Goal: Task Accomplishment & Management: Complete application form

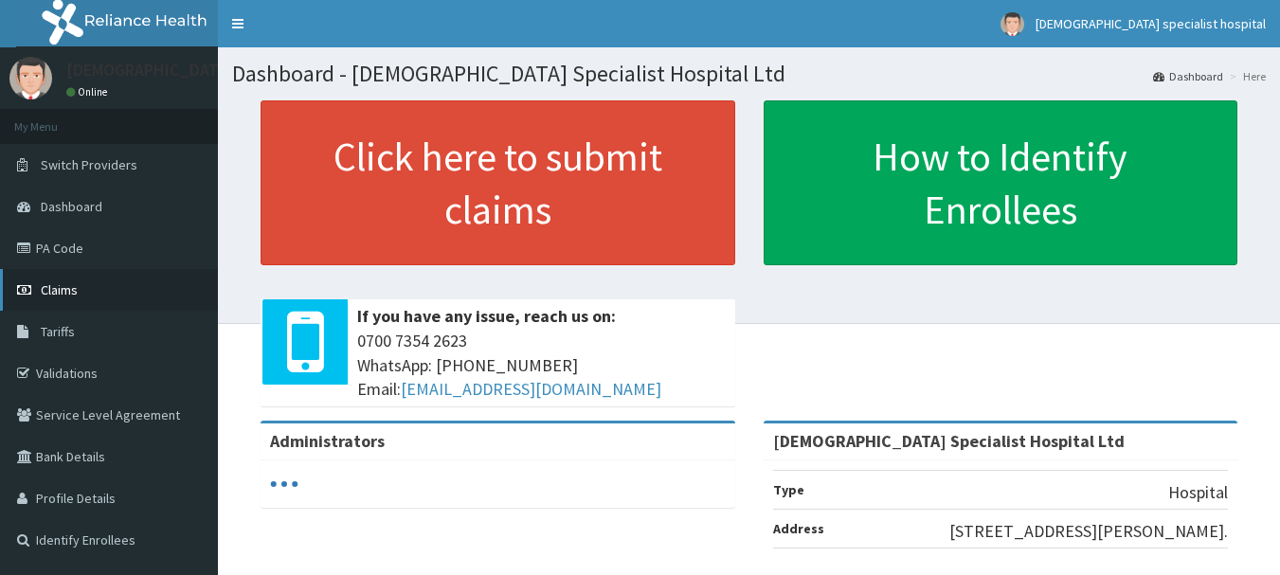
click at [50, 290] on span "Claims" at bounding box center [59, 289] width 37 height 17
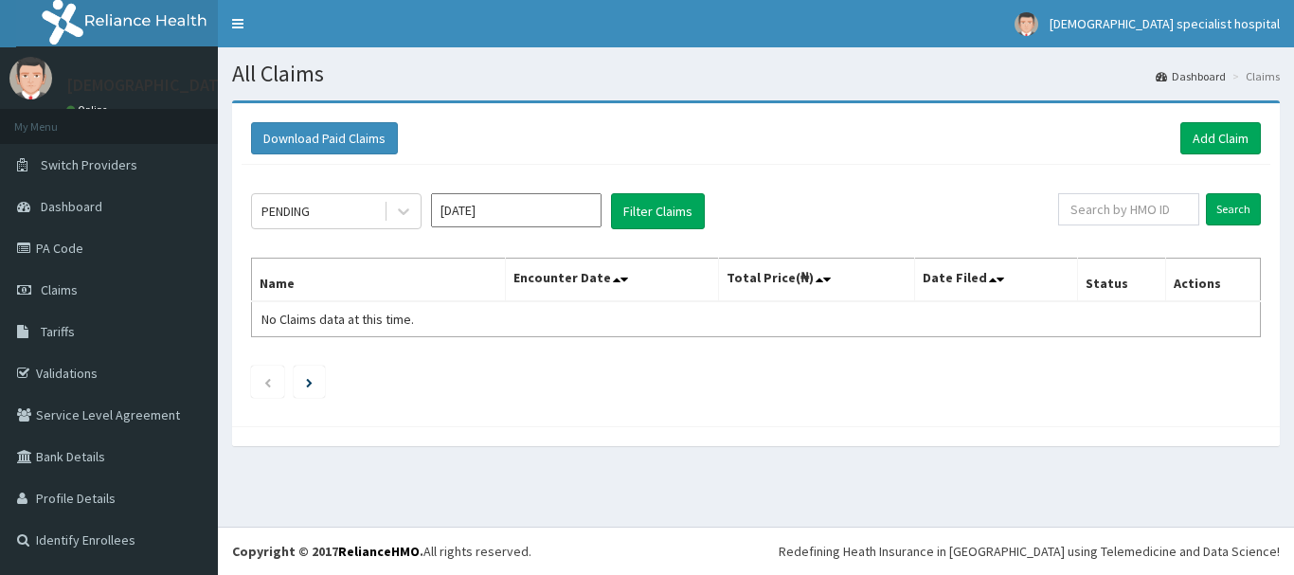
drag, startPoint x: 0, startPoint y: 0, endPoint x: 485, endPoint y: 208, distance: 527.9
click at [485, 208] on input "Sep 2025" at bounding box center [516, 210] width 171 height 34
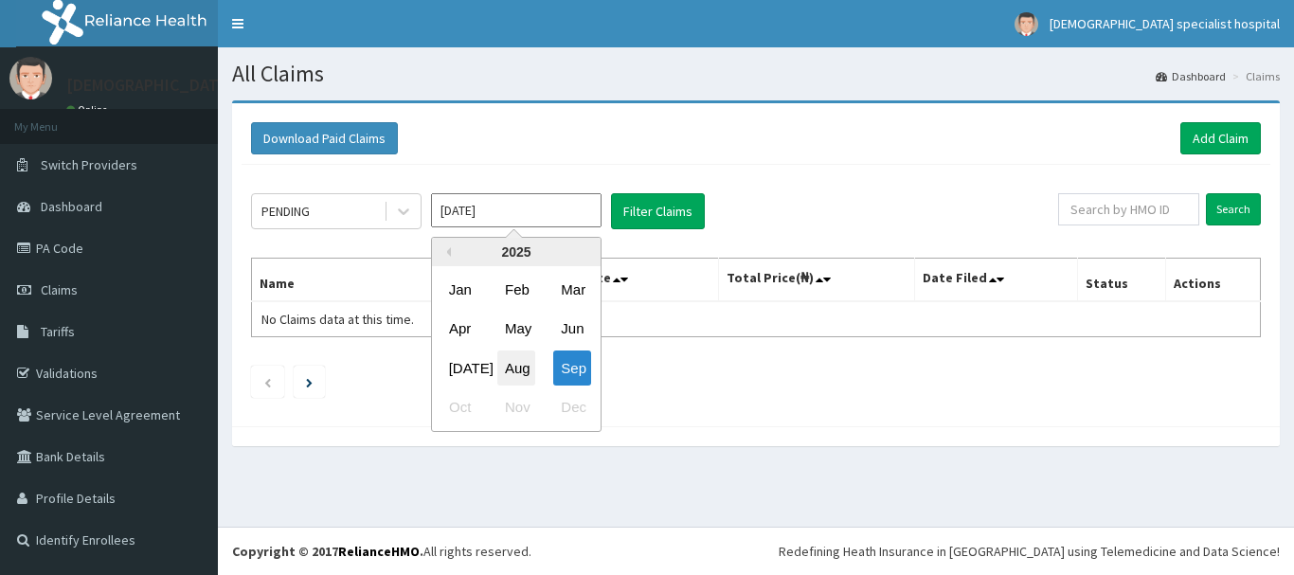
click at [522, 356] on div "Aug" at bounding box center [516, 367] width 38 height 35
type input "Aug 2025"
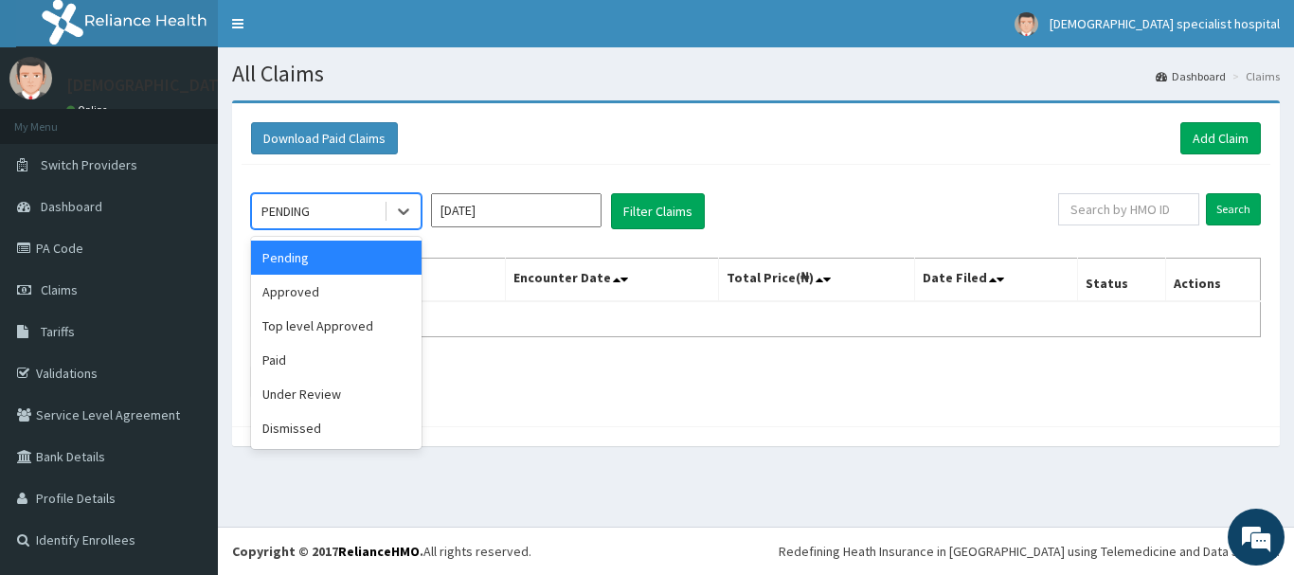
click at [317, 198] on div "PENDING" at bounding box center [318, 211] width 132 height 30
click at [316, 360] on div "Paid" at bounding box center [336, 360] width 171 height 34
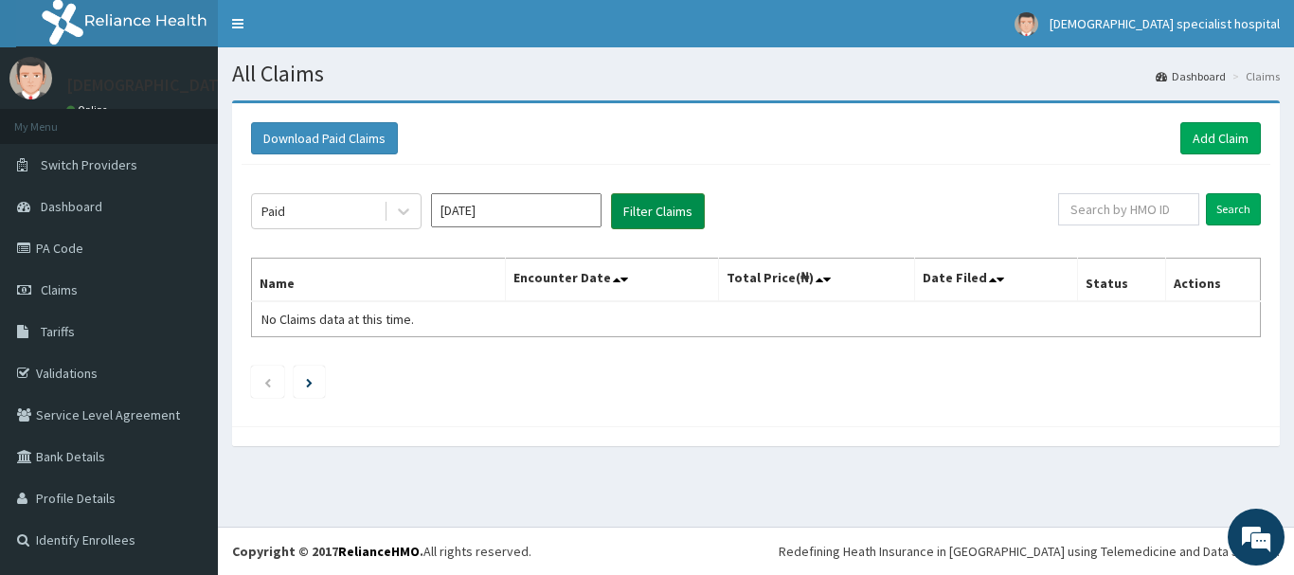
click at [687, 199] on button "Filter Claims" at bounding box center [658, 211] width 94 height 36
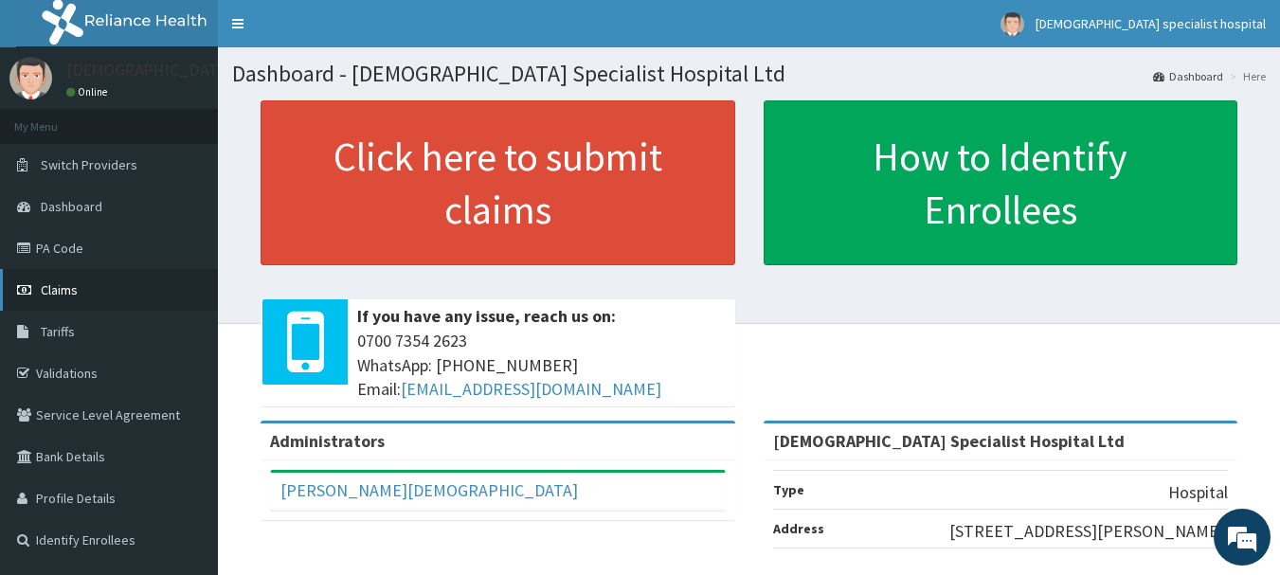
click at [62, 288] on span "Claims" at bounding box center [59, 289] width 37 height 17
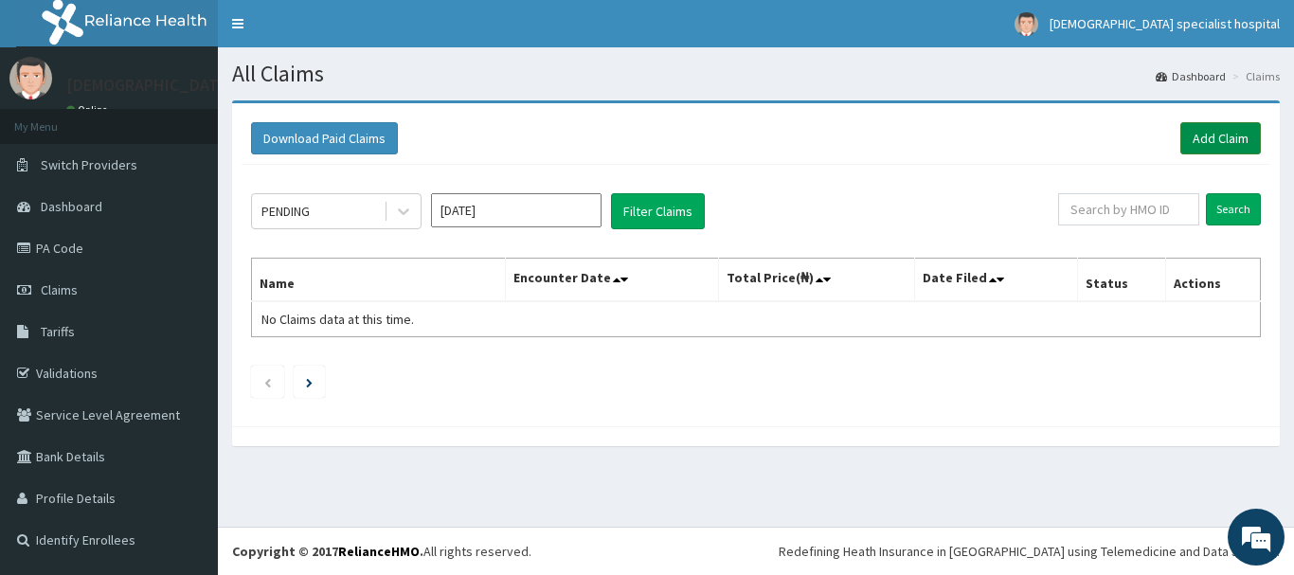
click at [1198, 135] on link "Add Claim" at bounding box center [1220, 138] width 81 height 32
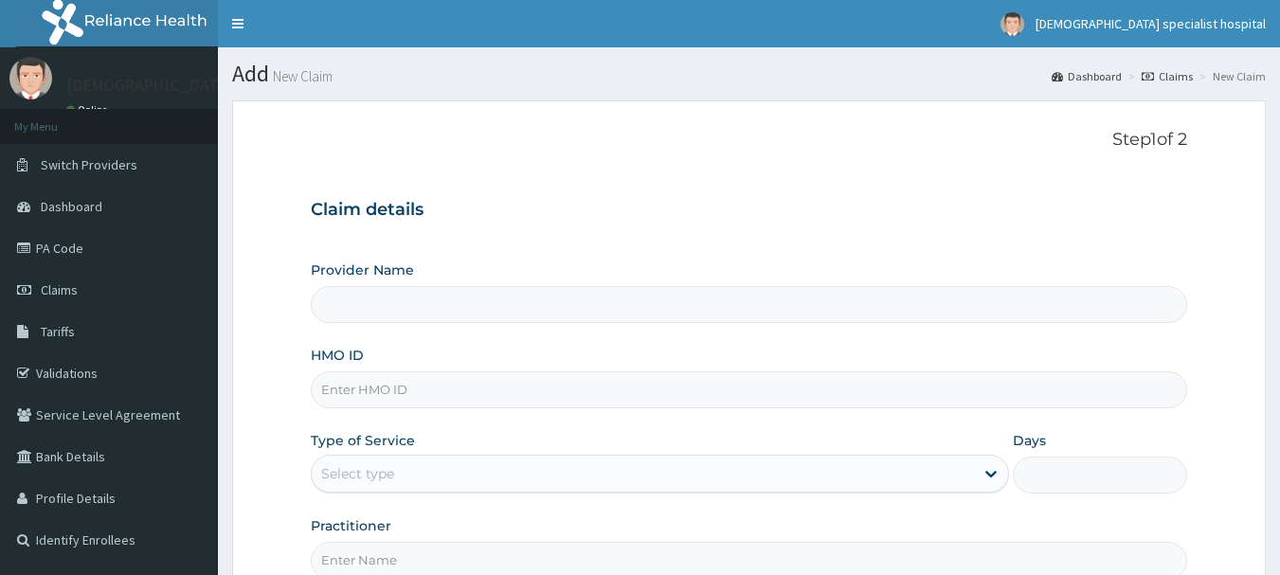
type input "[DEMOGRAPHIC_DATA] Specialist Hospital Ltd"
click at [355, 391] on input "HMO ID" at bounding box center [749, 389] width 877 height 37
paste input "DGC/10308/A"
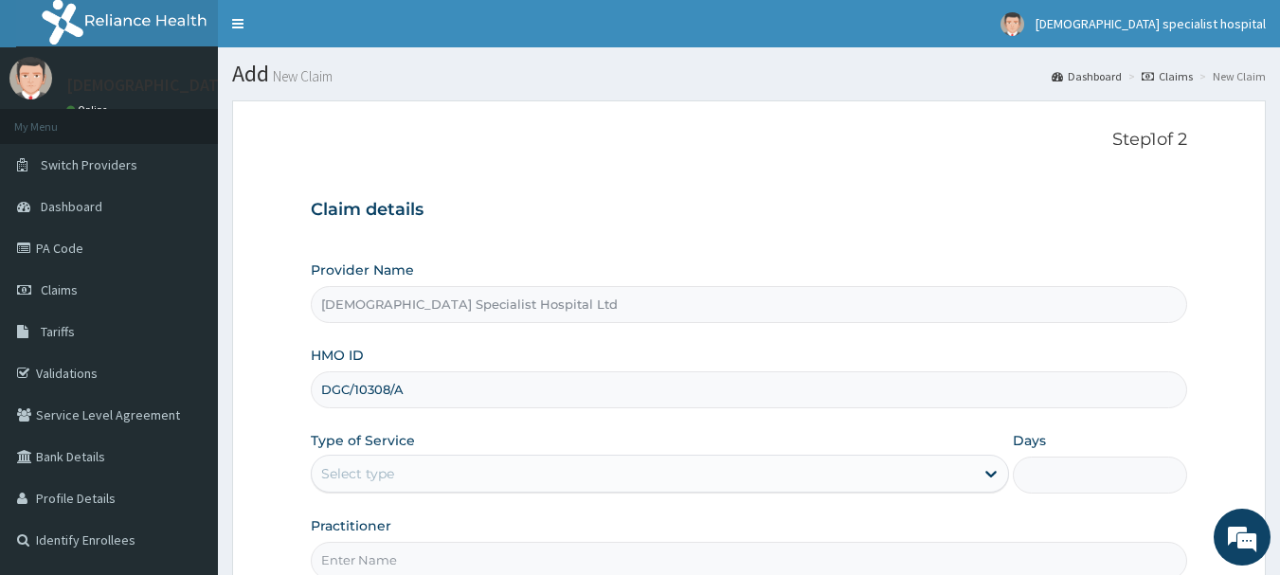
type input "DGC/10308/A"
click at [408, 483] on div "Select type" at bounding box center [643, 473] width 662 height 30
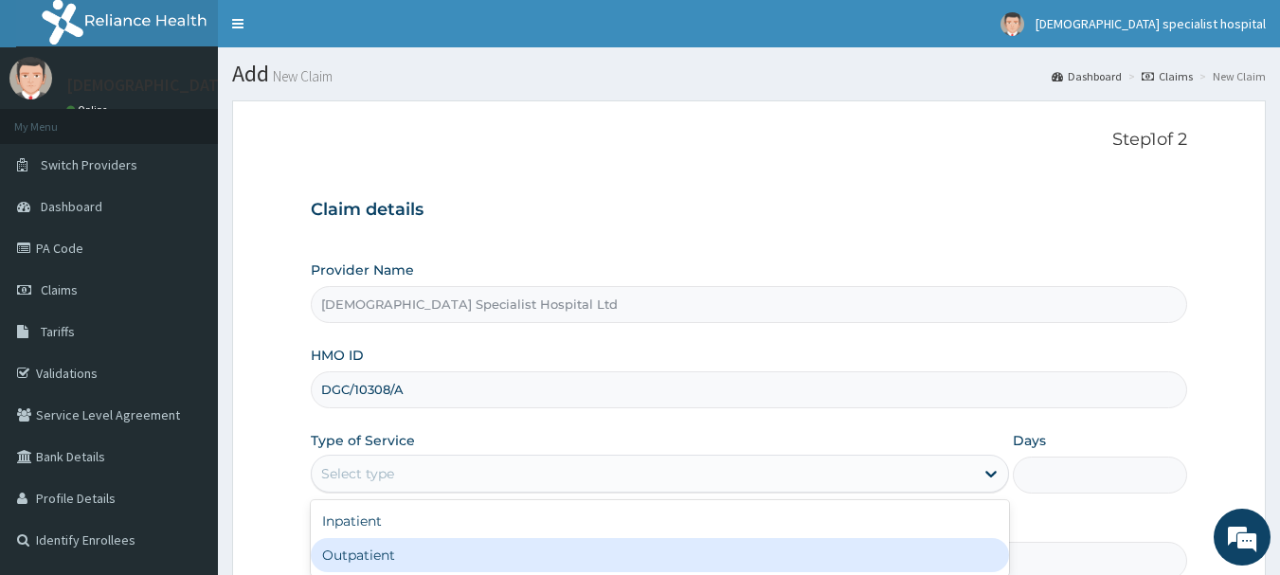
click at [768, 566] on div "Outpatient" at bounding box center [660, 555] width 698 height 34
type input "1"
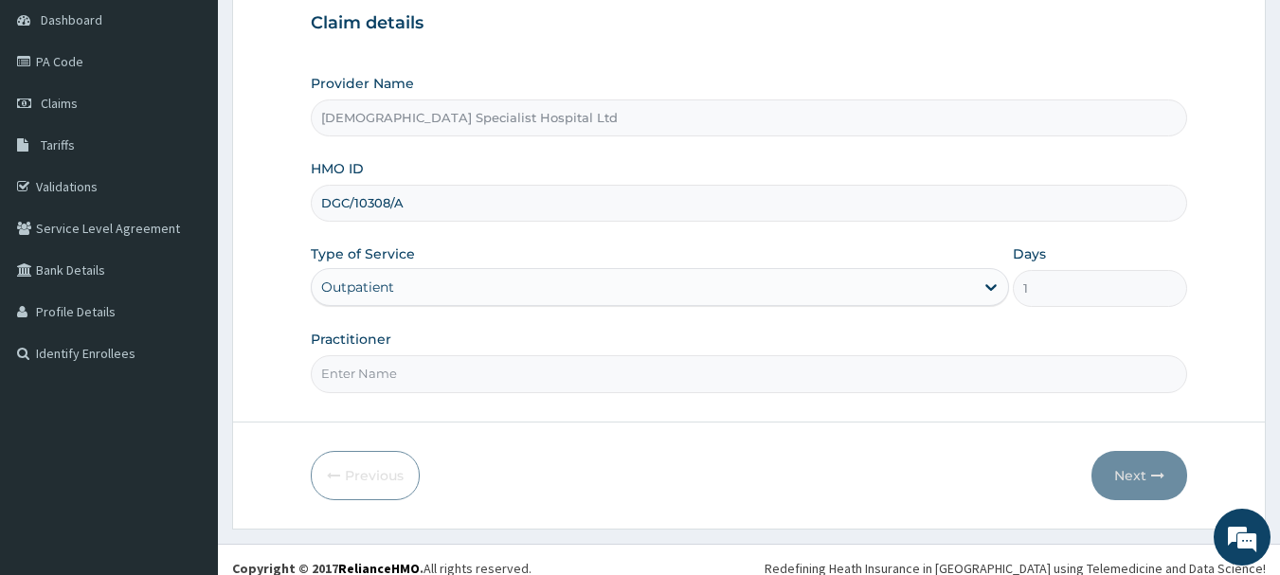
scroll to position [189, 0]
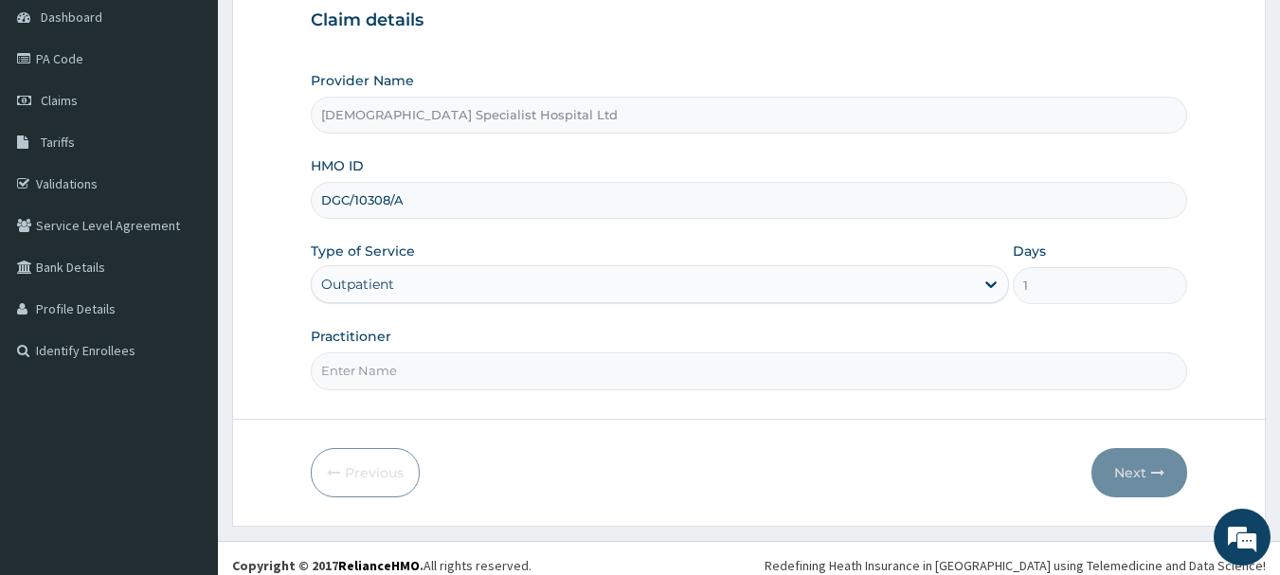
click at [402, 363] on input "Practitioner" at bounding box center [749, 370] width 877 height 37
type input "d"
type input "DR ISHOLA"
click at [1115, 473] on button "Next" at bounding box center [1139, 472] width 96 height 49
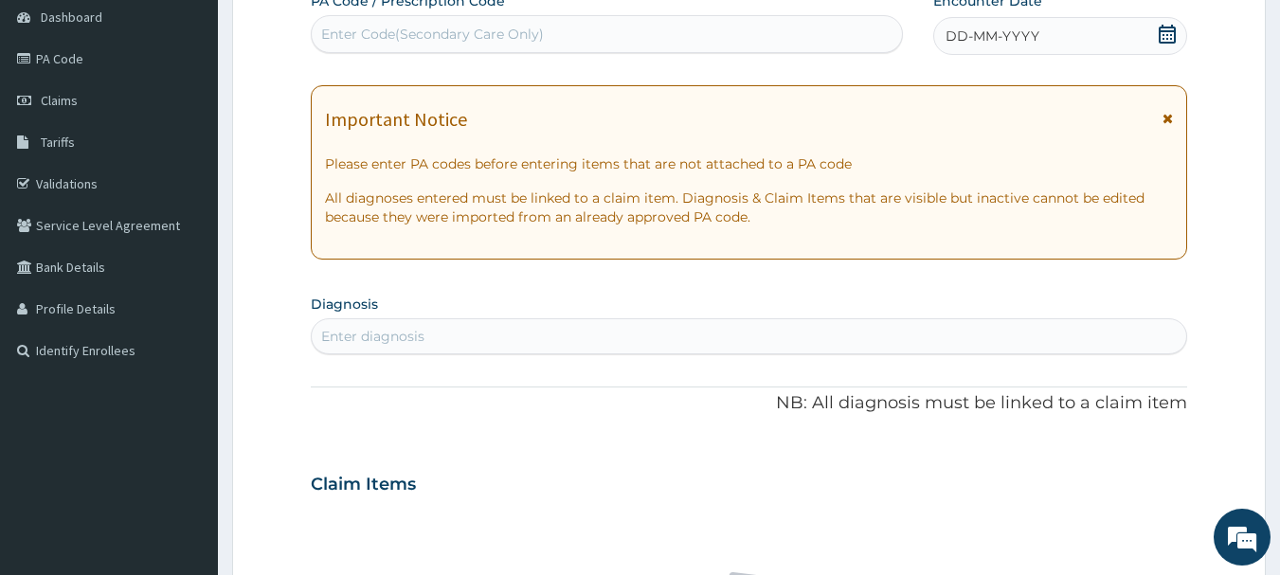
click at [1086, 45] on div "DD-MM-YYYY" at bounding box center [1060, 36] width 254 height 38
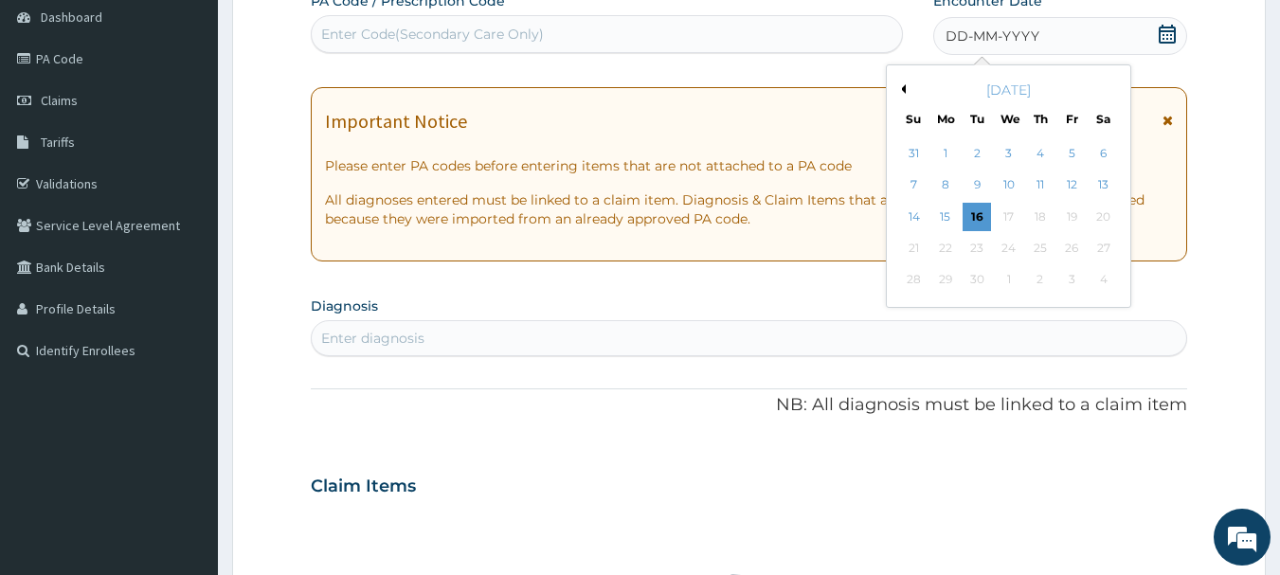
click at [904, 87] on button "Previous Month" at bounding box center [900, 88] width 9 height 9
click at [1069, 208] on div "15" at bounding box center [1071, 217] width 28 height 28
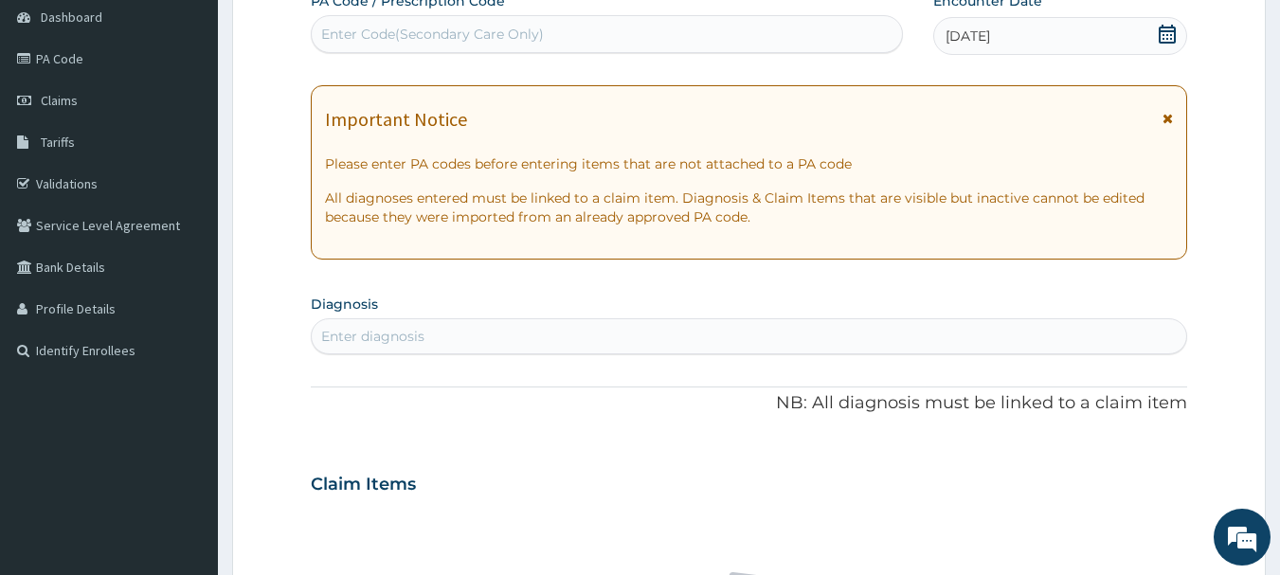
click at [404, 332] on div "Enter diagnosis" at bounding box center [372, 336] width 103 height 19
type input "[MEDICAL_DATA]"
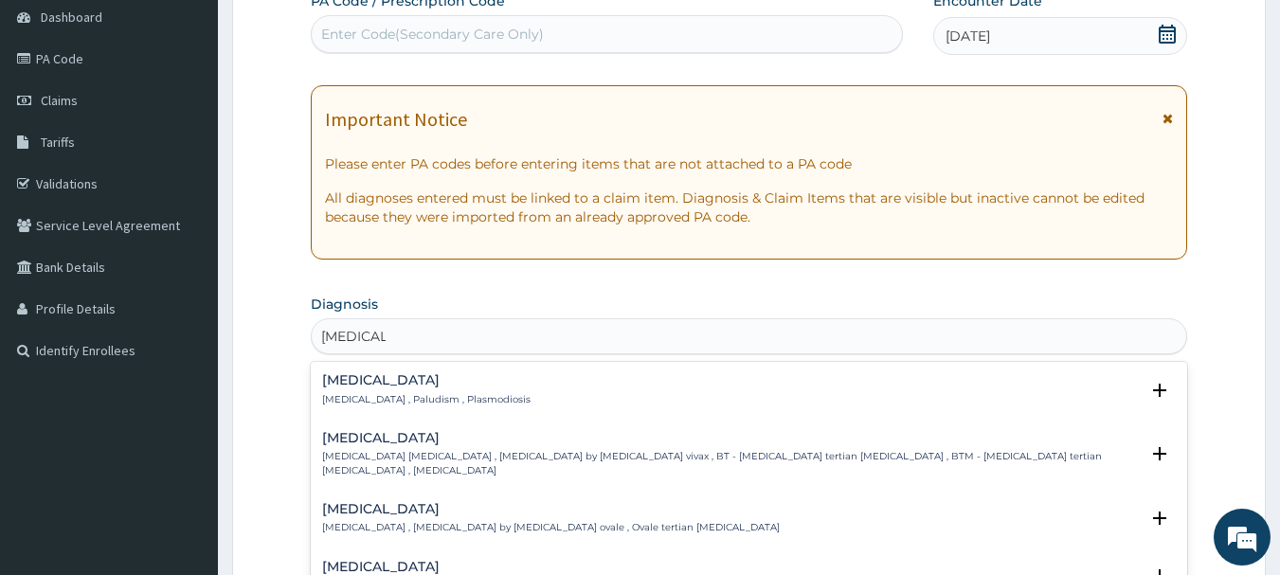
click at [467, 386] on h4 "[MEDICAL_DATA]" at bounding box center [426, 380] width 208 height 14
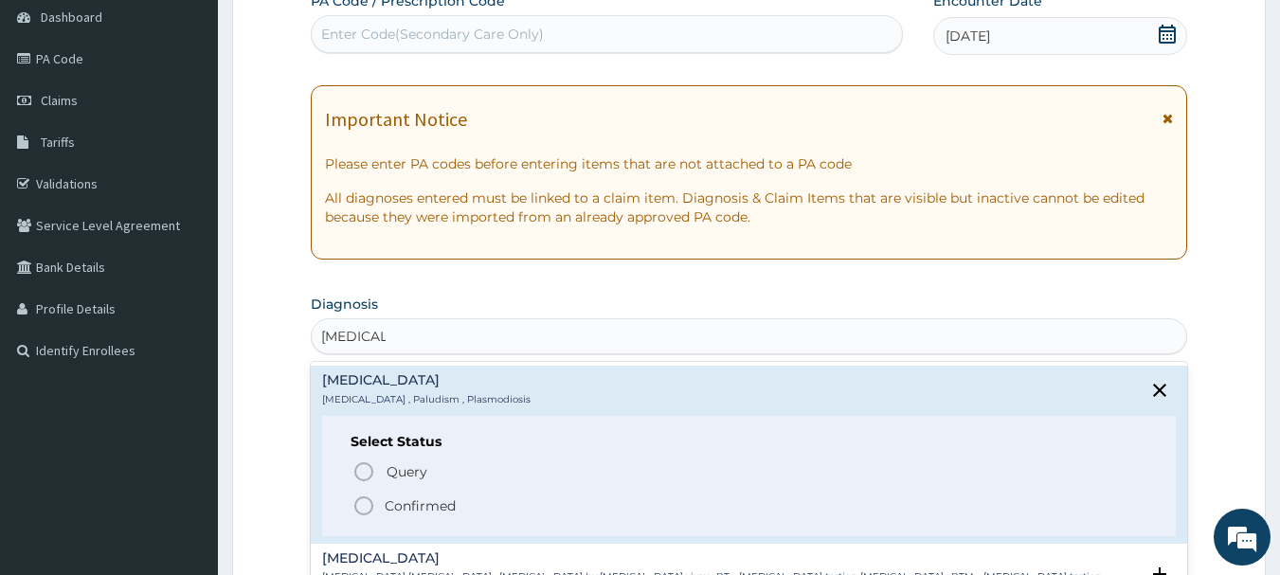
click at [422, 512] on p "Confirmed" at bounding box center [420, 505] width 71 height 19
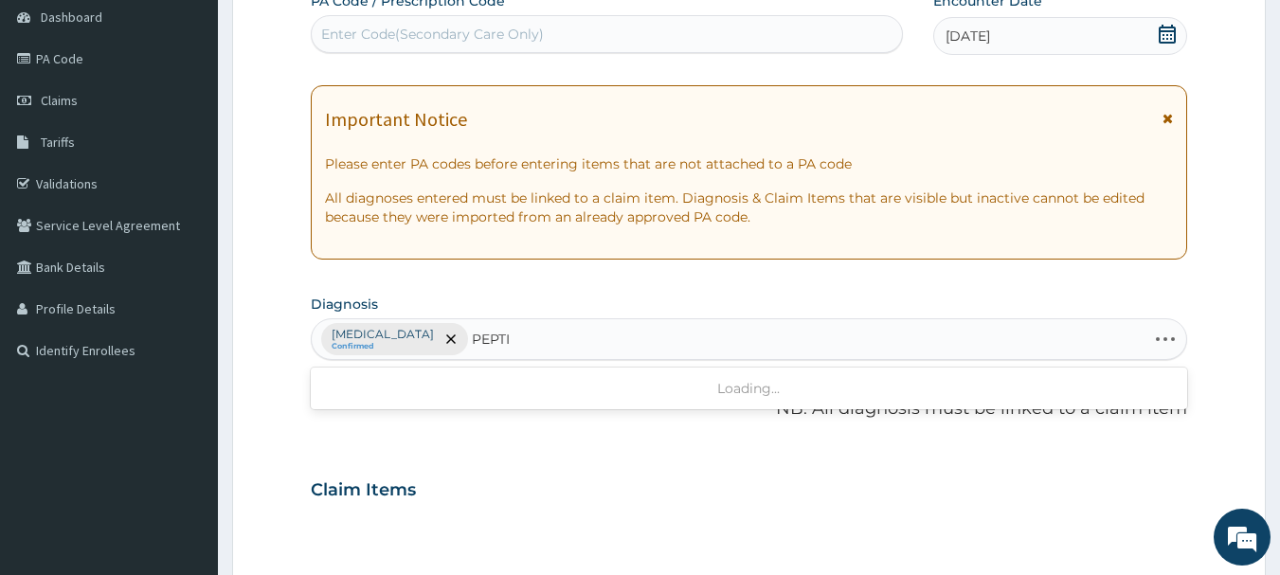
type input "PEPTIC"
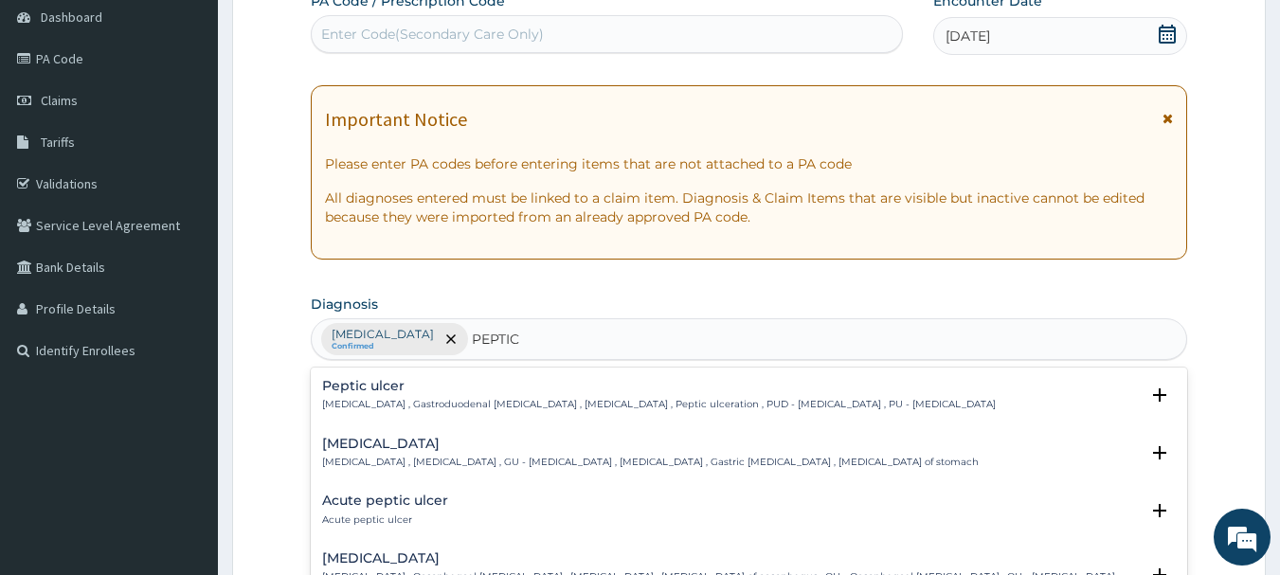
click at [554, 404] on p "Peptic ulcer , Gastroduodenal ulcer , Peptic ulcer disease , Peptic ulceration …" at bounding box center [659, 404] width 674 height 13
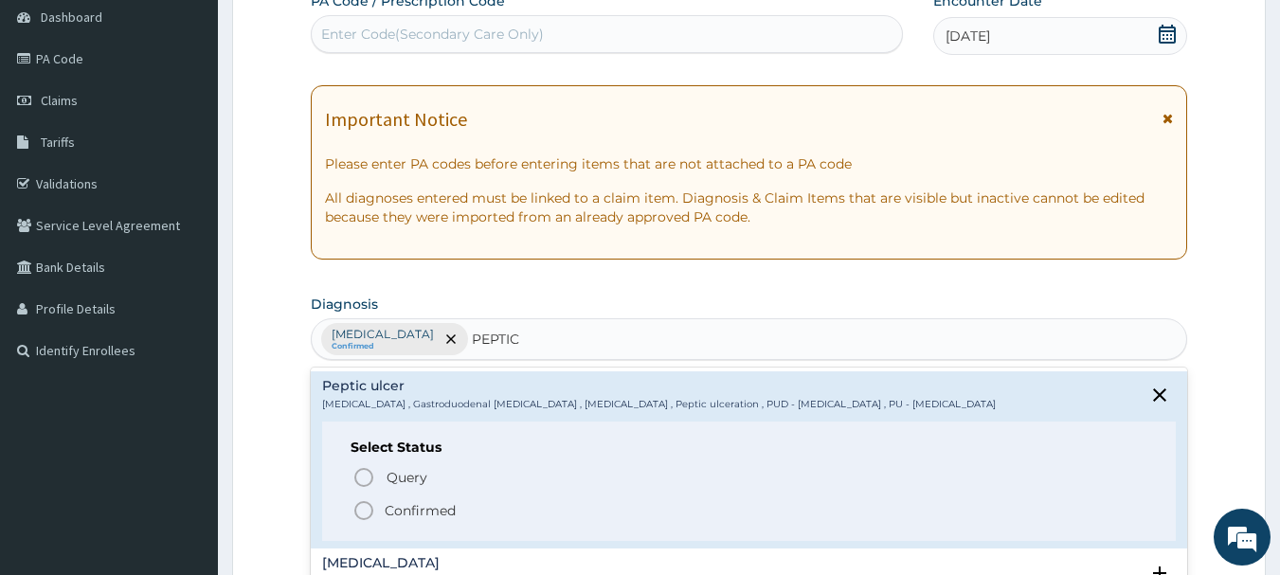
click at [412, 514] on p "Confirmed" at bounding box center [420, 510] width 71 height 19
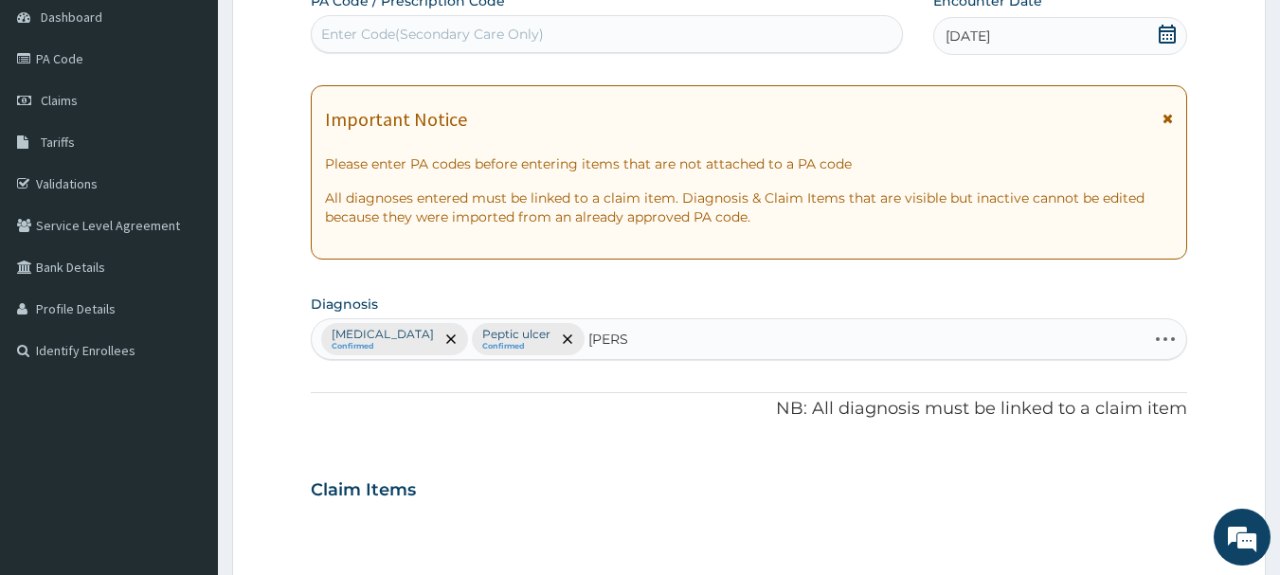
type input "MELLI"
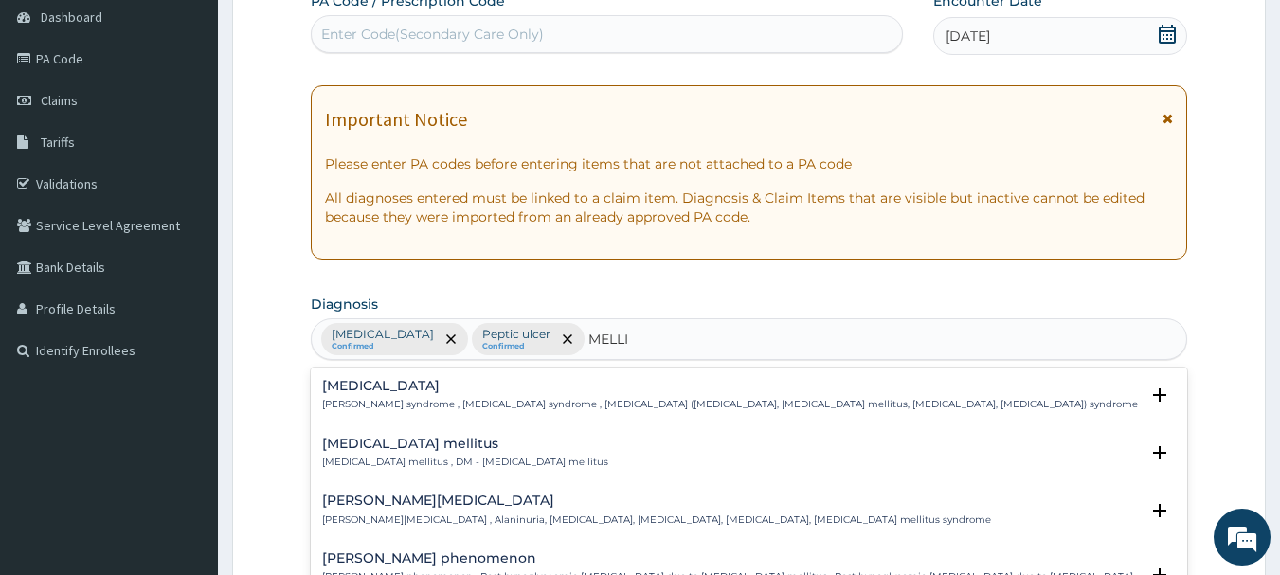
click at [458, 470] on div "Diabetes mellitus Diabetes mellitus , DM - Diabetes mellitus" at bounding box center [465, 453] width 286 height 33
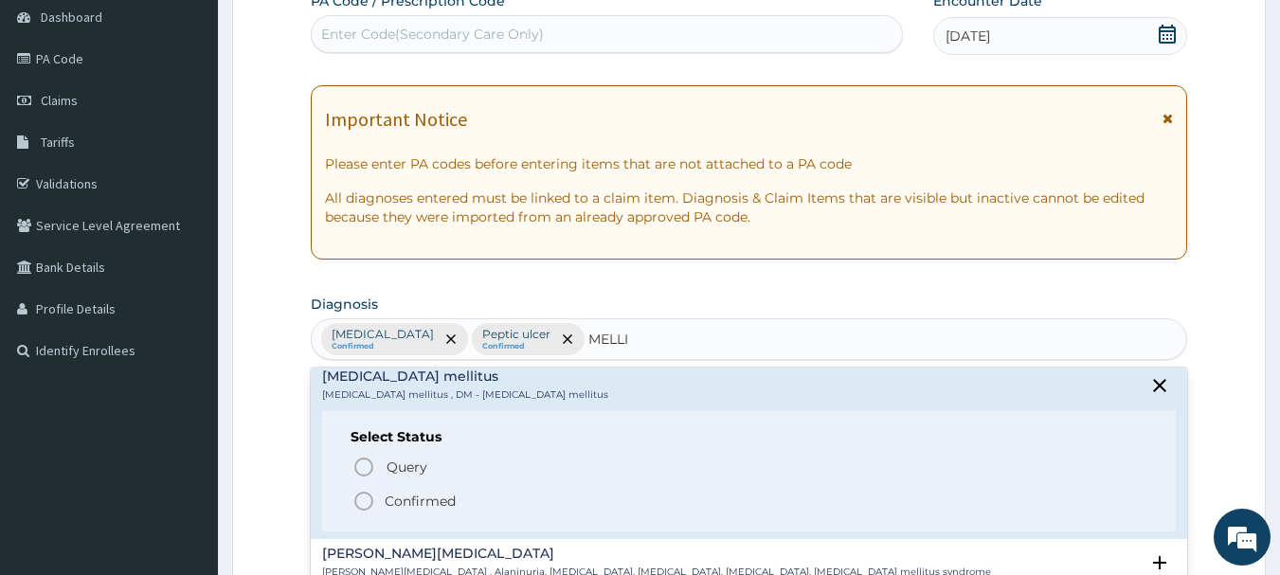
scroll to position [95, 0]
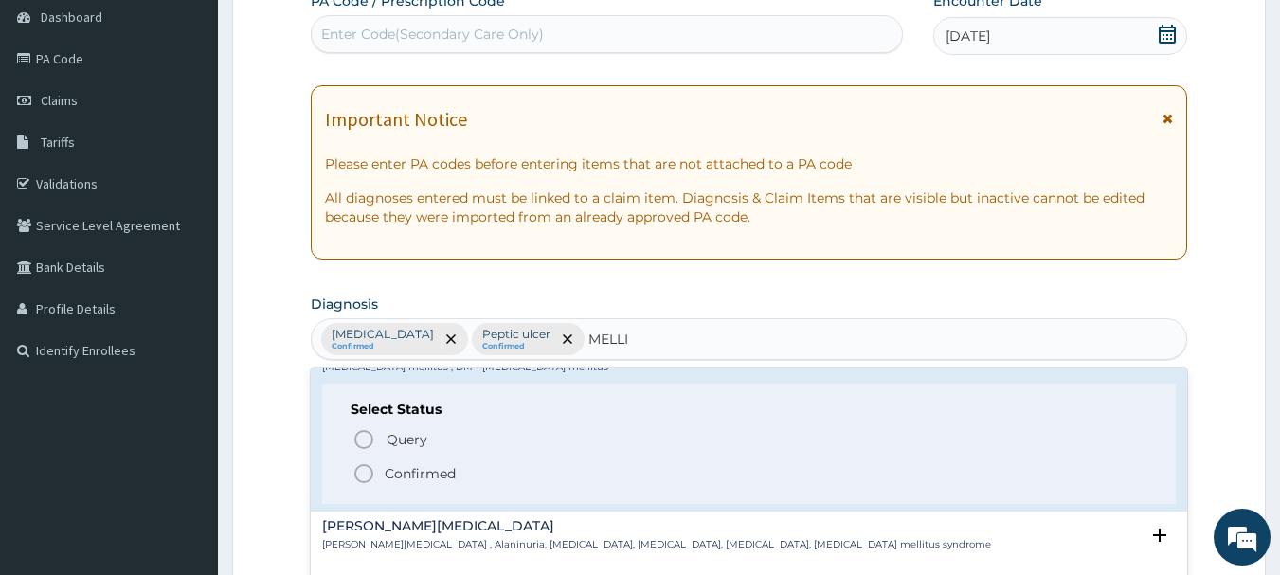
click at [393, 483] on p "Confirmed" at bounding box center [420, 473] width 71 height 19
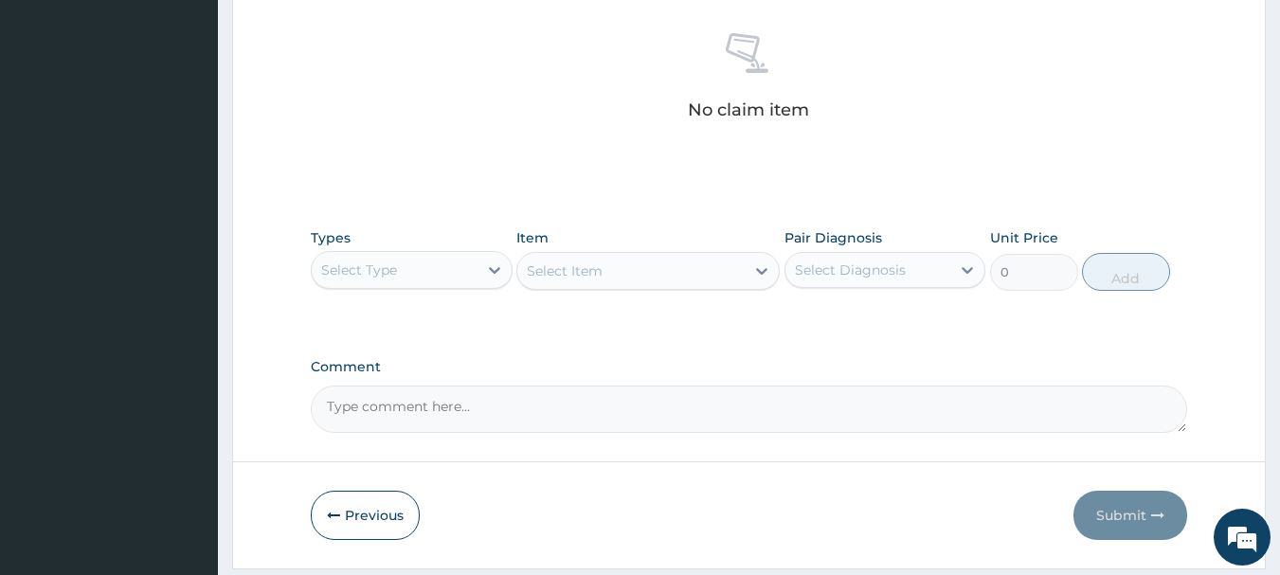
scroll to position [758, 0]
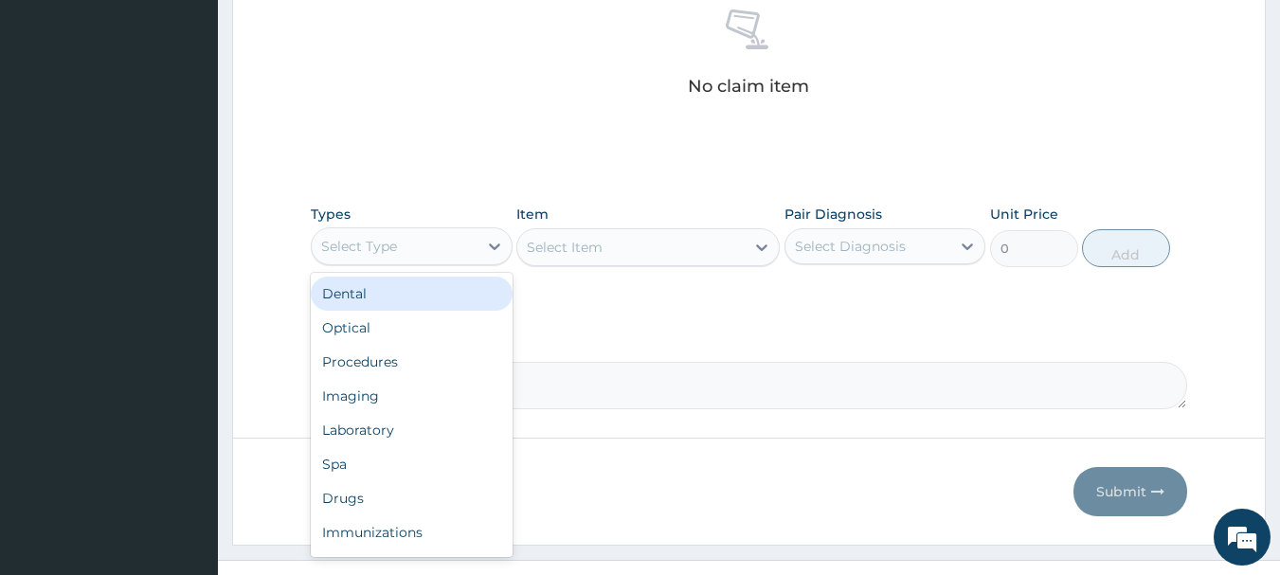
click at [404, 253] on div "Select Type" at bounding box center [395, 246] width 166 height 30
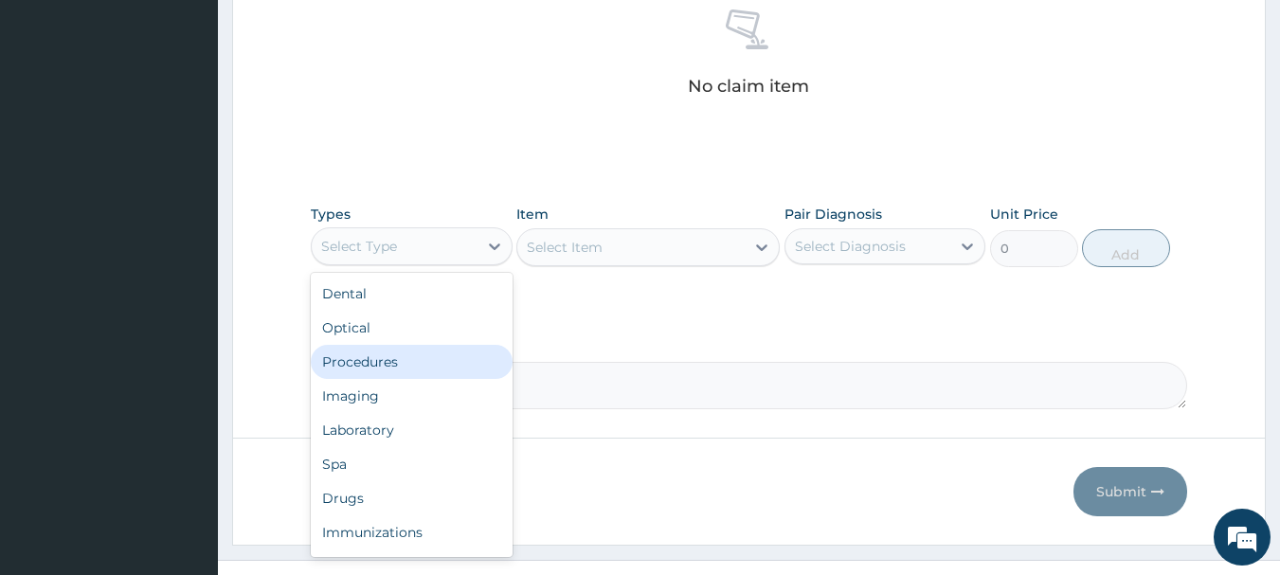
click at [414, 353] on div "Procedures" at bounding box center [412, 362] width 202 height 34
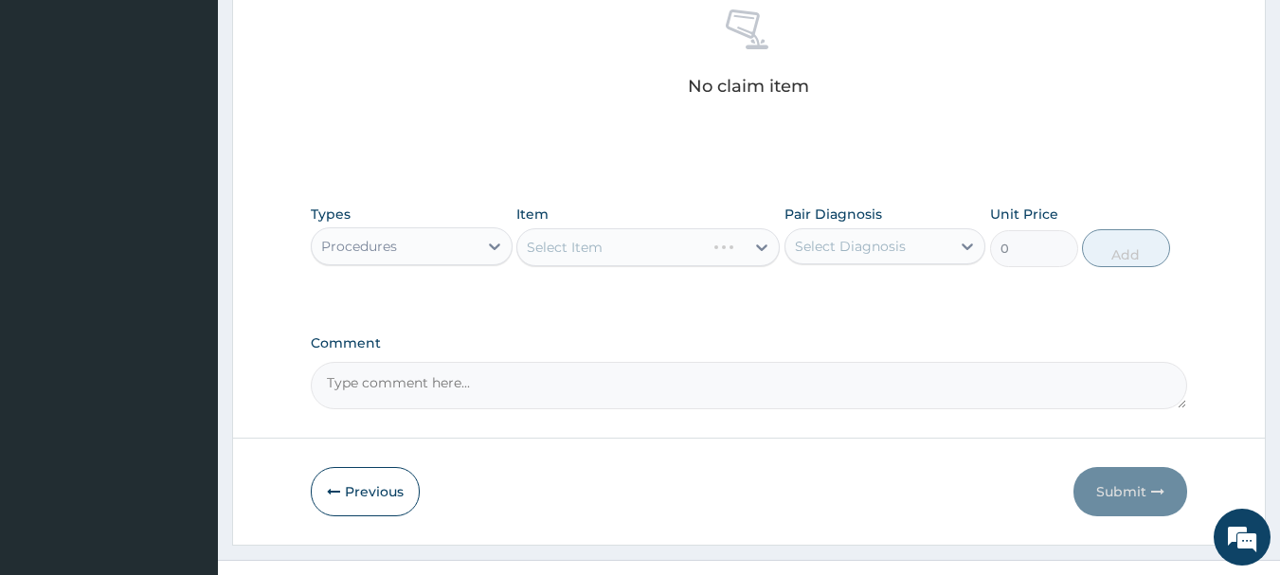
click at [577, 247] on div "Select Item" at bounding box center [647, 247] width 263 height 38
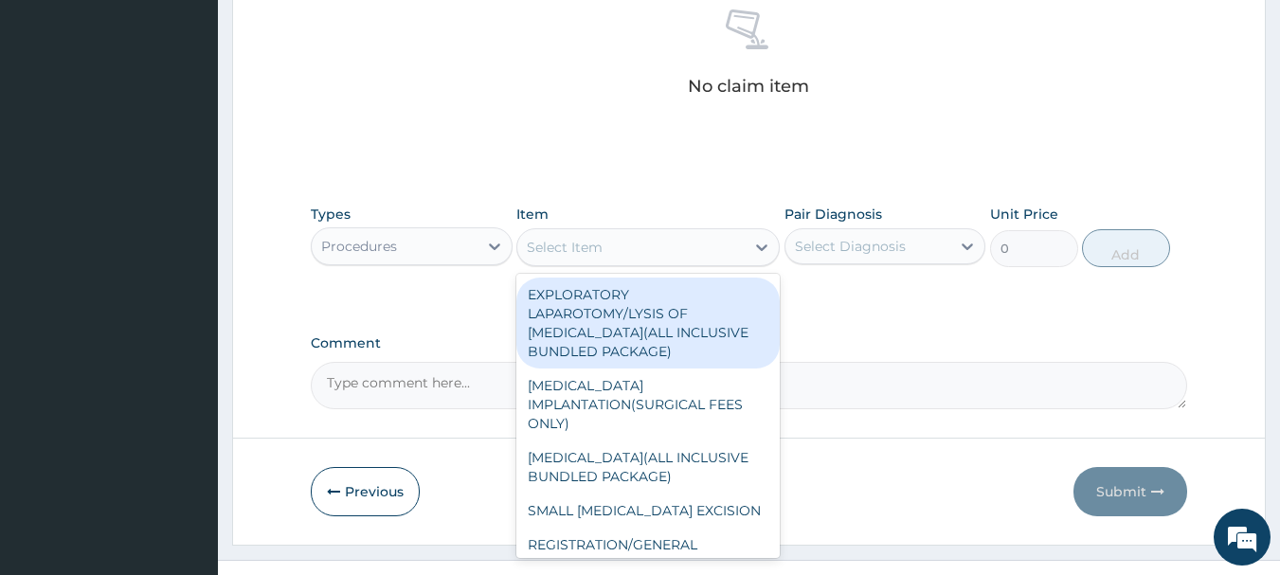
click at [577, 247] on div "Select Item" at bounding box center [565, 247] width 76 height 19
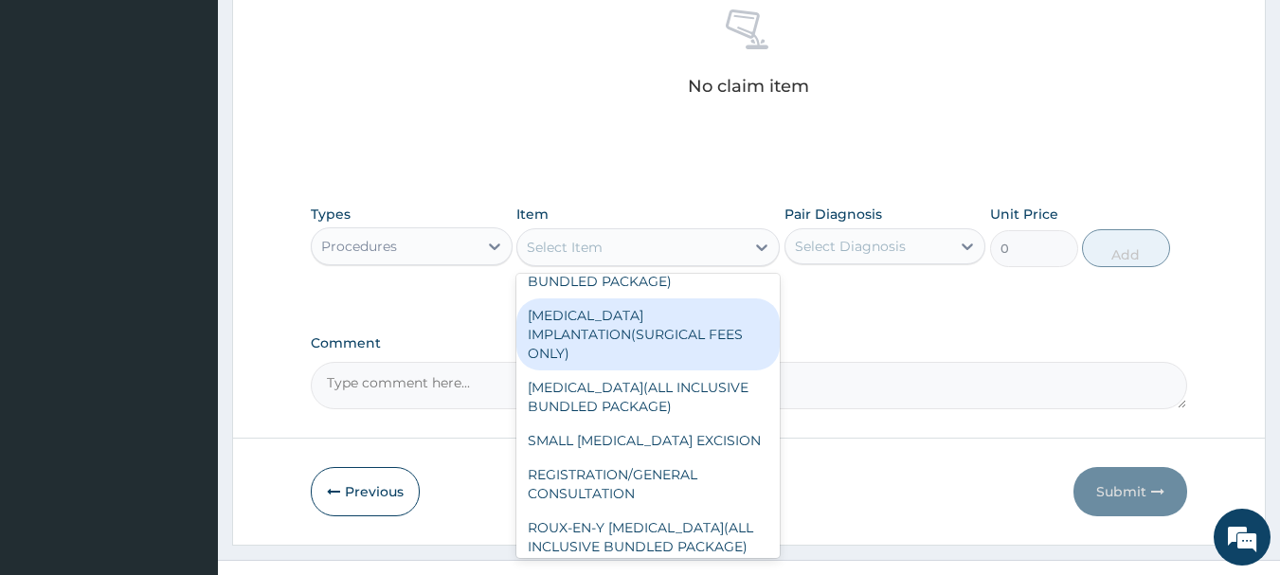
scroll to position [95, 0]
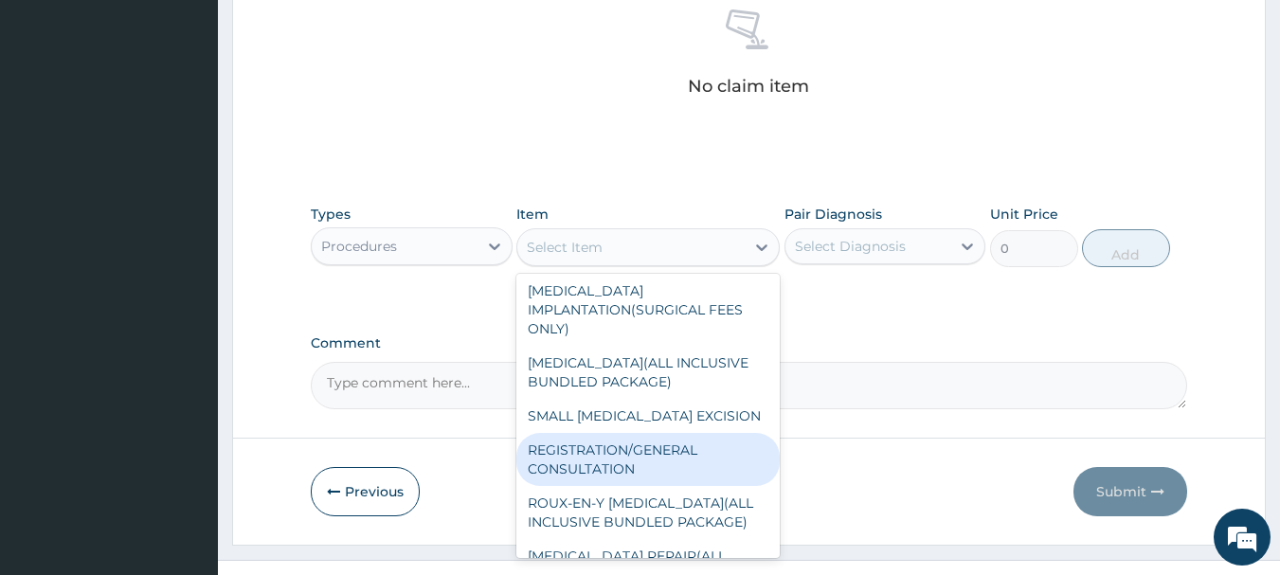
click at [610, 450] on div "REGISTRATION/GENERAL CONSULTATION" at bounding box center [647, 459] width 263 height 53
type input "2000"
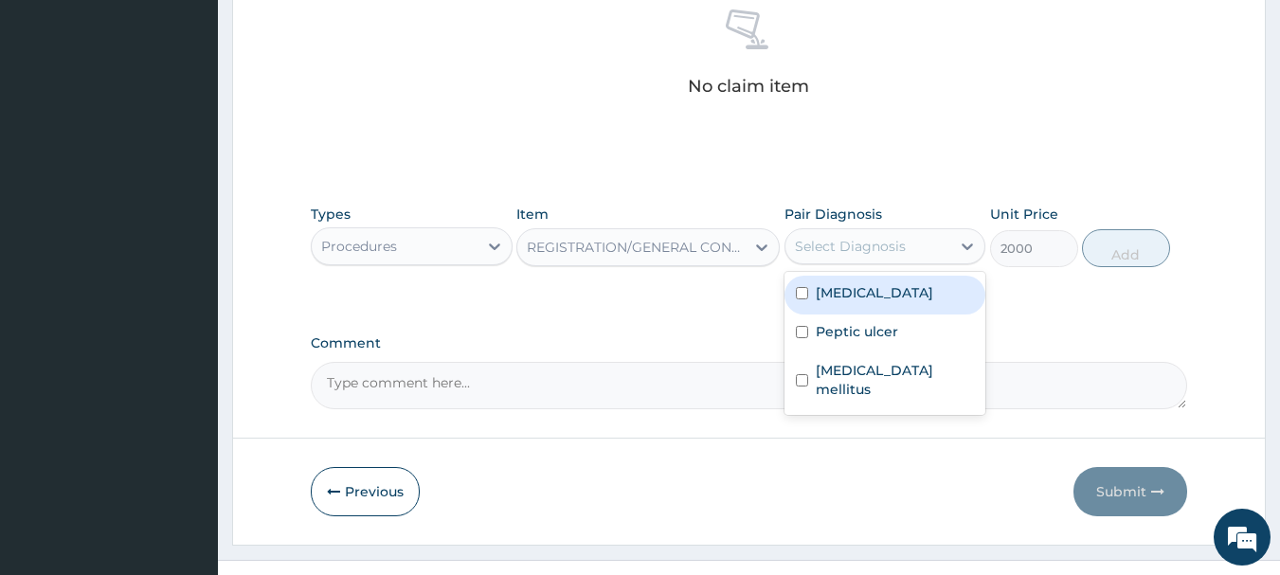
click at [876, 244] on div "Select Diagnosis" at bounding box center [850, 246] width 111 height 19
click at [871, 290] on div "[MEDICAL_DATA]" at bounding box center [885, 295] width 202 height 39
checkbox input "true"
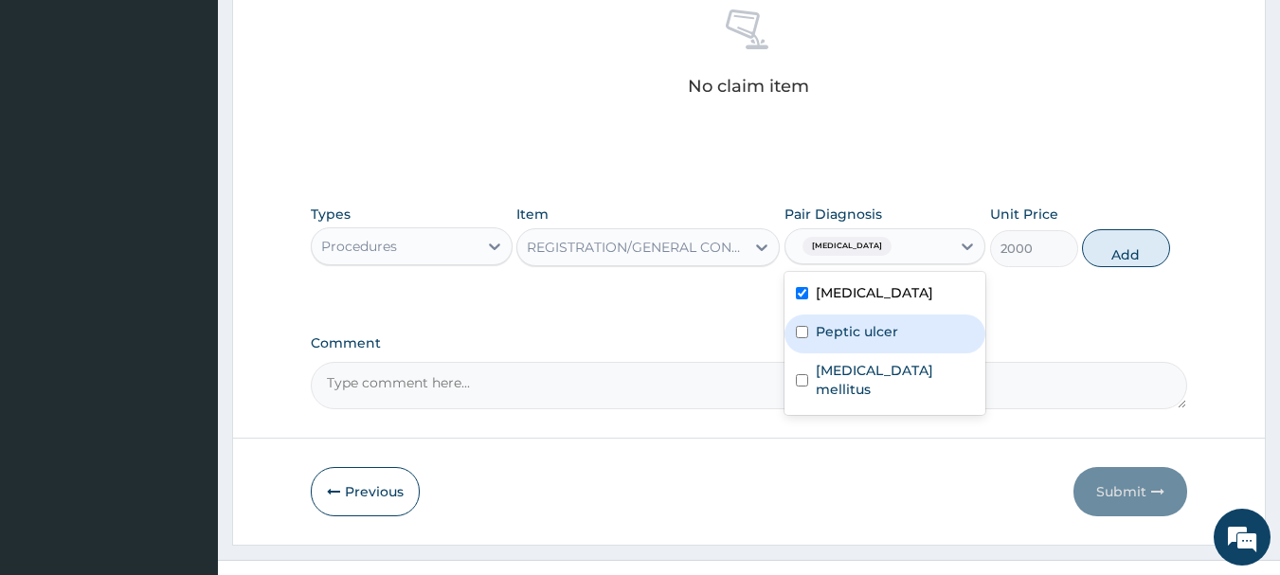
click at [886, 329] on label "Peptic ulcer" at bounding box center [857, 331] width 82 height 19
checkbox input "true"
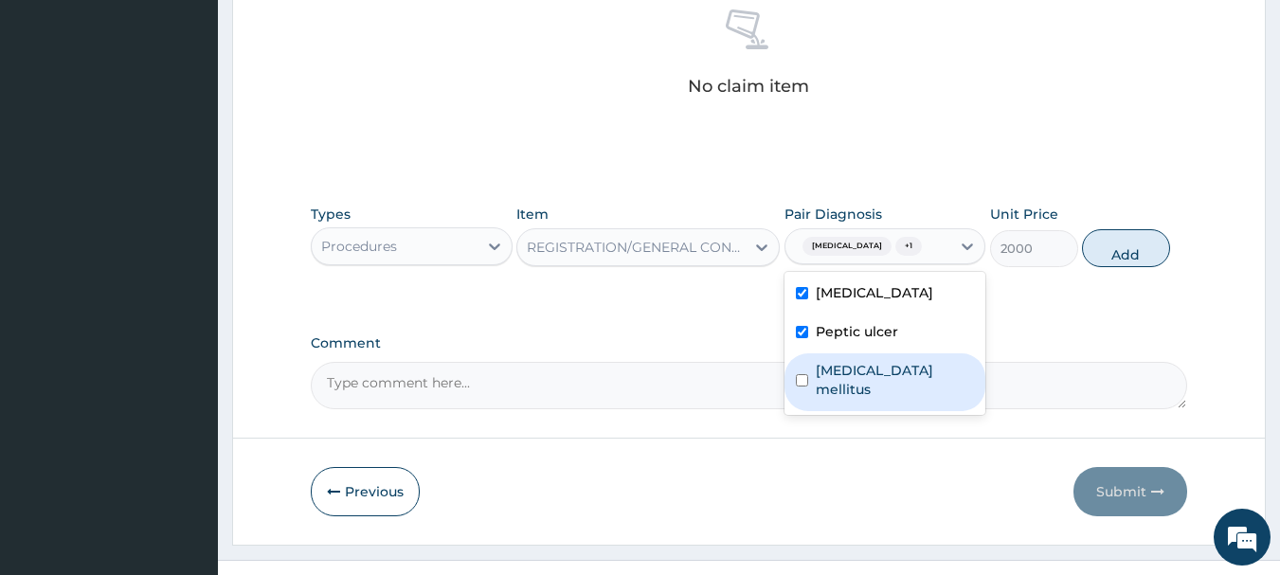
click at [883, 374] on label "Diabetes mellitus" at bounding box center [895, 380] width 159 height 38
checkbox input "true"
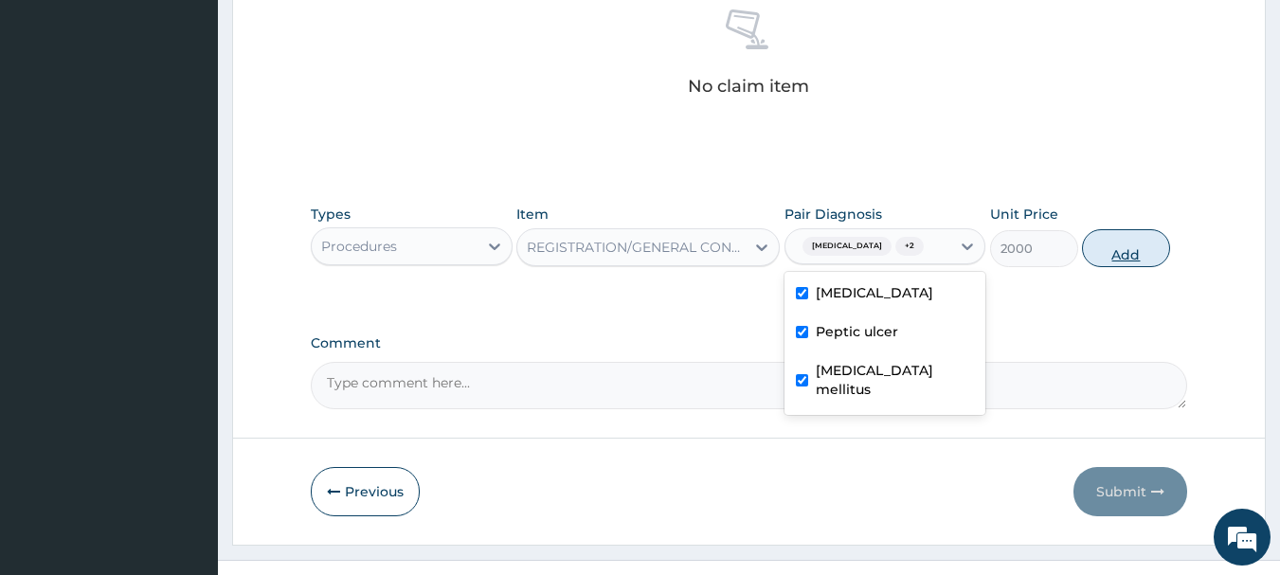
click at [1145, 235] on button "Add" at bounding box center [1126, 248] width 88 height 38
type input "0"
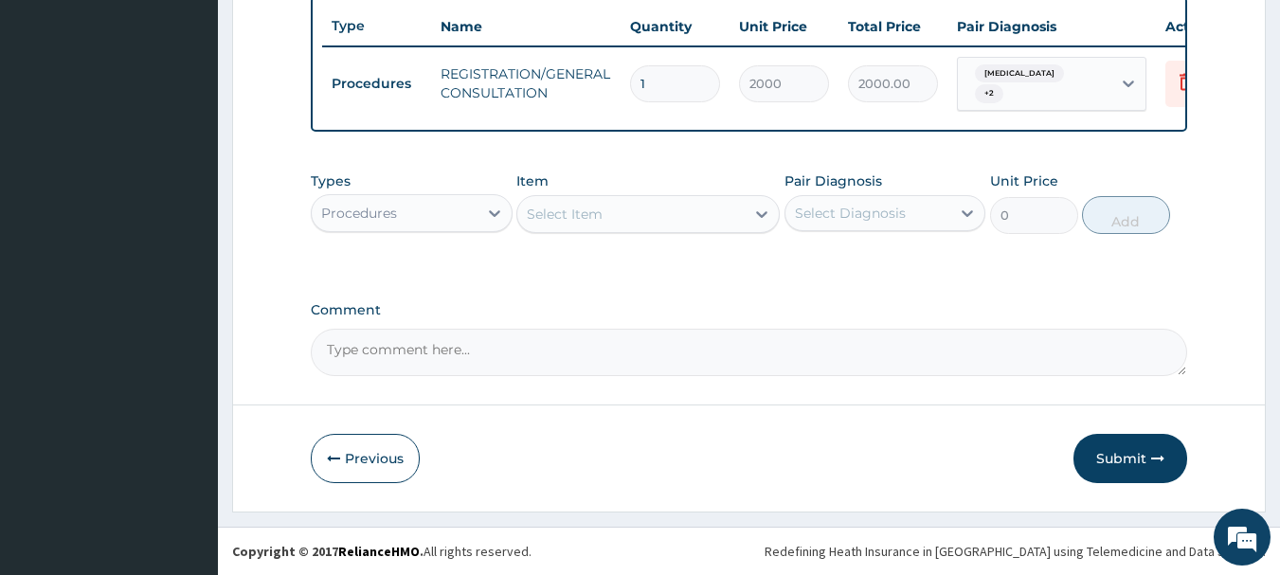
scroll to position [715, 0]
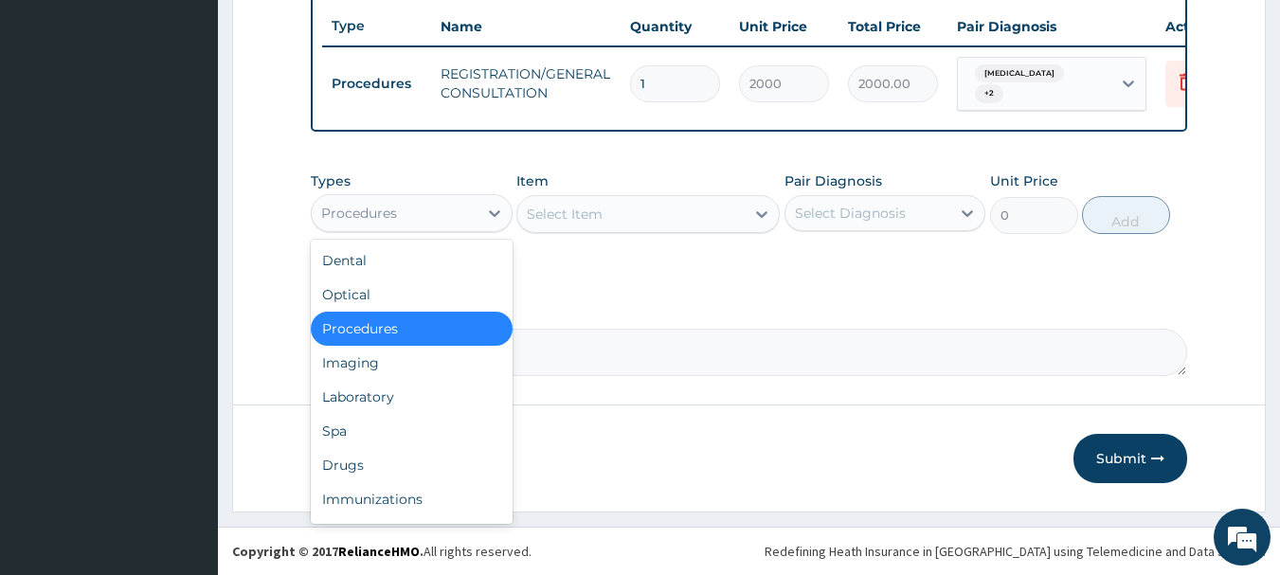
click at [360, 213] on div "Procedures" at bounding box center [359, 213] width 76 height 19
click at [363, 388] on div "Laboratory" at bounding box center [412, 397] width 202 height 34
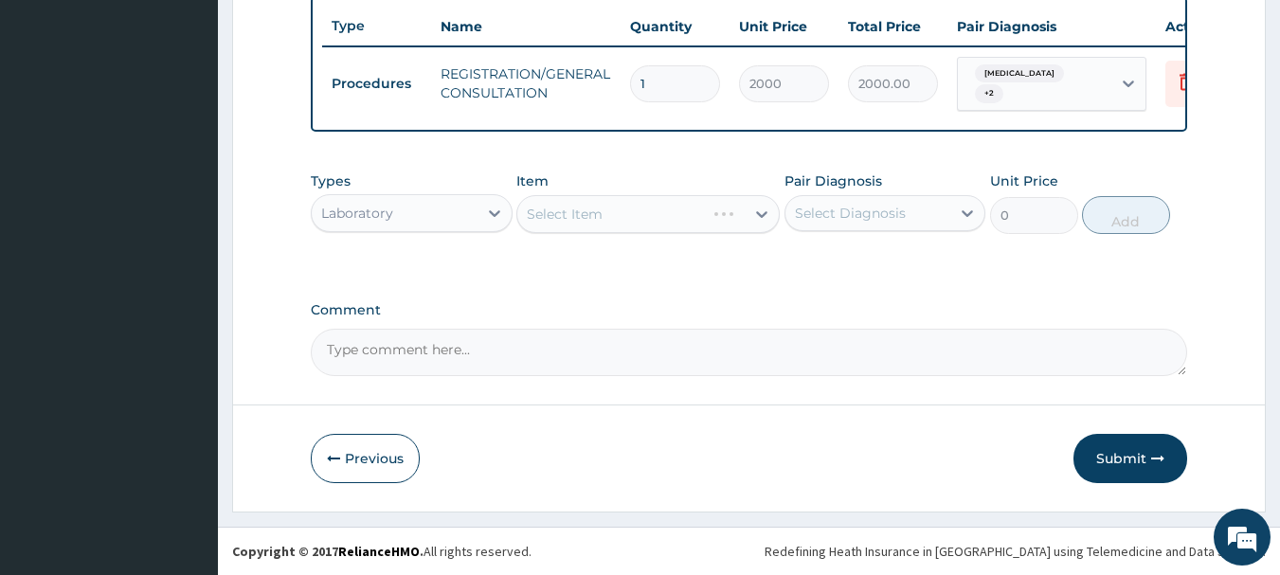
click at [565, 220] on div "Select Item" at bounding box center [647, 214] width 263 height 38
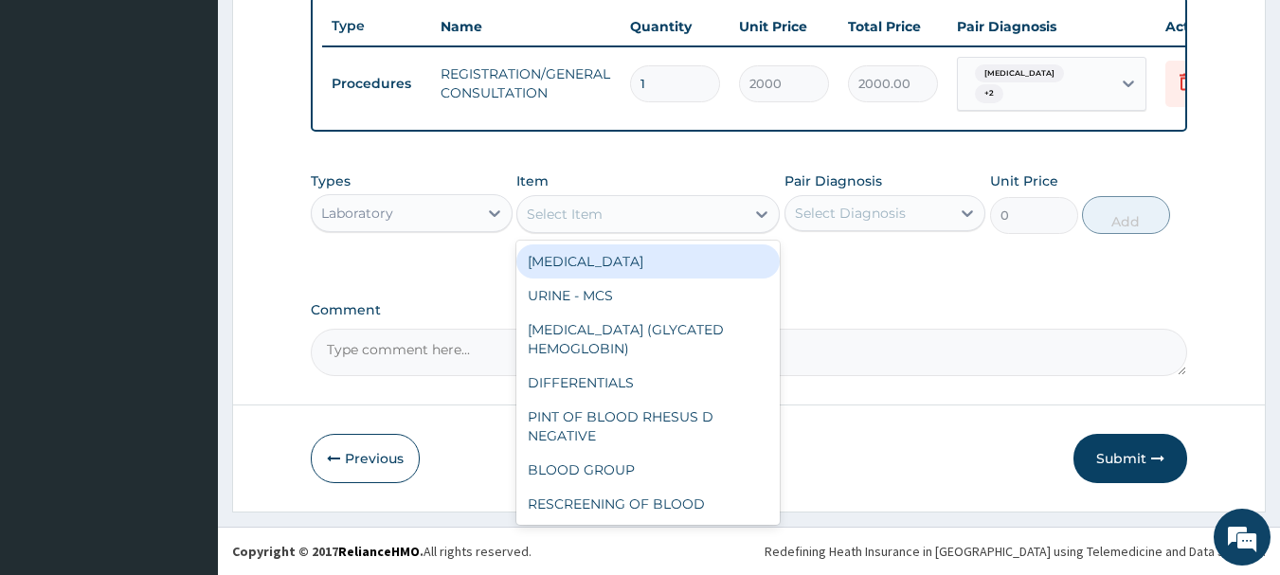
click at [570, 217] on div "Select Item" at bounding box center [565, 214] width 76 height 19
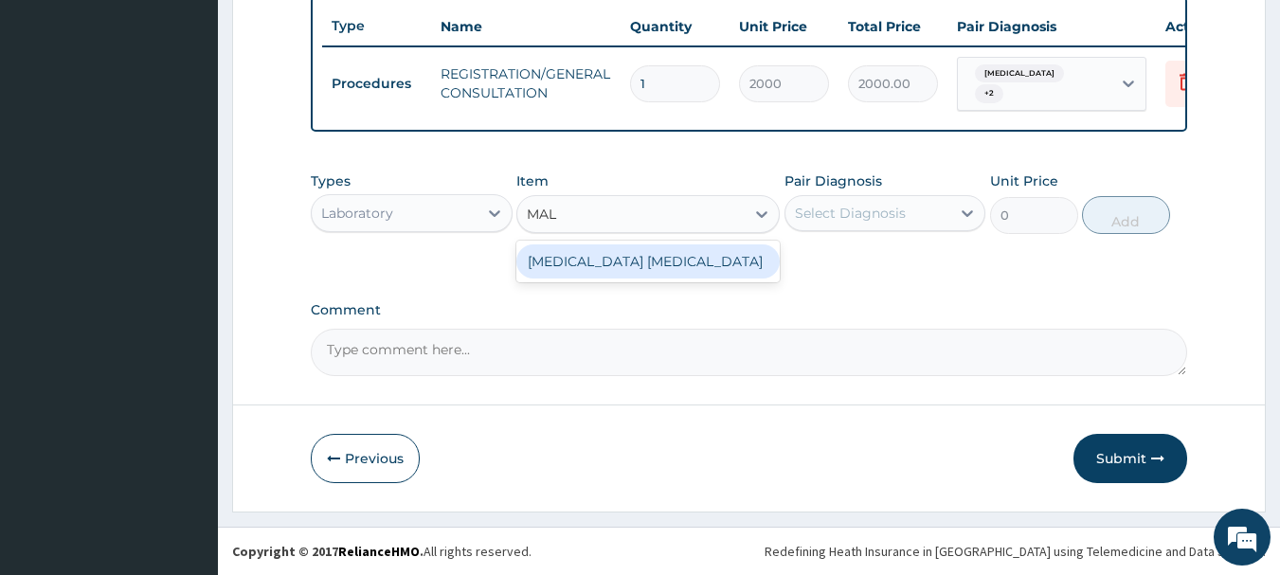
type input "MALA"
click at [646, 259] on div "MALARIA PARASITE" at bounding box center [647, 261] width 263 height 34
type input "1000"
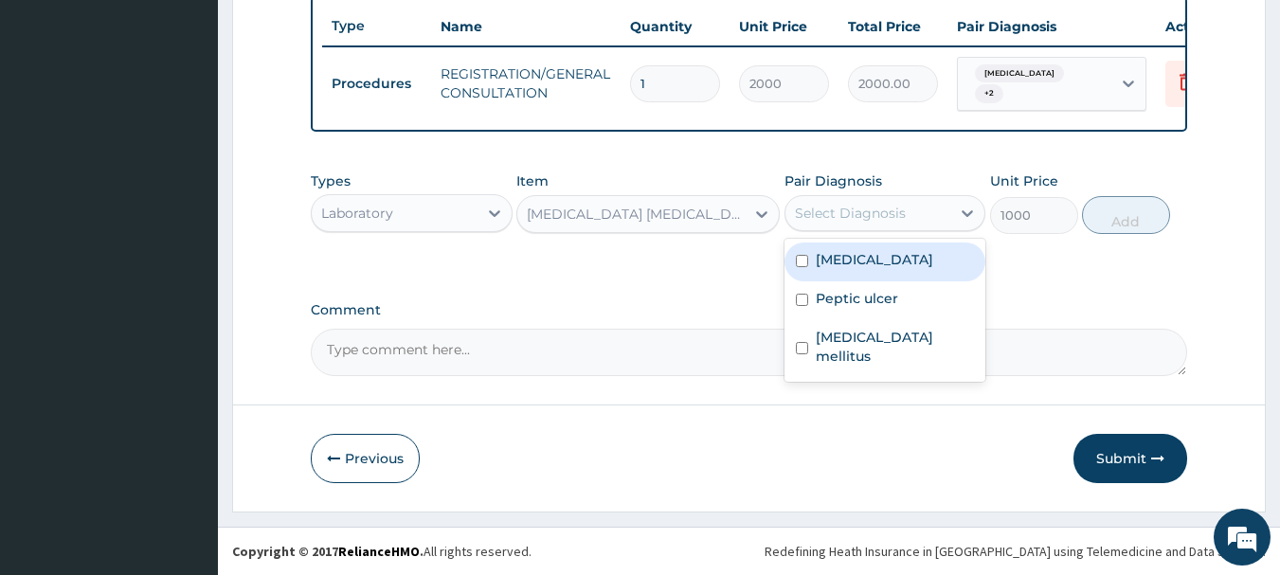
click at [813, 213] on div "Select Diagnosis" at bounding box center [850, 213] width 111 height 19
click at [878, 261] on div "[MEDICAL_DATA]" at bounding box center [885, 262] width 202 height 39
checkbox input "true"
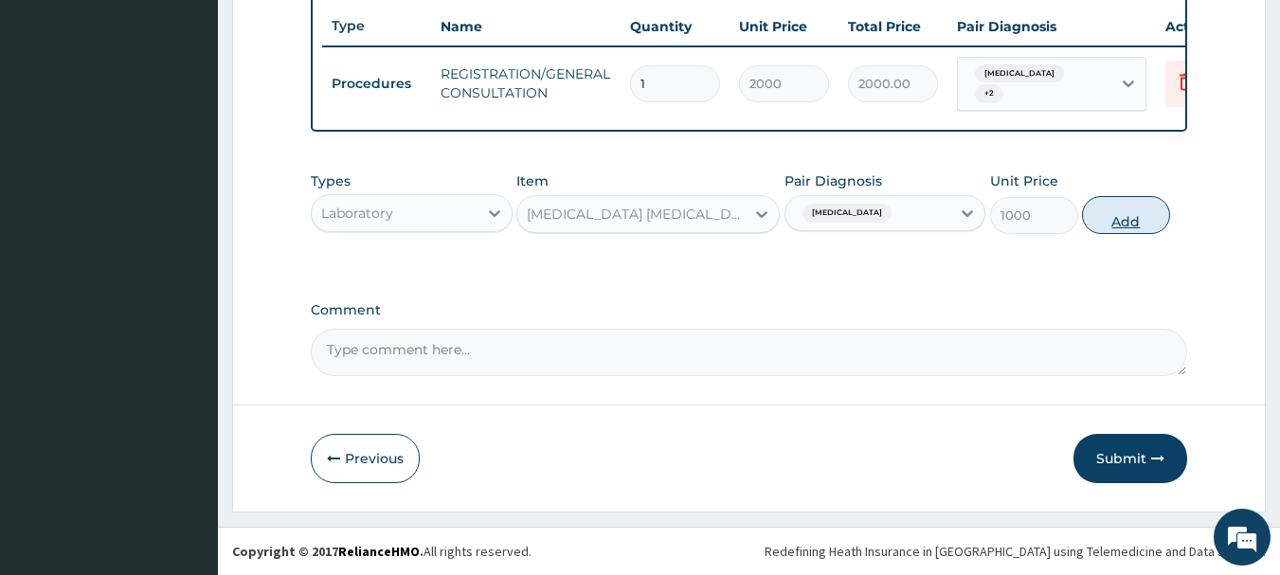
click at [1112, 214] on button "Add" at bounding box center [1126, 215] width 88 height 38
type input "0"
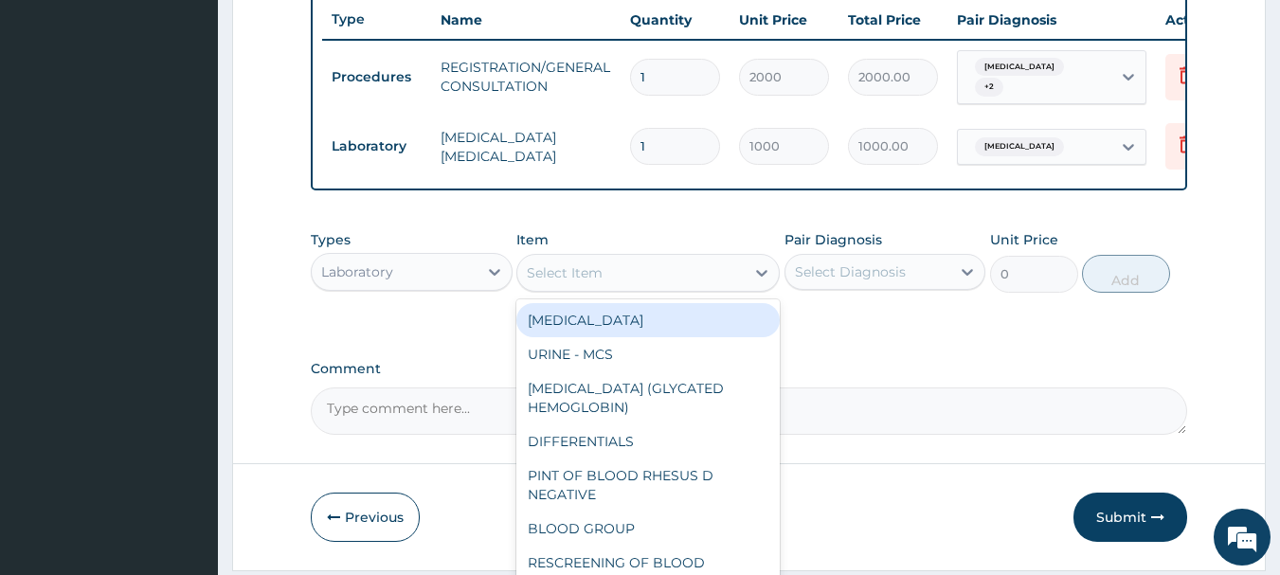
click at [631, 266] on div "Select Item" at bounding box center [630, 273] width 227 height 30
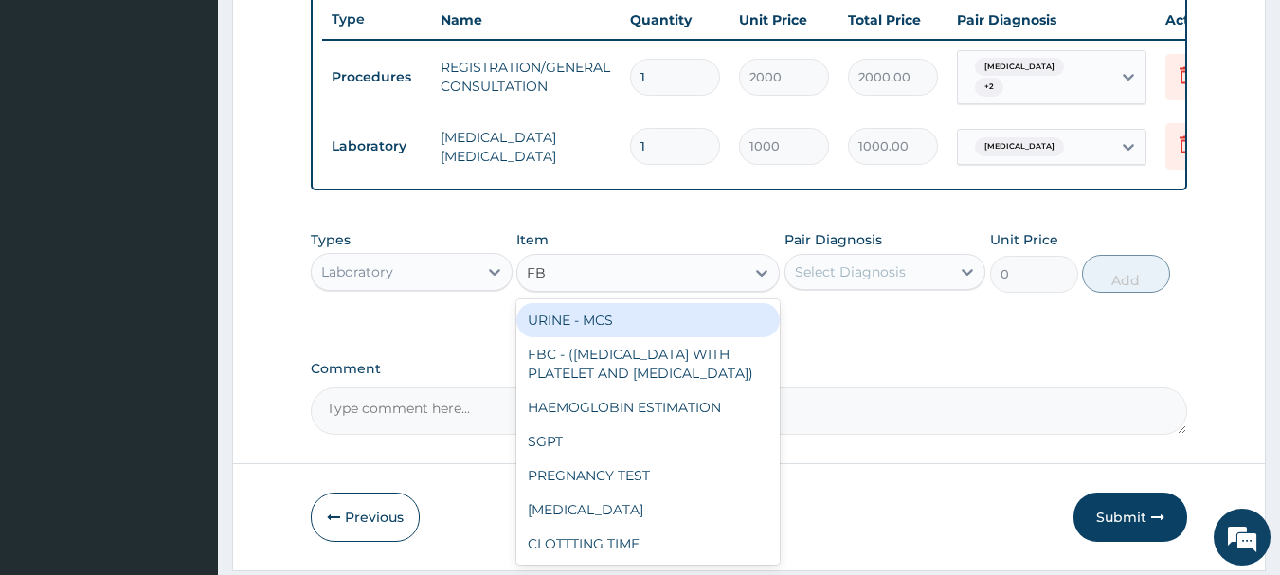
type input "FBC"
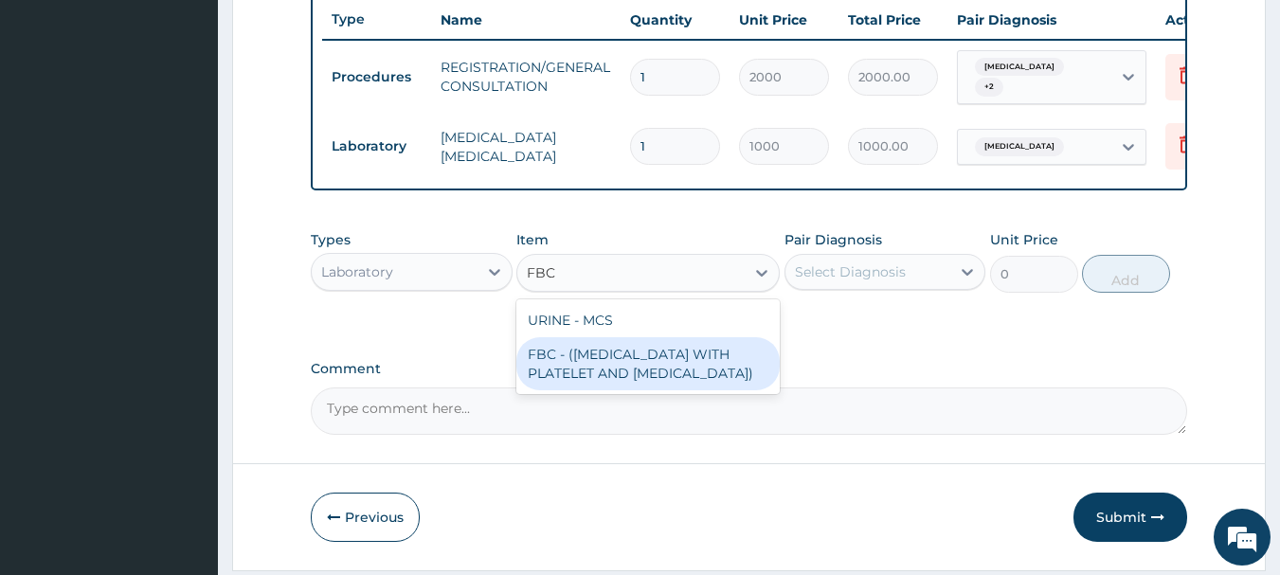
click at [659, 368] on div "FBC - (FULL BLOOD COUNT WITH PLATELET AND RED CELL INDICES)" at bounding box center [647, 363] width 263 height 53
type input "2500"
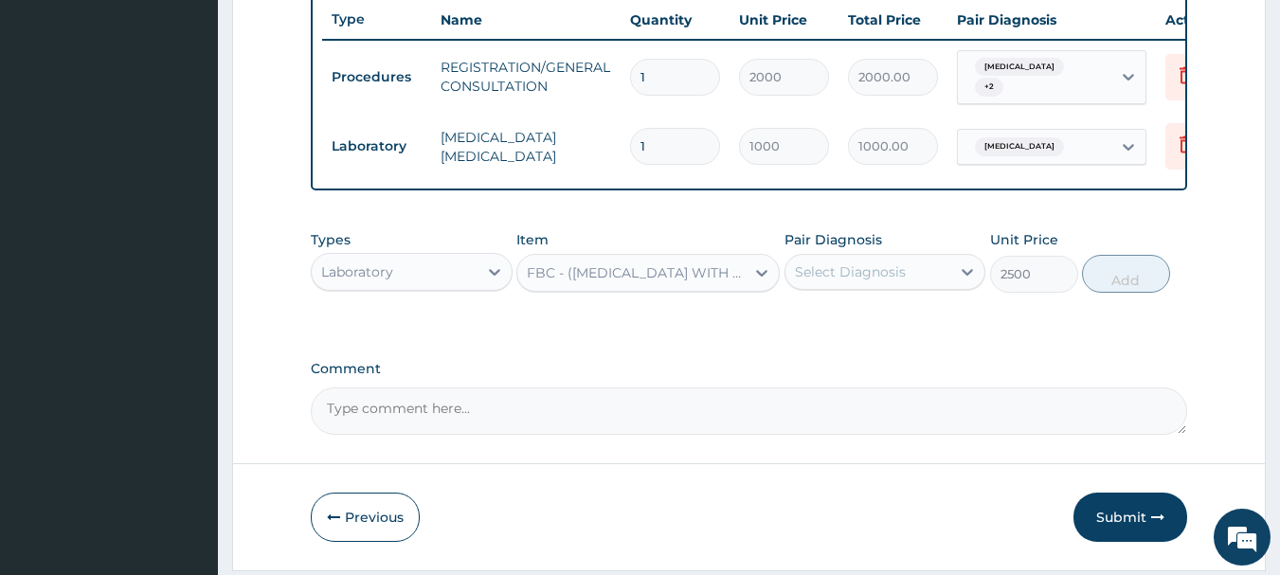
click at [917, 287] on div "Select Diagnosis" at bounding box center [868, 272] width 166 height 30
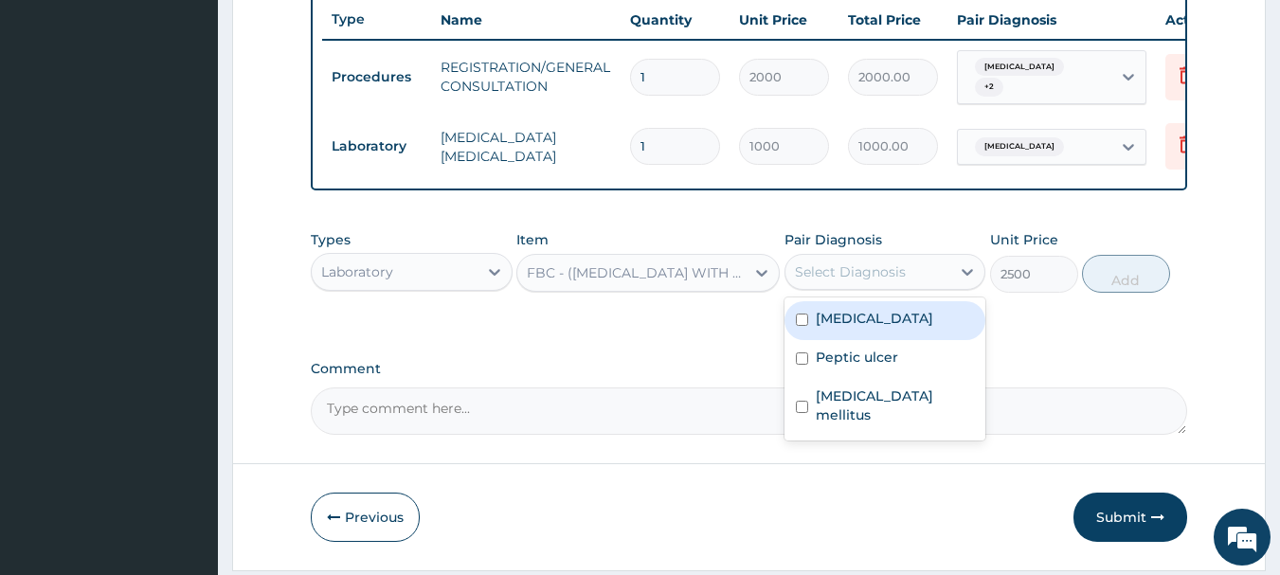
click at [917, 340] on div "[MEDICAL_DATA]" at bounding box center [885, 320] width 202 height 39
checkbox input "true"
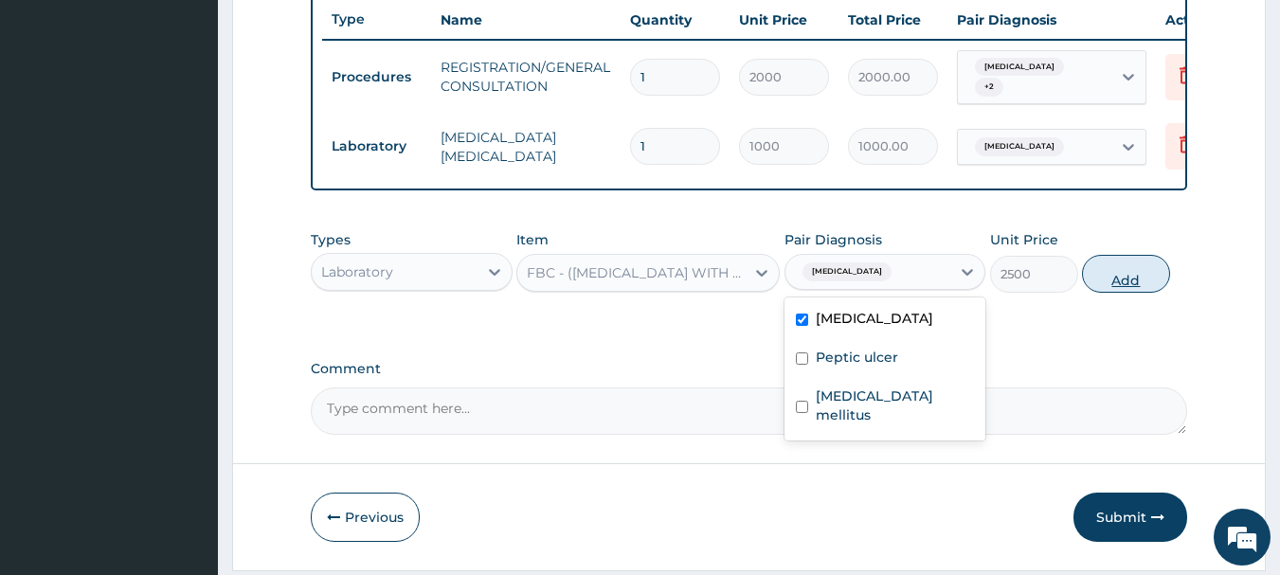
click at [1135, 279] on button "Add" at bounding box center [1126, 274] width 88 height 38
type input "0"
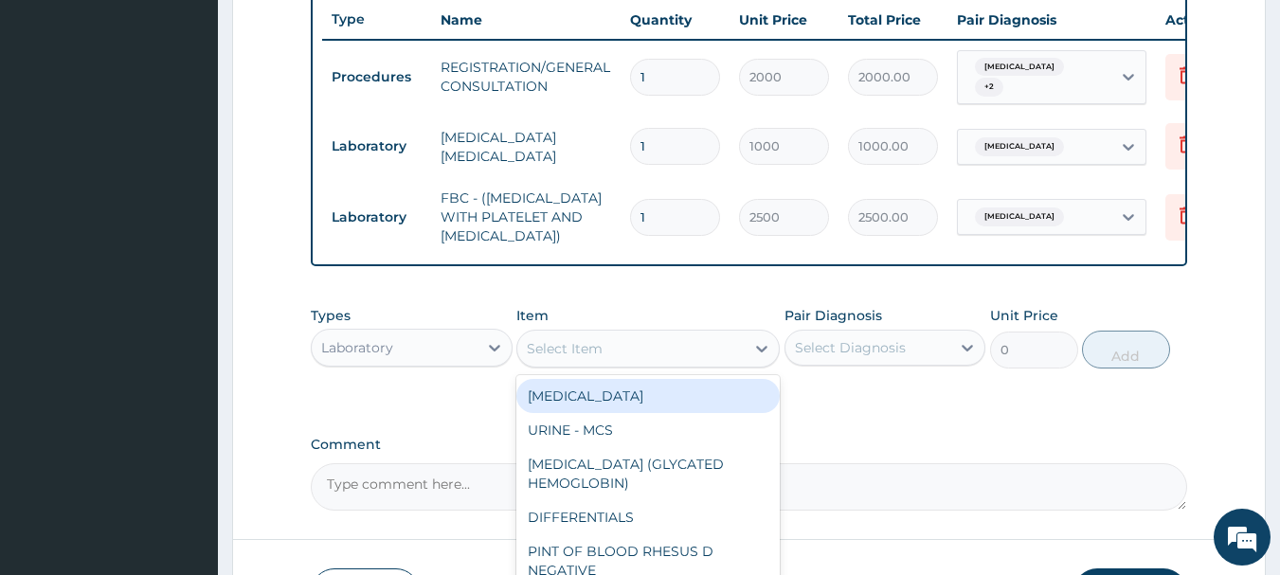
click at [660, 349] on div "Select Item" at bounding box center [630, 348] width 227 height 30
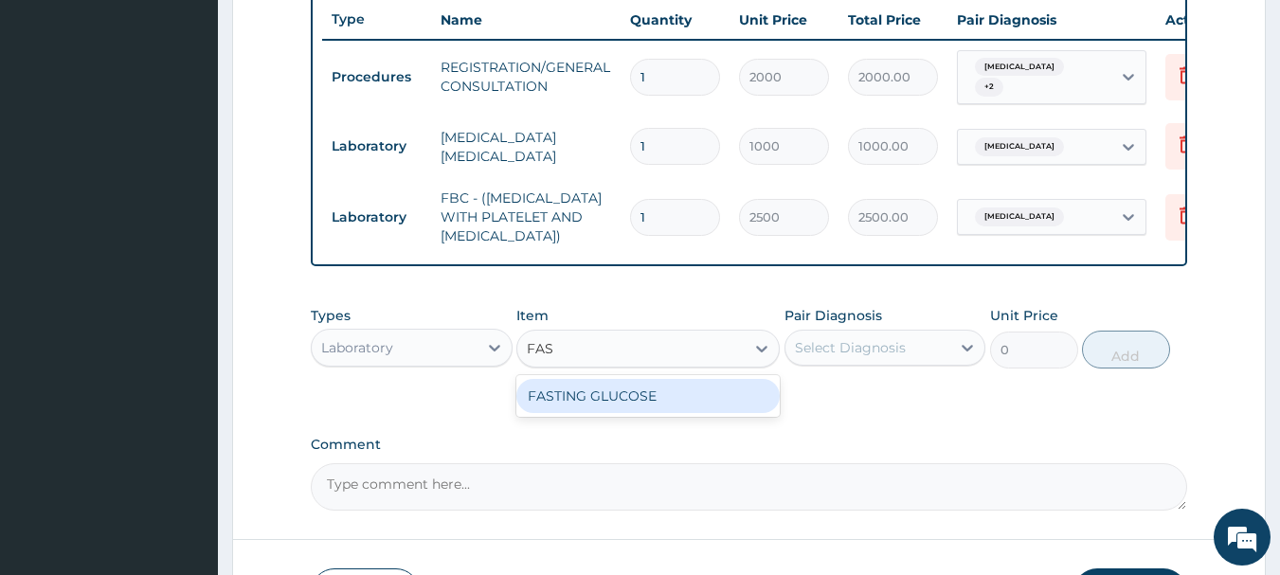
type input "FAST"
click at [691, 399] on div "FASTING GLUCOSE" at bounding box center [647, 396] width 263 height 34
type input "1000"
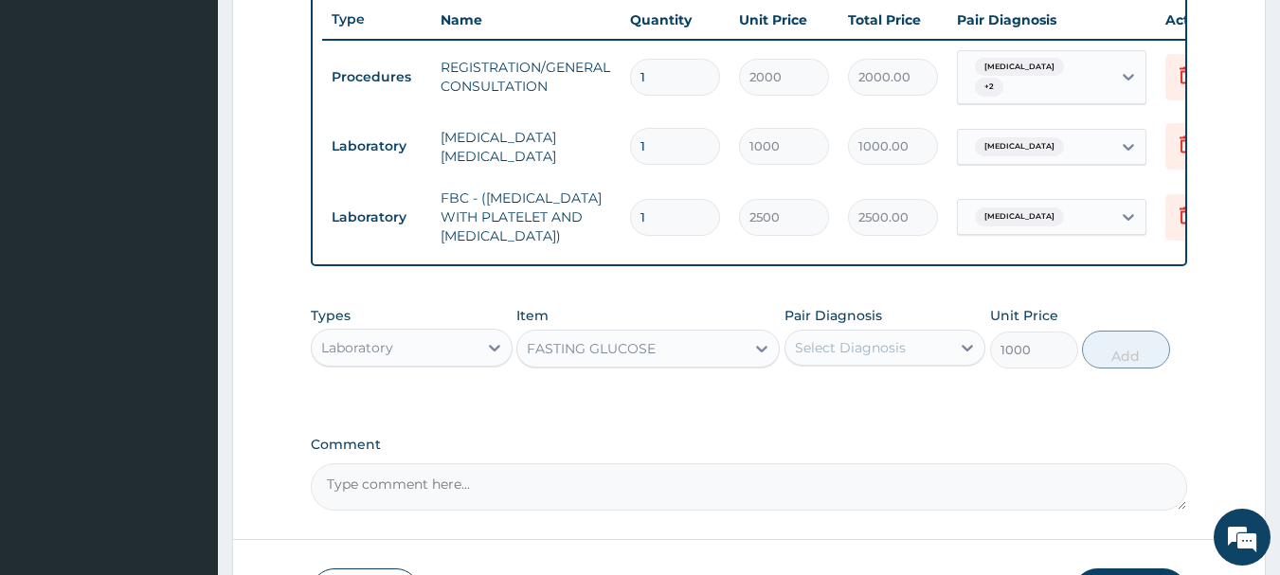
click at [860, 353] on div "Select Diagnosis" at bounding box center [850, 347] width 111 height 19
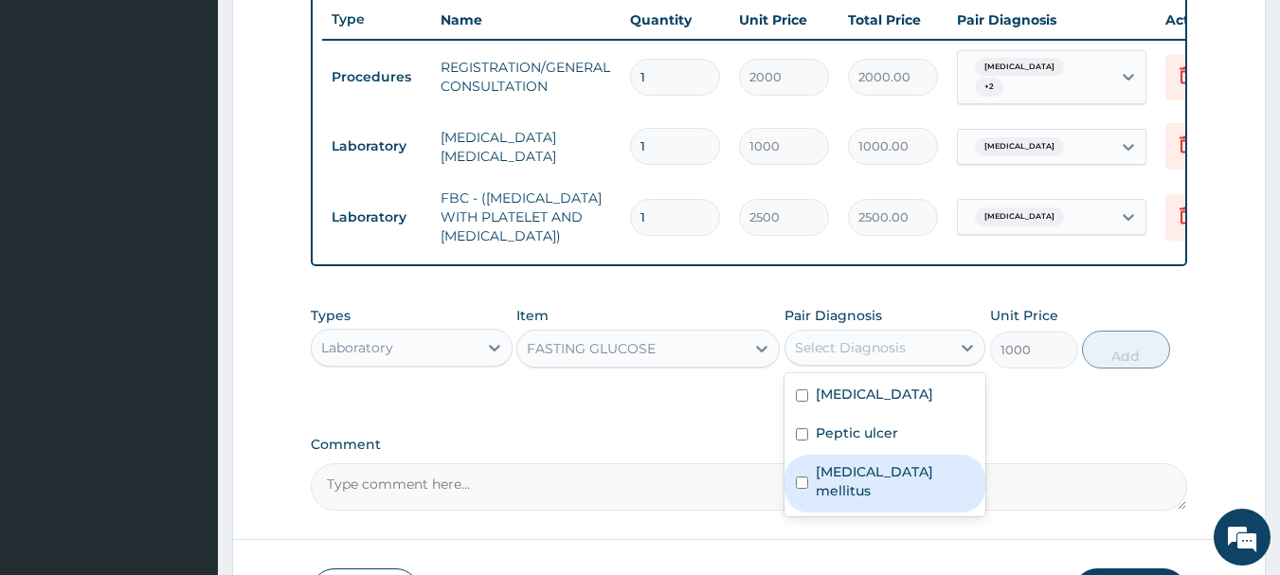
click at [883, 476] on label "Diabetes mellitus" at bounding box center [895, 481] width 159 height 38
checkbox input "true"
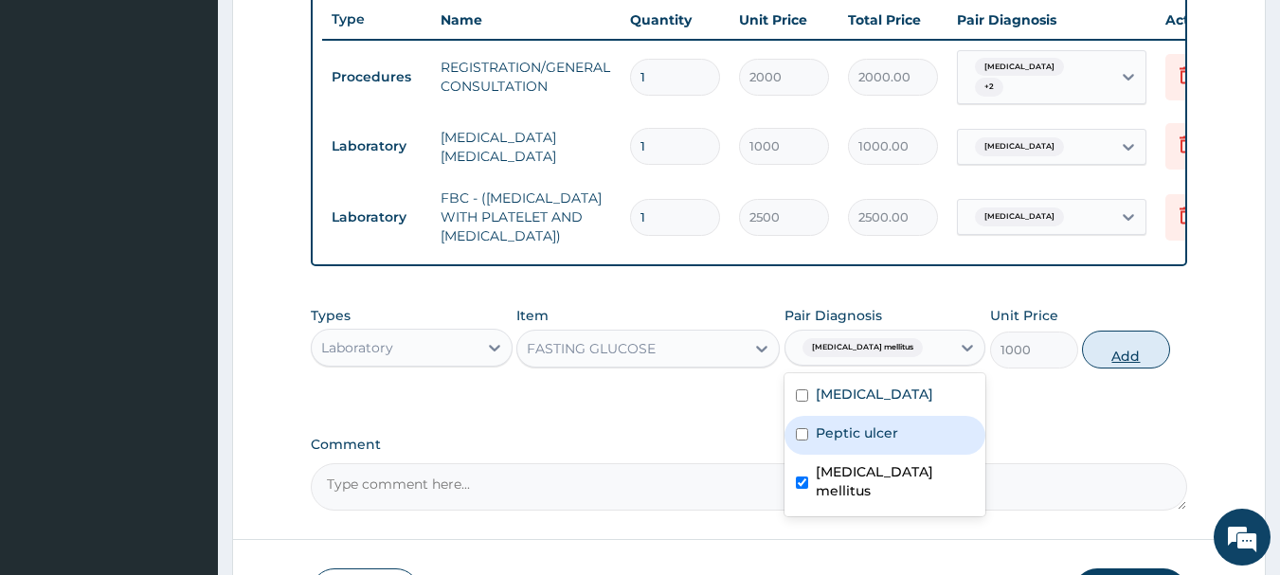
click at [1138, 336] on button "Add" at bounding box center [1126, 350] width 88 height 38
type input "0"
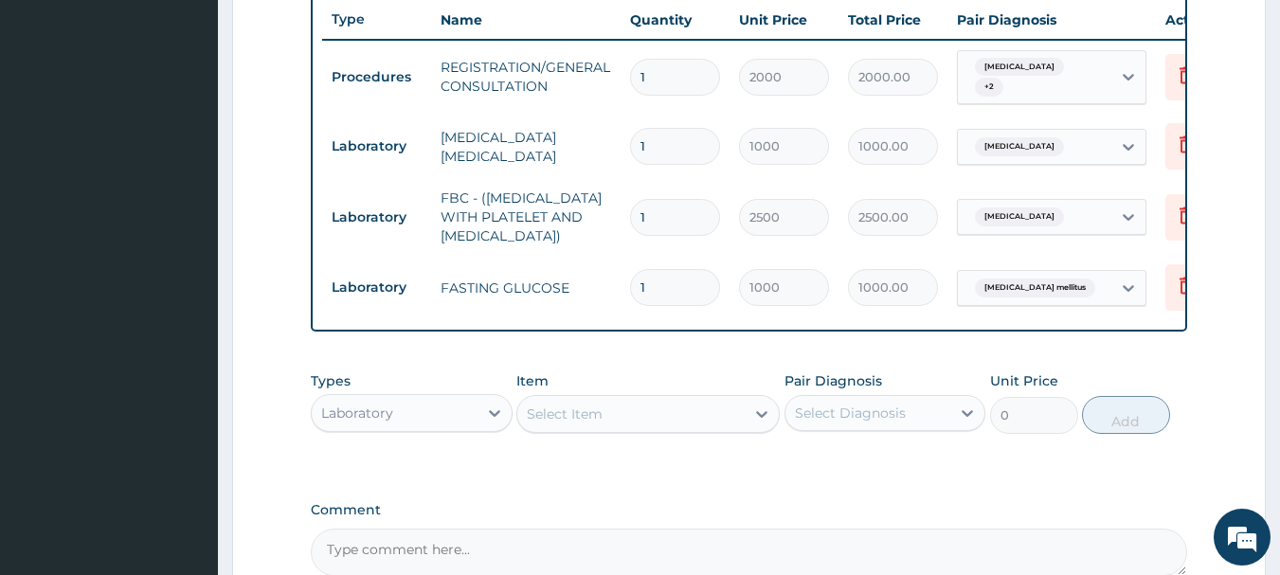
scroll to position [922, 0]
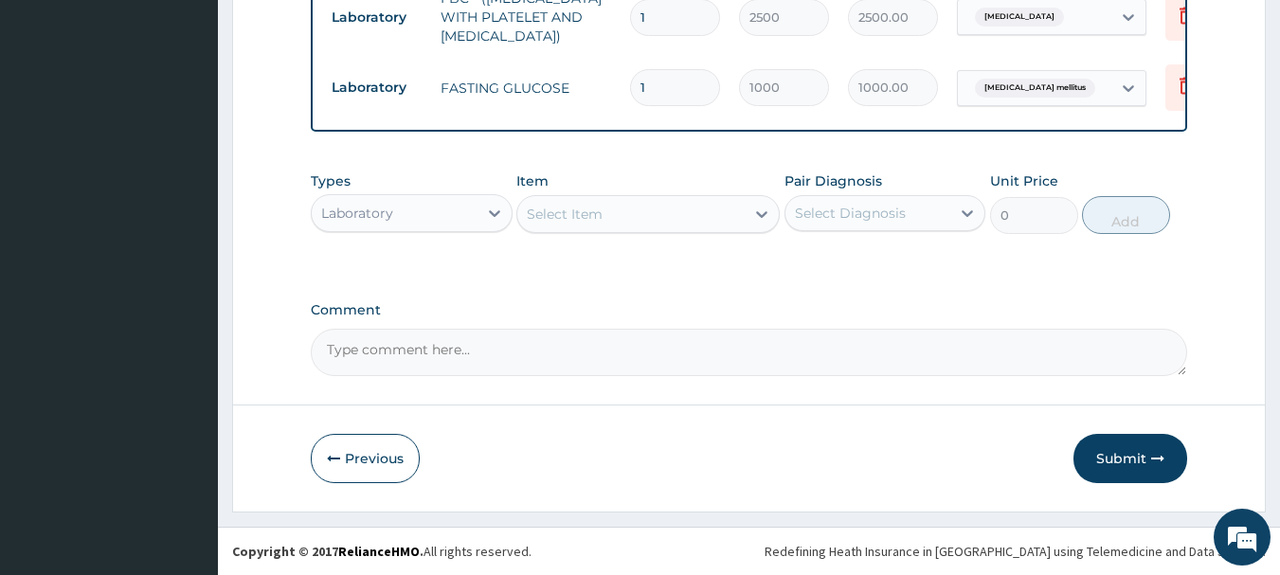
click at [404, 201] on div "Laboratory" at bounding box center [395, 213] width 166 height 30
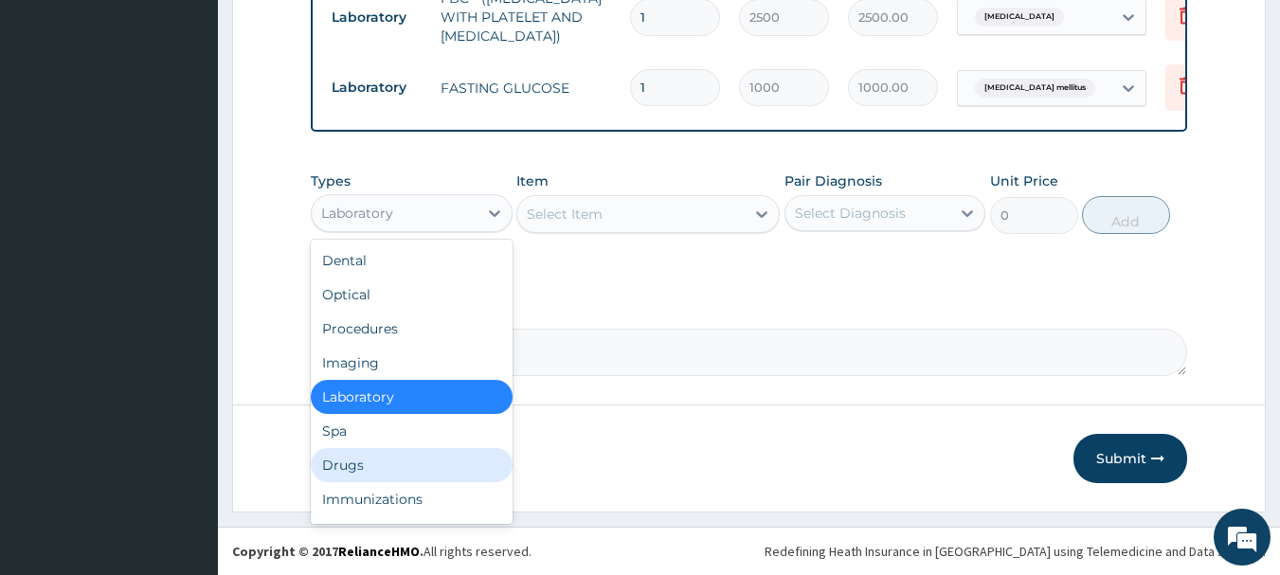
click at [389, 464] on div "Drugs" at bounding box center [412, 465] width 202 height 34
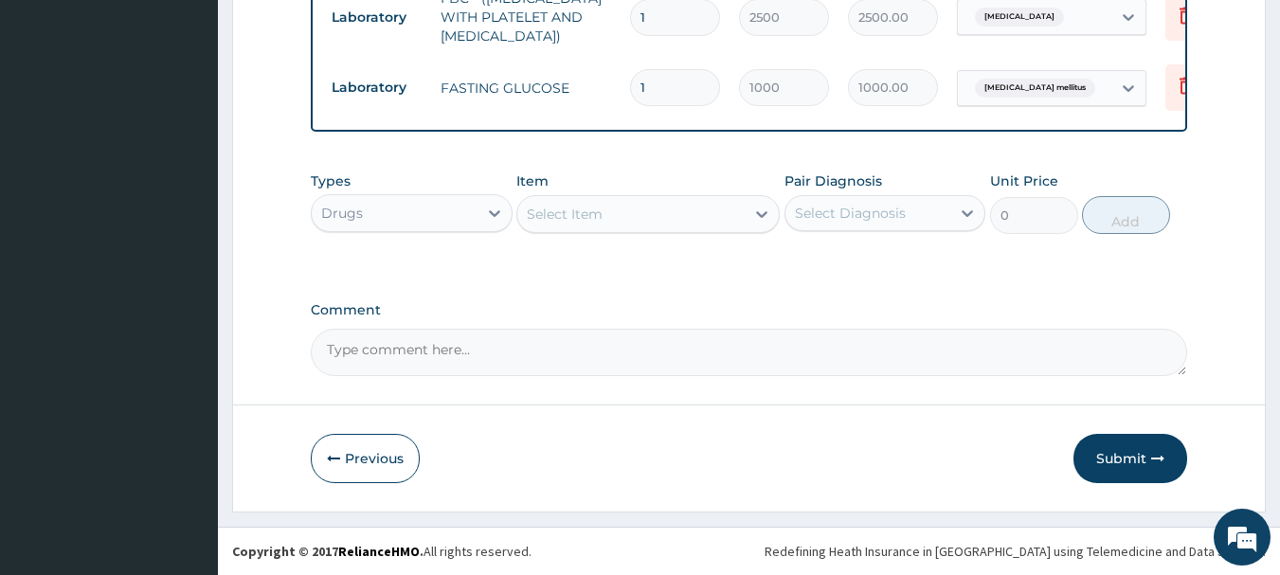
click at [608, 217] on div "Select Item" at bounding box center [630, 214] width 227 height 30
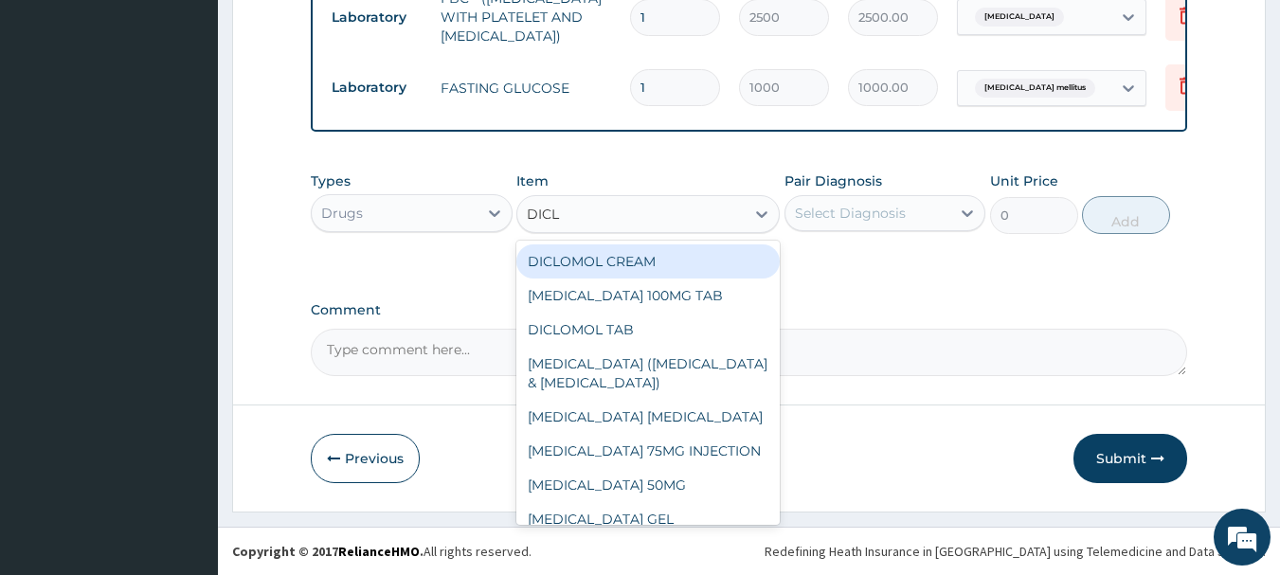
type input "DICLO"
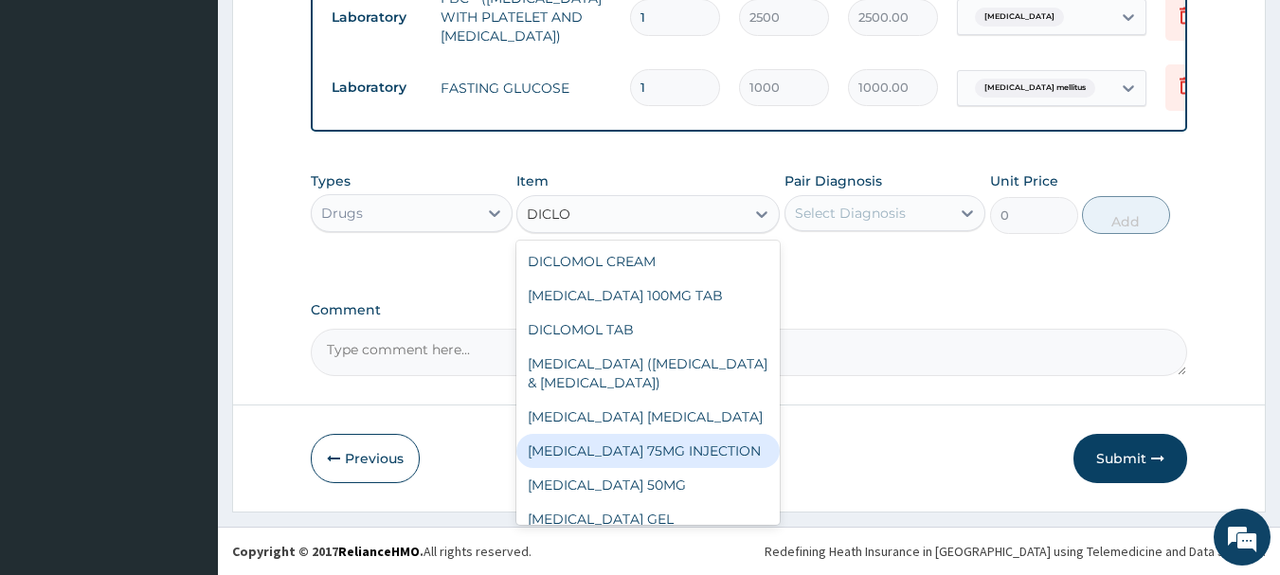
drag, startPoint x: 627, startPoint y: 468, endPoint x: 645, endPoint y: 436, distance: 36.9
click at [645, 438] on div "DICLOMOL CREAM DICLOFENAC SODIUM 100MG TAB DICLOMOL TAB ARTHROTEC (DICLOFENAC &…" at bounding box center [647, 383] width 263 height 284
click at [637, 468] on div "[MEDICAL_DATA] 75MG INJECTION" at bounding box center [647, 451] width 263 height 34
type input "300"
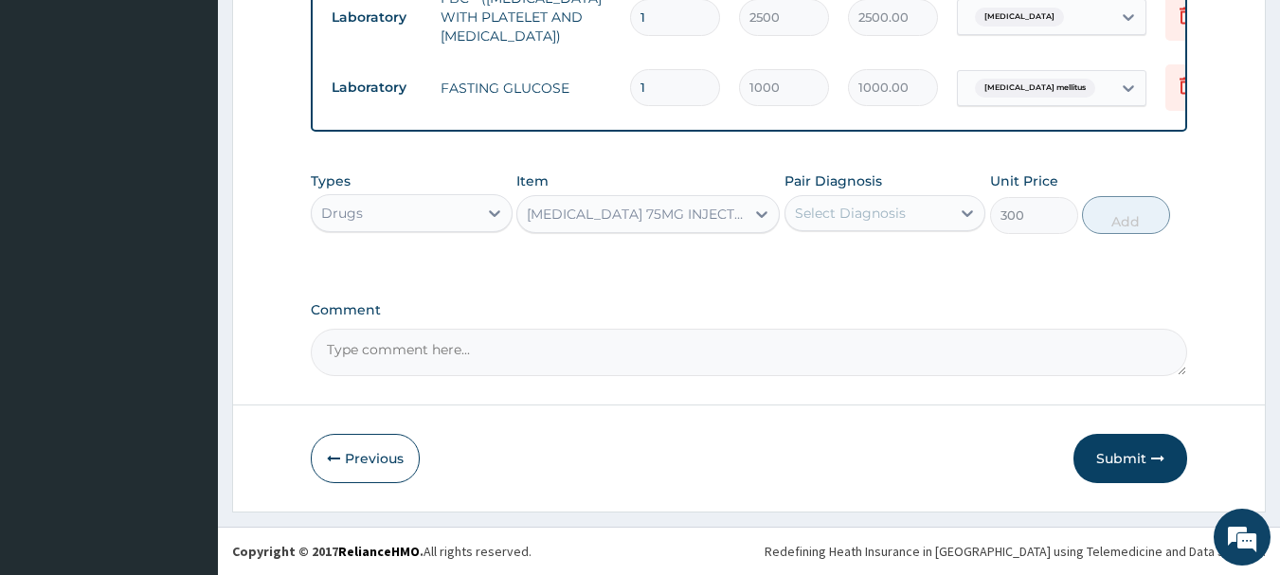
click at [833, 219] on div "Select Diagnosis" at bounding box center [850, 213] width 111 height 19
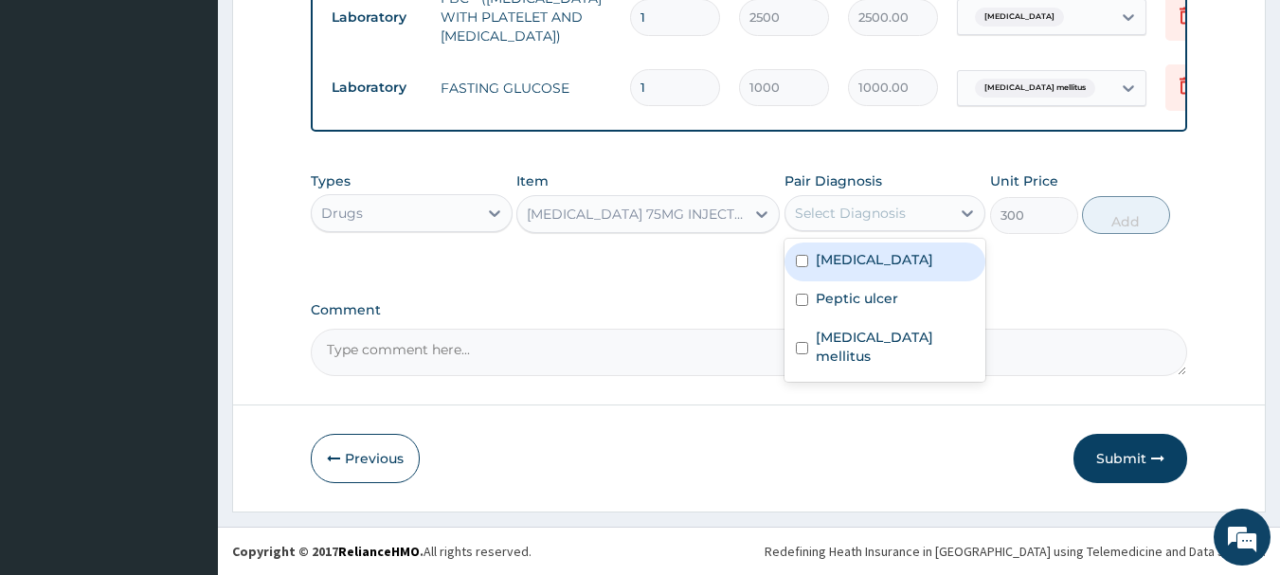
click at [857, 263] on label "[MEDICAL_DATA]" at bounding box center [874, 259] width 117 height 19
checkbox input "true"
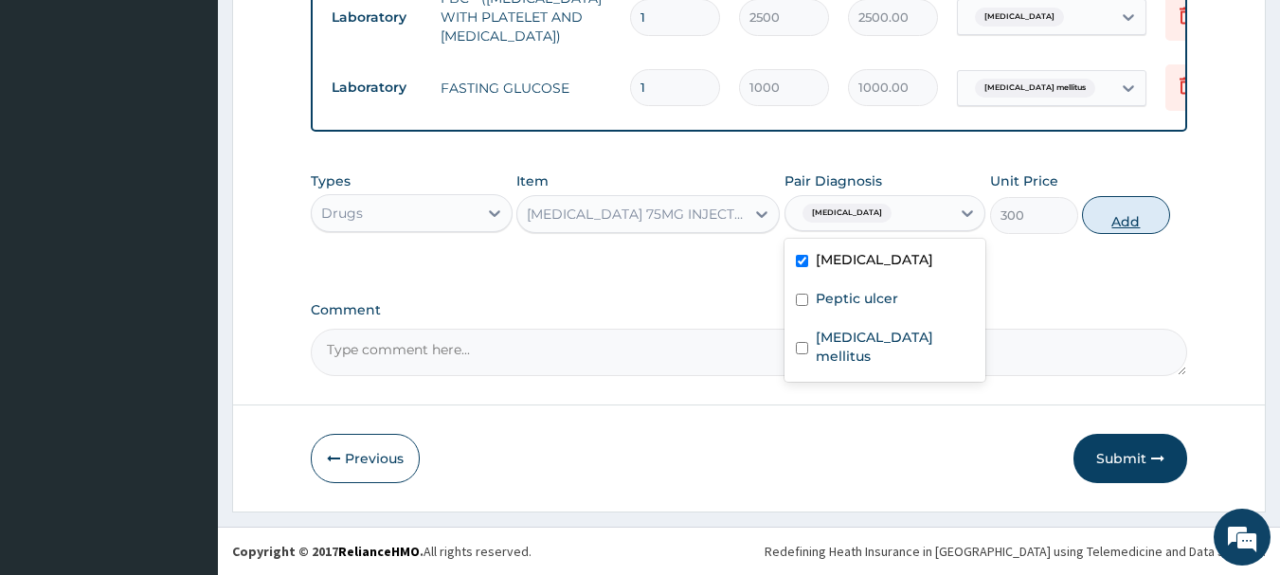
click at [1112, 203] on button "Add" at bounding box center [1126, 215] width 88 height 38
type input "0"
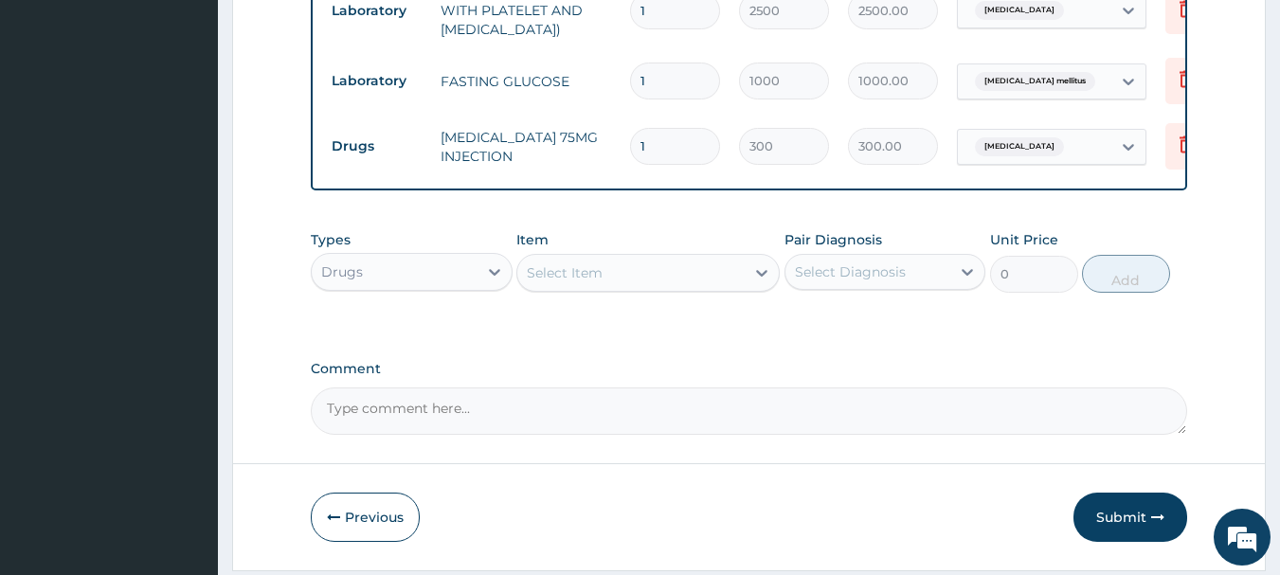
click at [620, 284] on div "Select Item" at bounding box center [630, 273] width 227 height 30
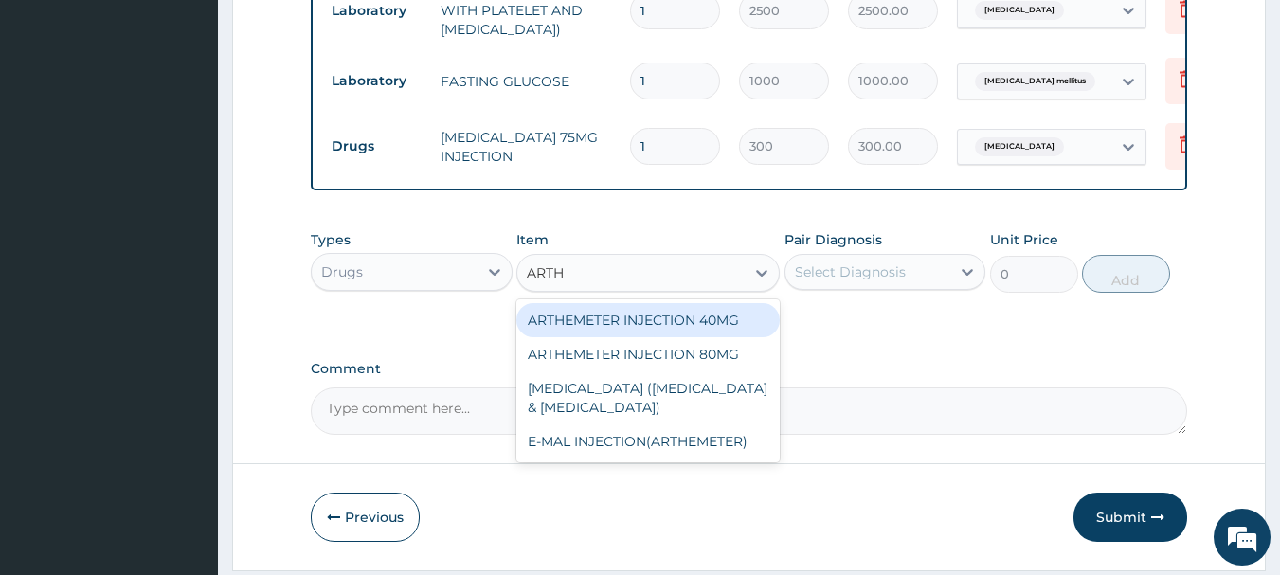
type input "ARTHE"
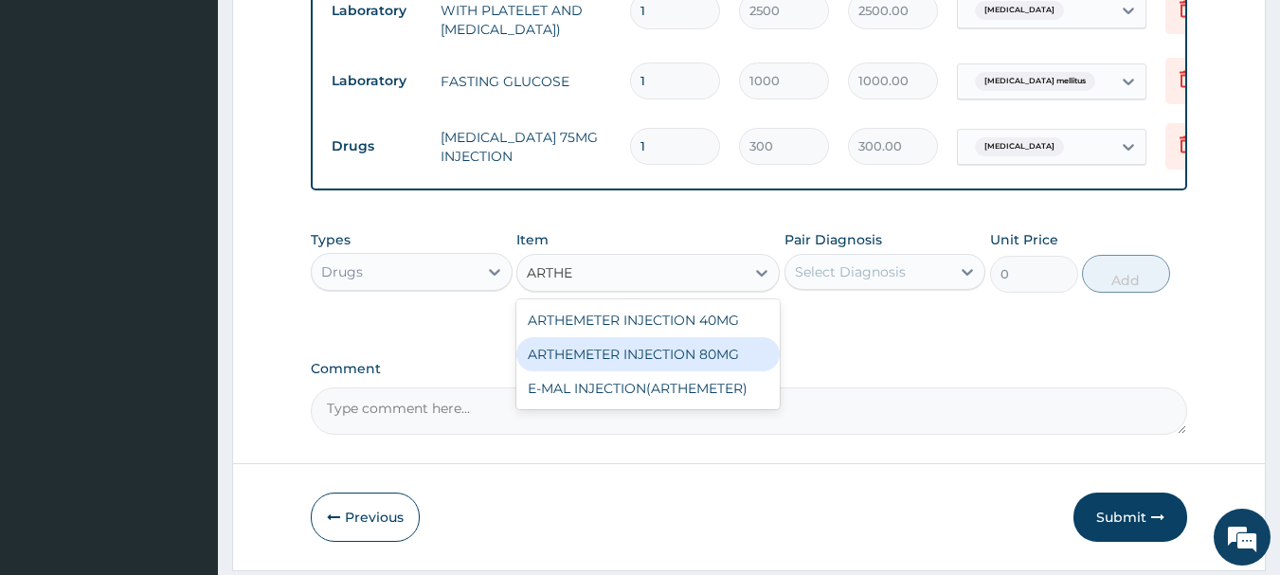
click at [749, 354] on div "ARTHEMETER INJECTION 80MG" at bounding box center [647, 354] width 263 height 34
type input "400"
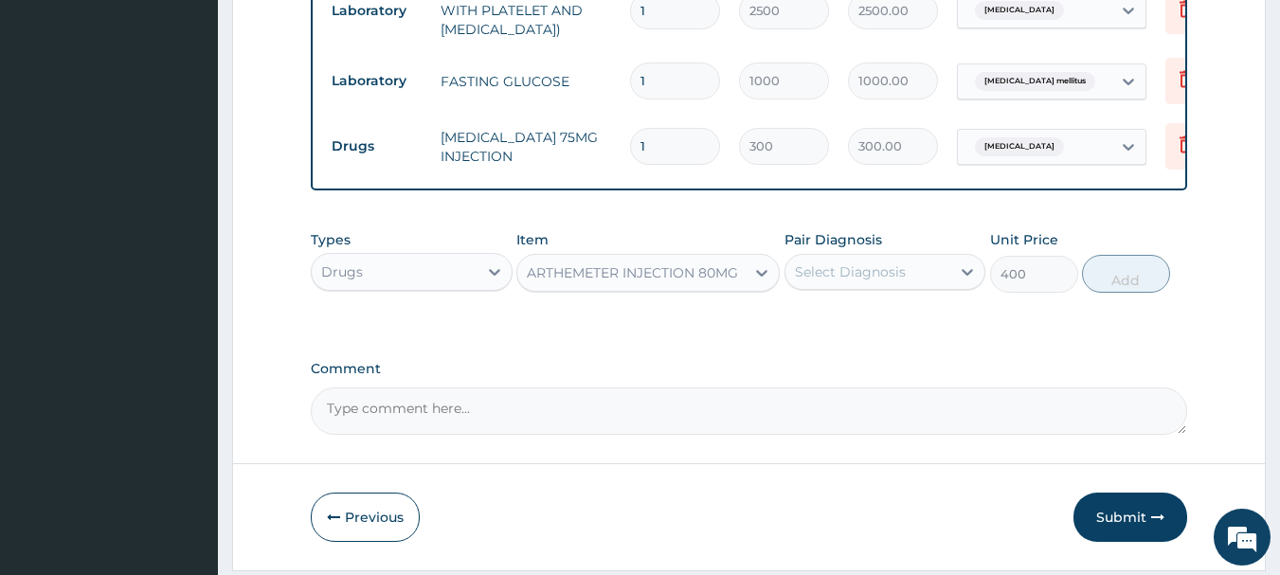
click at [825, 281] on div "Select Diagnosis" at bounding box center [850, 271] width 111 height 19
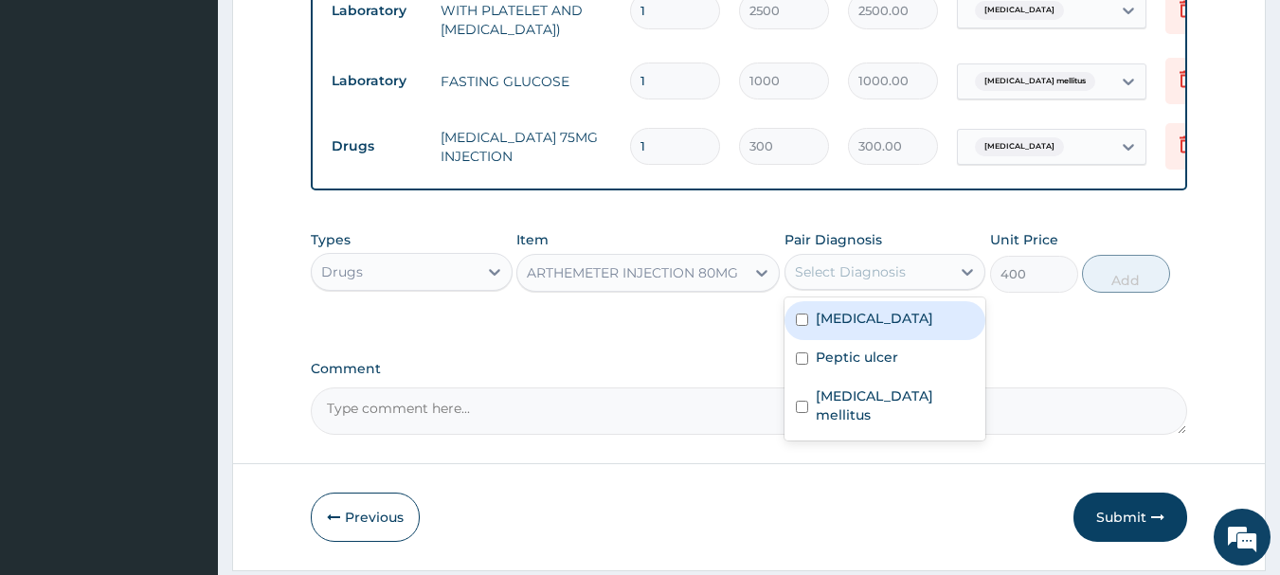
click at [837, 325] on label "Malaria" at bounding box center [874, 318] width 117 height 19
checkbox input "true"
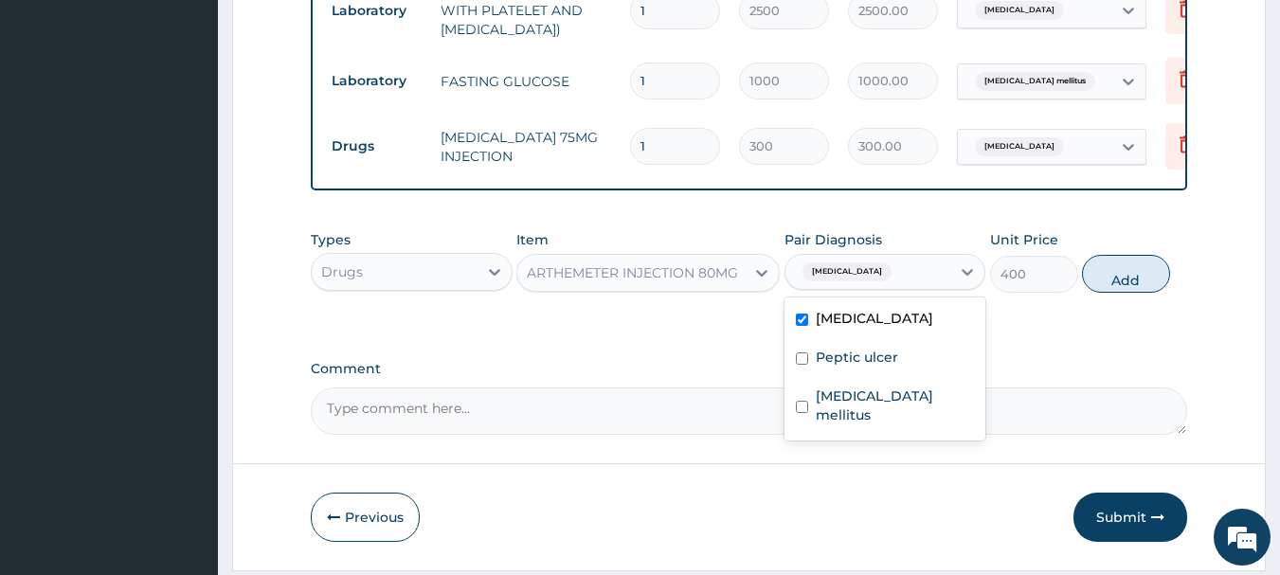
click at [1119, 280] on button "Add" at bounding box center [1126, 274] width 88 height 38
type input "0"
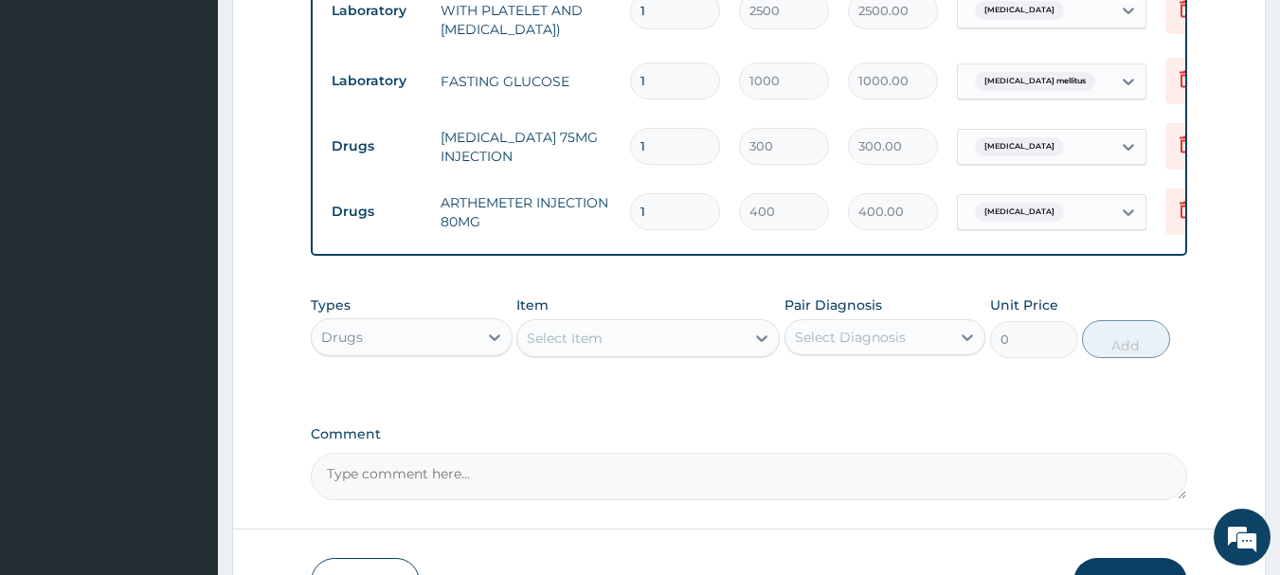
type input "0.00"
type input "2"
type input "800.00"
type input "2"
click at [634, 327] on div "Select Item" at bounding box center [647, 338] width 263 height 38
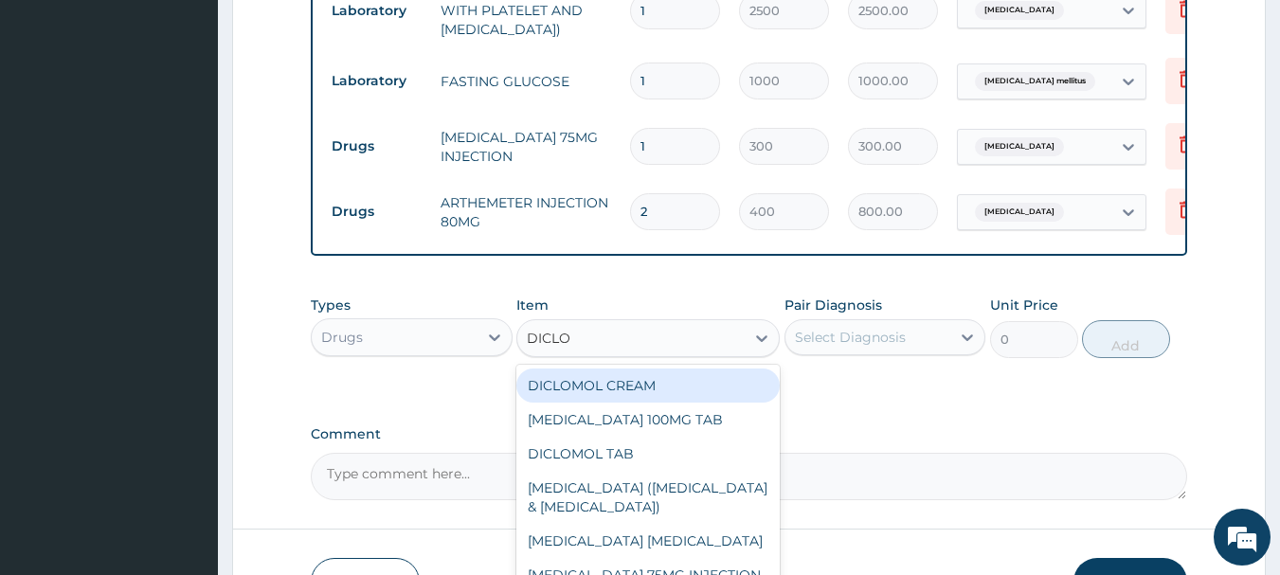
type input "DICLOF"
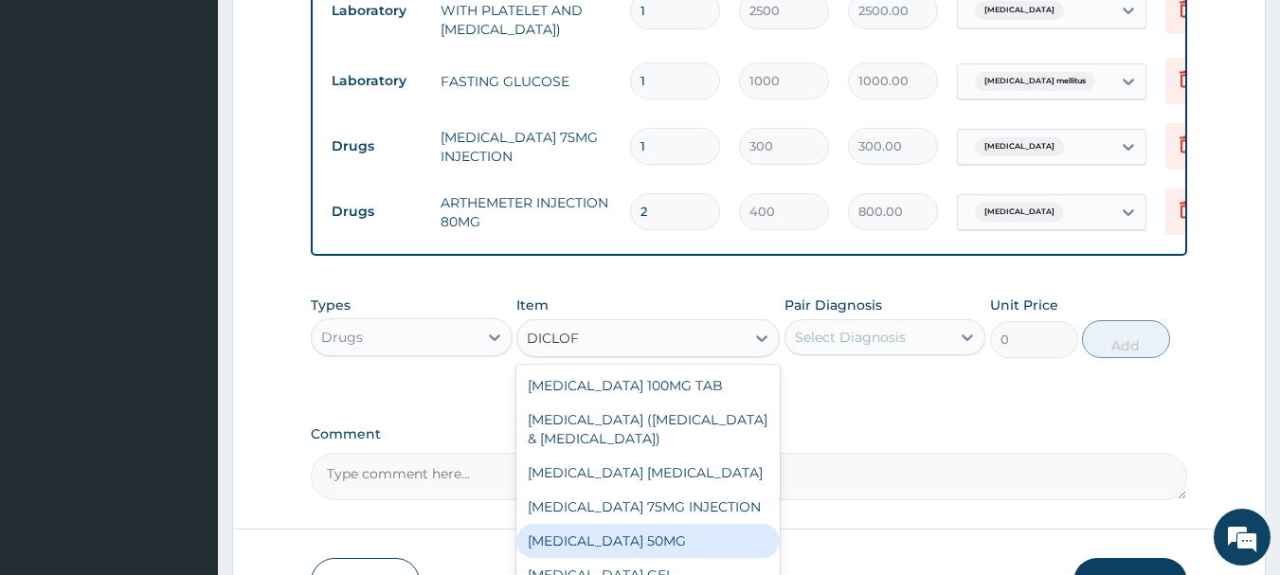
click at [666, 558] on div "DICLOFENAC SODIUM 50MG" at bounding box center [647, 541] width 263 height 34
type input "25"
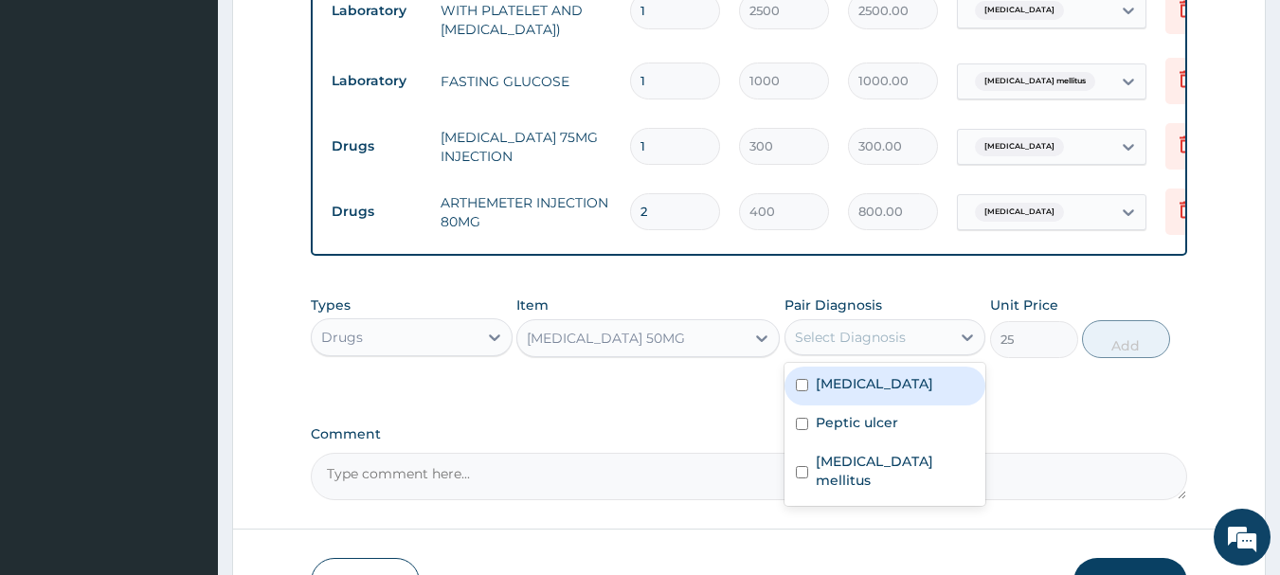
click at [838, 347] on div "Select Diagnosis" at bounding box center [850, 337] width 111 height 19
click at [858, 393] on label "Malaria" at bounding box center [874, 383] width 117 height 19
checkbox input "true"
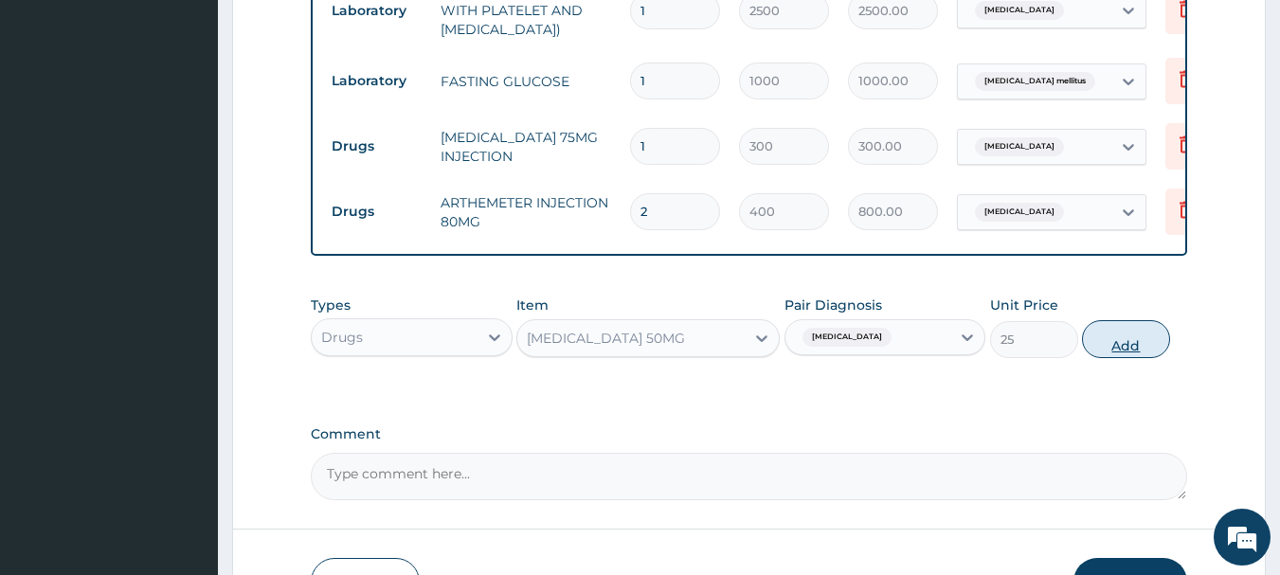
click at [1151, 351] on button "Add" at bounding box center [1126, 339] width 88 height 38
type input "0"
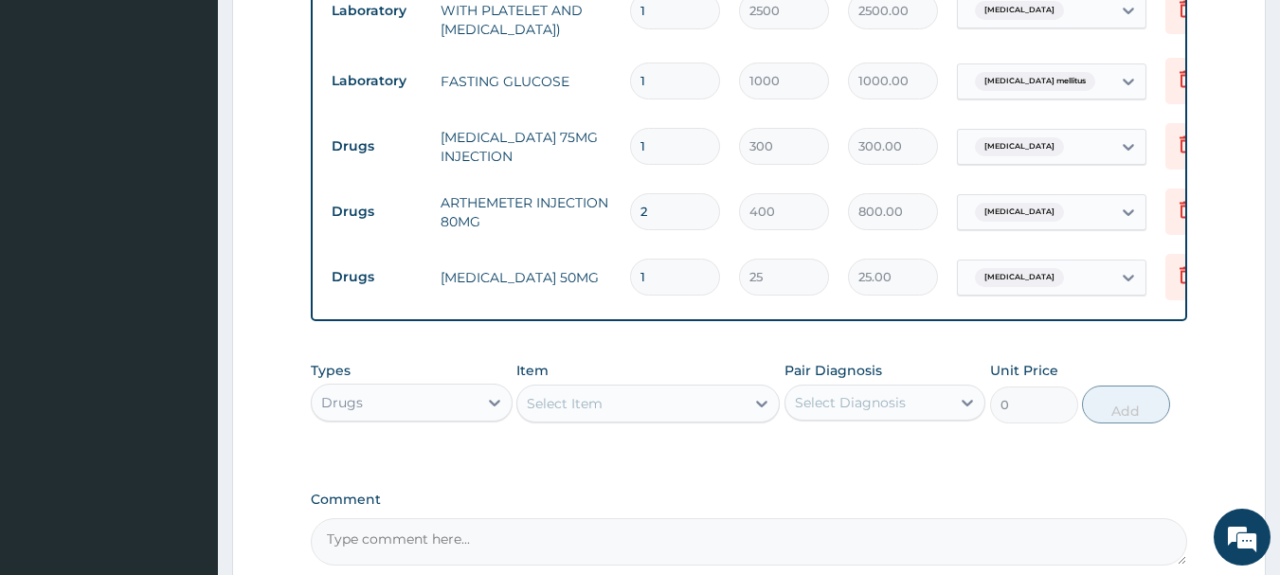
type input "10"
type input "250.00"
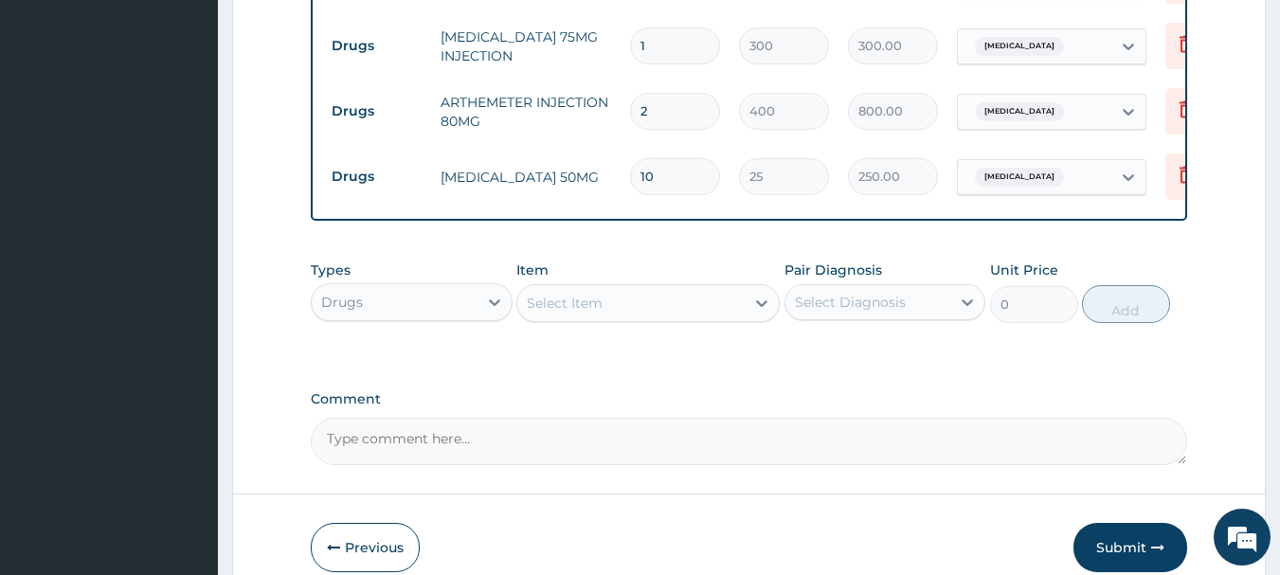
scroll to position [1043, 0]
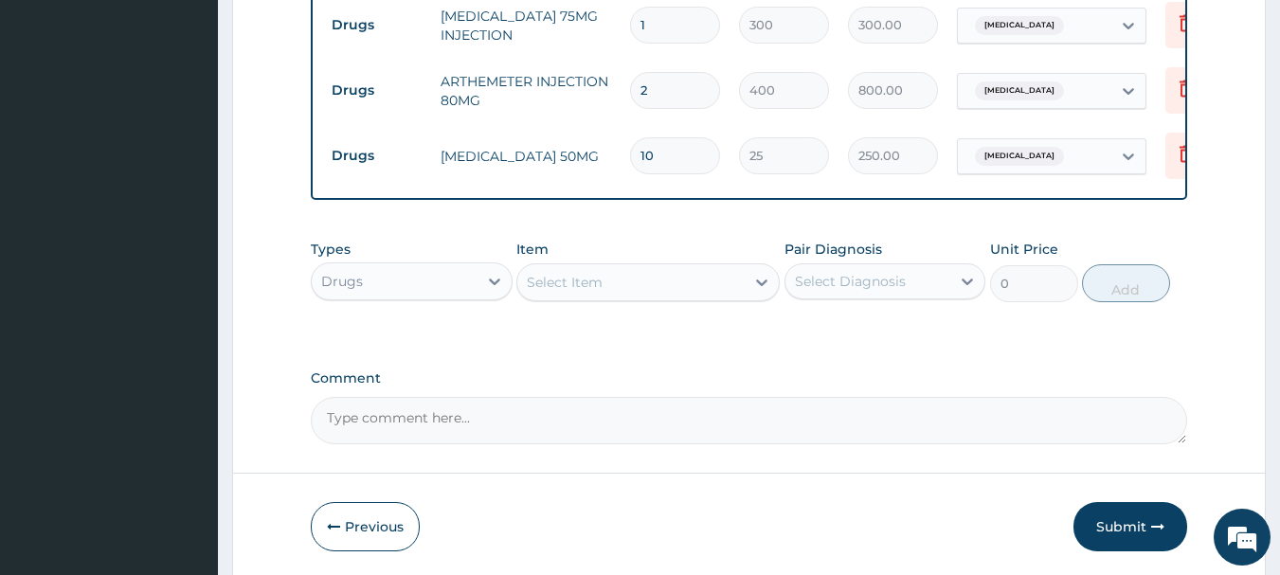
type input "10"
click at [580, 281] on div "Select Item" at bounding box center [565, 282] width 76 height 19
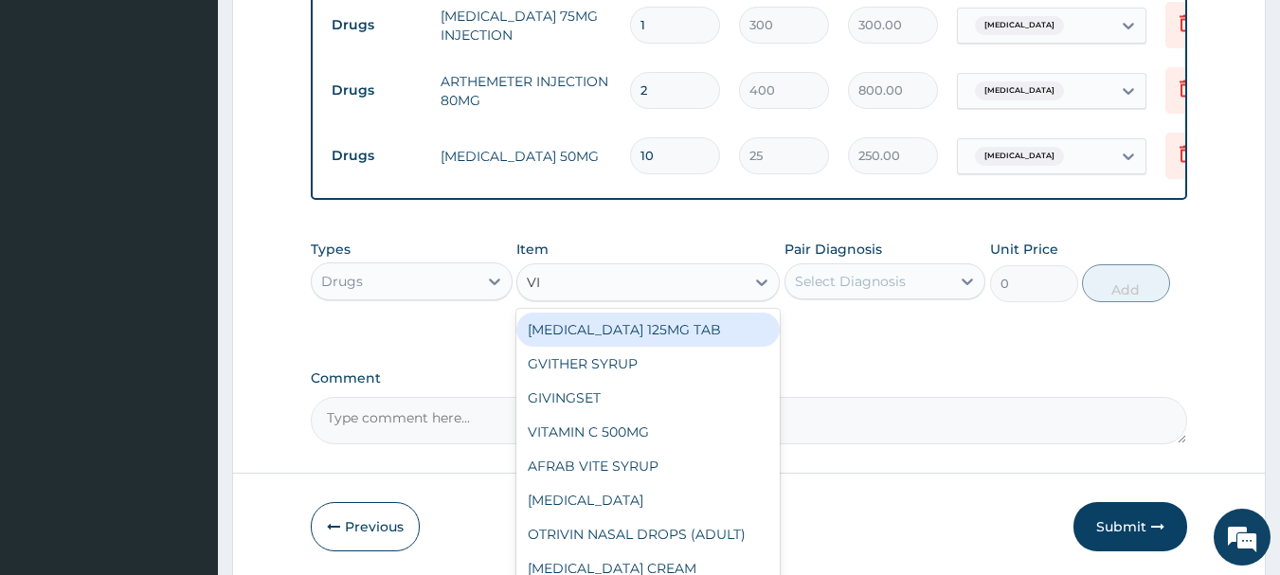
type input "VIT"
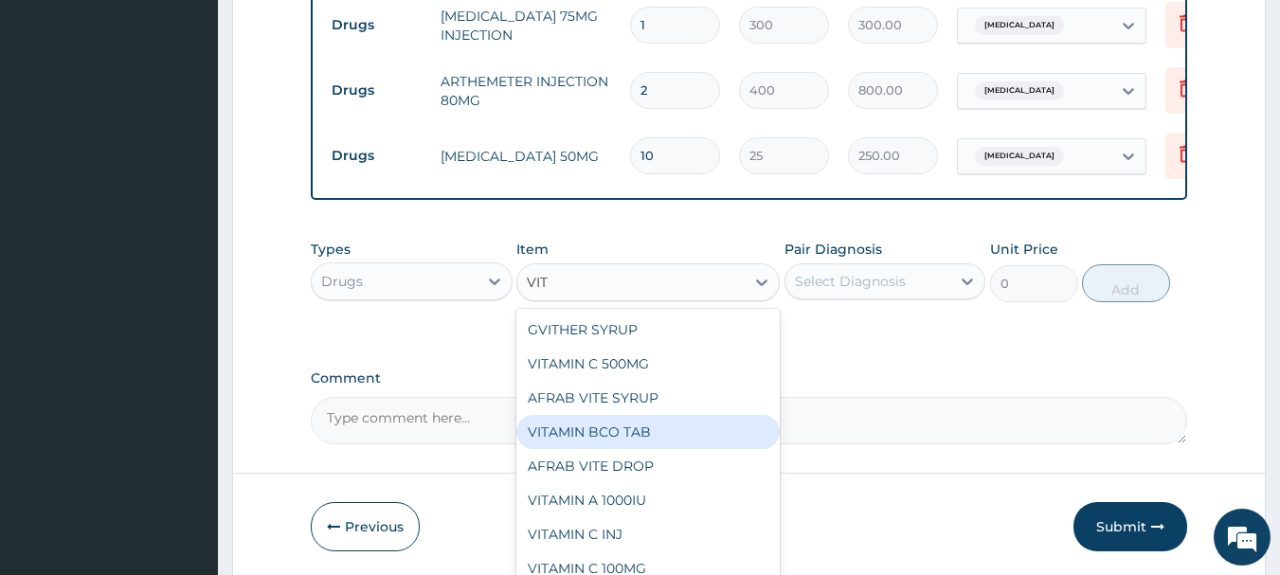
click at [569, 440] on div "VITAMIN BCO TAB" at bounding box center [647, 432] width 263 height 34
type input "10"
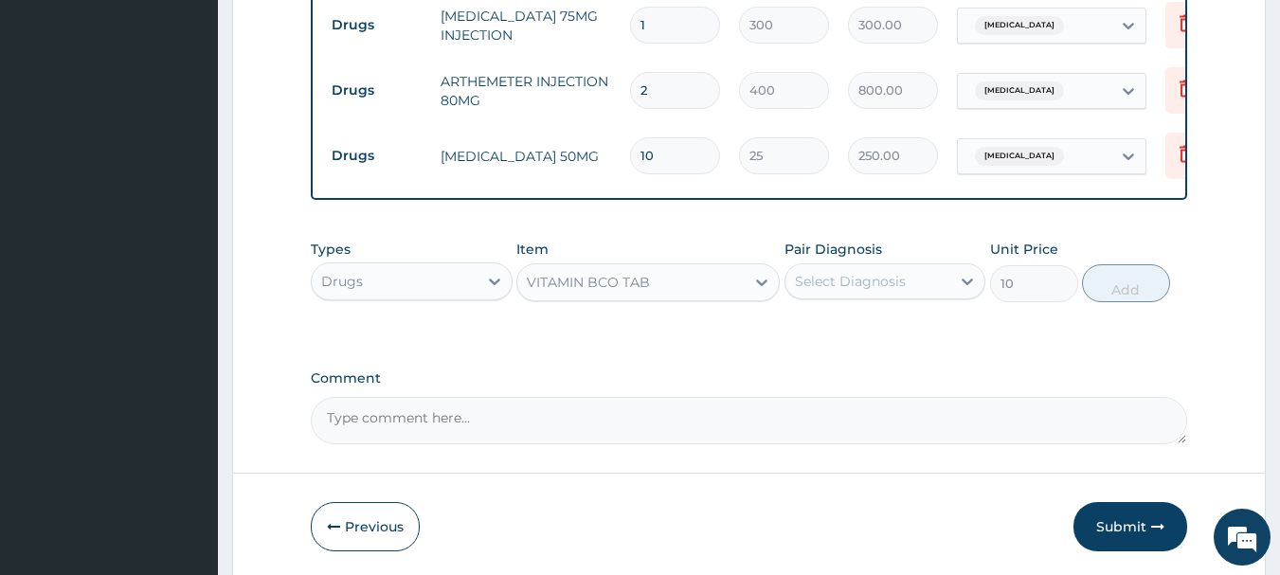
click at [832, 291] on div "Select Diagnosis" at bounding box center [850, 281] width 111 height 19
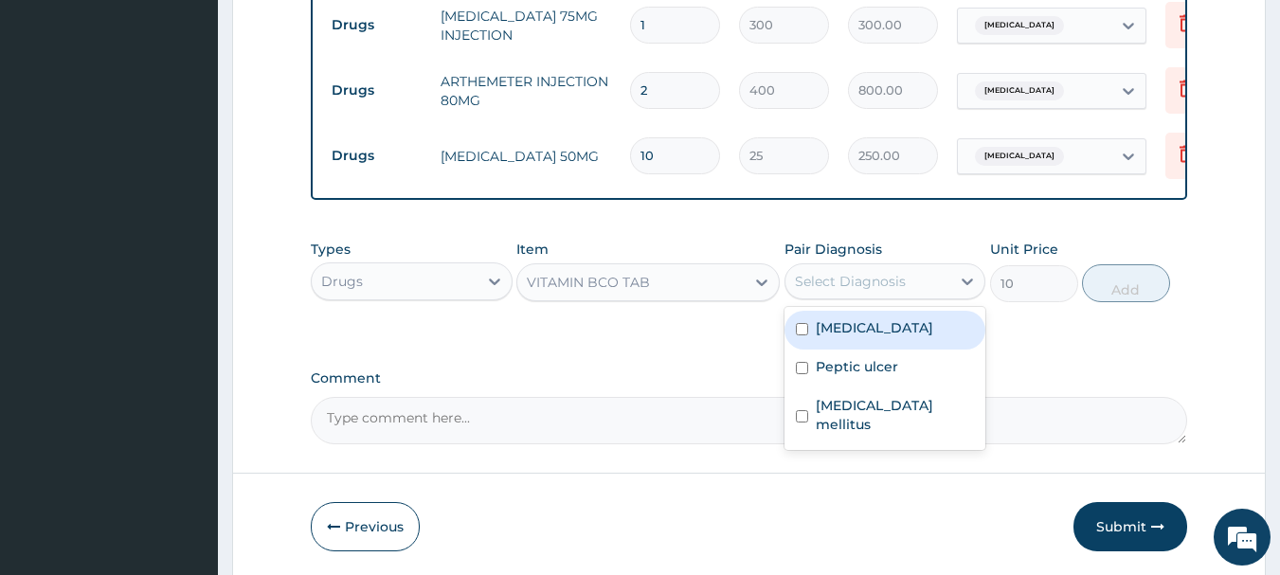
click at [865, 341] on div "[MEDICAL_DATA]" at bounding box center [885, 330] width 202 height 39
checkbox input "true"
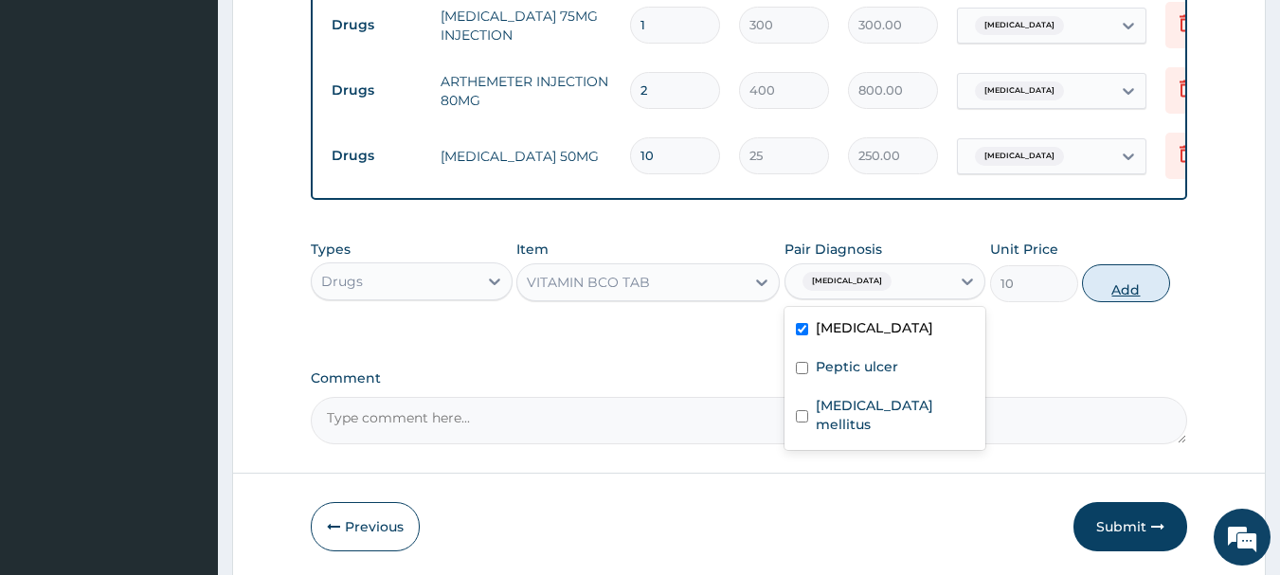
click at [1118, 286] on button "Add" at bounding box center [1126, 283] width 88 height 38
type input "0"
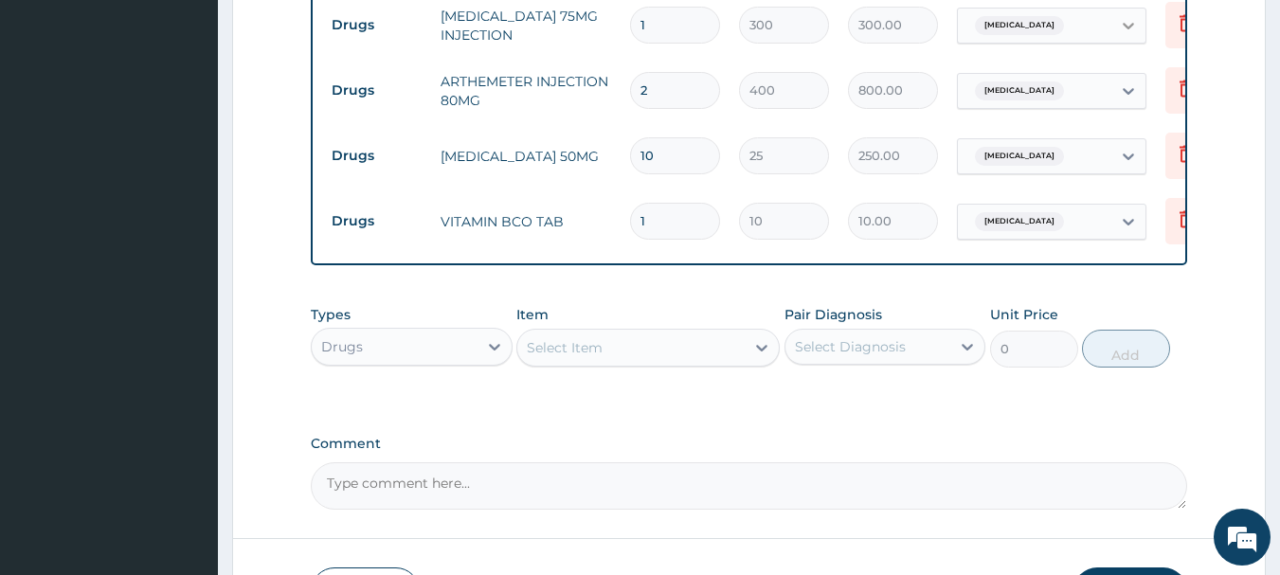
type input "15"
type input "150.00"
type input "15"
click at [554, 355] on div "Select Item" at bounding box center [565, 347] width 76 height 19
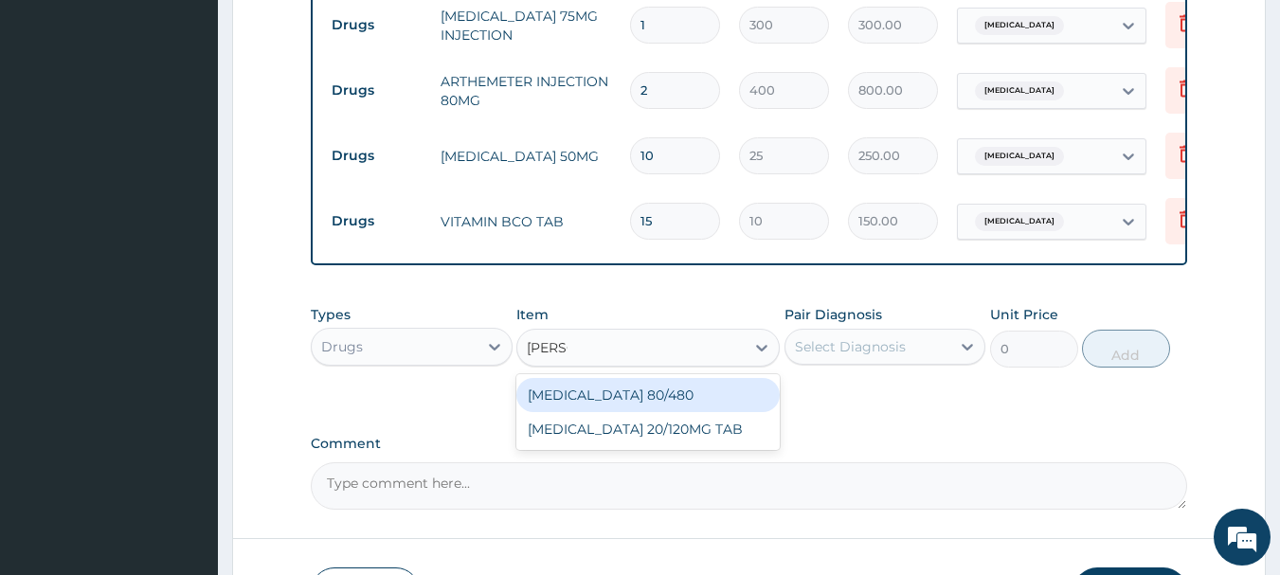
type input "COART"
click at [654, 406] on div "[MEDICAL_DATA] 80/480" at bounding box center [647, 395] width 263 height 34
type input "130"
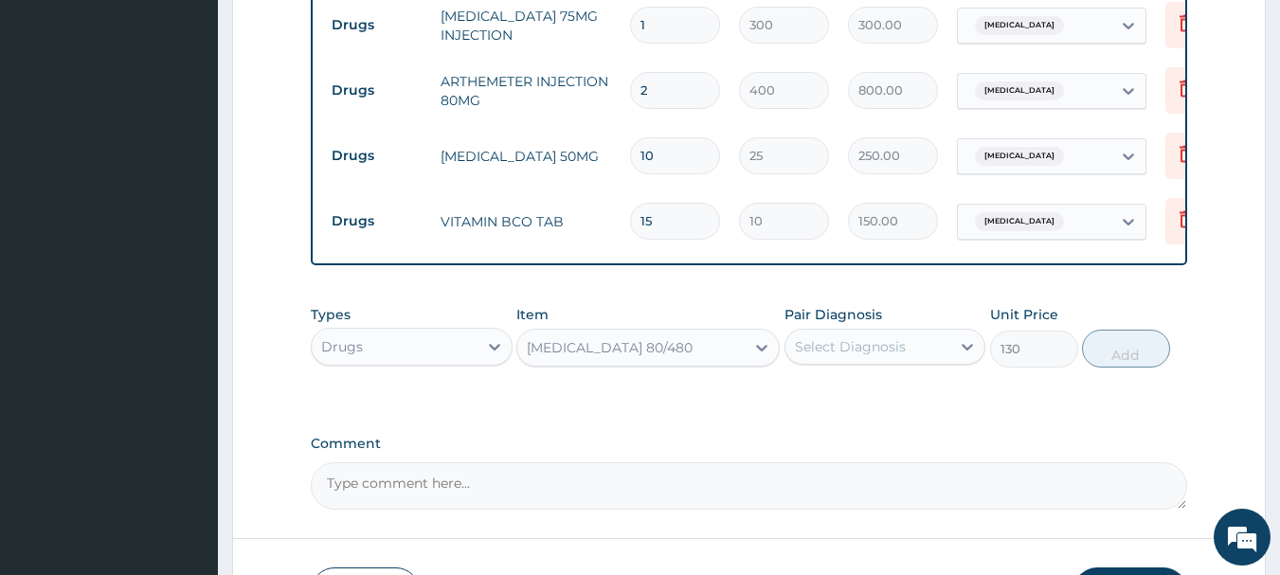
click at [800, 362] on div "Select Diagnosis" at bounding box center [868, 347] width 166 height 30
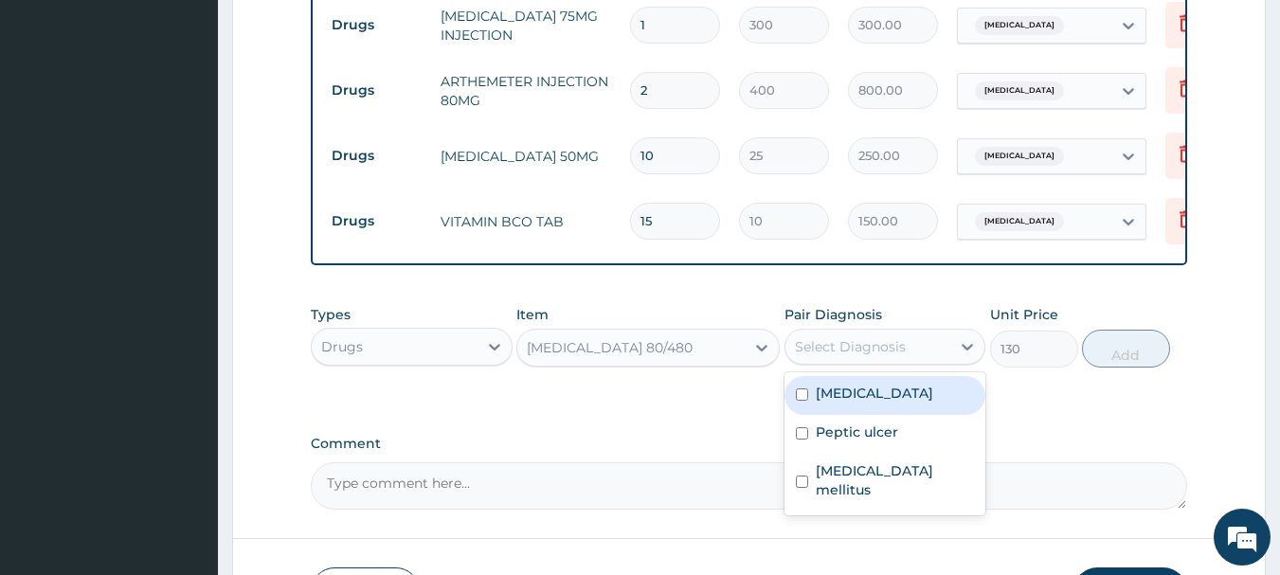
click at [842, 415] on div "Malaria" at bounding box center [885, 395] width 202 height 39
checkbox input "true"
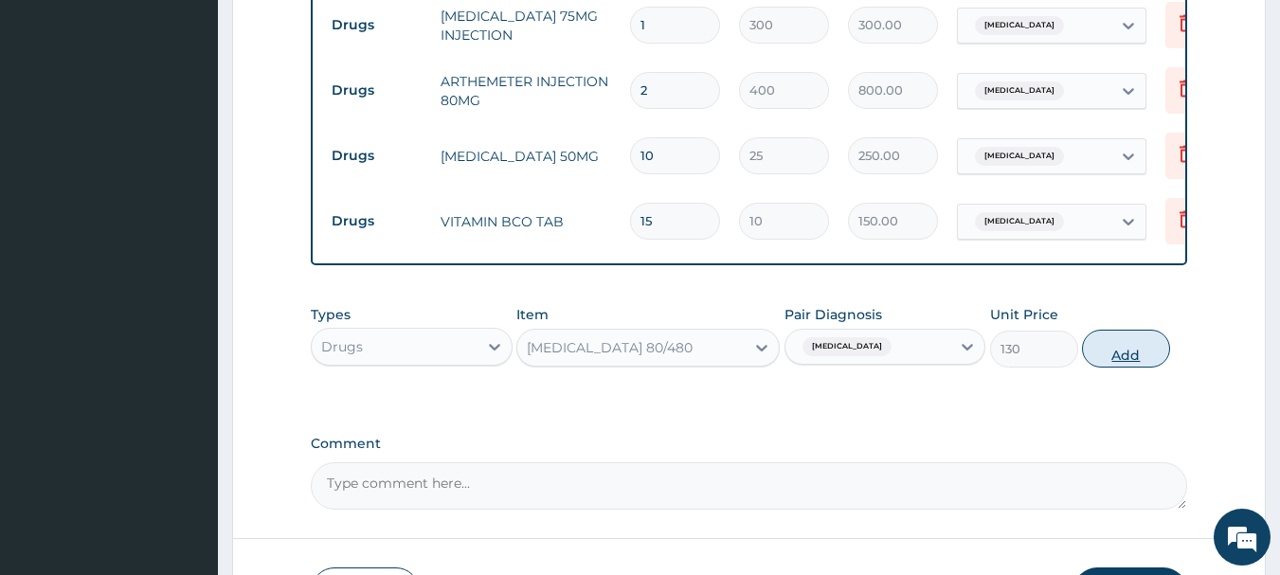
click at [1118, 356] on button "Add" at bounding box center [1126, 349] width 88 height 38
type input "0"
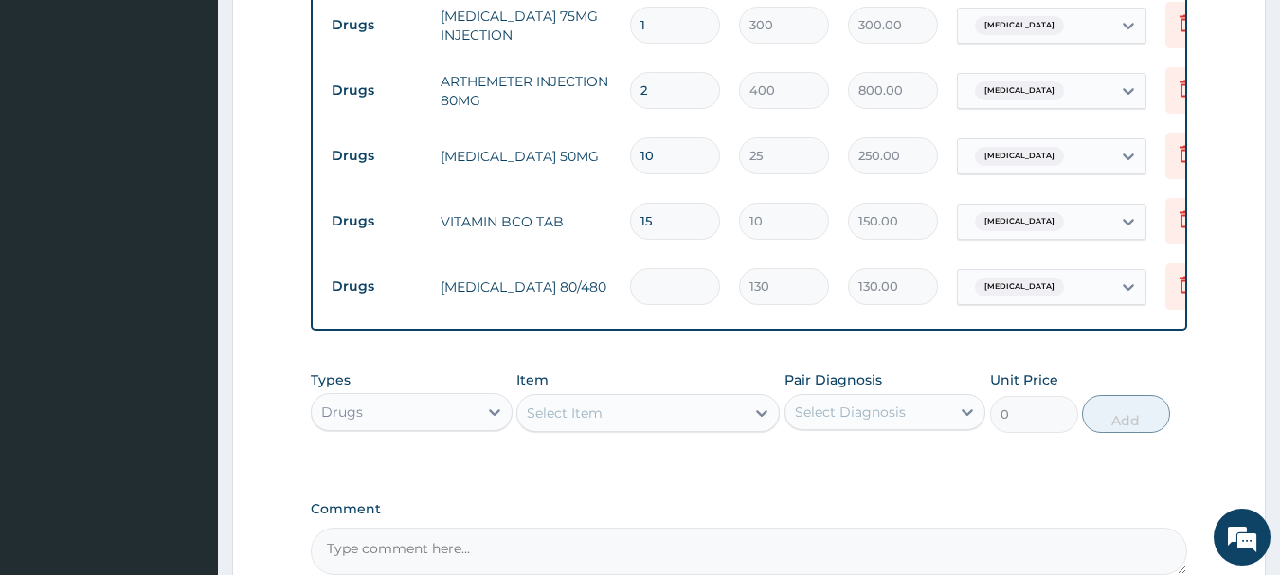
type input "0.00"
type input "6"
type input "780.00"
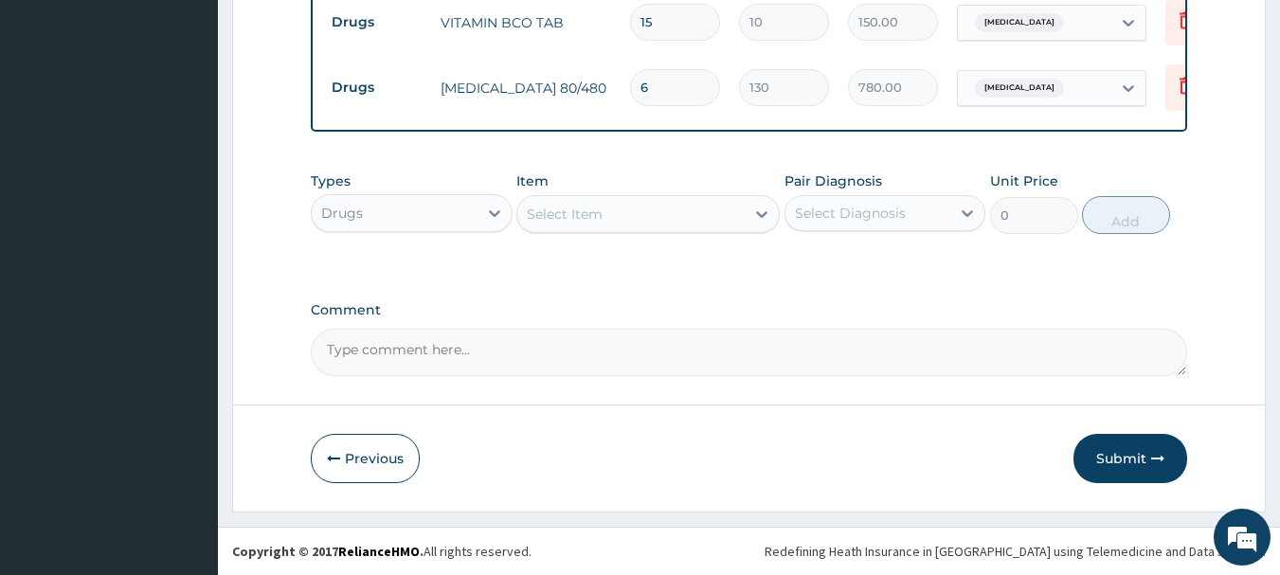
scroll to position [1249, 0]
type input "6"
click at [1127, 456] on button "Submit" at bounding box center [1130, 458] width 114 height 49
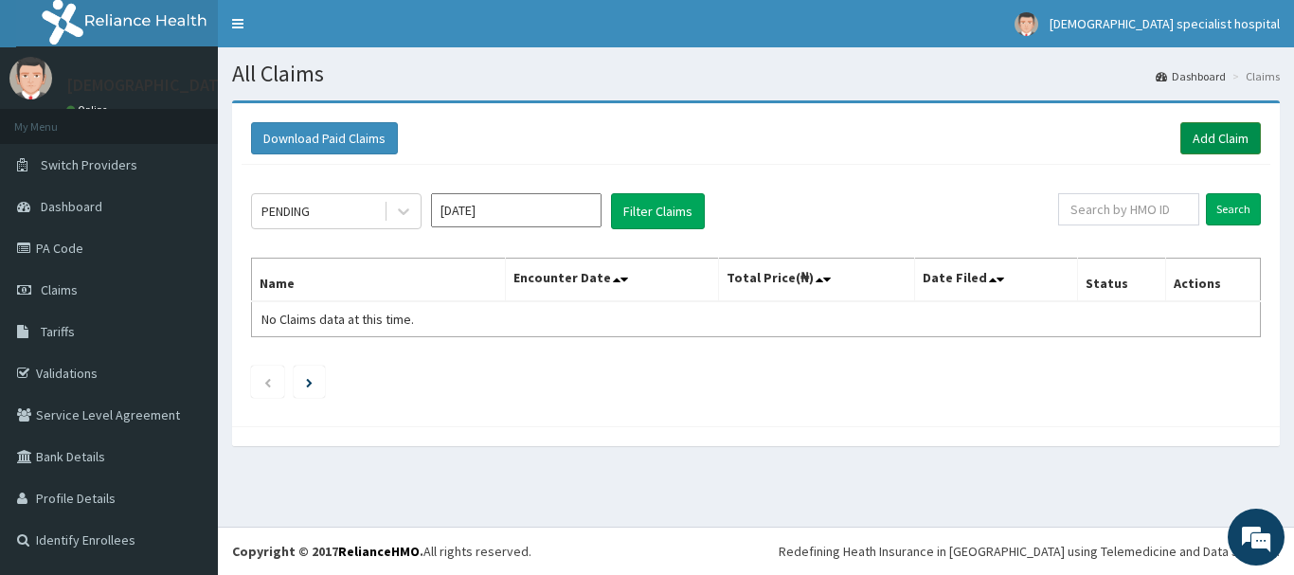
click at [1230, 146] on link "Add Claim" at bounding box center [1220, 138] width 81 height 32
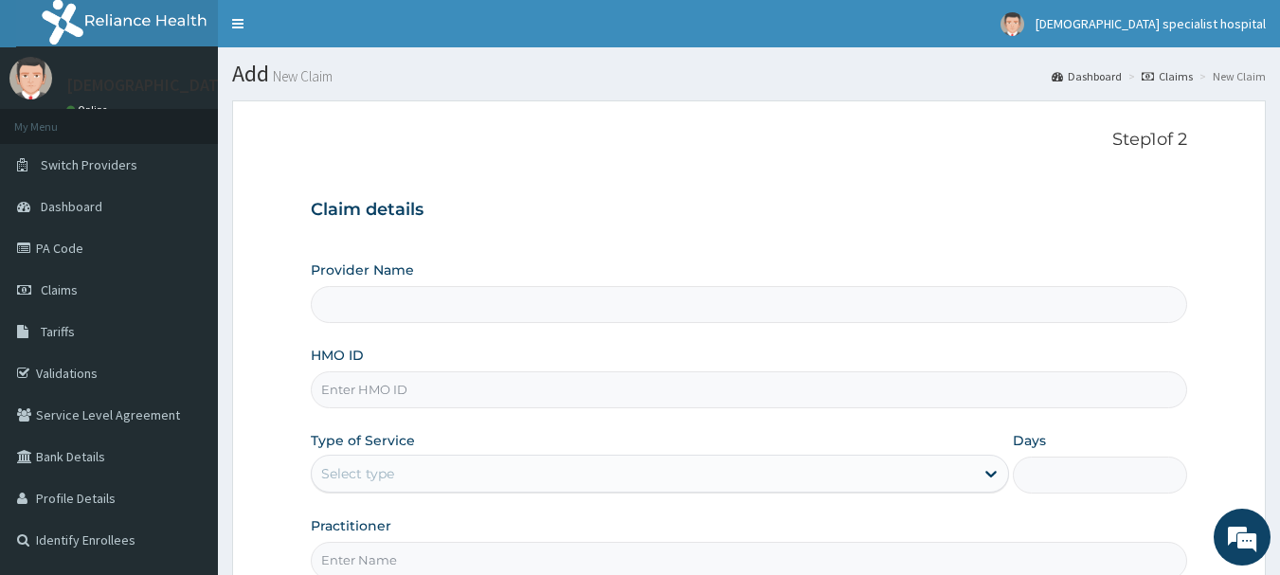
type input "[DEMOGRAPHIC_DATA] Specialist Hospital Ltd"
click at [359, 386] on input "HMO ID" at bounding box center [749, 389] width 877 height 37
paste input "ISW/10021/A"
type input "ISW/10021/A"
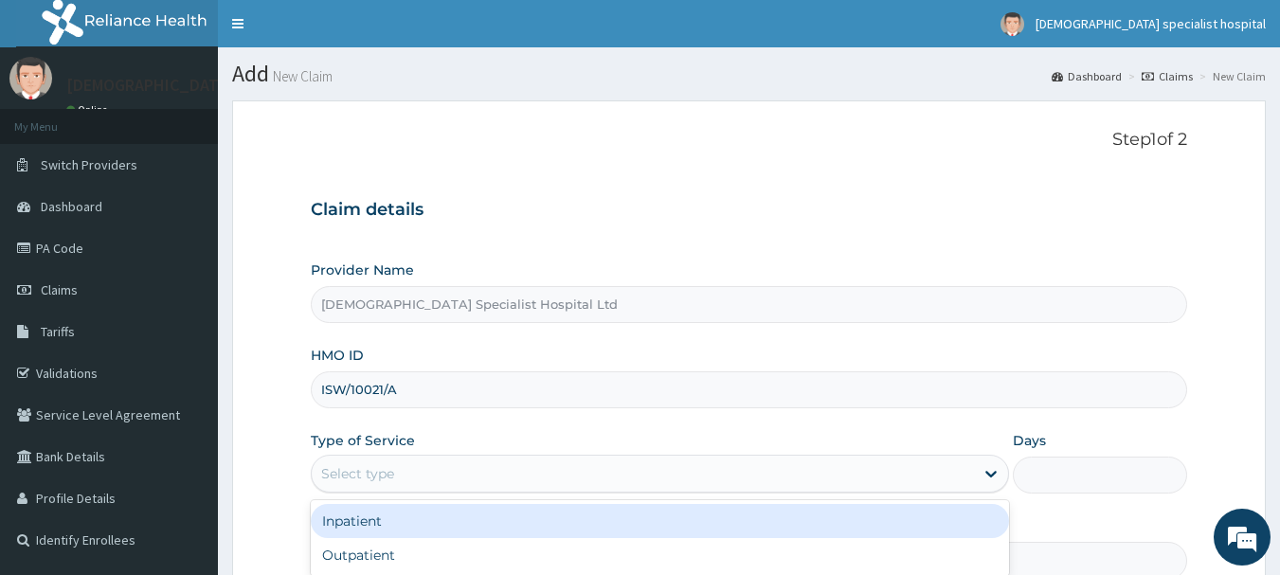
click at [436, 474] on div "Select type" at bounding box center [643, 473] width 662 height 30
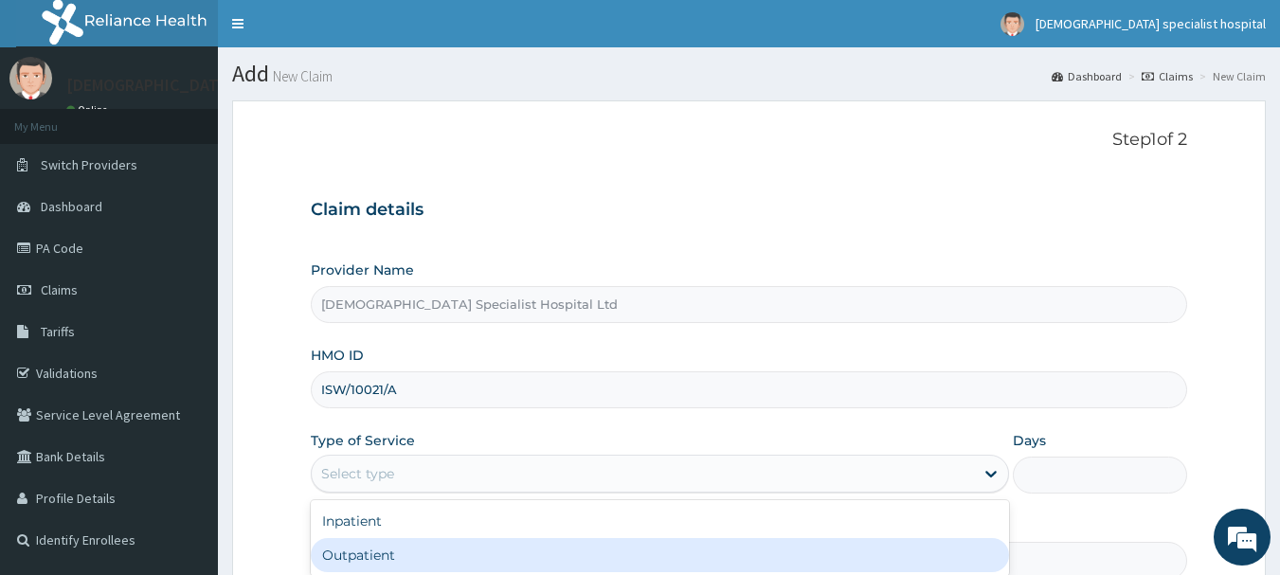
click at [438, 556] on div "Outpatient" at bounding box center [660, 555] width 698 height 34
type input "1"
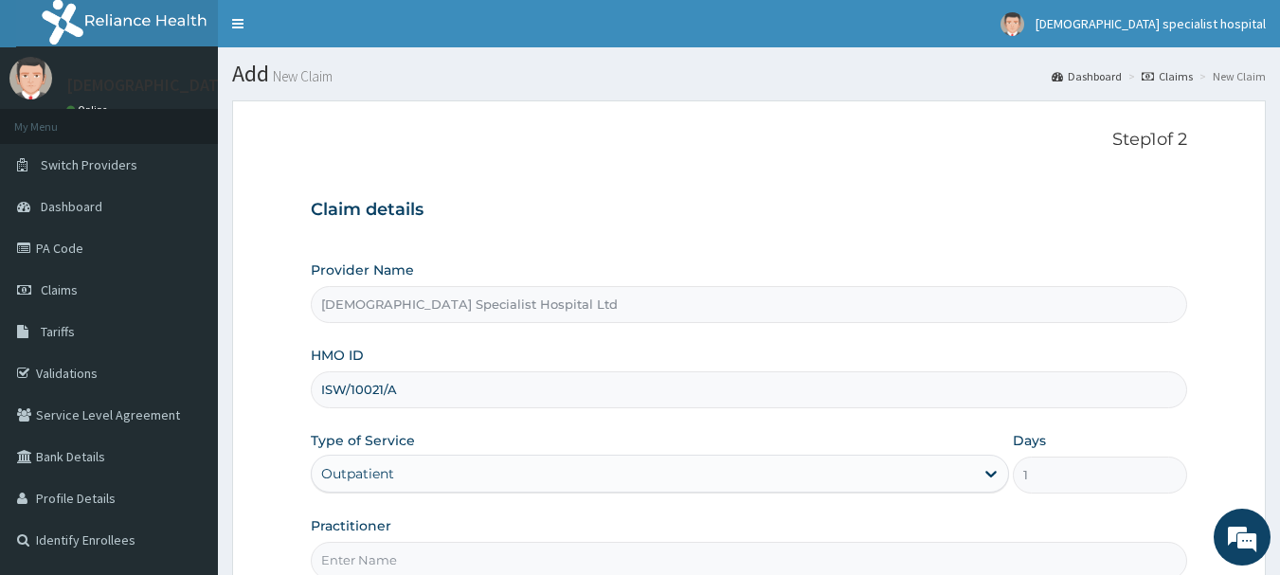
click at [332, 557] on input "Practitioner" at bounding box center [749, 560] width 877 height 37
click at [337, 566] on input "Practitioner" at bounding box center [749, 560] width 877 height 37
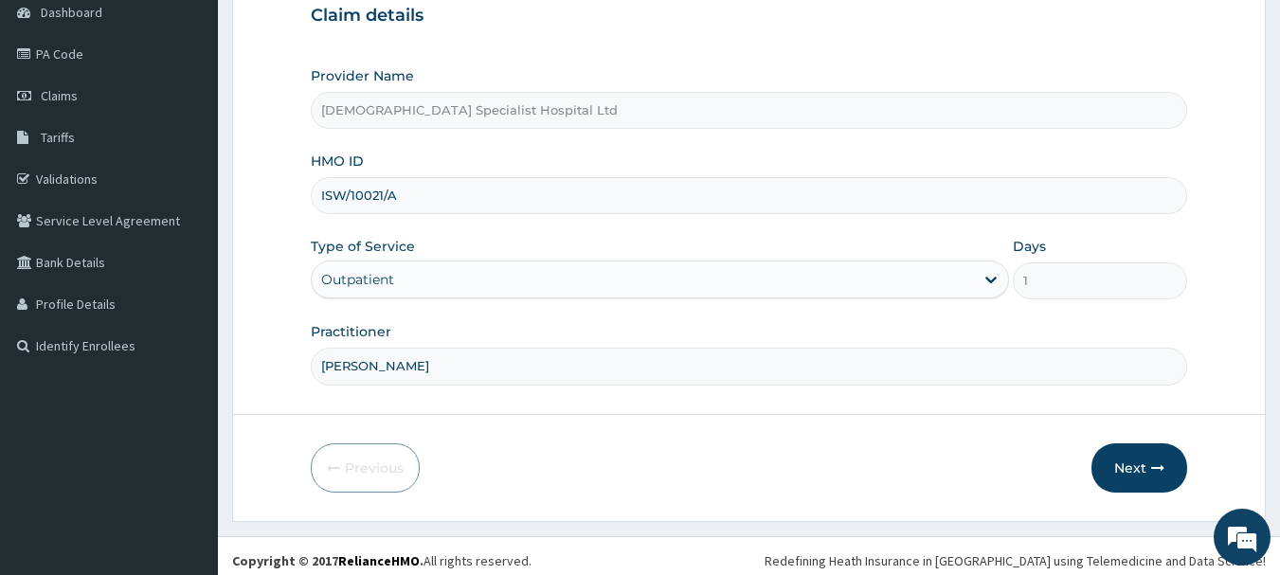
scroll to position [204, 0]
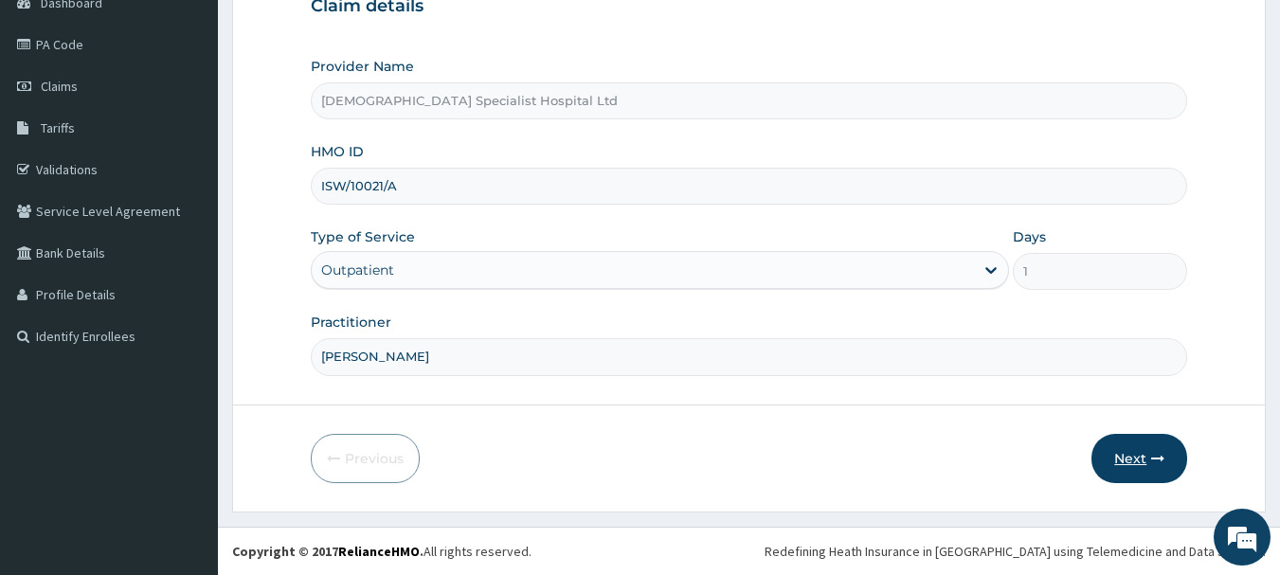
type input "DR OJO"
click at [1131, 452] on button "Next" at bounding box center [1139, 458] width 96 height 49
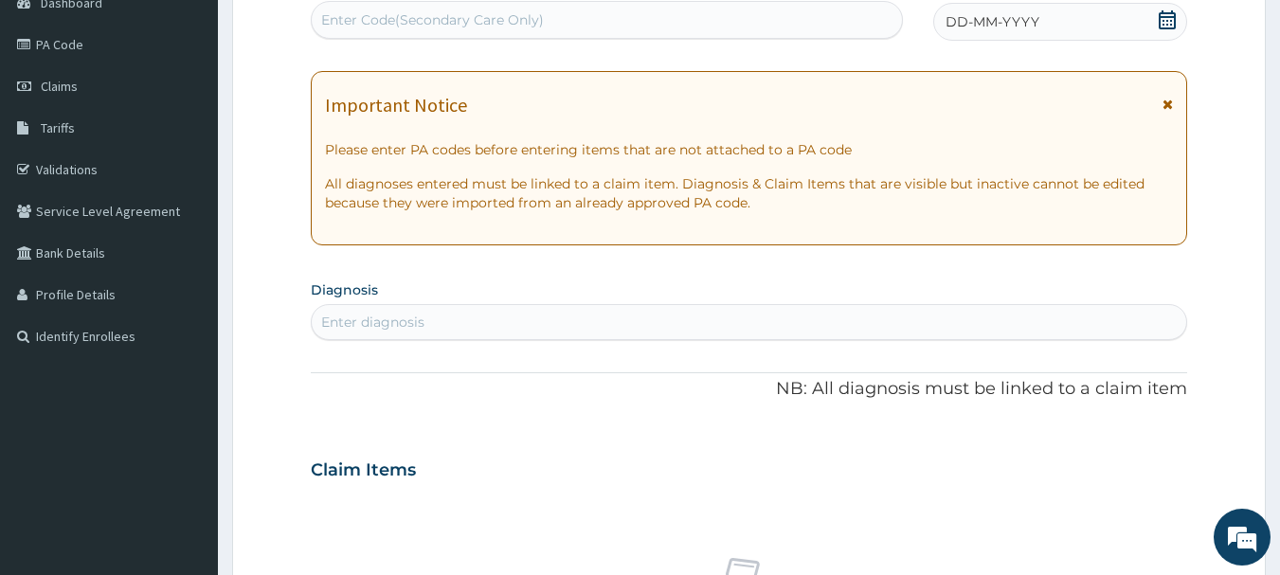
click at [1008, 24] on span "DD-MM-YYYY" at bounding box center [992, 21] width 94 height 19
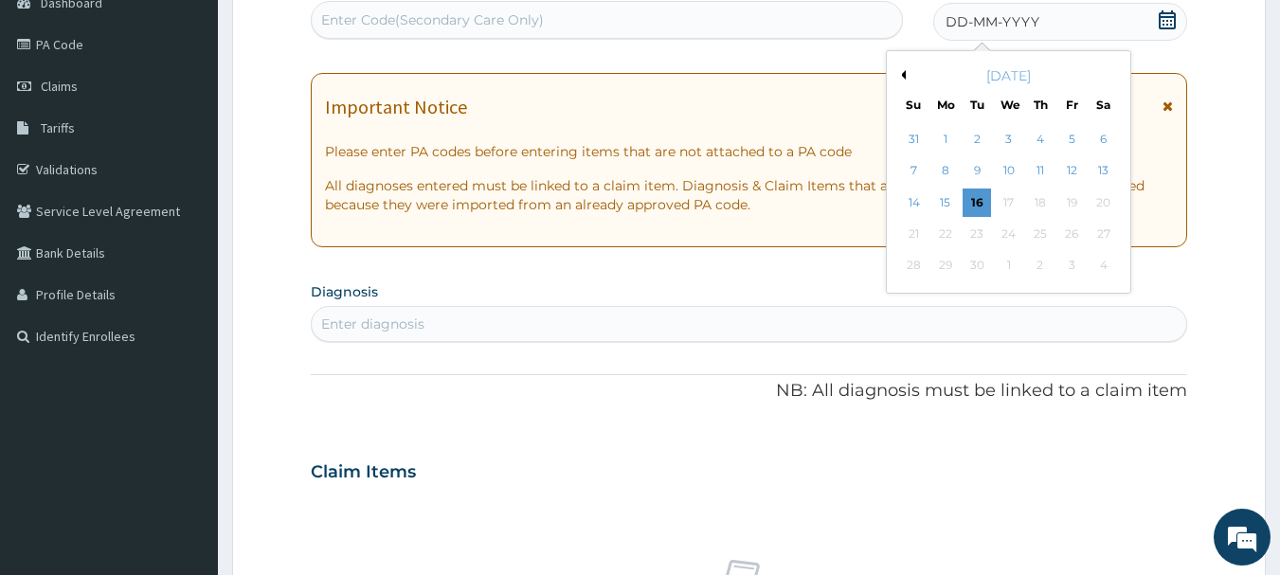
click at [901, 72] on button "Previous Month" at bounding box center [900, 74] width 9 height 9
click at [1075, 204] on div "15" at bounding box center [1071, 203] width 28 height 28
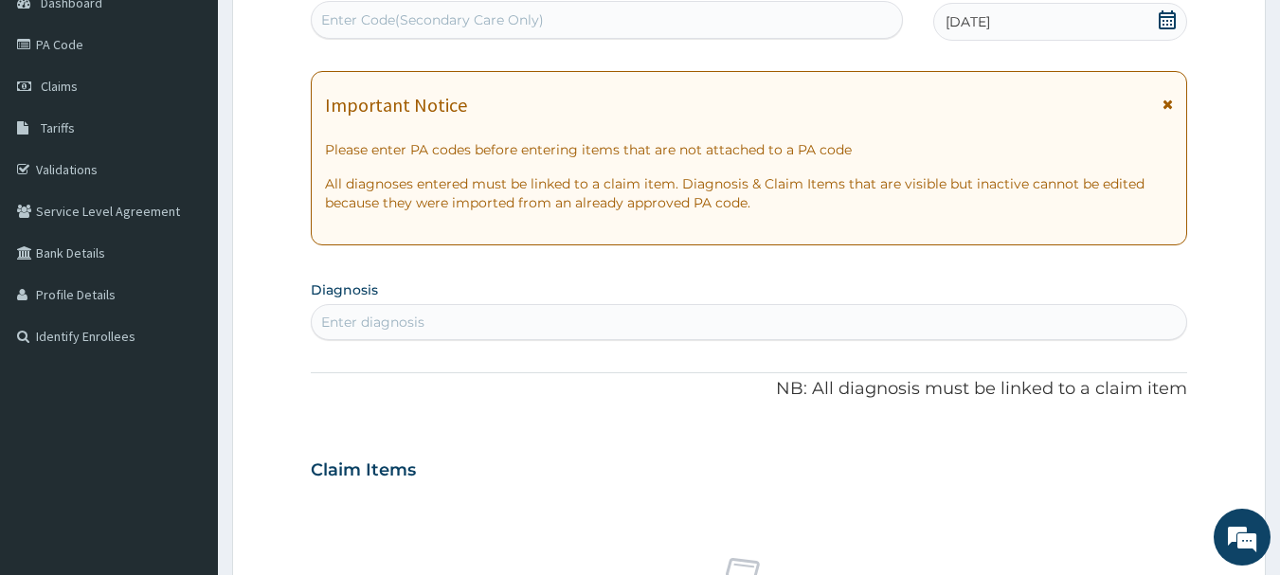
click at [389, 314] on div "Enter diagnosis" at bounding box center [372, 322] width 103 height 19
type input "[MEDICAL_DATA]"
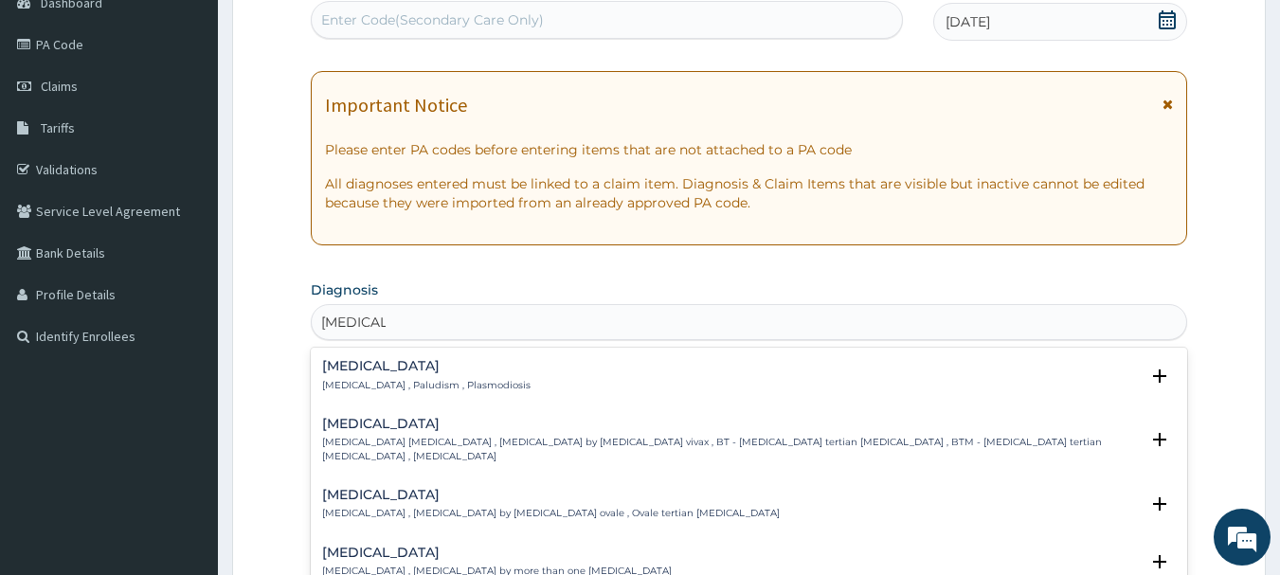
click at [345, 373] on h4 "[MEDICAL_DATA]" at bounding box center [426, 366] width 208 height 14
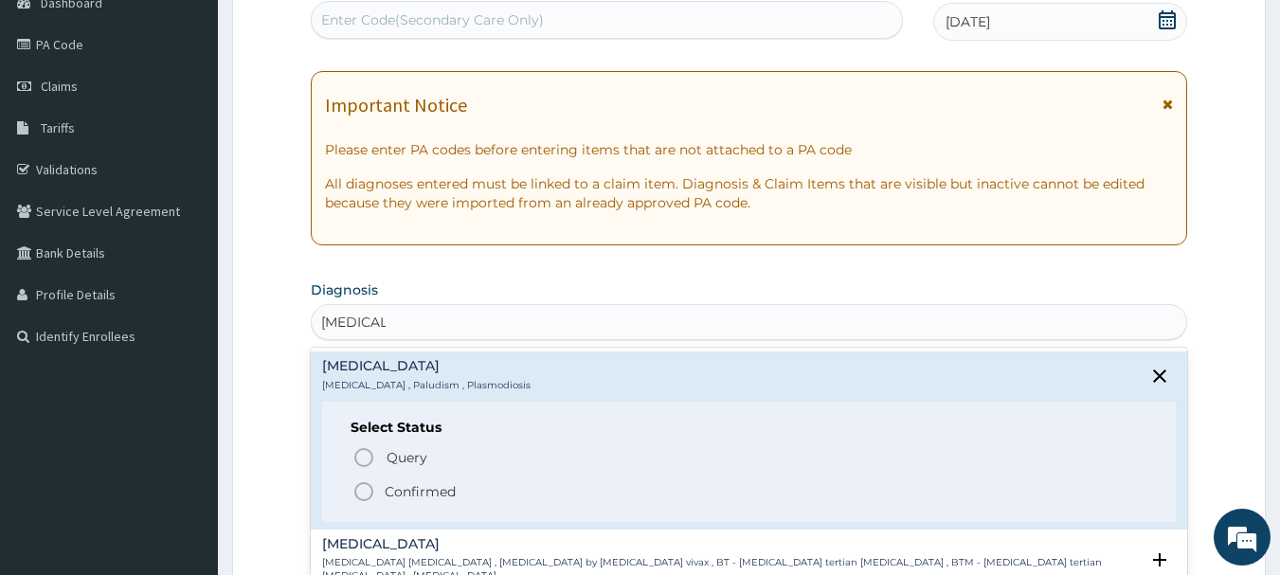
click at [404, 495] on p "Confirmed" at bounding box center [420, 491] width 71 height 19
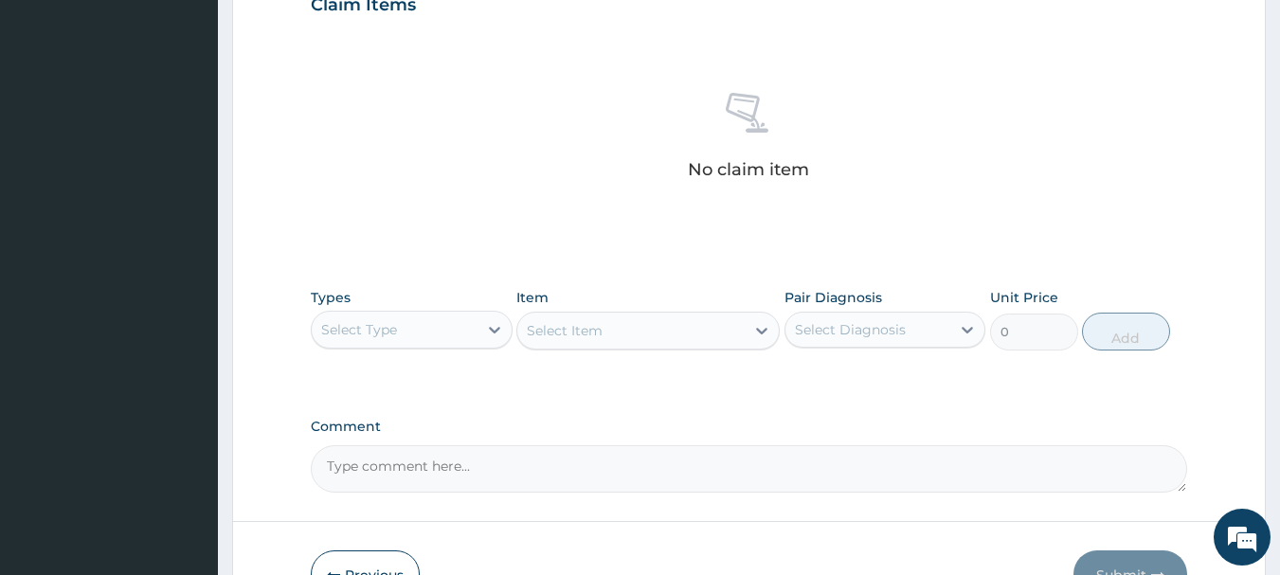
scroll to position [677, 0]
click at [373, 476] on textarea "Comment" at bounding box center [749, 465] width 877 height 47
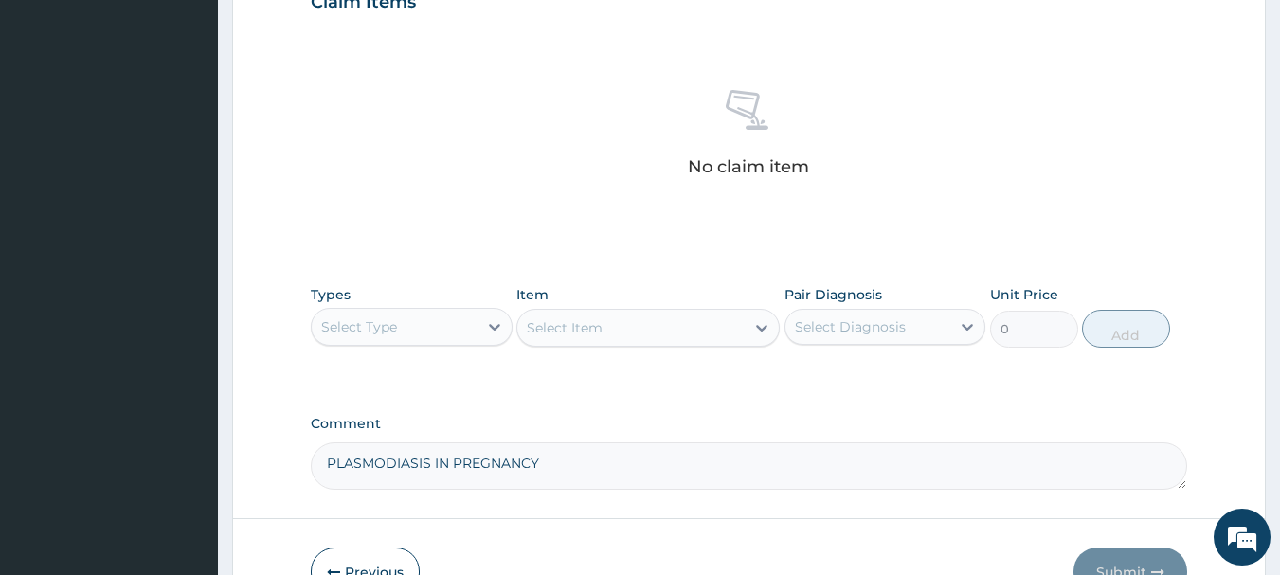
type textarea "PLASMODIASIS IN PREGNANCY"
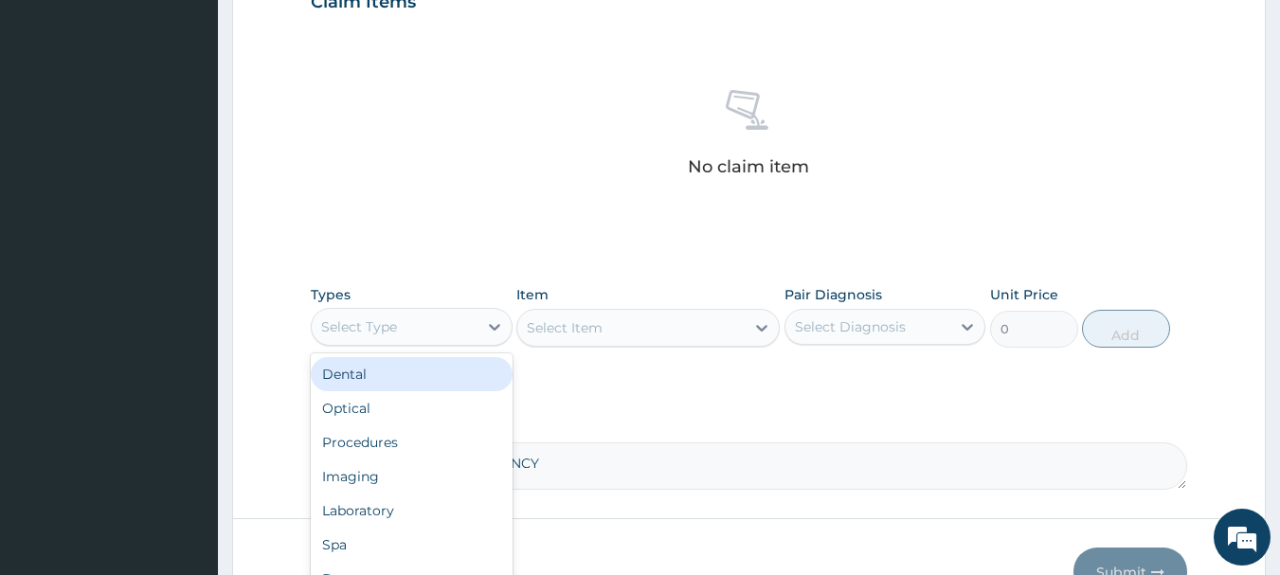
click at [441, 325] on div "Select Type" at bounding box center [395, 327] width 166 height 30
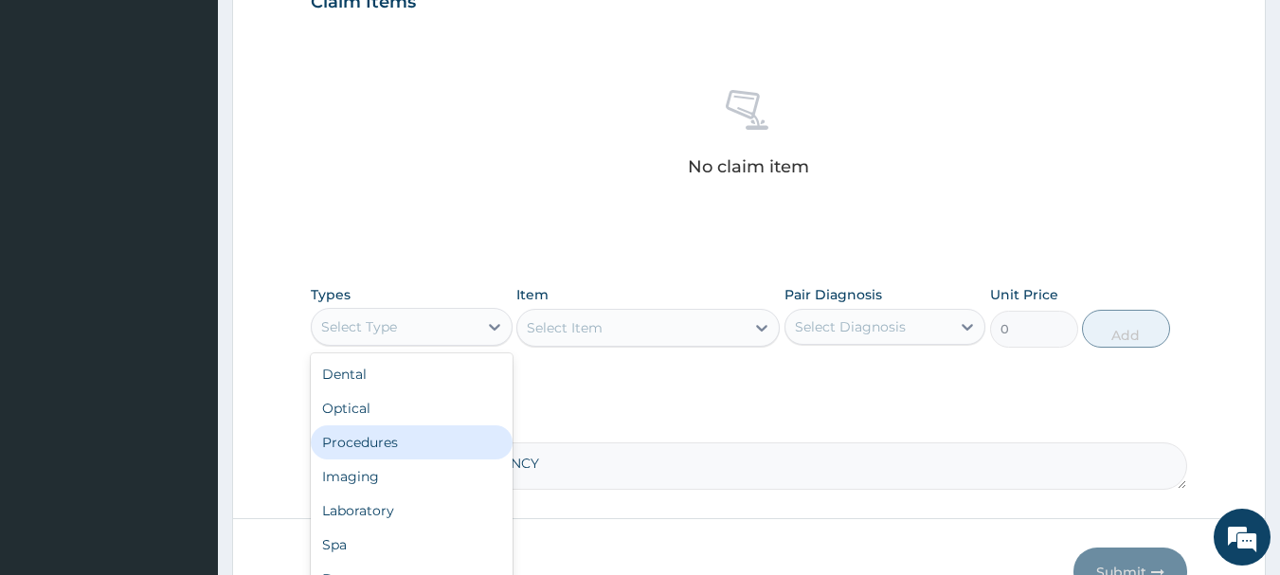
click at [432, 444] on div "Procedures" at bounding box center [412, 442] width 202 height 34
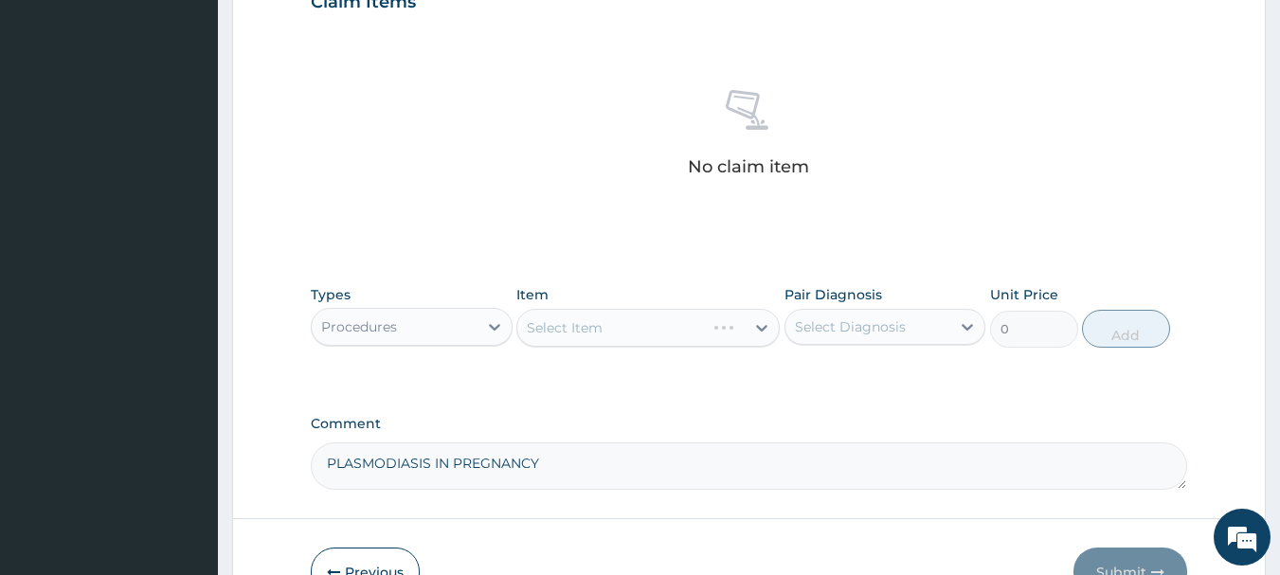
click at [691, 325] on div "Select Item" at bounding box center [647, 328] width 263 height 38
click at [570, 323] on div "Select Item" at bounding box center [565, 327] width 76 height 19
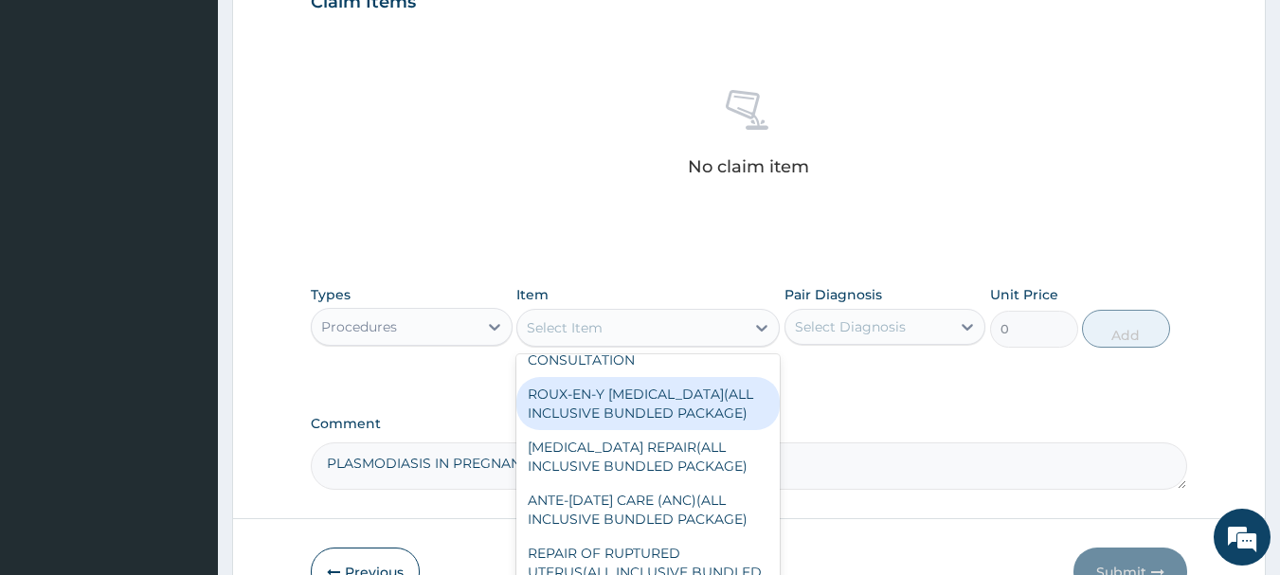
scroll to position [189, 0]
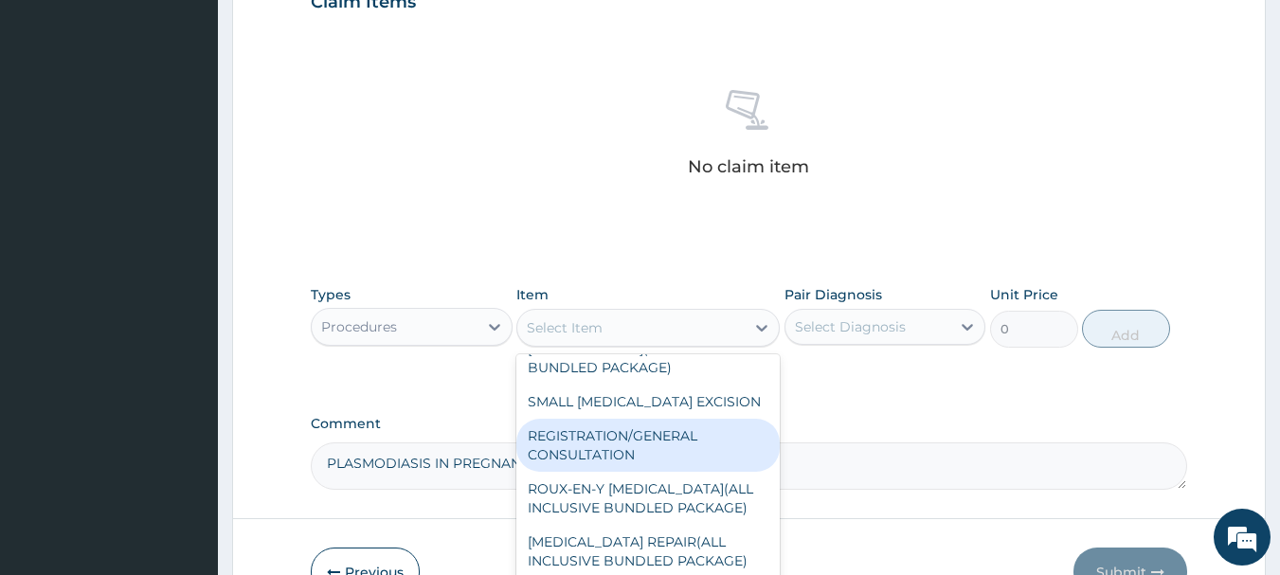
click at [565, 430] on div "REGISTRATION/GENERAL CONSULTATION" at bounding box center [647, 445] width 263 height 53
type input "2000"
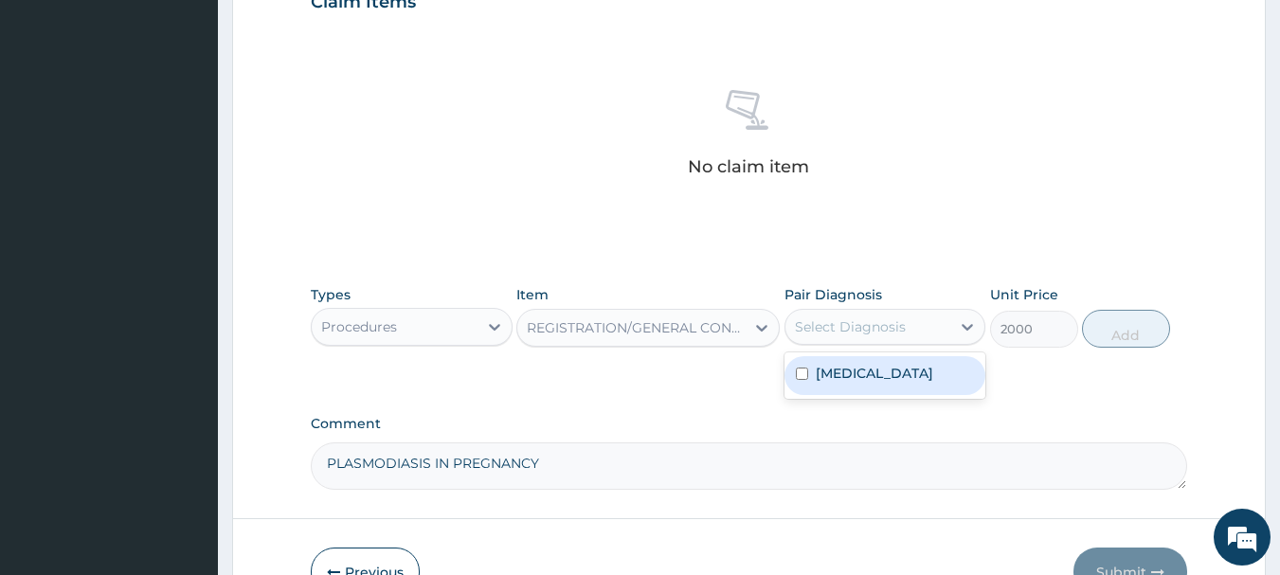
click at [896, 333] on div "Select Diagnosis" at bounding box center [850, 326] width 111 height 19
click at [844, 388] on div "[MEDICAL_DATA]" at bounding box center [885, 375] width 202 height 39
checkbox input "true"
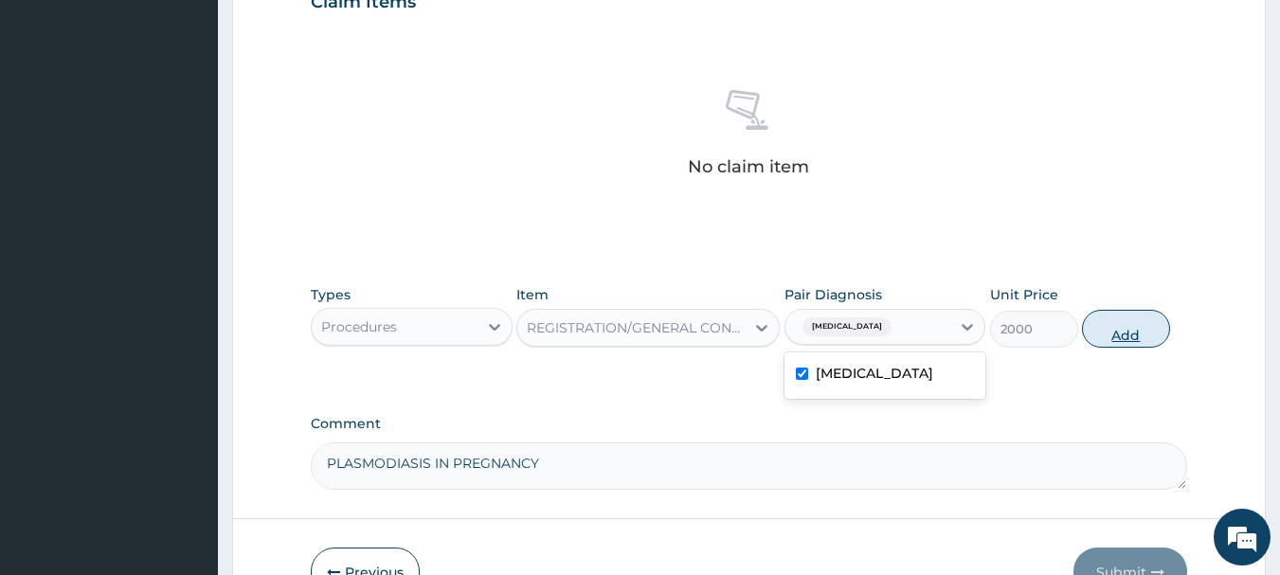
click at [1141, 320] on button "Add" at bounding box center [1126, 329] width 88 height 38
type input "0"
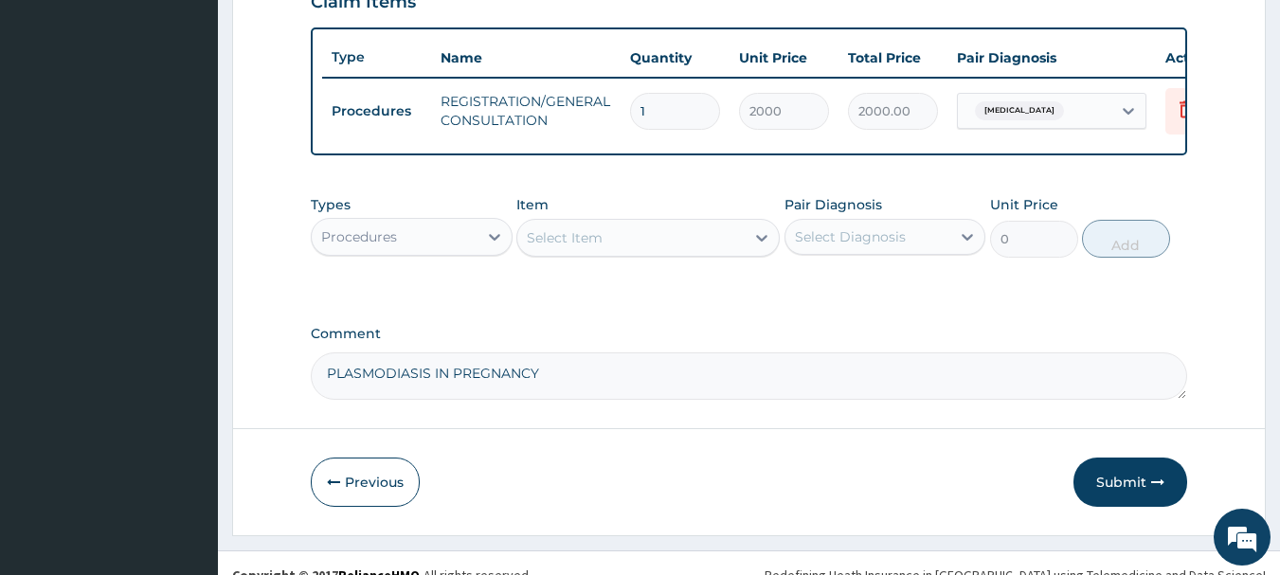
click at [668, 245] on div "Select Item" at bounding box center [630, 238] width 227 height 30
click at [379, 246] on div "Procedures" at bounding box center [359, 236] width 76 height 19
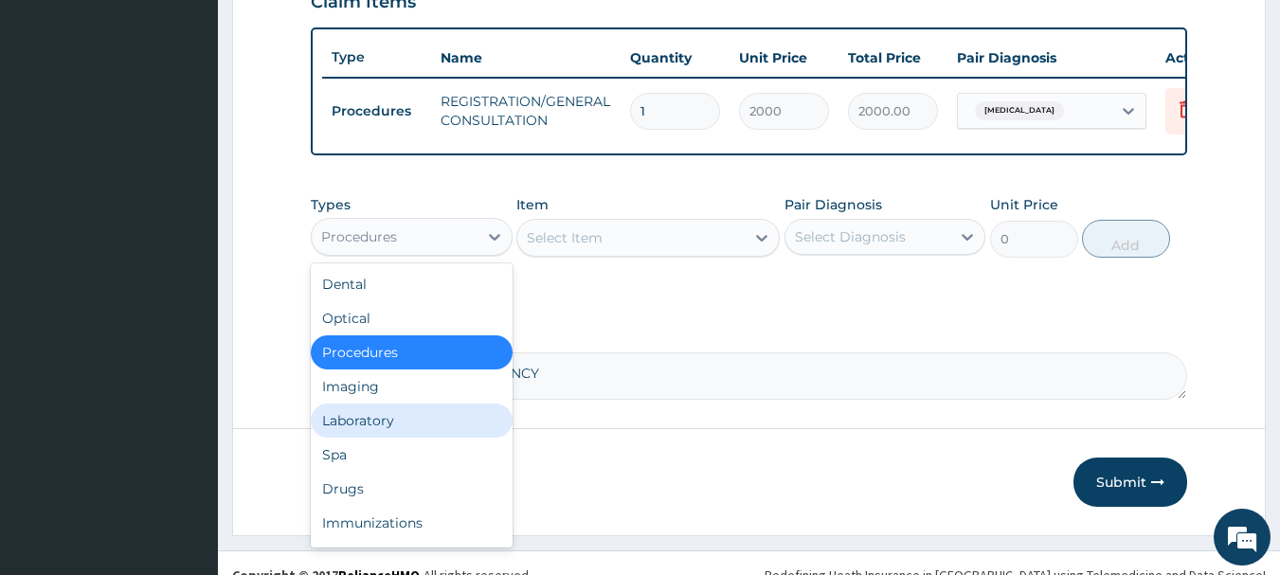
click at [386, 435] on div "Laboratory" at bounding box center [412, 421] width 202 height 34
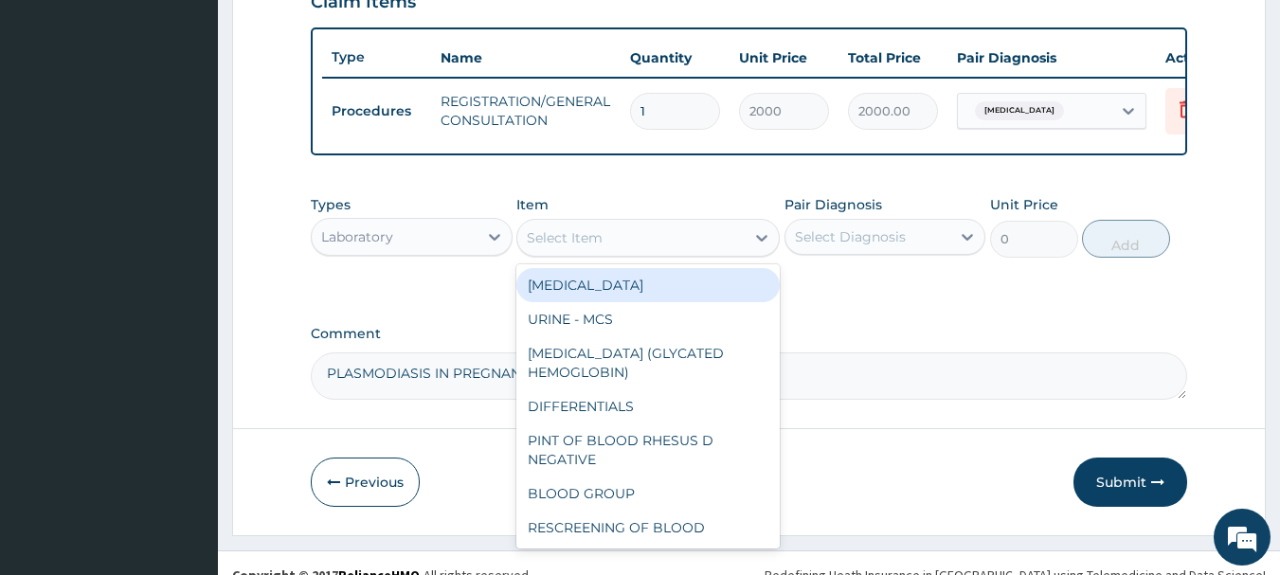
click at [596, 247] on div "Select Item" at bounding box center [565, 237] width 76 height 19
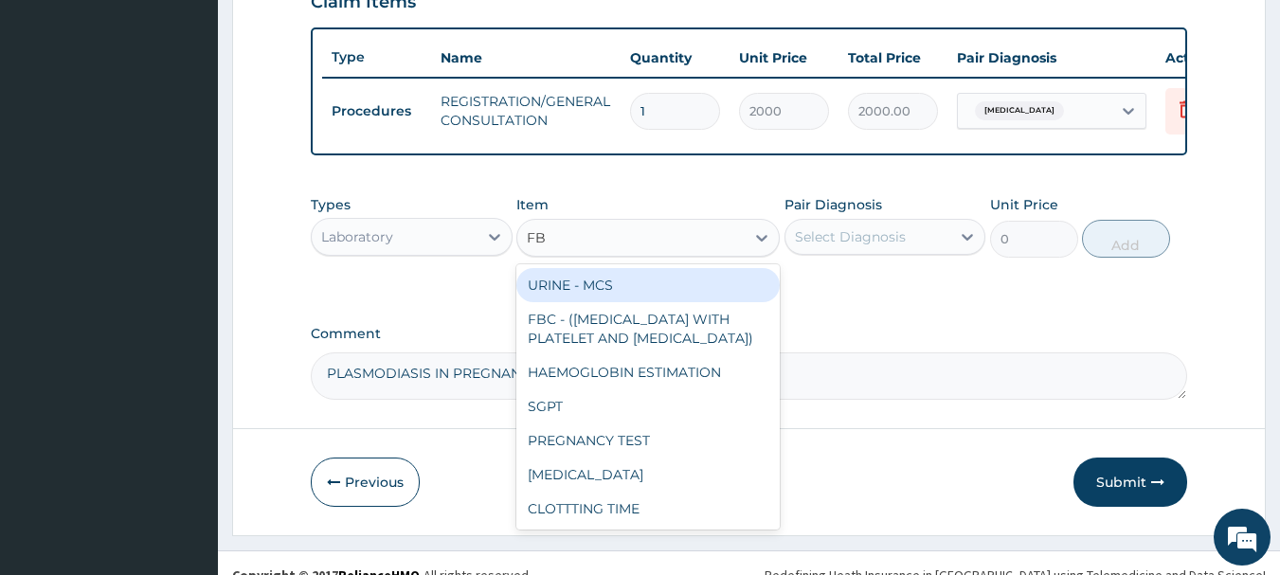
type input "FBC"
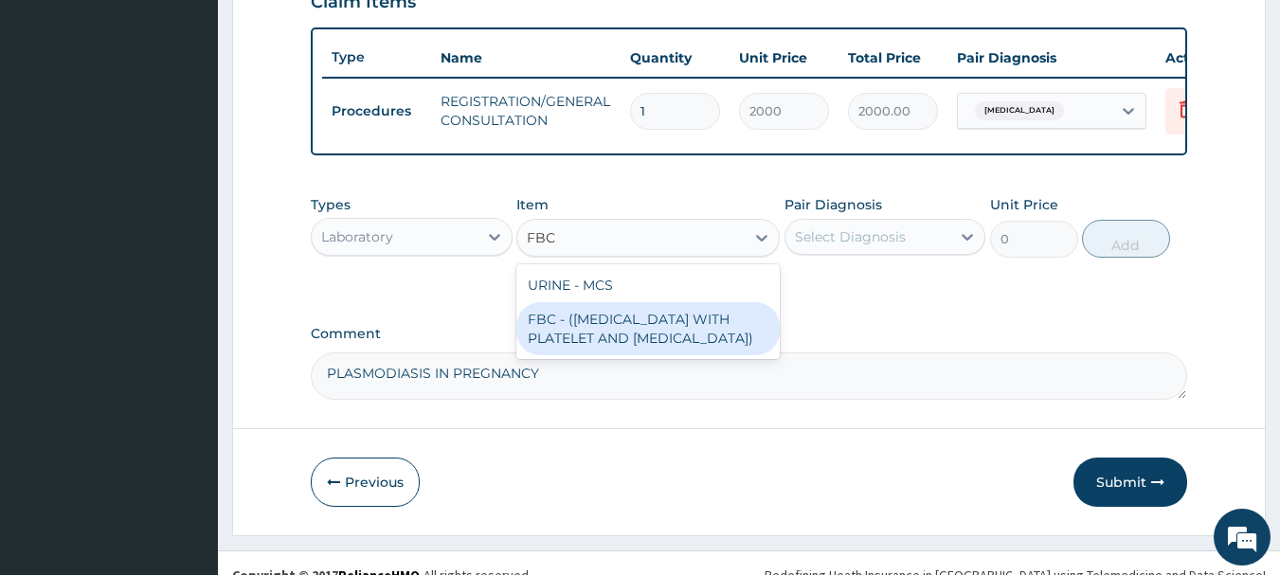
click at [649, 355] on div "FBC - (FULL BLOOD COUNT WITH PLATELET AND RED CELL INDICES)" at bounding box center [647, 328] width 263 height 53
type input "2500"
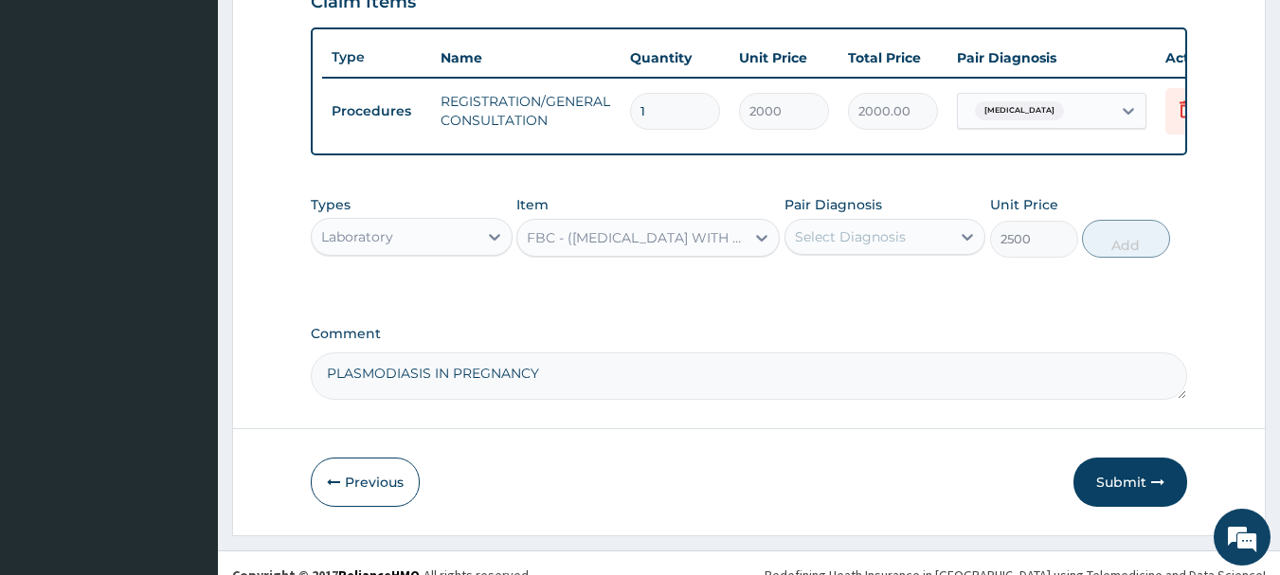
click at [921, 235] on div "Select Diagnosis" at bounding box center [868, 237] width 166 height 30
click at [877, 305] on div "[MEDICAL_DATA]" at bounding box center [885, 285] width 202 height 39
checkbox input "true"
click at [1115, 258] on button "Add" at bounding box center [1126, 239] width 88 height 38
type input "0"
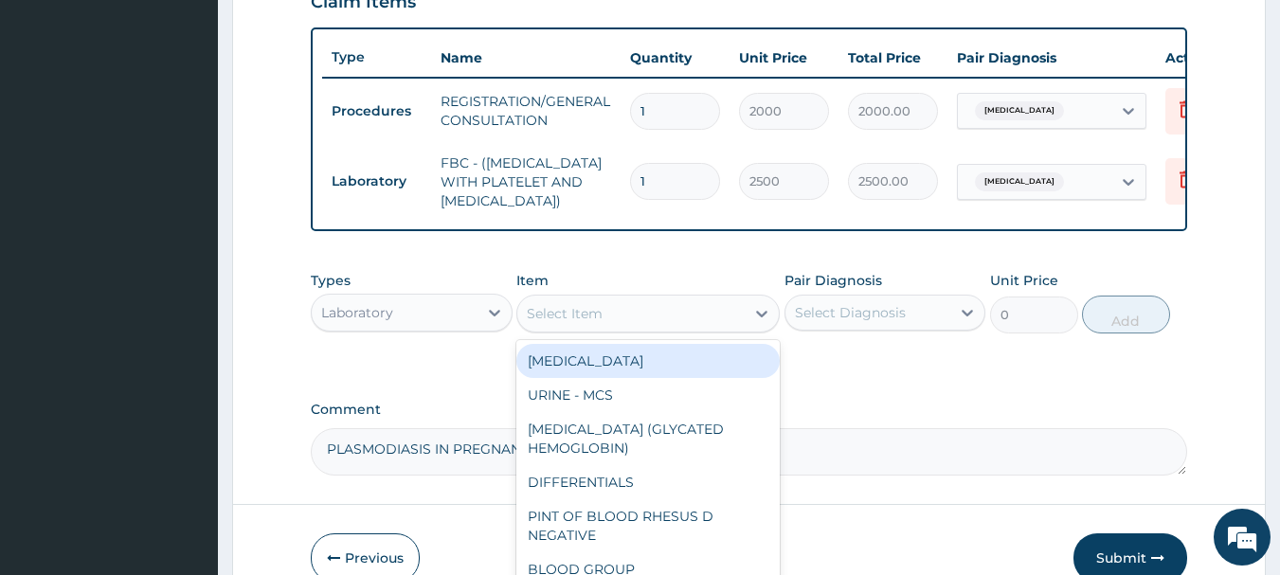
click at [530, 324] on div "Select Item" at bounding box center [630, 313] width 227 height 30
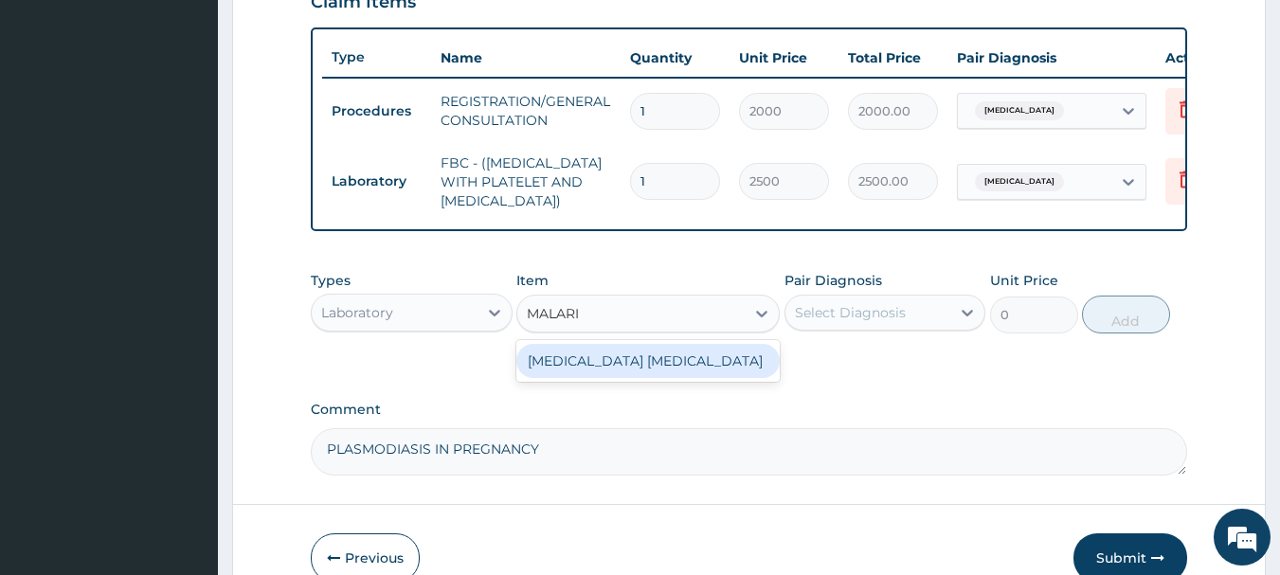
type input "[MEDICAL_DATA]"
click at [685, 378] on div "MALARIA PARASITE" at bounding box center [647, 361] width 263 height 34
type input "1000"
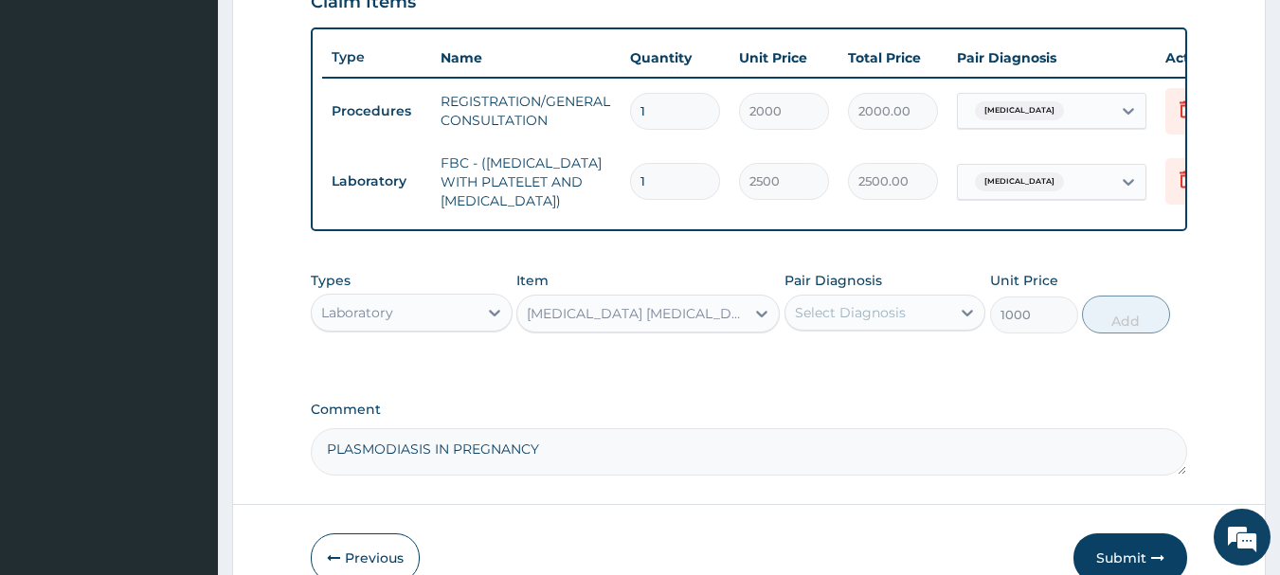
click at [820, 322] on div "Select Diagnosis" at bounding box center [850, 312] width 111 height 19
click at [838, 368] on label "[MEDICAL_DATA]" at bounding box center [874, 359] width 117 height 19
checkbox input "true"
click at [1139, 333] on button "Add" at bounding box center [1126, 315] width 88 height 38
type input "0"
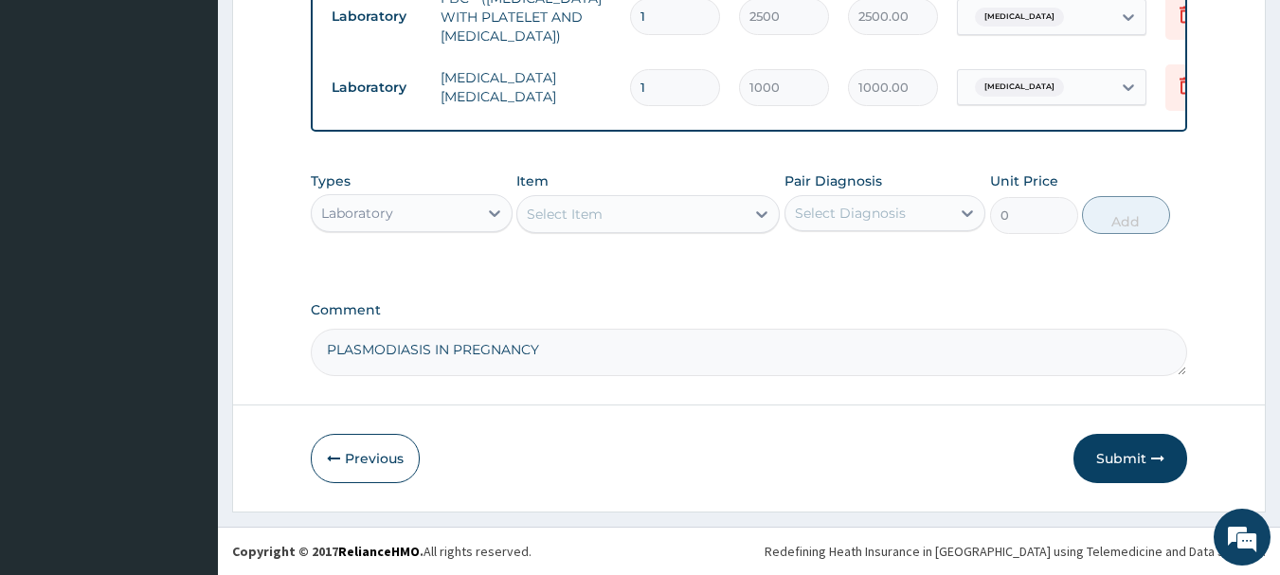
scroll to position [856, 0]
click at [465, 209] on div "Laboratory" at bounding box center [395, 213] width 166 height 30
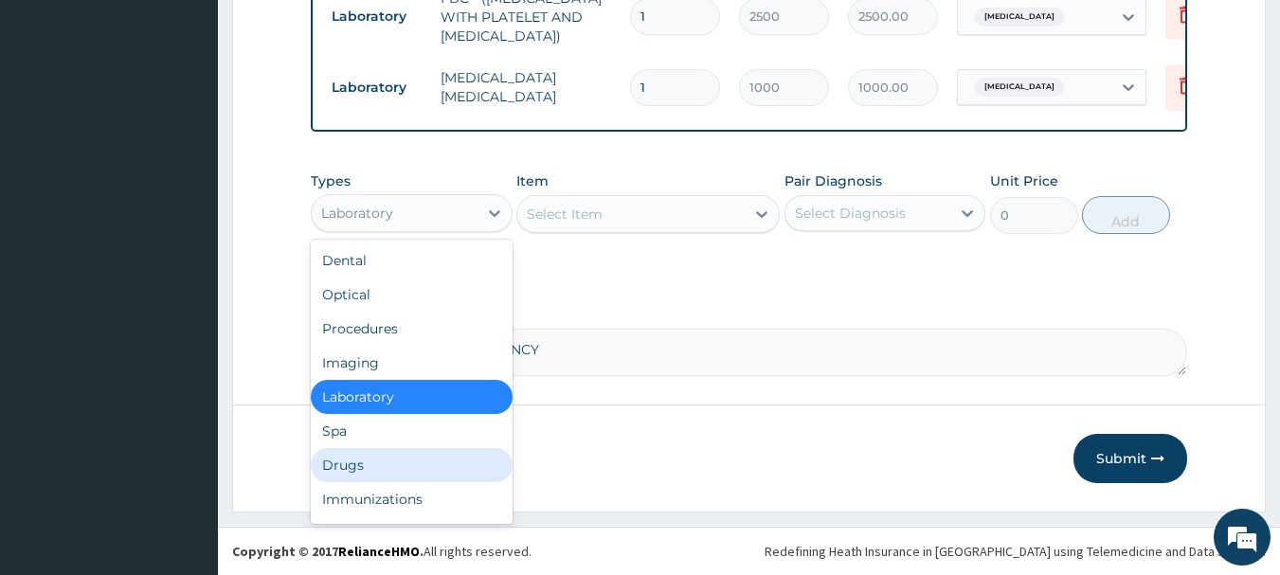
click at [427, 462] on div "Drugs" at bounding box center [412, 465] width 202 height 34
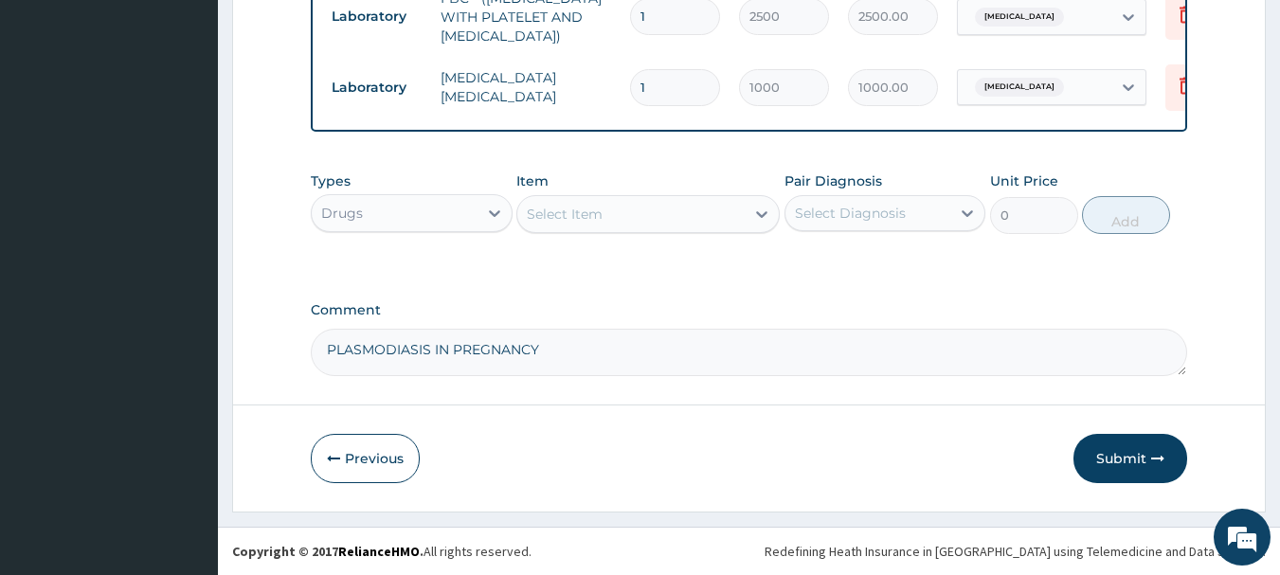
click at [627, 219] on div "Select Item" at bounding box center [630, 214] width 227 height 30
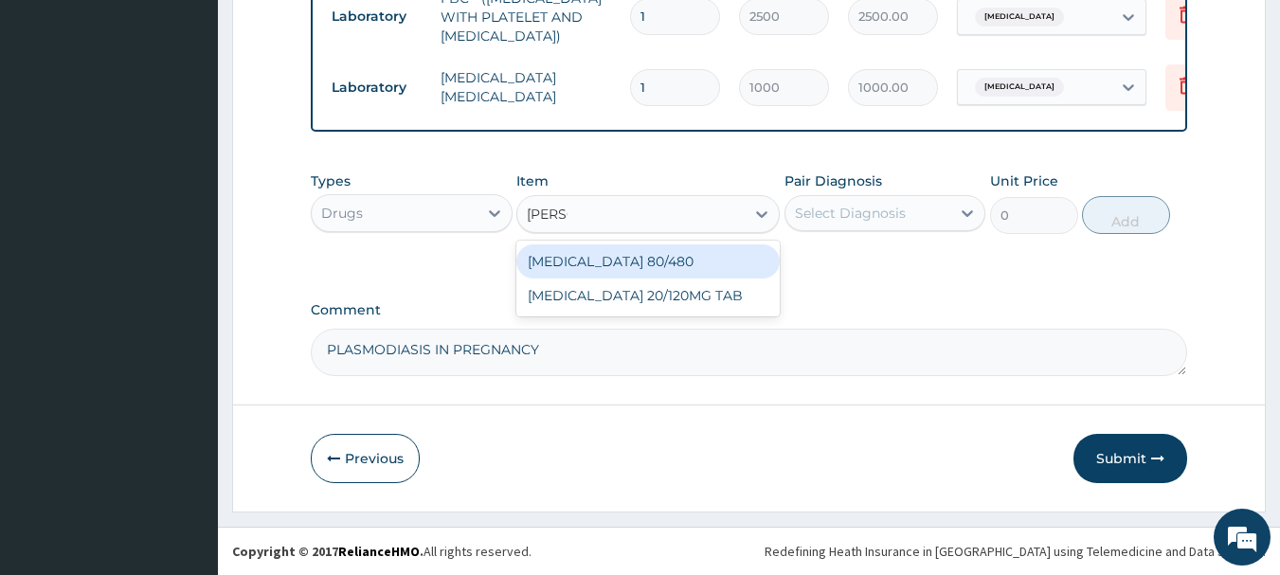
type input "COART"
click at [616, 261] on div "[MEDICAL_DATA] 80/480" at bounding box center [647, 261] width 263 height 34
type input "130"
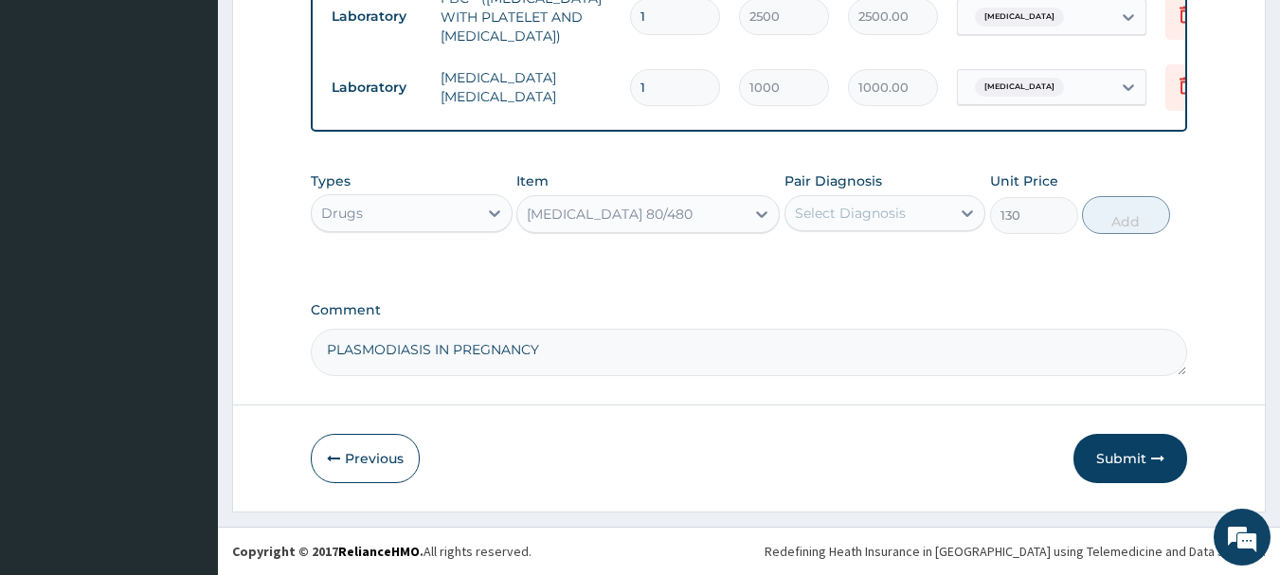
click at [913, 215] on div "Select Diagnosis" at bounding box center [868, 213] width 166 height 30
click at [919, 272] on div "[MEDICAL_DATA]" at bounding box center [885, 262] width 202 height 39
checkbox input "true"
click at [1100, 226] on button "Add" at bounding box center [1126, 215] width 88 height 38
type input "0"
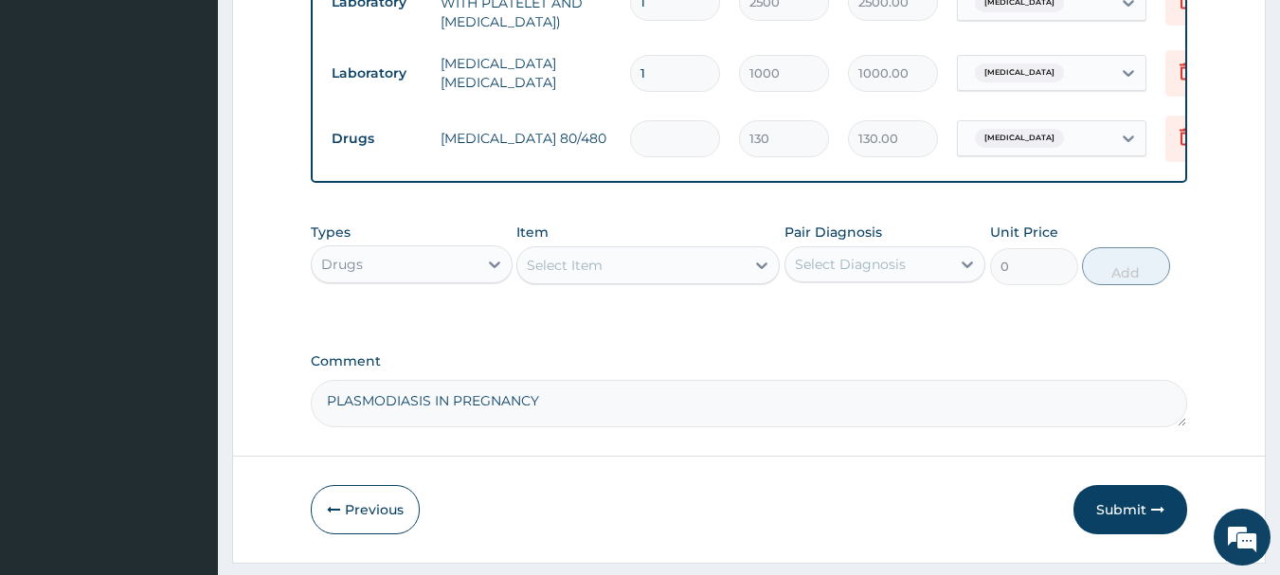
type input "0.00"
type input "6"
type input "780.00"
type input "6"
click at [598, 269] on div "Select Item" at bounding box center [565, 265] width 76 height 19
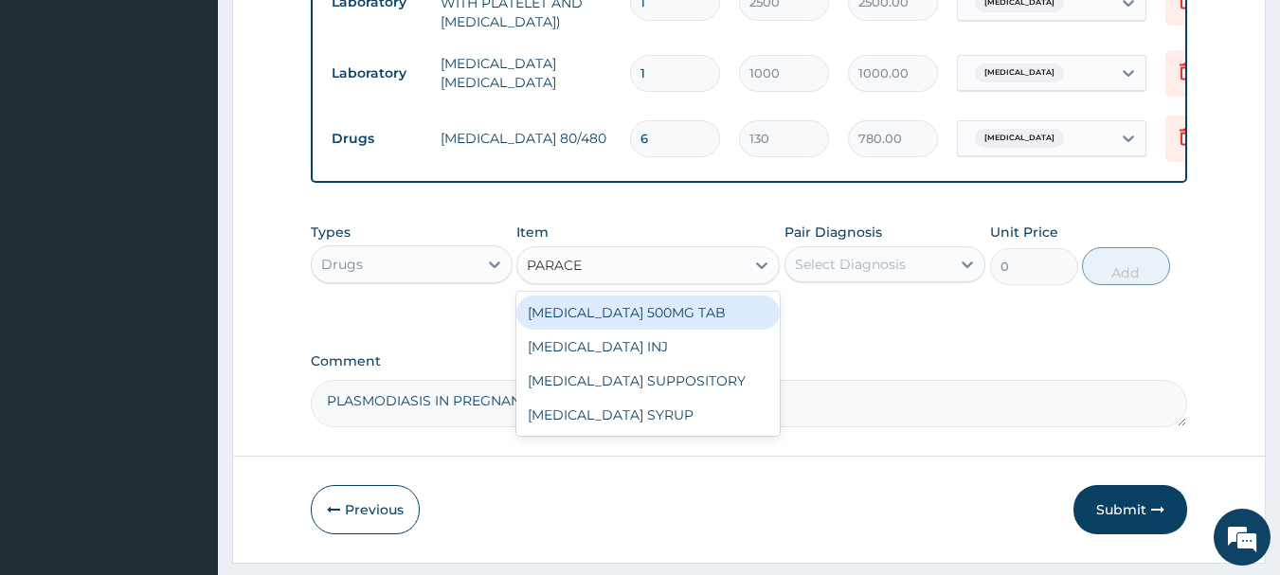
type input "PARACET"
click at [677, 330] on div "[MEDICAL_DATA] 500MG TAB" at bounding box center [647, 313] width 263 height 34
type input "18"
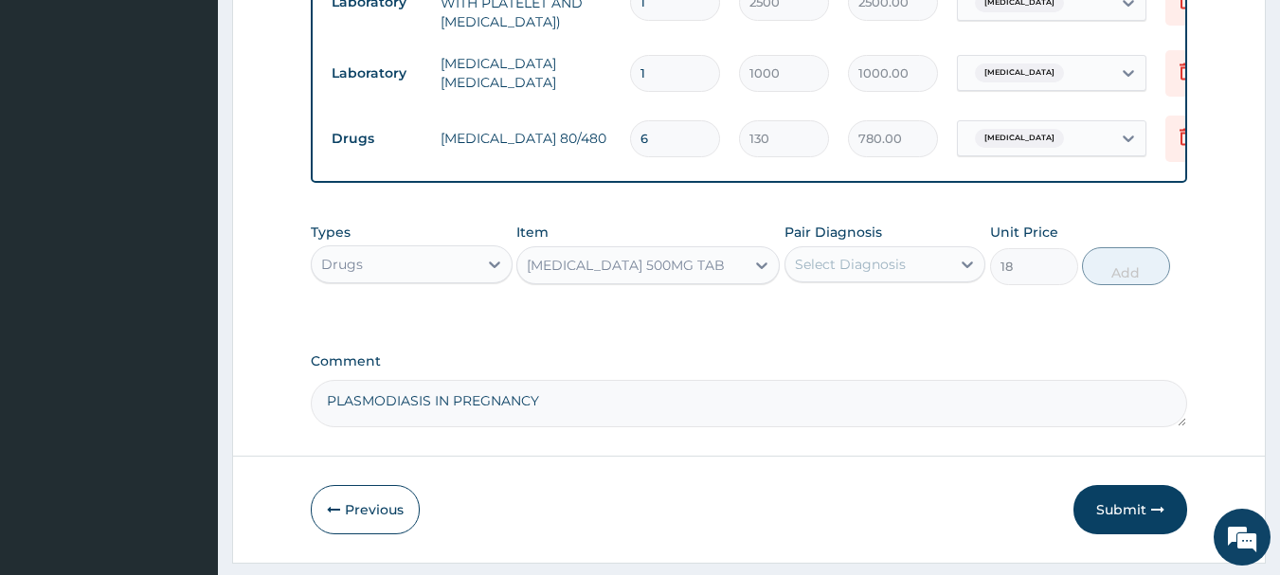
click at [858, 274] on div "Select Diagnosis" at bounding box center [850, 264] width 111 height 19
click at [885, 332] on div "[MEDICAL_DATA]" at bounding box center [885, 313] width 202 height 39
checkbox input "true"
click at [1111, 284] on button "Add" at bounding box center [1126, 266] width 88 height 38
type input "0"
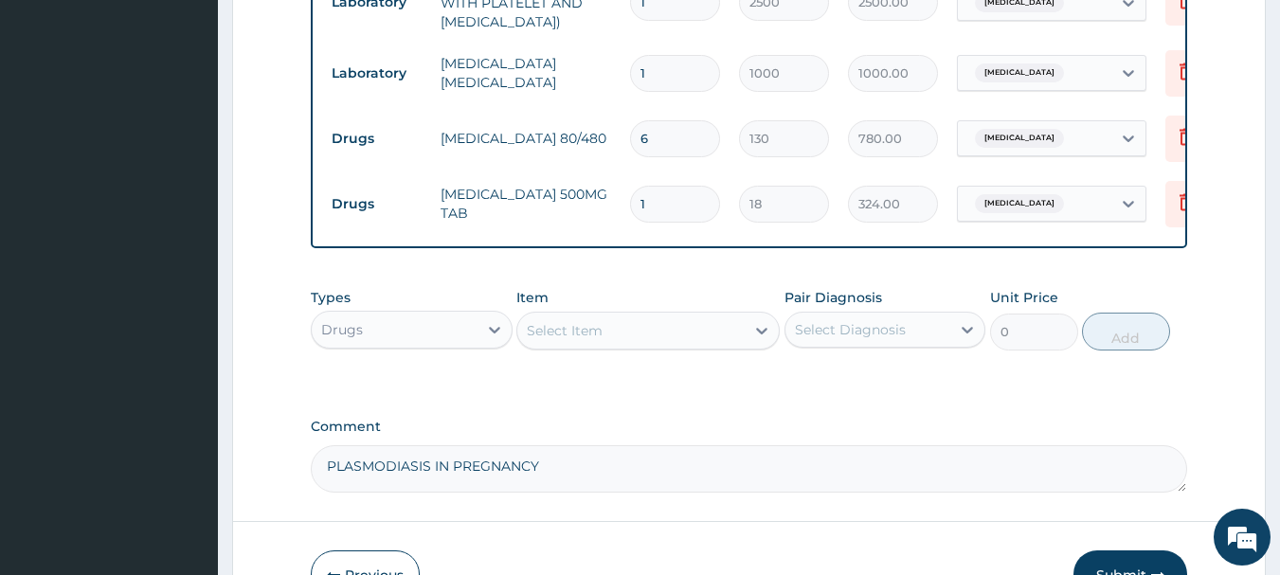
type input "18"
type input "324.00"
type input "18"
click at [528, 342] on div "Select Item" at bounding box center [630, 330] width 227 height 30
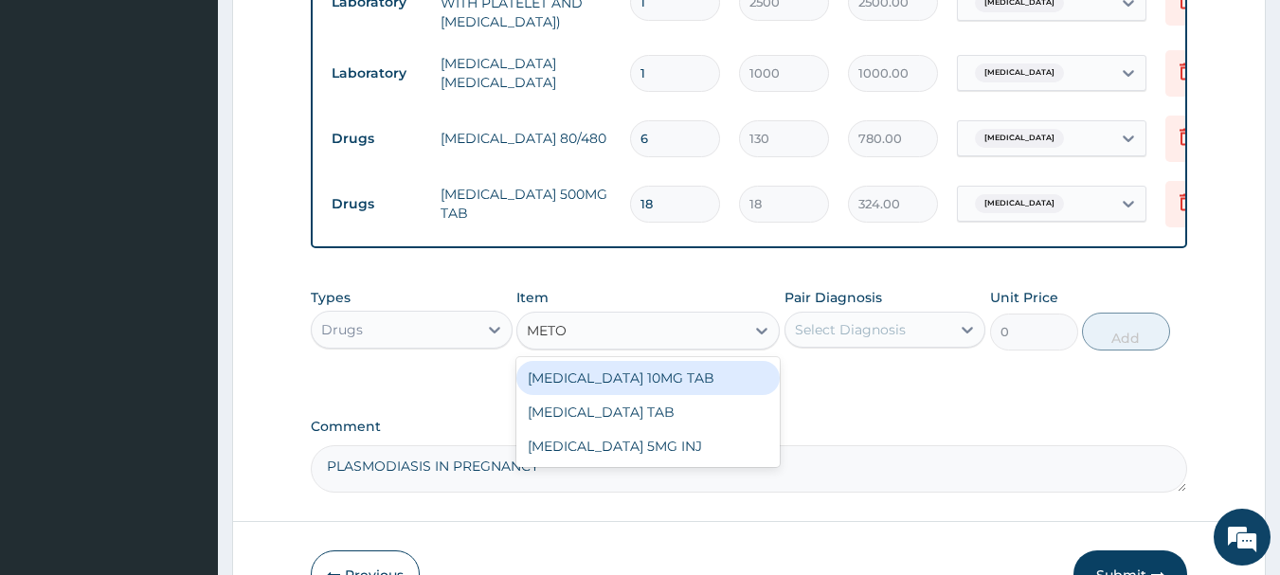
type input "METOC"
click at [612, 380] on div "[MEDICAL_DATA] 10MG TAB" at bounding box center [647, 378] width 263 height 34
type input "30"
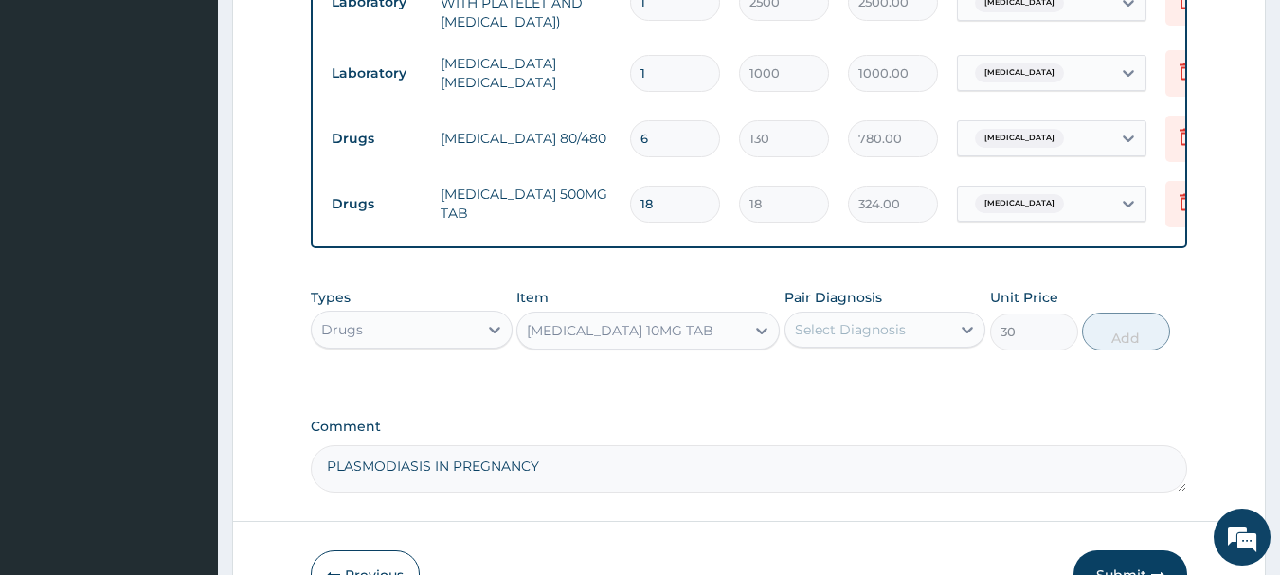
click at [816, 339] on div "Select Diagnosis" at bounding box center [850, 329] width 111 height 19
click at [857, 398] on div "[MEDICAL_DATA]" at bounding box center [885, 378] width 202 height 39
checkbox input "true"
click at [1156, 347] on button "Add" at bounding box center [1126, 332] width 88 height 38
type input "0"
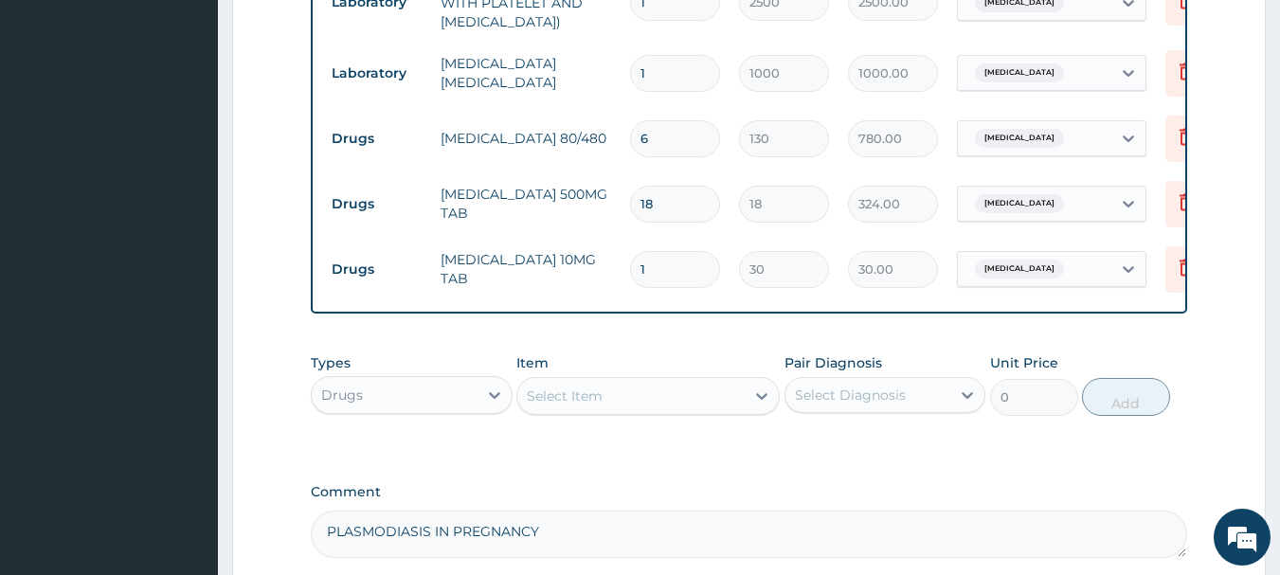
type input "0.00"
type input "4"
type input "120.00"
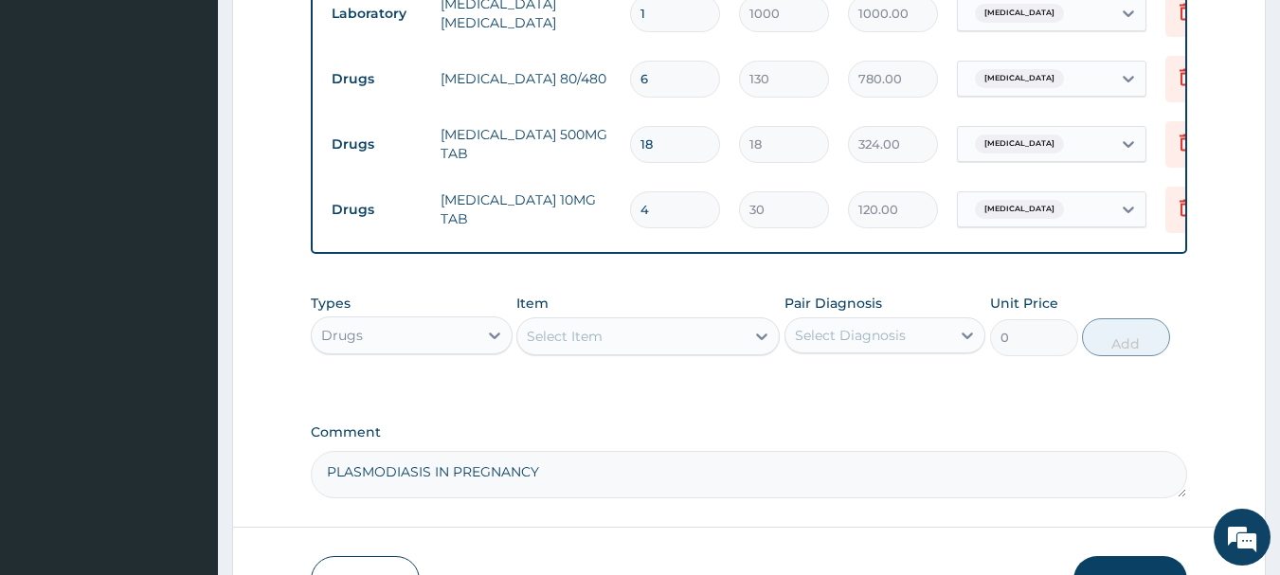
scroll to position [1052, 0]
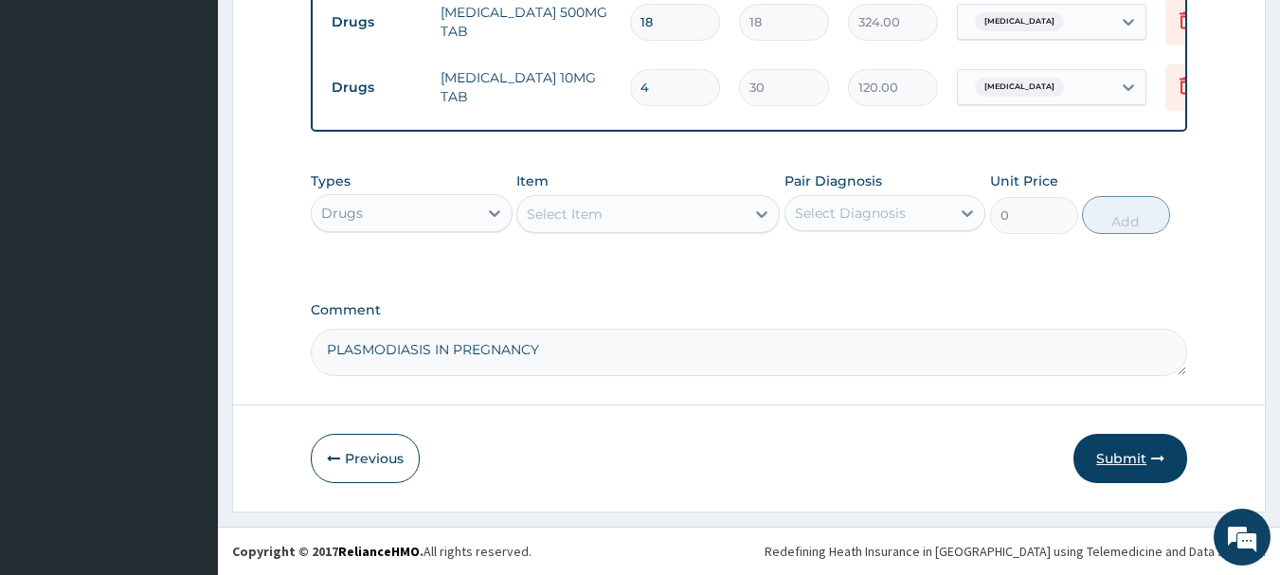
type input "4"
click at [1119, 460] on button "Submit" at bounding box center [1130, 458] width 114 height 49
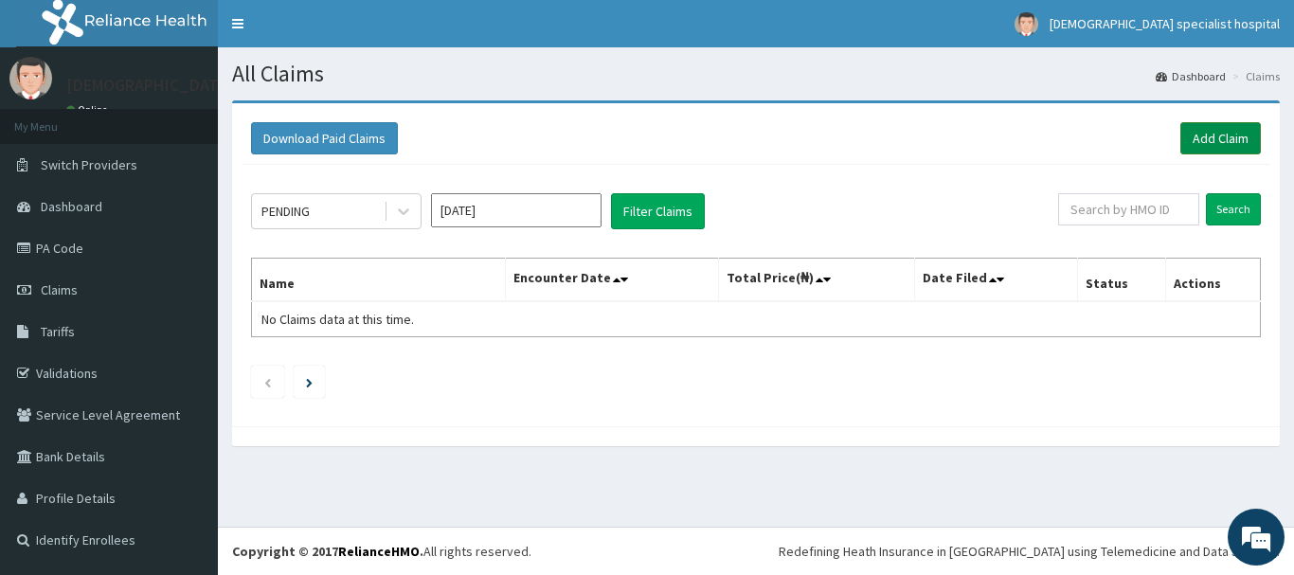
click at [1242, 140] on link "Add Claim" at bounding box center [1220, 138] width 81 height 32
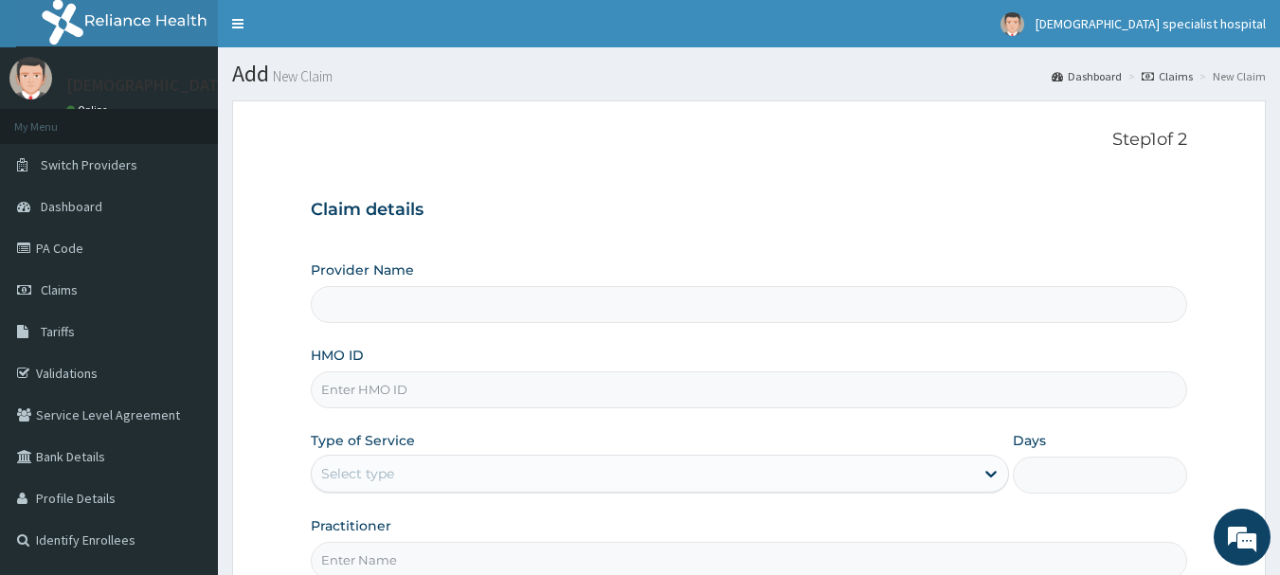
type input "LIM/10062/D"
type input "[DEMOGRAPHIC_DATA] Specialist Hospital Ltd"
type input "LIM/10062/D"
click at [422, 478] on div "Select type" at bounding box center [643, 473] width 662 height 30
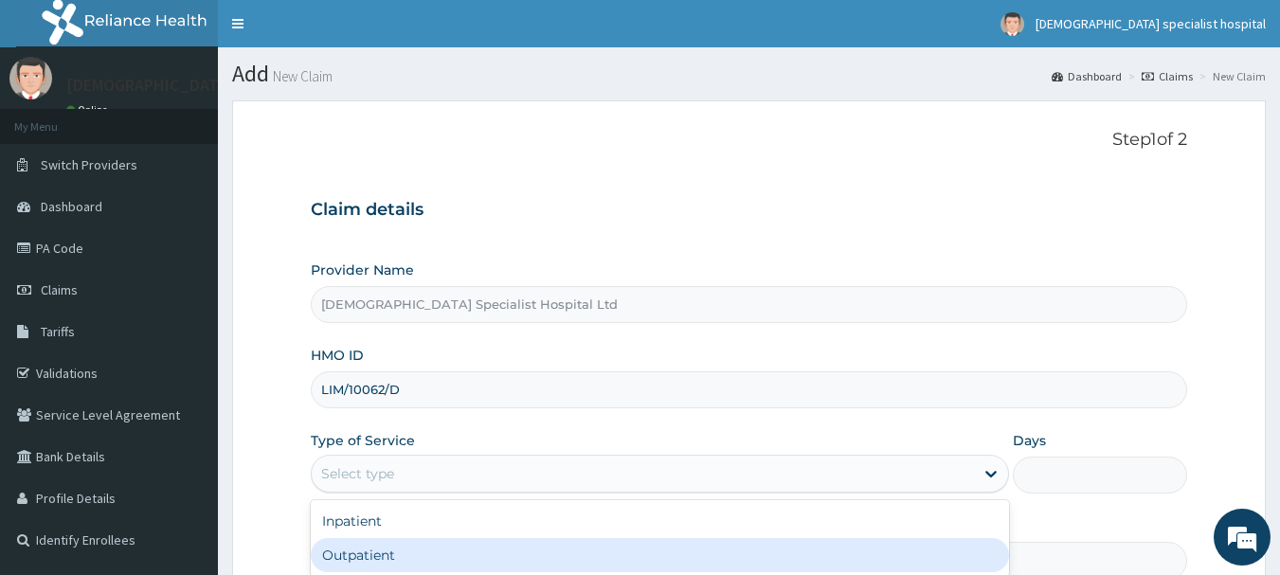
click at [403, 552] on div "Outpatient" at bounding box center [660, 555] width 698 height 34
type input "1"
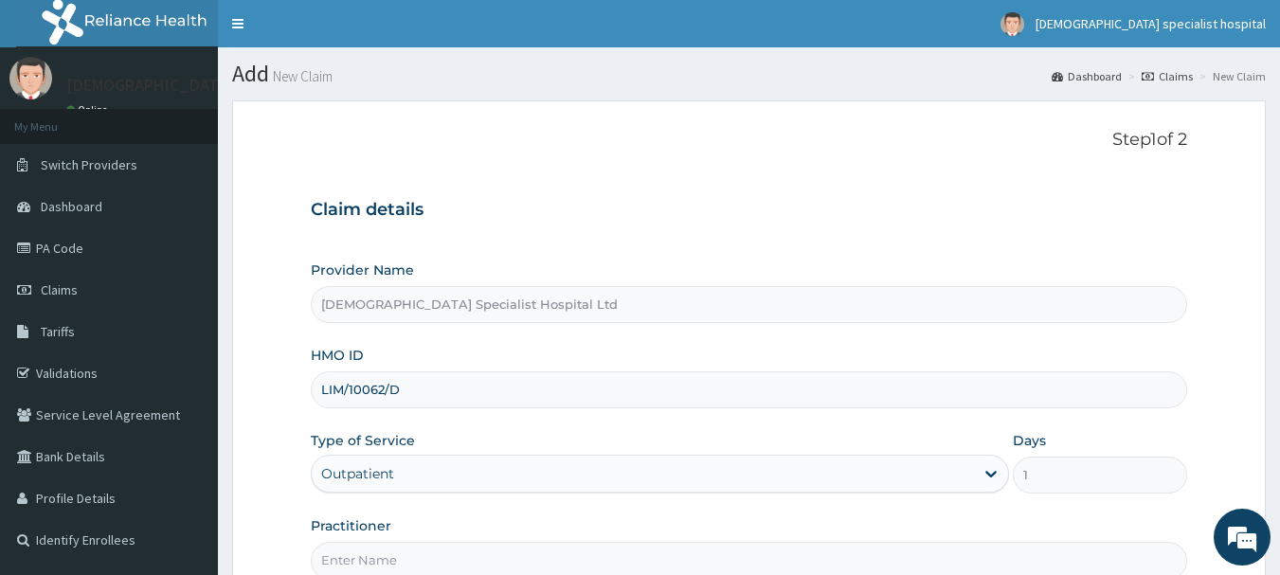
click at [420, 555] on input "Practitioner" at bounding box center [749, 560] width 877 height 37
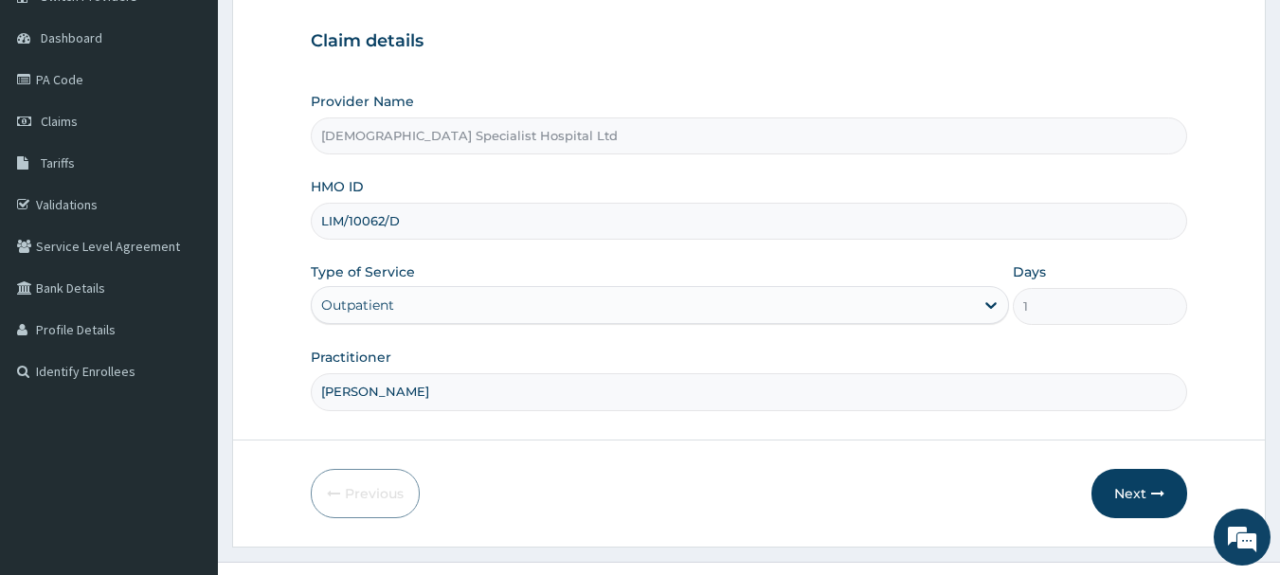
scroll to position [189, 0]
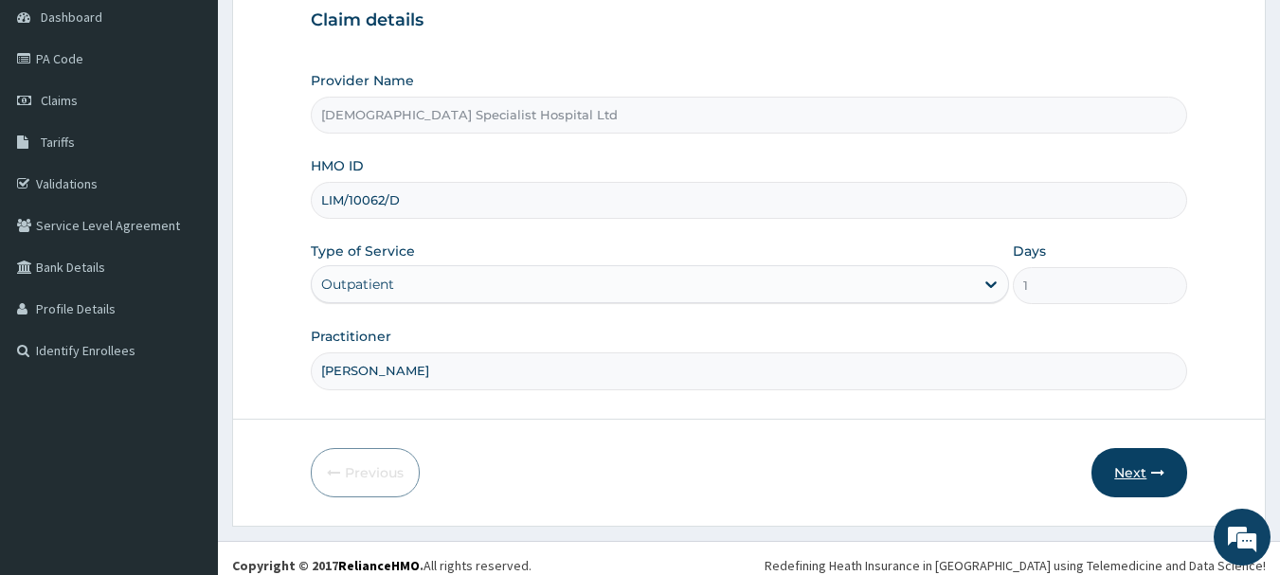
type input "[PERSON_NAME]"
click at [1121, 460] on button "Next" at bounding box center [1139, 472] width 96 height 49
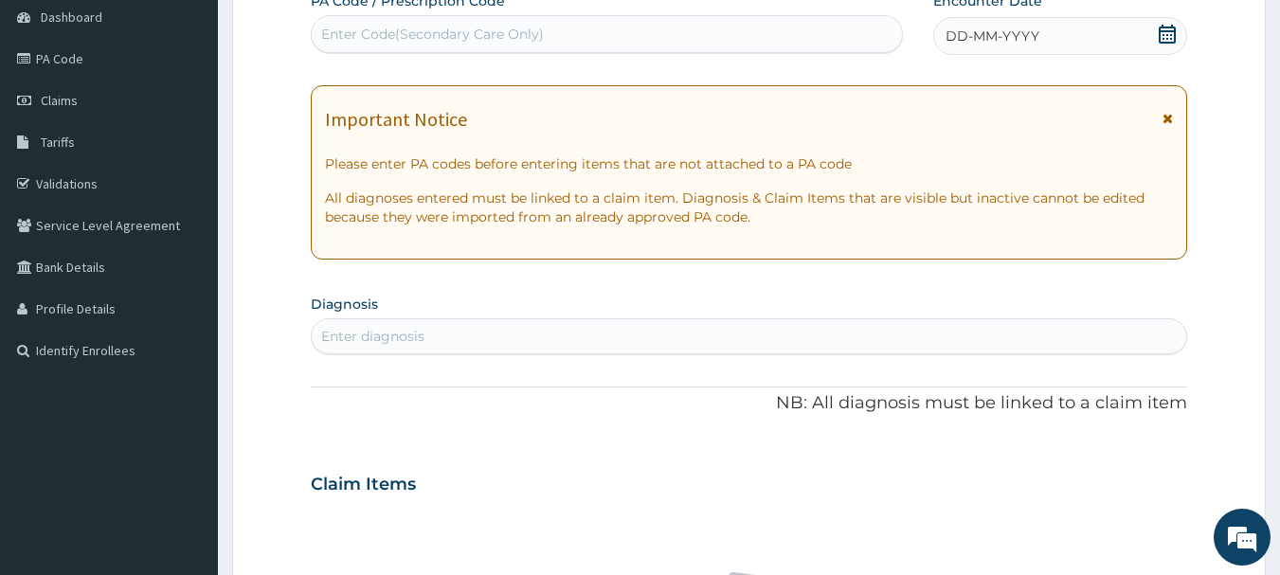
click at [1117, 33] on div "DD-MM-YYYY" at bounding box center [1060, 36] width 254 height 38
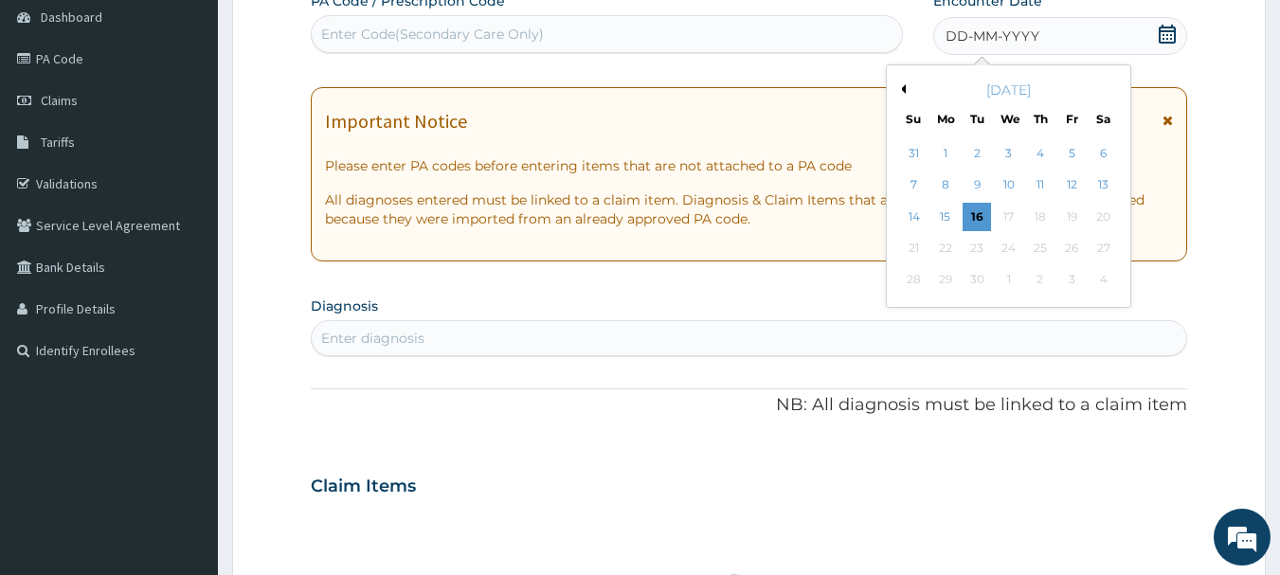
click at [900, 87] on button "Previous Month" at bounding box center [900, 88] width 9 height 9
click at [1072, 221] on div "15" at bounding box center [1071, 217] width 28 height 28
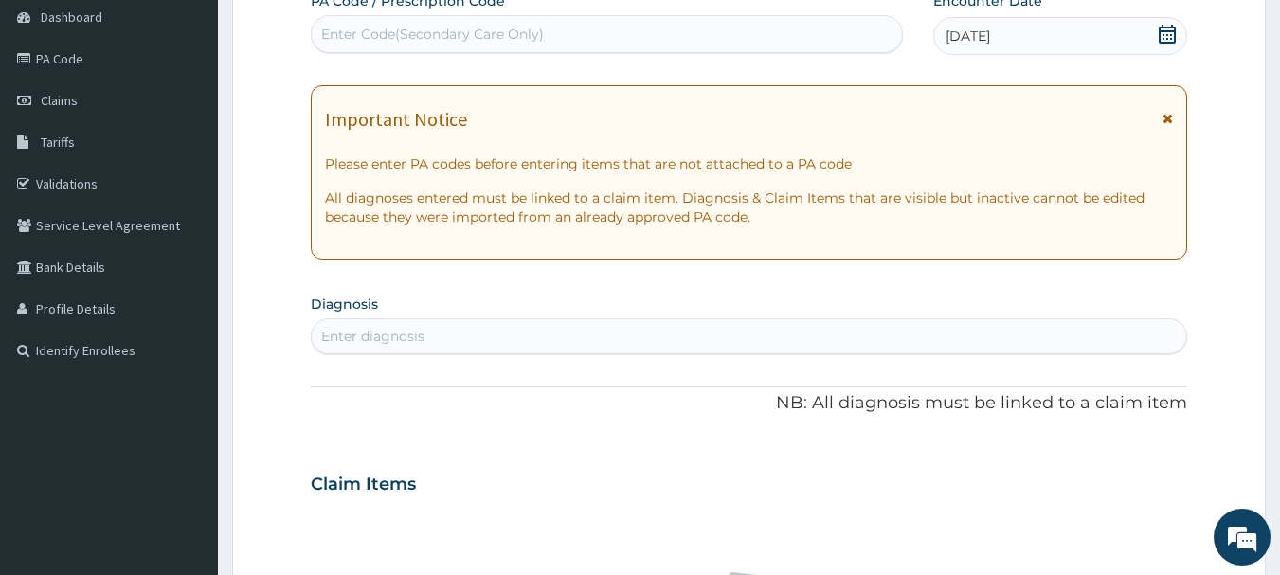
click at [393, 344] on div "Enter diagnosis" at bounding box center [372, 336] width 103 height 19
type input "[MEDICAL_DATA]"
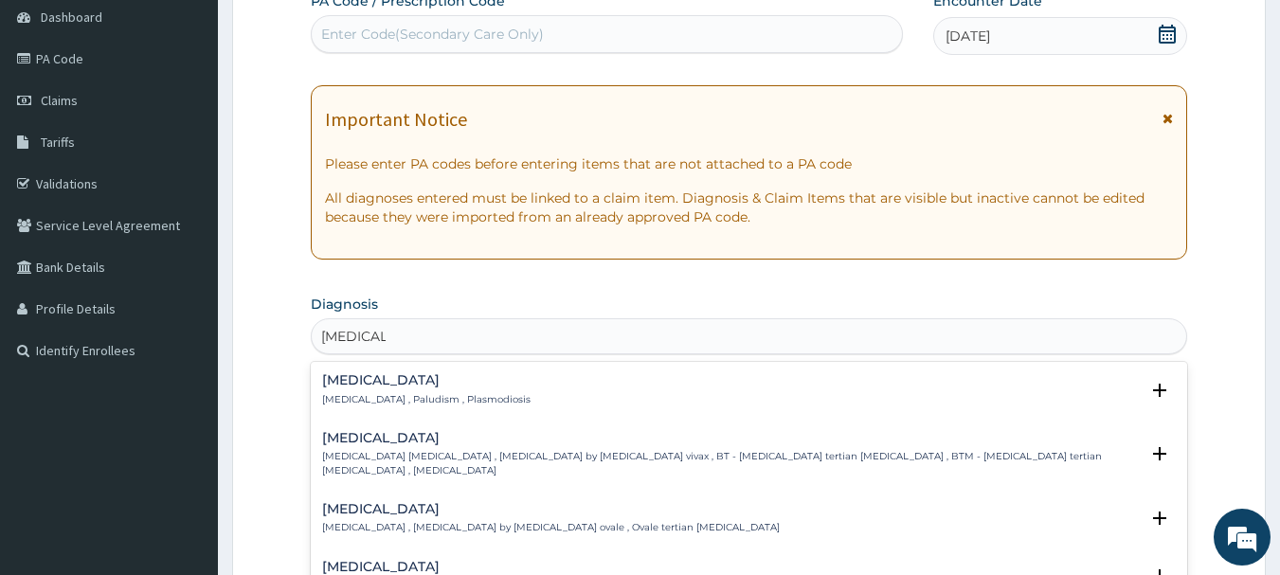
click at [386, 386] on h4 "[MEDICAL_DATA]" at bounding box center [426, 380] width 208 height 14
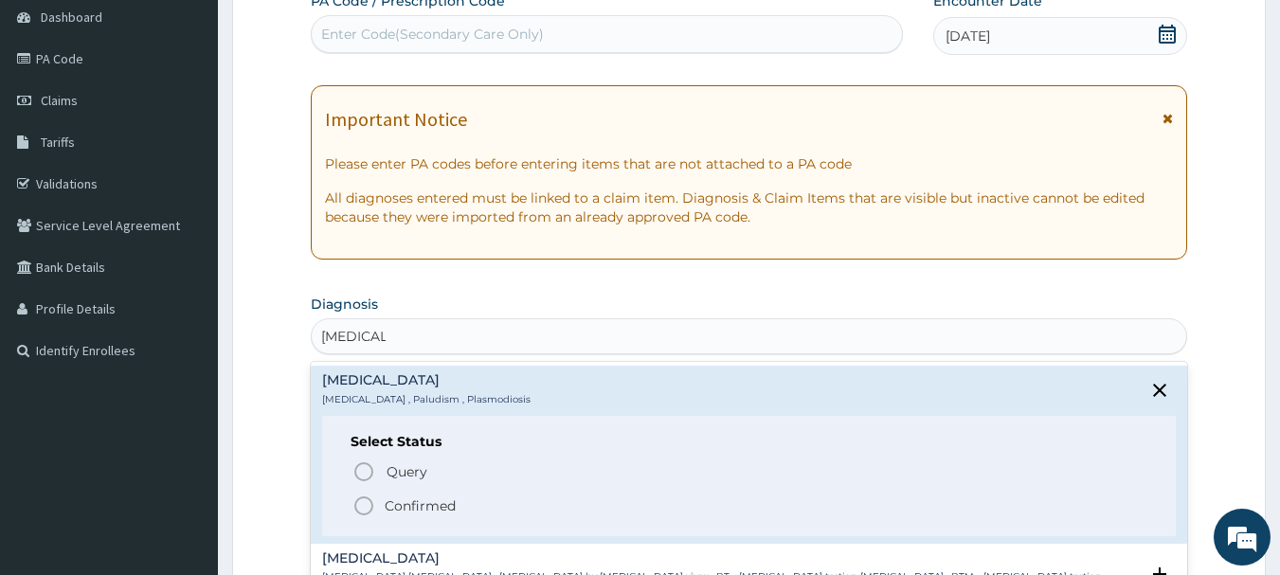
click at [432, 515] on p "Confirmed" at bounding box center [420, 505] width 71 height 19
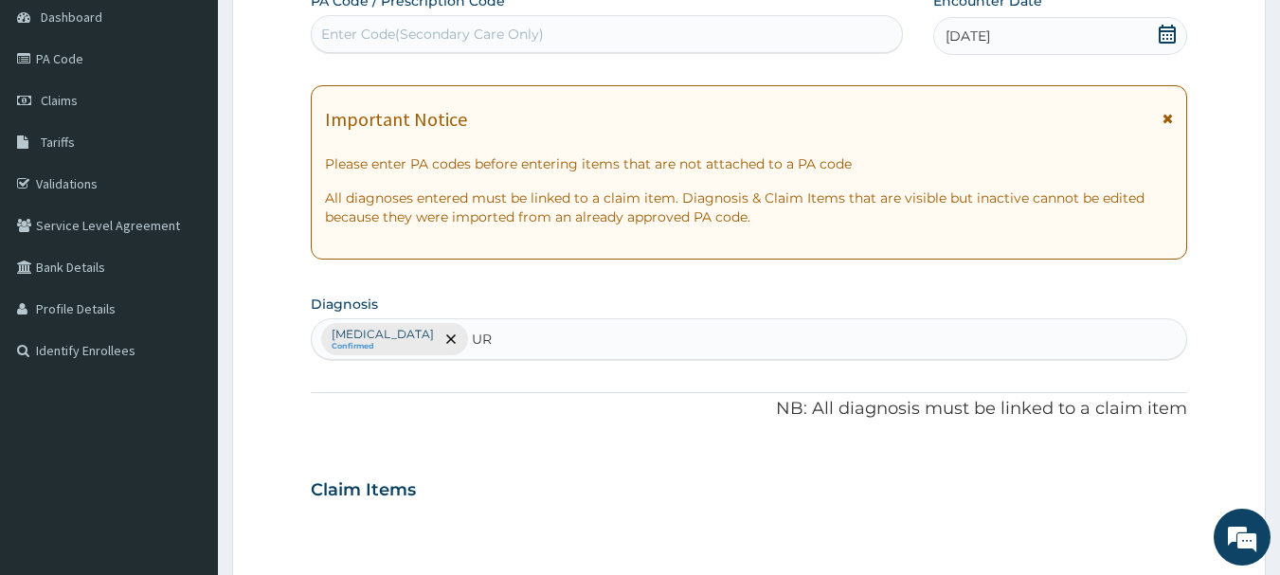
type input "U"
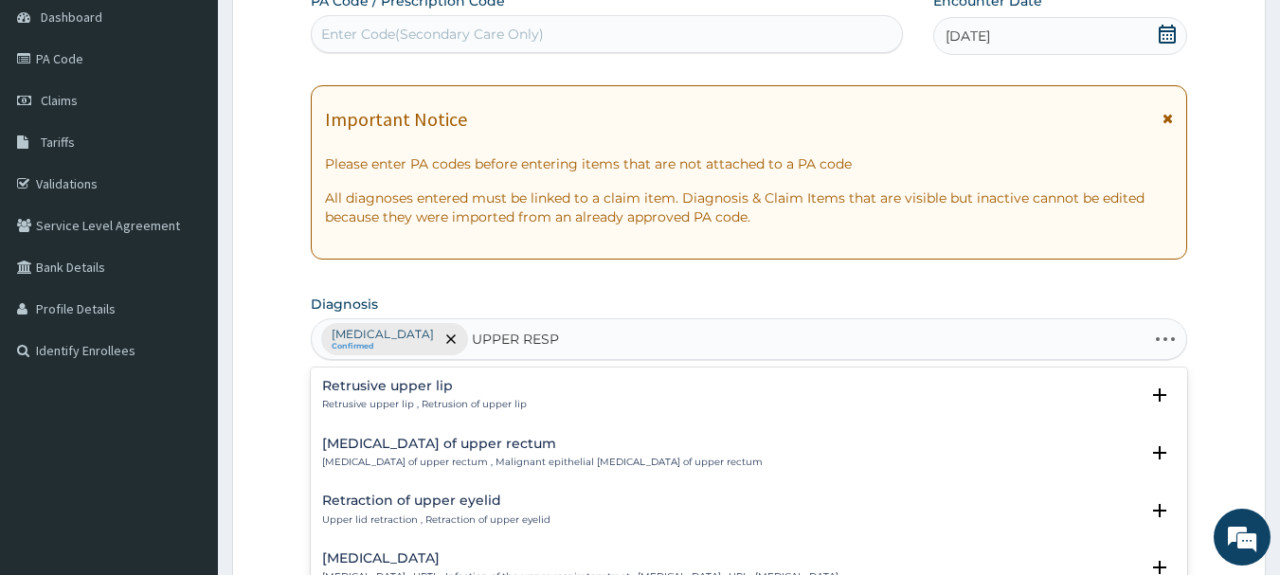
type input "UPPER RESPI"
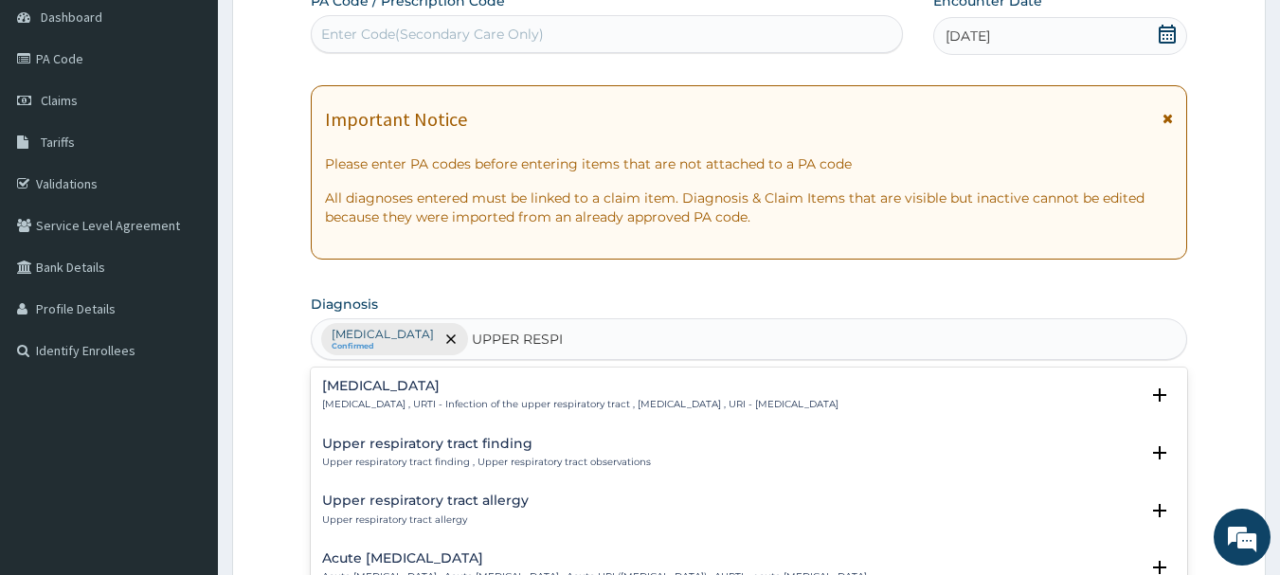
click at [449, 384] on h4 "[MEDICAL_DATA]" at bounding box center [580, 386] width 516 height 14
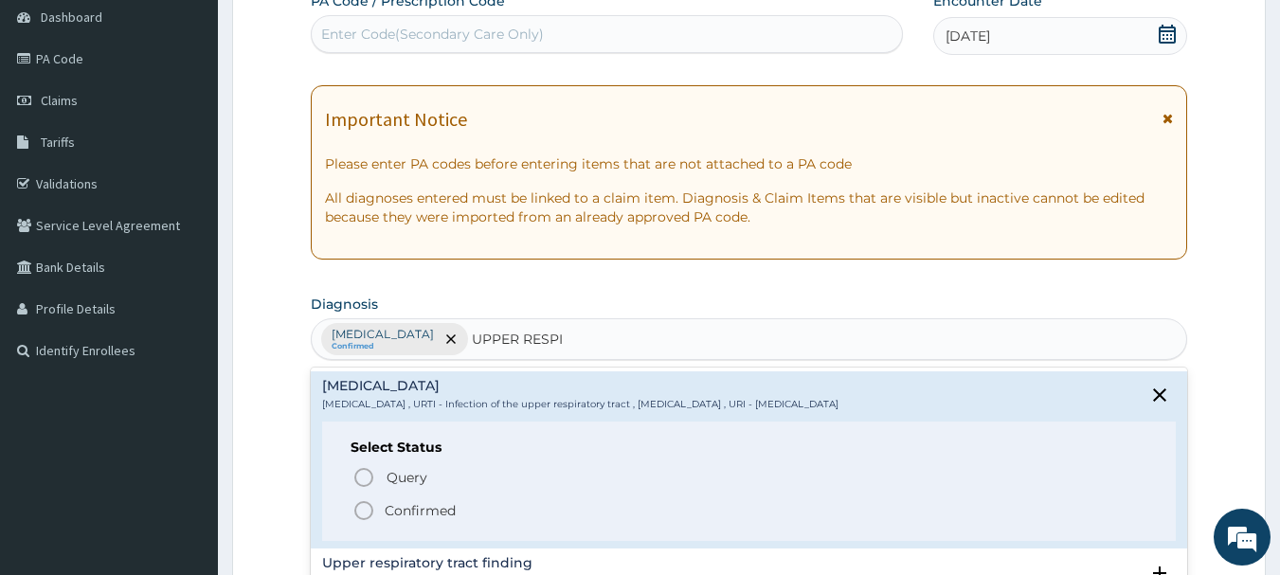
click at [420, 520] on p "Confirmed" at bounding box center [420, 510] width 71 height 19
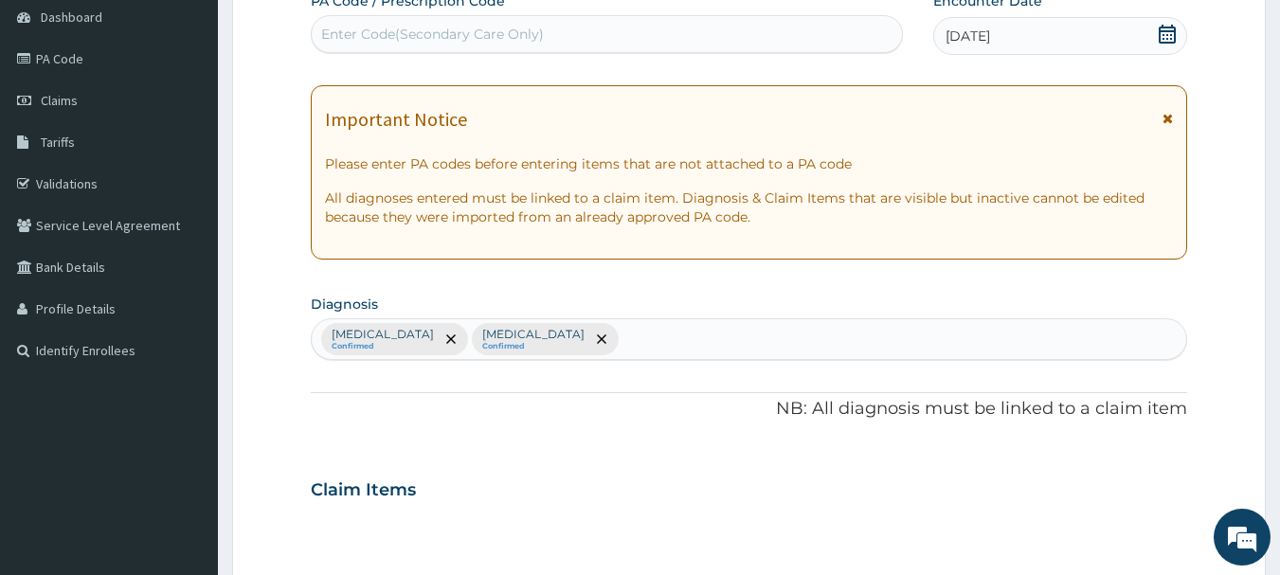
scroll to position [689, 0]
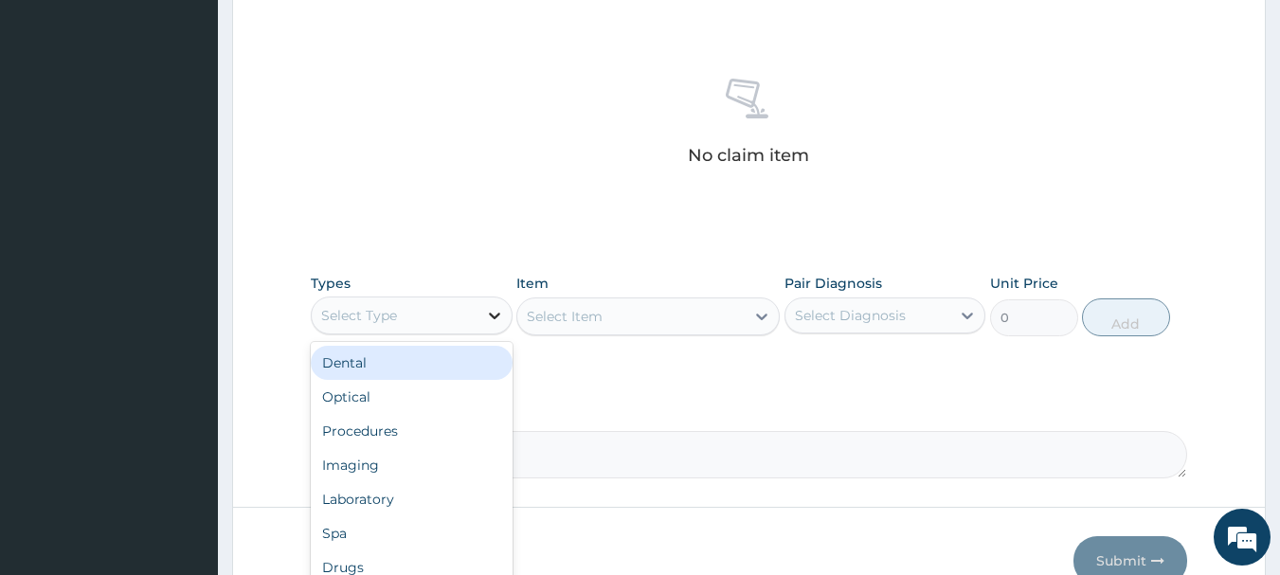
click at [479, 319] on div at bounding box center [494, 315] width 34 height 34
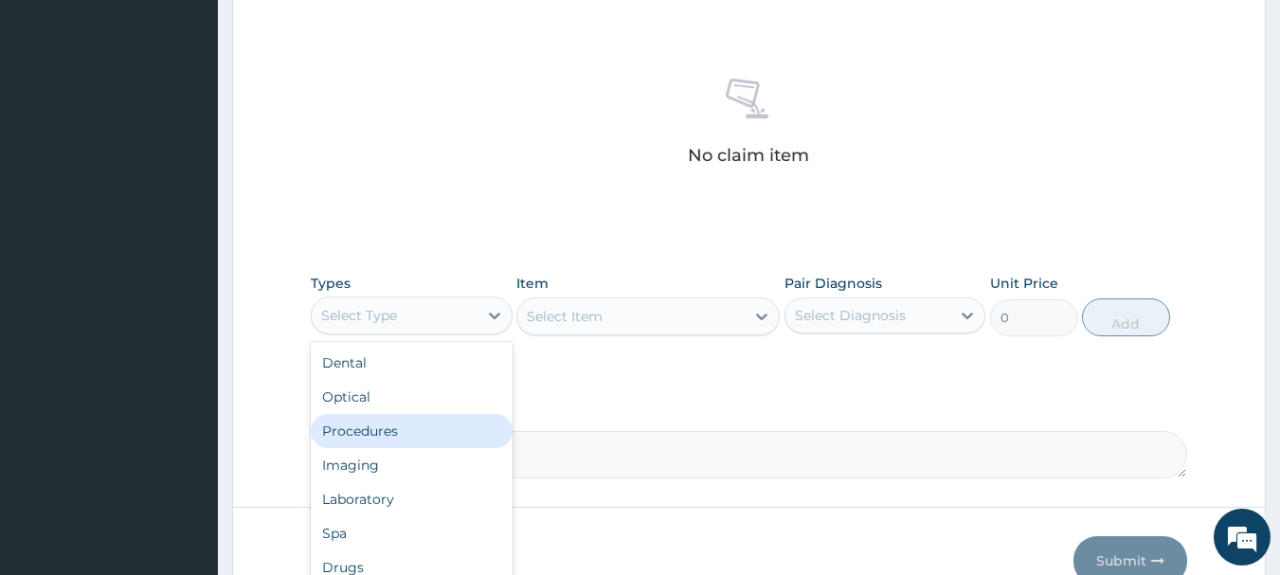
click at [419, 430] on div "Procedures" at bounding box center [412, 431] width 202 height 34
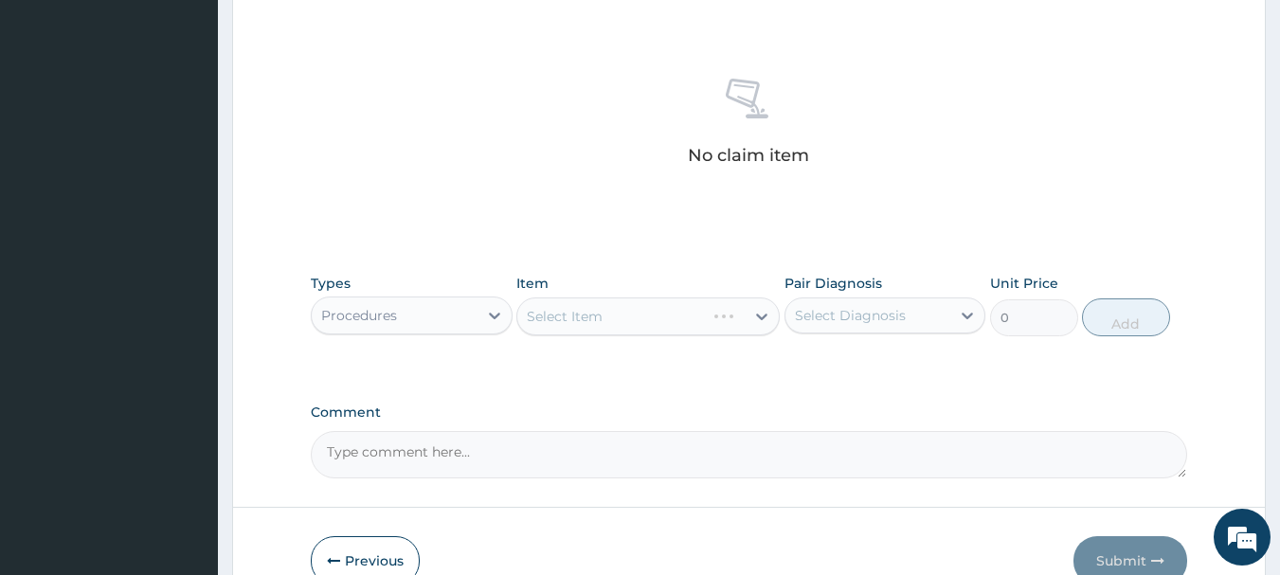
click at [572, 317] on div "Select Item" at bounding box center [647, 316] width 263 height 38
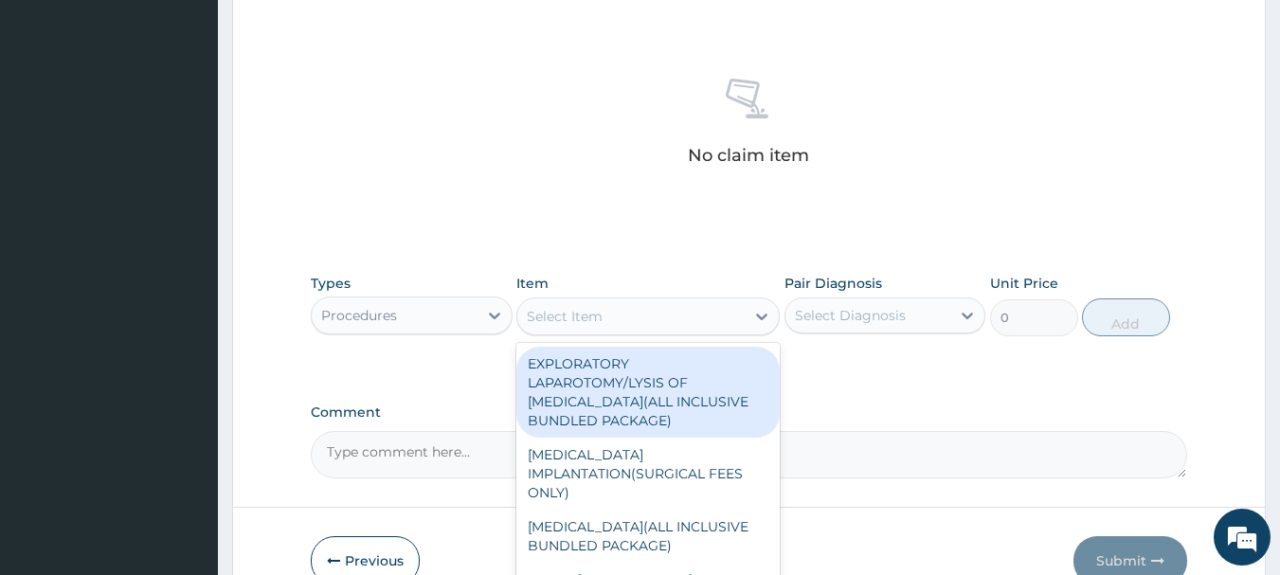
click at [572, 314] on div "Select Item" at bounding box center [565, 316] width 76 height 19
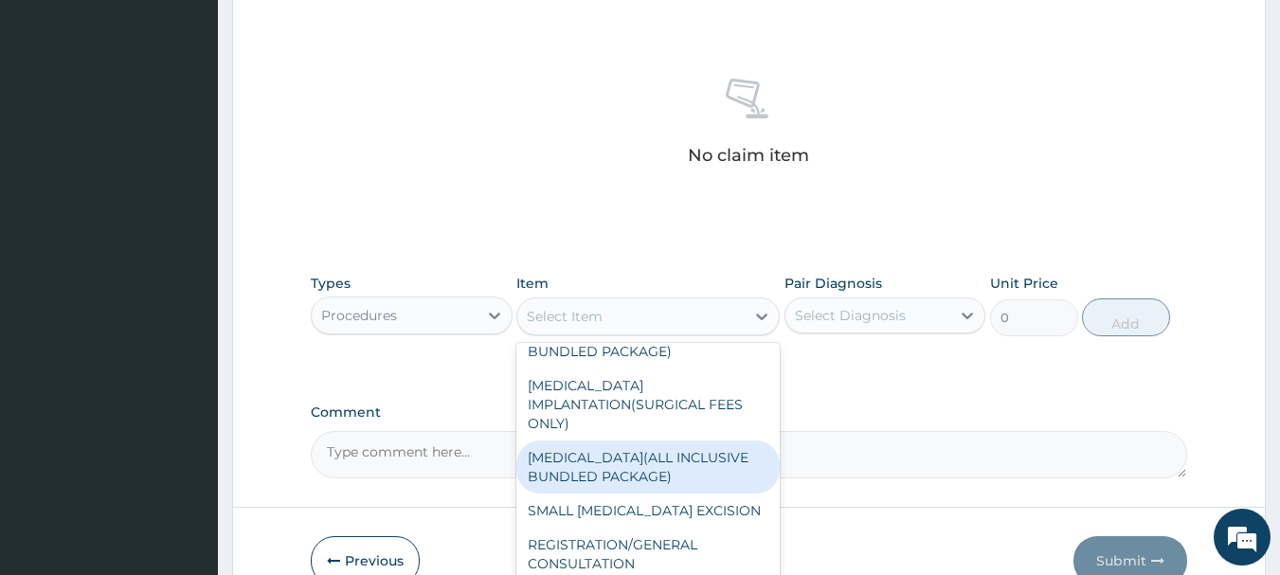
scroll to position [95, 0]
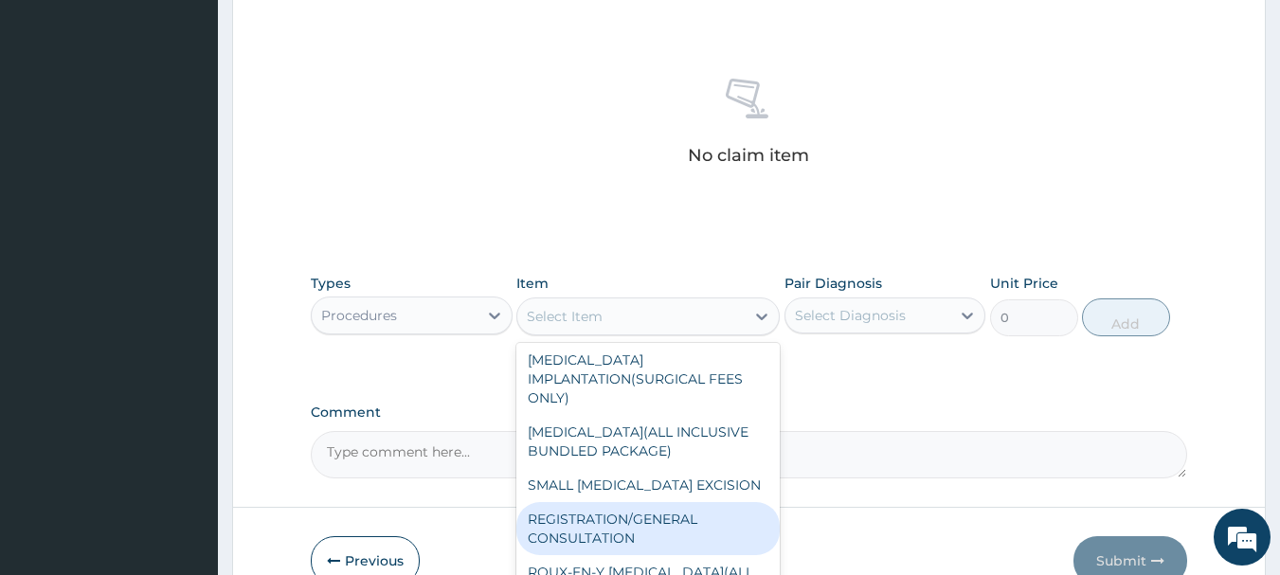
click at [617, 529] on div "REGISTRATION/GENERAL CONSULTATION" at bounding box center [647, 528] width 263 height 53
type input "2000"
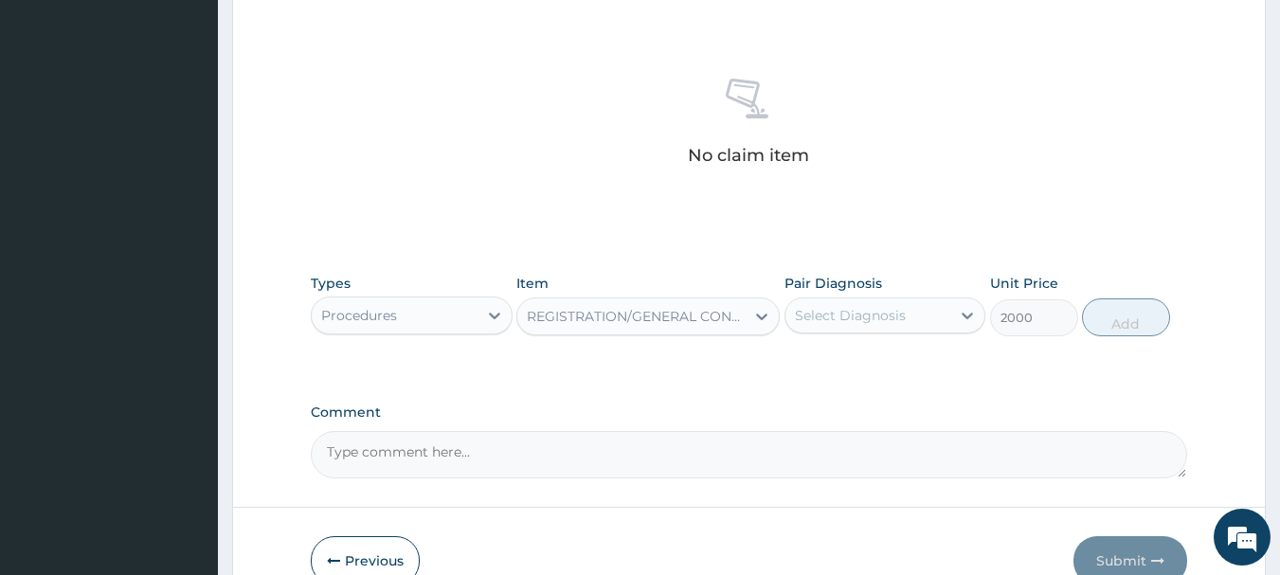
click at [809, 317] on div "Select Diagnosis" at bounding box center [850, 315] width 111 height 19
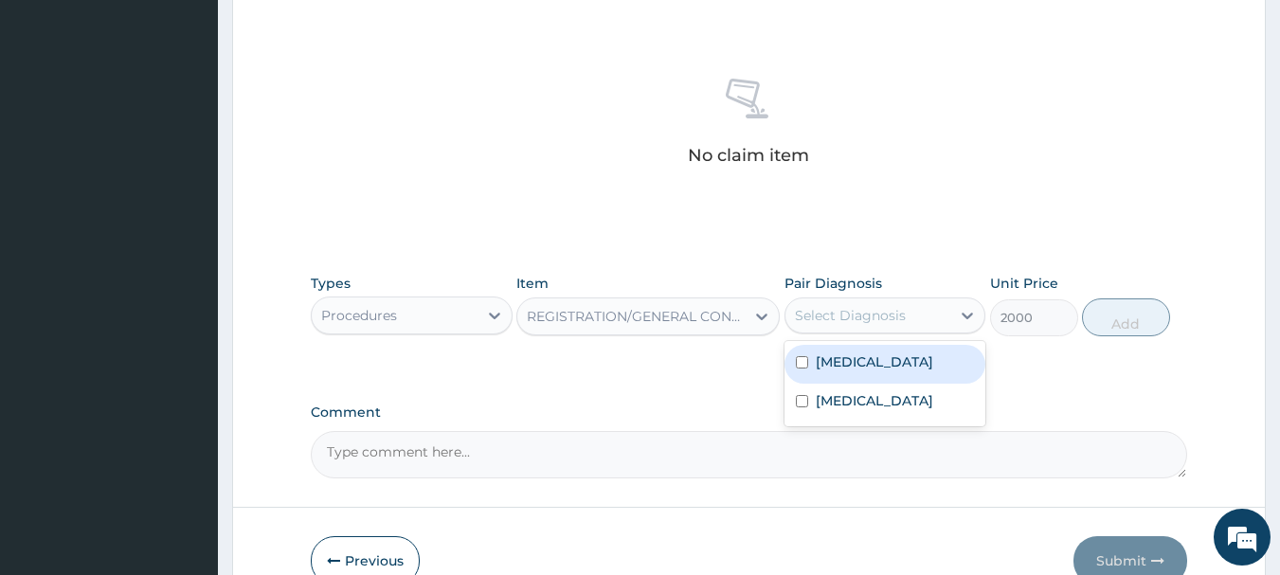
click at [818, 359] on label "[MEDICAL_DATA]" at bounding box center [874, 361] width 117 height 19
checkbox input "true"
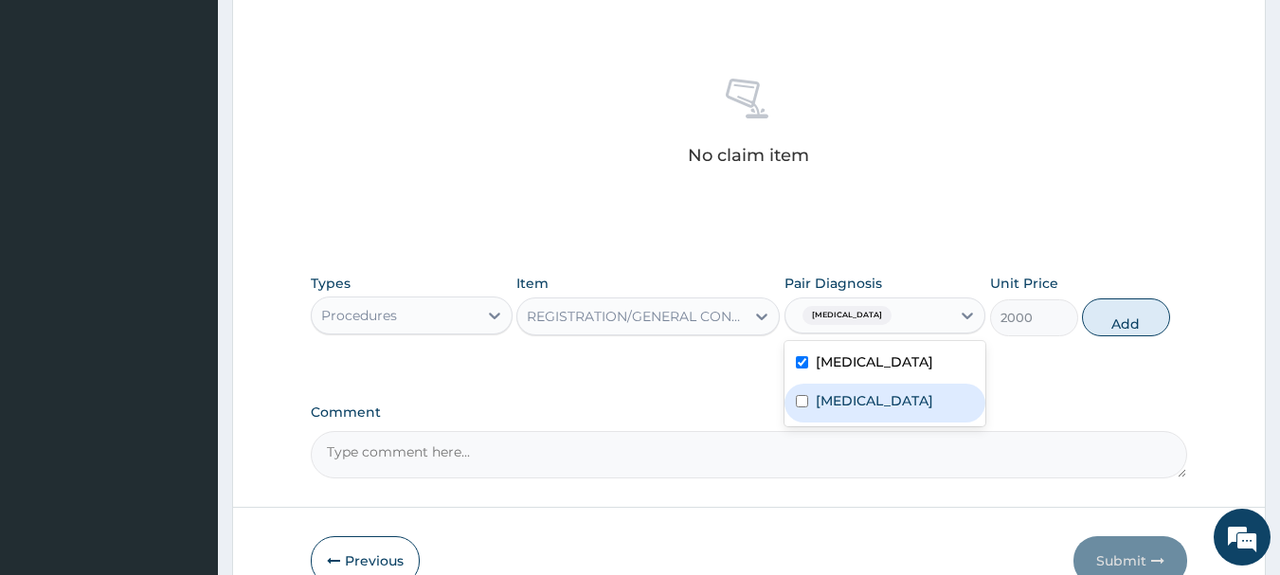
click at [828, 422] on div "[MEDICAL_DATA]" at bounding box center [885, 403] width 202 height 39
checkbox input "true"
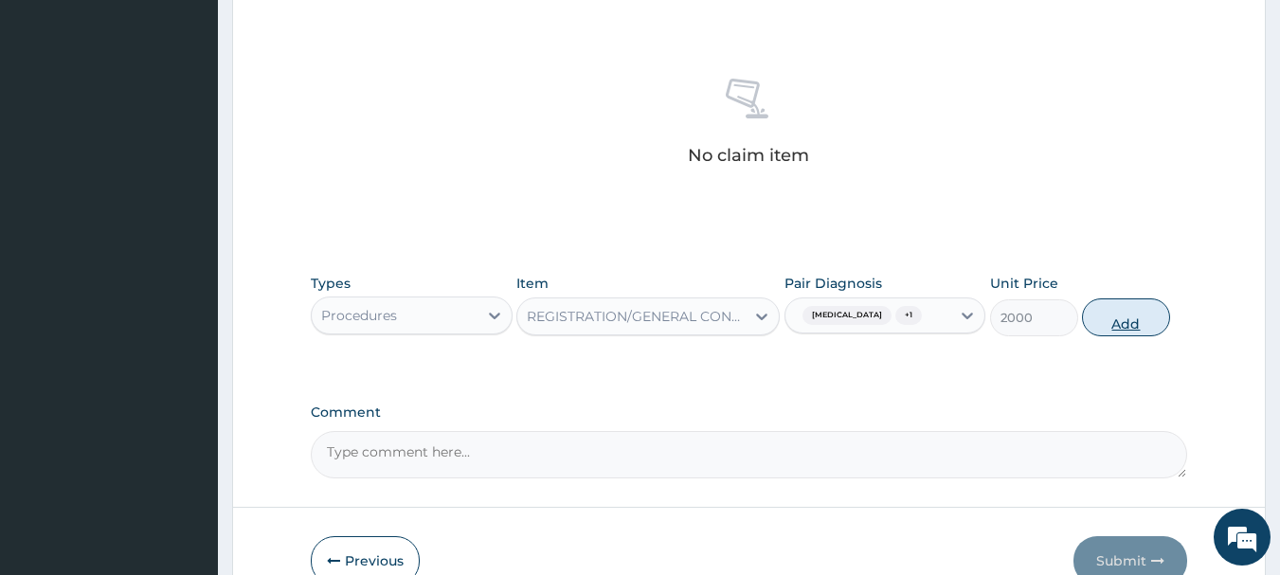
click at [1111, 320] on button "Add" at bounding box center [1126, 317] width 88 height 38
type input "0"
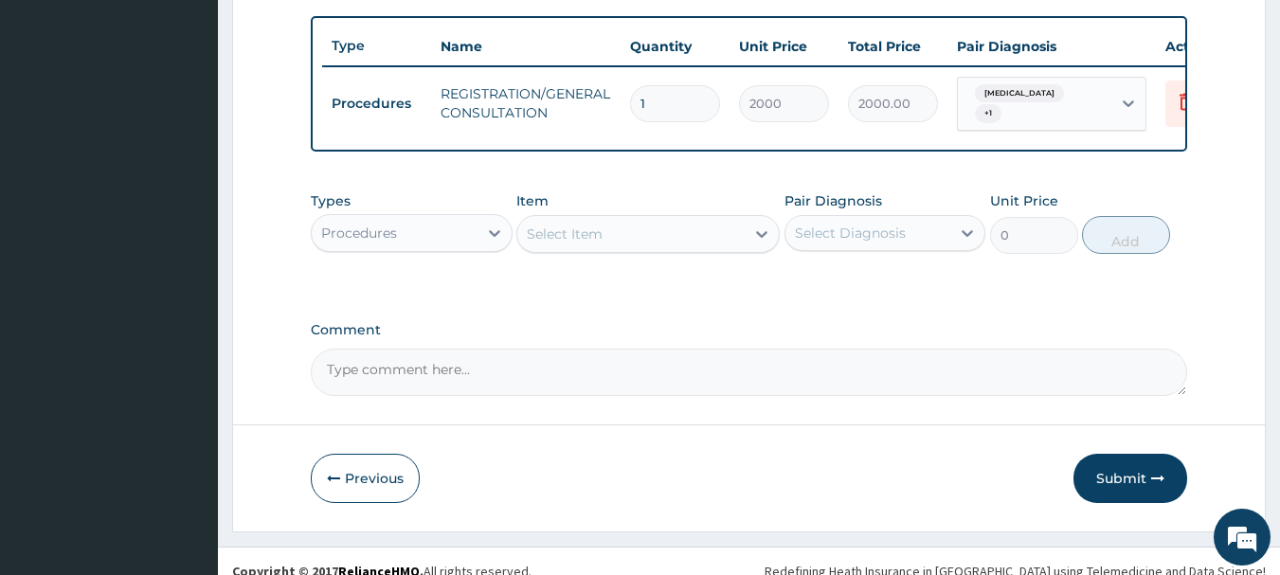
click at [436, 252] on div "Procedures" at bounding box center [412, 233] width 202 height 38
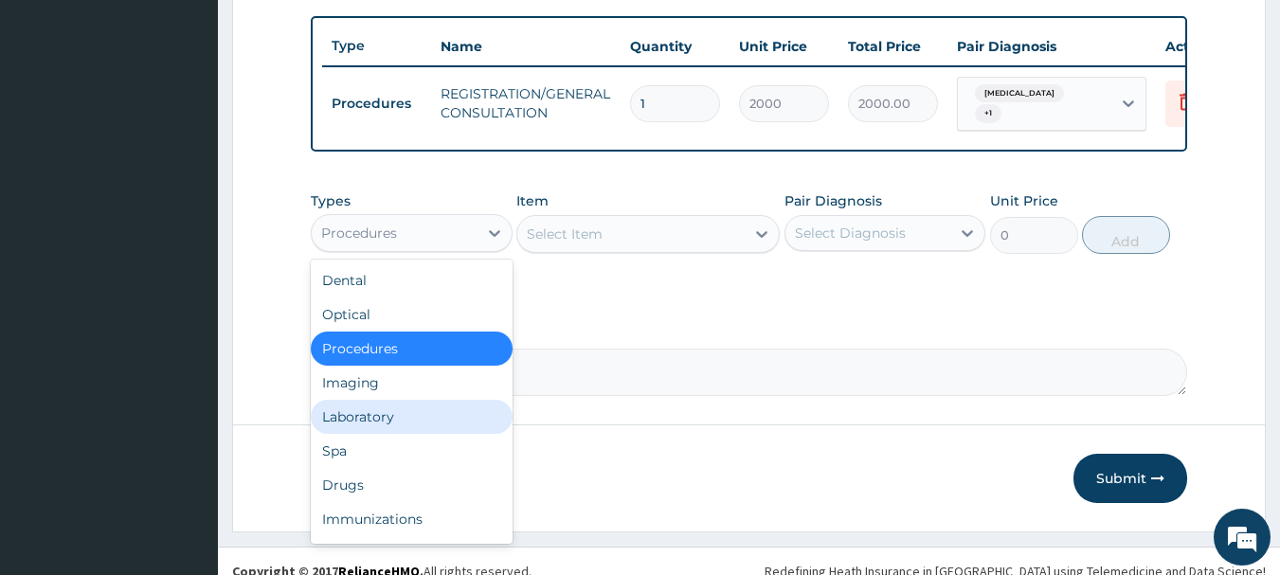
click at [472, 422] on div "Laboratory" at bounding box center [412, 417] width 202 height 34
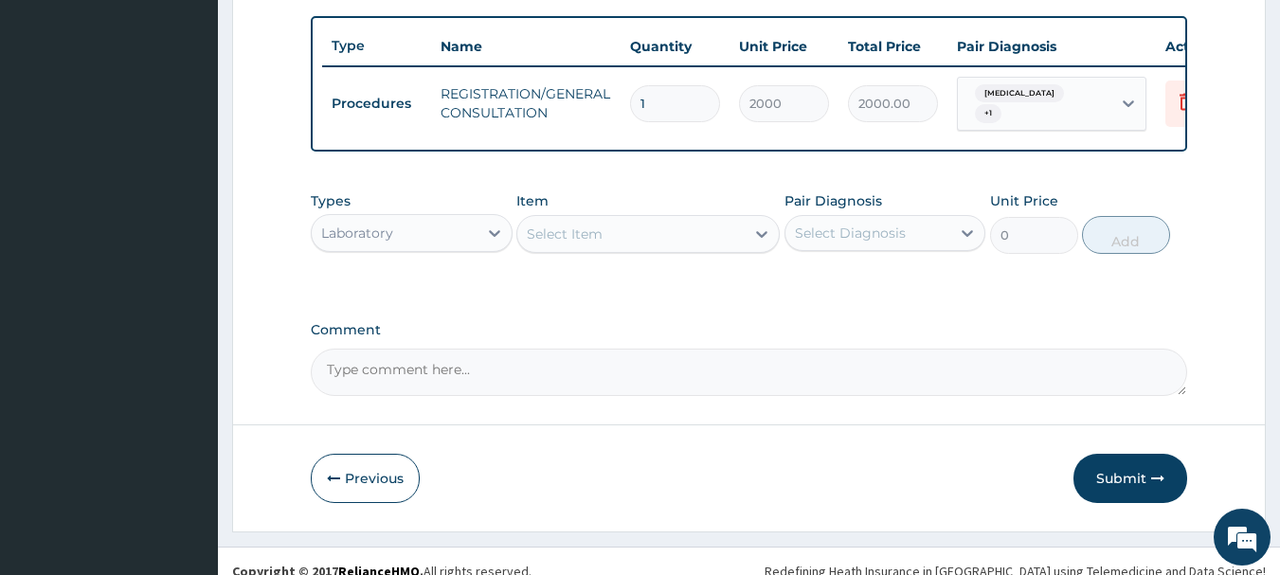
click at [462, 243] on div "Laboratory" at bounding box center [395, 233] width 166 height 30
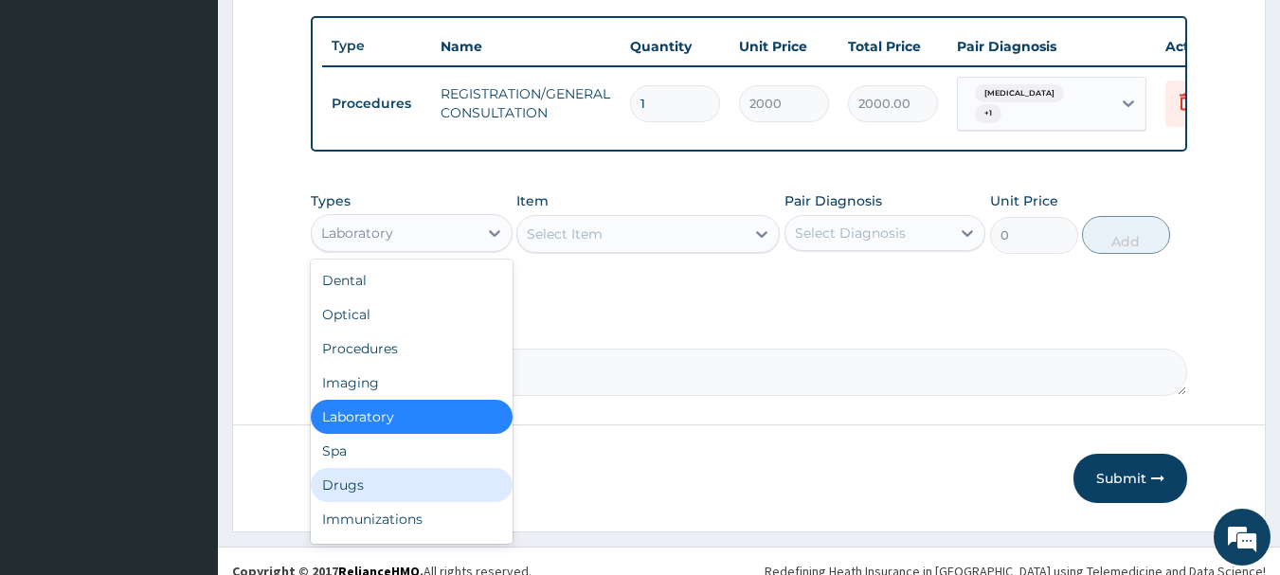
click at [359, 487] on div "Drugs" at bounding box center [412, 485] width 202 height 34
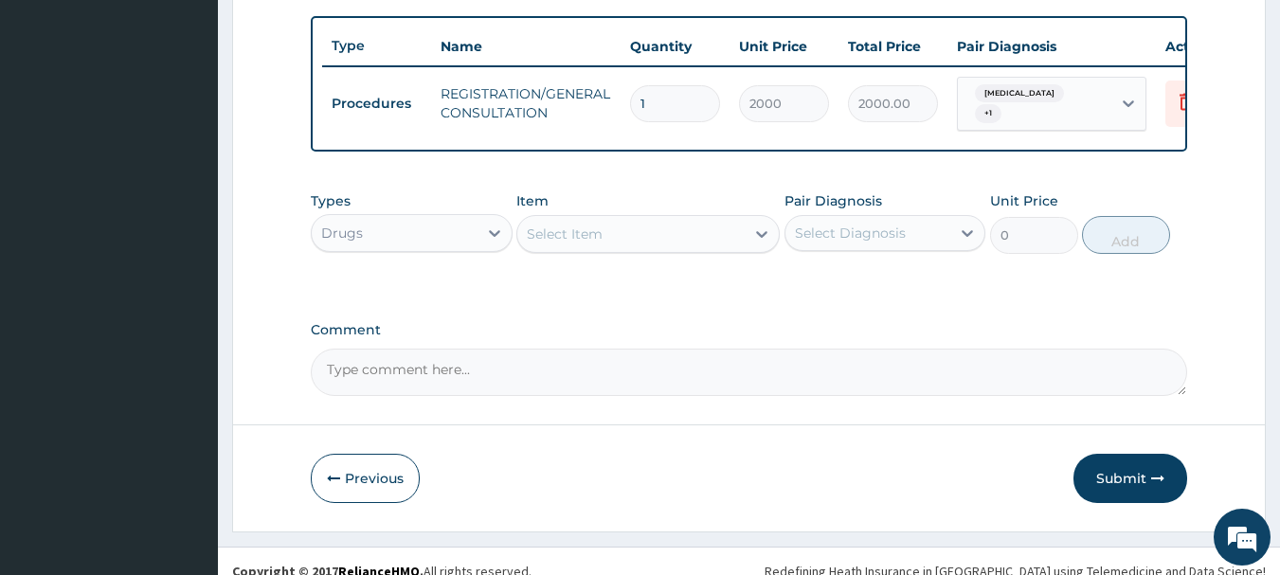
click at [583, 233] on div "Select Item" at bounding box center [565, 234] width 76 height 19
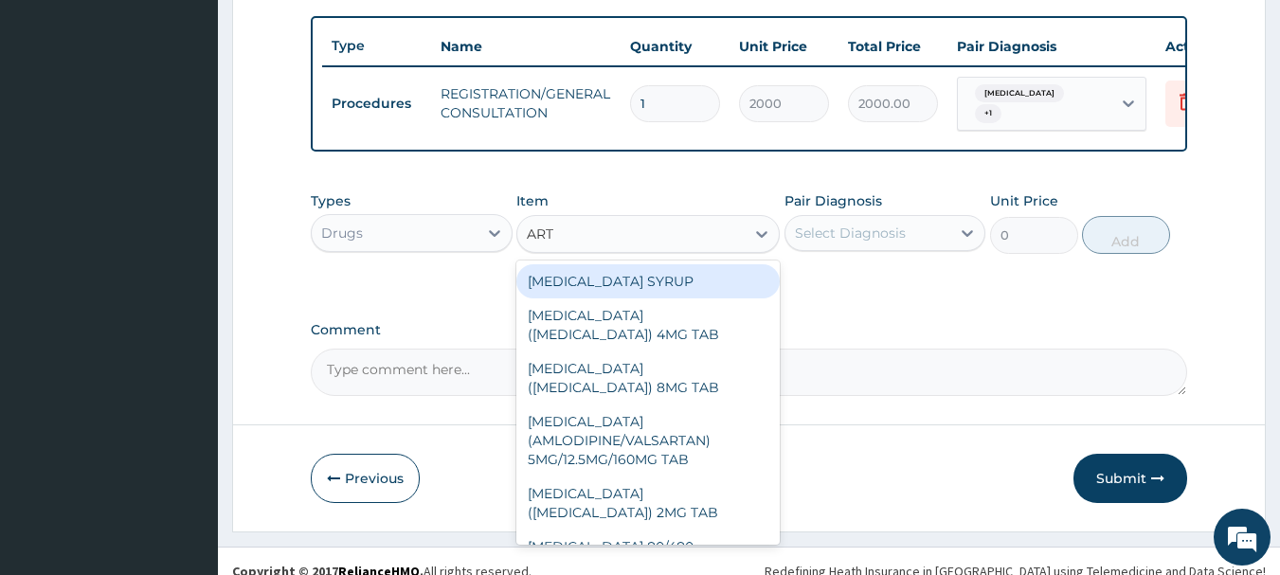
type input "ARTE"
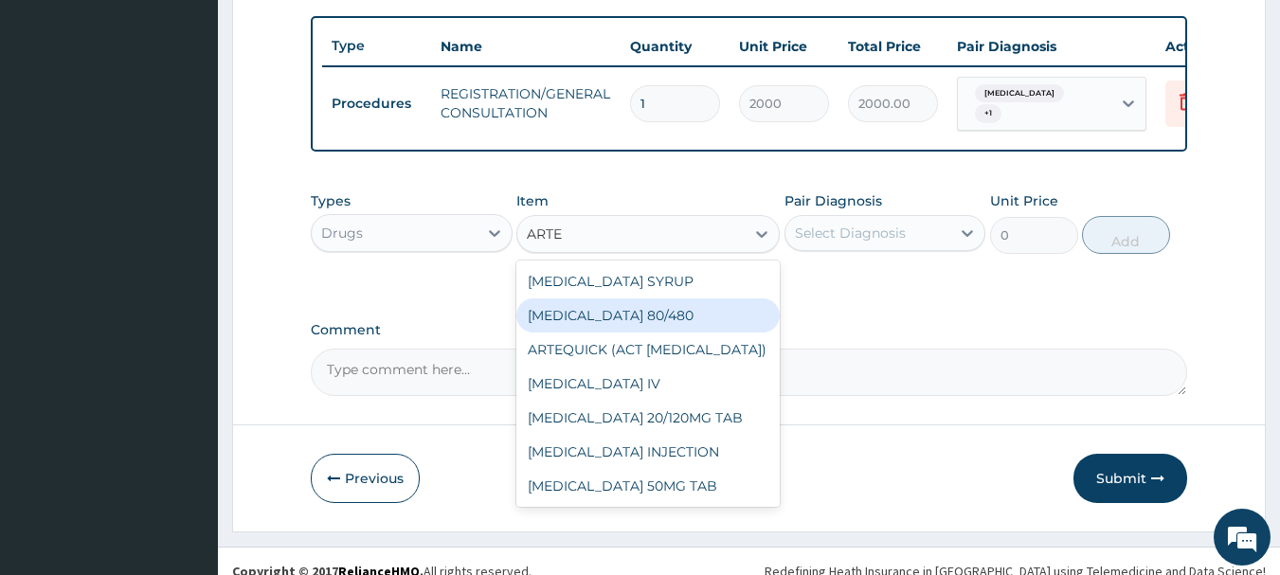
click at [559, 319] on div "[MEDICAL_DATA] 80/480" at bounding box center [647, 315] width 263 height 34
type input "130"
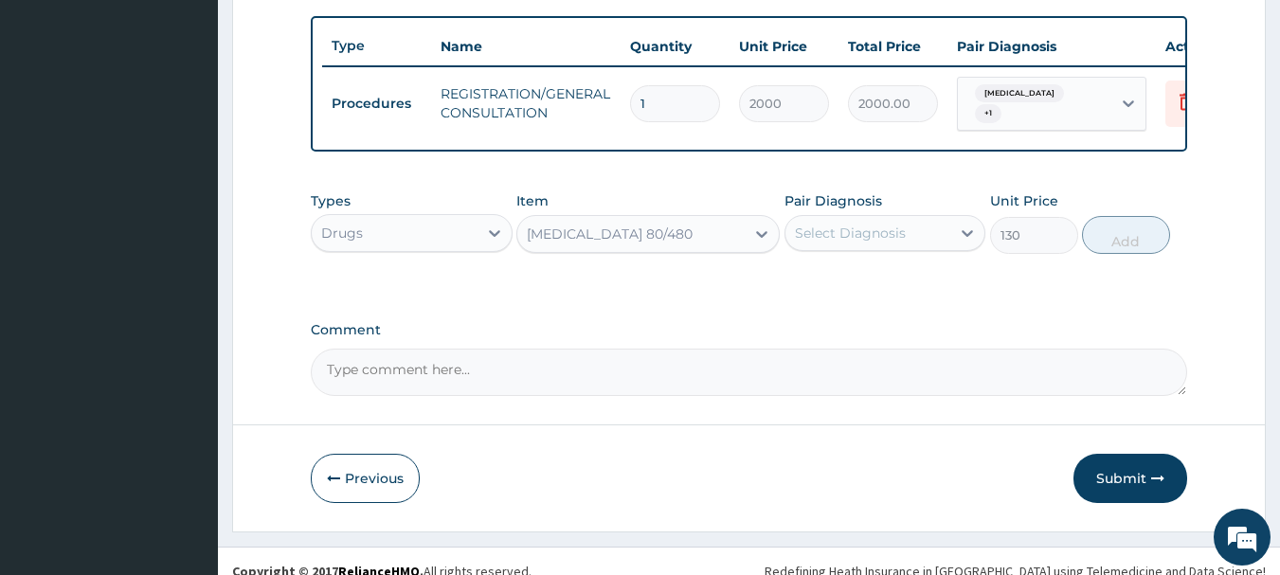
click at [852, 217] on div "Pair Diagnosis Select Diagnosis" at bounding box center [885, 222] width 202 height 63
click at [854, 225] on div "Select Diagnosis" at bounding box center [868, 233] width 166 height 30
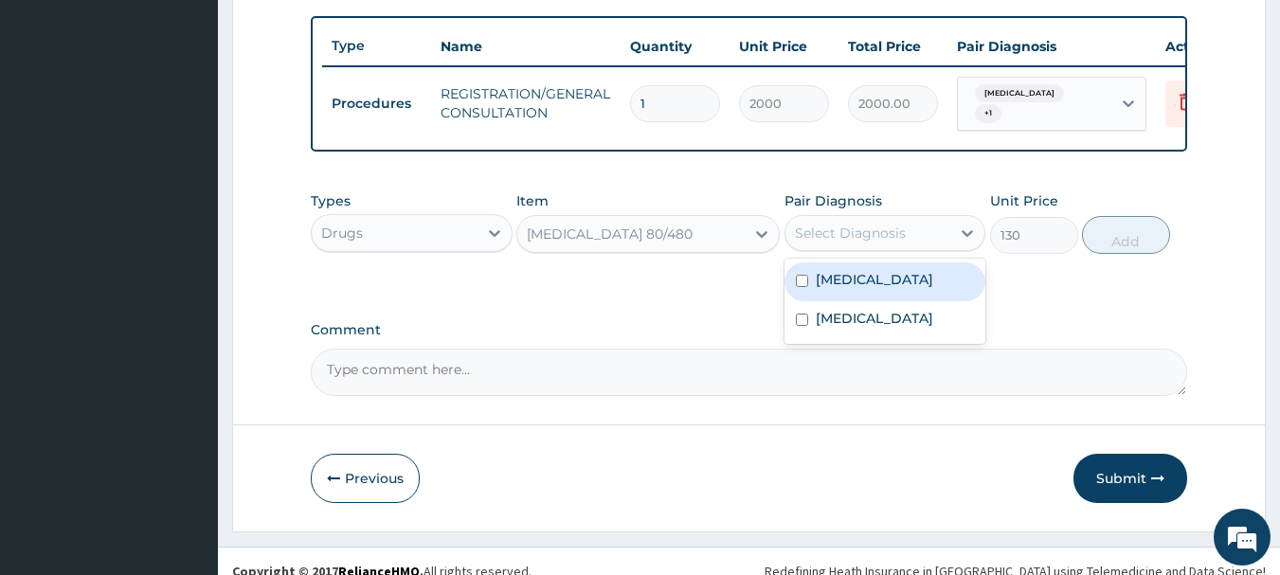
click at [887, 279] on div "[MEDICAL_DATA]" at bounding box center [885, 281] width 202 height 39
checkbox input "true"
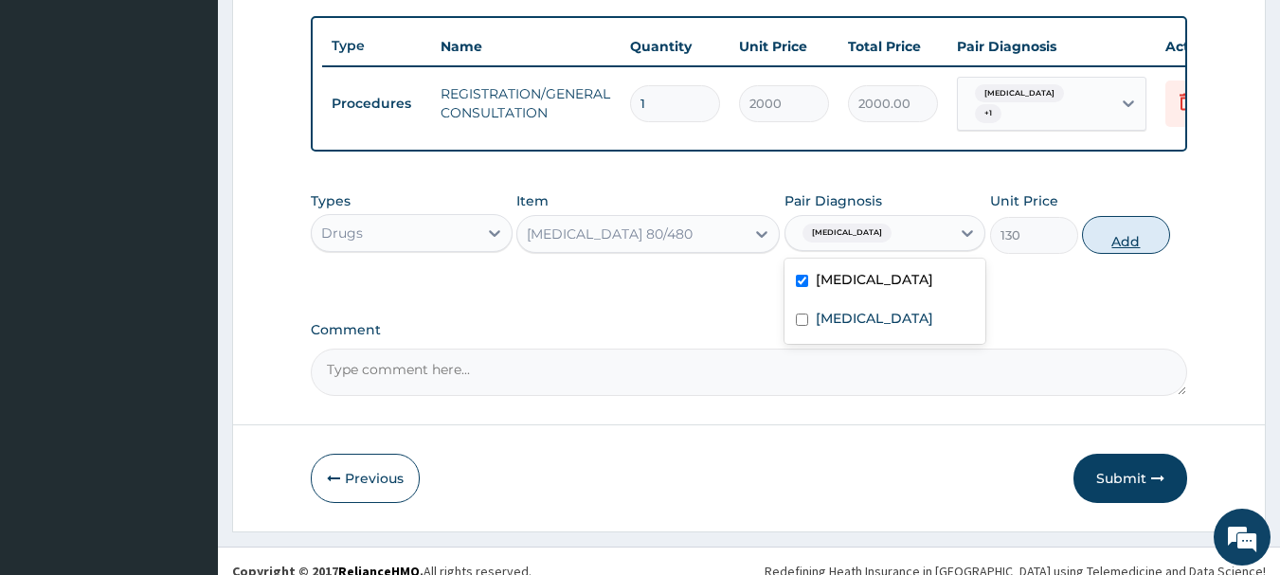
click at [1159, 236] on button "Add" at bounding box center [1126, 235] width 88 height 38
type input "0"
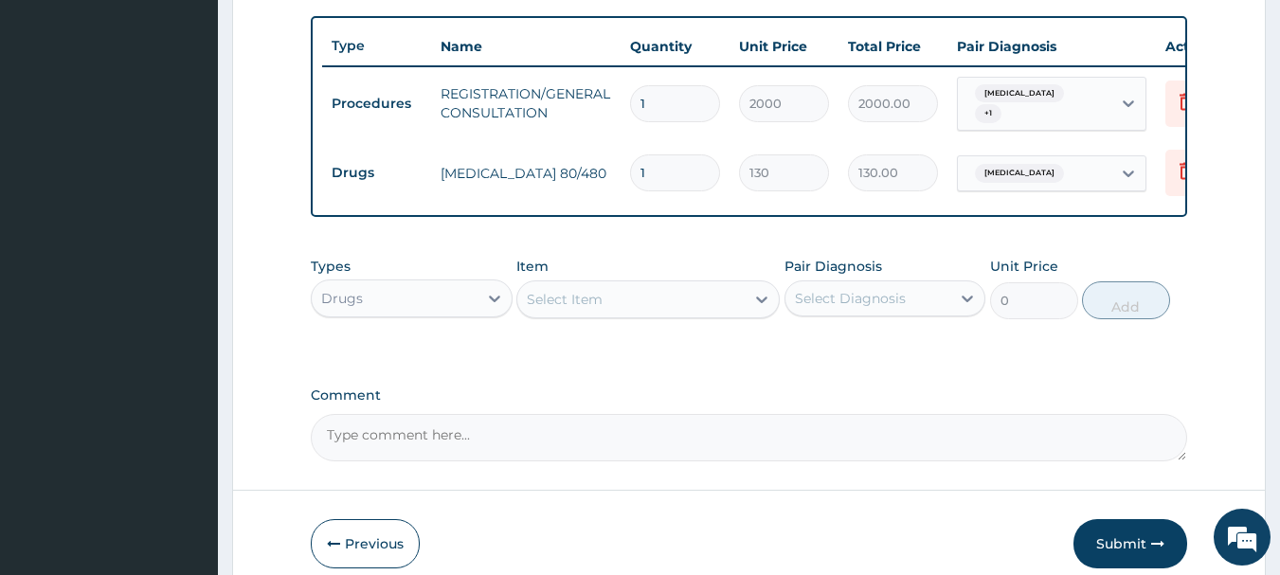
type input "0.00"
type input "6"
type input "780.00"
type input "6"
click at [591, 297] on div "Select Item" at bounding box center [565, 299] width 76 height 19
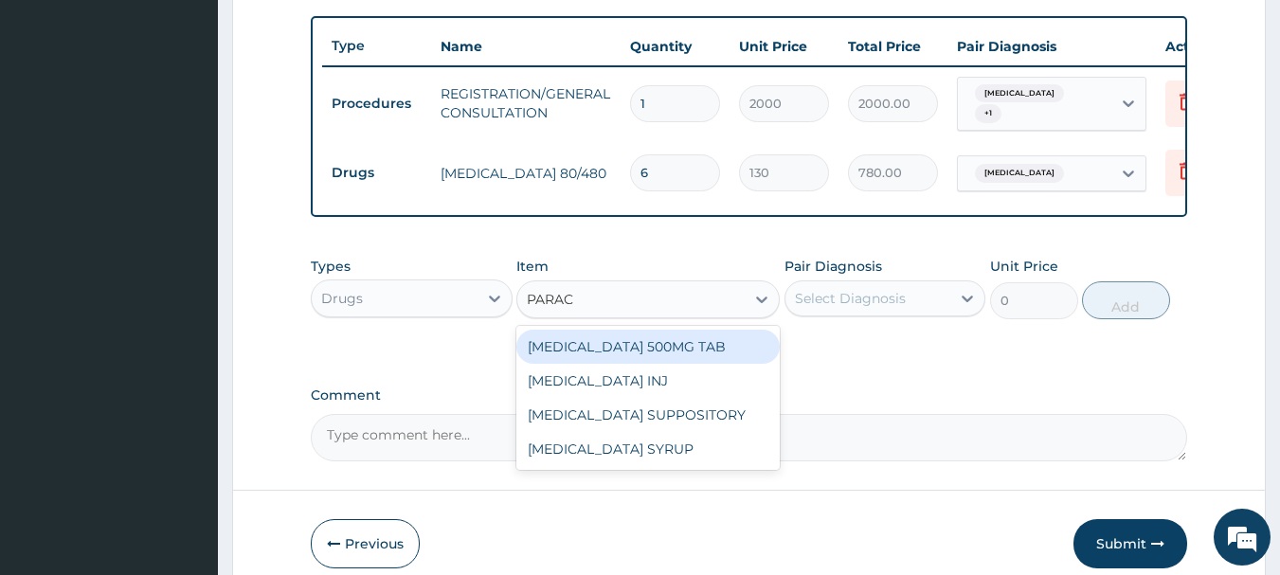
type input "PARACE"
click at [636, 361] on div "PARACETAMOL 500MG TAB" at bounding box center [647, 347] width 263 height 34
type input "18"
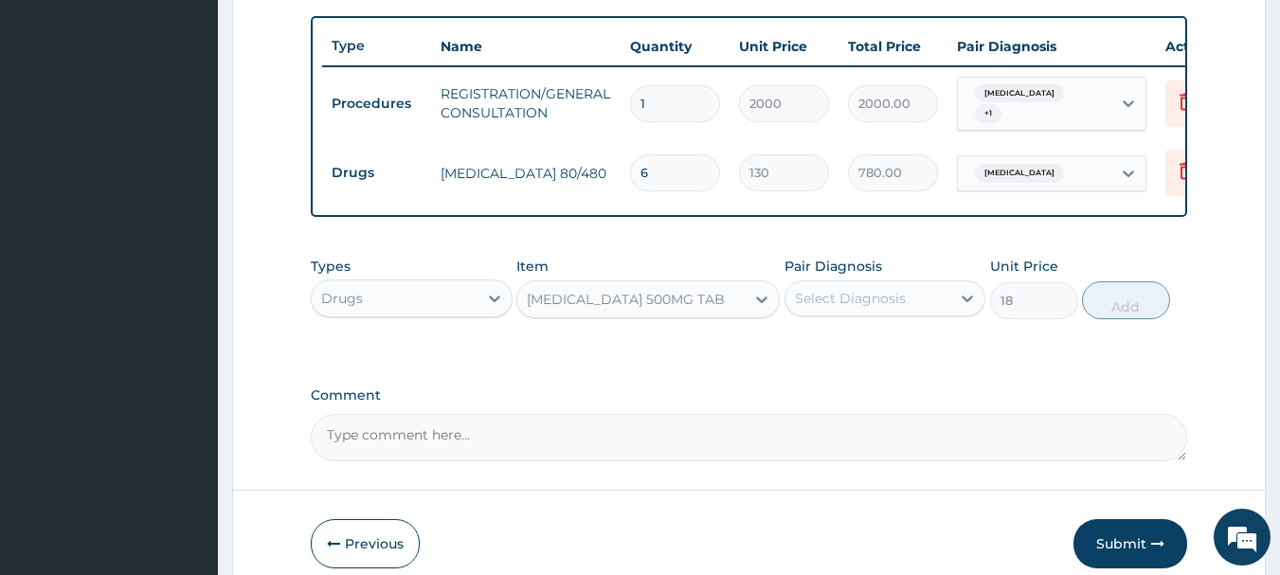
click at [911, 310] on div "Select Diagnosis" at bounding box center [868, 298] width 166 height 30
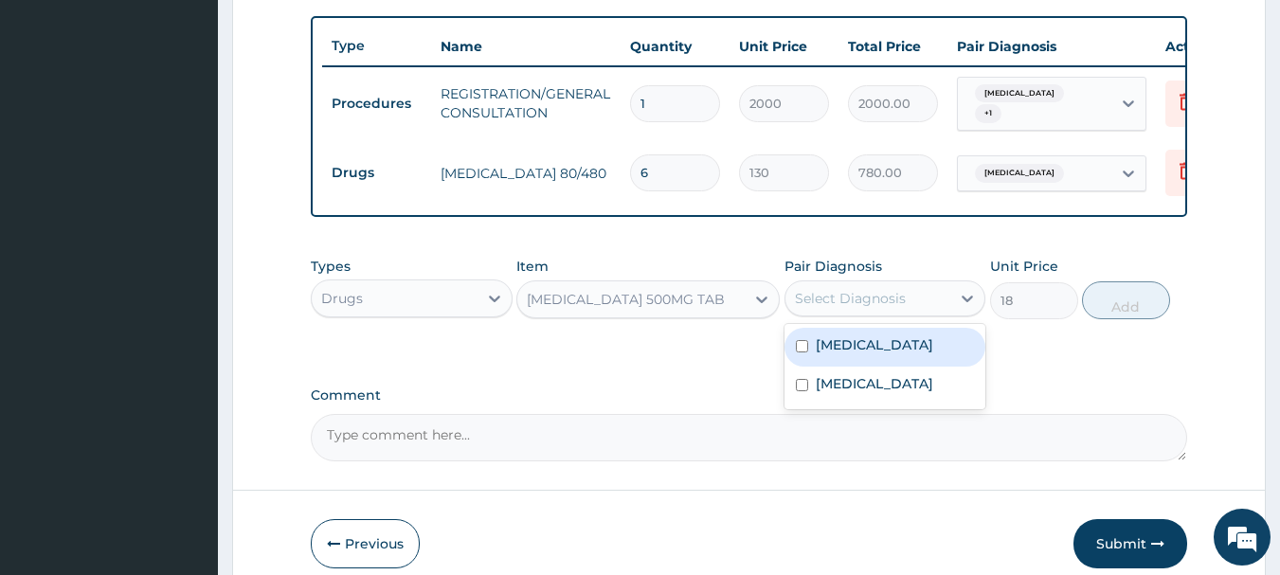
click at [892, 346] on div "Malaria" at bounding box center [885, 347] width 202 height 39
checkbox input "true"
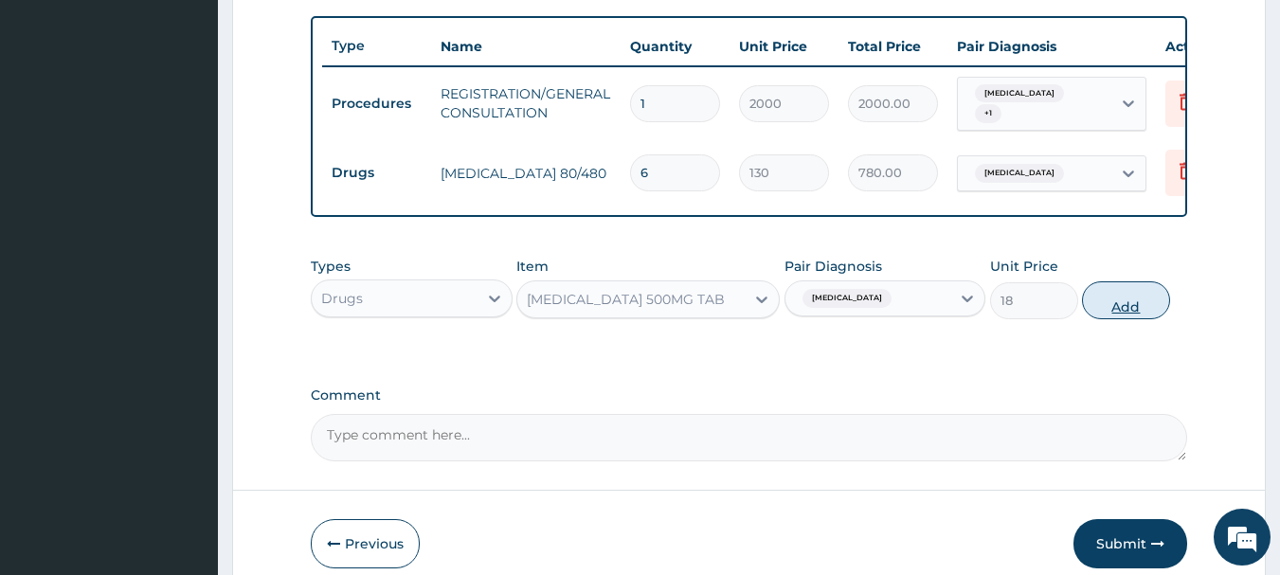
click at [1106, 305] on button "Add" at bounding box center [1126, 300] width 88 height 38
type input "0"
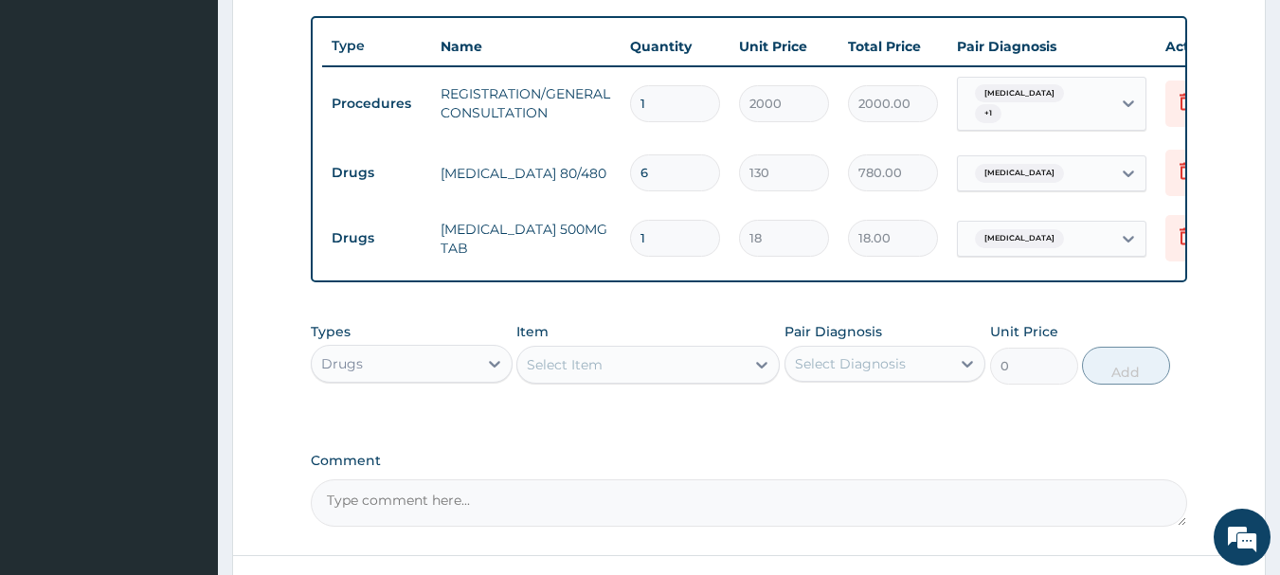
type input "18"
type input "324.00"
type input "18"
click at [571, 355] on div "Select Item" at bounding box center [630, 365] width 227 height 30
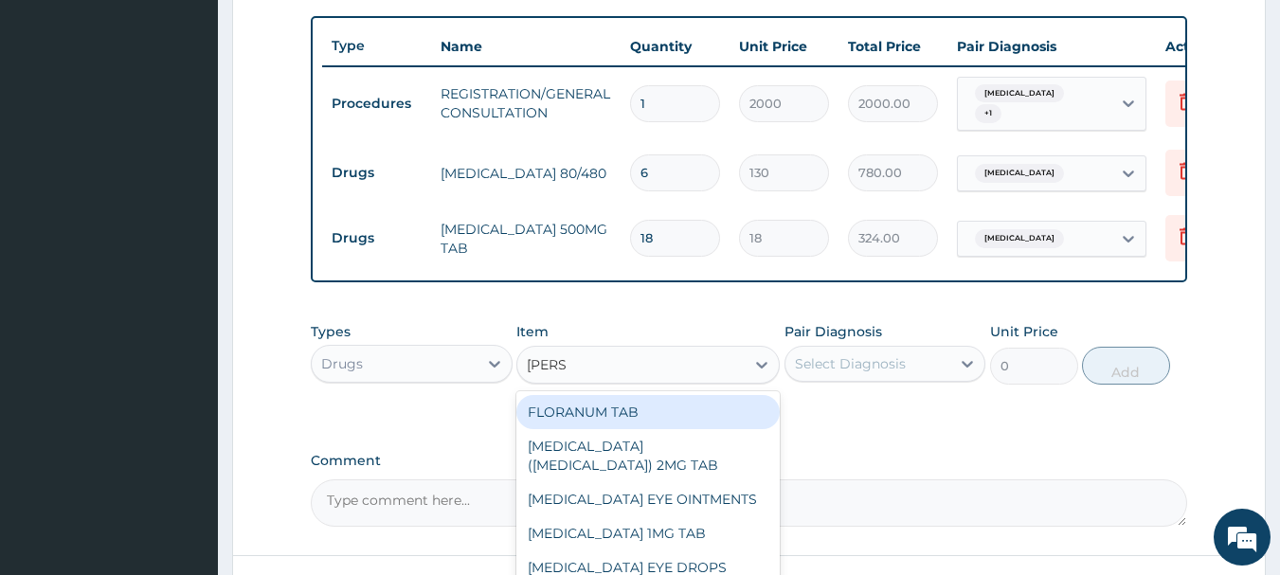
type input "LORAT"
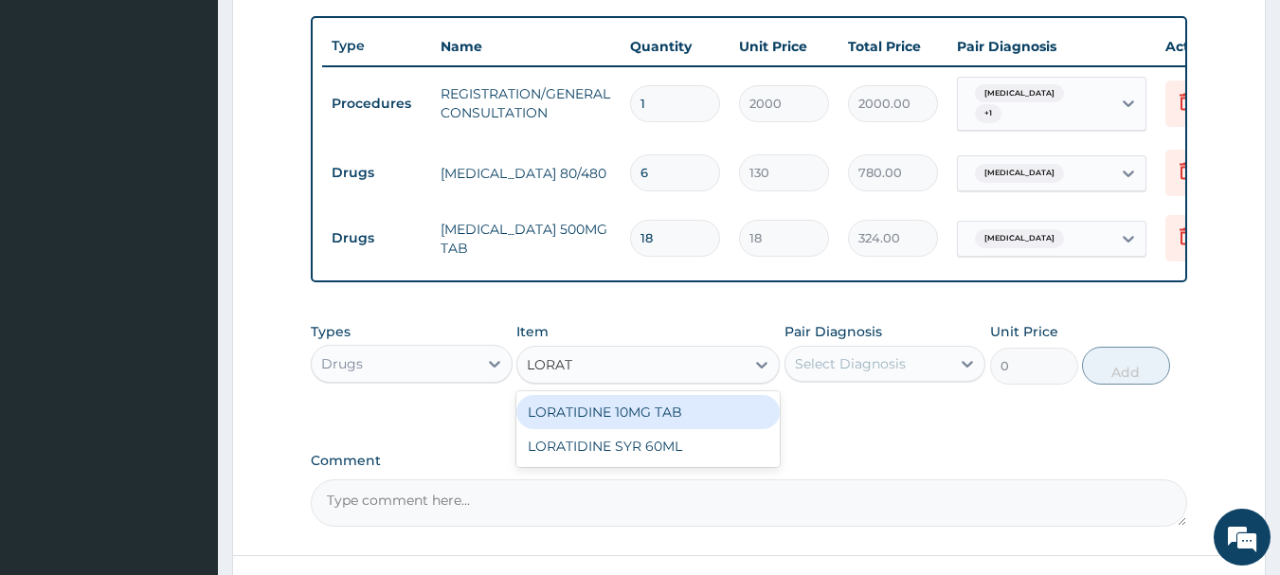
click at [585, 423] on div "LORATIDINE 10MG TAB" at bounding box center [647, 412] width 263 height 34
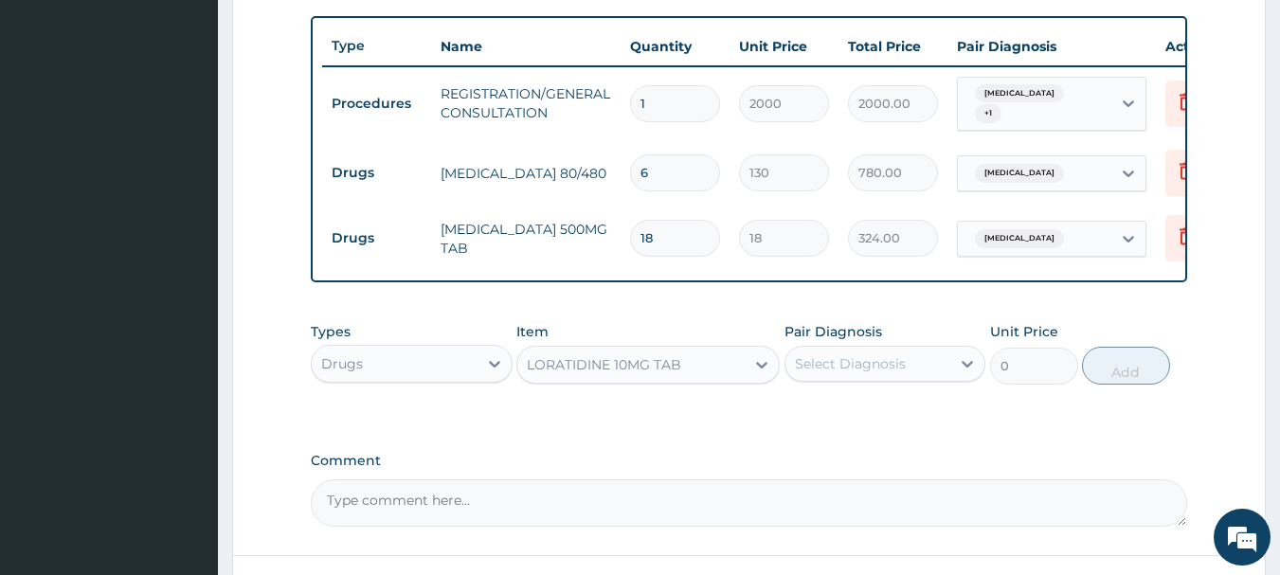
type input "50"
click at [875, 354] on div "Select Diagnosis" at bounding box center [868, 364] width 166 height 30
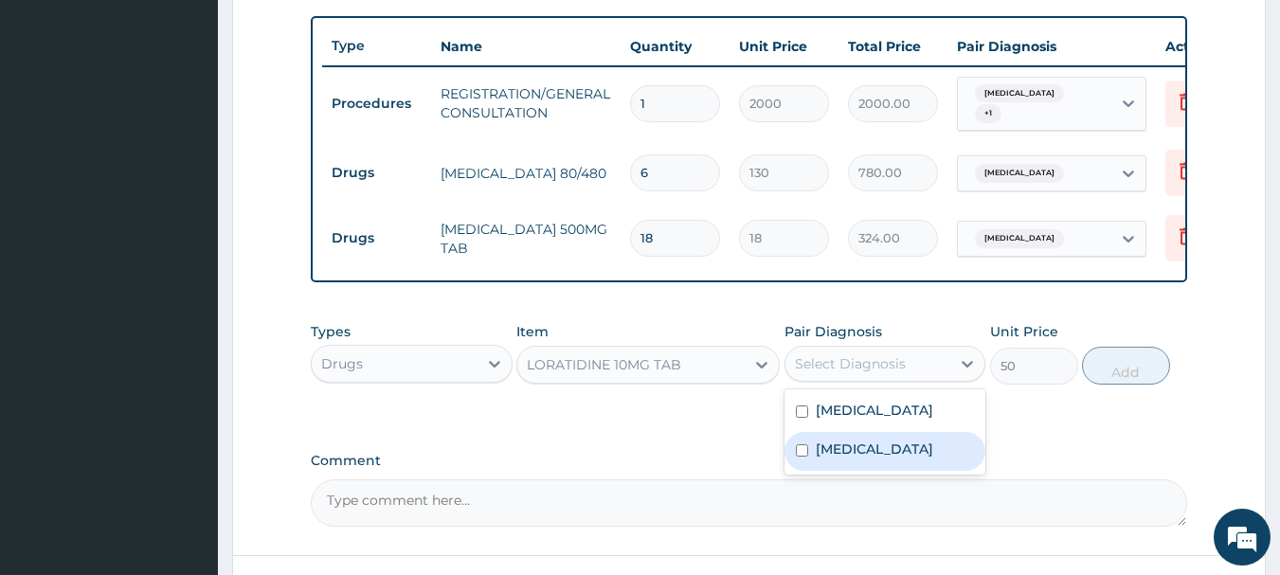
click at [883, 458] on label "[MEDICAL_DATA]" at bounding box center [874, 449] width 117 height 19
checkbox input "true"
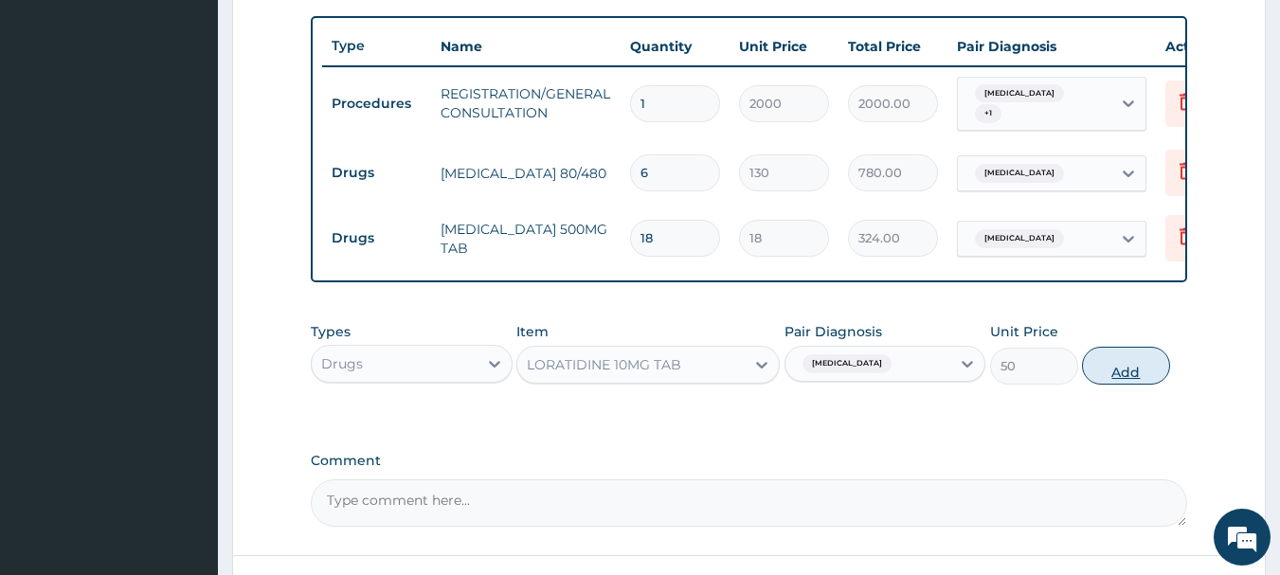
click at [1139, 374] on button "Add" at bounding box center [1126, 366] width 88 height 38
type input "0"
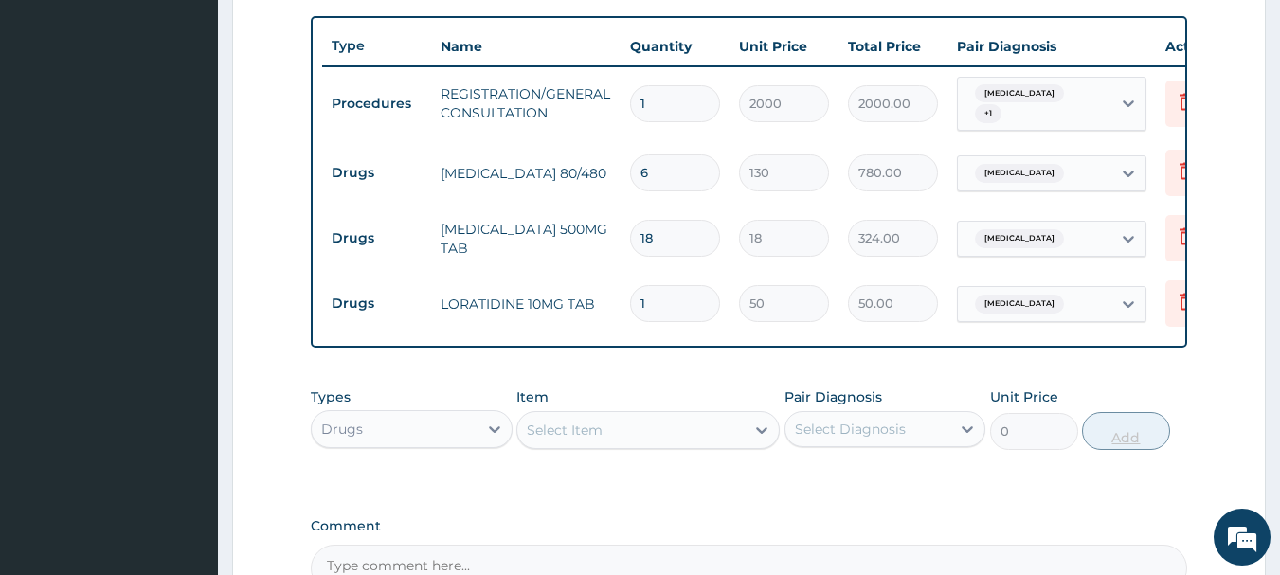
type input "0.00"
type input "5"
type input "250.00"
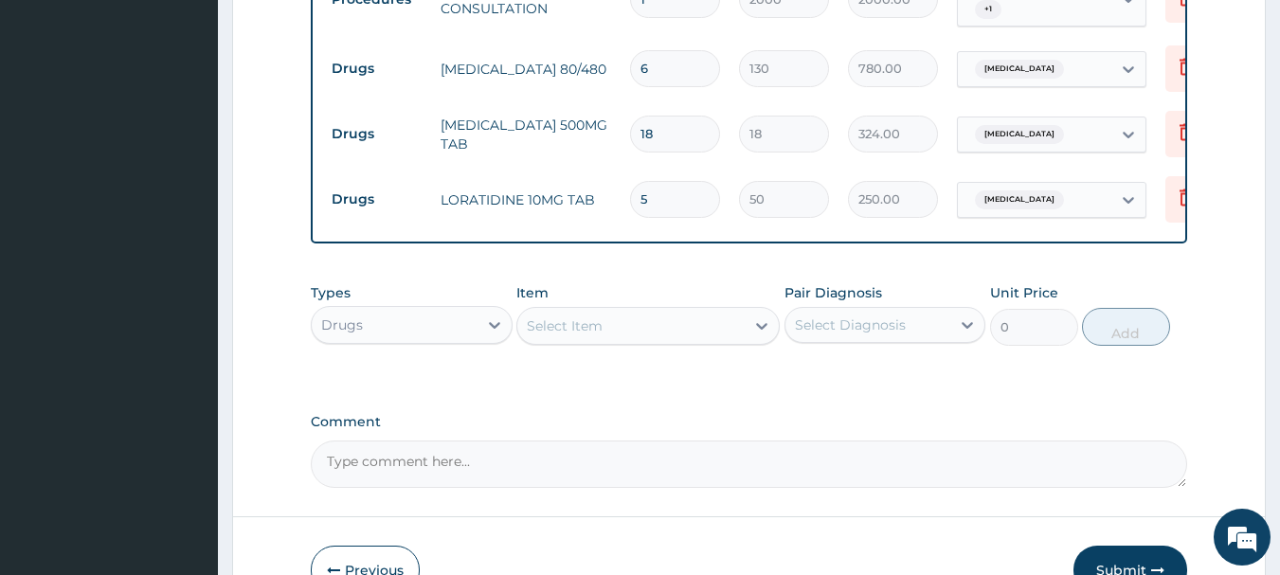
scroll to position [911, 0]
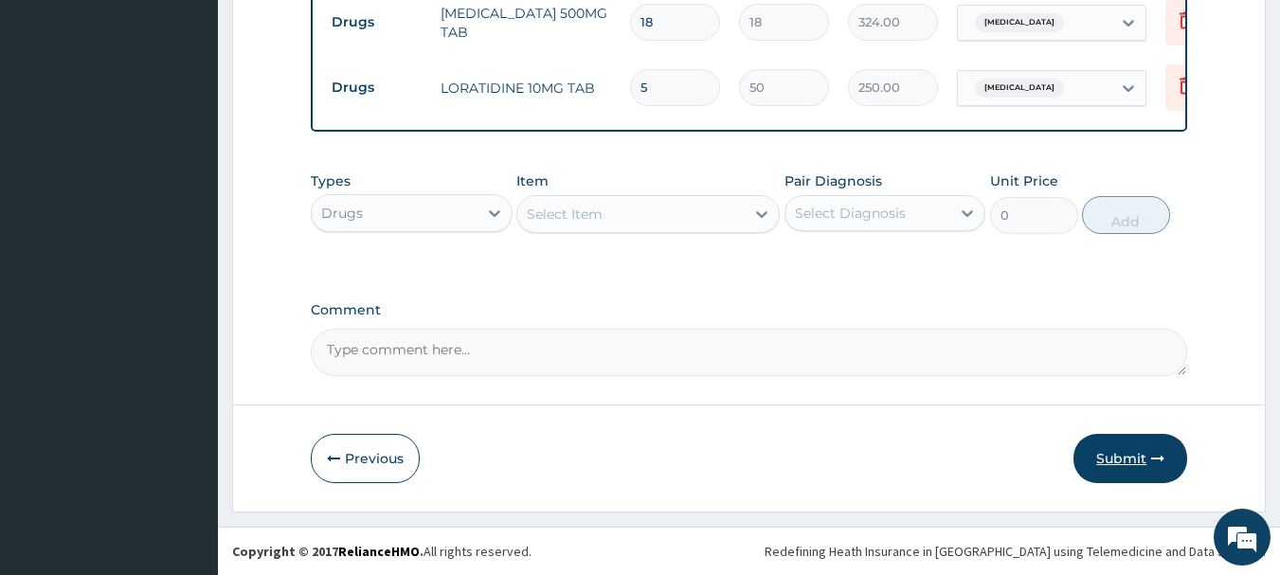
type input "5"
click at [1122, 454] on button "Submit" at bounding box center [1130, 458] width 114 height 49
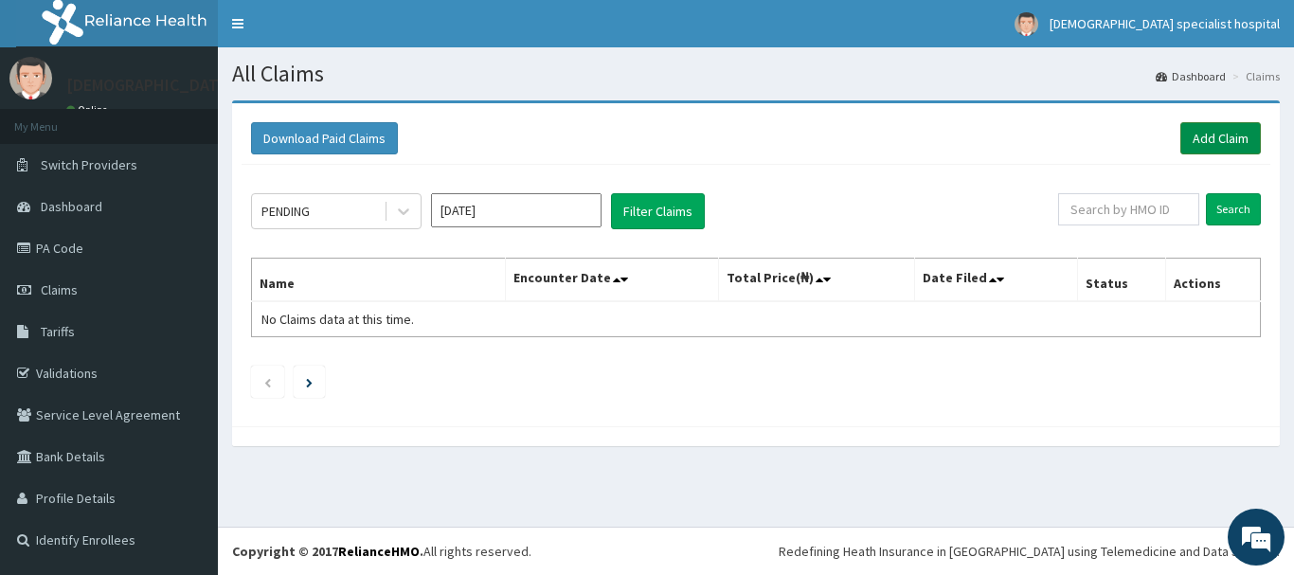
click at [1202, 135] on link "Add Claim" at bounding box center [1220, 138] width 81 height 32
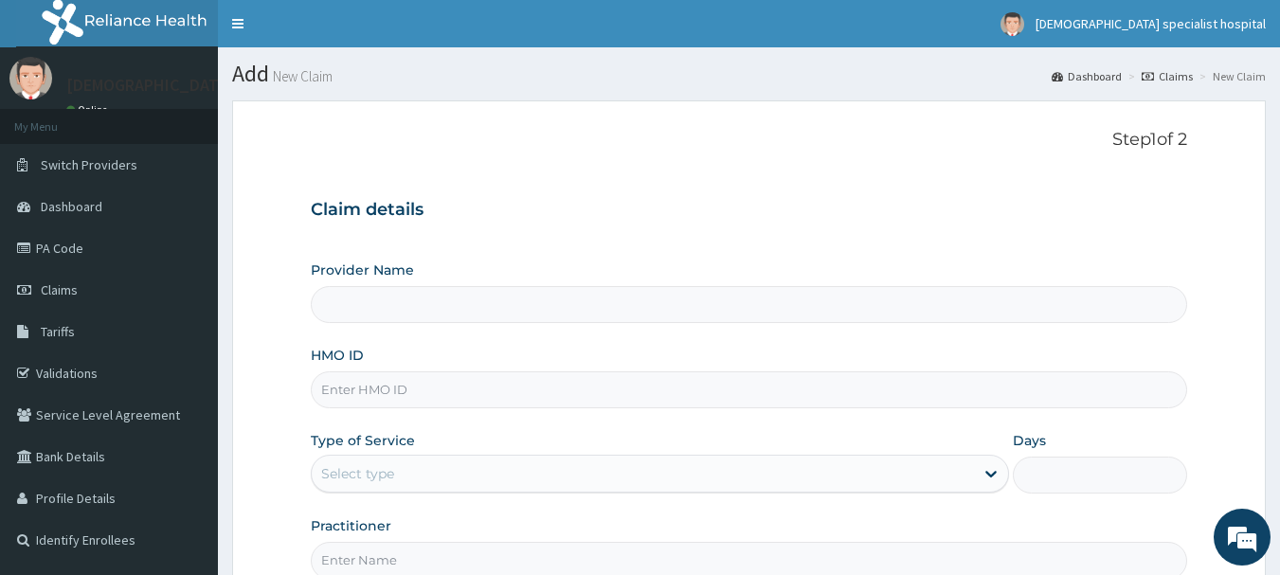
click at [380, 391] on input "HMO ID" at bounding box center [749, 389] width 877 height 37
paste input "LIM/10062/D"
type input "LIM/10062/D"
type input "Jefis Specialist Hospital Ltd"
type input "LIM/10062/D"
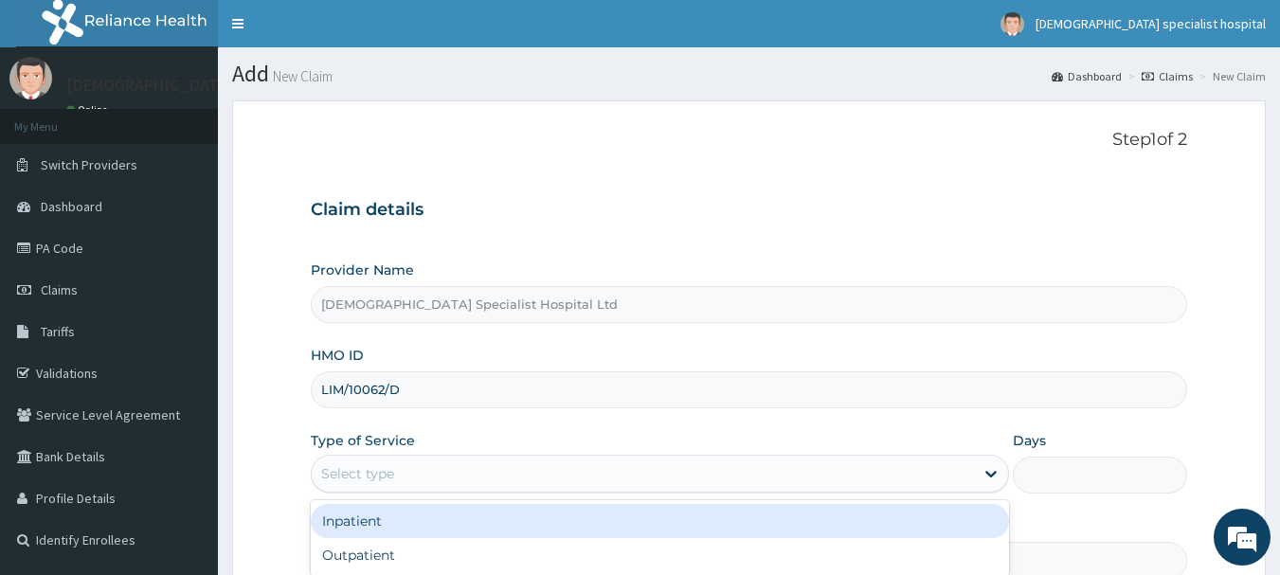
click at [386, 485] on div "Select type" at bounding box center [643, 473] width 662 height 30
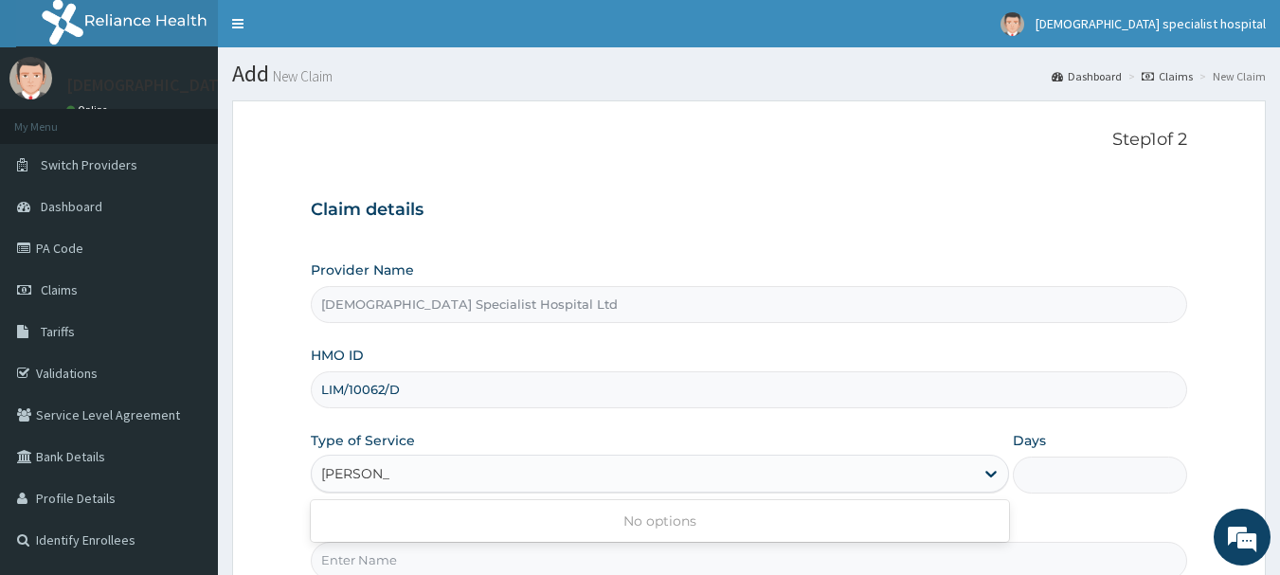
type input "[PERSON_NAME]"
click at [450, 476] on div "Select type" at bounding box center [643, 473] width 662 height 30
click at [420, 444] on div "Type of Service Select is focused ,type to refine list, press Down to open the …" at bounding box center [660, 462] width 698 height 63
click at [442, 484] on div "Select type" at bounding box center [643, 473] width 662 height 30
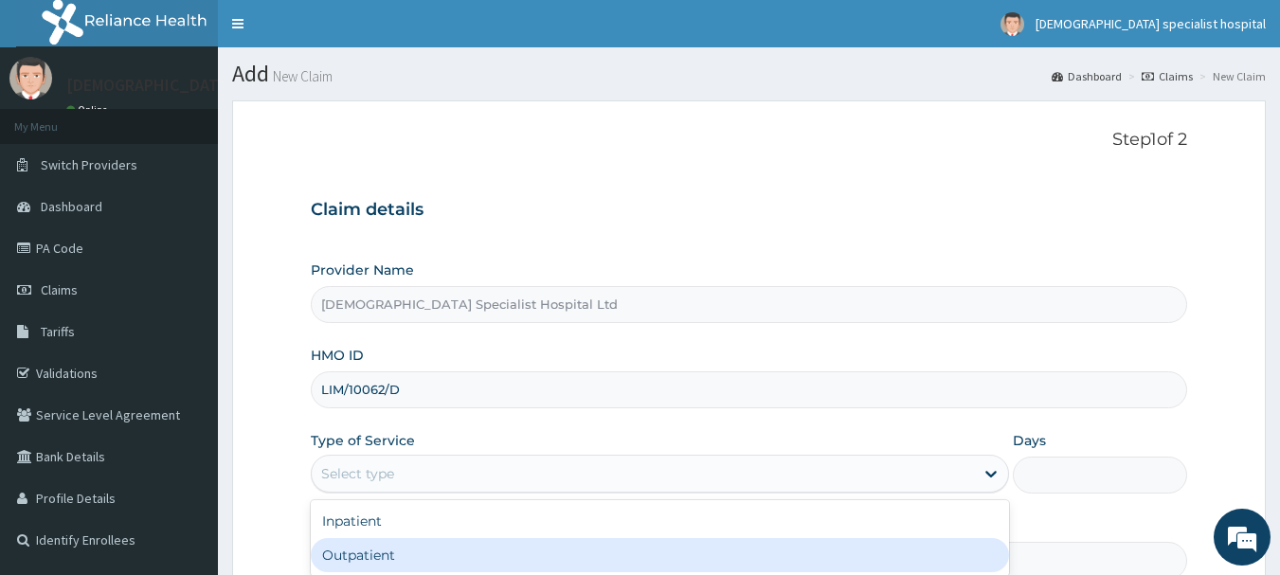
click at [449, 546] on div "Outpatient" at bounding box center [660, 555] width 698 height 34
type input "1"
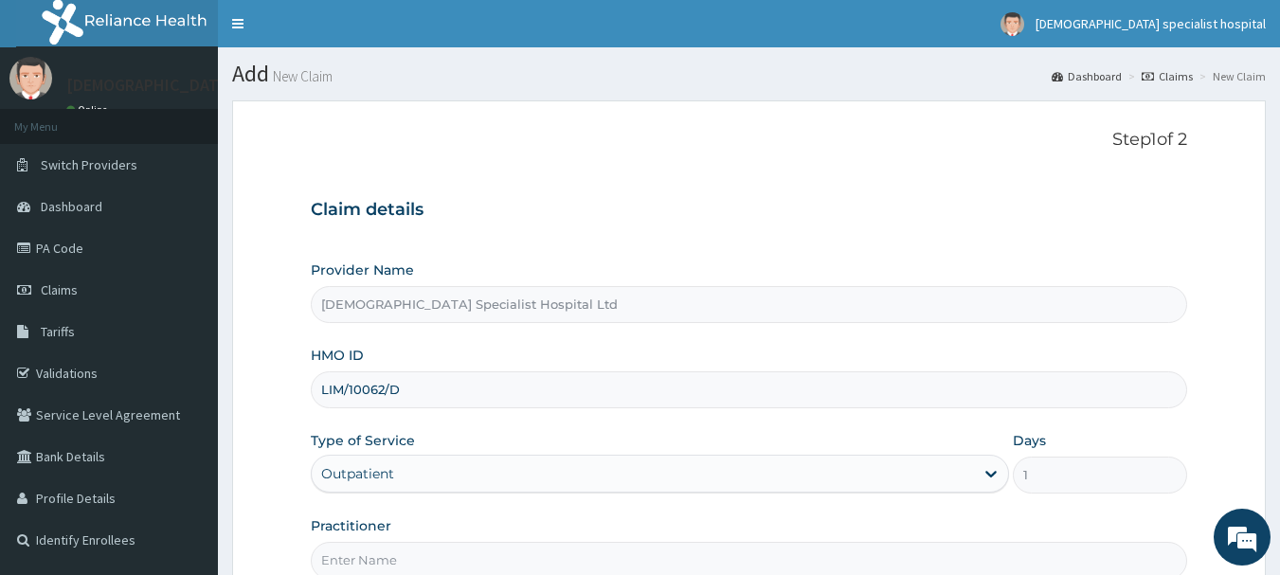
click at [442, 563] on input "Practitioner" at bounding box center [749, 560] width 877 height 37
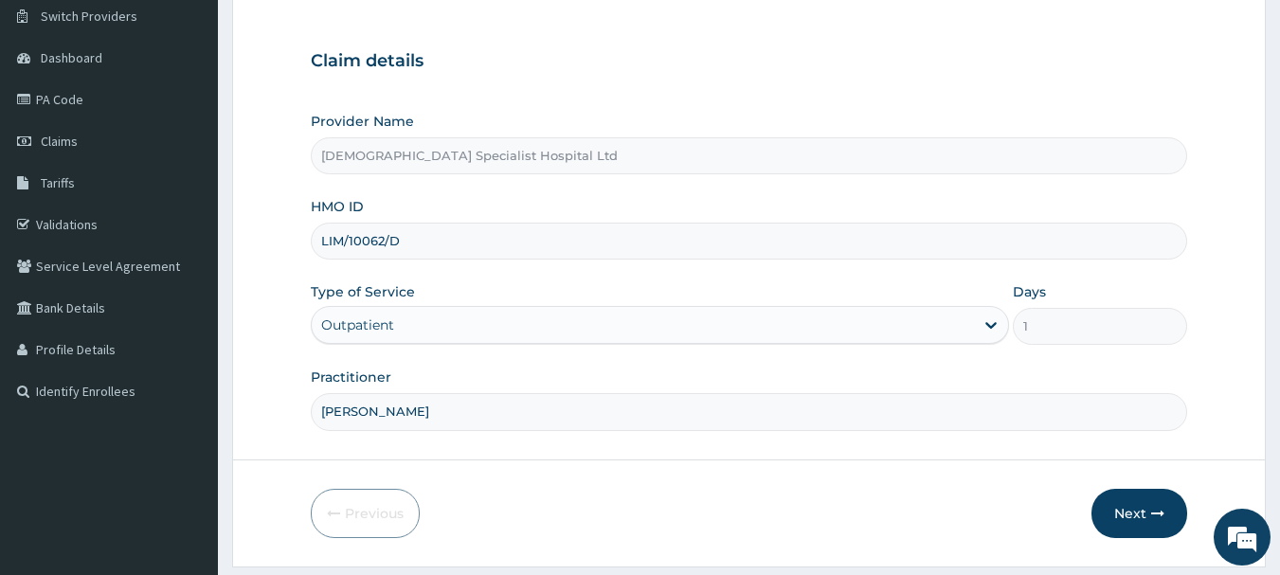
scroll to position [189, 0]
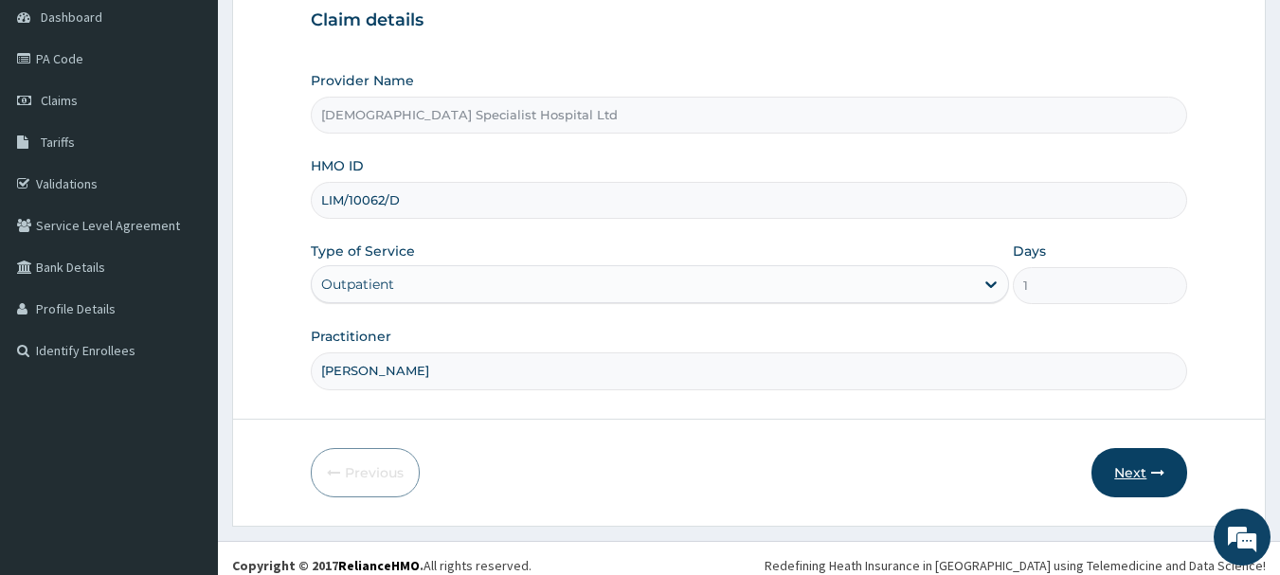
type input "[PERSON_NAME]"
click at [1139, 473] on button "Next" at bounding box center [1139, 472] width 96 height 49
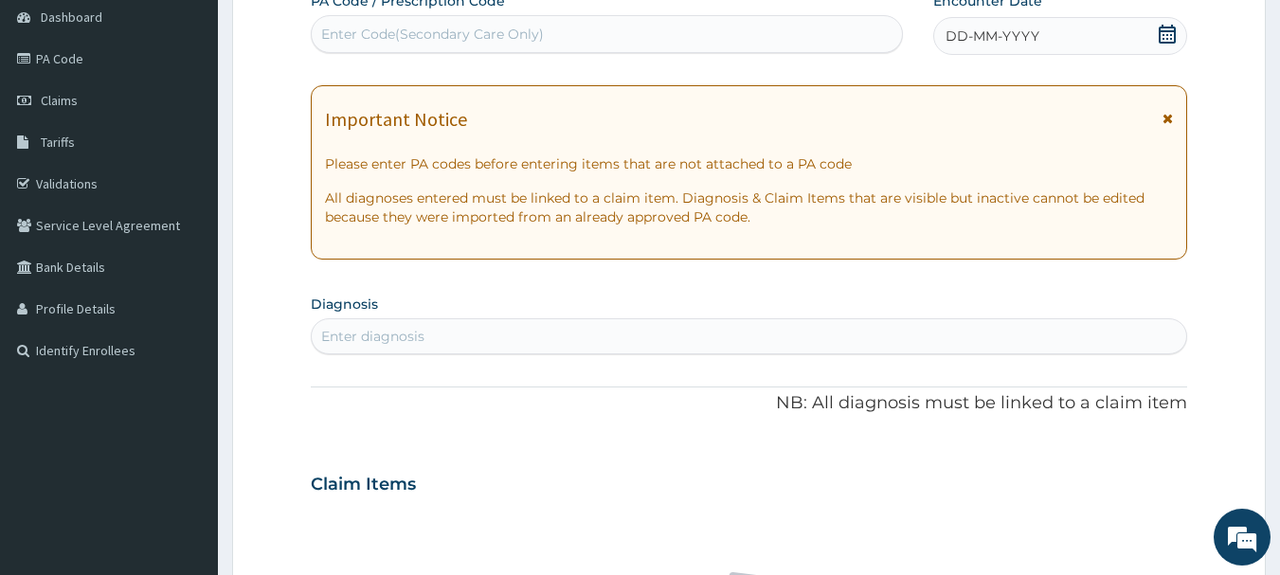
click at [1048, 38] on div "DD-MM-YYYY" at bounding box center [1060, 36] width 254 height 38
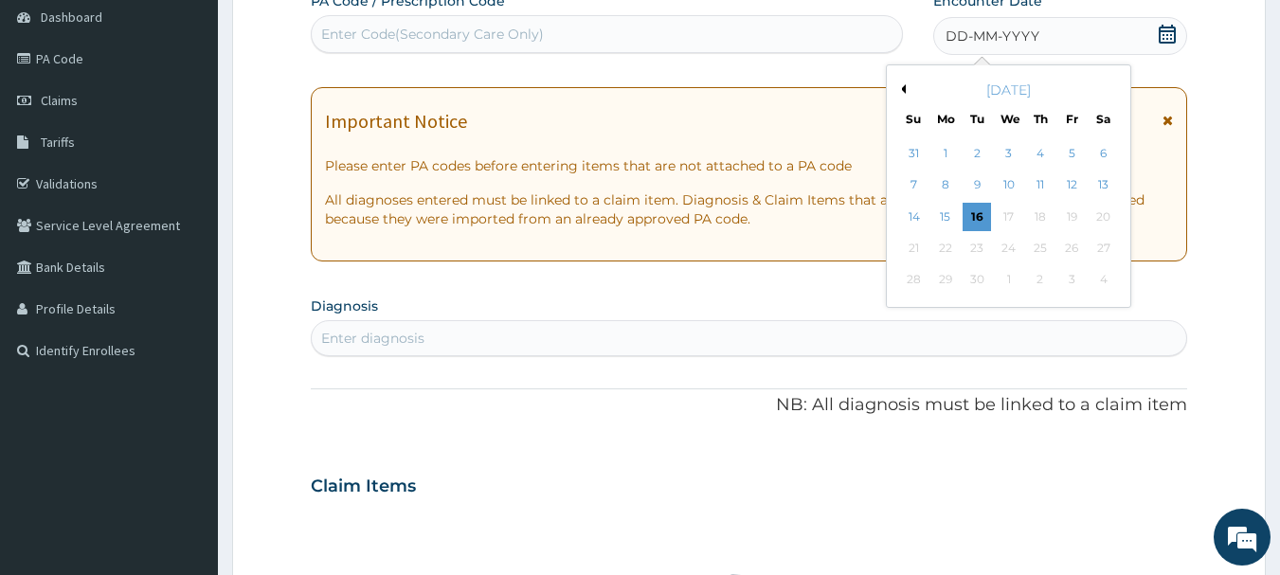
click at [903, 89] on button "Previous Month" at bounding box center [900, 88] width 9 height 9
click at [1078, 217] on div "15" at bounding box center [1071, 217] width 28 height 28
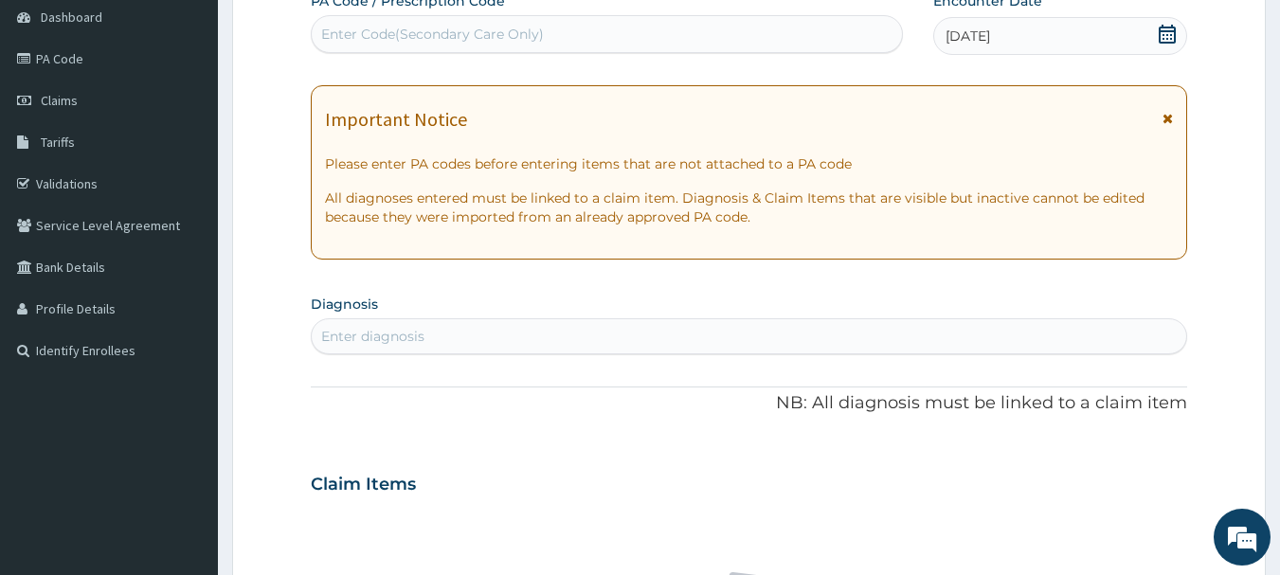
click at [420, 331] on div "Enter diagnosis" at bounding box center [372, 336] width 103 height 19
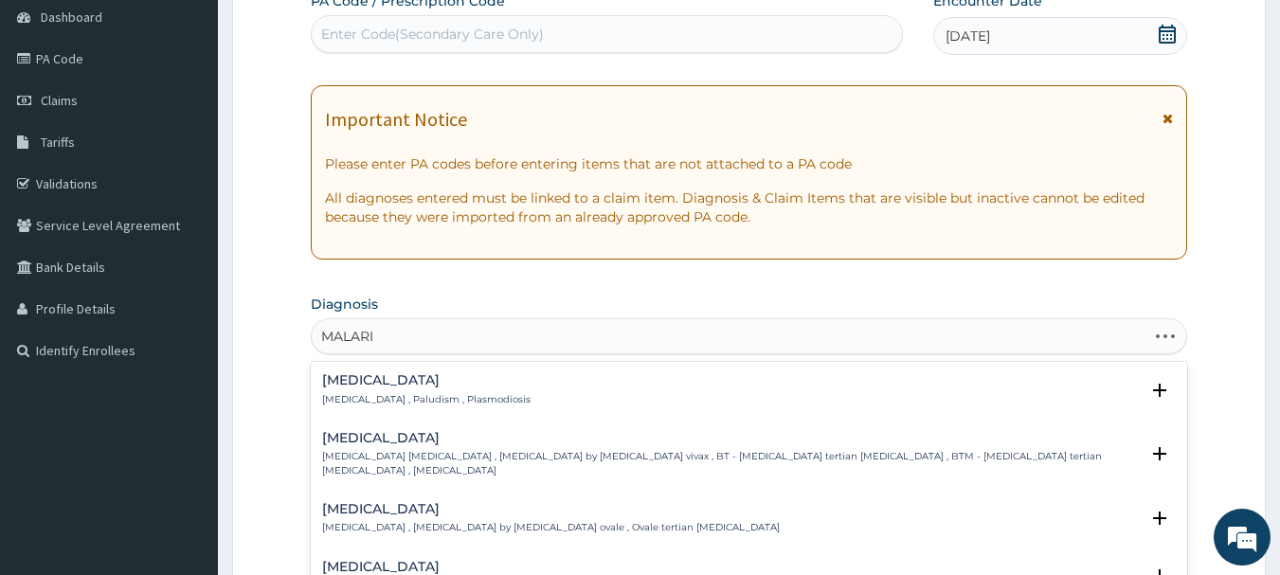
type input "[MEDICAL_DATA]"
click at [401, 401] on p "[MEDICAL_DATA] , Paludism , Plasmodiosis" at bounding box center [426, 399] width 208 height 13
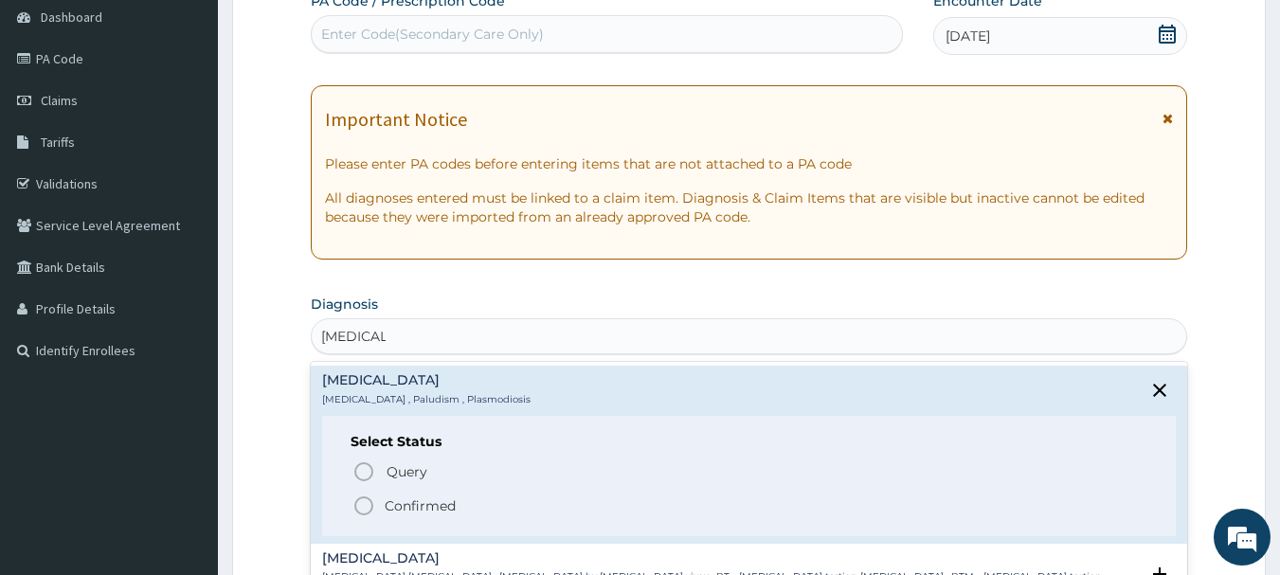
click at [407, 506] on p "Confirmed" at bounding box center [420, 505] width 71 height 19
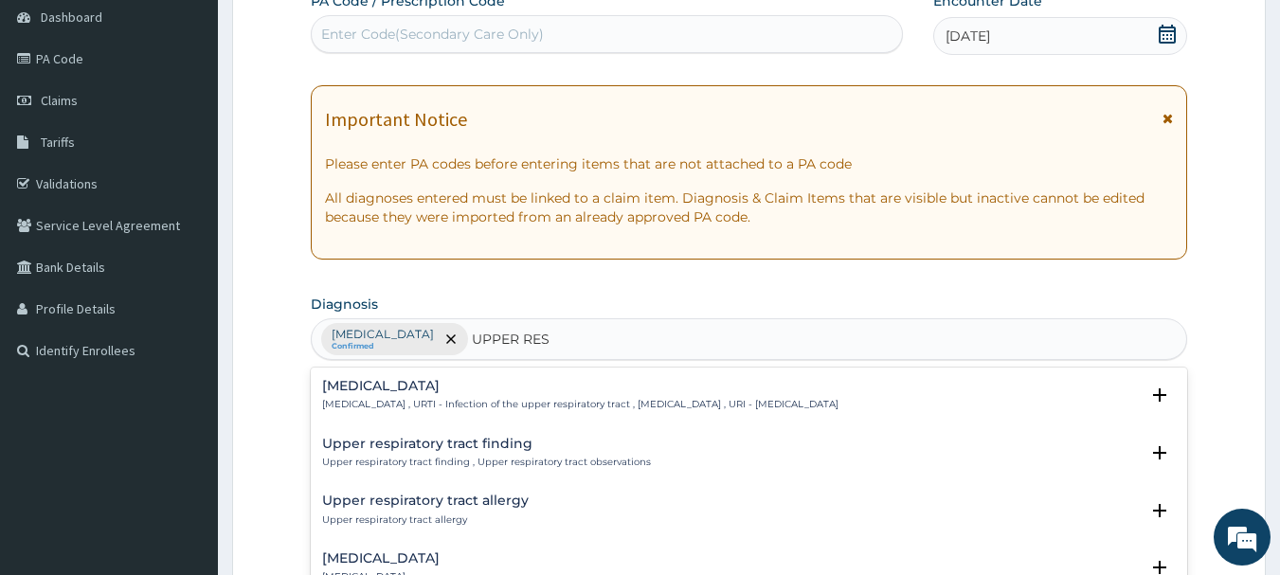
type input "UPPER RESP"
click at [462, 385] on h4 "Upper respiratory infection" at bounding box center [580, 386] width 516 height 14
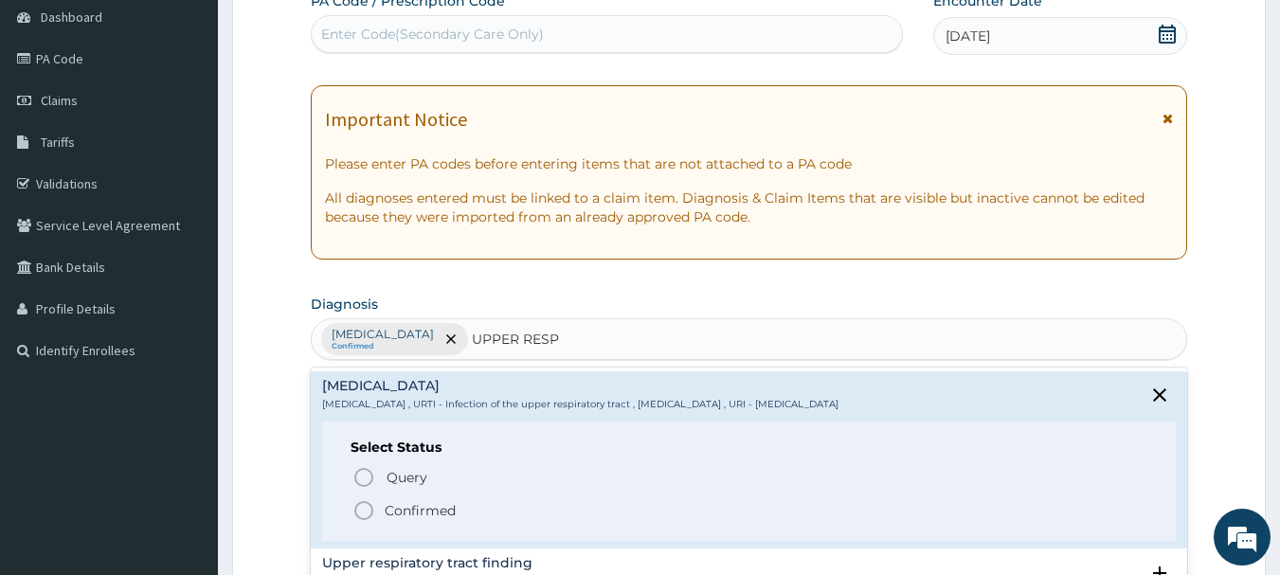
click at [430, 520] on p "Confirmed" at bounding box center [420, 510] width 71 height 19
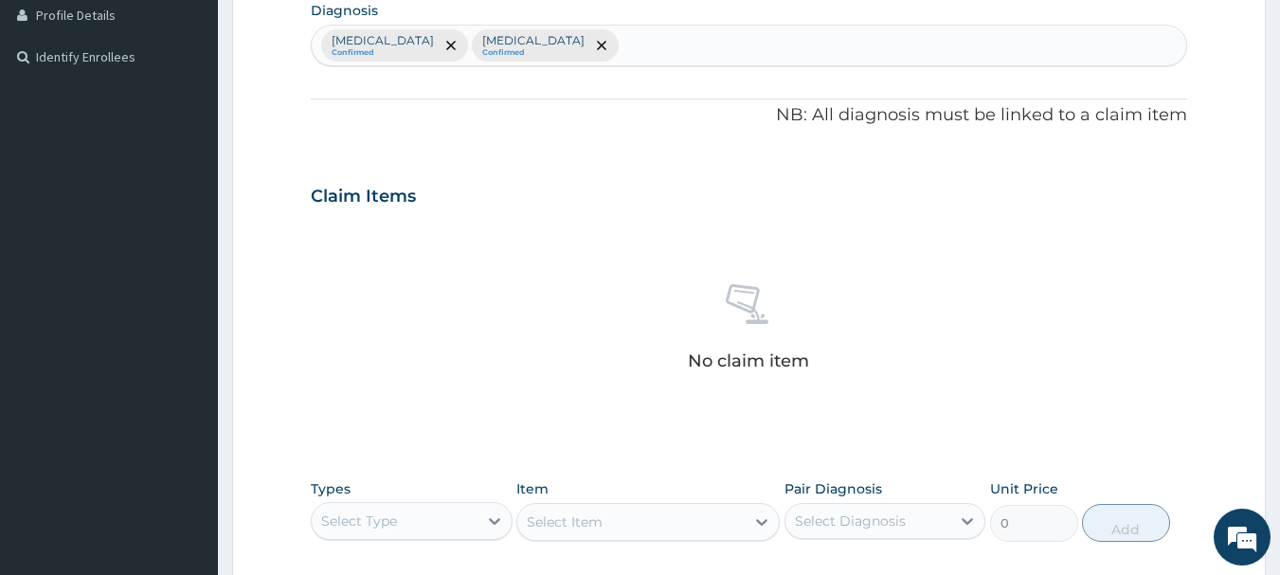
scroll to position [568, 0]
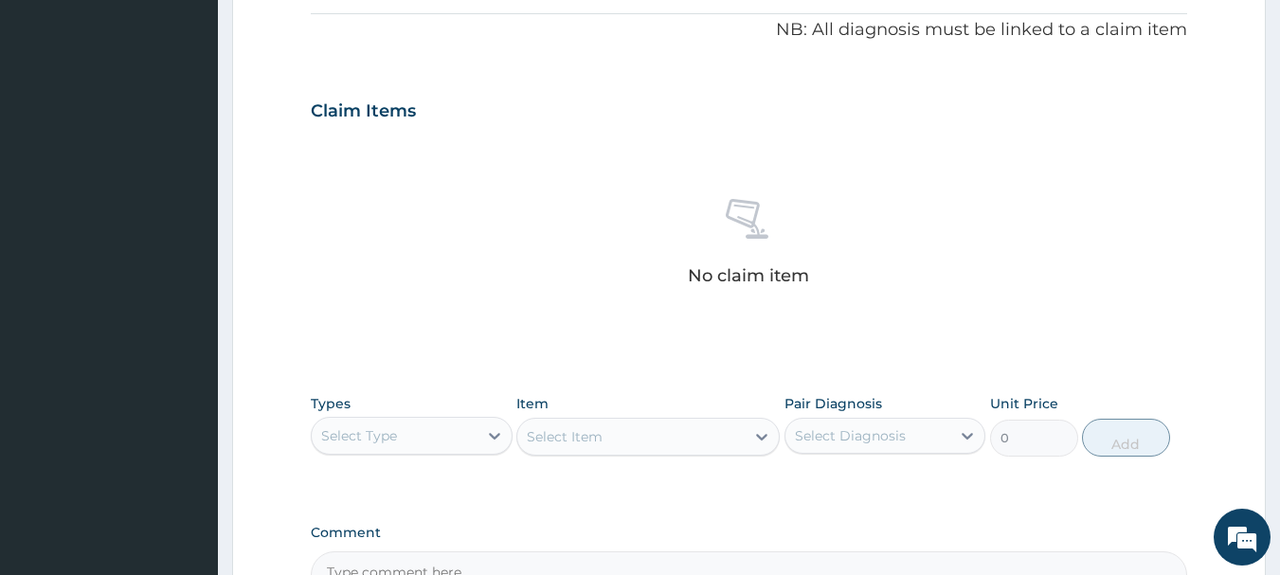
click at [369, 440] on div "Select Type" at bounding box center [359, 435] width 76 height 19
click at [362, 552] on div "Procedures" at bounding box center [412, 551] width 202 height 34
click at [584, 441] on div "Select Item" at bounding box center [647, 437] width 263 height 38
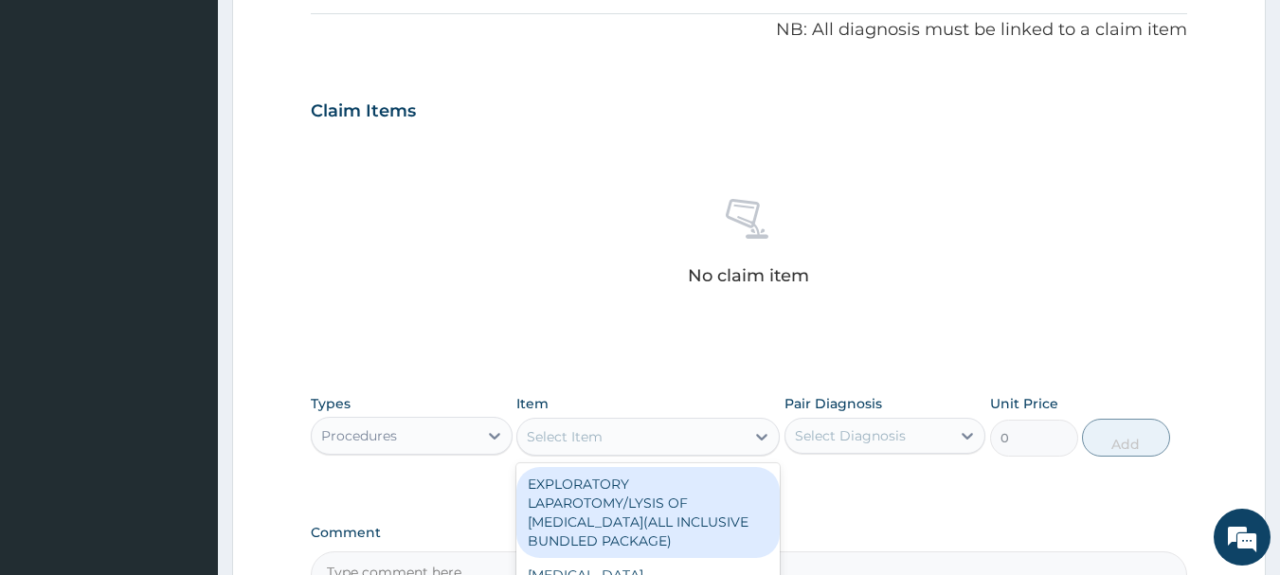
click at [557, 432] on div "Select Item" at bounding box center [565, 436] width 76 height 19
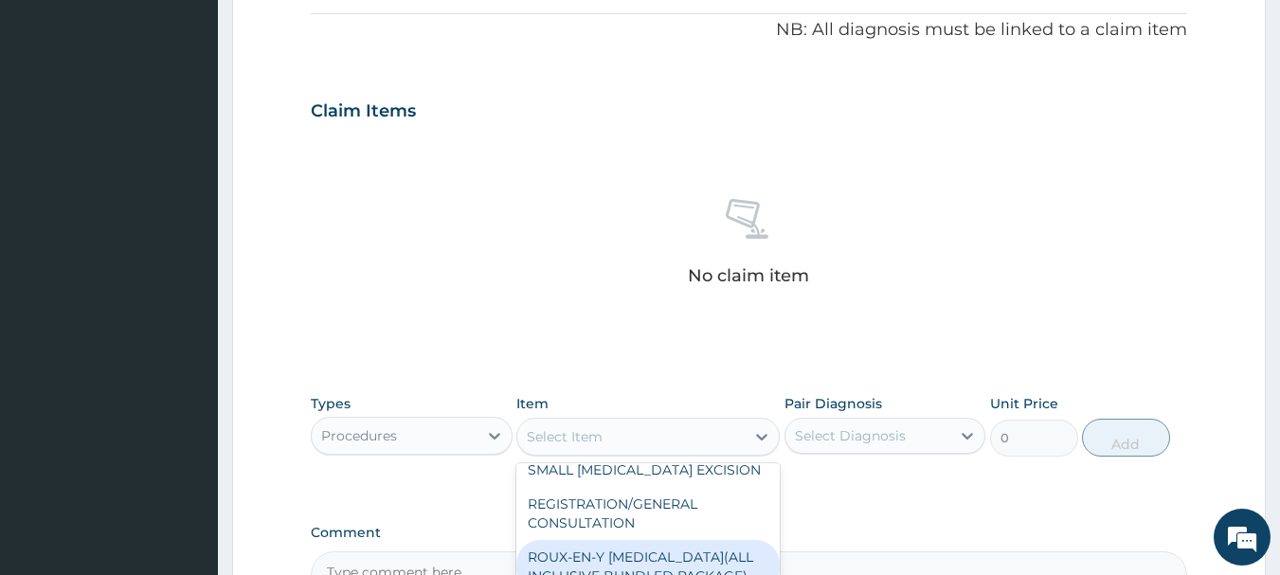
scroll to position [284, 0]
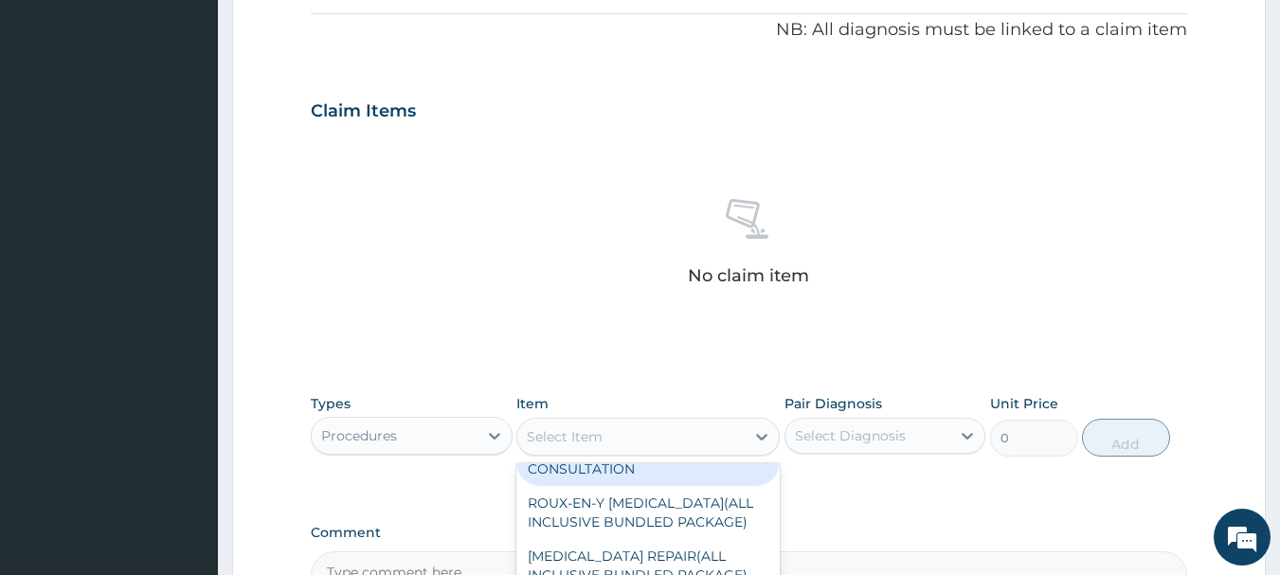
click at [550, 467] on div "REGISTRATION/GENERAL CONSULTATION" at bounding box center [647, 459] width 263 height 53
type input "2000"
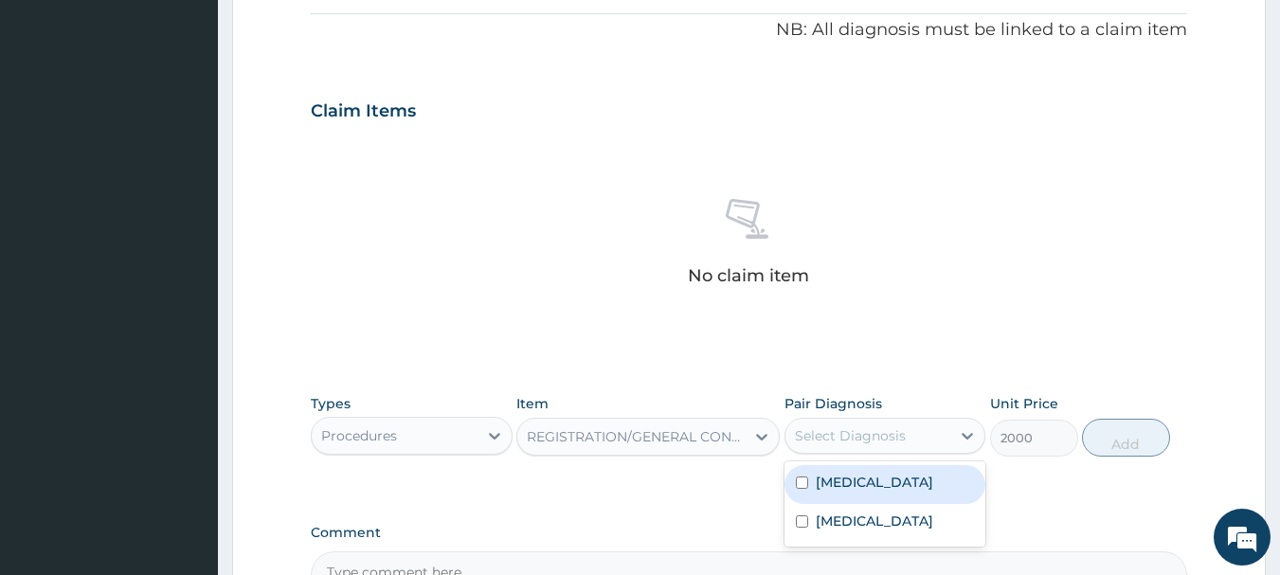
click at [848, 440] on div "Select Diagnosis" at bounding box center [850, 435] width 111 height 19
click at [846, 484] on label "[MEDICAL_DATA]" at bounding box center [874, 482] width 117 height 19
checkbox input "true"
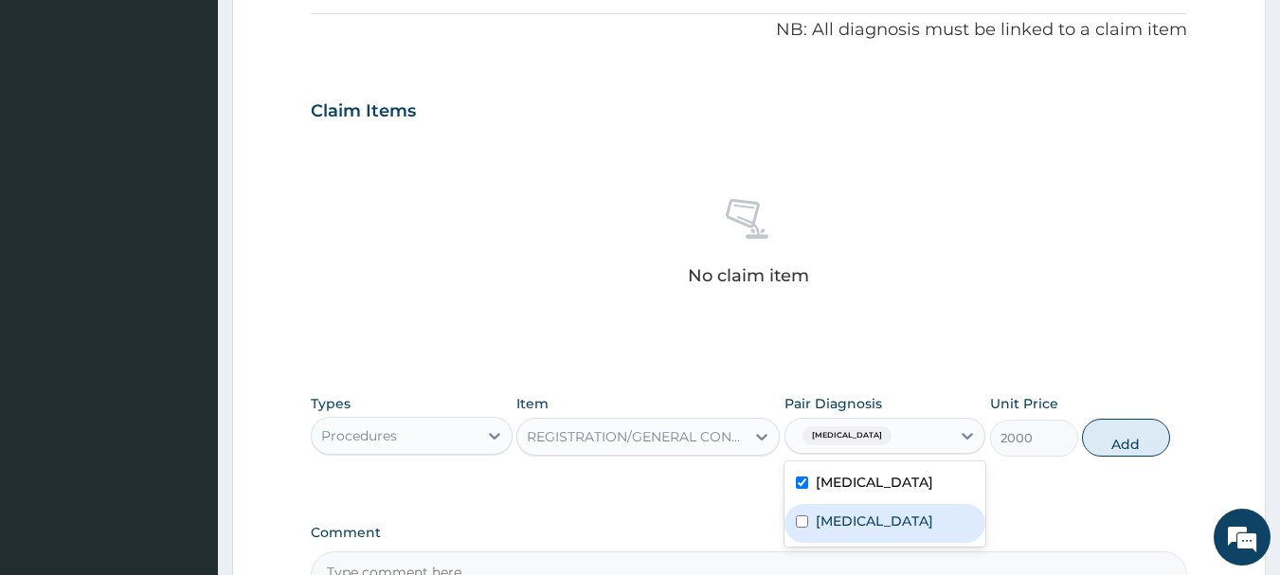
click at [859, 522] on label "Upper respiratory infection" at bounding box center [874, 521] width 117 height 19
checkbox input "true"
click at [1131, 436] on button "Add" at bounding box center [1126, 438] width 88 height 38
type input "0"
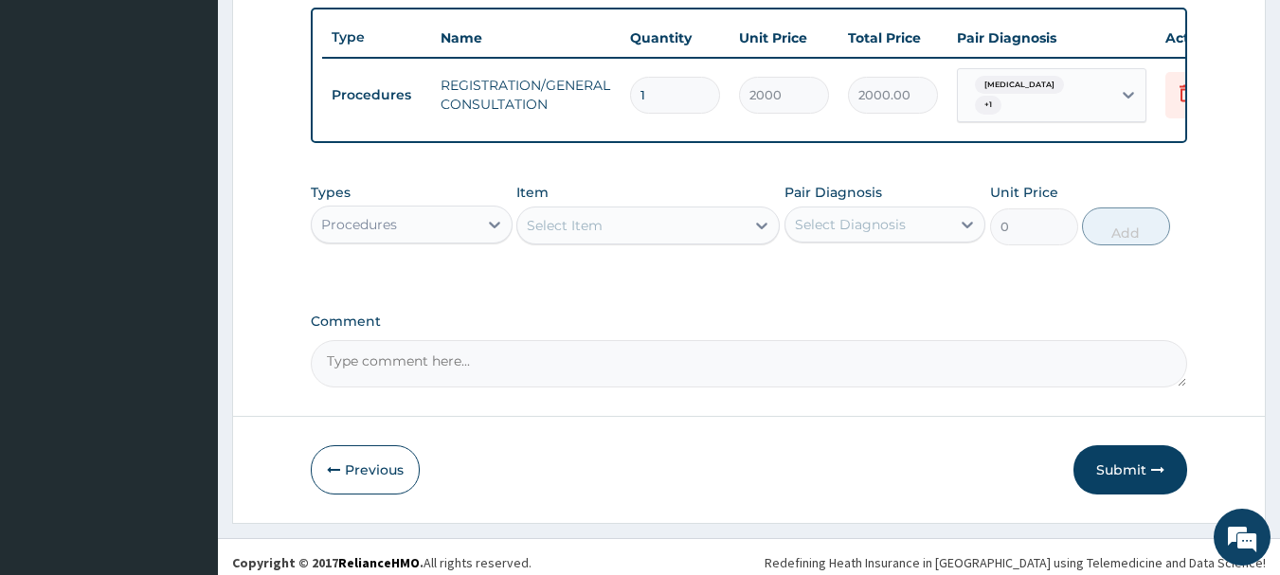
scroll to position [715, 0]
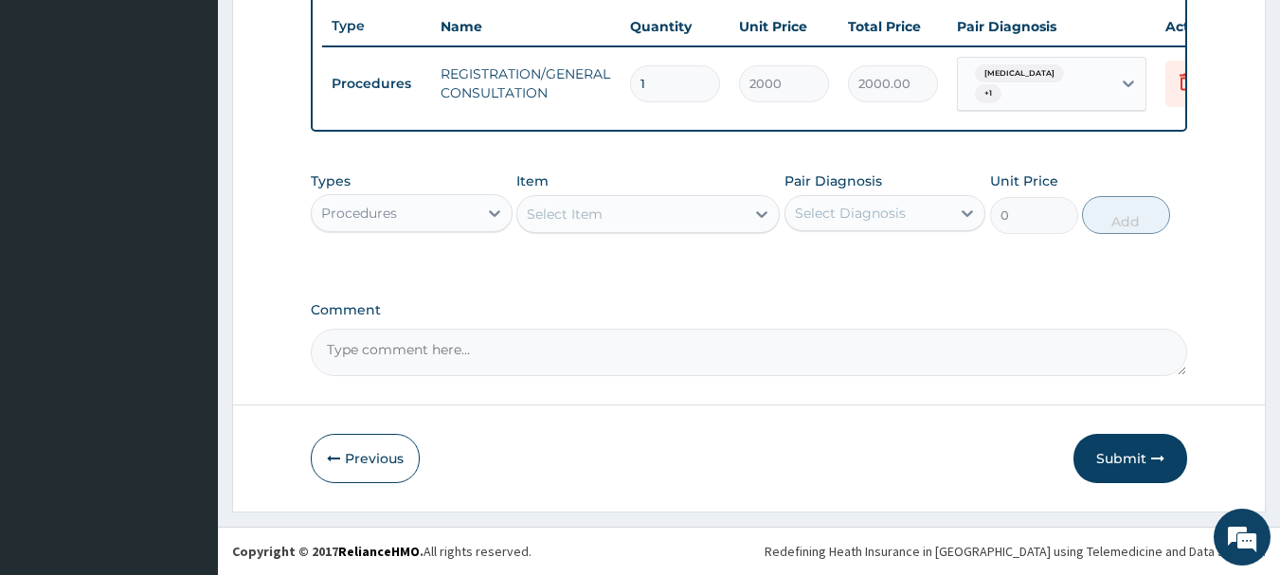
click at [371, 214] on div "Procedures" at bounding box center [359, 213] width 76 height 19
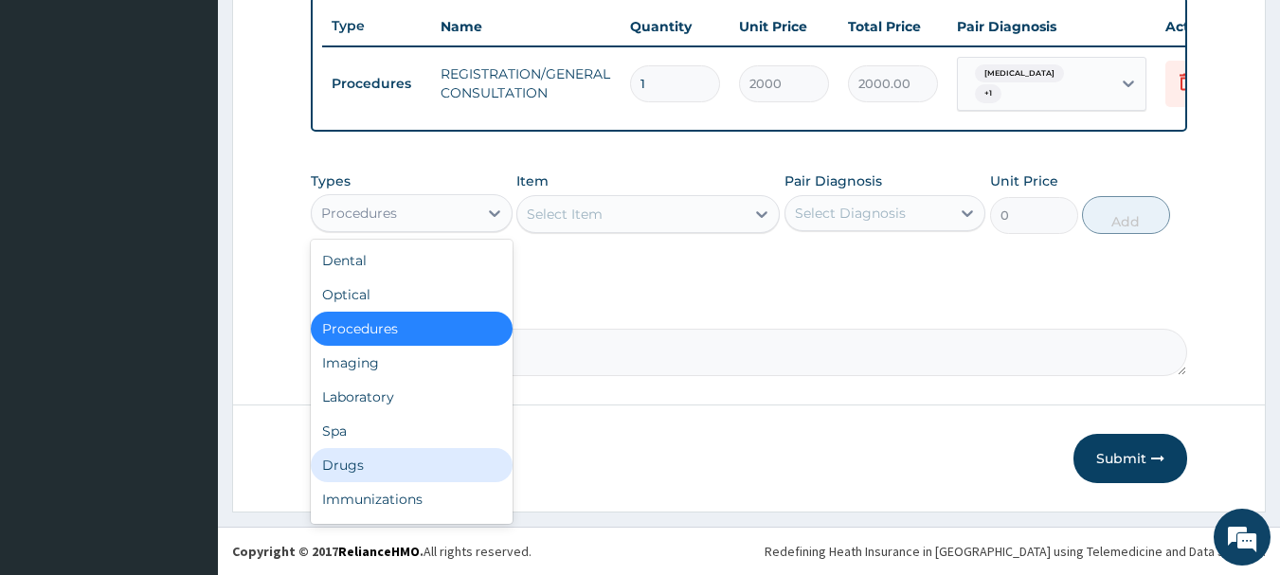
click at [372, 472] on div "Drugs" at bounding box center [412, 465] width 202 height 34
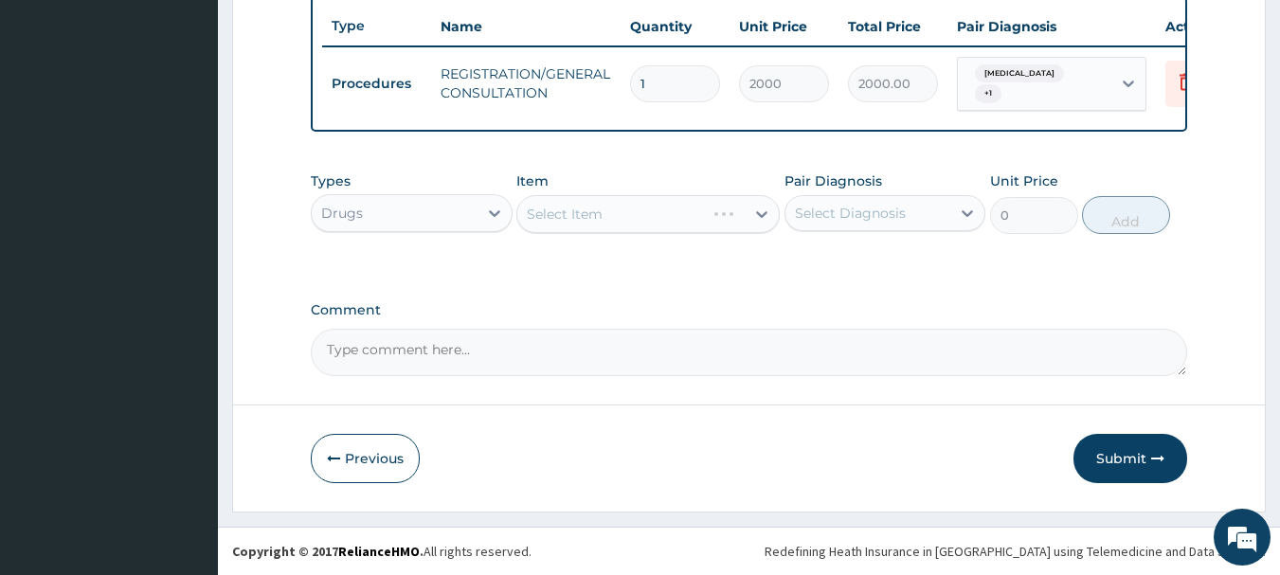
click at [547, 223] on div "Select Item" at bounding box center [647, 214] width 263 height 38
click at [545, 224] on div "Select Item" at bounding box center [647, 214] width 263 height 38
click at [546, 218] on div "Select Item" at bounding box center [647, 214] width 263 height 38
click at [620, 210] on div "Select Item" at bounding box center [647, 214] width 263 height 38
click at [581, 217] on div "Select Item" at bounding box center [565, 214] width 76 height 19
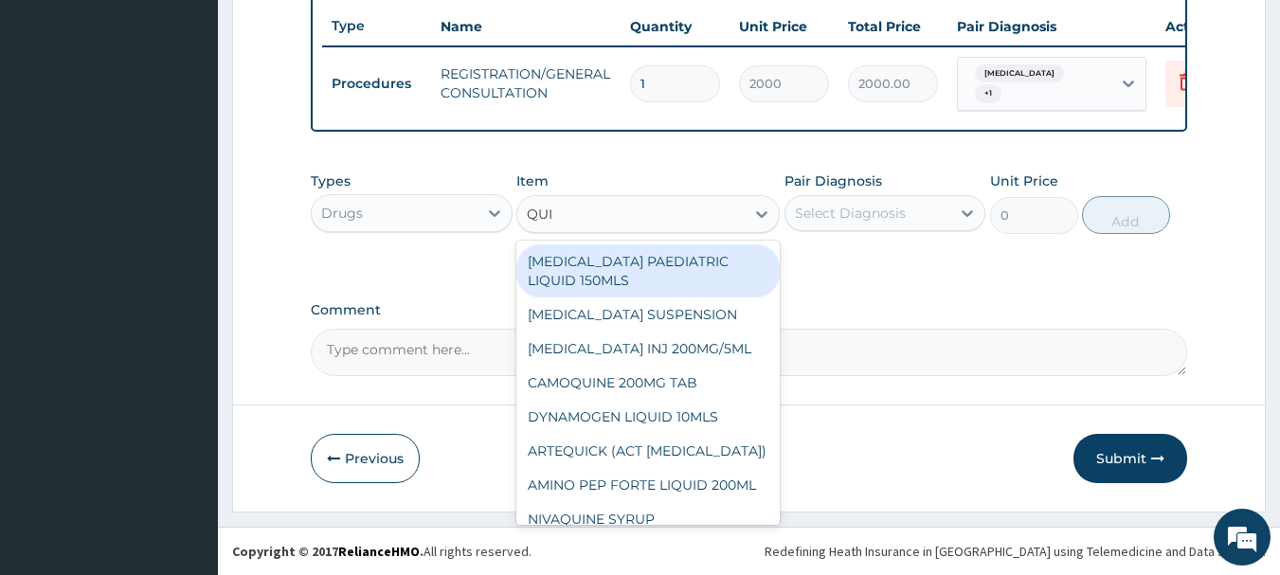
type input "QUIN"
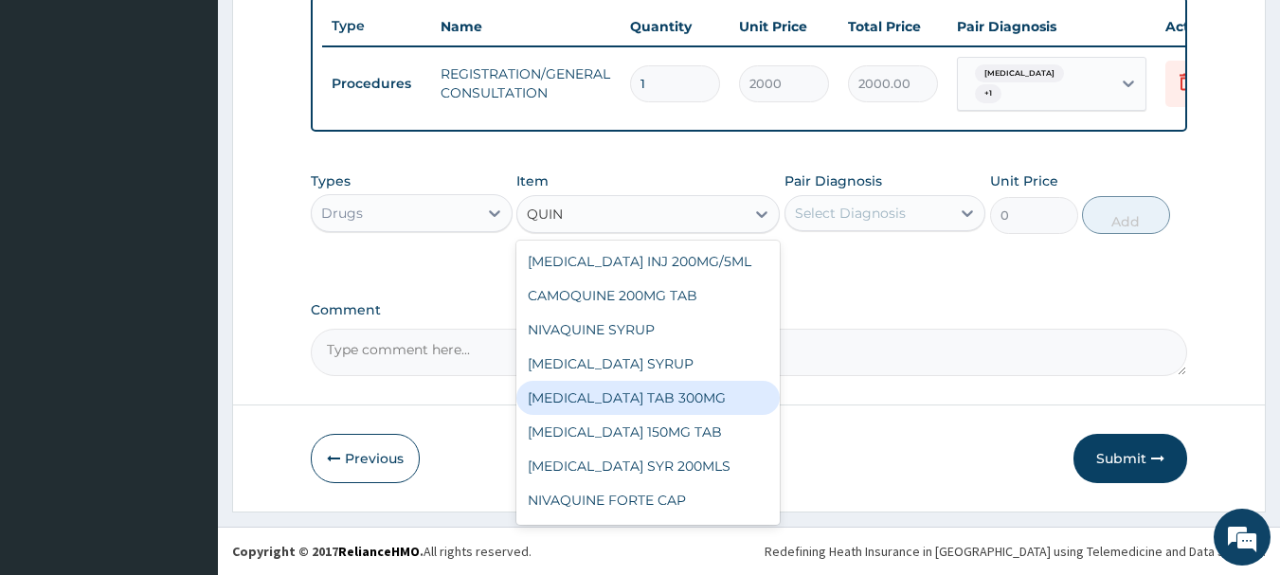
click at [674, 405] on div "[MEDICAL_DATA] TAB 300MG" at bounding box center [647, 398] width 263 height 34
type input "45"
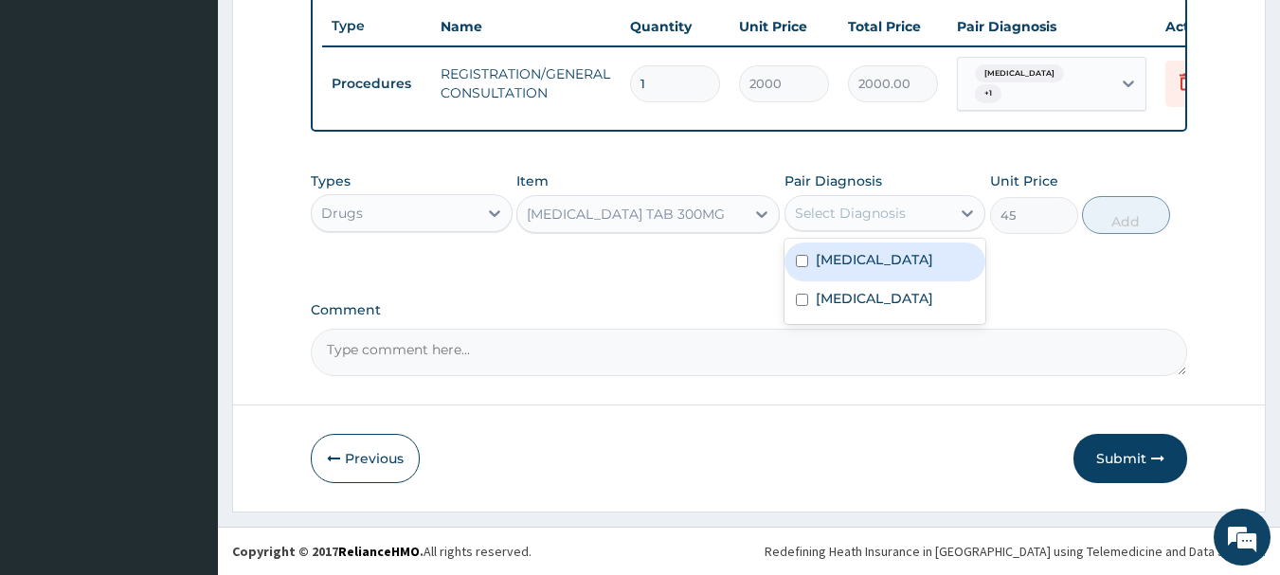
click at [907, 210] on div "Select Diagnosis" at bounding box center [868, 213] width 166 height 30
click at [892, 261] on div "Malaria" at bounding box center [885, 262] width 202 height 39
checkbox input "true"
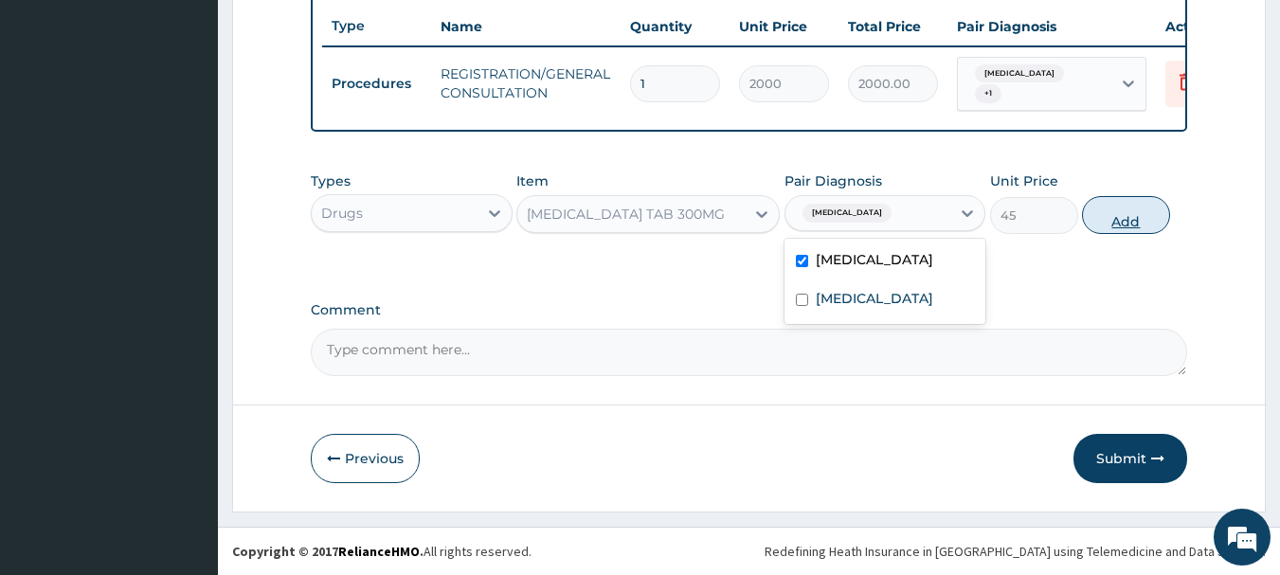
click at [1138, 216] on button "Add" at bounding box center [1126, 215] width 88 height 38
type input "0"
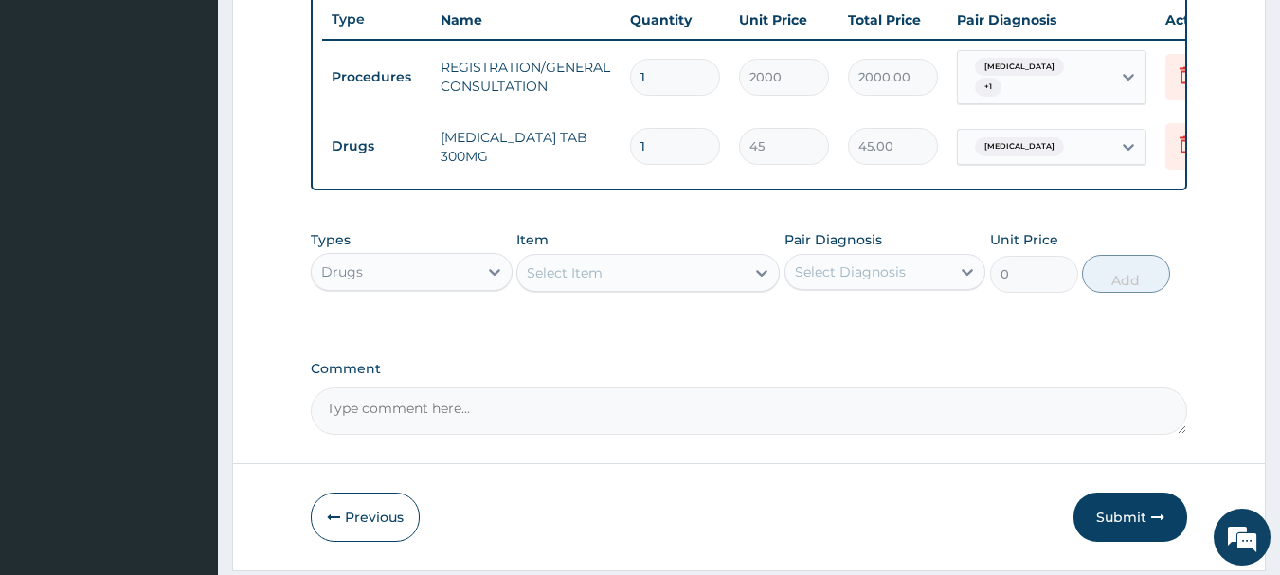
type input "10"
type input "450.00"
type input "10"
click at [585, 281] on div "Select Item" at bounding box center [565, 272] width 76 height 19
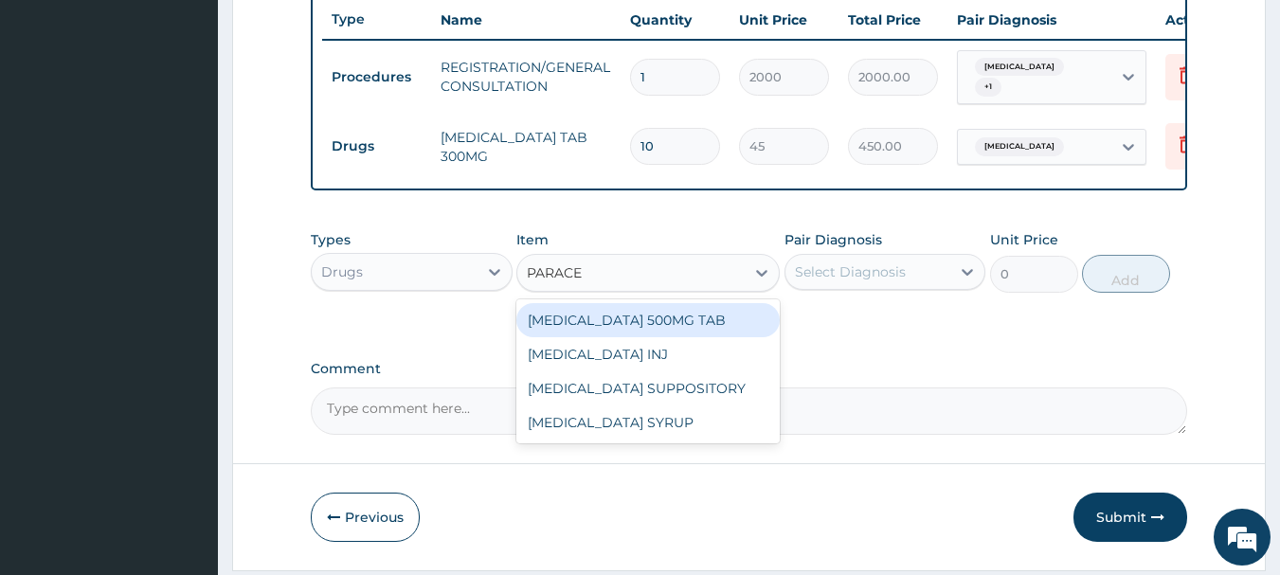
type input "PARACET"
click at [602, 315] on div "PARACETAMOL 500MG TAB" at bounding box center [647, 320] width 263 height 34
type input "18"
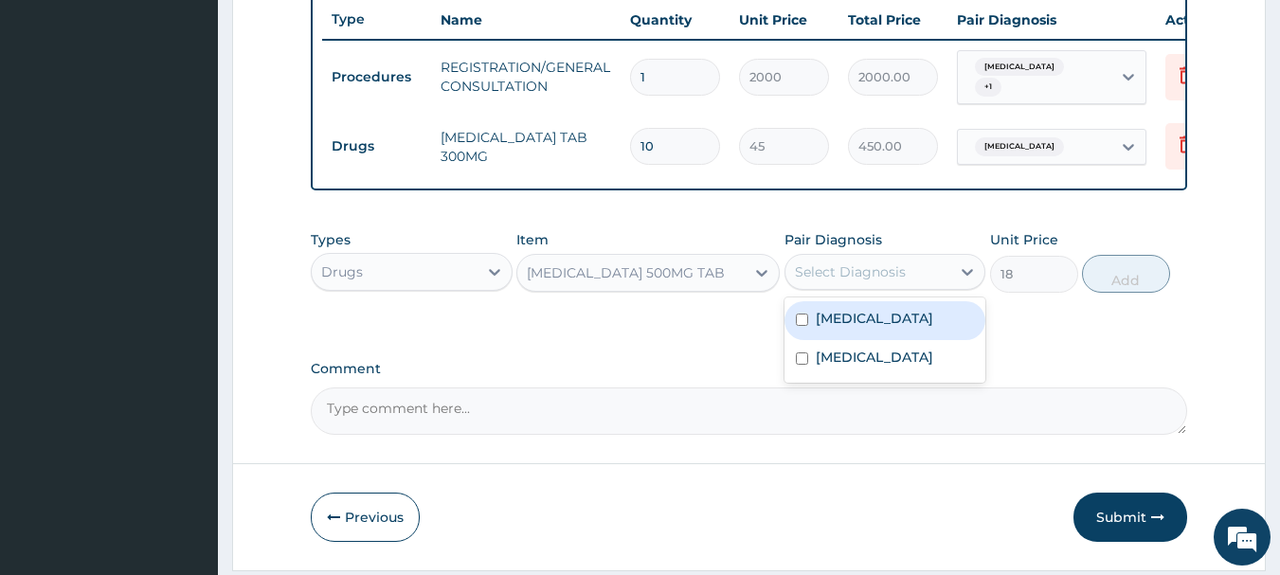
click at [898, 281] on div "Select Diagnosis" at bounding box center [850, 271] width 111 height 19
click at [887, 326] on div "Malaria" at bounding box center [885, 320] width 202 height 39
checkbox input "true"
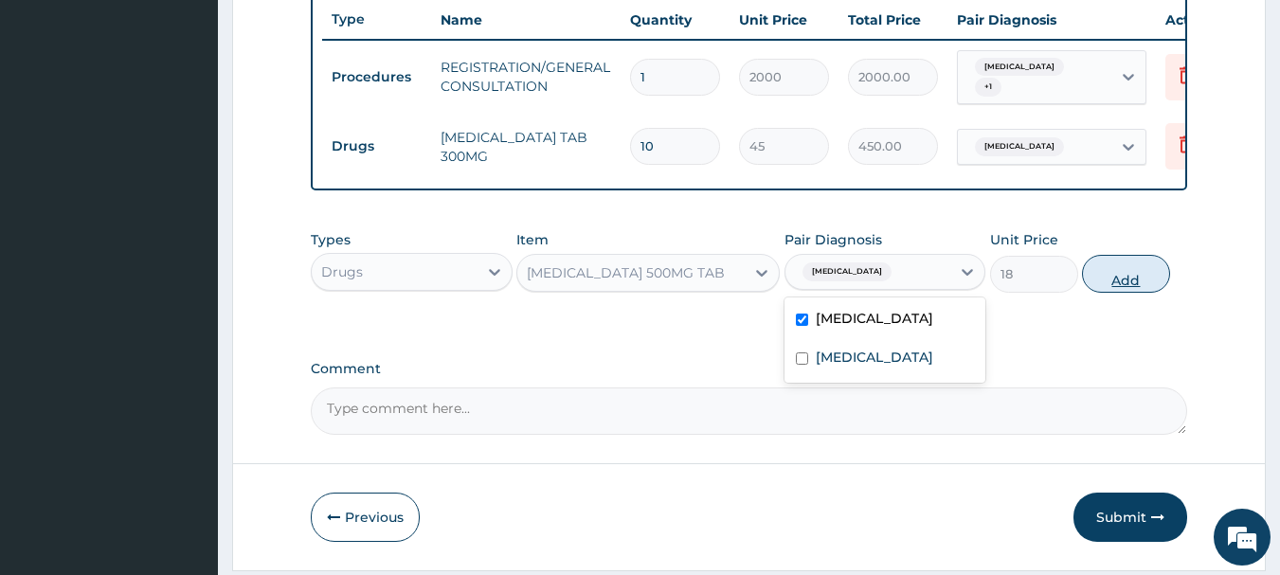
click at [1100, 285] on button "Add" at bounding box center [1126, 274] width 88 height 38
type input "0"
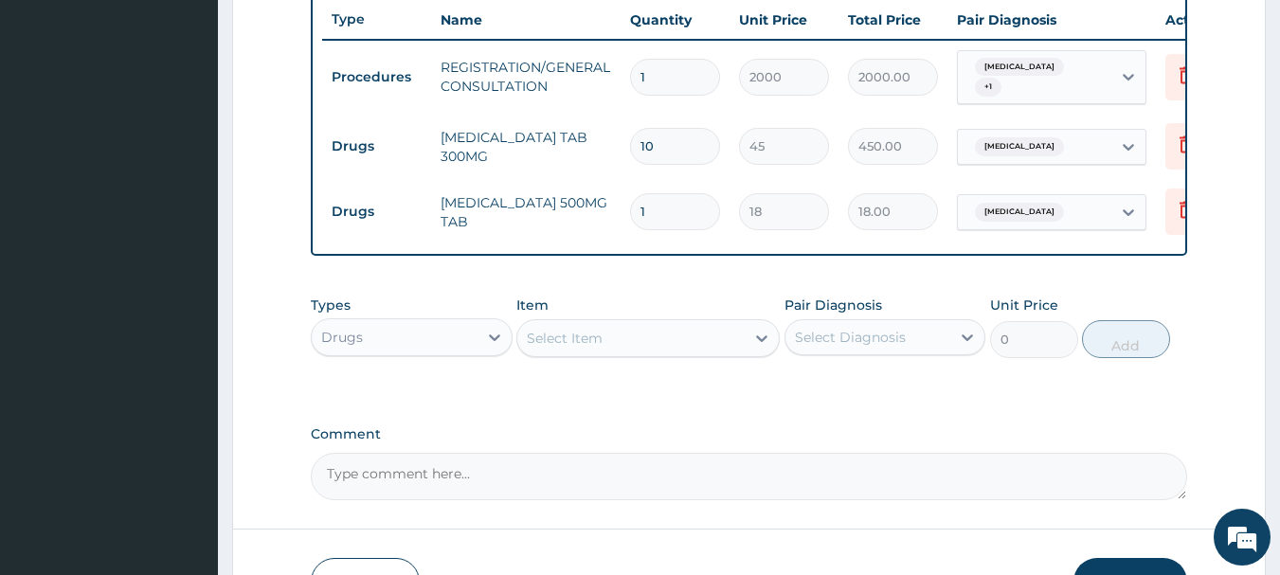
type input "18"
type input "324.00"
type input "18"
click at [578, 348] on div "Select Item" at bounding box center [565, 338] width 76 height 19
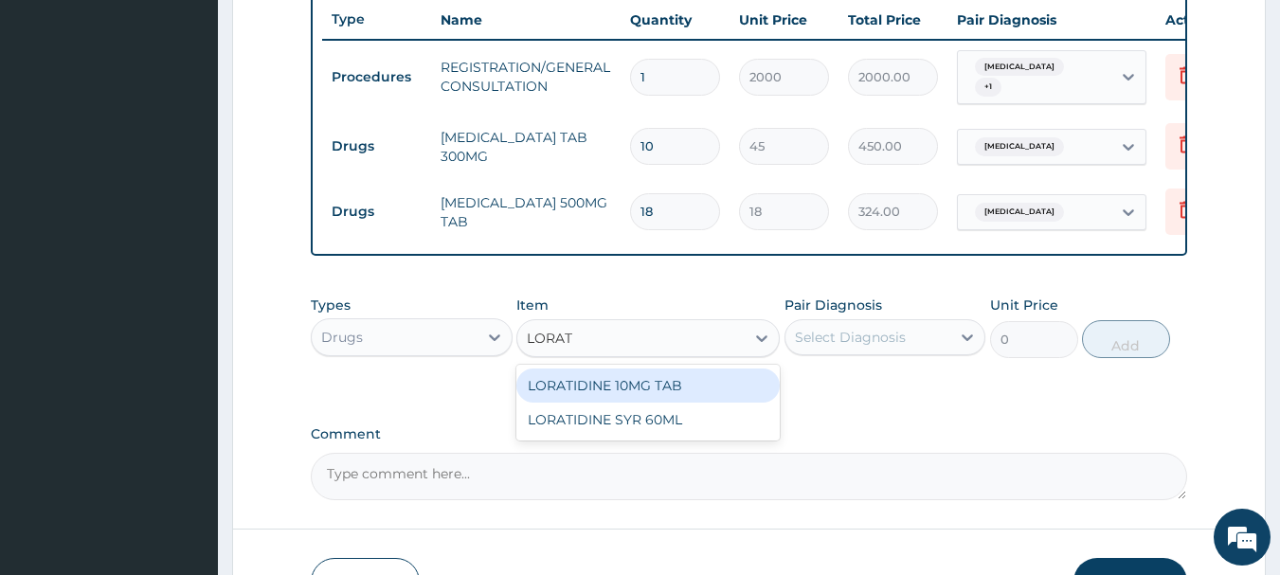
type input "LORATI"
click at [632, 400] on div "LORATIDINE 10MG TAB" at bounding box center [647, 385] width 263 height 34
type input "50"
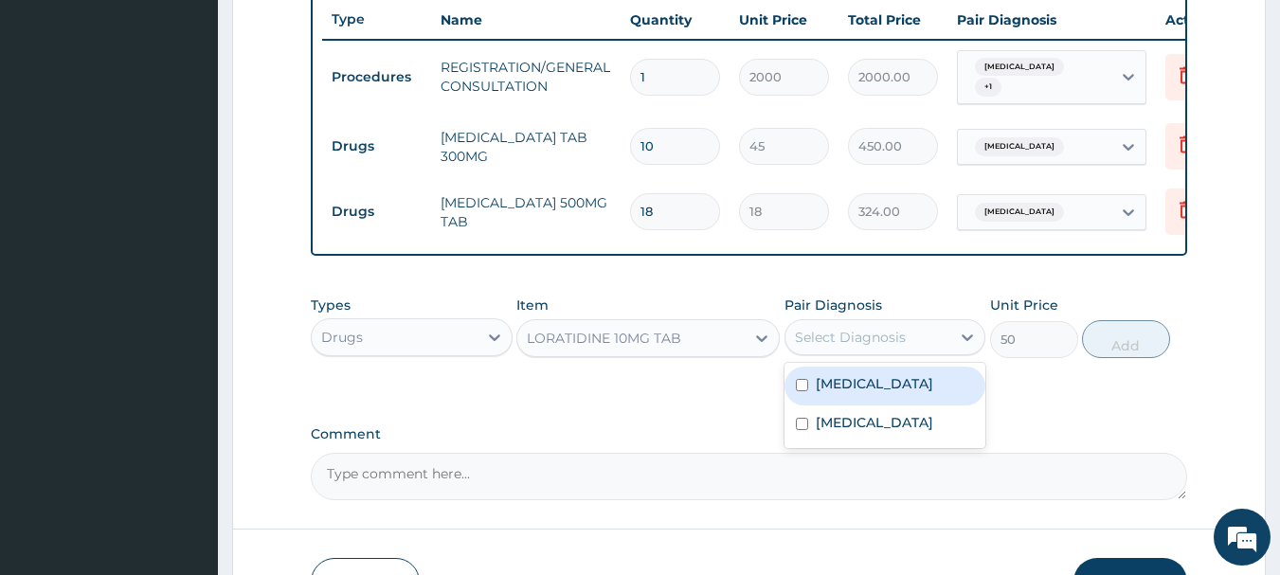
click at [864, 335] on div "Select Diagnosis" at bounding box center [850, 337] width 111 height 19
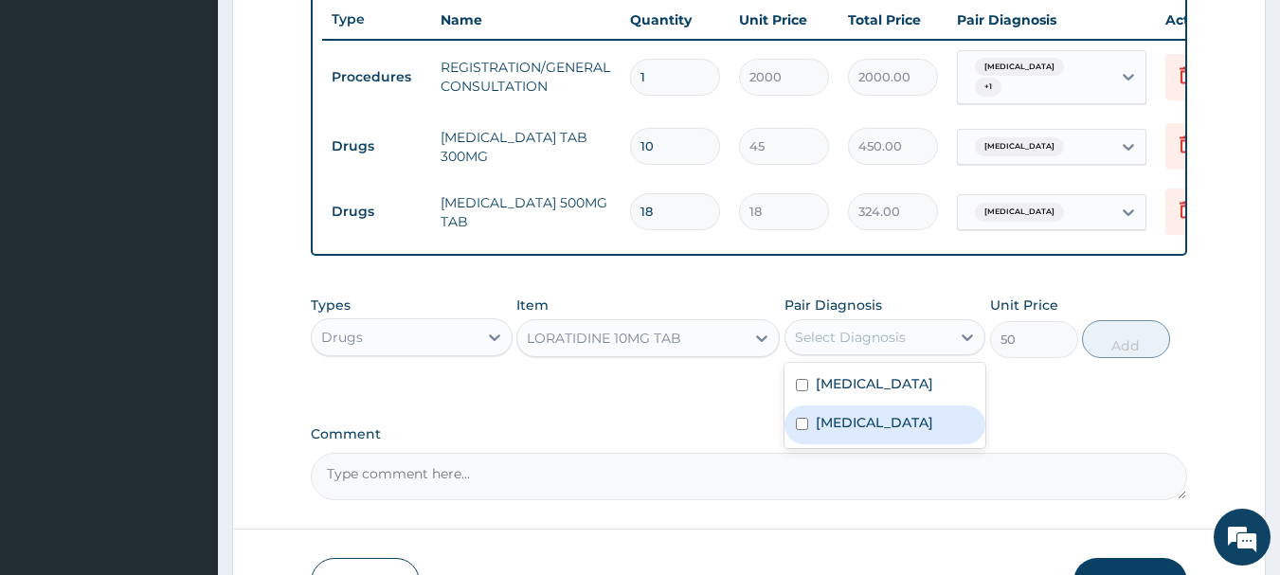
click at [905, 432] on label "Upper respiratory infection" at bounding box center [874, 422] width 117 height 19
checkbox input "true"
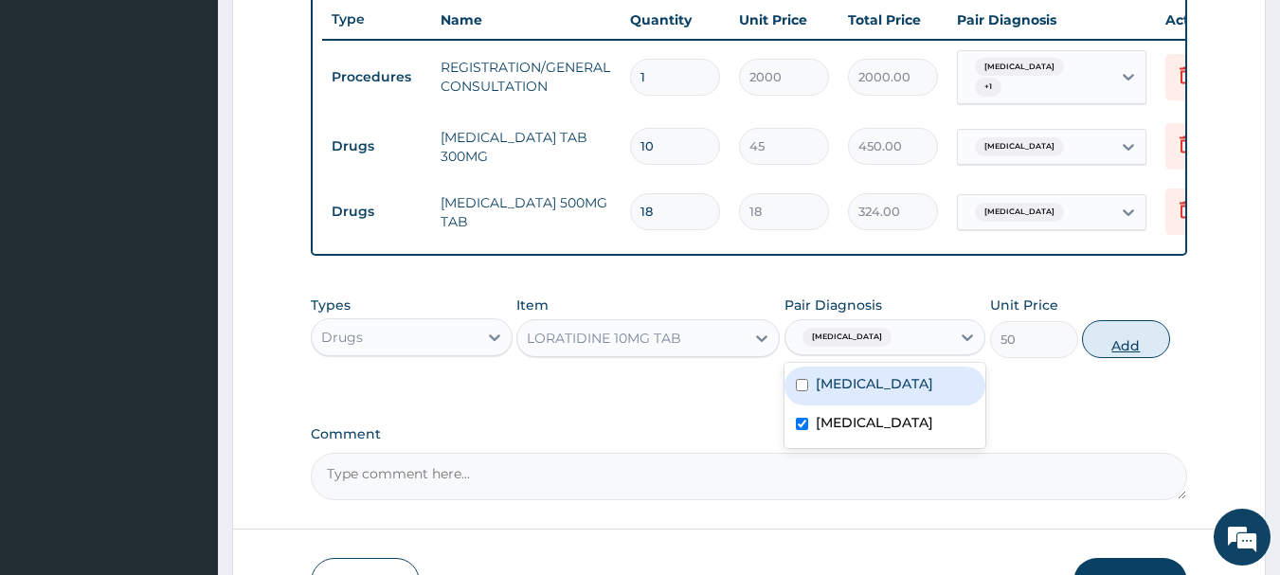
click at [1150, 347] on button "Add" at bounding box center [1126, 339] width 88 height 38
type input "0"
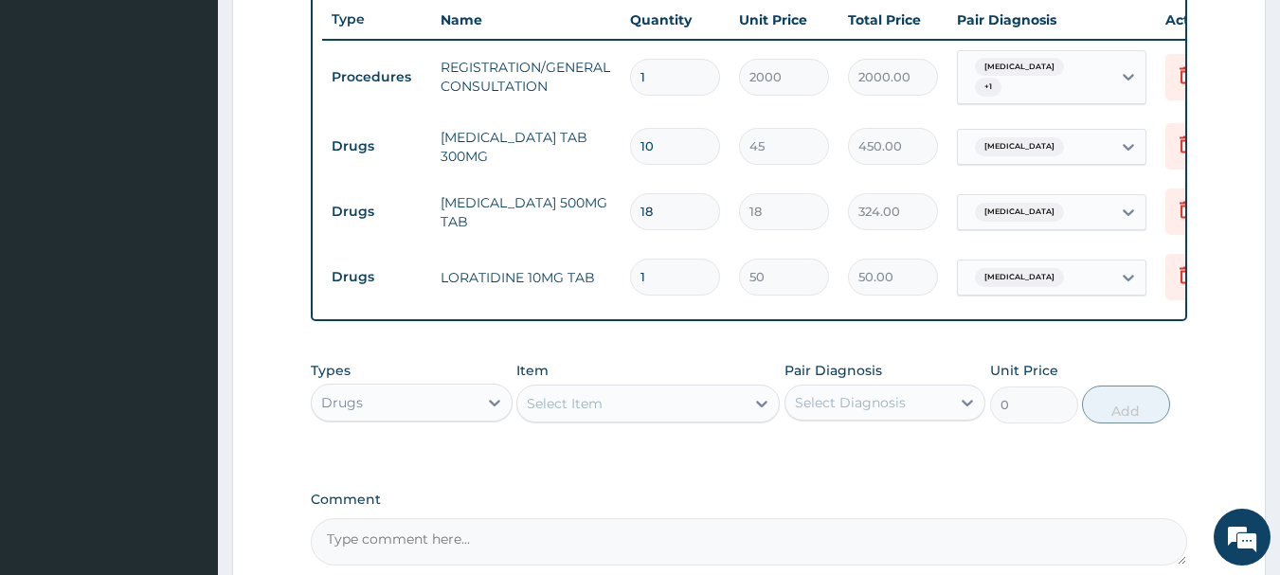
type input "0.00"
type input "5"
type input "250.00"
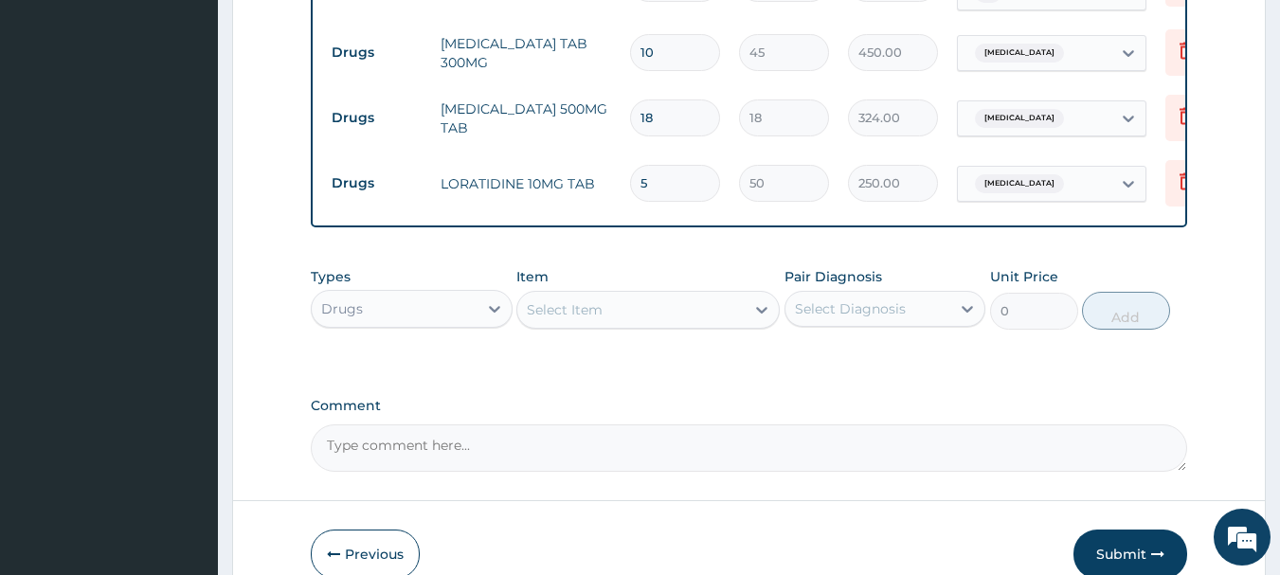
scroll to position [911, 0]
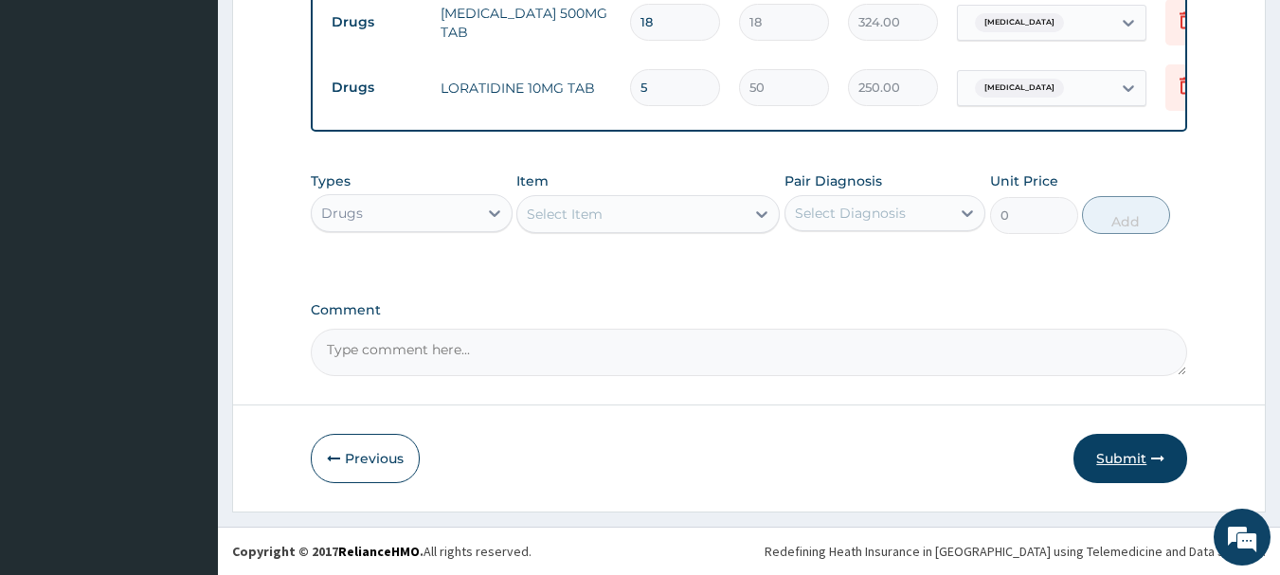
type input "5"
click at [1123, 462] on button "Submit" at bounding box center [1130, 458] width 114 height 49
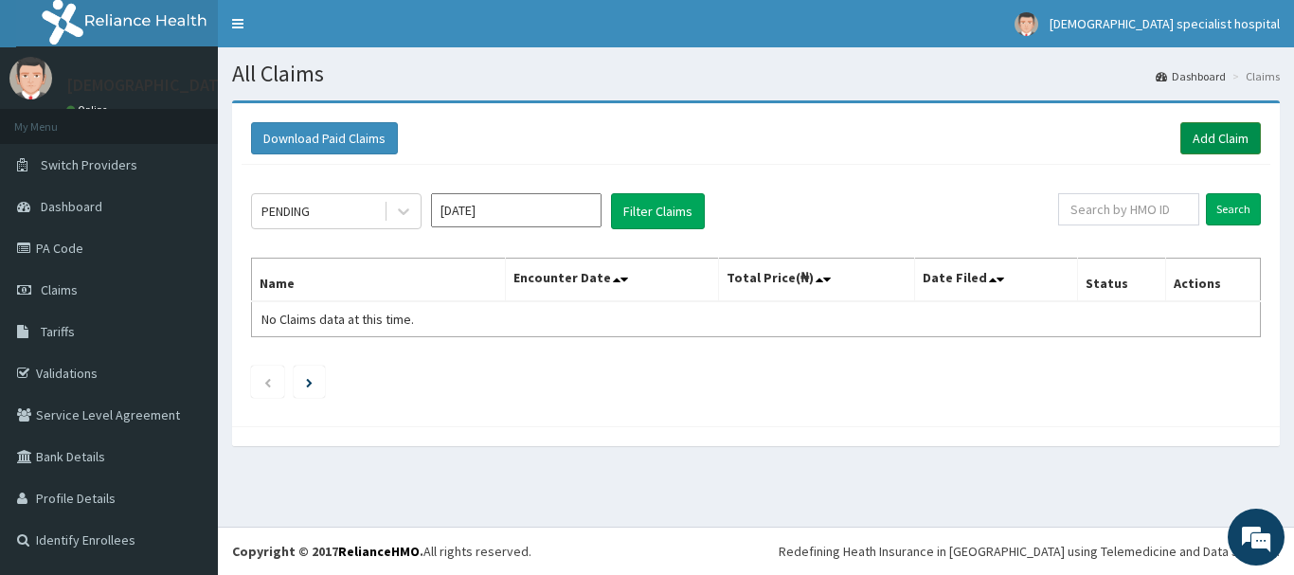
click at [1222, 138] on link "Add Claim" at bounding box center [1220, 138] width 81 height 32
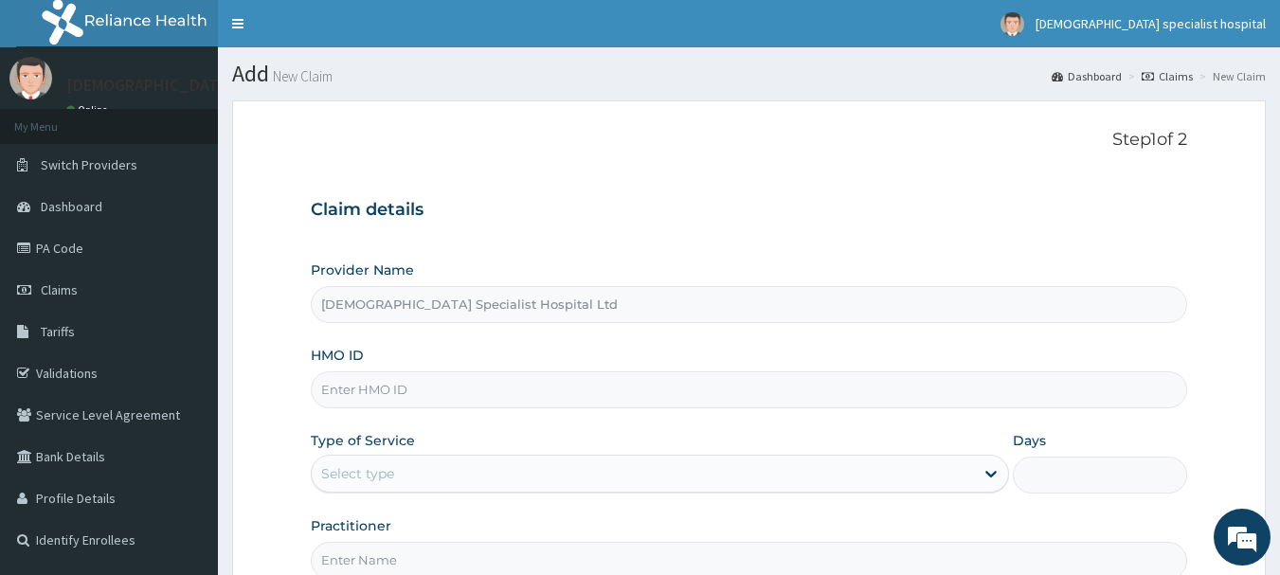
paste input "LIM/10062/F"
type input "LIM/10062/F"
click at [471, 461] on div "Select type" at bounding box center [643, 473] width 662 height 30
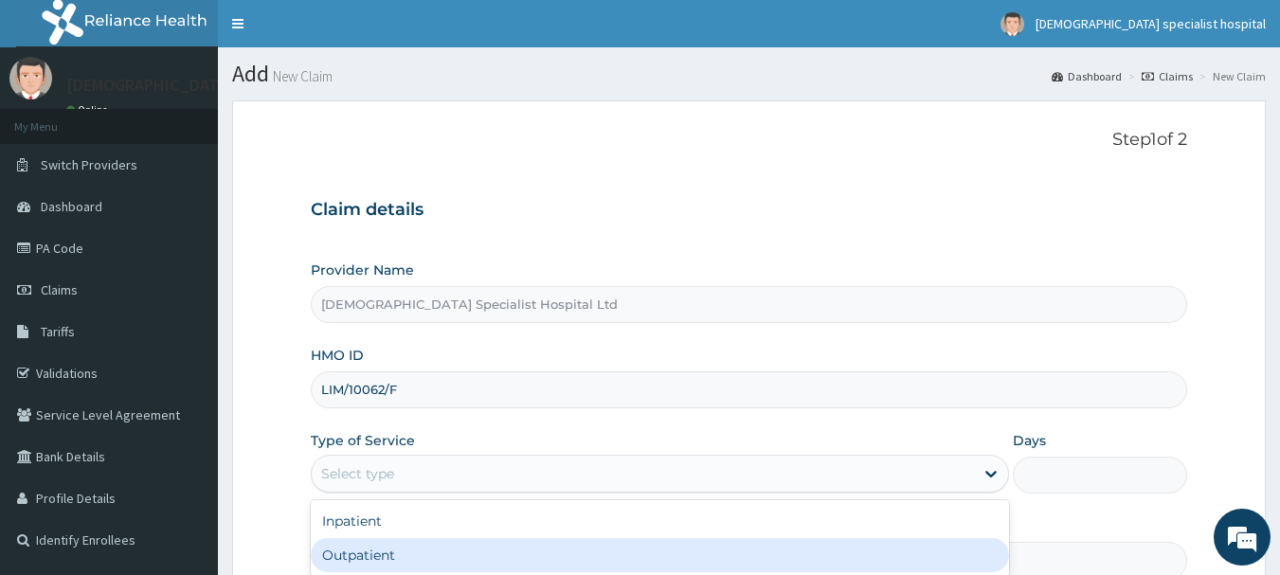
click at [439, 557] on div "Outpatient" at bounding box center [660, 555] width 698 height 34
type input "1"
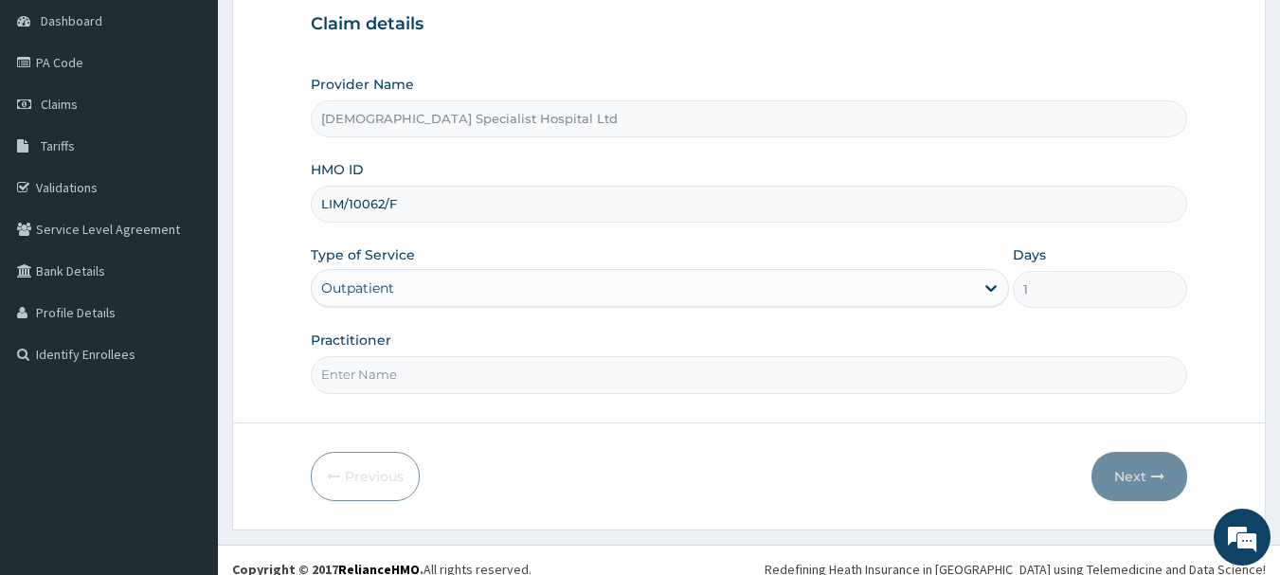
scroll to position [189, 0]
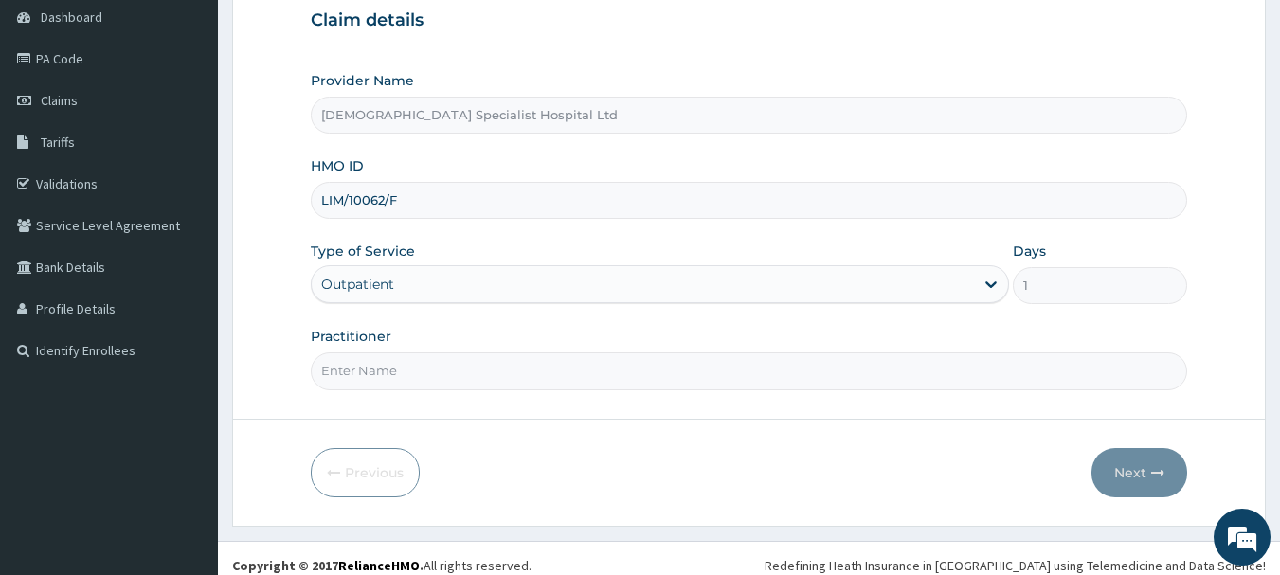
click at [421, 356] on input "Practitioner" at bounding box center [749, 370] width 877 height 37
type input "[PERSON_NAME]"
click at [1157, 462] on button "Next" at bounding box center [1139, 472] width 96 height 49
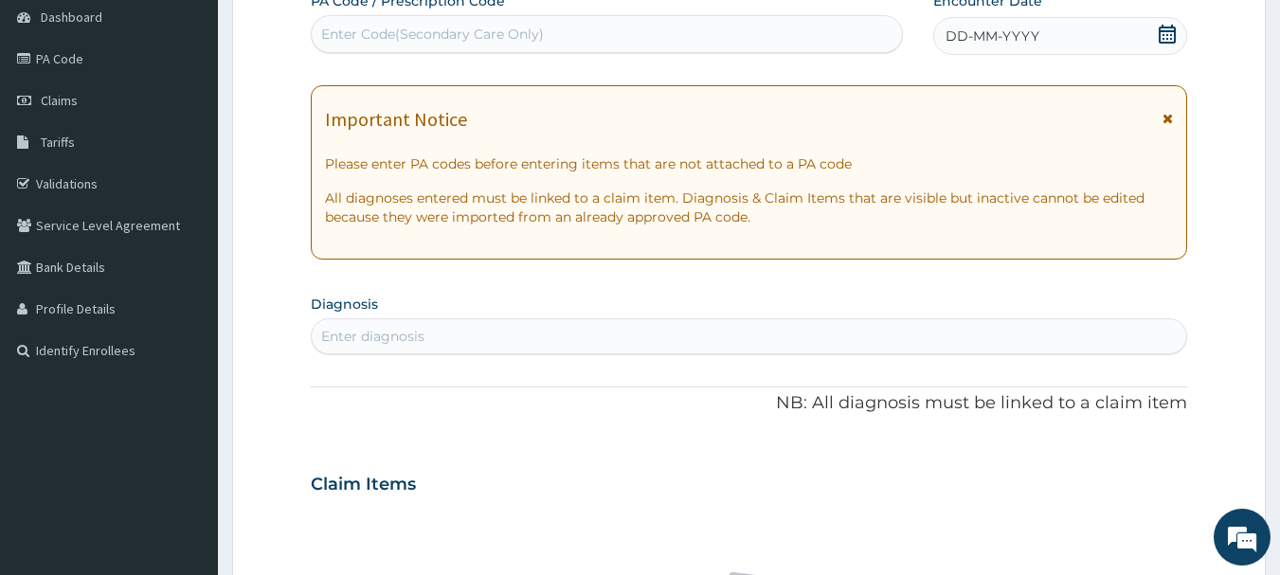
click at [964, 26] on div "DD-MM-YYYY" at bounding box center [1060, 36] width 254 height 38
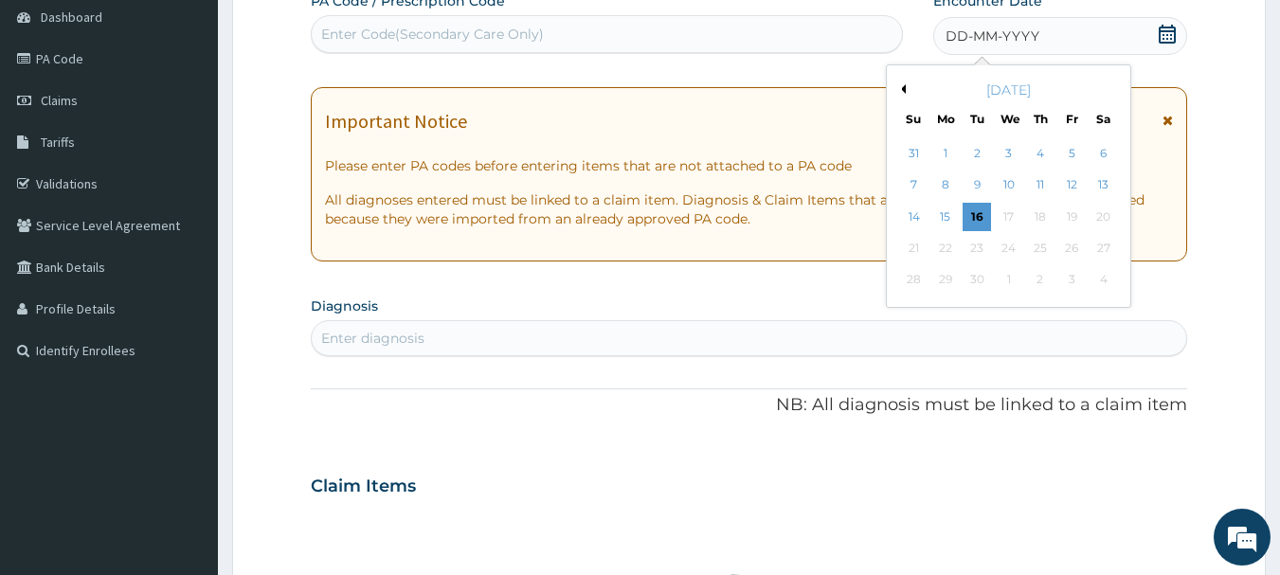
click at [904, 83] on div "September 2025" at bounding box center [1008, 90] width 228 height 19
click at [903, 90] on button "Previous Month" at bounding box center [900, 88] width 9 height 9
click at [1075, 218] on div "15" at bounding box center [1071, 217] width 28 height 28
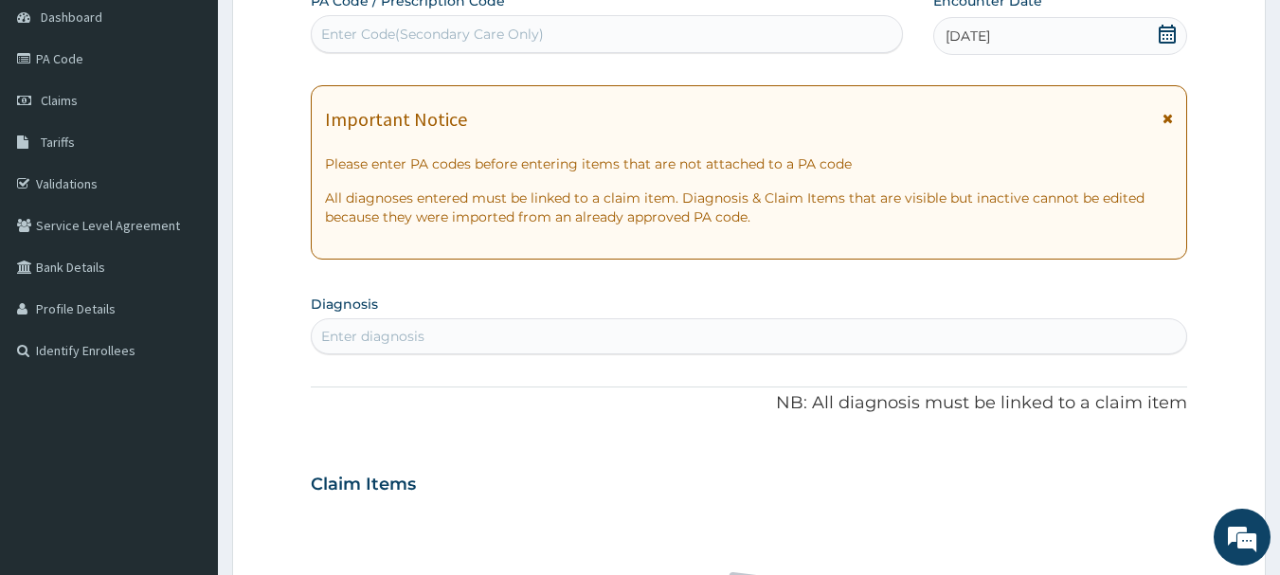
click at [478, 329] on div "Enter diagnosis" at bounding box center [749, 336] width 875 height 30
type input "EYE PAIN"
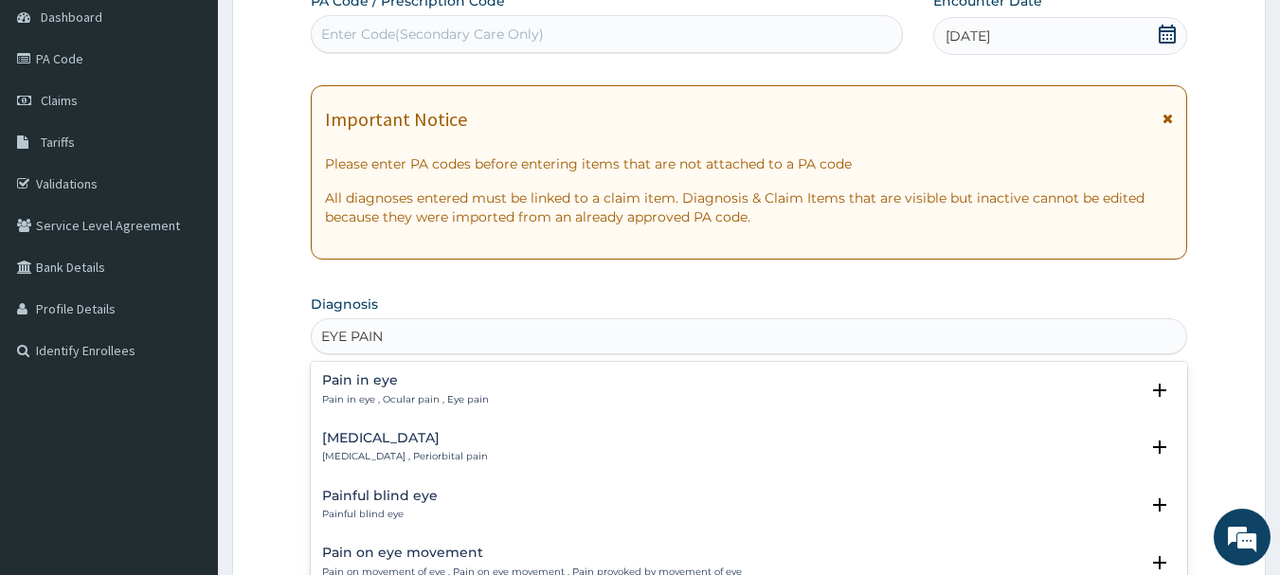
click at [370, 400] on p "Pain in eye , Ocular pain , Eye pain" at bounding box center [405, 399] width 167 height 13
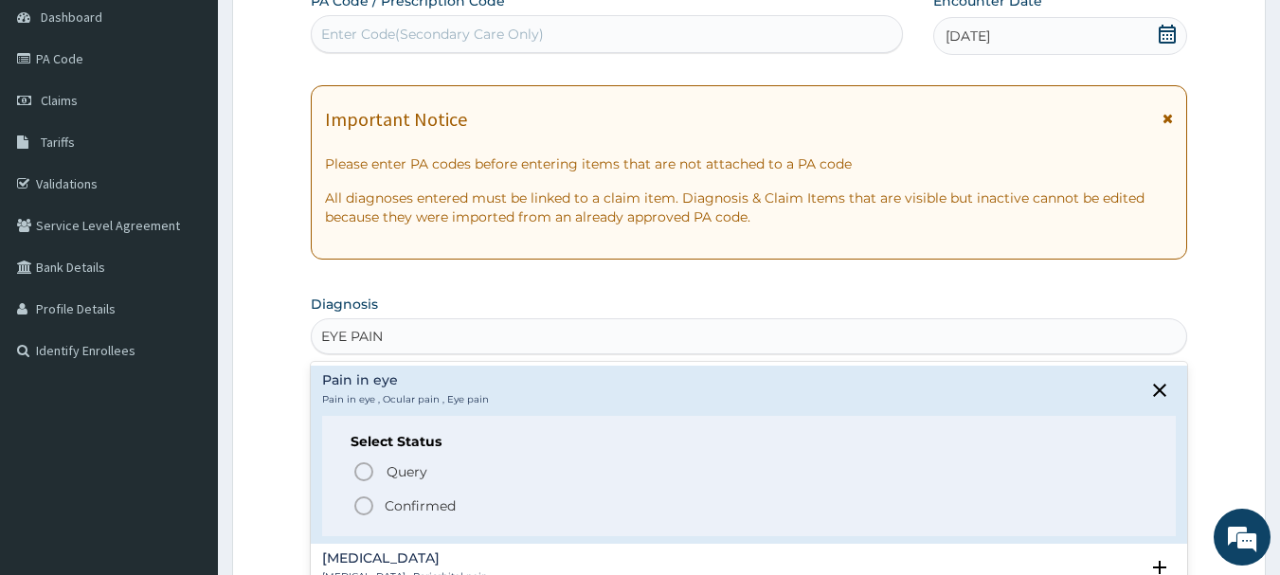
click at [401, 505] on p "Confirmed" at bounding box center [420, 505] width 71 height 19
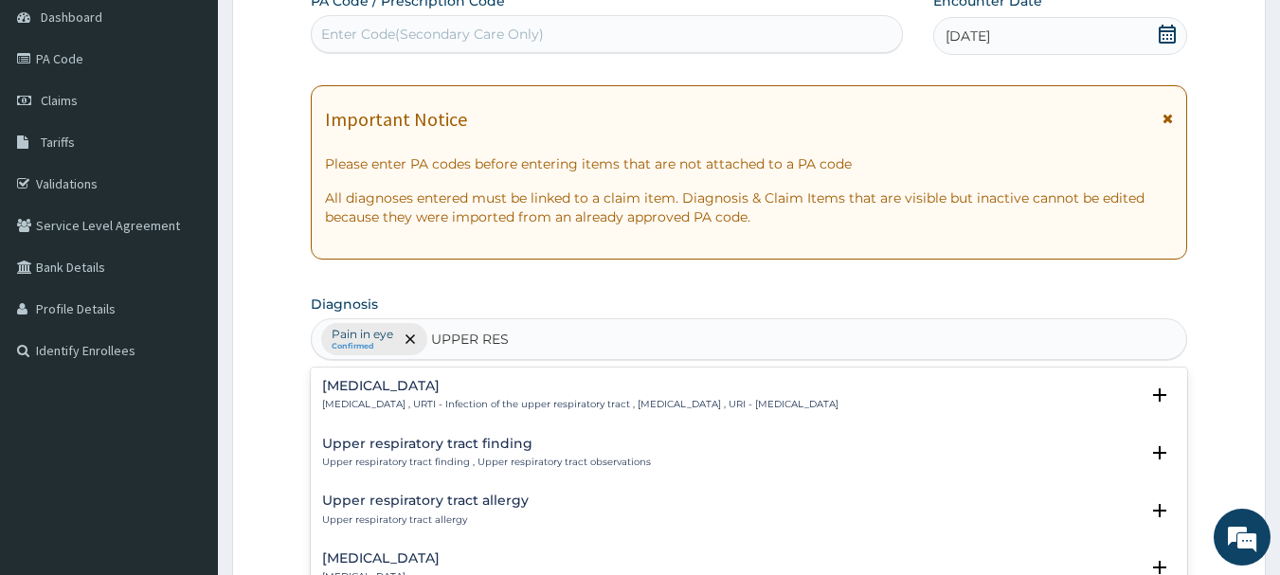
type input "UPPER RESP"
click at [379, 411] on p "Upper respiratory infection , URTI - Infection of the upper respiratory tract ,…" at bounding box center [580, 404] width 516 height 13
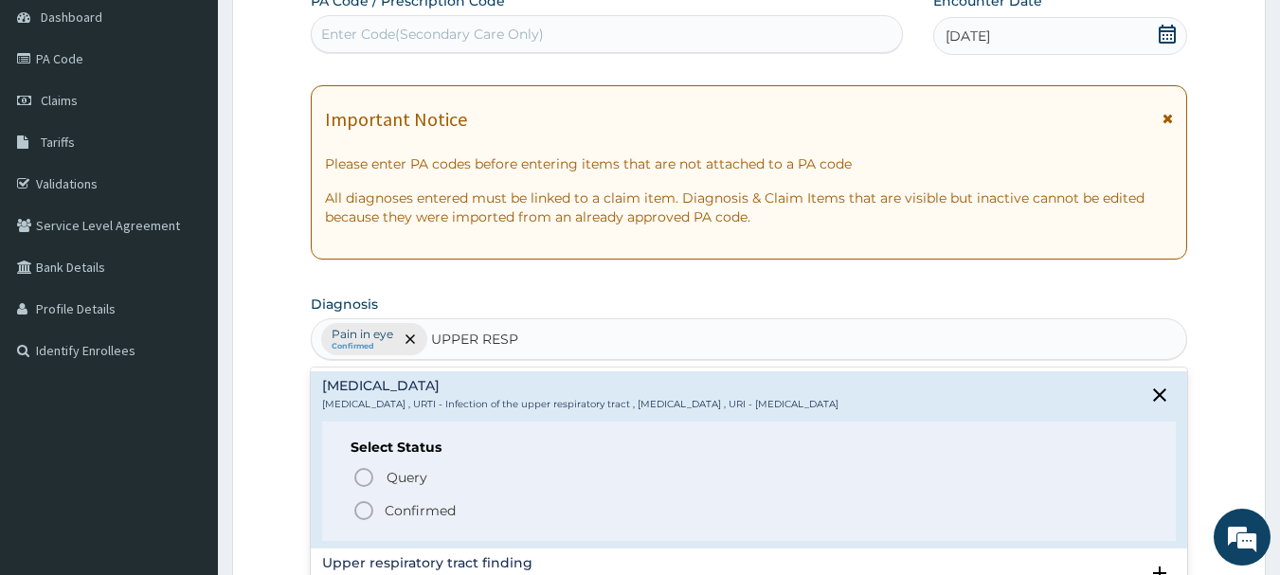
click at [439, 520] on p "Confirmed" at bounding box center [420, 510] width 71 height 19
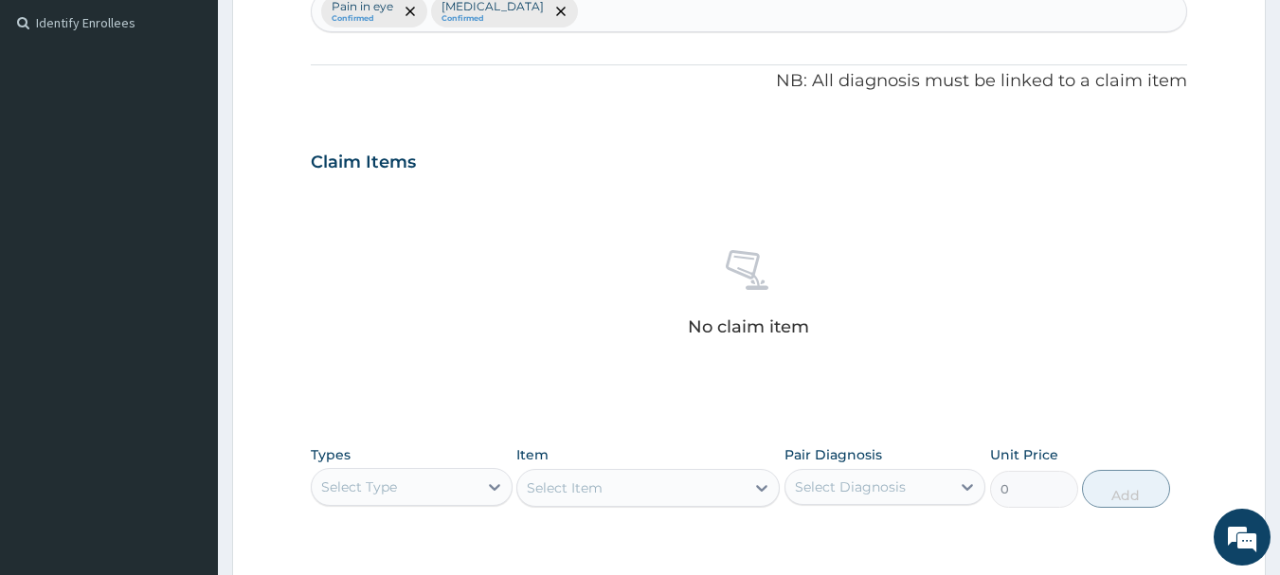
scroll to position [527, 0]
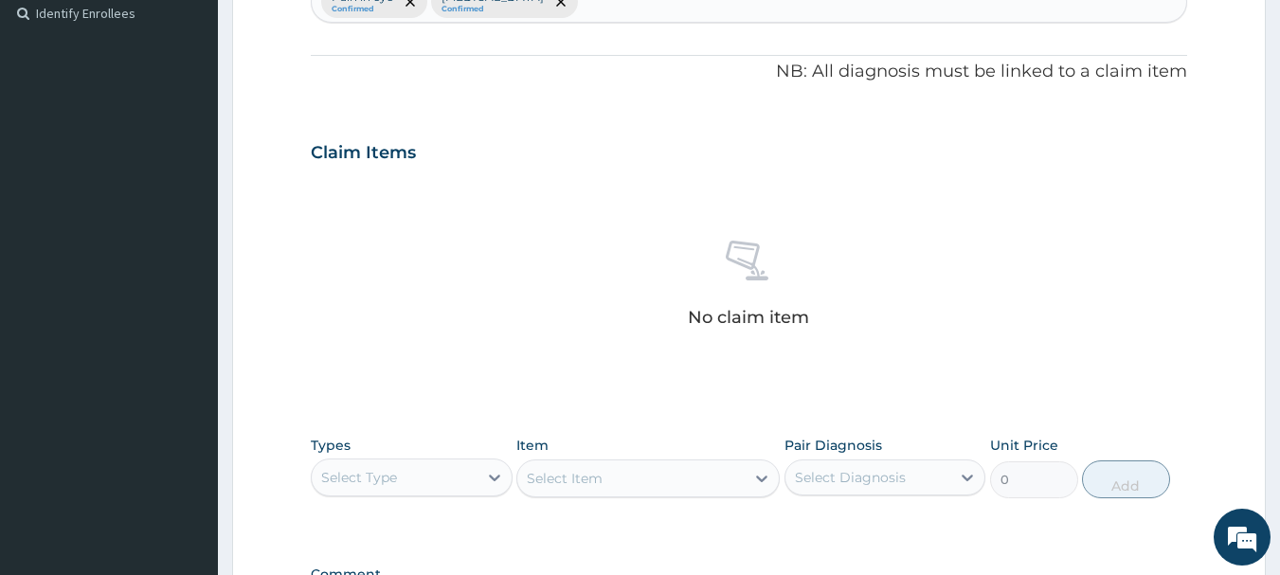
click at [378, 476] on div "Select Type" at bounding box center [359, 477] width 76 height 19
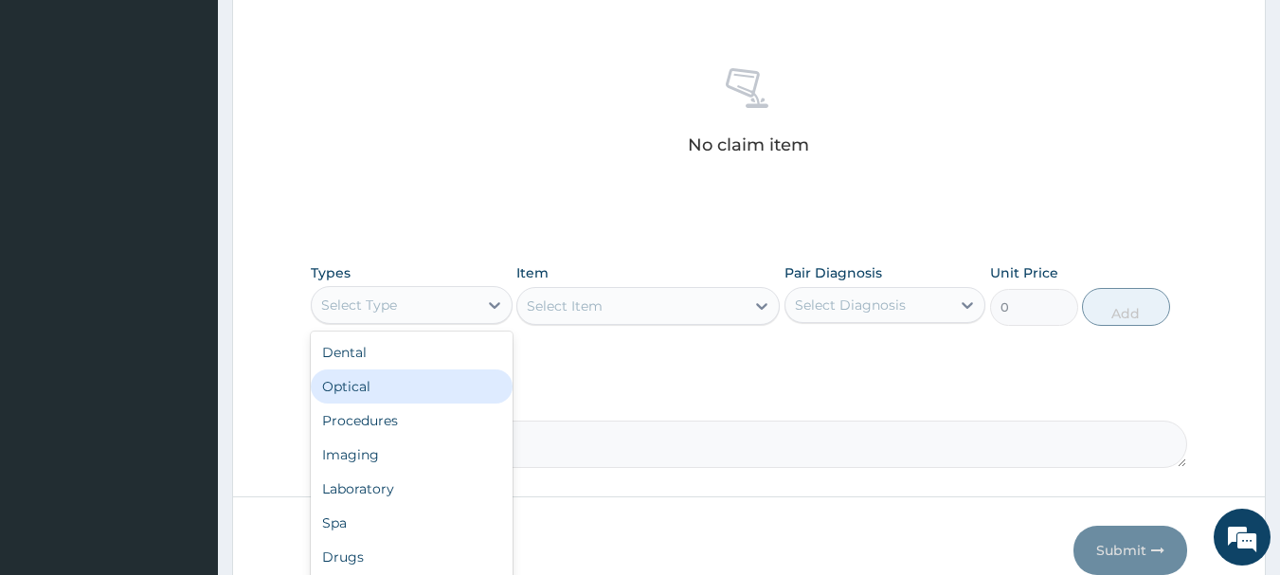
scroll to position [716, 0]
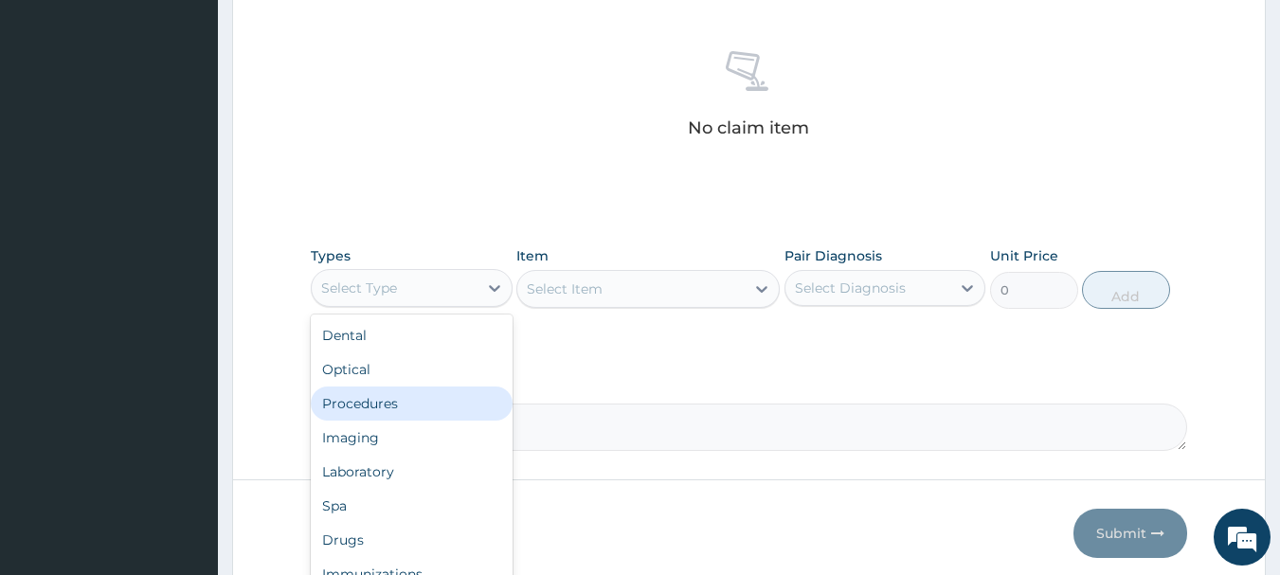
click at [401, 407] on div "Procedures" at bounding box center [412, 403] width 202 height 34
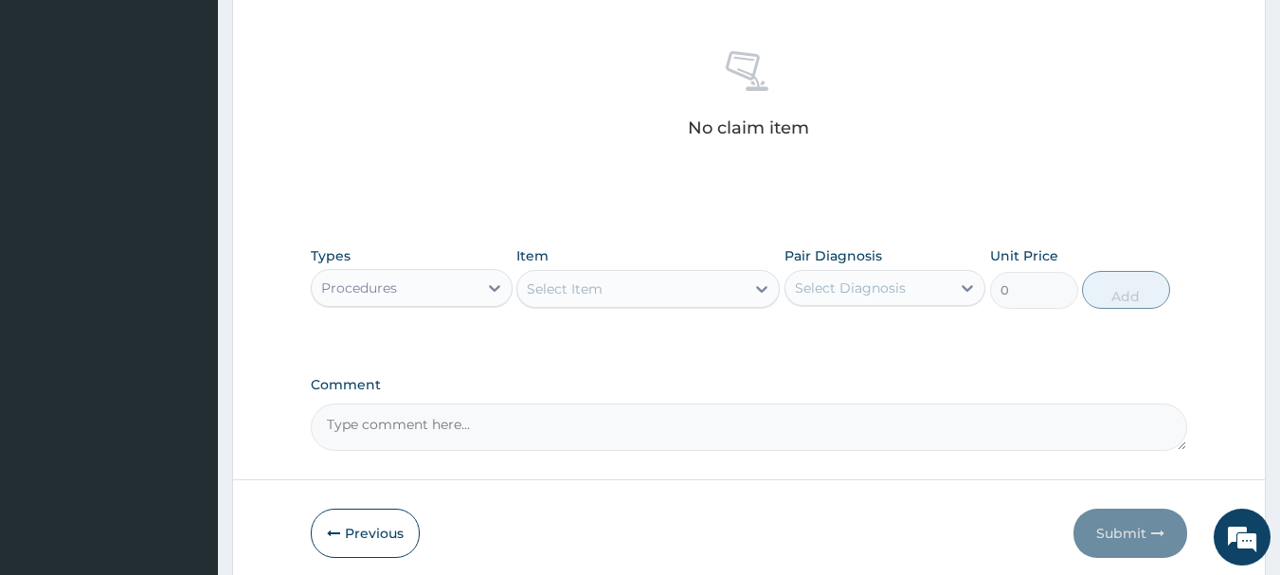
click at [569, 291] on div "Select Item" at bounding box center [565, 288] width 76 height 19
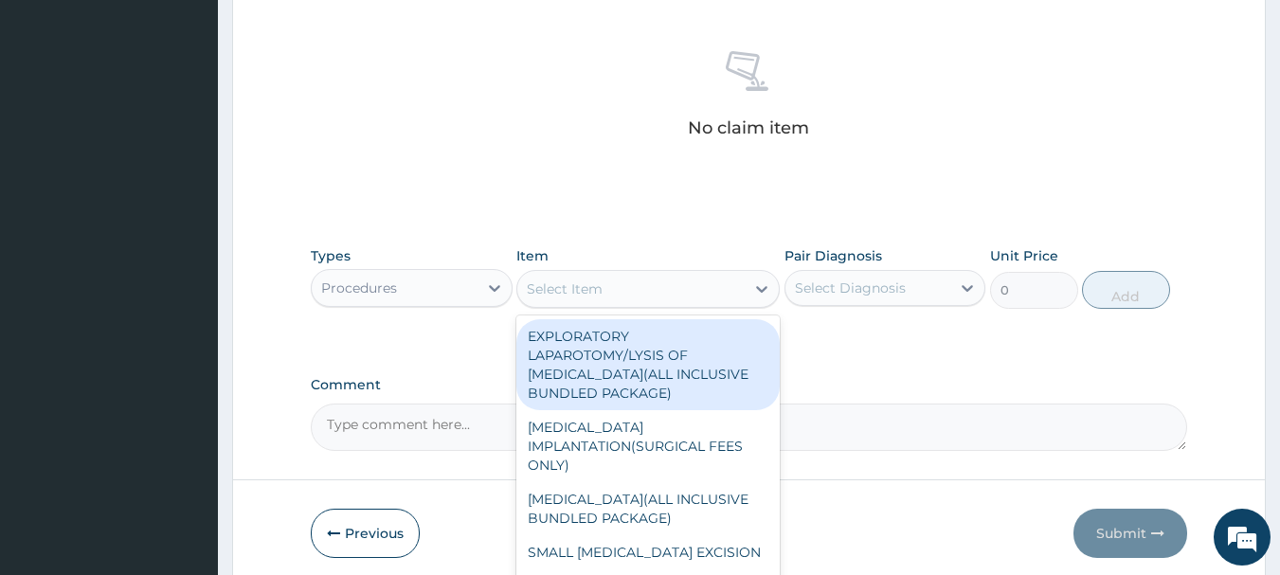
scroll to position [95, 0]
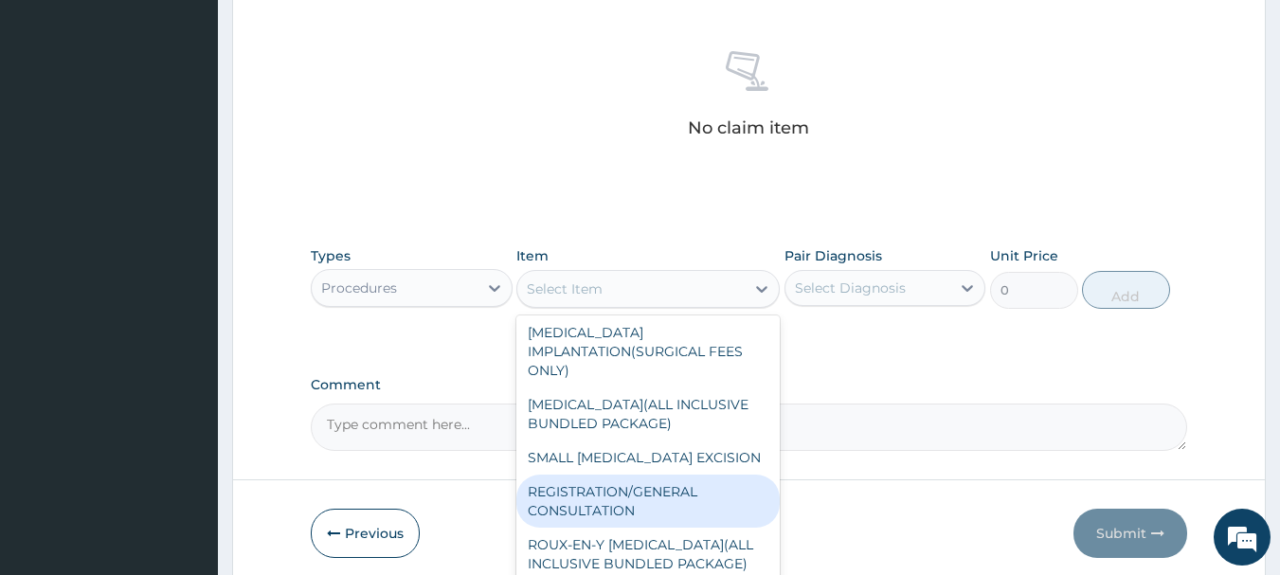
click at [594, 517] on div "REGISTRATION/GENERAL CONSULTATION" at bounding box center [647, 501] width 263 height 53
type input "2000"
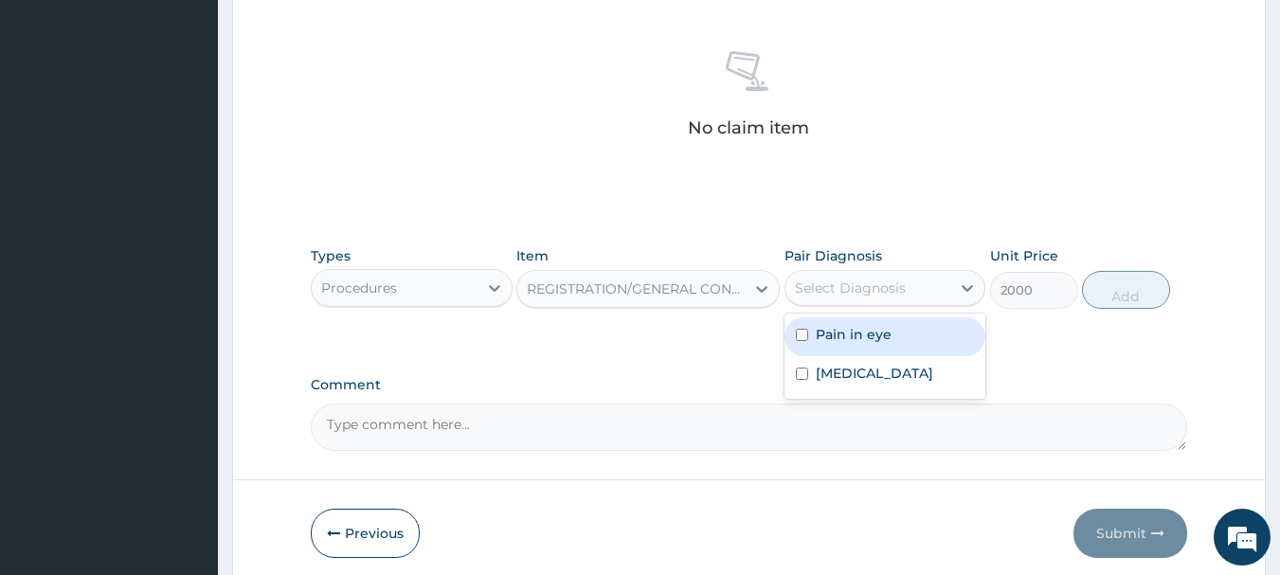
click at [872, 281] on div "Select Diagnosis" at bounding box center [850, 288] width 111 height 19
click at [886, 338] on div "Pain in eye" at bounding box center [885, 336] width 202 height 39
checkbox input "true"
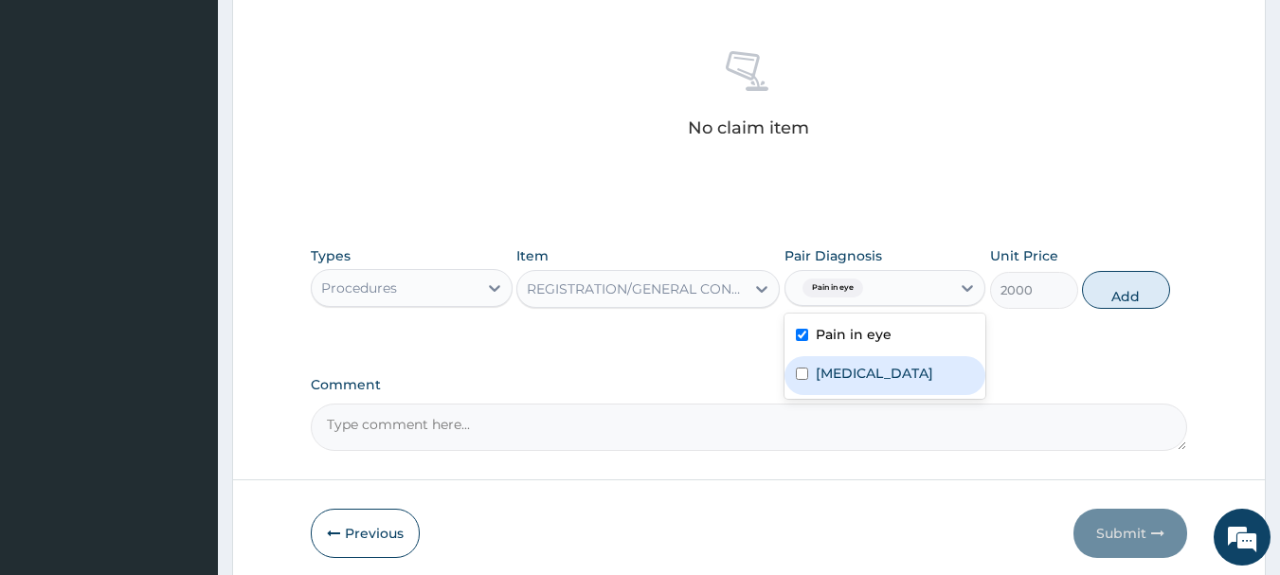
click at [892, 383] on label "Upper respiratory infection" at bounding box center [874, 373] width 117 height 19
checkbox input "true"
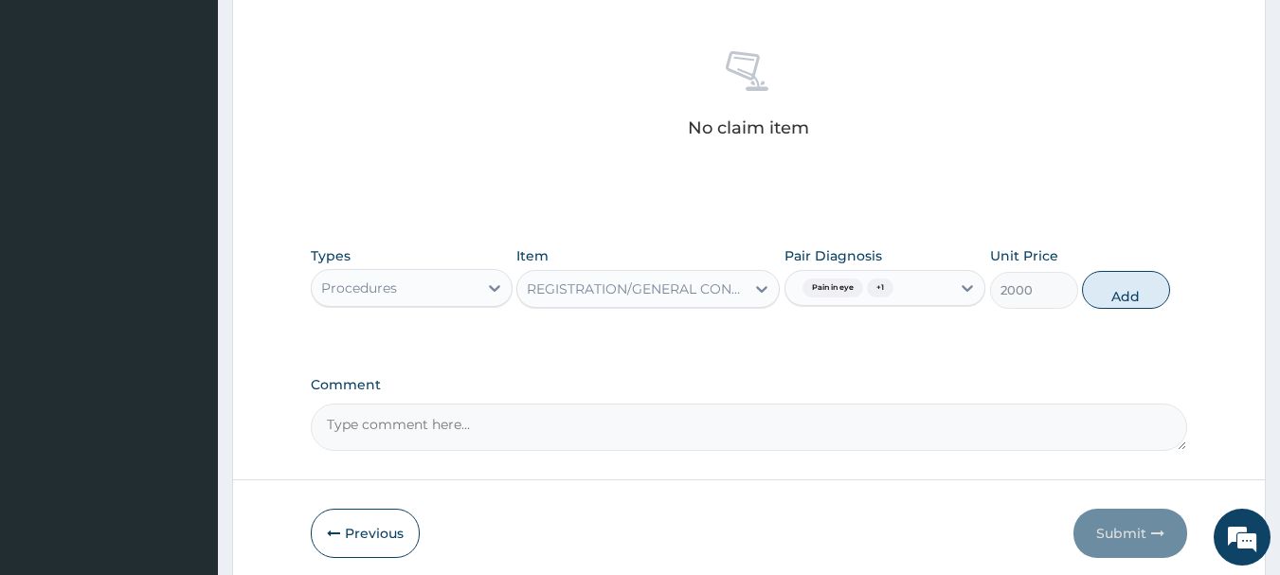
click at [1138, 285] on button "Add" at bounding box center [1126, 290] width 88 height 38
type input "0"
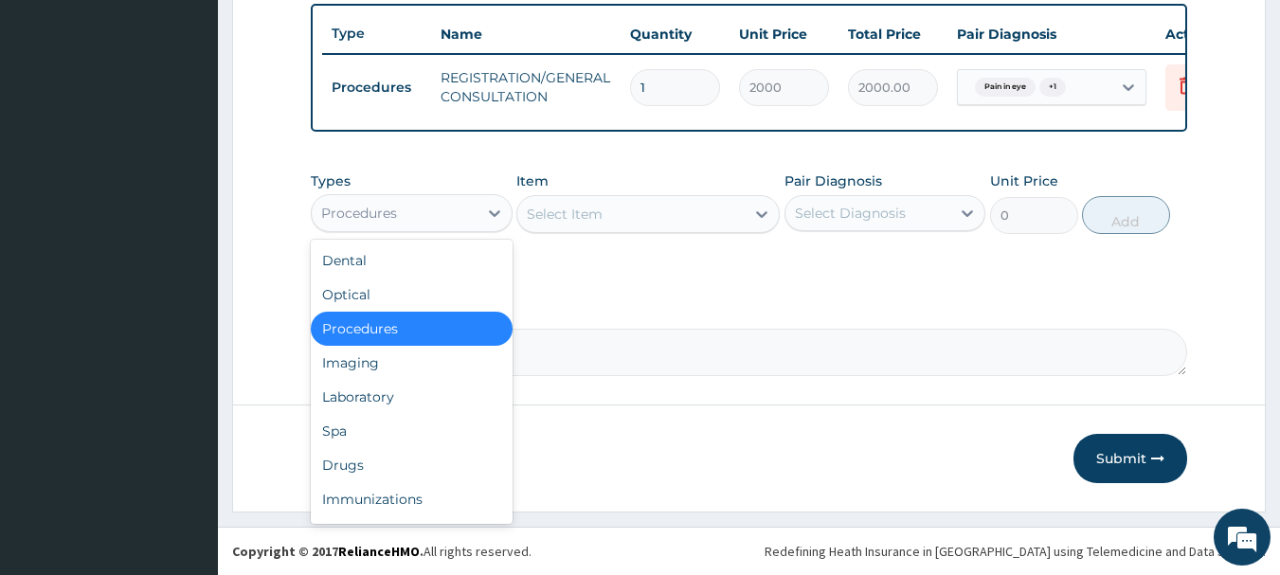
click at [408, 210] on div "Procedures" at bounding box center [395, 213] width 166 height 30
click at [361, 466] on div "Drugs" at bounding box center [412, 465] width 202 height 34
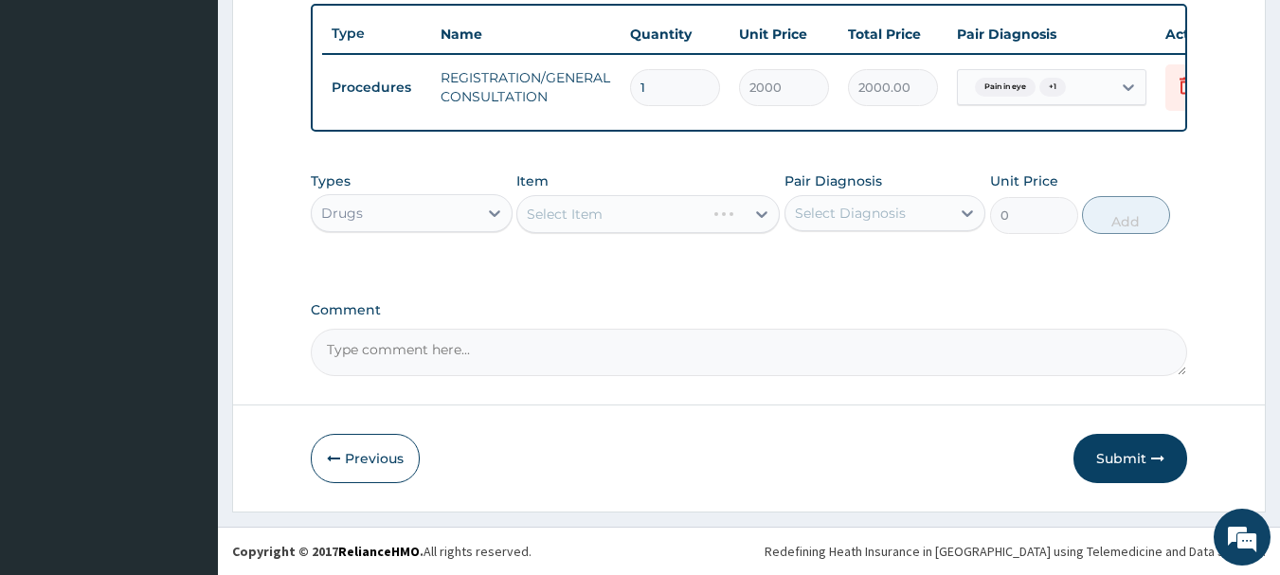
click at [620, 223] on div "Select Item" at bounding box center [647, 214] width 263 height 38
click at [578, 224] on div "Select Item" at bounding box center [565, 214] width 76 height 19
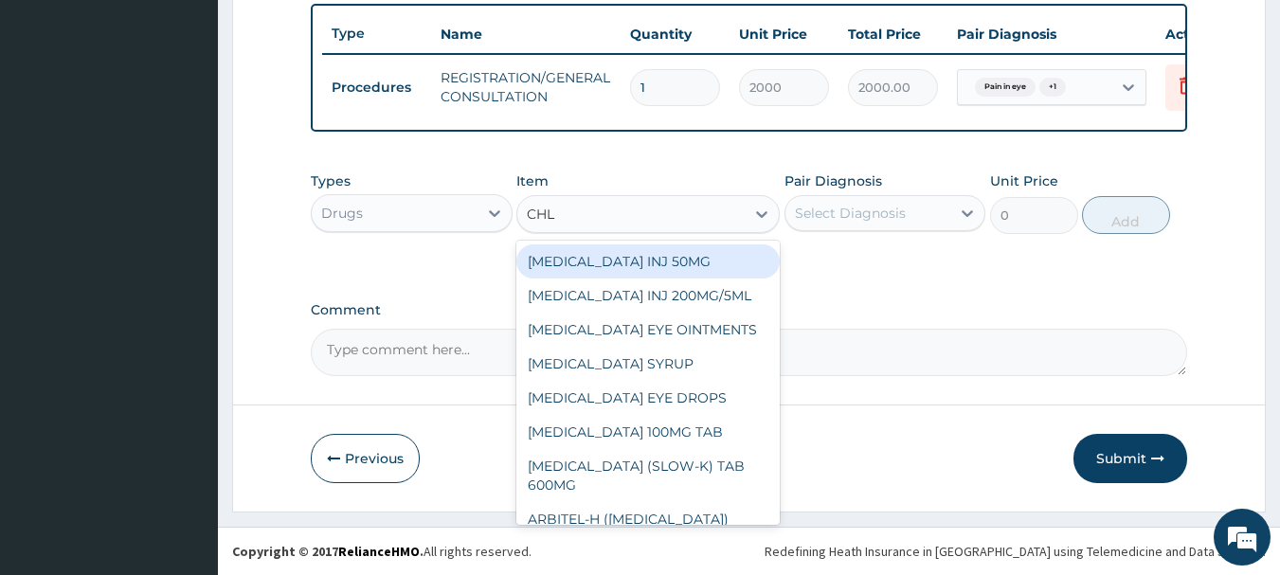
type input "CHLO"
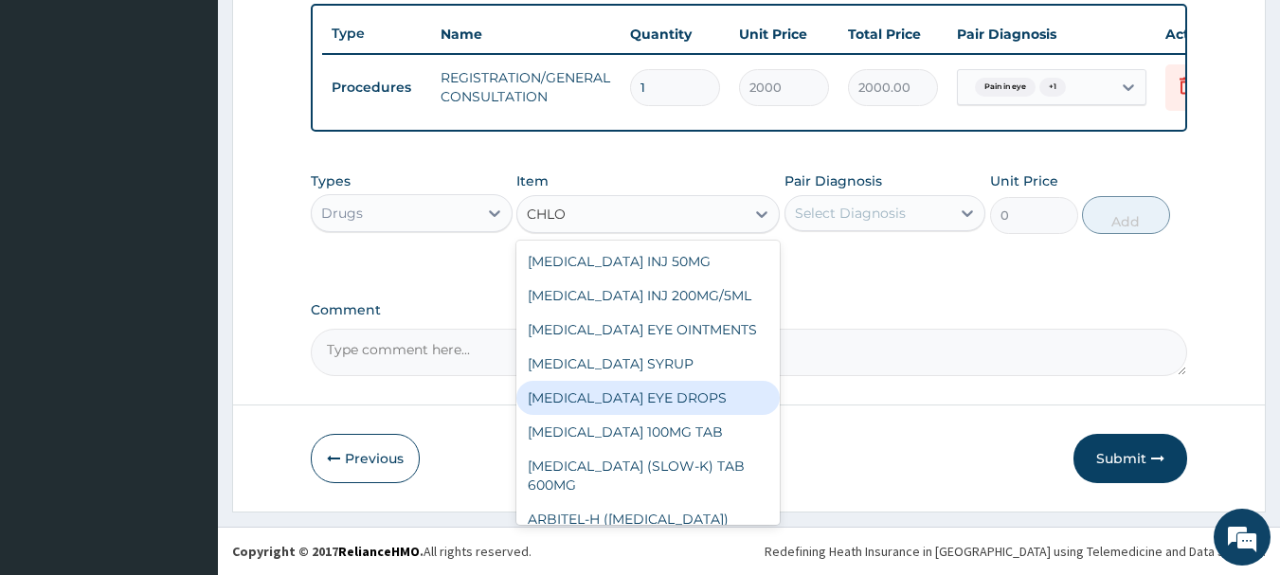
click at [623, 415] on div "[MEDICAL_DATA] EYE DROPS" at bounding box center [647, 398] width 263 height 34
type input "330"
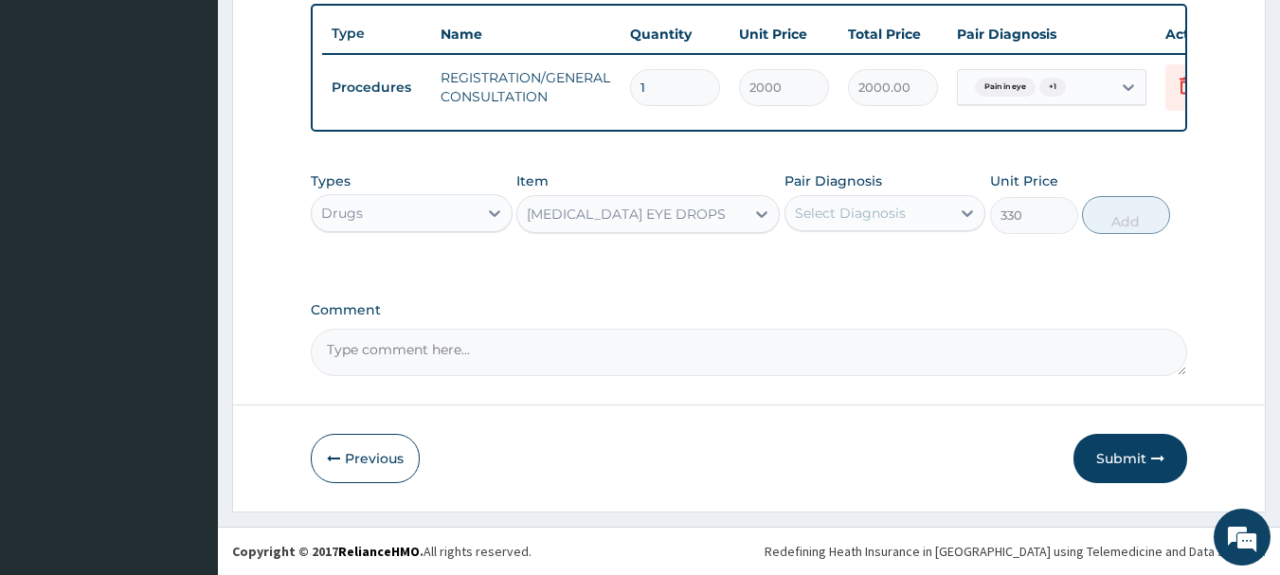
click at [914, 225] on div "Select Diagnosis" at bounding box center [868, 213] width 166 height 30
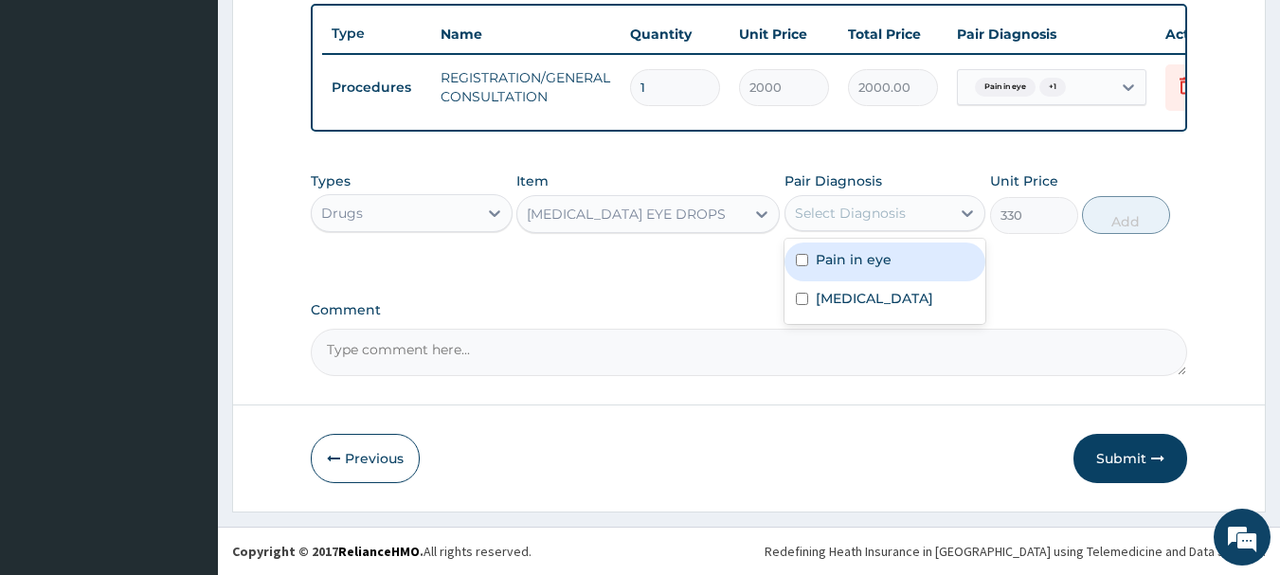
click at [908, 274] on div "Pain in eye" at bounding box center [885, 262] width 202 height 39
checkbox input "true"
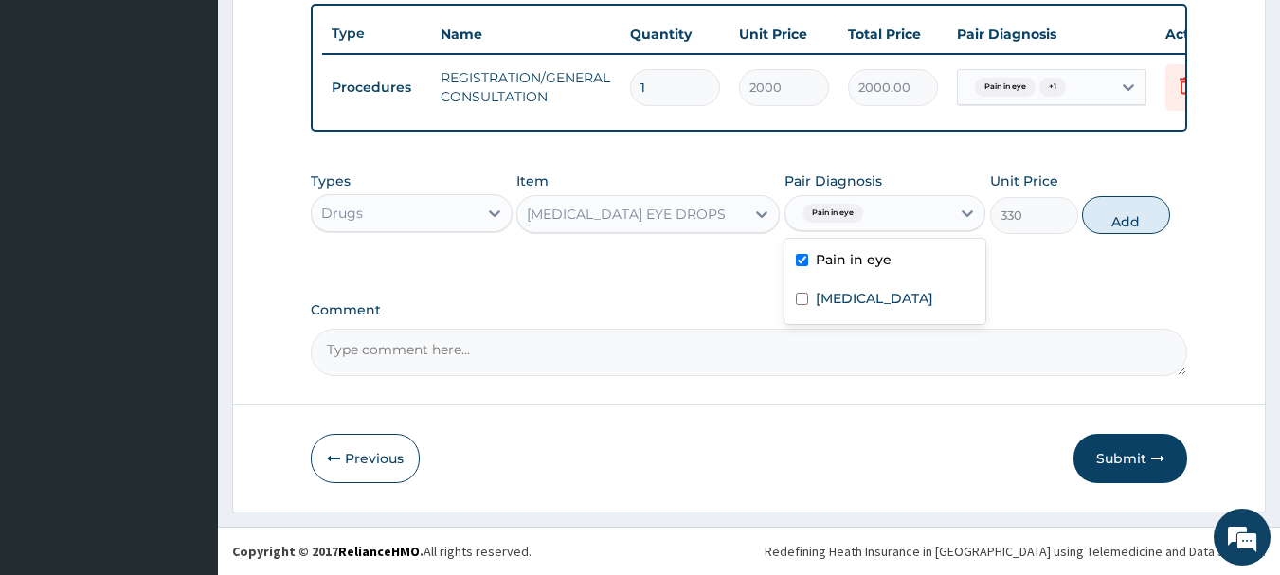
click at [1129, 233] on button "Add" at bounding box center [1126, 215] width 88 height 38
type input "0"
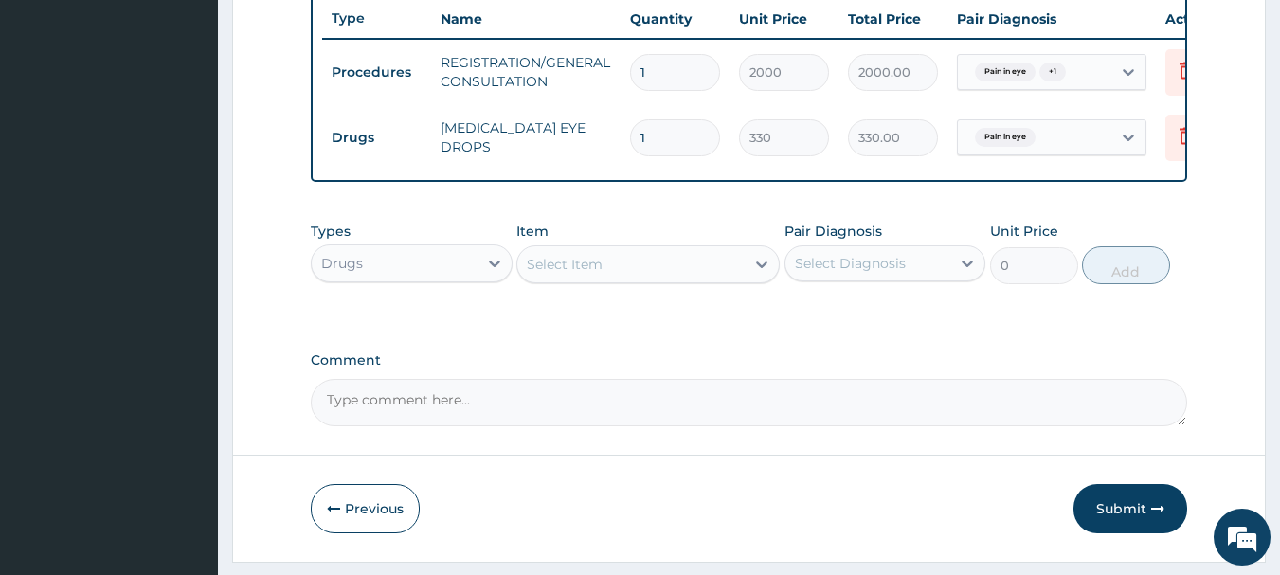
click at [543, 274] on div "Select Item" at bounding box center [565, 264] width 76 height 19
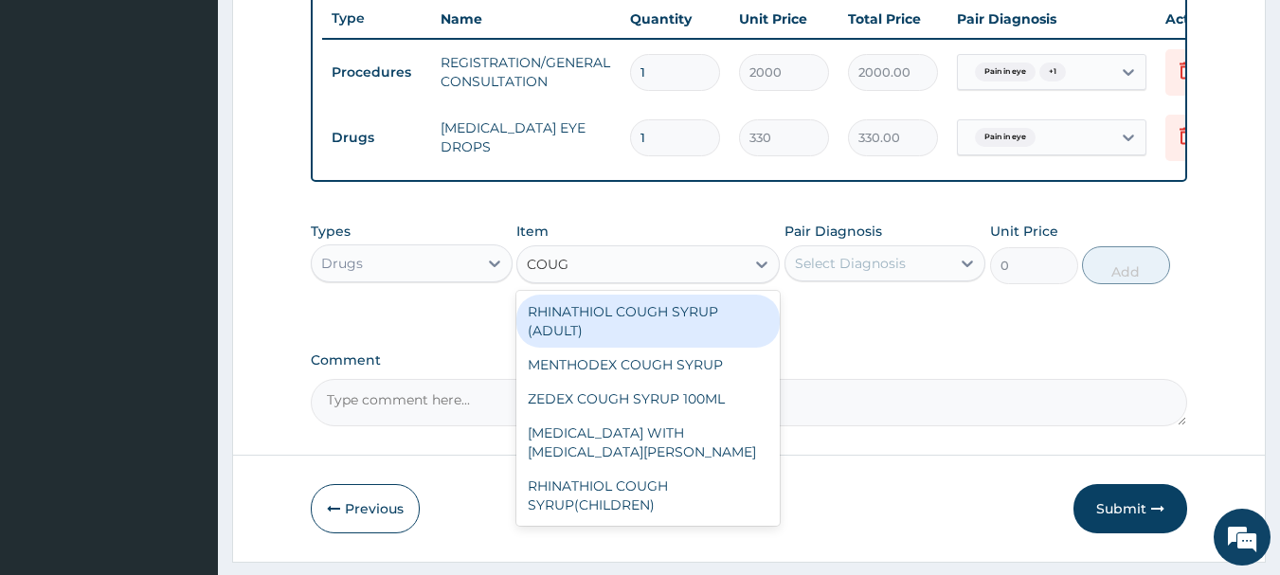
type input "COUGH"
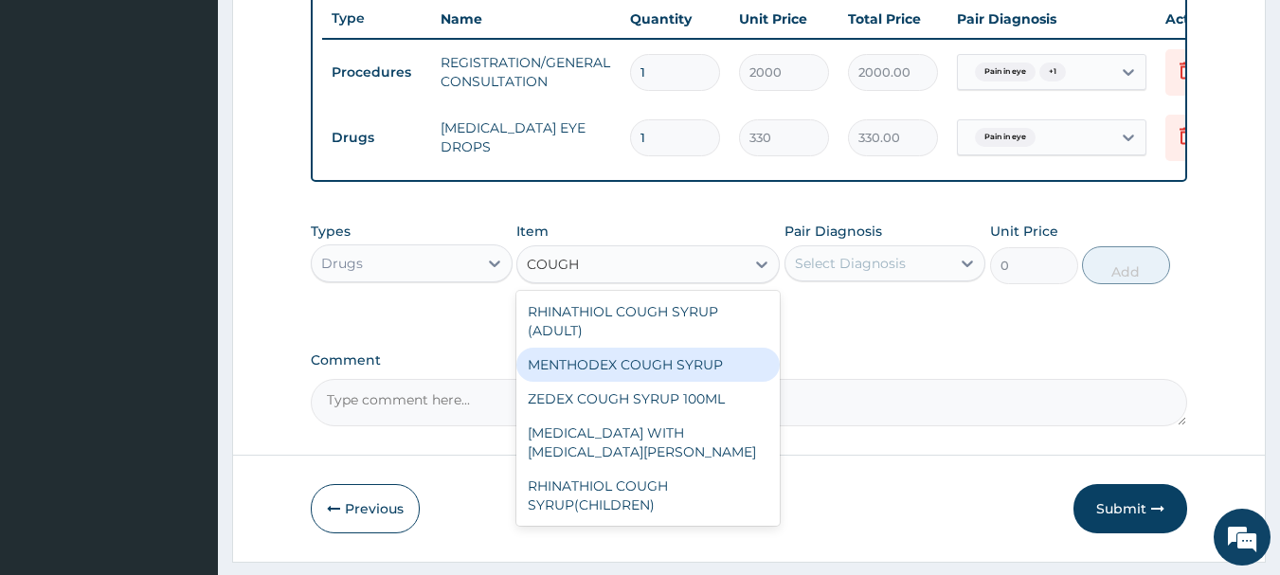
click at [667, 382] on div "MENTHODEX COUGH SYRUP" at bounding box center [647, 365] width 263 height 34
type input "690"
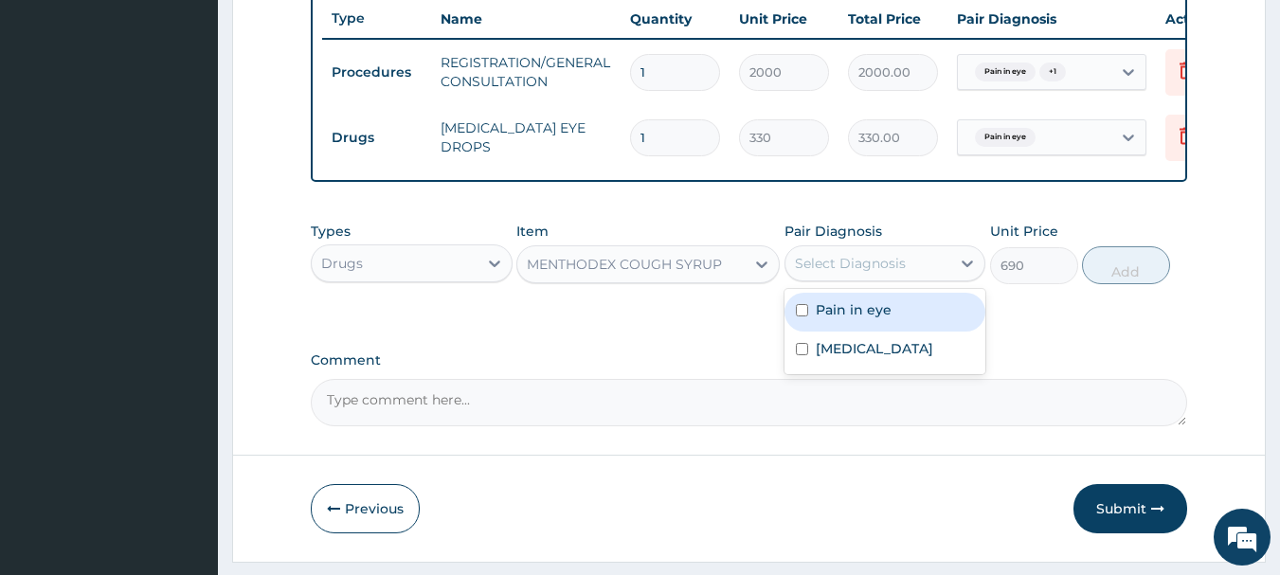
click at [872, 273] on div "Select Diagnosis" at bounding box center [850, 263] width 111 height 19
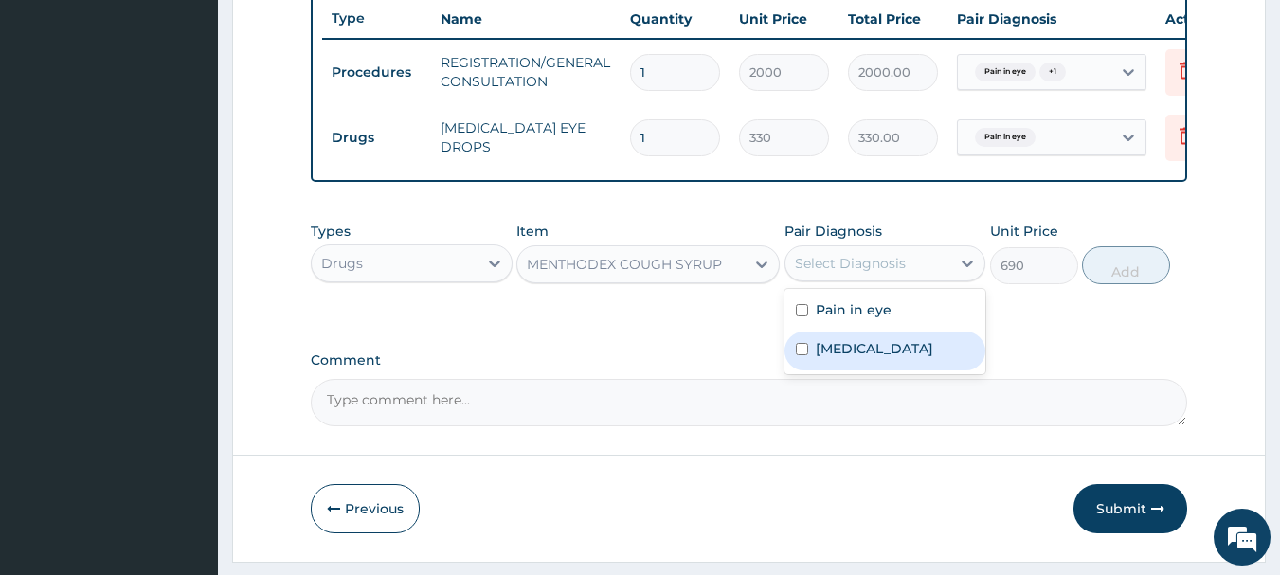
click at [897, 358] on label "Upper respiratory infection" at bounding box center [874, 348] width 117 height 19
checkbox input "true"
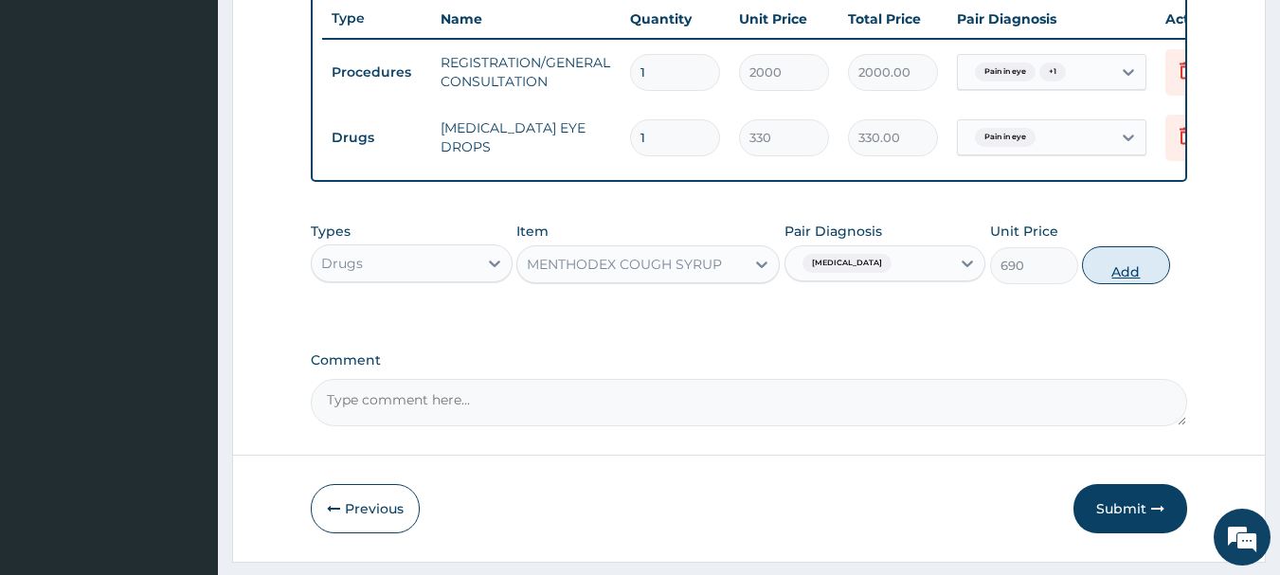
click at [1170, 284] on button "Add" at bounding box center [1126, 265] width 88 height 38
type input "0"
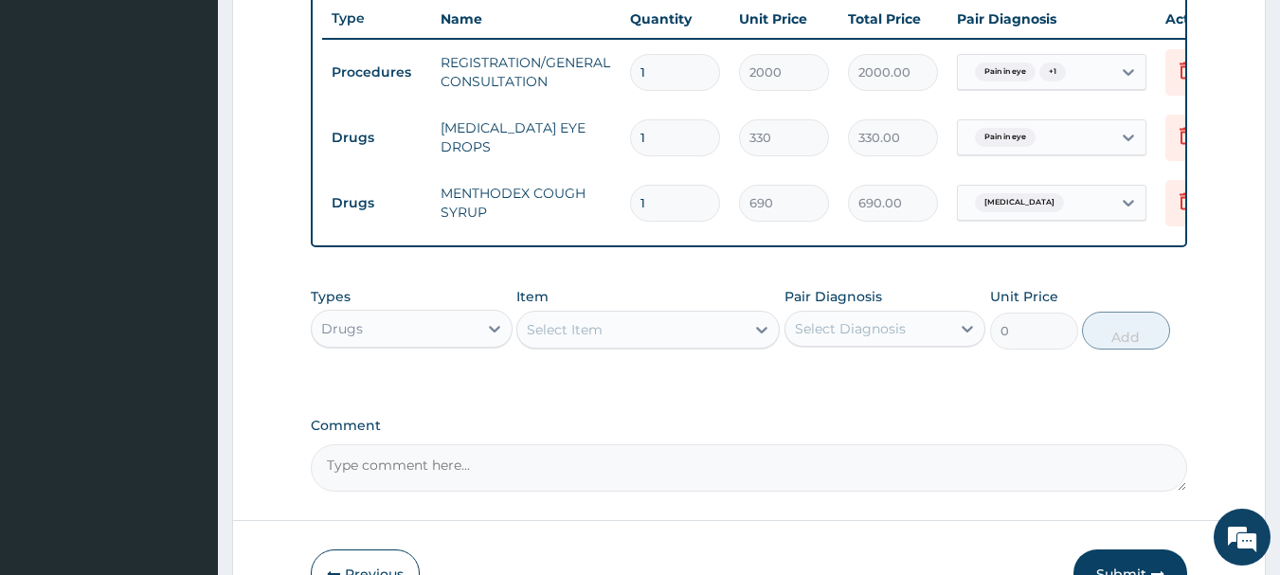
click at [592, 339] on div "Select Item" at bounding box center [565, 329] width 76 height 19
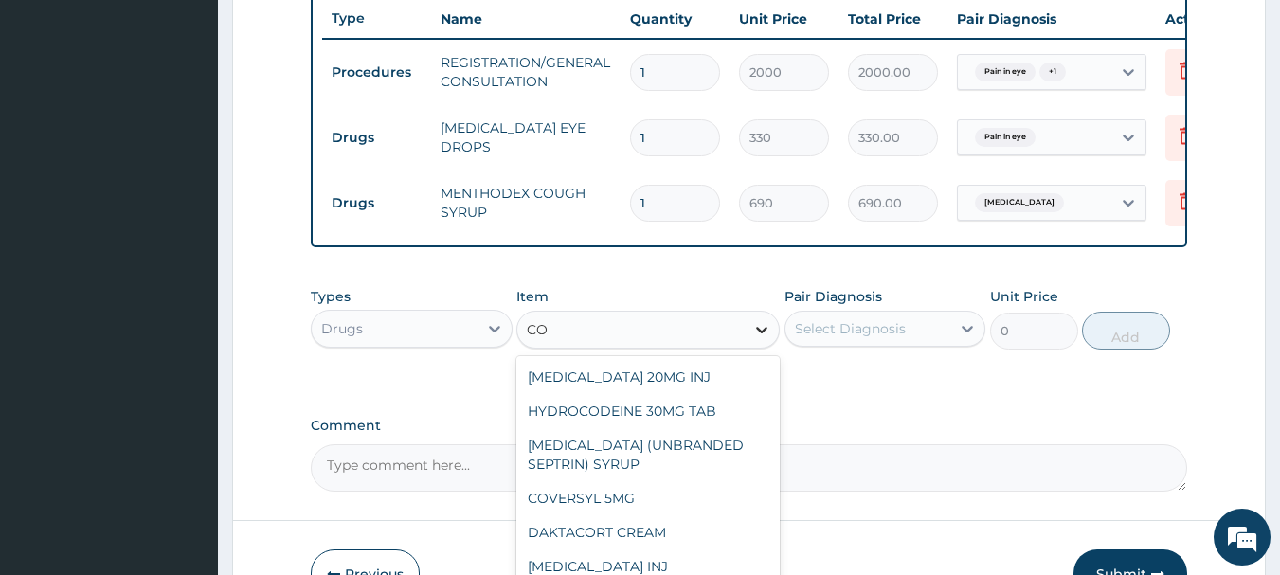
type input "C"
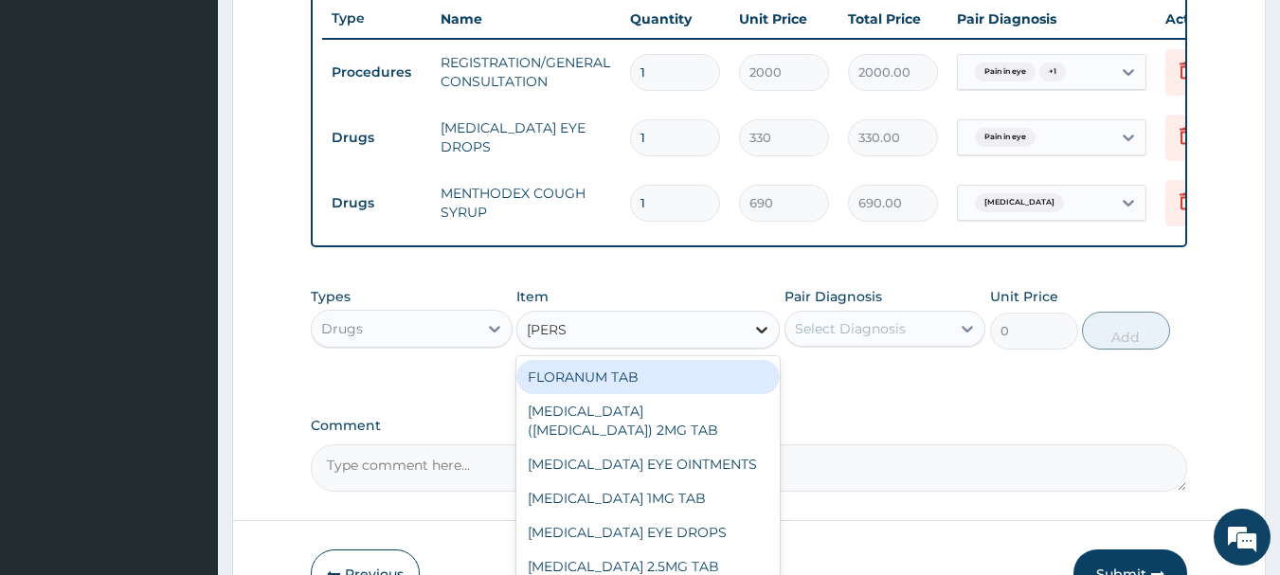
type input "LORAT"
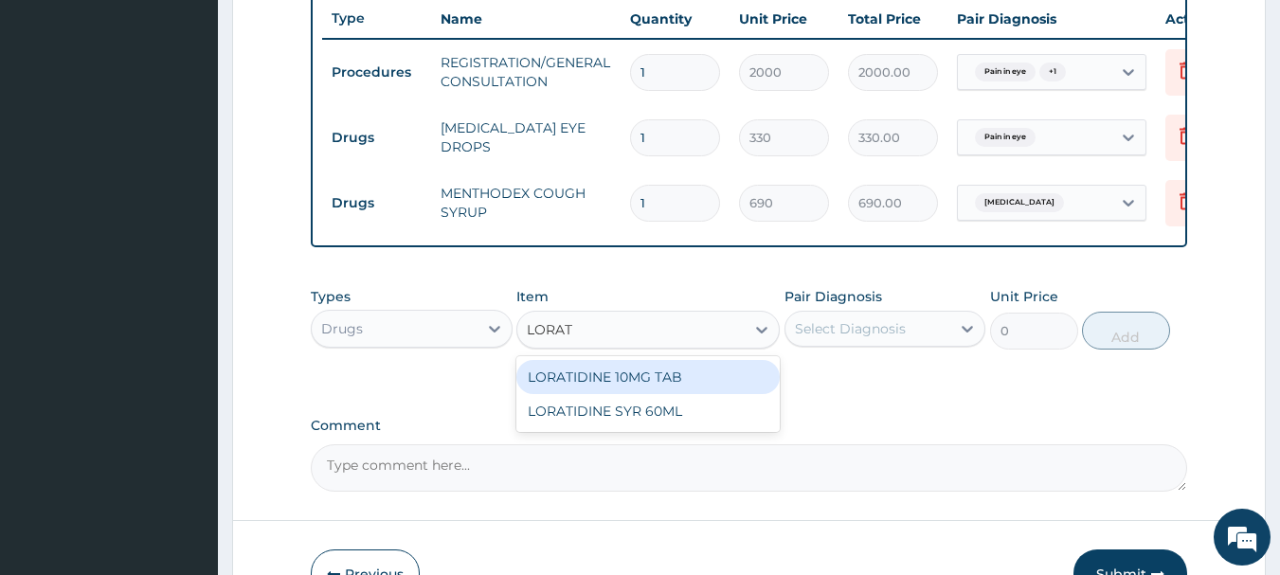
click at [593, 394] on div "LORATIDINE 10MG TAB" at bounding box center [647, 377] width 263 height 34
type input "50"
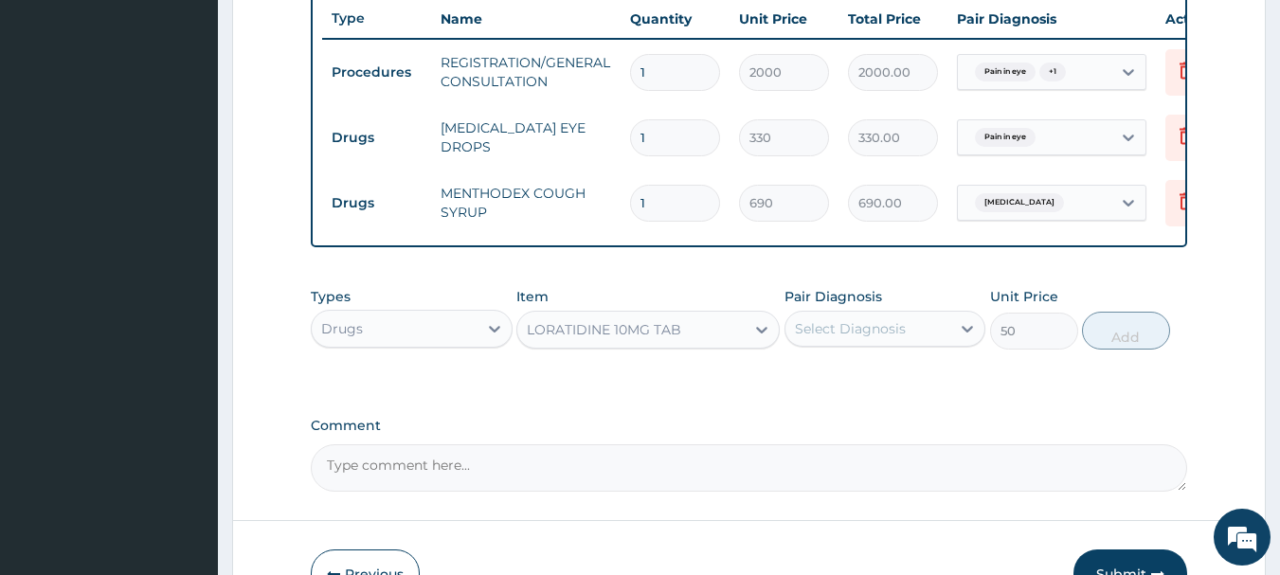
click at [900, 338] on div "Select Diagnosis" at bounding box center [850, 328] width 111 height 19
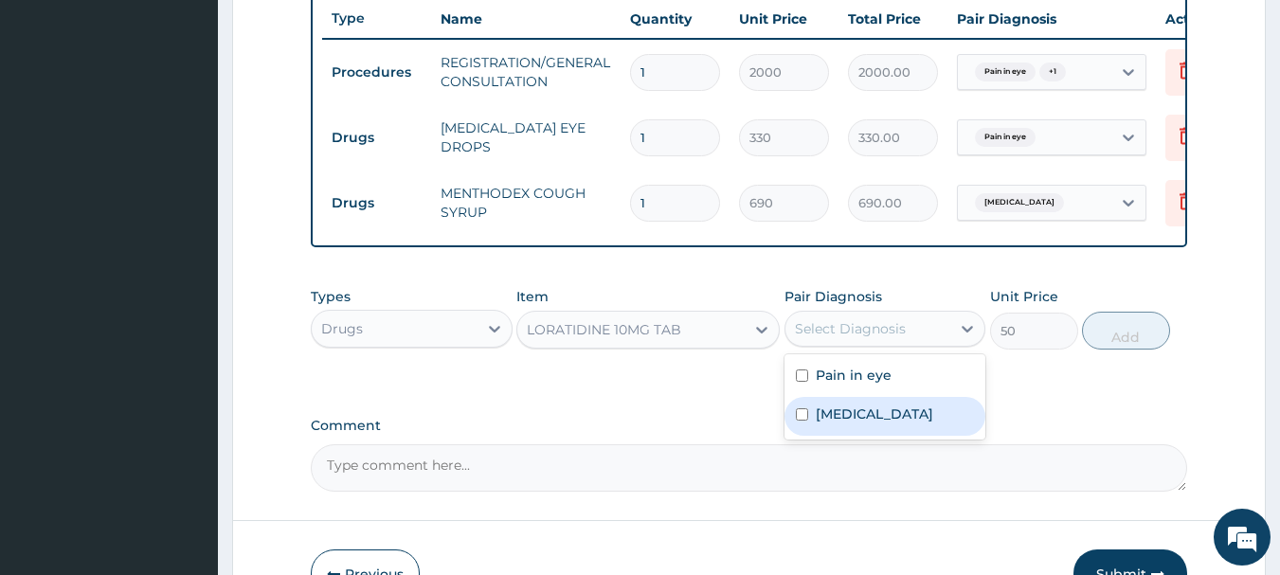
click at [878, 423] on label "Upper respiratory infection" at bounding box center [874, 413] width 117 height 19
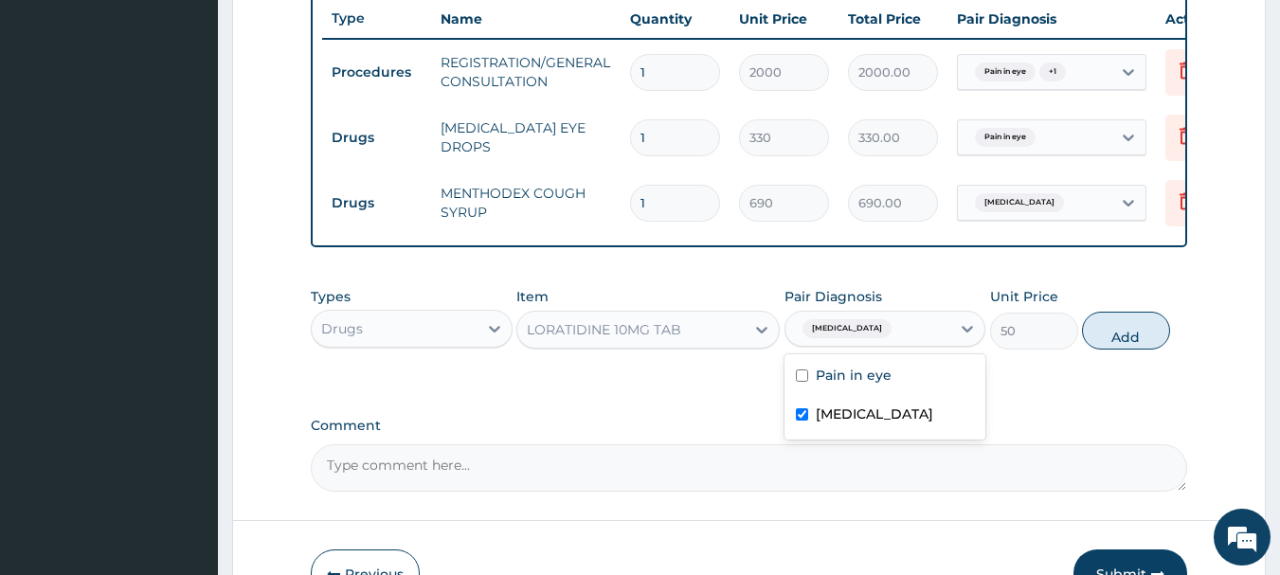
checkbox input "true"
click at [1145, 343] on button "Add" at bounding box center [1126, 331] width 88 height 38
type input "0"
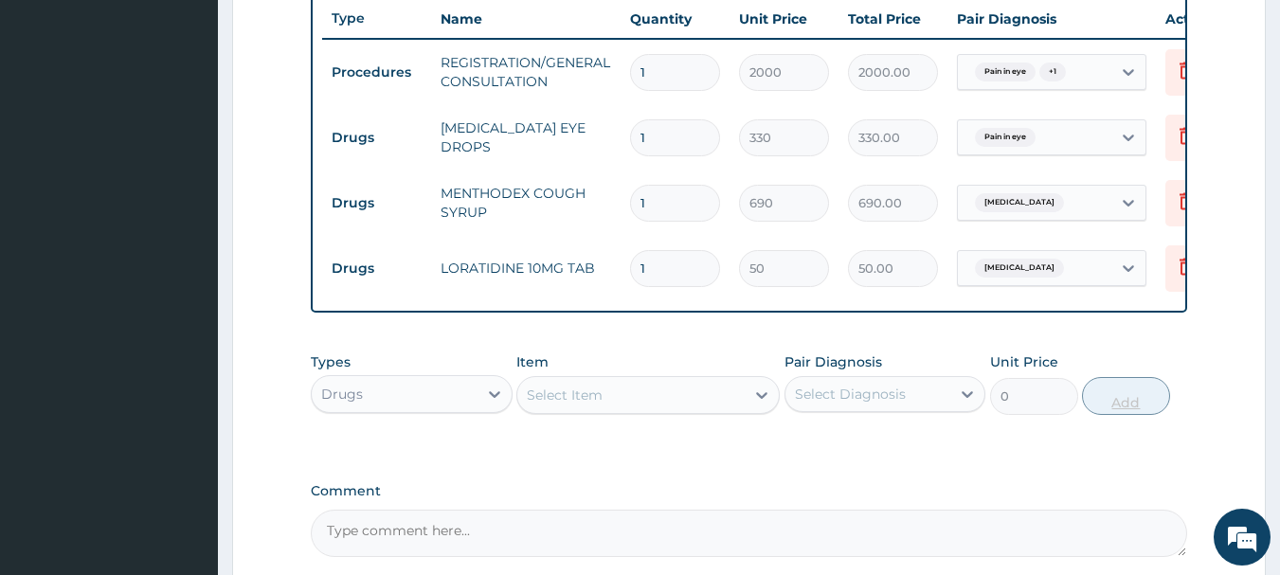
type input "0.00"
type input "5"
type input "250.00"
type input "5"
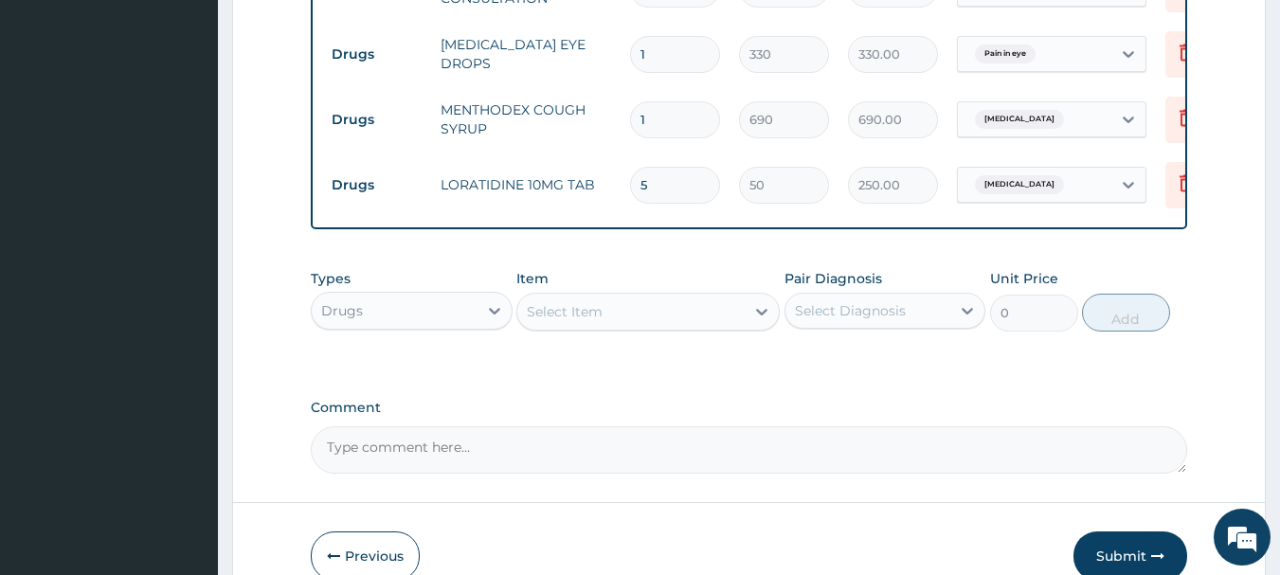
scroll to position [906, 0]
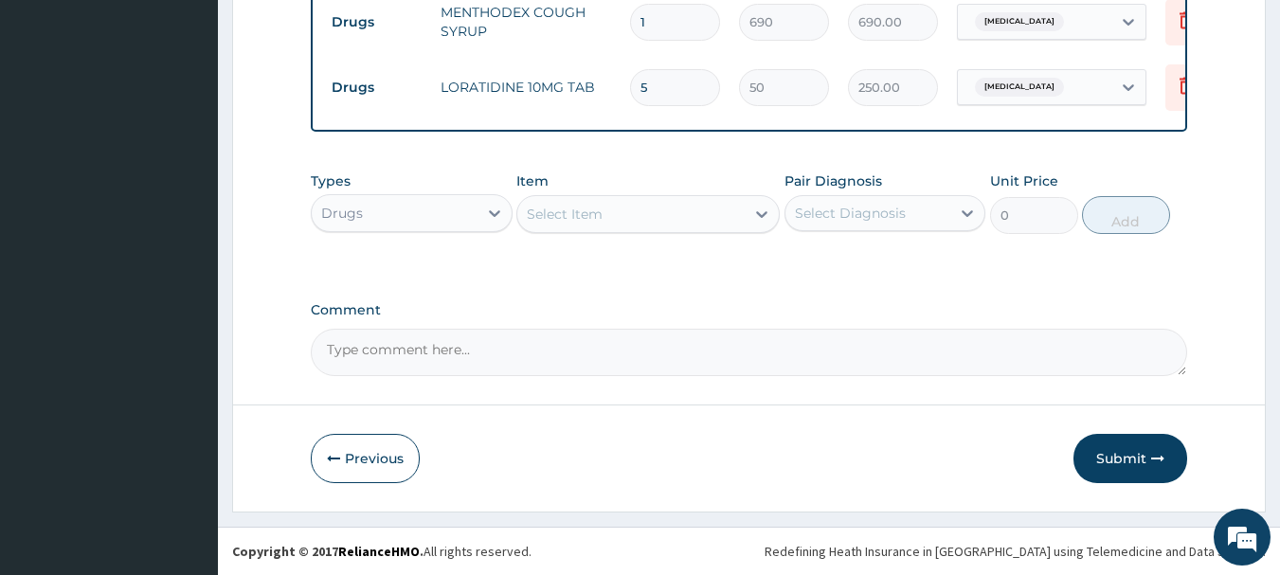
click at [1141, 483] on button "Submit" at bounding box center [1130, 458] width 114 height 49
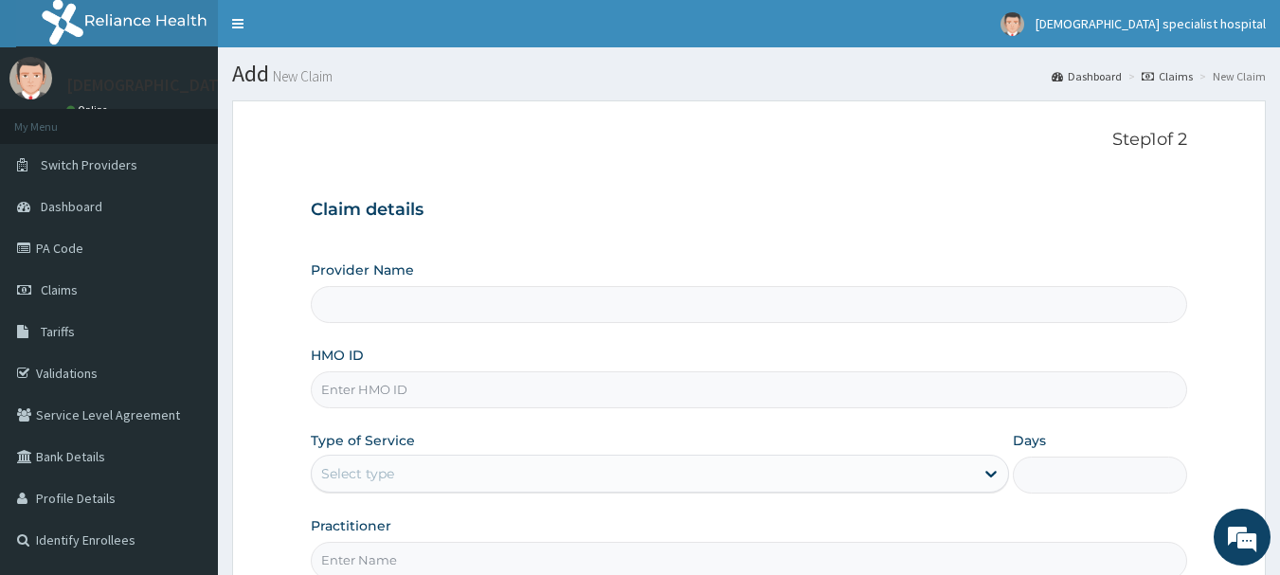
type input "Jefis Specialist Hospital Ltd"
click at [333, 387] on input "HMO ID" at bounding box center [749, 389] width 877 height 37
paste input "LIM/10062/E"
type input "LIM/10062/E"
click at [378, 466] on div "Select type" at bounding box center [357, 473] width 73 height 19
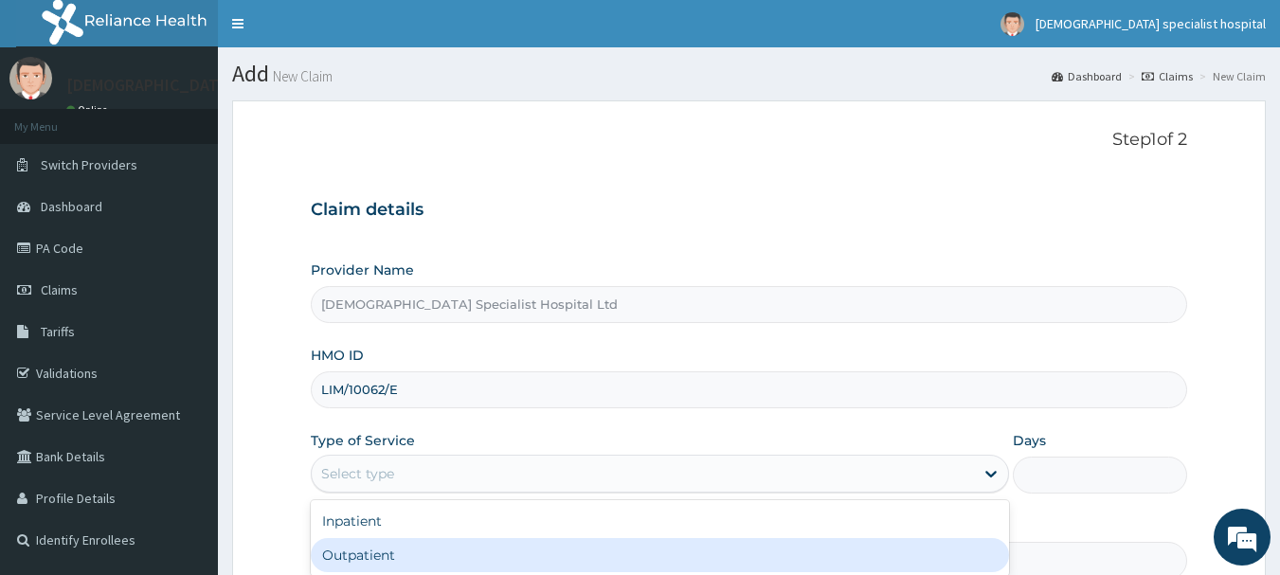
click at [391, 555] on div "Outpatient" at bounding box center [660, 555] width 698 height 34
type input "1"
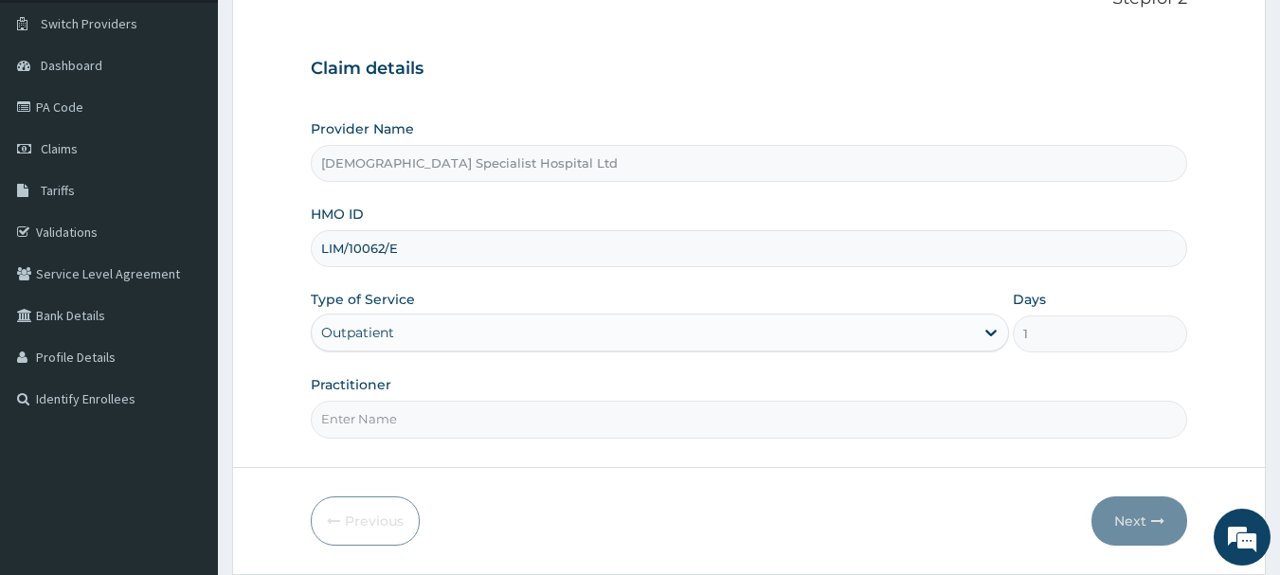
scroll to position [189, 0]
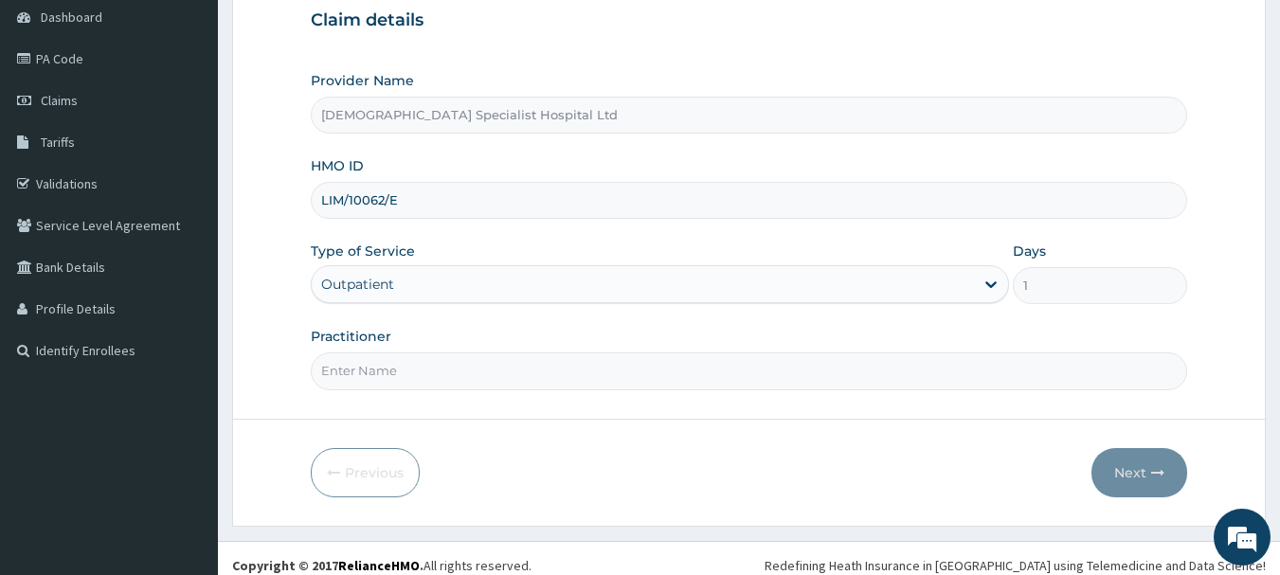
click at [394, 359] on input "Practitioner" at bounding box center [749, 370] width 877 height 37
type input "[PERSON_NAME]"
click at [1122, 475] on button "Next" at bounding box center [1139, 472] width 96 height 49
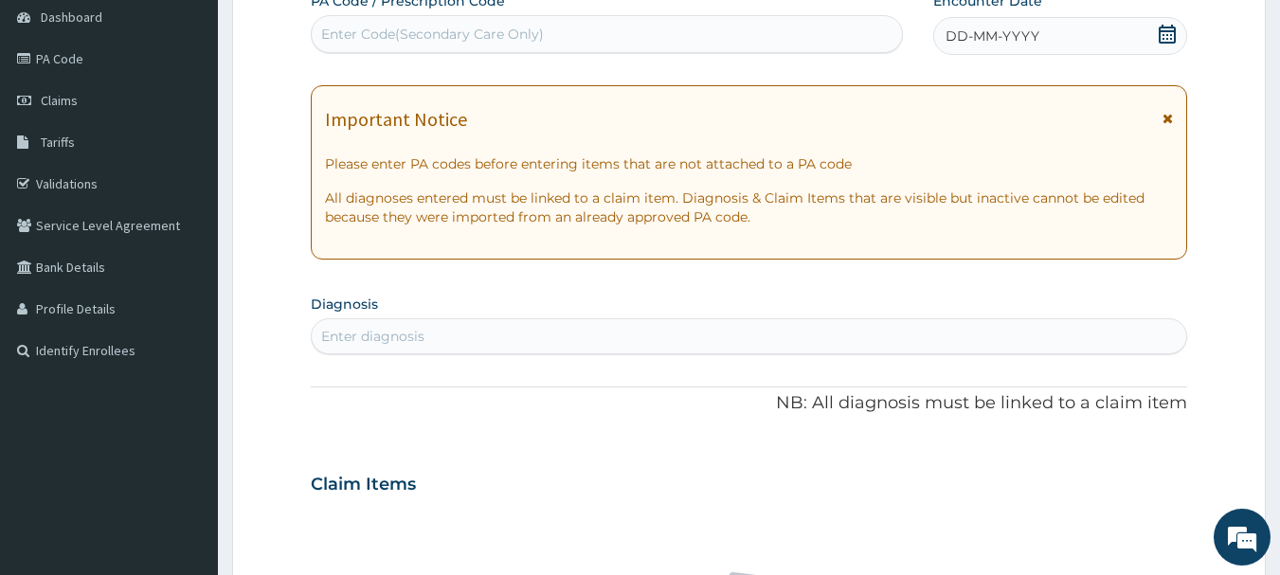
click at [1005, 32] on span "DD-MM-YYYY" at bounding box center [992, 36] width 94 height 19
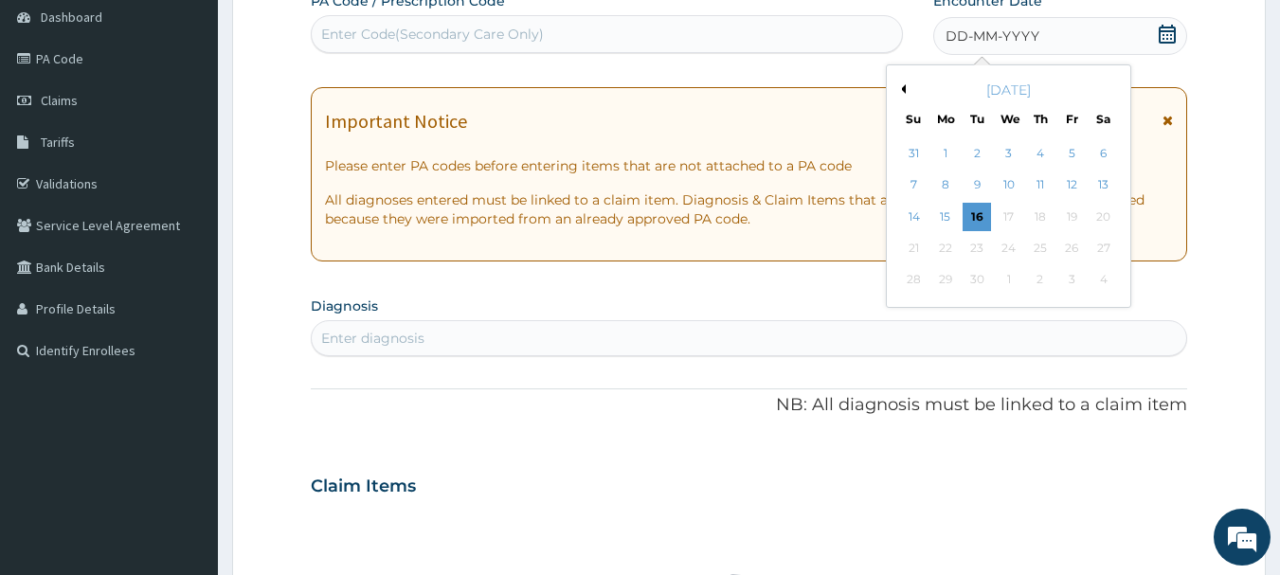
click at [904, 88] on button "Previous Month" at bounding box center [900, 88] width 9 height 9
click at [1065, 211] on div "15" at bounding box center [1071, 217] width 28 height 28
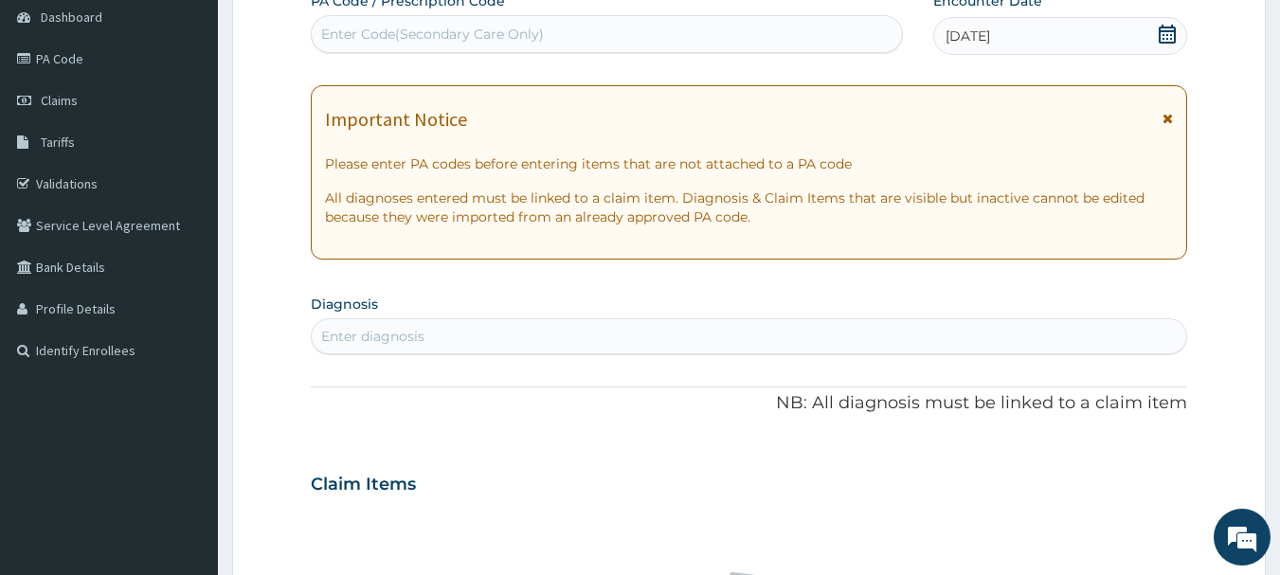
click at [366, 345] on div "Enter diagnosis" at bounding box center [372, 336] width 103 height 19
click at [393, 333] on div "Enter diagnosis" at bounding box center [372, 336] width 103 height 19
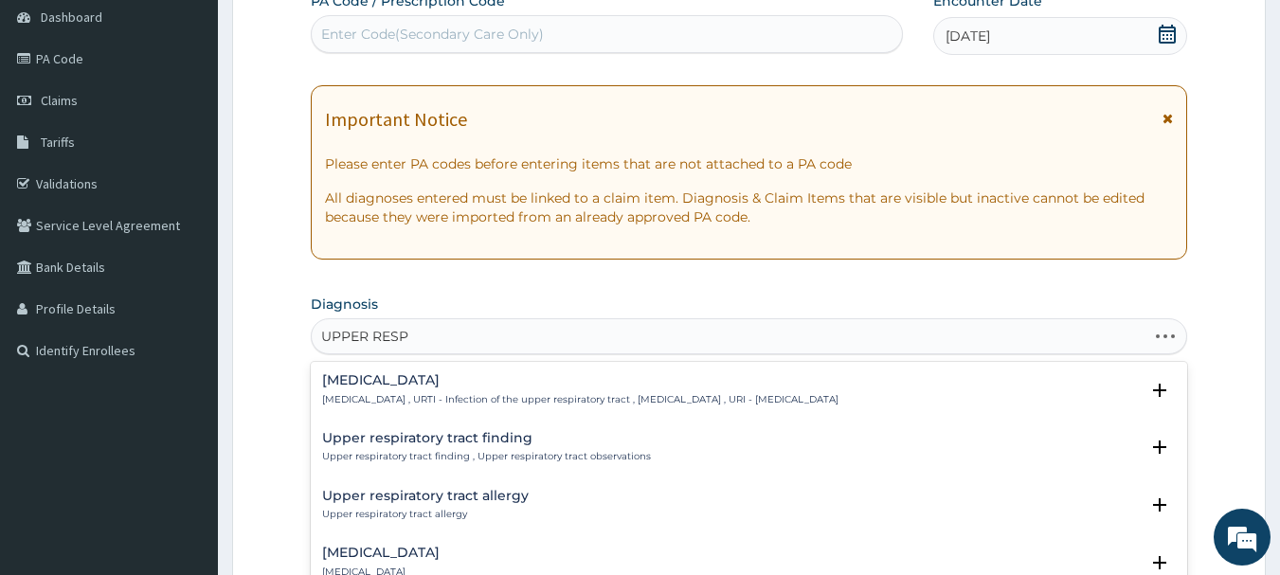
type input "UPPER RESPI"
click at [464, 379] on h4 "Upper respiratory infection" at bounding box center [580, 380] width 516 height 14
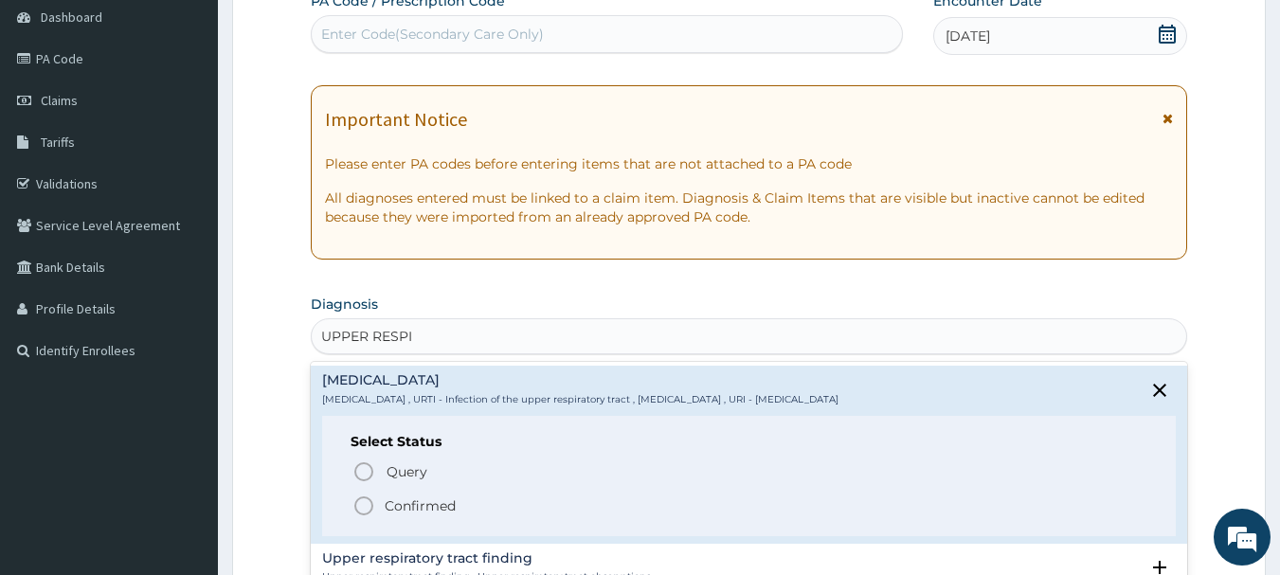
click at [387, 515] on p "Confirmed" at bounding box center [420, 505] width 71 height 19
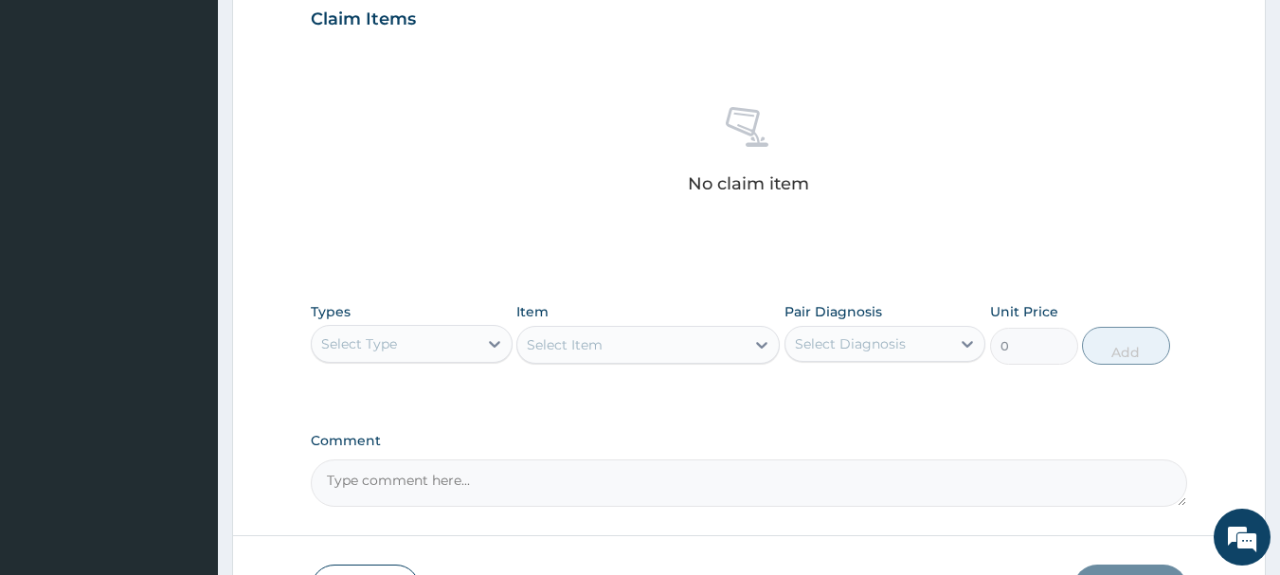
scroll to position [663, 0]
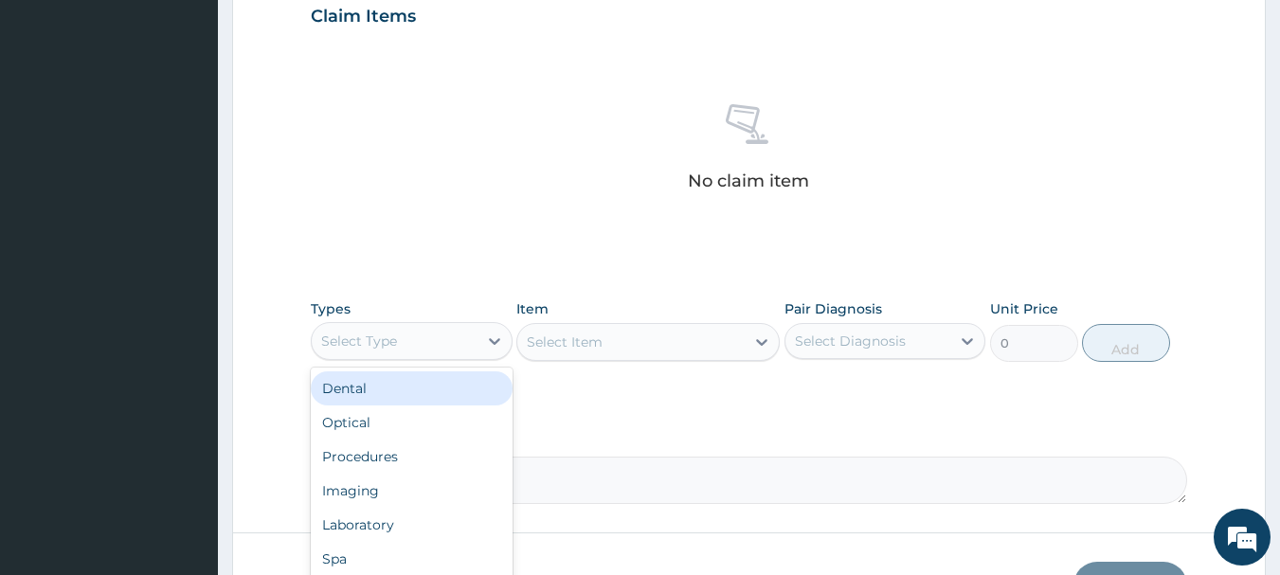
click at [427, 349] on div "Select Type" at bounding box center [395, 341] width 166 height 30
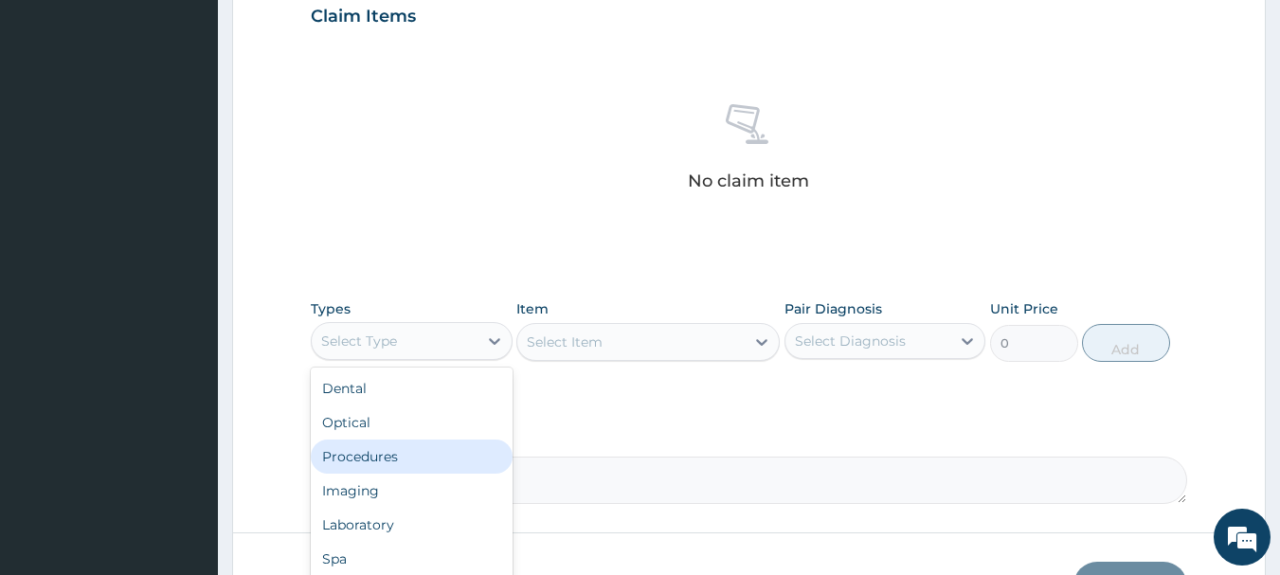
click at [382, 464] on div "Procedures" at bounding box center [412, 457] width 202 height 34
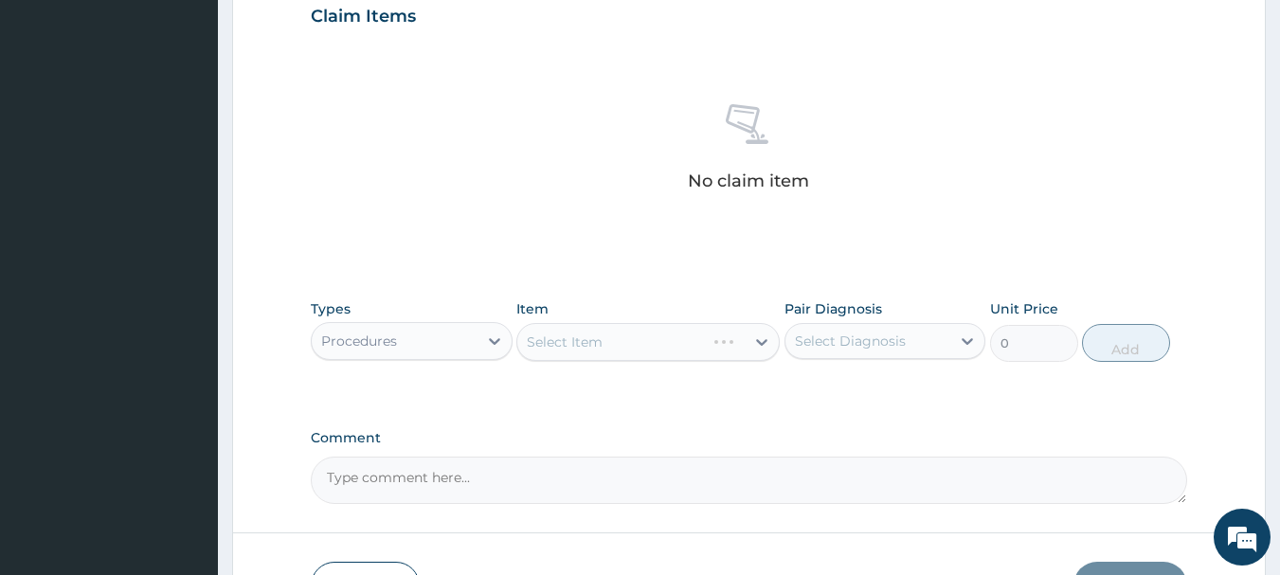
click at [700, 339] on div "Select Item" at bounding box center [647, 342] width 263 height 38
click at [699, 337] on div "Select Item" at bounding box center [647, 342] width 263 height 38
click at [694, 338] on div "Select Item" at bounding box center [630, 342] width 227 height 30
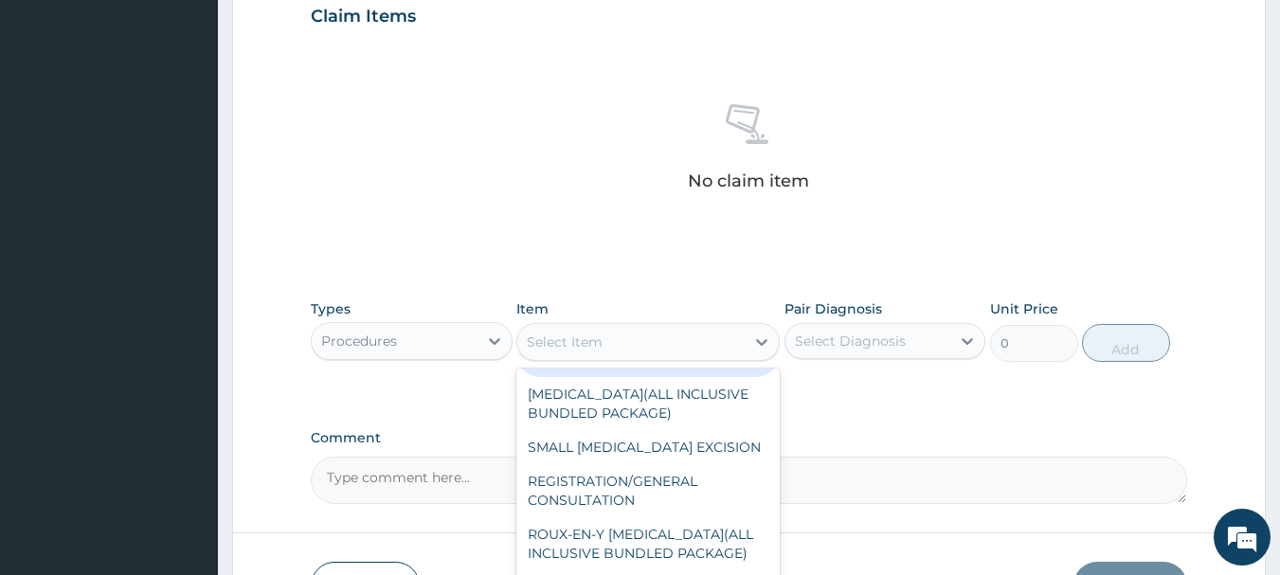
scroll to position [189, 0]
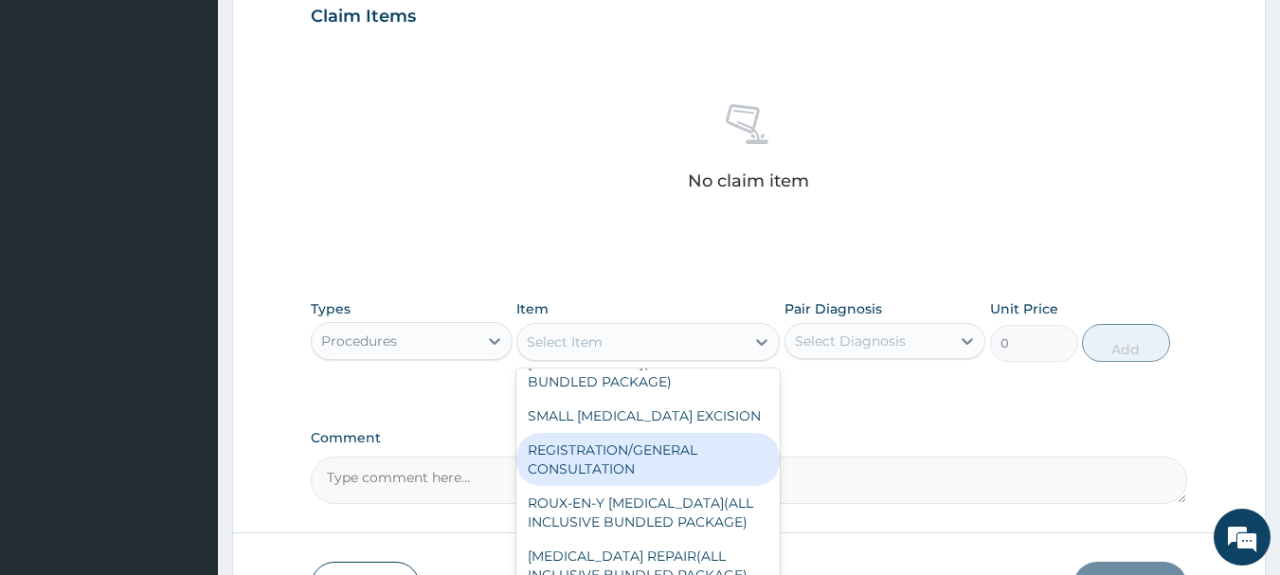
click at [630, 450] on div "REGISTRATION/GENERAL CONSULTATION" at bounding box center [647, 459] width 263 height 53
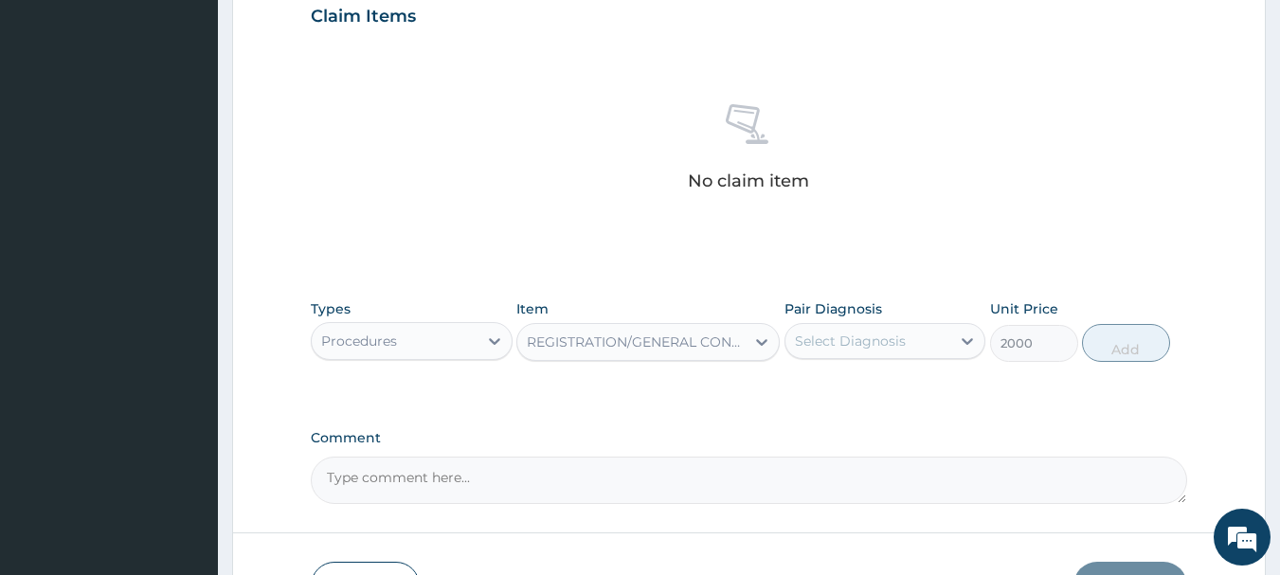
type input "2000"
click at [859, 344] on div "Select Diagnosis" at bounding box center [850, 341] width 111 height 19
click at [867, 394] on label "Upper respiratory infection" at bounding box center [874, 387] width 117 height 19
checkbox input "true"
click at [1145, 335] on button "Add" at bounding box center [1126, 343] width 88 height 38
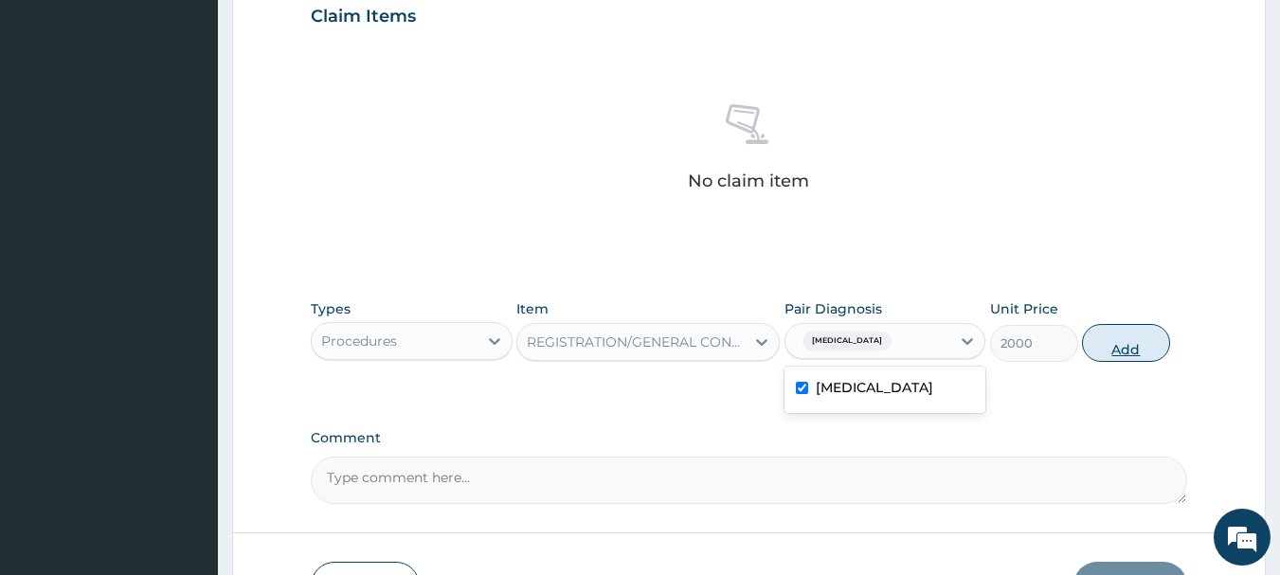
type input "0"
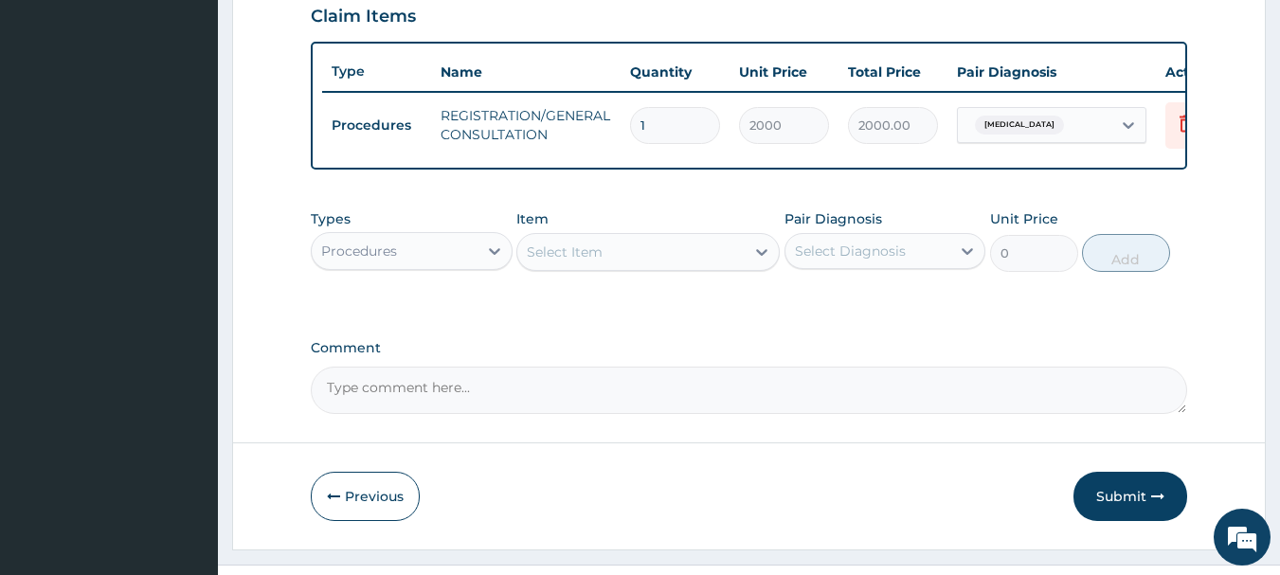
click at [417, 266] on div "Procedures" at bounding box center [395, 251] width 166 height 30
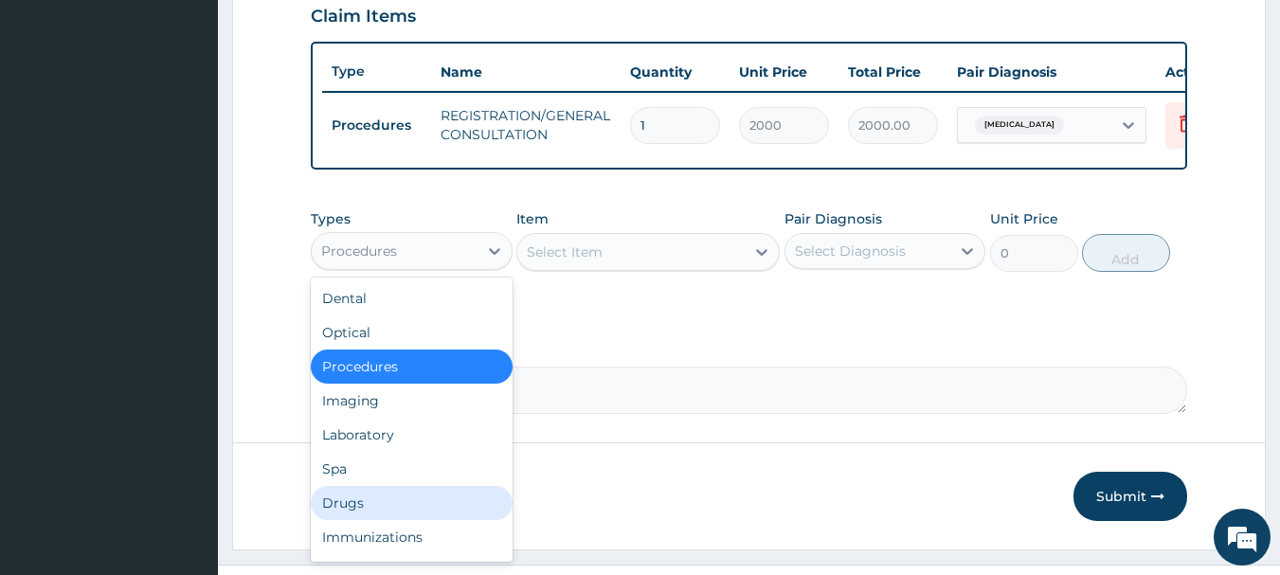
click at [412, 512] on div "Drugs" at bounding box center [412, 503] width 202 height 34
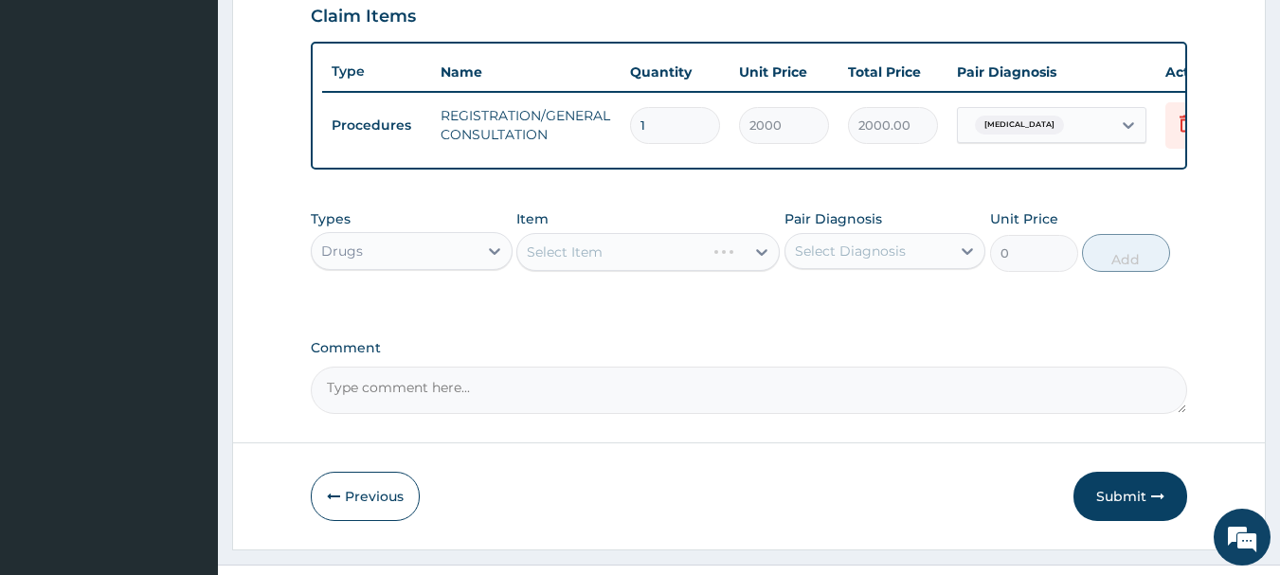
click at [548, 255] on div "Select Item" at bounding box center [647, 252] width 263 height 38
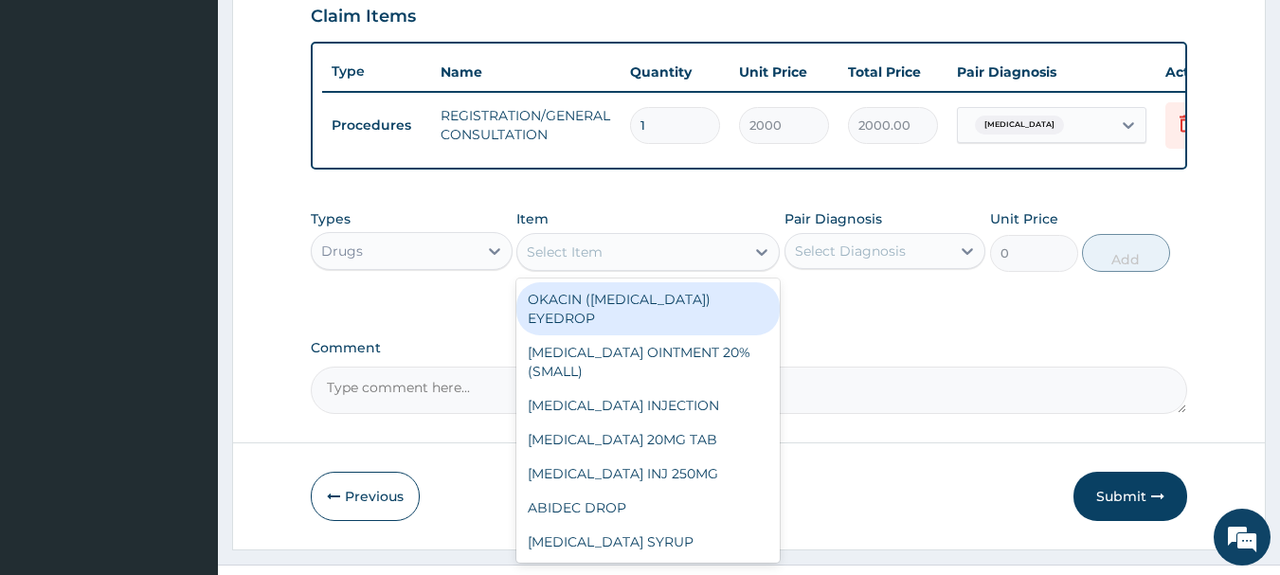
drag, startPoint x: 548, startPoint y: 255, endPoint x: 547, endPoint y: 276, distance: 20.9
click at [547, 267] on div "Select Item" at bounding box center [630, 252] width 227 height 30
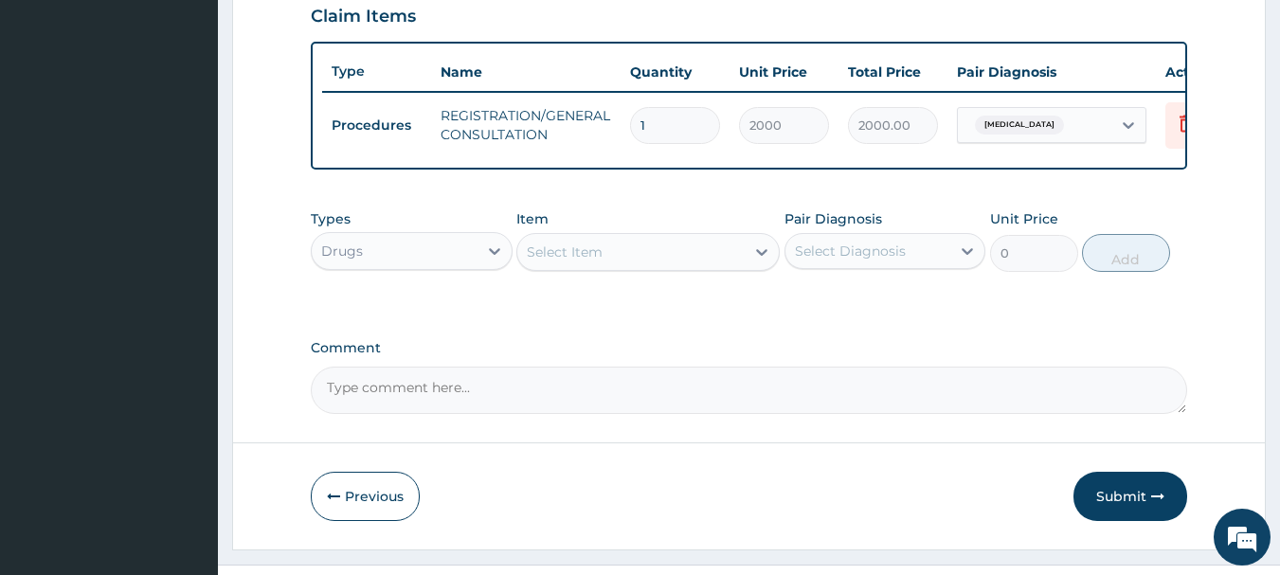
click at [547, 267] on div "Select Item" at bounding box center [630, 252] width 227 height 30
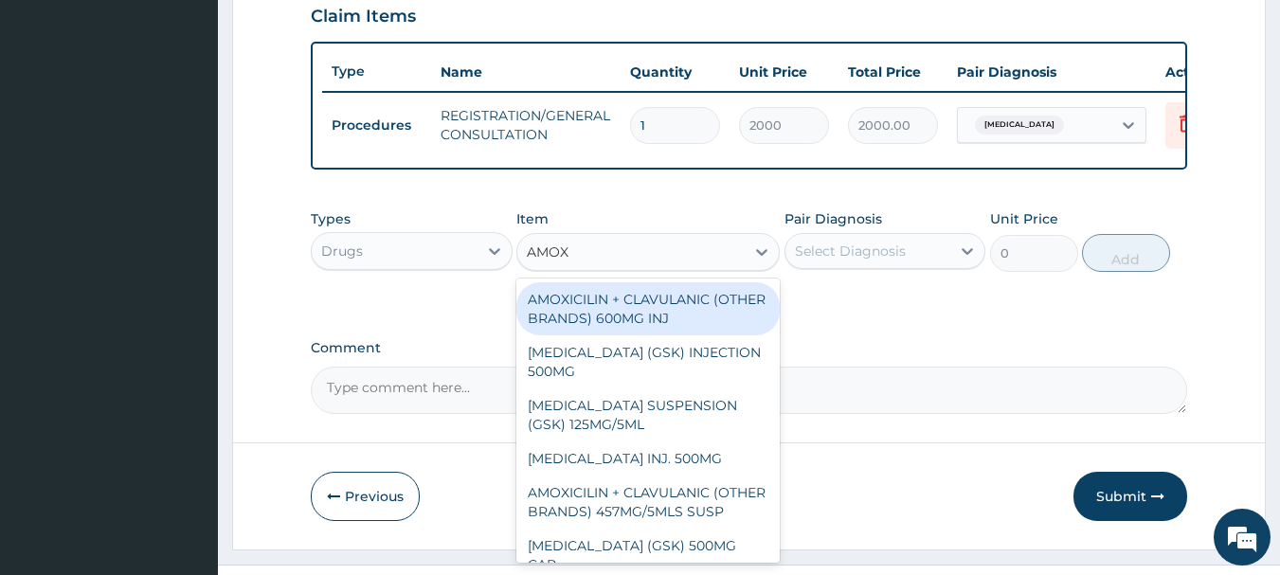
type input "AMOXY"
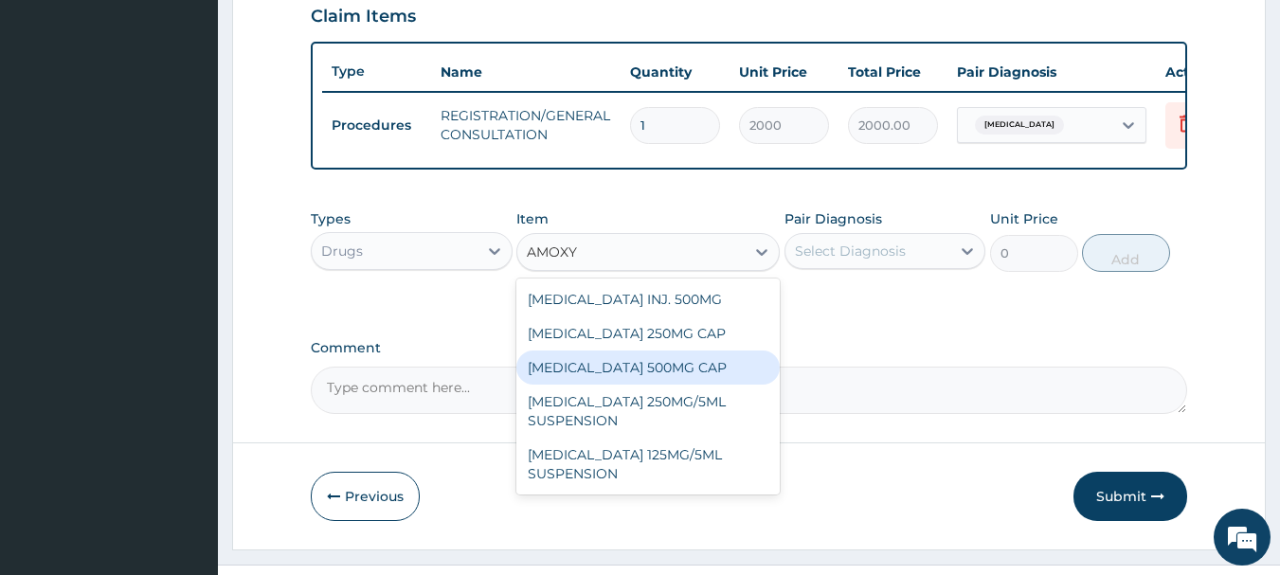
click at [563, 377] on div "[MEDICAL_DATA] 500MG CAP" at bounding box center [647, 367] width 263 height 34
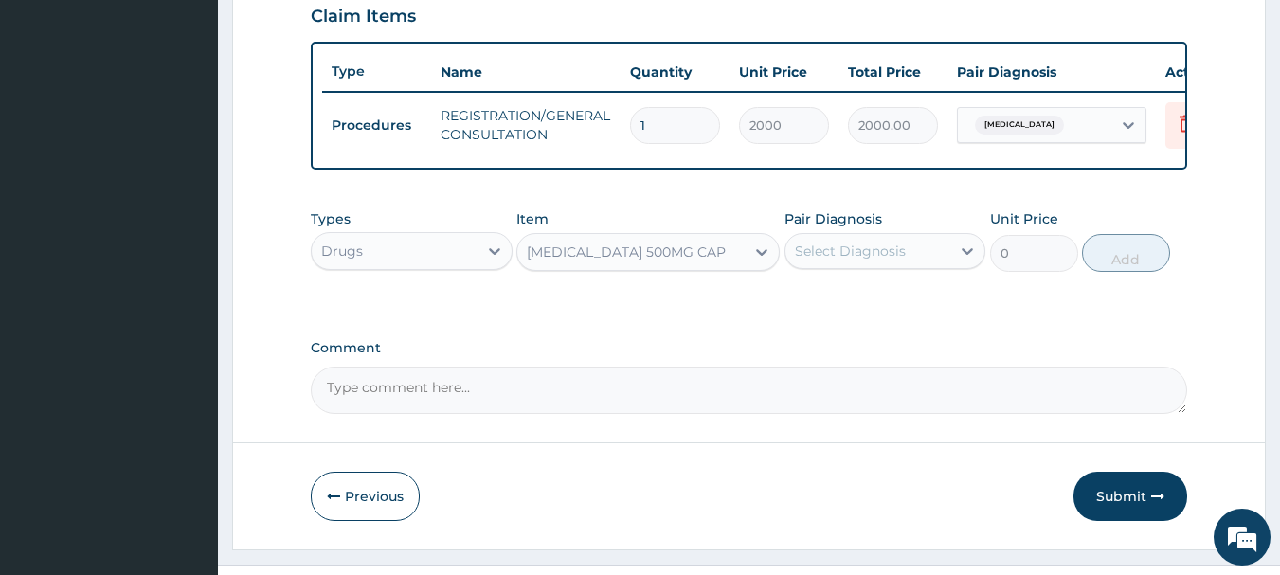
type input "50"
click at [889, 261] on div "Select Diagnosis" at bounding box center [850, 251] width 111 height 19
click at [895, 307] on label "Upper respiratory infection" at bounding box center [874, 297] width 117 height 19
checkbox input "true"
click at [1133, 266] on button "Add" at bounding box center [1126, 253] width 88 height 38
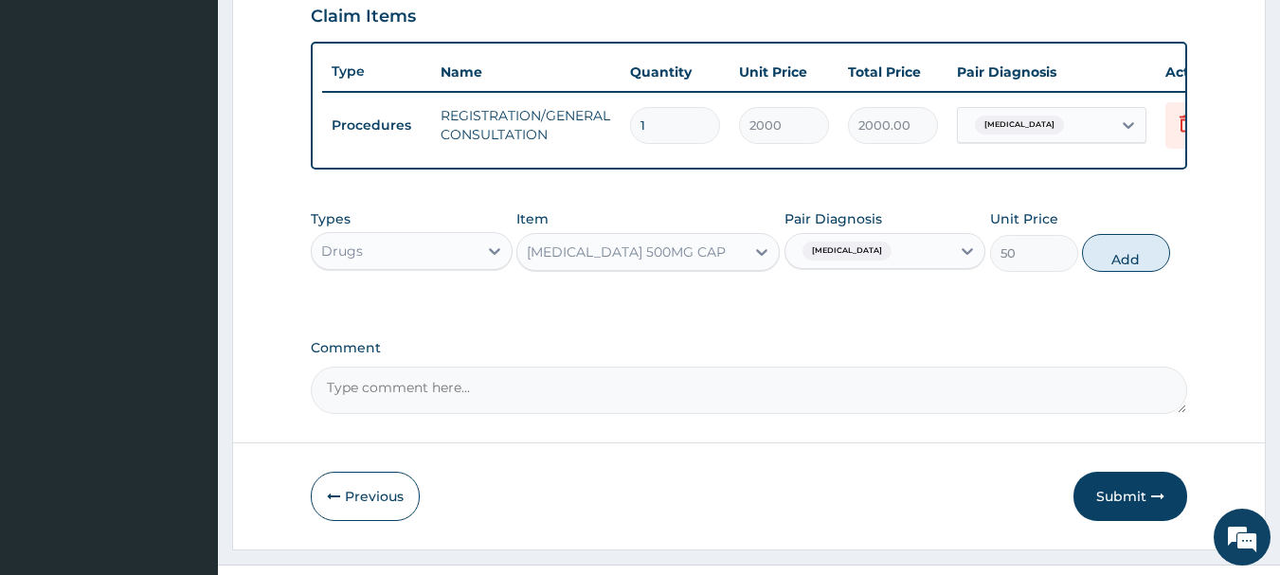
type input "0"
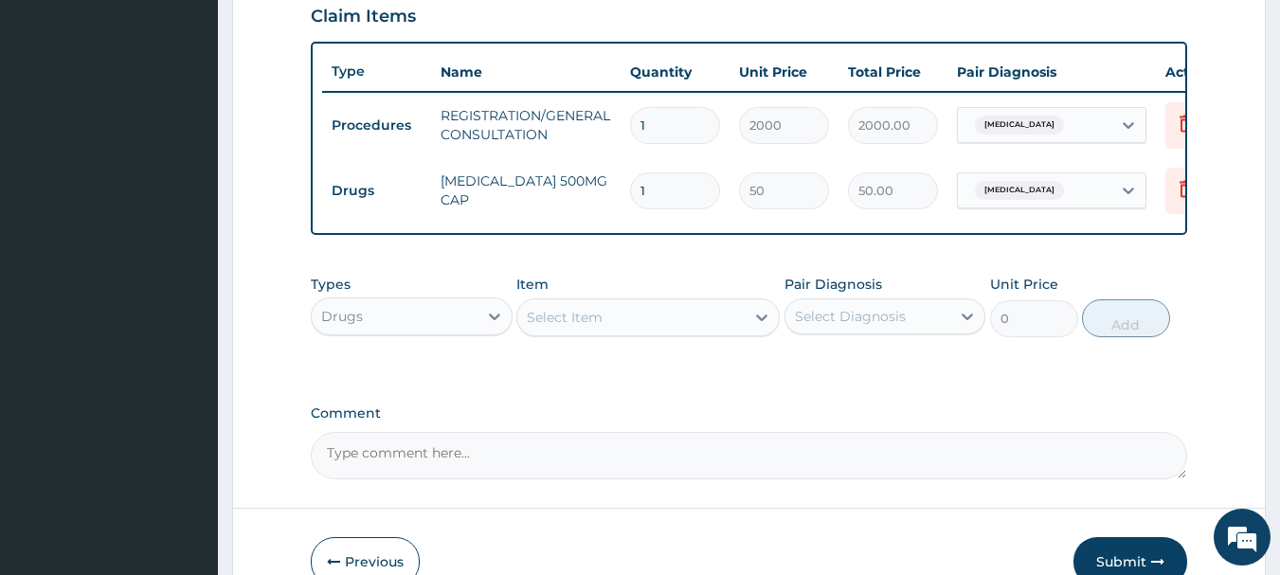
type input "0.00"
type input "5"
type input "250.00"
type input "5"
click at [599, 322] on div "Select Item" at bounding box center [565, 317] width 76 height 19
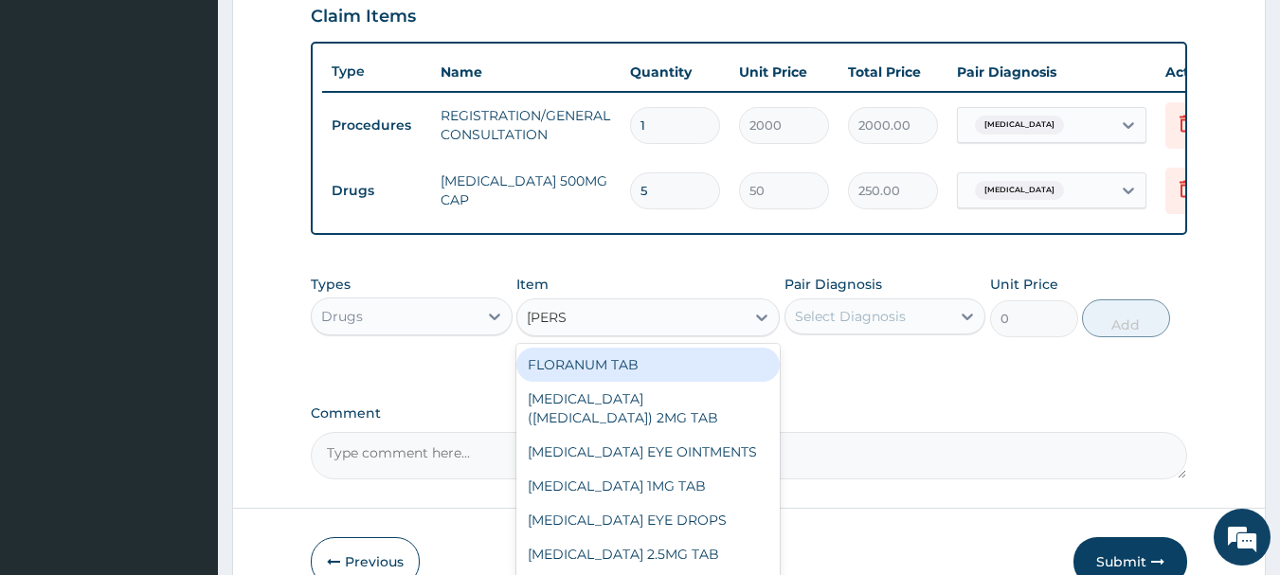
type input "LORAT"
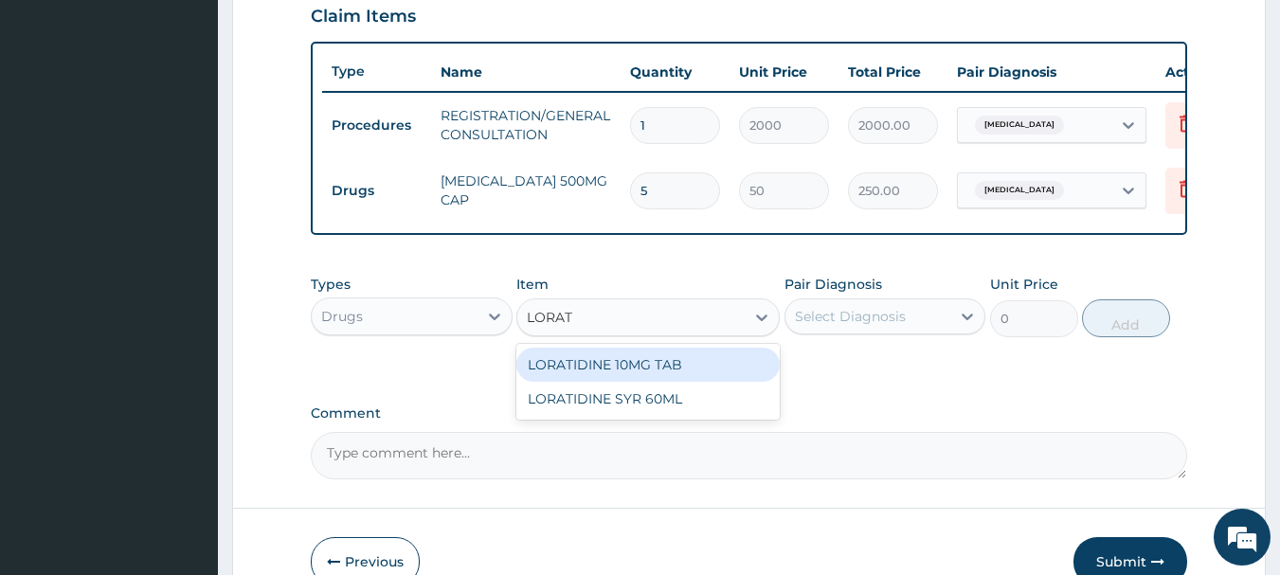
click at [590, 382] on div "LORATIDINE 10MG TAB" at bounding box center [647, 365] width 263 height 34
type input "50"
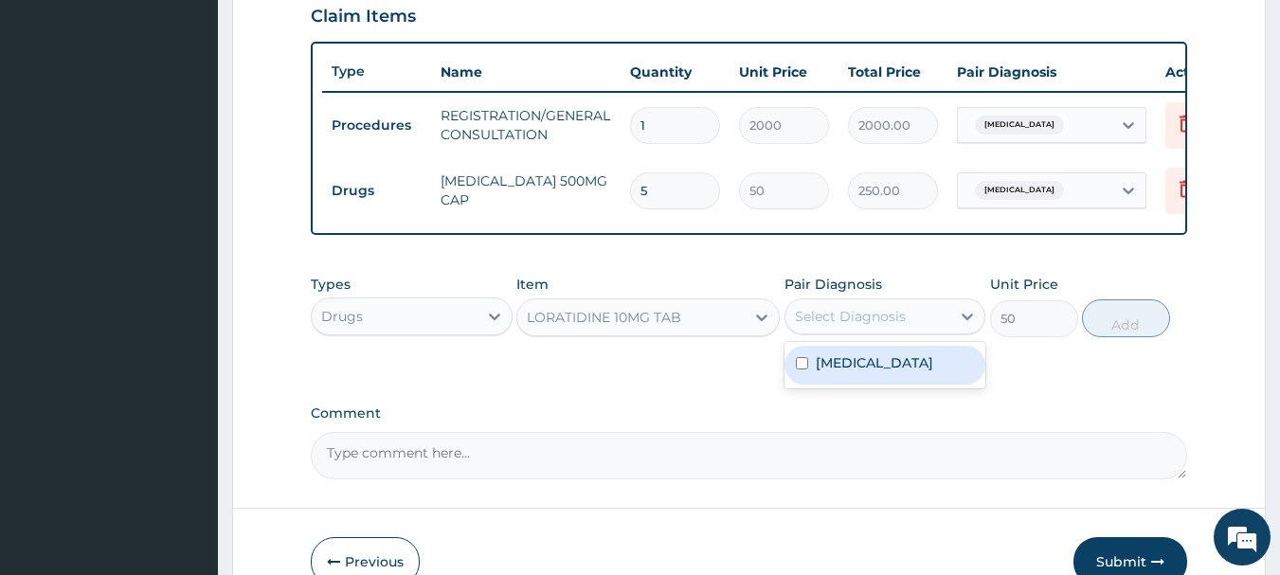
click at [932, 332] on div "Select Diagnosis" at bounding box center [868, 316] width 166 height 30
click at [907, 372] on label "Upper respiratory infection" at bounding box center [874, 362] width 117 height 19
checkbox input "true"
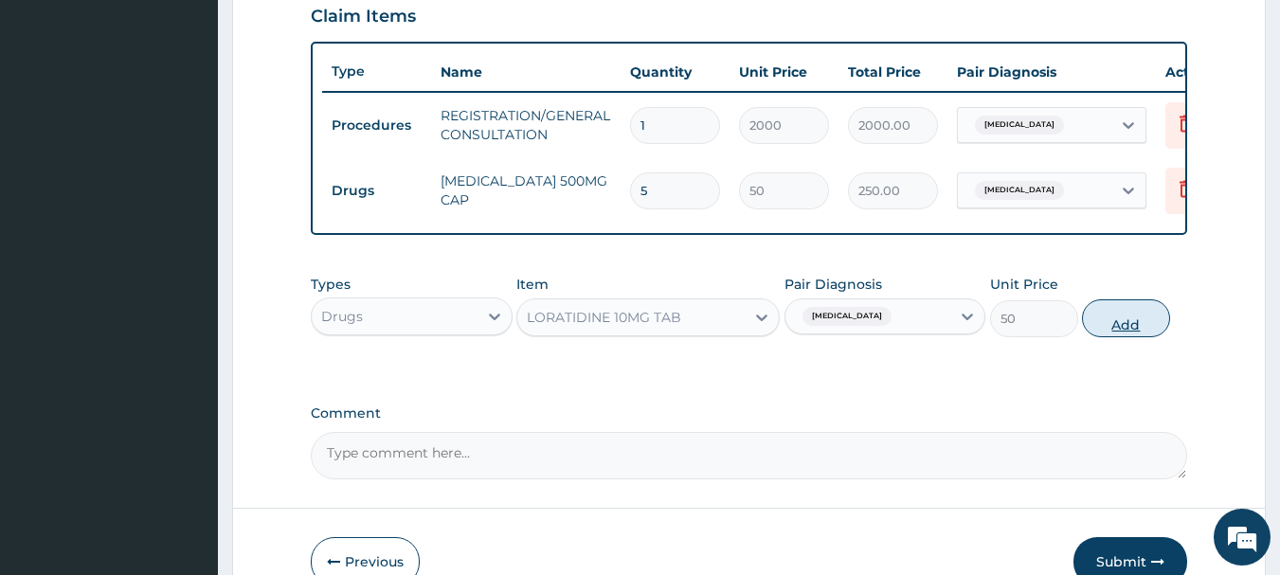
click at [1135, 320] on button "Add" at bounding box center [1126, 318] width 88 height 38
type input "0"
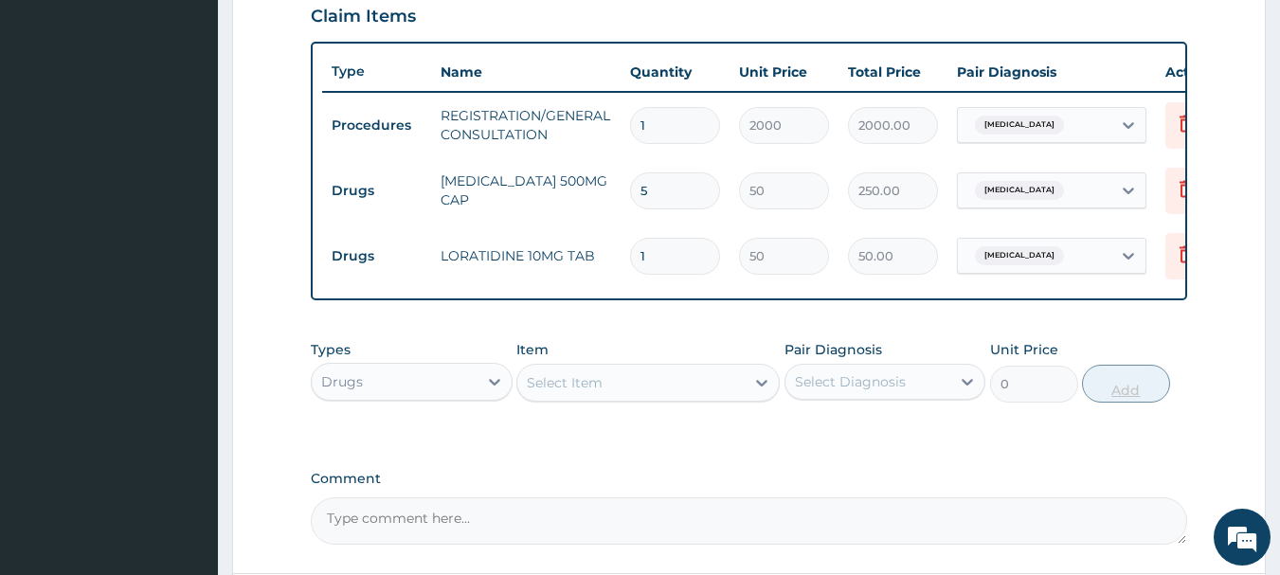
type input "0.00"
type input "5"
type input "250.00"
type input "5"
click at [636, 184] on input "5" at bounding box center [675, 190] width 90 height 37
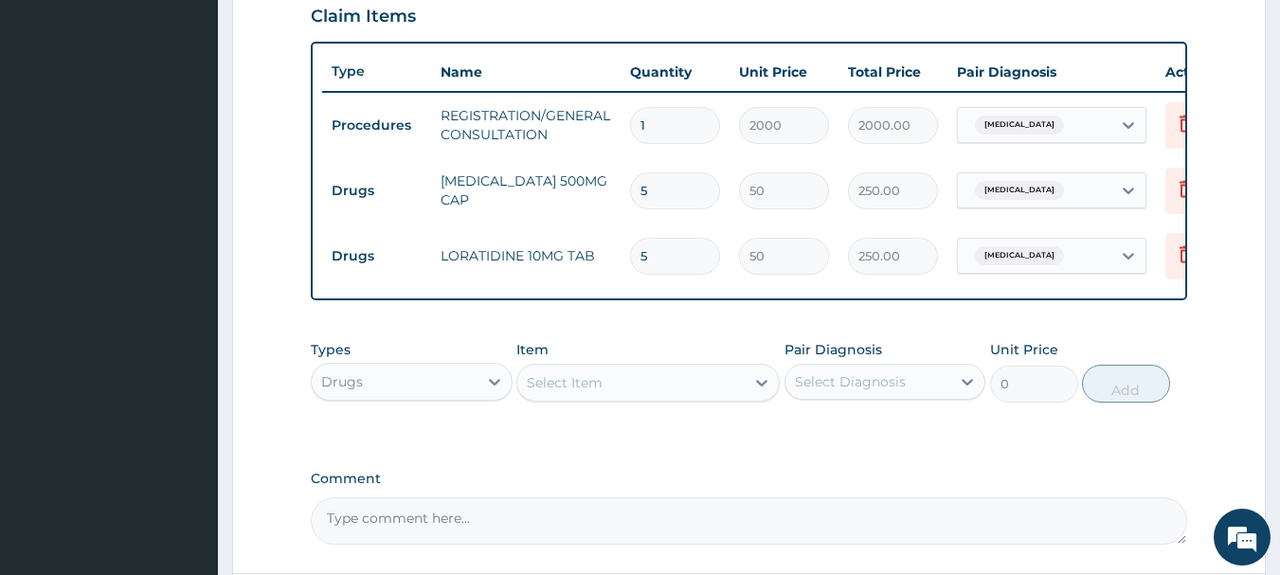
type input "15"
type input "750.00"
type input "15"
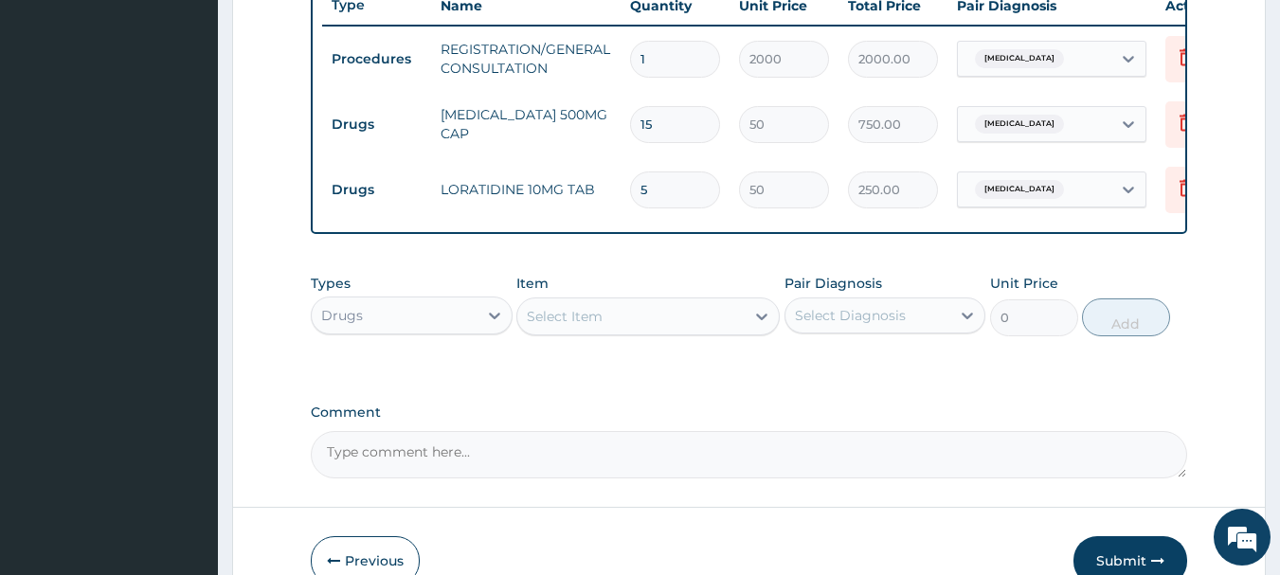
scroll to position [846, 0]
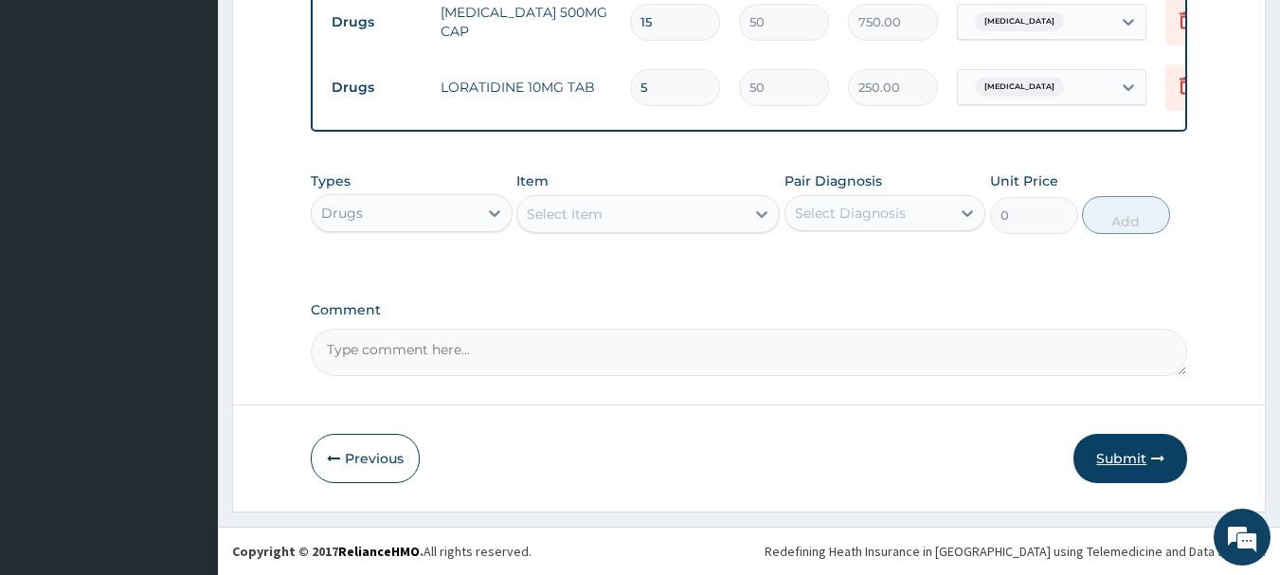
click at [1103, 456] on button "Submit" at bounding box center [1130, 458] width 114 height 49
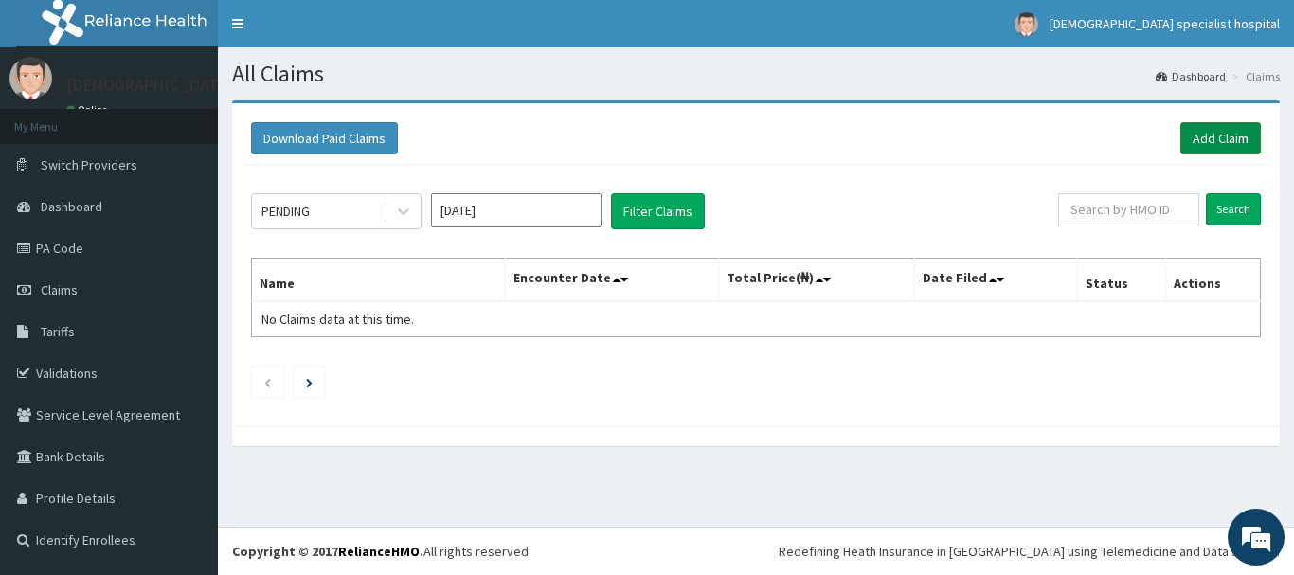
click at [1241, 132] on link "Add Claim" at bounding box center [1220, 138] width 81 height 32
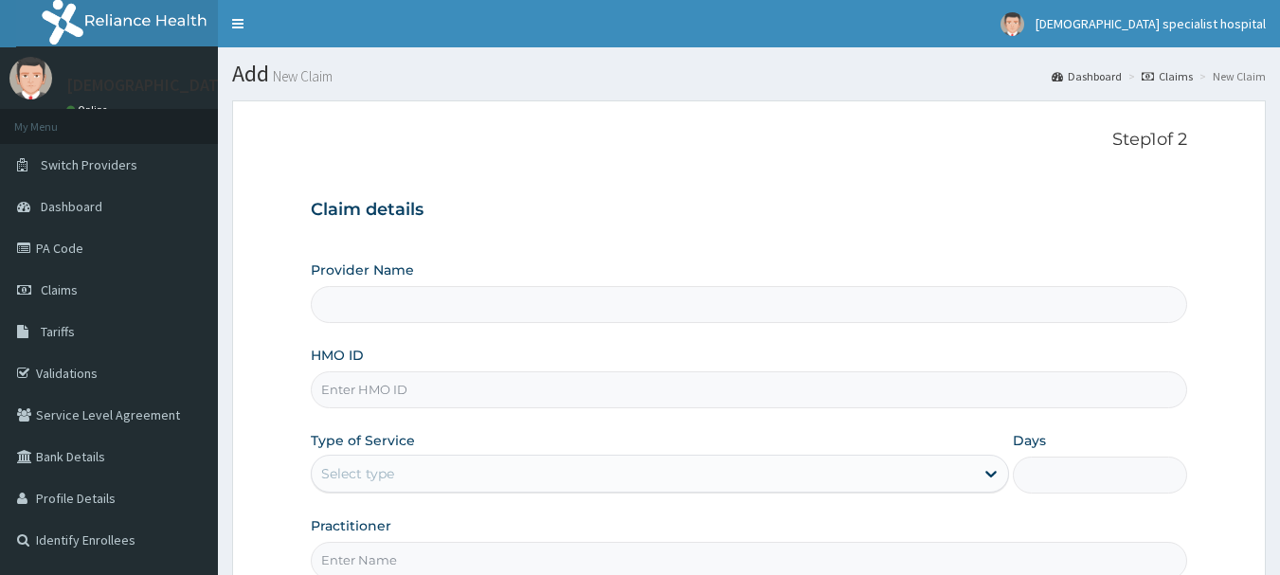
click at [338, 385] on input "HMO ID" at bounding box center [749, 389] width 877 height 37
type input "[DEMOGRAPHIC_DATA] Specialist Hospital Ltd"
paste input "PLN/10046/B"
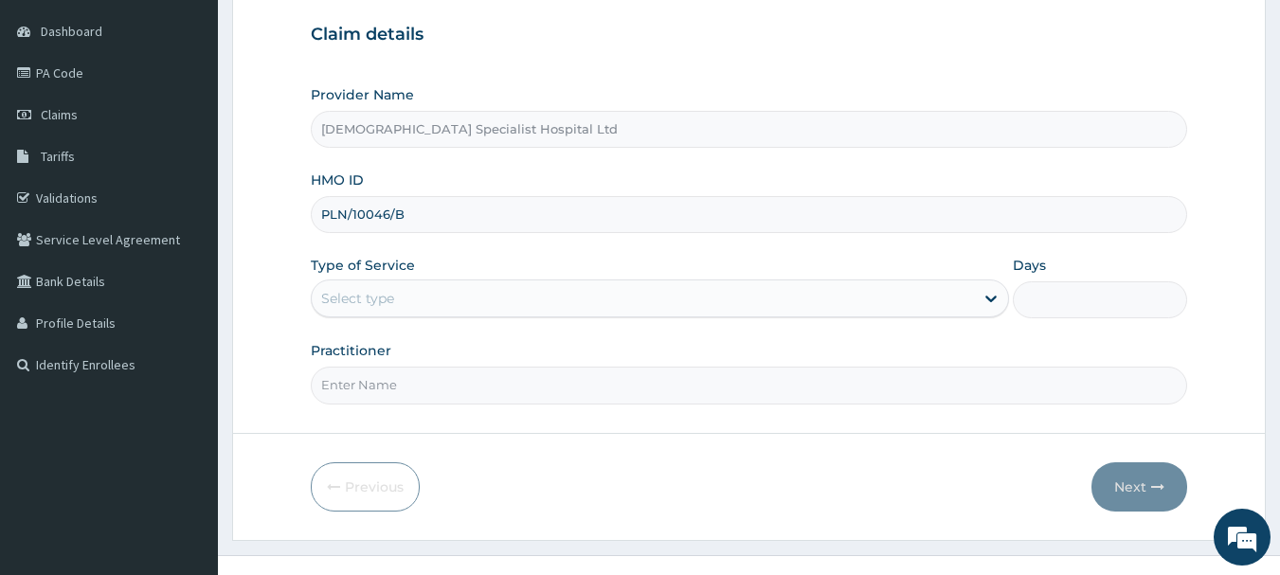
scroll to position [189, 0]
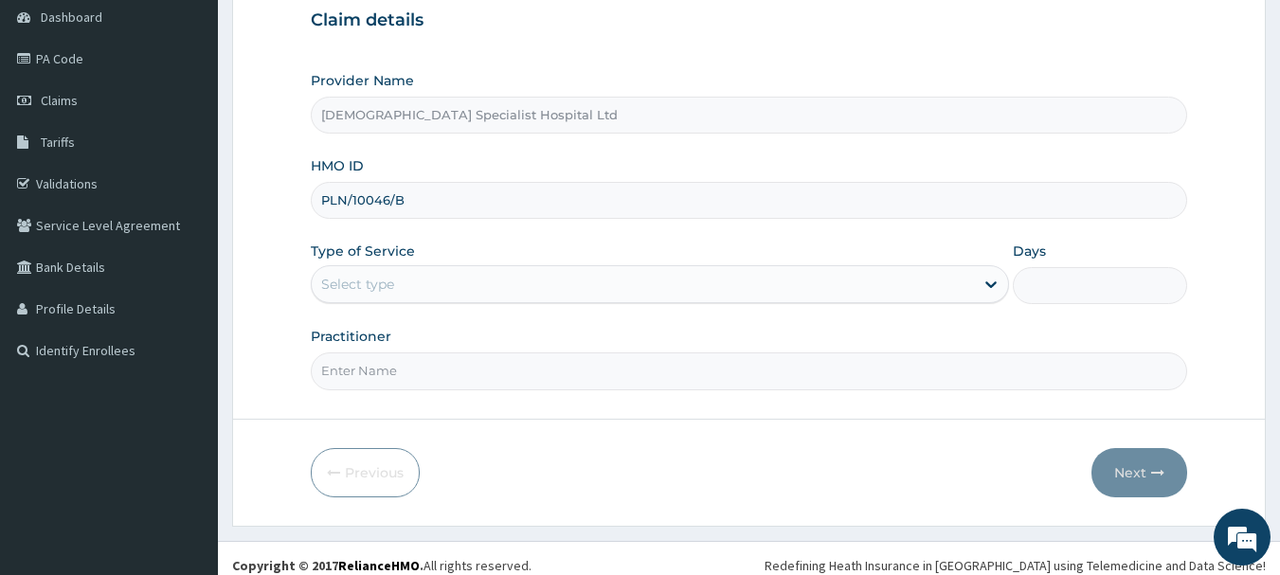
type input "PLN/10046/B"
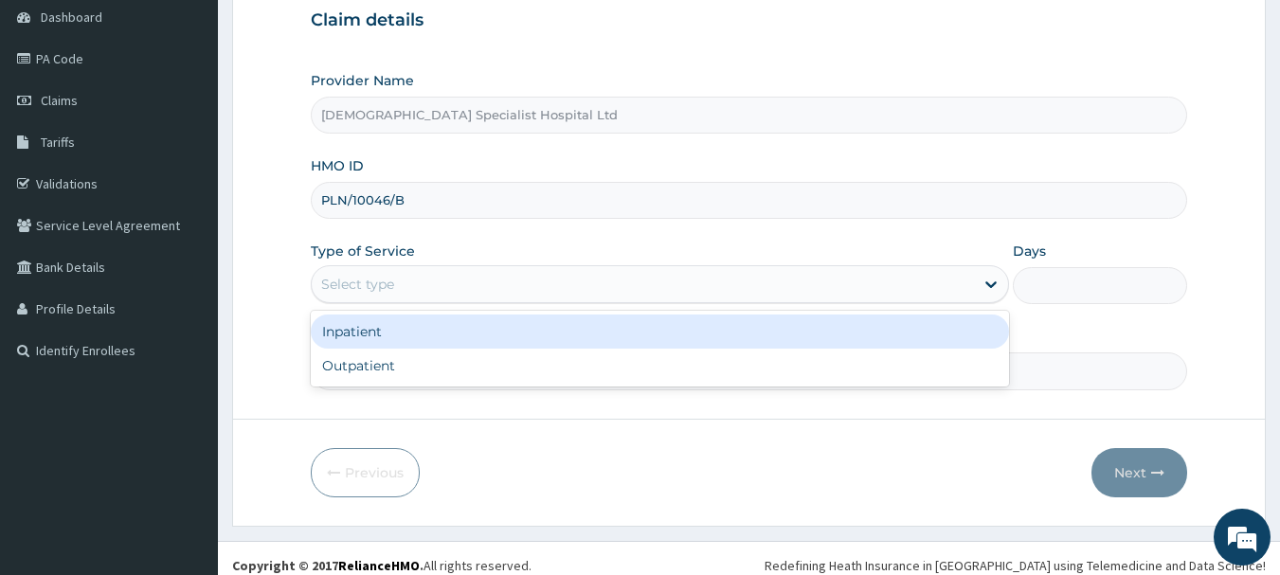
click at [378, 284] on div "Select type" at bounding box center [357, 284] width 73 height 19
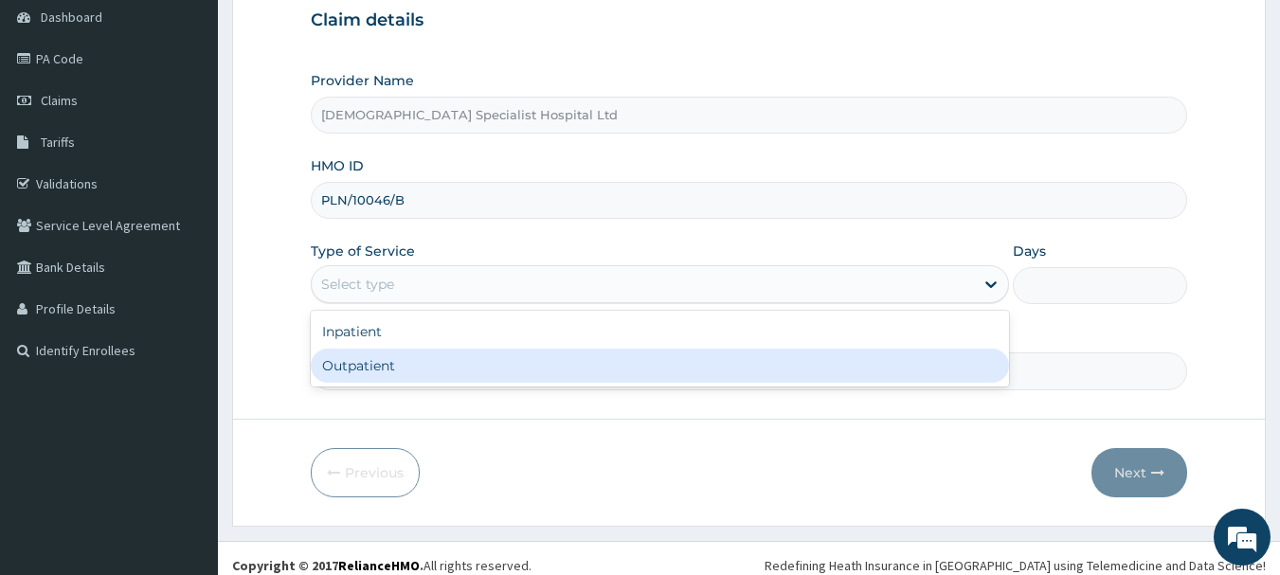
click at [403, 357] on div "Outpatient" at bounding box center [660, 366] width 698 height 34
type input "1"
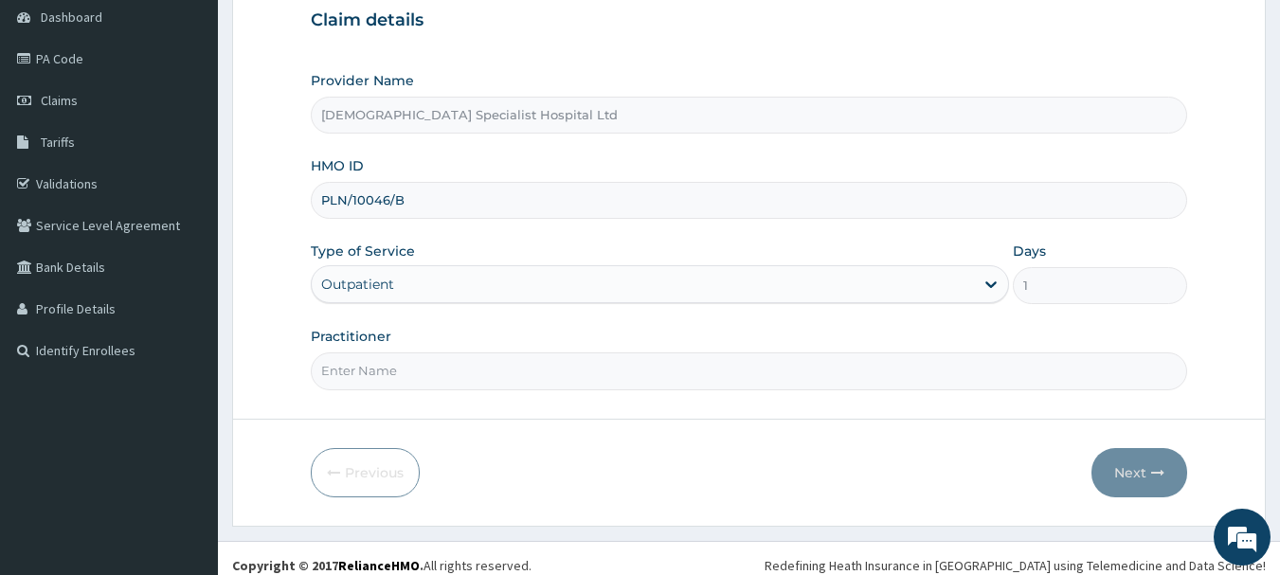
click at [403, 358] on input "Practitioner" at bounding box center [749, 370] width 877 height 37
type input "[PERSON_NAME]"
click at [1120, 463] on button "Next" at bounding box center [1139, 472] width 96 height 49
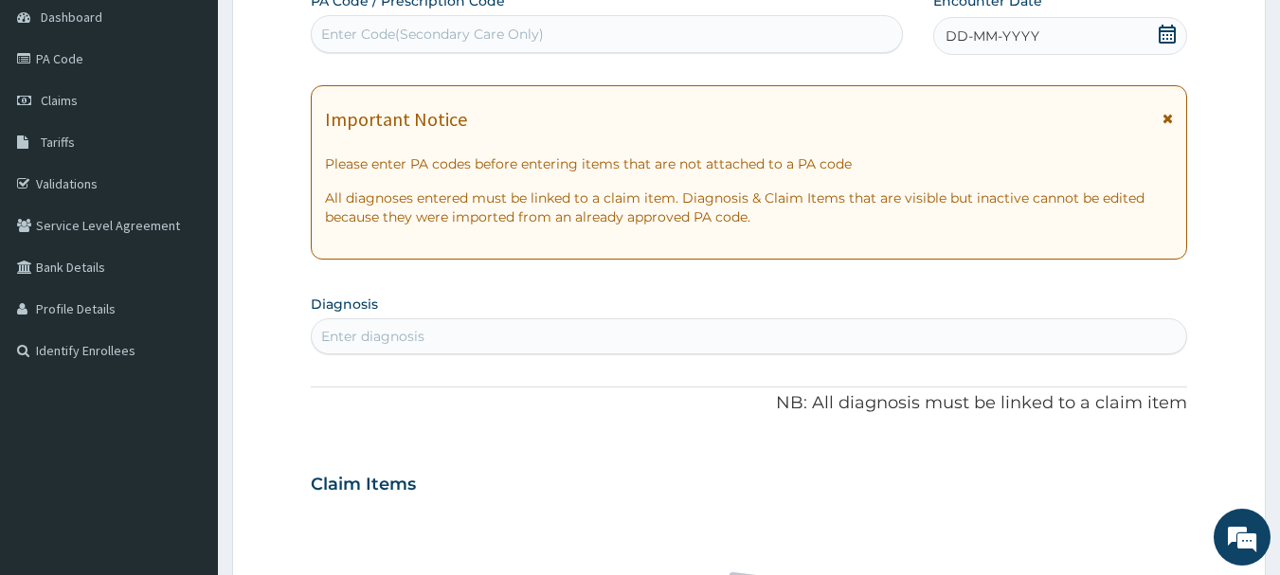
click at [728, 326] on div "Enter diagnosis" at bounding box center [749, 336] width 875 height 30
click at [430, 40] on div "Enter Code(Secondary Care Only)" at bounding box center [432, 34] width 223 height 19
paste input "PA/3EBE36"
type input "PA/3EBE36"
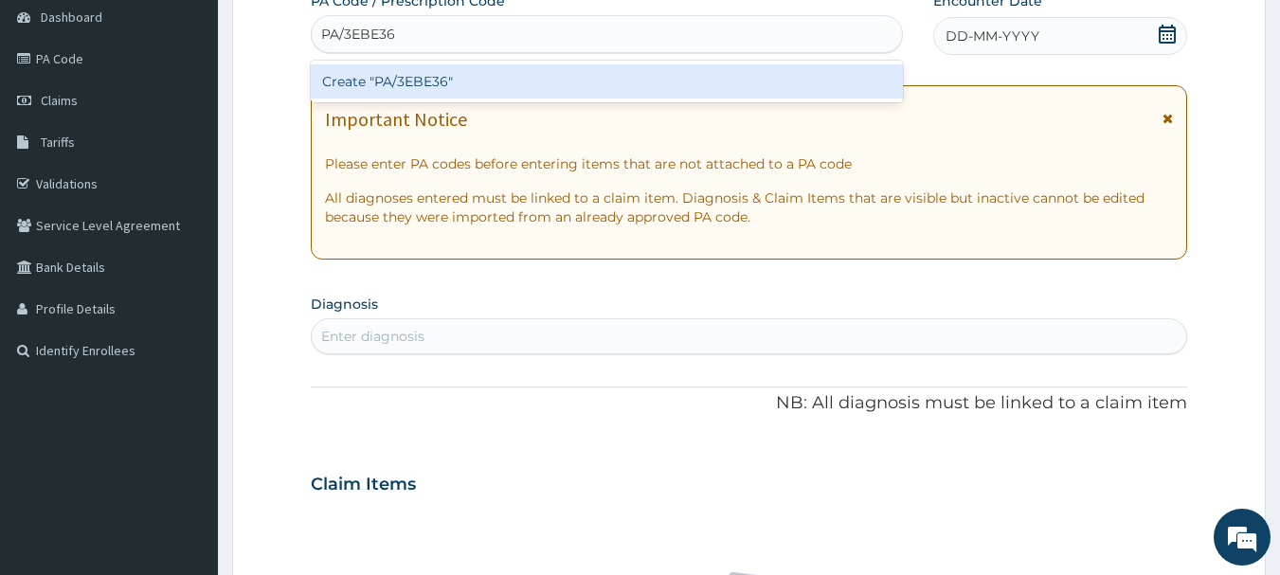
click at [443, 88] on div "Create "PA/3EBE36"" at bounding box center [607, 81] width 593 height 34
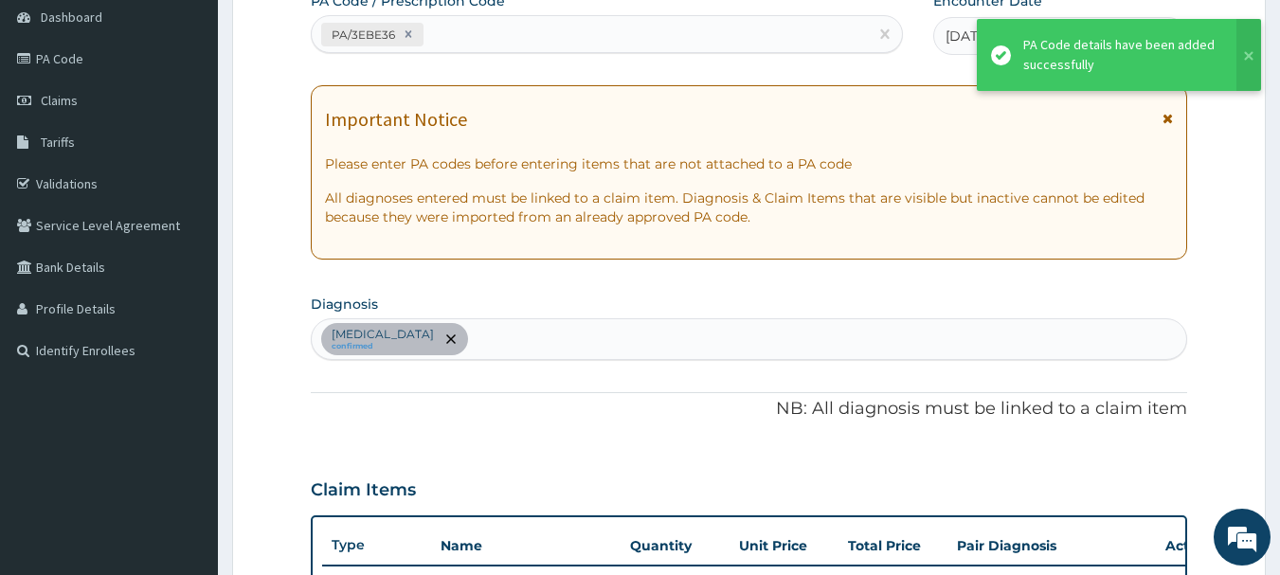
scroll to position [566, 0]
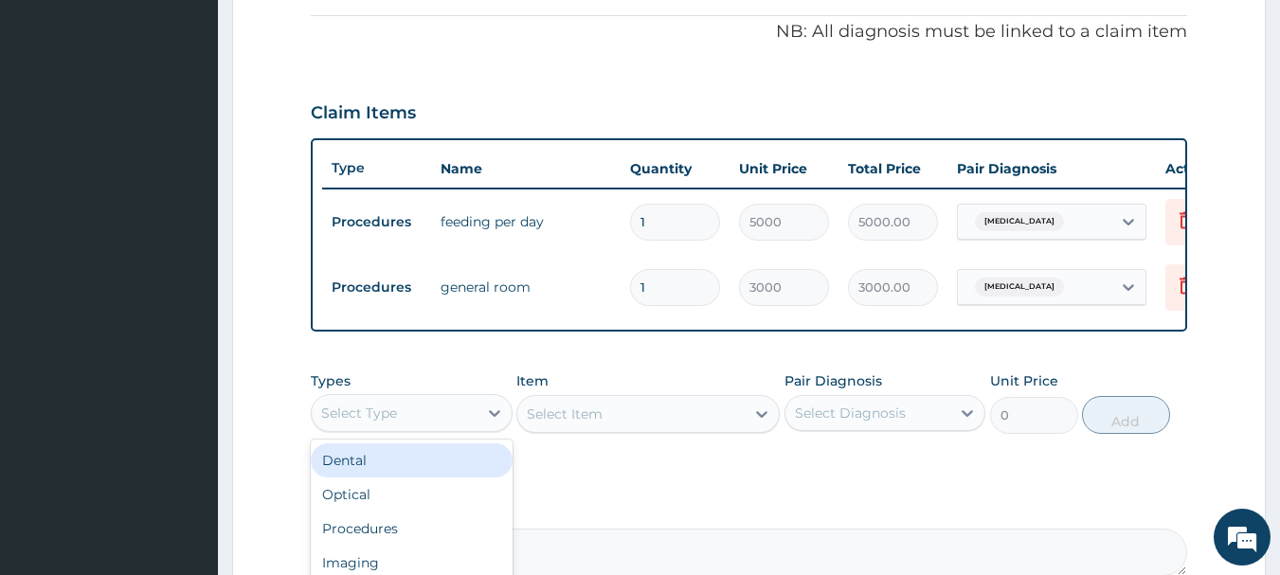
click at [418, 428] on div "Select Type" at bounding box center [395, 413] width 166 height 30
click at [431, 476] on div "Procedures" at bounding box center [412, 464] width 202 height 34
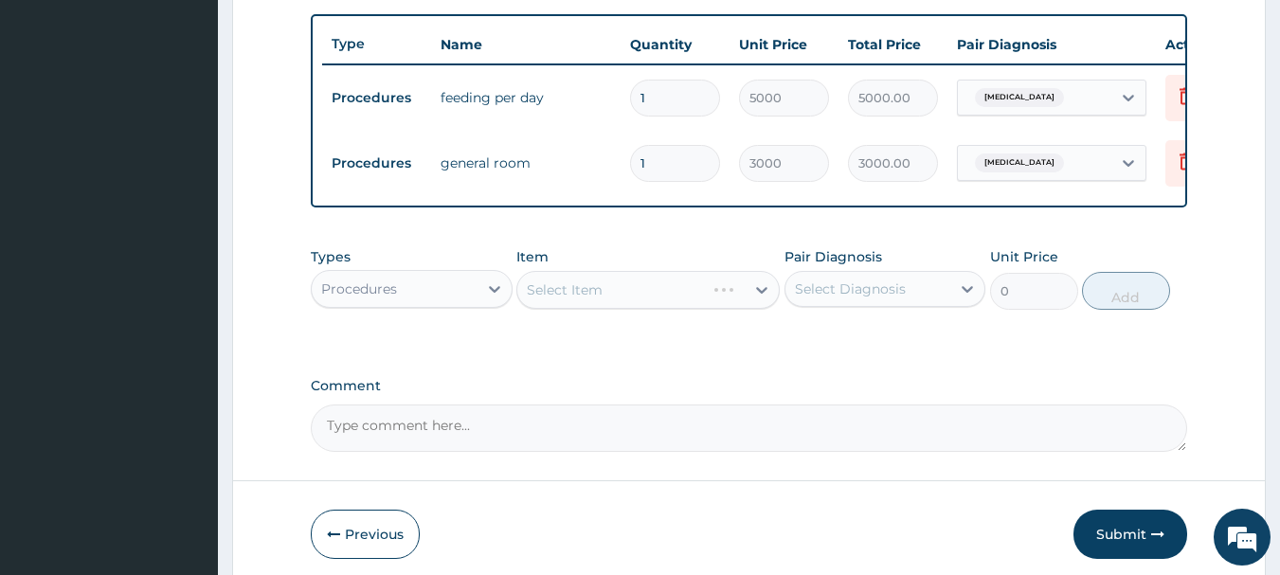
scroll to position [756, 0]
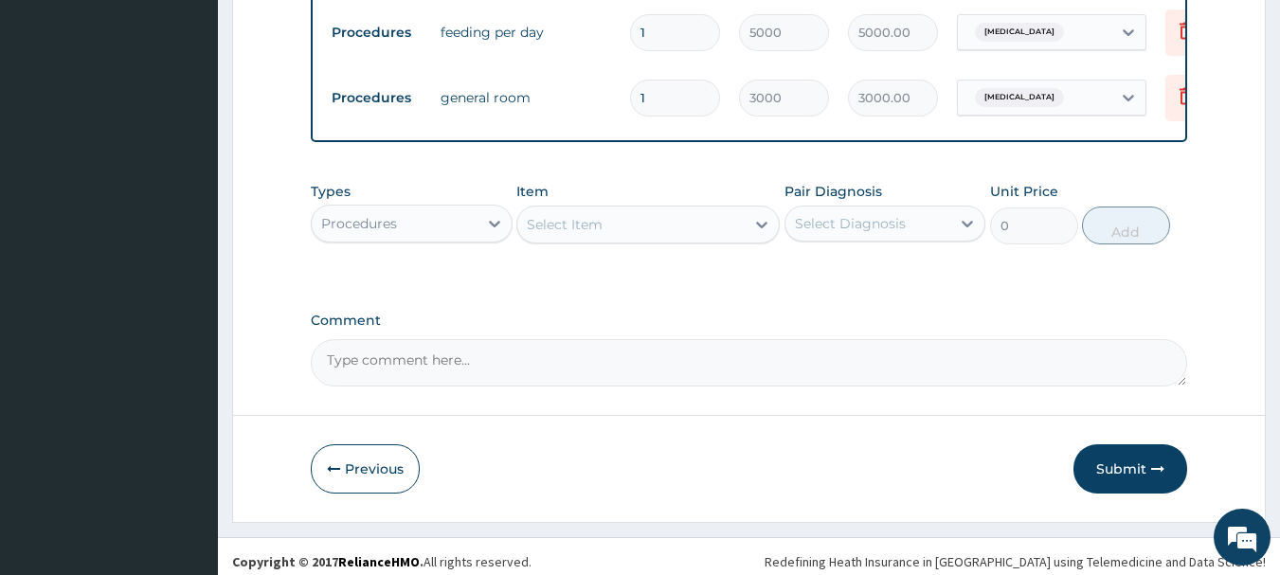
click at [554, 240] on div "Select Item" at bounding box center [630, 224] width 227 height 30
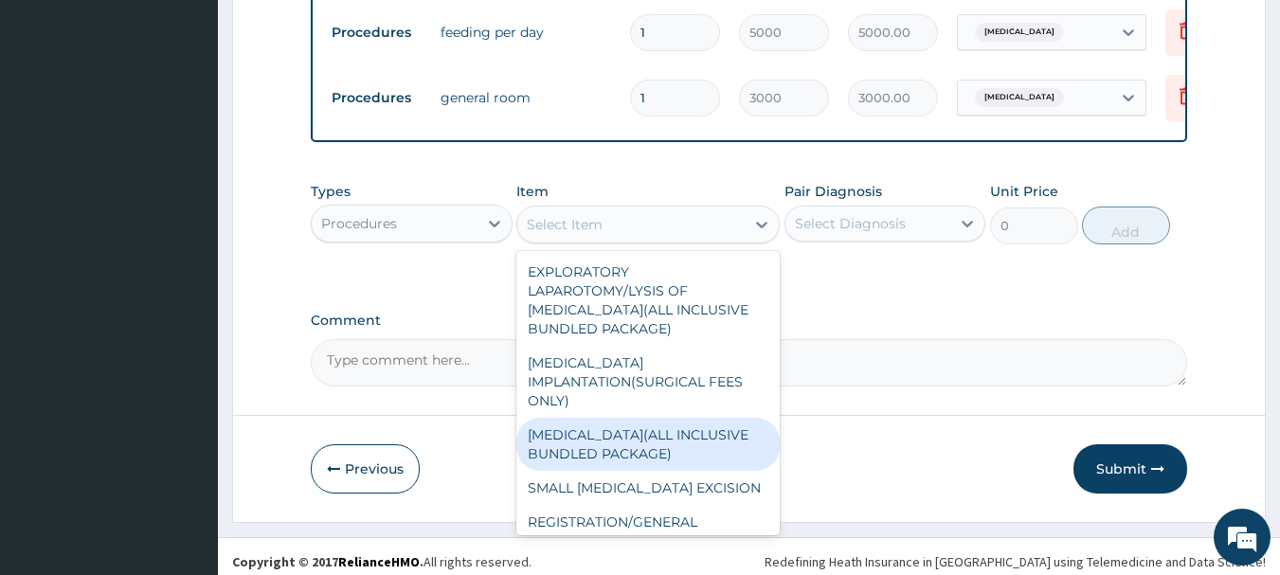
scroll to position [95, 0]
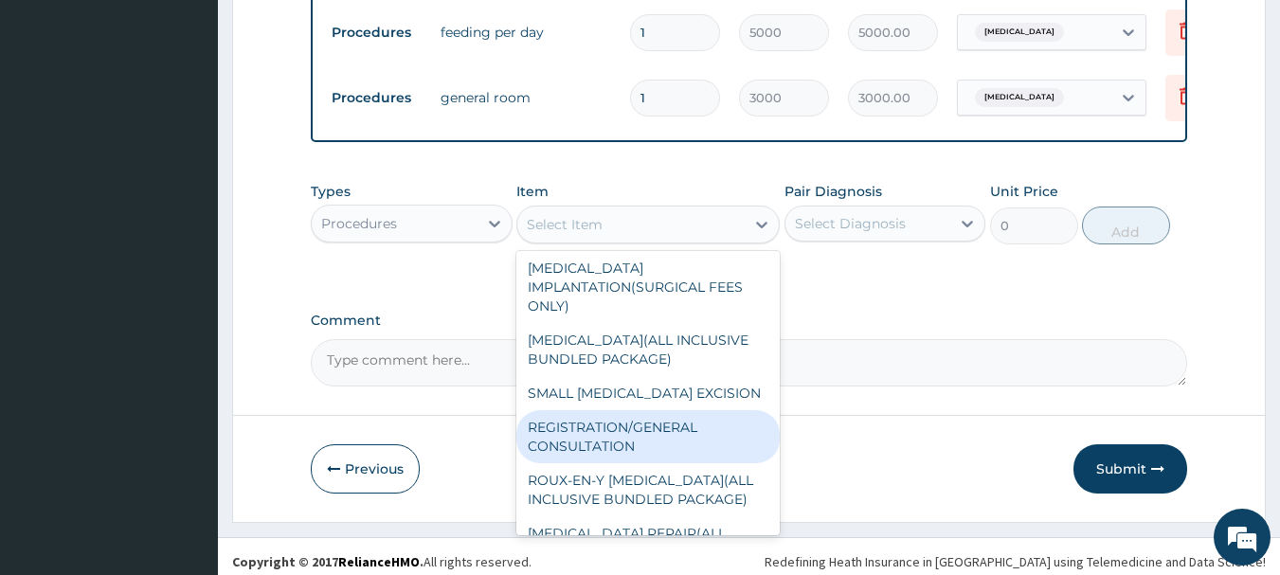
click at [627, 457] on div "REGISTRATION/GENERAL CONSULTATION" at bounding box center [647, 436] width 263 height 53
type input "2000"
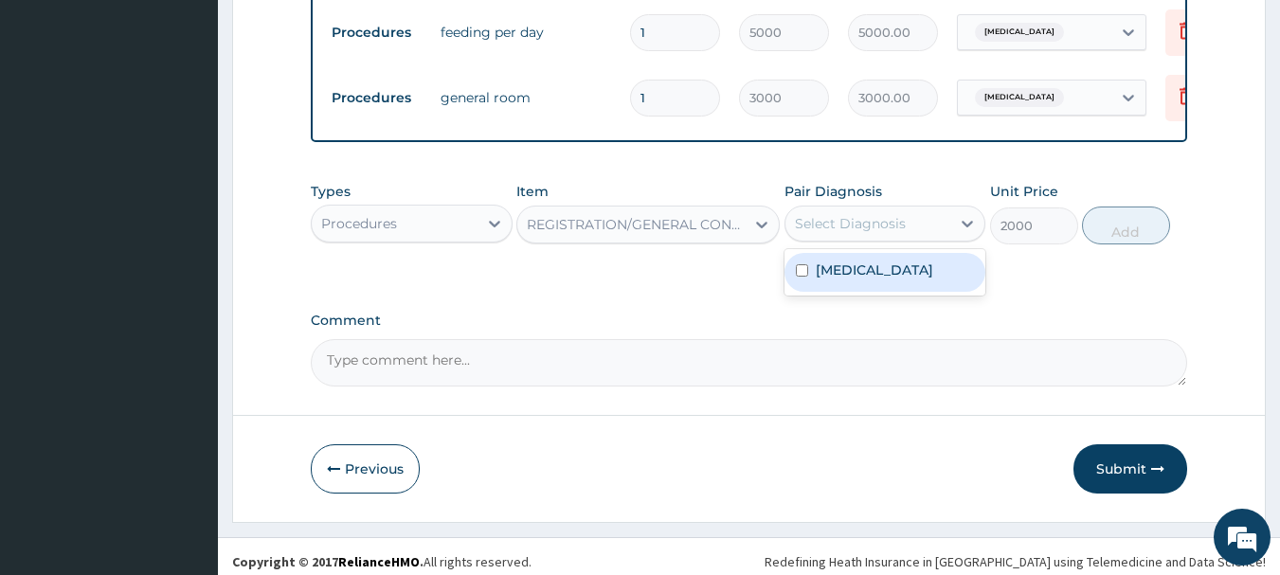
click at [849, 227] on div "Select Diagnosis" at bounding box center [868, 223] width 166 height 30
click at [854, 279] on label "[MEDICAL_DATA]" at bounding box center [874, 270] width 117 height 19
checkbox input "true"
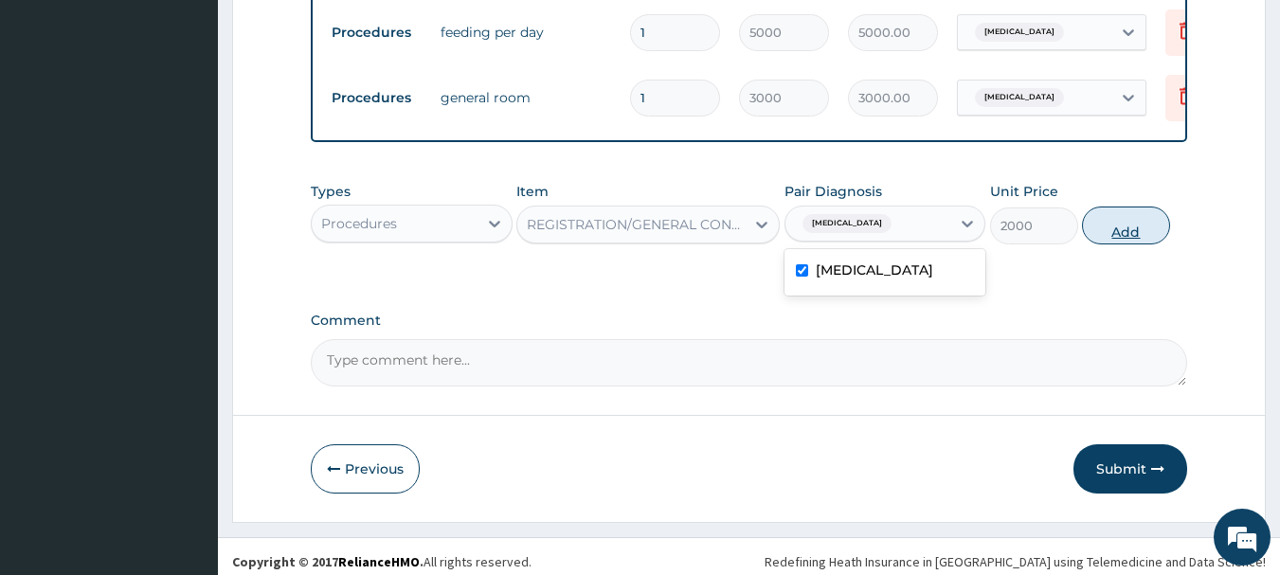
click at [1147, 244] on button "Add" at bounding box center [1126, 226] width 88 height 38
type input "0"
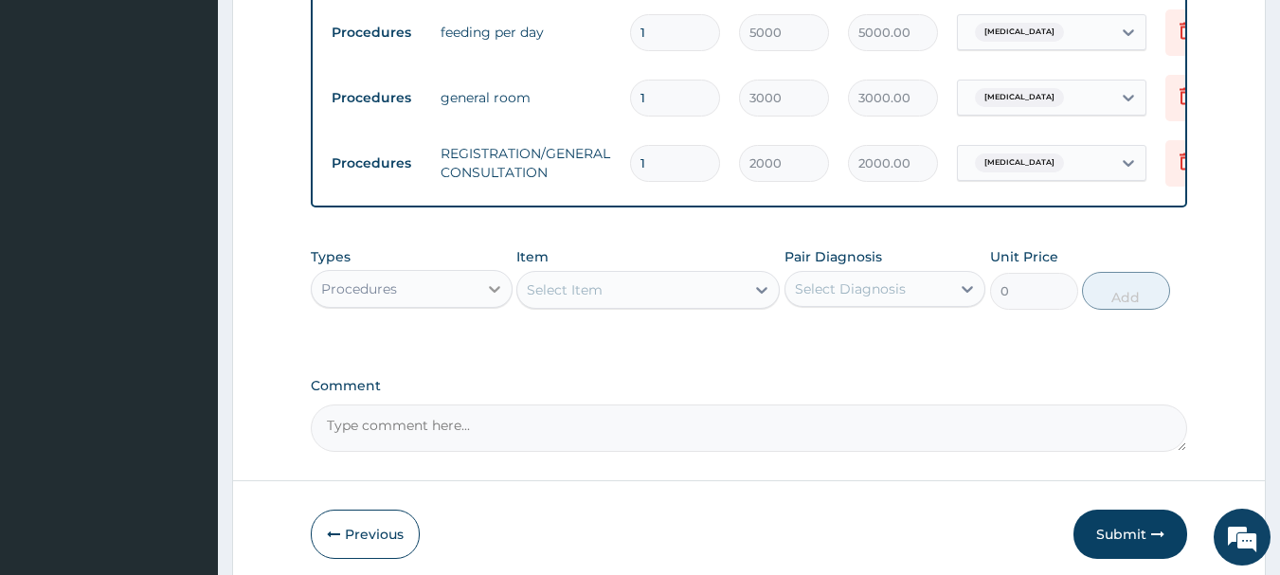
click at [480, 300] on div at bounding box center [494, 289] width 34 height 34
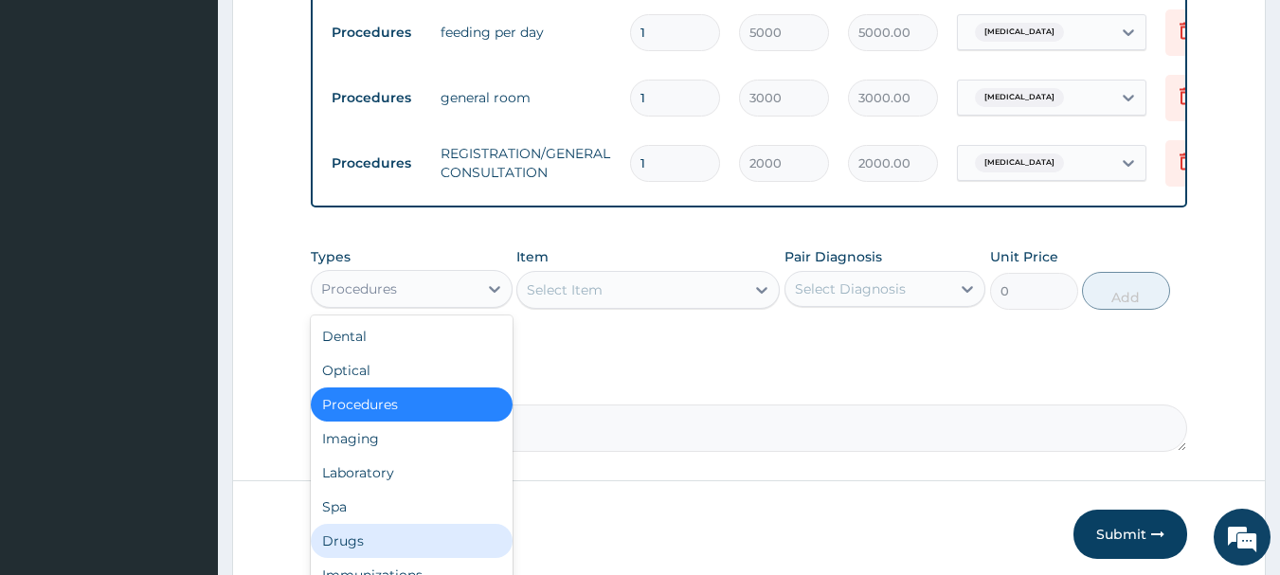
click at [425, 558] on div "Drugs" at bounding box center [412, 541] width 202 height 34
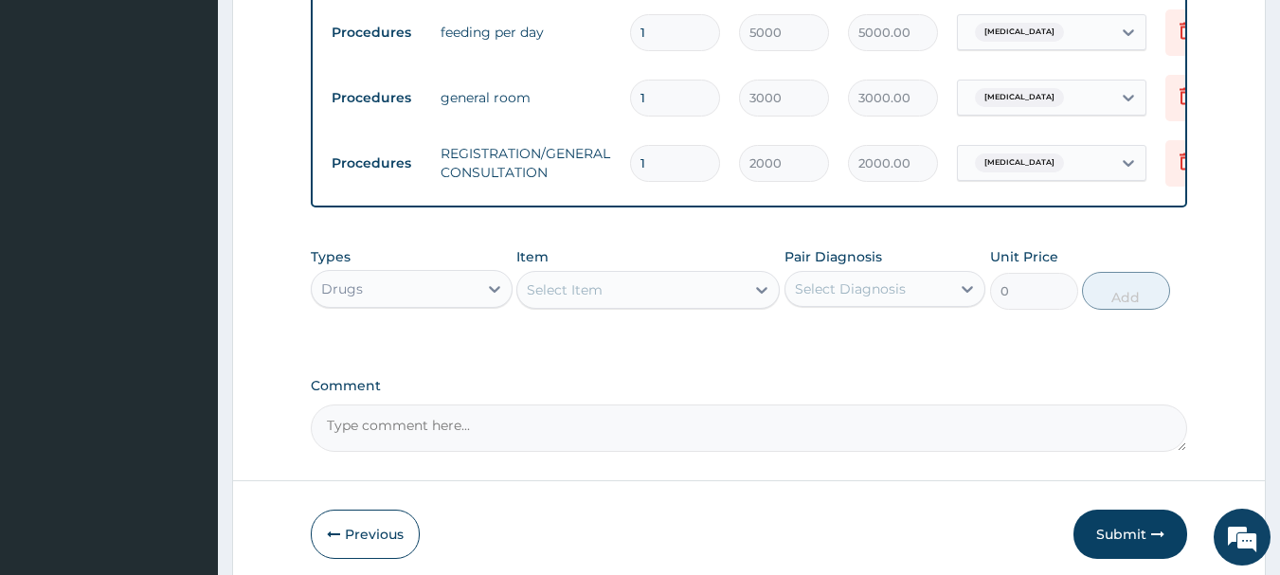
click at [604, 266] on div "Types option Drugs, selected. Select is focused ,type to refine list, press Dow…" at bounding box center [749, 278] width 877 height 81
click at [596, 299] on div "Select Item" at bounding box center [565, 289] width 76 height 19
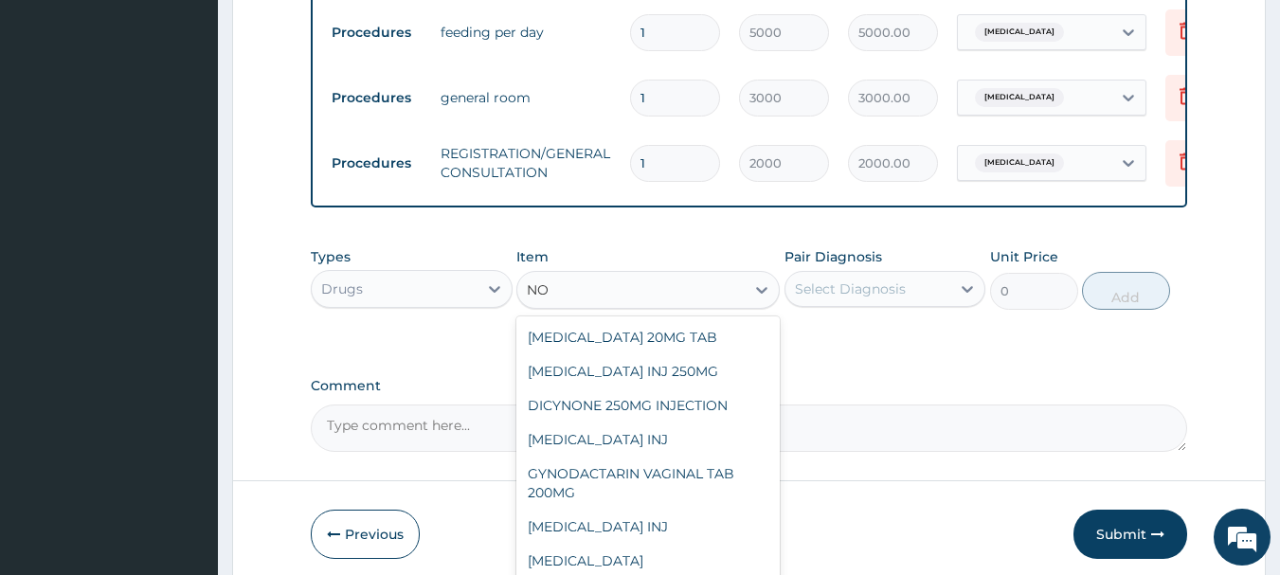
type input "N"
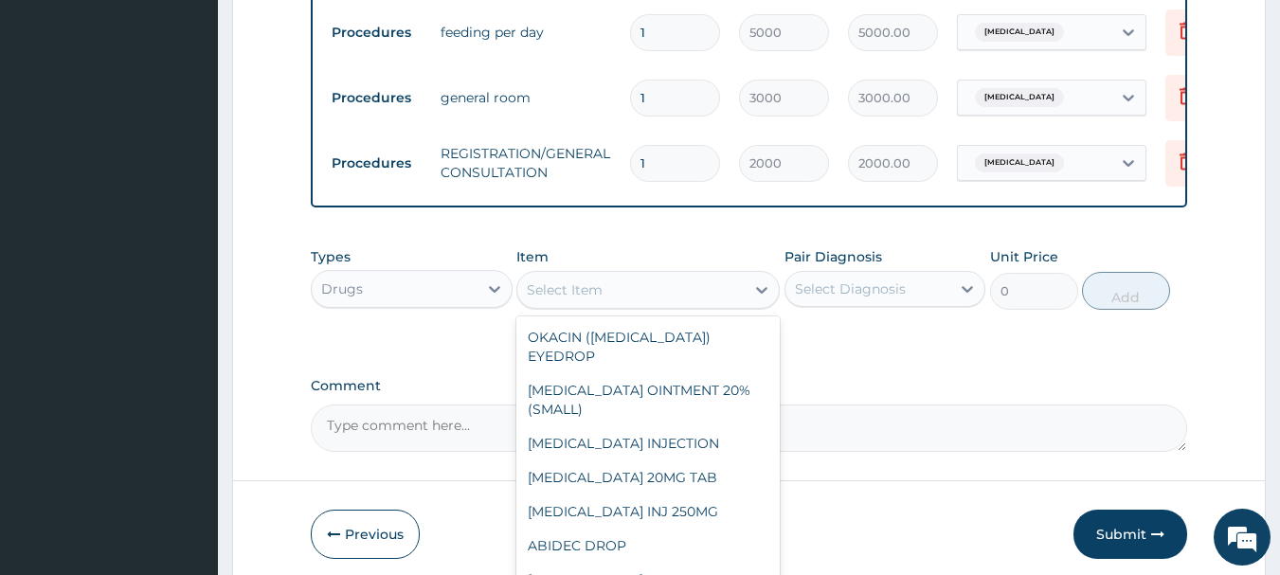
type input "O"
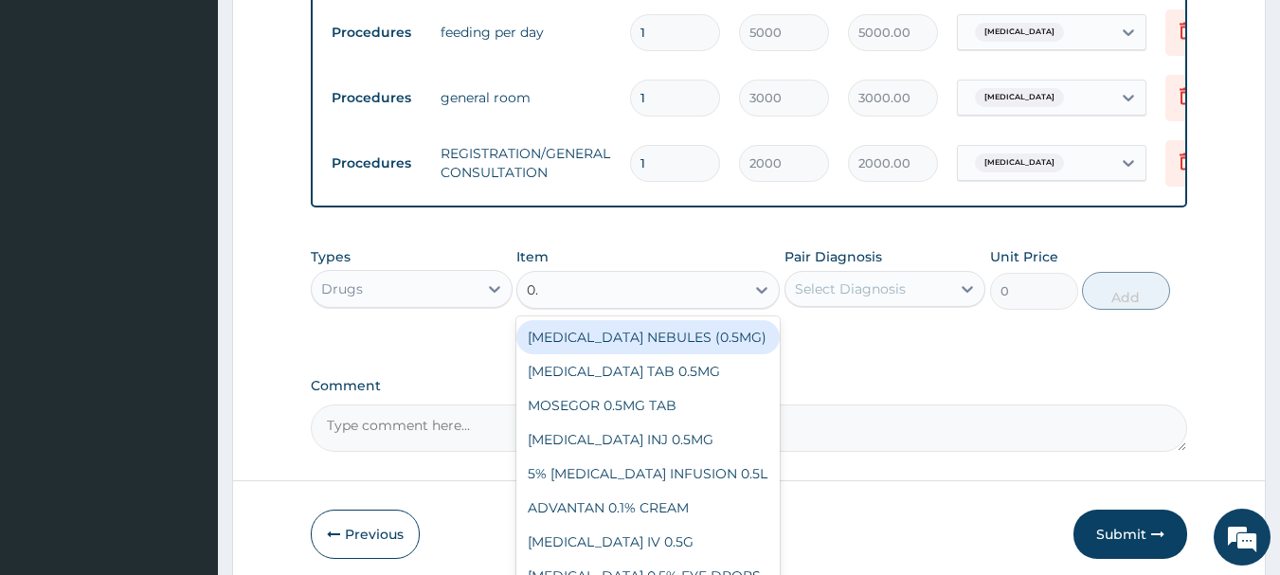
type input "0"
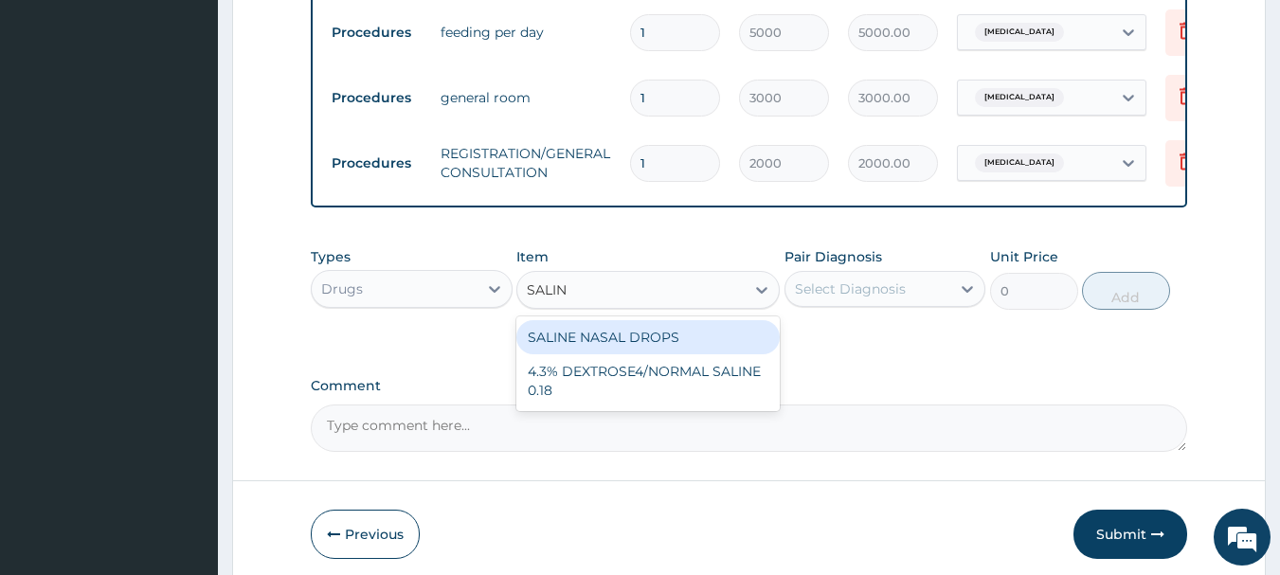
type input "SALINE"
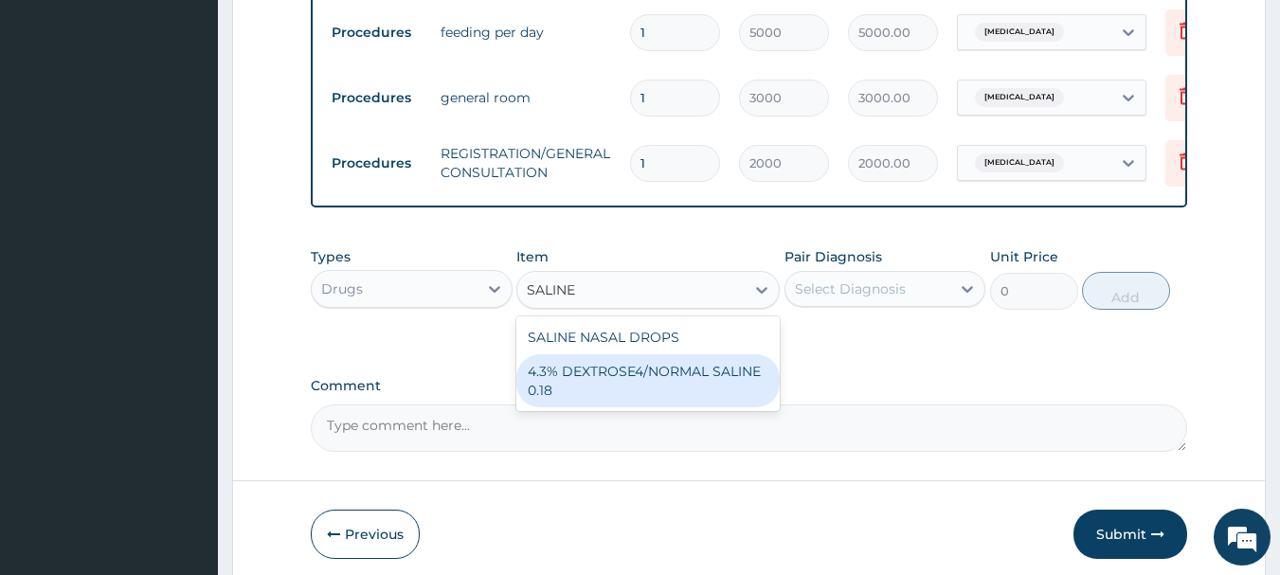
click at [744, 390] on div "4.3% DEXTROSE4/NORMAL SALINE 0.18" at bounding box center [647, 380] width 263 height 53
type input "1000"
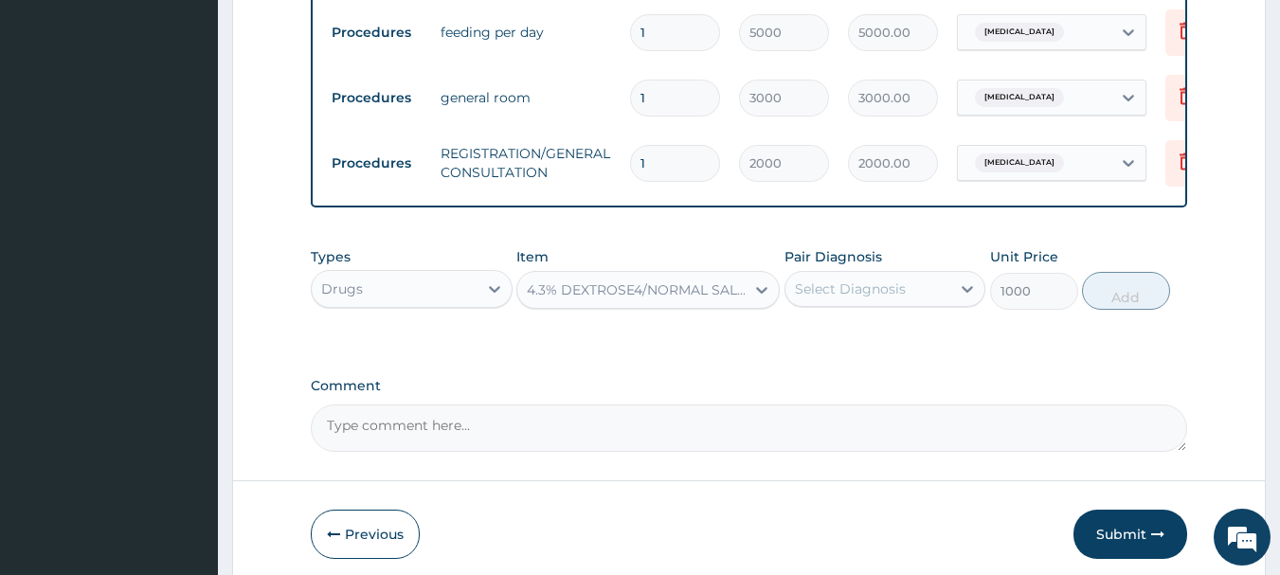
click at [861, 286] on div "Select Diagnosis" at bounding box center [885, 289] width 202 height 36
click at [867, 343] on label "[MEDICAL_DATA]" at bounding box center [874, 335] width 117 height 19
checkbox input "true"
click at [1116, 303] on button "Add" at bounding box center [1126, 291] width 88 height 38
type input "0"
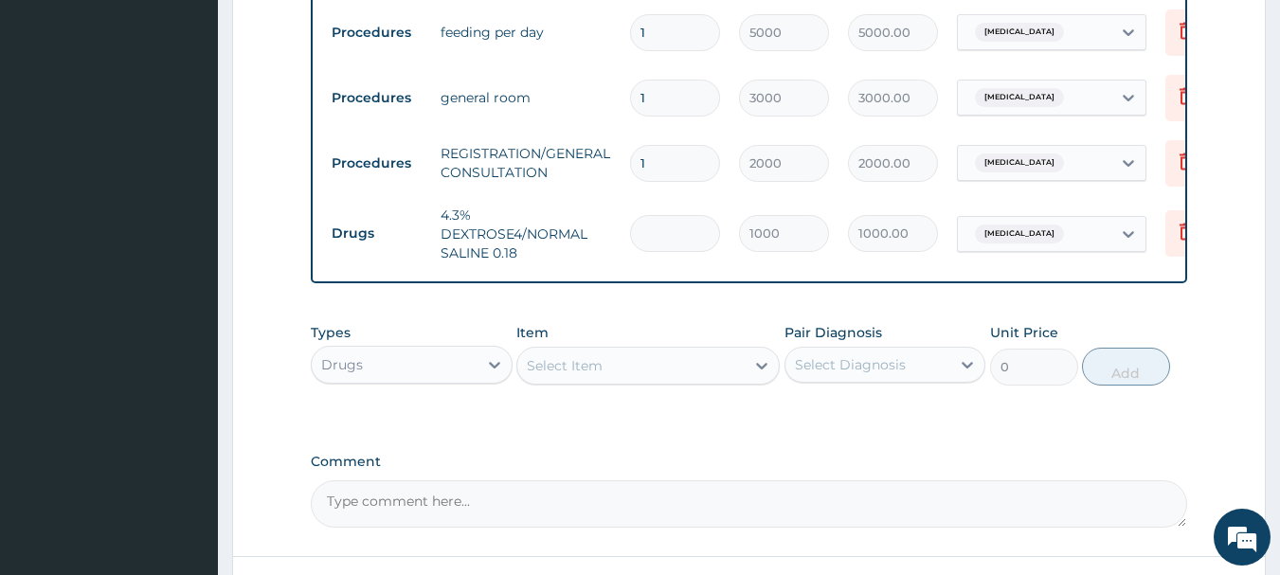
type input "0.00"
type input "2"
type input "2000.00"
type input "2"
click at [610, 369] on div "Select Item" at bounding box center [630, 365] width 227 height 30
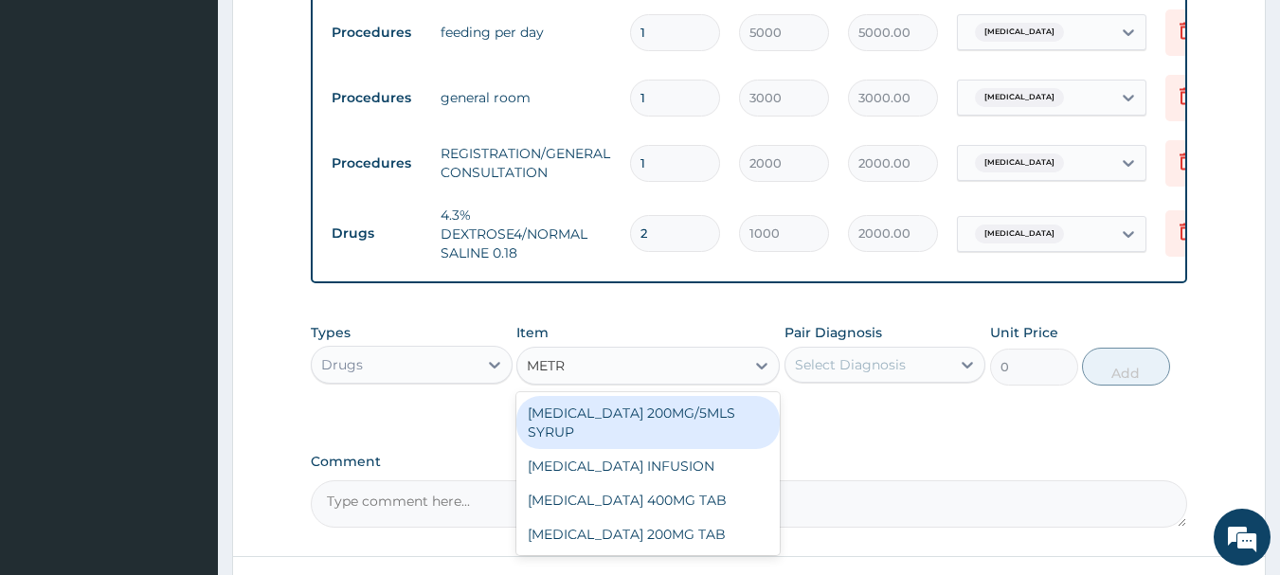
type input "METRO"
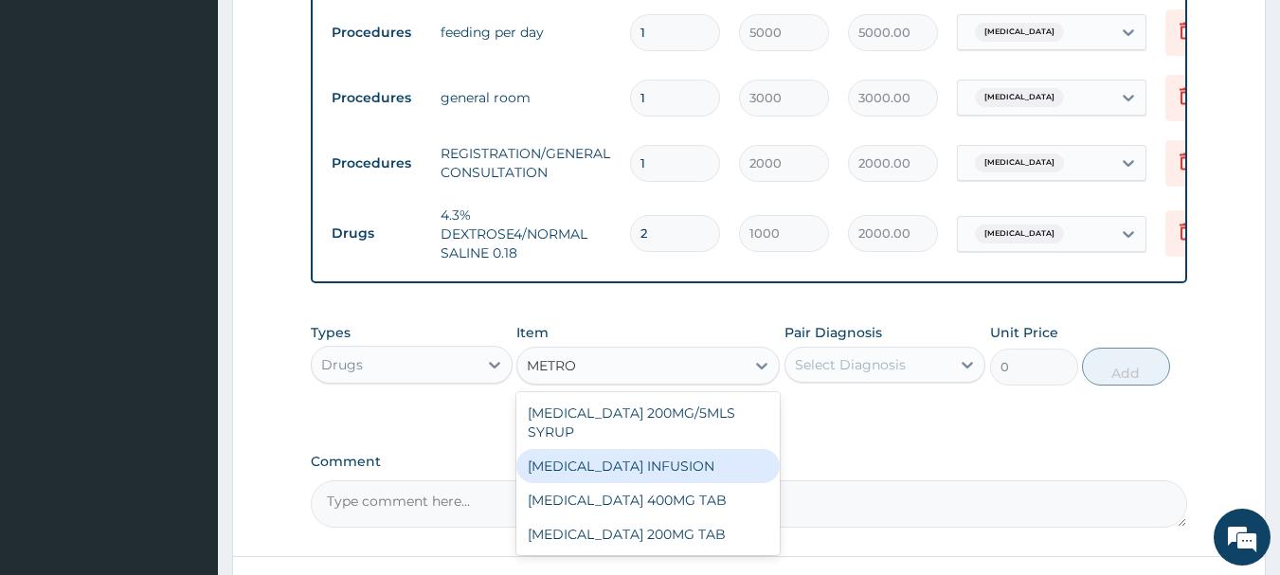
click at [569, 480] on div "[MEDICAL_DATA] INFUSION" at bounding box center [647, 466] width 263 height 34
type input "500"
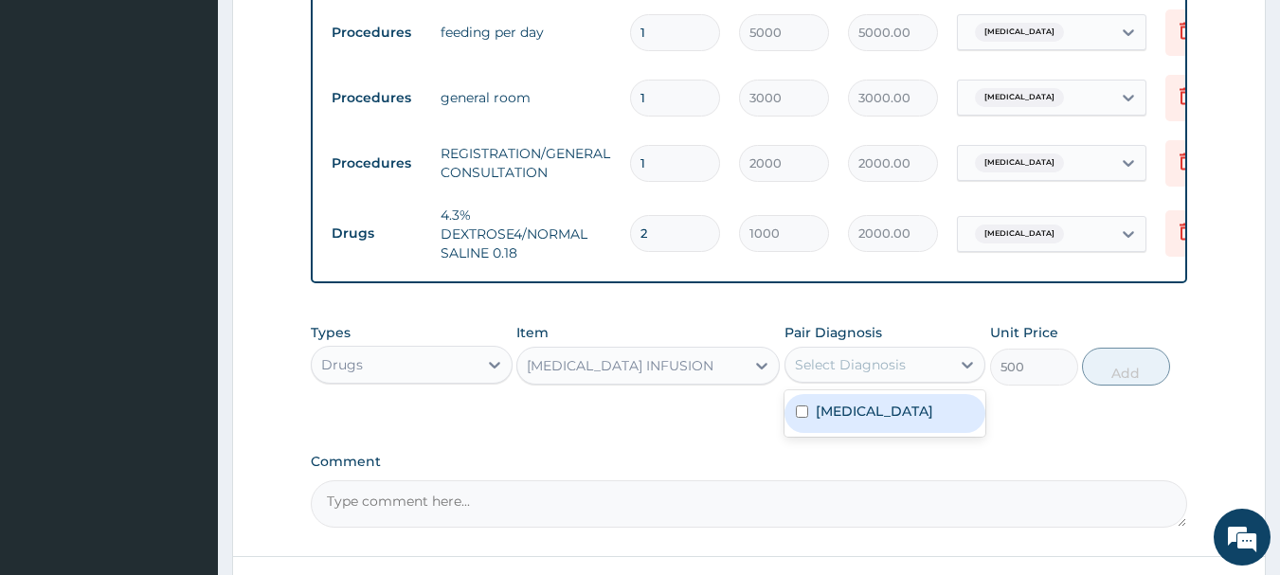
click at [919, 380] on div "Select Diagnosis" at bounding box center [868, 365] width 166 height 30
click at [884, 421] on label "[MEDICAL_DATA]" at bounding box center [874, 411] width 117 height 19
checkbox input "true"
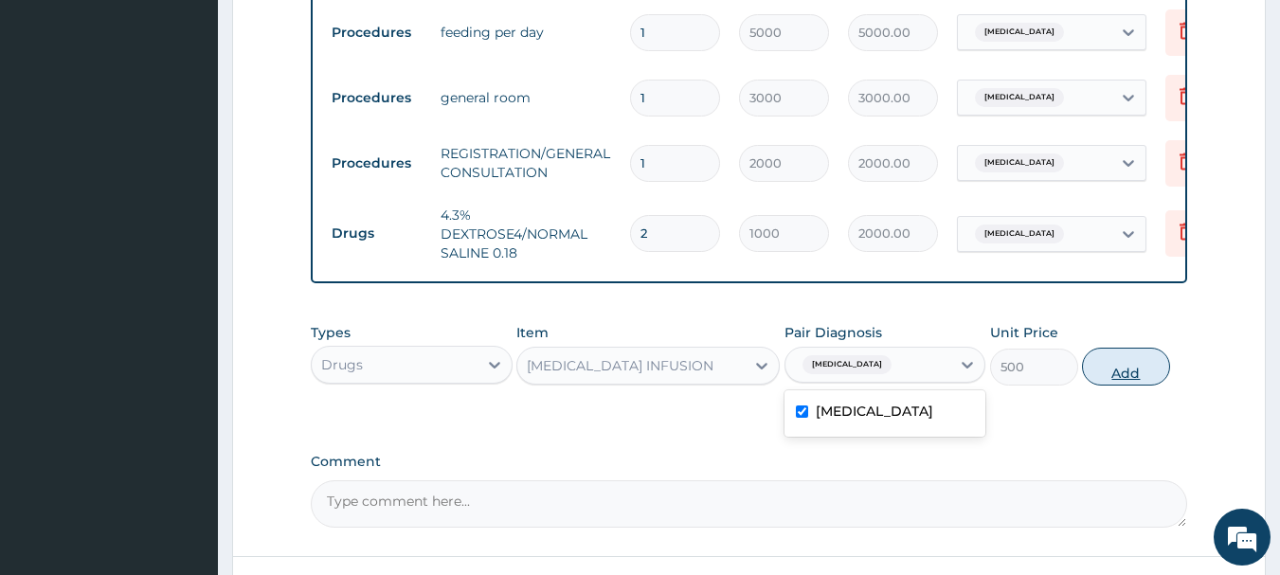
click at [1122, 380] on button "Add" at bounding box center [1126, 367] width 88 height 38
type input "0"
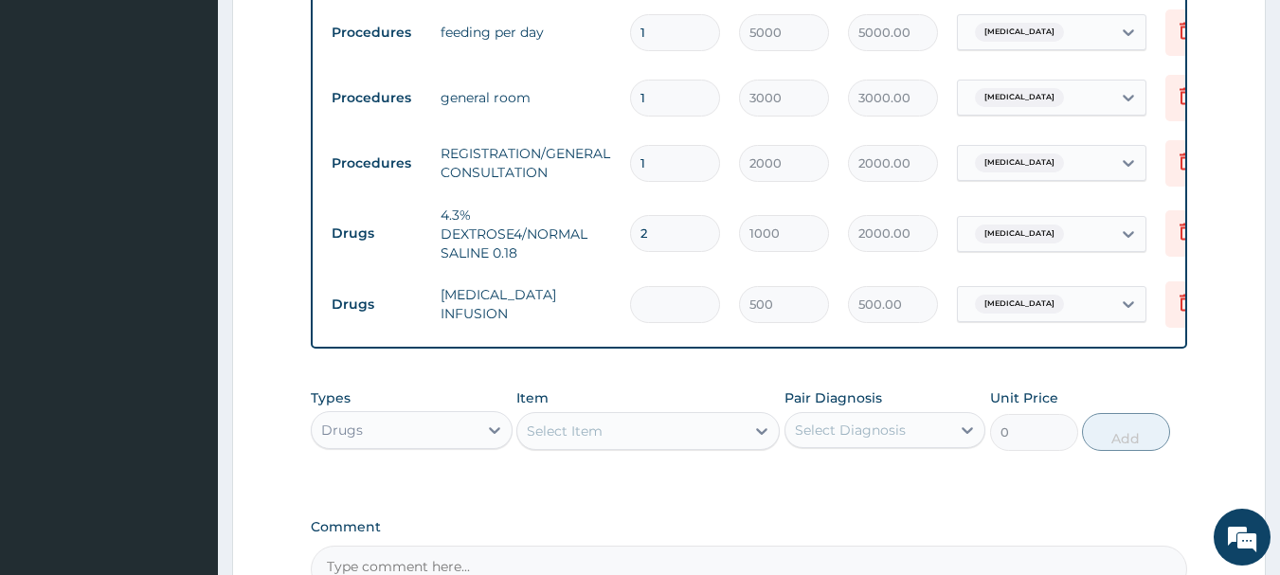
type input "0.00"
type input "3"
type input "1500.00"
type input "3"
click at [643, 438] on div "Select Item" at bounding box center [630, 431] width 227 height 30
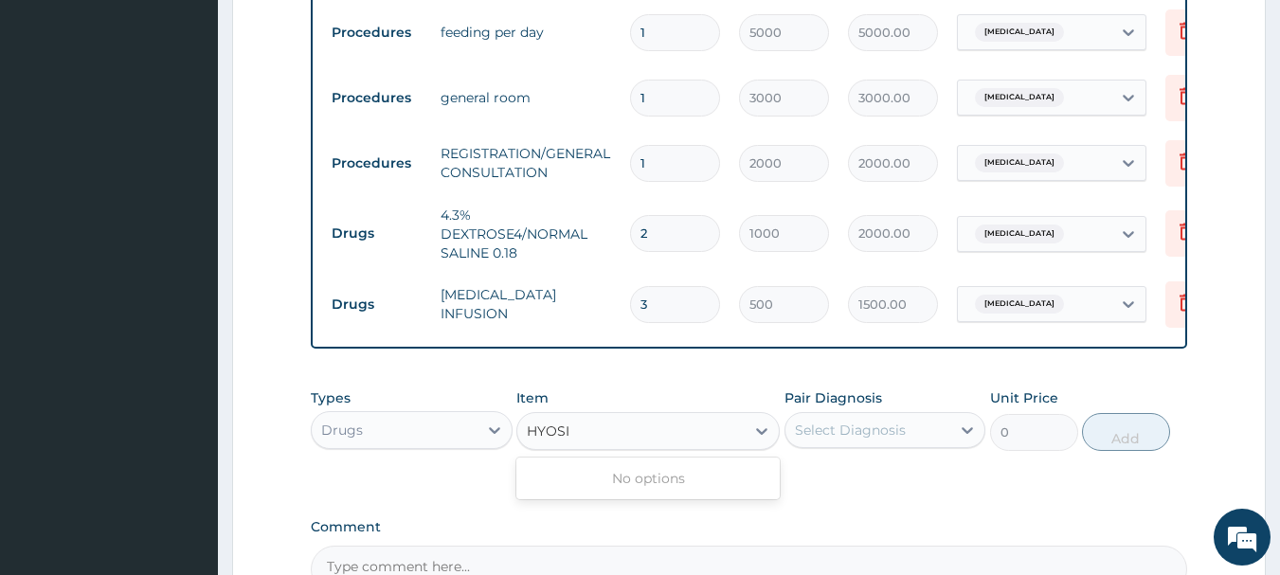
type input "HYOS"
click at [614, 493] on div "[MEDICAL_DATA] INJ 20MG/ML" at bounding box center [647, 478] width 263 height 34
type input "300"
click at [859, 437] on div "Select Diagnosis" at bounding box center [850, 430] width 111 height 19
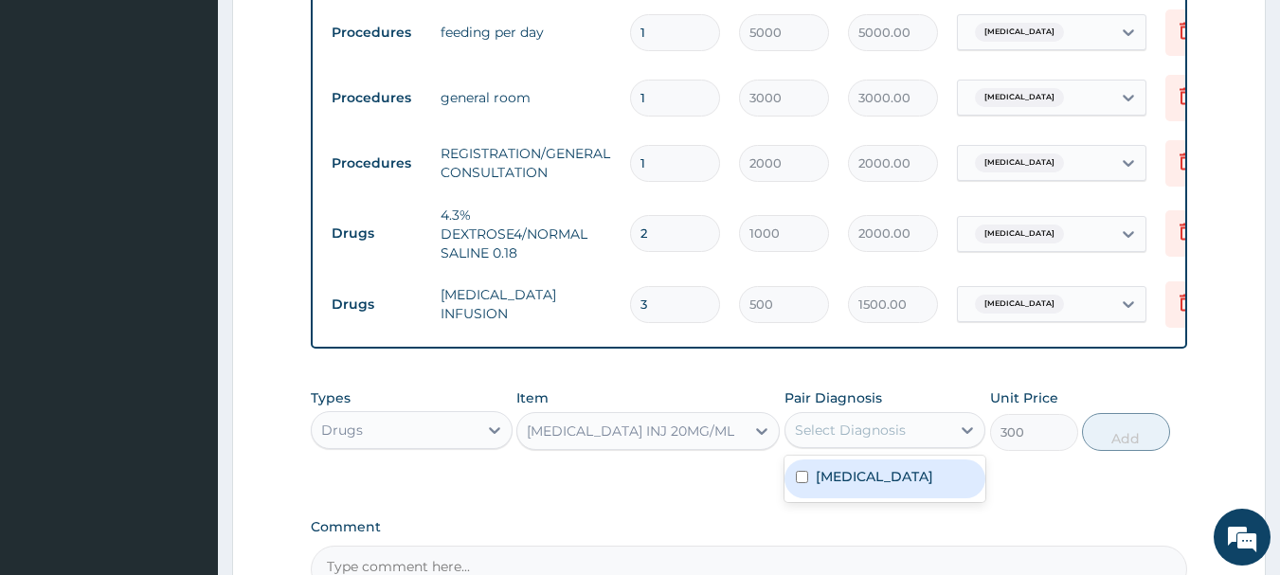
click at [854, 498] on div "[MEDICAL_DATA]" at bounding box center [885, 478] width 202 height 39
checkbox input "true"
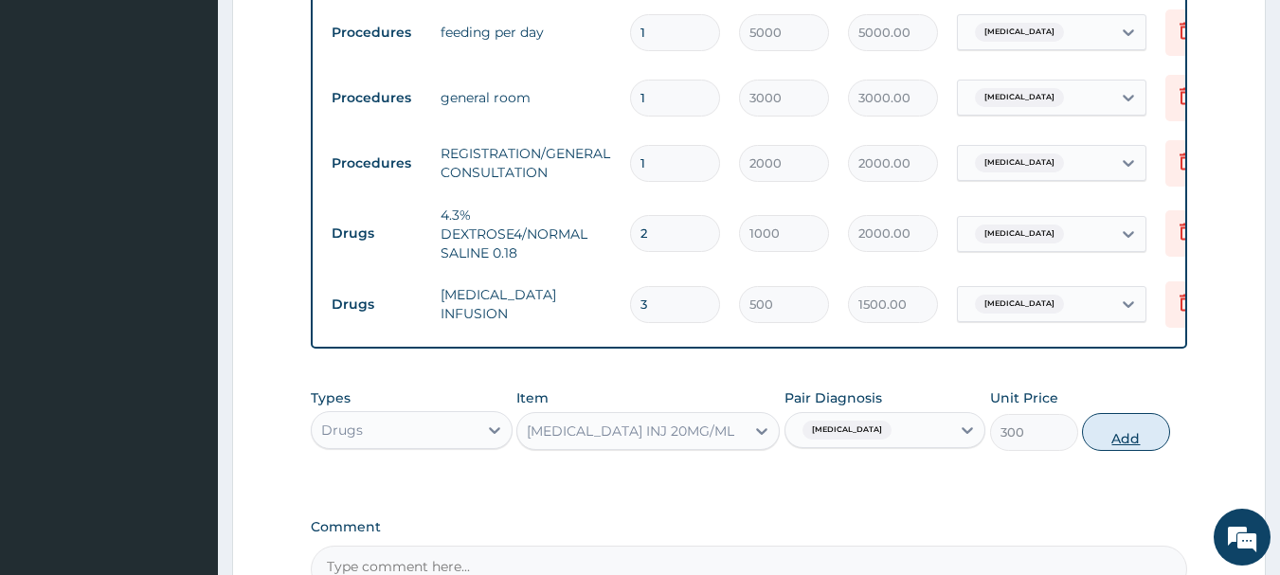
click at [1103, 439] on button "Add" at bounding box center [1126, 432] width 88 height 38
type input "0"
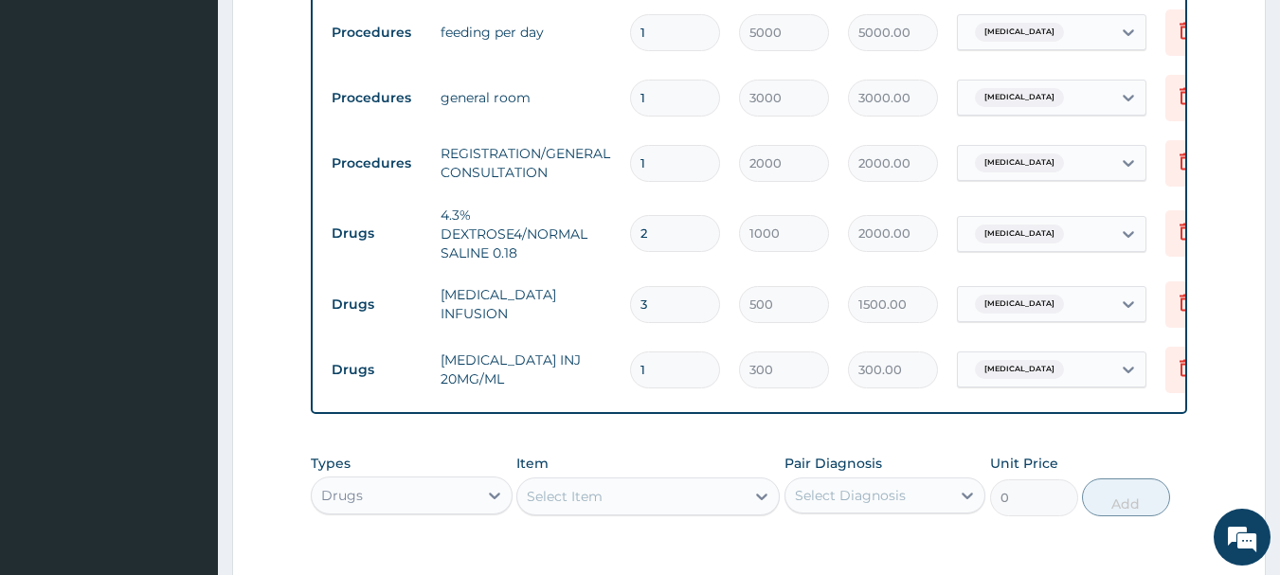
type input "0.00"
type input "3"
type input "900.00"
type input "3"
type input "0.00"
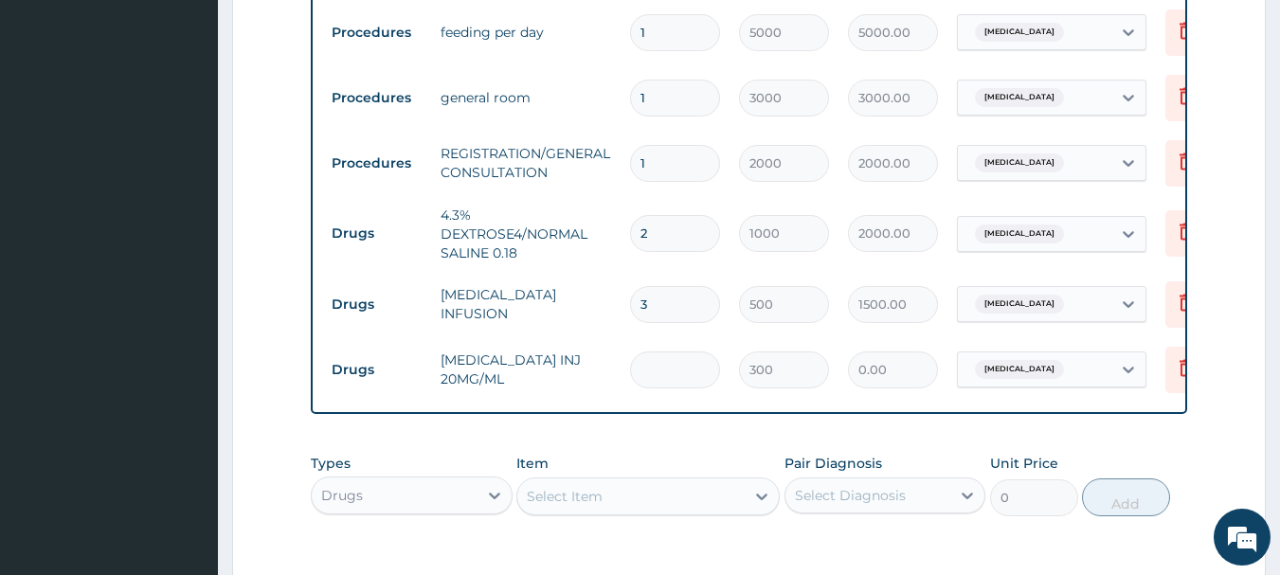
type input "2"
type input "600.00"
type input "2"
click at [543, 506] on div "Select Item" at bounding box center [565, 496] width 76 height 19
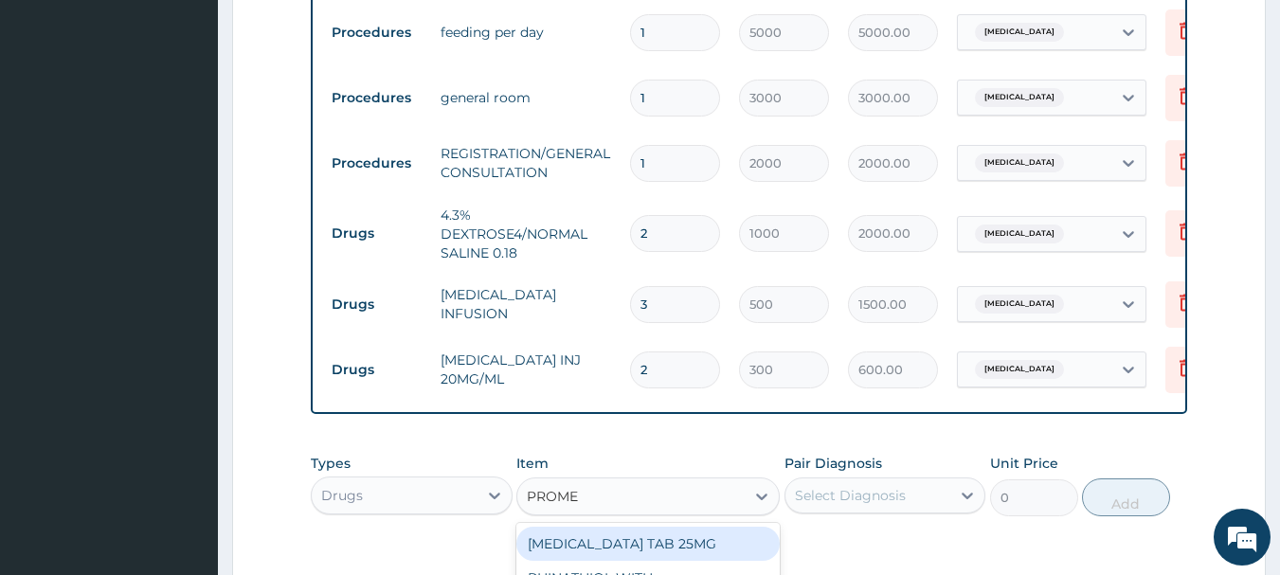
type input "PROMET"
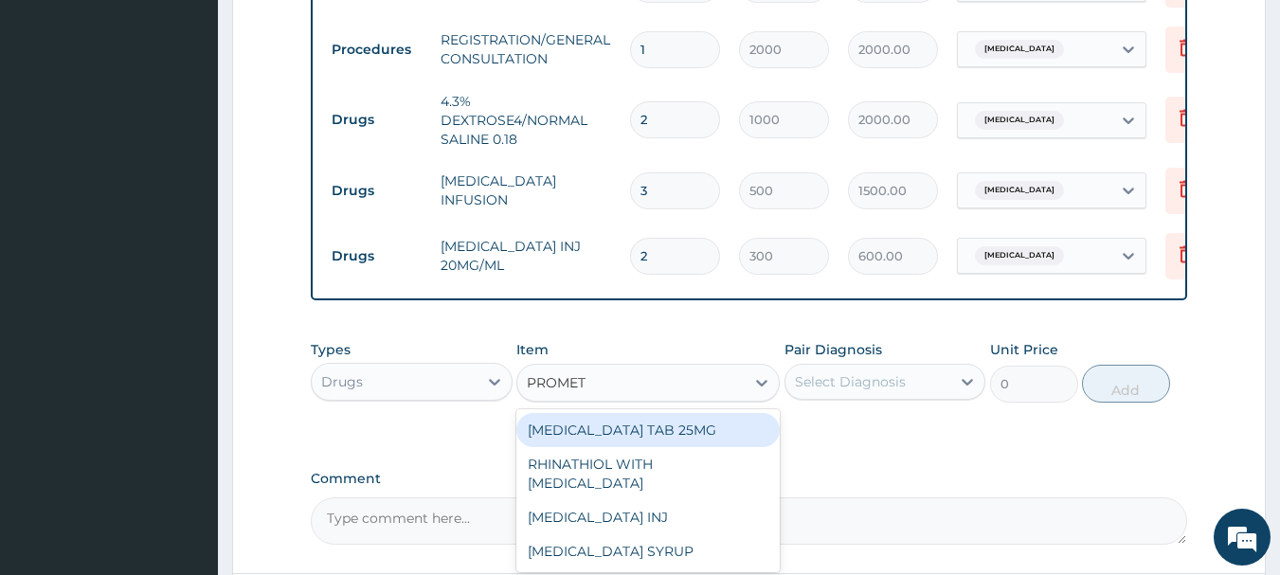
scroll to position [890, 0]
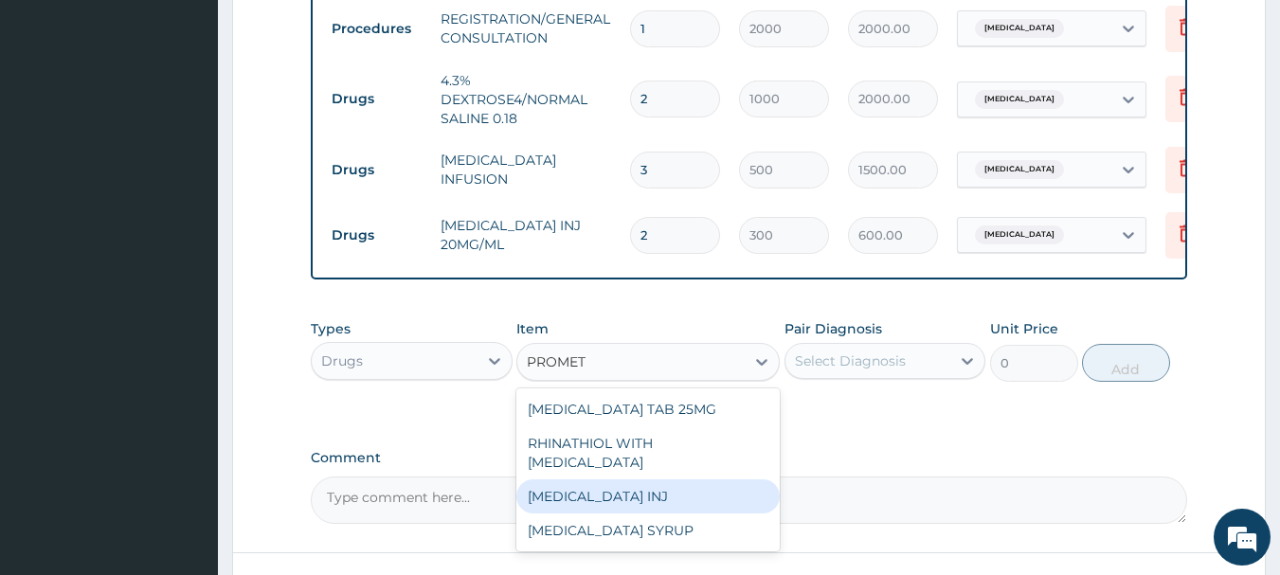
click at [670, 509] on div "[MEDICAL_DATA] INJ" at bounding box center [647, 496] width 263 height 34
type input "150"
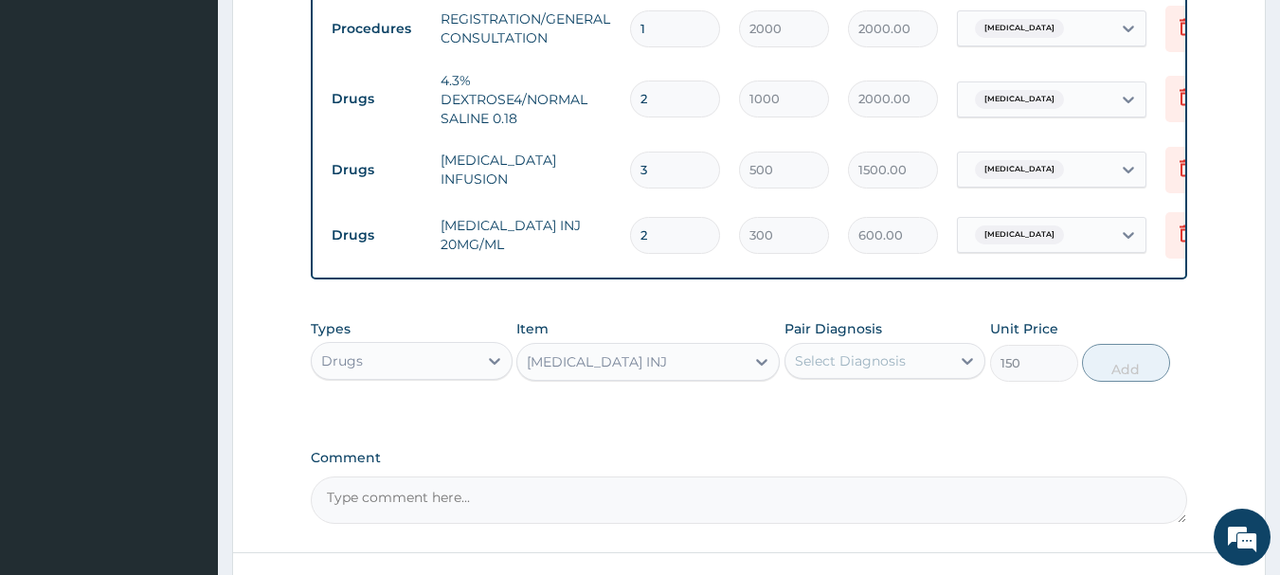
click at [883, 370] on div "Select Diagnosis" at bounding box center [850, 360] width 111 height 19
click at [872, 413] on label "[MEDICAL_DATA]" at bounding box center [874, 407] width 117 height 19
checkbox input "true"
click at [1143, 382] on button "Add" at bounding box center [1126, 363] width 88 height 38
type input "0"
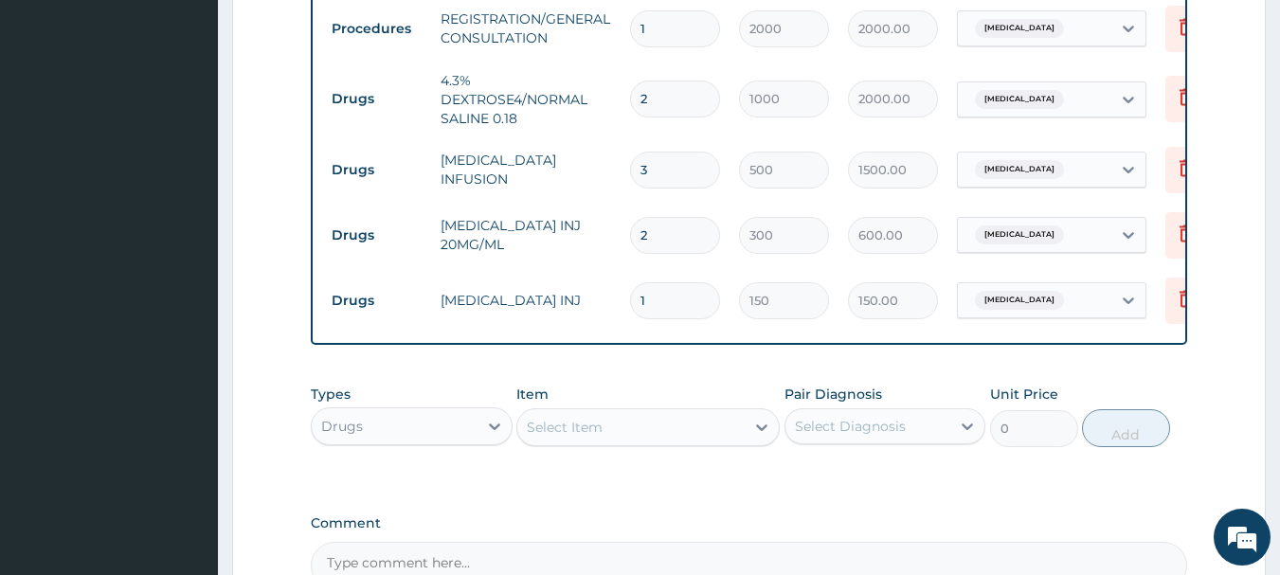
click at [584, 437] on div "Select Item" at bounding box center [565, 427] width 76 height 19
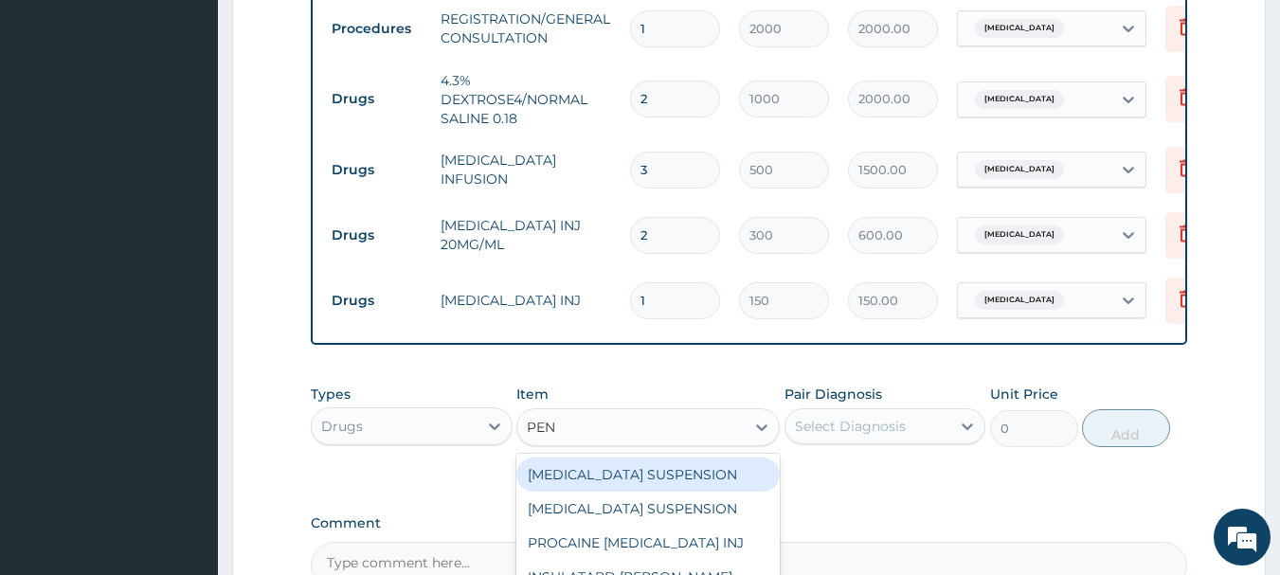
type input "PENT"
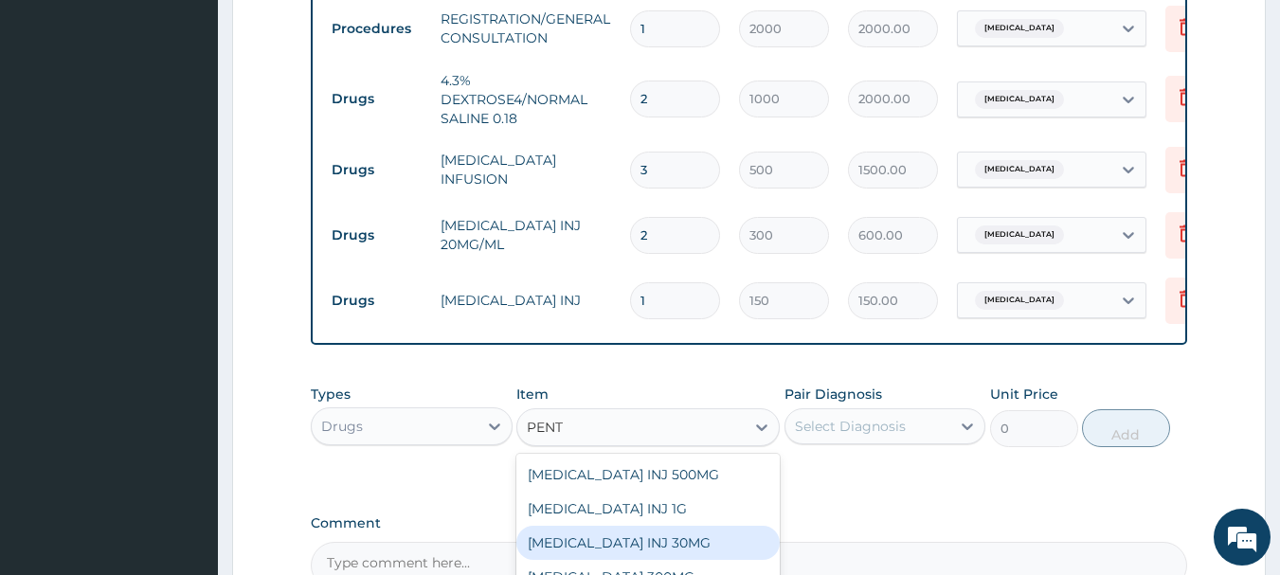
click at [612, 560] on div "[MEDICAL_DATA] INJ 30MG" at bounding box center [647, 543] width 263 height 34
type input "300"
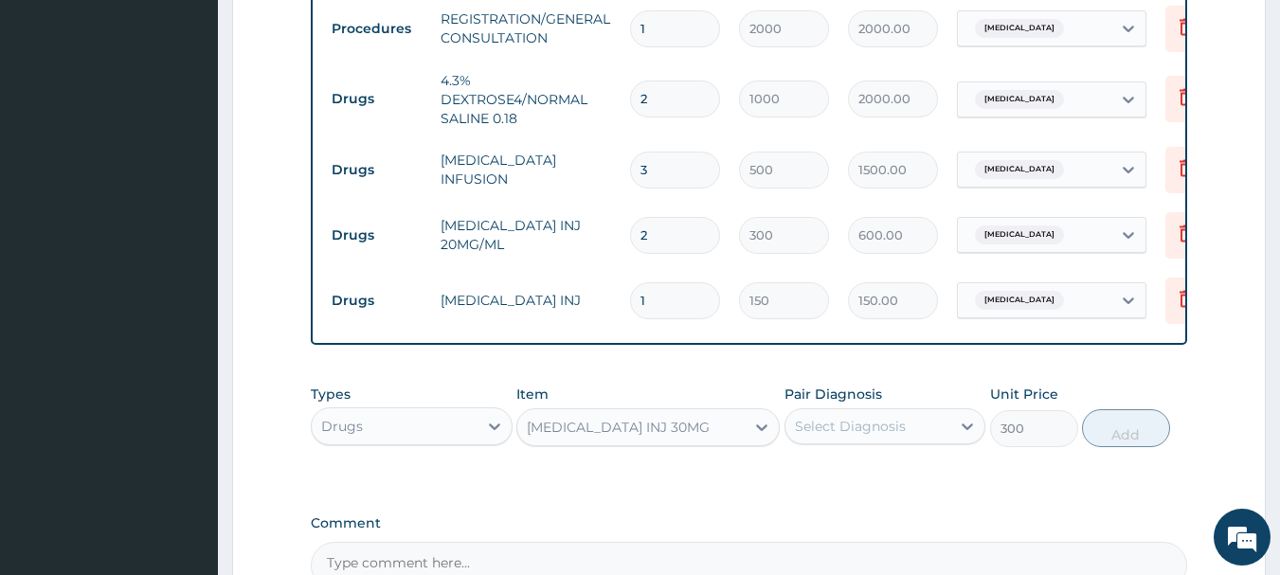
click at [811, 435] on div "Select Diagnosis" at bounding box center [850, 426] width 111 height 19
click at [832, 494] on div "[MEDICAL_DATA]" at bounding box center [885, 475] width 202 height 39
checkbox input "true"
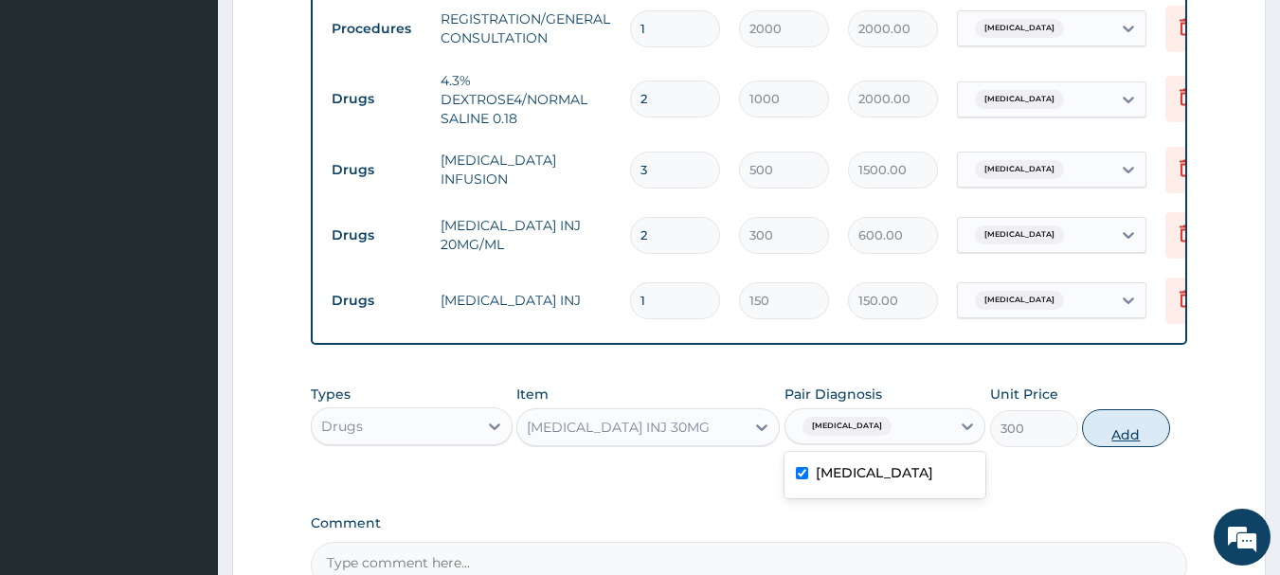
click at [1123, 443] on button "Add" at bounding box center [1126, 428] width 88 height 38
type input "0"
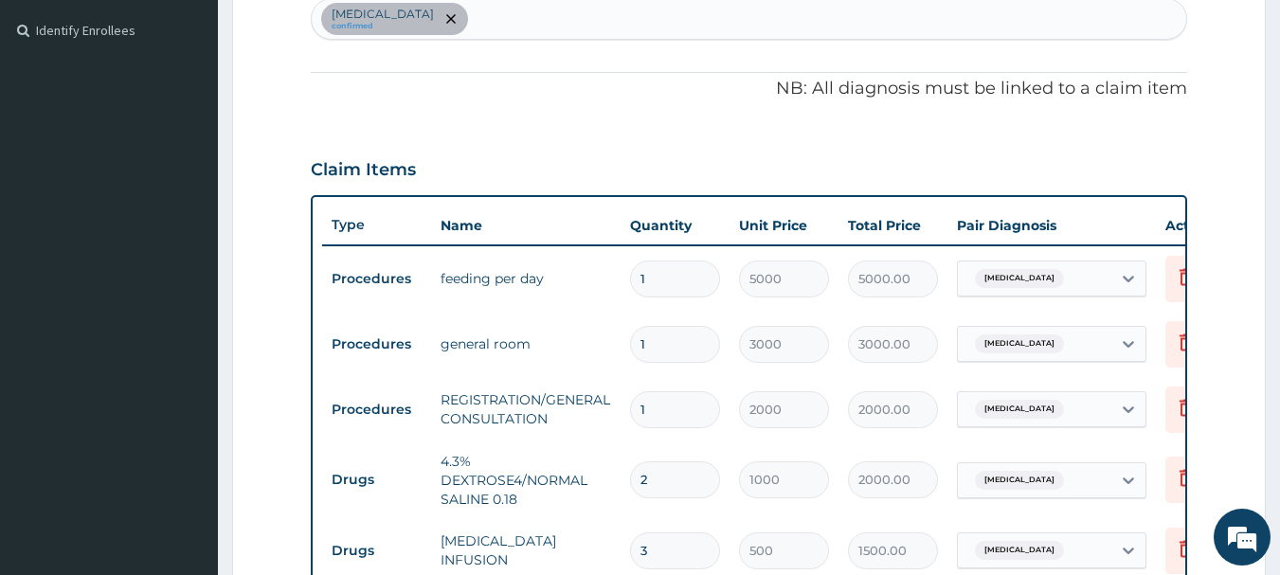
scroll to position [227, 0]
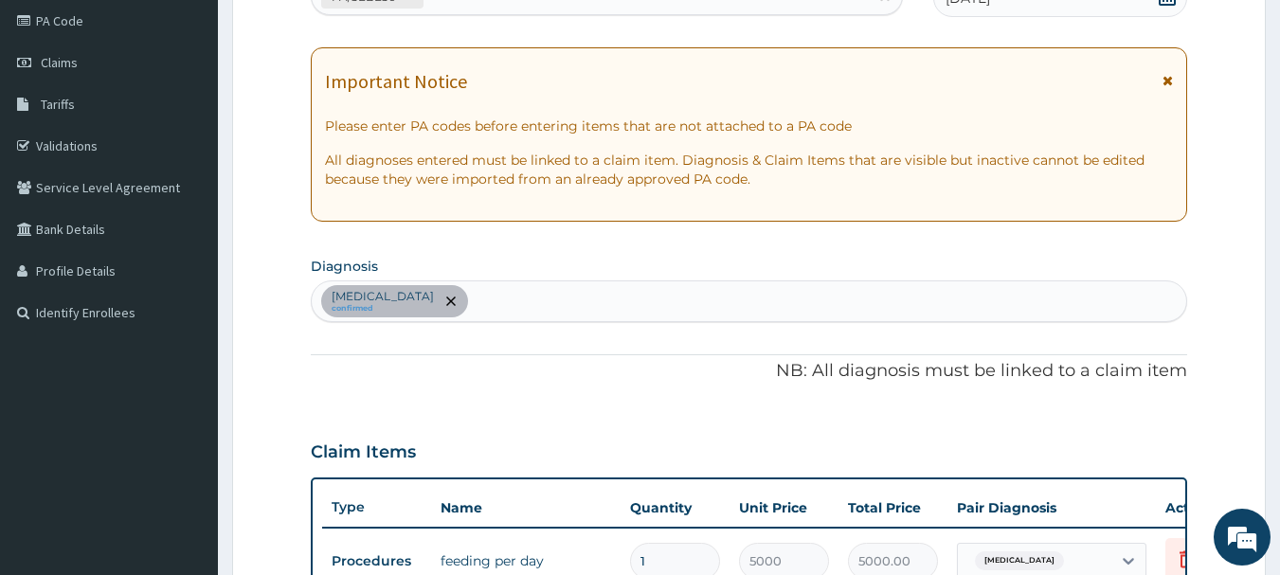
click at [503, 305] on div "[MEDICAL_DATA] confirmed" at bounding box center [749, 301] width 875 height 40
type input "[MEDICAL_DATA]"
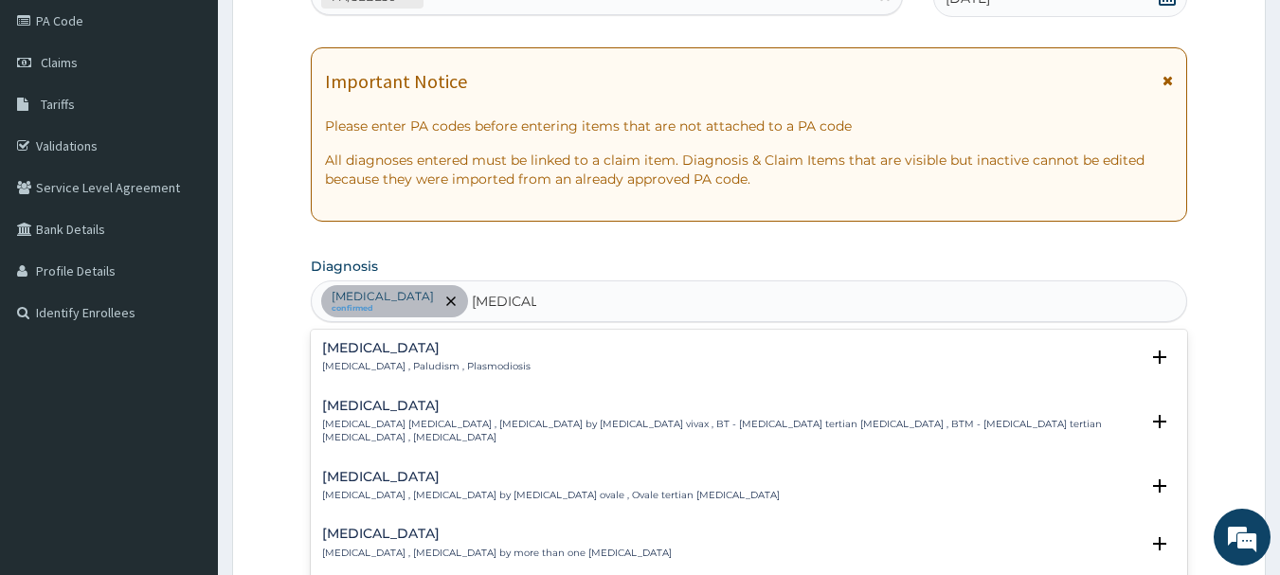
click at [463, 371] on p "[MEDICAL_DATA] , Paludism , Plasmodiosis" at bounding box center [426, 366] width 208 height 13
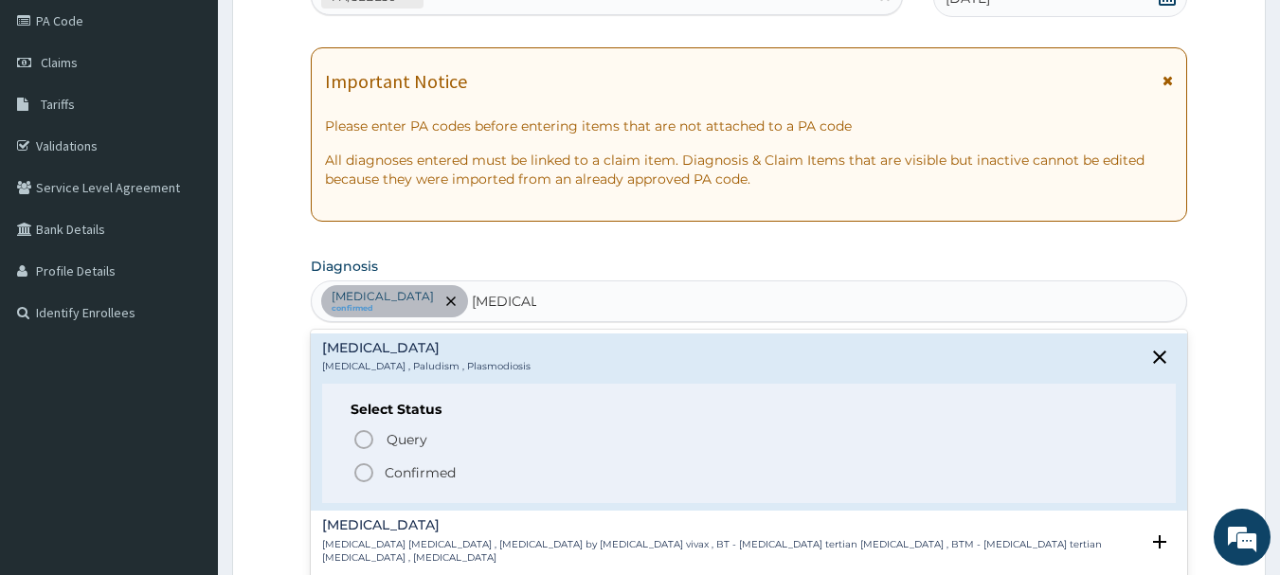
click at [389, 481] on p "Confirmed" at bounding box center [420, 472] width 71 height 19
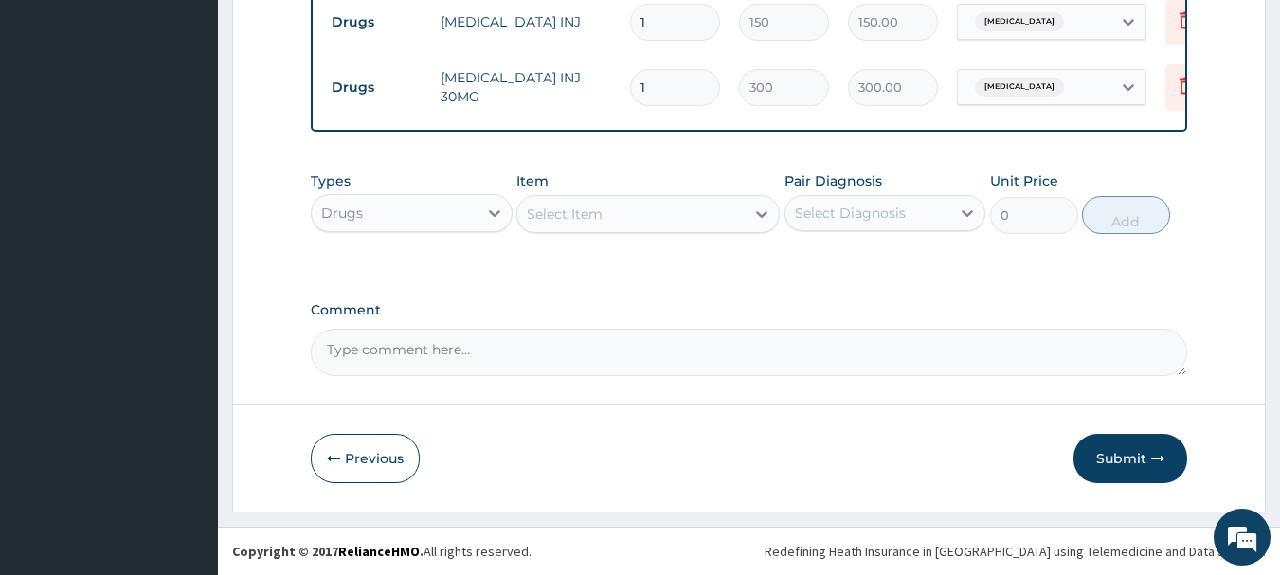
scroll to position [1183, 0]
click at [555, 207] on div "Select Item" at bounding box center [565, 214] width 76 height 19
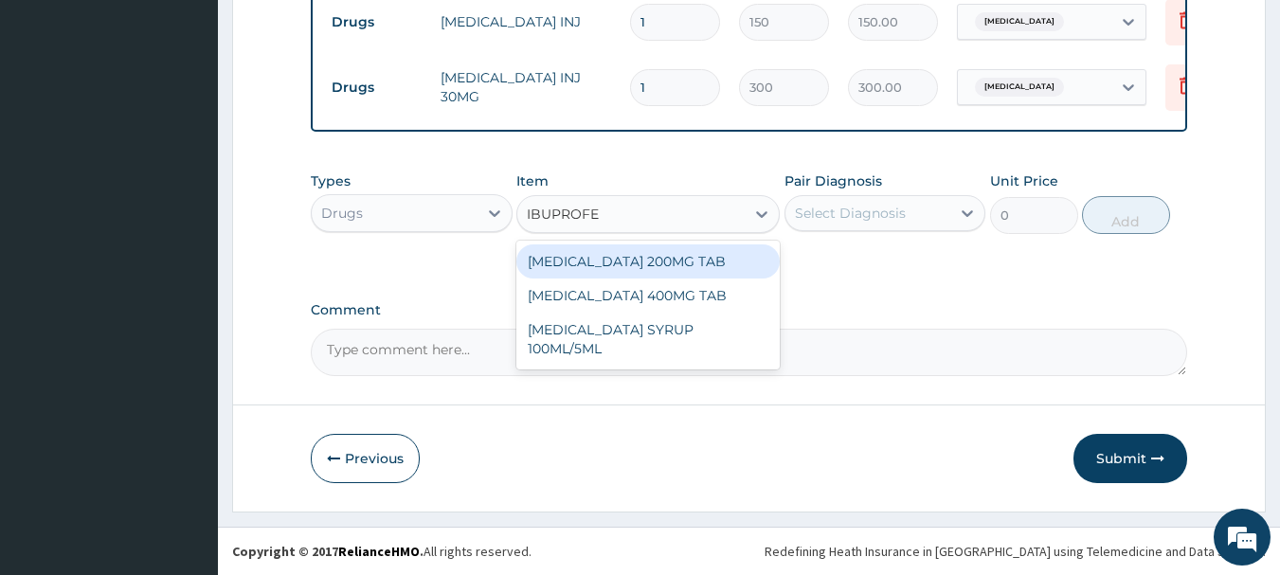
type input "[MEDICAL_DATA]"
click at [597, 266] on div "[MEDICAL_DATA] 200MG TAB" at bounding box center [647, 261] width 263 height 34
type input "30"
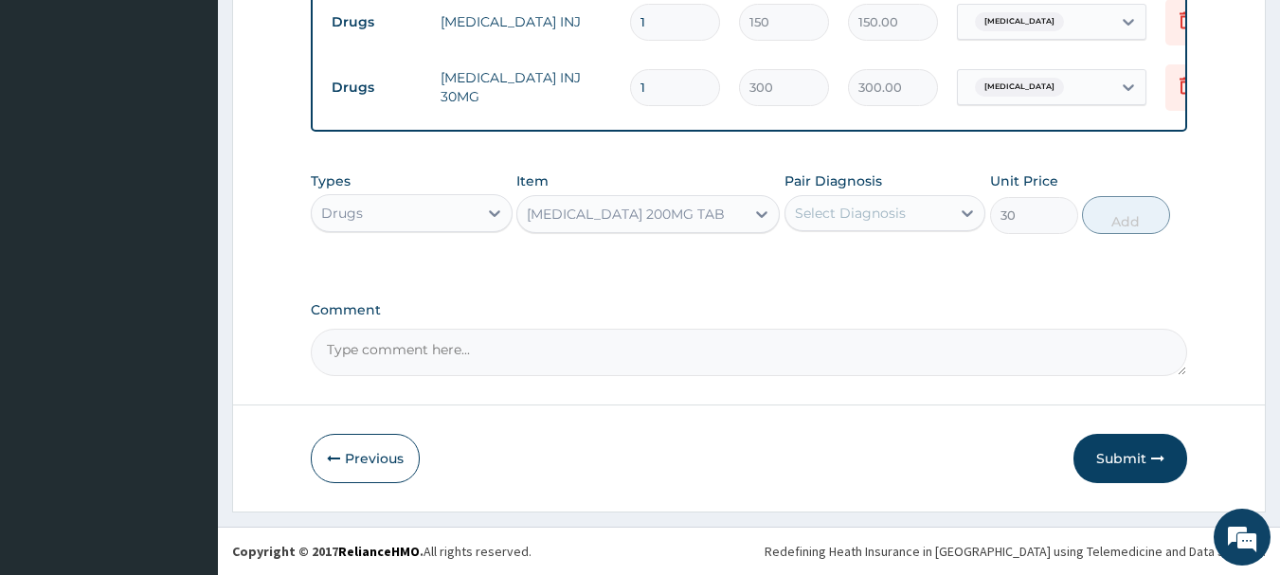
click at [849, 218] on div "Select Diagnosis" at bounding box center [850, 213] width 111 height 19
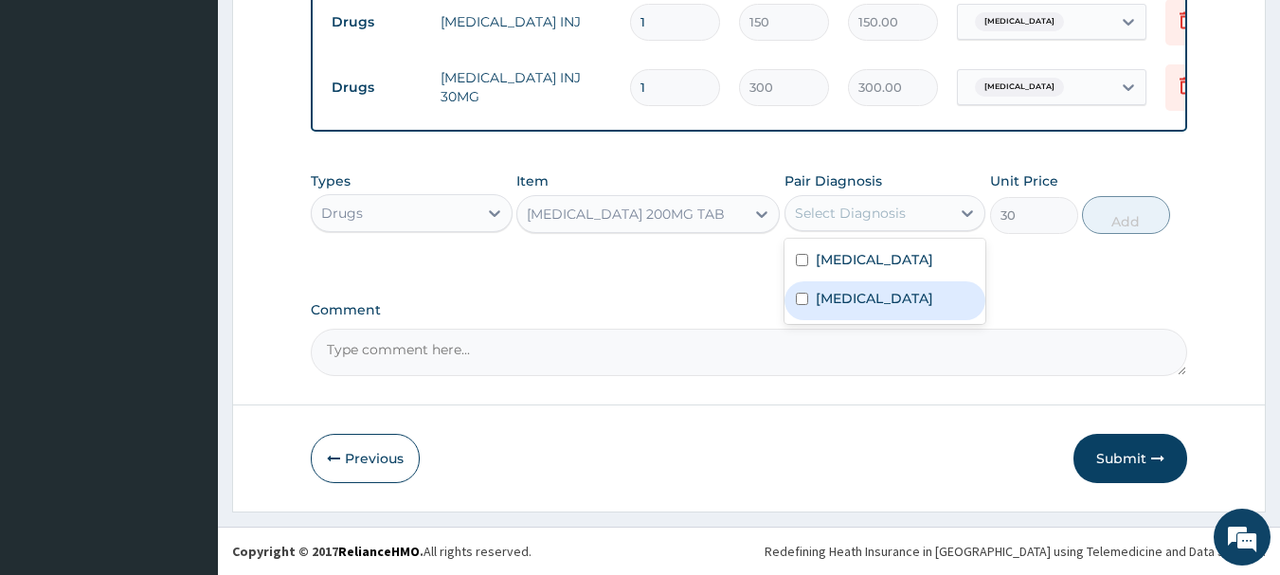
click at [861, 289] on label "[MEDICAL_DATA]" at bounding box center [874, 298] width 117 height 19
checkbox input "true"
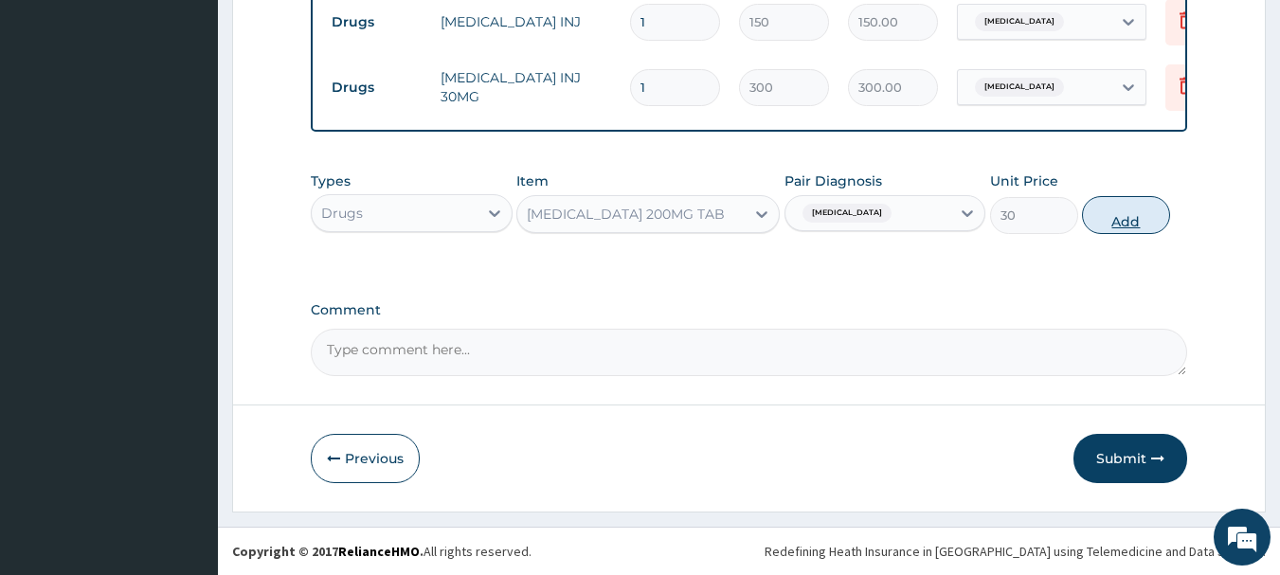
click at [1126, 220] on button "Add" at bounding box center [1126, 215] width 88 height 38
type input "0"
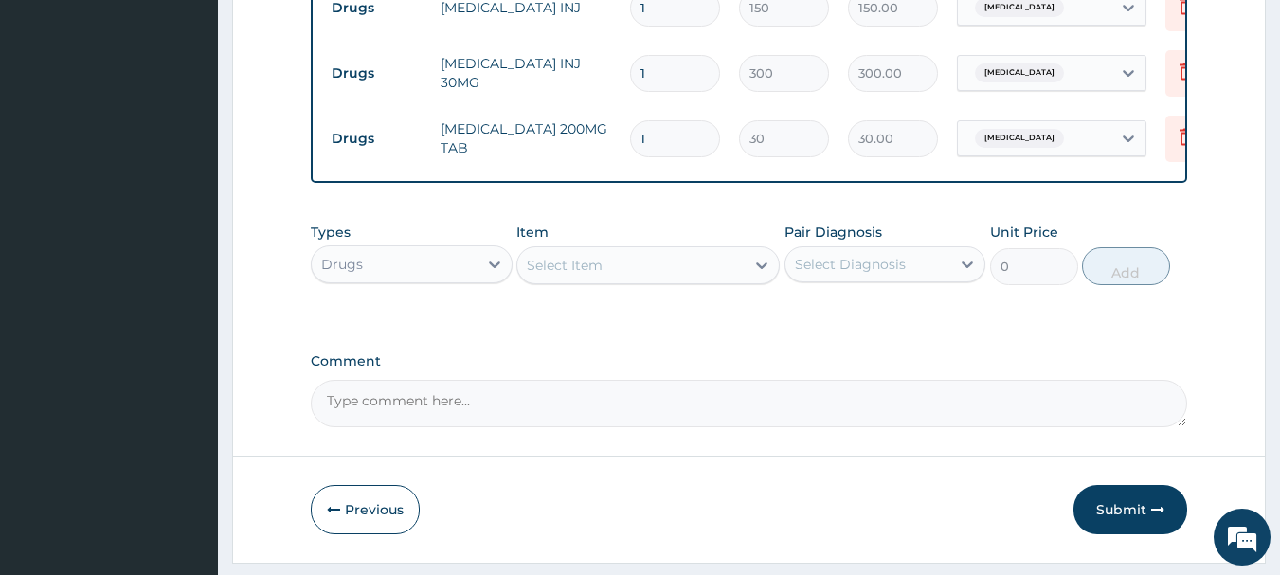
type input "16"
type input "480.00"
type input "16"
click at [554, 275] on div "Select Item" at bounding box center [565, 265] width 76 height 19
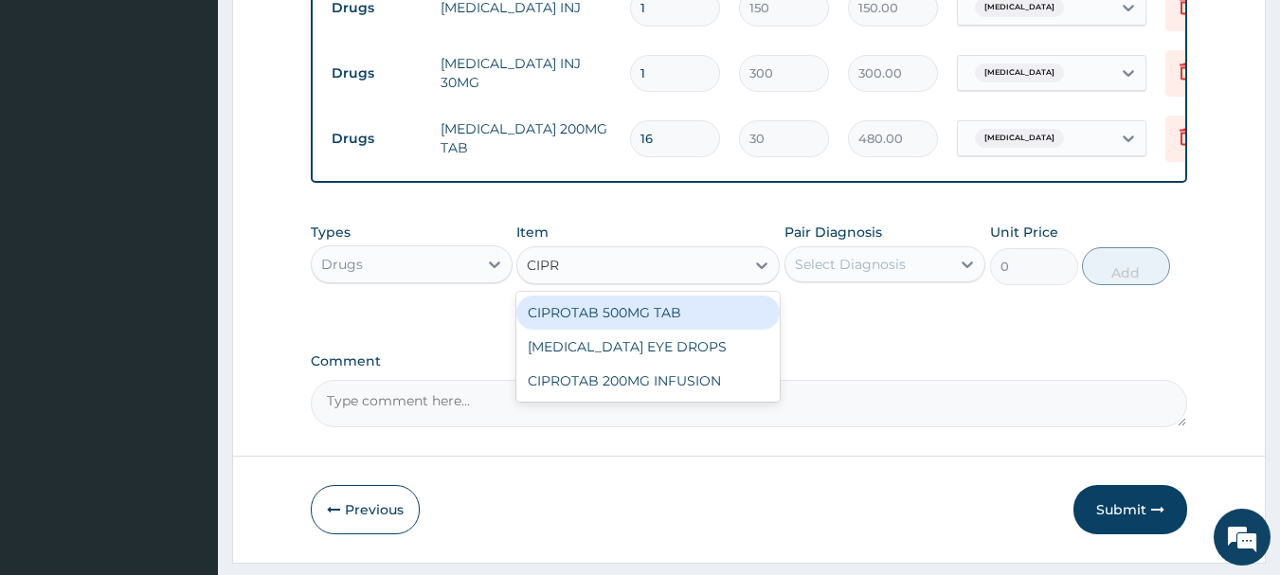
type input "[MEDICAL_DATA]"
click at [604, 325] on div "CIPROTAB 500MG TAB" at bounding box center [647, 313] width 263 height 34
type input "120"
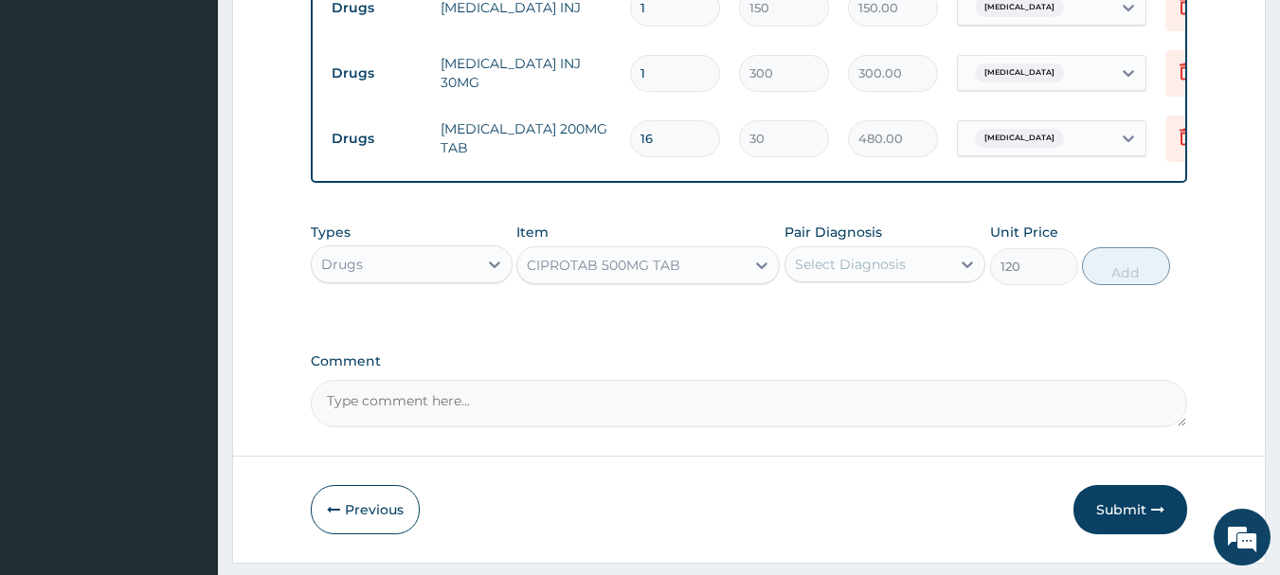
click at [939, 270] on div "Select Diagnosis" at bounding box center [868, 264] width 166 height 30
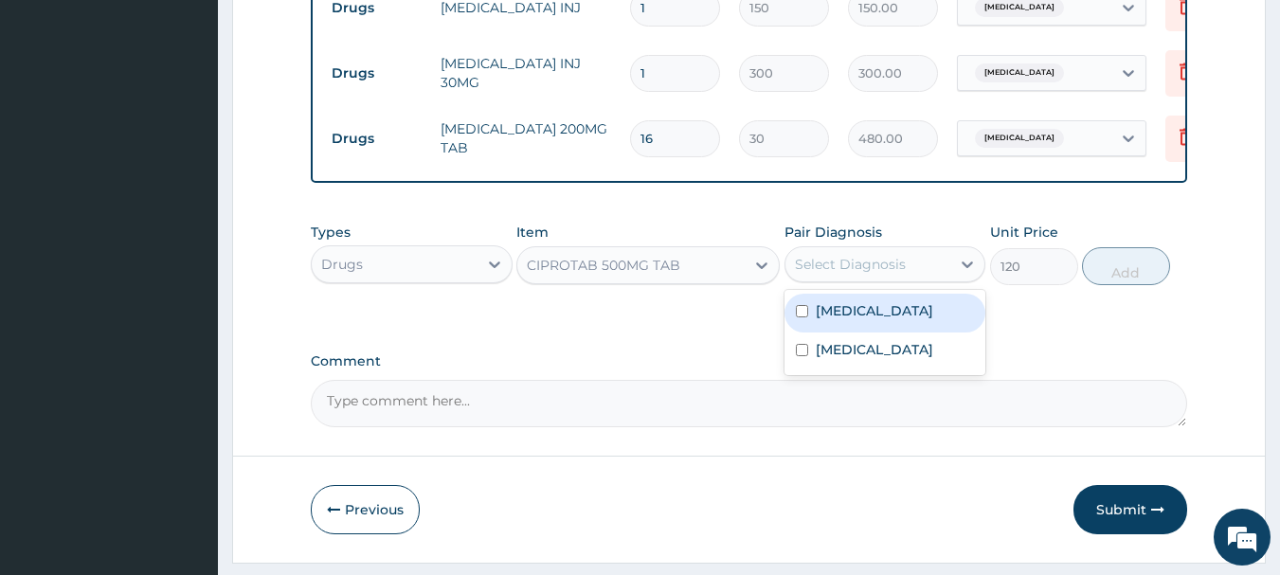
click at [903, 320] on label "[MEDICAL_DATA]" at bounding box center [874, 310] width 117 height 19
checkbox input "true"
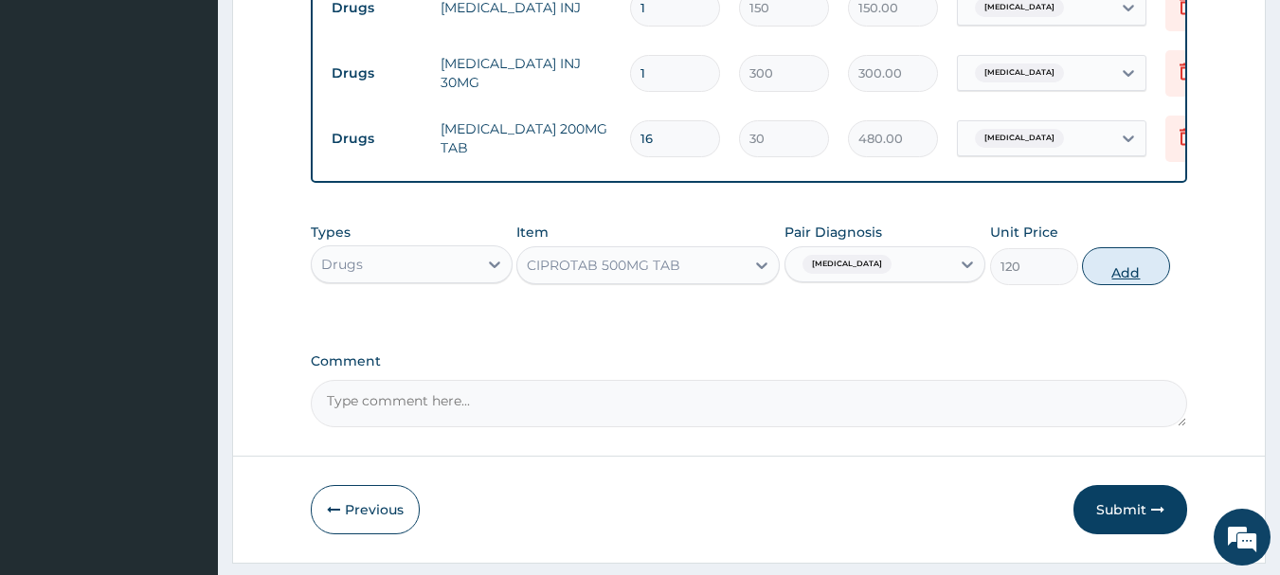
click at [1146, 274] on button "Add" at bounding box center [1126, 266] width 88 height 38
type input "0"
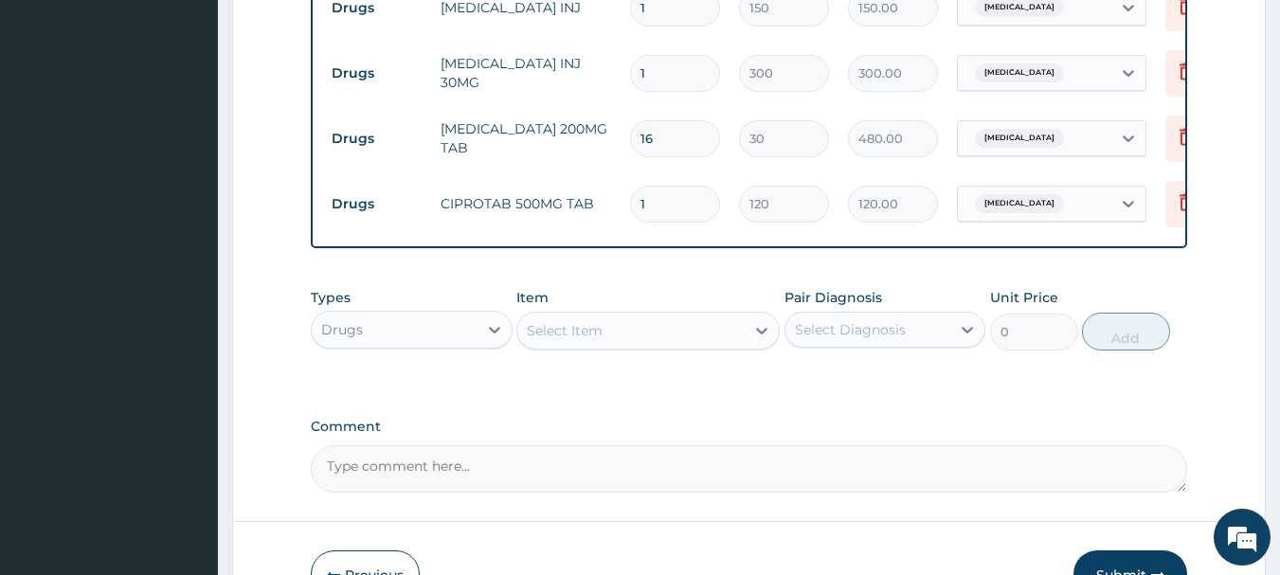
type input "10"
type input "1200.00"
type input "10"
click at [540, 340] on div "Select Item" at bounding box center [565, 330] width 76 height 19
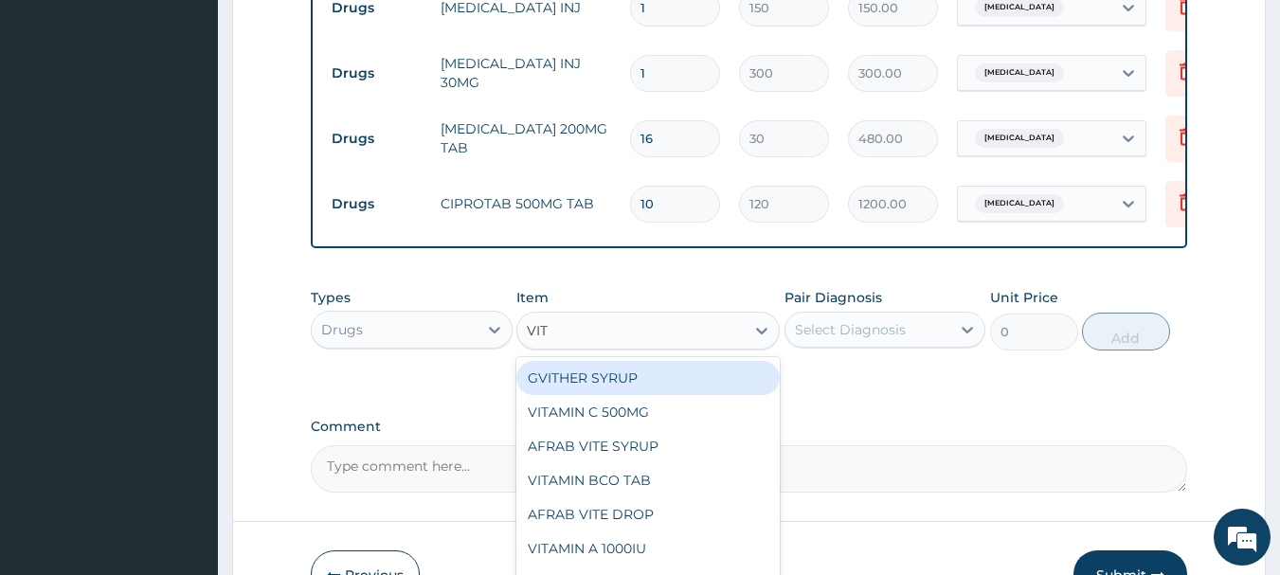
type input "VITA"
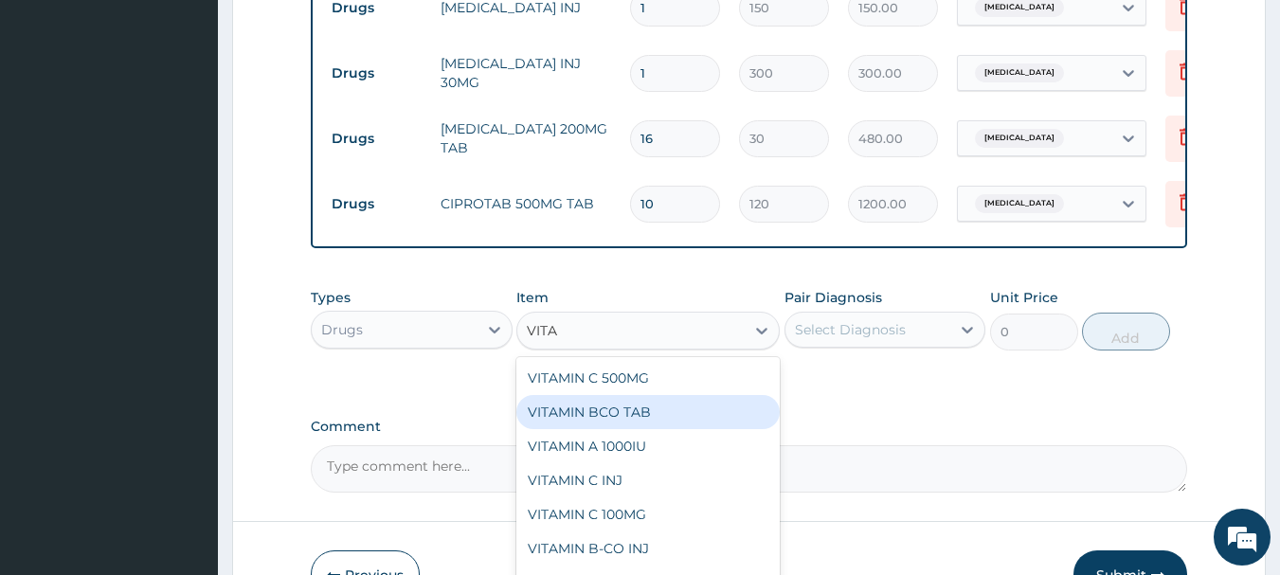
click at [589, 422] on div "VITAMIN BCO TAB" at bounding box center [647, 412] width 263 height 34
type input "10"
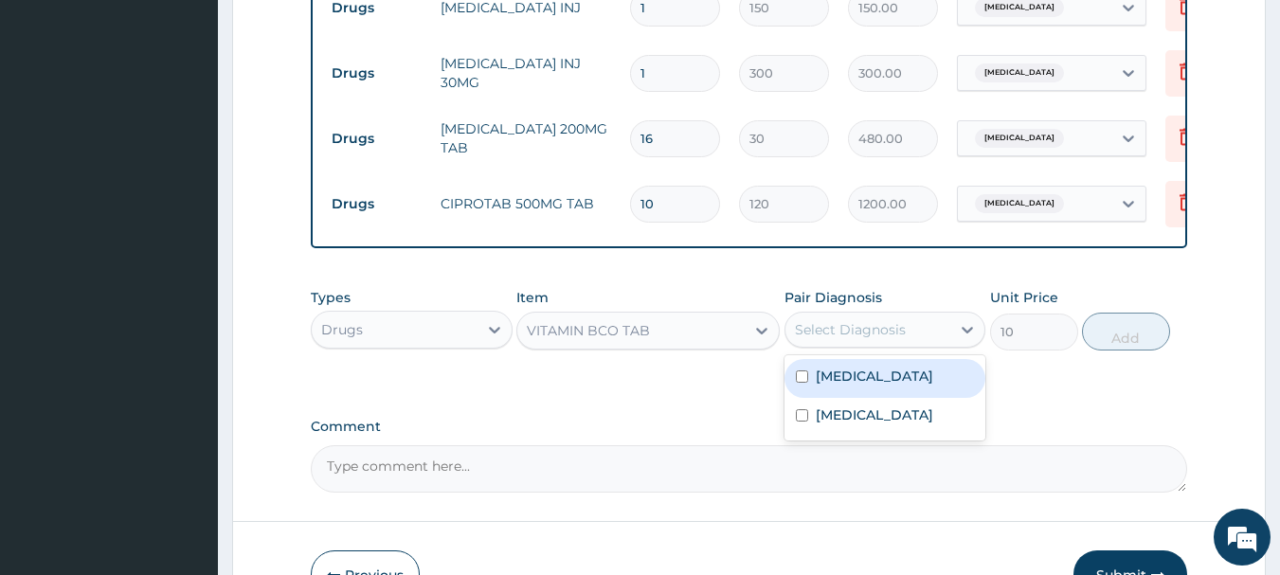
click at [875, 332] on div "Select Diagnosis" at bounding box center [868, 329] width 166 height 30
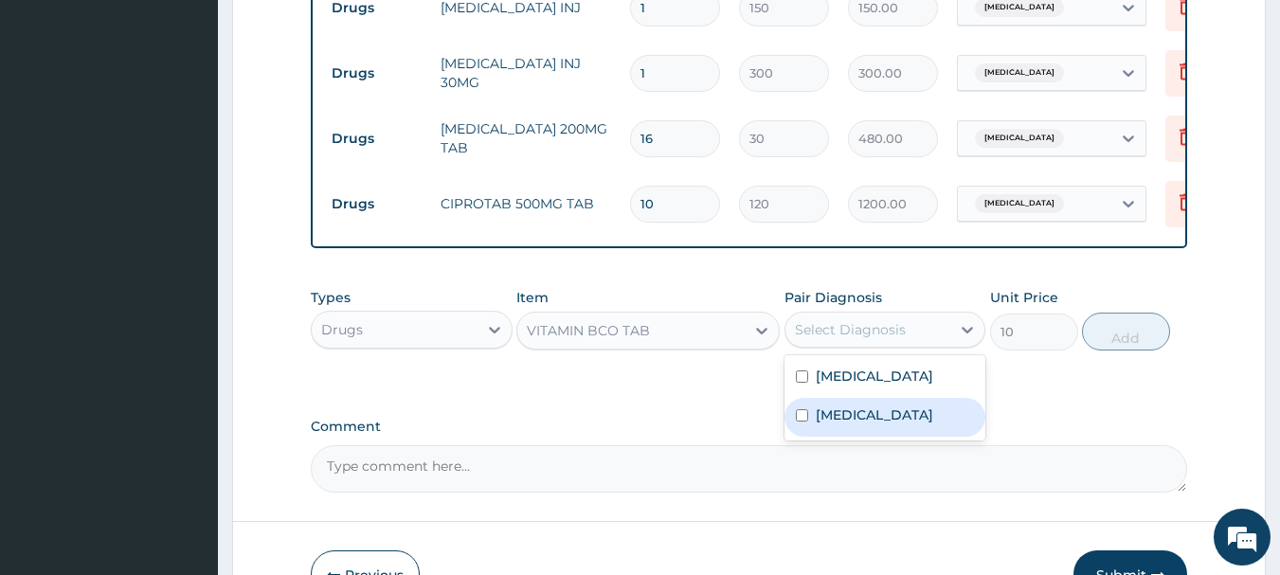
click at [906, 422] on div "[MEDICAL_DATA]" at bounding box center [885, 417] width 202 height 39
checkbox input "true"
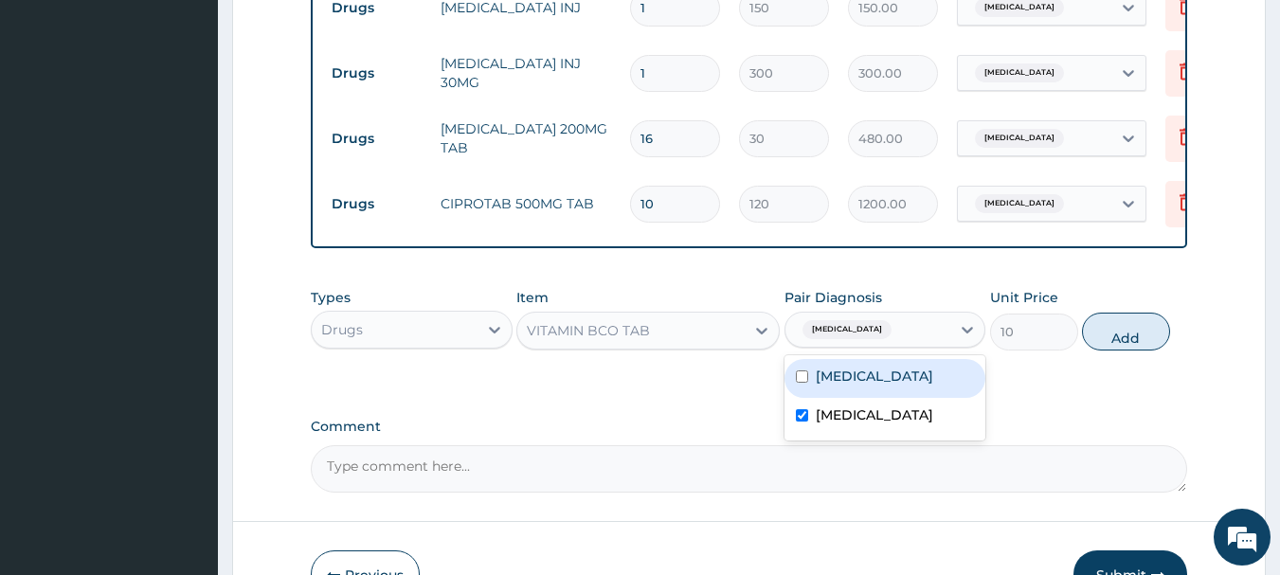
click at [911, 386] on label "[MEDICAL_DATA]" at bounding box center [874, 376] width 117 height 19
checkbox input "true"
click at [1108, 340] on button "Add" at bounding box center [1126, 332] width 88 height 38
type input "0"
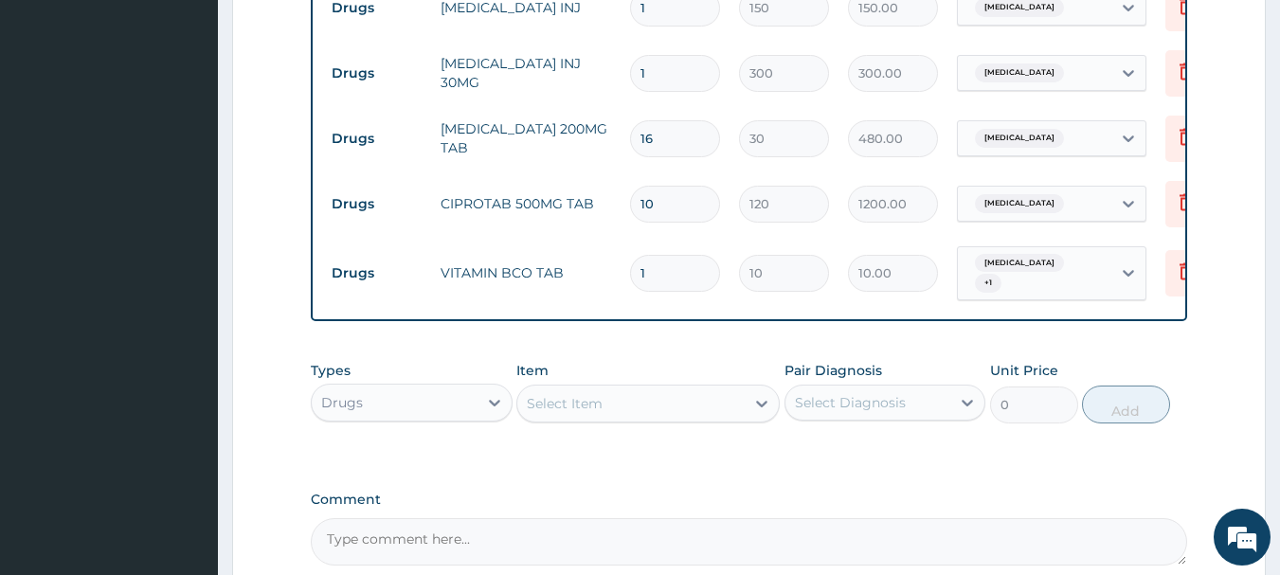
type input "15"
type input "150.00"
type input "15"
click at [548, 401] on div "Select Item" at bounding box center [565, 403] width 76 height 19
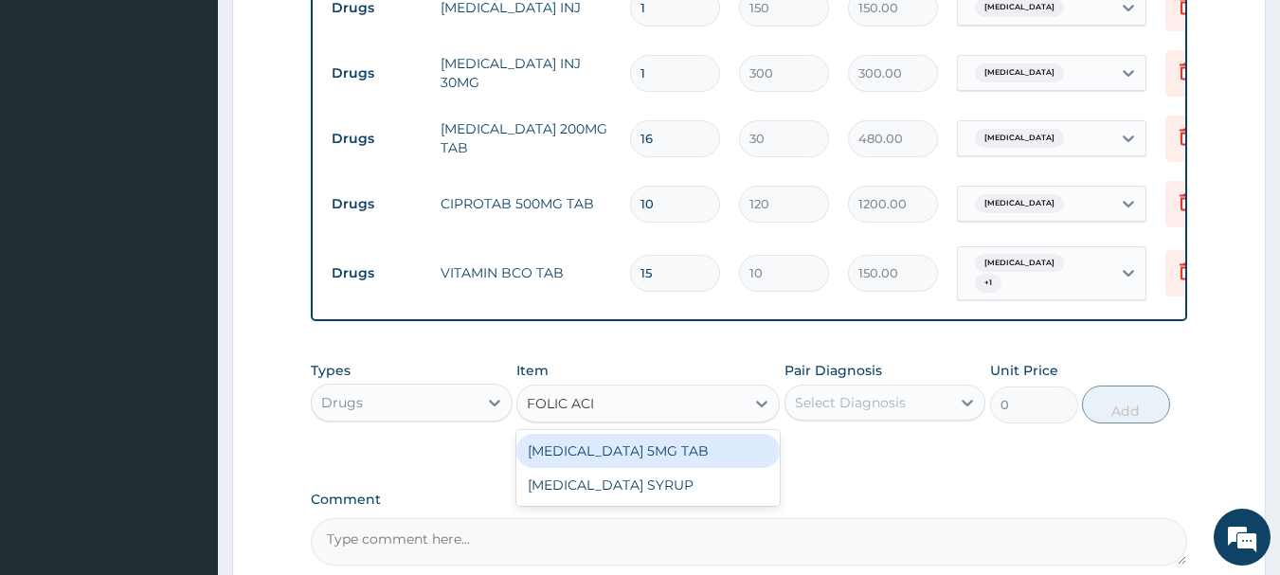
type input "[MEDICAL_DATA]"
click at [546, 439] on div "[MEDICAL_DATA] 5MG TAB [MEDICAL_DATA] SYRUP" at bounding box center [647, 468] width 263 height 76
click at [548, 449] on div "[MEDICAL_DATA] 5MG TAB" at bounding box center [647, 451] width 263 height 34
type input "20"
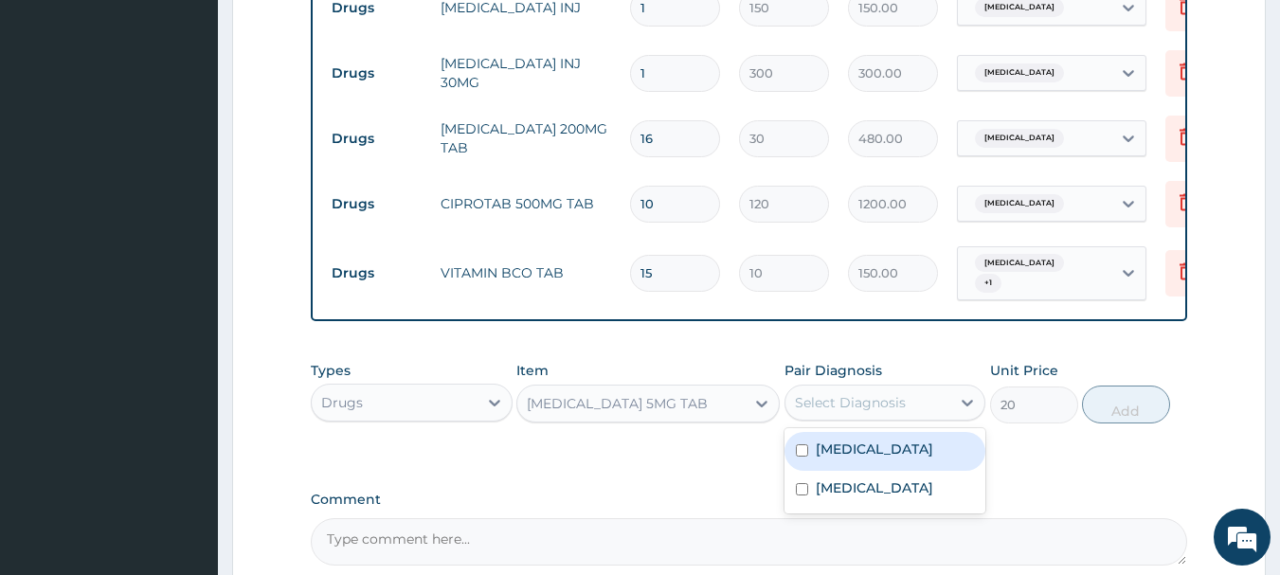
click at [832, 404] on div "Select Diagnosis" at bounding box center [850, 402] width 111 height 19
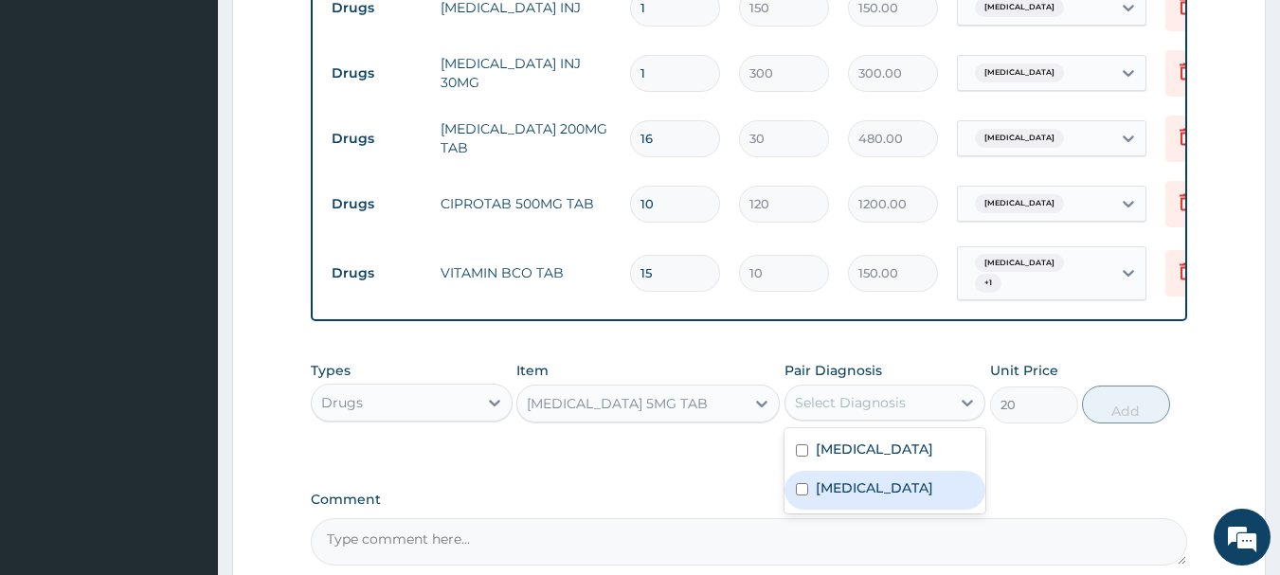
click at [866, 485] on div "[MEDICAL_DATA]" at bounding box center [885, 490] width 202 height 39
checkbox input "true"
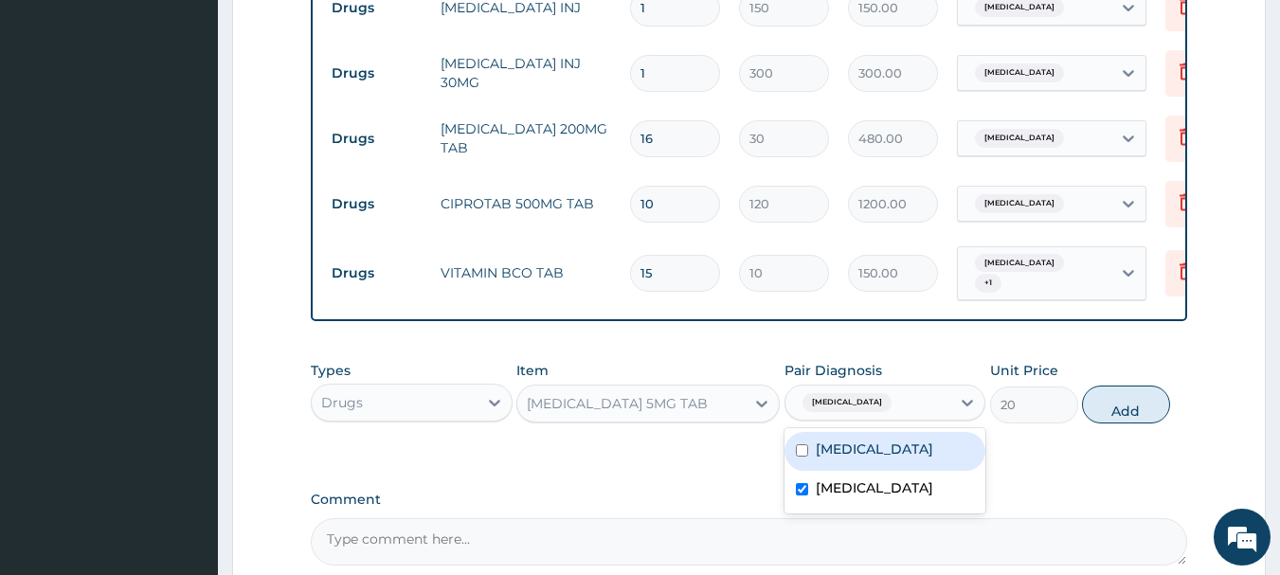
click at [863, 456] on label "[MEDICAL_DATA]" at bounding box center [874, 449] width 117 height 19
checkbox input "true"
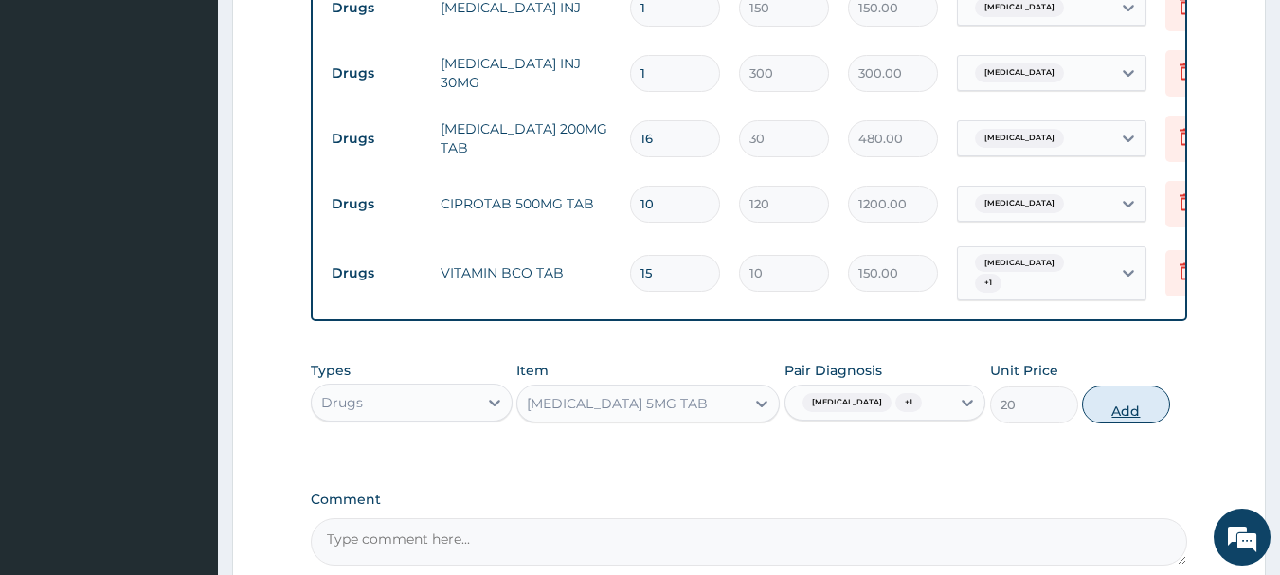
drag, startPoint x: 1175, startPoint y: 403, endPoint x: 1163, endPoint y: 405, distance: 11.7
click at [1174, 404] on div "Types Drugs Item [MEDICAL_DATA] 5MG TAB Pair Diagnosis [MEDICAL_DATA] + 1 Unit …" at bounding box center [749, 391] width 877 height 81
click at [1149, 408] on button "Add" at bounding box center [1126, 405] width 88 height 38
type input "0"
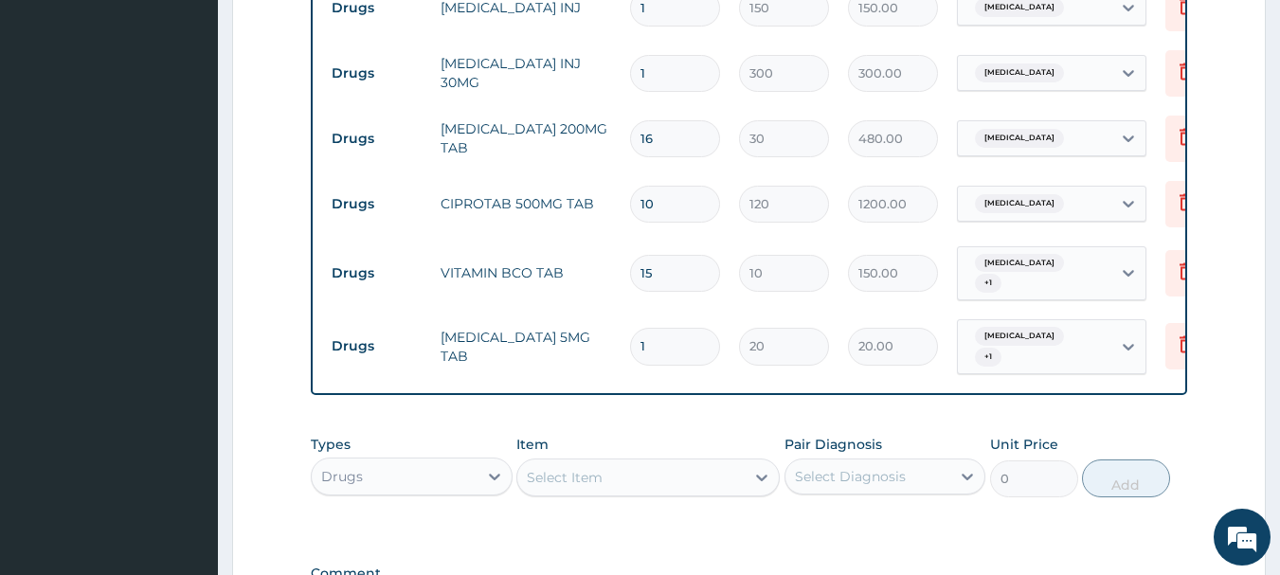
type input "14"
type input "280.00"
type input "14"
click at [543, 475] on div "Select Item" at bounding box center [565, 477] width 76 height 19
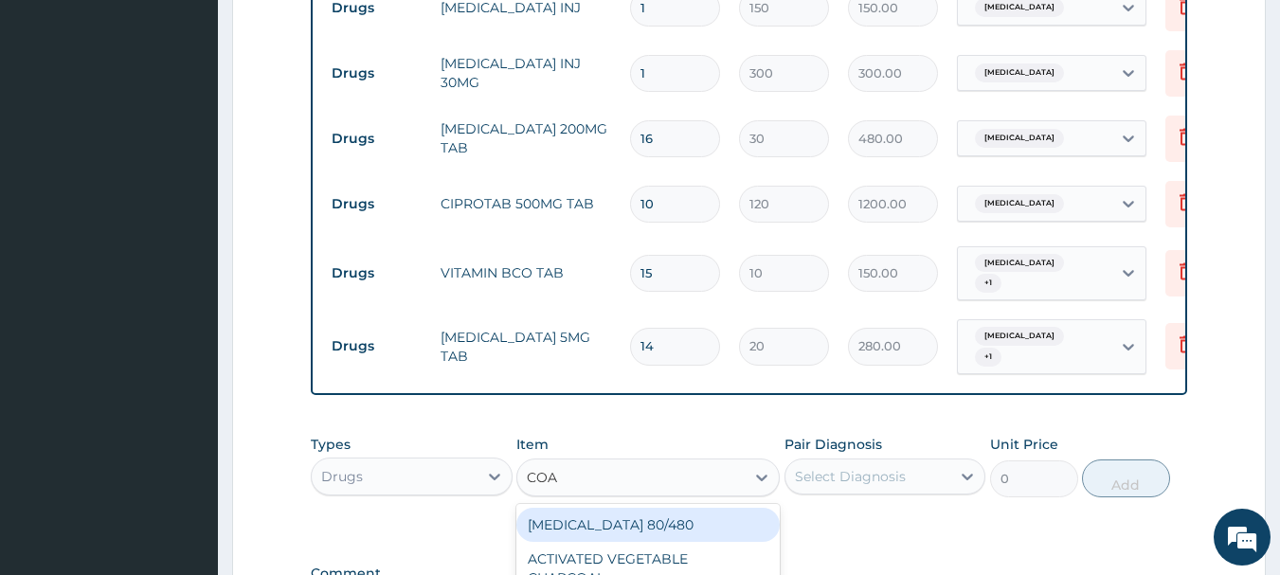
type input "[PERSON_NAME]"
click at [603, 512] on div "[MEDICAL_DATA] 80/480" at bounding box center [647, 525] width 263 height 34
type input "130"
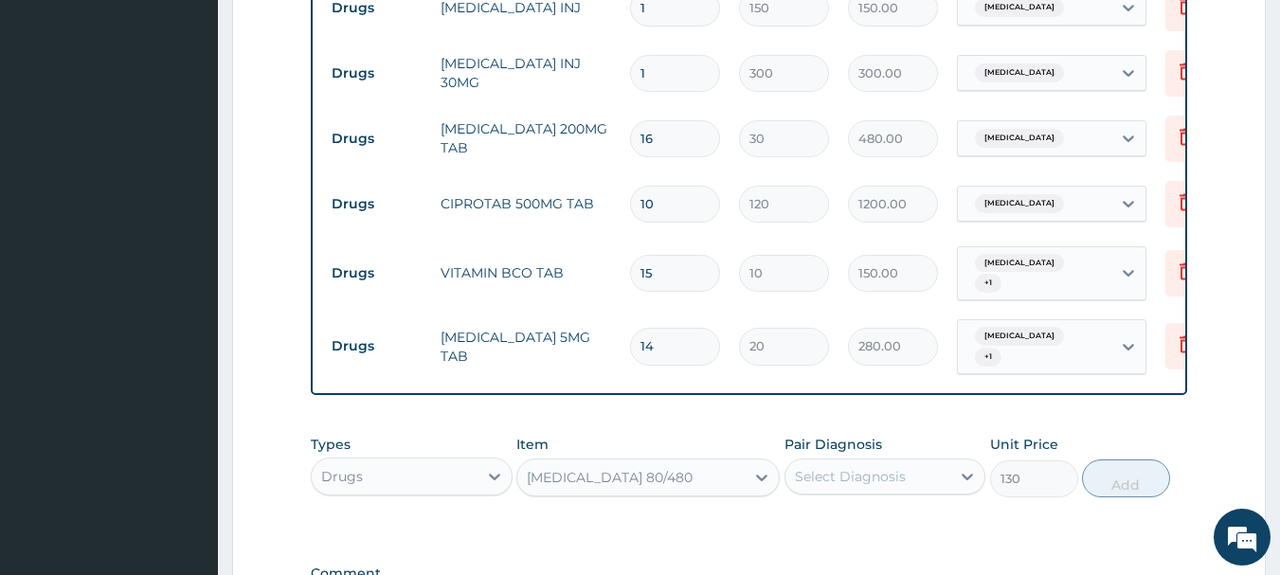
click at [880, 484] on div "Select Diagnosis" at bounding box center [868, 476] width 166 height 30
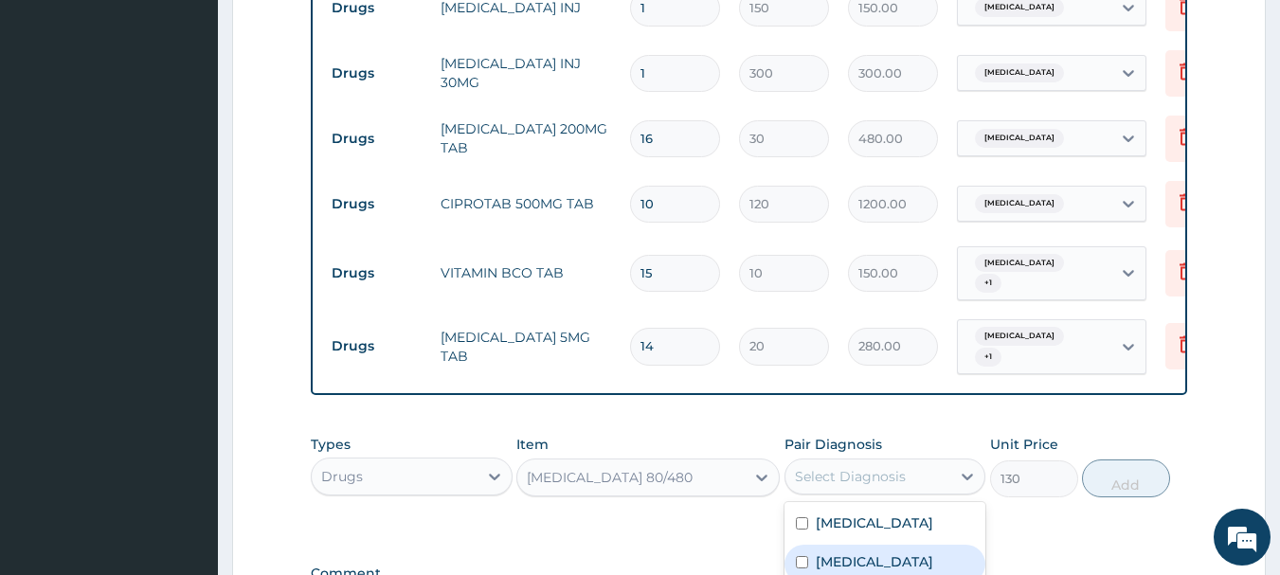
click at [890, 554] on div "[MEDICAL_DATA]" at bounding box center [885, 564] width 202 height 39
checkbox input "true"
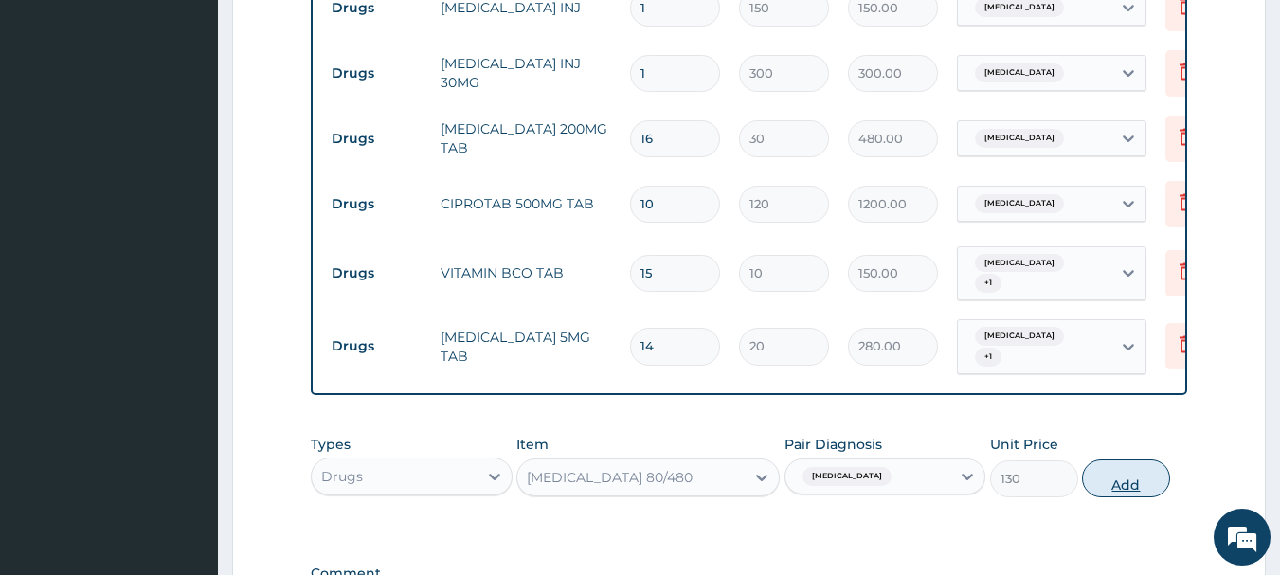
click at [1113, 486] on button "Add" at bounding box center [1126, 478] width 88 height 38
type input "0"
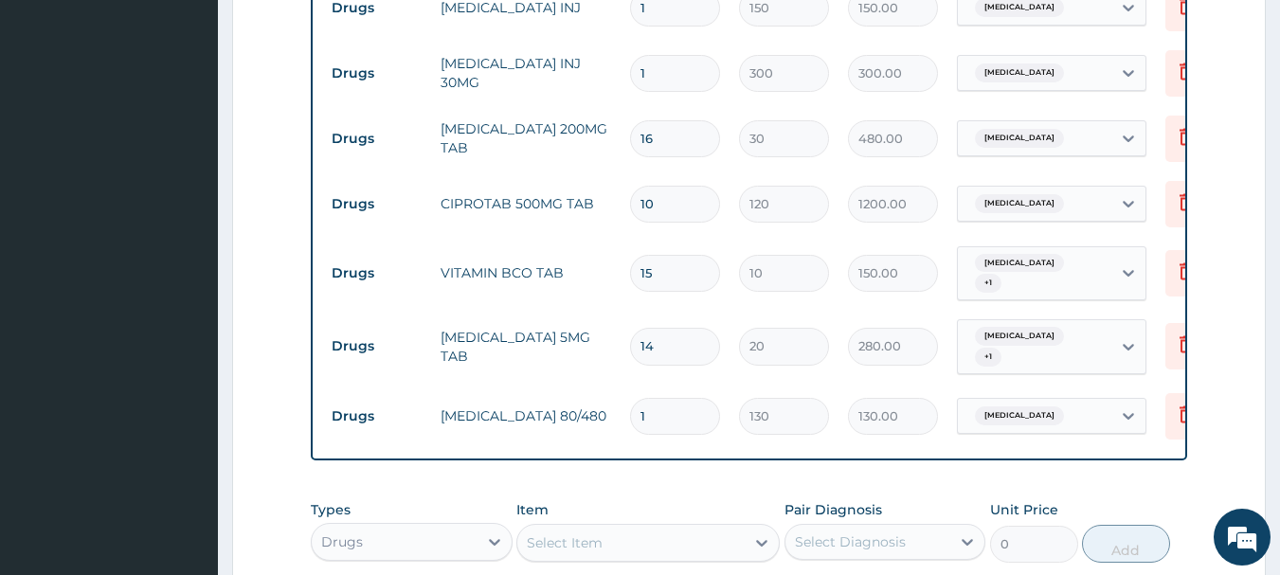
type input "0.00"
type input "6"
type input "780.00"
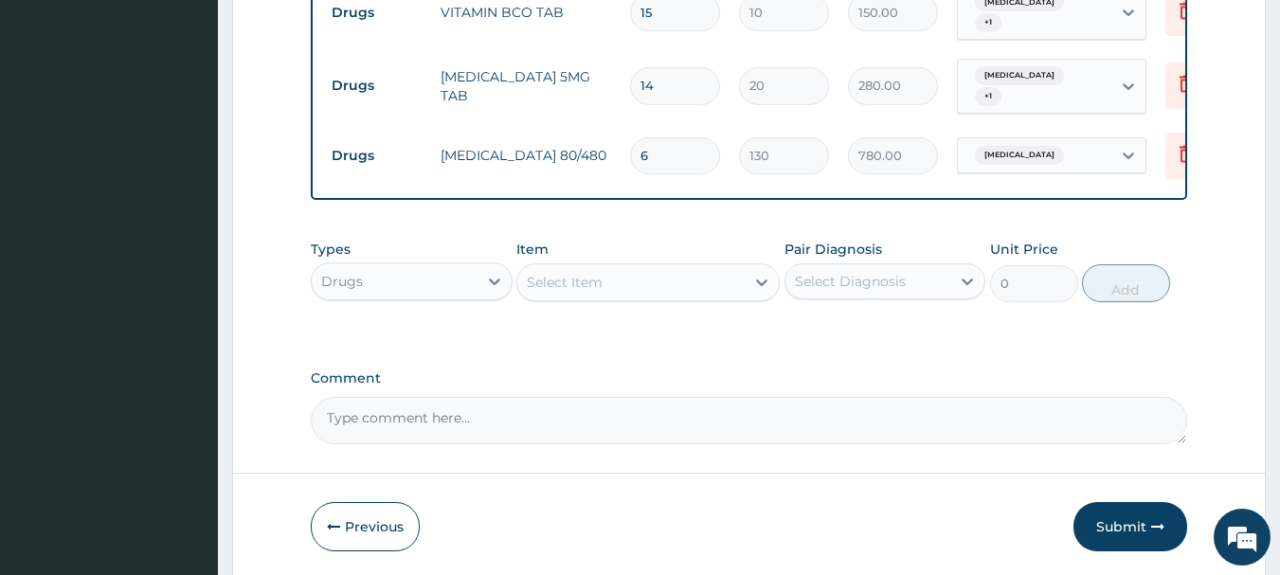
scroll to position [1467, 0]
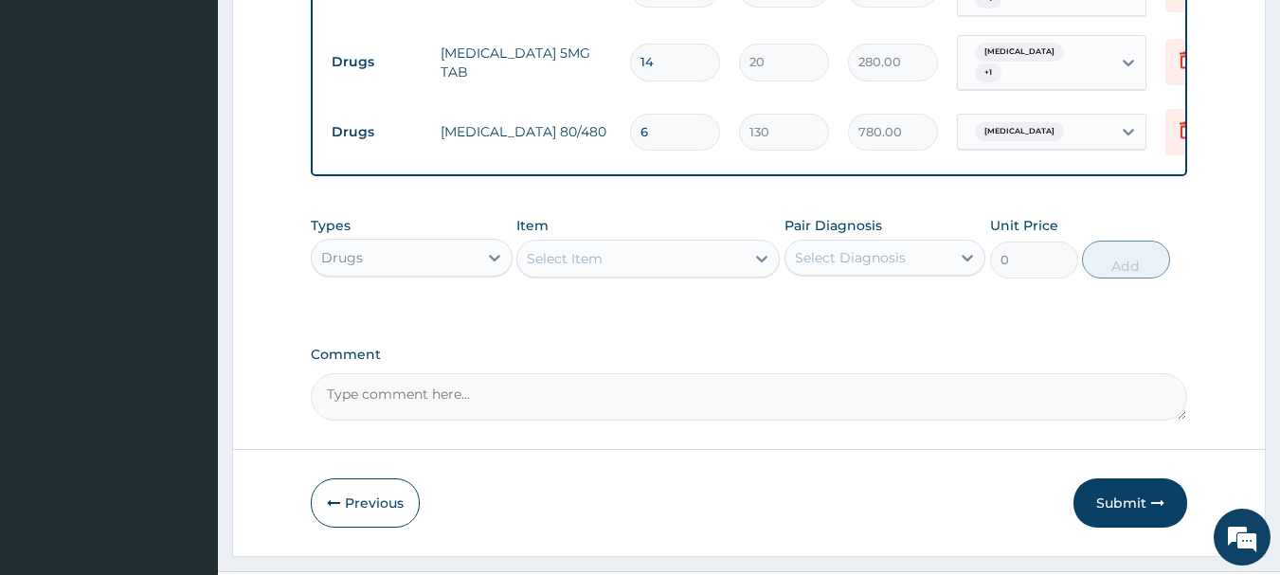
type input "6"
click at [561, 256] on div "Select Item" at bounding box center [565, 258] width 76 height 19
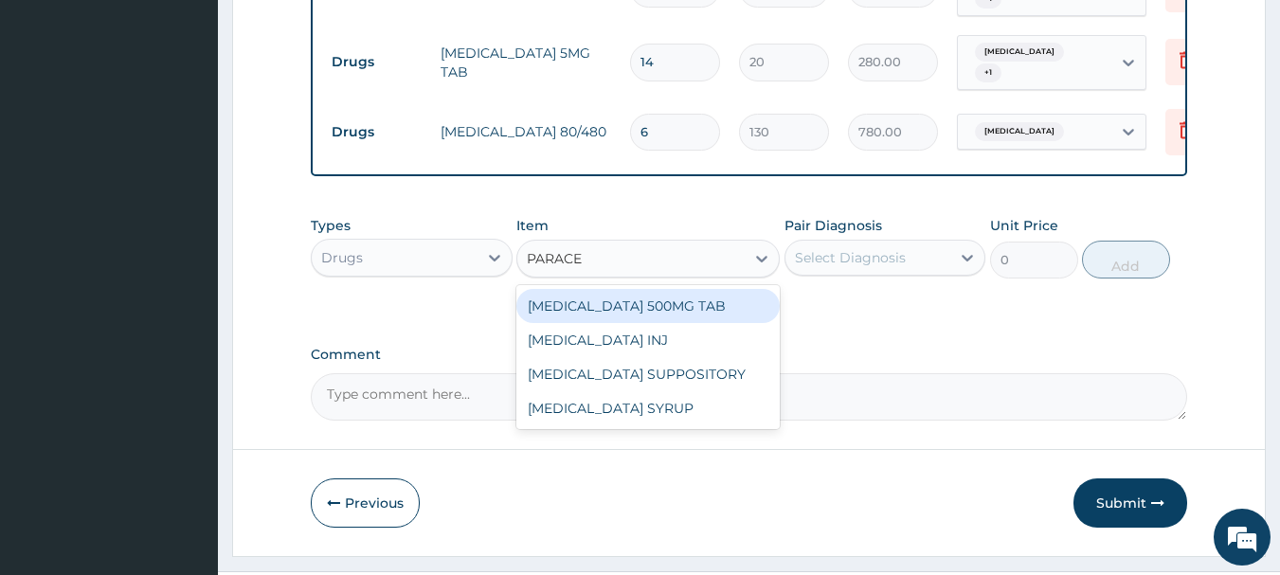
type input "PARACET"
click at [573, 300] on div "[MEDICAL_DATA] 500MG TAB" at bounding box center [647, 306] width 263 height 34
type input "18"
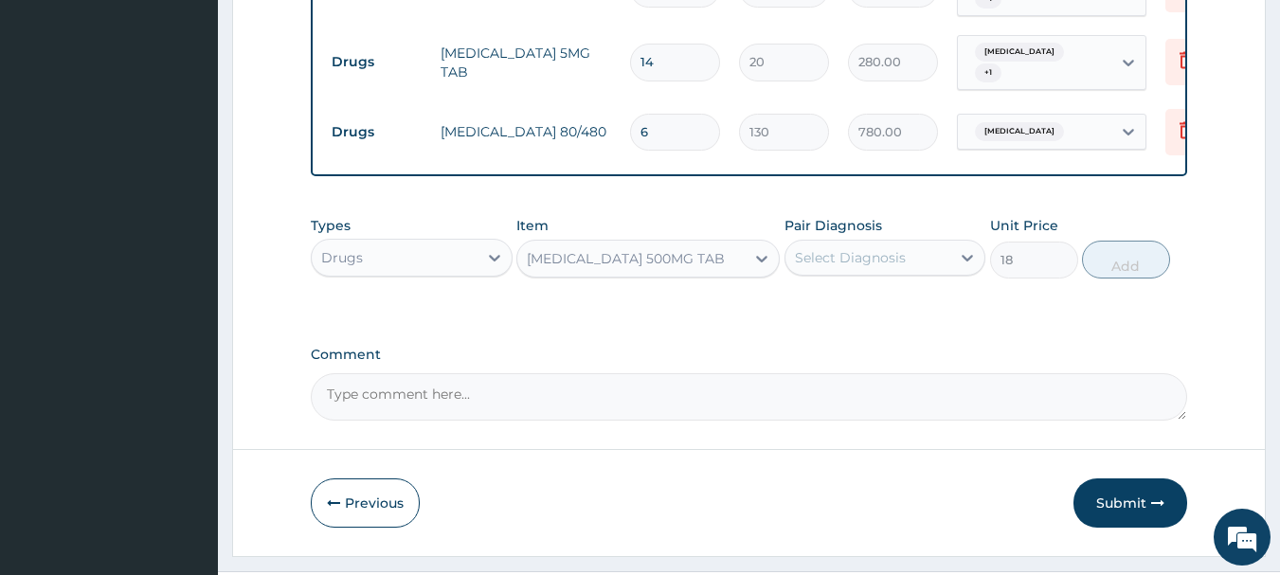
click at [939, 252] on div "Select Diagnosis" at bounding box center [868, 258] width 166 height 30
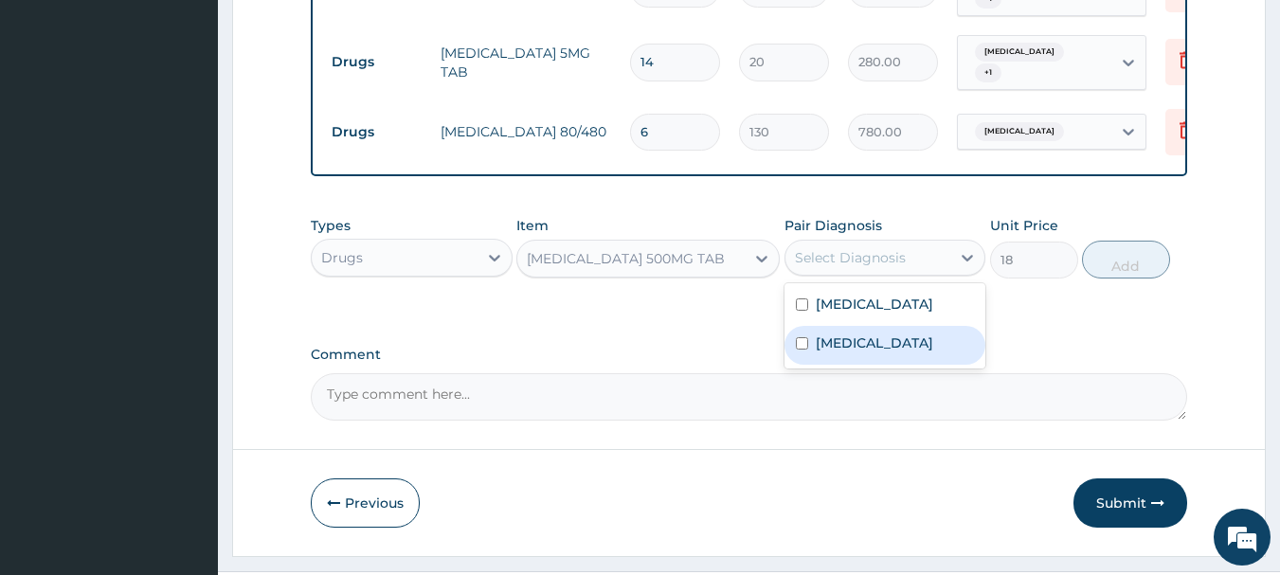
click at [909, 331] on div "[MEDICAL_DATA]" at bounding box center [885, 345] width 202 height 39
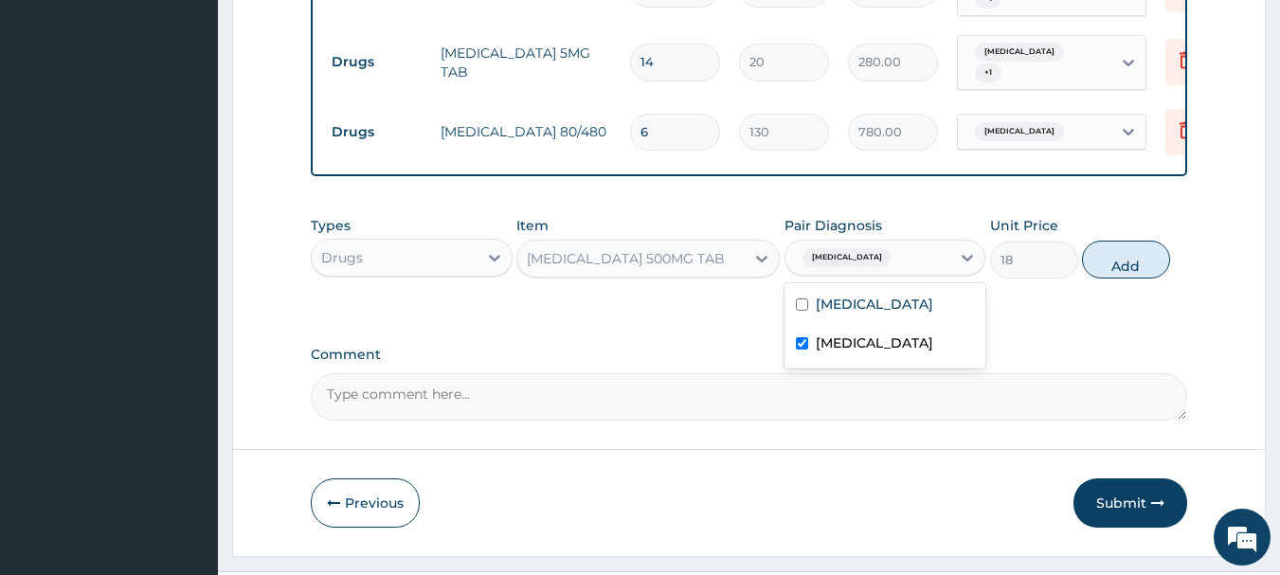
checkbox input "true"
click at [1105, 270] on button "Add" at bounding box center [1126, 260] width 88 height 38
type input "0"
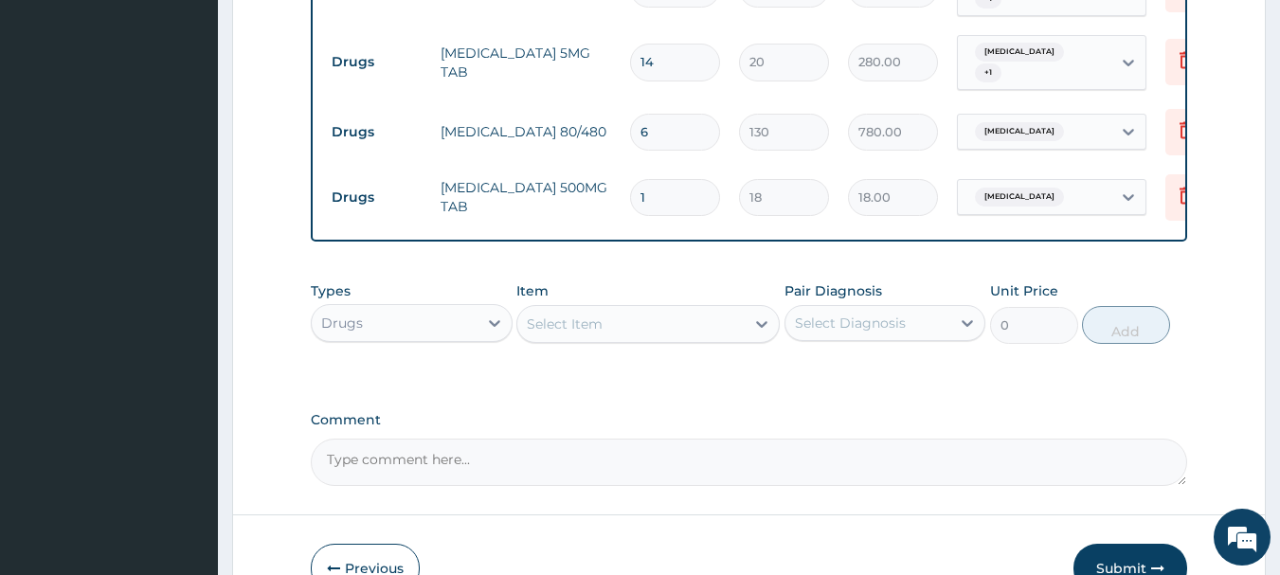
type input "18"
type input "324.00"
type input "18"
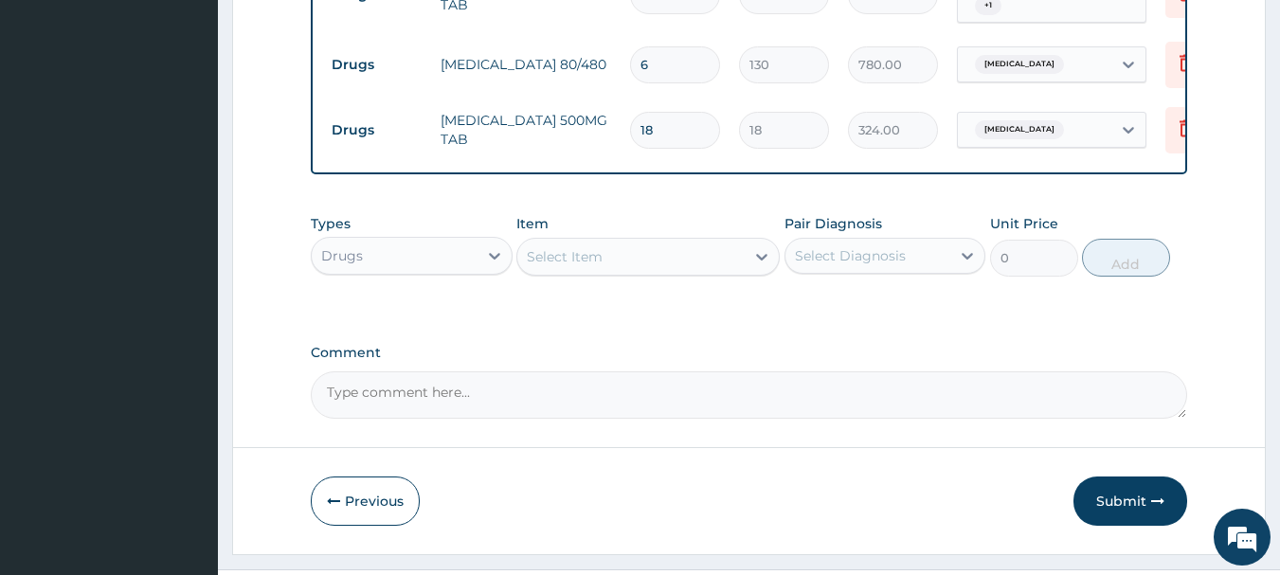
scroll to position [1562, 0]
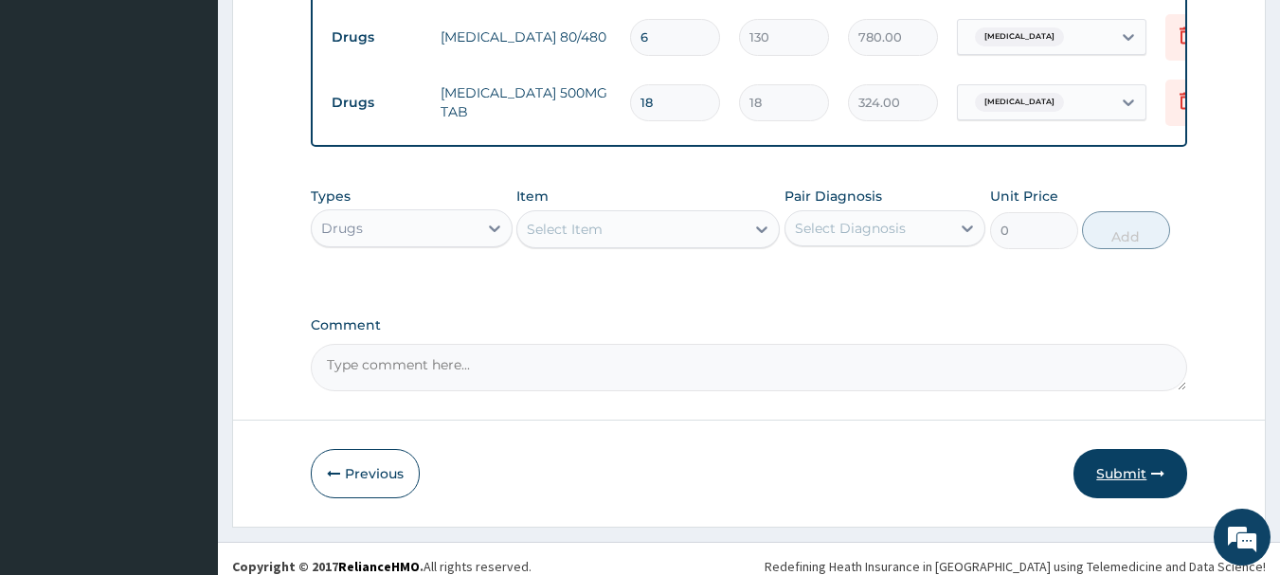
click at [1127, 465] on button "Submit" at bounding box center [1130, 473] width 114 height 49
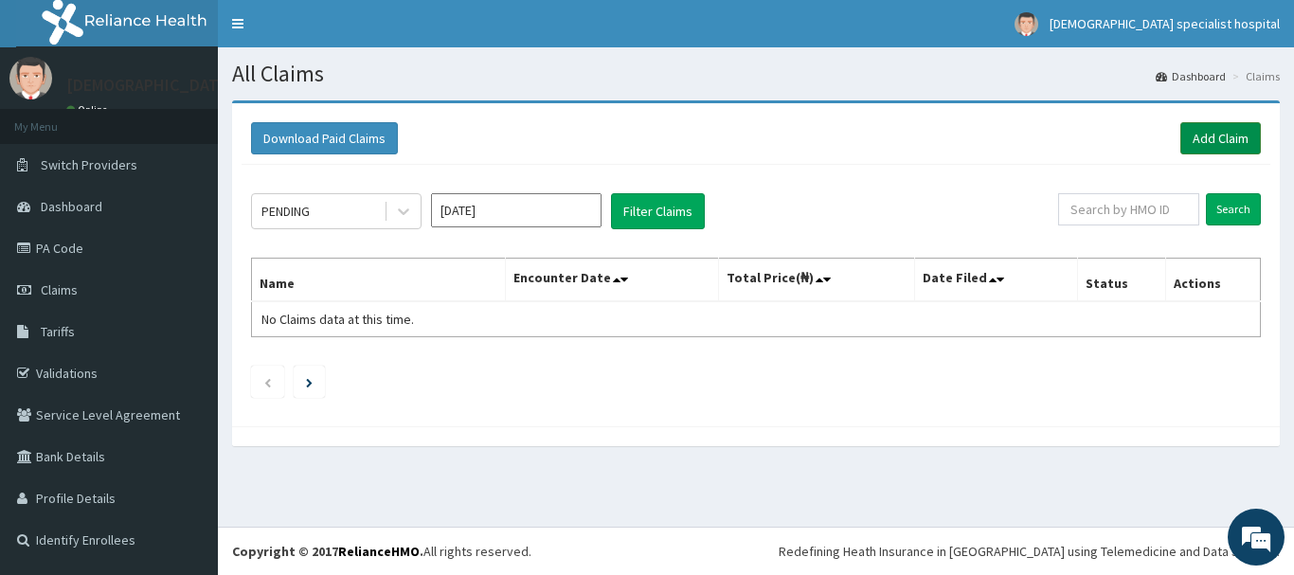
click at [1216, 135] on link "Add Claim" at bounding box center [1220, 138] width 81 height 32
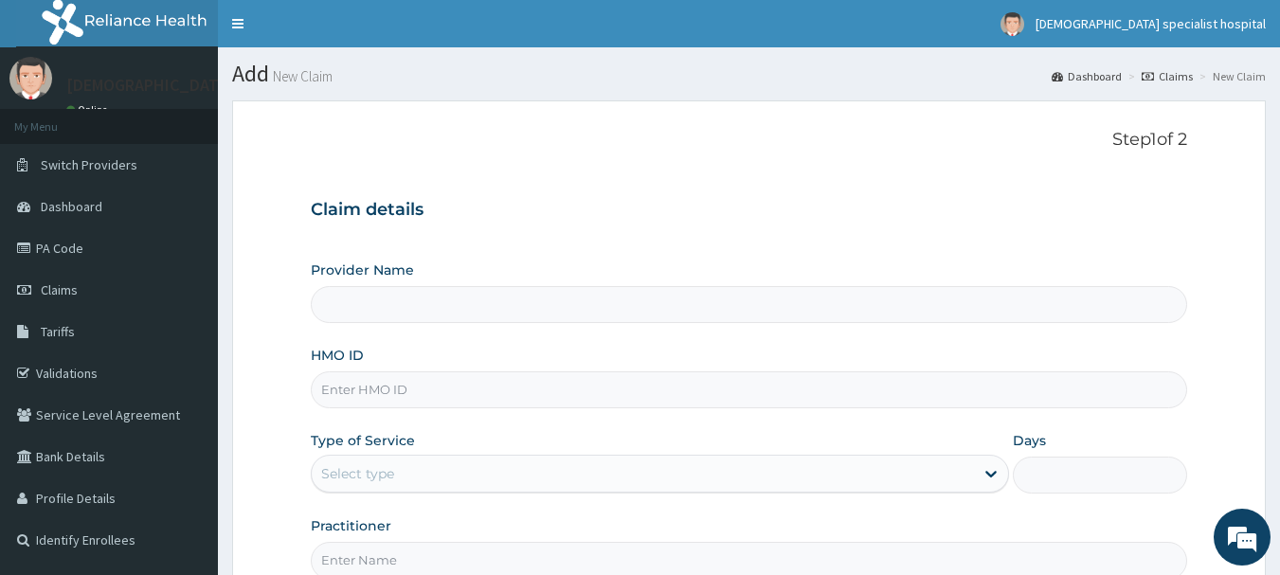
type input "[DEMOGRAPHIC_DATA] Specialist Hospital Ltd"
type input "EXT/10021/A"
click at [332, 481] on div "Select type" at bounding box center [357, 473] width 73 height 19
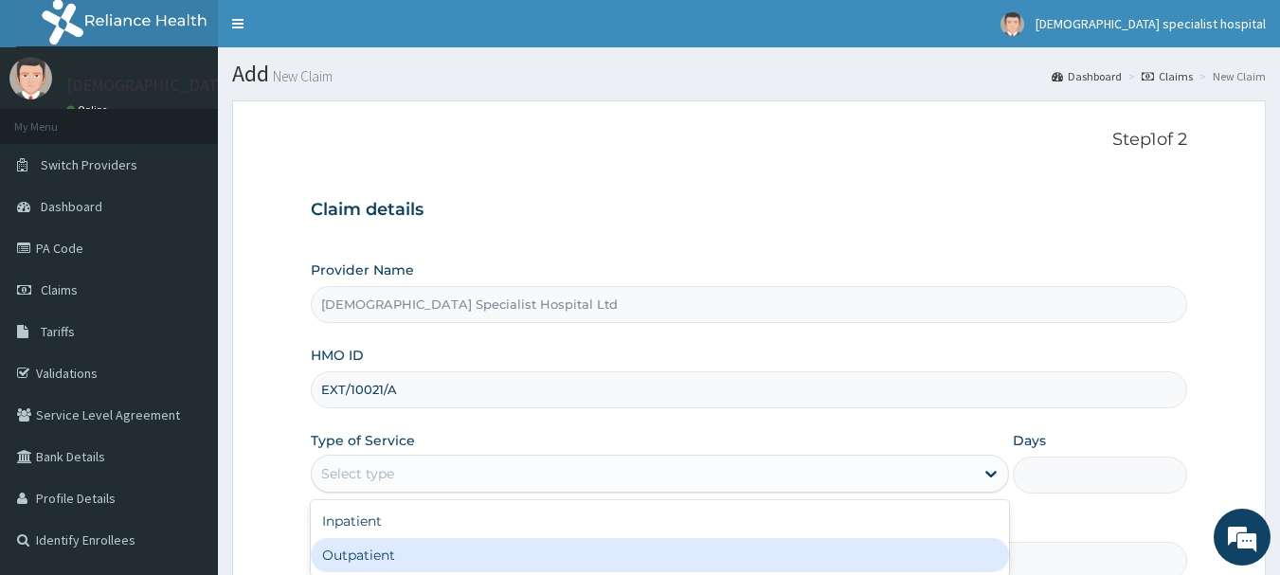
click at [368, 562] on div "Outpatient" at bounding box center [660, 555] width 698 height 34
type input "1"
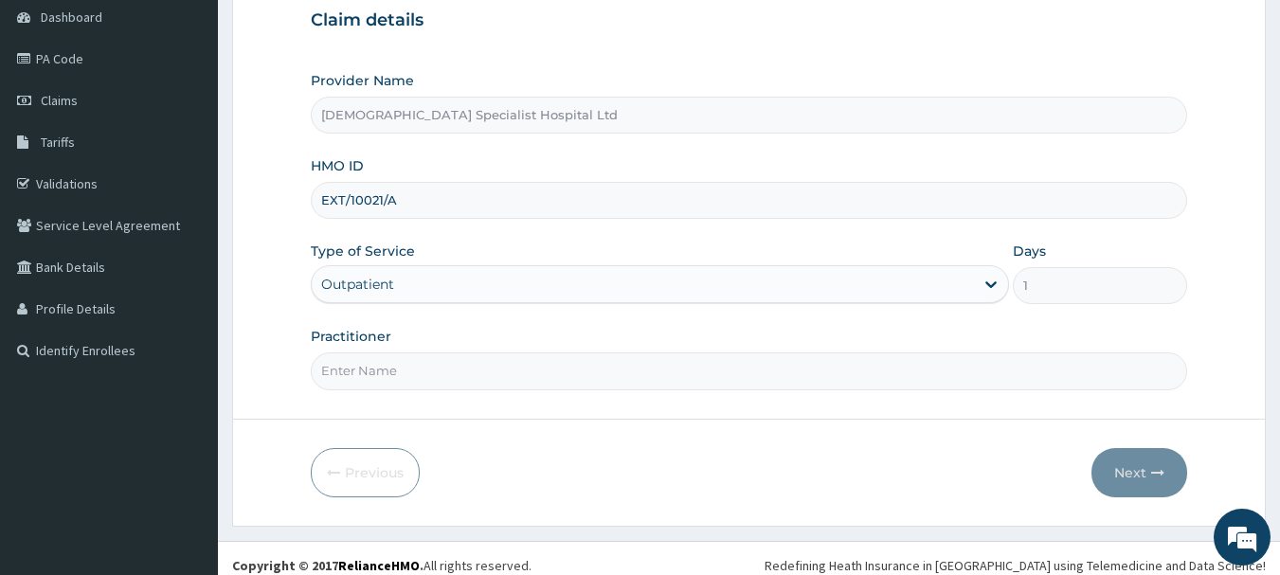
click at [391, 381] on input "Practitioner" at bounding box center [749, 370] width 877 height 37
type input "[PERSON_NAME]"
click at [1147, 450] on button "Next" at bounding box center [1139, 472] width 96 height 49
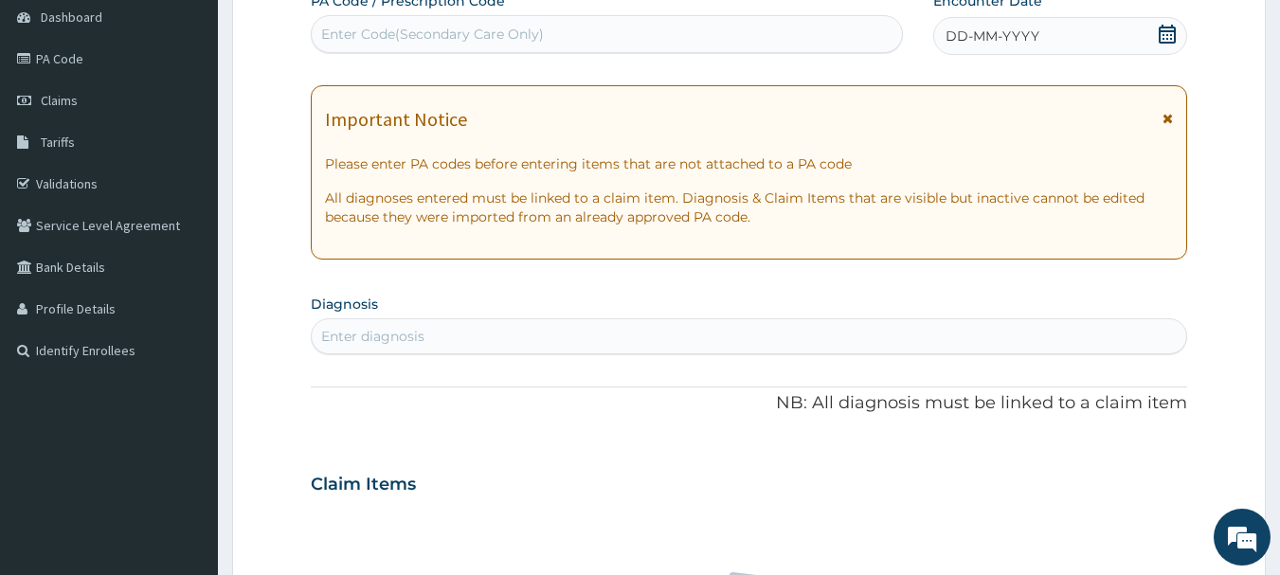
drag, startPoint x: 985, startPoint y: 50, endPoint x: 1002, endPoint y: 25, distance: 30.7
click at [985, 48] on div "DD-MM-YYYY" at bounding box center [1060, 36] width 254 height 38
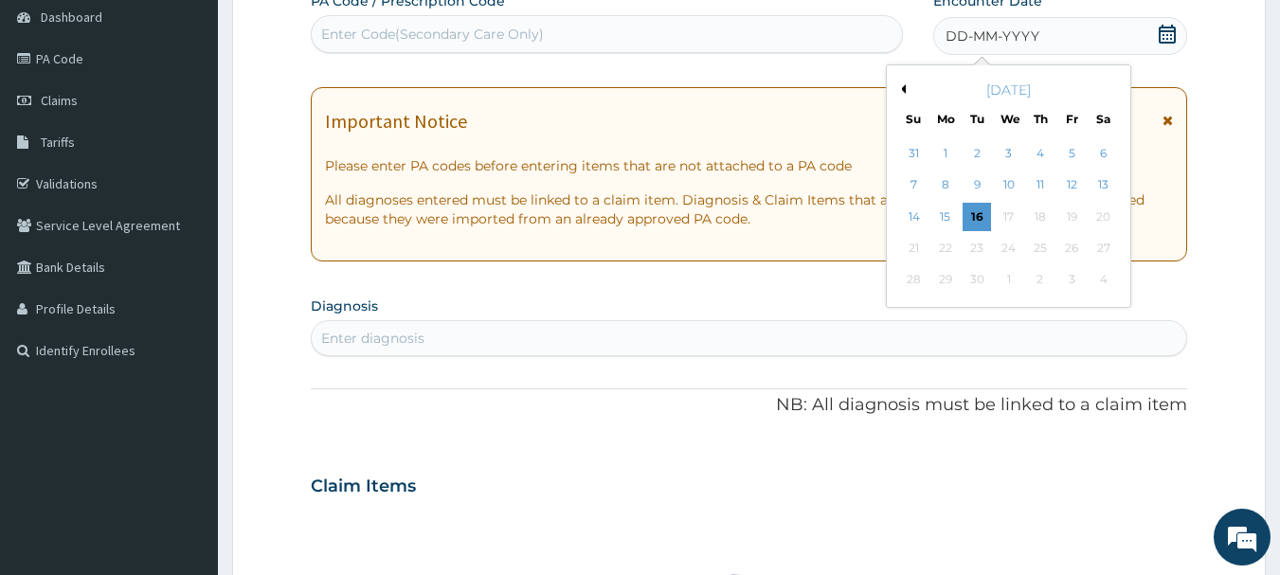
click at [904, 89] on button "Previous Month" at bounding box center [900, 88] width 9 height 9
click at [1074, 208] on div "15" at bounding box center [1071, 217] width 28 height 28
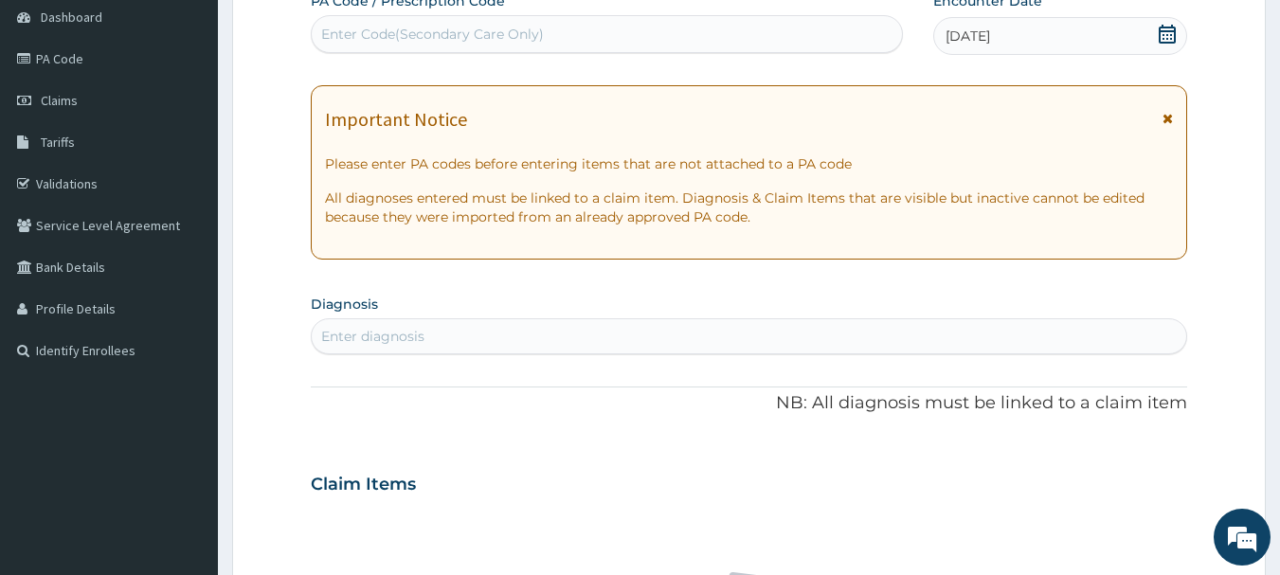
drag, startPoint x: 424, startPoint y: 363, endPoint x: 428, endPoint y: 340, distance: 23.0
click at [424, 362] on div "PA Code / Prescription Code Enter Code(Secondary Care Only) Encounter Date [DAT…" at bounding box center [749, 481] width 877 height 980
click at [427, 338] on div "Enter diagnosis" at bounding box center [749, 336] width 875 height 30
type input "[MEDICAL_DATA]"
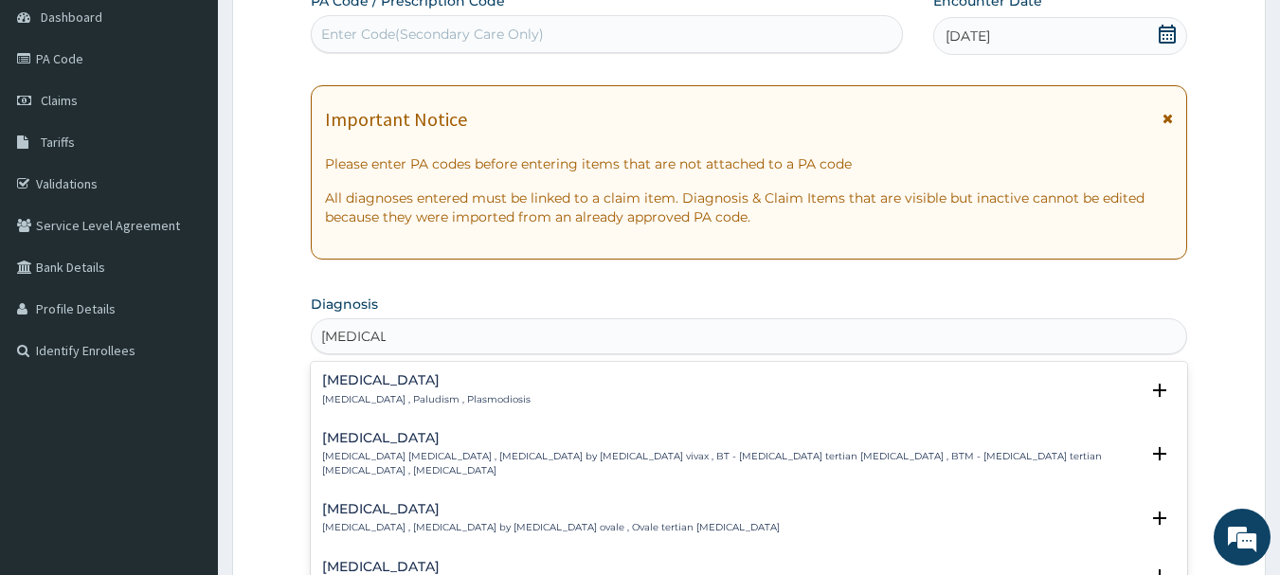
click at [318, 393] on div "[MEDICAL_DATA] [MEDICAL_DATA] , Paludism , Plasmodiosis Select Status Query Que…" at bounding box center [749, 395] width 877 height 58
click at [352, 389] on div "[MEDICAL_DATA] [MEDICAL_DATA] , Paludism , Plasmodiosis" at bounding box center [426, 389] width 208 height 33
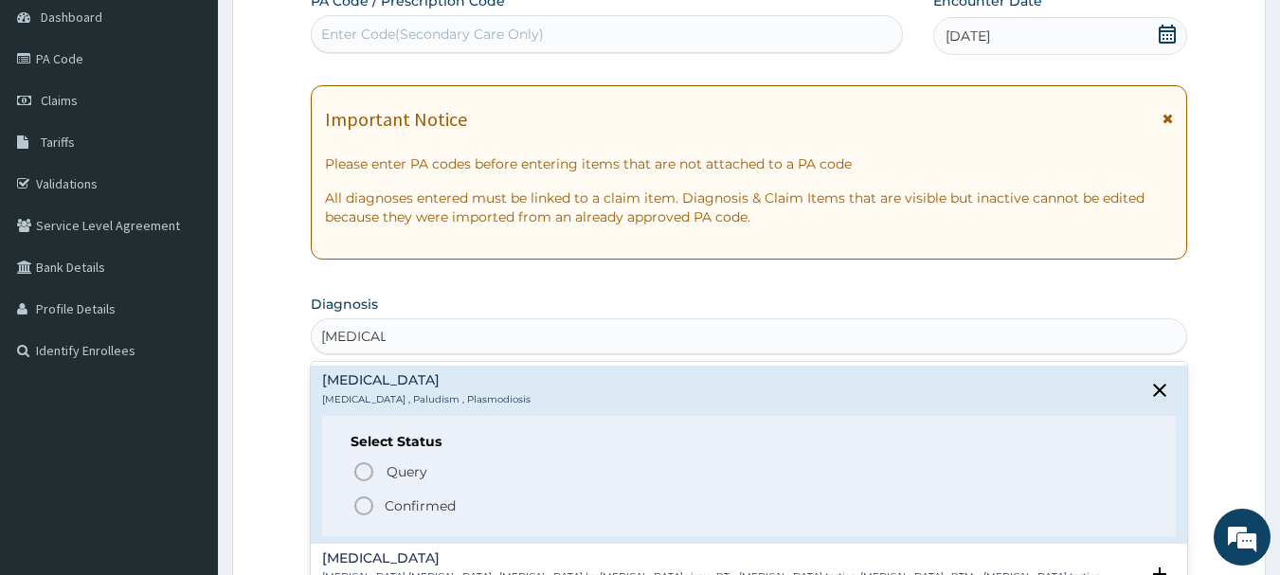
click at [401, 503] on p "Confirmed" at bounding box center [420, 505] width 71 height 19
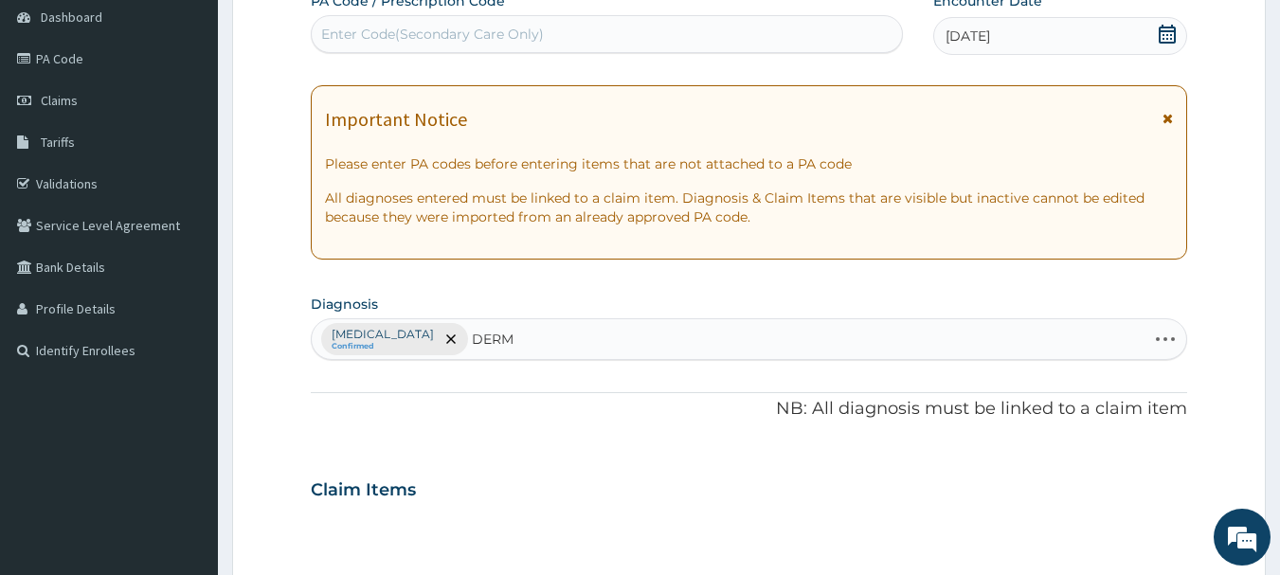
type input "DERMA"
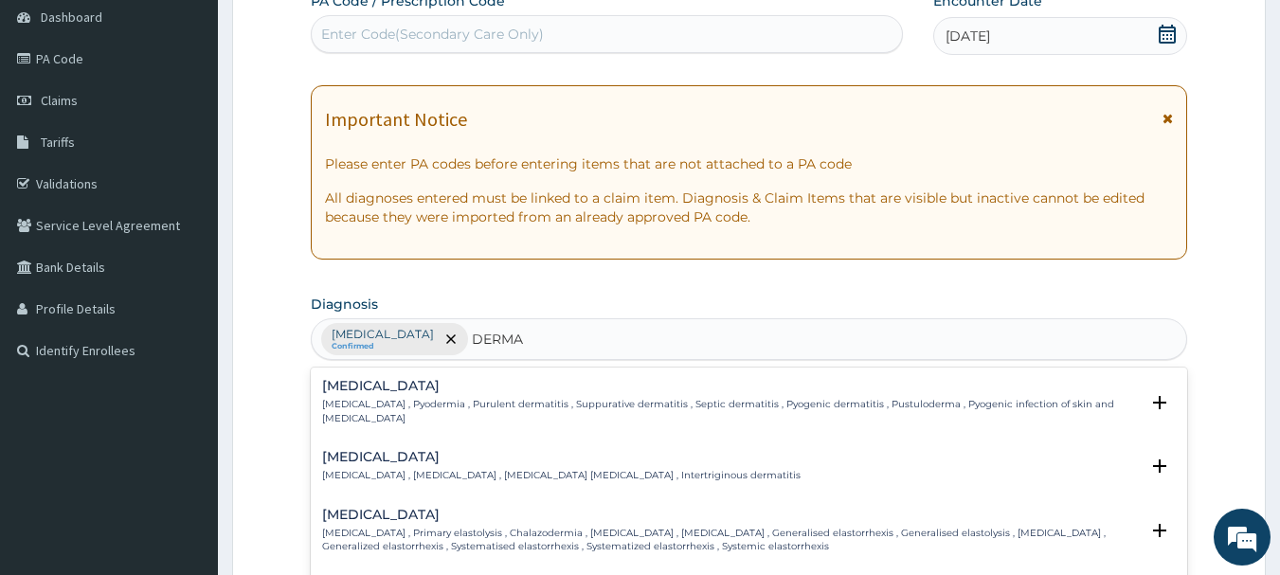
click at [477, 411] on p "[MEDICAL_DATA] , Pyodermia , Purulent dermatitis , Suppurative dermatitis , Sep…" at bounding box center [731, 411] width 818 height 27
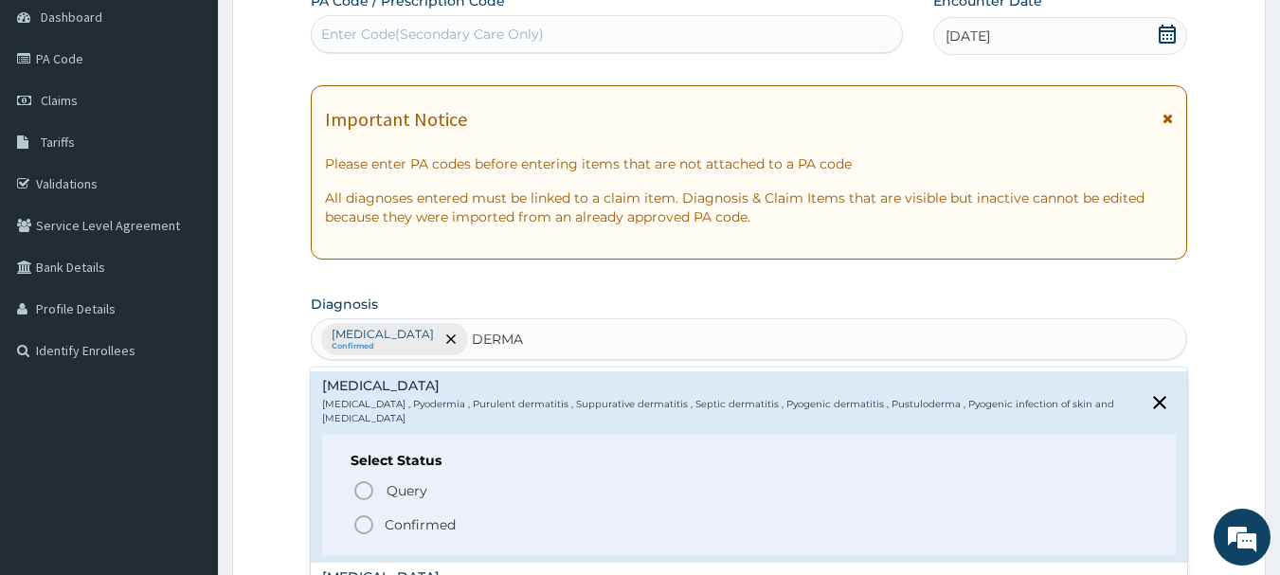
click at [424, 529] on p "Confirmed" at bounding box center [420, 524] width 71 height 19
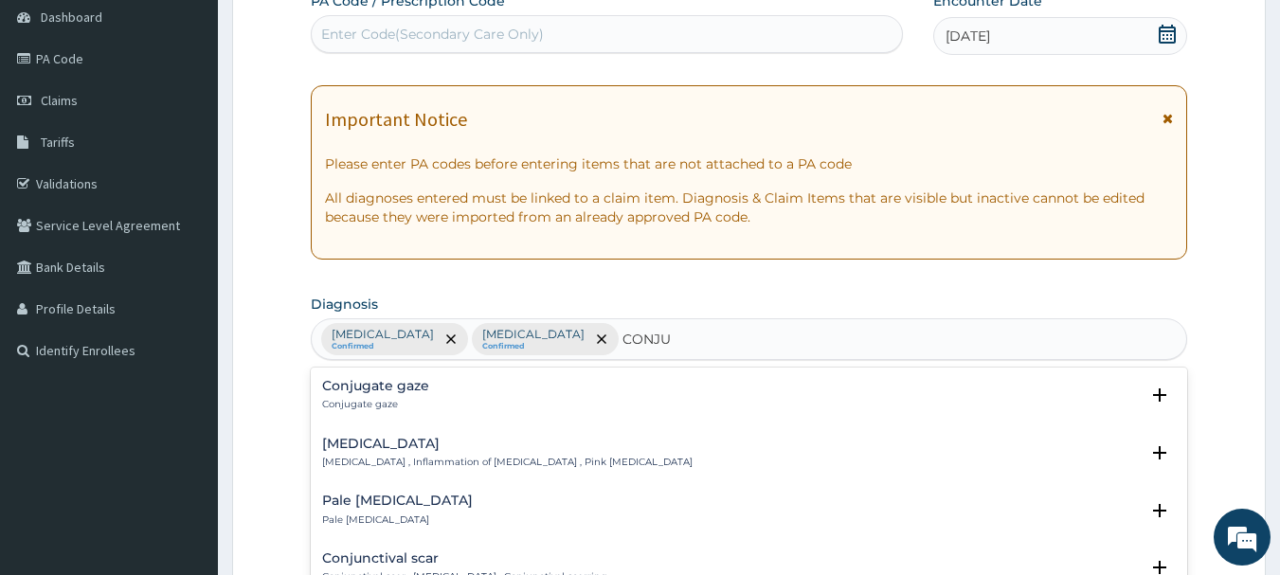
type input "CONJUN"
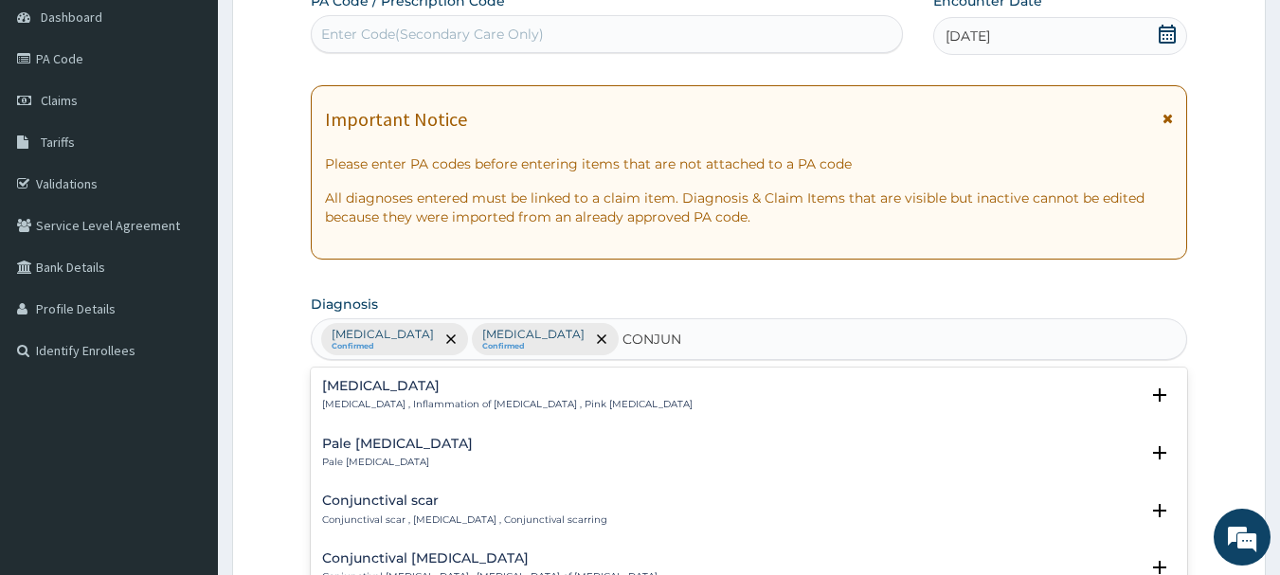
click at [353, 397] on div "Conjunctivitis Conjunctivitis , Inflammation of conjunctiva , Pink eye disease" at bounding box center [507, 395] width 370 height 33
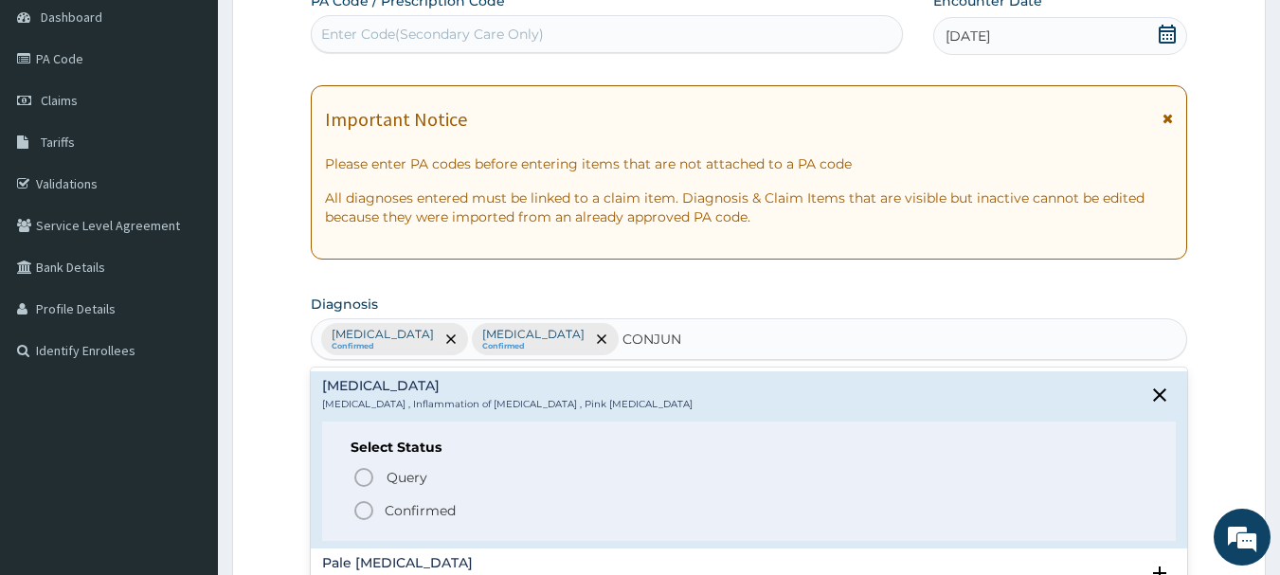
click at [405, 512] on p "Confirmed" at bounding box center [420, 510] width 71 height 19
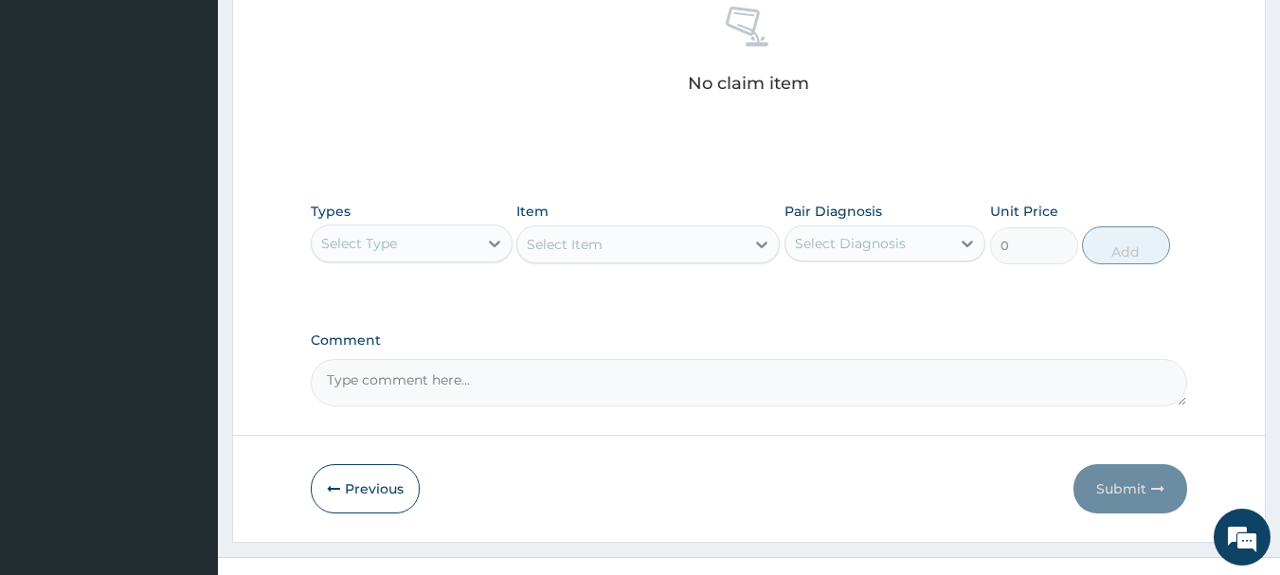
scroll to position [765, 0]
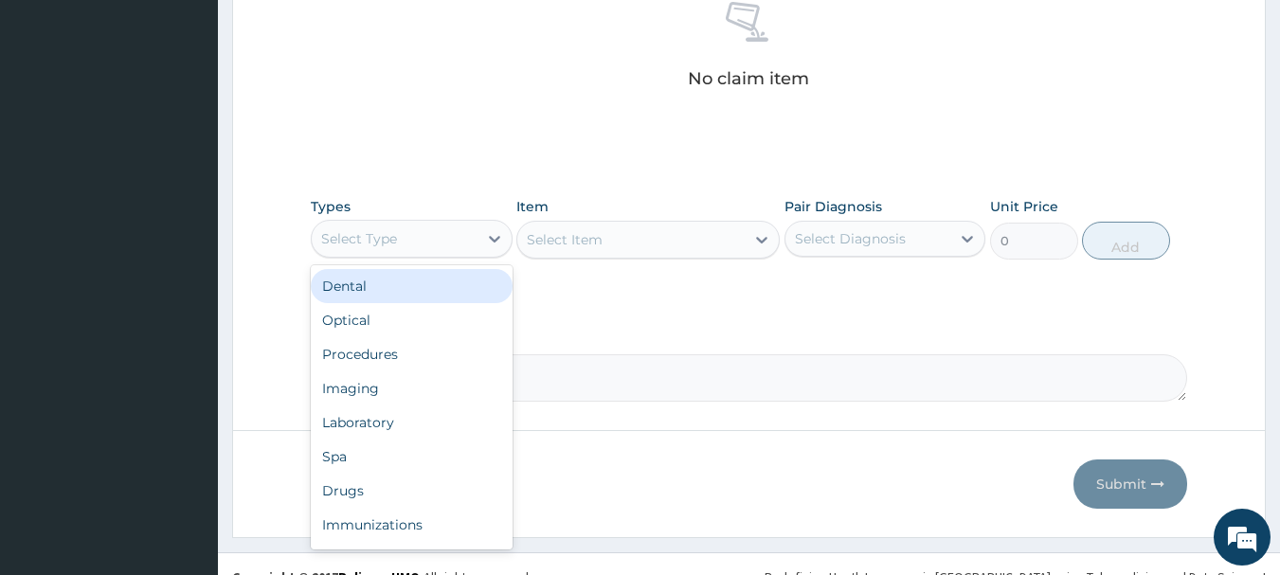
click at [427, 243] on div "Select Type" at bounding box center [395, 239] width 166 height 30
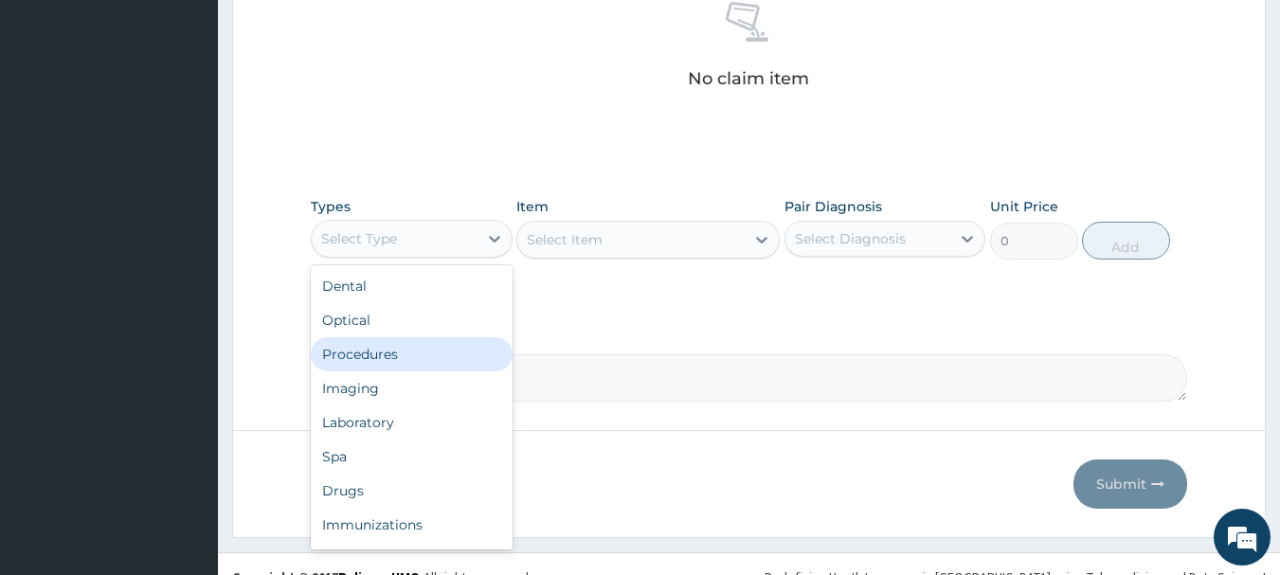
click at [421, 355] on div "Procedures" at bounding box center [412, 354] width 202 height 34
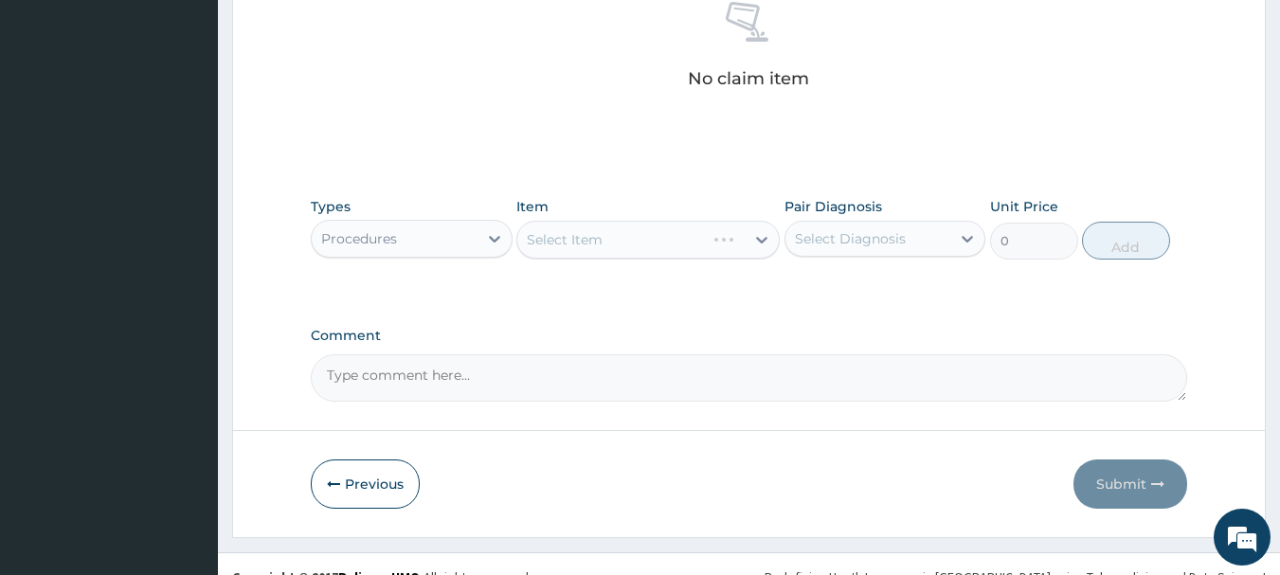
click at [570, 238] on div "Select Item" at bounding box center [647, 240] width 263 height 38
click at [604, 239] on div "Select Item" at bounding box center [647, 240] width 263 height 38
click at [609, 259] on div "Item Select Item" at bounding box center [647, 228] width 263 height 63
click at [602, 245] on div "Select Item" at bounding box center [565, 239] width 76 height 19
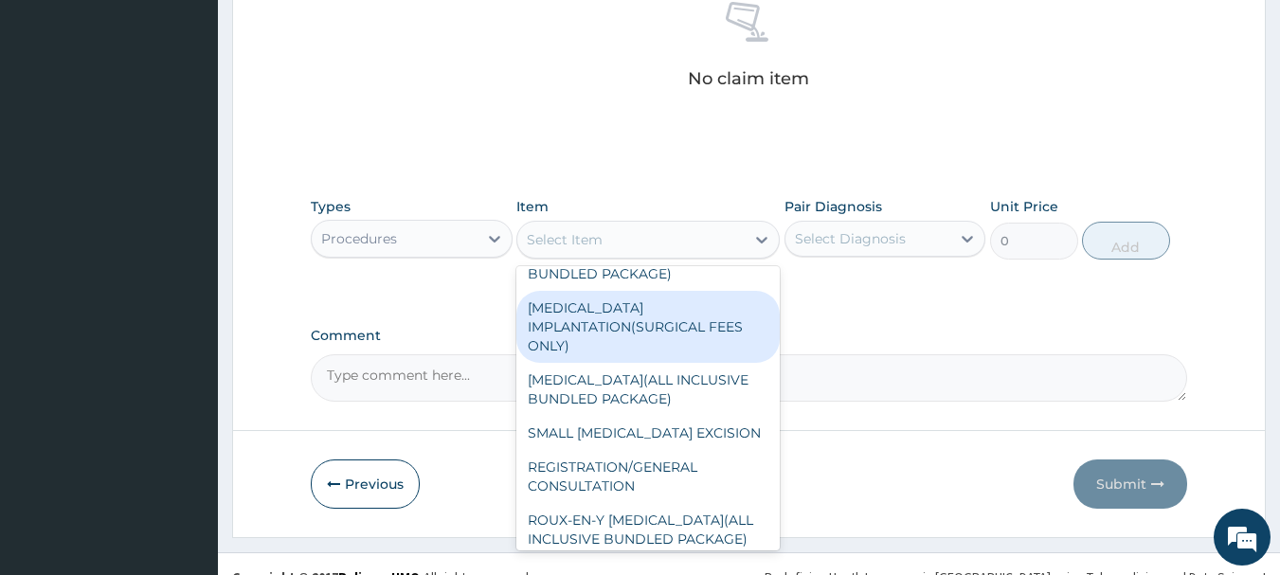
scroll to position [95, 0]
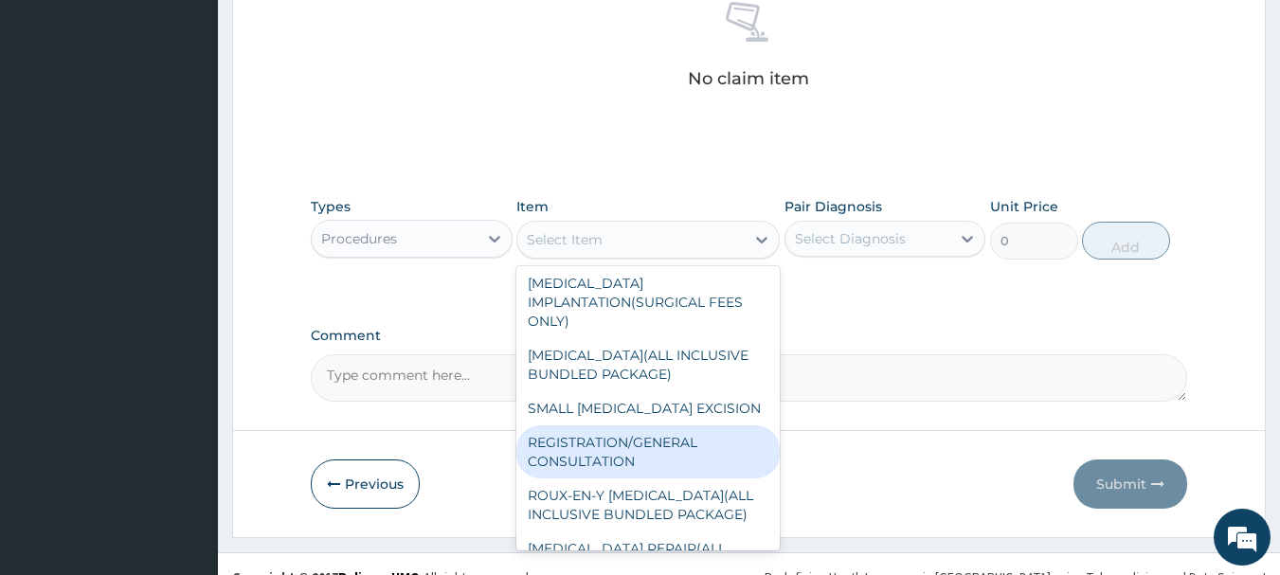
click at [615, 444] on div "REGISTRATION/GENERAL CONSULTATION" at bounding box center [647, 451] width 263 height 53
type input "2000"
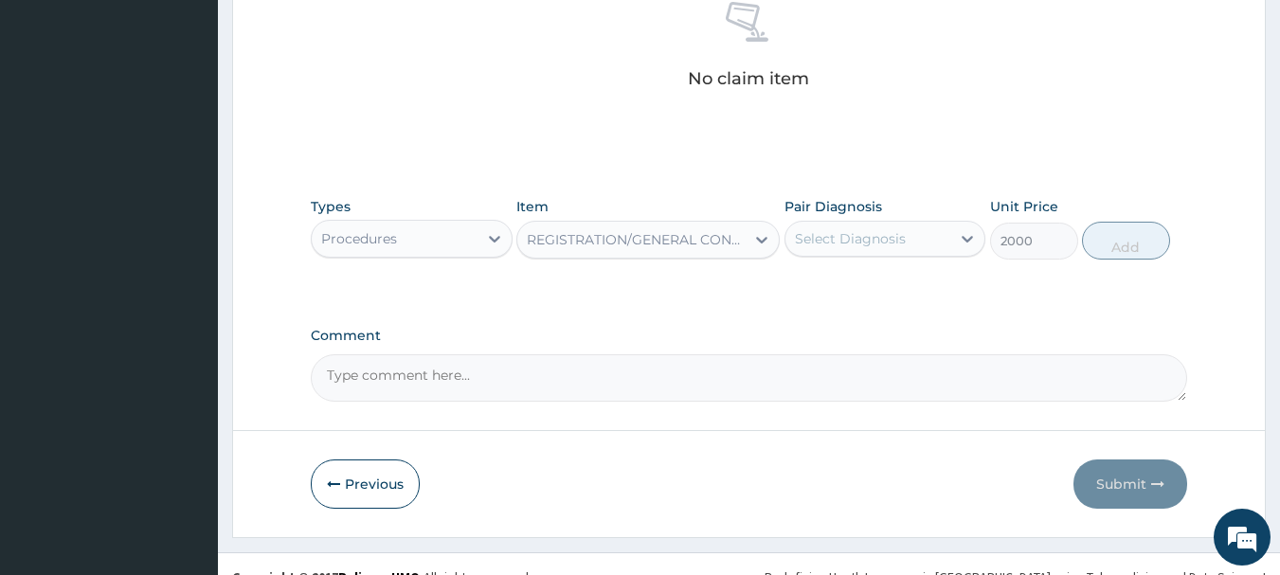
click at [843, 244] on div "Select Diagnosis" at bounding box center [850, 238] width 111 height 19
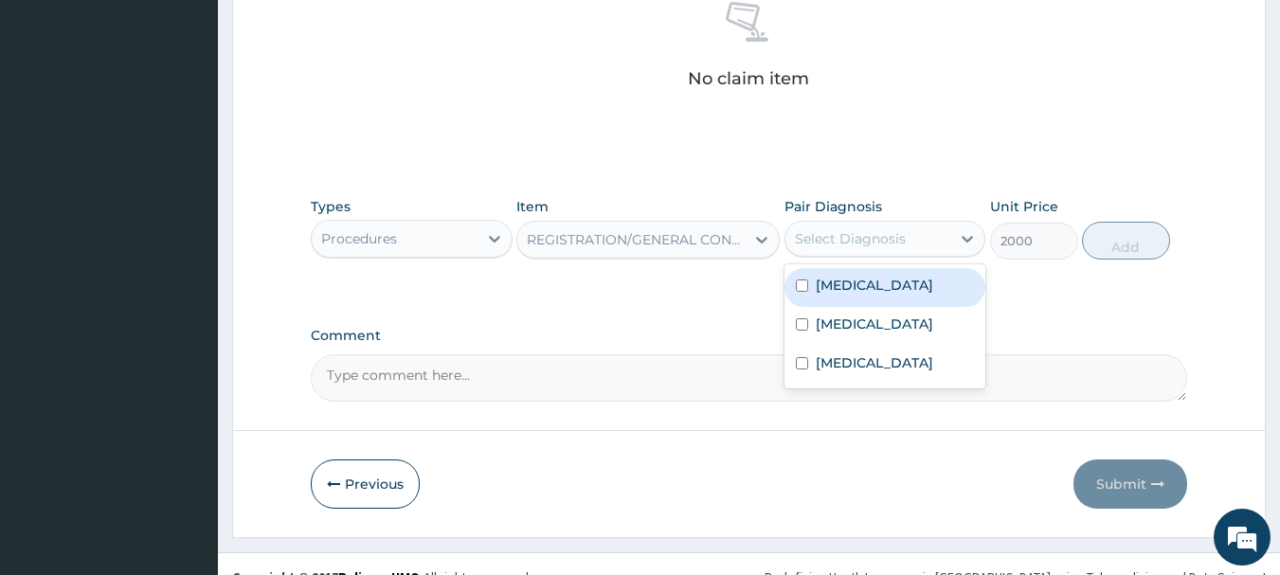
click at [845, 283] on label "Malaria" at bounding box center [874, 285] width 117 height 19
checkbox input "true"
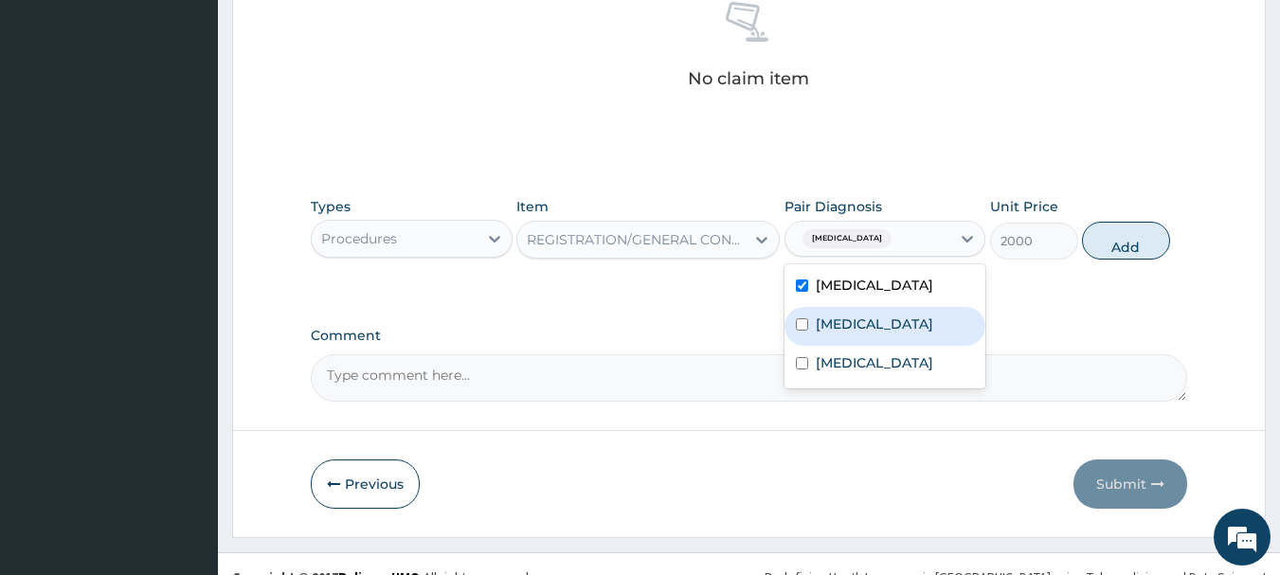
click at [847, 321] on label "Pyoderma" at bounding box center [874, 323] width 117 height 19
checkbox input "true"
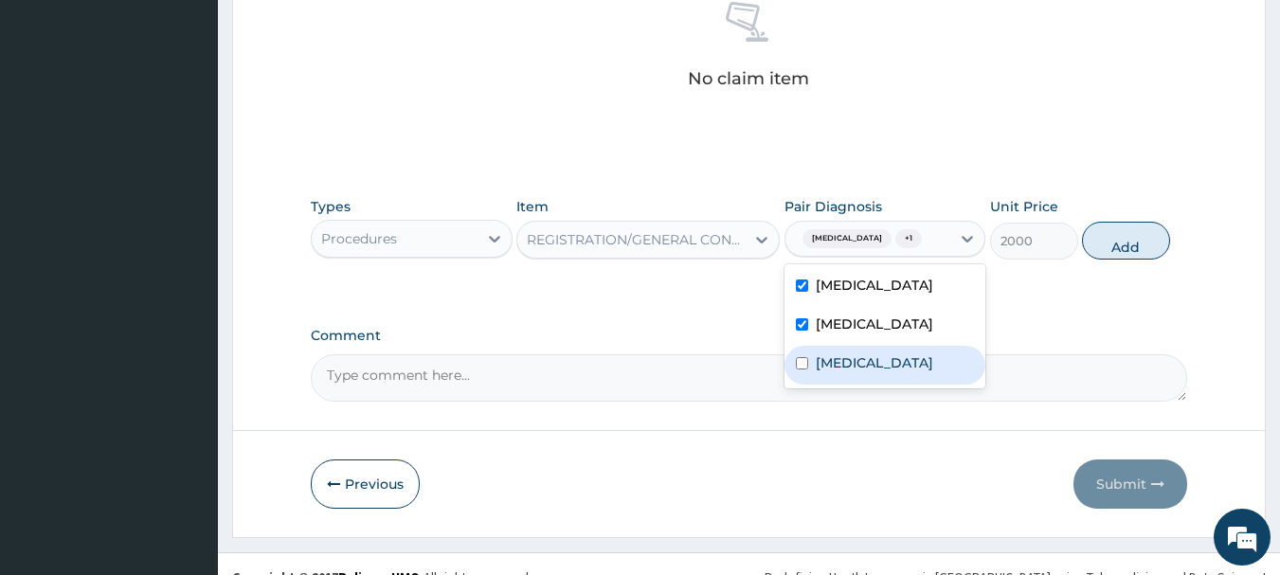
click at [855, 374] on div "Conjunctivitis" at bounding box center [885, 365] width 202 height 39
checkbox input "true"
click at [1095, 241] on button "Add" at bounding box center [1126, 241] width 88 height 38
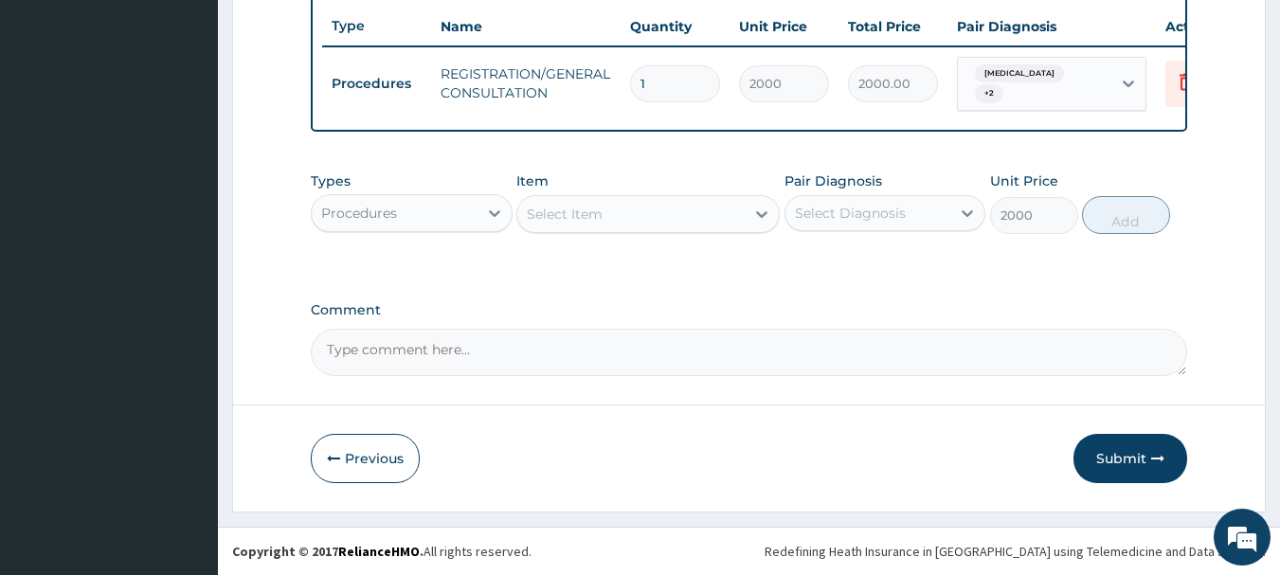
type input "0"
click at [571, 215] on div "Select Item" at bounding box center [565, 214] width 76 height 19
type input "CHLOR"
click at [448, 217] on div "Procedures" at bounding box center [395, 213] width 166 height 30
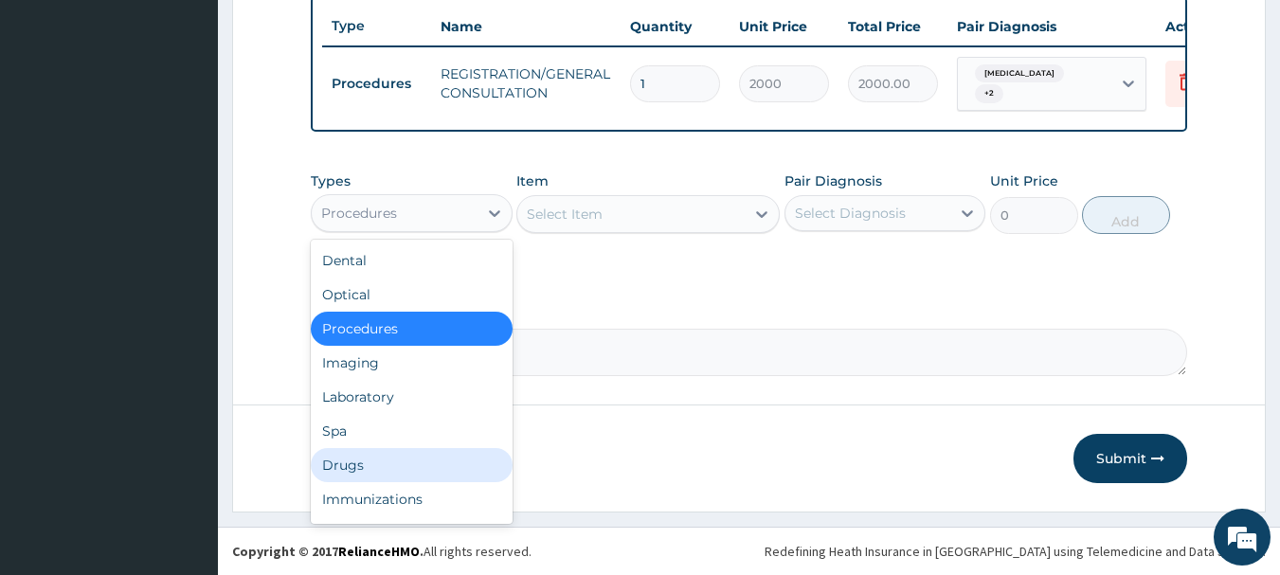
click at [439, 463] on div "Drugs" at bounding box center [412, 465] width 202 height 34
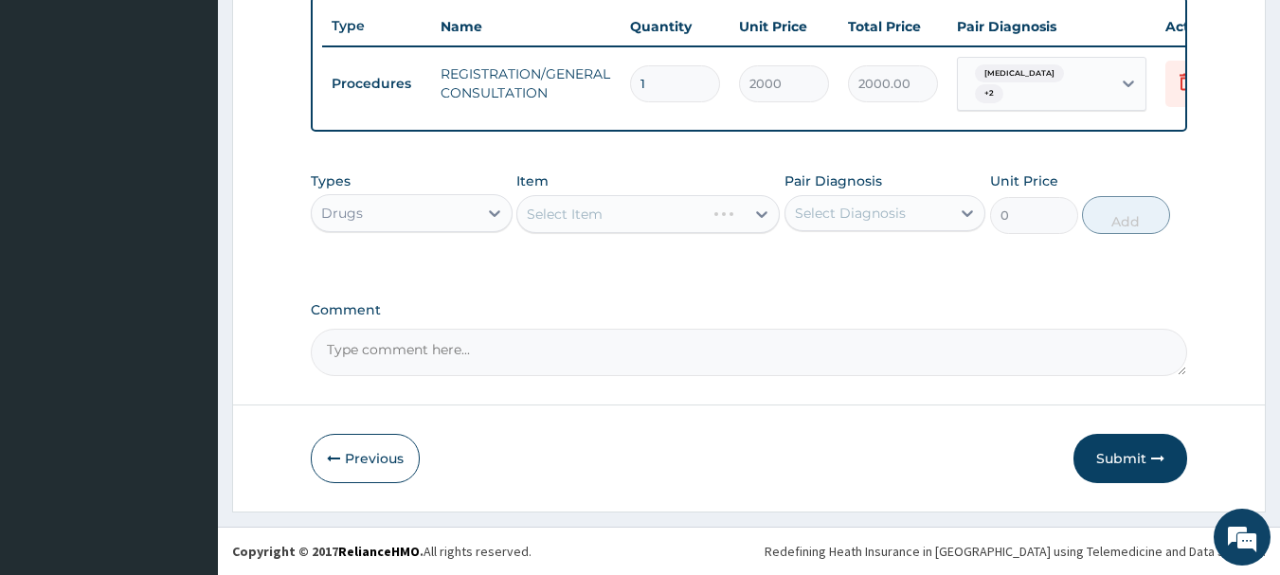
click at [567, 209] on div "Select Item" at bounding box center [647, 214] width 263 height 38
click at [552, 209] on div "Select Item" at bounding box center [647, 214] width 263 height 38
click at [557, 214] on div "Select Item" at bounding box center [647, 214] width 263 height 38
click at [567, 214] on div "Select Item" at bounding box center [565, 214] width 76 height 19
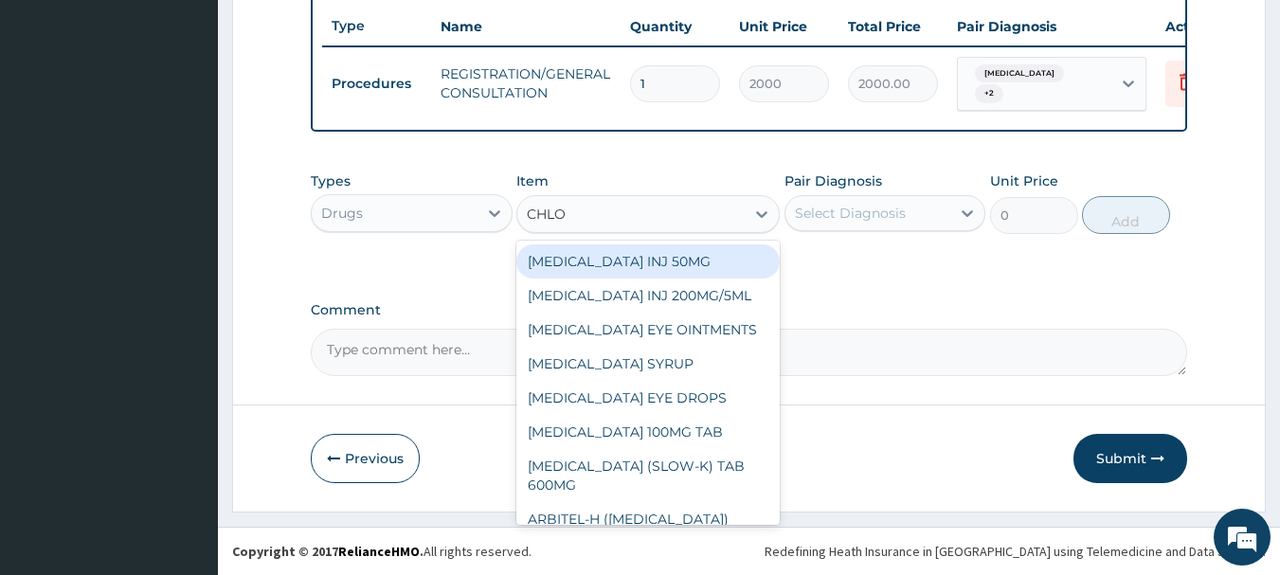
type input "CHLOR"
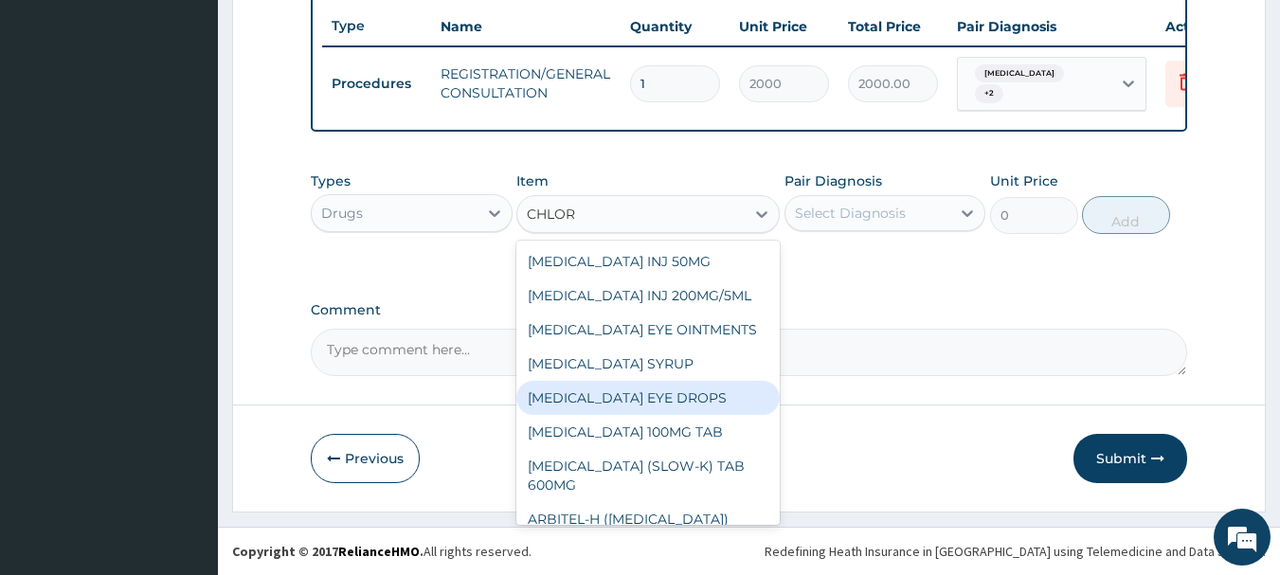
click at [667, 415] on div "[MEDICAL_DATA] EYE DROPS" at bounding box center [647, 398] width 263 height 34
type input "330"
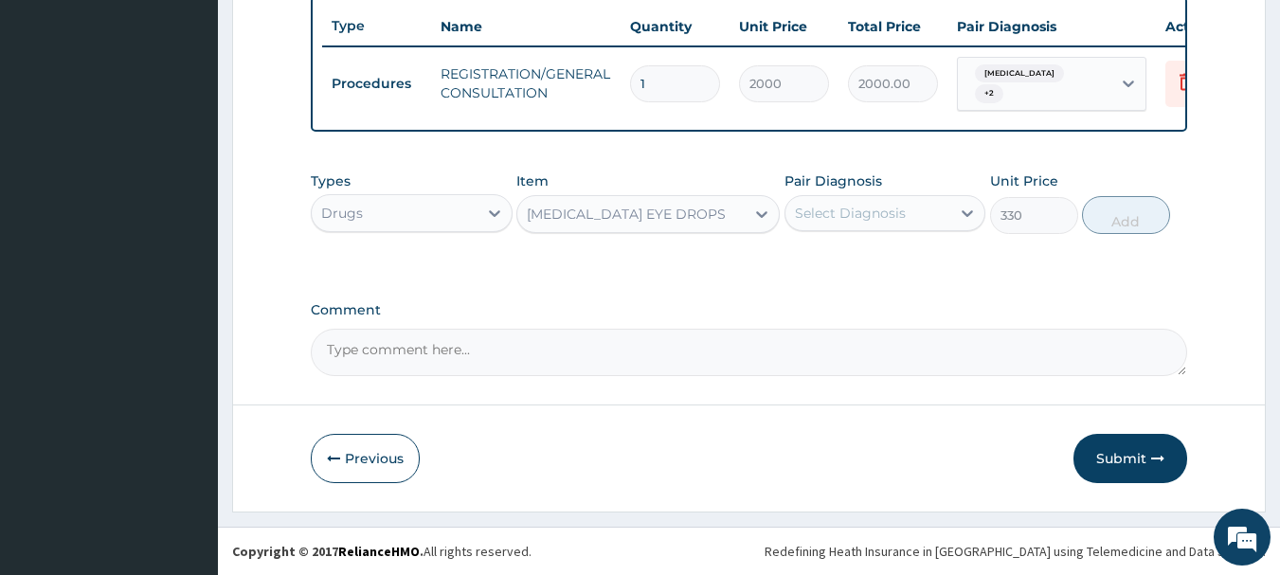
click at [876, 209] on div "Select Diagnosis" at bounding box center [850, 213] width 111 height 19
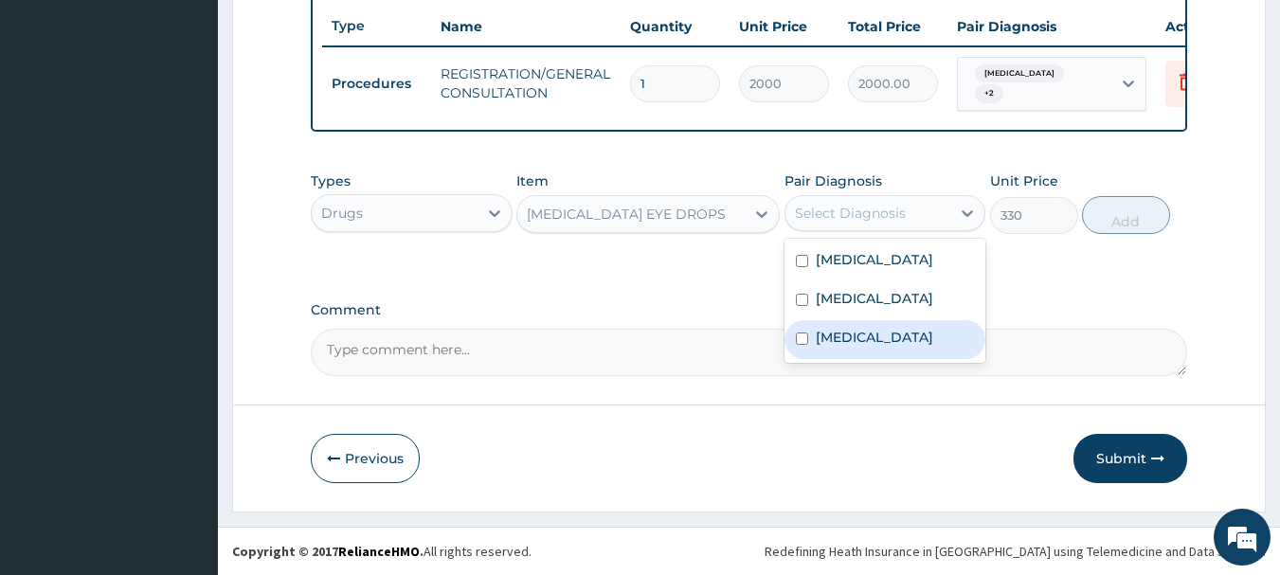
click at [871, 335] on label "Conjunctivitis" at bounding box center [874, 337] width 117 height 19
checkbox input "true"
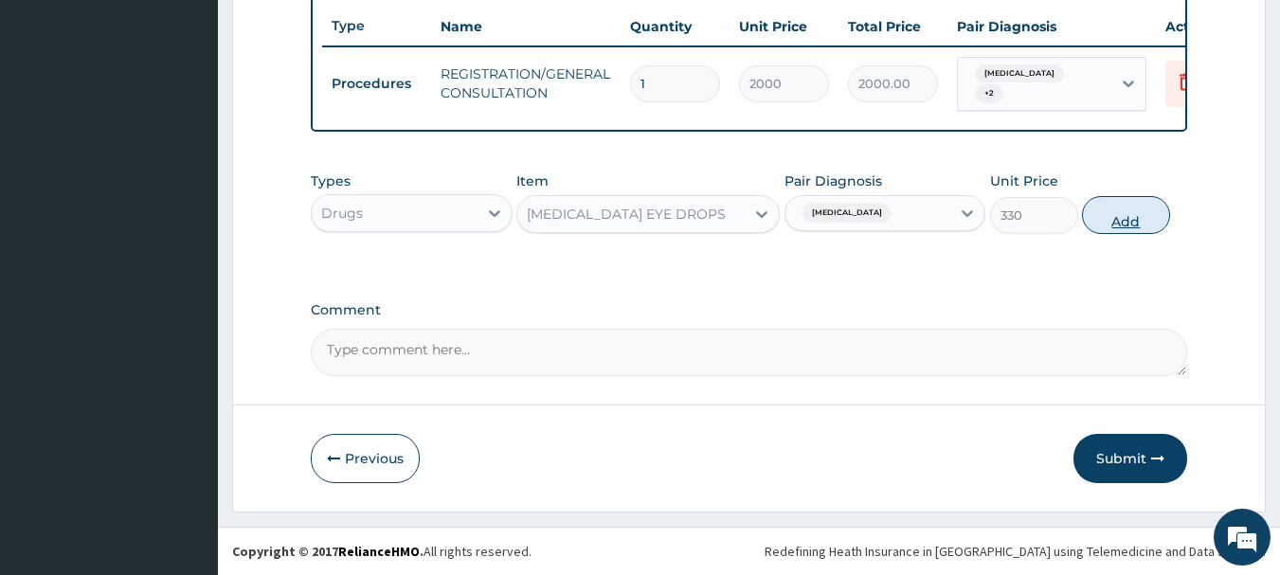
click at [1118, 201] on button "Add" at bounding box center [1126, 215] width 88 height 38
type input "0"
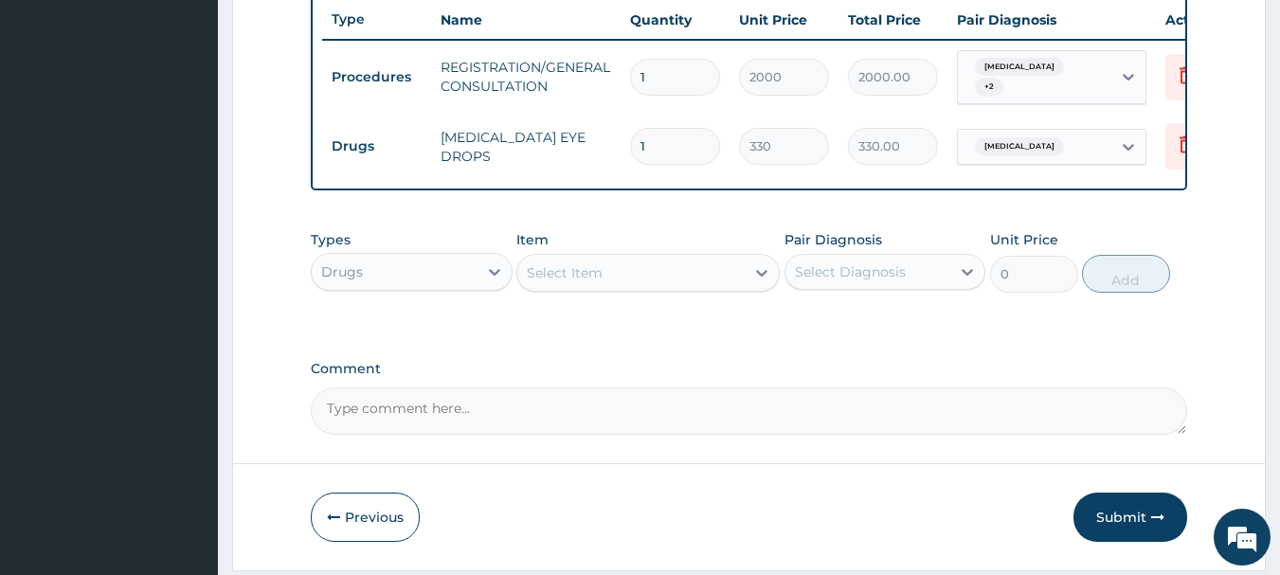
click at [562, 282] on div "Select Item" at bounding box center [565, 272] width 76 height 19
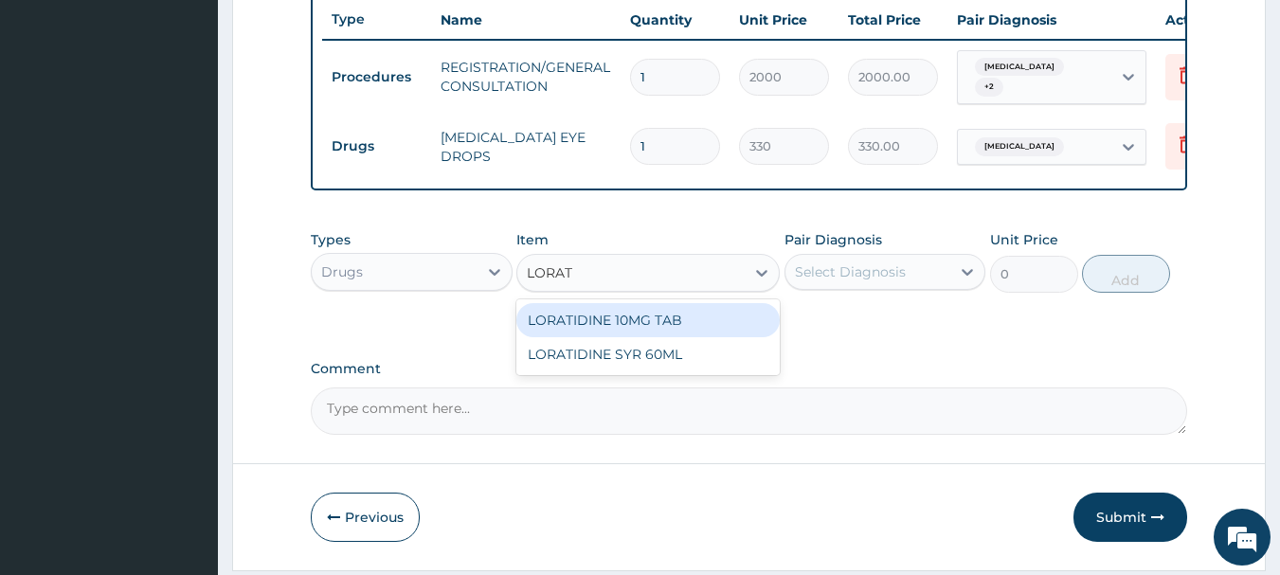
type input "LORATI"
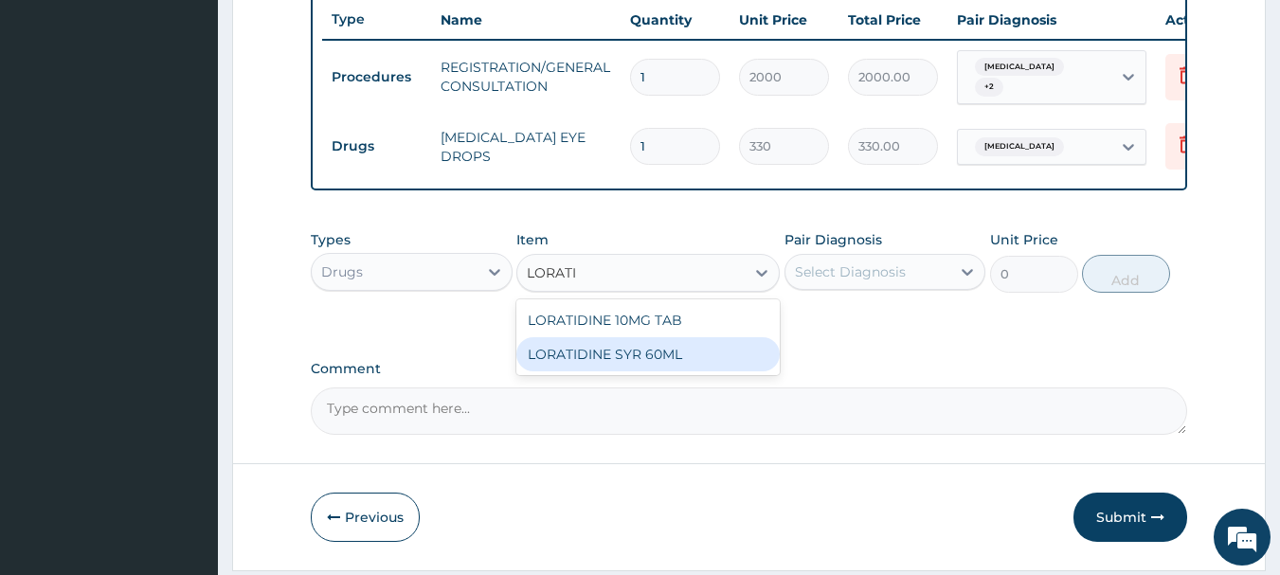
click at [623, 345] on div "LORATIDINE SYR 60ML" at bounding box center [647, 354] width 263 height 34
type input "850"
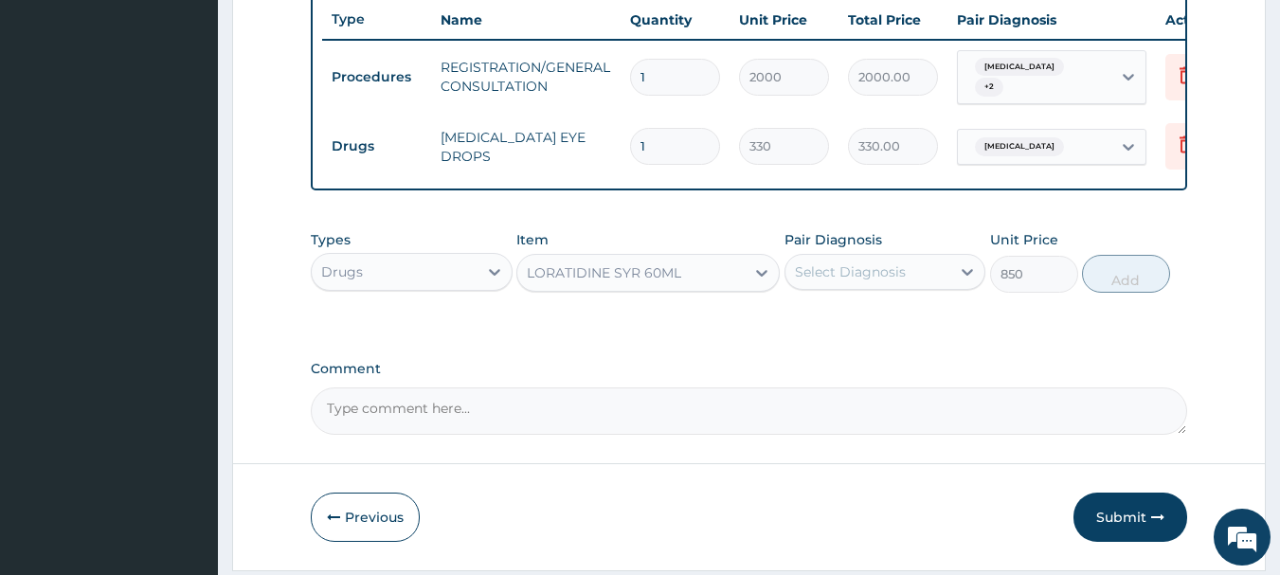
click at [639, 275] on div "LORATIDINE SYR 60ML" at bounding box center [604, 272] width 154 height 19
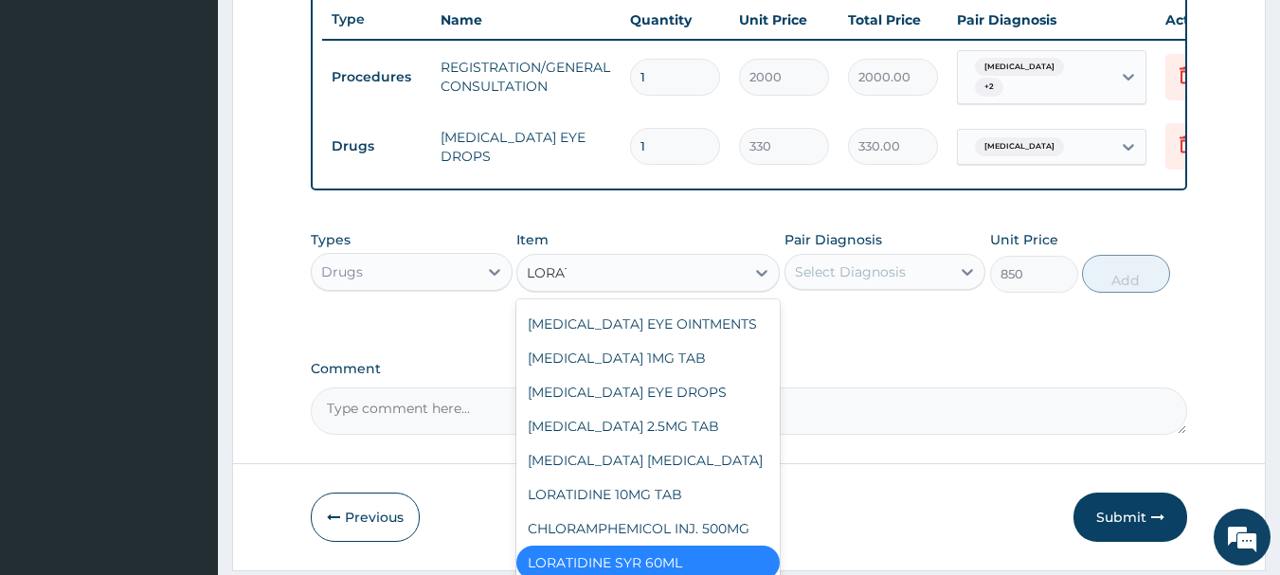
scroll to position [0, 0]
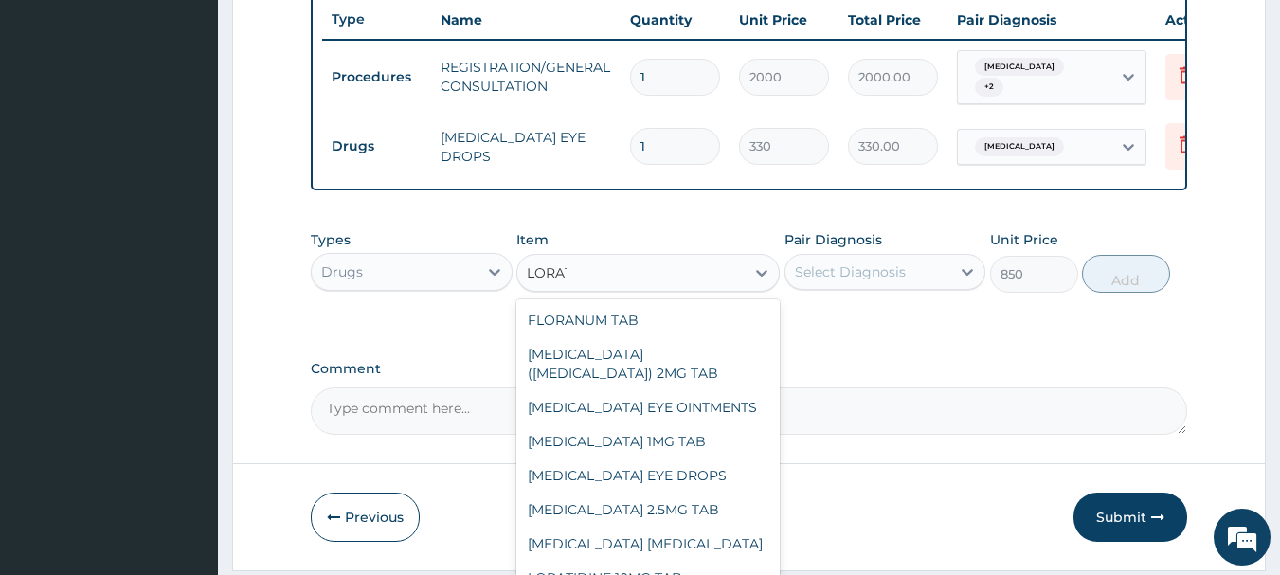
type input "LORATI"
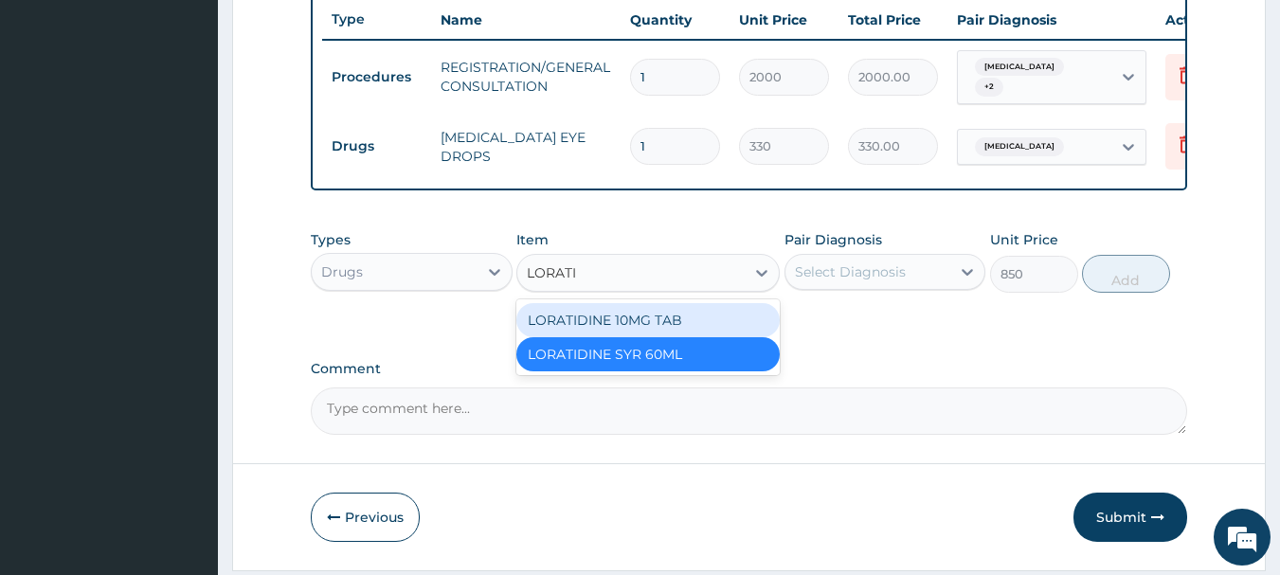
click at [637, 321] on div "LORATIDINE 10MG TAB" at bounding box center [647, 320] width 263 height 34
type input "50"
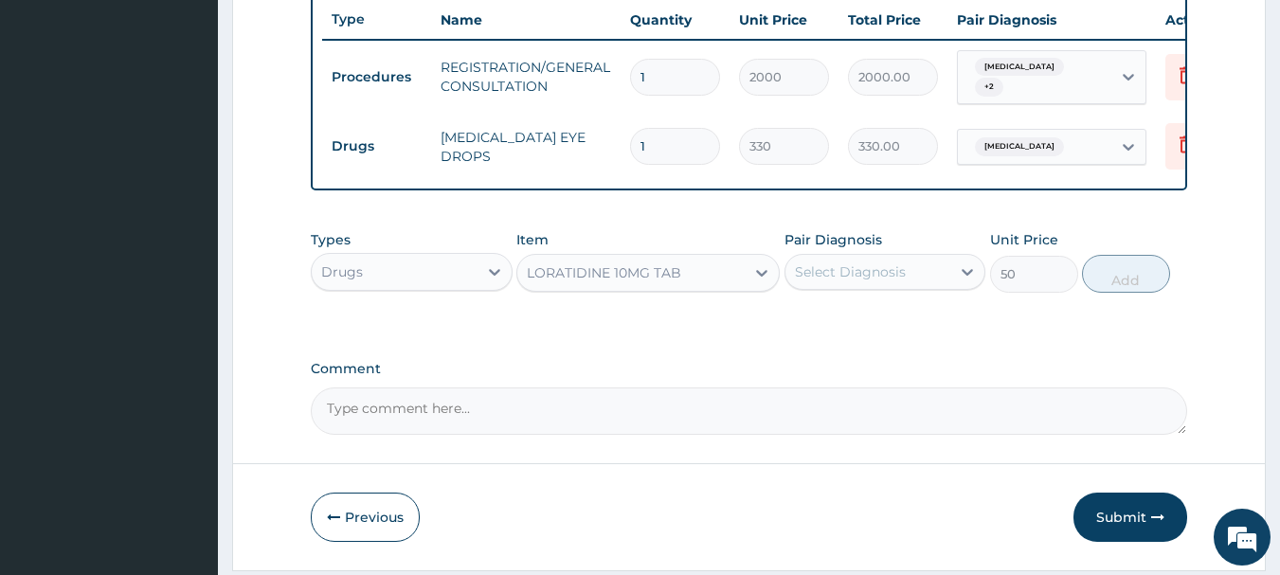
click at [835, 279] on div "Select Diagnosis" at bounding box center [850, 271] width 111 height 19
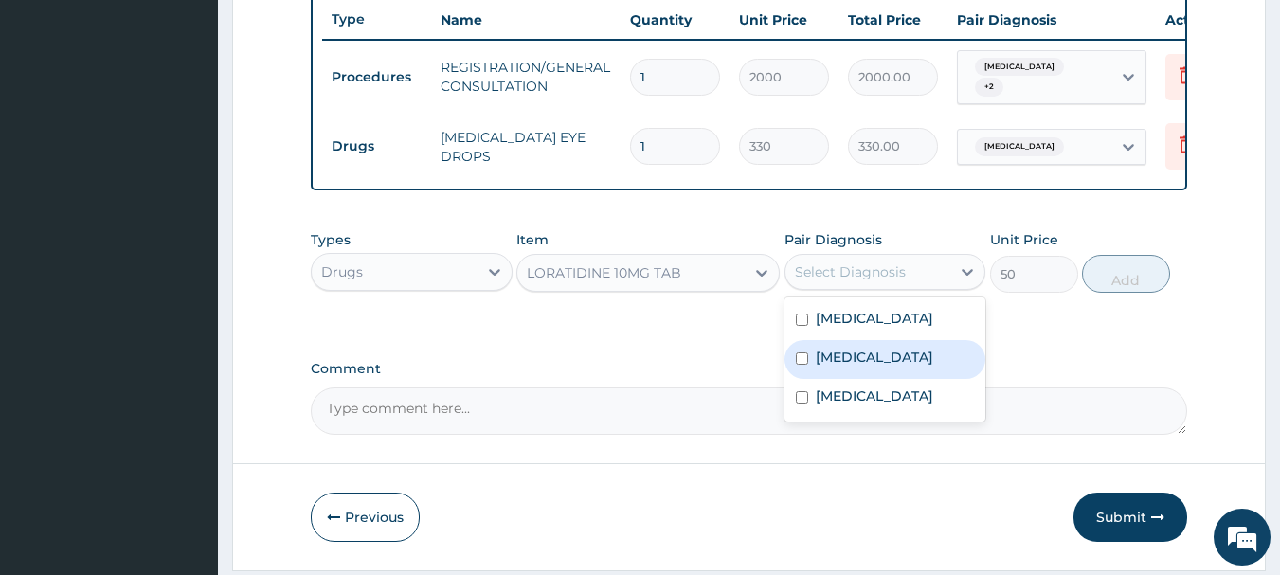
click at [830, 362] on label "Pyoderma" at bounding box center [874, 357] width 117 height 19
checkbox input "true"
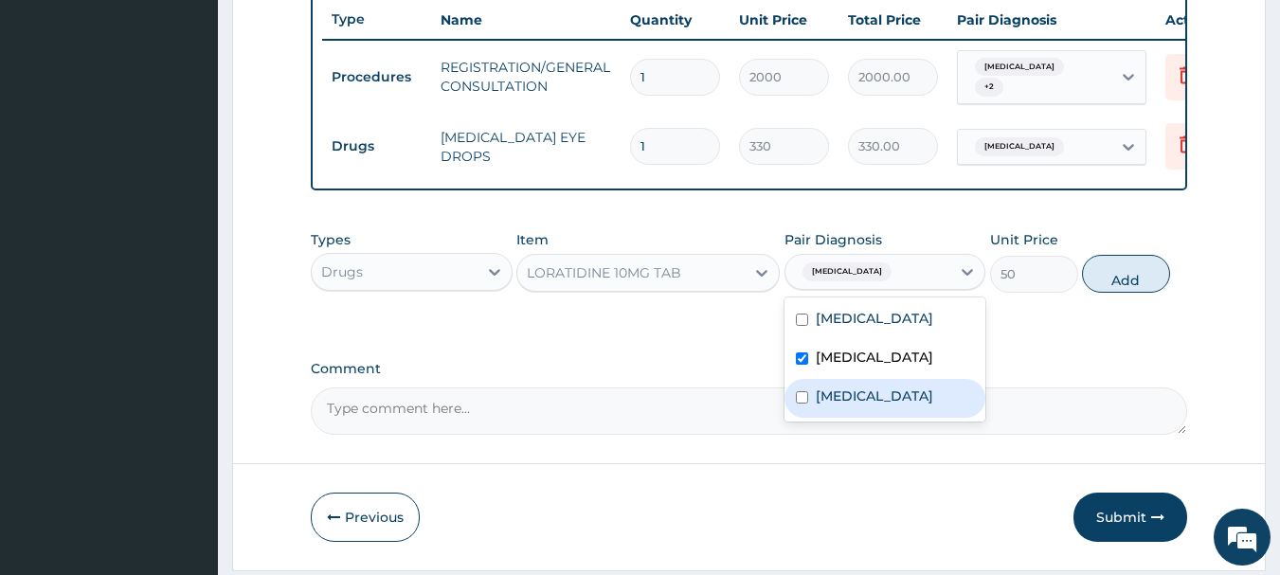
click at [843, 405] on label "Conjunctivitis" at bounding box center [874, 395] width 117 height 19
checkbox input "true"
click at [1106, 278] on button "Add" at bounding box center [1126, 274] width 88 height 38
type input "0"
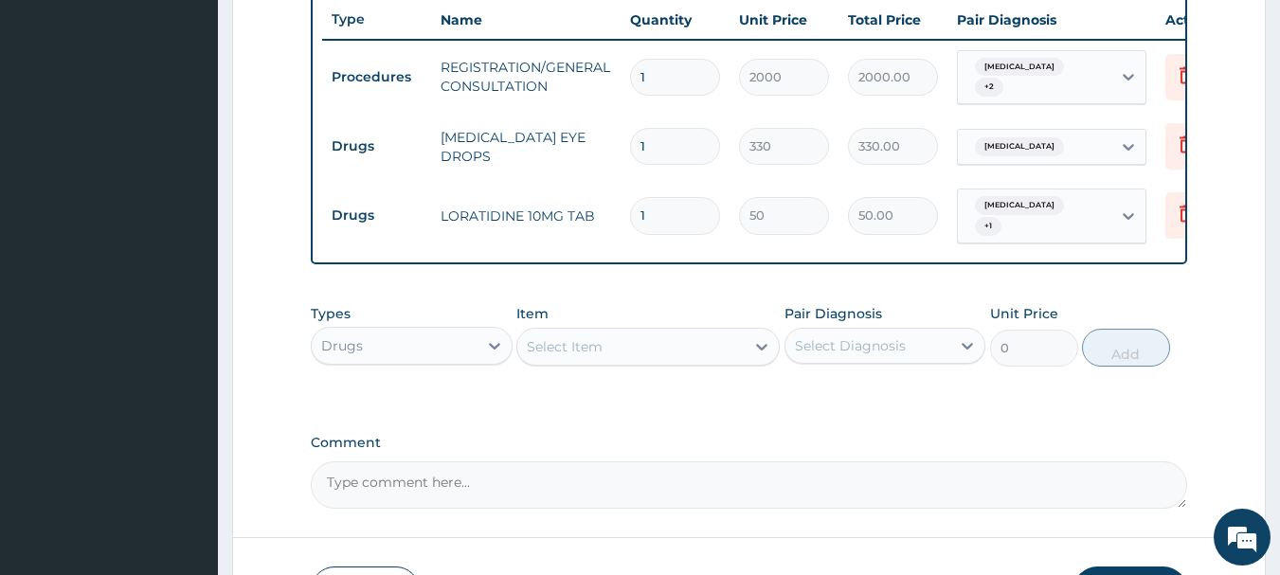
type input "0.00"
type input "5"
type input "250.00"
type input "5"
click at [610, 343] on div "Select Item" at bounding box center [630, 347] width 227 height 30
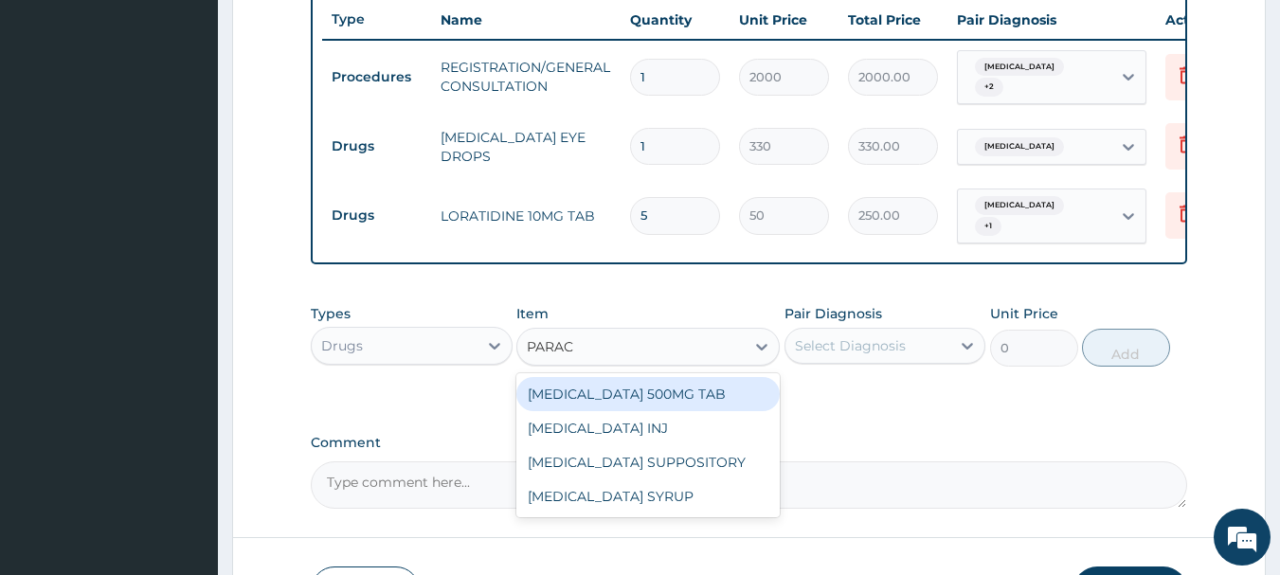
type input "PARACE"
click at [604, 403] on div "[MEDICAL_DATA] 500MG TAB" at bounding box center [647, 394] width 263 height 34
type input "18"
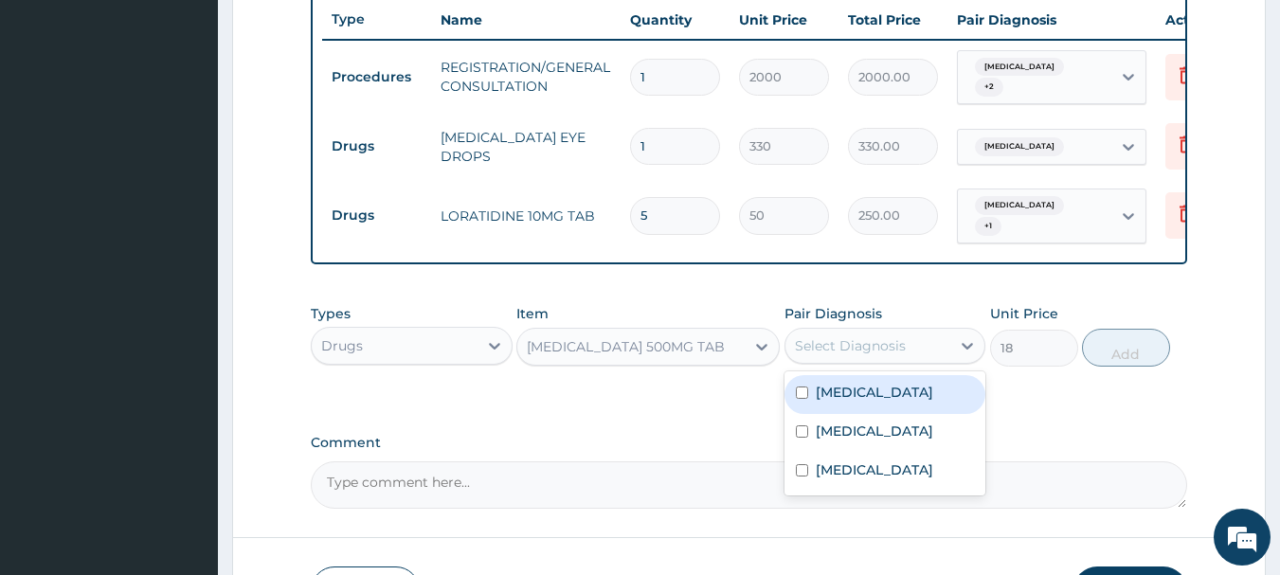
click at [890, 349] on div "Select Diagnosis" at bounding box center [850, 345] width 111 height 19
click at [894, 404] on div "Malaria" at bounding box center [885, 394] width 202 height 39
checkbox input "true"
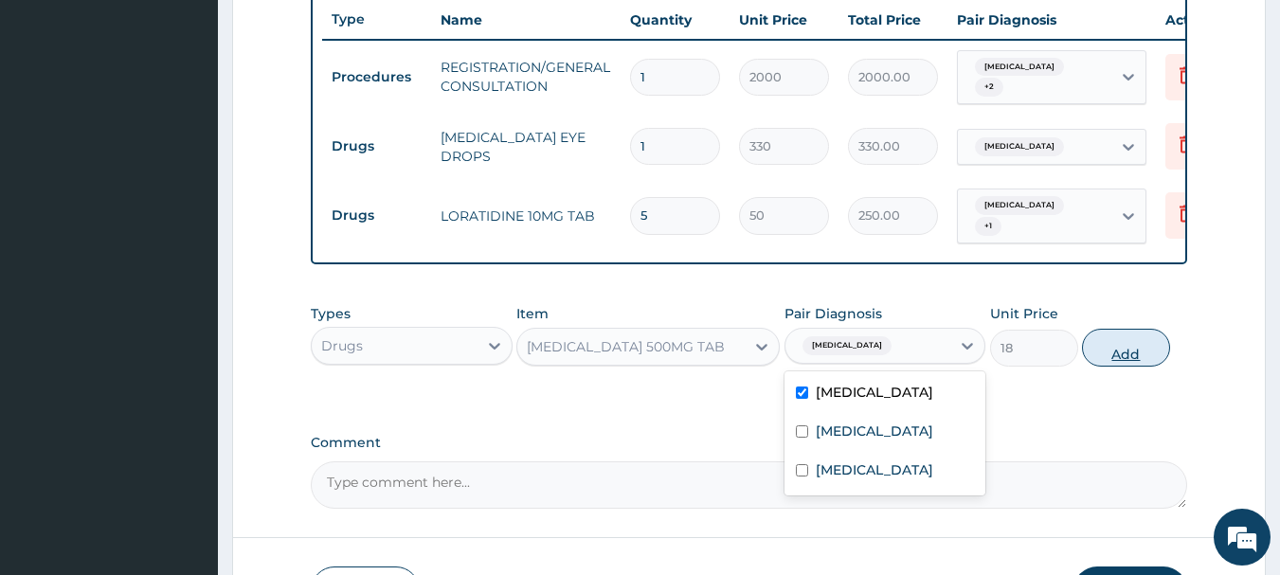
click at [1111, 352] on button "Add" at bounding box center [1126, 348] width 88 height 38
type input "0"
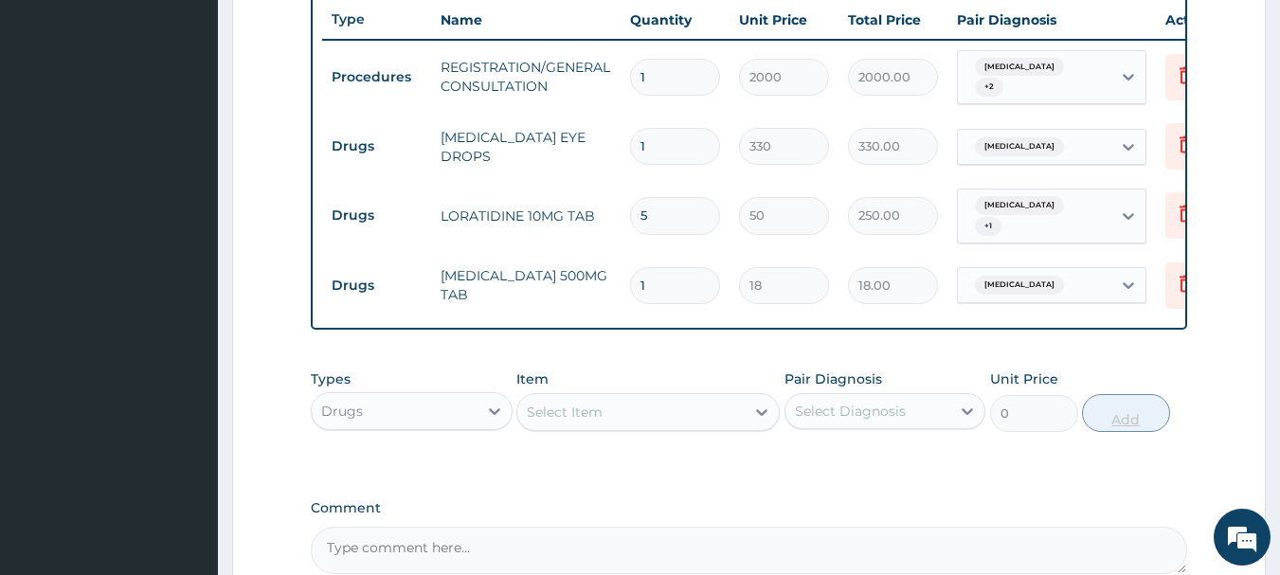
type input "18"
type input "324.00"
type input "18"
click at [542, 420] on div "Select Item" at bounding box center [565, 412] width 76 height 19
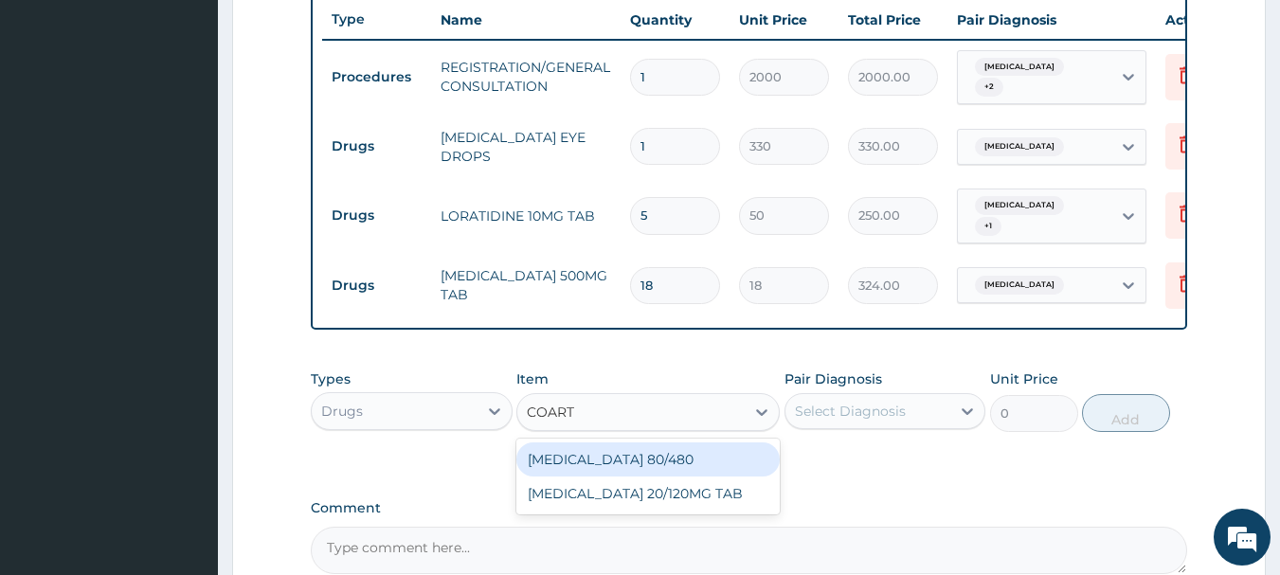
type input "COARTE"
click at [651, 458] on div "[MEDICAL_DATA] 80/480" at bounding box center [647, 459] width 263 height 34
type input "130"
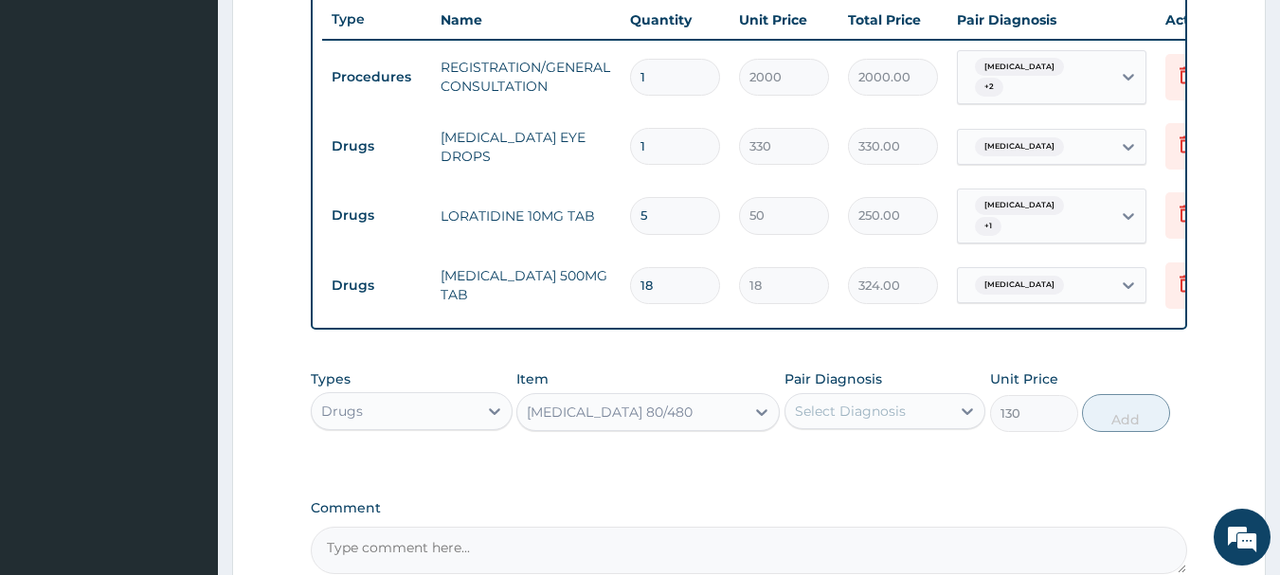
click at [864, 418] on div "Select Diagnosis" at bounding box center [850, 411] width 111 height 19
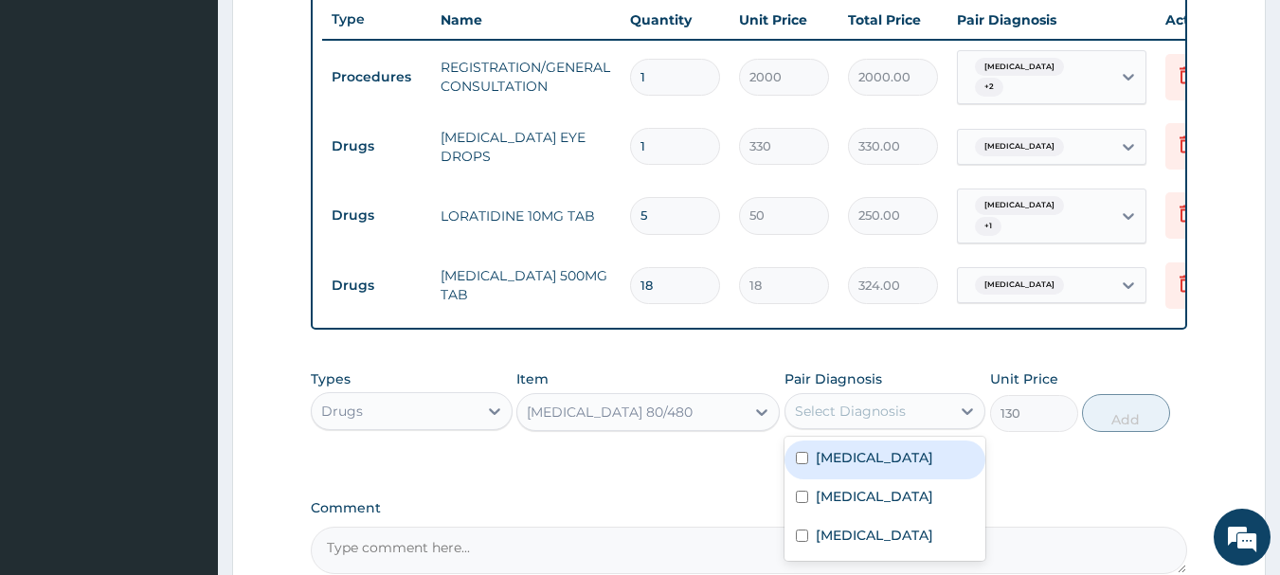
click at [917, 470] on div "Malaria" at bounding box center [885, 459] width 202 height 39
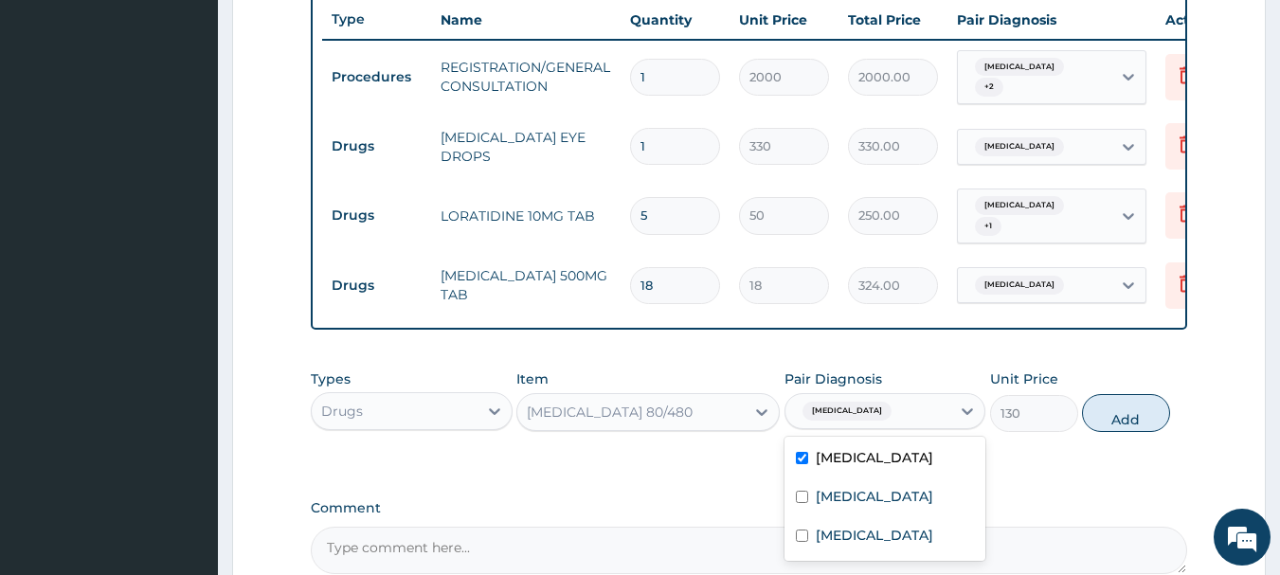
checkbox input "true"
click at [1119, 417] on button "Add" at bounding box center [1126, 413] width 88 height 38
type input "0"
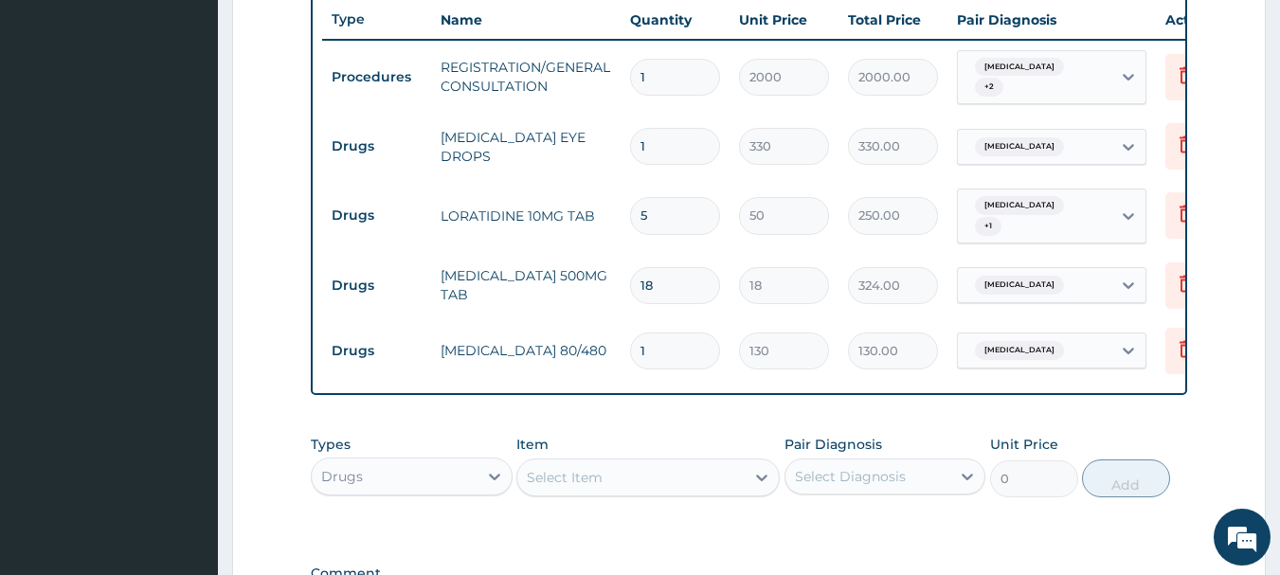
type input "0.00"
type input "6"
type input "780.00"
type input "6"
click at [549, 487] on div "Select Item" at bounding box center [565, 477] width 76 height 19
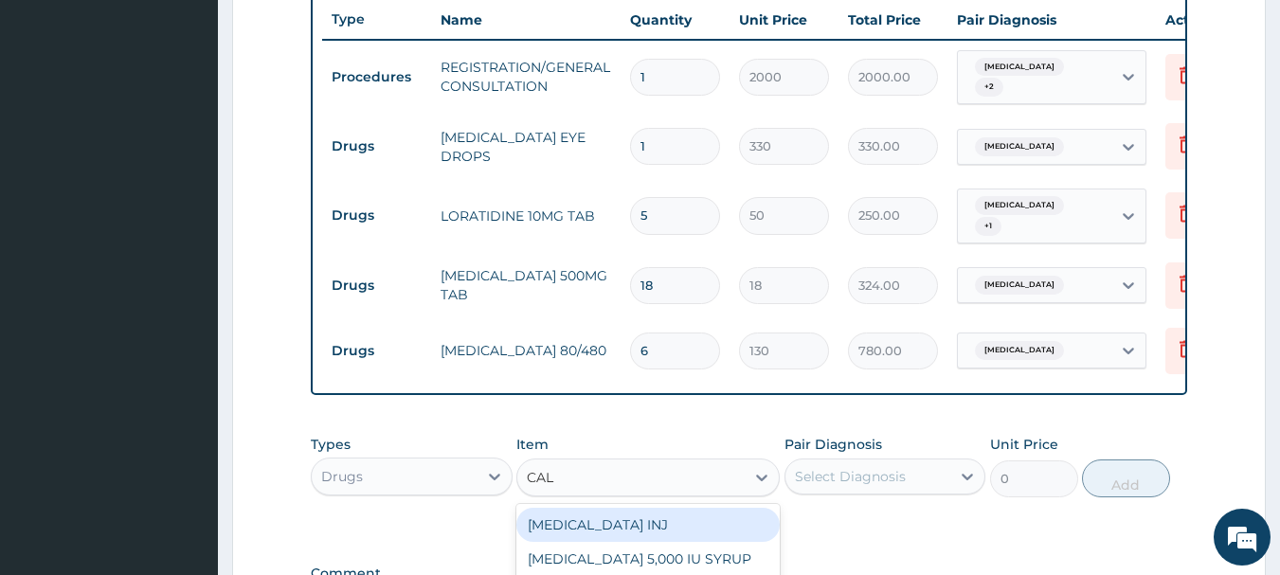
type input "CALA"
click at [660, 526] on div "[MEDICAL_DATA] 100MLS" at bounding box center [647, 525] width 263 height 34
type input "300"
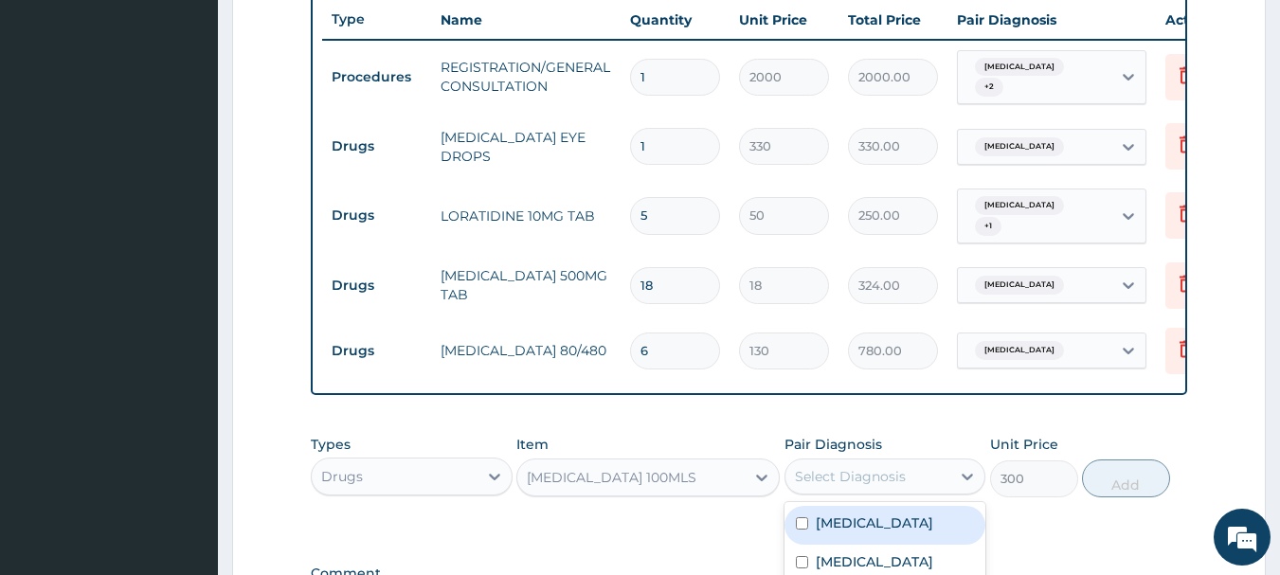
click at [832, 481] on div "Select Diagnosis" at bounding box center [850, 476] width 111 height 19
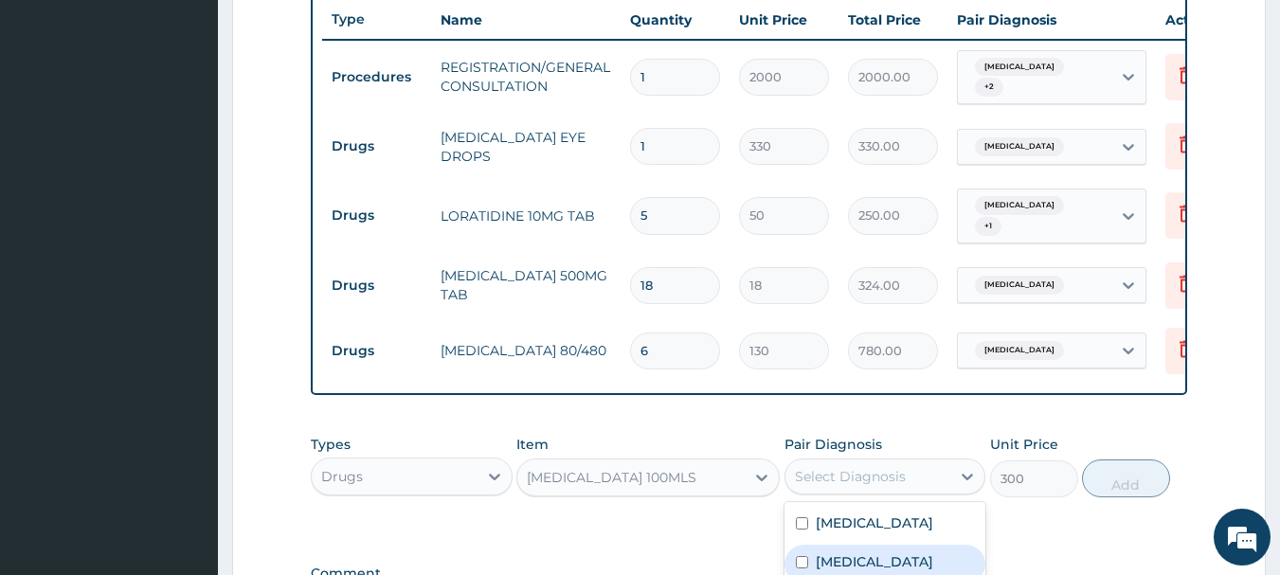
click at [864, 566] on label "Pyoderma" at bounding box center [874, 561] width 117 height 19
checkbox input "true"
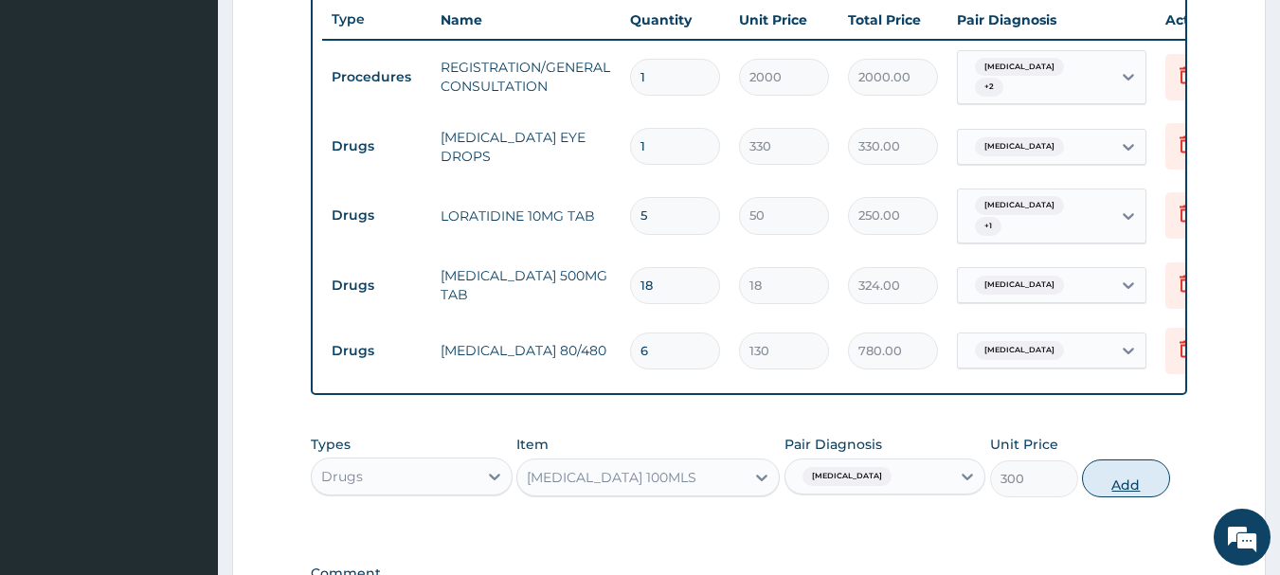
click at [1135, 484] on button "Add" at bounding box center [1126, 478] width 88 height 38
type input "0"
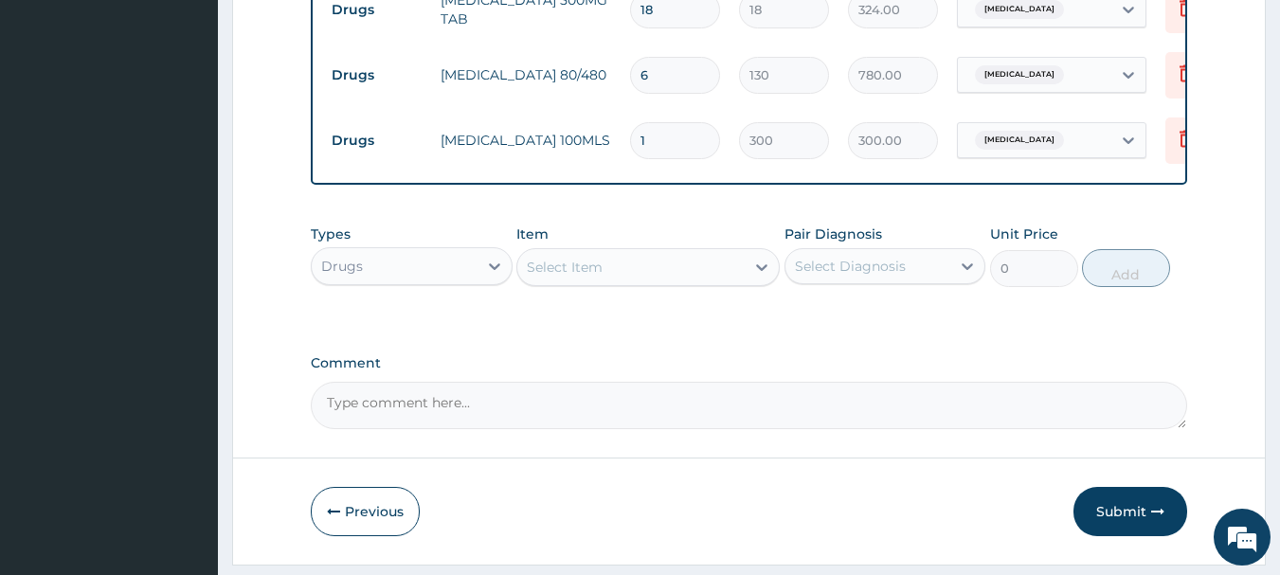
scroll to position [1050, 0]
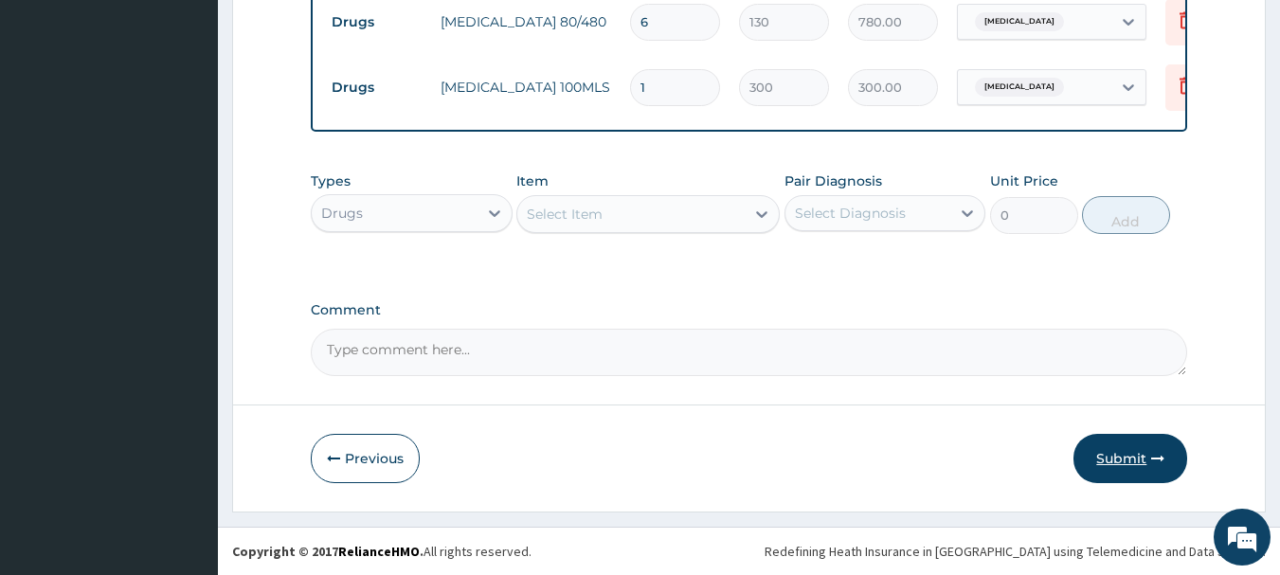
click at [1131, 462] on button "Submit" at bounding box center [1130, 458] width 114 height 49
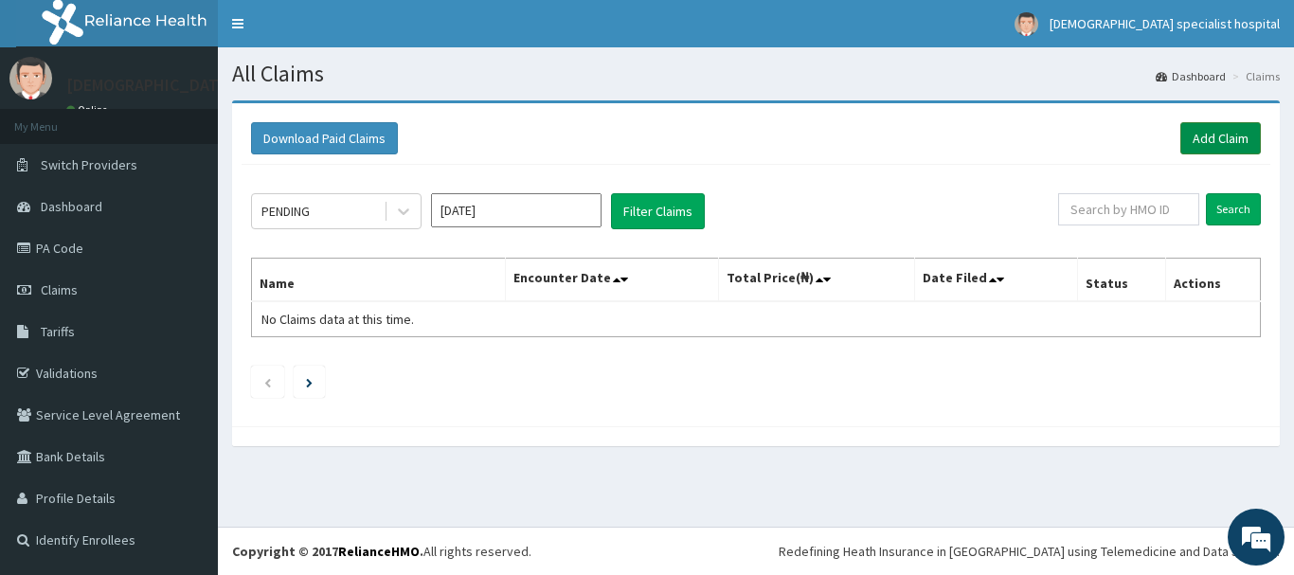
click at [1232, 137] on link "Add Claim" at bounding box center [1220, 138] width 81 height 32
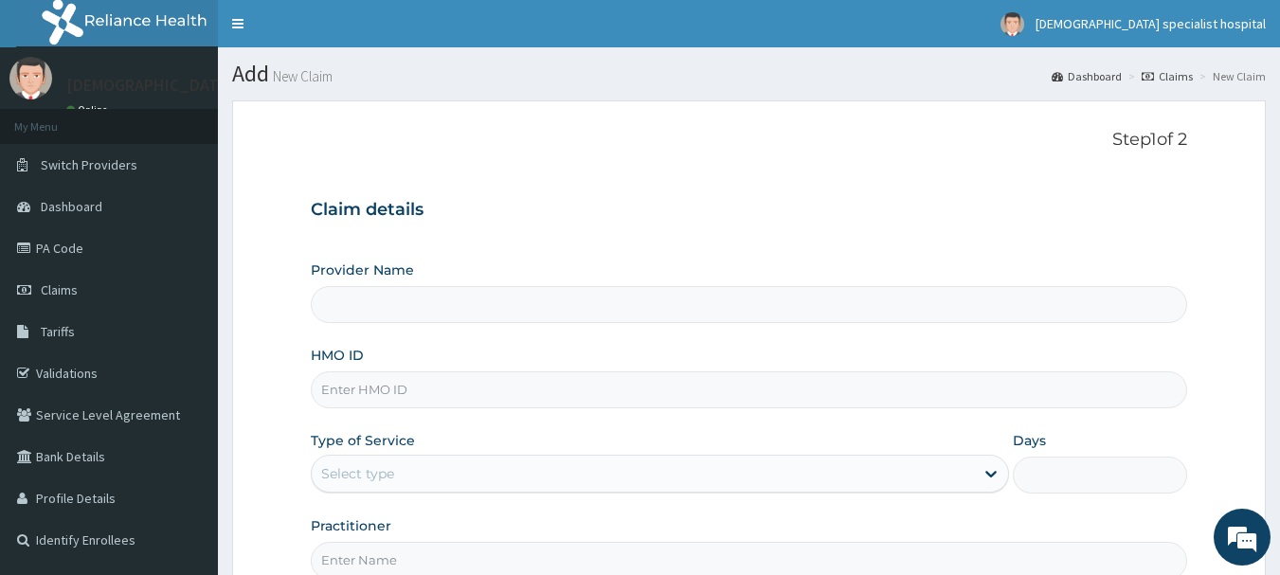
type input "[DEMOGRAPHIC_DATA] Specialist Hospital Ltd"
click at [393, 386] on input "HMO ID" at bounding box center [749, 389] width 877 height 37
paste input "JSS/10130/A"
type input "JSS/10130/A"
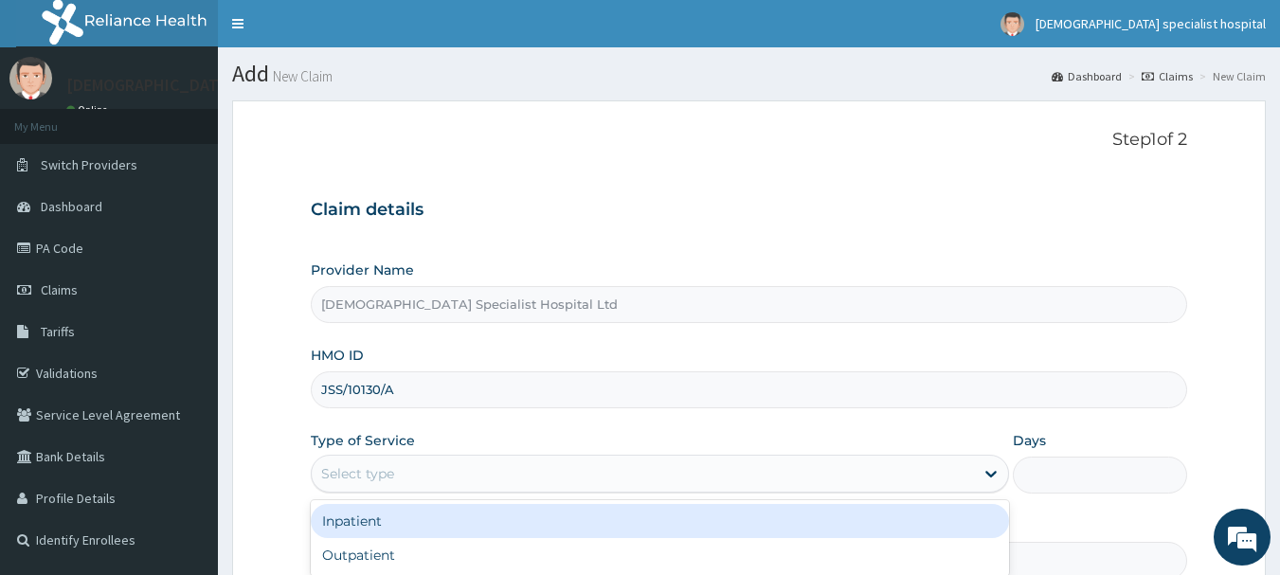
click at [401, 472] on div "Select type" at bounding box center [643, 473] width 662 height 30
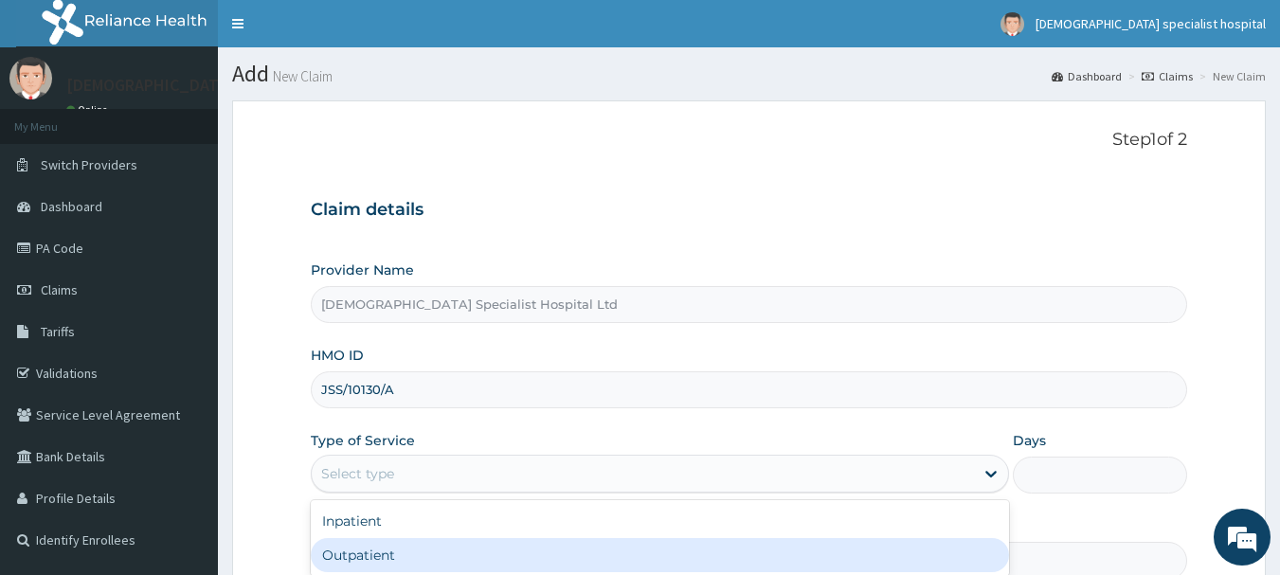
click at [396, 554] on div "Outpatient" at bounding box center [660, 555] width 698 height 34
type input "1"
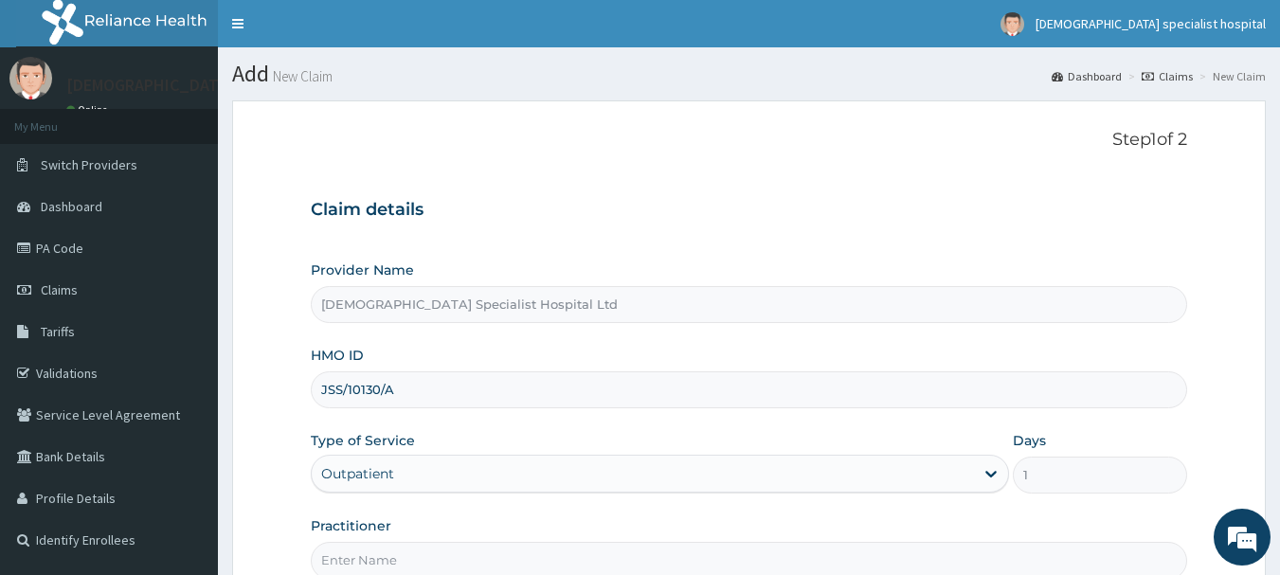
click at [380, 543] on input "Practitioner" at bounding box center [749, 560] width 877 height 37
type input "[PERSON_NAME]"
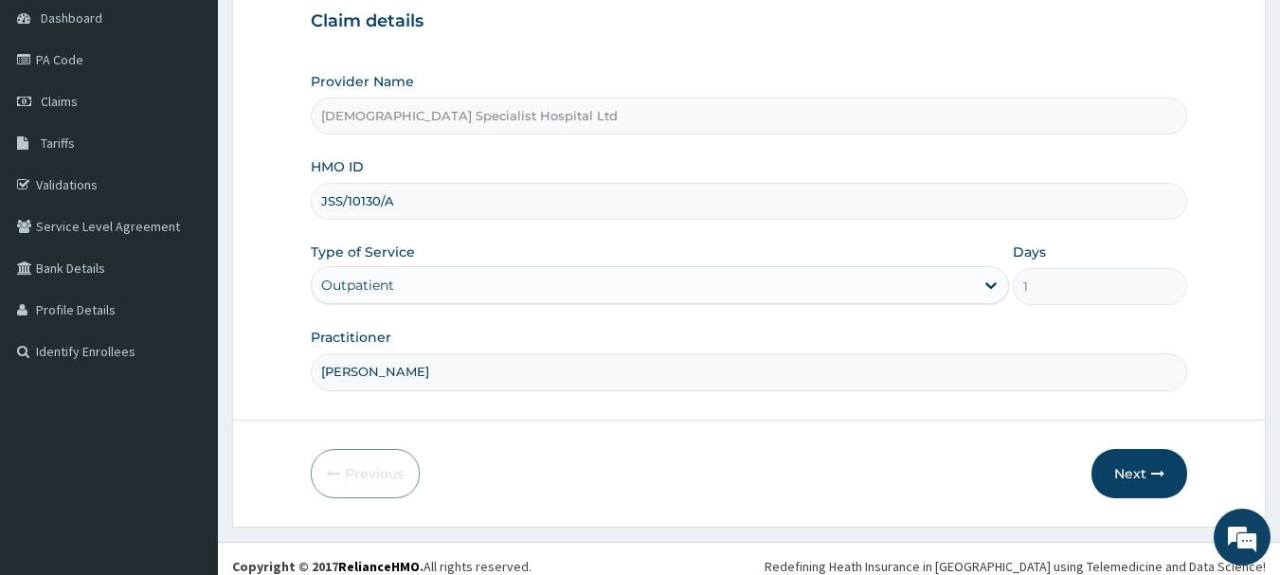
scroll to position [189, 0]
click at [1134, 468] on button "Next" at bounding box center [1139, 472] width 96 height 49
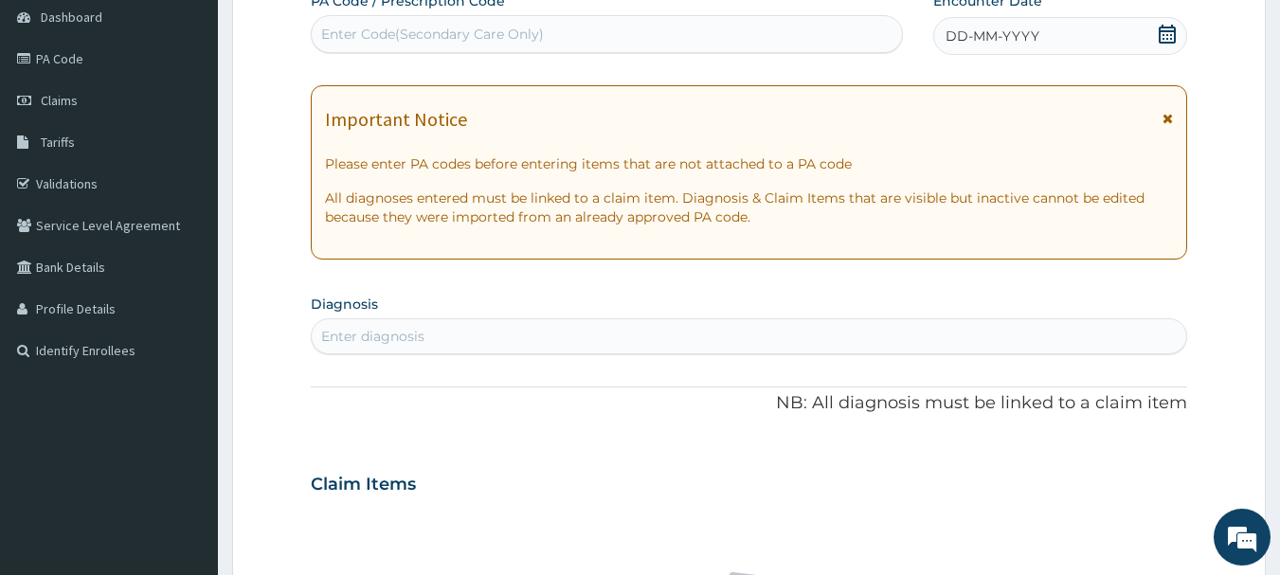
click at [554, 17] on div "Enter Code(Secondary Care Only)" at bounding box center [607, 34] width 593 height 38
paste input "PA/66A761"
type input "PA/66A761"
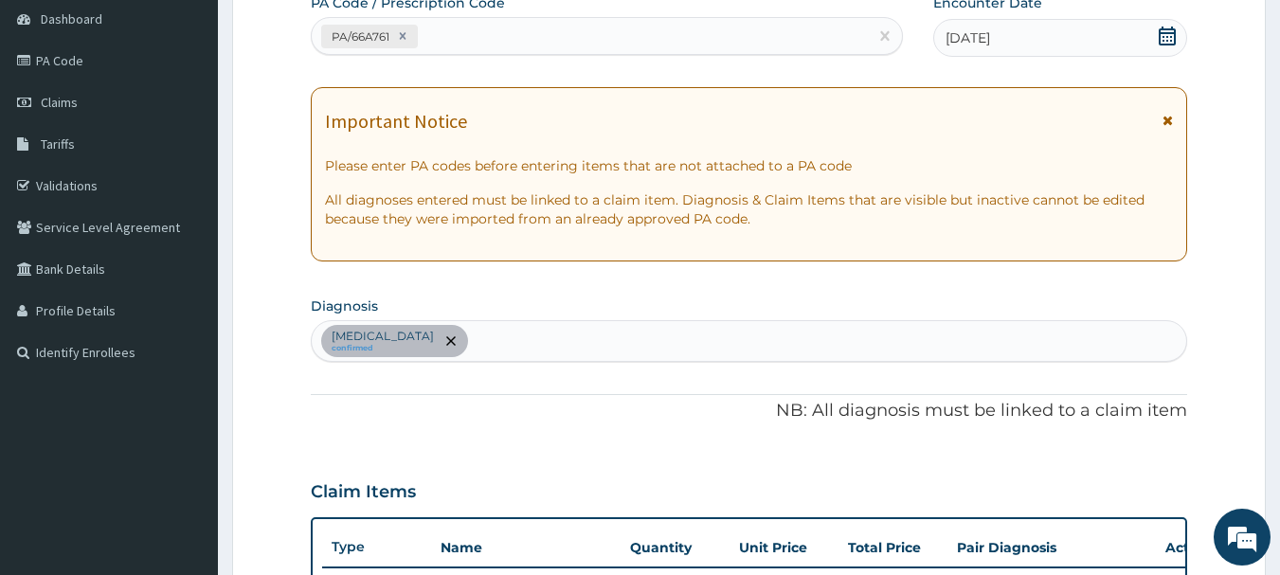
scroll to position [93, 0]
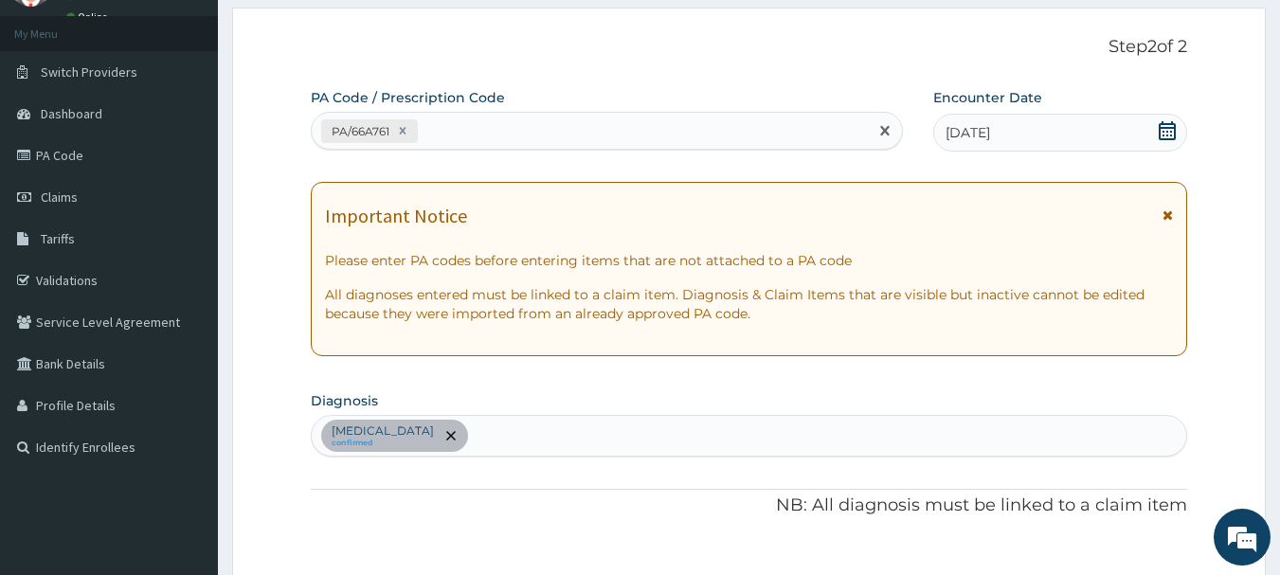
click at [565, 136] on div "PA/66A761" at bounding box center [590, 131] width 557 height 31
paste input "PA/3A5FBB"
type input "PA/3A5FBB"
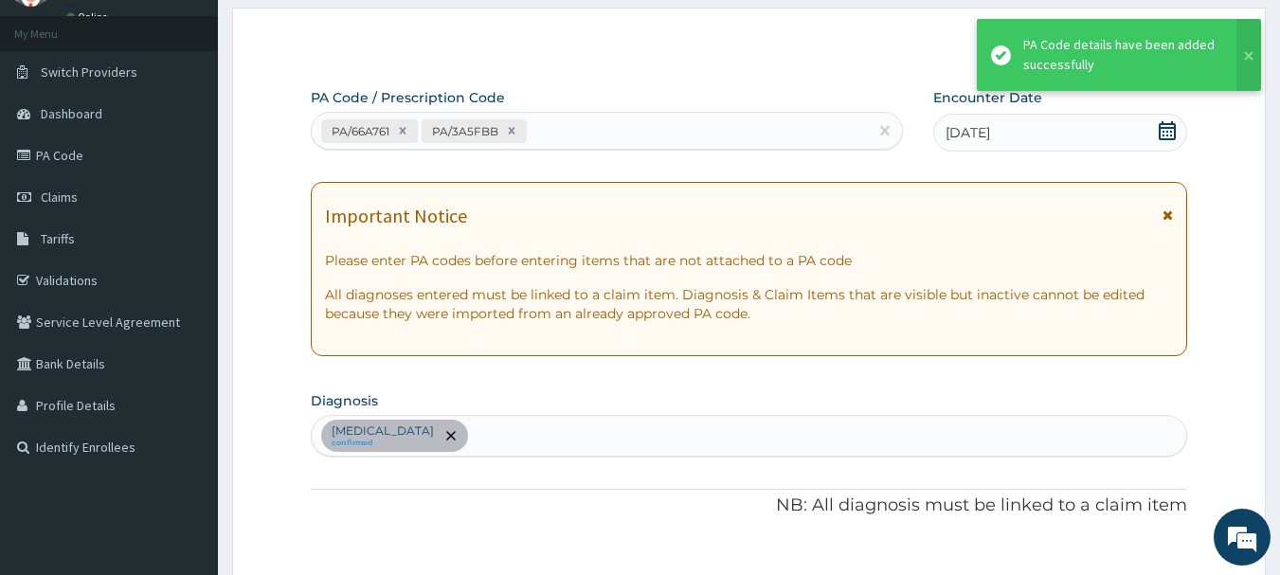
scroll to position [632, 0]
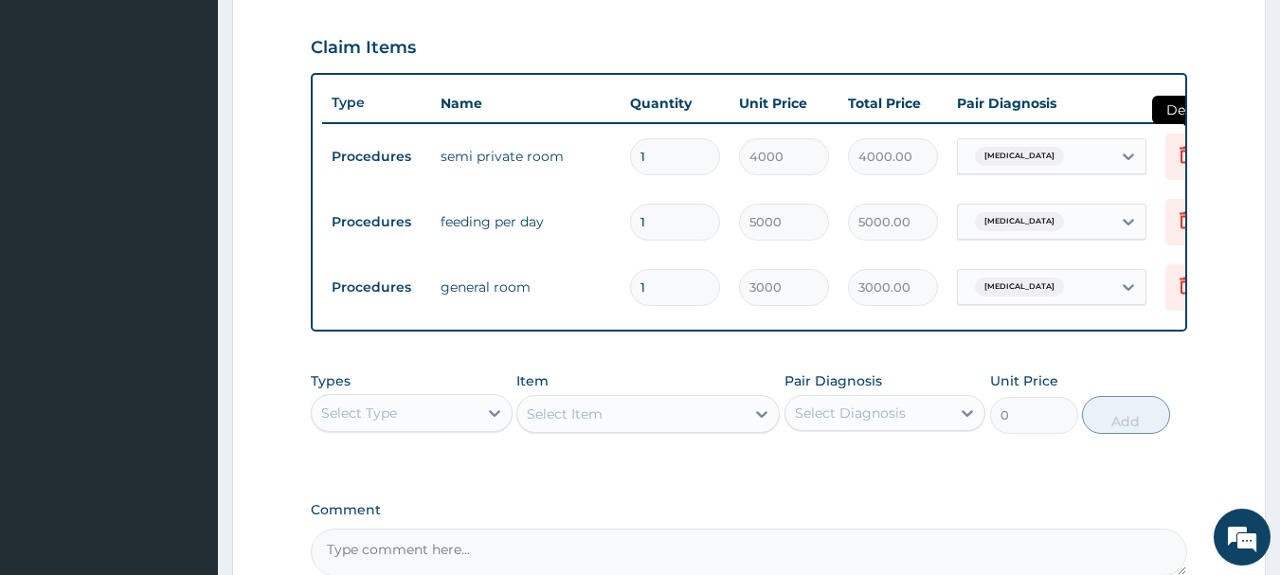
click at [1177, 151] on icon at bounding box center [1186, 154] width 23 height 23
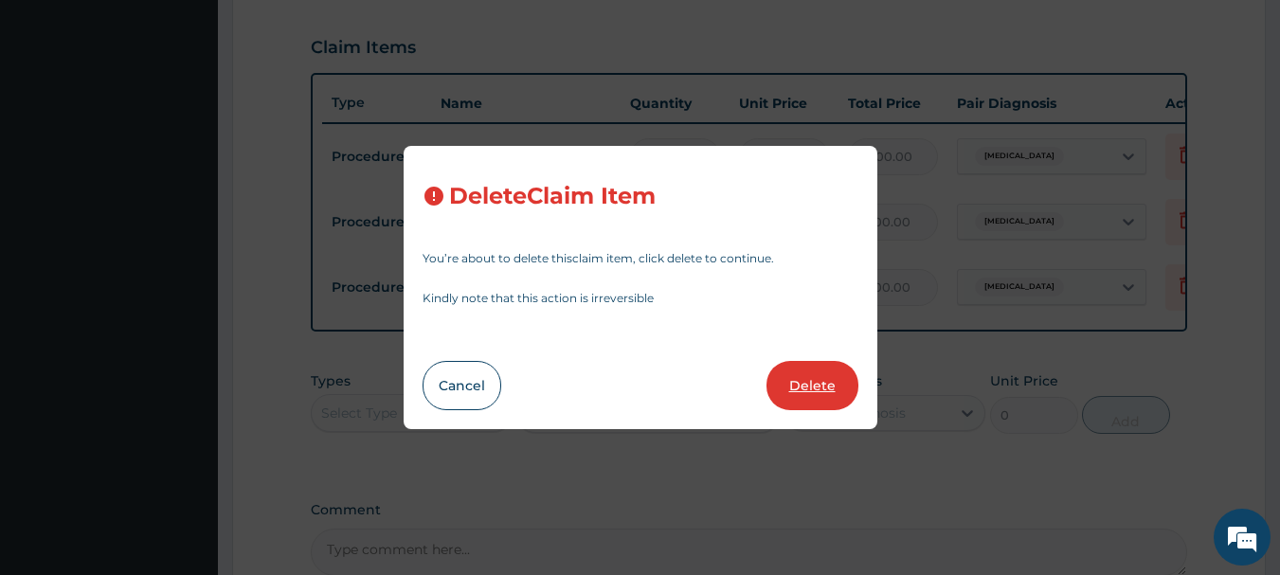
click at [800, 373] on button "Delete" at bounding box center [812, 385] width 92 height 49
type input "5000"
type input "5000.00"
type input "3000"
type input "3000.00"
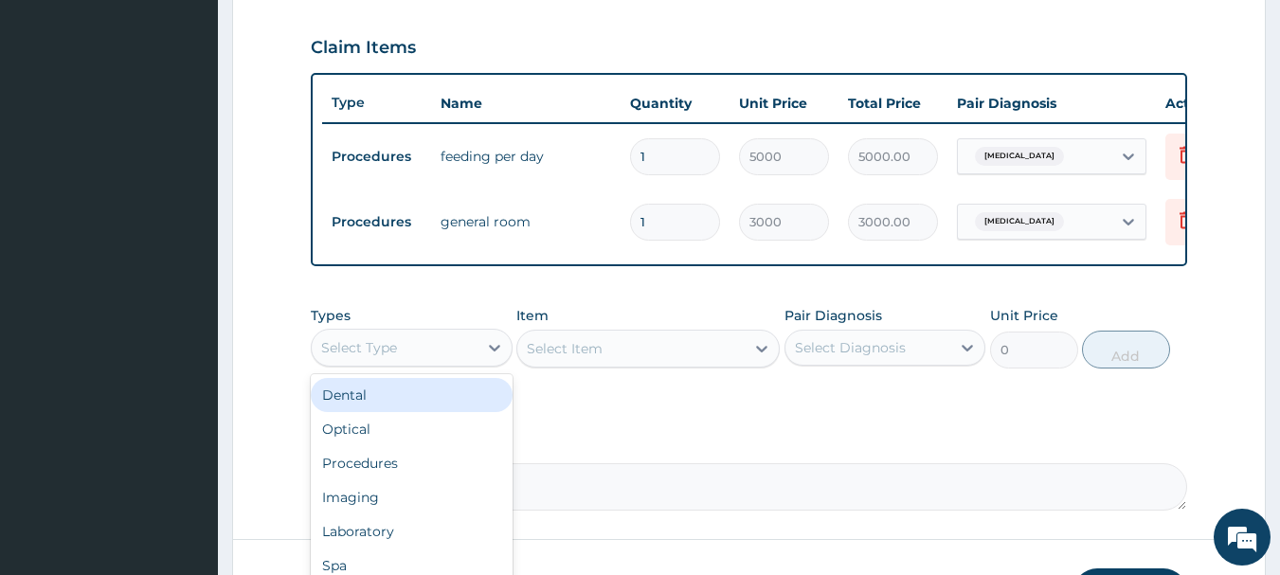
click at [453, 367] on div "Select Type" at bounding box center [412, 348] width 202 height 38
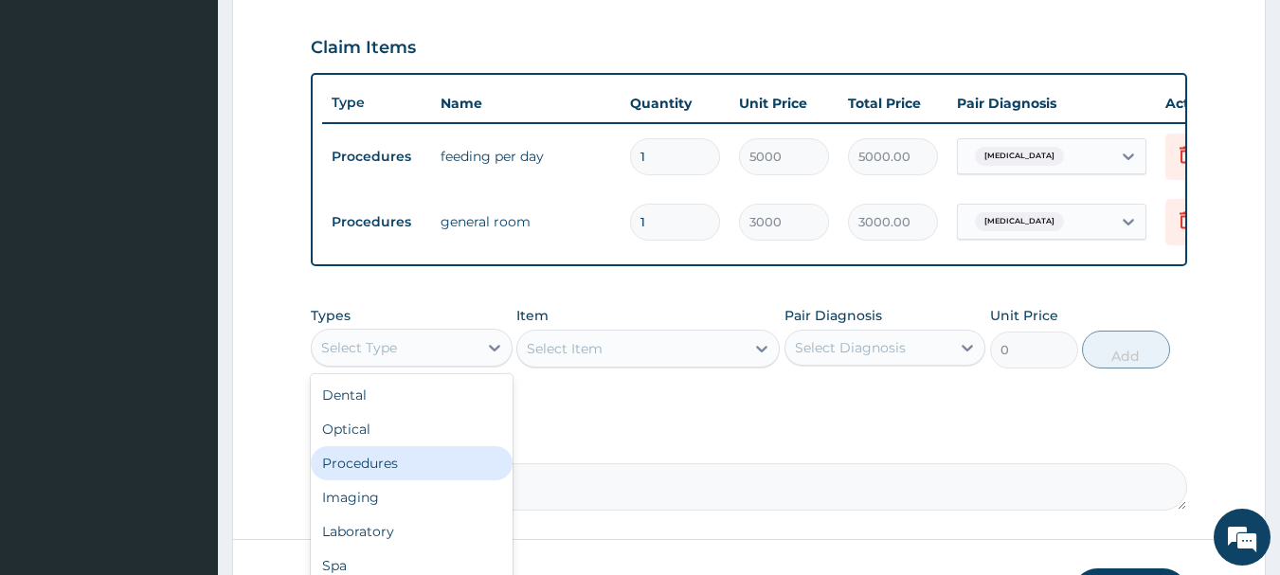
click at [466, 480] on div "Procedures" at bounding box center [412, 463] width 202 height 34
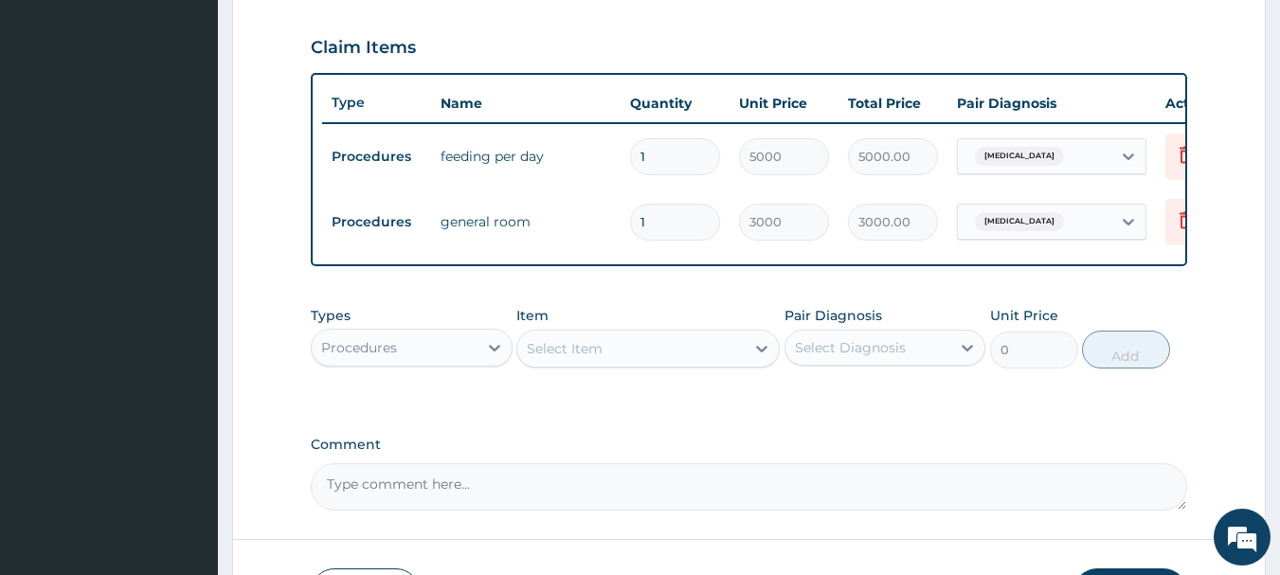
click at [648, 160] on input "1" at bounding box center [675, 156] width 90 height 37
type input "0.00"
type input "2"
type input "10000.00"
type input "2"
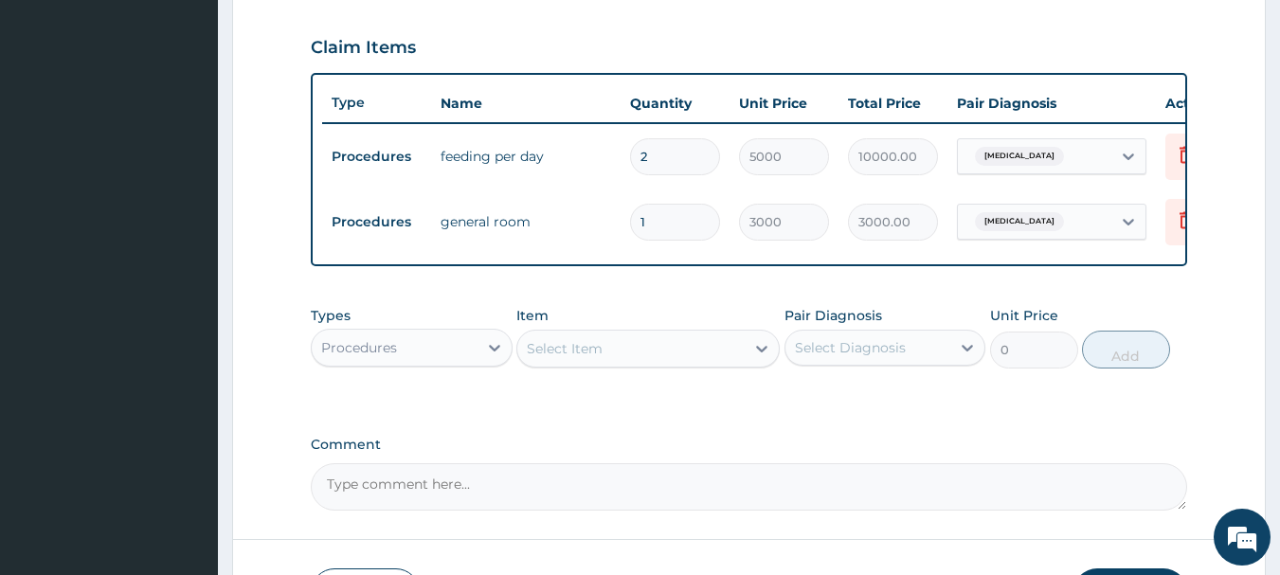
click at [654, 229] on input "1" at bounding box center [675, 222] width 90 height 37
type input "0.00"
type input "2"
type input "6000.00"
type input "2"
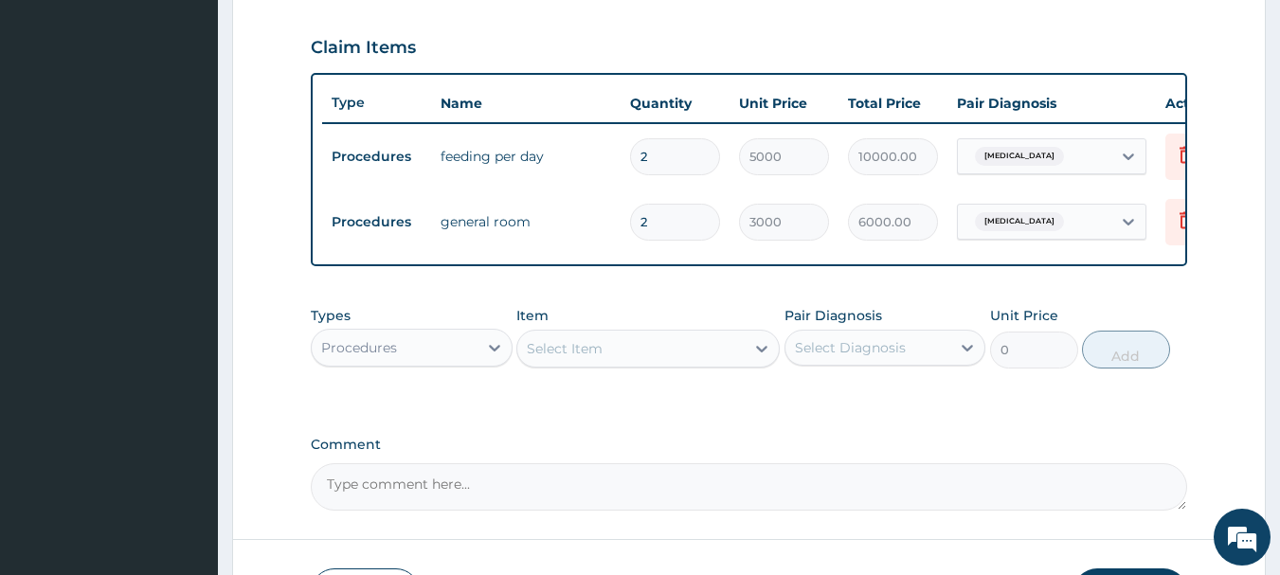
click at [641, 361] on div "Select Item" at bounding box center [630, 348] width 227 height 30
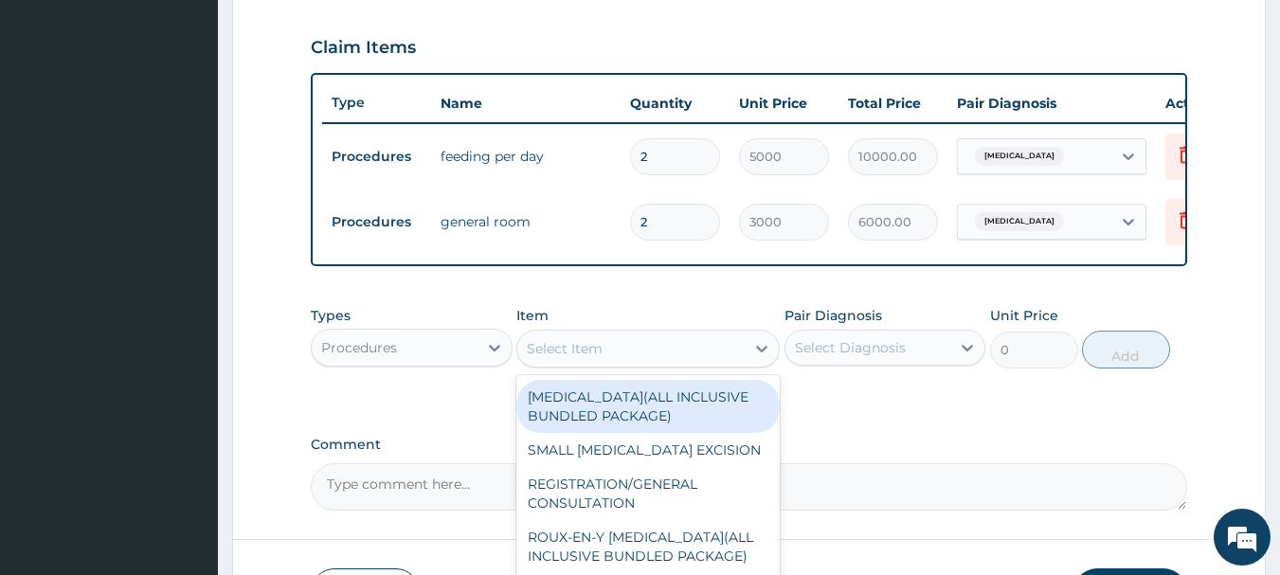
scroll to position [189, 0]
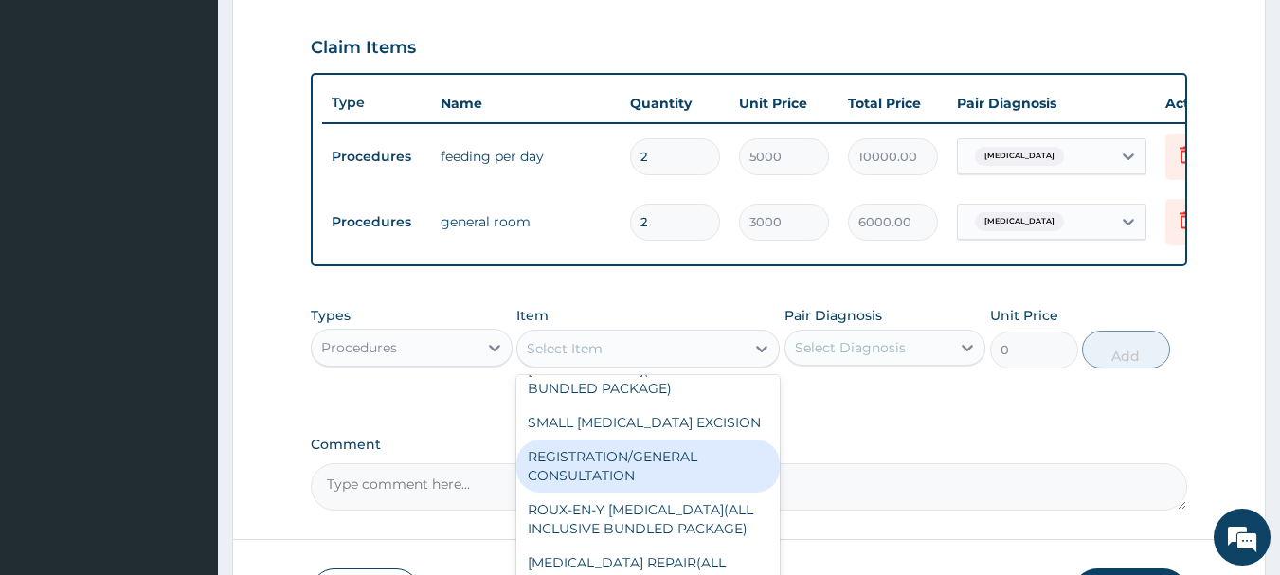
click at [616, 479] on div "REGISTRATION/GENERAL CONSULTATION" at bounding box center [647, 466] width 263 height 53
type input "2000"
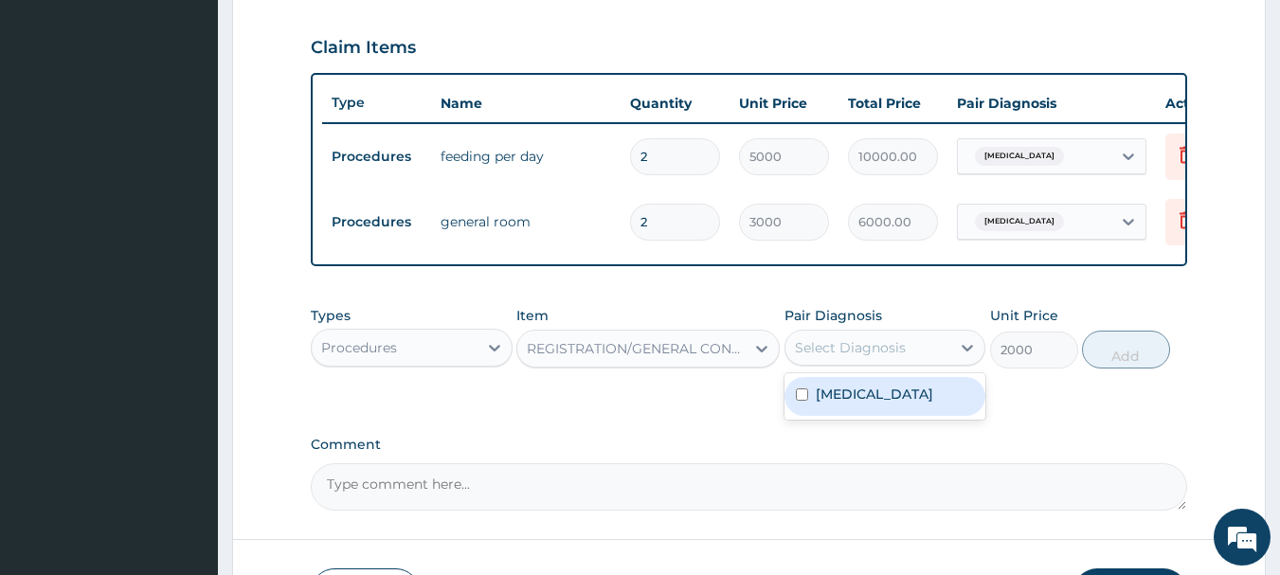
click at [803, 355] on div "Select Diagnosis" at bounding box center [850, 347] width 111 height 19
click at [823, 404] on label "[MEDICAL_DATA]" at bounding box center [874, 394] width 117 height 19
checkbox input "true"
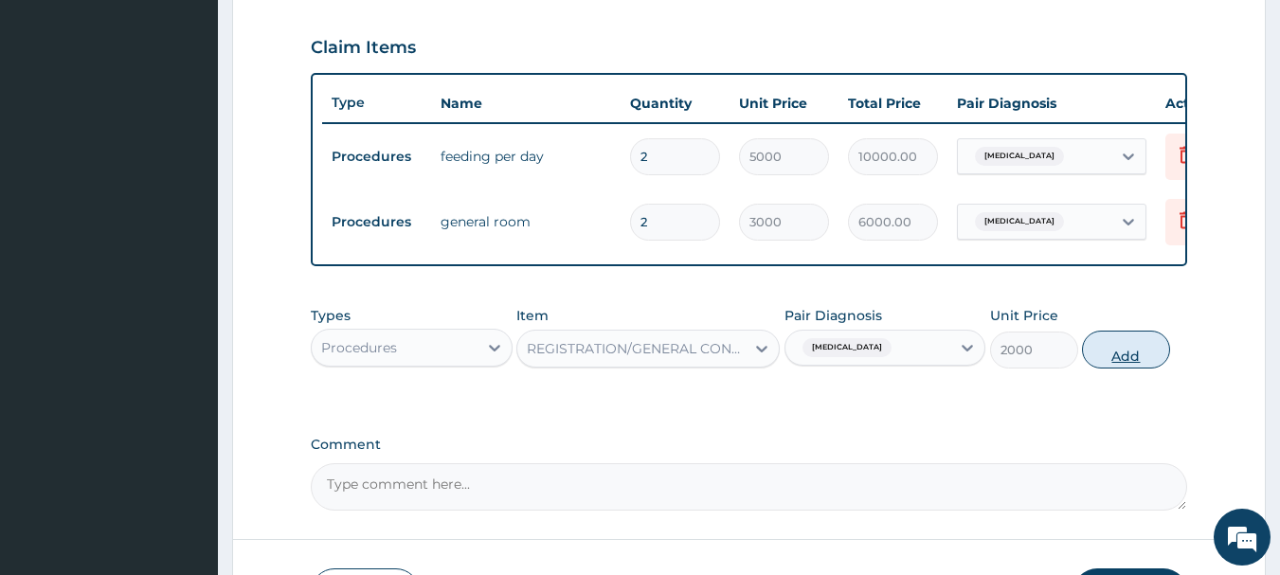
click at [1125, 363] on button "Add" at bounding box center [1126, 350] width 88 height 38
type input "0"
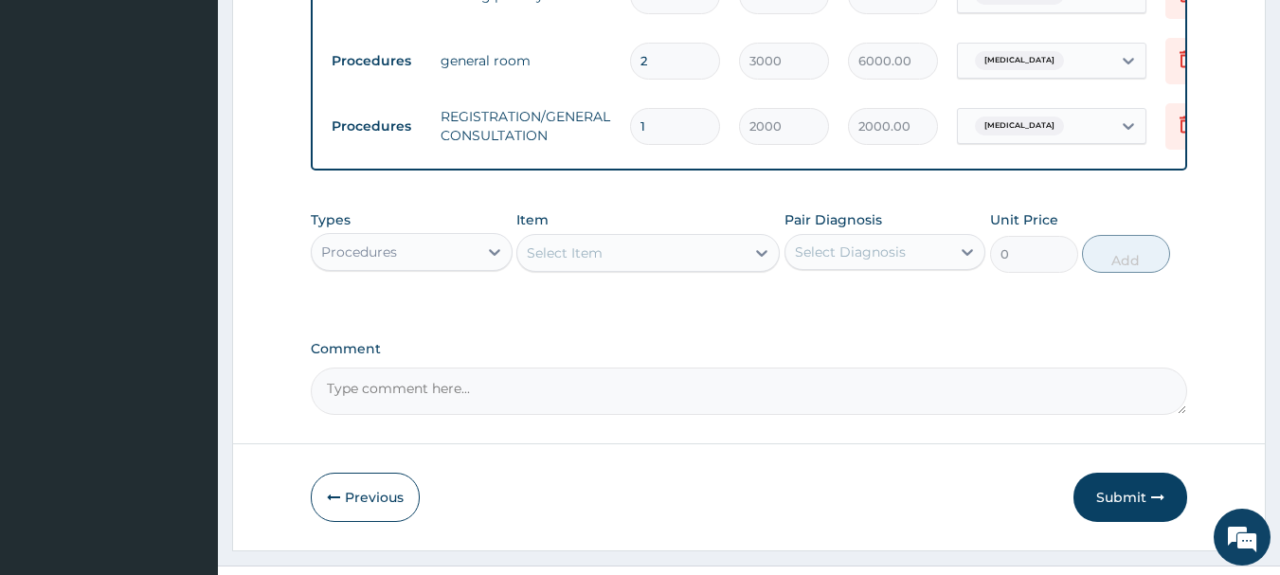
scroll to position [846, 0]
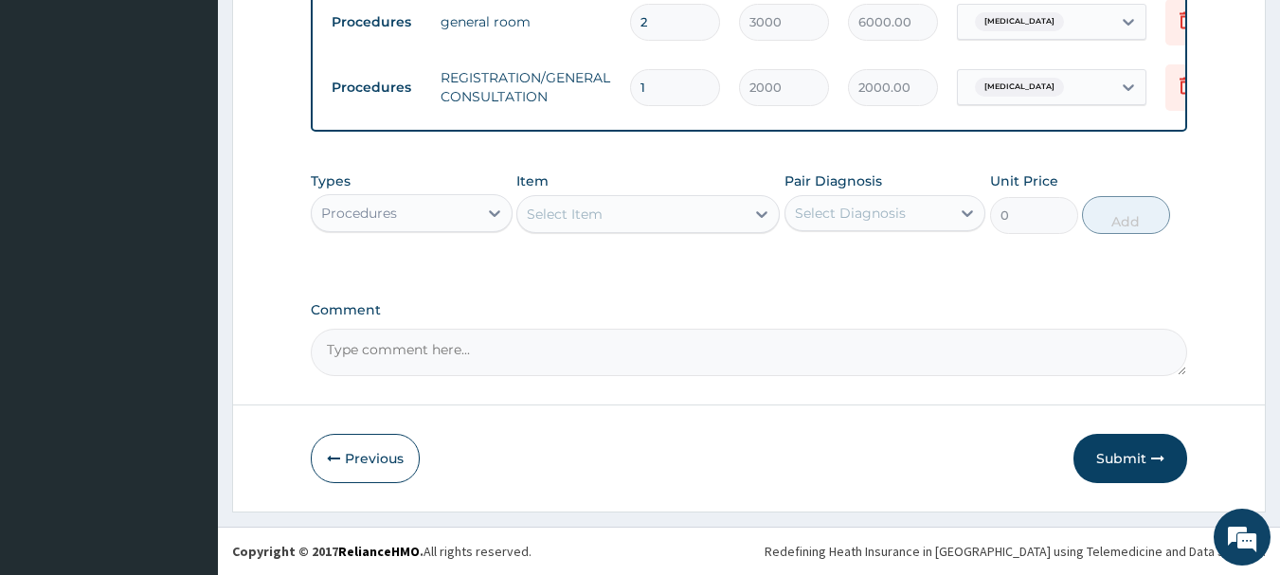
click at [423, 210] on div "Procedures" at bounding box center [395, 213] width 166 height 30
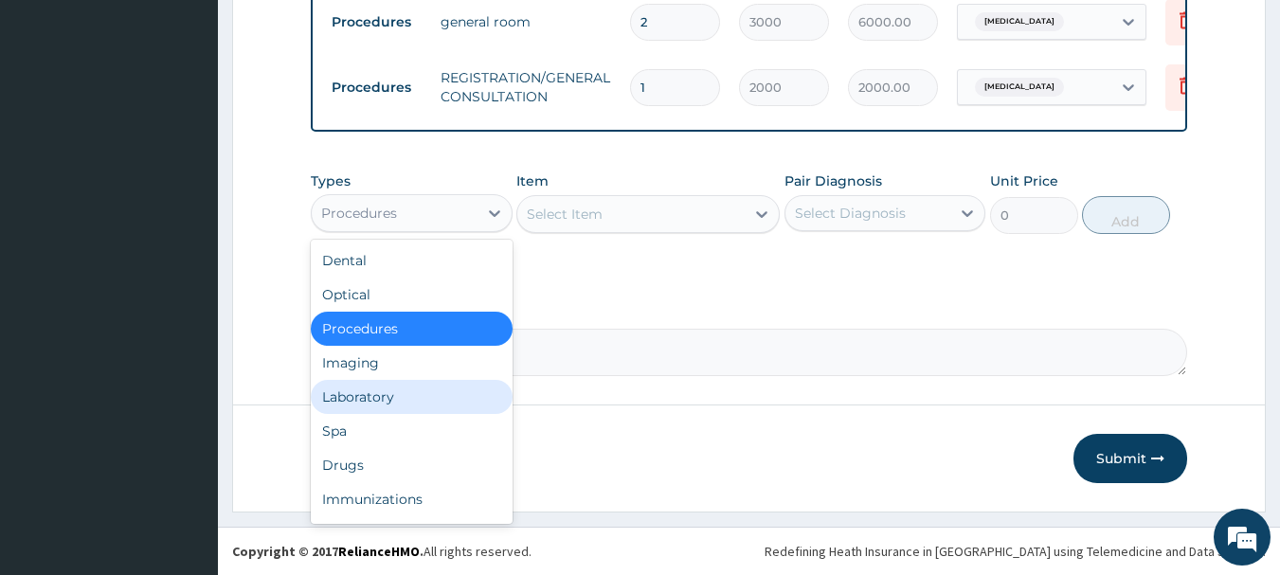
click at [428, 393] on div "Laboratory" at bounding box center [412, 397] width 202 height 34
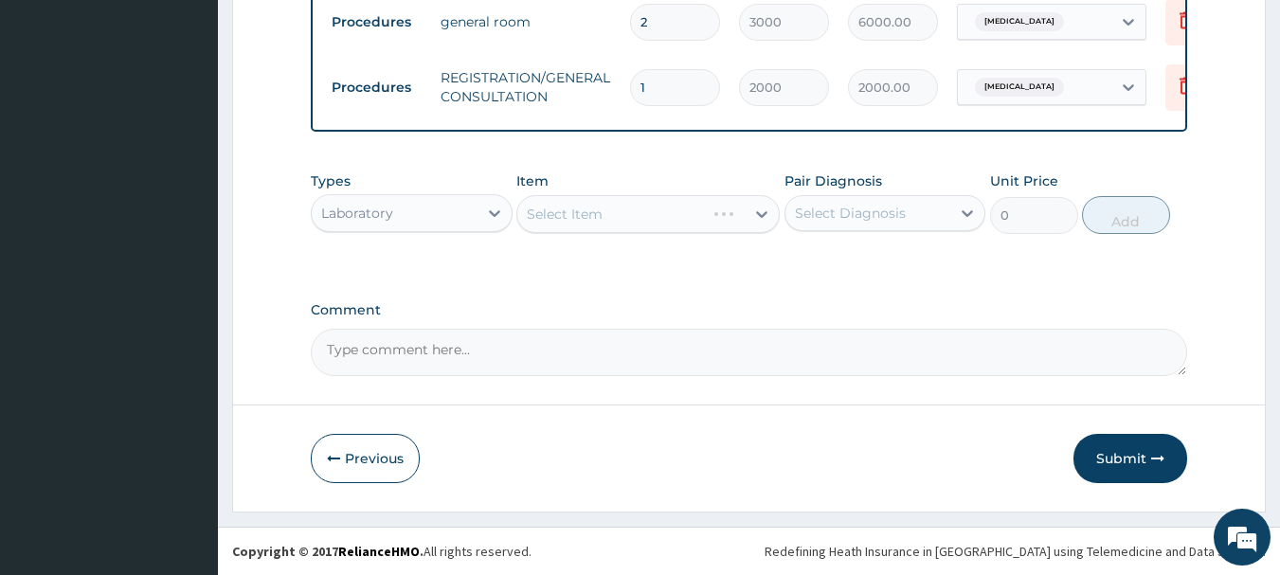
click at [649, 214] on div "Select Item" at bounding box center [647, 214] width 263 height 38
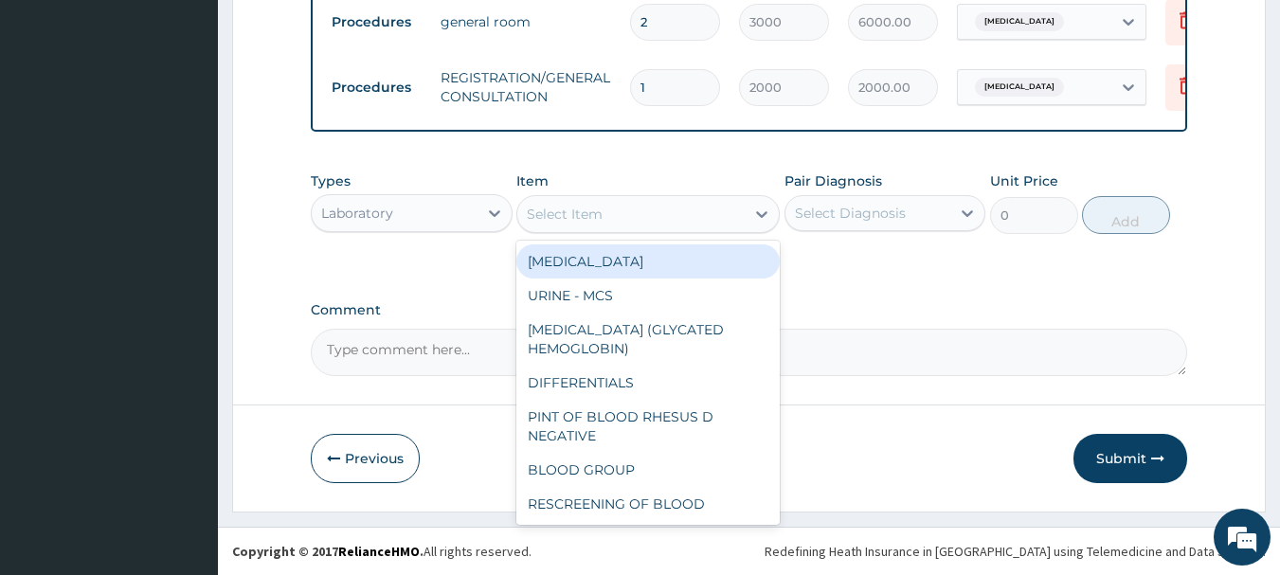
click at [612, 206] on div "Select Item" at bounding box center [630, 214] width 227 height 30
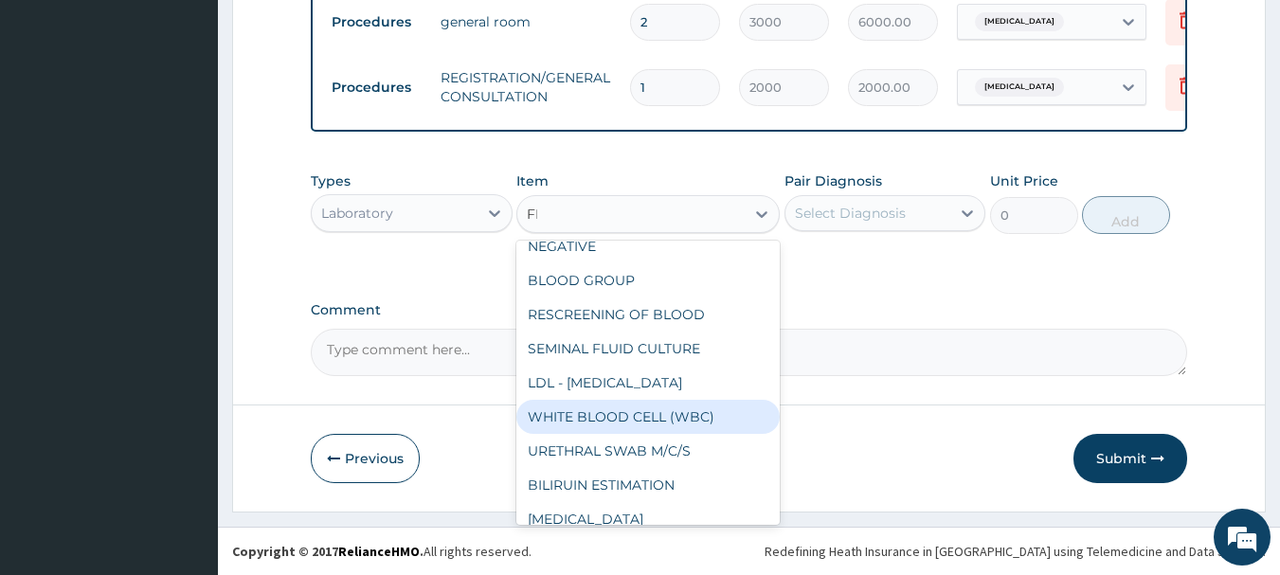
scroll to position [0, 0]
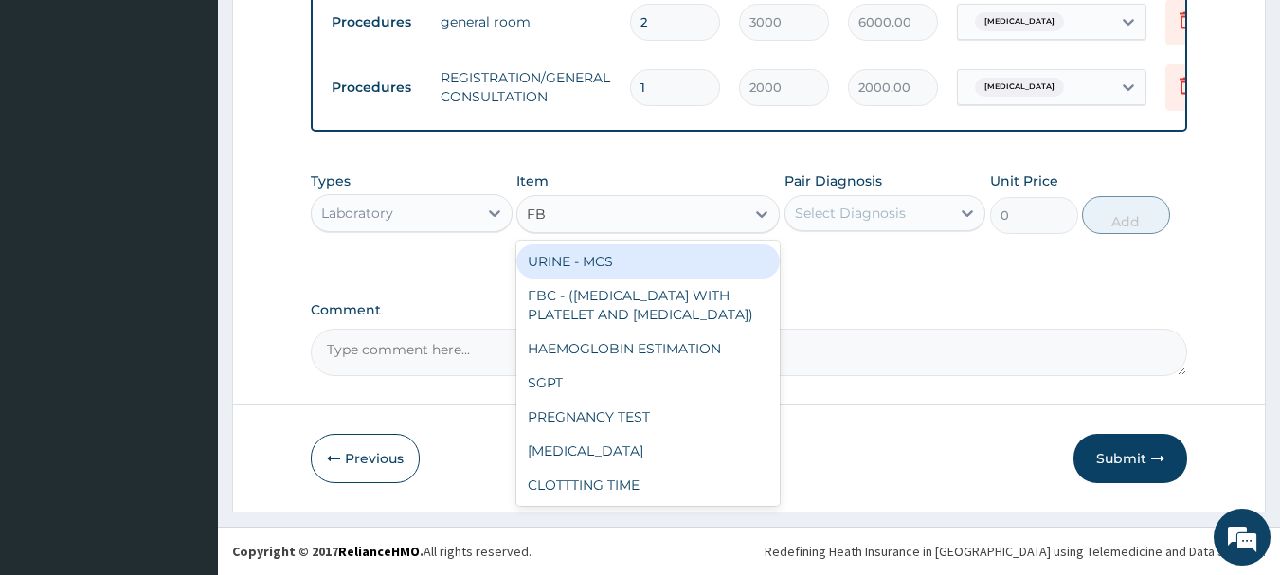
type input "FBC"
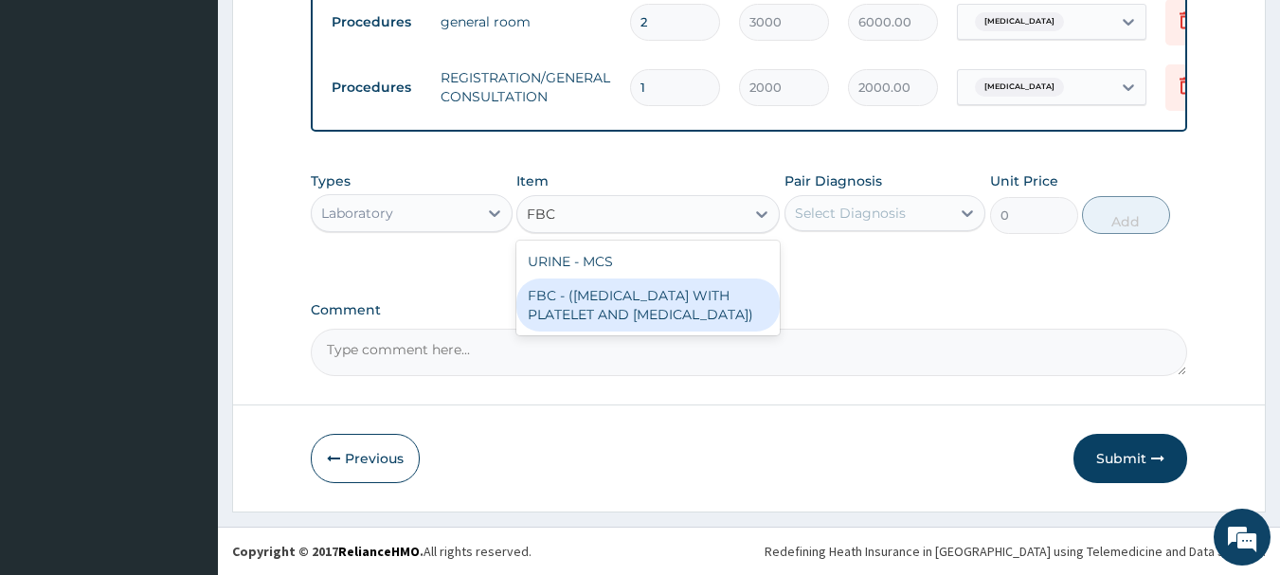
click at [732, 302] on div "FBC - ([MEDICAL_DATA] WITH PLATELET AND [MEDICAL_DATA])" at bounding box center [647, 305] width 263 height 53
type input "2500"
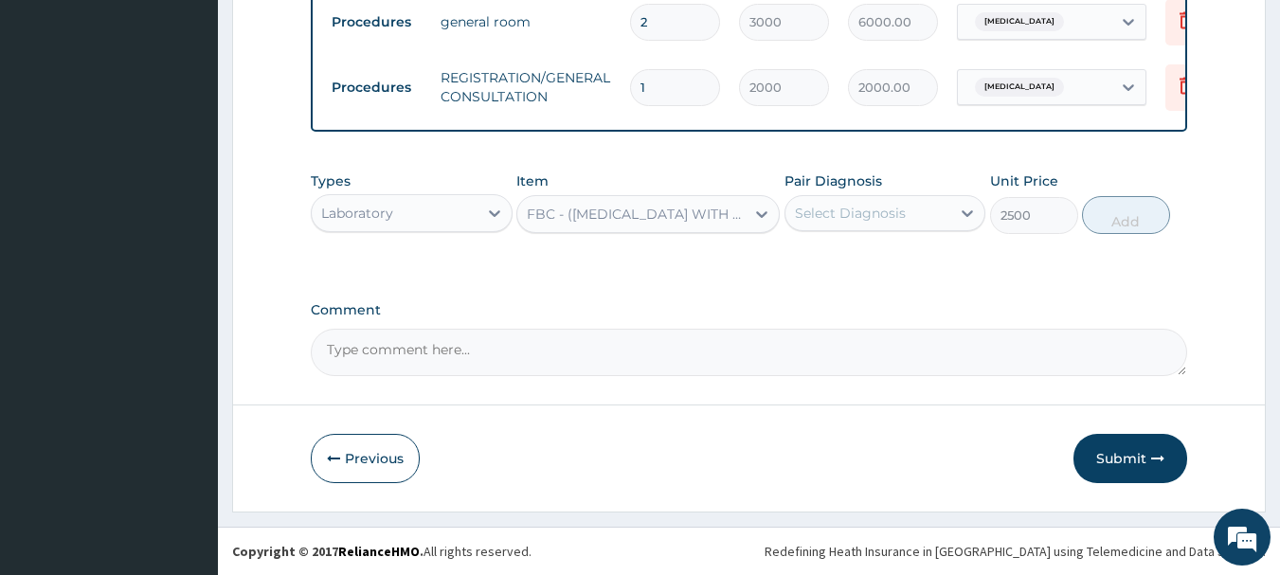
click at [893, 196] on div "Select Diagnosis" at bounding box center [885, 213] width 202 height 36
click at [874, 272] on div "[MEDICAL_DATA]" at bounding box center [885, 262] width 202 height 39
checkbox input "true"
click at [1116, 212] on button "Add" at bounding box center [1126, 215] width 88 height 38
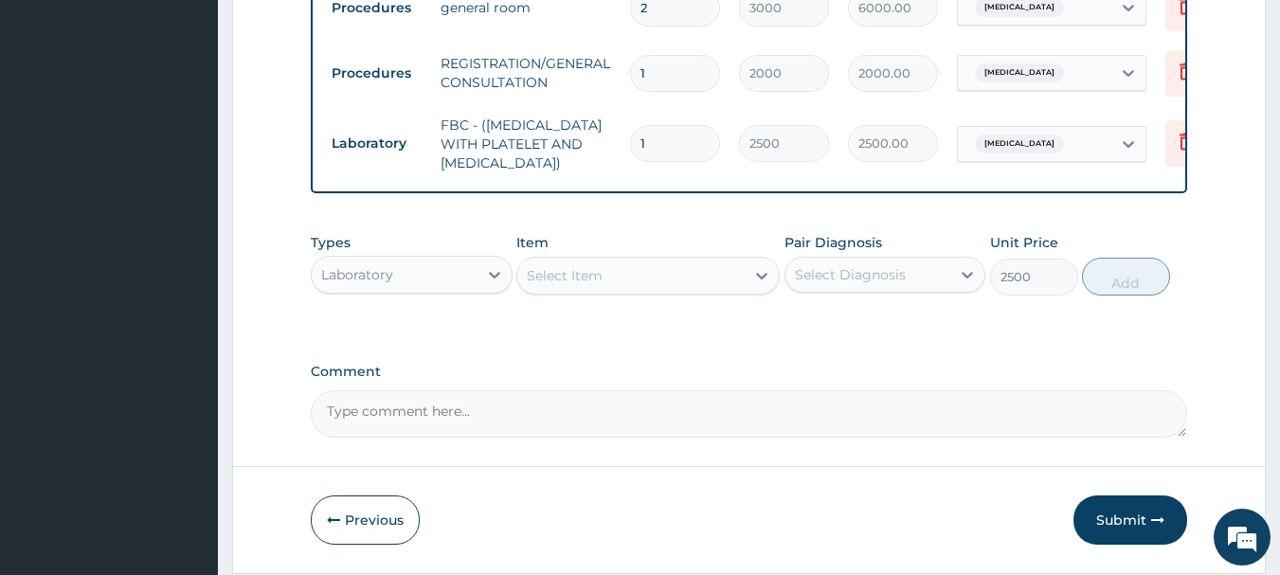
type input "0"
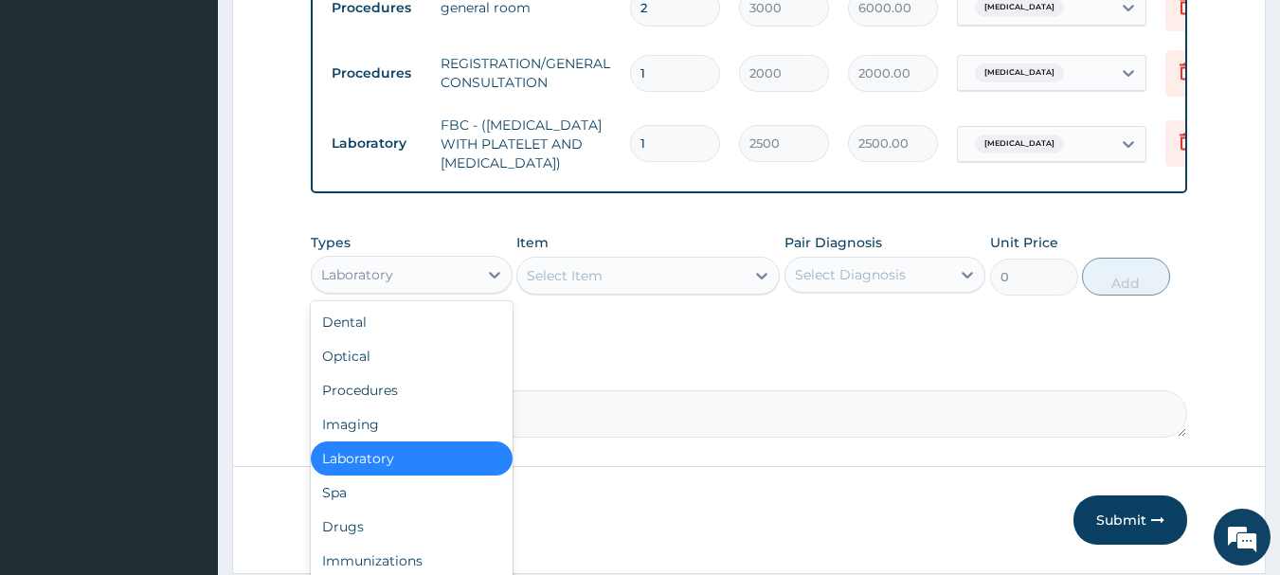
click at [446, 280] on div "Laboratory" at bounding box center [395, 275] width 166 height 30
click at [405, 544] on div "Drugs" at bounding box center [412, 527] width 202 height 34
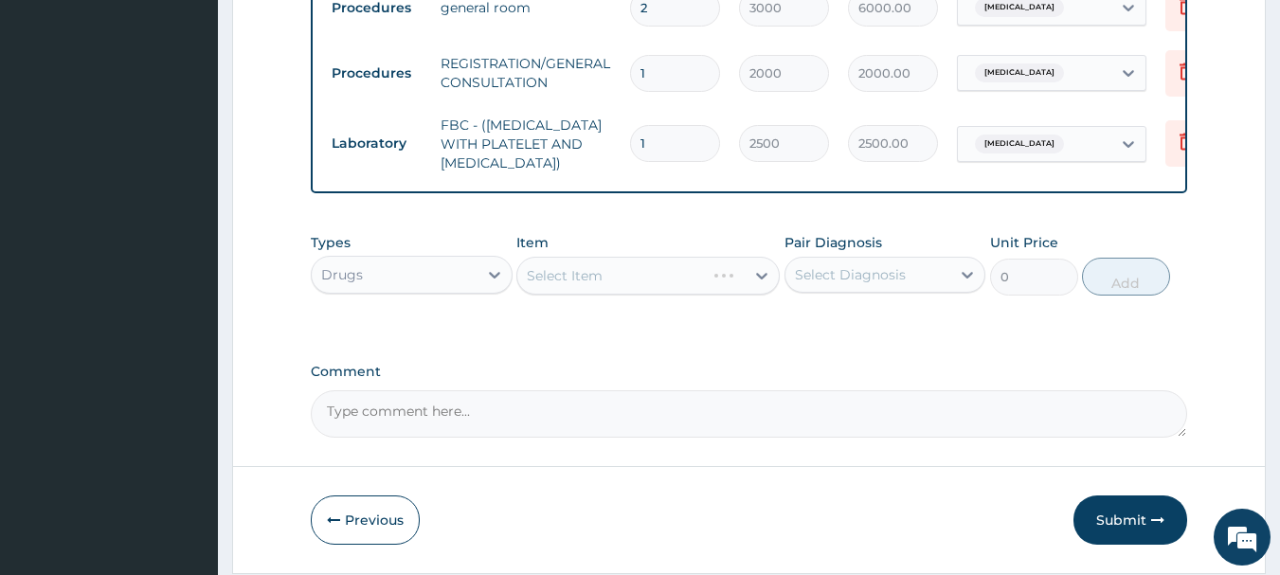
click at [581, 295] on div "Select Item" at bounding box center [647, 276] width 263 height 38
click at [574, 285] on div "Select Item" at bounding box center [565, 275] width 76 height 19
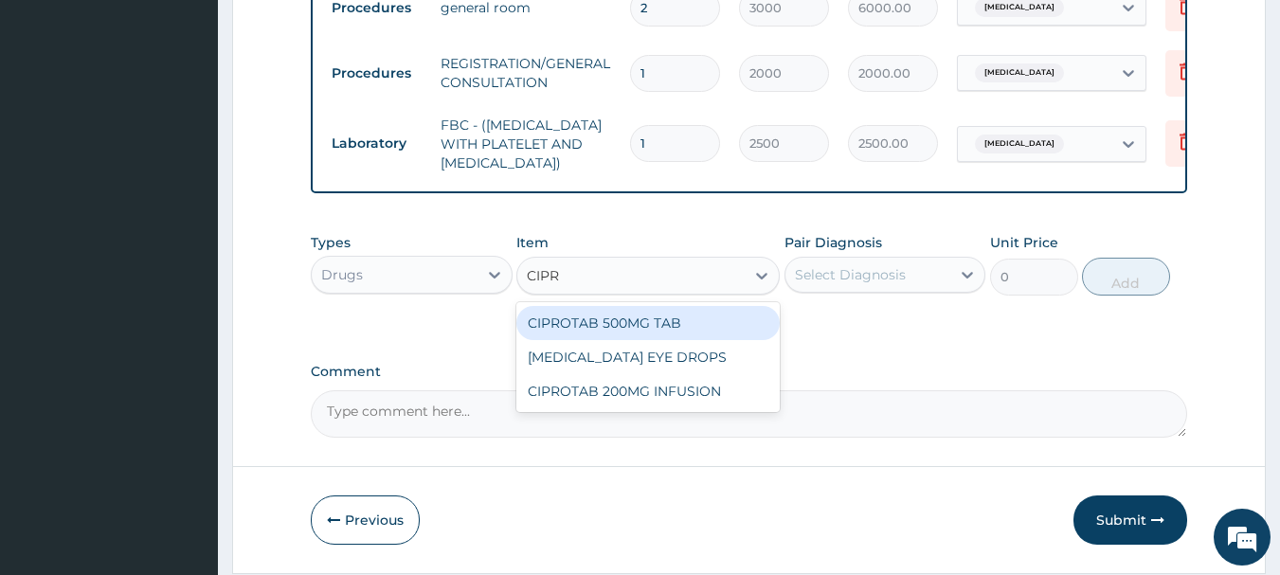
type input "[MEDICAL_DATA]"
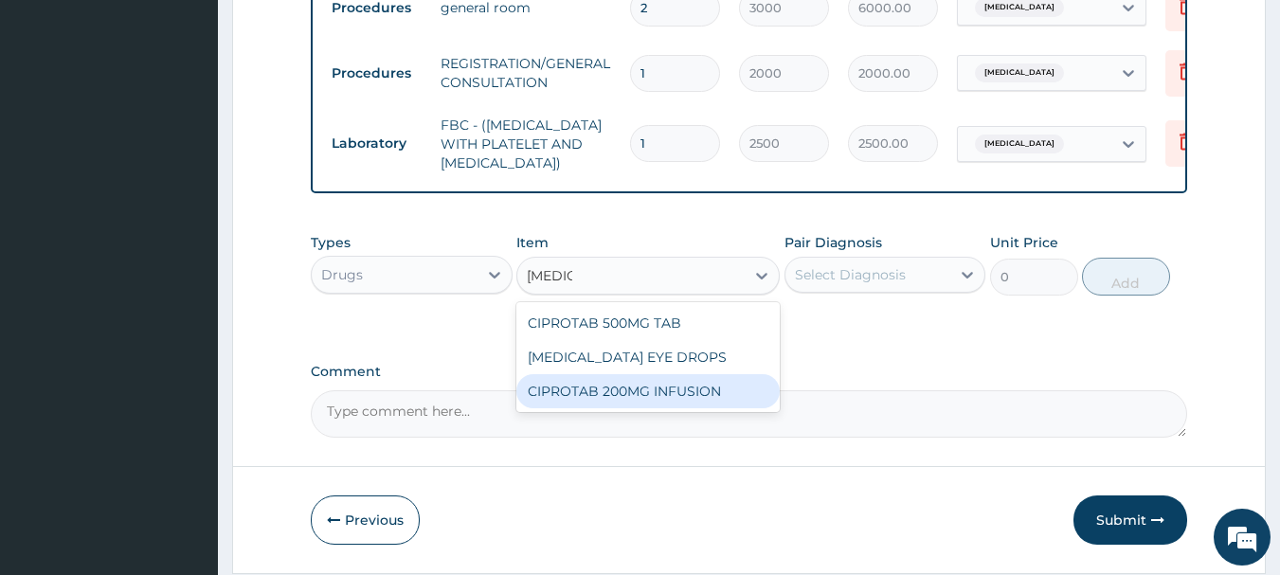
click at [663, 405] on div "CIPROTAB 200MG INFUSION" at bounding box center [647, 391] width 263 height 34
type input "570"
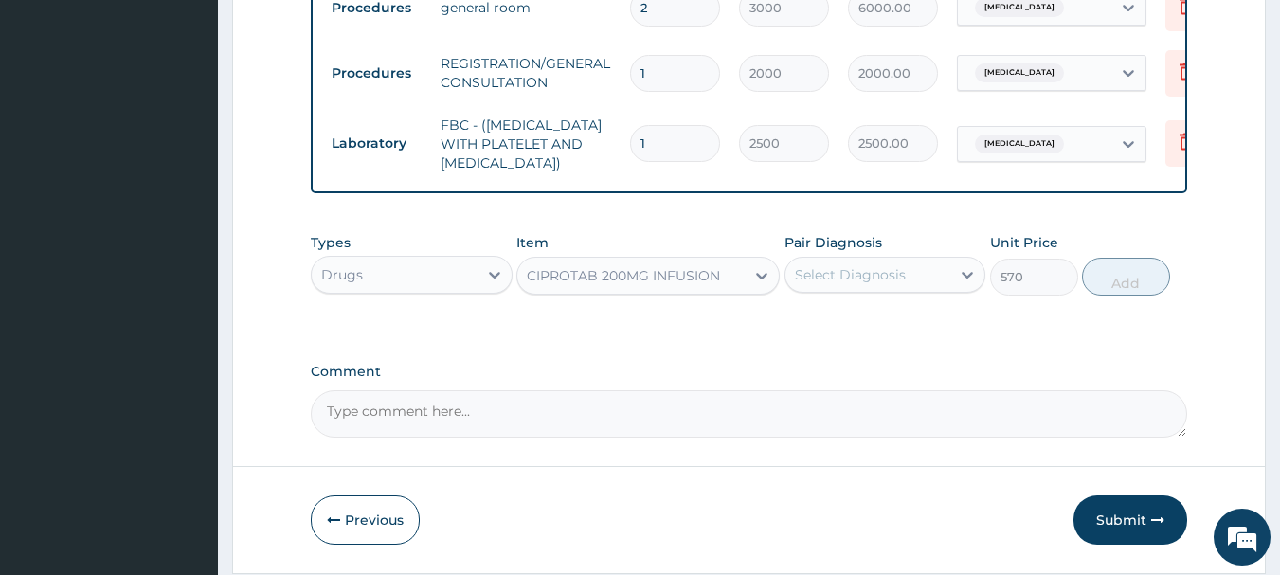
click at [840, 281] on div "Select Diagnosis" at bounding box center [850, 274] width 111 height 19
click at [878, 343] on div "[MEDICAL_DATA]" at bounding box center [885, 323] width 202 height 39
checkbox input "true"
click at [1105, 294] on button "Add" at bounding box center [1126, 277] width 88 height 38
type input "0"
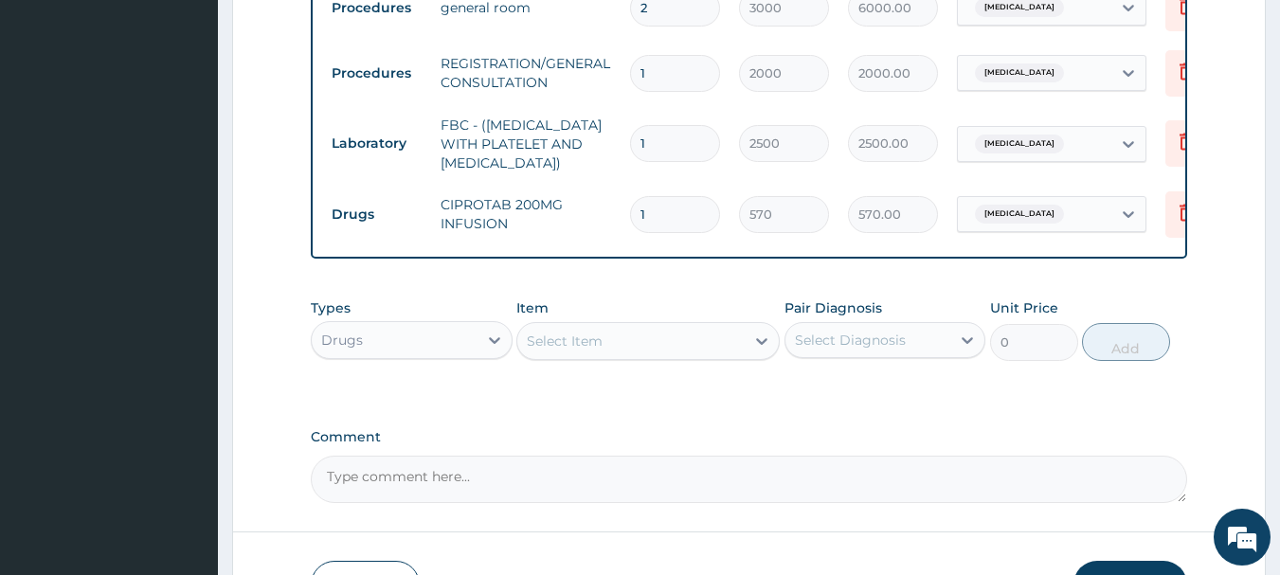
type input "0.00"
type input "3"
type input "1710.00"
type input "3"
click at [588, 350] on div "Select Item" at bounding box center [565, 341] width 76 height 19
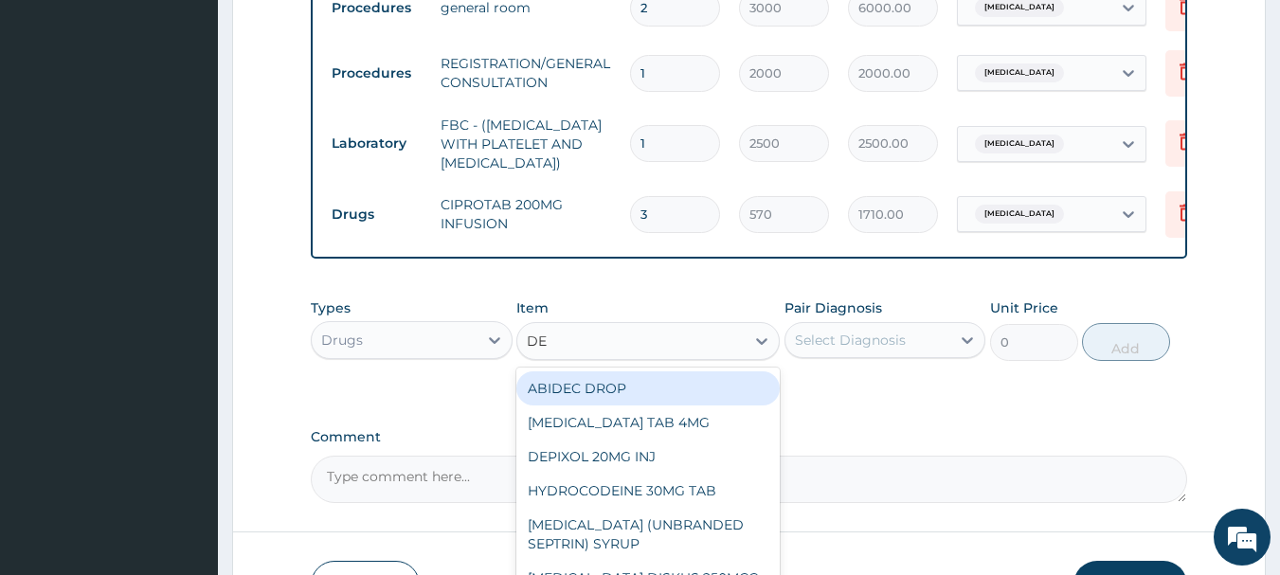
type input "DEX"
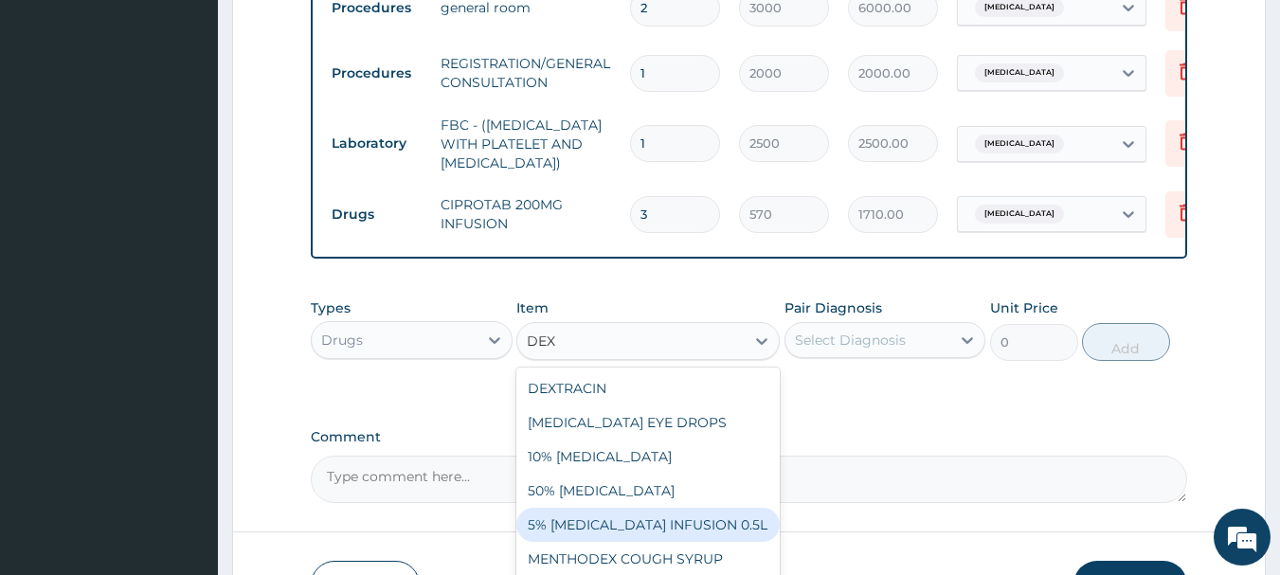
click at [635, 535] on div "5% [MEDICAL_DATA] INFUSION 0.5L" at bounding box center [647, 525] width 263 height 34
type input "1000"
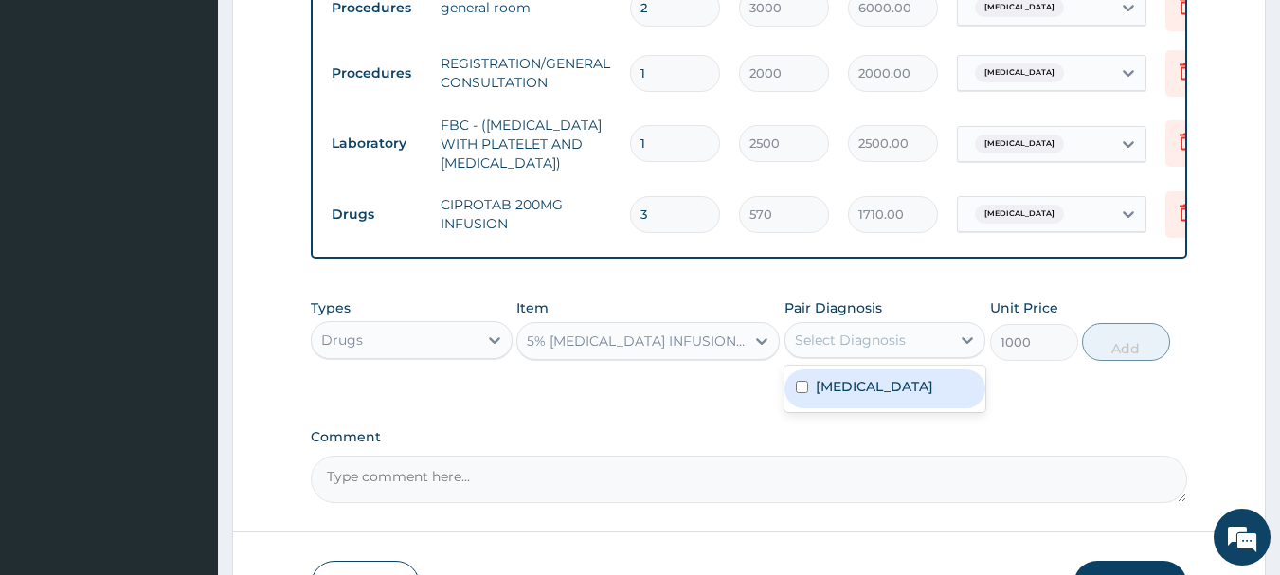
click at [860, 350] on div "Select Diagnosis" at bounding box center [850, 340] width 111 height 19
click at [857, 393] on label "[MEDICAL_DATA]" at bounding box center [874, 386] width 117 height 19
checkbox input "true"
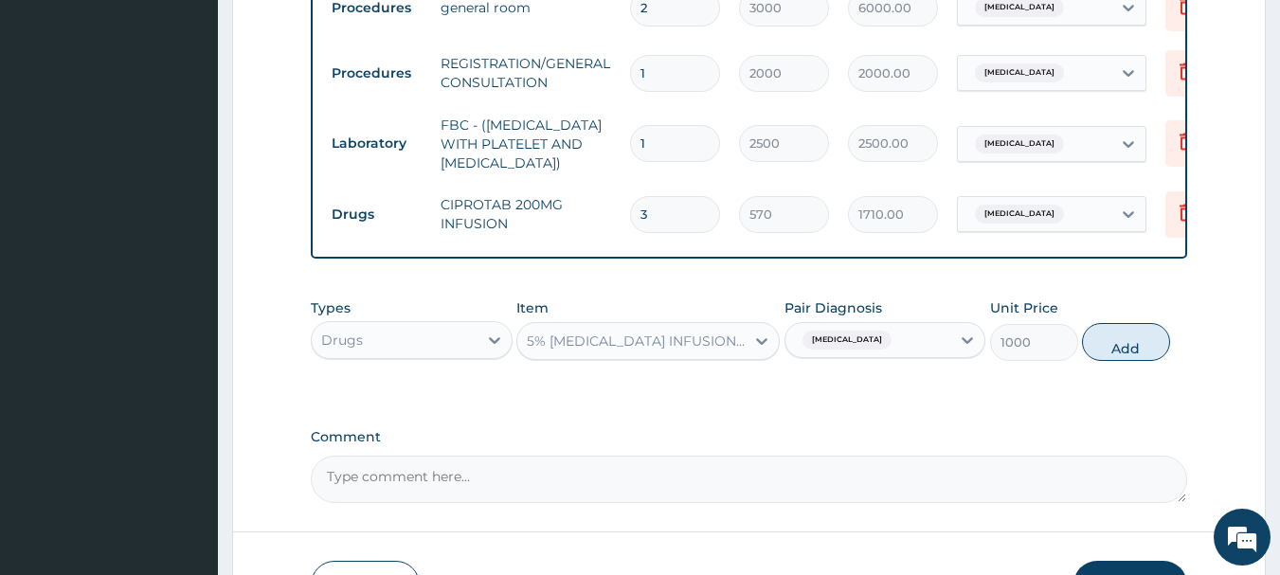
click at [1080, 350] on div "Types Drugs Item 5% [MEDICAL_DATA] INFUSION 0.5L Pair Diagnosis [MEDICAL_DATA] …" at bounding box center [749, 329] width 877 height 81
click at [1105, 354] on button "Add" at bounding box center [1126, 342] width 88 height 38
type input "0"
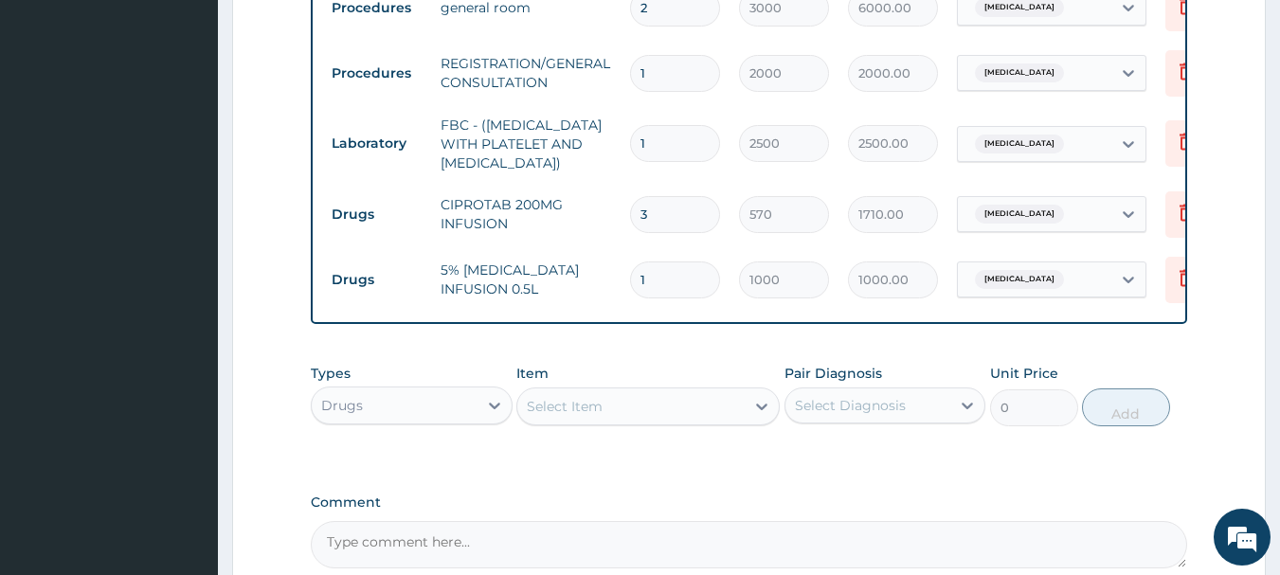
click at [557, 422] on div "Select Item" at bounding box center [630, 406] width 227 height 30
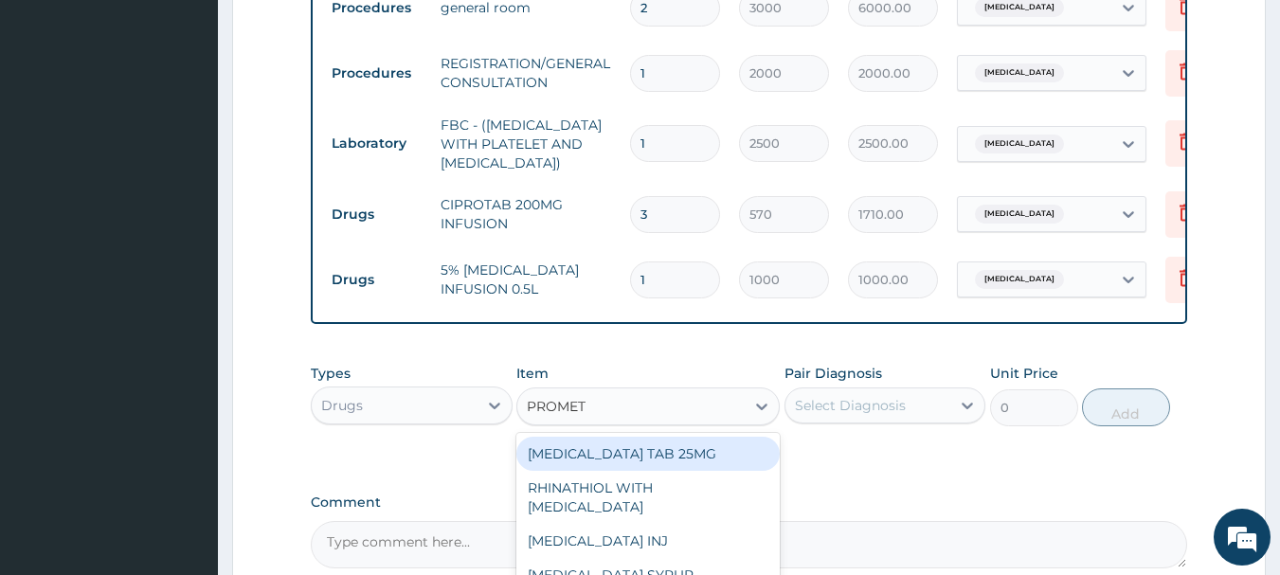
type input "PROMETH"
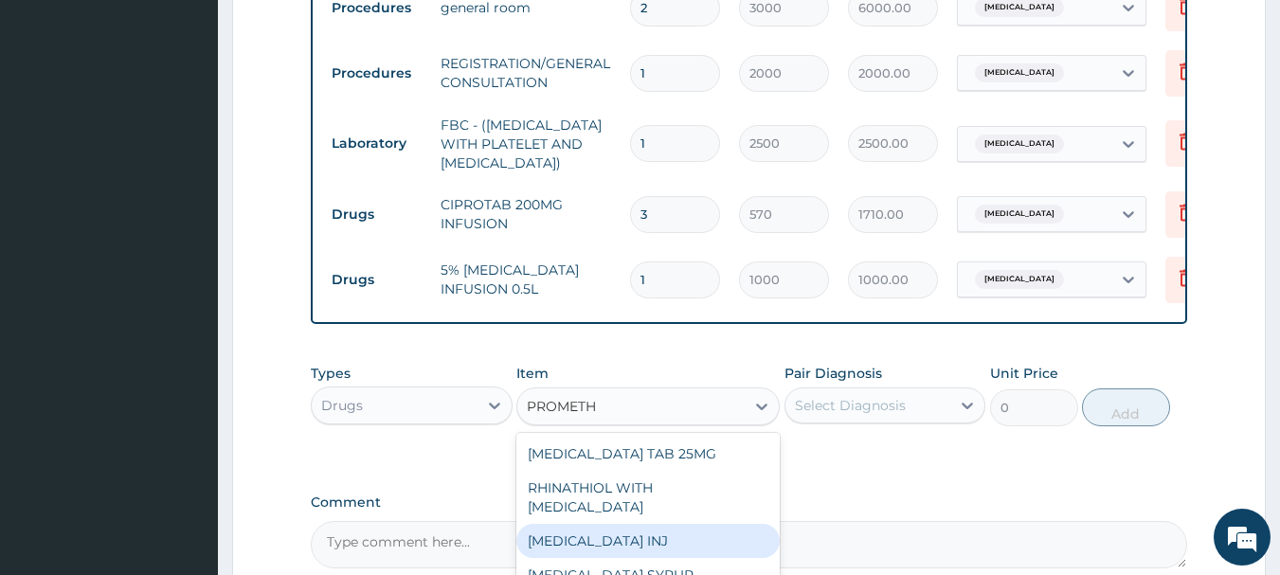
click at [659, 558] on div "[MEDICAL_DATA] INJ" at bounding box center [647, 541] width 263 height 34
type input "150"
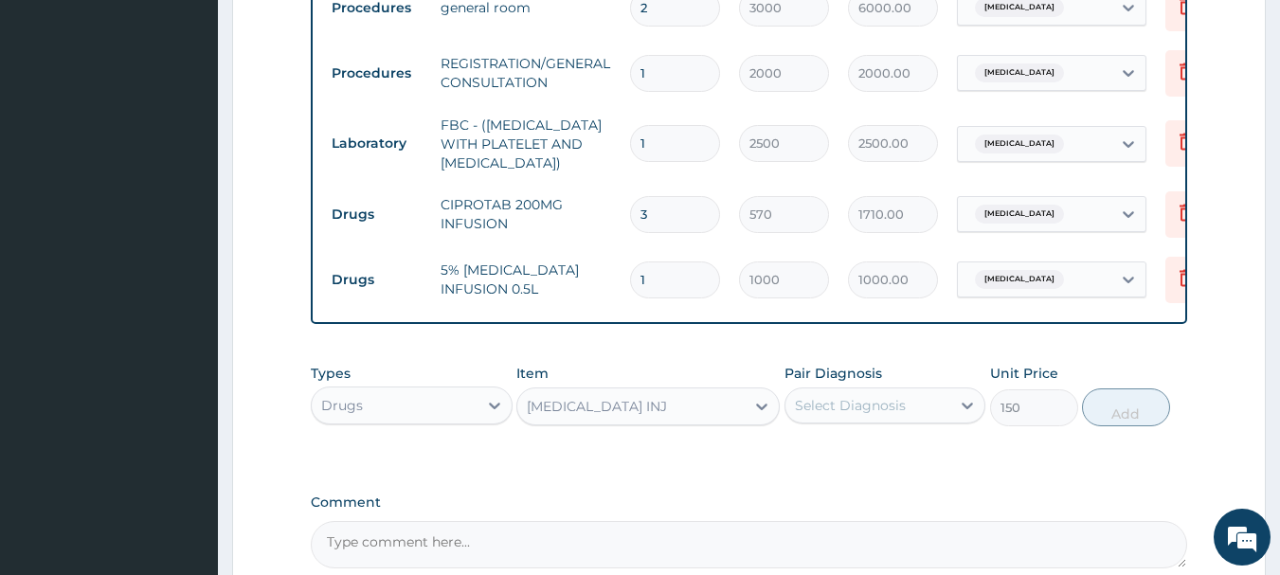
click at [865, 413] on div "Select Diagnosis" at bounding box center [850, 405] width 111 height 19
click at [903, 458] on div "[MEDICAL_DATA]" at bounding box center [885, 454] width 202 height 39
checkbox input "true"
click at [1125, 422] on button "Add" at bounding box center [1126, 407] width 88 height 38
type input "0"
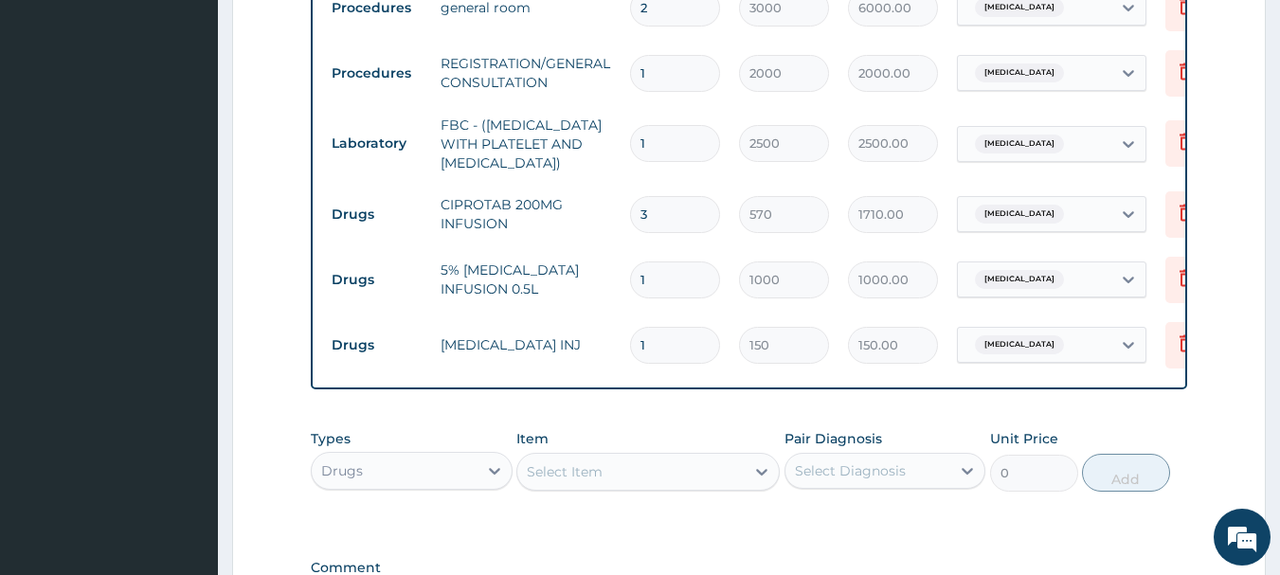
click at [550, 467] on div "Select Item" at bounding box center [647, 472] width 263 height 38
click at [559, 477] on div "Select Item" at bounding box center [565, 471] width 76 height 19
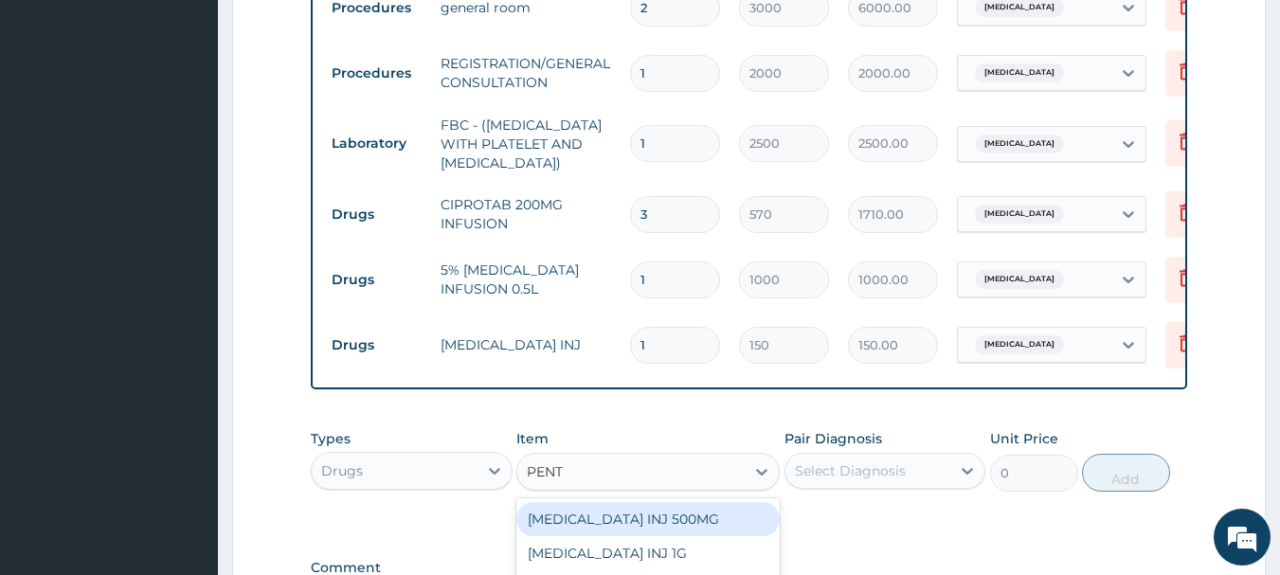
type input "PENTA"
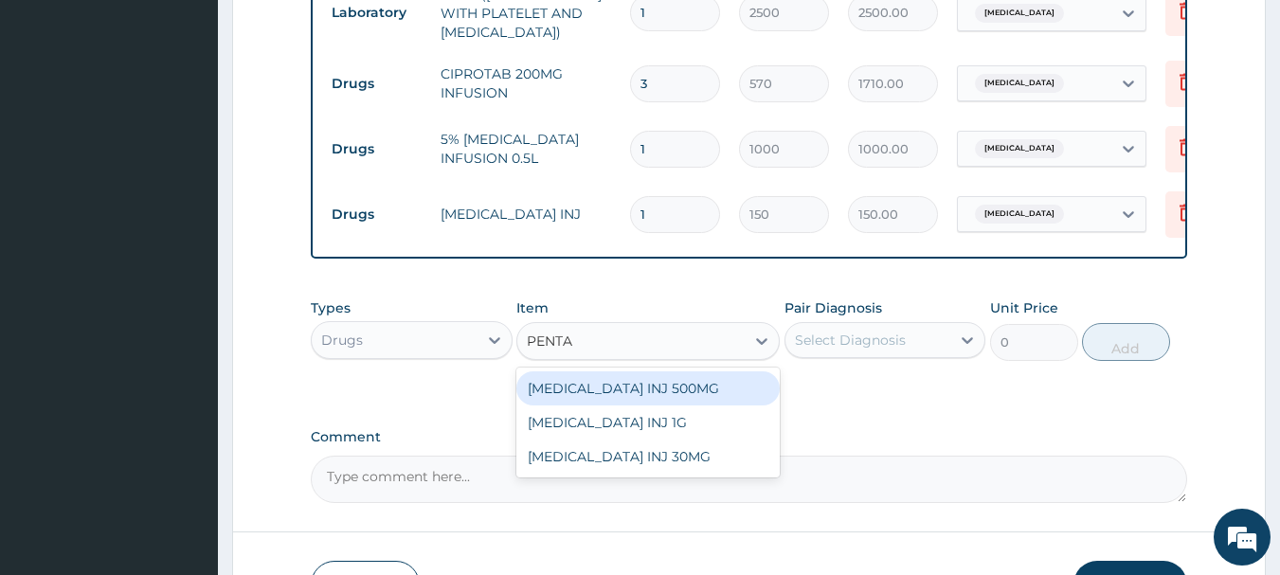
scroll to position [997, 0]
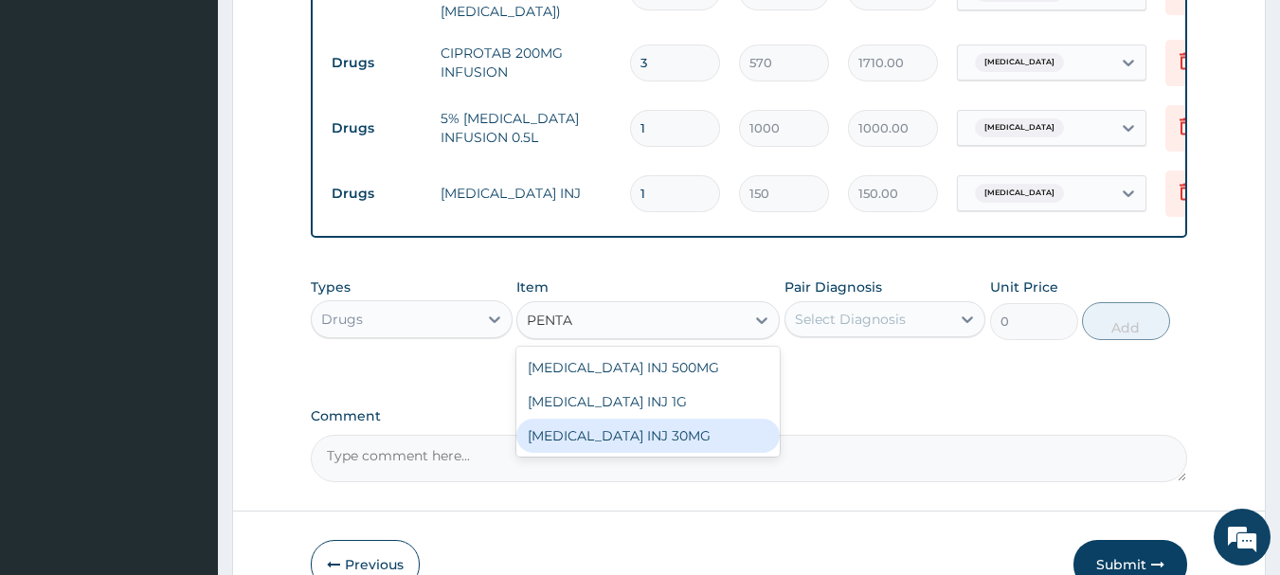
click at [564, 449] on div "[MEDICAL_DATA] INJ 30MG" at bounding box center [647, 436] width 263 height 34
type input "300"
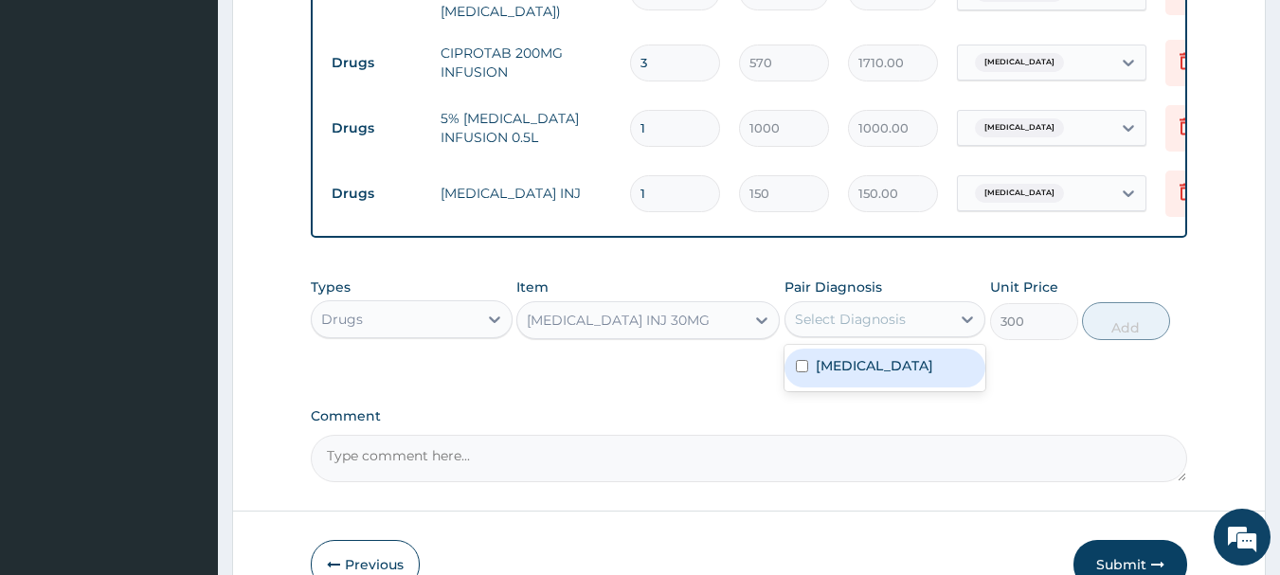
click at [831, 329] on div "Select Diagnosis" at bounding box center [850, 319] width 111 height 19
click at [839, 387] on div "[MEDICAL_DATA]" at bounding box center [885, 368] width 202 height 39
checkbox input "true"
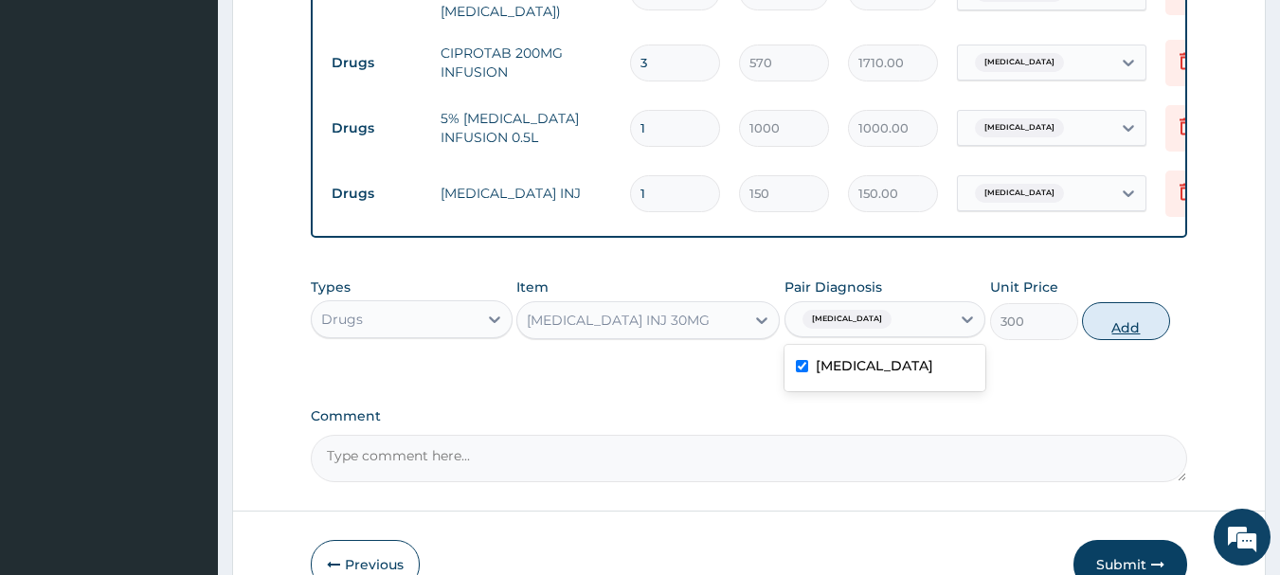
click at [1125, 340] on button "Add" at bounding box center [1126, 321] width 88 height 38
type input "0"
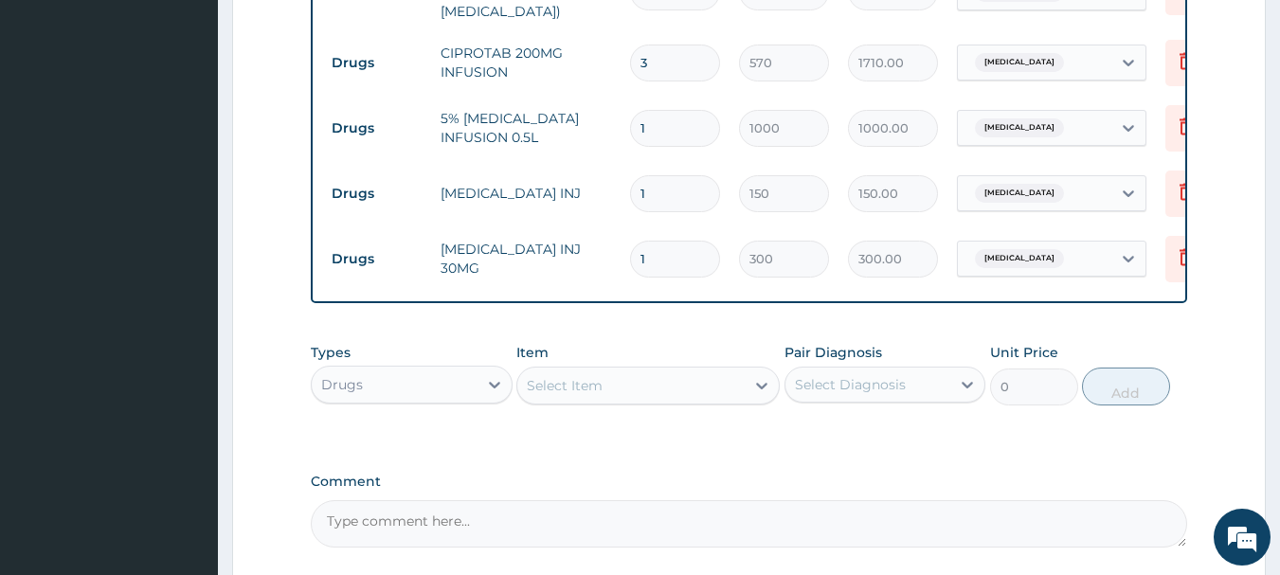
click at [542, 392] on div "Select Item" at bounding box center [565, 385] width 76 height 19
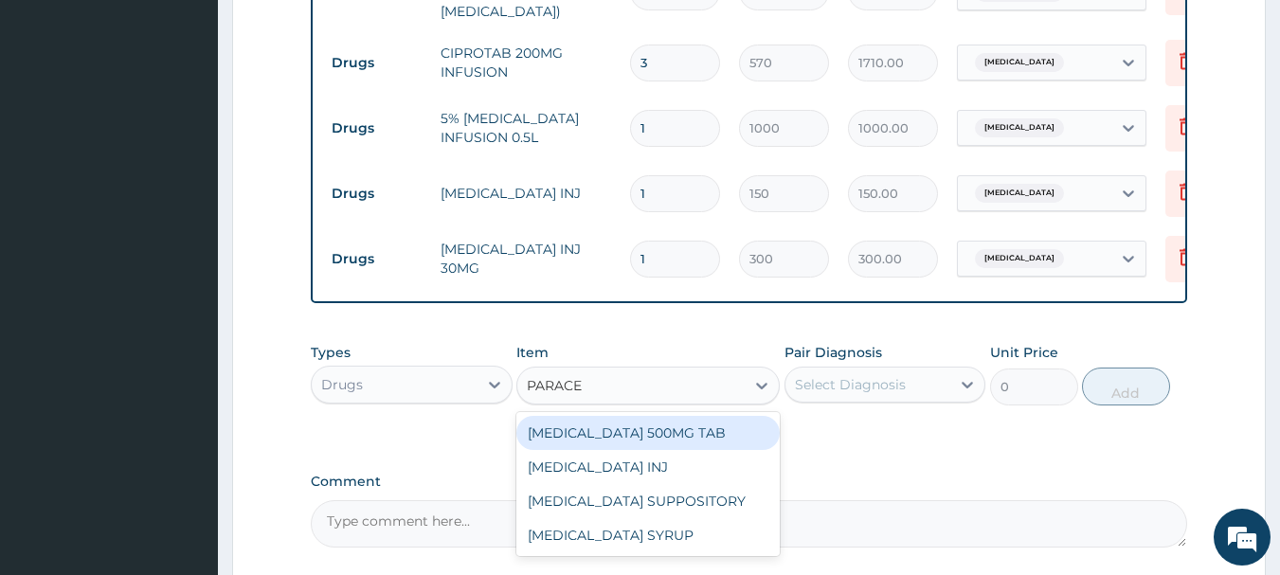
type input "PARACET"
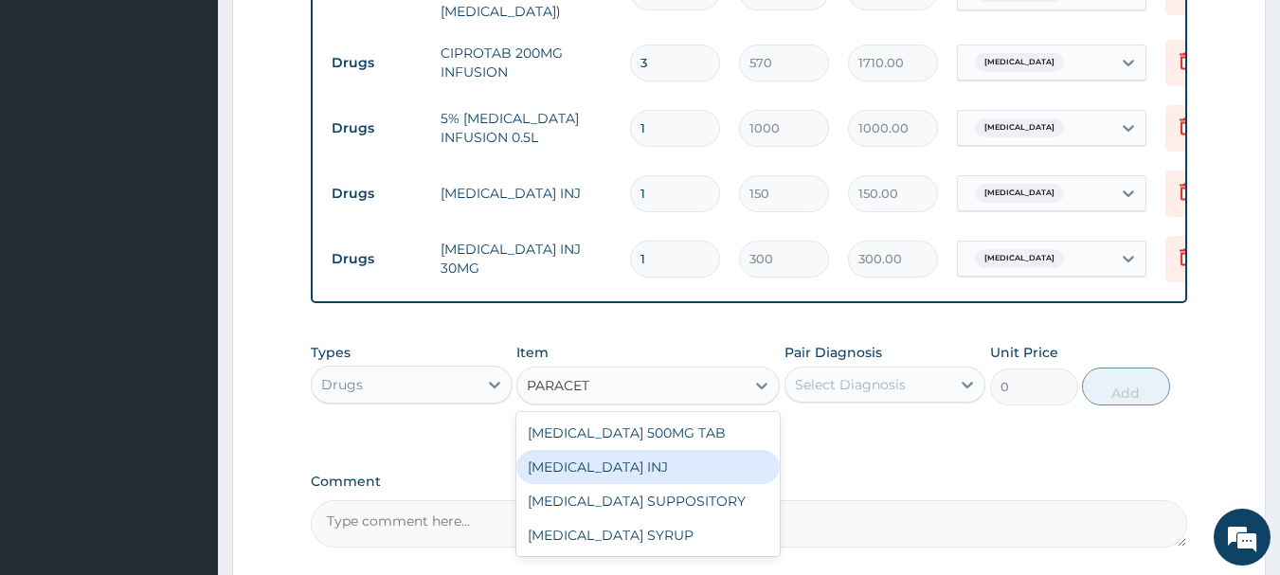
click at [663, 477] on div "PARACETAMOL INJ" at bounding box center [647, 467] width 263 height 34
type input "165"
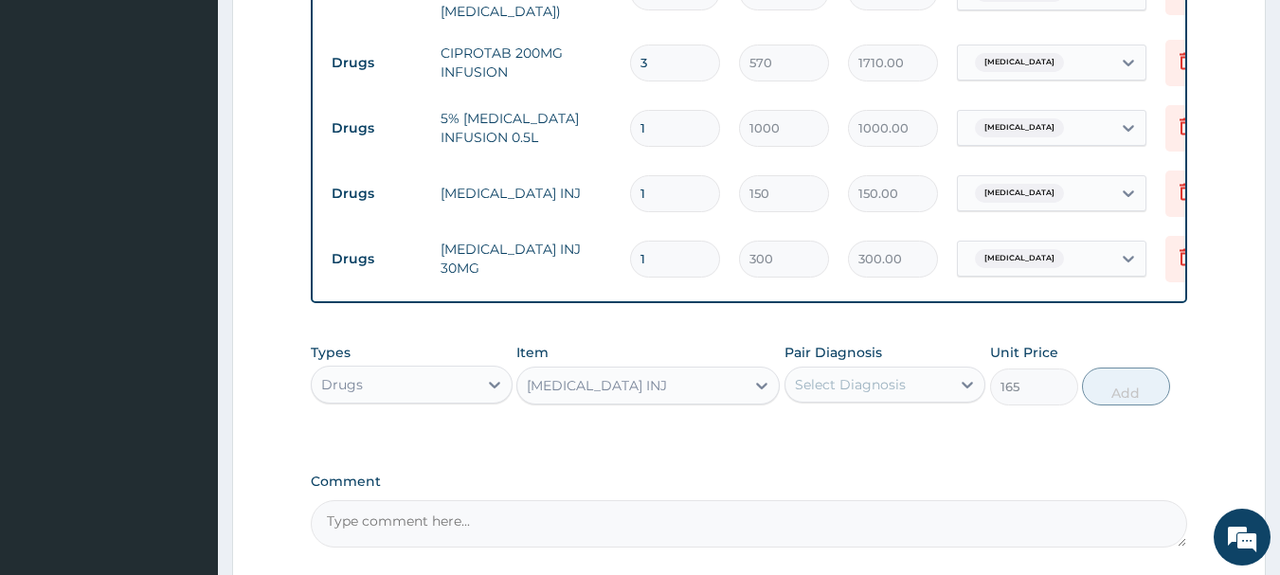
click at [919, 400] on div "Select Diagnosis" at bounding box center [868, 384] width 166 height 30
click at [907, 450] on div "Appendicitis" at bounding box center [885, 433] width 202 height 39
checkbox input "true"
click at [1141, 397] on button "Add" at bounding box center [1126, 387] width 88 height 38
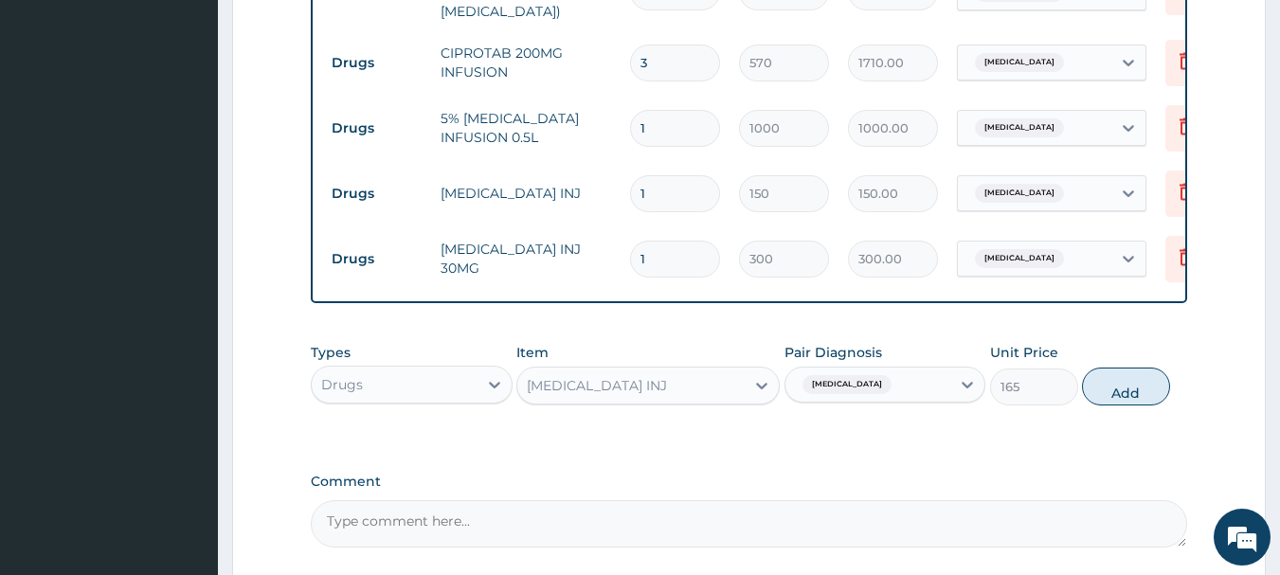
type input "0"
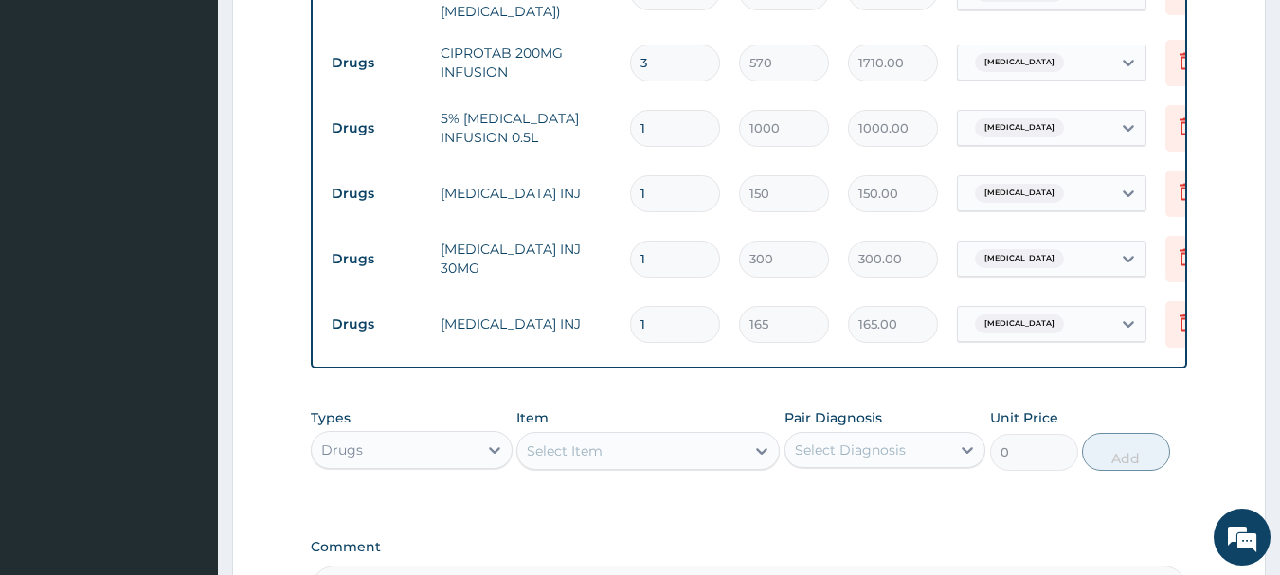
type input "0.00"
type input "4"
type input "660.00"
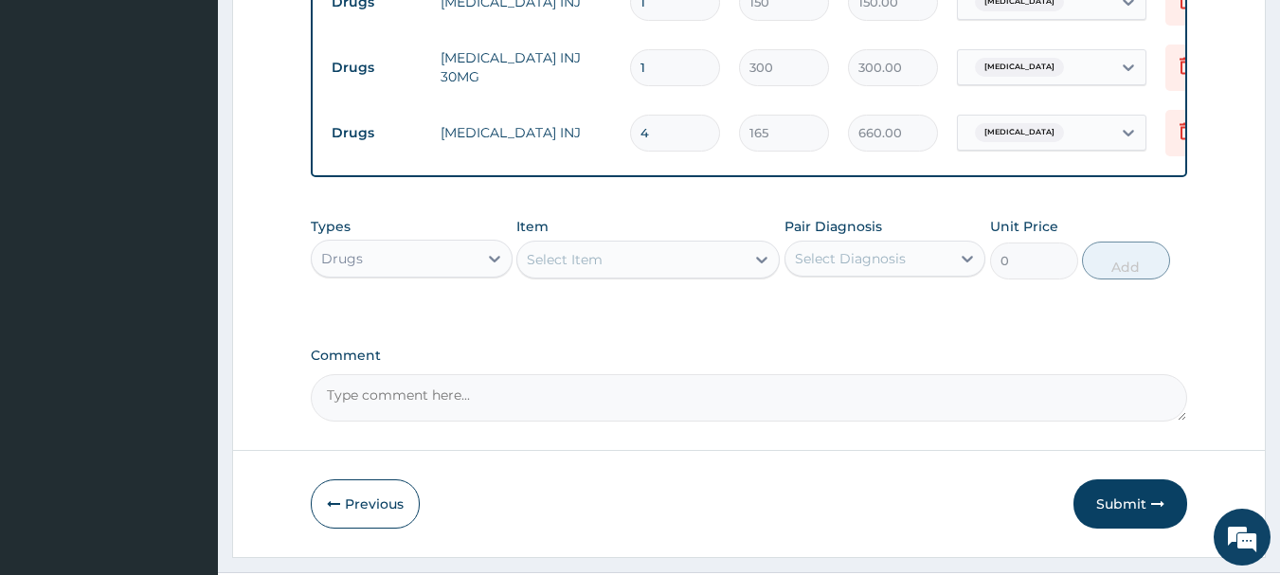
scroll to position [1249, 0]
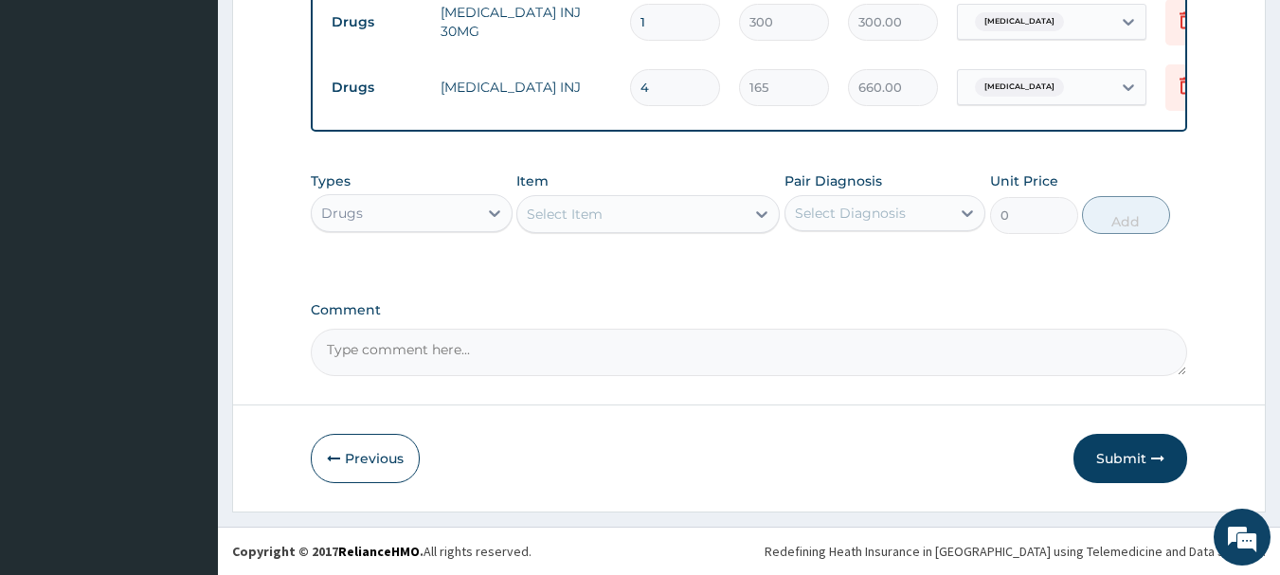
type input "4"
click at [612, 201] on div "Select Item" at bounding box center [630, 214] width 227 height 30
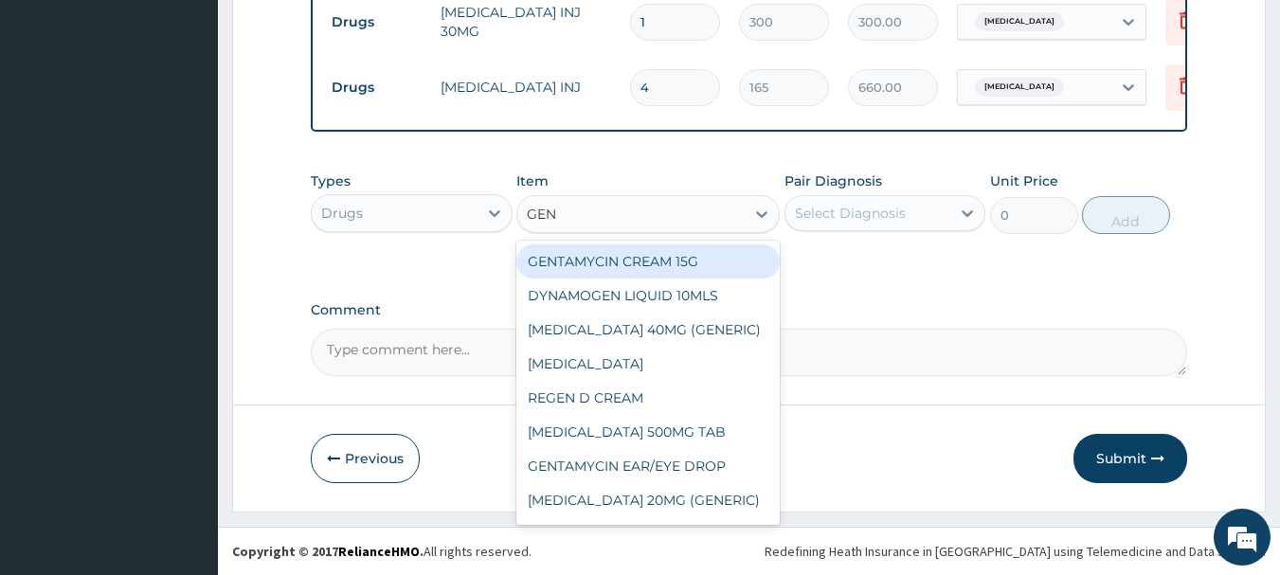
type input "GENT"
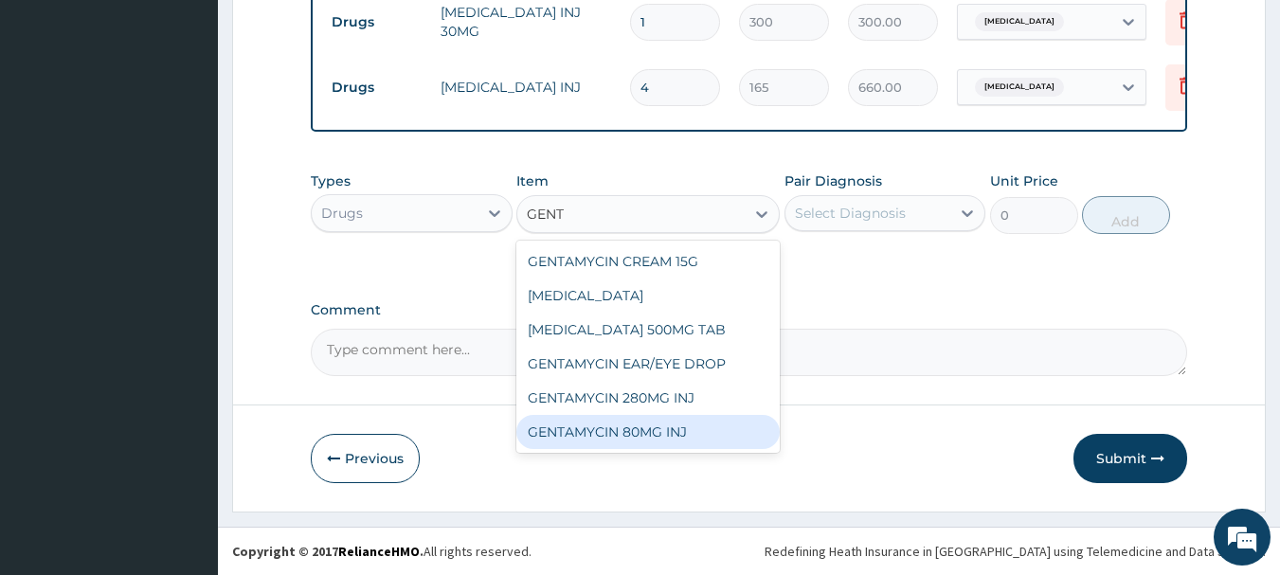
click at [652, 431] on div "GENTAMYCIN 80MG INJ" at bounding box center [647, 432] width 263 height 34
type input "150"
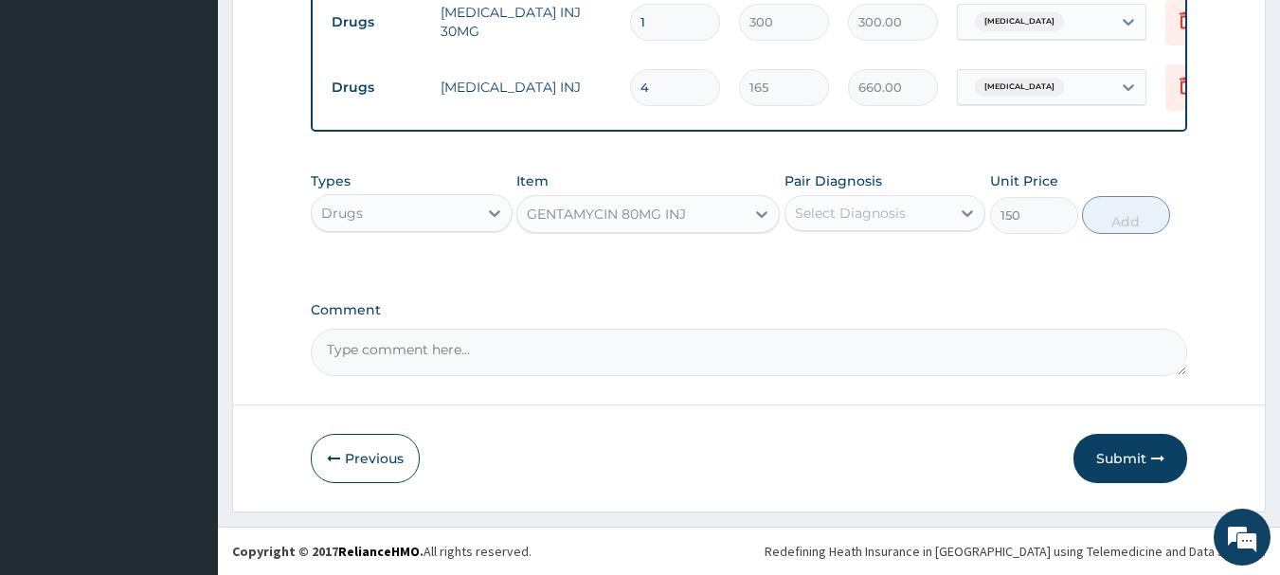
click at [815, 192] on div "Pair Diagnosis Select Diagnosis" at bounding box center [885, 202] width 202 height 63
click at [853, 283] on div "Appendicitis" at bounding box center [885, 262] width 202 height 46
click at [854, 267] on label "Appendicitis" at bounding box center [874, 259] width 117 height 19
checkbox input "true"
click at [1121, 226] on button "Add" at bounding box center [1126, 215] width 88 height 38
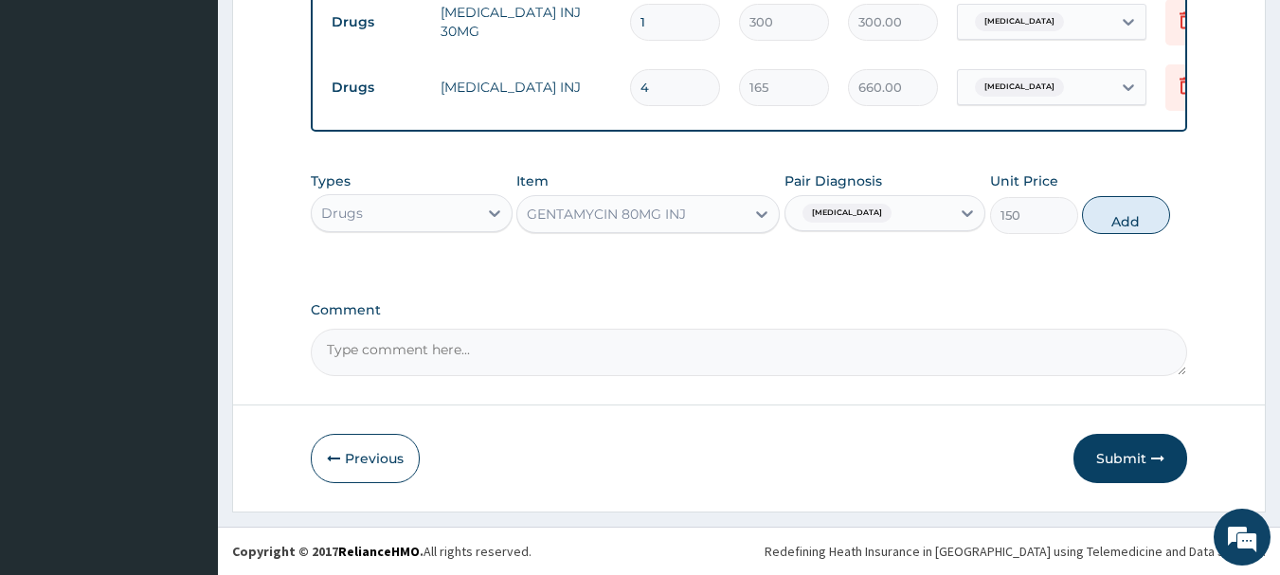
type input "0"
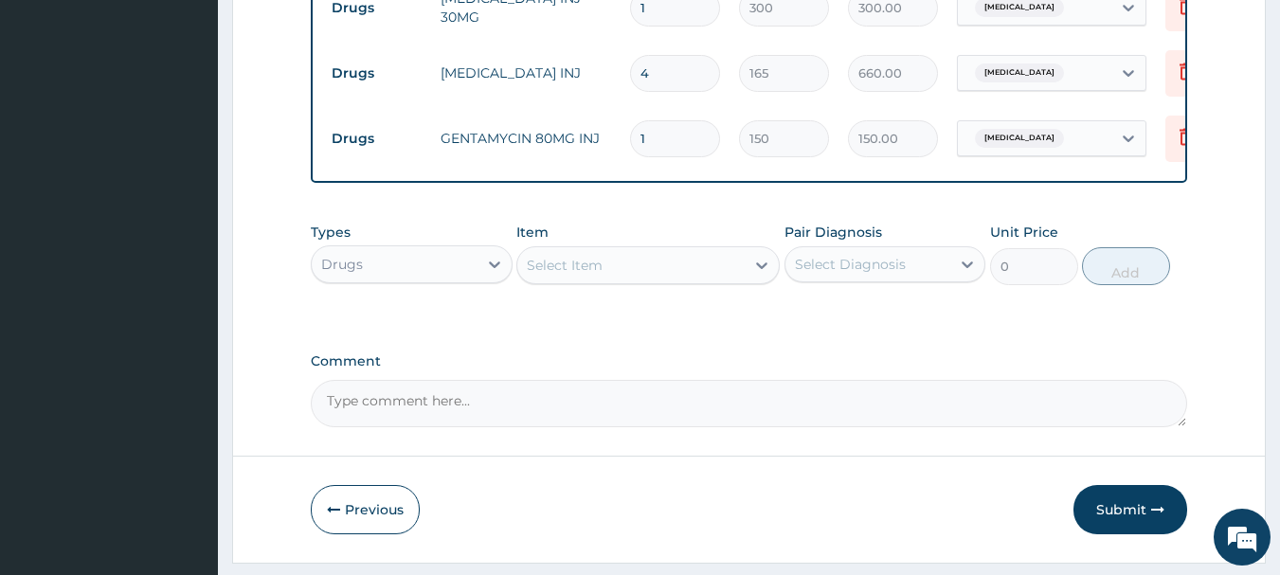
type input "0.00"
type input "3"
type input "450.00"
type input "3"
click at [582, 275] on div "Select Item" at bounding box center [565, 265] width 76 height 19
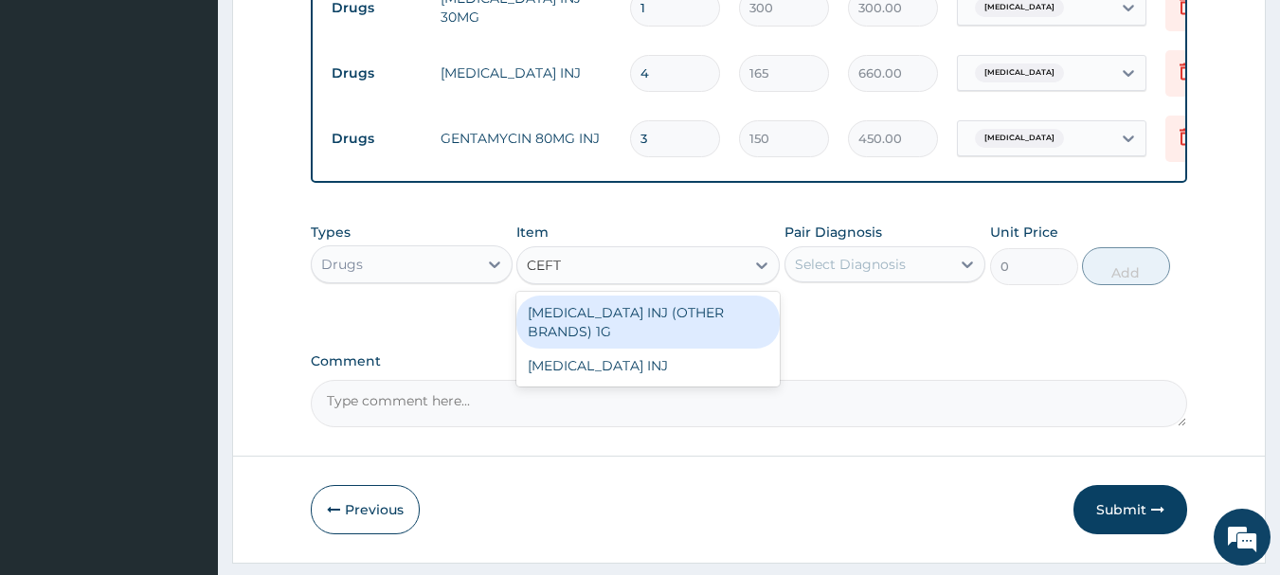
type input "CEFTR"
click at [674, 341] on div "[MEDICAL_DATA] INJ (OTHER BRANDS) 1G" at bounding box center [647, 322] width 263 height 53
type input "1550"
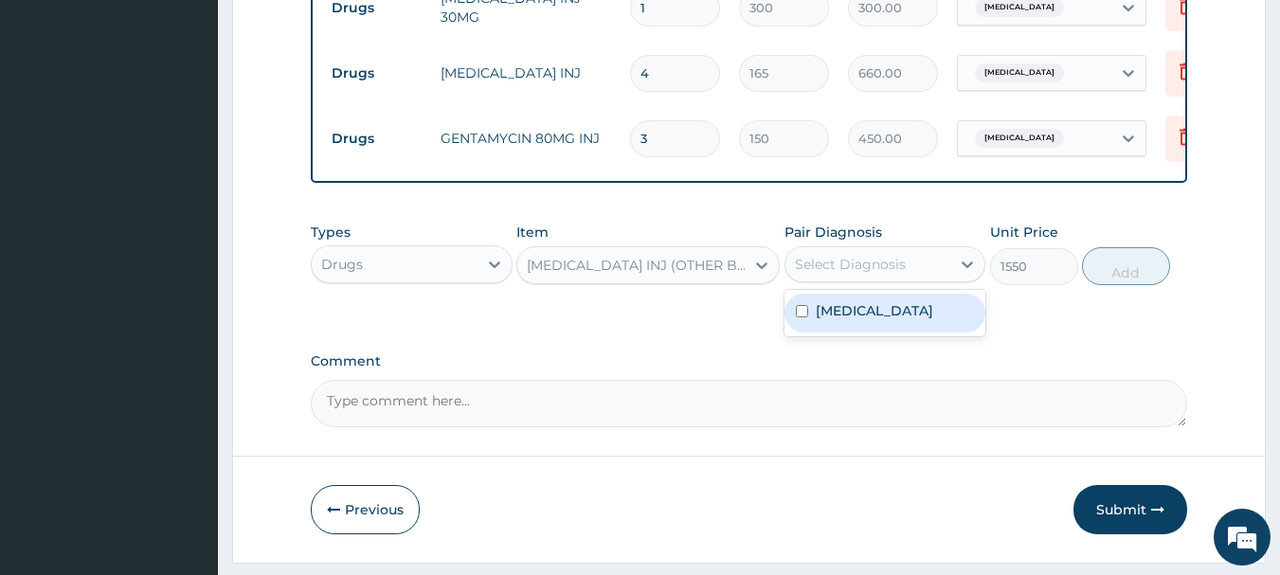
click at [852, 279] on div "Select Diagnosis" at bounding box center [868, 264] width 166 height 30
click at [854, 332] on div "Appendicitis" at bounding box center [885, 313] width 202 height 39
checkbox input "true"
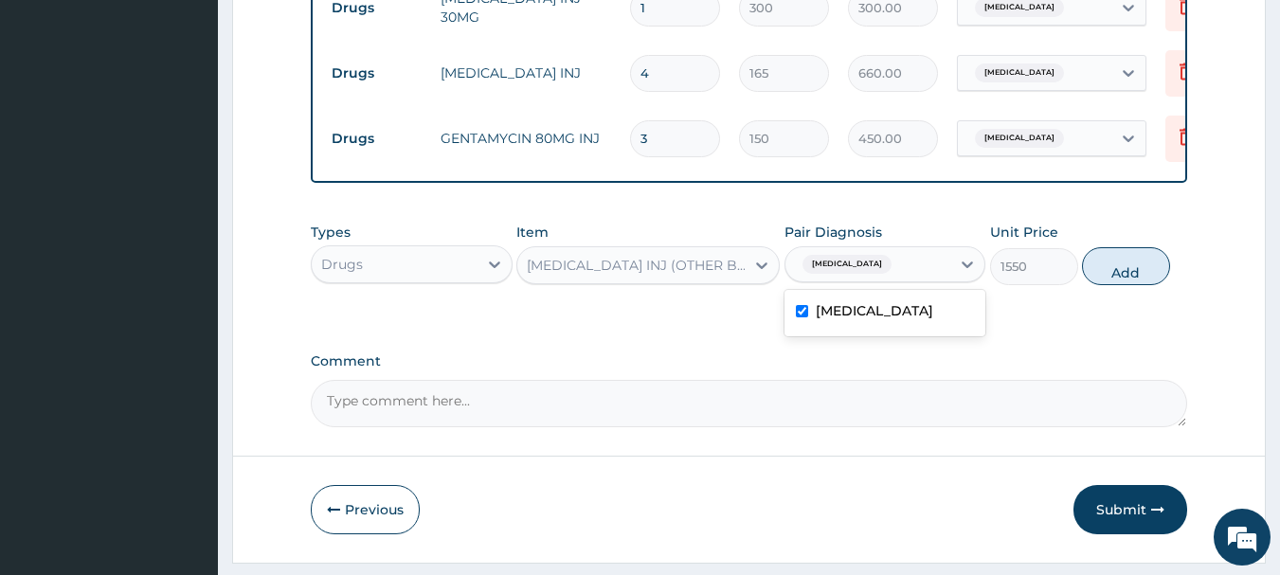
click at [1140, 279] on button "Add" at bounding box center [1126, 266] width 88 height 38
type input "0"
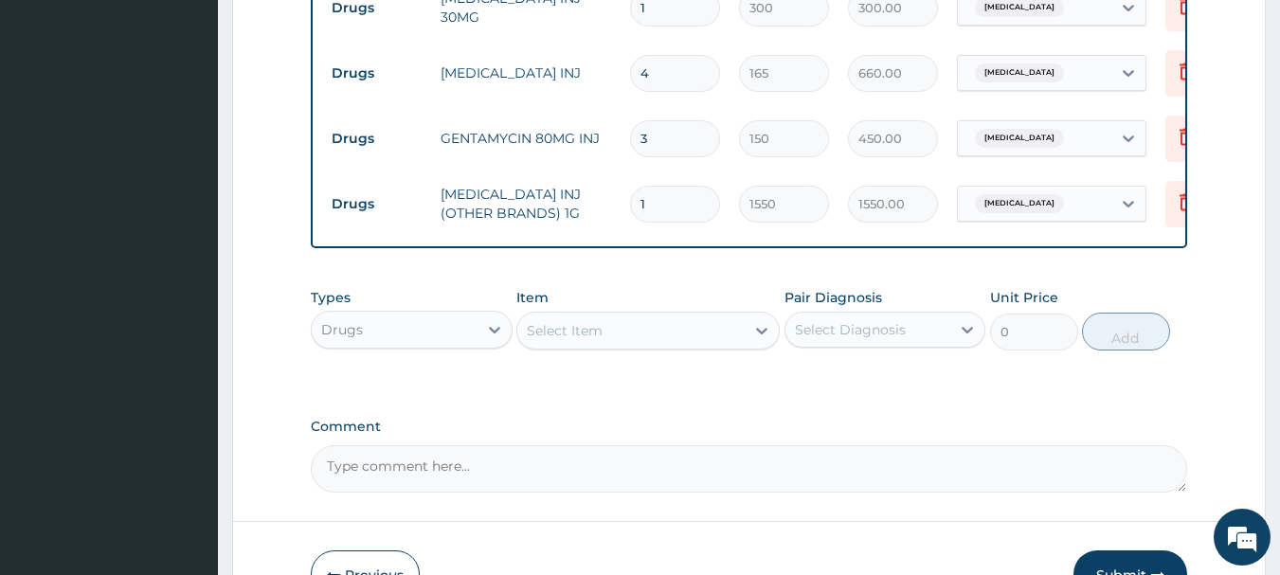
type input "0.00"
type input "2"
type input "3100.00"
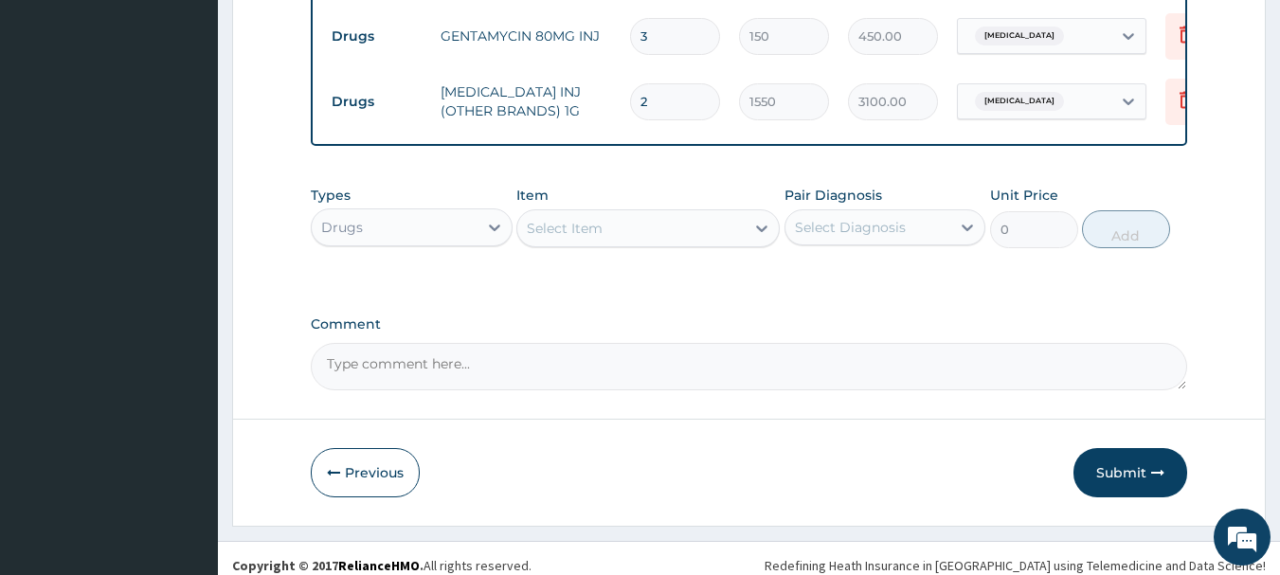
scroll to position [1379, 0]
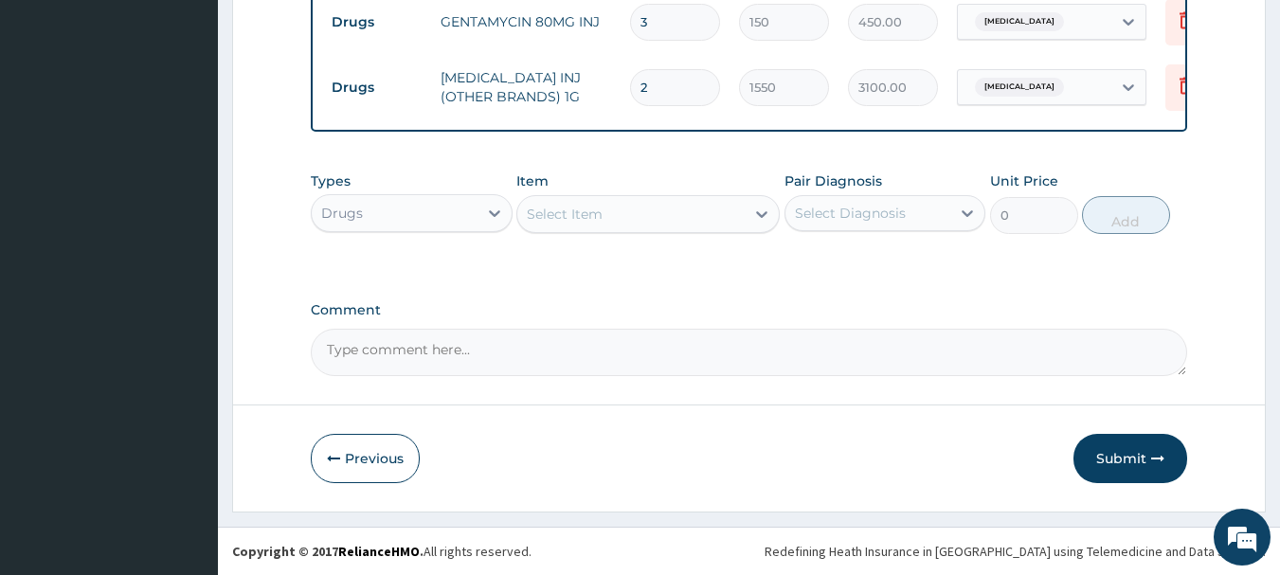
type input "2"
click at [667, 207] on div "Select Item" at bounding box center [630, 214] width 227 height 30
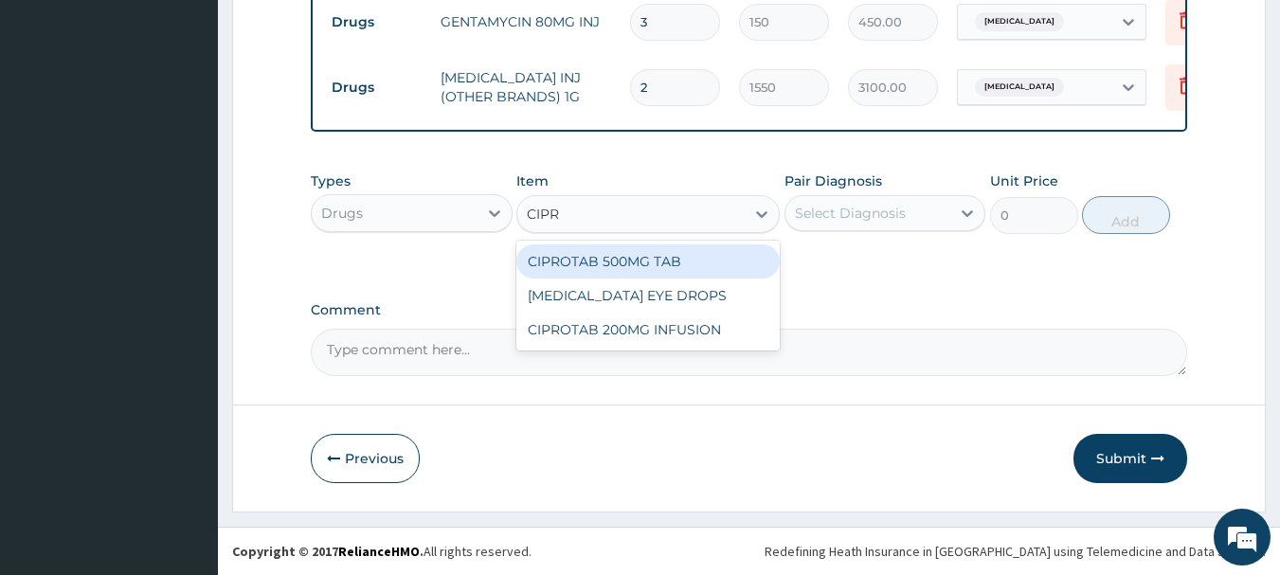
type input "CIPRO"
click at [601, 261] on div "CIPROTAB 500MG TAB" at bounding box center [647, 261] width 263 height 34
type input "120"
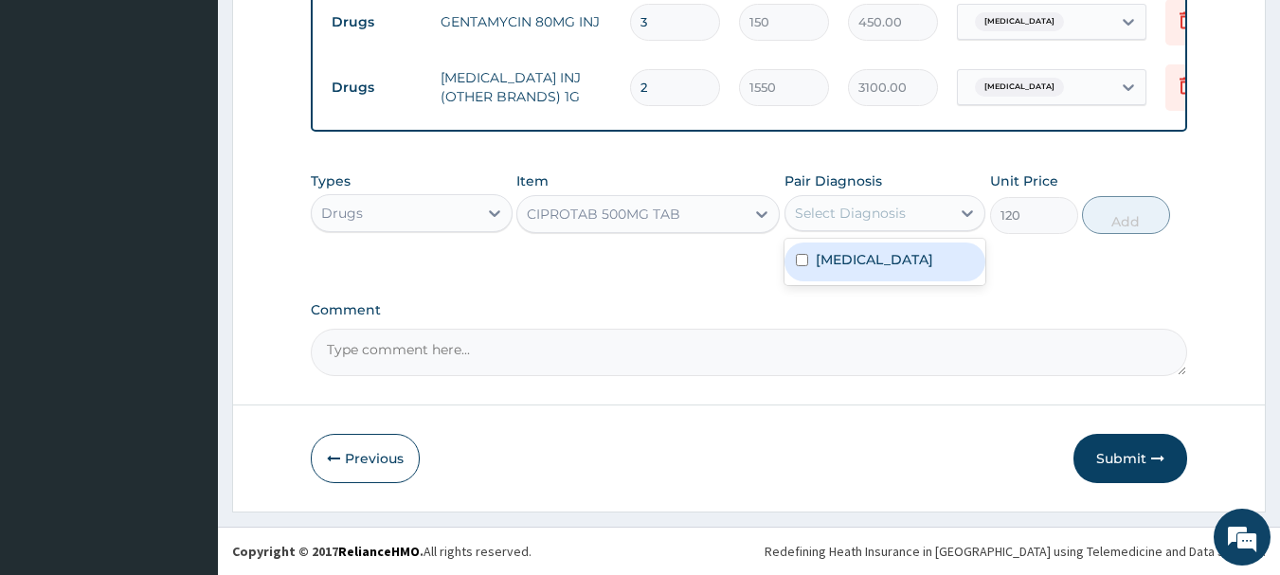
click at [823, 219] on div "Select Diagnosis" at bounding box center [850, 213] width 111 height 19
click at [837, 262] on label "Appendicitis" at bounding box center [874, 259] width 117 height 19
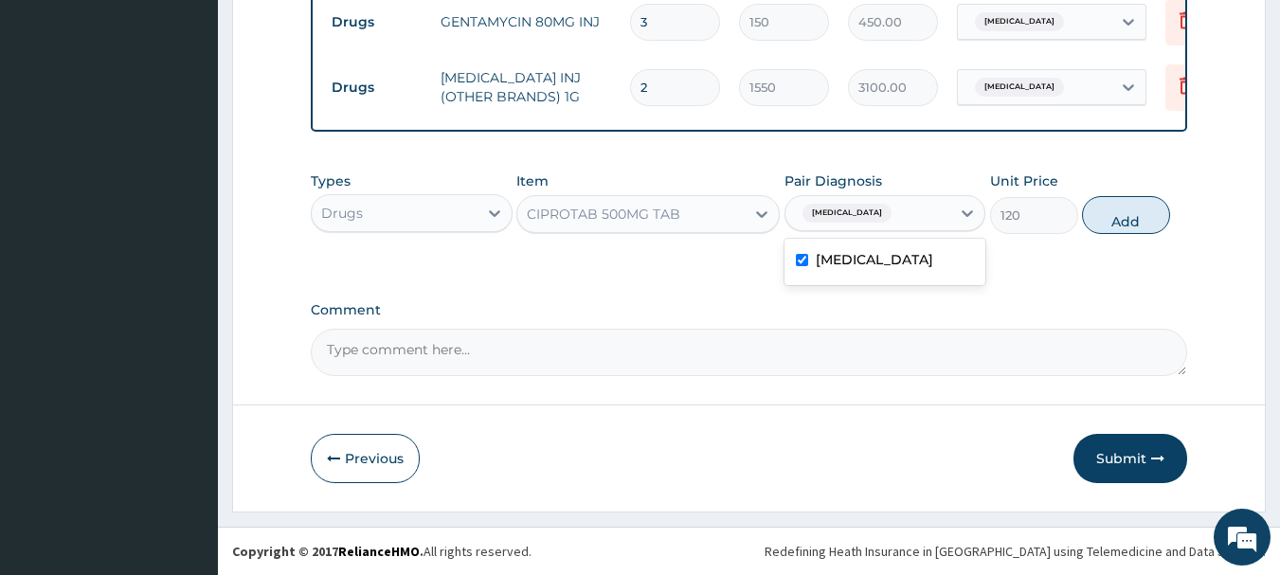
checkbox input "true"
click at [1145, 211] on button "Add" at bounding box center [1126, 215] width 88 height 38
type input "0"
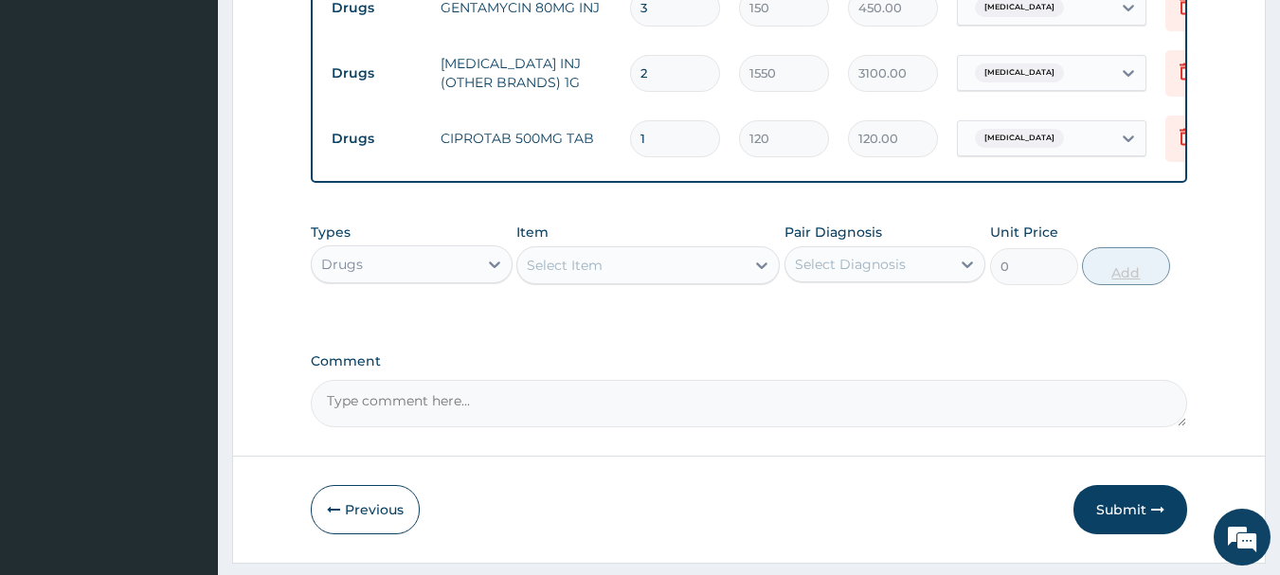
type input "11"
type input "1320.00"
type input "110"
type input "13200.00"
type input "11"
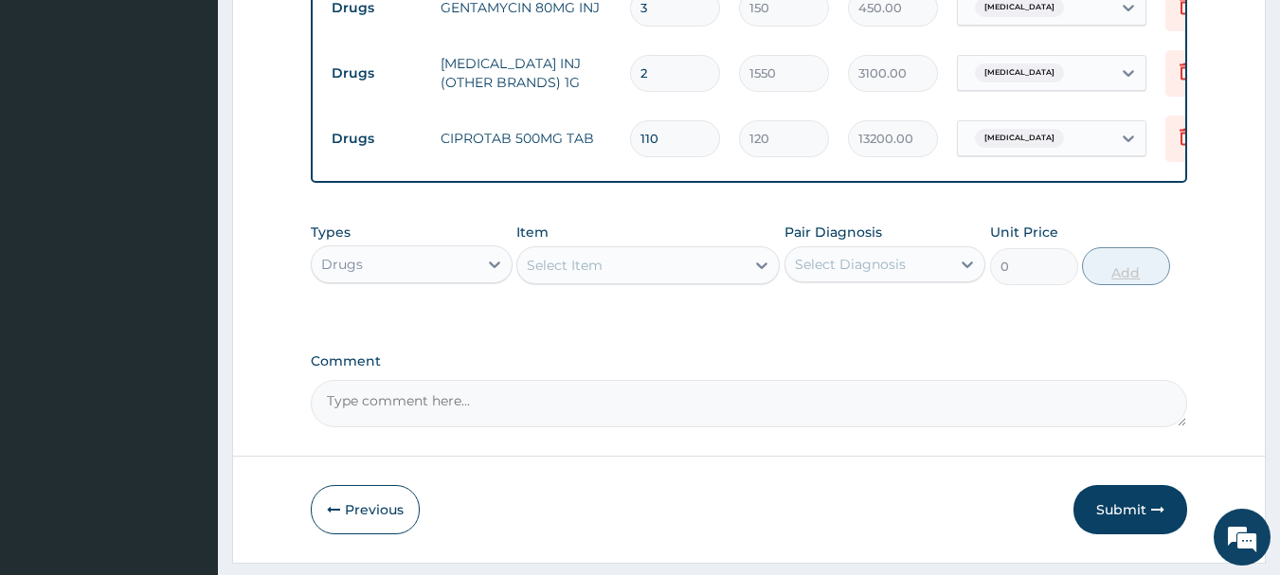
type input "1320.00"
type input "1"
type input "120.00"
type input "10"
type input "1200.00"
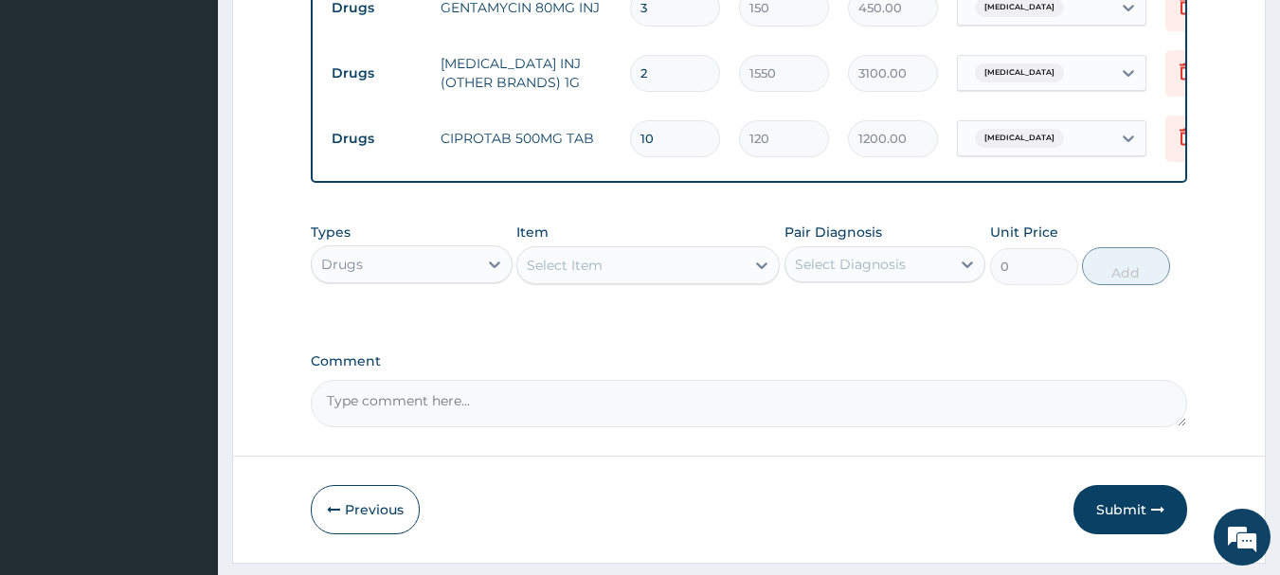
type input "10"
click at [651, 277] on div "Select Item" at bounding box center [630, 265] width 227 height 30
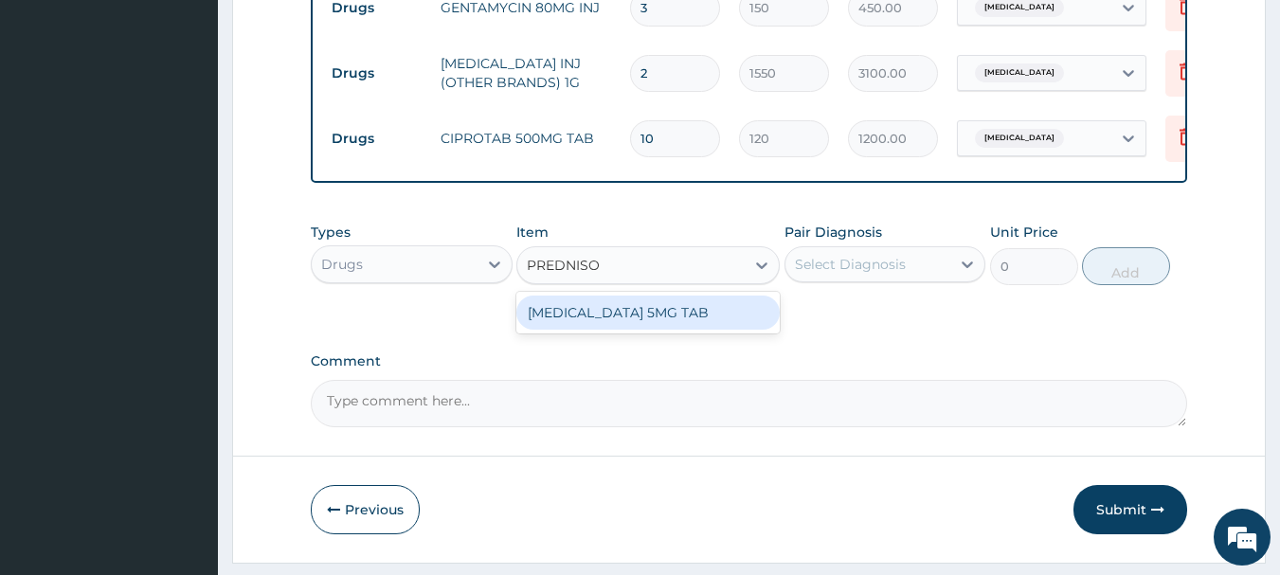
type input "PREDNISOL"
click at [643, 328] on div "[MEDICAL_DATA] 5MG TAB" at bounding box center [647, 313] width 263 height 34
type input "20"
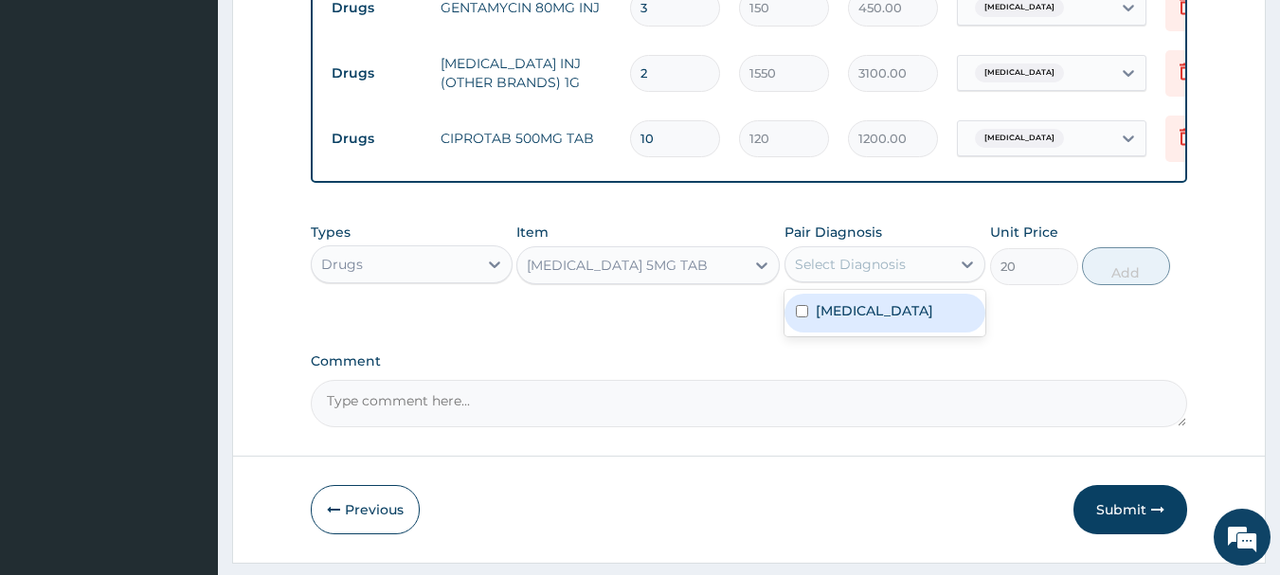
click at [894, 274] on div "Select Diagnosis" at bounding box center [850, 264] width 111 height 19
click at [893, 316] on label "Appendicitis" at bounding box center [874, 310] width 117 height 19
checkbox input "true"
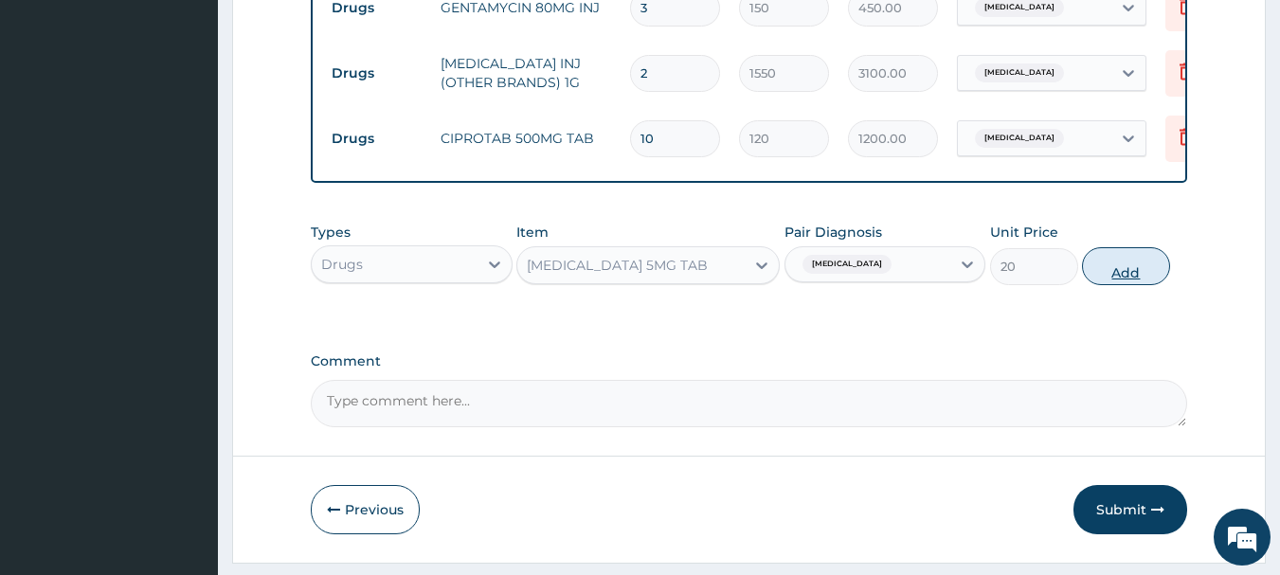
click at [1144, 281] on button "Add" at bounding box center [1126, 266] width 88 height 38
type input "0"
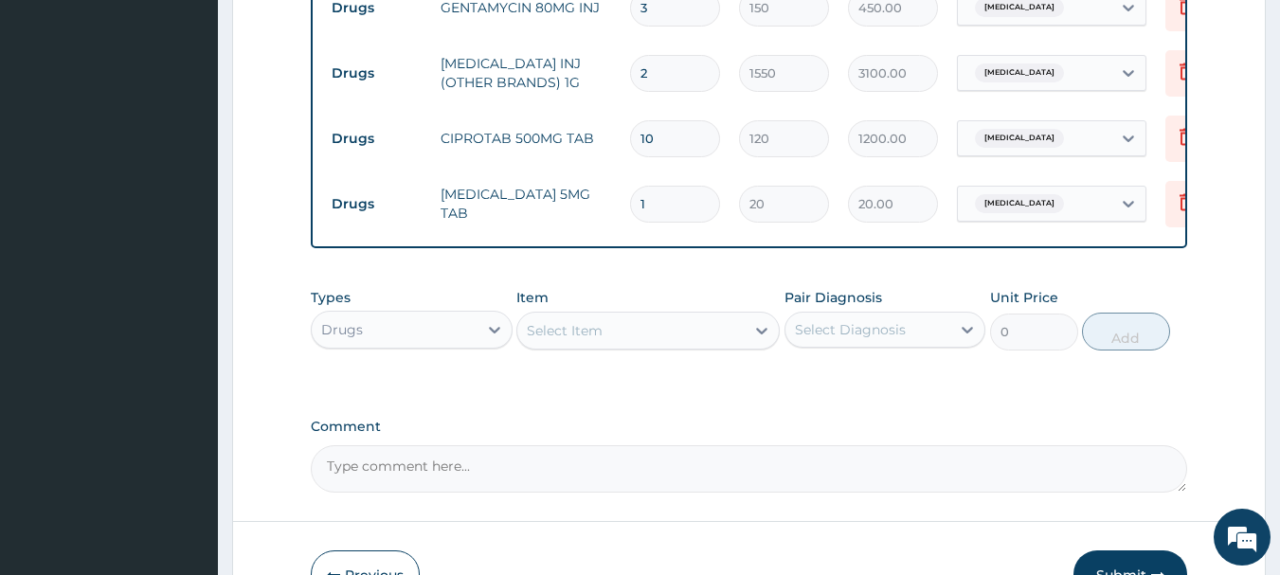
type input "15"
type input "300.00"
type input "15"
click at [689, 138] on input "10" at bounding box center [675, 138] width 90 height 37
type input "1"
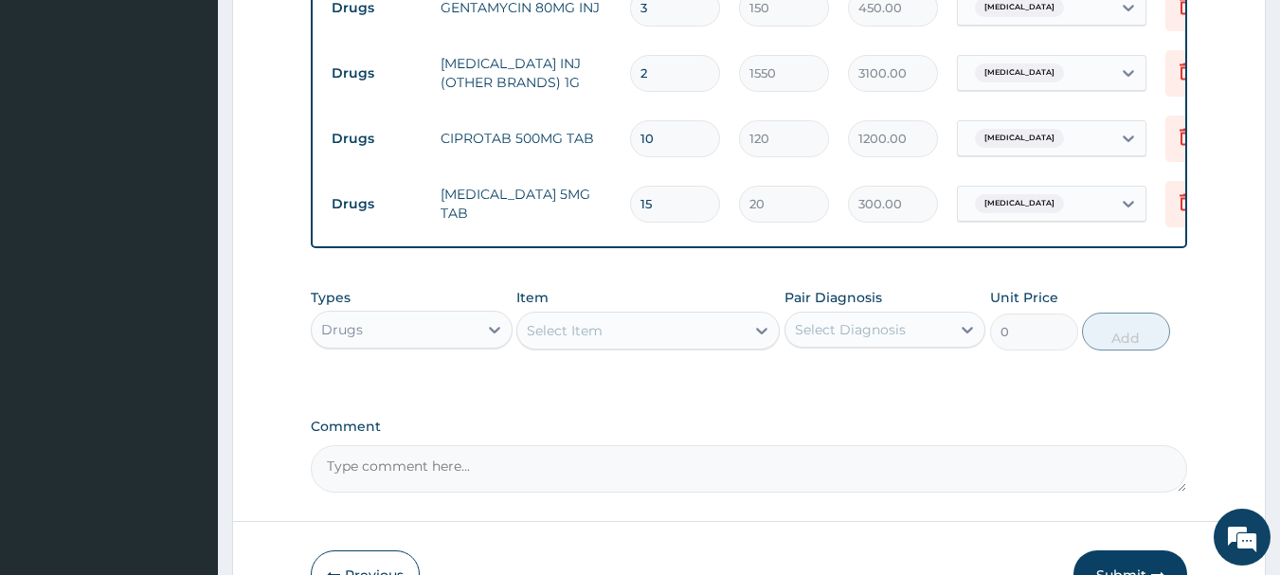
type input "120.00"
type input "14"
type input "1680.00"
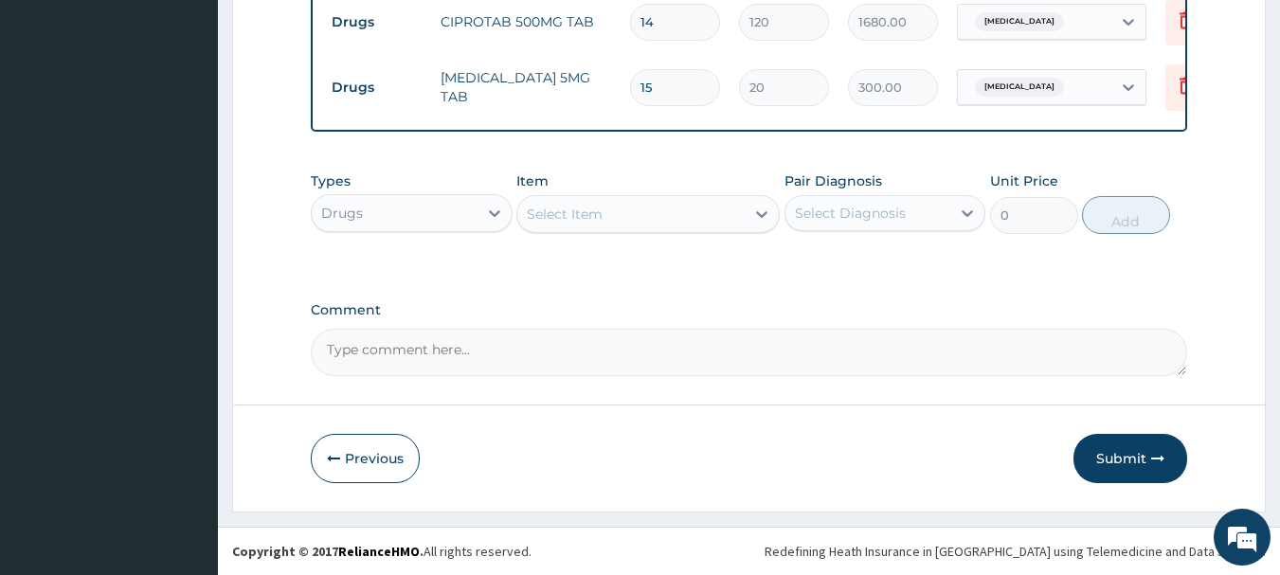
scroll to position [1510, 0]
type input "14"
click at [1123, 446] on button "Submit" at bounding box center [1130, 458] width 114 height 49
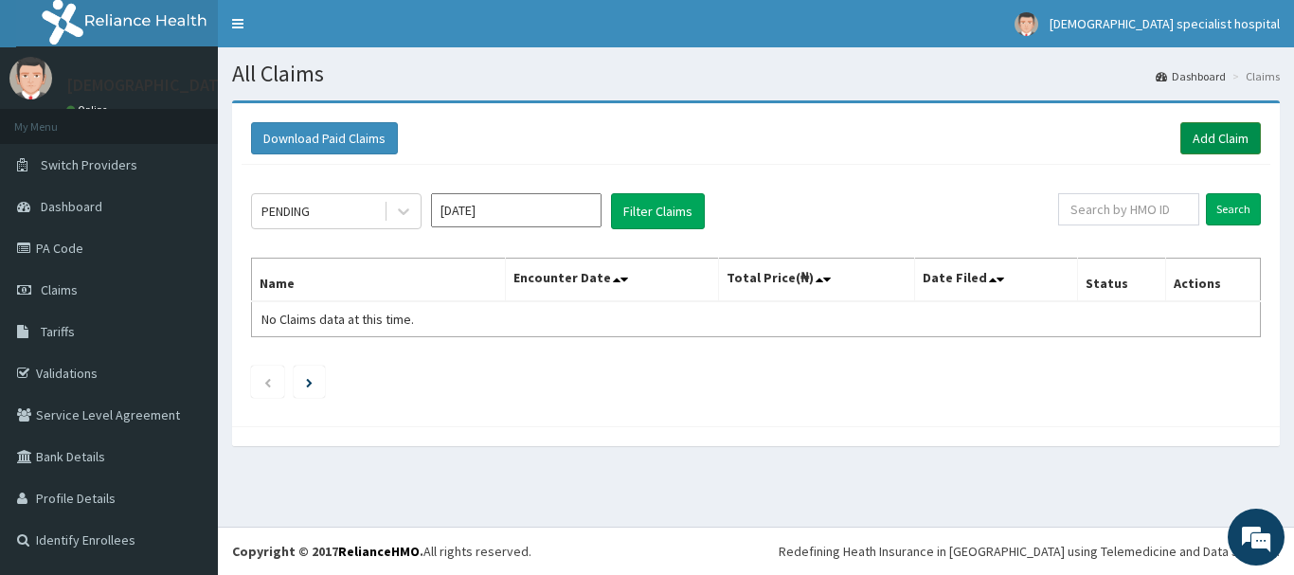
click at [1196, 143] on link "Add Claim" at bounding box center [1220, 138] width 81 height 32
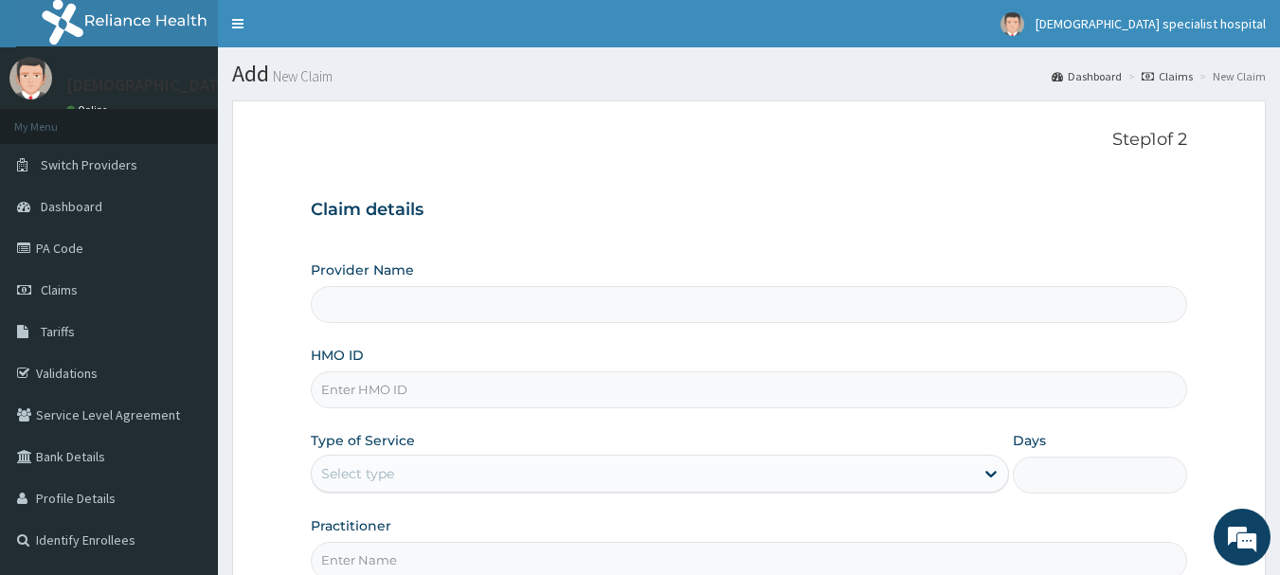
type input "[DEMOGRAPHIC_DATA] Specialist Hospital Ltd"
click at [344, 399] on input "HMO ID" at bounding box center [749, 389] width 877 height 37
paste input "GSV/10986/A"
type input "GSV/10986/A"
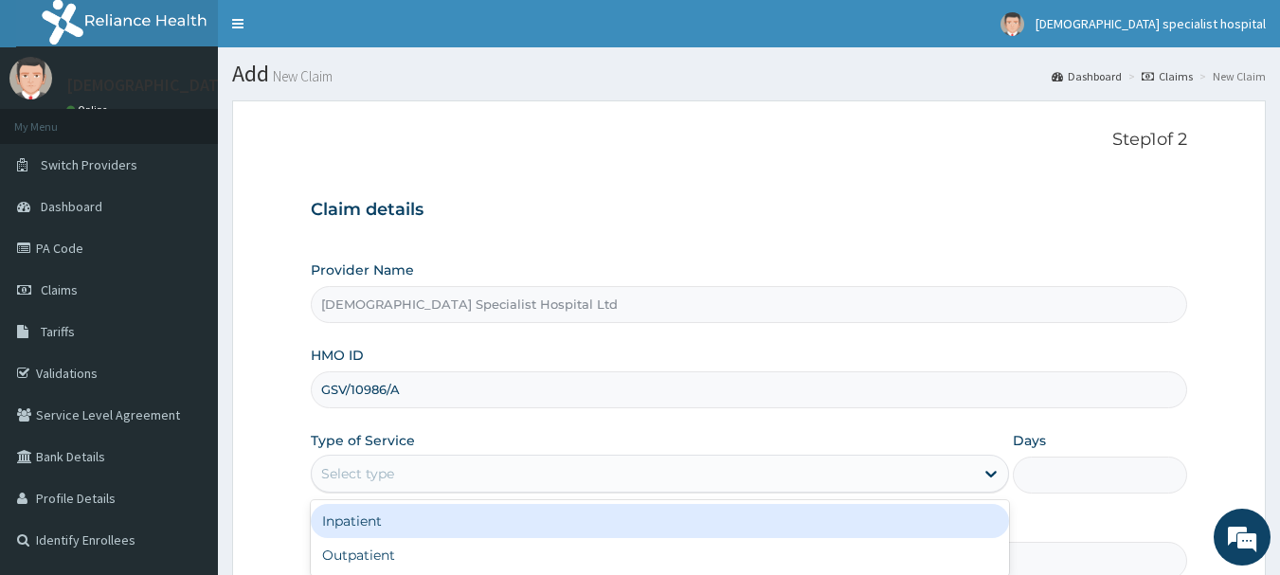
click at [353, 472] on div "Select type" at bounding box center [357, 473] width 73 height 19
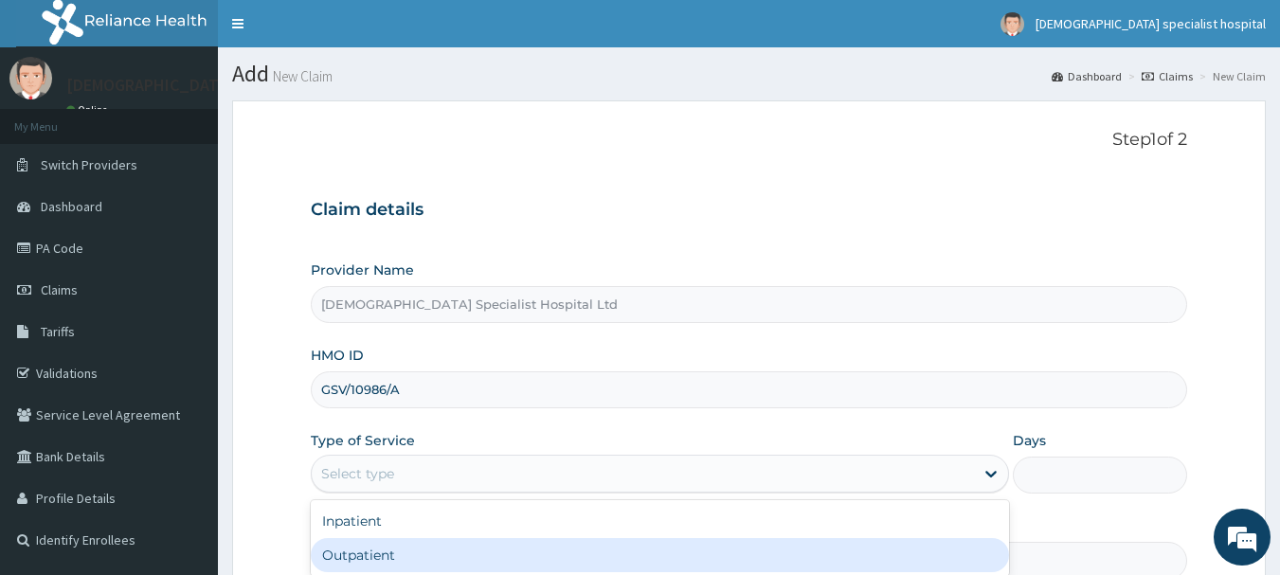
click at [361, 563] on div "Outpatient" at bounding box center [660, 555] width 698 height 34
type input "1"
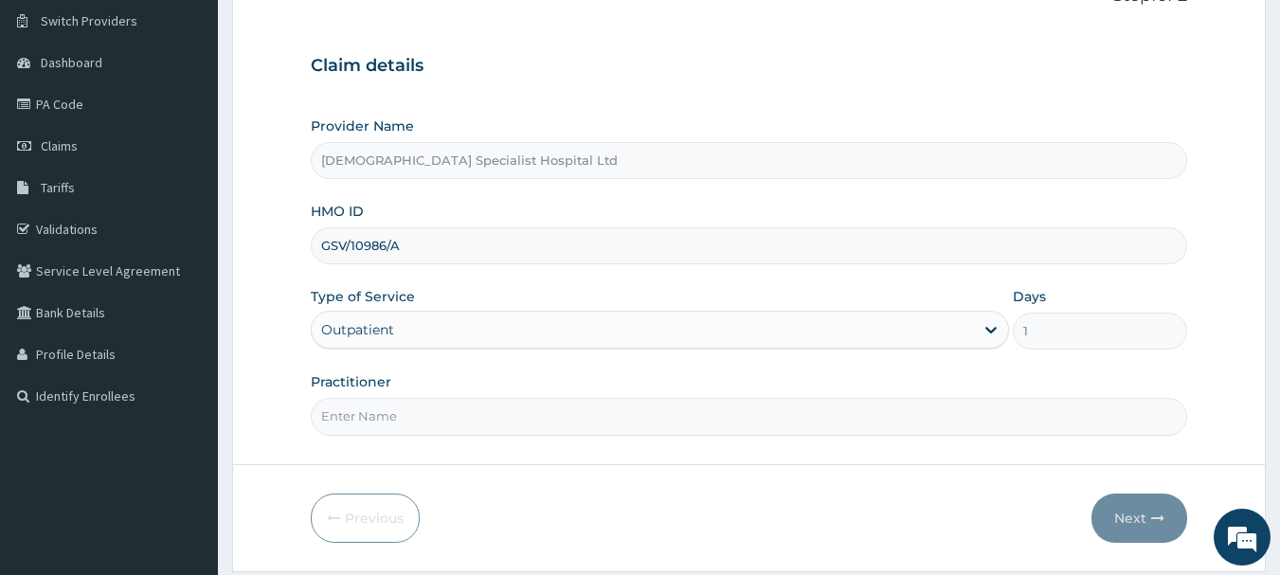
scroll to position [189, 0]
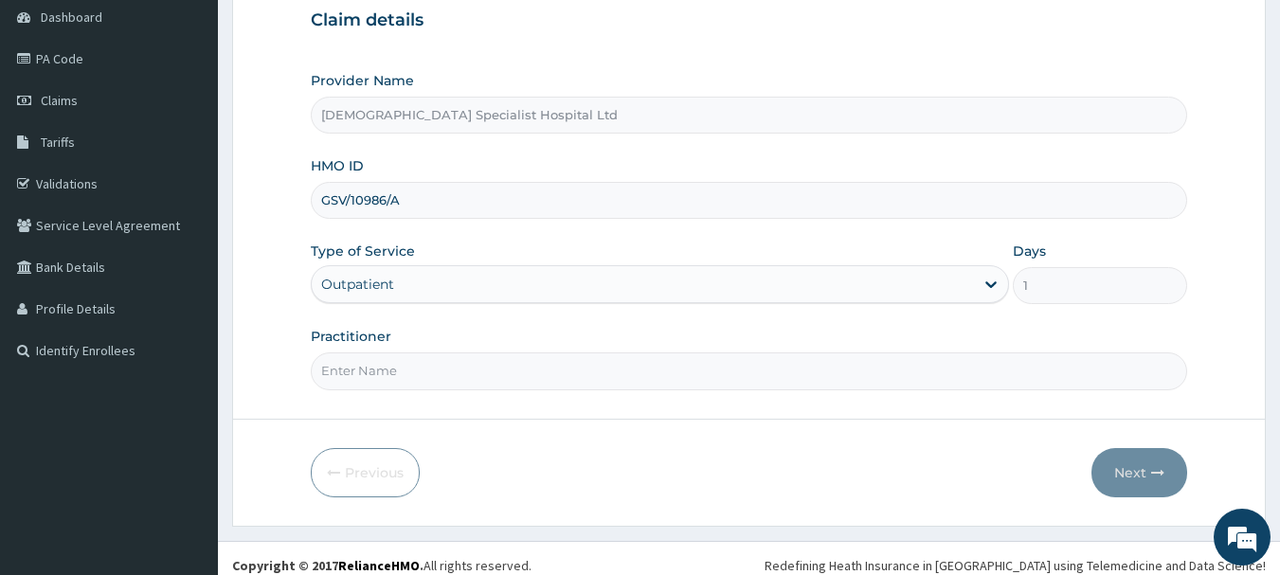
click at [359, 369] on input "Practitioner" at bounding box center [749, 370] width 877 height 37
type input "[PERSON_NAME]"
click at [1138, 469] on button "Next" at bounding box center [1139, 472] width 96 height 49
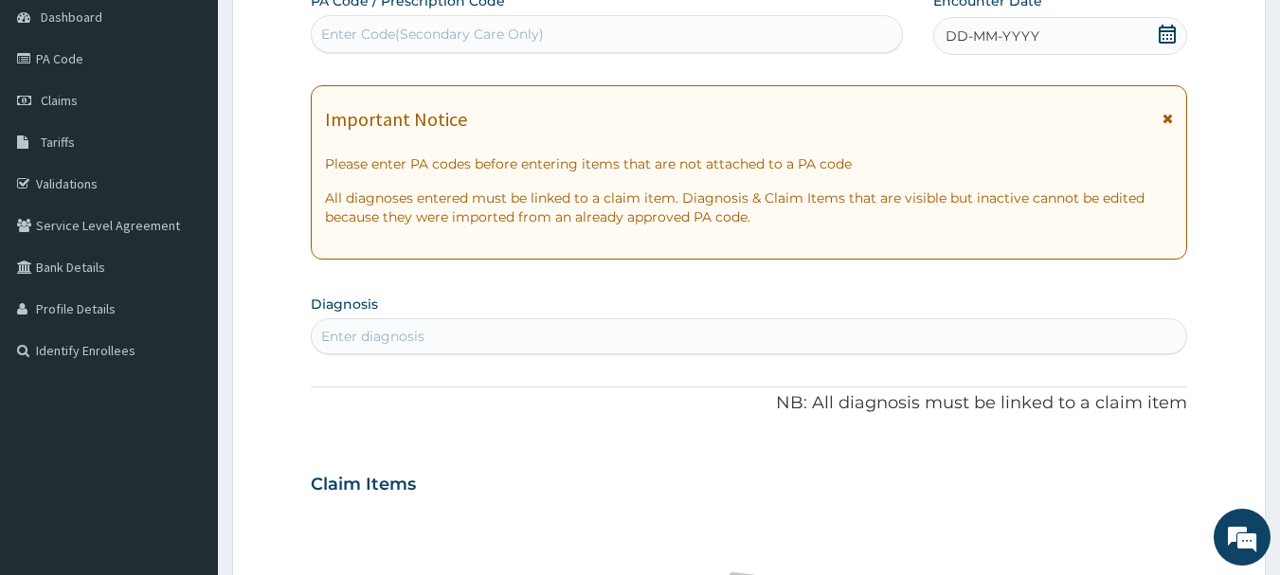
click at [1062, 29] on div "DD-MM-YYYY" at bounding box center [1060, 36] width 254 height 38
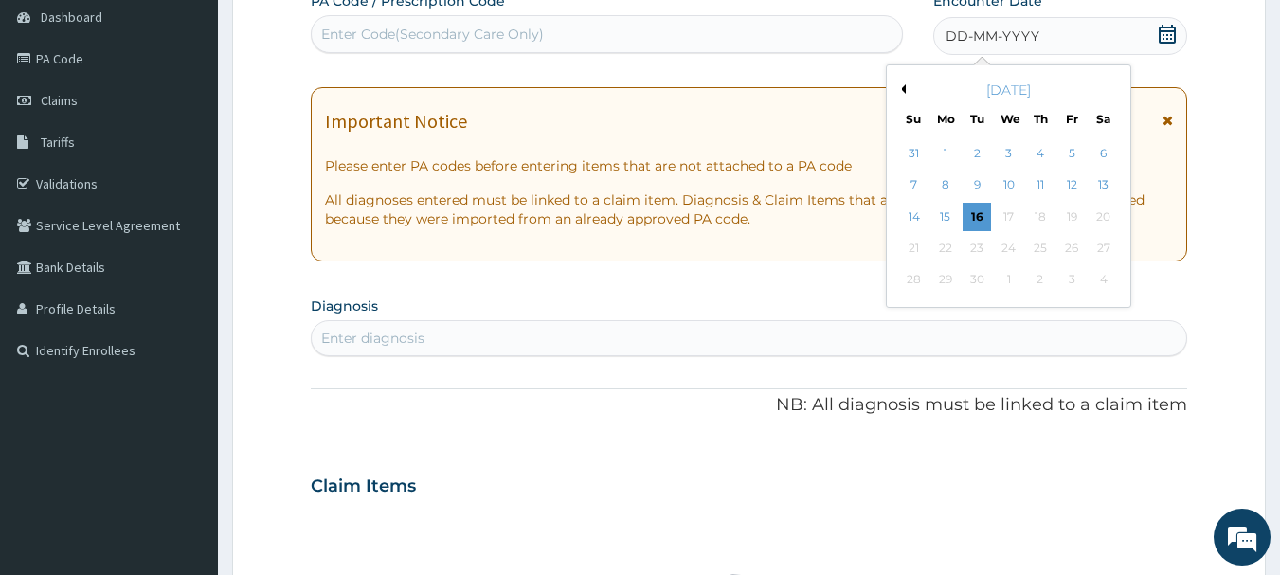
click at [905, 87] on button "Previous Month" at bounding box center [900, 88] width 9 height 9
click at [1071, 210] on div "15" at bounding box center [1071, 217] width 28 height 28
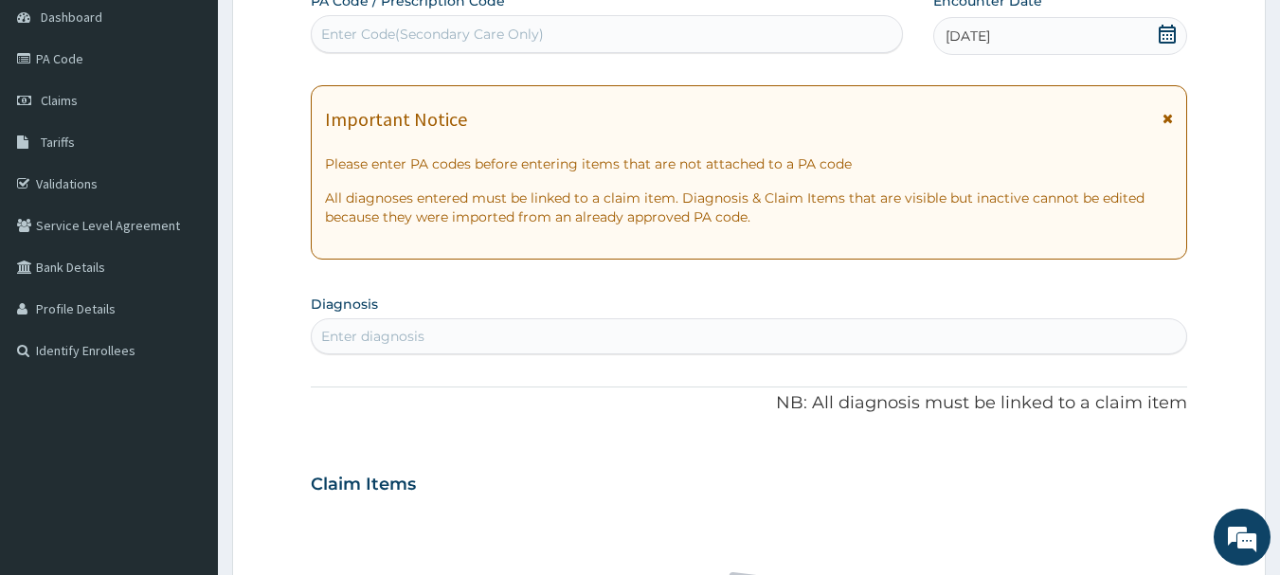
click at [423, 348] on div "Enter diagnosis" at bounding box center [749, 336] width 875 height 30
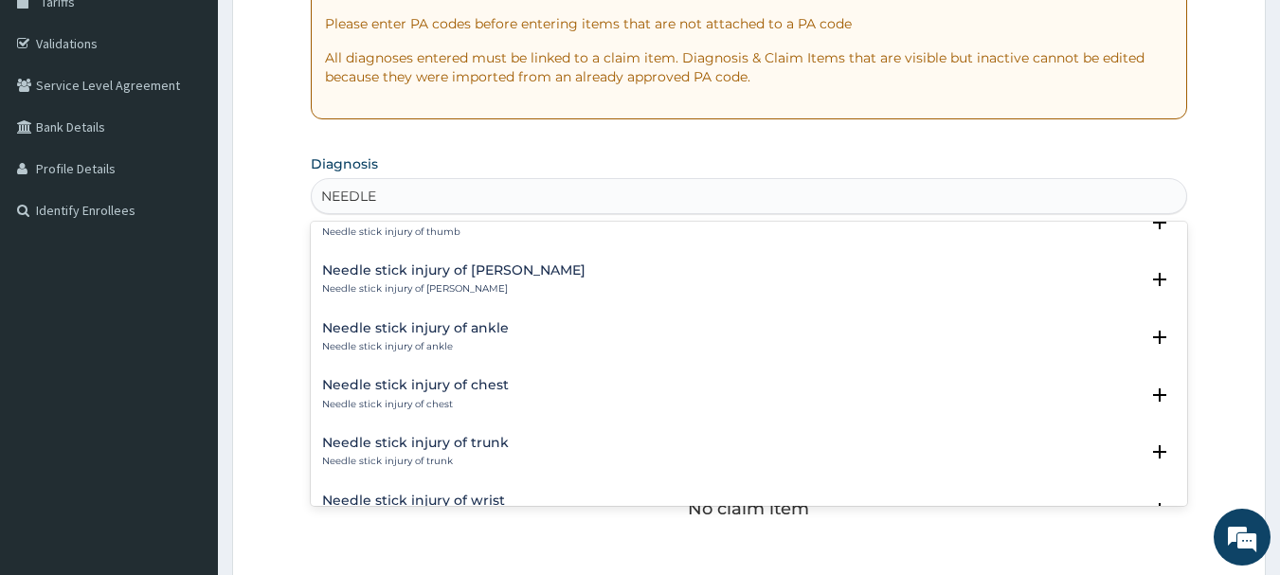
scroll to position [2137, 0]
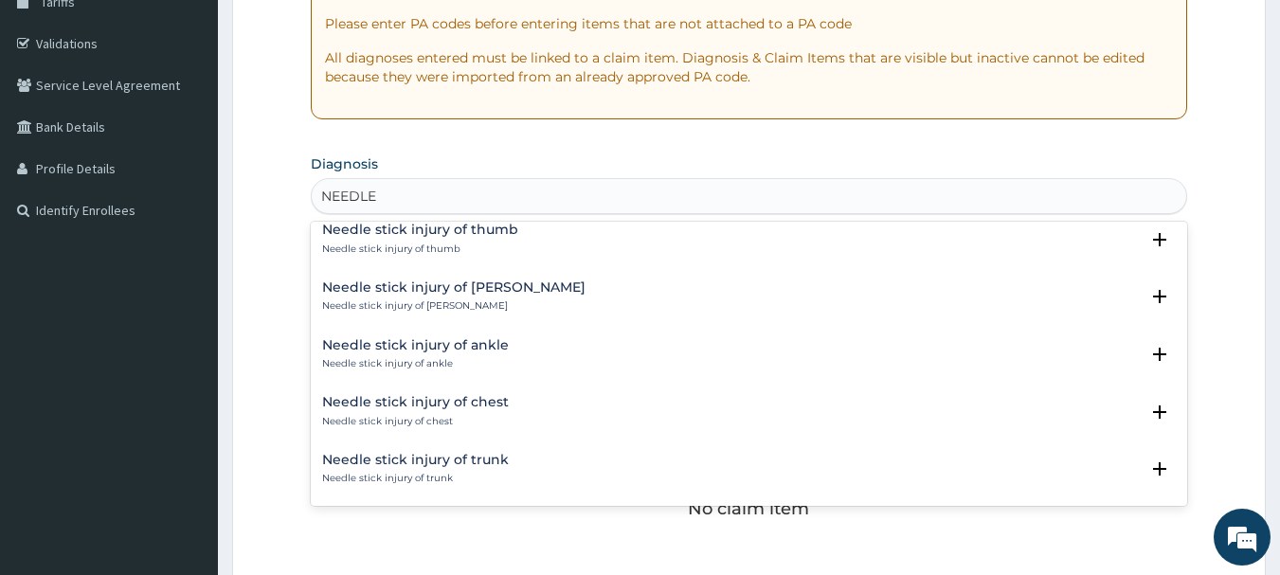
type input "NEEDLE"
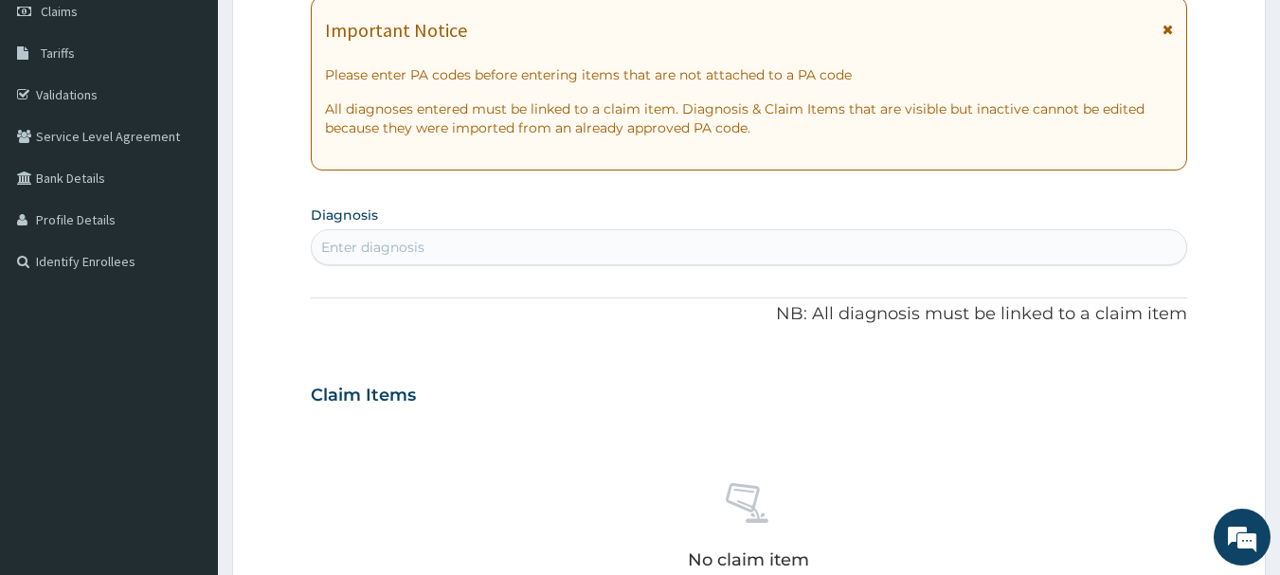
scroll to position [284, 0]
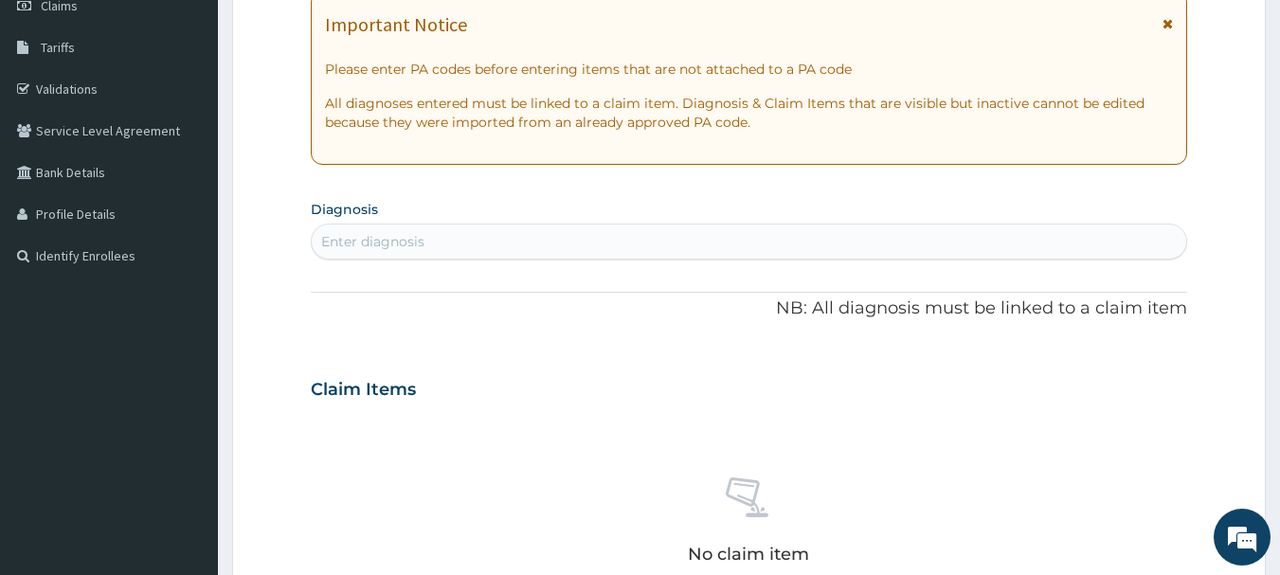
drag, startPoint x: 366, startPoint y: 245, endPoint x: 293, endPoint y: 285, distance: 83.1
click at [297, 285] on form "Step 2 of 2 PA Code / Prescription Code Enter Code(Secondary Care Only) Encount…" at bounding box center [748, 414] width 1033 height 1197
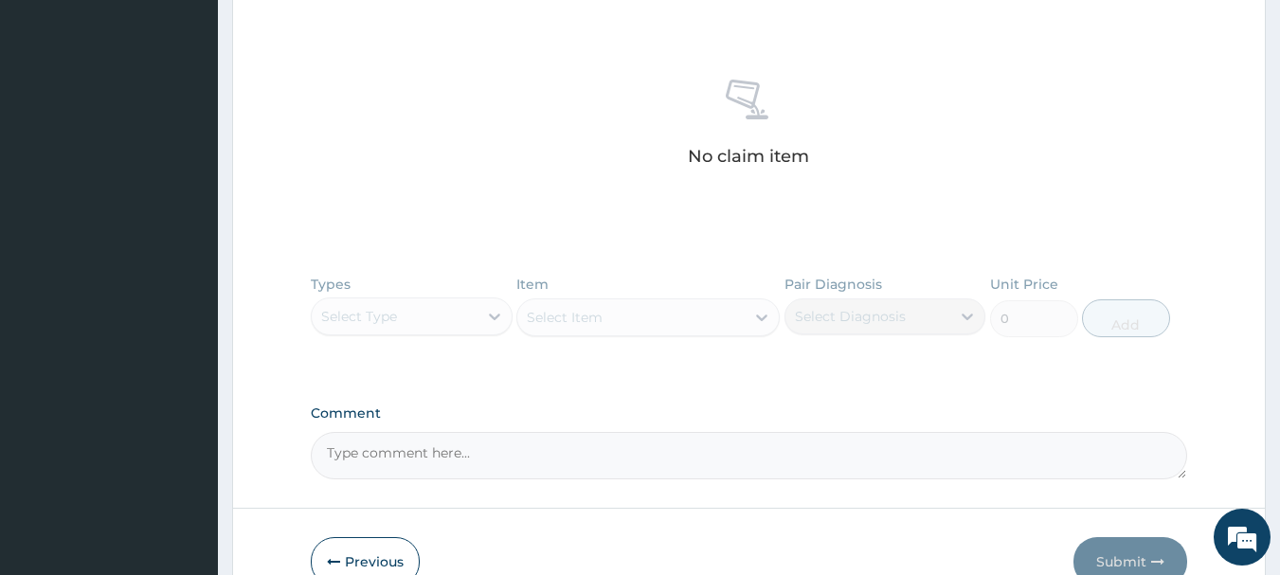
scroll to position [785, 0]
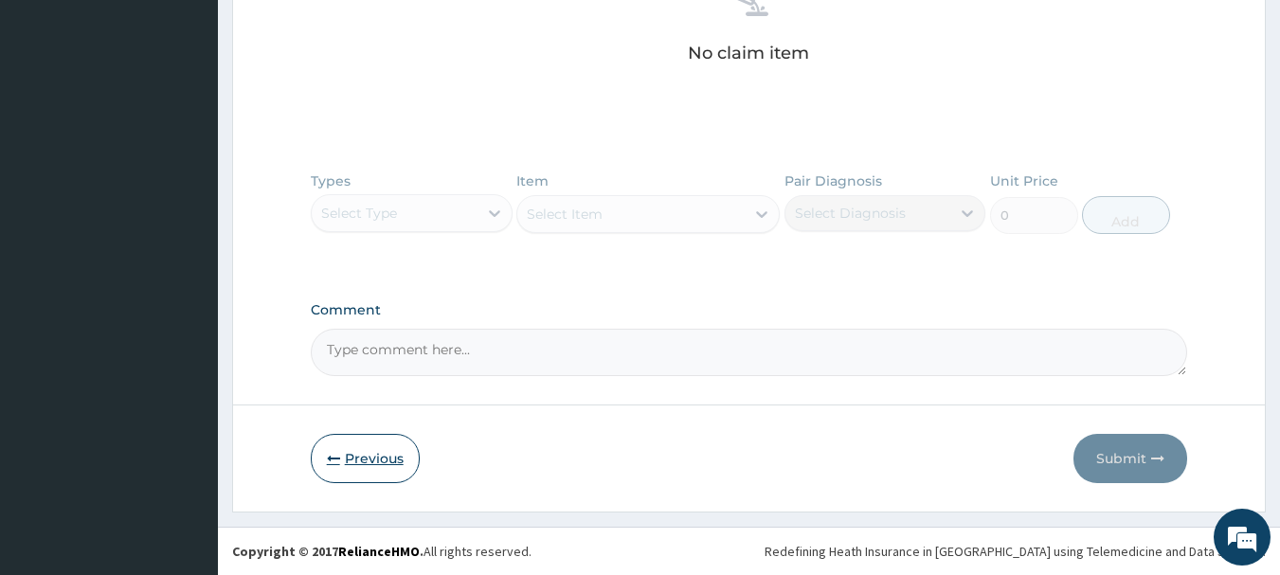
click at [361, 443] on button "Previous" at bounding box center [365, 458] width 109 height 49
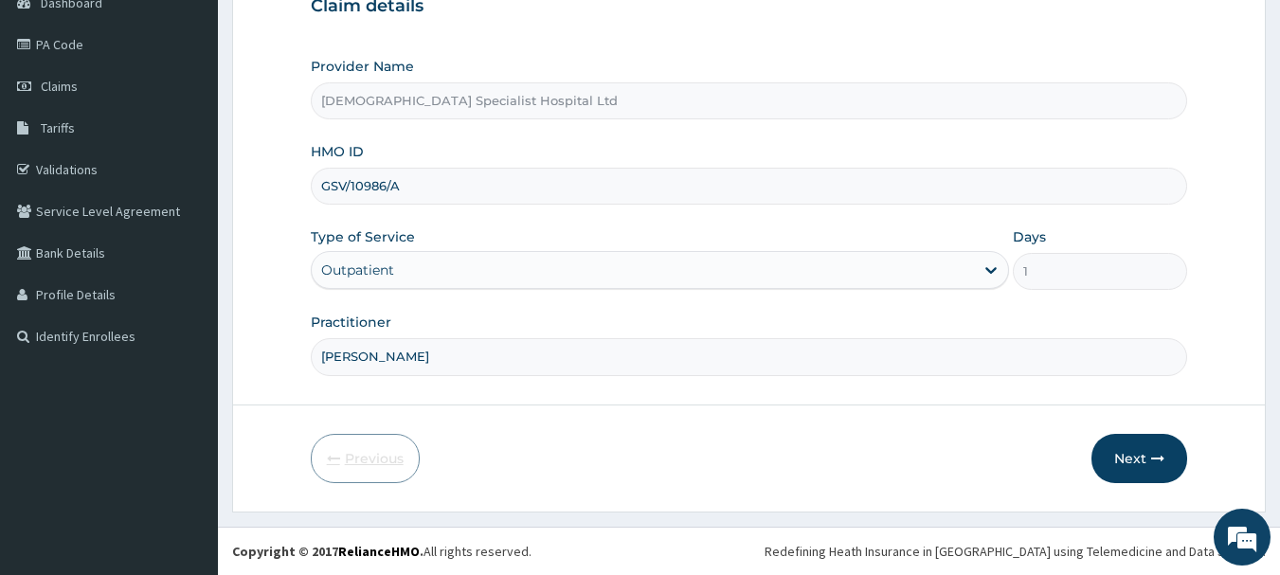
scroll to position [204, 0]
click at [443, 194] on input "GSV/10986/A" at bounding box center [749, 186] width 877 height 37
type input "G"
paste input "SUN/10033/B/"
type input "SUN/10033/B"
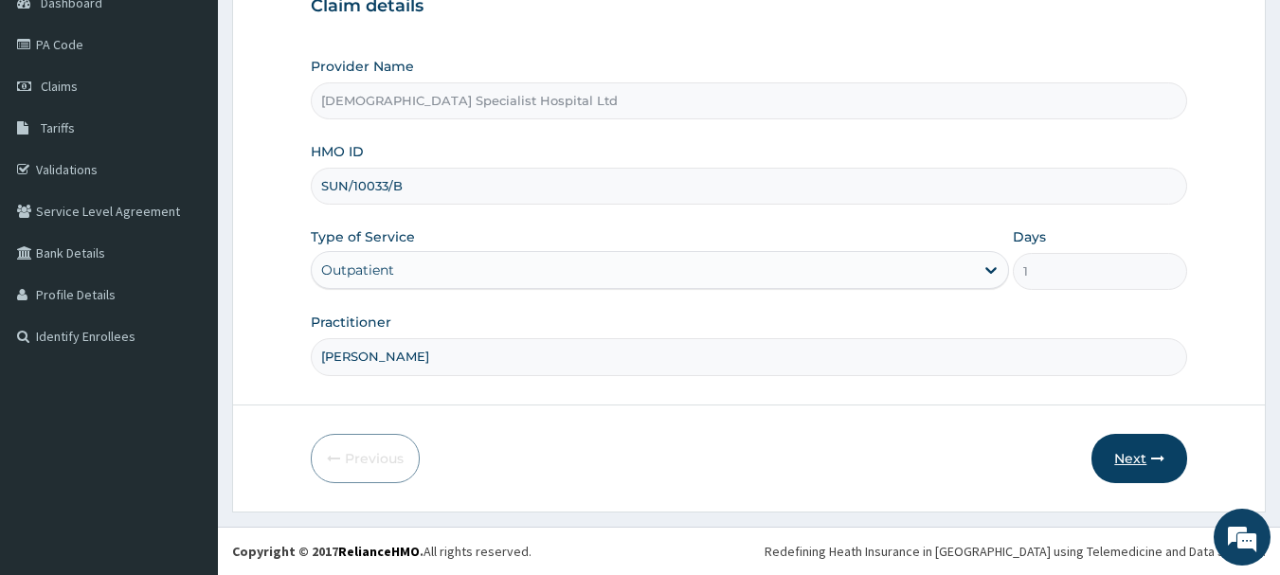
click at [1117, 456] on button "Next" at bounding box center [1139, 458] width 96 height 49
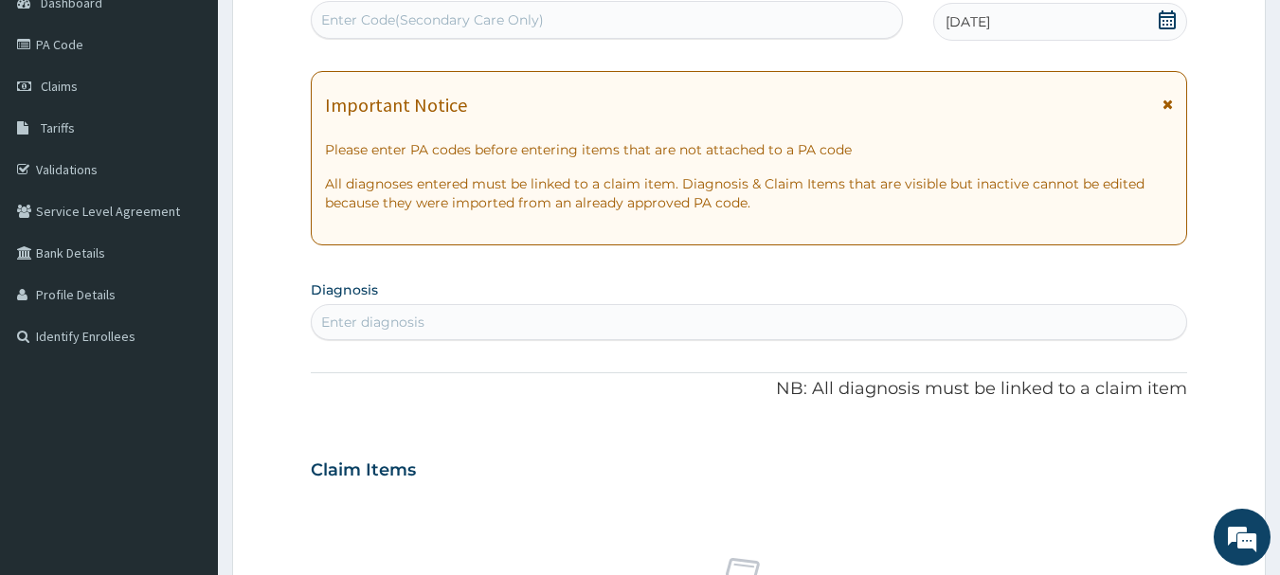
drag, startPoint x: 371, startPoint y: 318, endPoint x: 356, endPoint y: 310, distance: 17.4
drag, startPoint x: 356, startPoint y: 310, endPoint x: 332, endPoint y: 325, distance: 28.9
click at [332, 326] on div "Enter diagnosis" at bounding box center [372, 322] width 103 height 19
type input "[MEDICAL_DATA]"
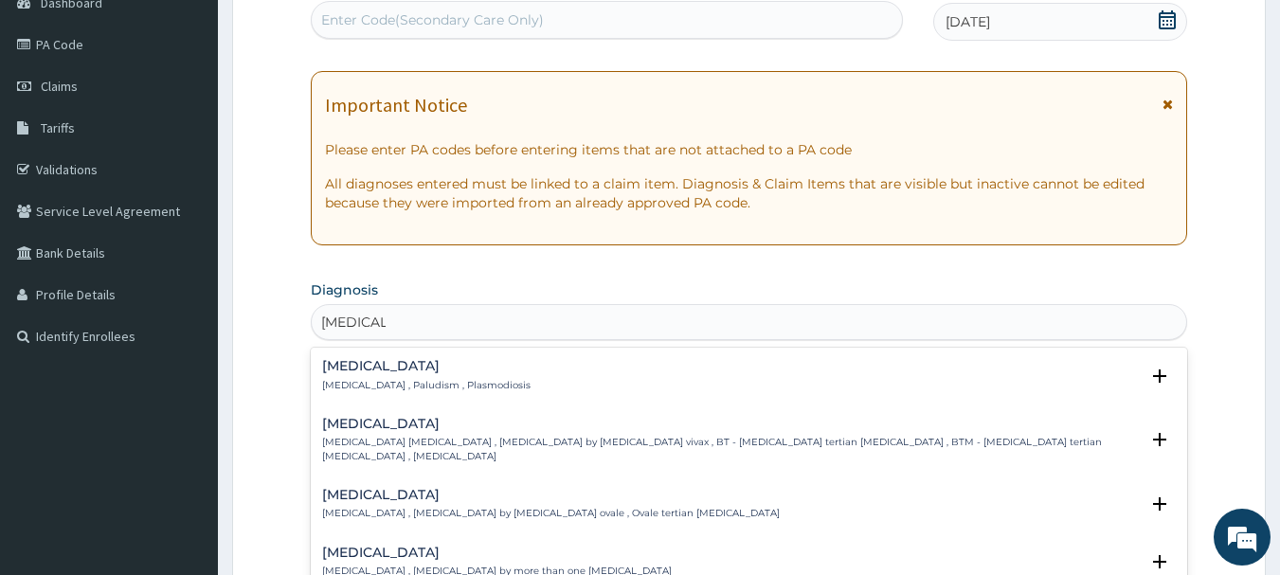
click at [380, 371] on h4 "[MEDICAL_DATA]" at bounding box center [426, 366] width 208 height 14
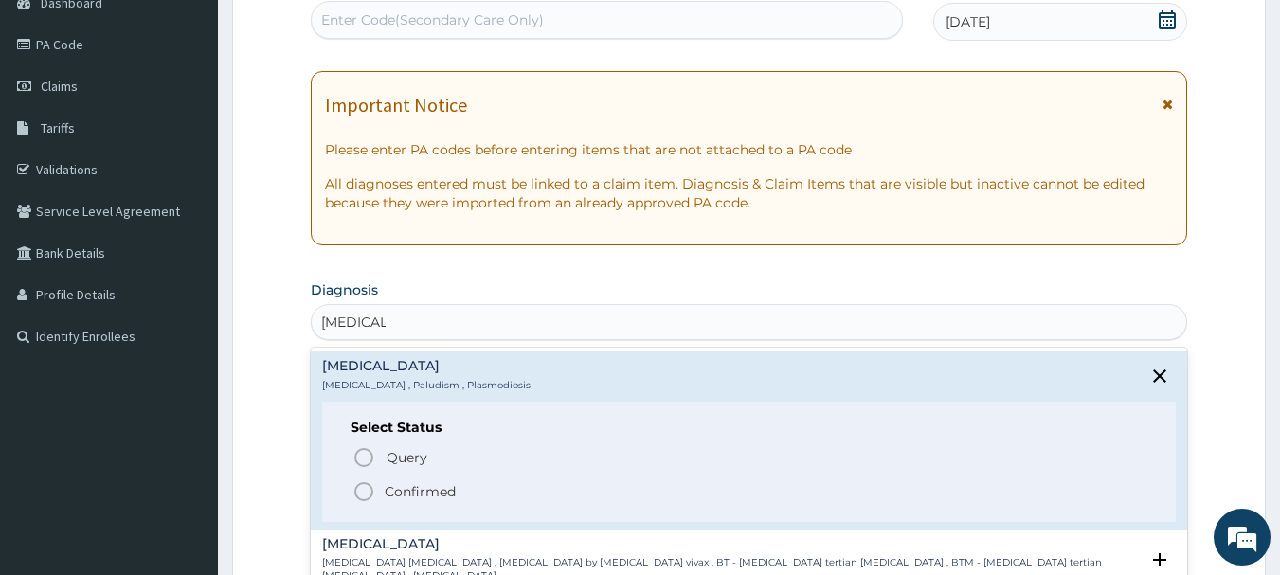
click at [444, 494] on p "Confirmed" at bounding box center [420, 491] width 71 height 19
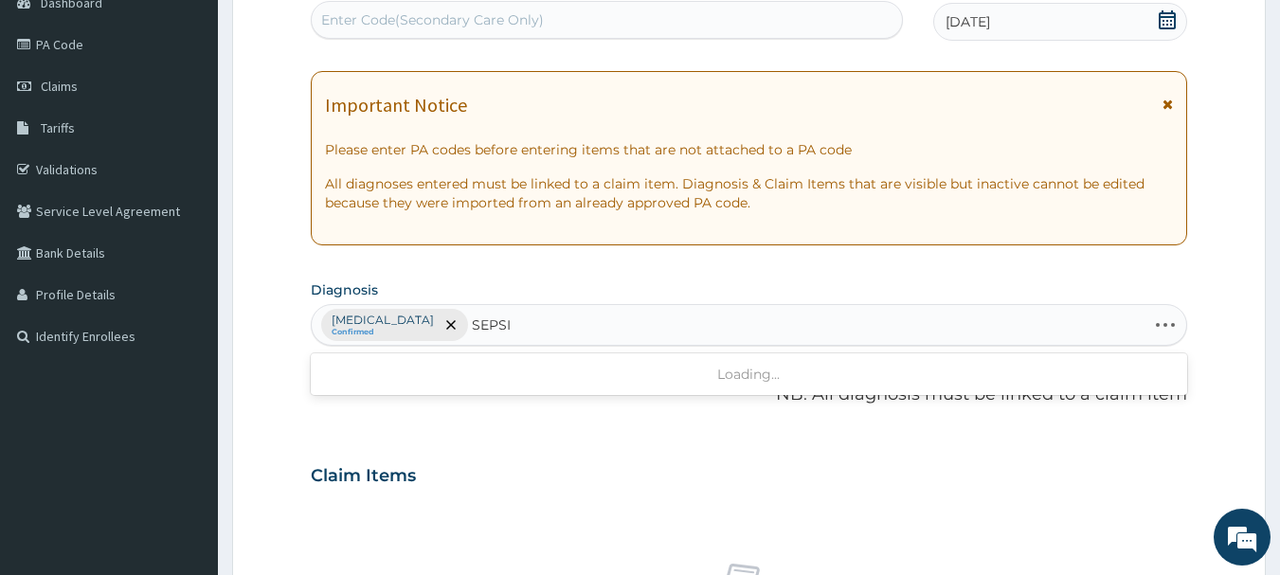
type input "[MEDICAL_DATA]"
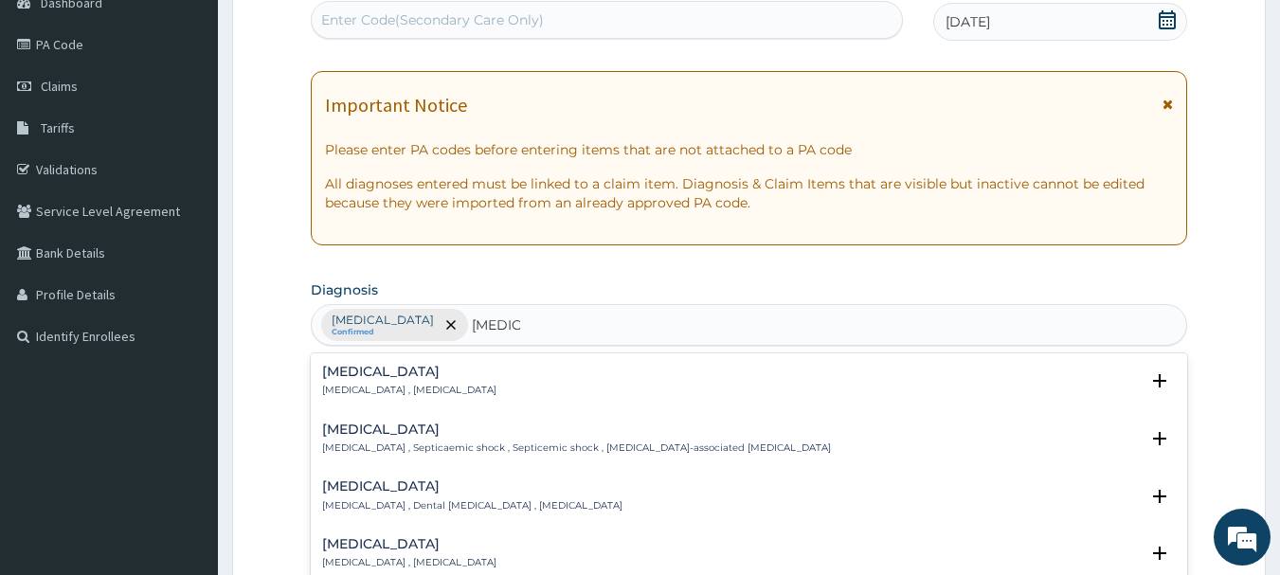
click at [399, 381] on div "[MEDICAL_DATA] [MEDICAL_DATA] , [MEDICAL_DATA]" at bounding box center [409, 381] width 174 height 33
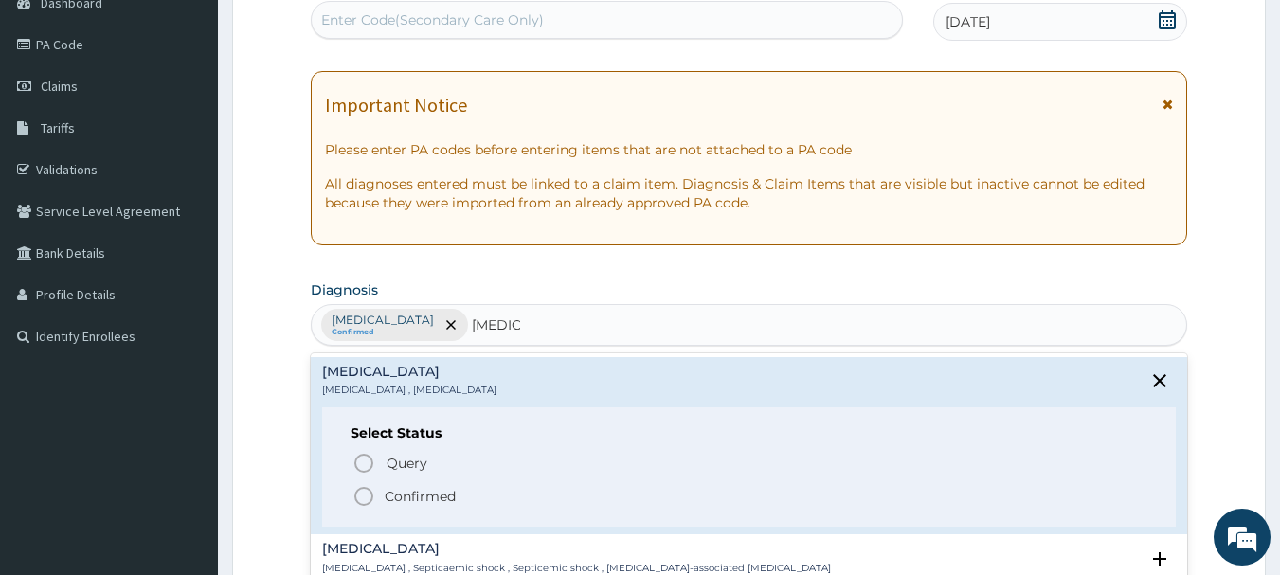
click at [430, 506] on p "Confirmed" at bounding box center [420, 496] width 71 height 19
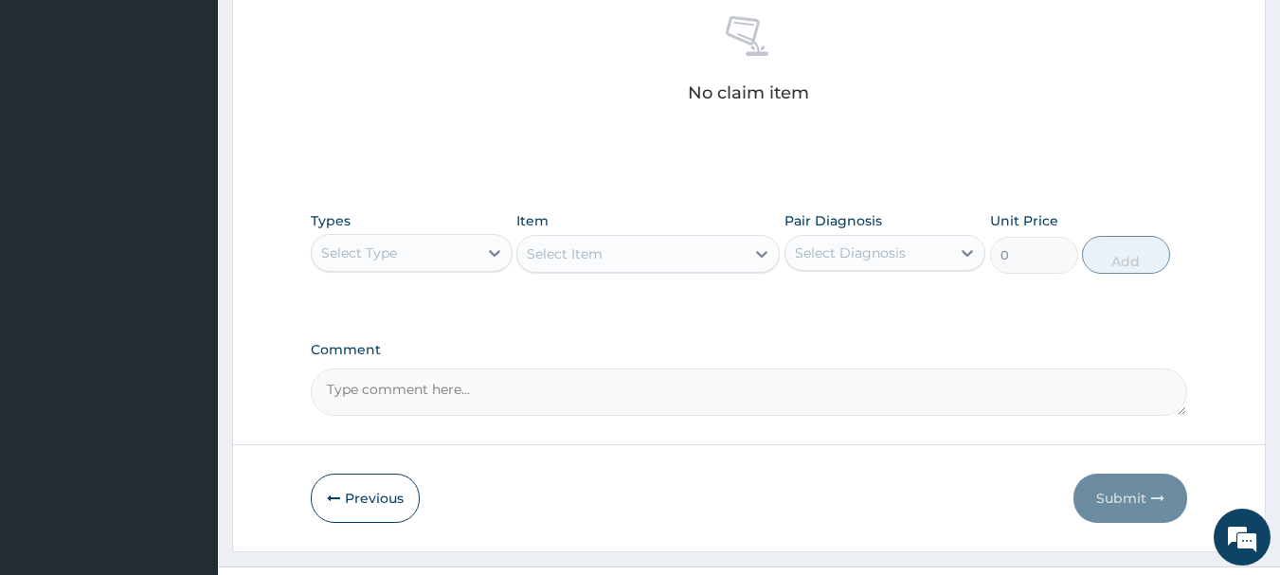
scroll to position [772, 0]
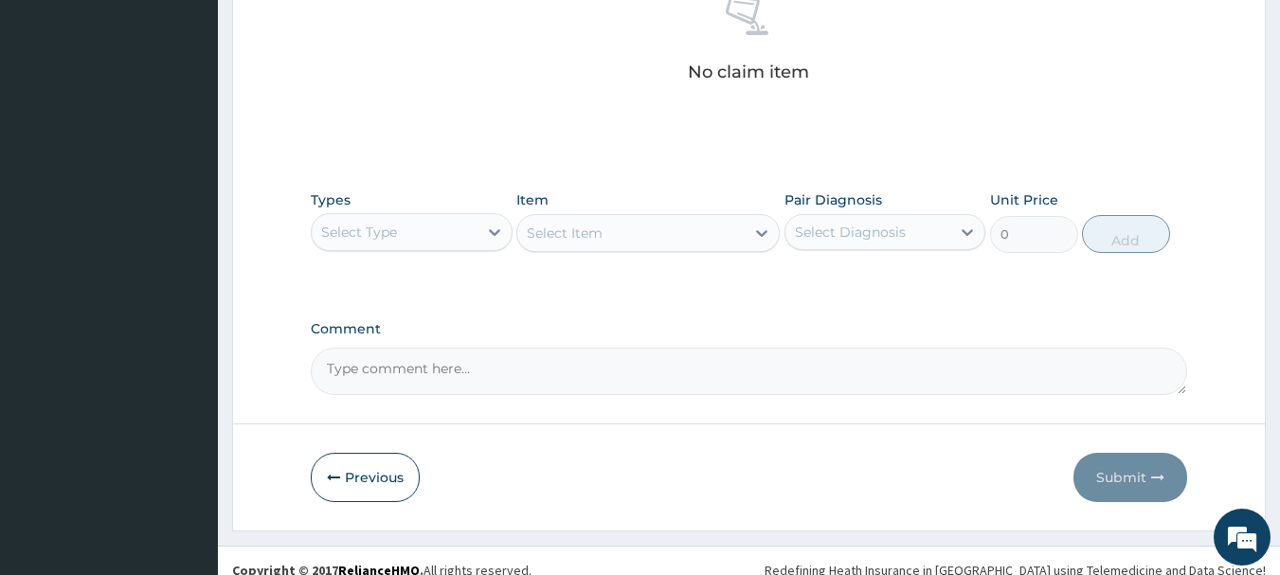
click at [427, 222] on div "Select Type" at bounding box center [395, 232] width 166 height 30
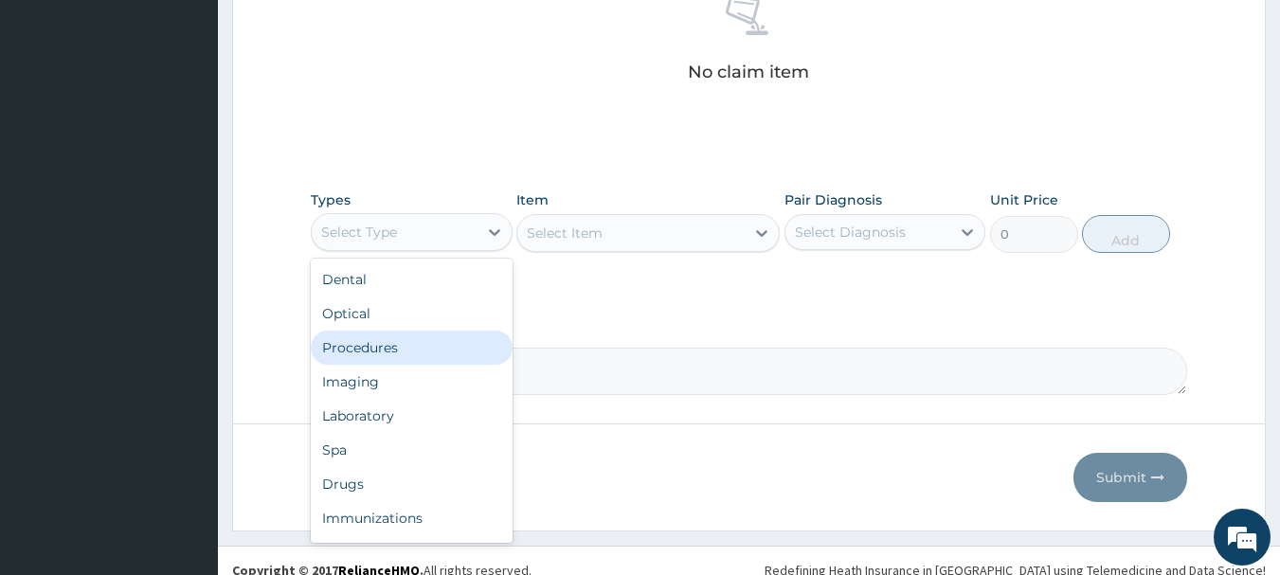
click at [399, 345] on div "Procedures" at bounding box center [412, 348] width 202 height 34
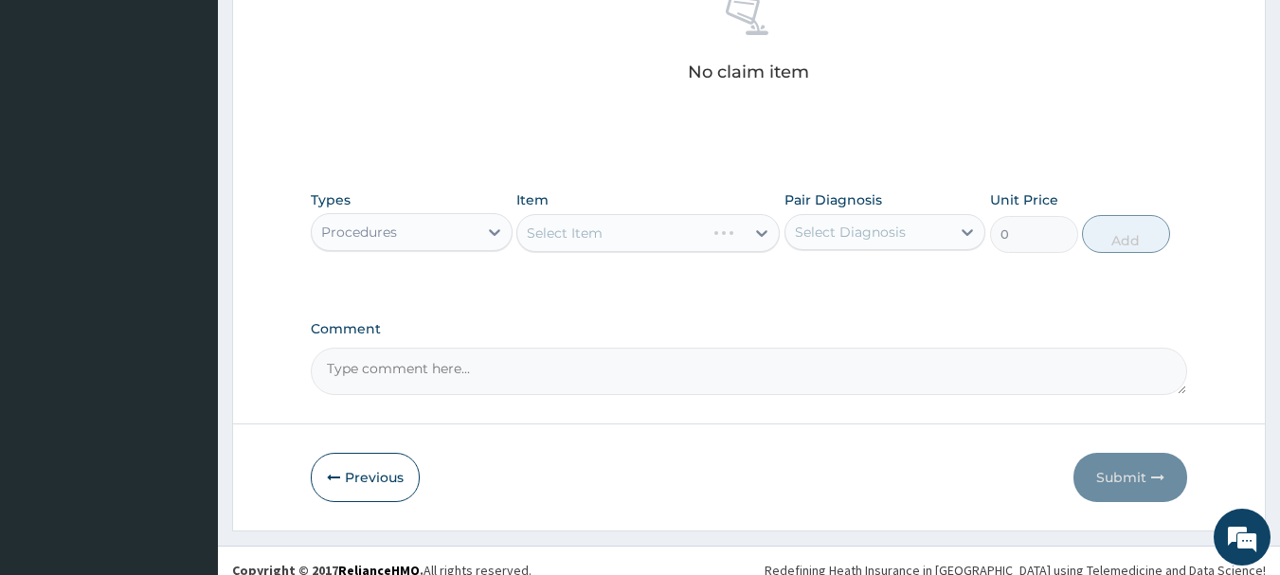
click at [628, 238] on div "Select Item" at bounding box center [647, 233] width 263 height 38
click at [555, 230] on div "Select Item" at bounding box center [565, 233] width 76 height 19
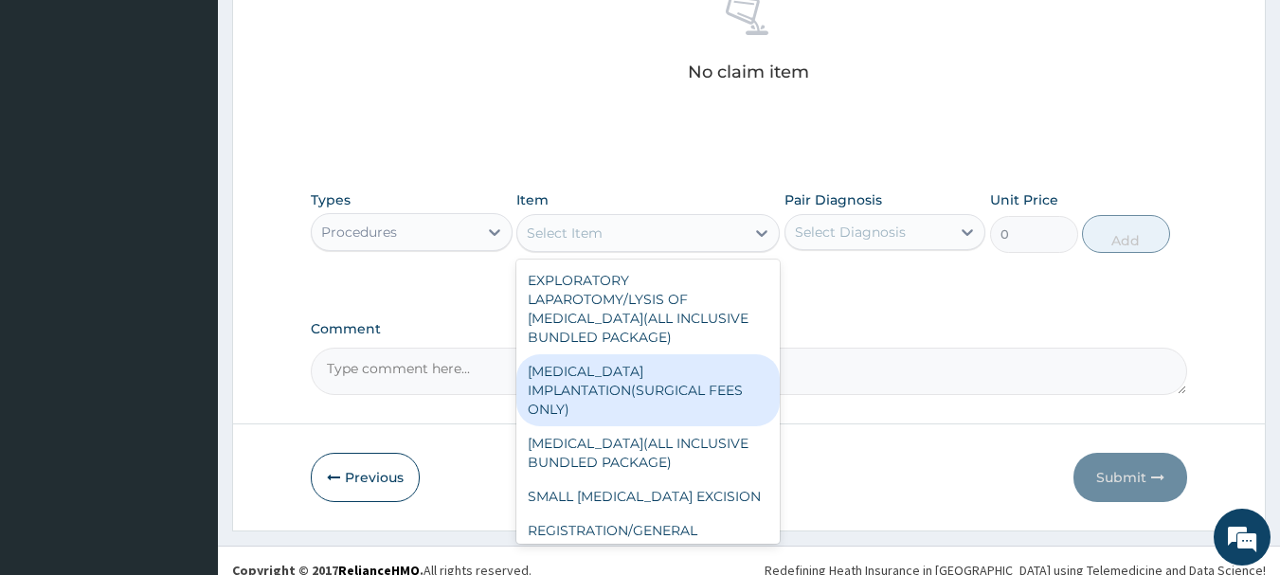
scroll to position [95, 0]
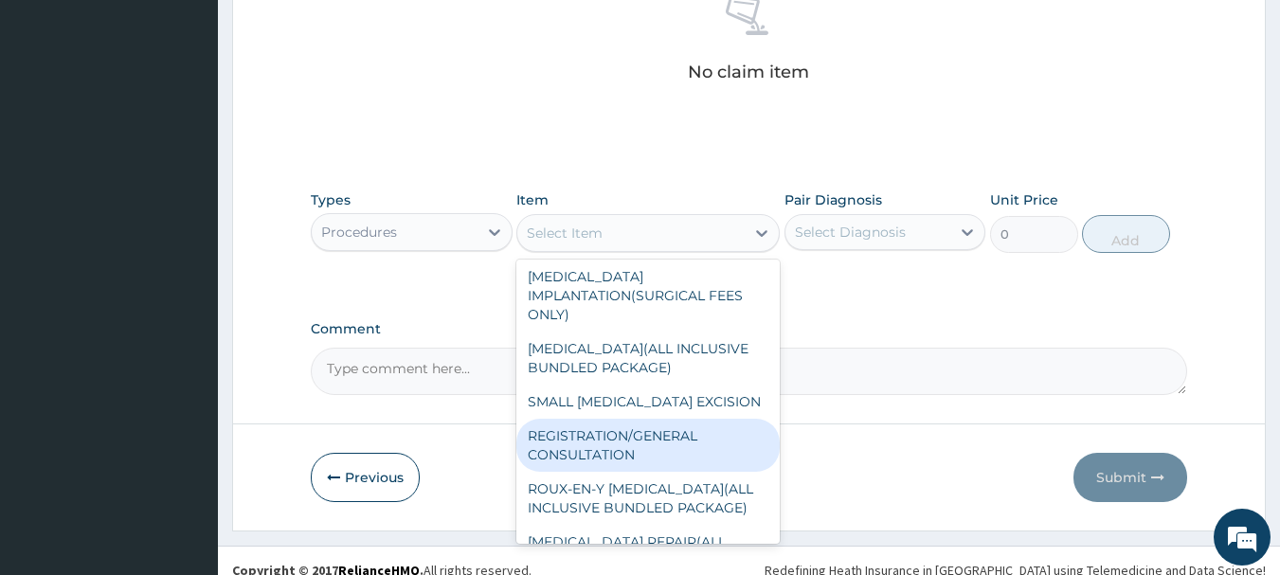
click at [592, 459] on div "REGISTRATION/GENERAL CONSULTATION" at bounding box center [647, 445] width 263 height 53
type input "2000"
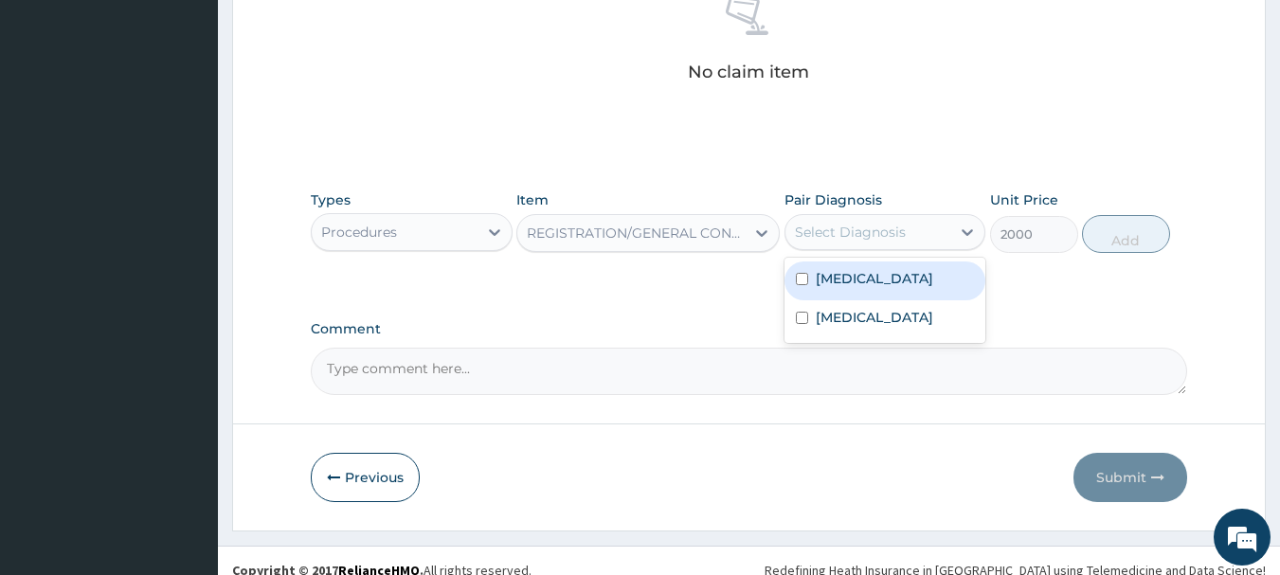
click at [836, 240] on div "Select Diagnosis" at bounding box center [850, 232] width 111 height 19
drag, startPoint x: 830, startPoint y: 286, endPoint x: 834, endPoint y: 316, distance: 30.5
click at [830, 285] on label "[MEDICAL_DATA]" at bounding box center [874, 278] width 117 height 19
checkbox input "true"
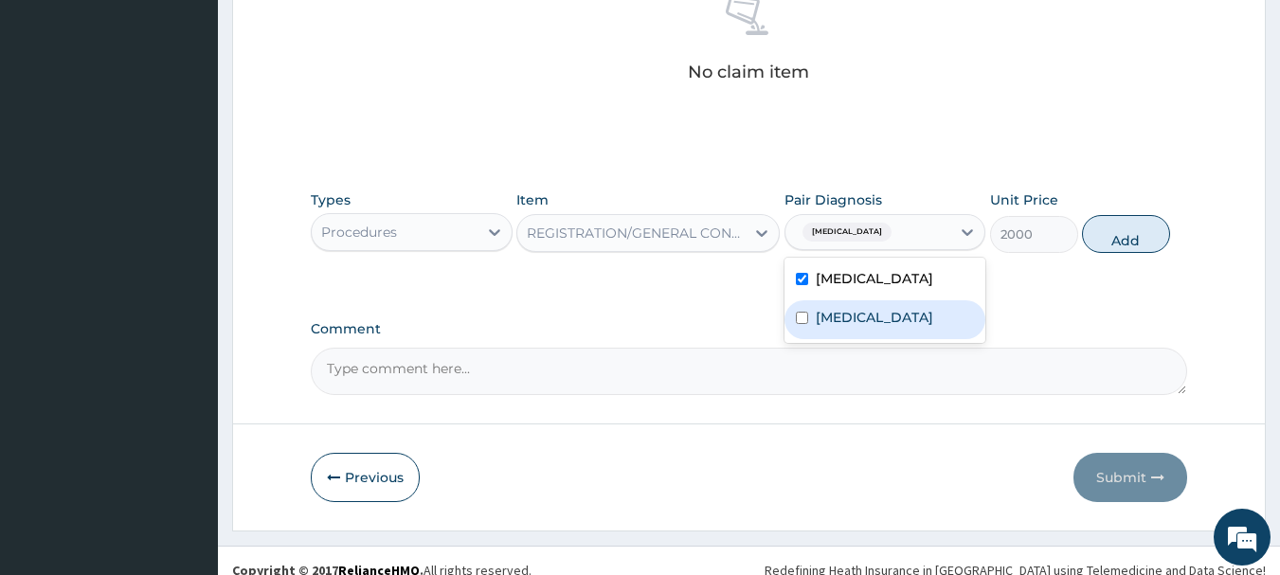
click at [839, 327] on div "Sepsis" at bounding box center [885, 319] width 202 height 39
checkbox input "true"
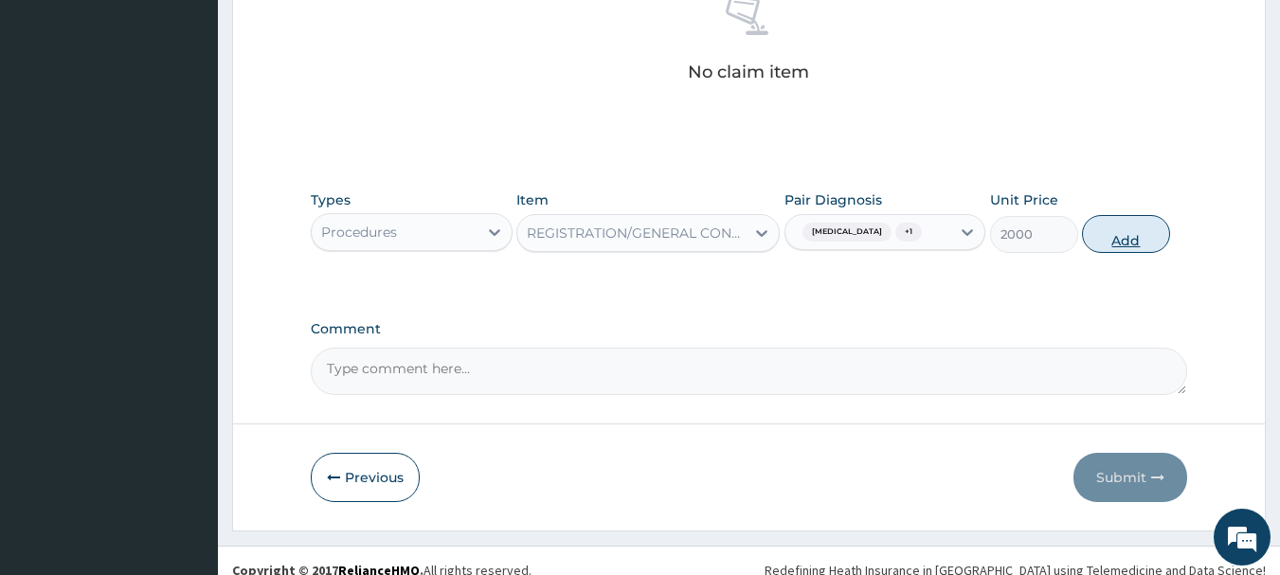
click at [1096, 243] on button "Add" at bounding box center [1126, 234] width 88 height 38
type input "0"
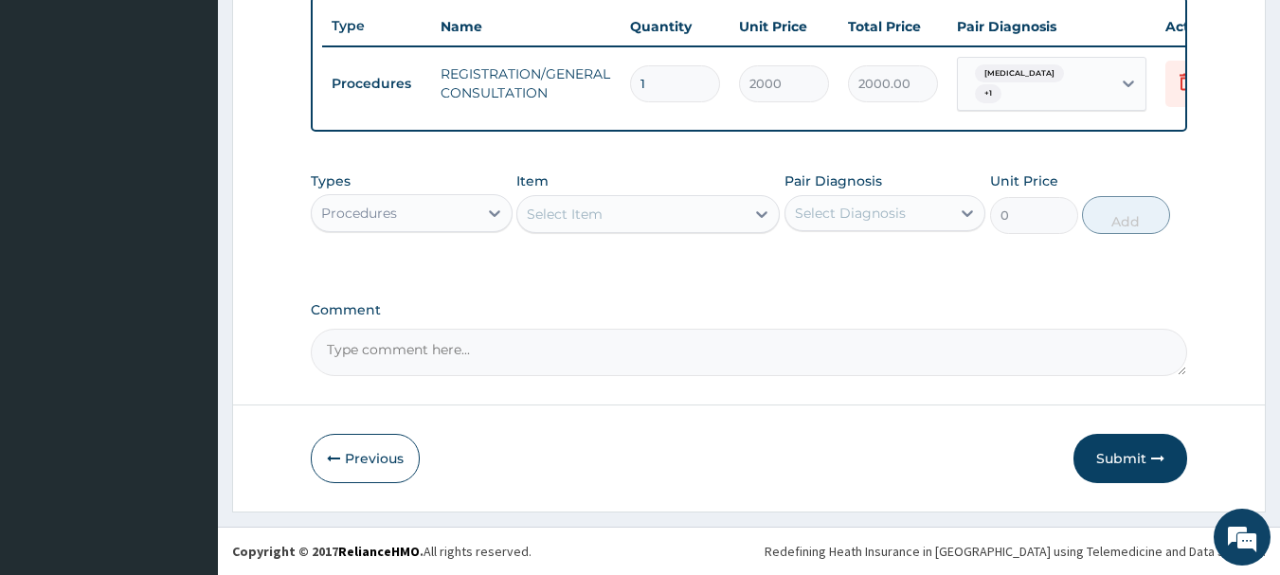
click at [436, 212] on div "Procedures" at bounding box center [395, 213] width 166 height 30
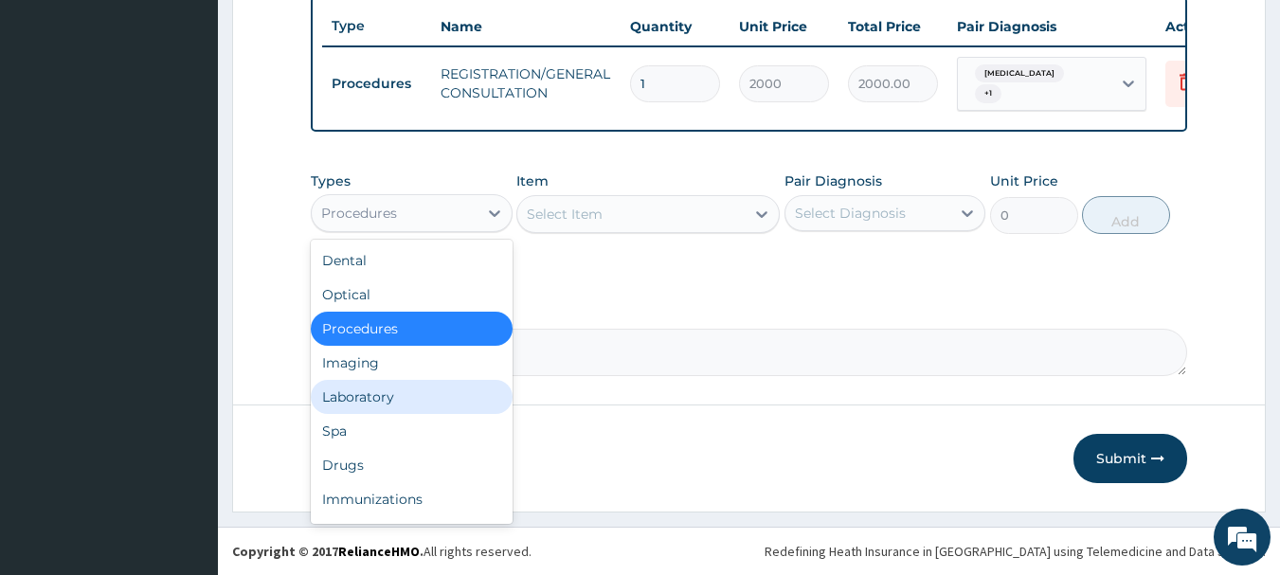
click at [400, 399] on div "Laboratory" at bounding box center [412, 397] width 202 height 34
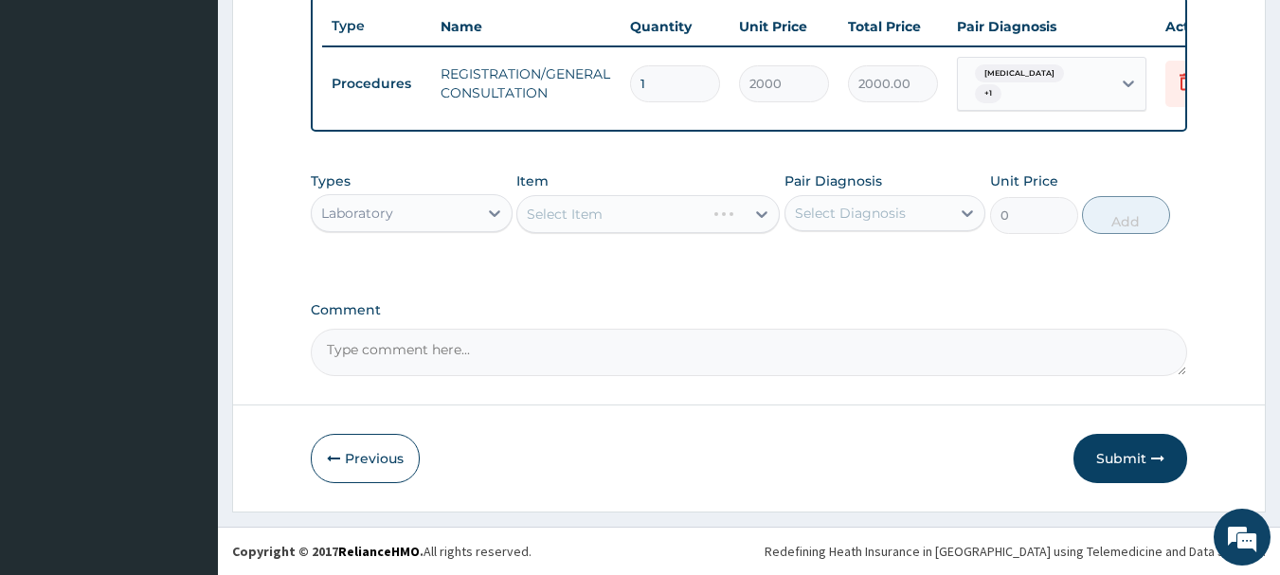
click at [559, 207] on div "Select Item" at bounding box center [647, 214] width 263 height 38
click at [557, 203] on div "Select Item" at bounding box center [630, 214] width 227 height 30
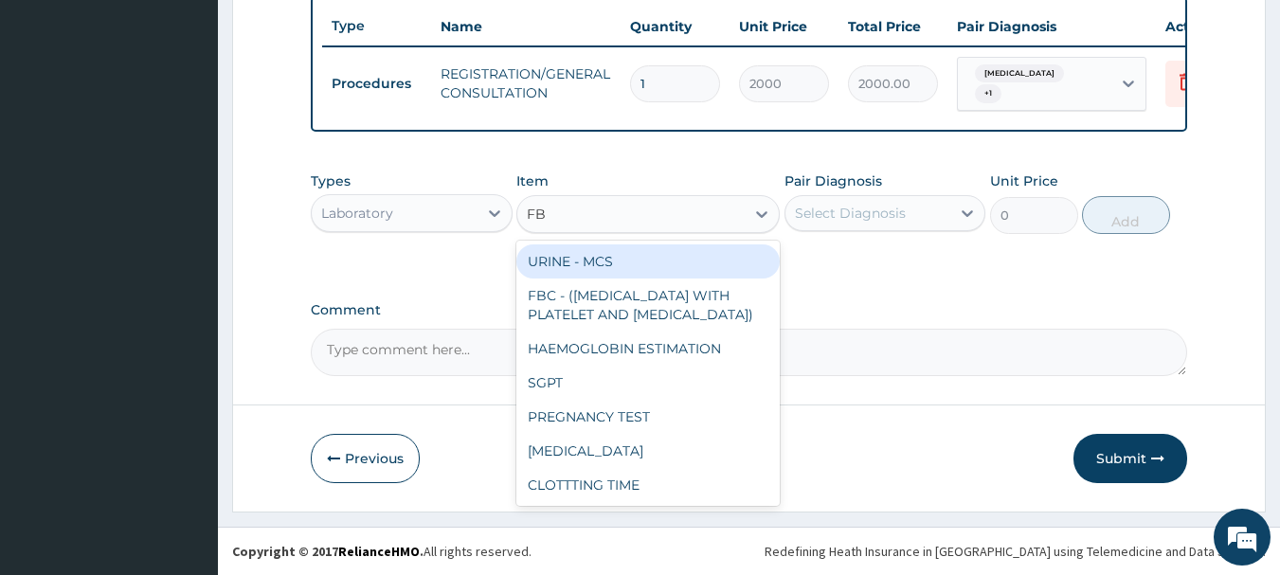
type input "FBC"
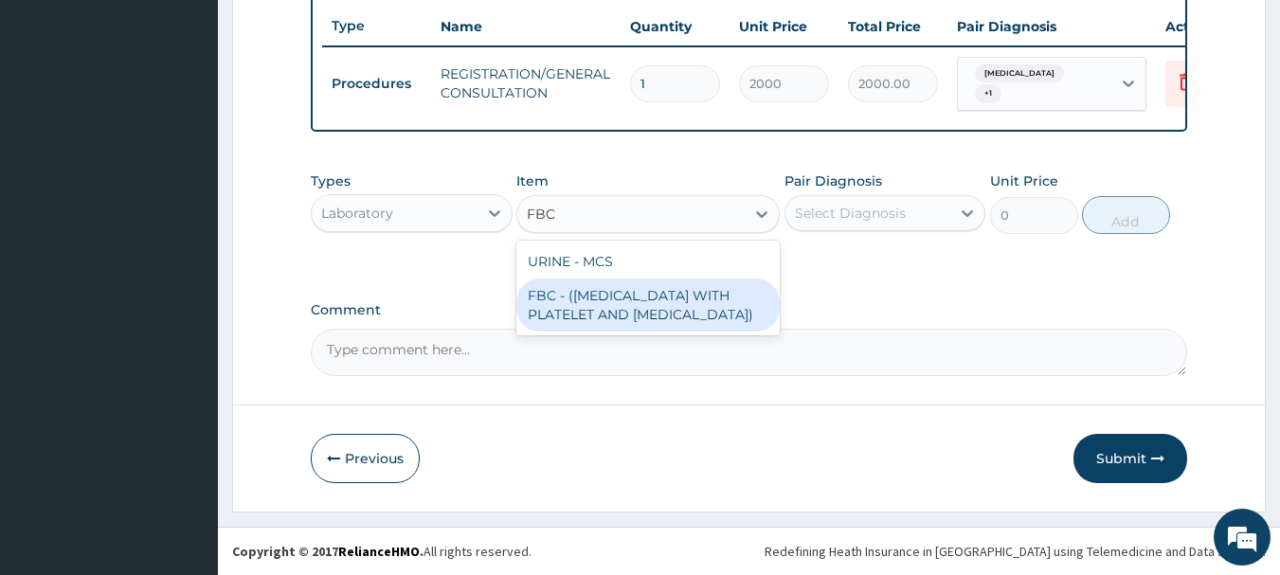
click at [605, 316] on div "FBC - (FULL BLOOD COUNT WITH PLATELET AND RED CELL INDICES)" at bounding box center [647, 305] width 263 height 53
type input "2500"
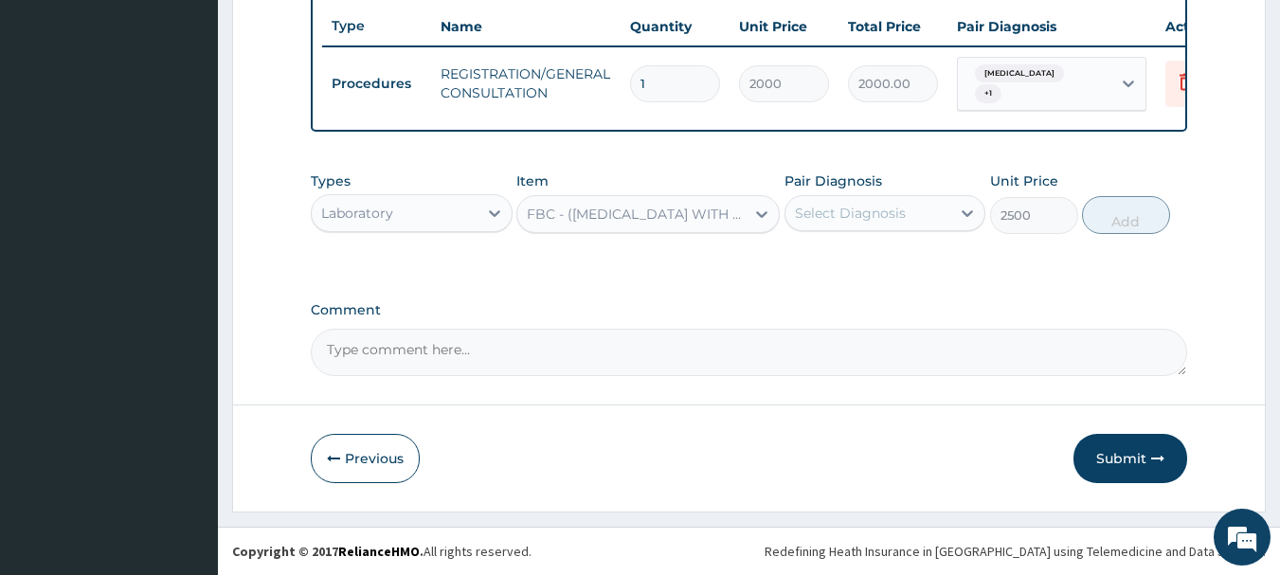
click at [907, 220] on div "Select Diagnosis" at bounding box center [868, 213] width 166 height 30
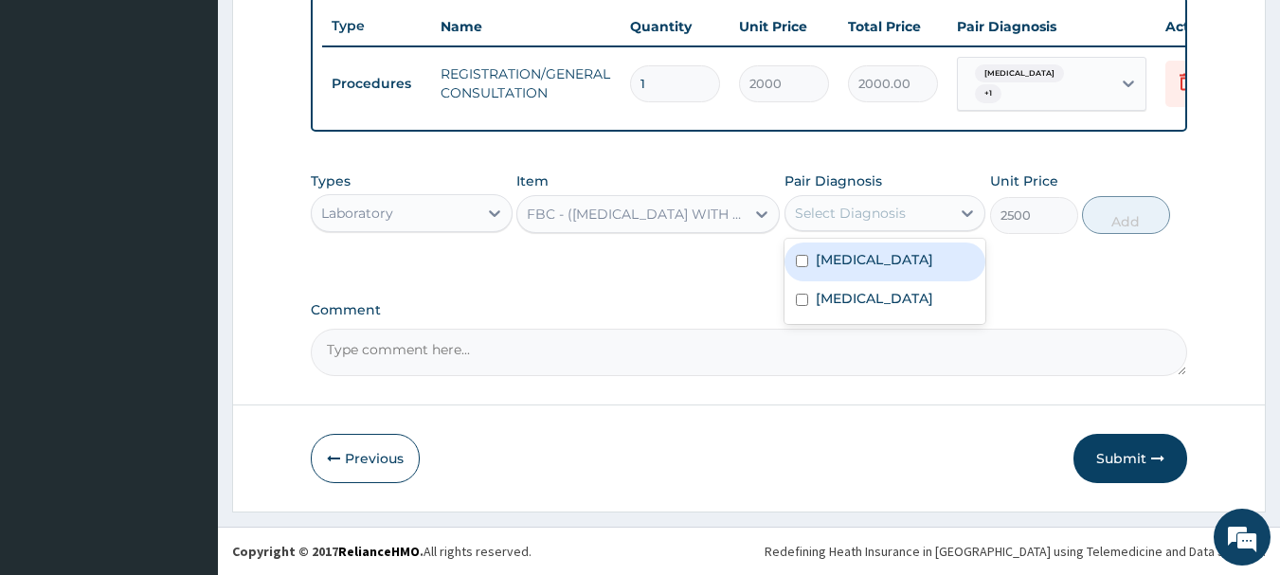
click at [910, 266] on div "Malaria" at bounding box center [885, 262] width 202 height 39
checkbox input "true"
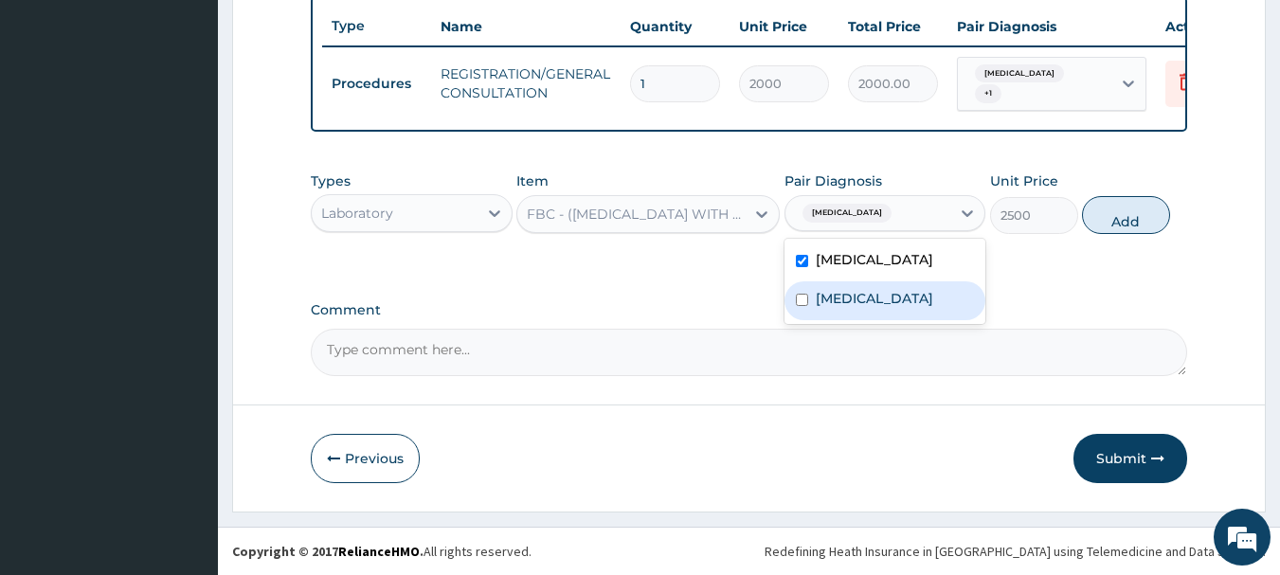
click at [919, 311] on div "Sepsis" at bounding box center [885, 300] width 202 height 39
checkbox input "true"
click at [1130, 208] on button "Add" at bounding box center [1126, 215] width 88 height 38
type input "0"
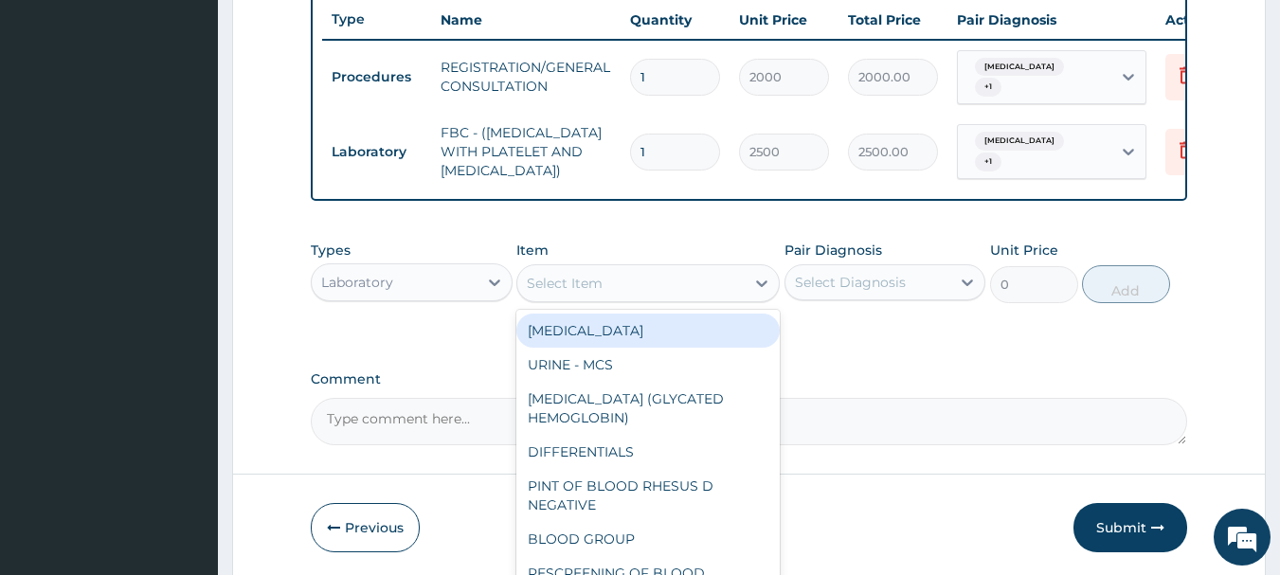
click at [677, 276] on div "Select Item" at bounding box center [630, 283] width 227 height 30
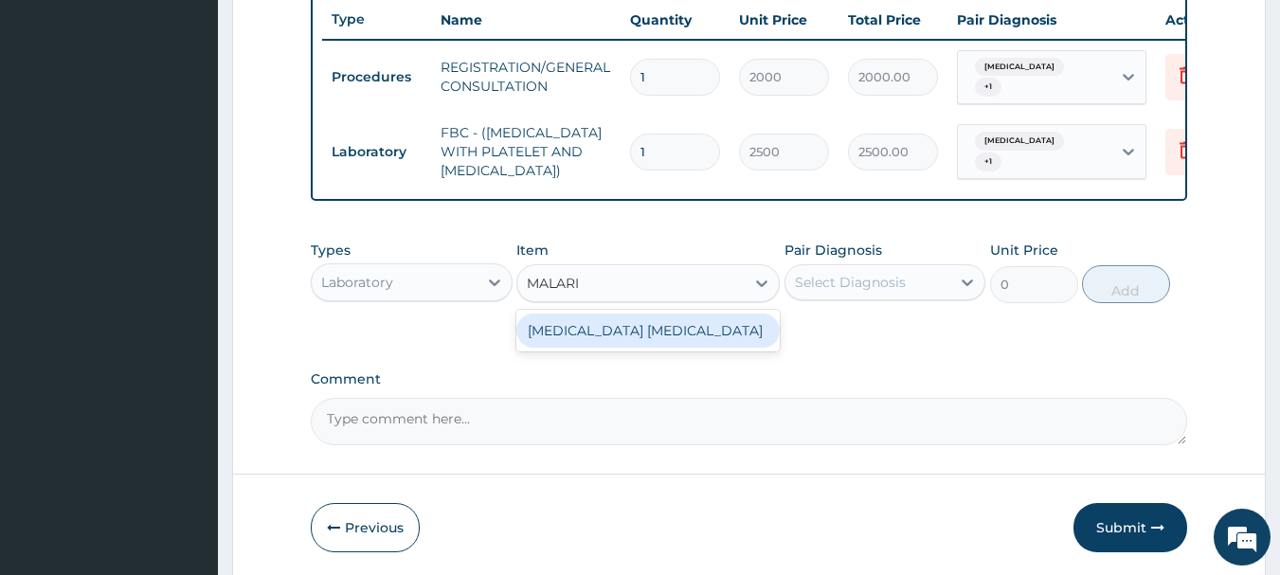
type input "[MEDICAL_DATA]"
click at [728, 338] on div "[MEDICAL_DATA] [MEDICAL_DATA]" at bounding box center [647, 331] width 263 height 34
type input "1000"
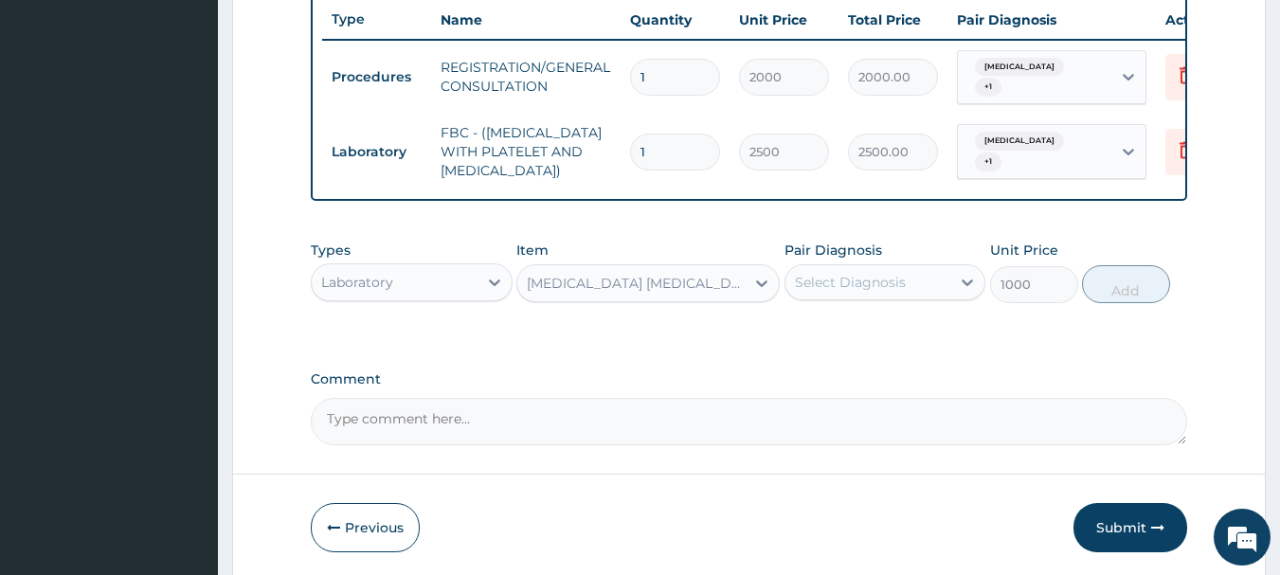
click at [824, 274] on div "Select Diagnosis" at bounding box center [868, 282] width 166 height 30
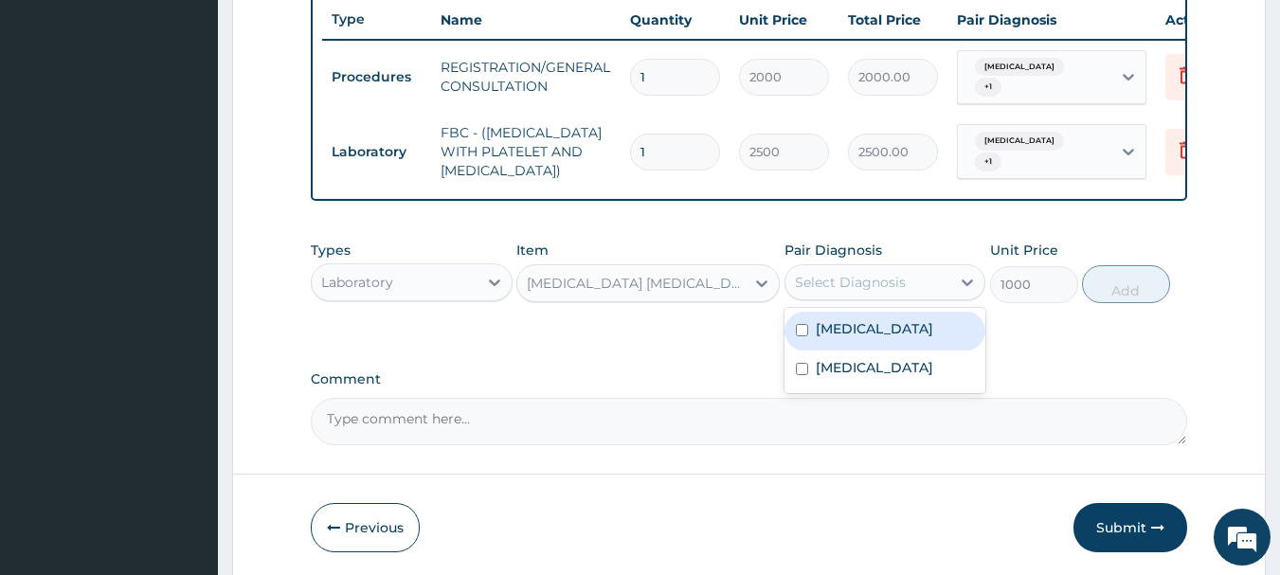
click at [848, 338] on label "[MEDICAL_DATA]" at bounding box center [874, 328] width 117 height 19
checkbox input "true"
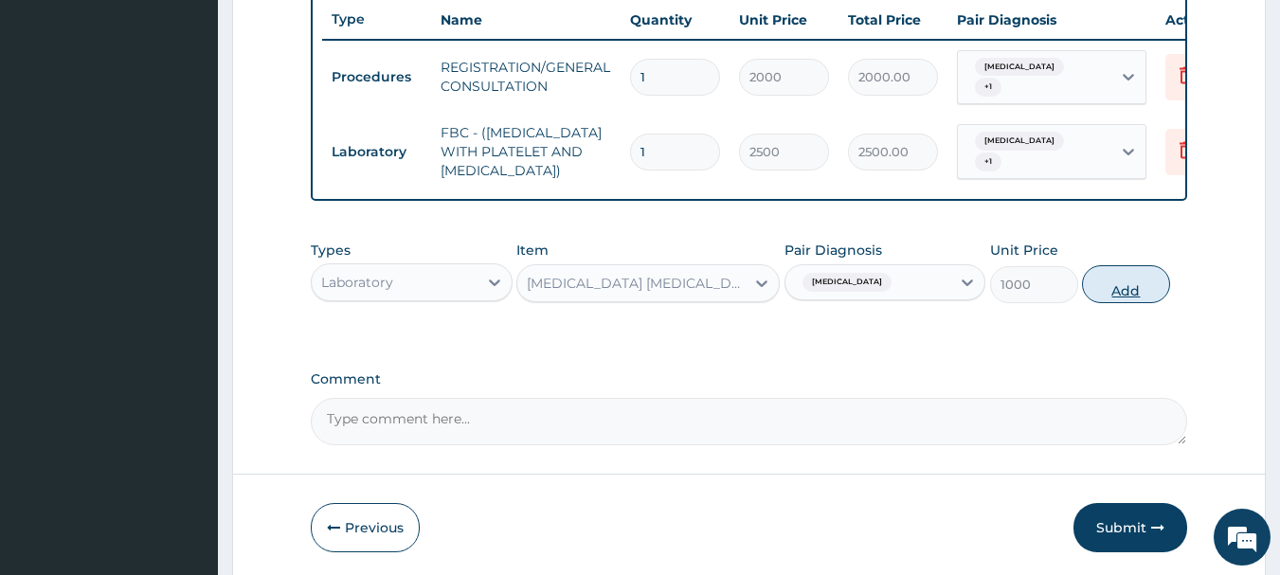
click at [1104, 280] on button "Add" at bounding box center [1126, 284] width 88 height 38
type input "0"
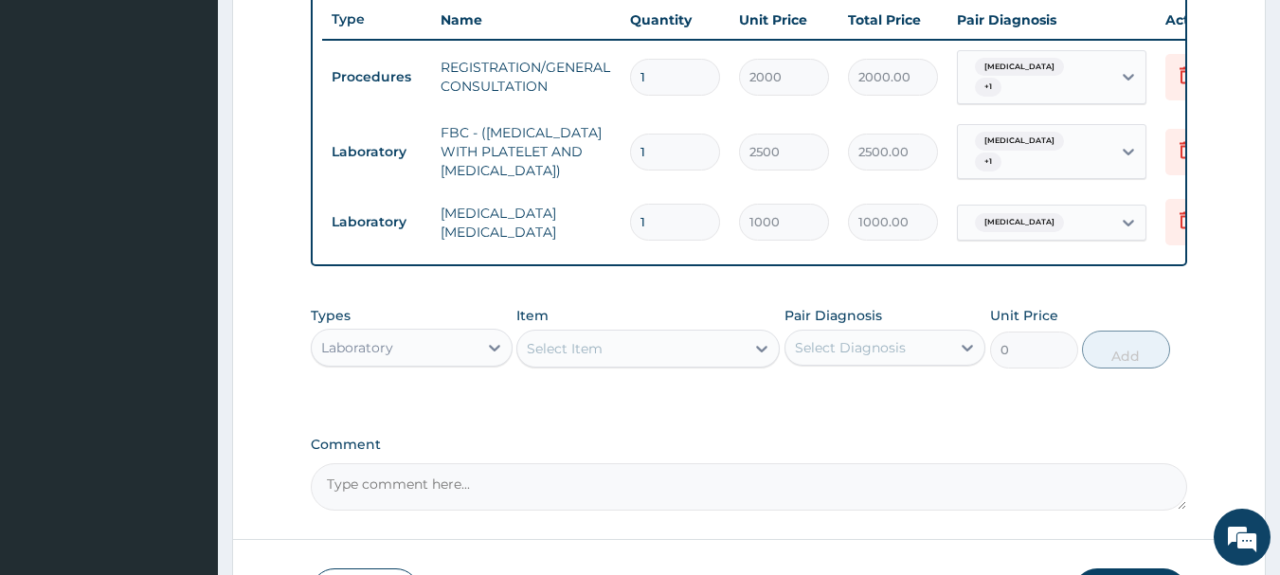
scroll to position [856, 0]
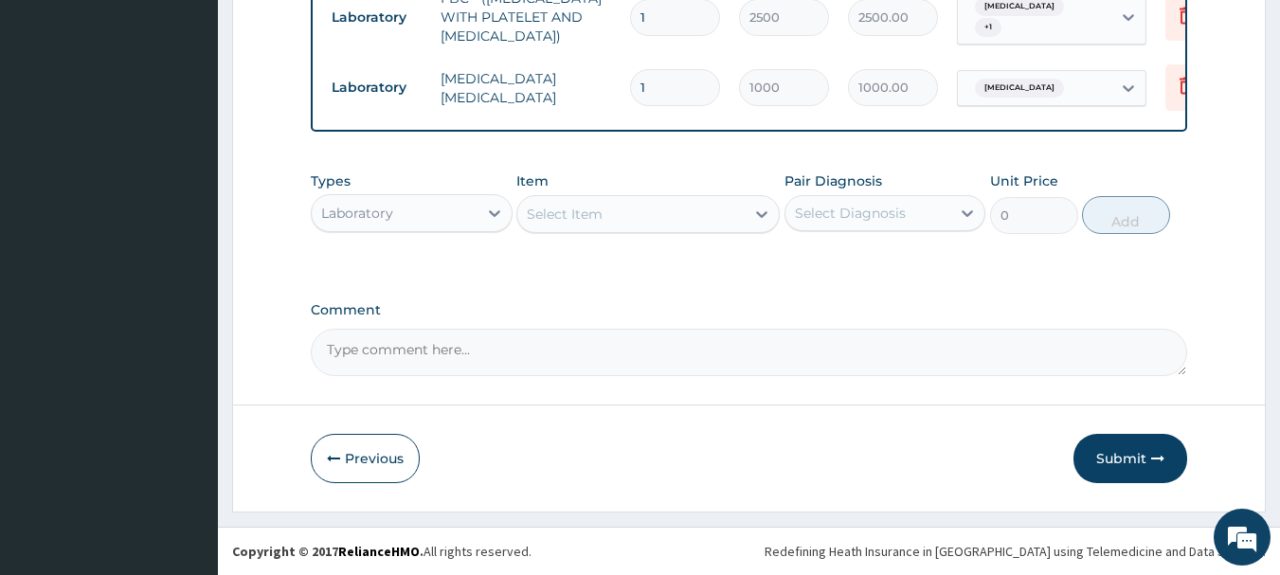
click at [428, 205] on div "Laboratory" at bounding box center [395, 213] width 166 height 30
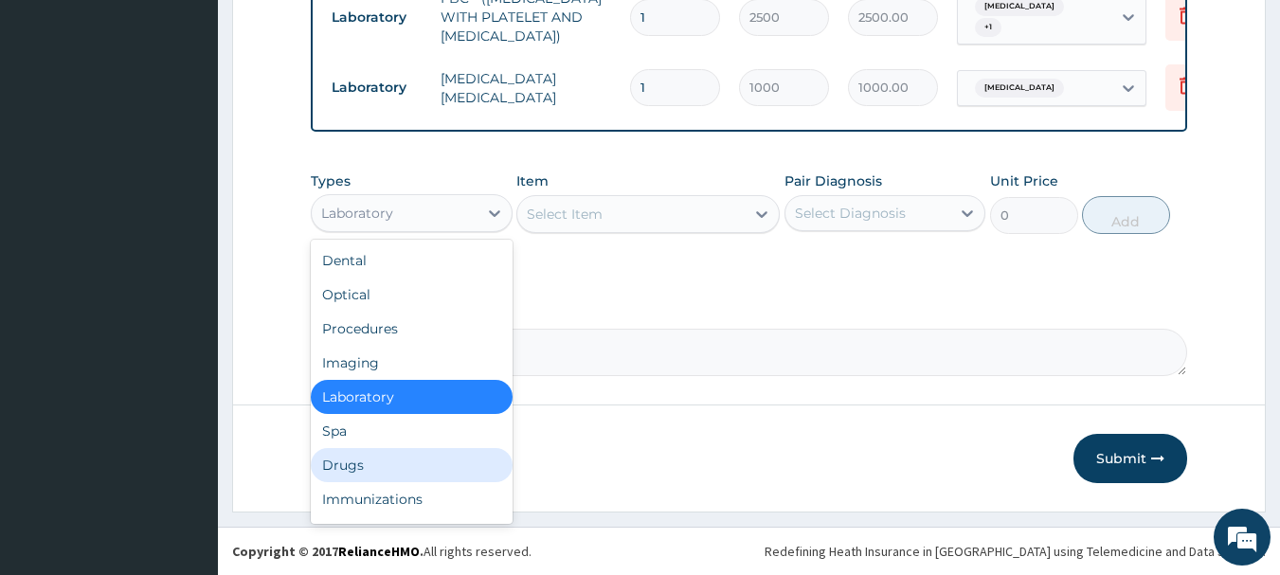
click at [414, 465] on div "Drugs" at bounding box center [412, 465] width 202 height 34
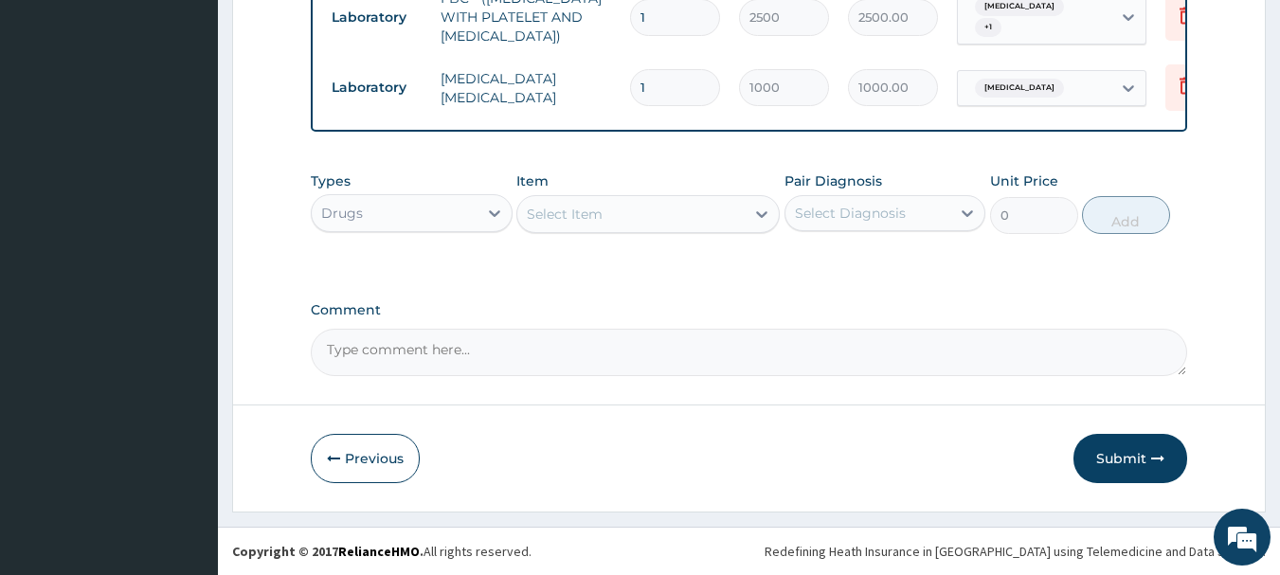
click at [548, 215] on div "Select Item" at bounding box center [565, 214] width 76 height 19
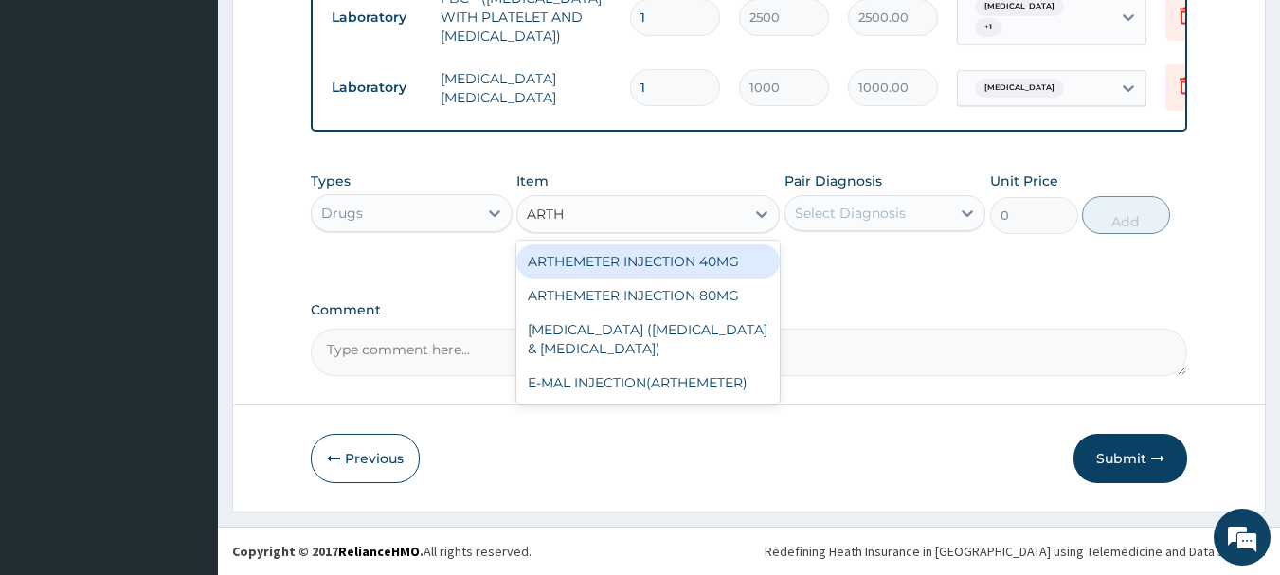
type input "ARTHE"
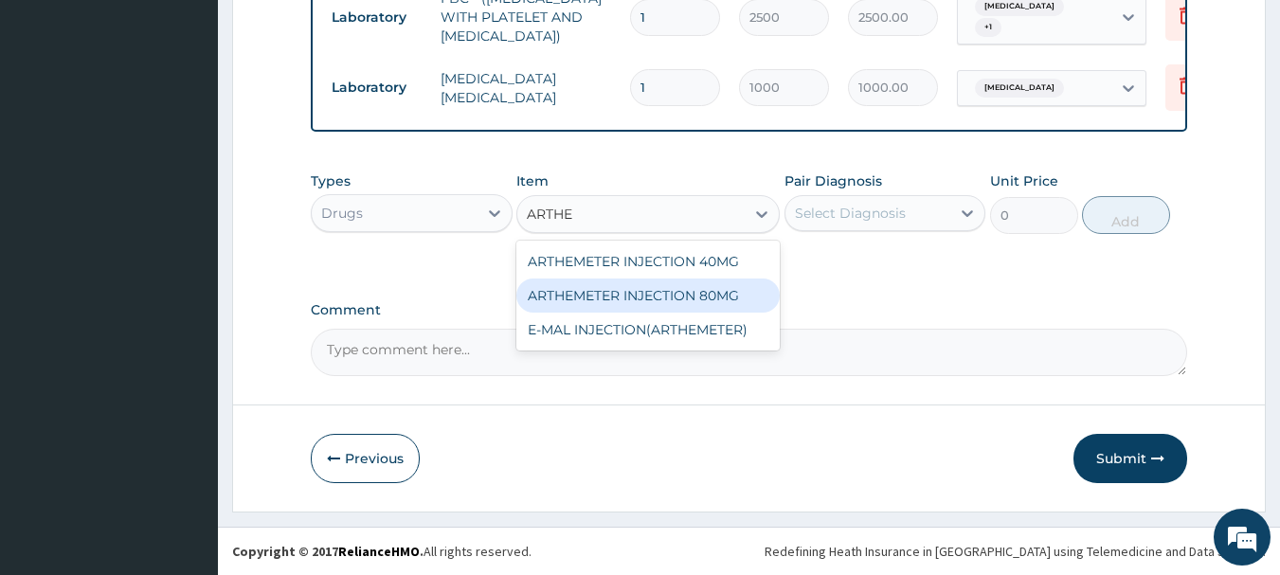
click at [715, 293] on div "ARTHEMETER INJECTION 80MG" at bounding box center [647, 296] width 263 height 34
type input "400"
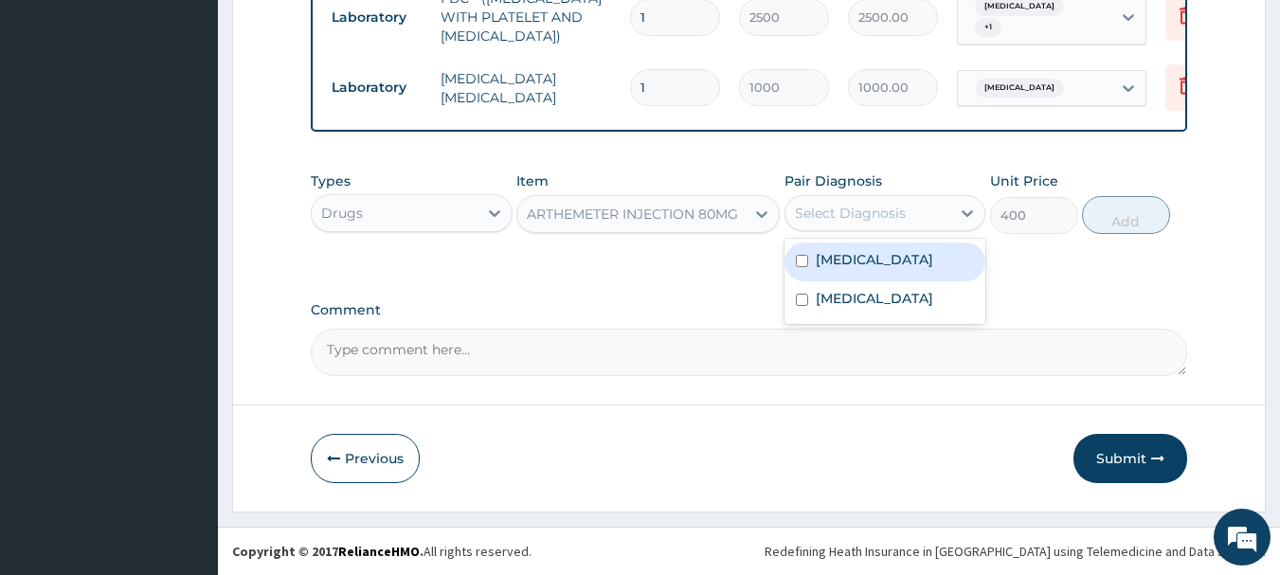
click at [825, 214] on div "Select Diagnosis" at bounding box center [850, 213] width 111 height 19
click at [851, 269] on div "[MEDICAL_DATA]" at bounding box center [885, 262] width 202 height 39
checkbox input "true"
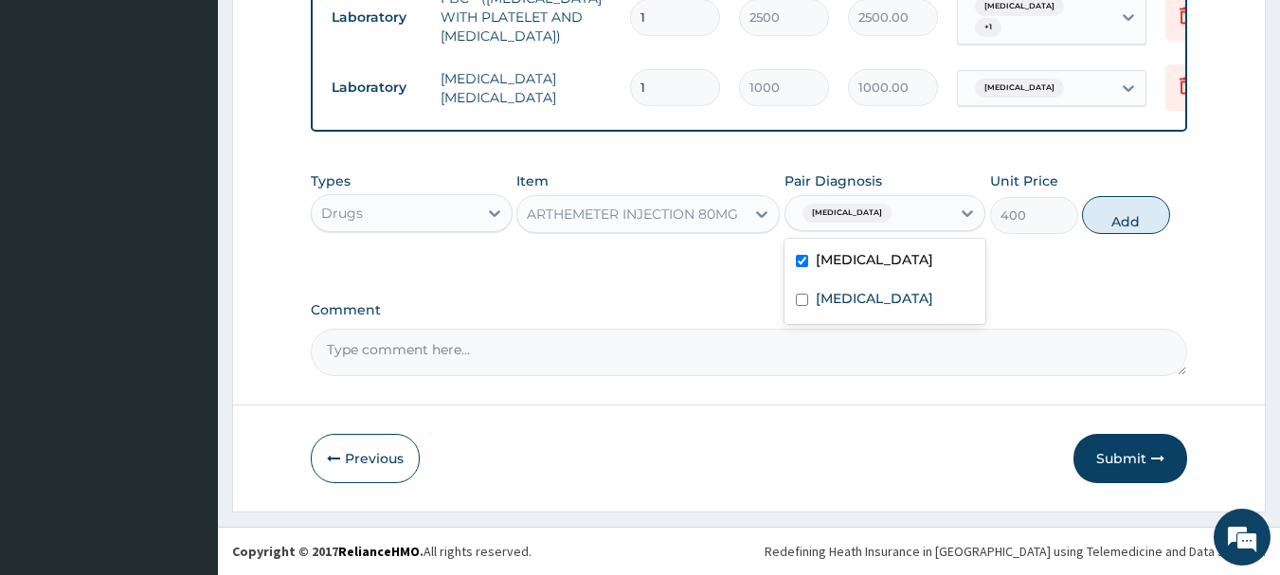
click at [1119, 200] on button "Add" at bounding box center [1126, 215] width 88 height 38
type input "0"
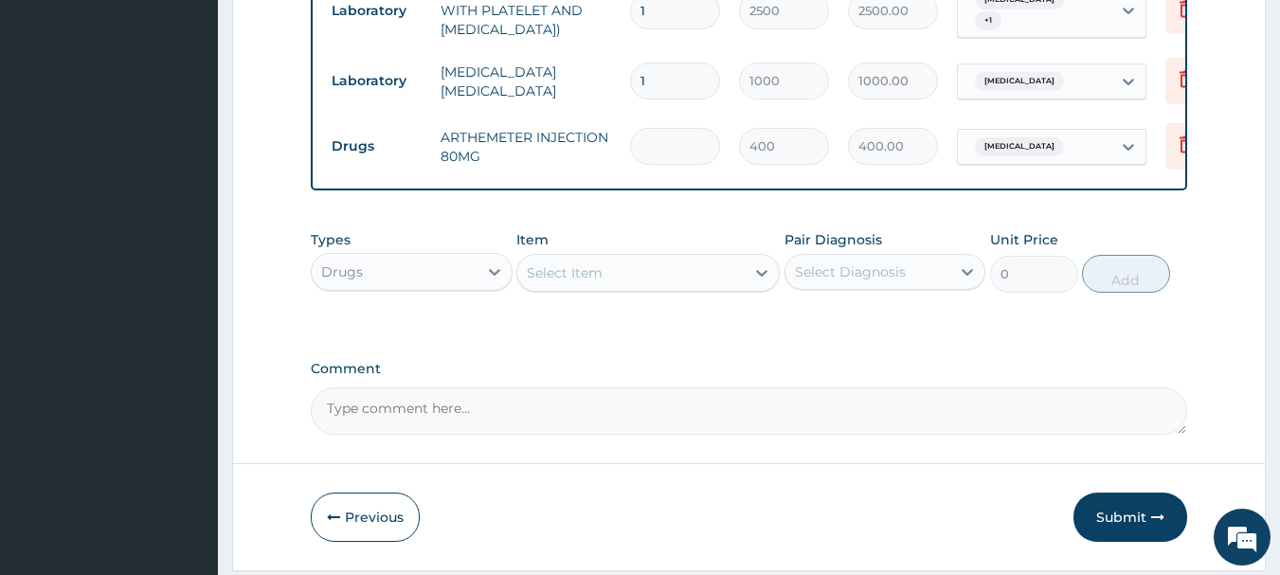
type input "0.00"
type input "2"
type input "800.00"
type input "2"
click at [585, 280] on div "Select Item" at bounding box center [565, 272] width 76 height 19
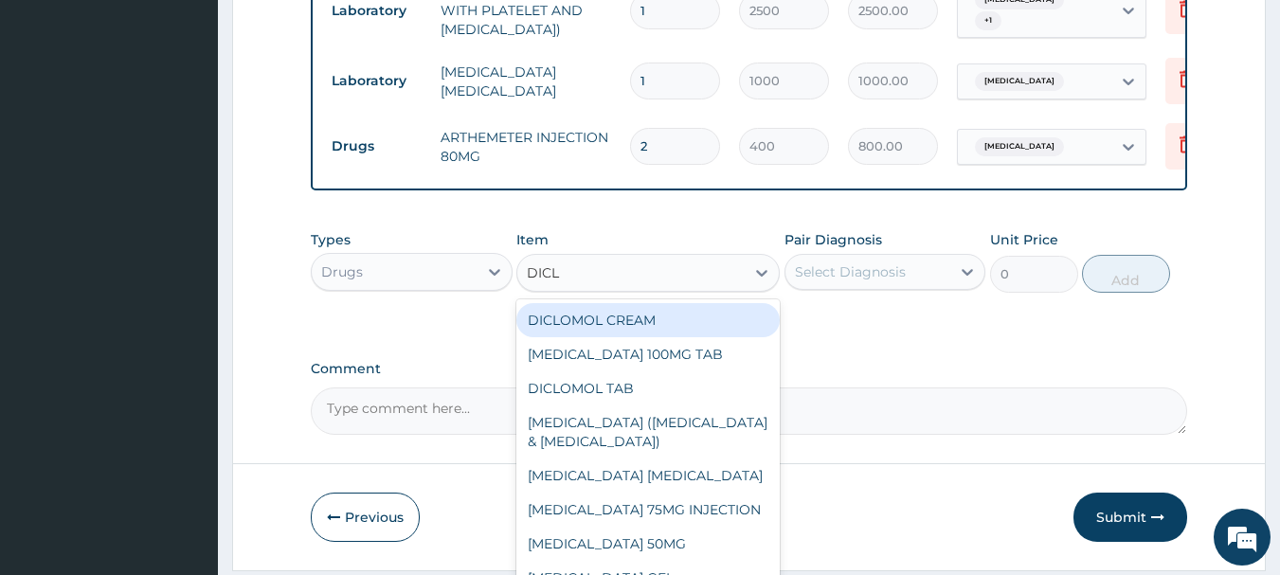
type input "DICLO"
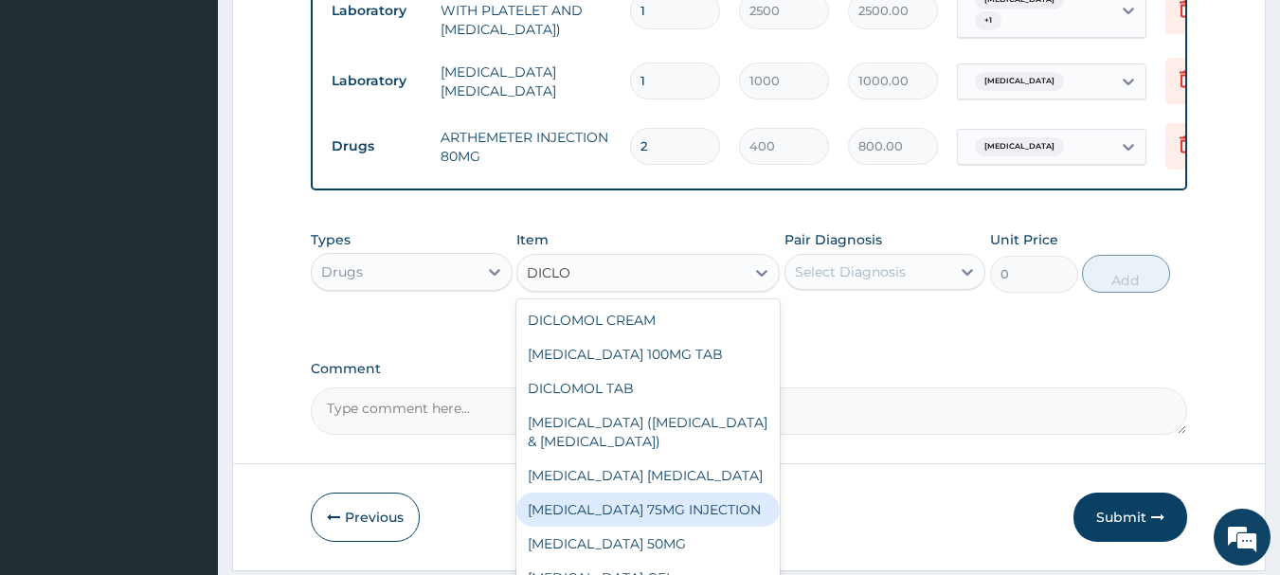
click at [684, 527] on div "[MEDICAL_DATA] 75MG INJECTION" at bounding box center [647, 510] width 263 height 34
type input "300"
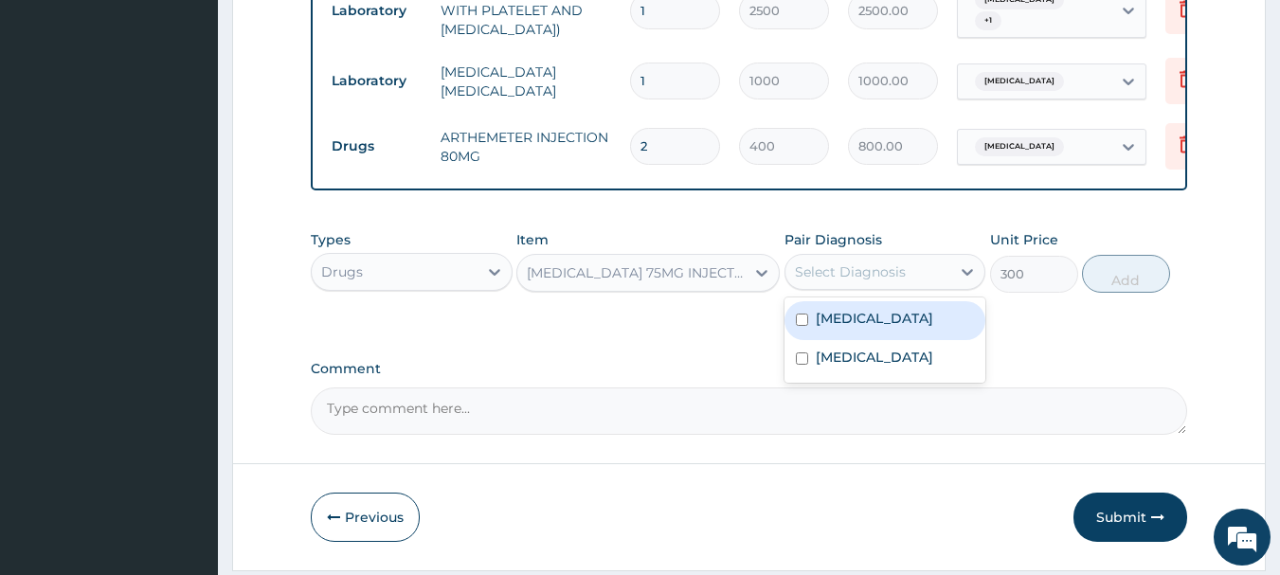
click at [865, 274] on div "Select Diagnosis" at bounding box center [850, 271] width 111 height 19
click at [854, 328] on label "[MEDICAL_DATA]" at bounding box center [874, 318] width 117 height 19
checkbox input "true"
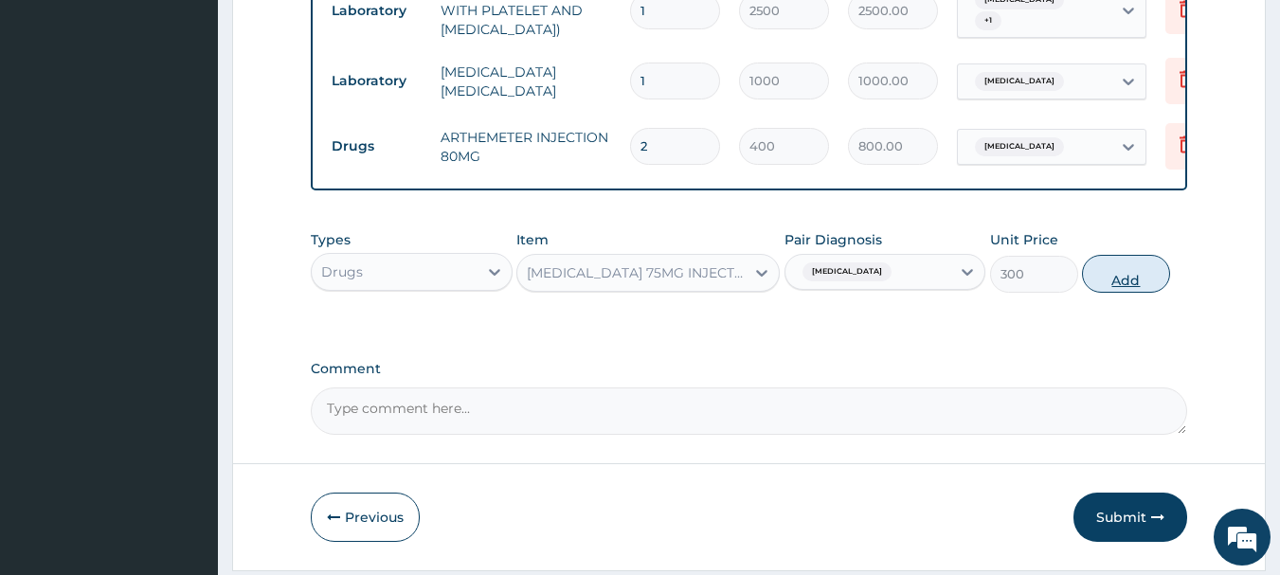
click at [1131, 279] on button "Add" at bounding box center [1126, 274] width 88 height 38
type input "0"
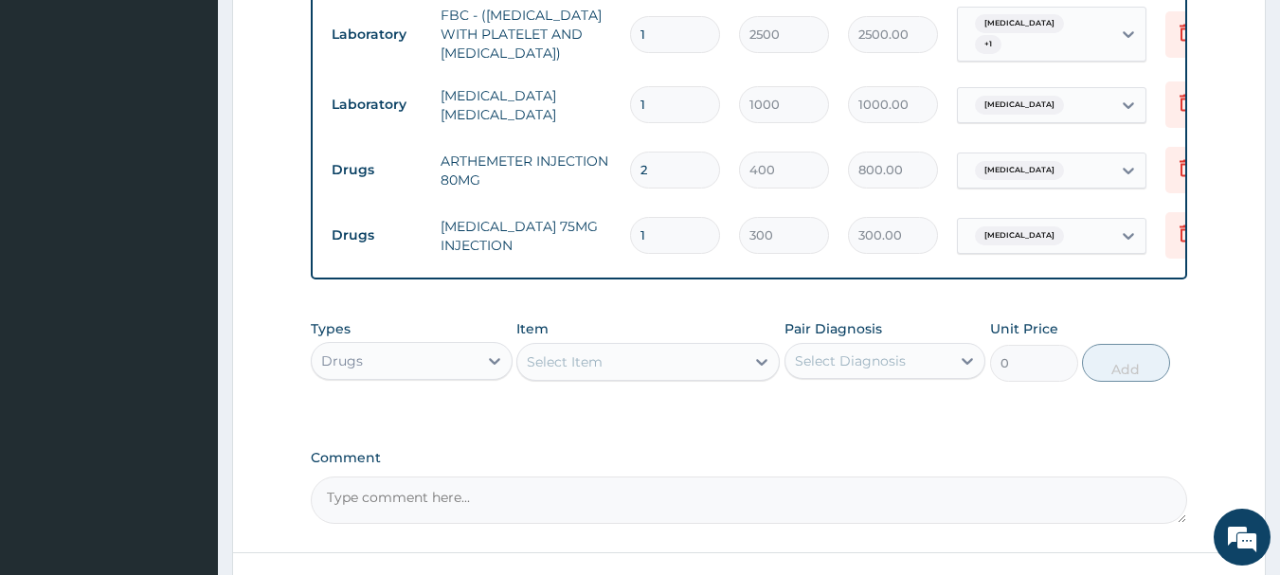
scroll to position [951, 0]
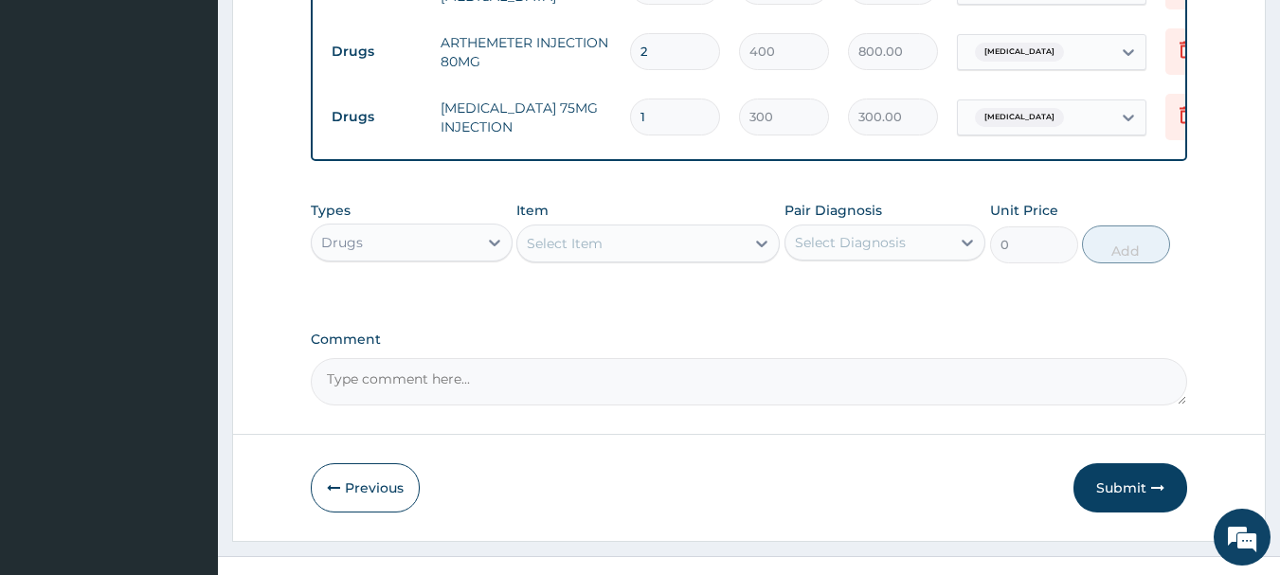
click at [574, 252] on div "Select Item" at bounding box center [565, 243] width 76 height 19
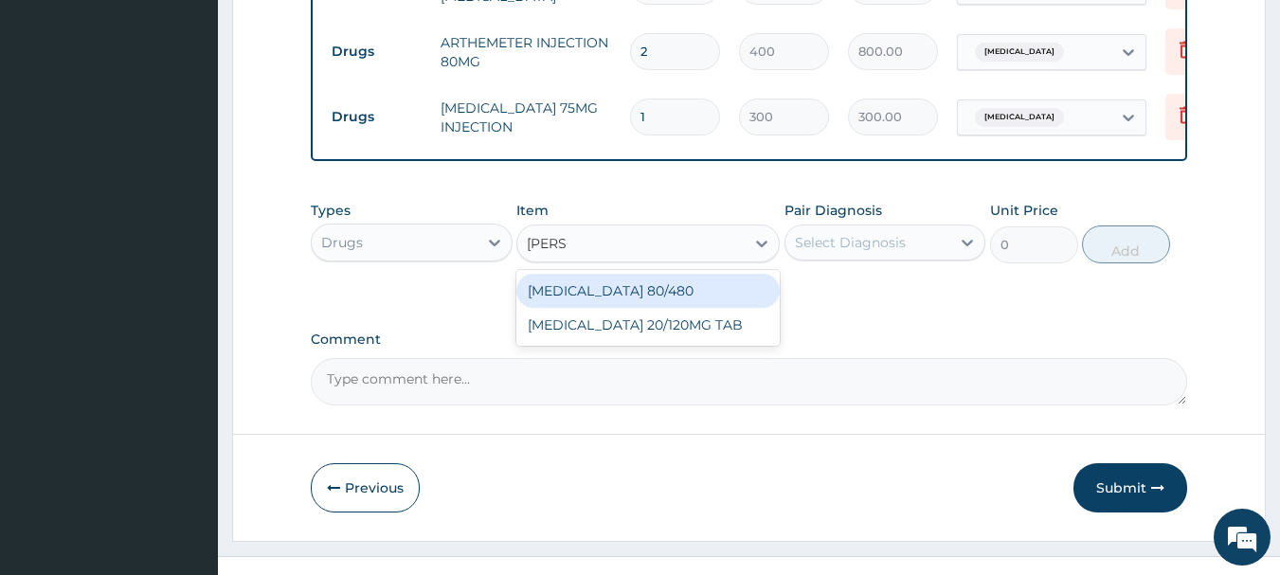
type input "COART"
click at [618, 297] on div "[MEDICAL_DATA] 80/480" at bounding box center [647, 291] width 263 height 34
type input "130"
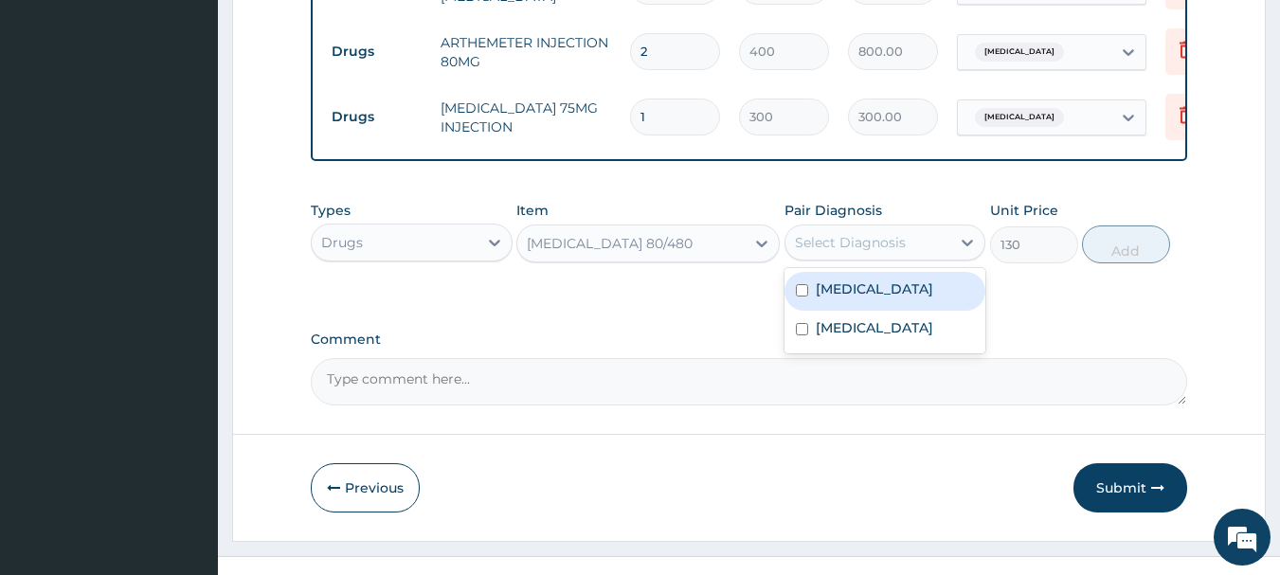
click at [925, 247] on div "Select Diagnosis" at bounding box center [868, 242] width 166 height 30
click at [883, 294] on div "[MEDICAL_DATA]" at bounding box center [885, 291] width 202 height 39
checkbox input "true"
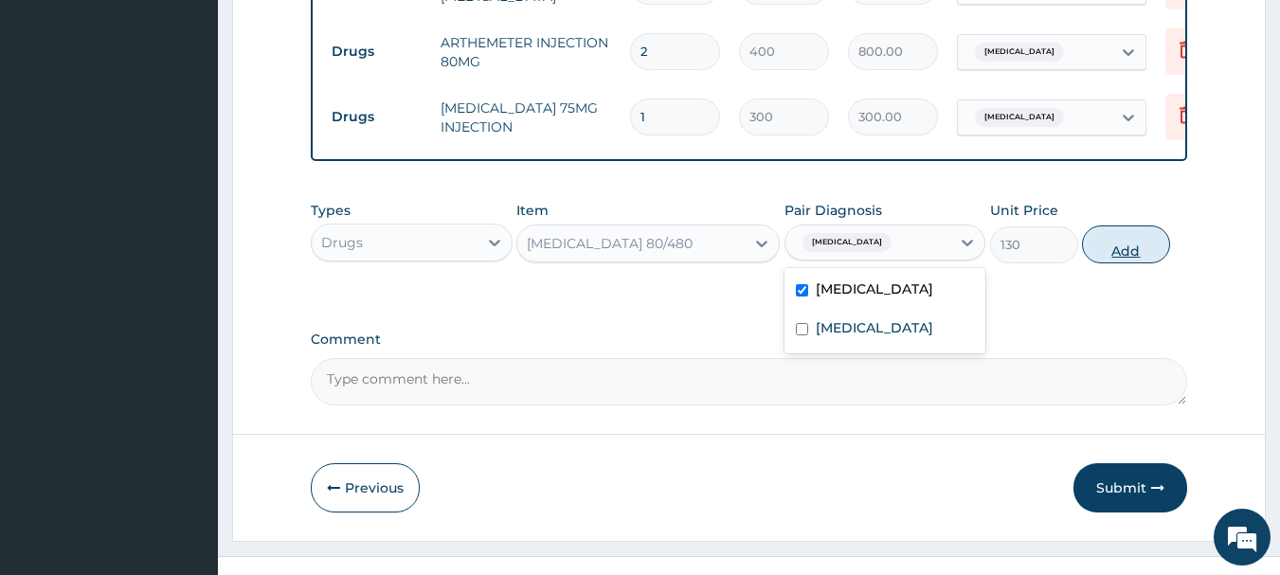
click at [1148, 259] on button "Add" at bounding box center [1126, 244] width 88 height 38
type input "0"
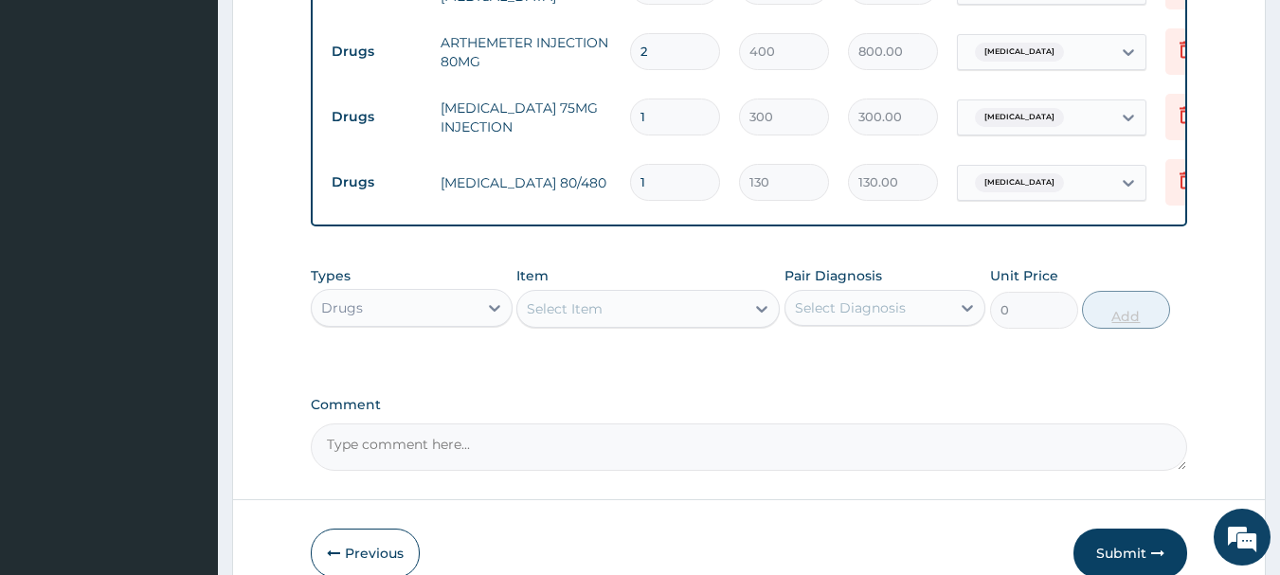
type input "0.00"
type input "6"
type input "780.00"
type input "6"
click at [543, 314] on div "Select Item" at bounding box center [565, 308] width 76 height 19
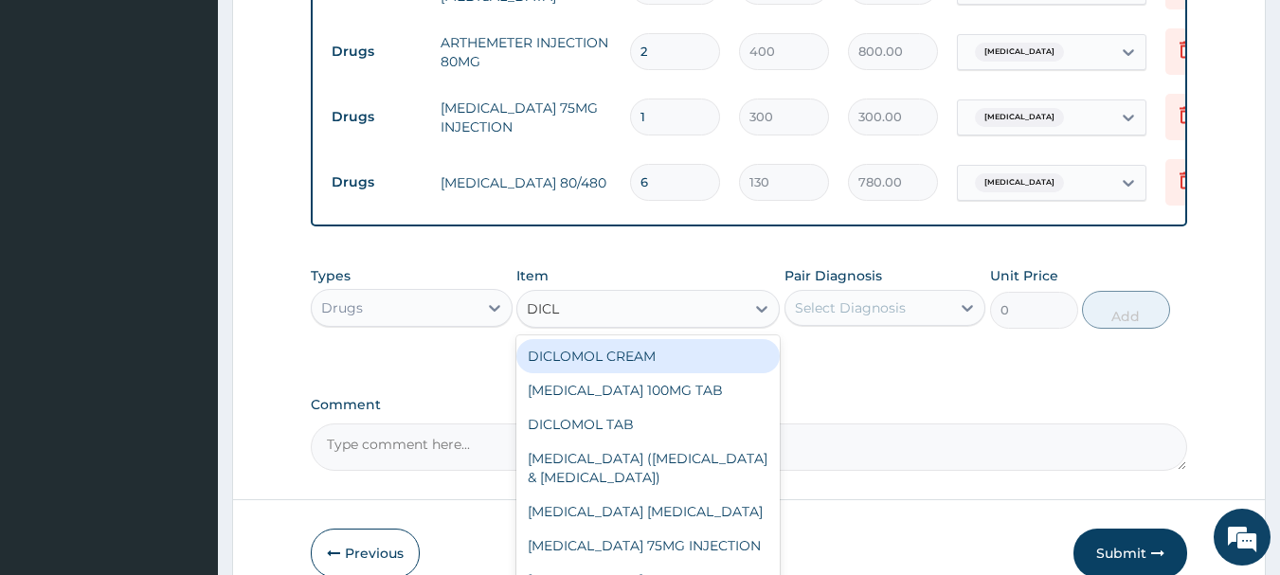
type input "DICLO"
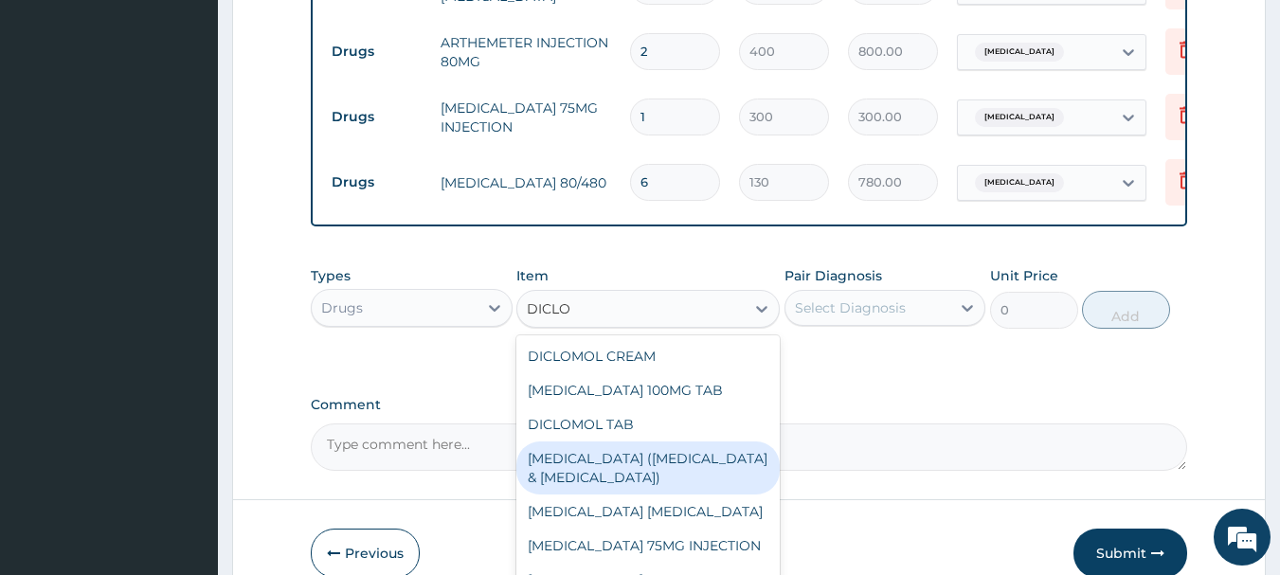
scroll to position [34, 0]
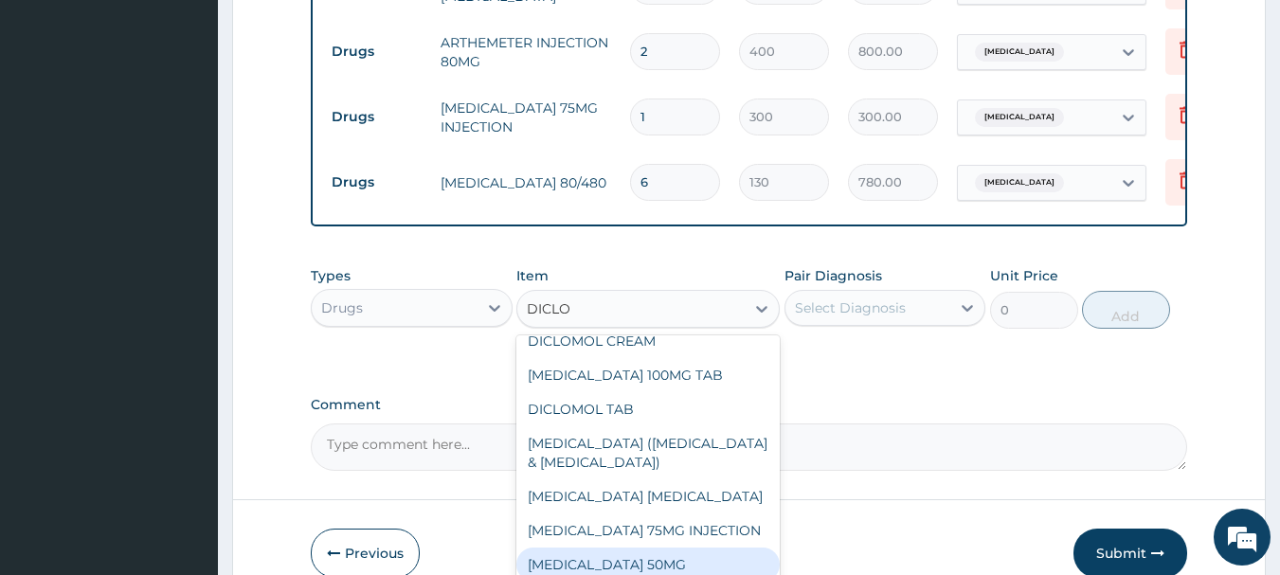
click at [644, 564] on div "[MEDICAL_DATA] 50MG" at bounding box center [647, 565] width 263 height 34
type input "25"
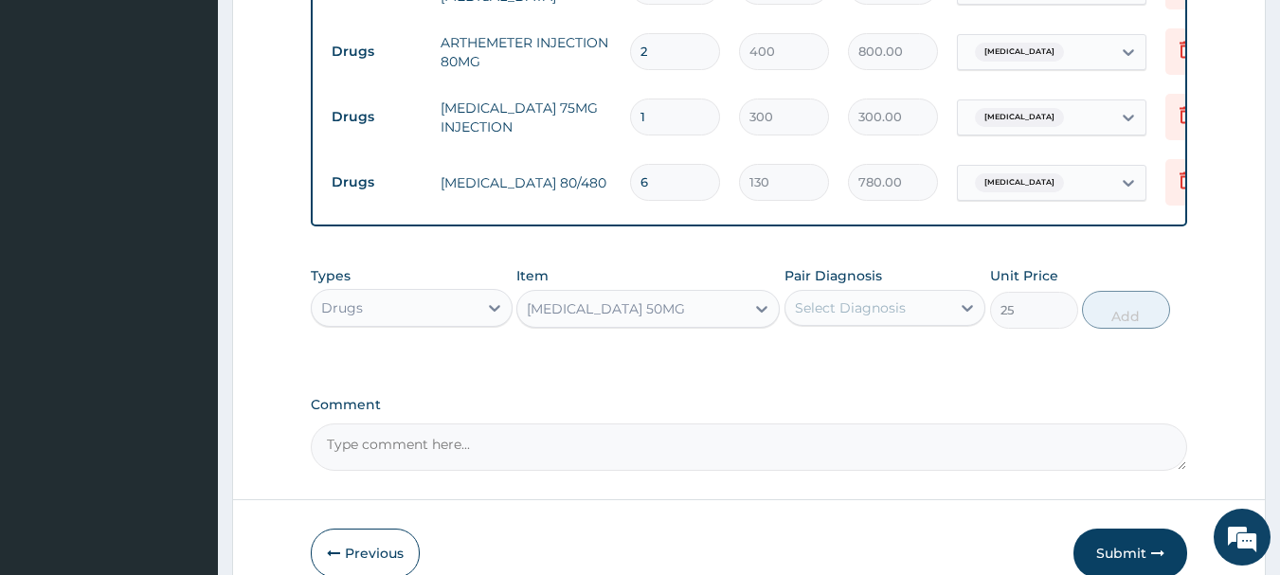
click at [817, 314] on div "Select Diagnosis" at bounding box center [850, 307] width 111 height 19
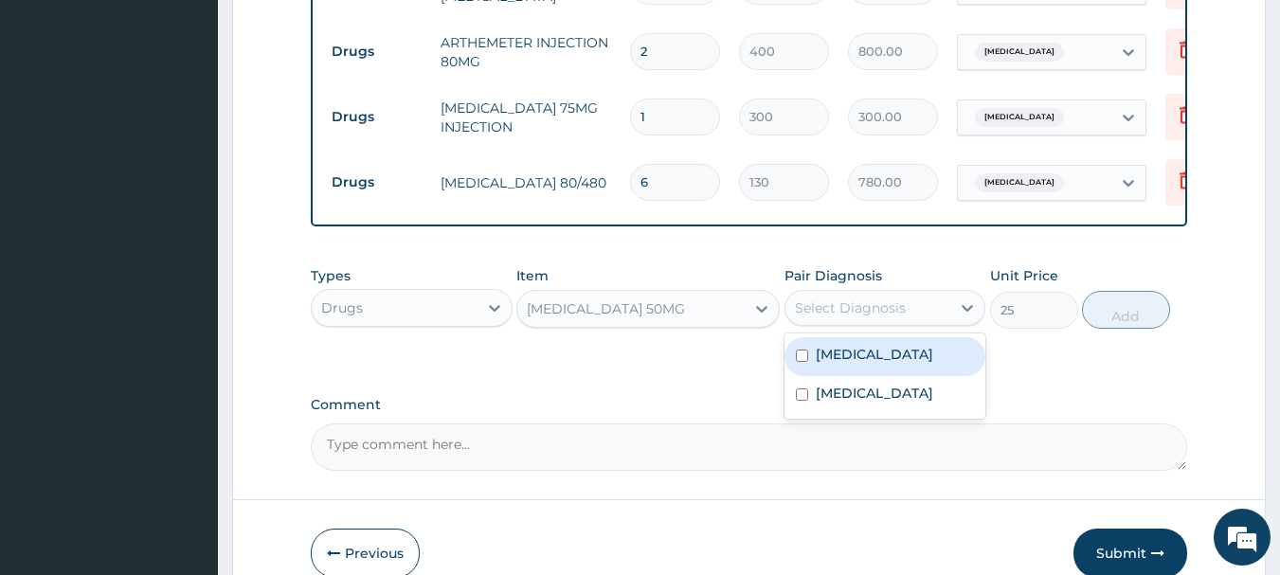
click at [861, 364] on label "[MEDICAL_DATA]" at bounding box center [874, 354] width 117 height 19
checkbox input "true"
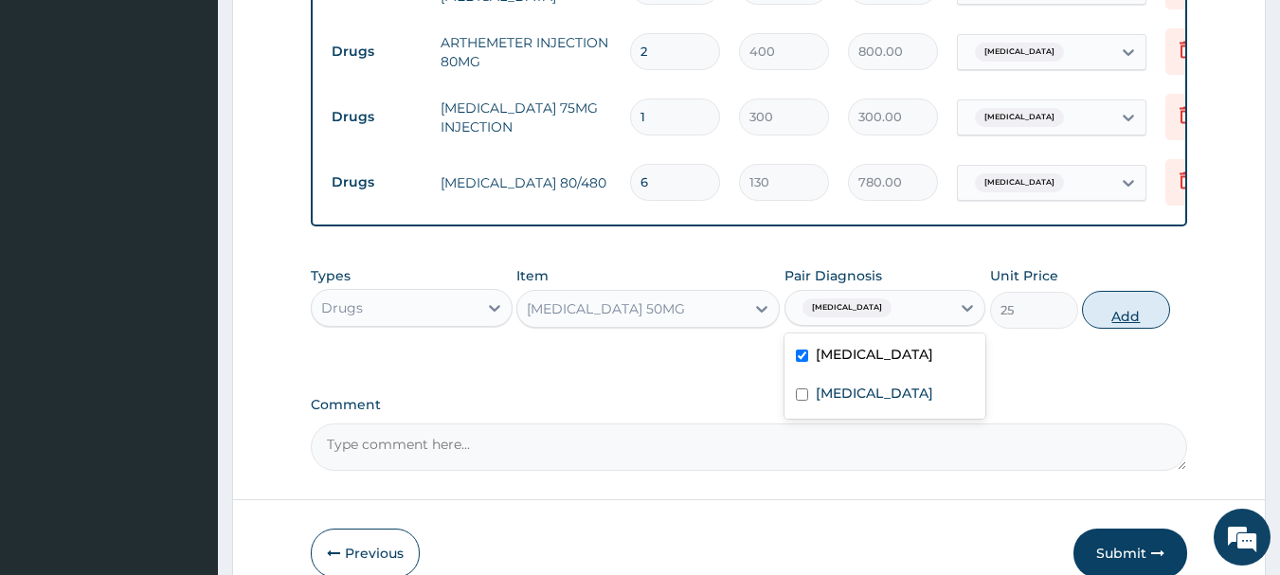
click at [1119, 323] on button "Add" at bounding box center [1126, 310] width 88 height 38
type input "0"
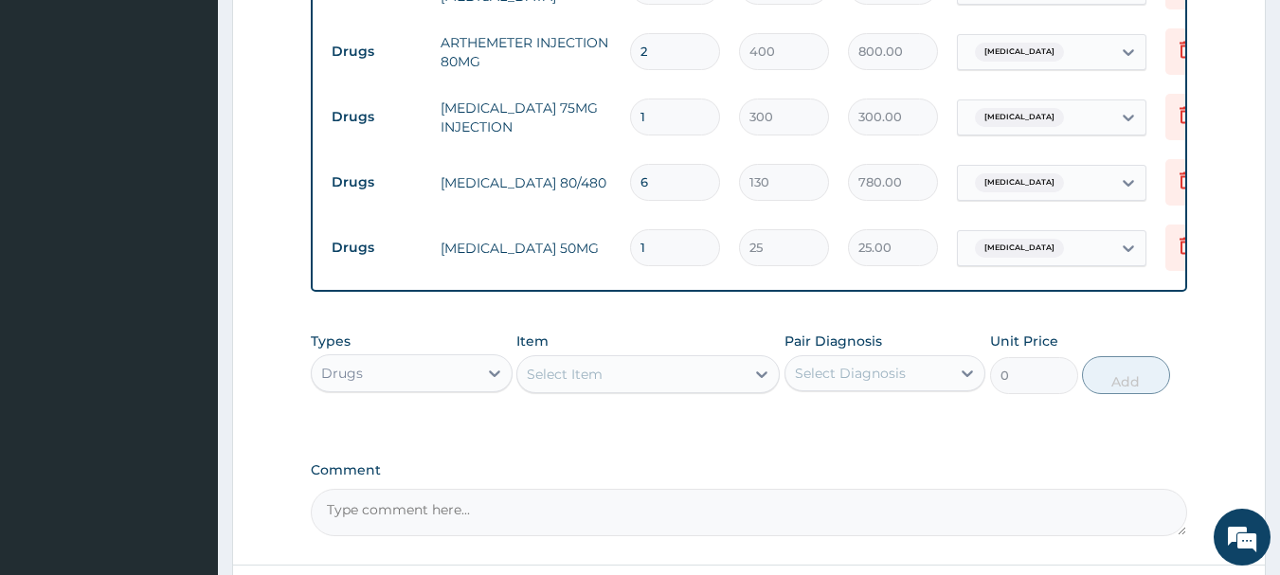
type input "10"
type input "250.00"
type input "10"
click at [584, 389] on div "Select Item" at bounding box center [630, 374] width 227 height 30
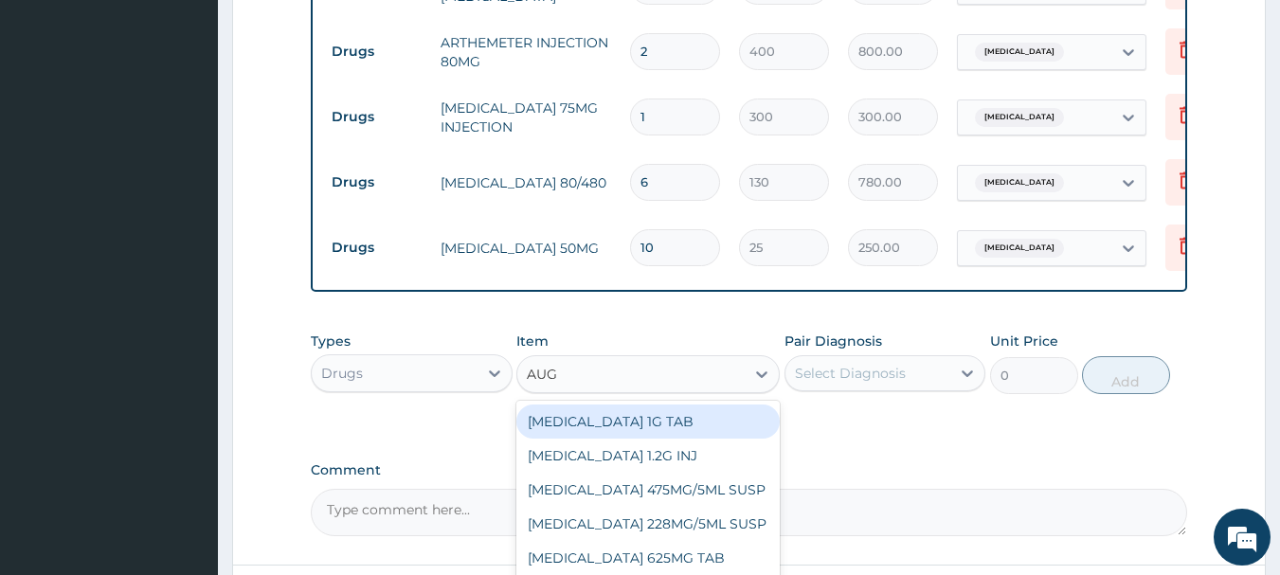
type input "AUGM"
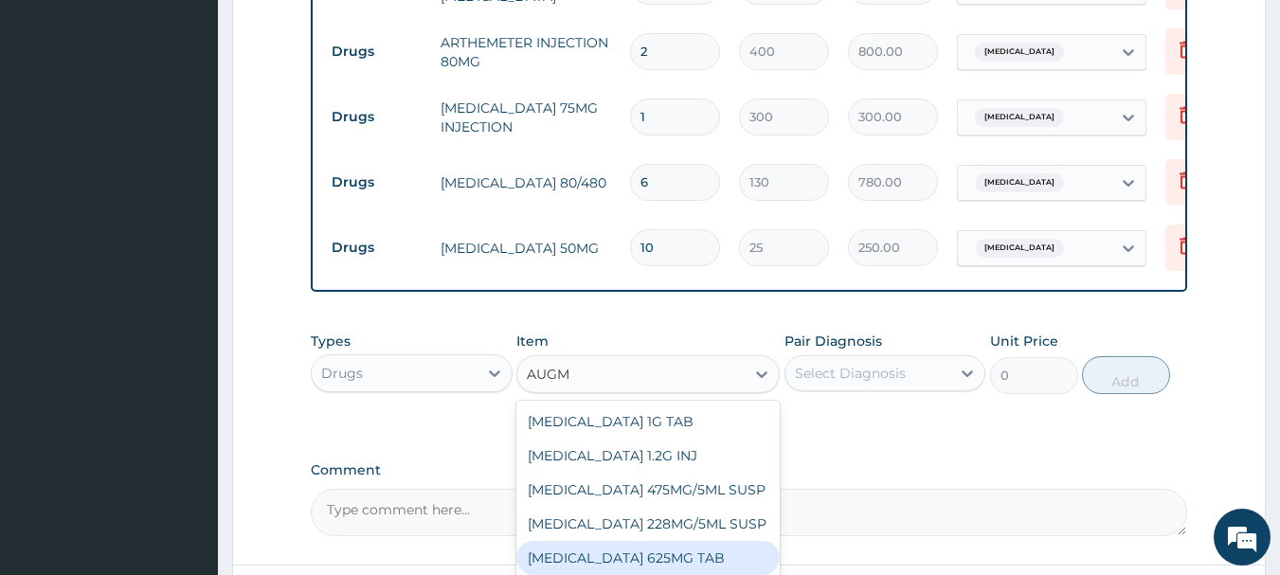
click at [646, 566] on div "[MEDICAL_DATA] 625MG TAB" at bounding box center [647, 558] width 263 height 34
type input "285"
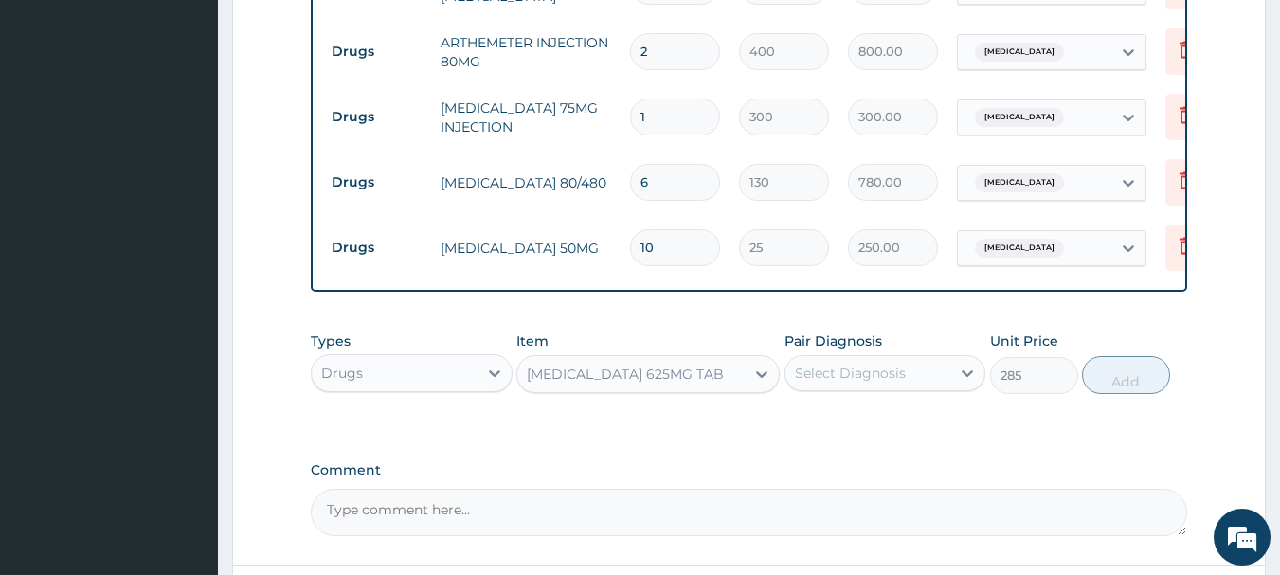
click at [861, 382] on div "Select Diagnosis" at bounding box center [850, 373] width 111 height 19
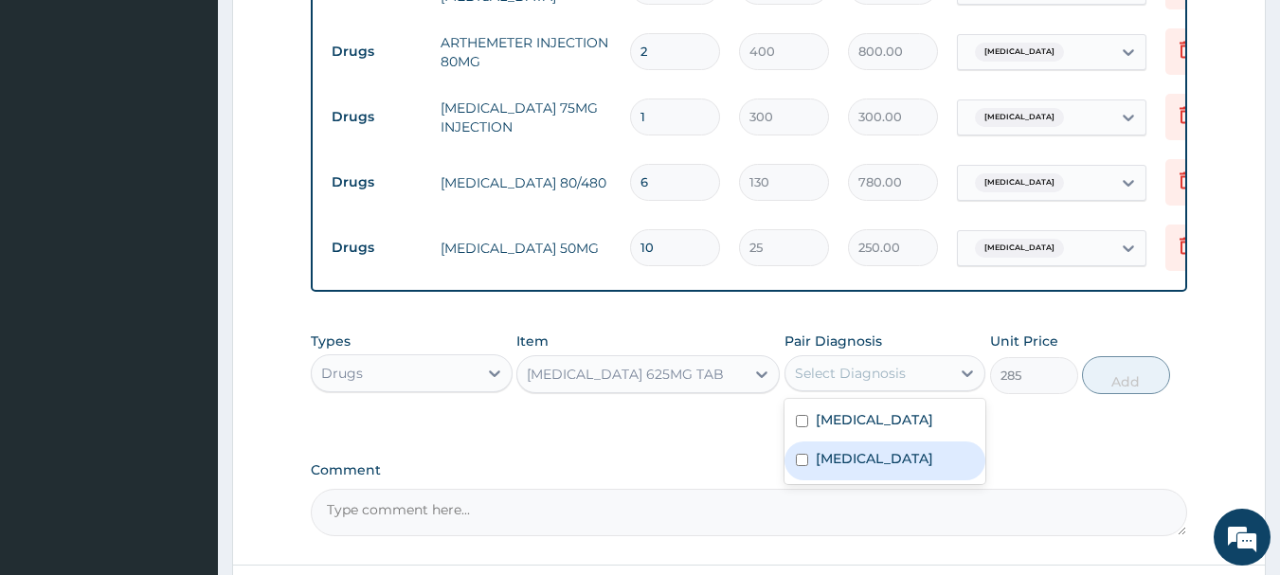
click at [854, 459] on label "Sepsis" at bounding box center [874, 458] width 117 height 19
checkbox input "true"
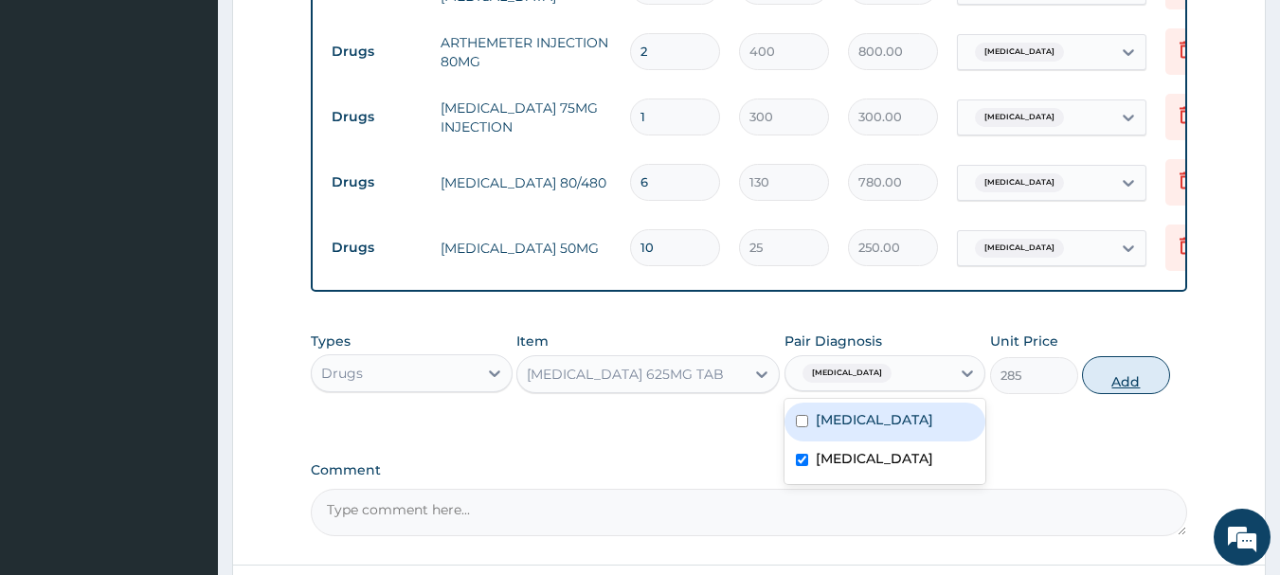
click at [1135, 383] on button "Add" at bounding box center [1126, 375] width 88 height 38
type input "0"
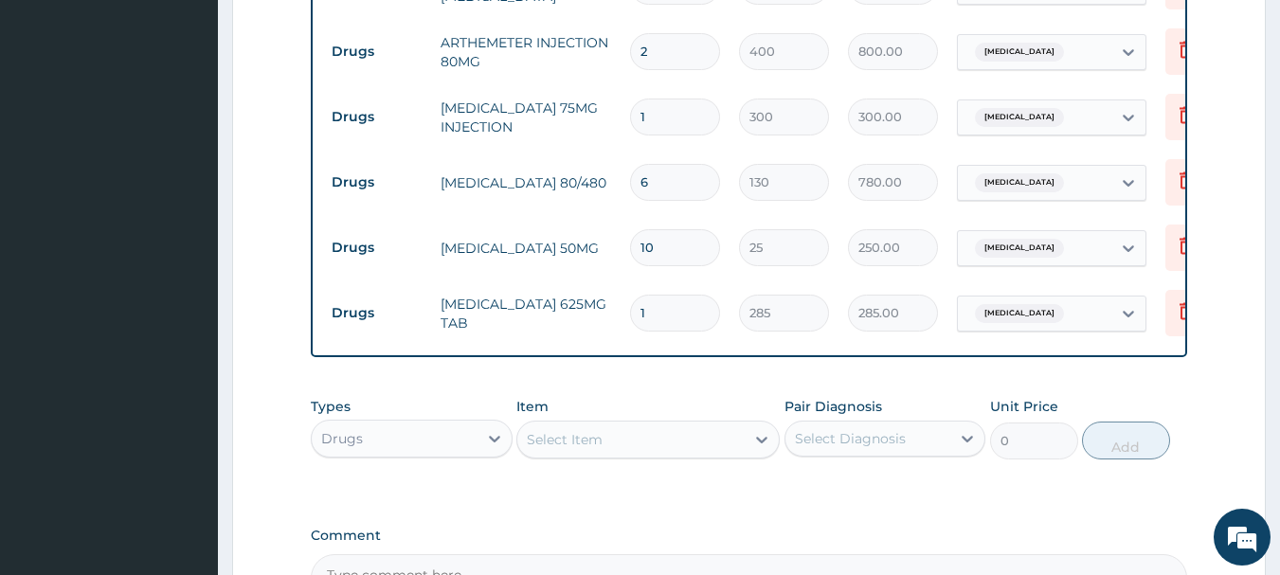
type input "11"
type input "3135.00"
type input "110"
type input "31350.00"
type input "11"
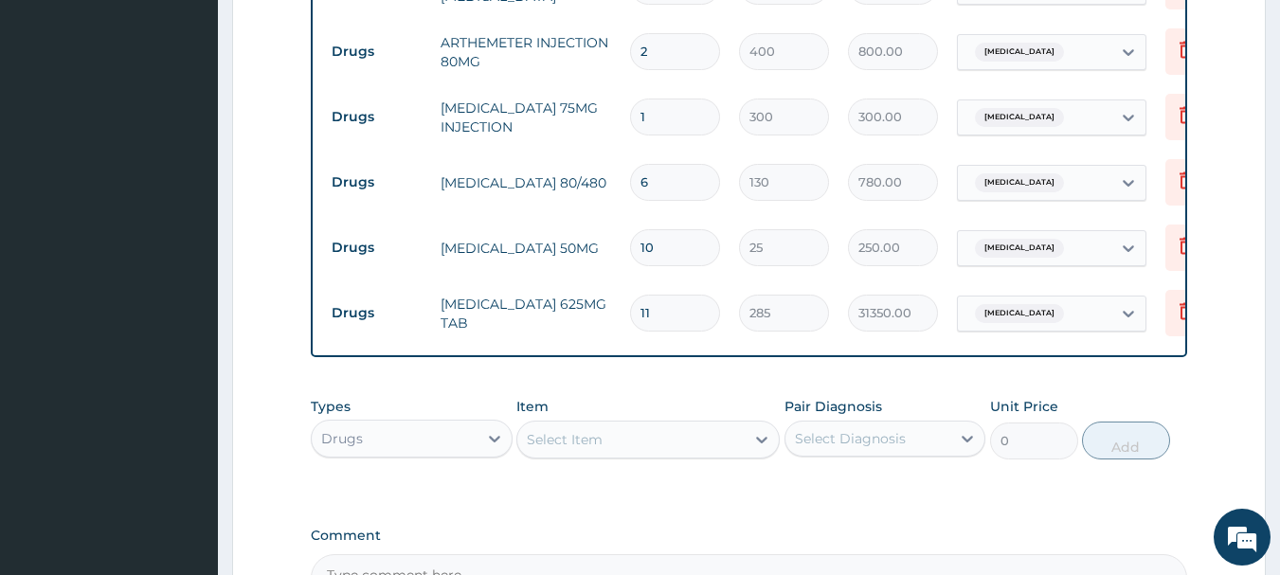
type input "3135.00"
type input "1"
type input "285.00"
type input "10"
type input "2850.00"
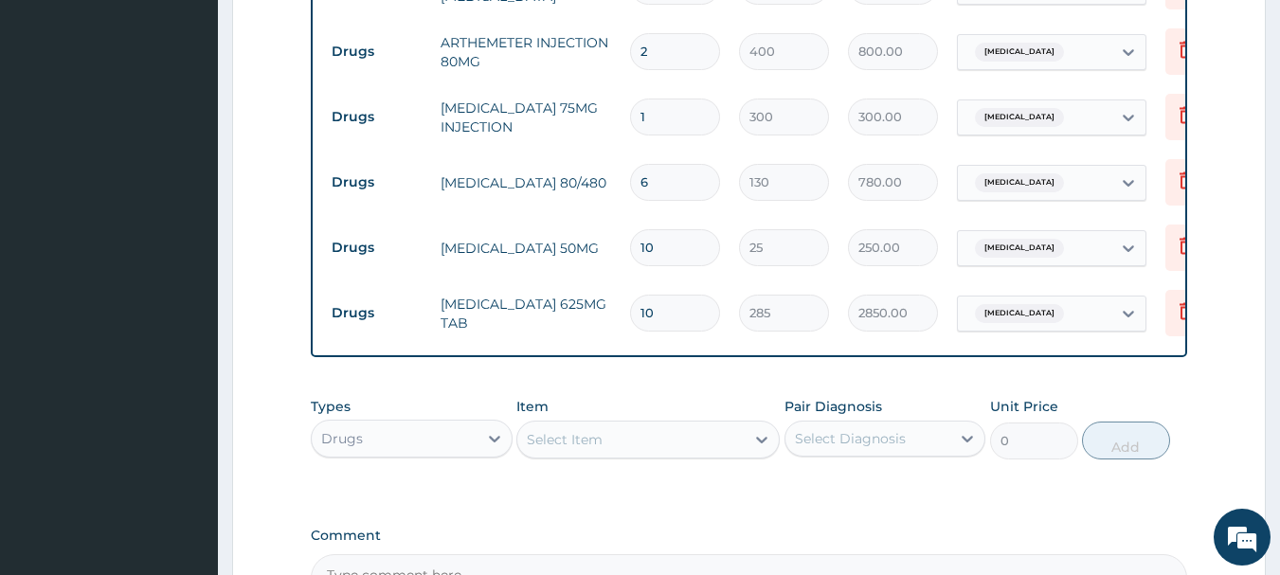
scroll to position [1183, 0]
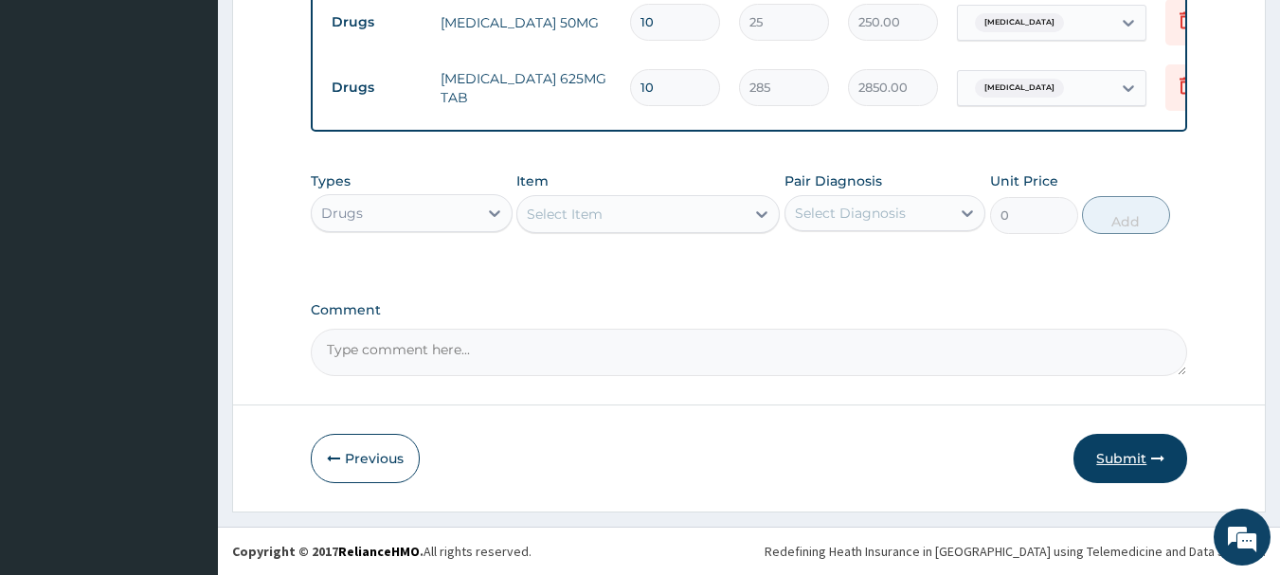
type input "10"
click at [1098, 462] on button "Submit" at bounding box center [1130, 458] width 114 height 49
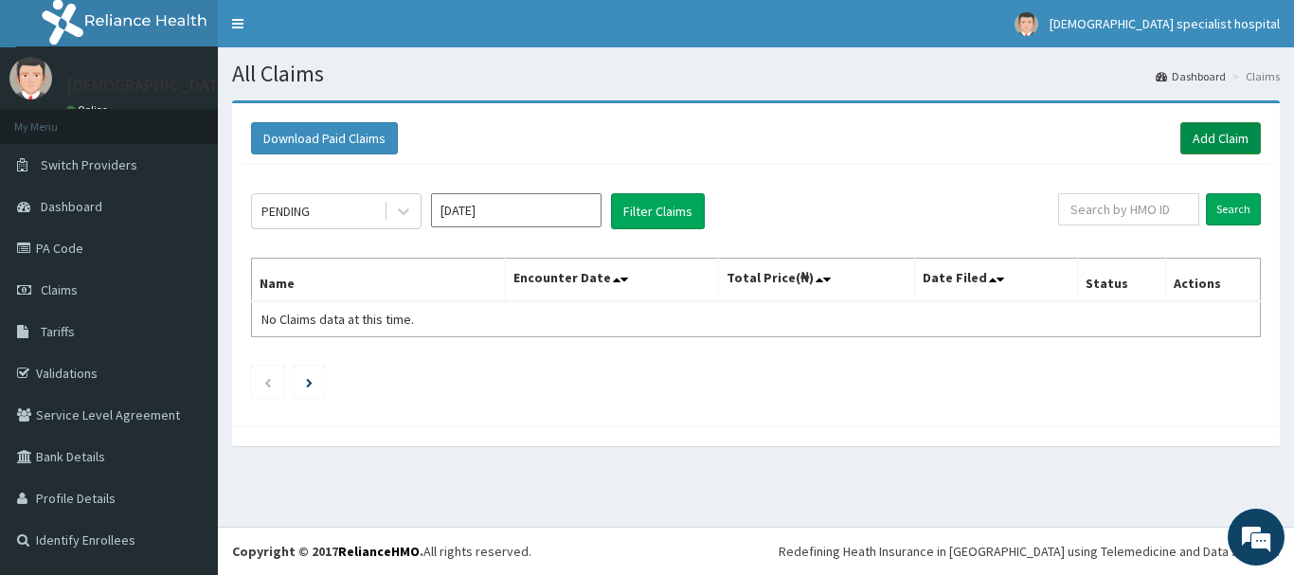
click at [1211, 131] on link "Add Claim" at bounding box center [1220, 138] width 81 height 32
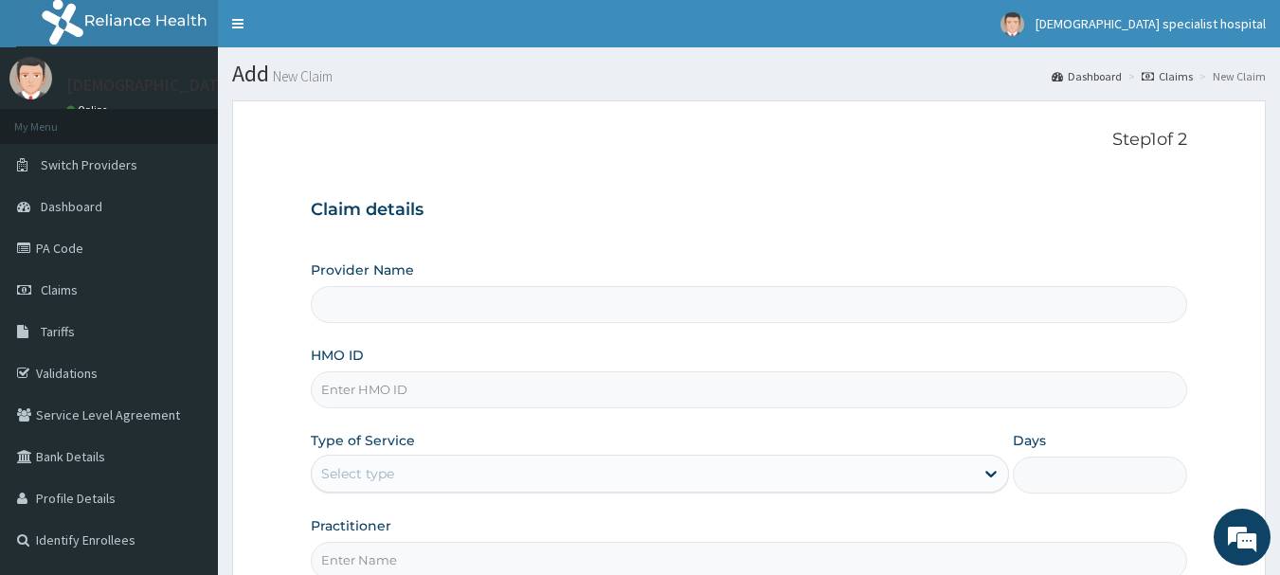
click at [390, 404] on input "HMO ID" at bounding box center [749, 389] width 877 height 37
paste input "SBG/10017/A"
type input "SBG/10017/A"
click at [406, 476] on div "Select type" at bounding box center [643, 473] width 662 height 30
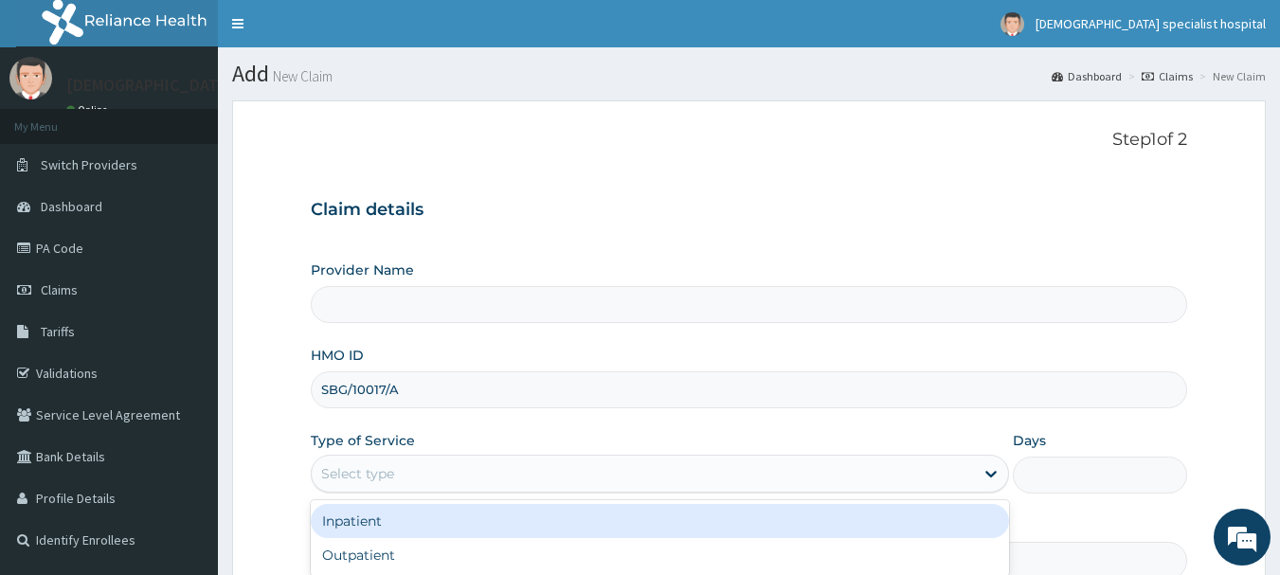
type input "[DEMOGRAPHIC_DATA] Specialist Hospital Ltd"
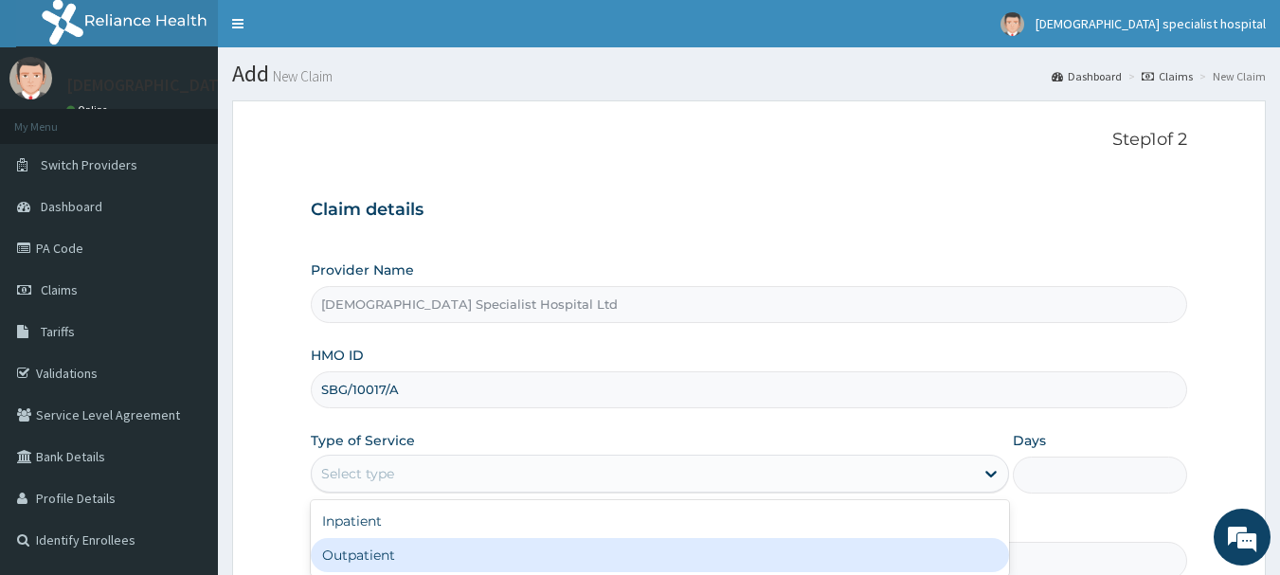
click at [392, 560] on div "Outpatient" at bounding box center [660, 555] width 698 height 34
type input "1"
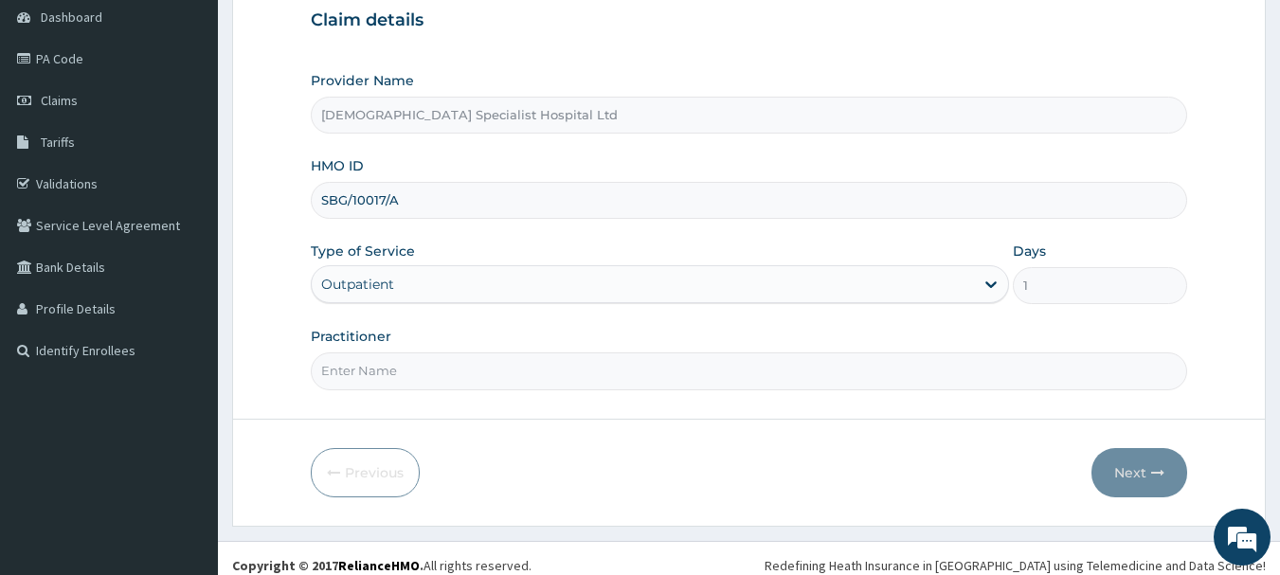
click at [369, 365] on input "Practitioner" at bounding box center [749, 370] width 877 height 37
type input "[PERSON_NAME]"
click at [1132, 472] on button "Next" at bounding box center [1139, 472] width 96 height 49
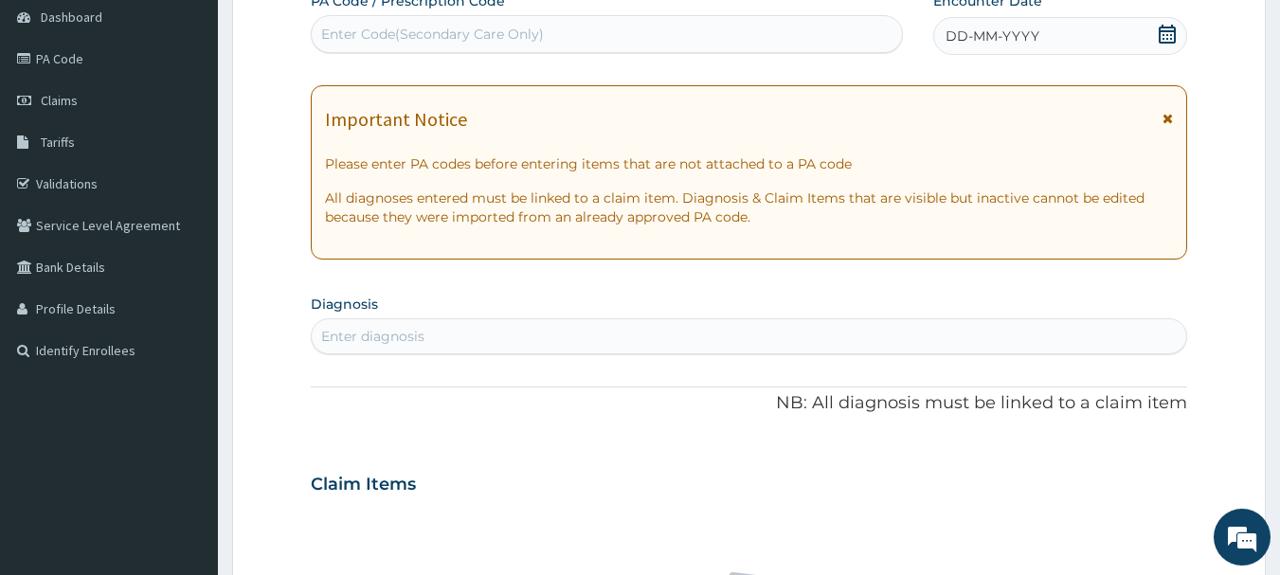
click at [1072, 49] on div "DD-MM-YYYY" at bounding box center [1060, 36] width 254 height 38
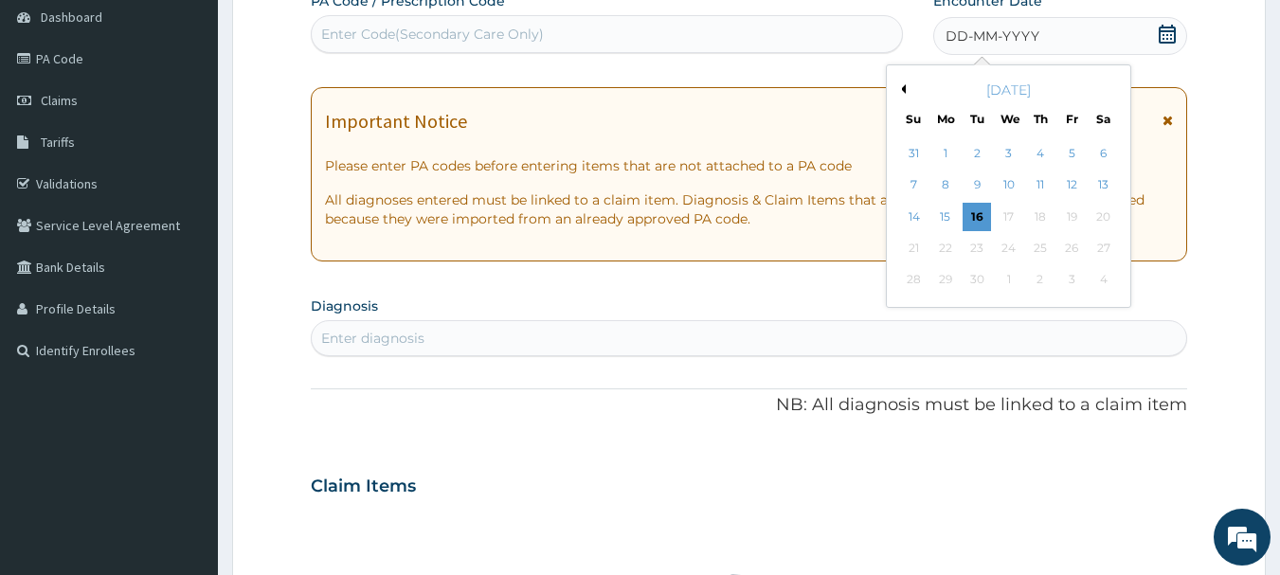
click at [905, 89] on button "Previous Month" at bounding box center [900, 88] width 9 height 9
click at [1106, 207] on div "16" at bounding box center [1103, 217] width 28 height 28
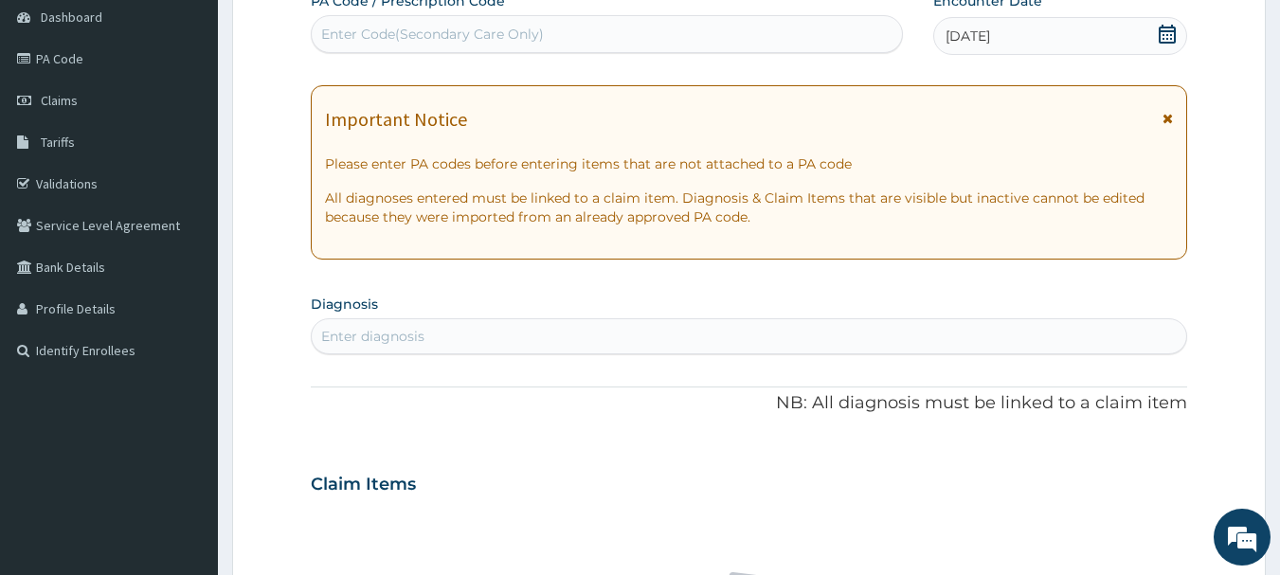
click at [363, 341] on div "Enter diagnosis" at bounding box center [372, 336] width 103 height 19
type input "[MEDICAL_DATA]"
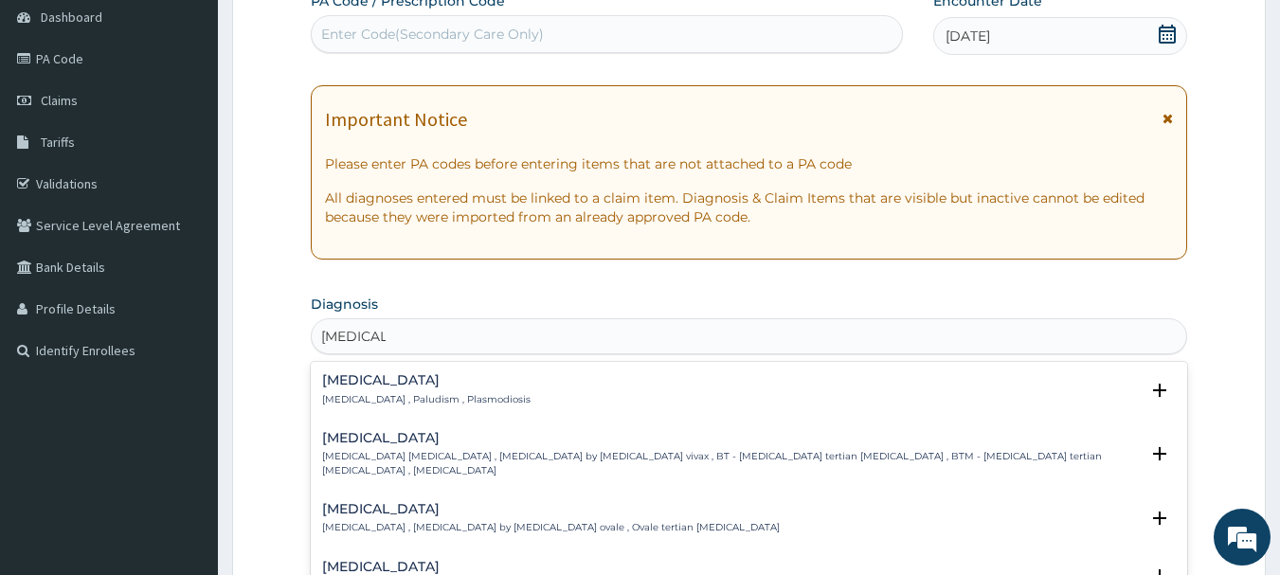
click at [396, 399] on p "[MEDICAL_DATA] , Paludism , Plasmodiosis" at bounding box center [426, 399] width 208 height 13
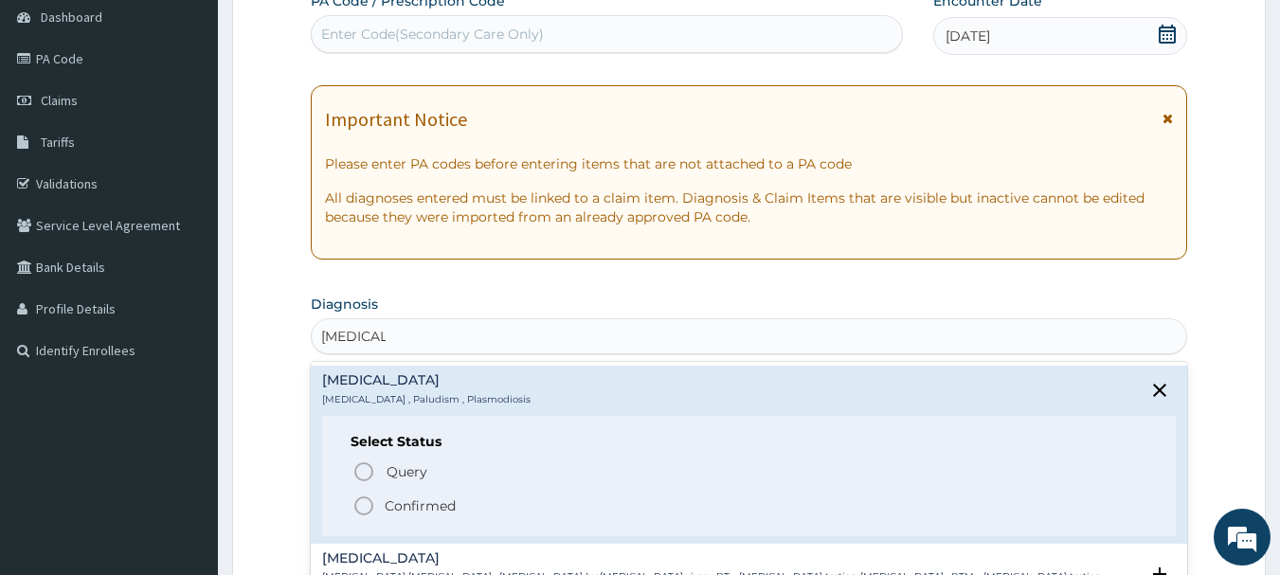
click at [405, 505] on p "Confirmed" at bounding box center [420, 505] width 71 height 19
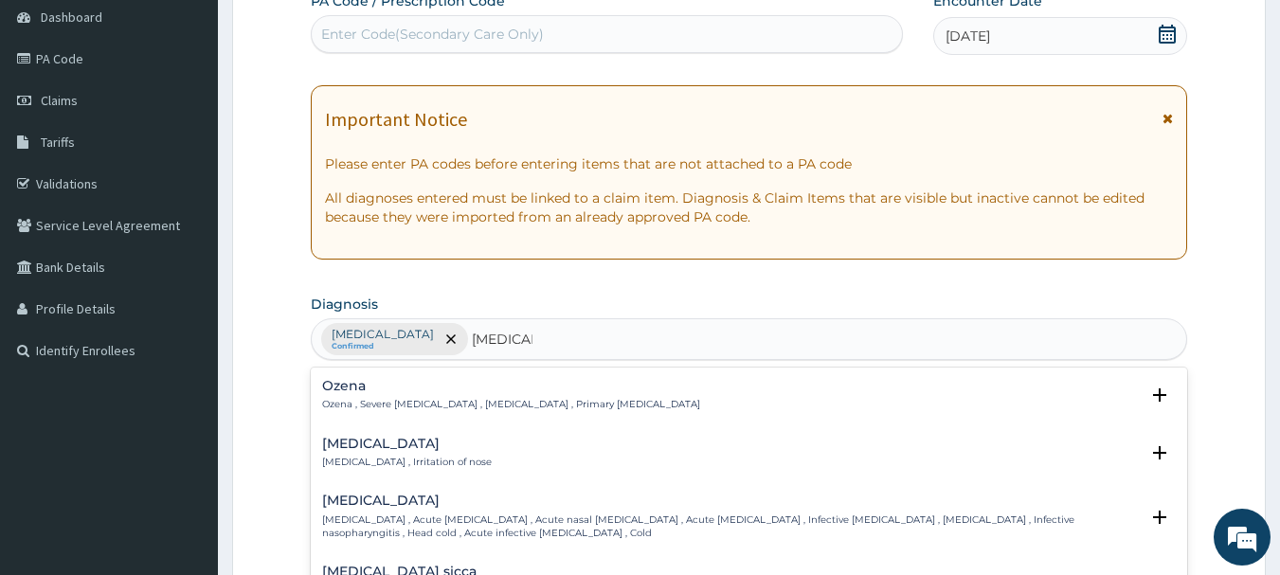
click at [424, 463] on p "[MEDICAL_DATA] , Irritation of nose" at bounding box center [407, 462] width 170 height 13
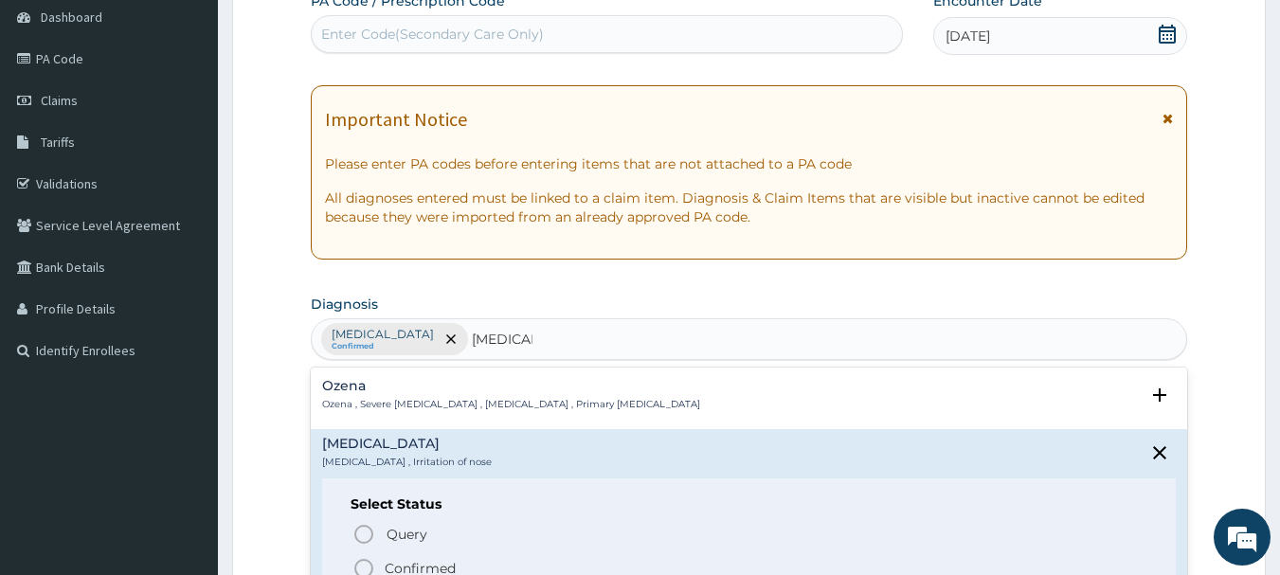
type input "[MEDICAL_DATA]"
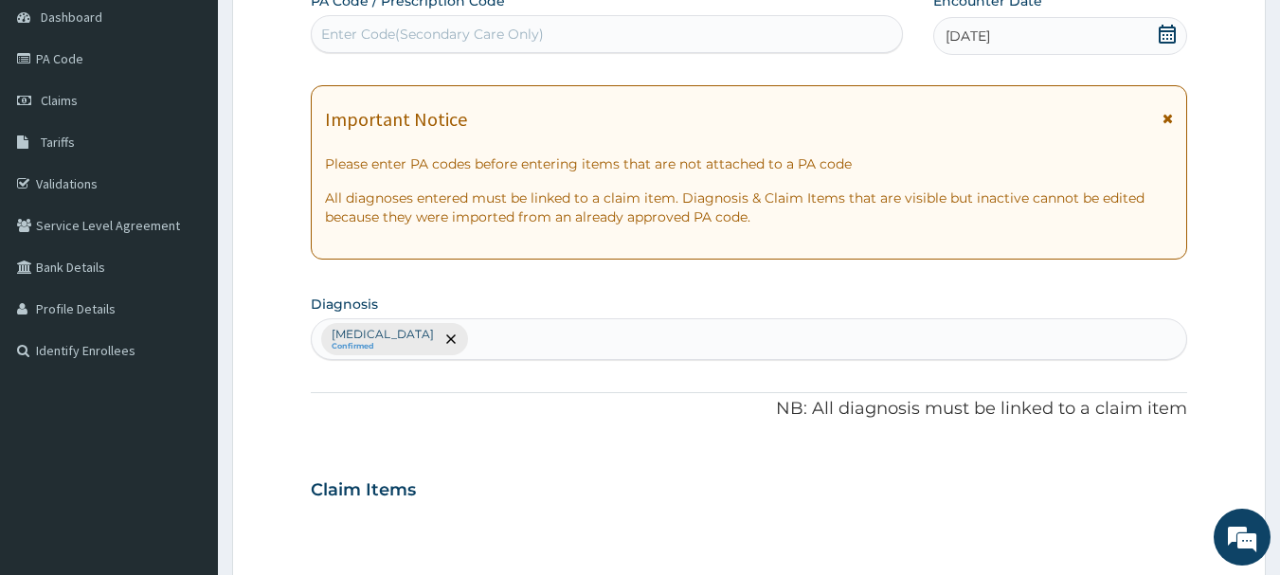
click at [520, 339] on div "[MEDICAL_DATA] Confirmed" at bounding box center [749, 339] width 875 height 40
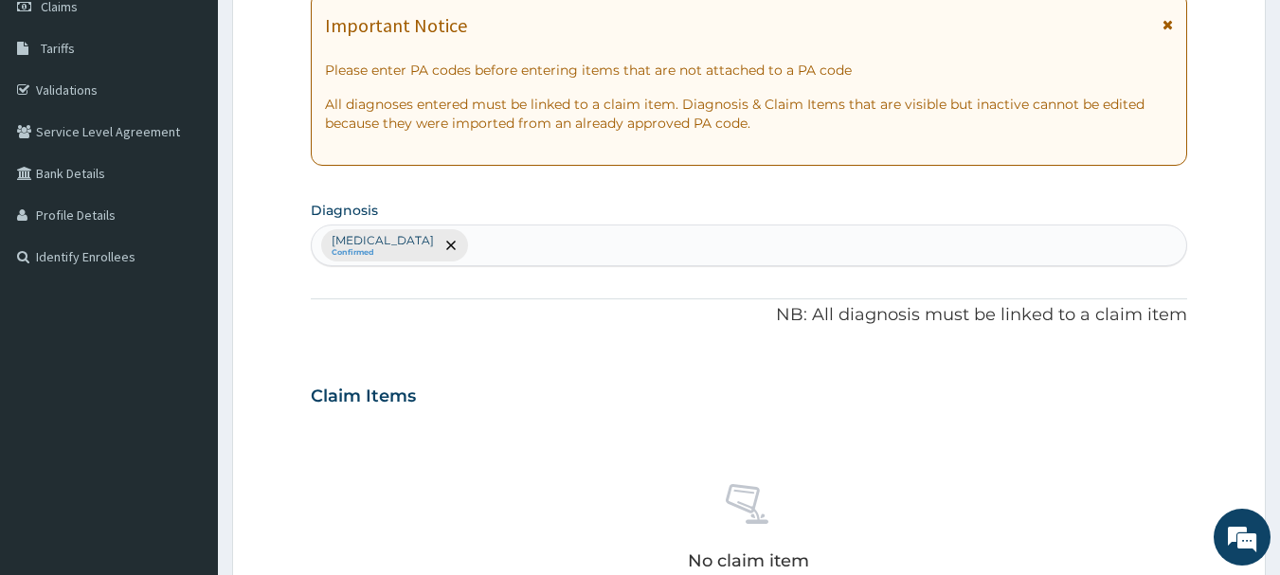
scroll to position [474, 0]
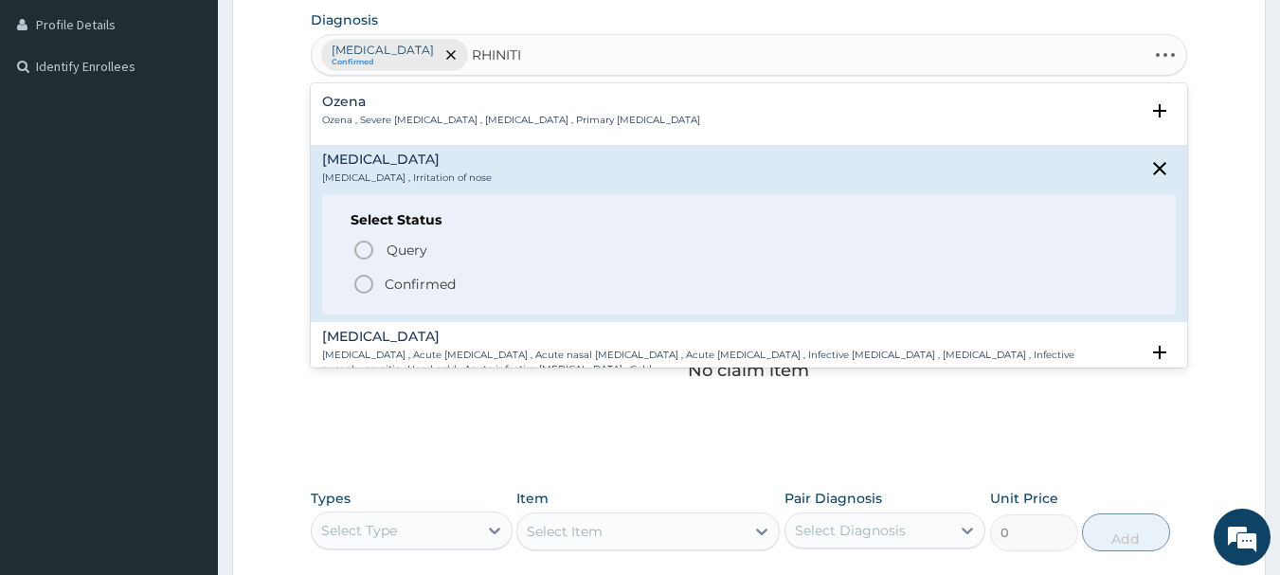
type input "[MEDICAL_DATA]"
click at [398, 281] on span "Confirmed" at bounding box center [750, 284] width 796 height 23
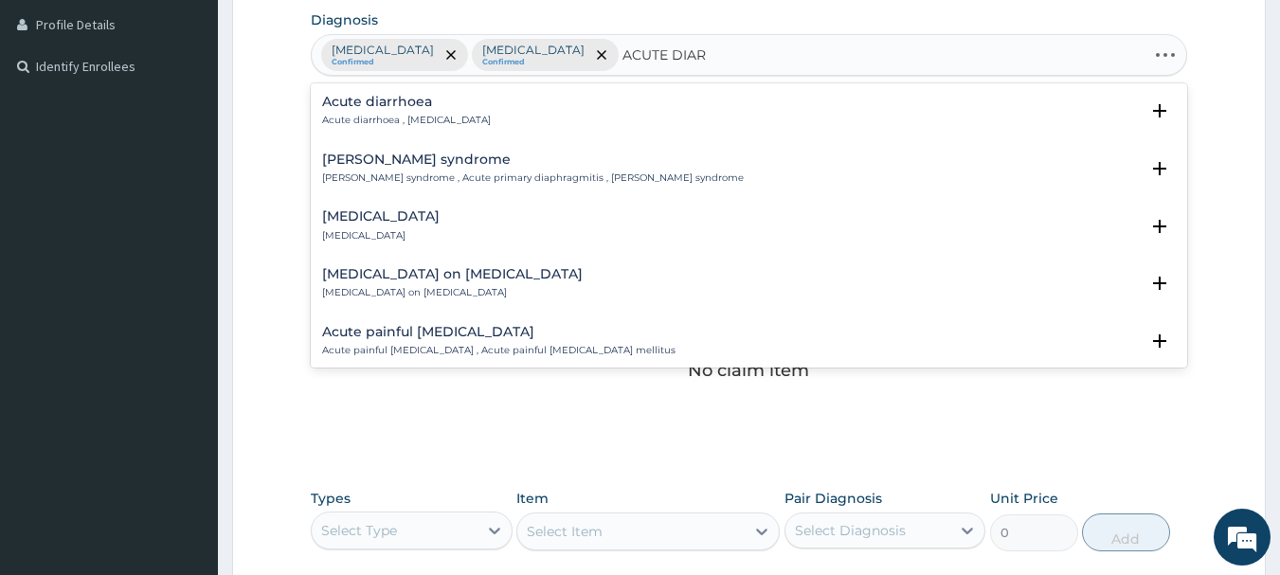
type input "ACUTE DIARR"
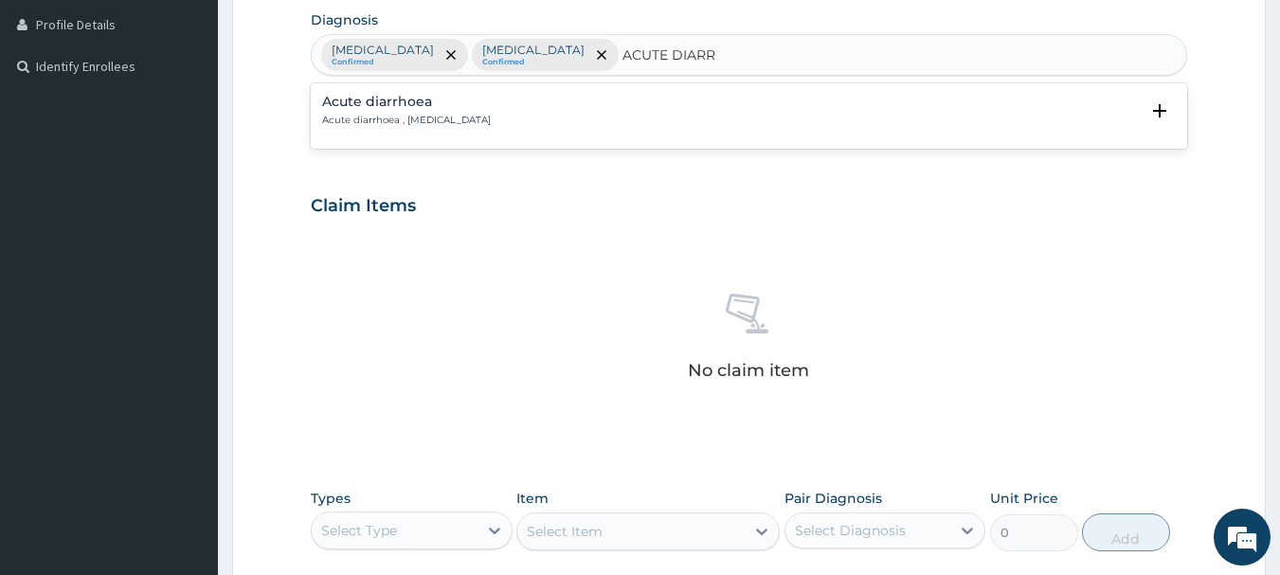
click at [491, 114] on p "Acute diarrhoea , [MEDICAL_DATA]" at bounding box center [406, 120] width 169 height 13
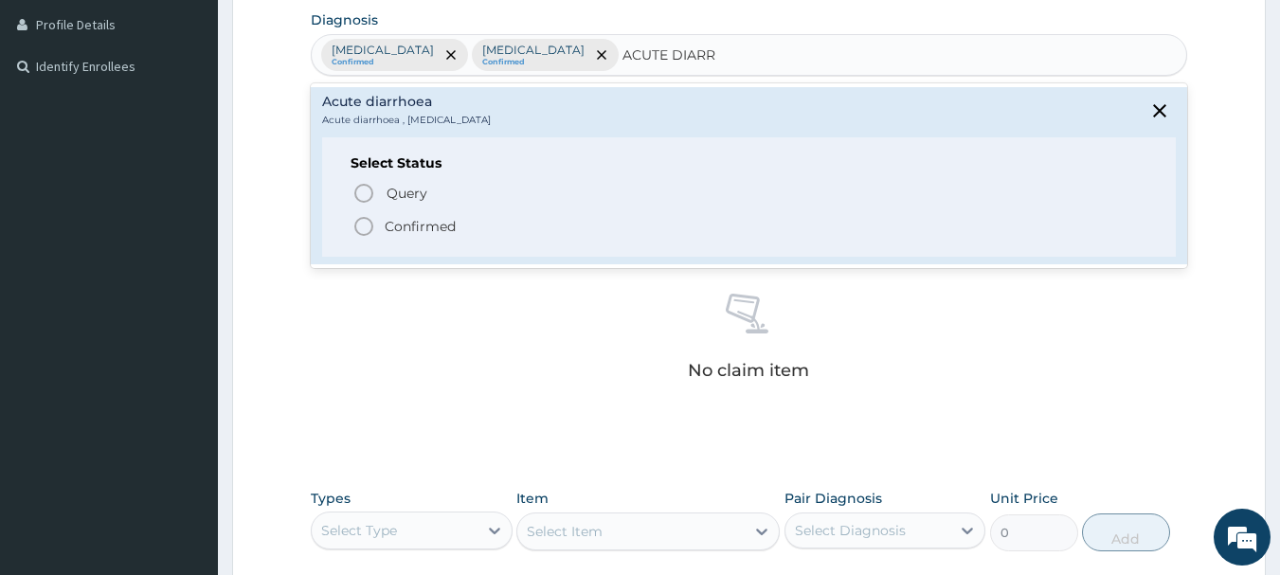
click at [424, 221] on span "Confirmed" at bounding box center [750, 226] width 796 height 23
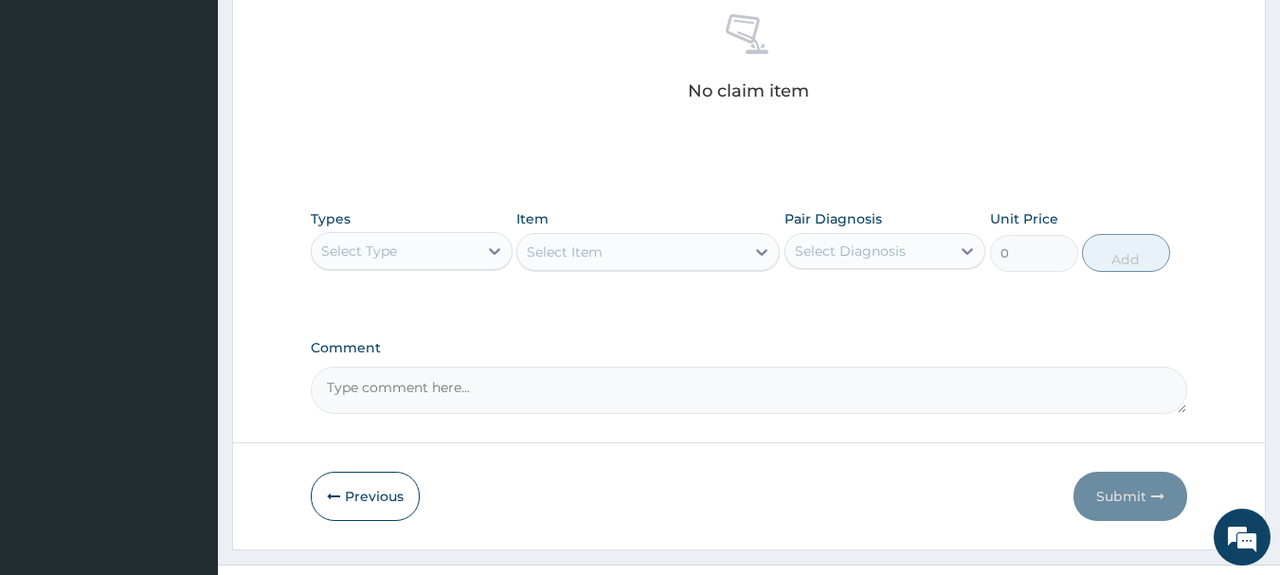
scroll to position [791, 0]
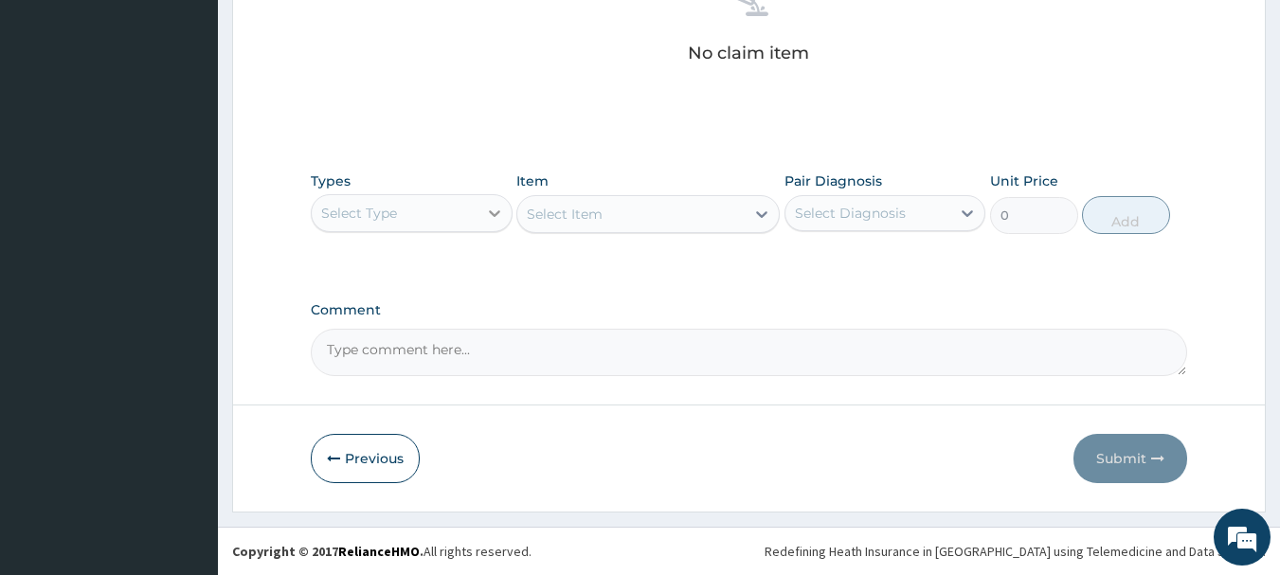
click at [482, 204] on div at bounding box center [494, 213] width 34 height 34
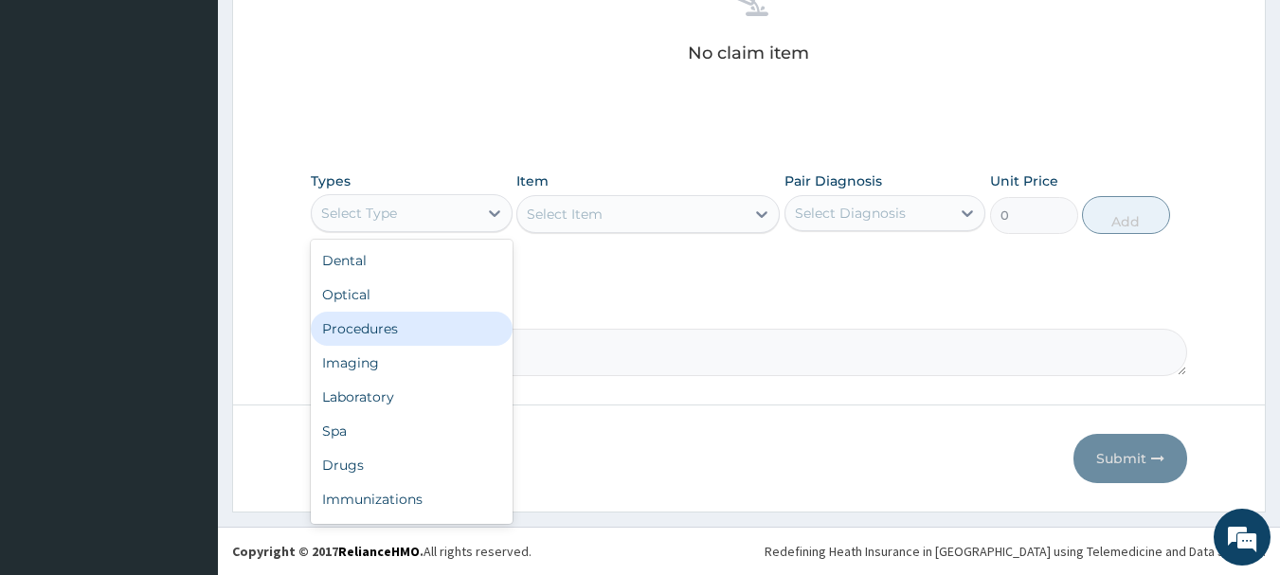
click at [388, 319] on div "Procedures" at bounding box center [412, 329] width 202 height 34
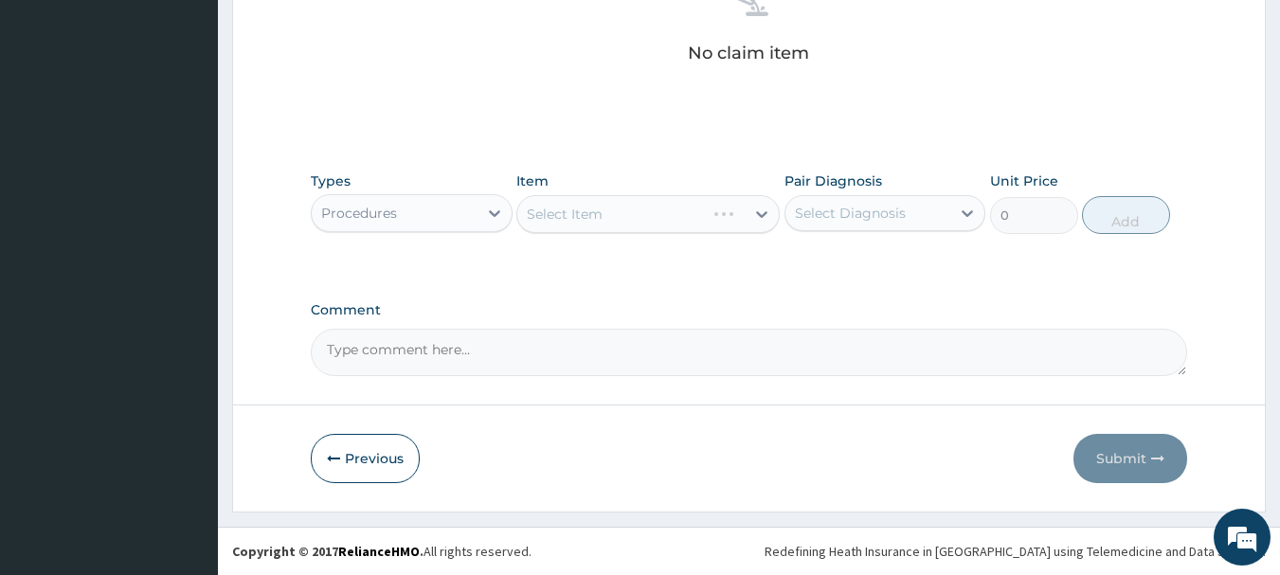
click at [551, 215] on div "Select Item" at bounding box center [647, 214] width 263 height 38
click at [550, 214] on div "Select Item" at bounding box center [565, 214] width 76 height 19
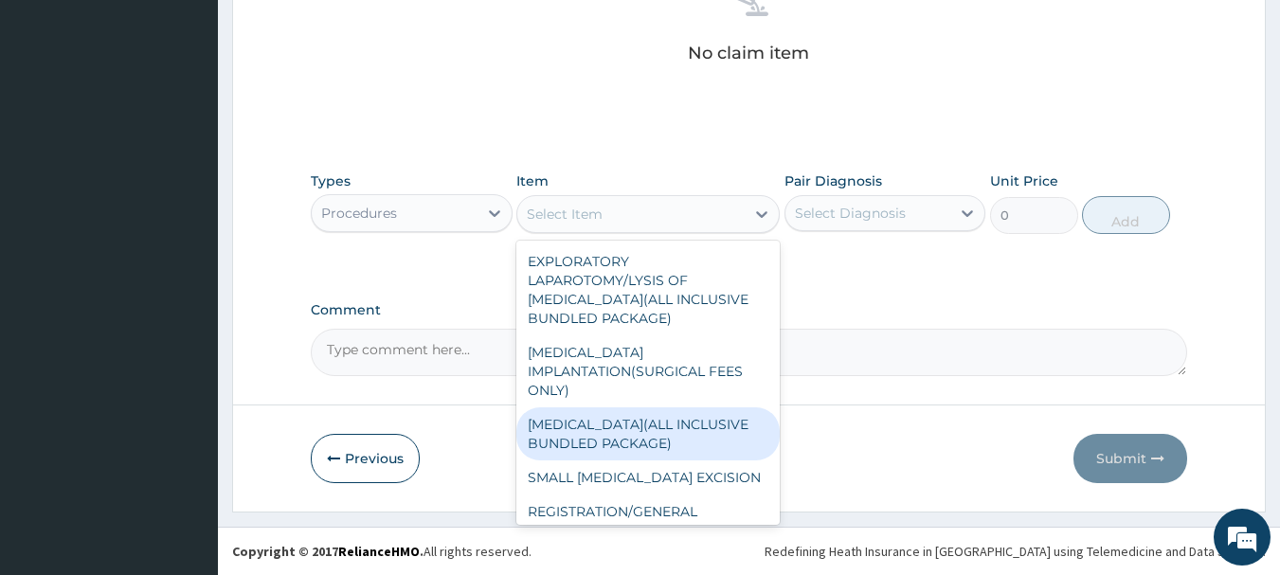
scroll to position [189, 0]
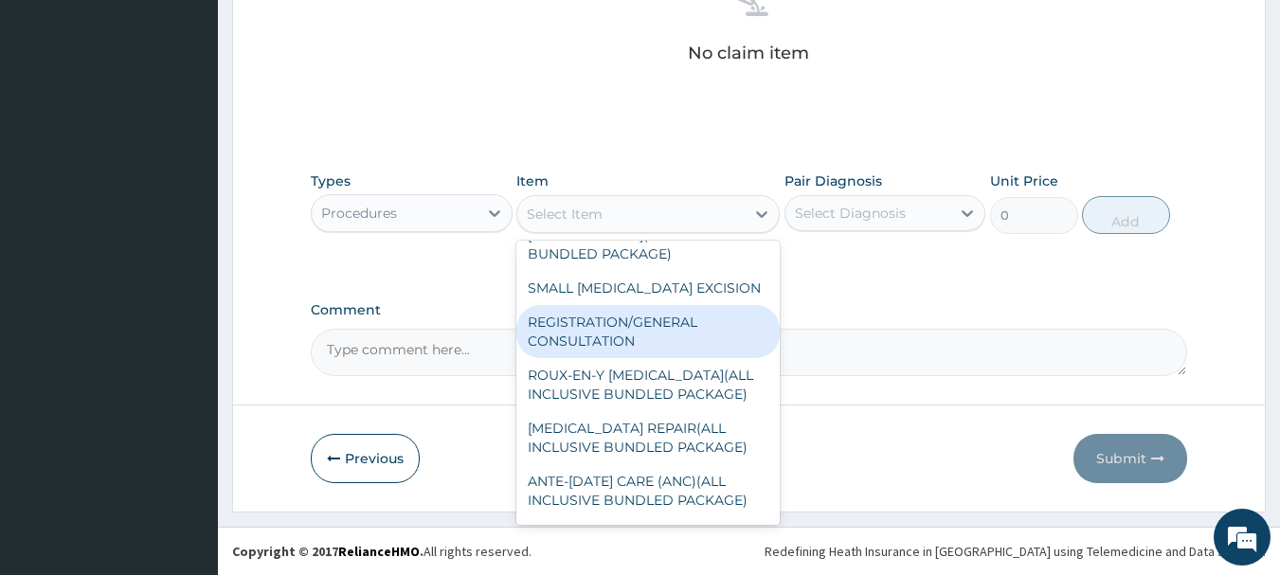
click at [584, 322] on div "REGISTRATION/GENERAL CONSULTATION" at bounding box center [647, 331] width 263 height 53
type input "2000"
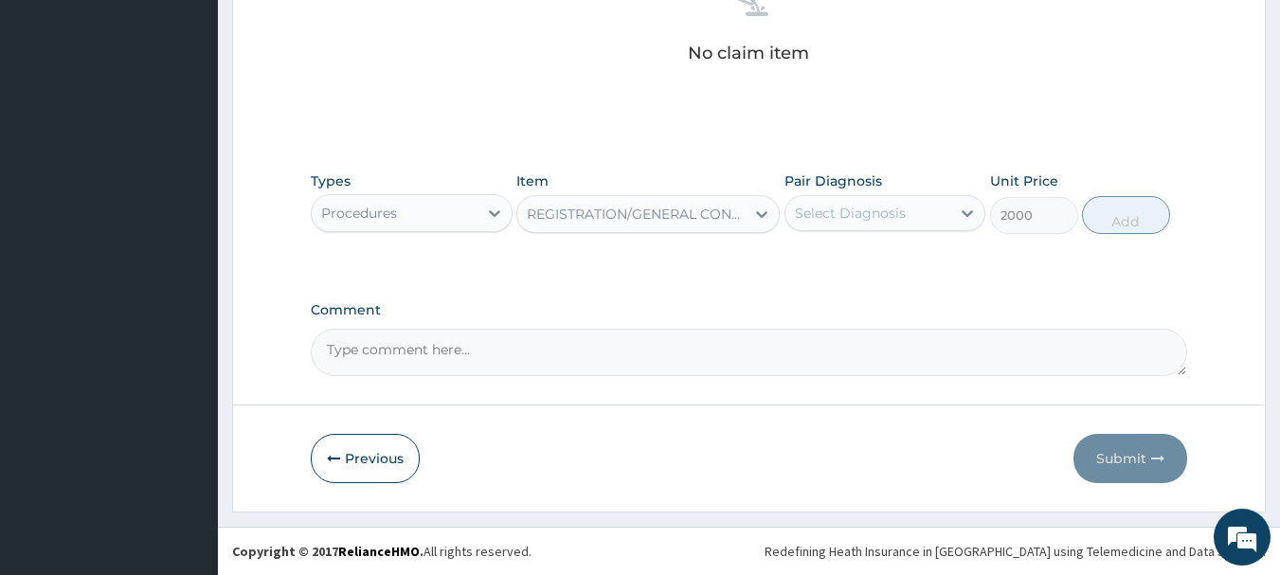
click at [815, 215] on div "Select Diagnosis" at bounding box center [850, 213] width 111 height 19
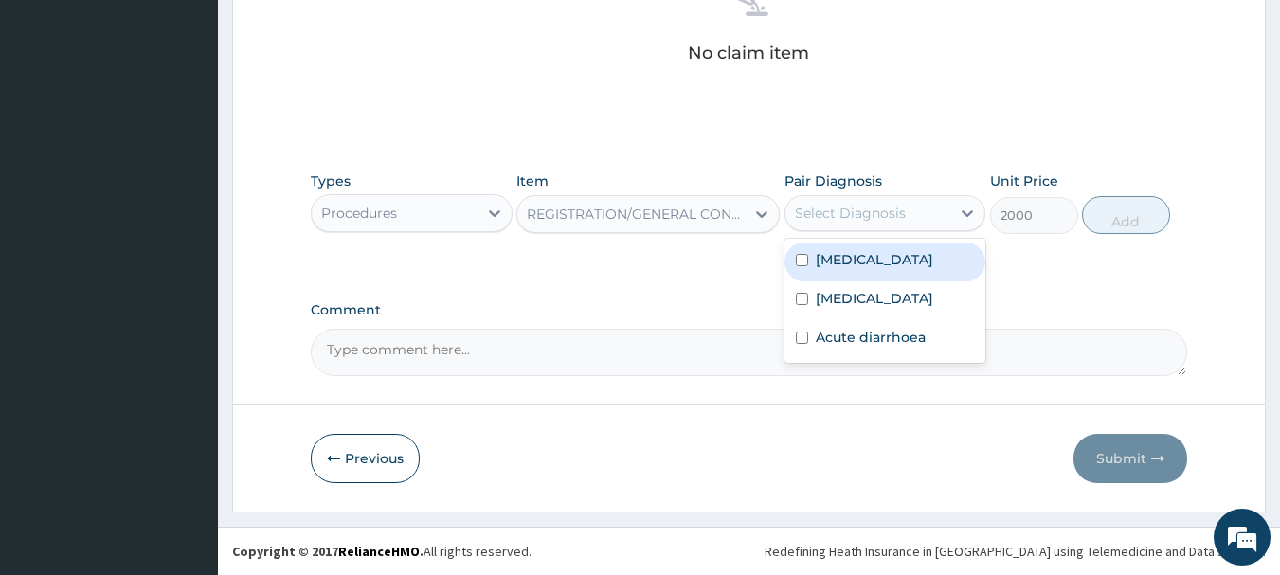
click at [885, 265] on div "[MEDICAL_DATA]" at bounding box center [885, 262] width 202 height 39
checkbox input "true"
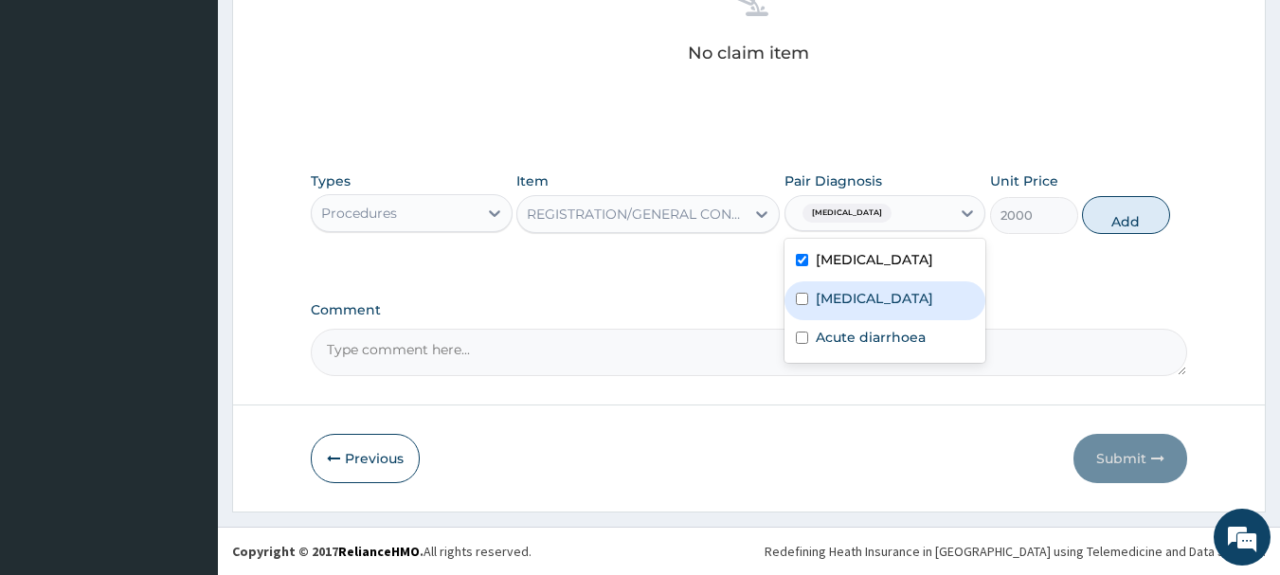
click at [886, 291] on div "[MEDICAL_DATA]" at bounding box center [885, 300] width 202 height 39
checkbox input "true"
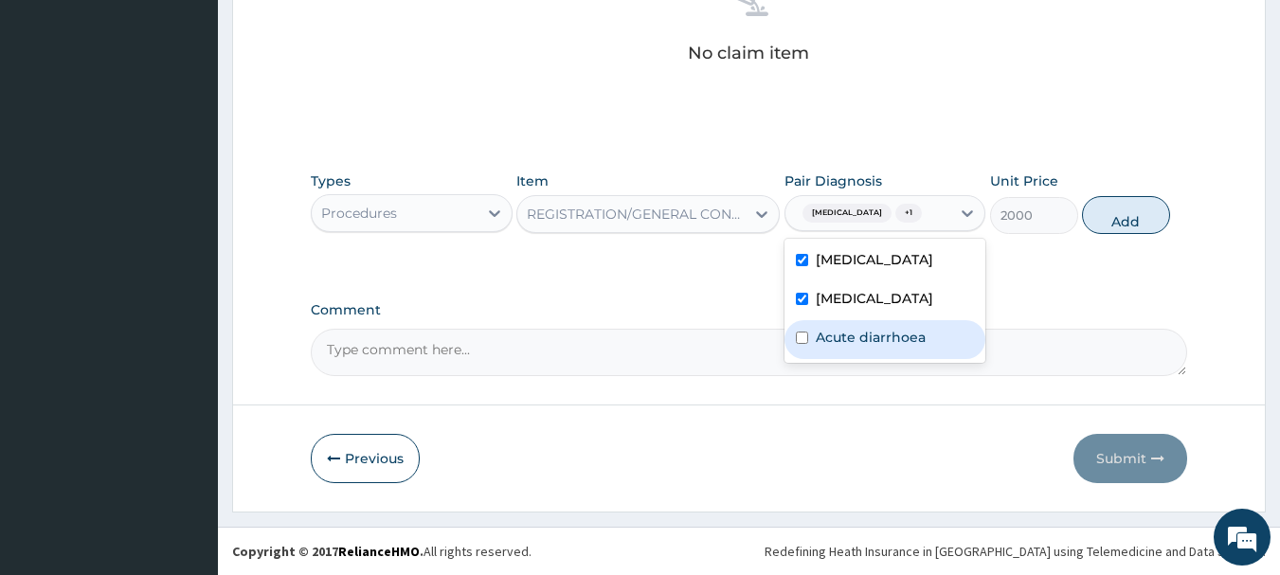
click at [895, 332] on label "Acute diarrhoea" at bounding box center [871, 337] width 110 height 19
checkbox input "true"
click at [1132, 225] on button "Add" at bounding box center [1126, 215] width 88 height 38
type input "0"
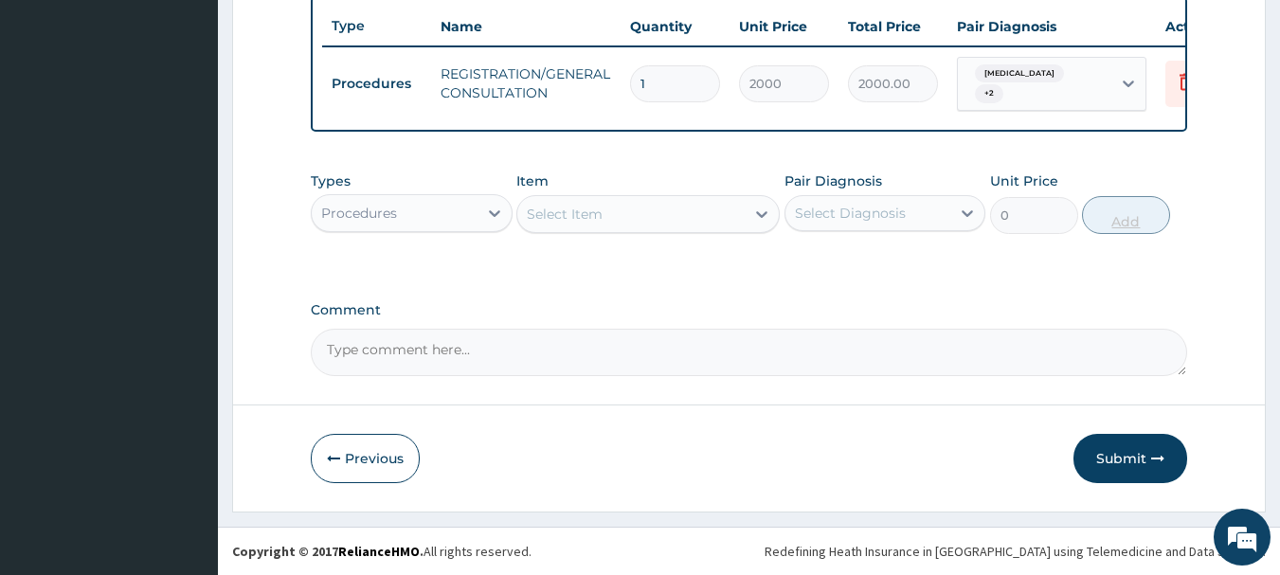
scroll to position [715, 0]
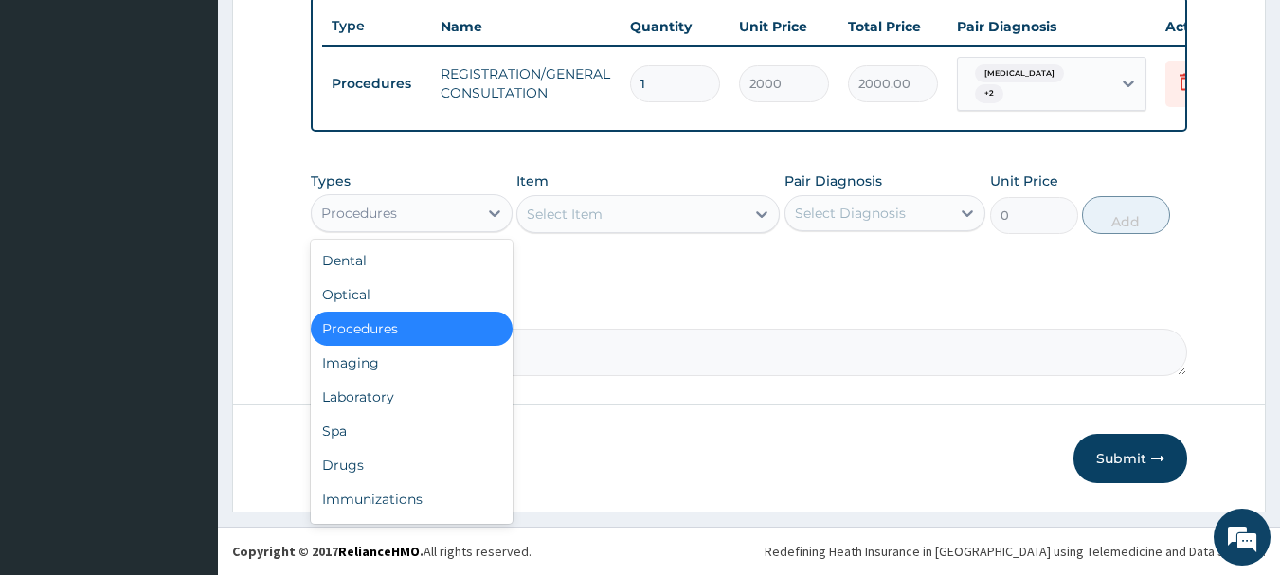
click at [423, 211] on div "Procedures" at bounding box center [395, 213] width 166 height 30
click at [396, 395] on div "Laboratory" at bounding box center [412, 397] width 202 height 34
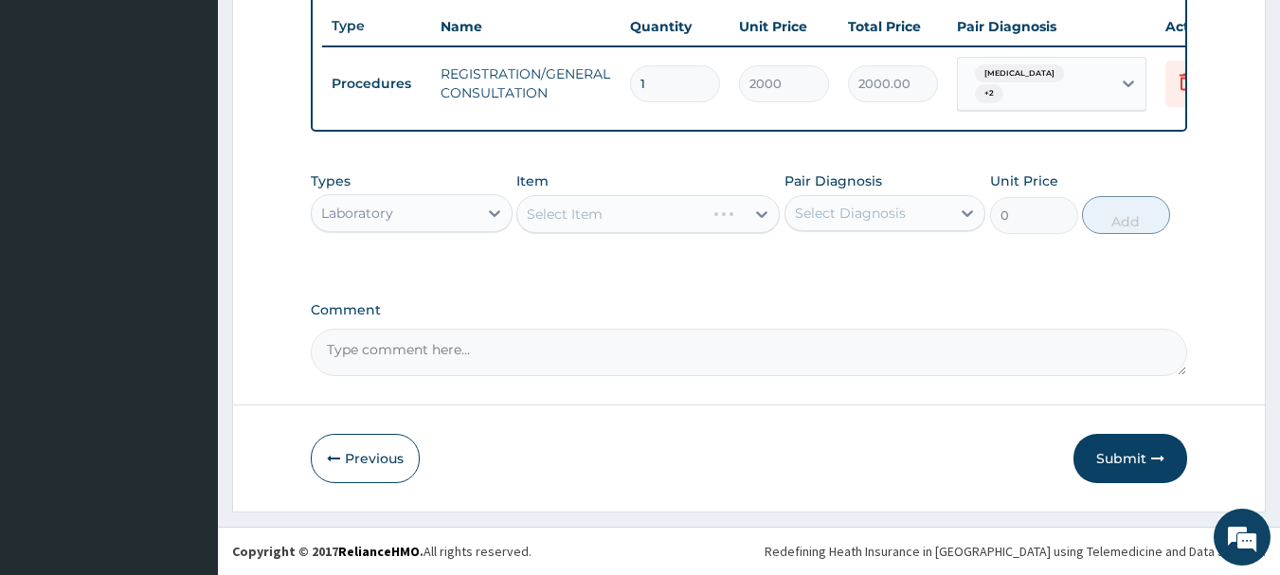
click at [550, 209] on div "Select Item" at bounding box center [647, 214] width 263 height 38
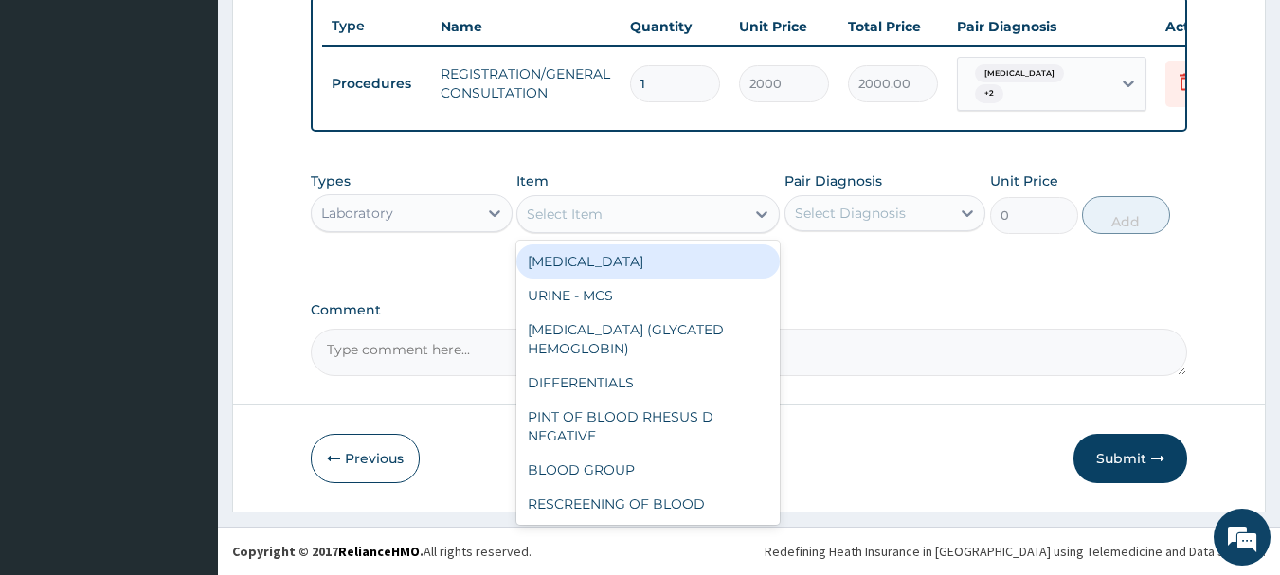
click at [559, 222] on div "Select Item" at bounding box center [565, 214] width 76 height 19
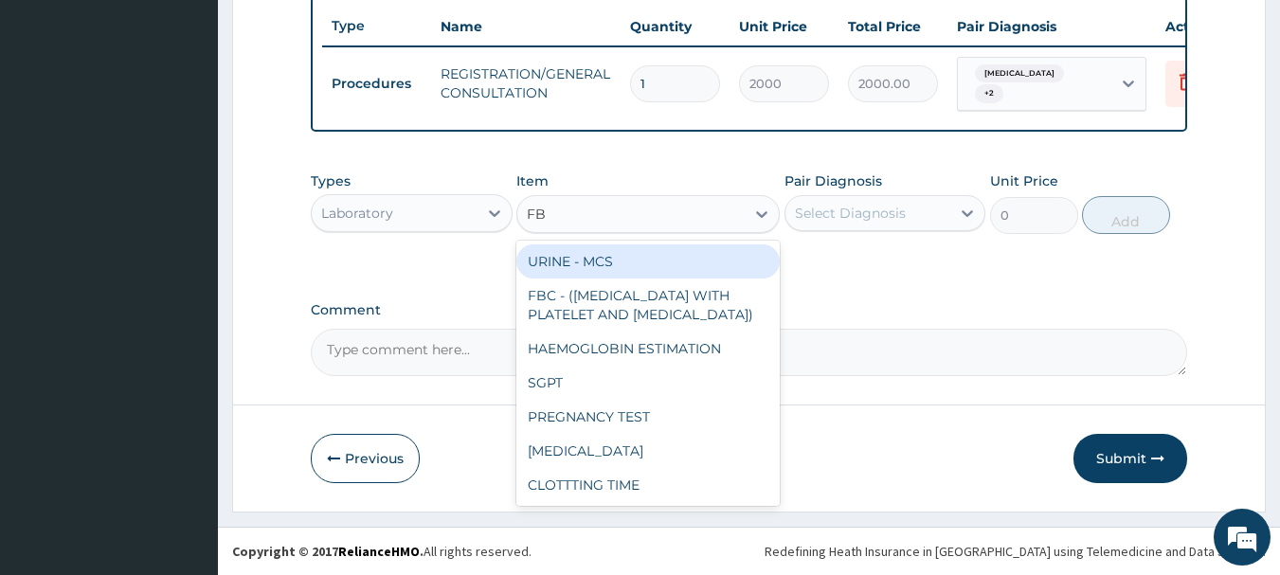
type input "FBC"
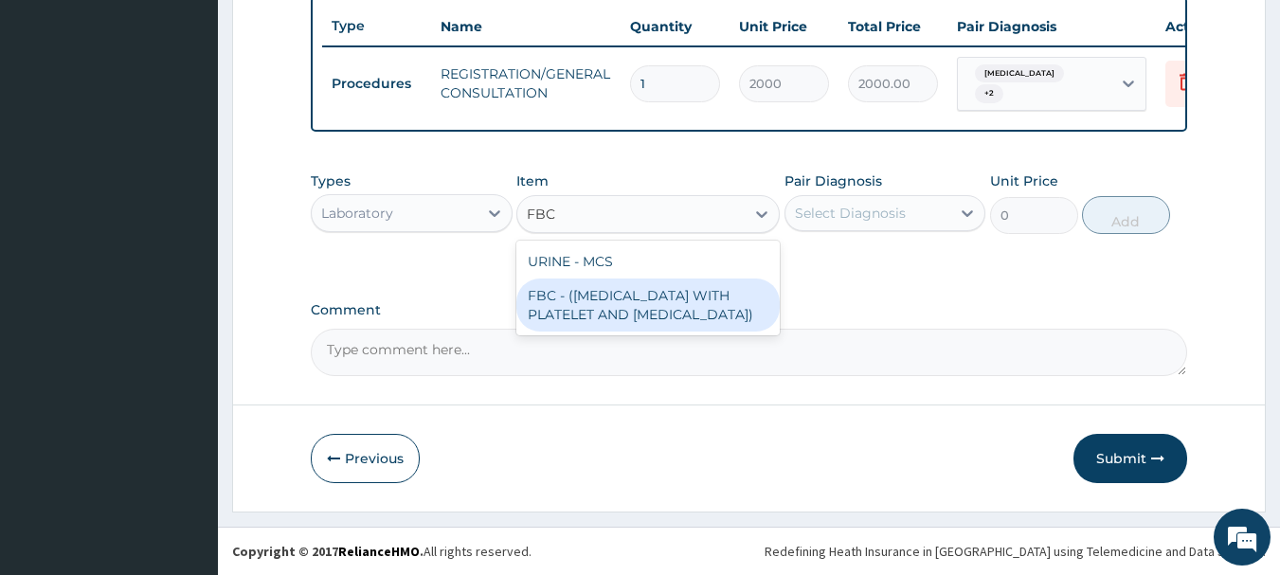
click at [586, 297] on div "FBC - ([MEDICAL_DATA] WITH PLATELET AND [MEDICAL_DATA])" at bounding box center [647, 305] width 263 height 53
type input "2500"
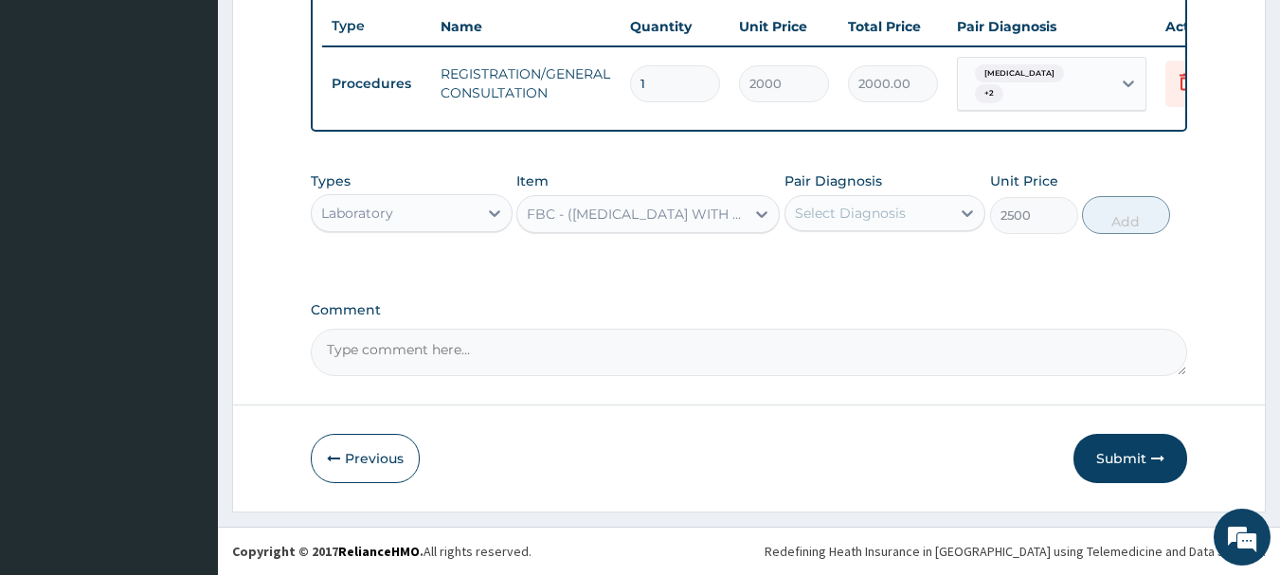
click at [854, 204] on div "Select Diagnosis" at bounding box center [850, 213] width 111 height 19
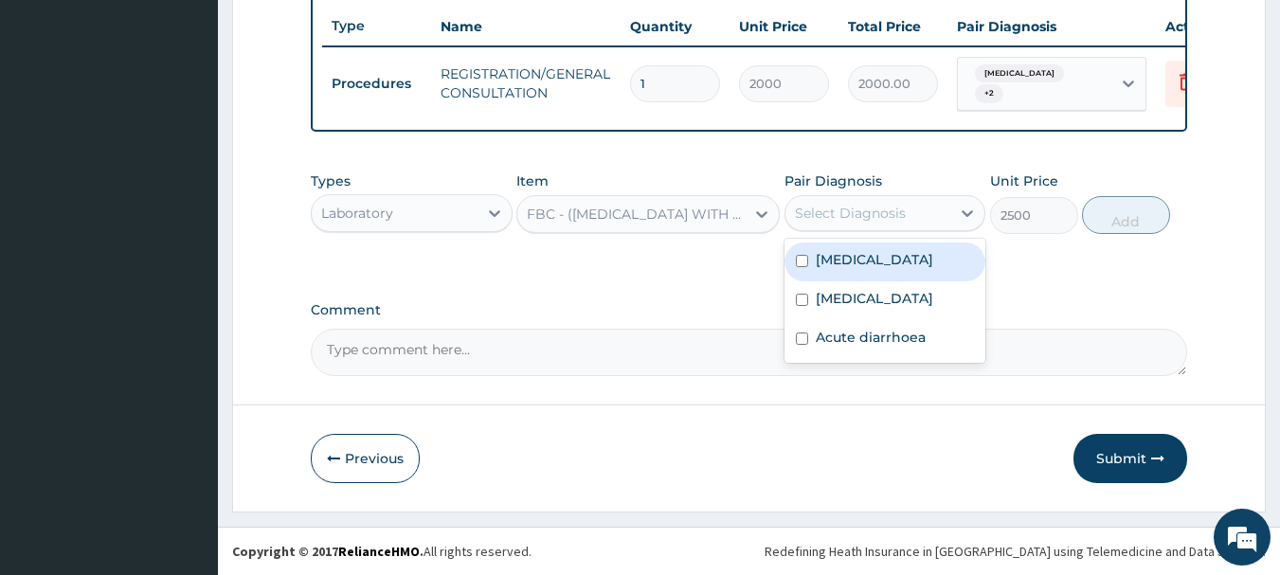
click at [889, 271] on div "[MEDICAL_DATA]" at bounding box center [885, 262] width 202 height 39
checkbox input "true"
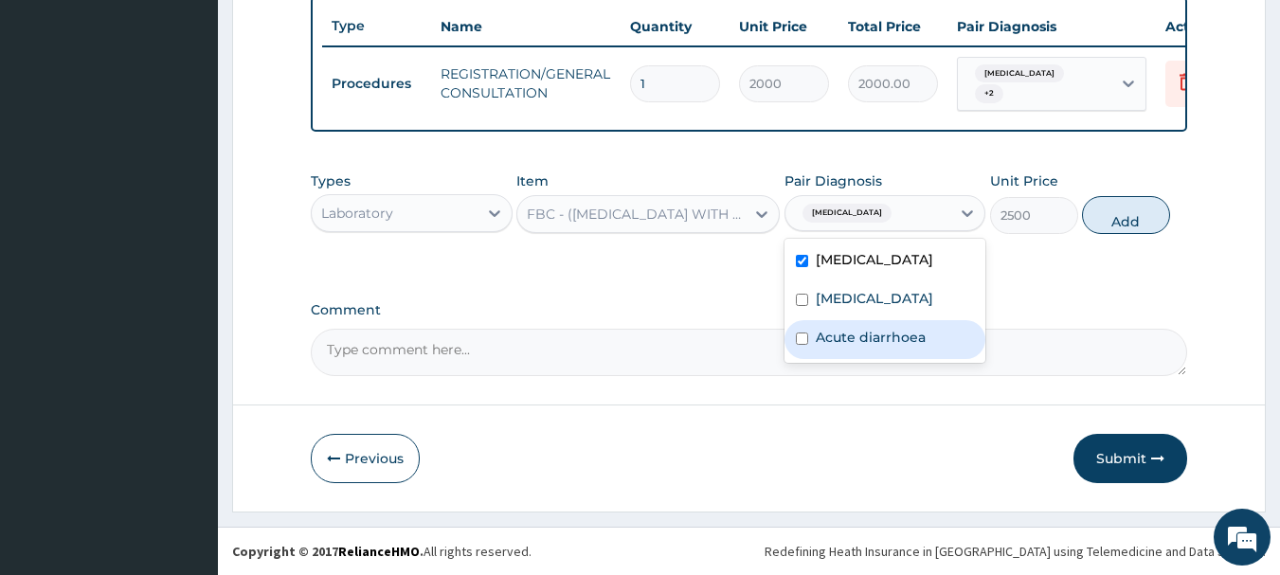
click at [908, 345] on label "Acute diarrhoea" at bounding box center [871, 337] width 110 height 19
click at [891, 355] on div "Acute diarrhoea" at bounding box center [885, 339] width 202 height 39
checkbox input "true"
click at [1137, 209] on button "Add" at bounding box center [1126, 215] width 88 height 38
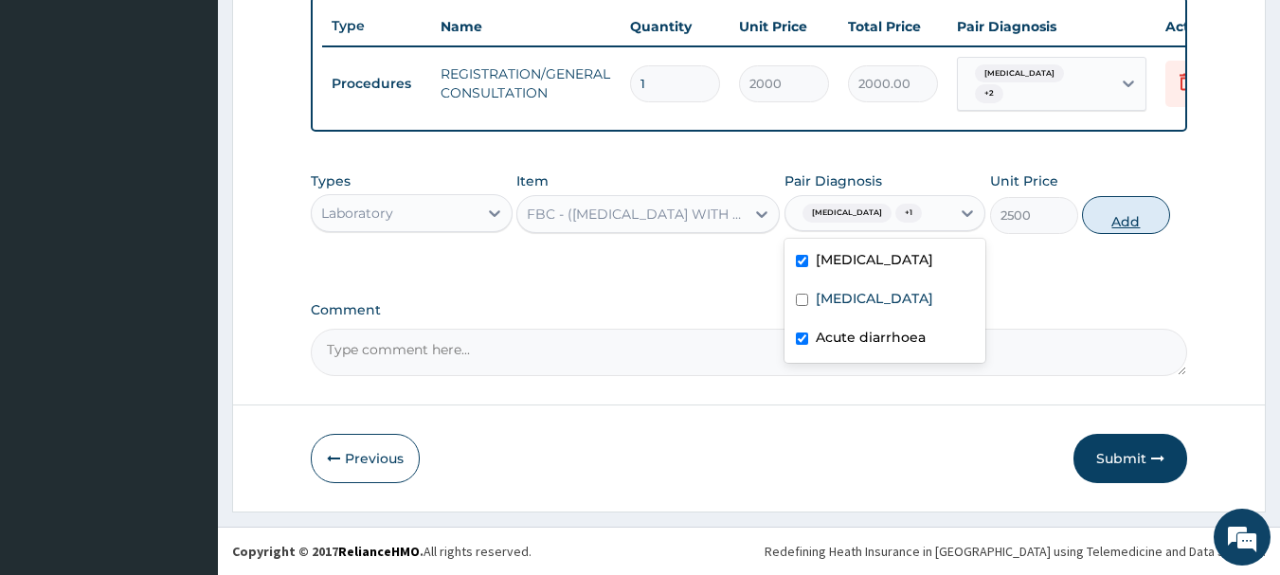
type input "0"
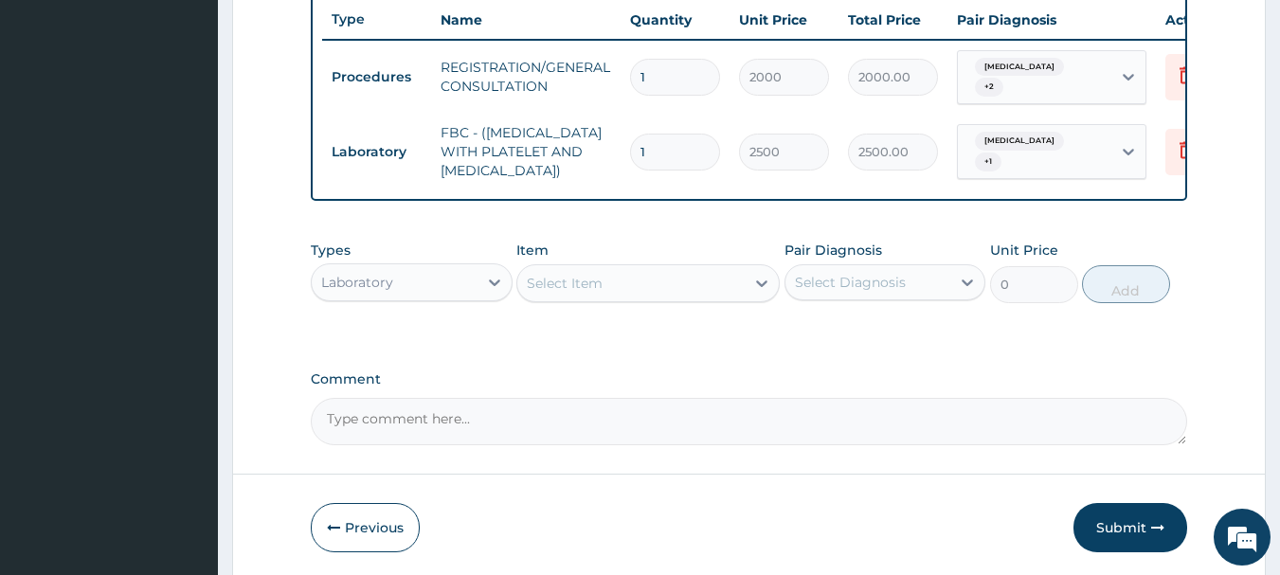
click at [634, 283] on div "Select Item" at bounding box center [630, 283] width 227 height 30
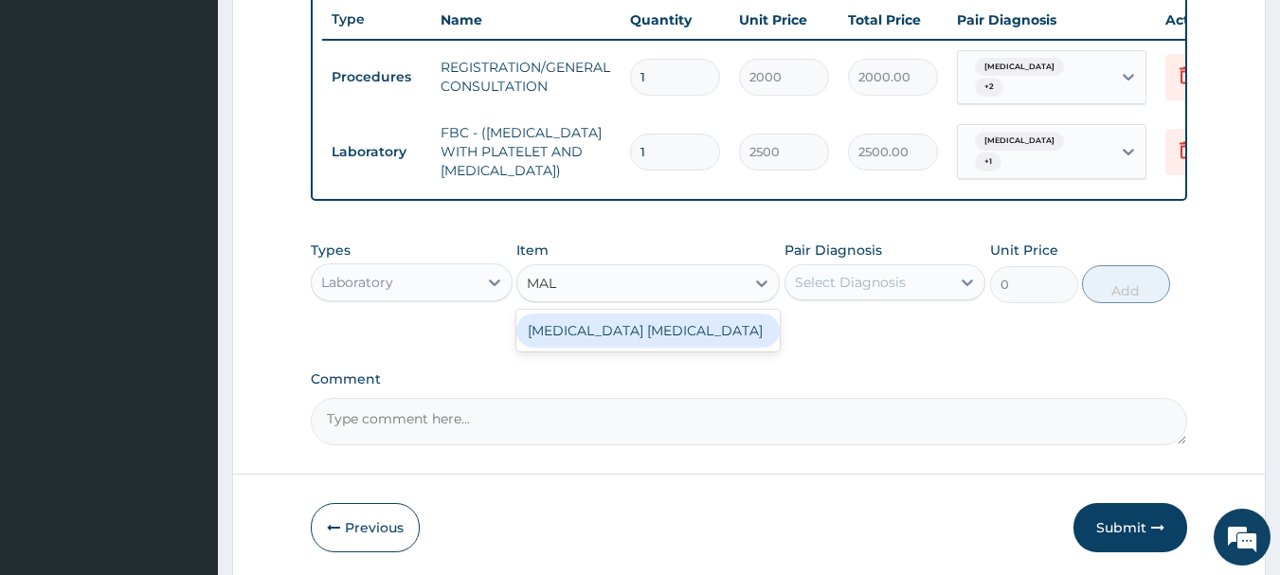
type input "MALA"
click at [638, 323] on div "[MEDICAL_DATA] [MEDICAL_DATA]" at bounding box center [647, 331] width 263 height 34
type input "1000"
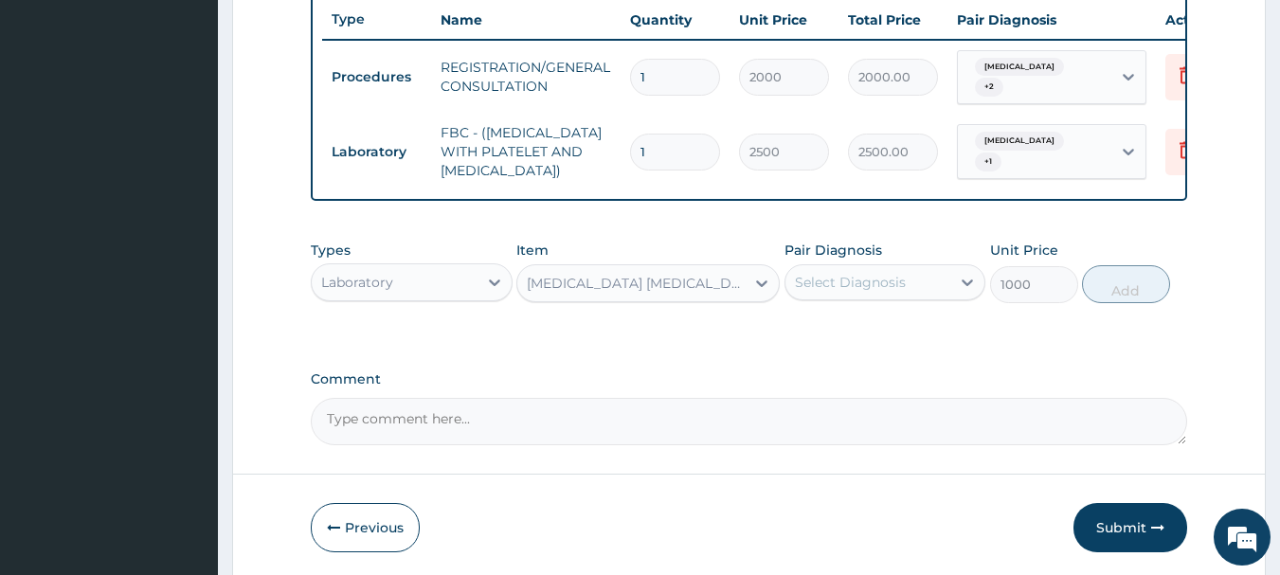
click at [836, 267] on div "Pair Diagnosis Select Diagnosis" at bounding box center [885, 272] width 202 height 63
click at [841, 278] on div "Select Diagnosis" at bounding box center [868, 282] width 166 height 30
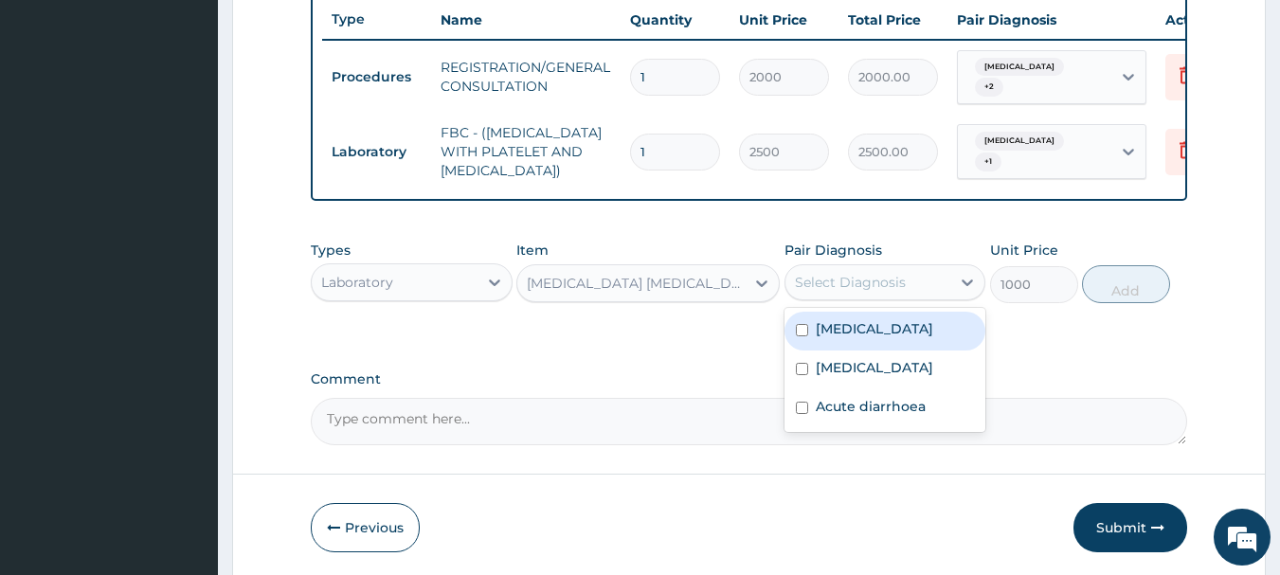
click at [863, 333] on label "[MEDICAL_DATA]" at bounding box center [874, 328] width 117 height 19
checkbox input "true"
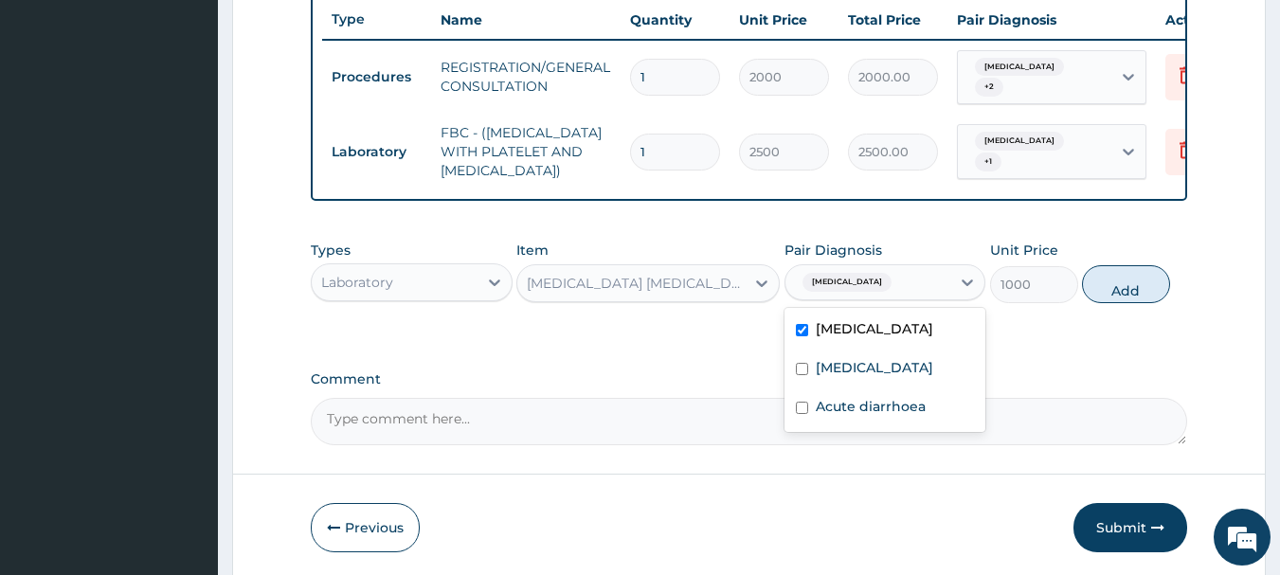
click at [1147, 297] on button "Add" at bounding box center [1126, 284] width 88 height 38
type input "0"
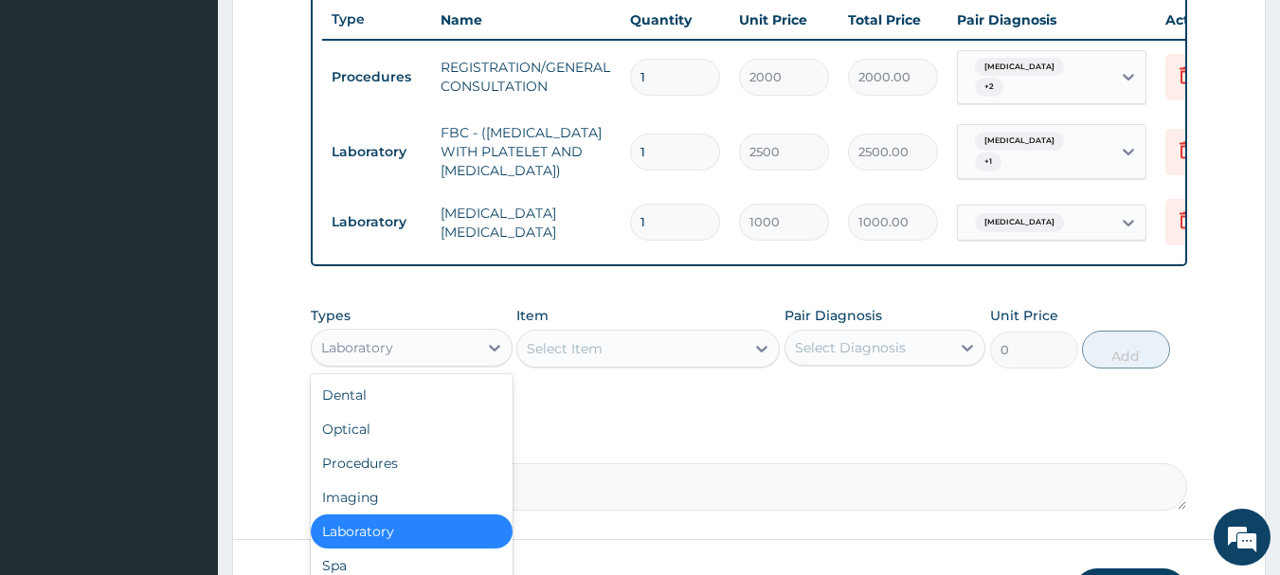
click at [325, 352] on div "Laboratory" at bounding box center [357, 347] width 72 height 19
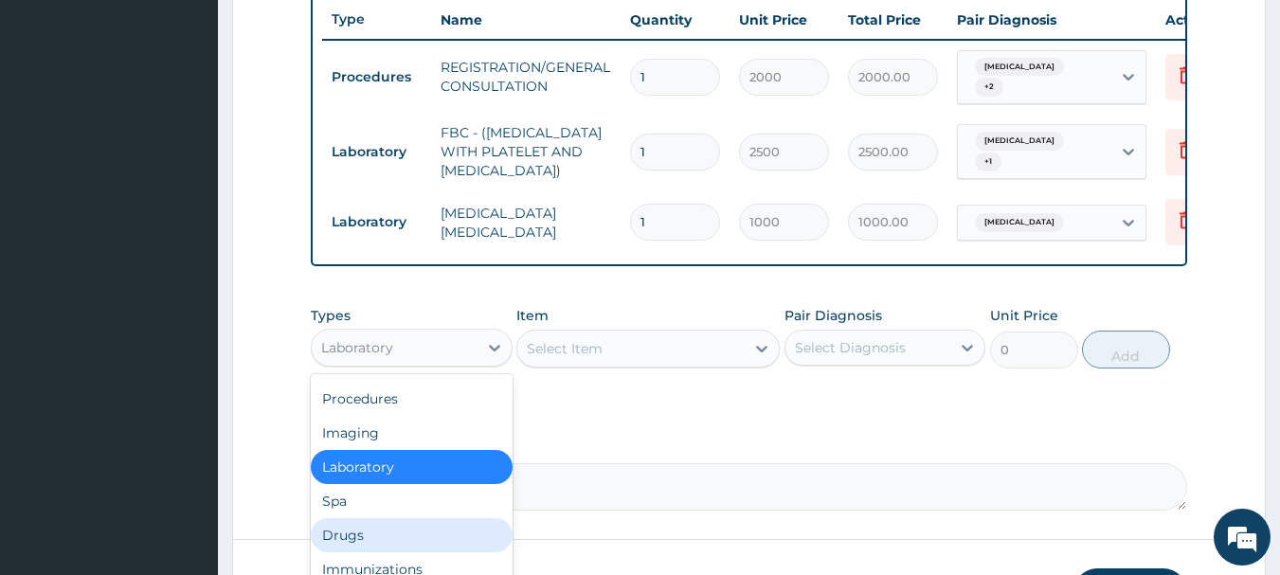
click at [380, 548] on div "Drugs" at bounding box center [412, 535] width 202 height 34
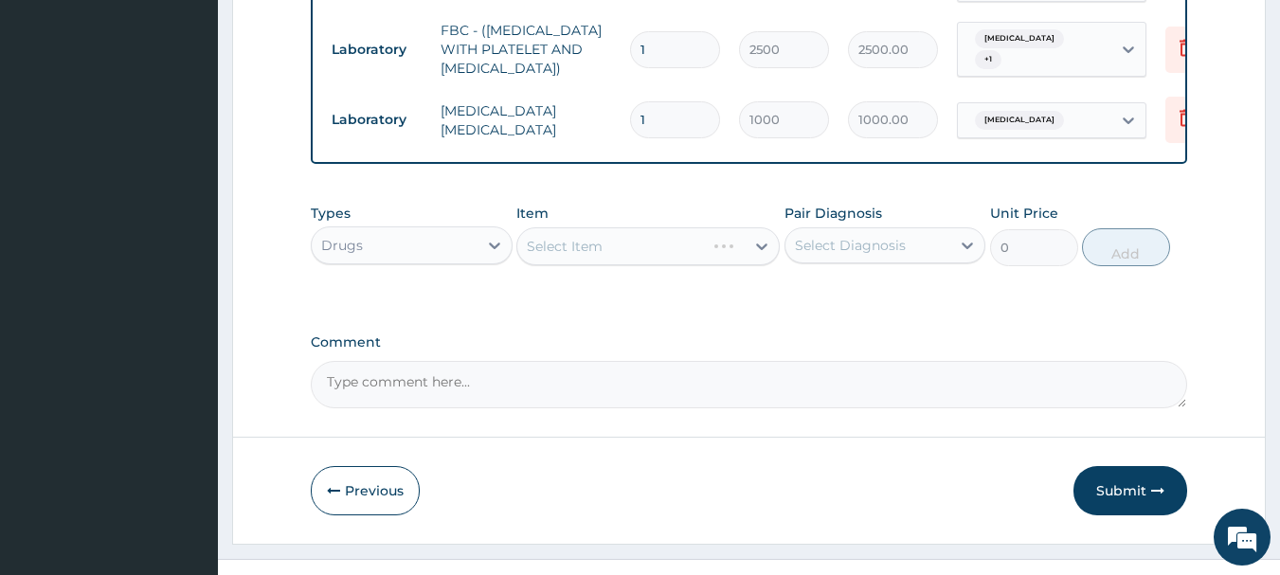
scroll to position [856, 0]
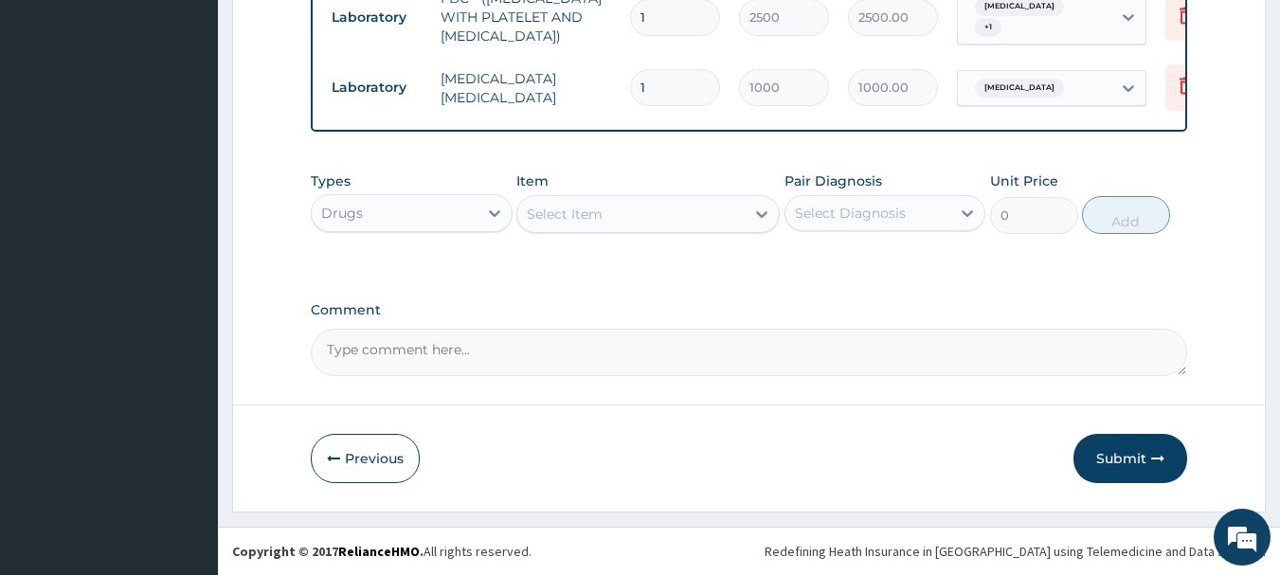
click at [585, 227] on div "Select Item" at bounding box center [630, 214] width 227 height 30
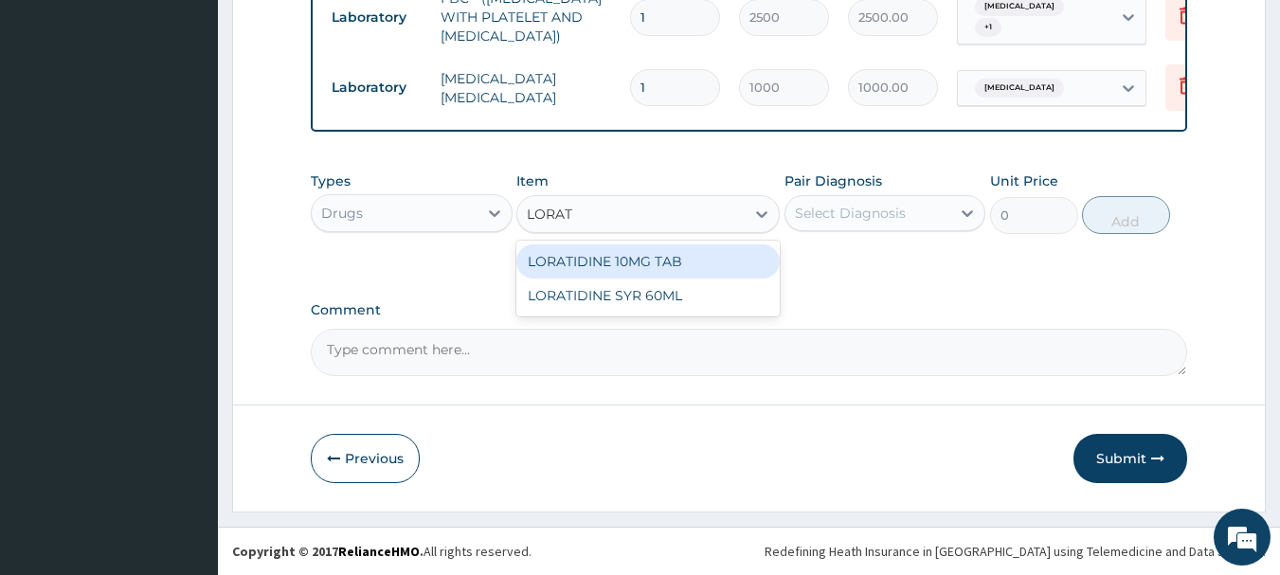
type input "LORATI"
click at [600, 261] on div "LORATIDINE 10MG TAB" at bounding box center [647, 261] width 263 height 34
type input "50"
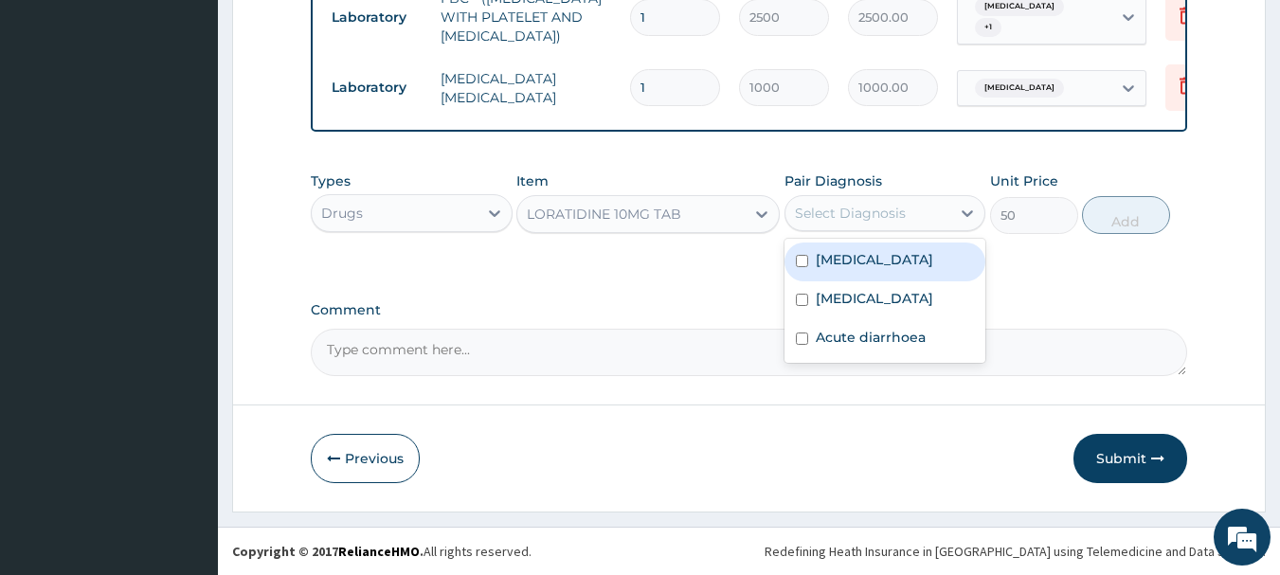
click at [816, 217] on div "Select Diagnosis" at bounding box center [850, 213] width 111 height 19
click at [818, 261] on label "Malaria" at bounding box center [874, 259] width 117 height 19
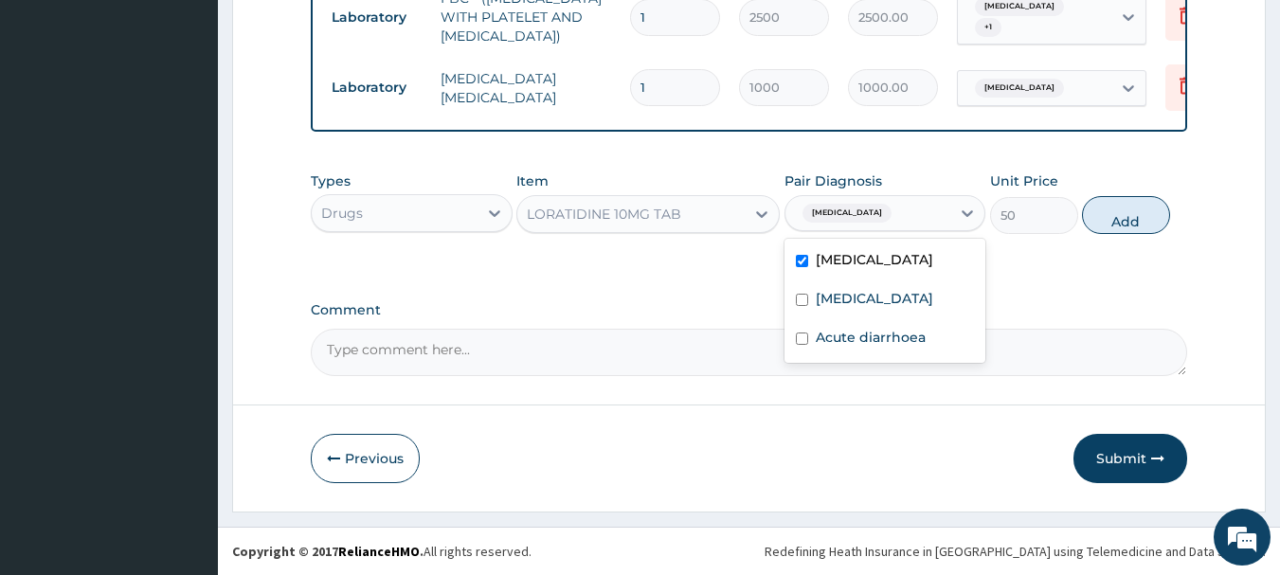
click at [818, 261] on label "Malaria" at bounding box center [874, 259] width 117 height 19
checkbox input "false"
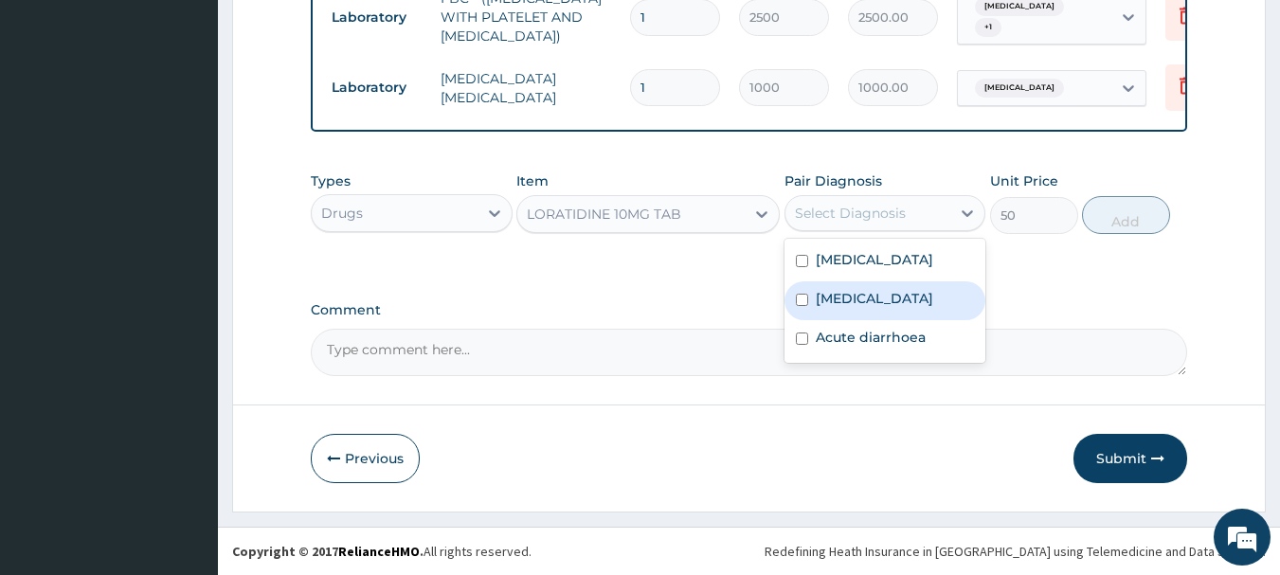
click at [854, 306] on label "Rhinitis" at bounding box center [874, 298] width 117 height 19
checkbox input "true"
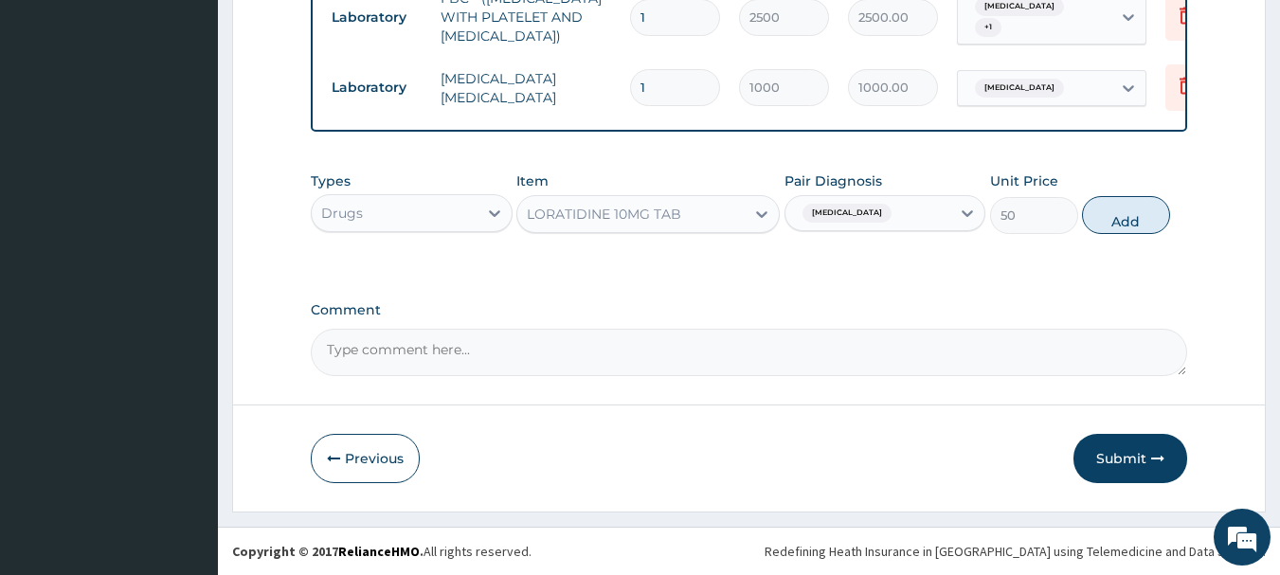
click at [1129, 234] on div "Types Drugs Item LORATIDINE 10MG TAB Pair Diagnosis Rhinitis Unit Price 50 Add" at bounding box center [749, 202] width 877 height 81
click at [1141, 221] on button "Add" at bounding box center [1126, 215] width 88 height 38
type input "0"
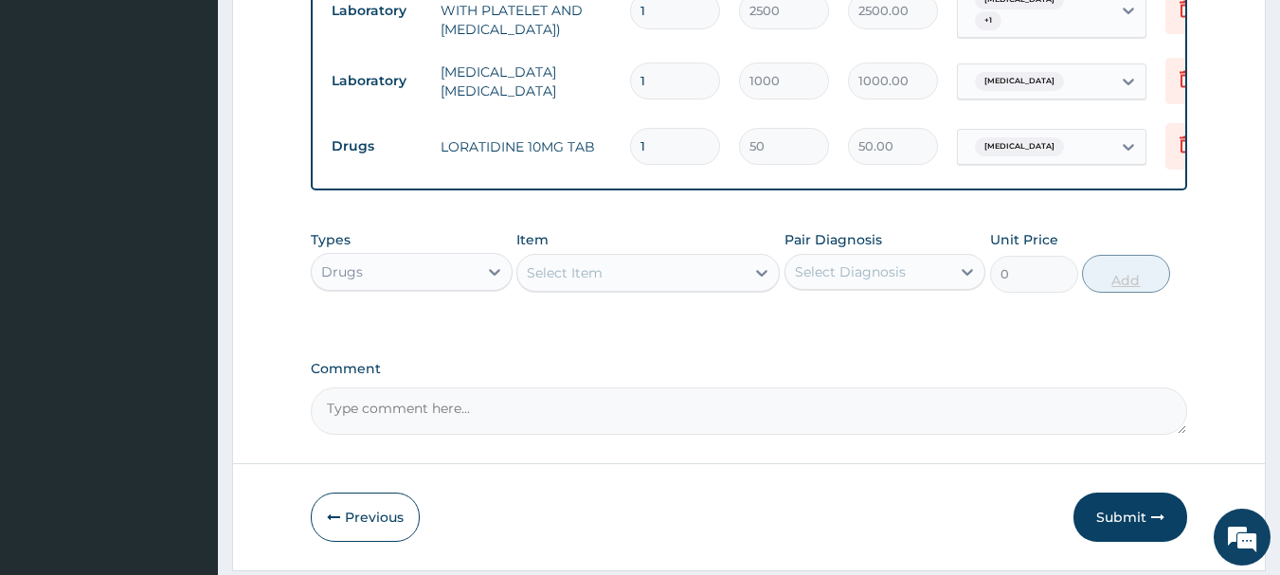
type input "0.00"
type input "5"
type input "250.00"
type input "5"
click at [634, 272] on div "Select Item" at bounding box center [630, 273] width 227 height 30
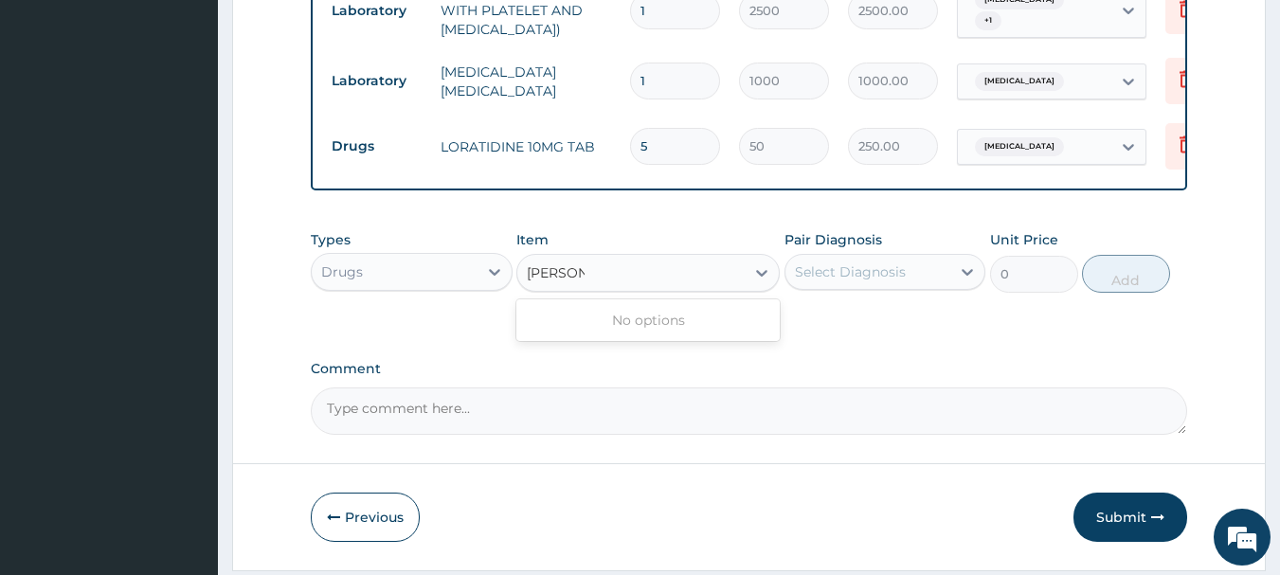
type input "LOPERA"
click at [647, 274] on div "Select Item" at bounding box center [630, 273] width 227 height 30
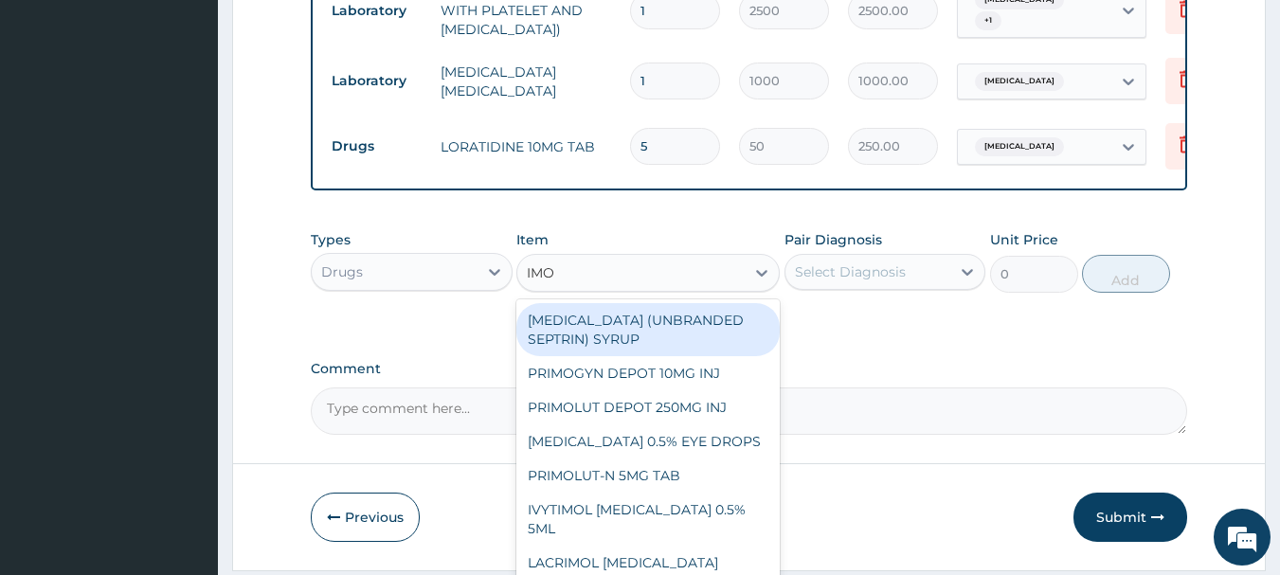
type input "IMOD"
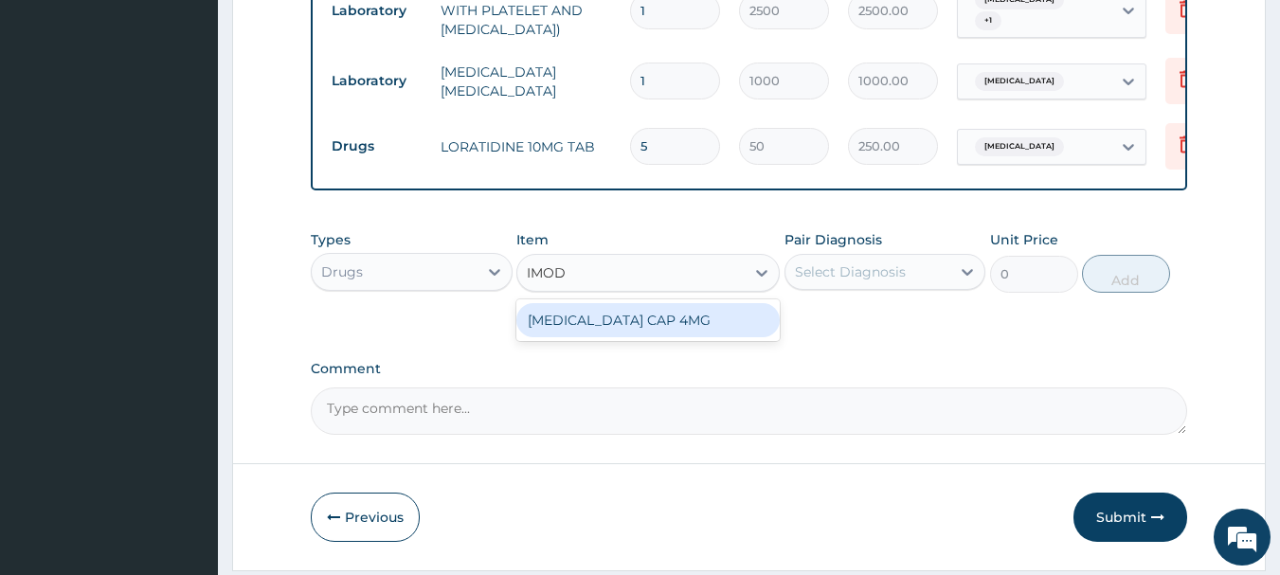
click at [673, 325] on div "[MEDICAL_DATA] CAP 4MG" at bounding box center [647, 320] width 263 height 34
type input "100"
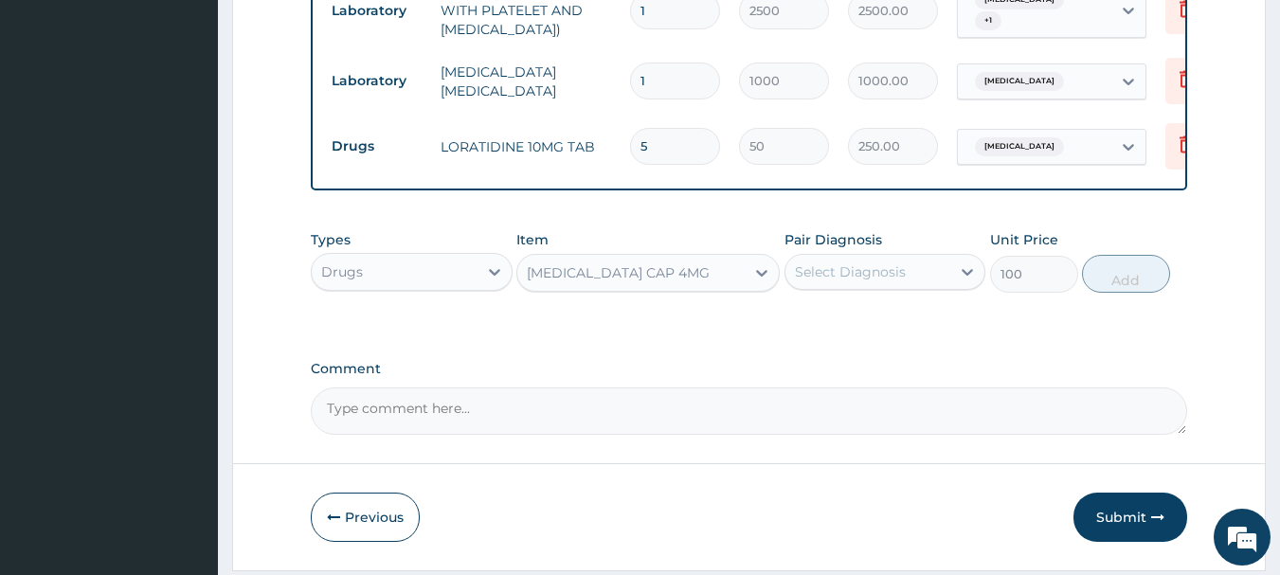
click at [916, 281] on div "Select Diagnosis" at bounding box center [868, 272] width 166 height 30
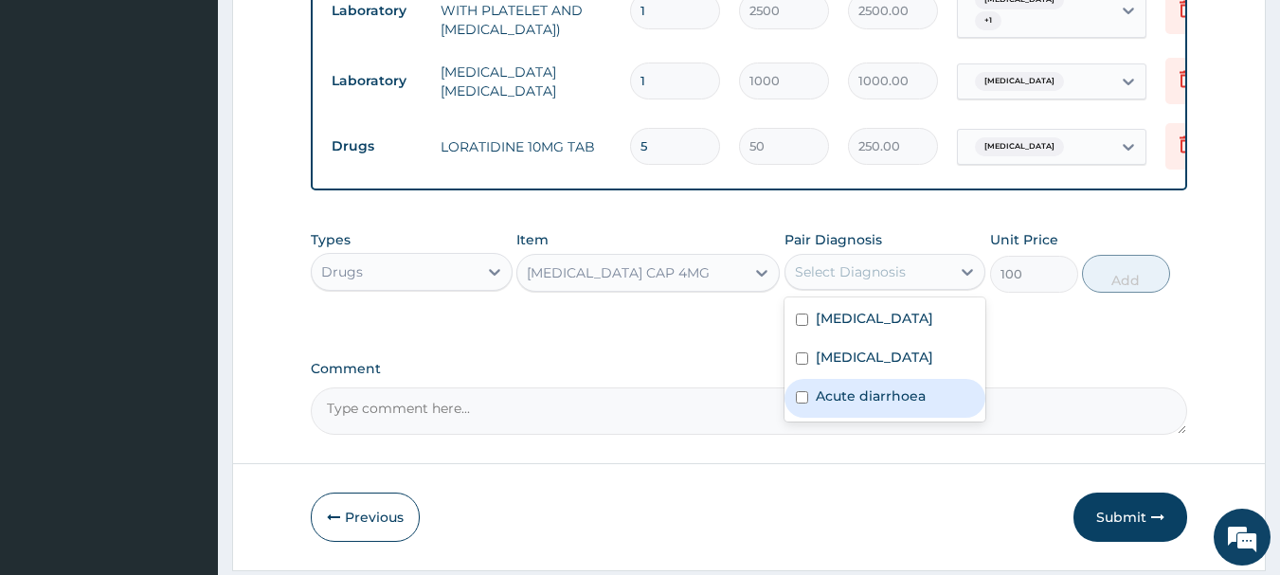
click at [900, 399] on label "Acute diarrhoea" at bounding box center [871, 395] width 110 height 19
checkbox input "true"
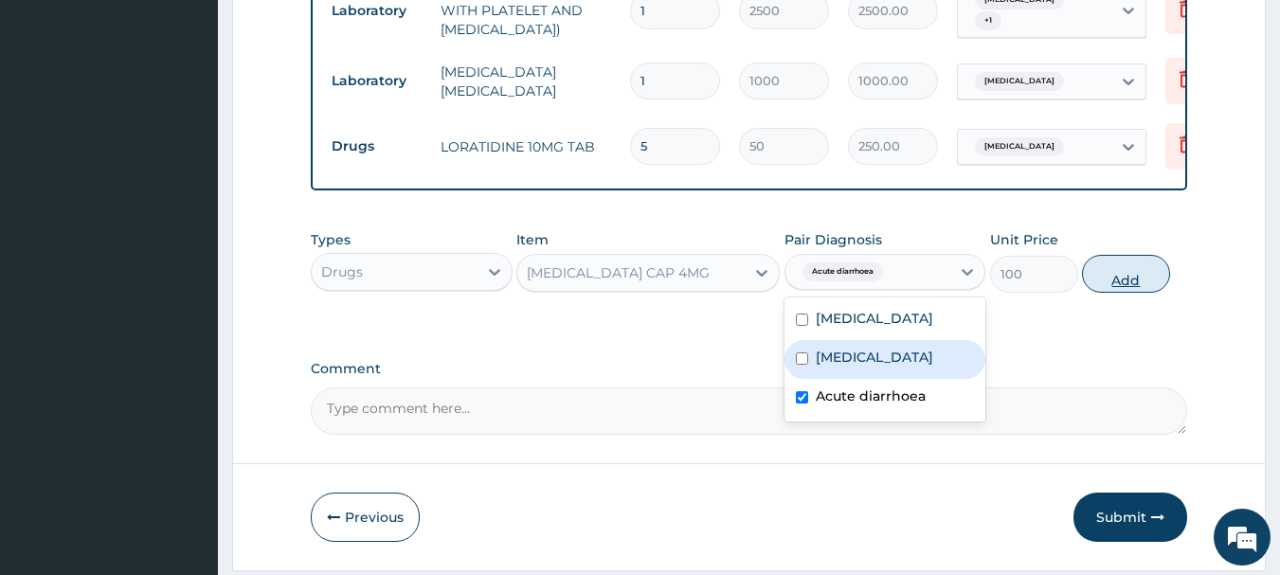
click at [1137, 283] on button "Add" at bounding box center [1126, 274] width 88 height 38
type input "0"
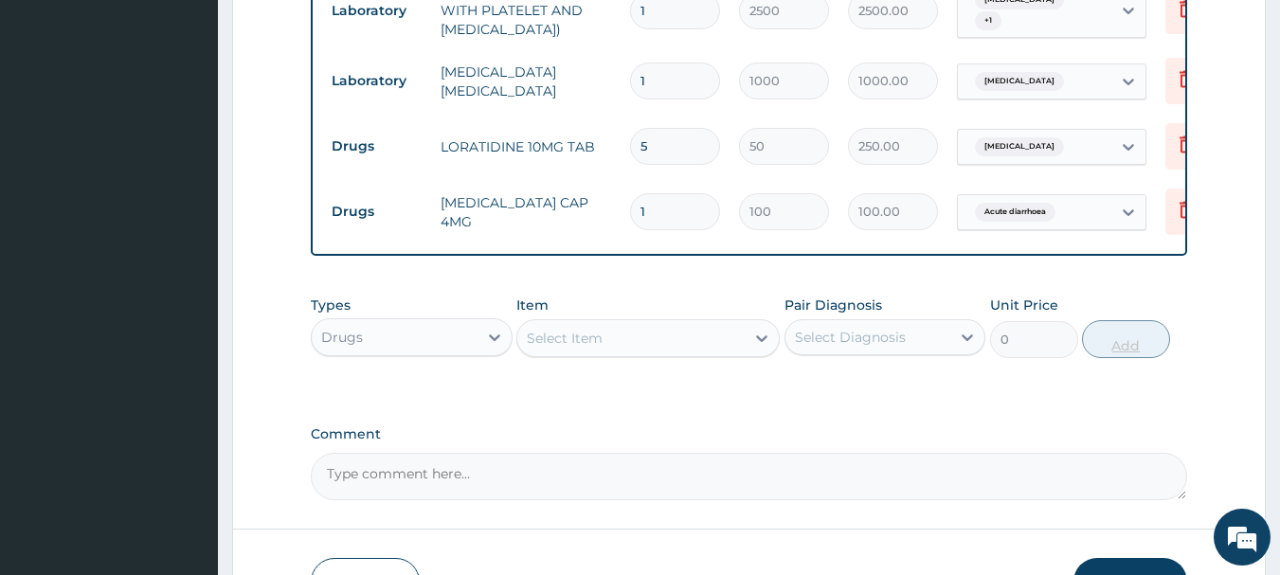
type input "0.00"
type input "2"
type input "200.00"
type input "2"
click at [575, 348] on div "Select Item" at bounding box center [565, 338] width 76 height 19
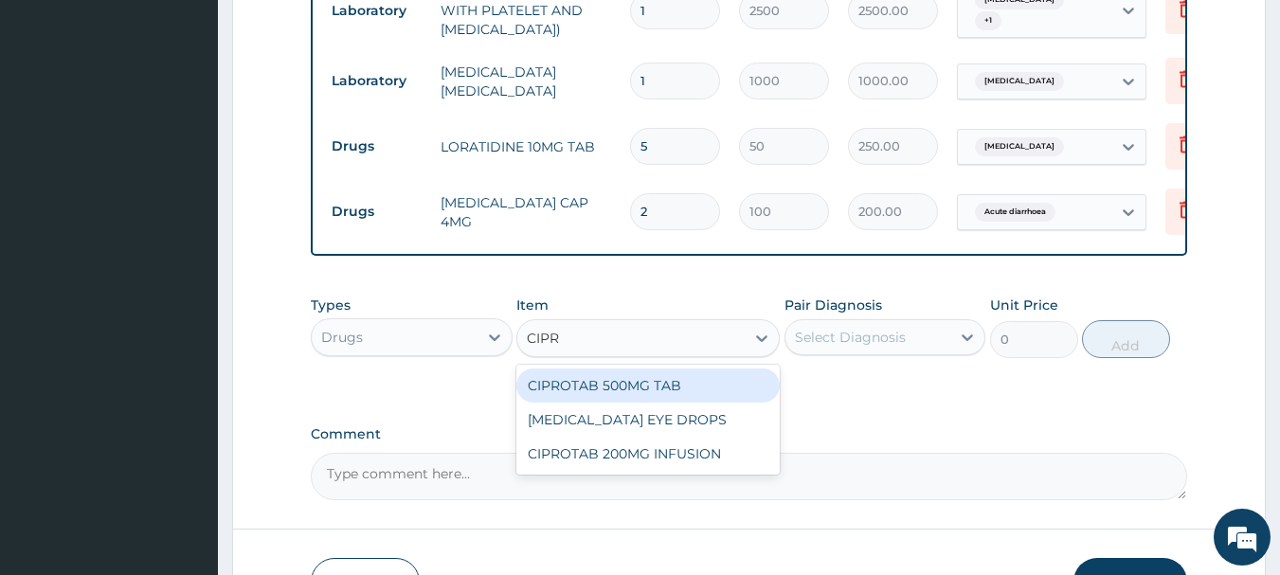
type input "CIPRO"
click at [619, 391] on div "CIPROTAB 500MG TAB" at bounding box center [647, 385] width 263 height 34
type input "120"
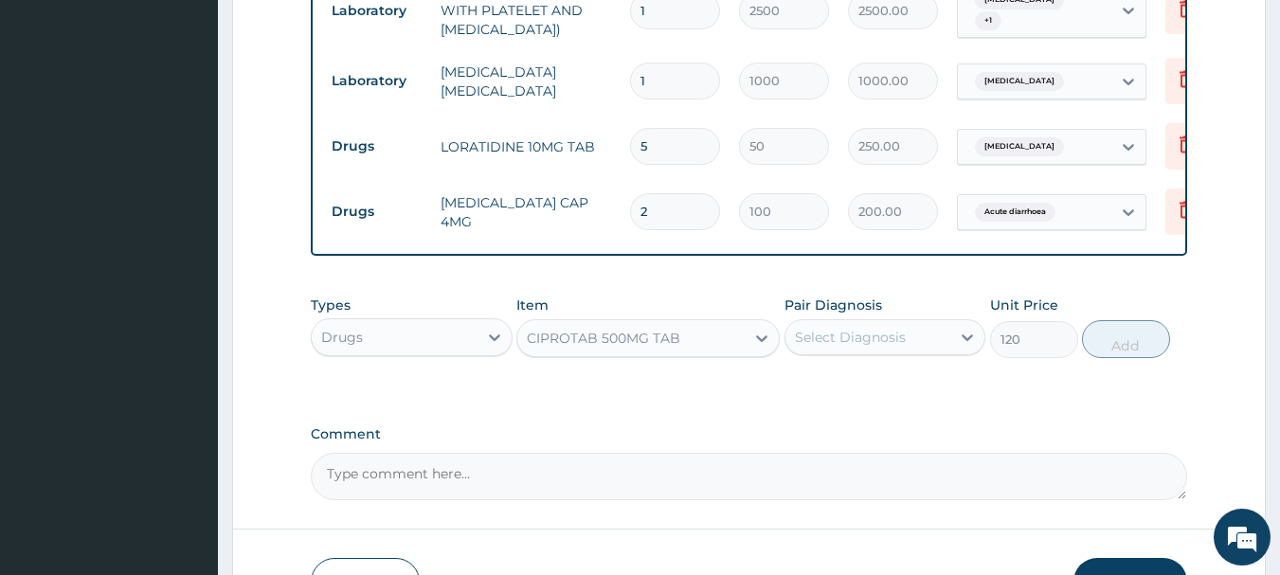
click at [927, 340] on div "Select Diagnosis" at bounding box center [868, 337] width 166 height 30
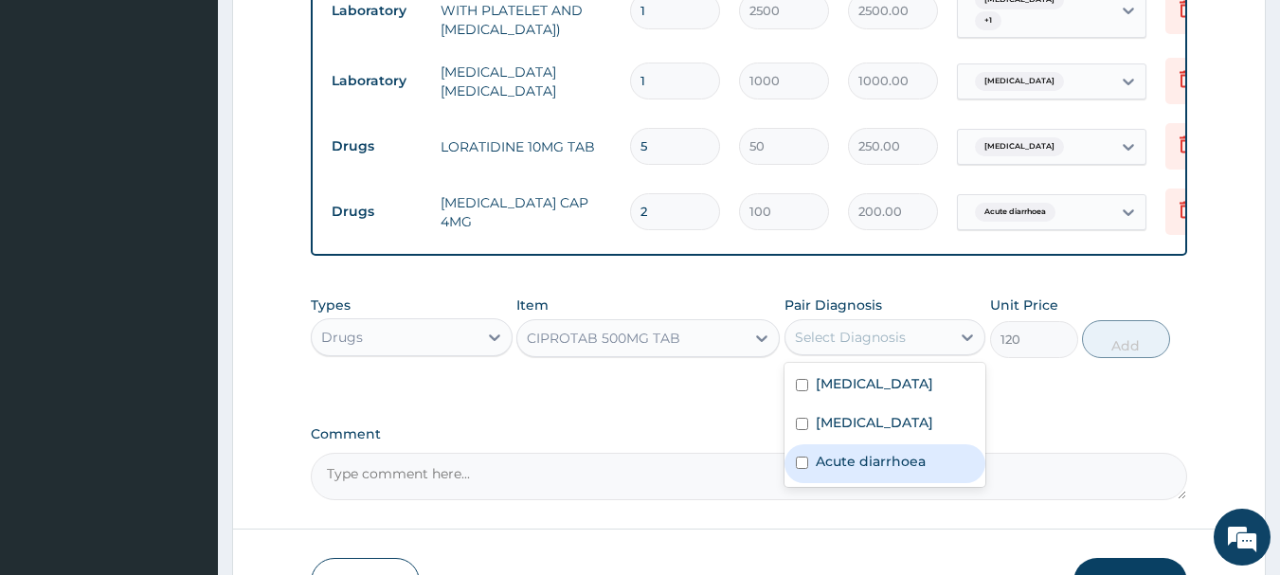
click at [886, 470] on label "Acute diarrhoea" at bounding box center [871, 461] width 110 height 19
checkbox input "true"
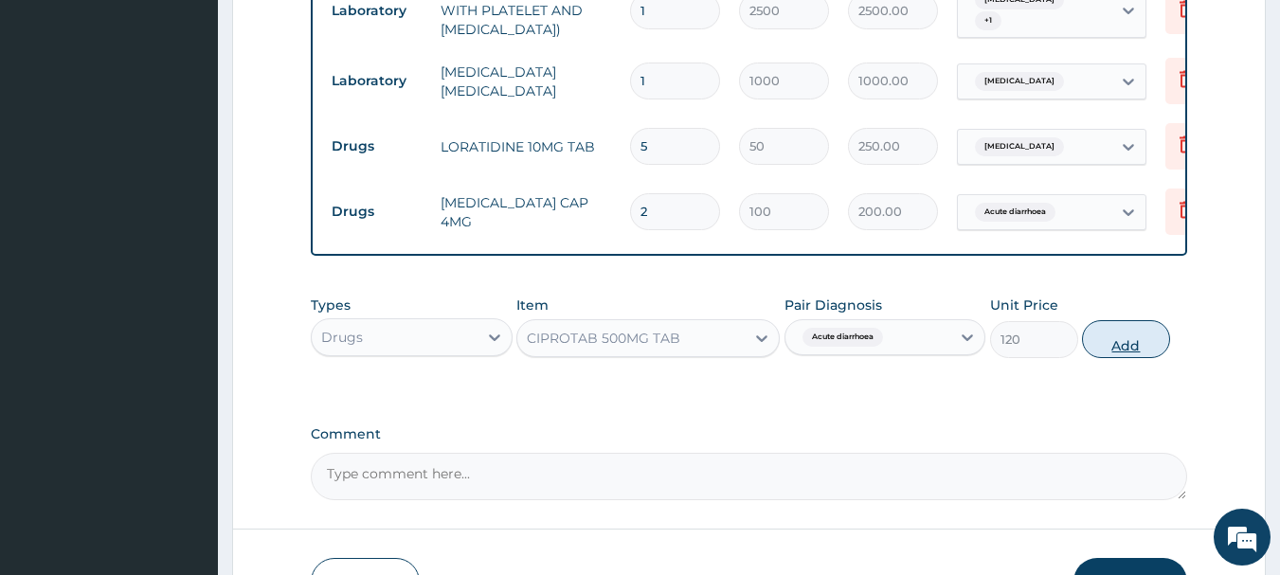
click at [1140, 335] on button "Add" at bounding box center [1126, 339] width 88 height 38
type input "0"
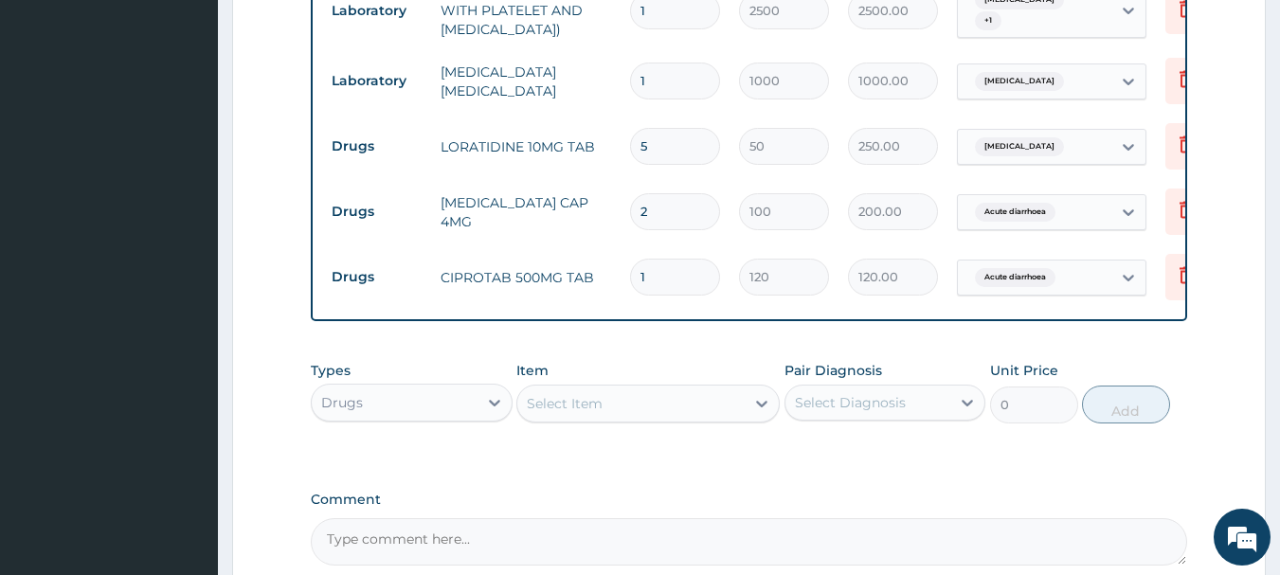
type input "11"
type input "1320.00"
type input "110"
type input "13200.00"
type input "11"
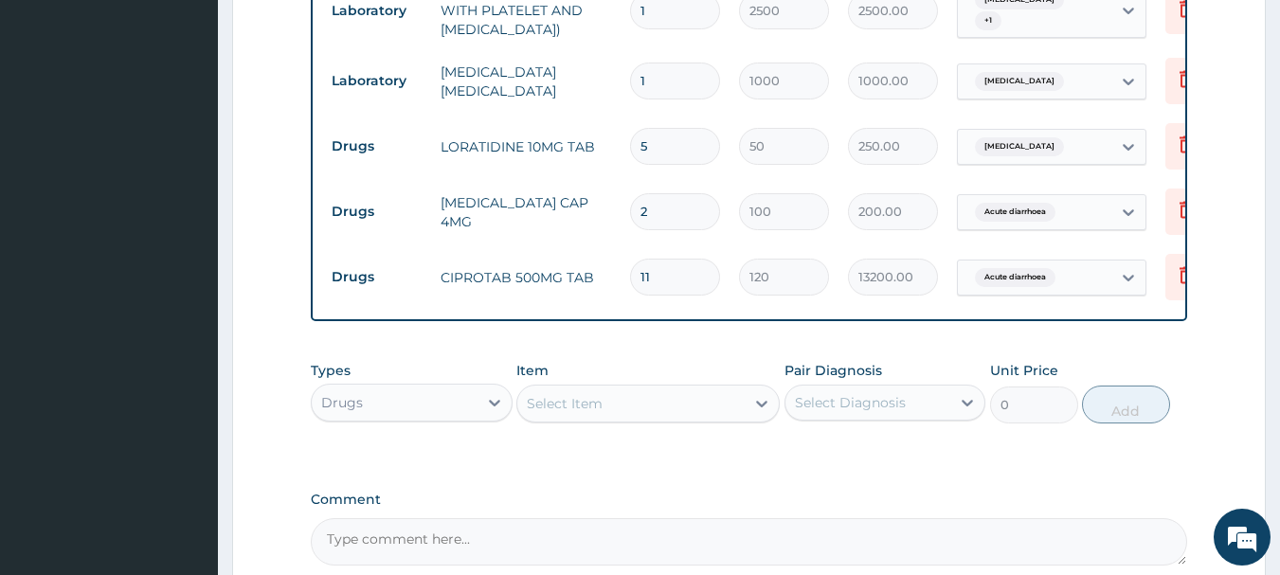
type input "1320.00"
type input "1"
type input "120.00"
type input "10"
type input "1200.00"
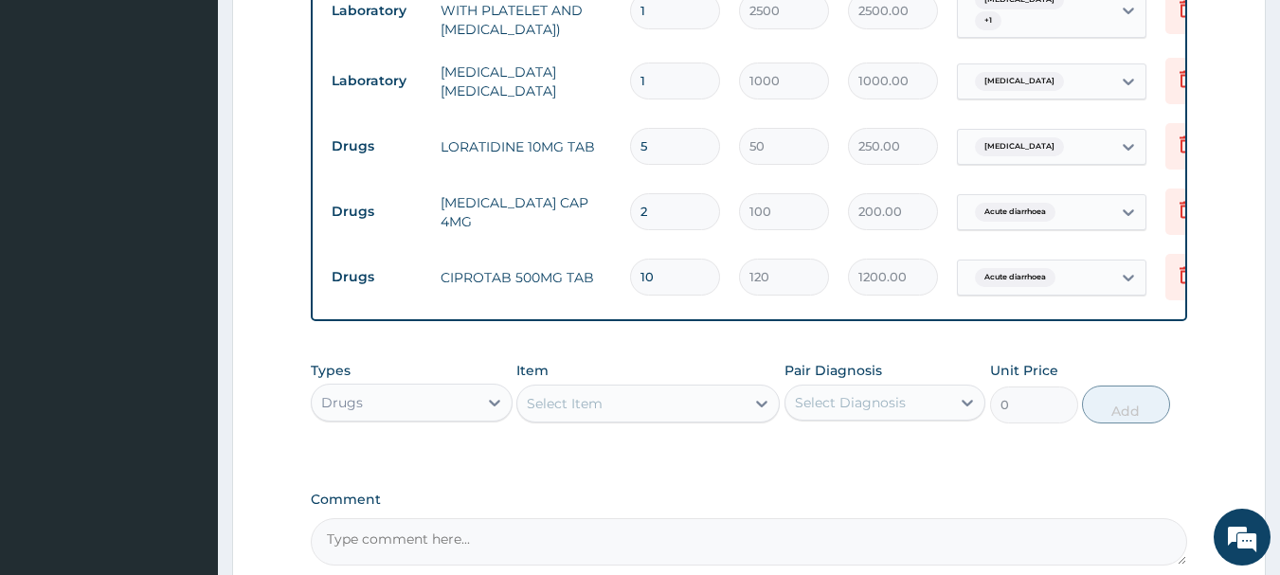
type input "10"
click at [540, 413] on div "Select Item" at bounding box center [565, 403] width 76 height 19
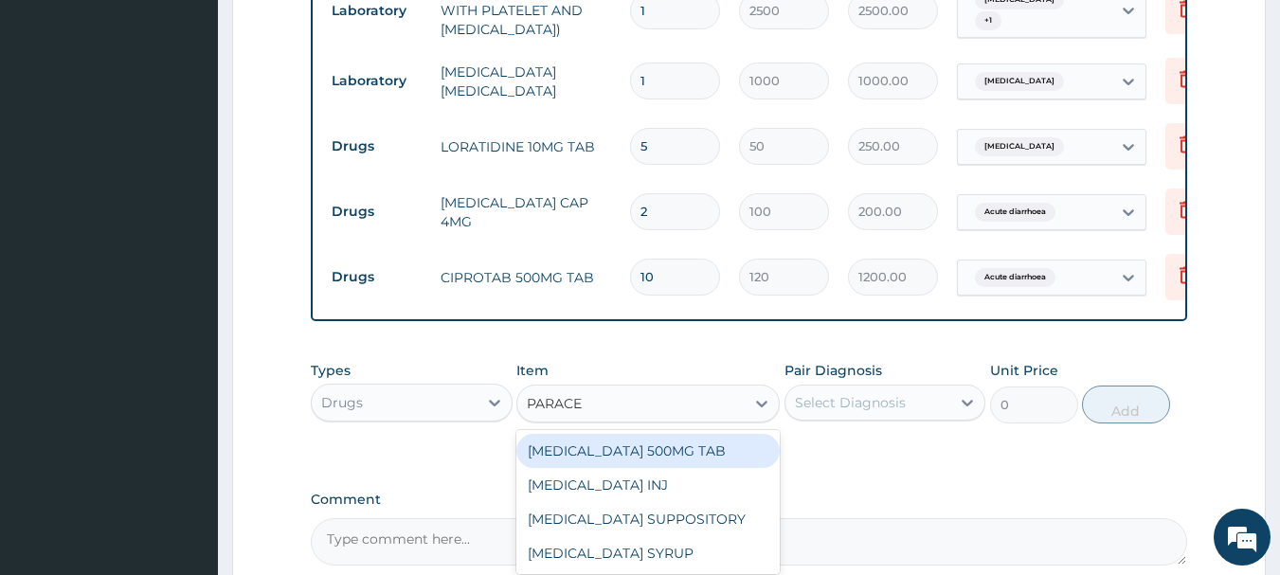
type input "PARACET"
click at [605, 455] on div "[MEDICAL_DATA] 500MG TAB" at bounding box center [647, 451] width 263 height 34
type input "18"
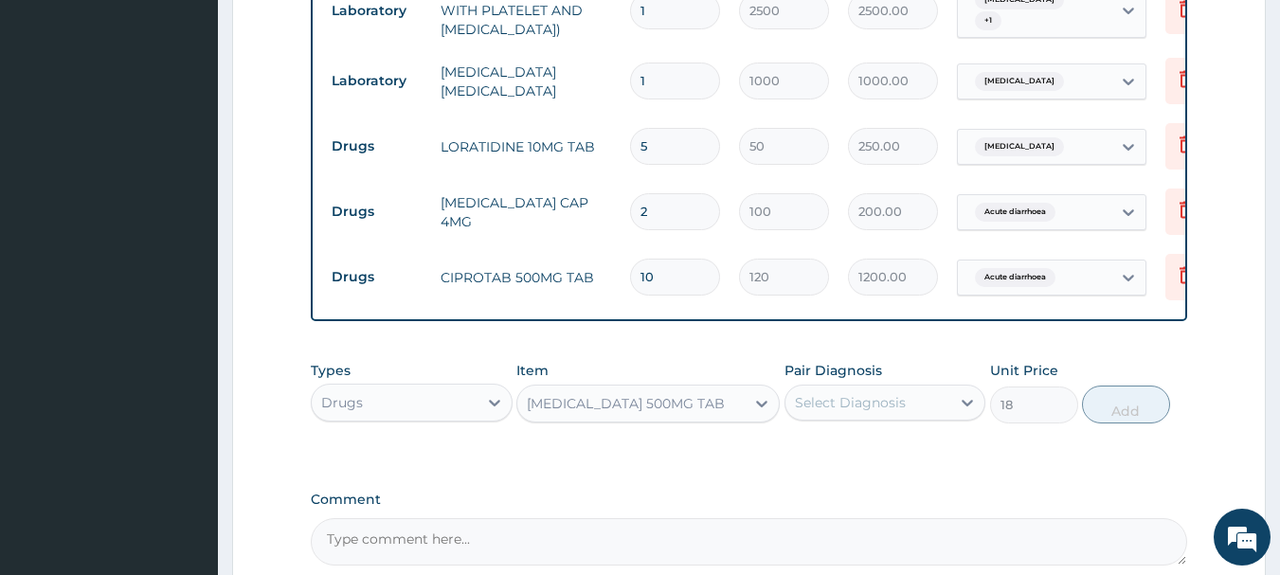
click at [921, 409] on div "Select Diagnosis" at bounding box center [868, 402] width 166 height 30
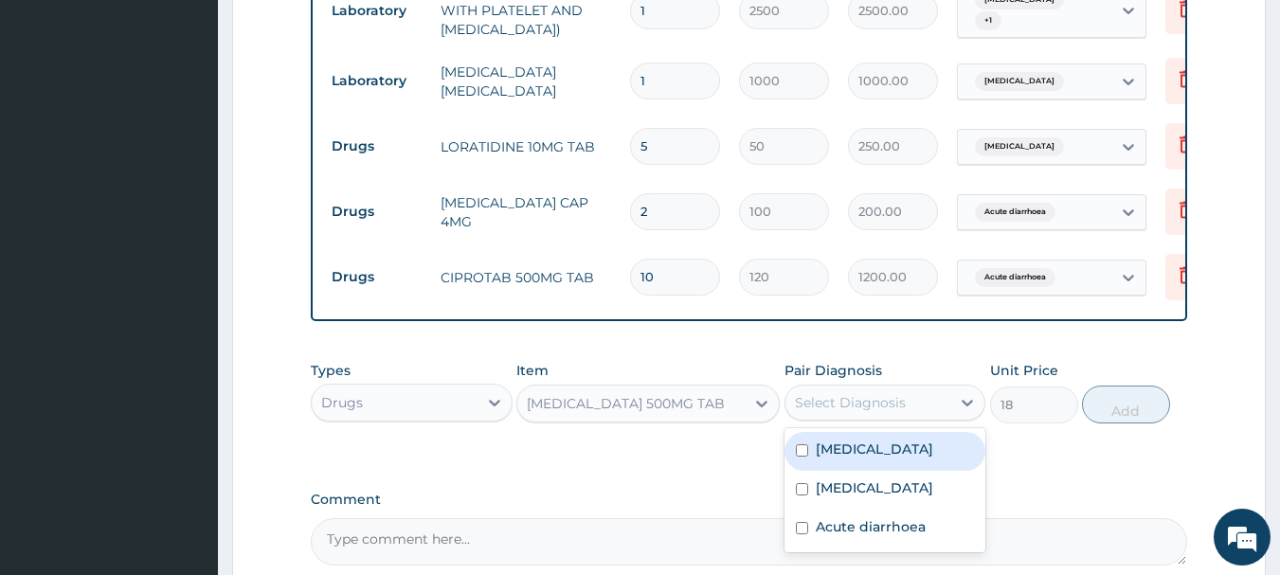
click at [865, 445] on div "[MEDICAL_DATA]" at bounding box center [885, 451] width 202 height 39
checkbox input "true"
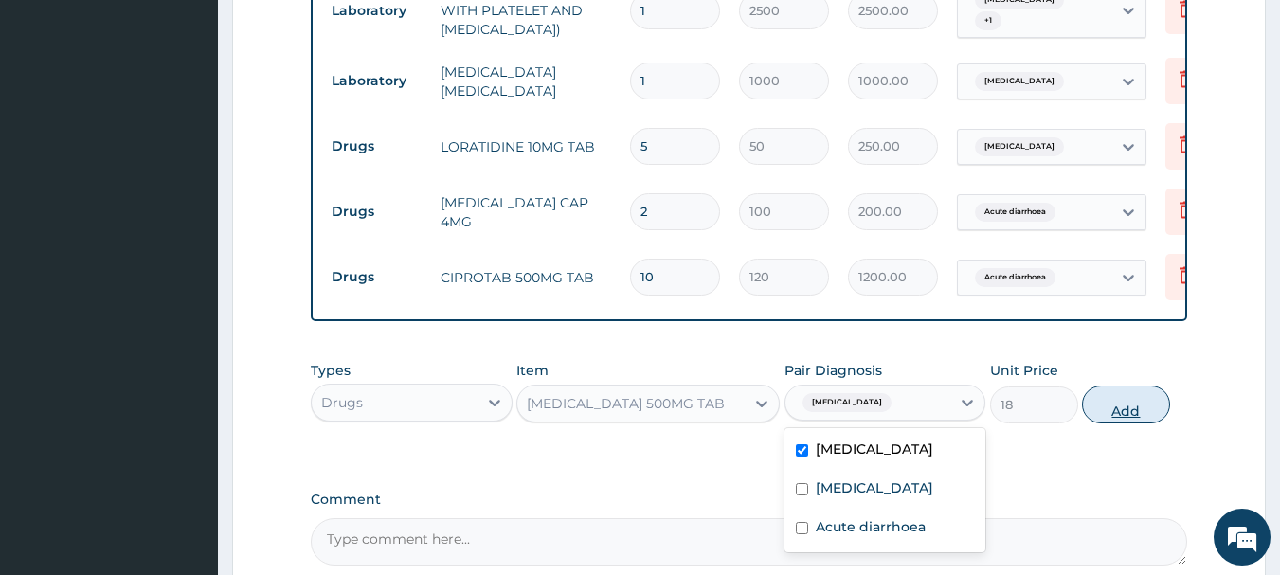
click at [1102, 407] on button "Add" at bounding box center [1126, 405] width 88 height 38
type input "0"
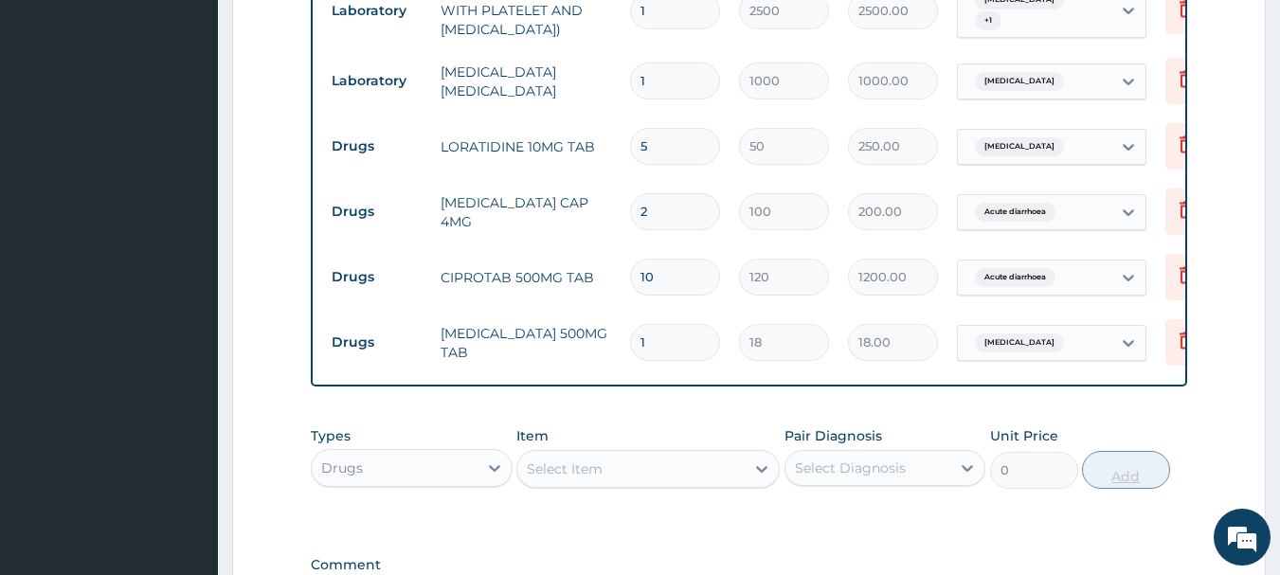
type input "0.00"
type input "2"
type input "36.00"
type input "0.00"
type input "1"
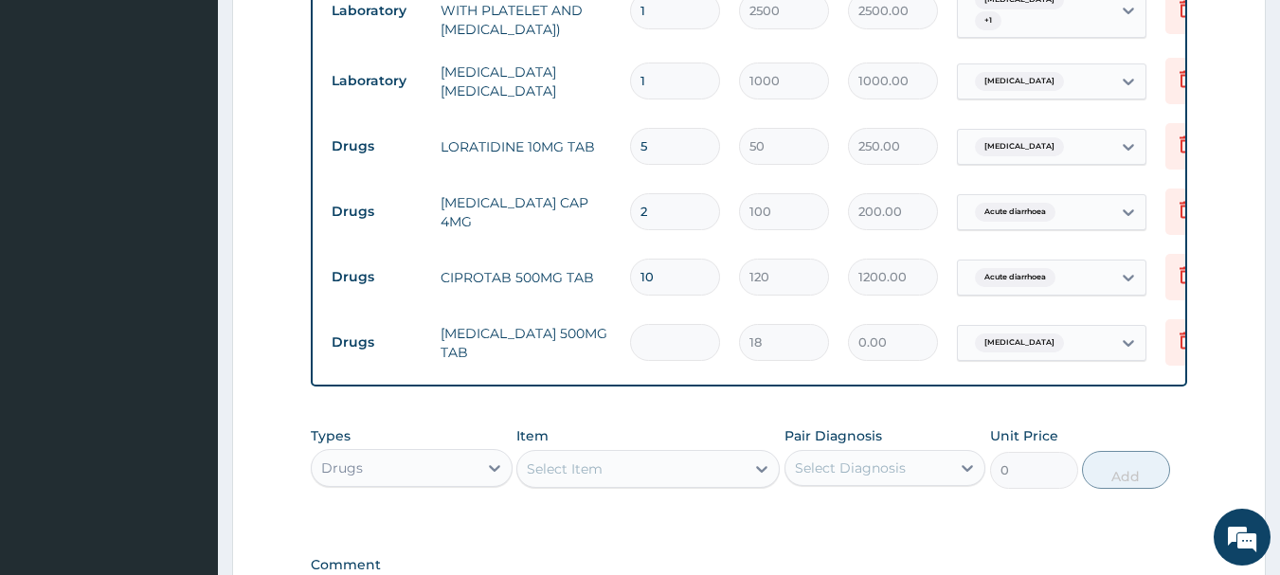
type input "18.00"
type input "18"
type input "324.00"
type input "18"
click at [596, 478] on div "Select Item" at bounding box center [565, 468] width 76 height 19
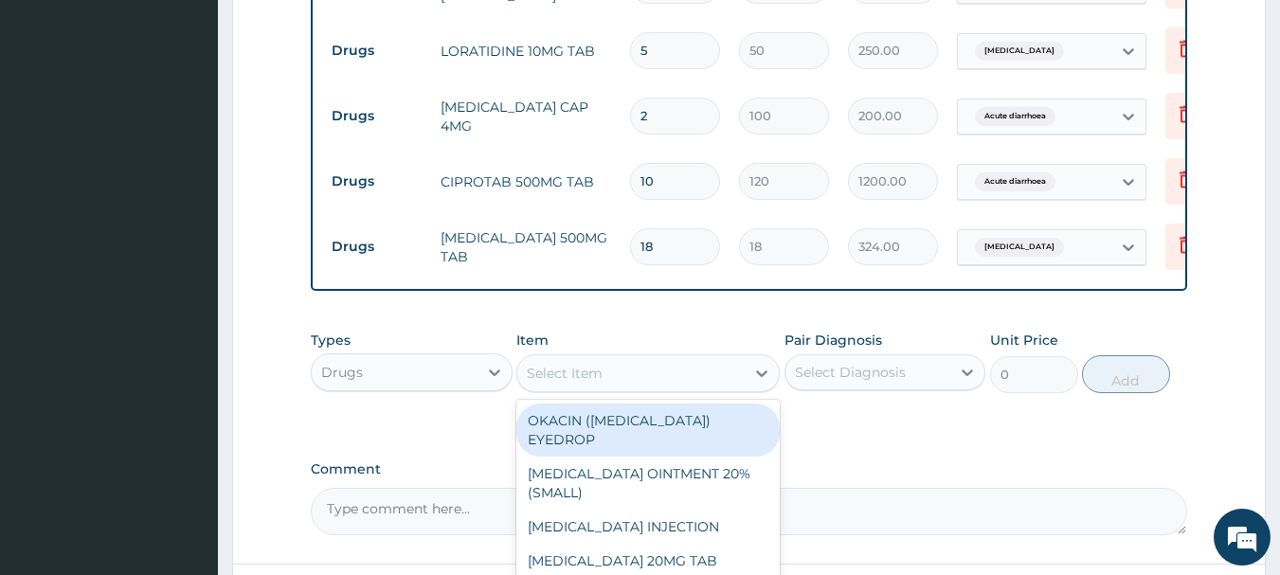
scroll to position [1046, 0]
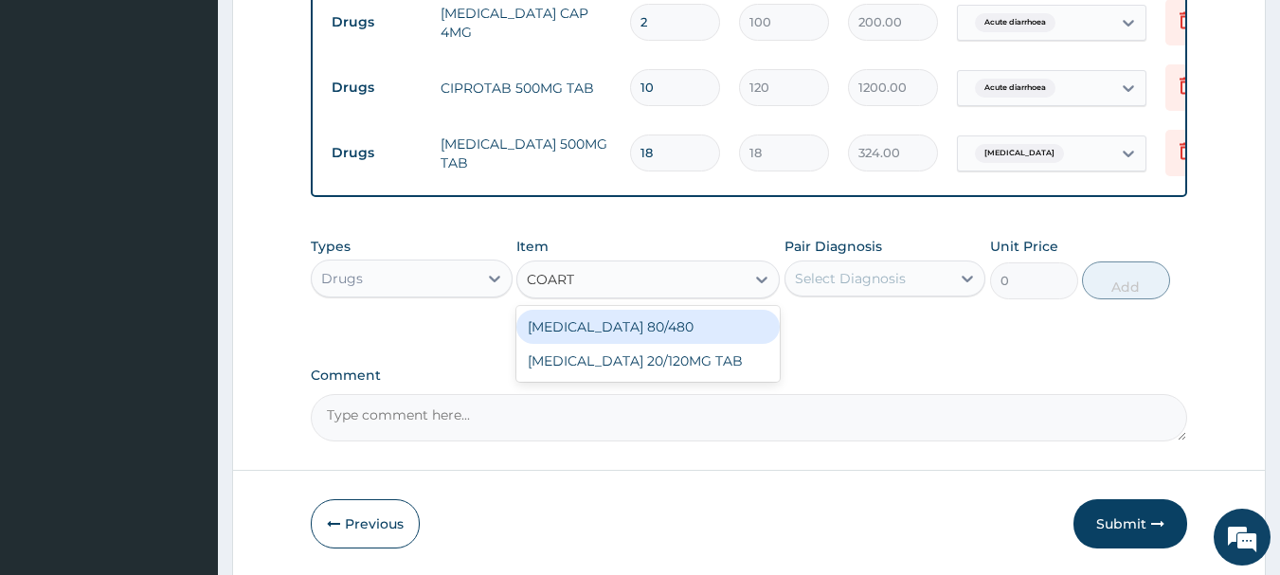
type input "COARTE"
click at [548, 330] on div "[MEDICAL_DATA] 80/480" at bounding box center [647, 327] width 263 height 34
type input "130"
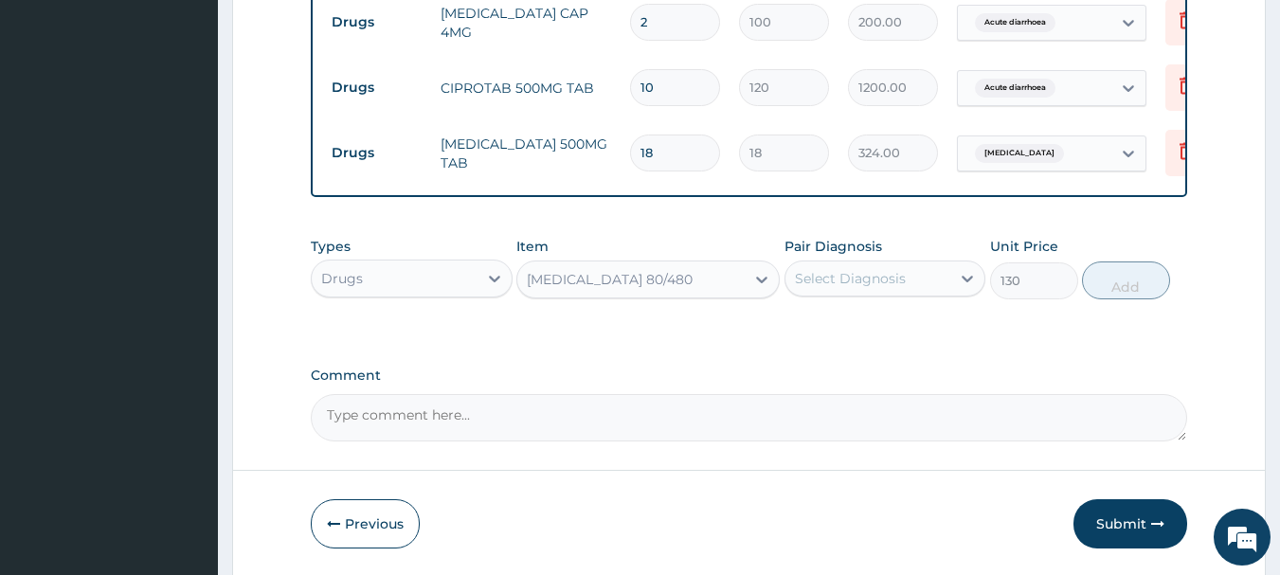
click at [884, 287] on div "Select Diagnosis" at bounding box center [850, 278] width 111 height 19
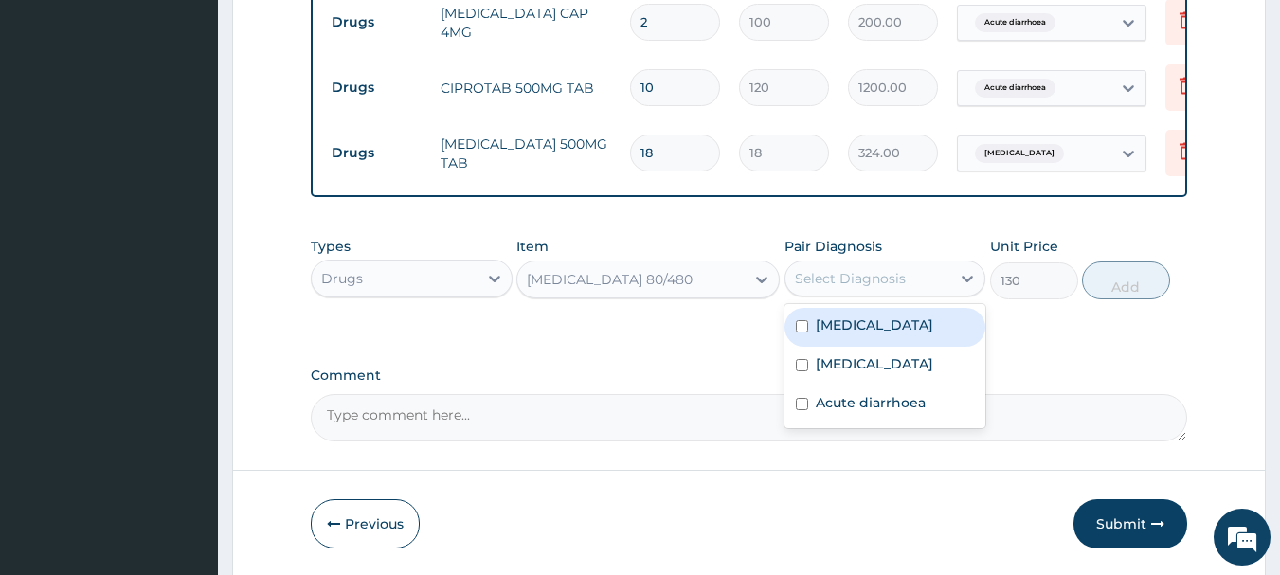
click at [874, 344] on div "[MEDICAL_DATA]" at bounding box center [885, 327] width 202 height 39
checkbox input "true"
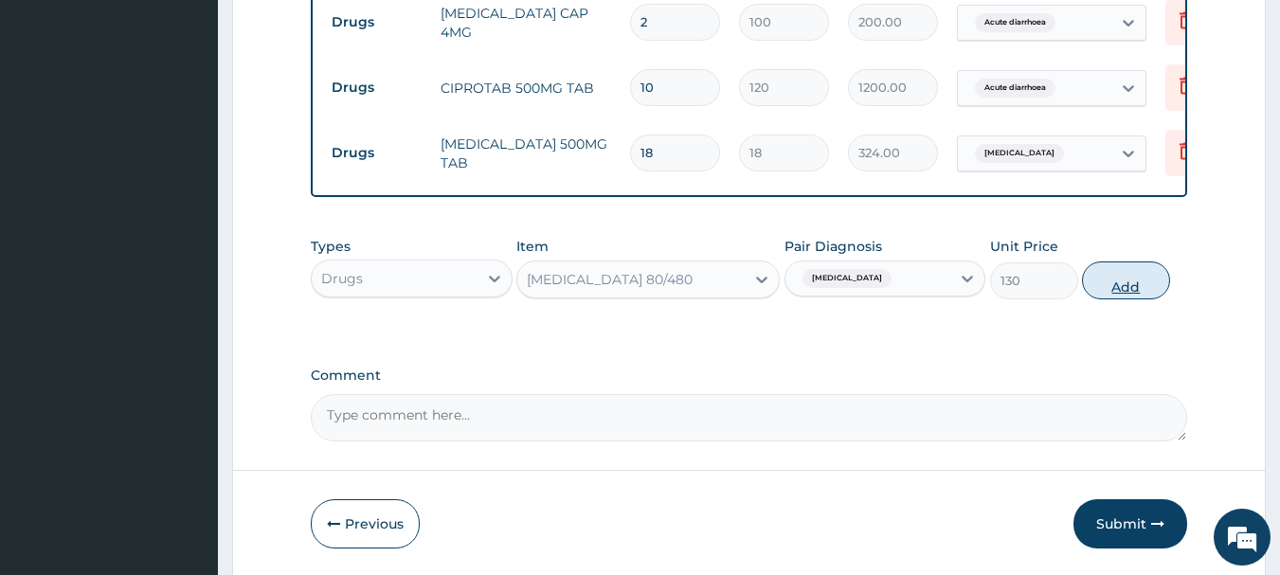
click at [1169, 282] on button "Add" at bounding box center [1126, 280] width 88 height 38
type input "0"
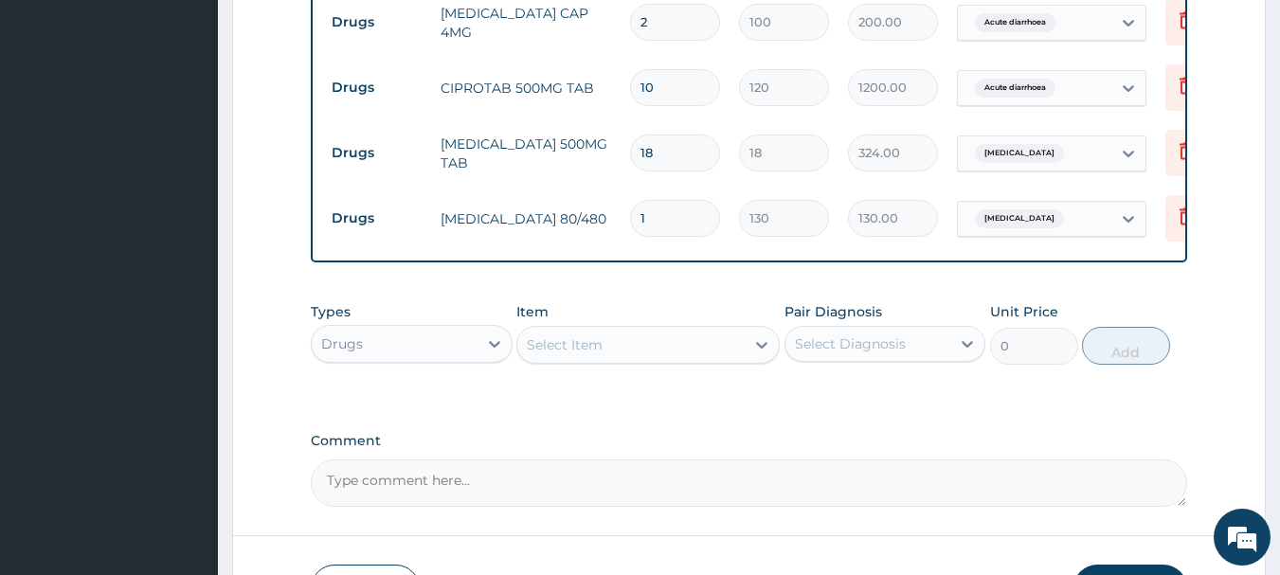
type input "0.00"
type input "6"
type input "780.00"
type input "6"
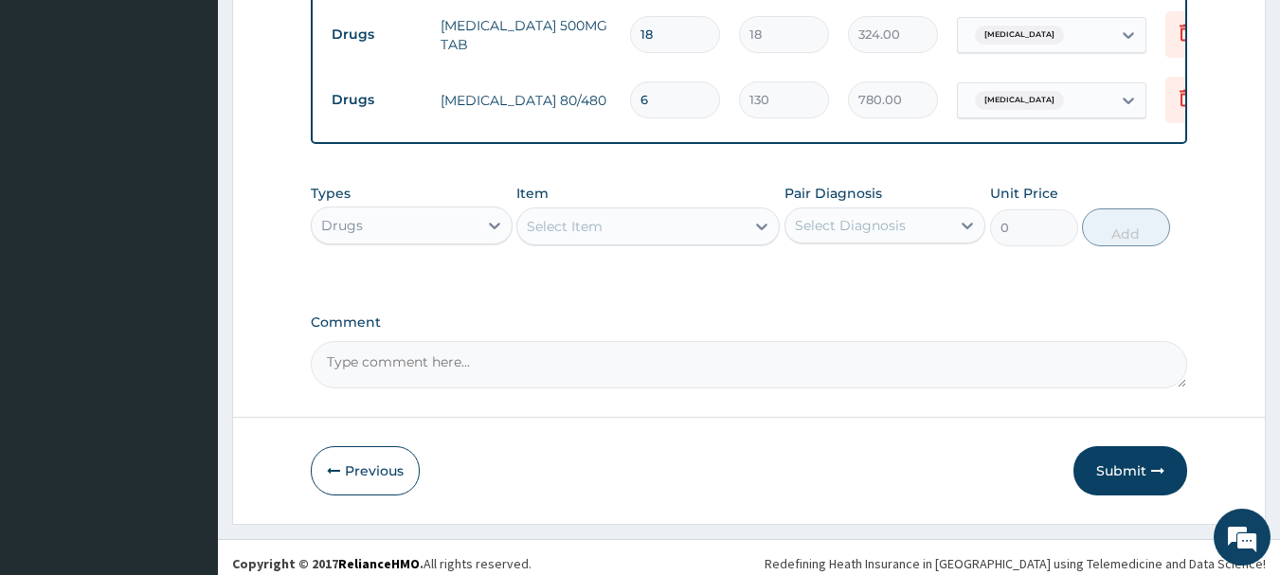
scroll to position [1183, 0]
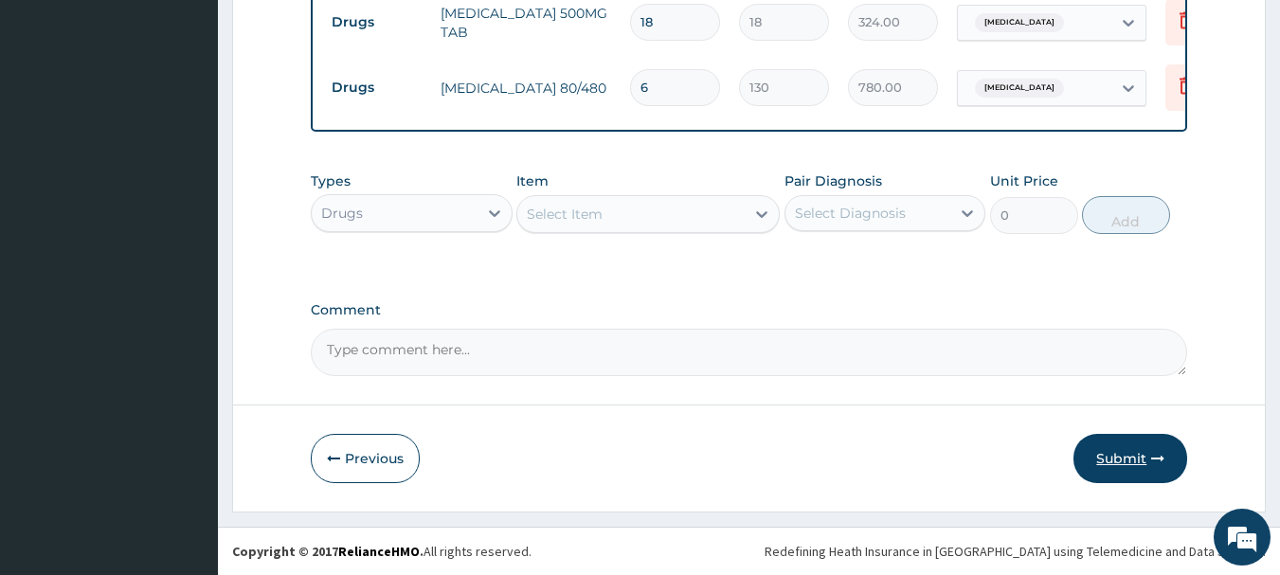
click at [1133, 460] on button "Submit" at bounding box center [1130, 458] width 114 height 49
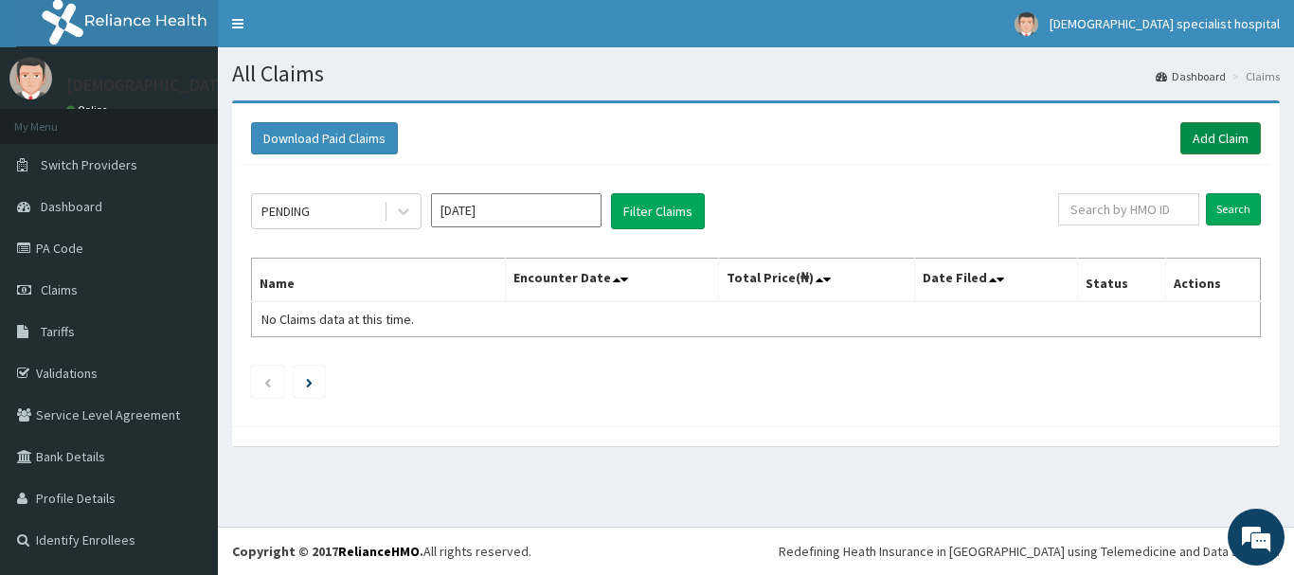
click at [1236, 138] on link "Add Claim" at bounding box center [1220, 138] width 81 height 32
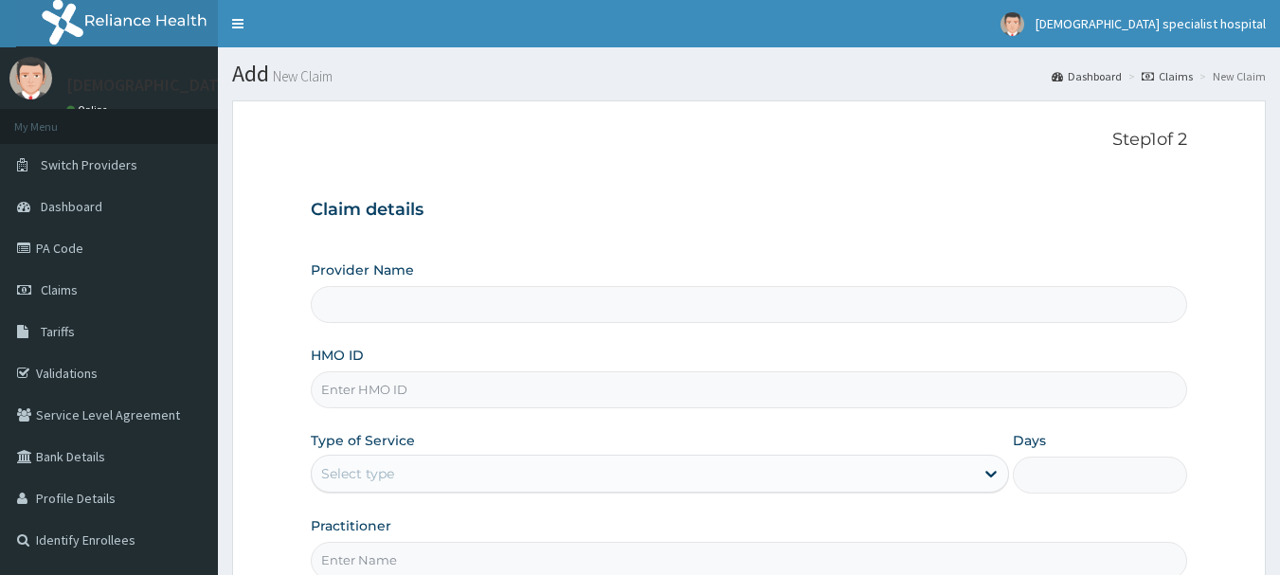
type input "[DEMOGRAPHIC_DATA] Specialist Hospital Ltd"
paste input "IBL/10194/B"
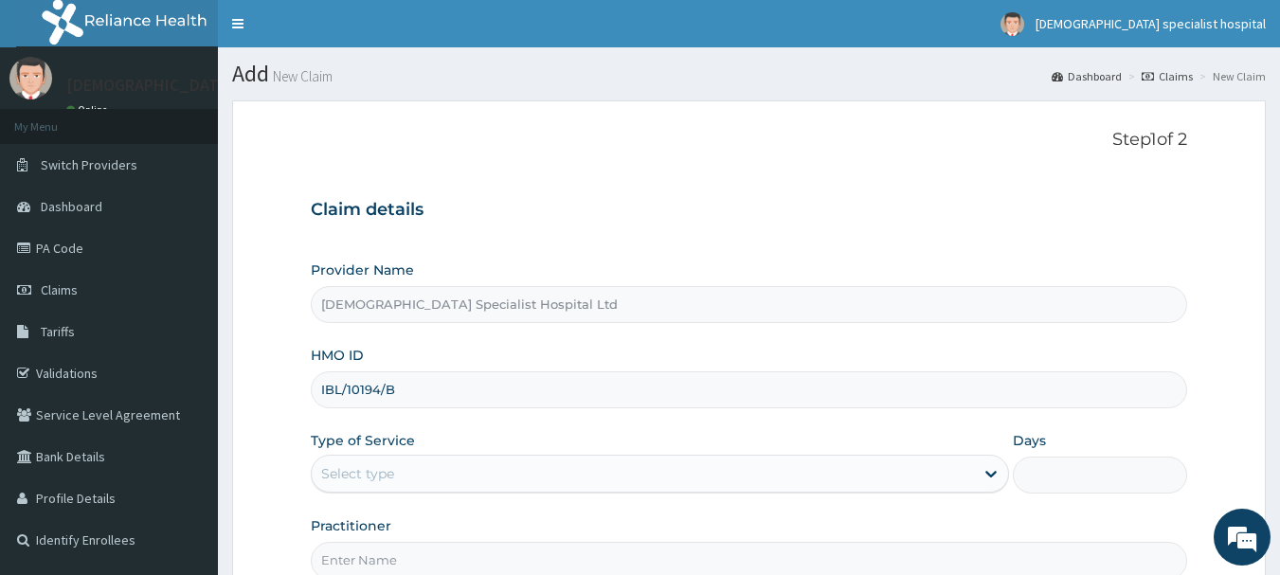
type input "IBL/10194/B"
click at [333, 470] on div "Select type" at bounding box center [357, 473] width 73 height 19
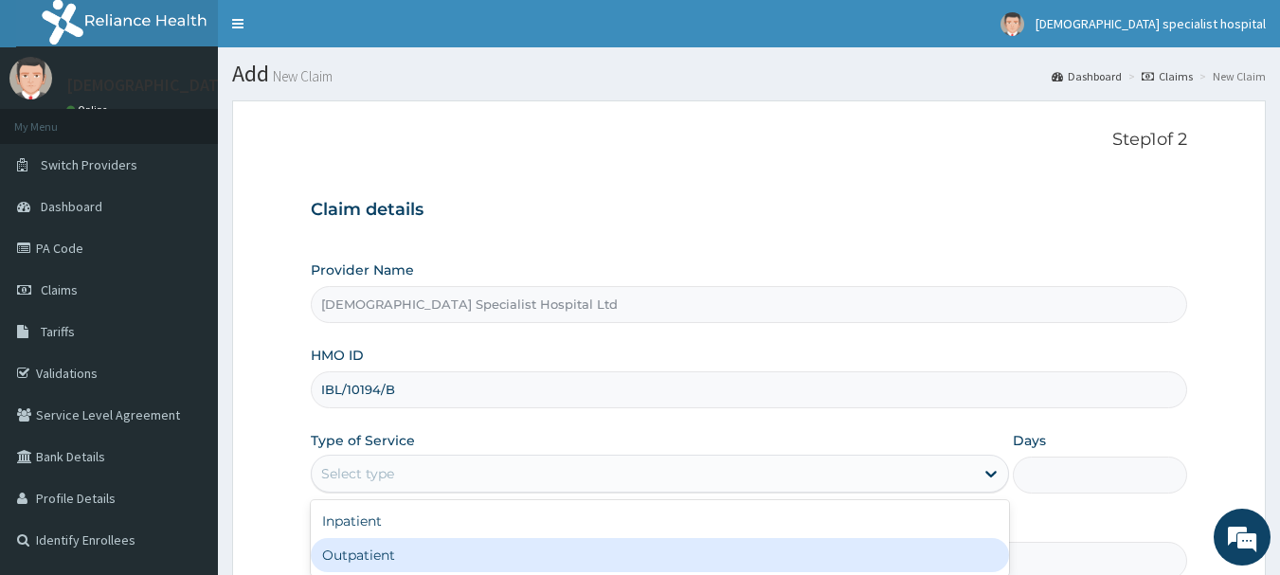
click at [361, 556] on div "Outpatient" at bounding box center [660, 555] width 698 height 34
type input "1"
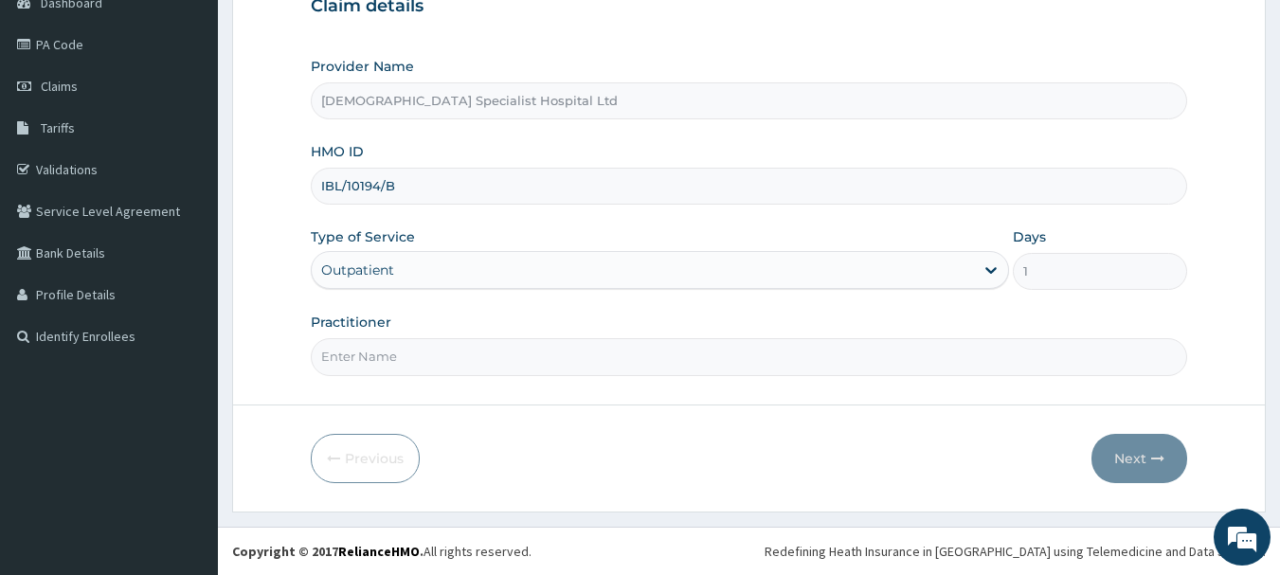
click at [427, 347] on input "Practitioner" at bounding box center [749, 356] width 877 height 37
type input "[PERSON_NAME]"
click at [1136, 456] on button "Next" at bounding box center [1139, 458] width 96 height 49
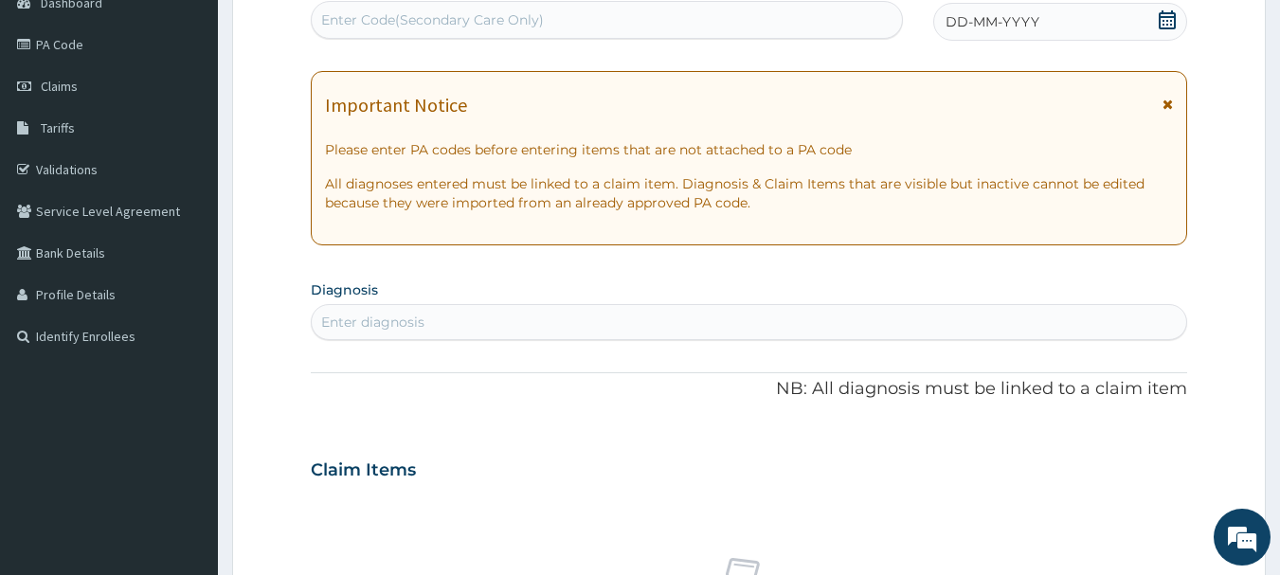
click at [980, 11] on div "DD-MM-YYYY" at bounding box center [1060, 22] width 254 height 38
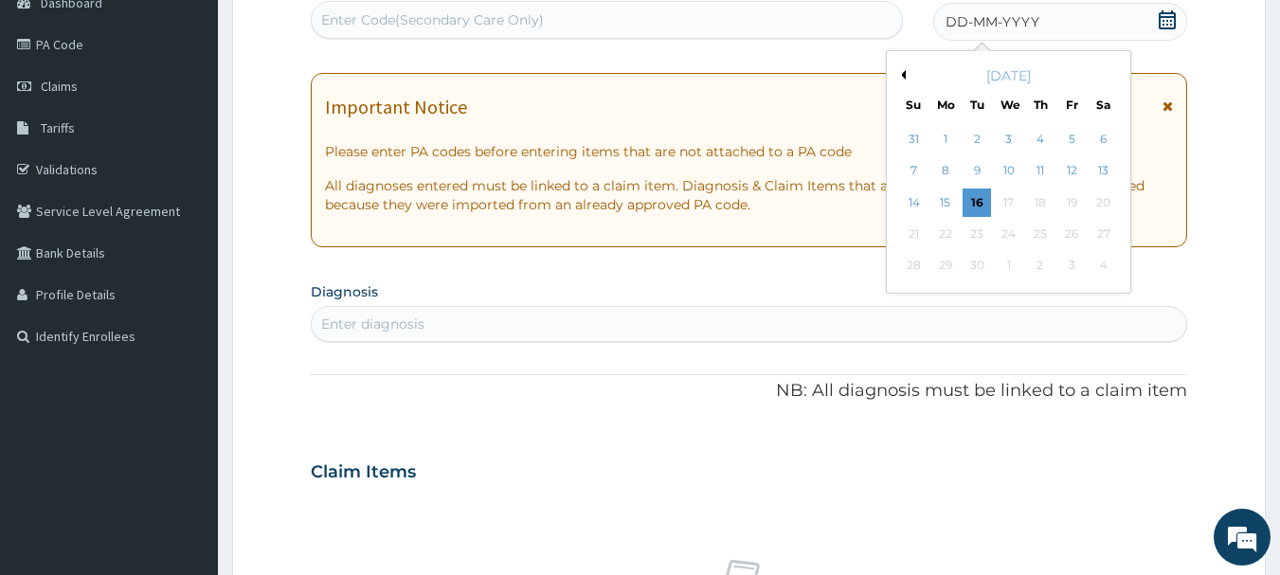
click at [902, 76] on button "Previous Month" at bounding box center [900, 74] width 9 height 9
click at [1098, 206] on div "16" at bounding box center [1103, 203] width 28 height 28
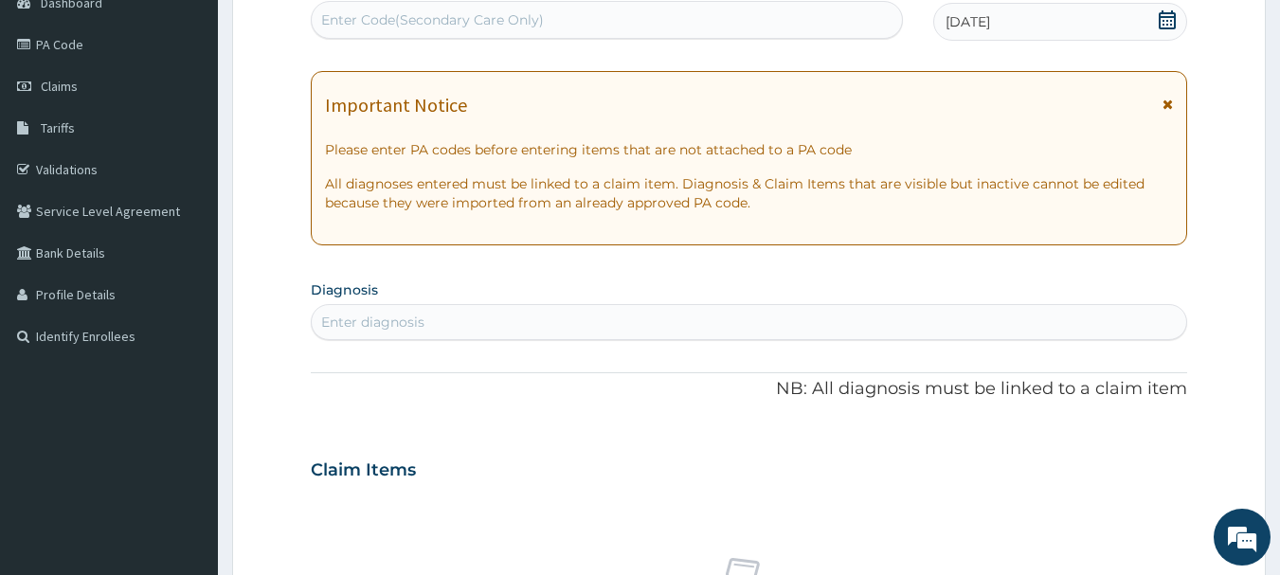
click at [356, 328] on div "Enter diagnosis" at bounding box center [372, 322] width 103 height 19
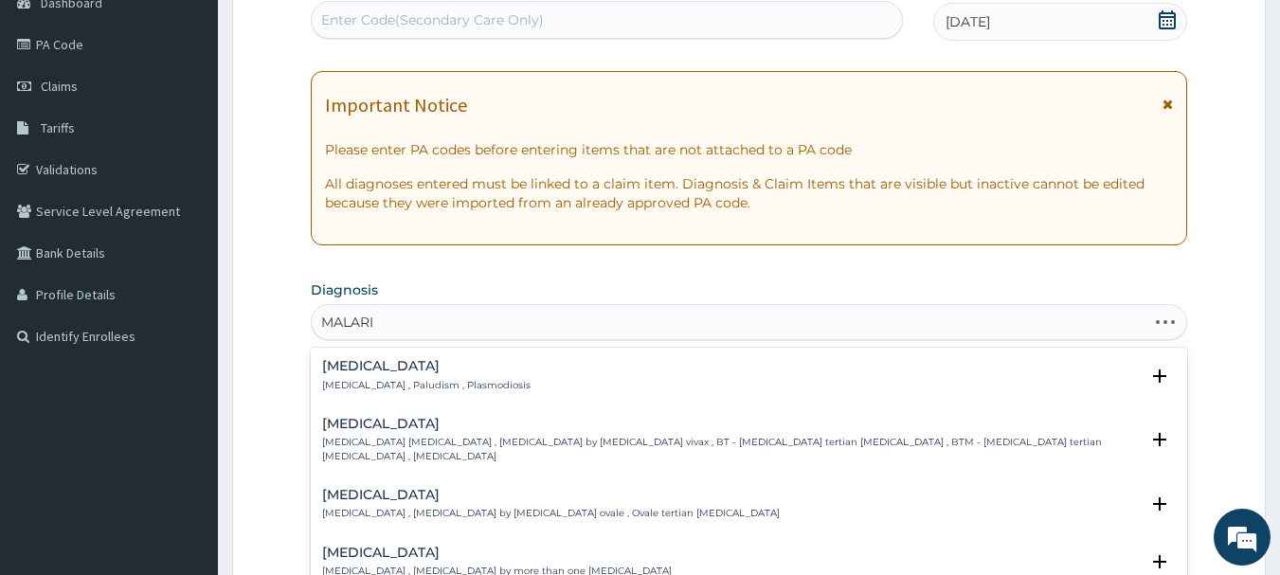
type input "[MEDICAL_DATA]"
click at [380, 375] on div "Malaria Malaria , Paludism , Plasmodiosis" at bounding box center [426, 375] width 208 height 33
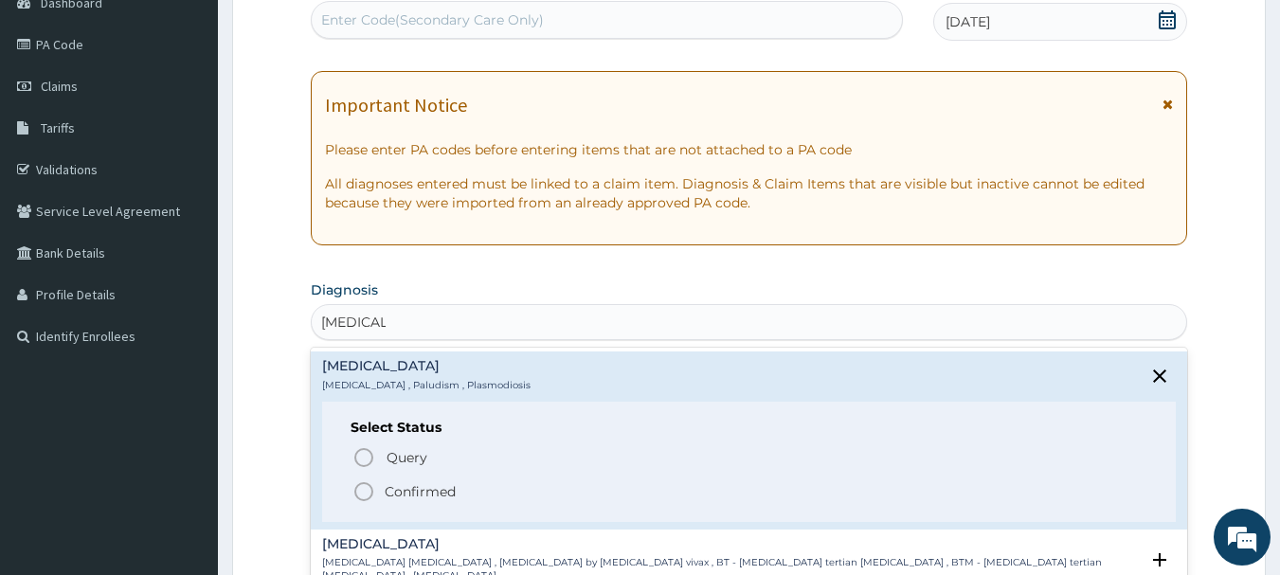
click at [385, 498] on p "Confirmed" at bounding box center [420, 491] width 71 height 19
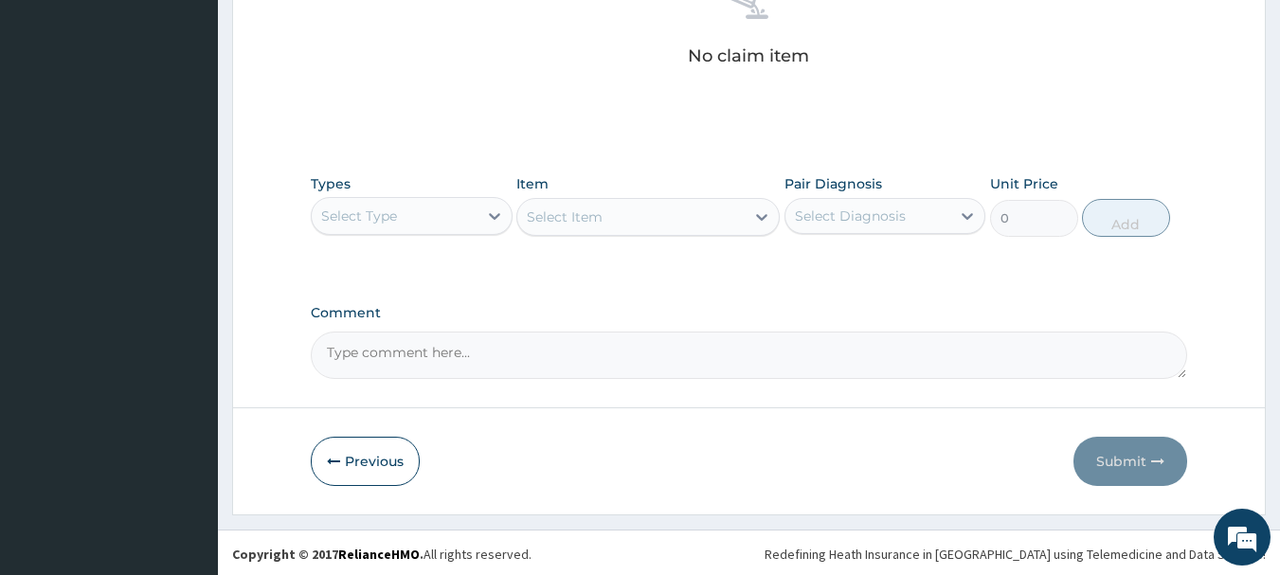
scroll to position [791, 0]
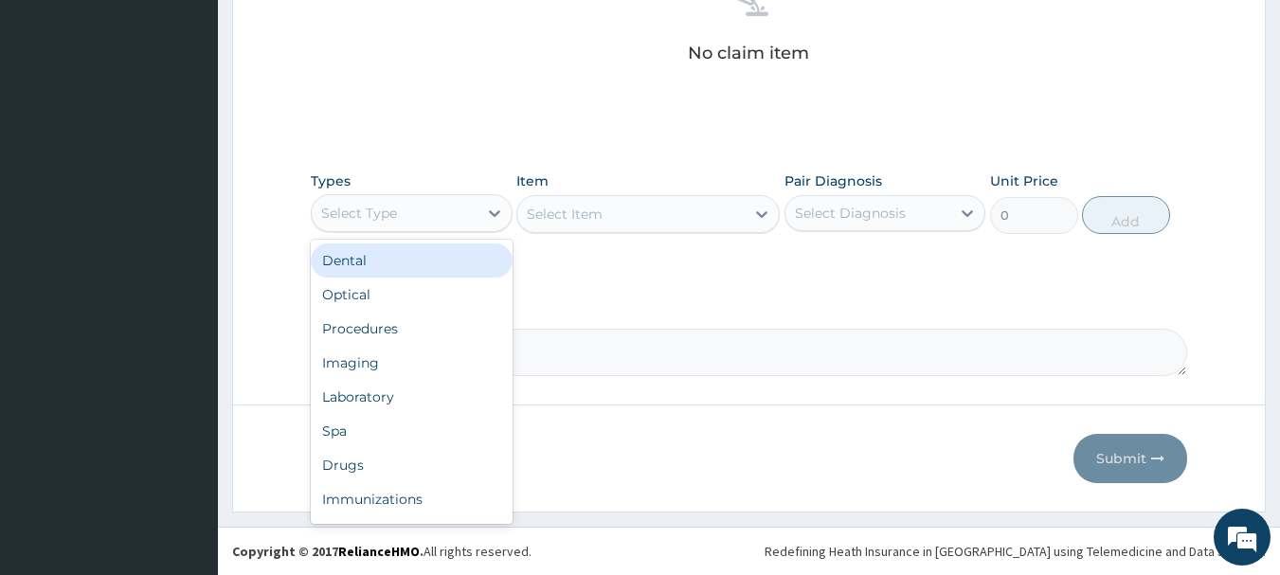
click at [382, 198] on div "Select Type" at bounding box center [395, 213] width 166 height 30
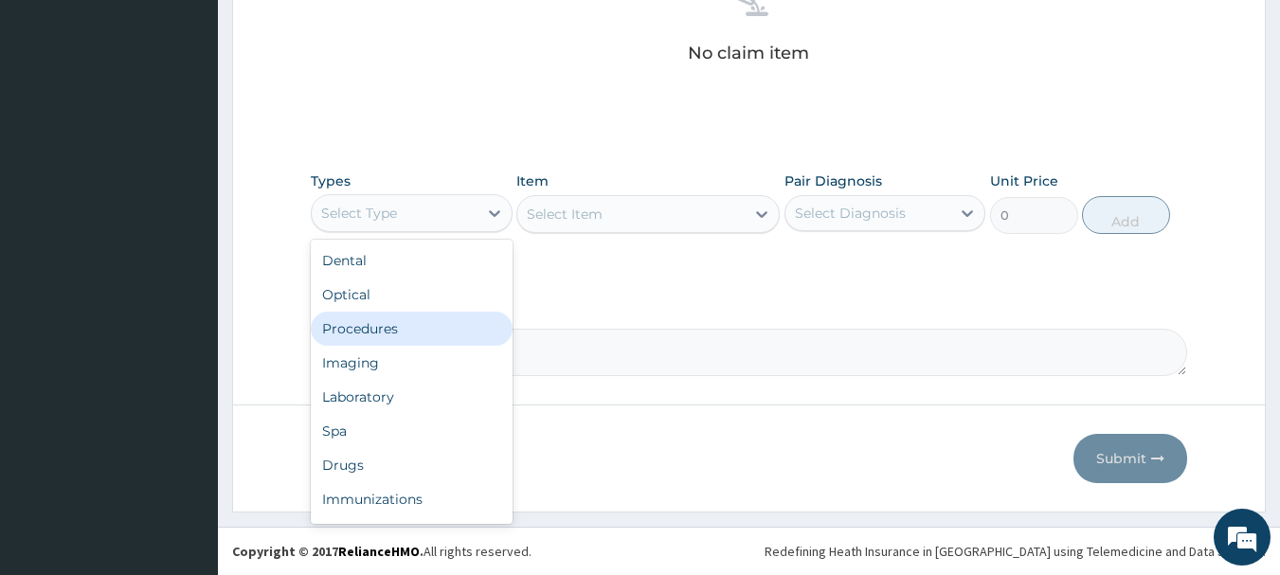
click at [390, 324] on div "Procedures" at bounding box center [412, 329] width 202 height 34
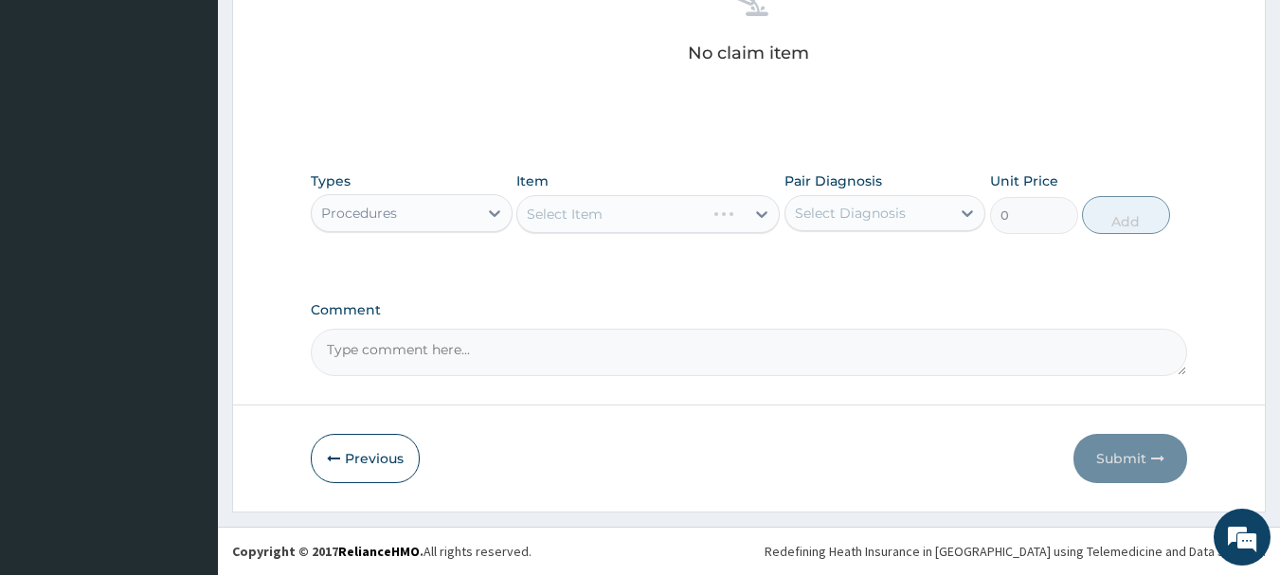
click at [575, 212] on div "Select Item" at bounding box center [647, 214] width 263 height 38
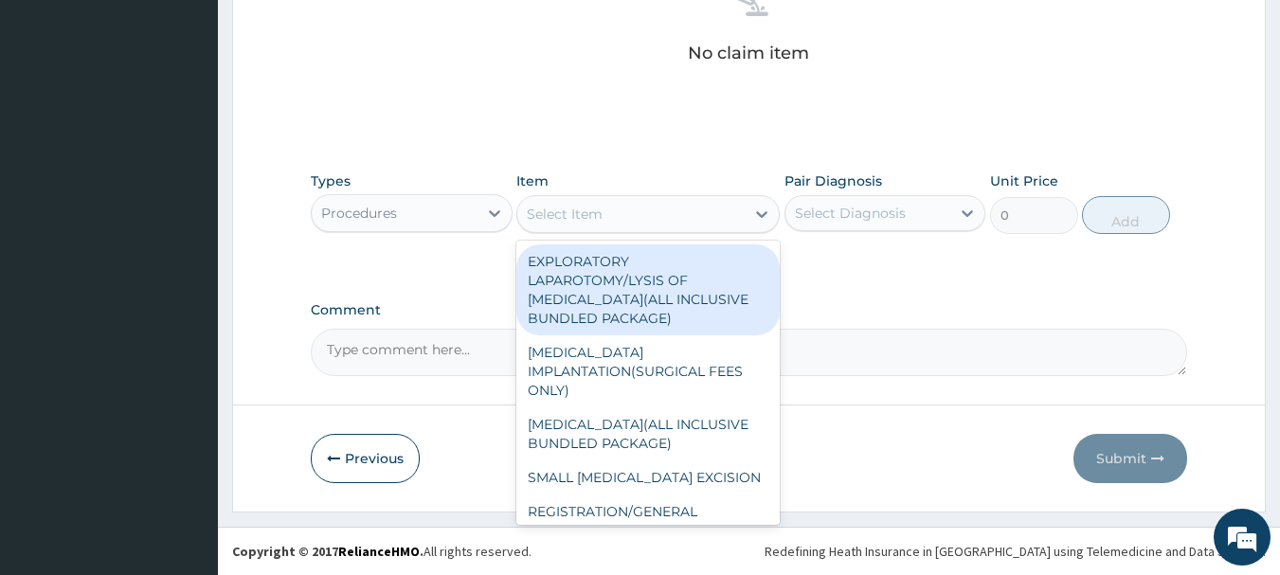
click at [546, 207] on div "Select Item" at bounding box center [565, 214] width 76 height 19
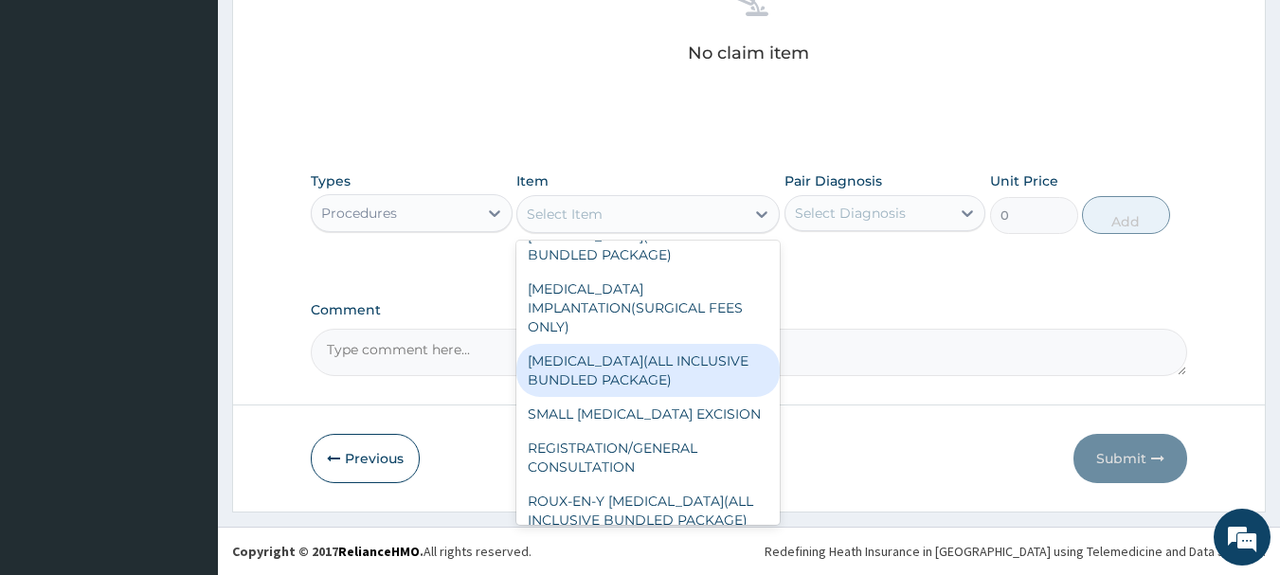
scroll to position [95, 0]
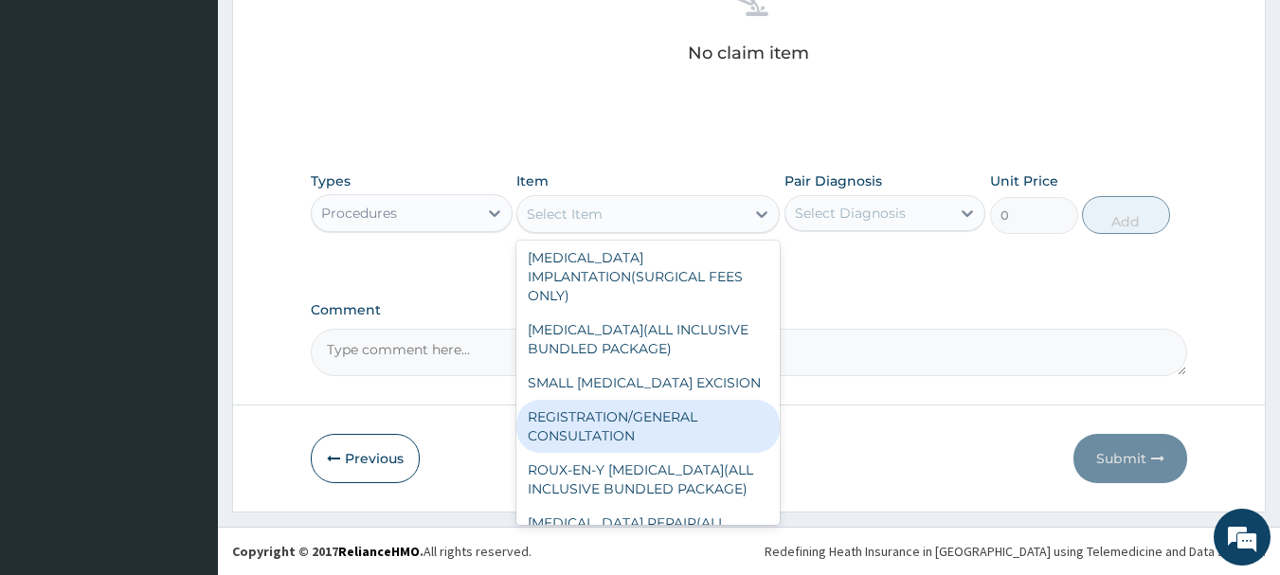
click at [606, 422] on div "REGISTRATION/GENERAL CONSULTATION" at bounding box center [647, 426] width 263 height 53
type input "2000"
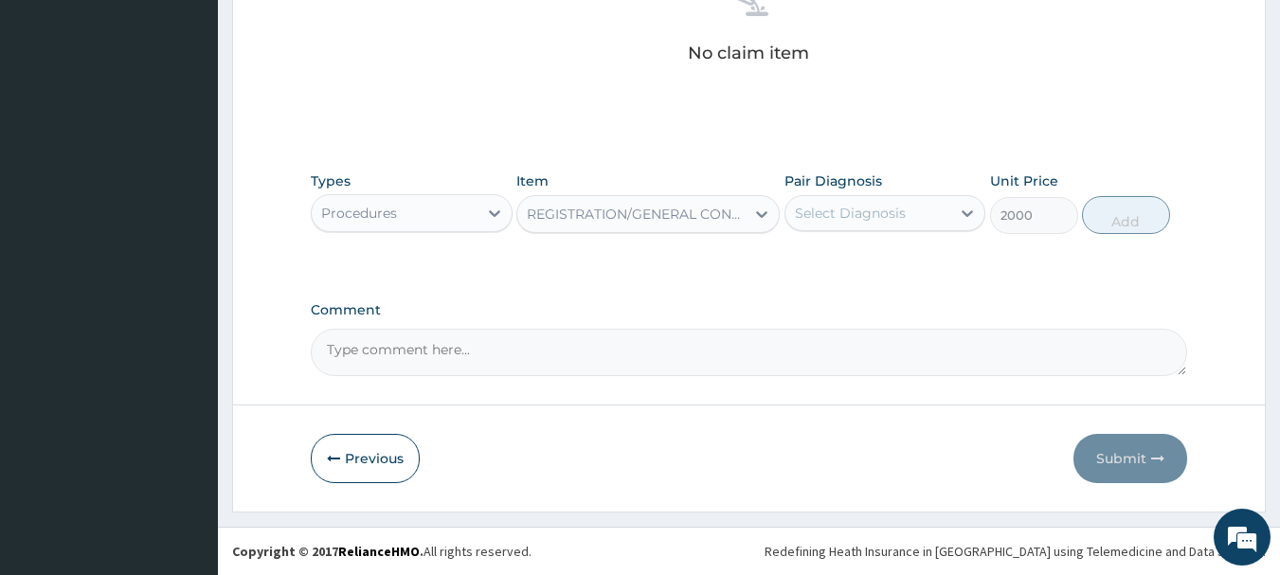
click at [810, 214] on div "Select Diagnosis" at bounding box center [850, 213] width 111 height 19
click at [821, 267] on label "Malaria" at bounding box center [874, 259] width 117 height 19
checkbox input "true"
click at [1138, 226] on button "Add" at bounding box center [1126, 215] width 88 height 38
type input "0"
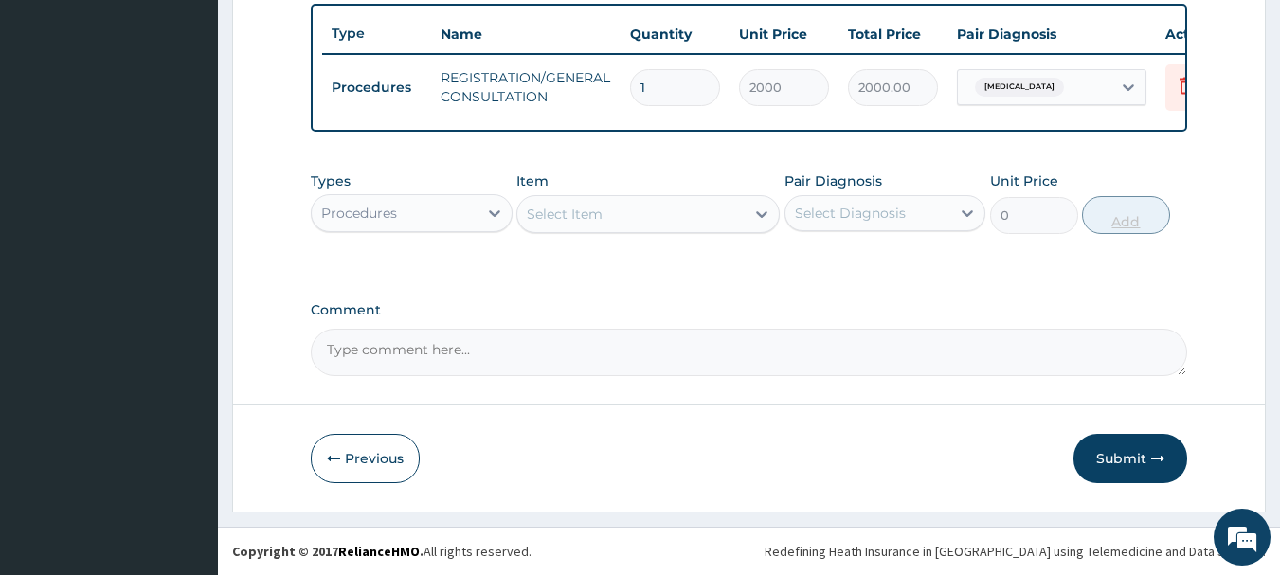
scroll to position [715, 0]
click at [577, 224] on div "Select Item" at bounding box center [630, 214] width 227 height 30
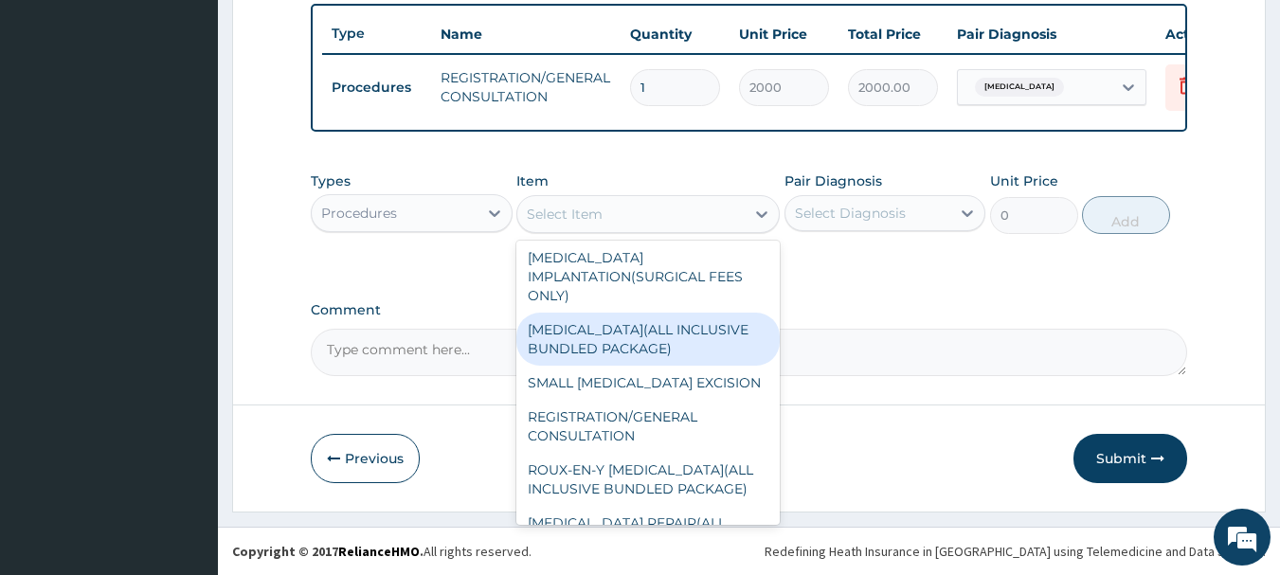
scroll to position [189, 0]
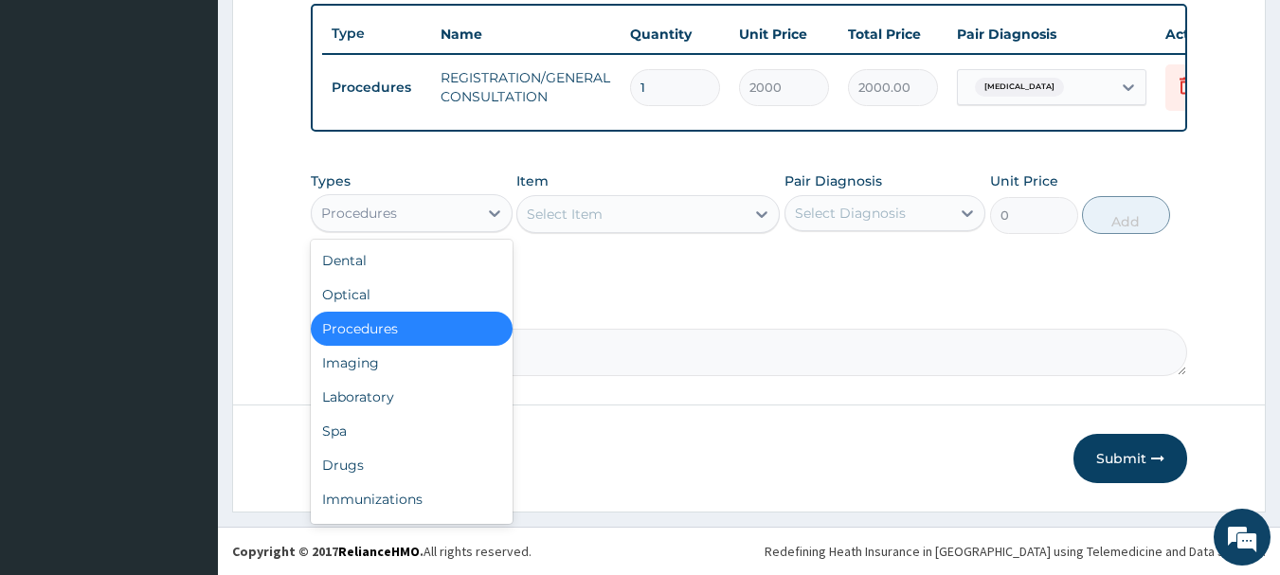
click at [471, 208] on div "Procedures" at bounding box center [395, 213] width 166 height 30
click at [453, 475] on div "Drugs" at bounding box center [412, 465] width 202 height 34
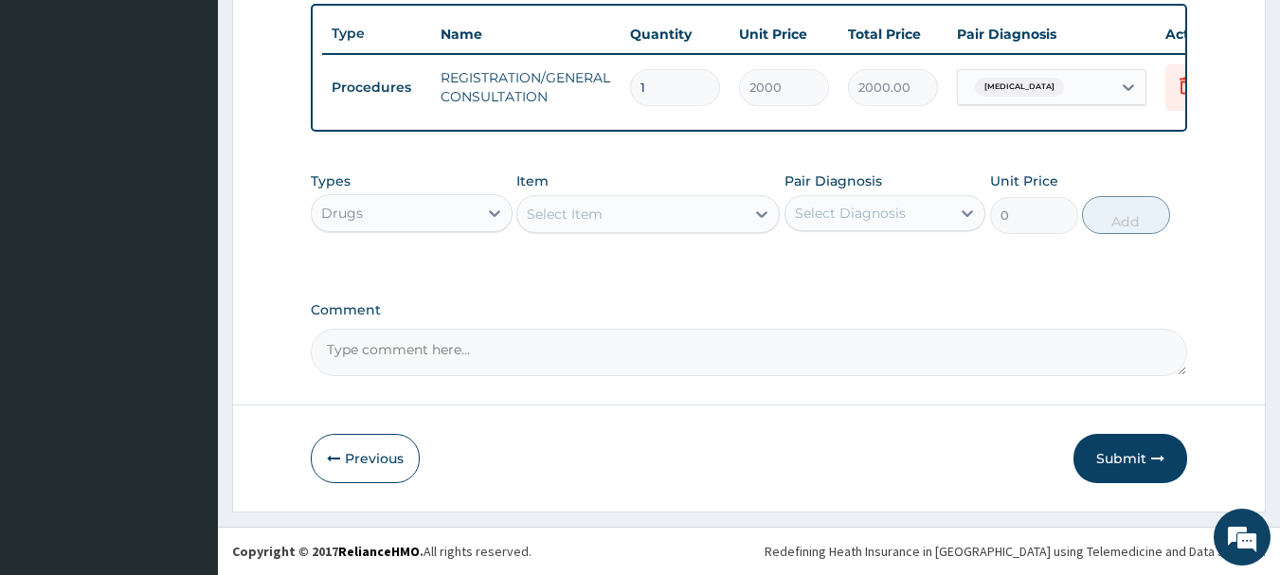
click at [599, 208] on div "Select Item" at bounding box center [565, 214] width 76 height 19
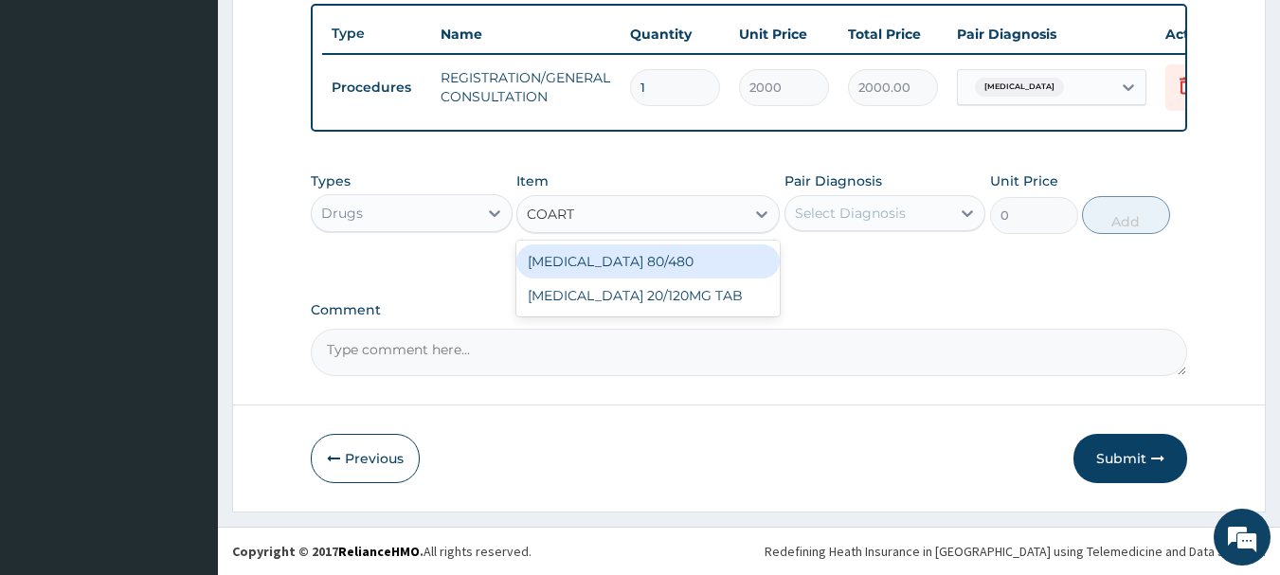
type input "COARTE"
click at [665, 264] on div "[MEDICAL_DATA] 80/480" at bounding box center [647, 261] width 263 height 34
type input "130"
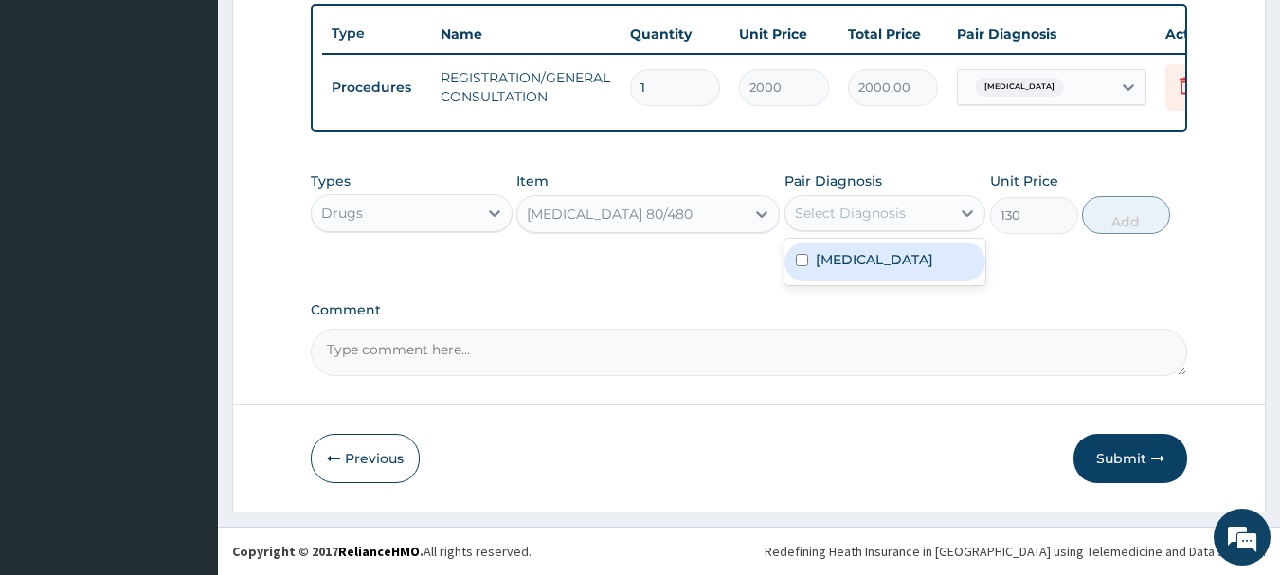
click at [808, 225] on div "Select Diagnosis" at bounding box center [868, 213] width 166 height 30
click at [883, 270] on div "Malaria" at bounding box center [885, 262] width 202 height 39
checkbox input "true"
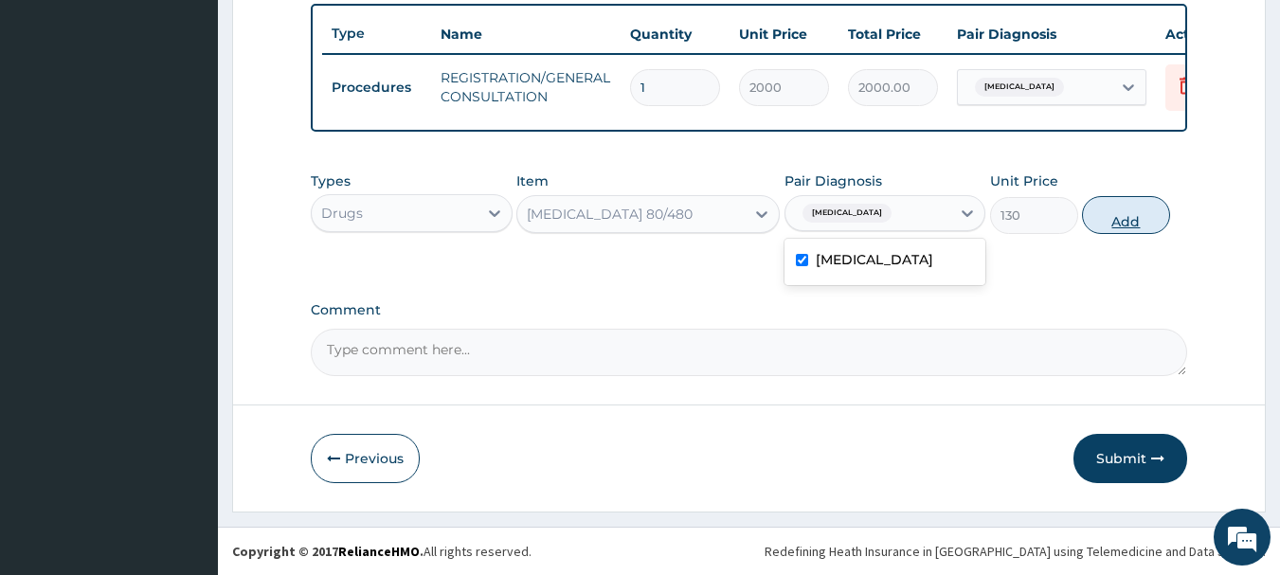
click at [1103, 200] on button "Add" at bounding box center [1126, 215] width 88 height 38
type input "0"
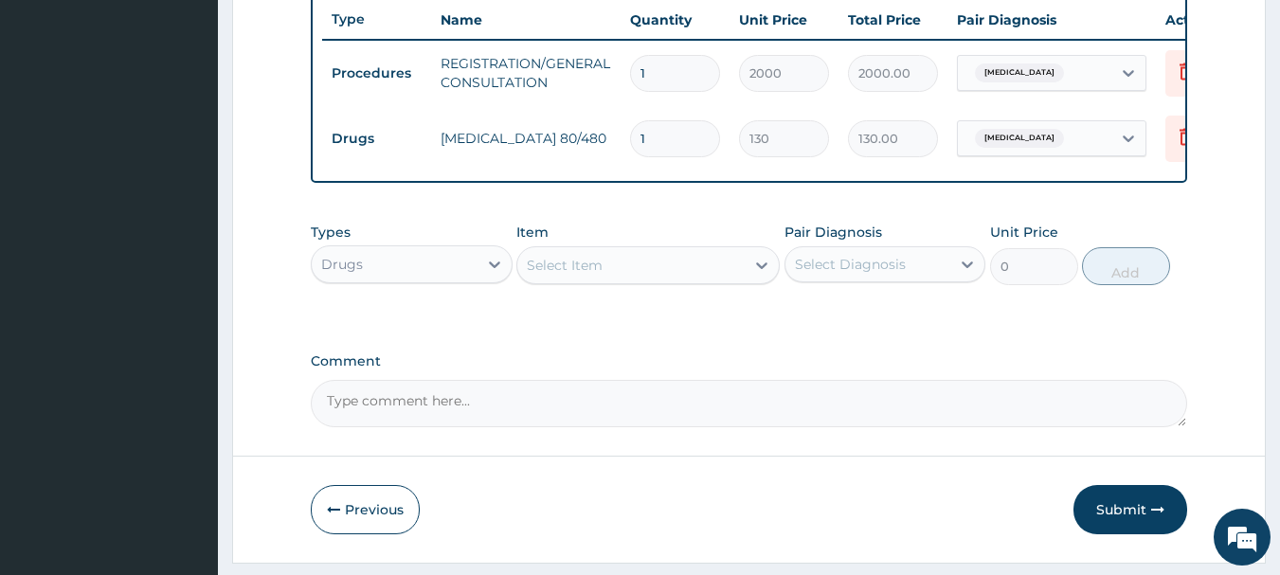
type input "0.00"
type input "6"
type input "780.00"
type input "6"
click at [642, 280] on div "Select Item" at bounding box center [630, 265] width 227 height 30
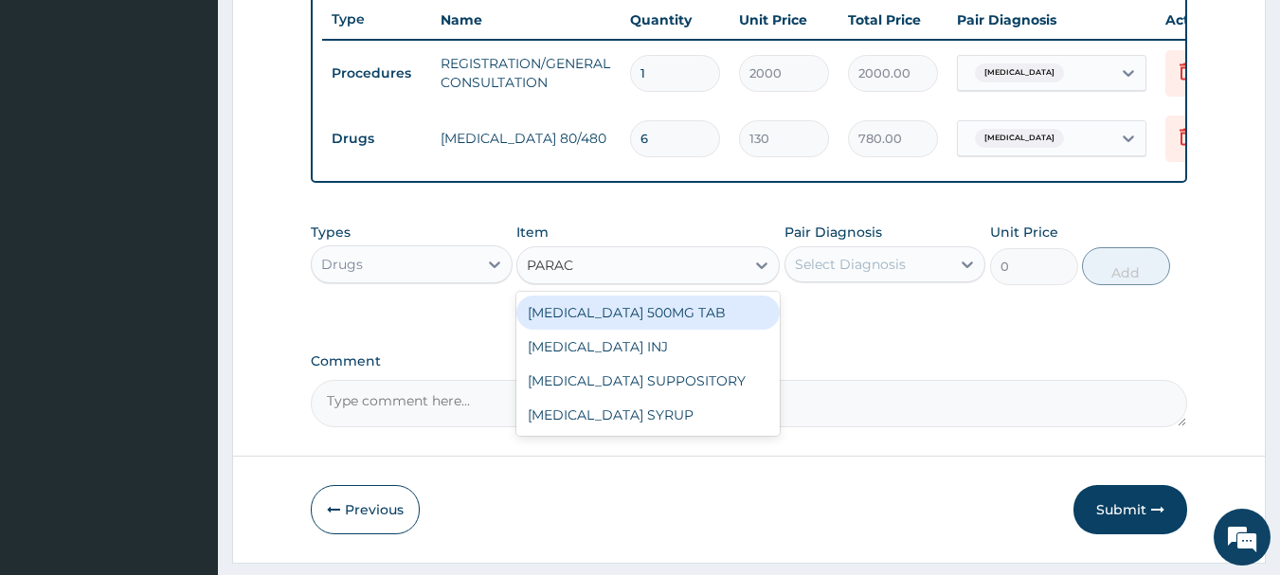
type input "PARACE"
click at [624, 326] on div "[MEDICAL_DATA] 500MG TAB" at bounding box center [647, 313] width 263 height 34
type input "18"
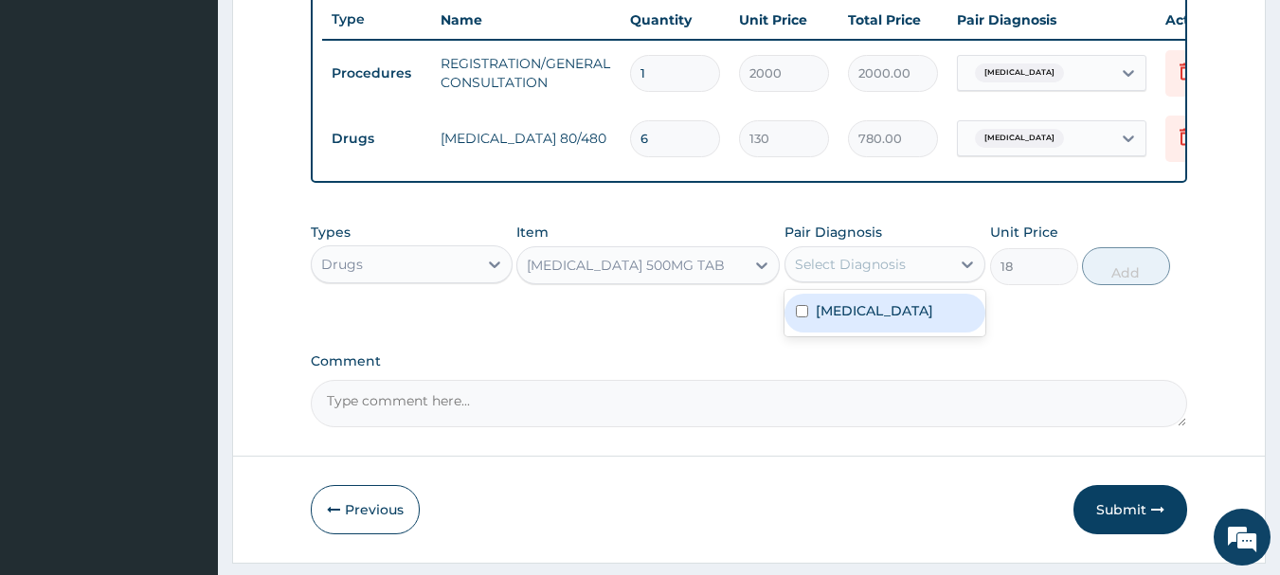
click at [834, 274] on div "Select Diagnosis" at bounding box center [850, 264] width 111 height 19
click at [844, 320] on label "Malaria" at bounding box center [874, 310] width 117 height 19
checkbox input "true"
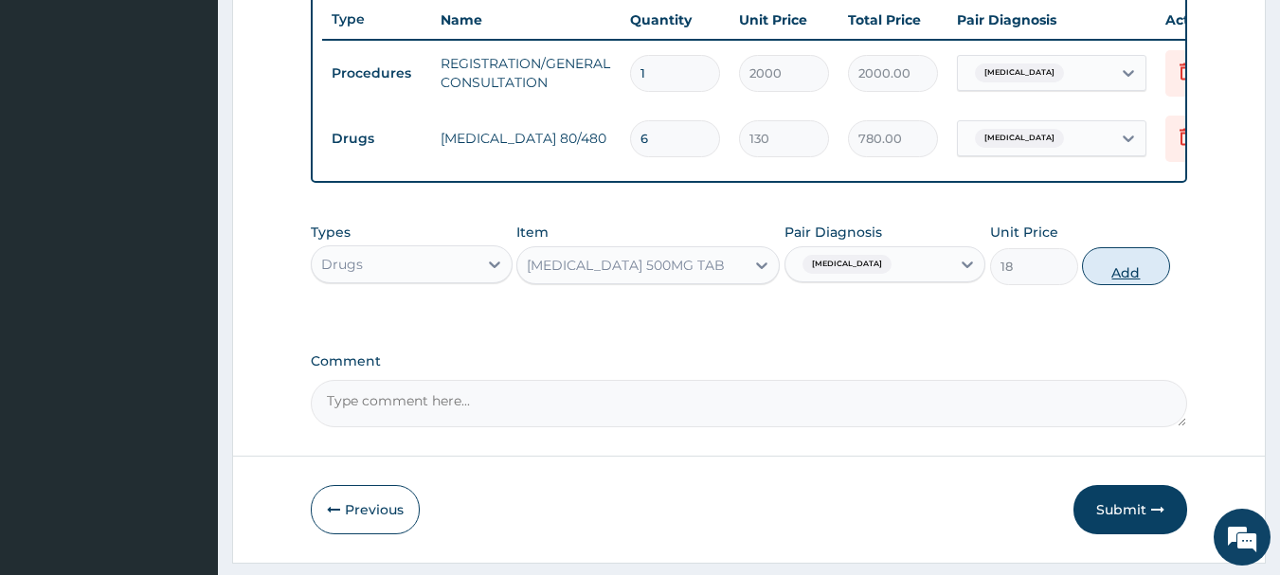
click at [1133, 285] on button "Add" at bounding box center [1126, 266] width 88 height 38
type input "0"
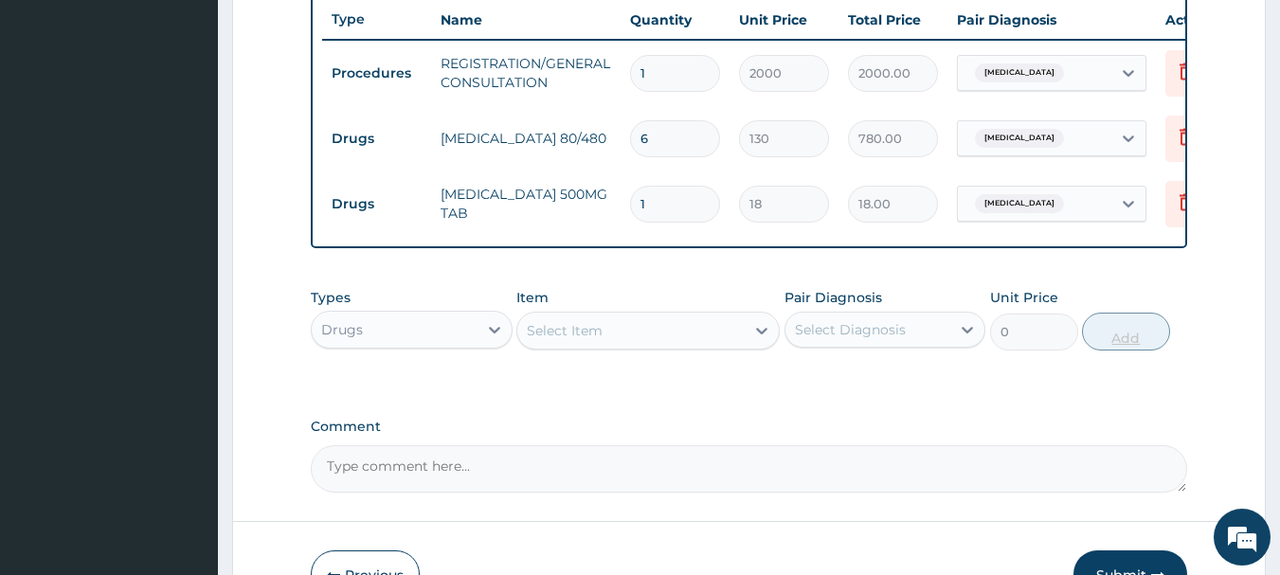
type input "18"
type input "324.00"
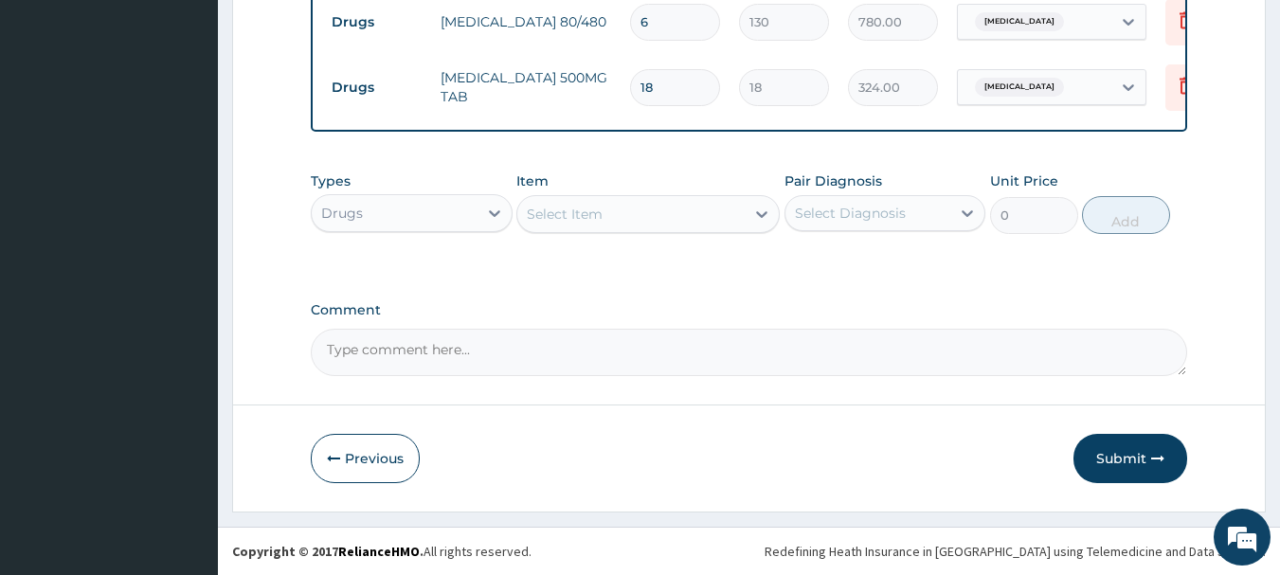
scroll to position [846, 0]
type input "18"
click at [1096, 460] on button "Submit" at bounding box center [1130, 458] width 114 height 49
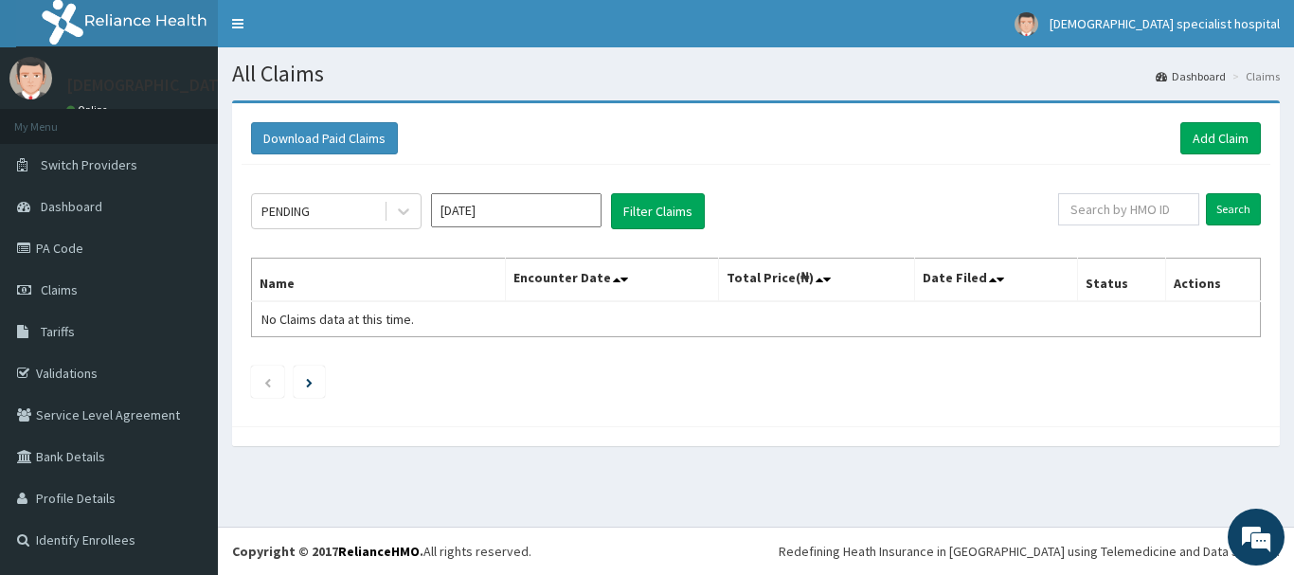
click at [1221, 116] on div "Download Paid Claims Add Claim" at bounding box center [756, 139] width 1029 height 52
click at [1219, 139] on link "Add Claim" at bounding box center [1220, 138] width 81 height 32
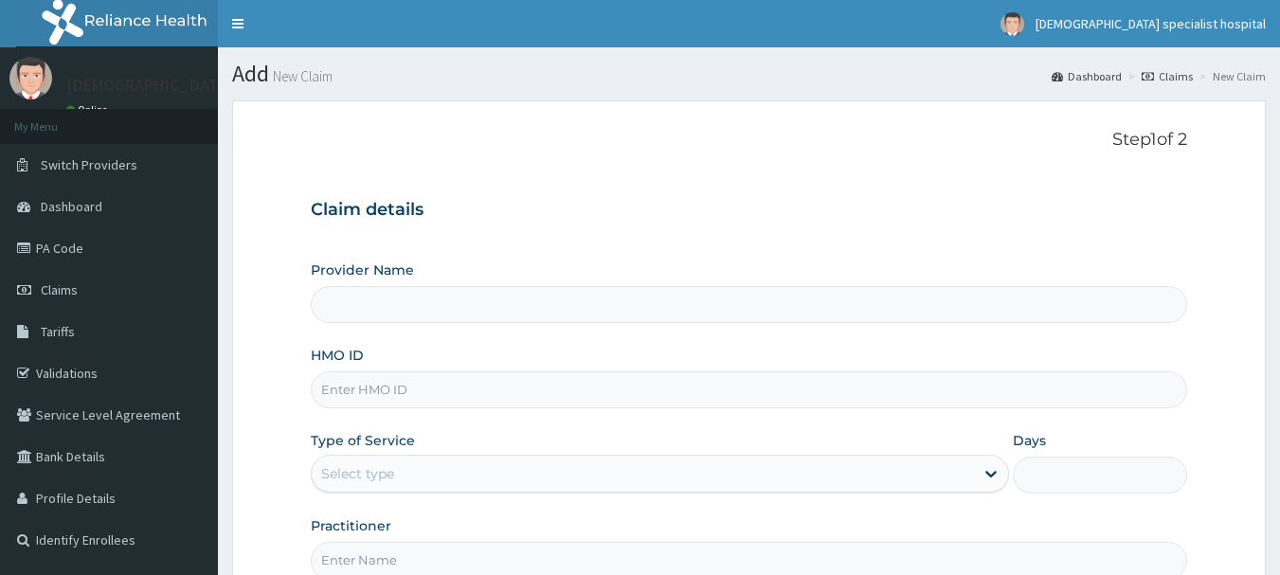
drag, startPoint x: 0, startPoint y: 0, endPoint x: 362, endPoint y: 395, distance: 535.7
type input "[DEMOGRAPHIC_DATA] Specialist Hospital Ltd"
paste input "TBC/10093/B"
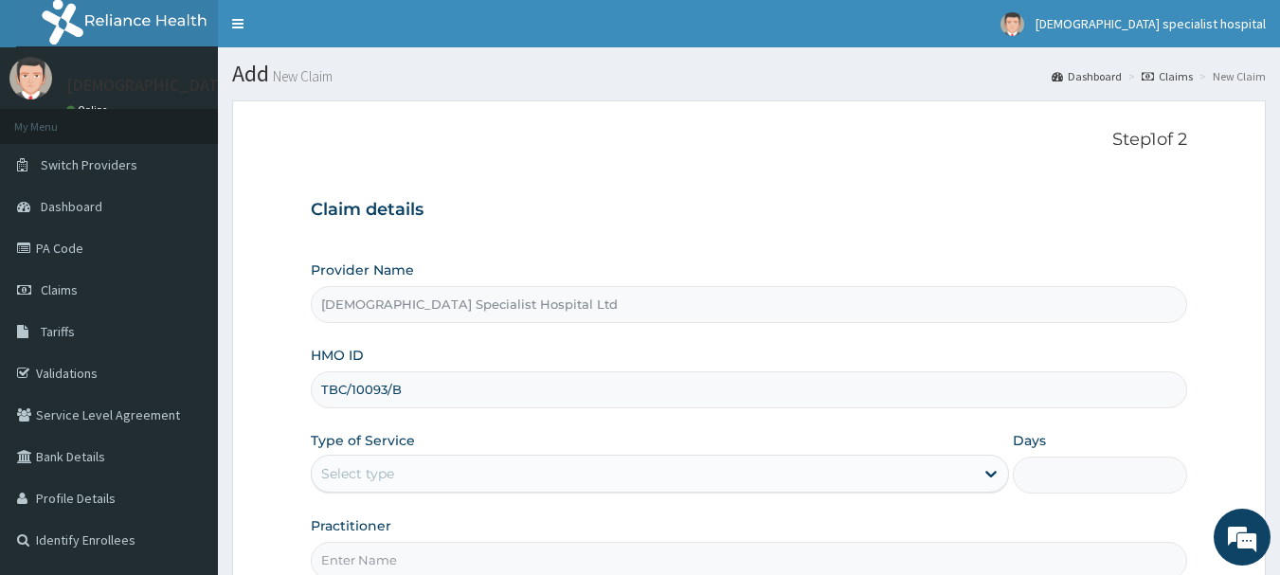
type input "TBC/10093/B"
click at [374, 473] on div "Select type" at bounding box center [357, 473] width 73 height 19
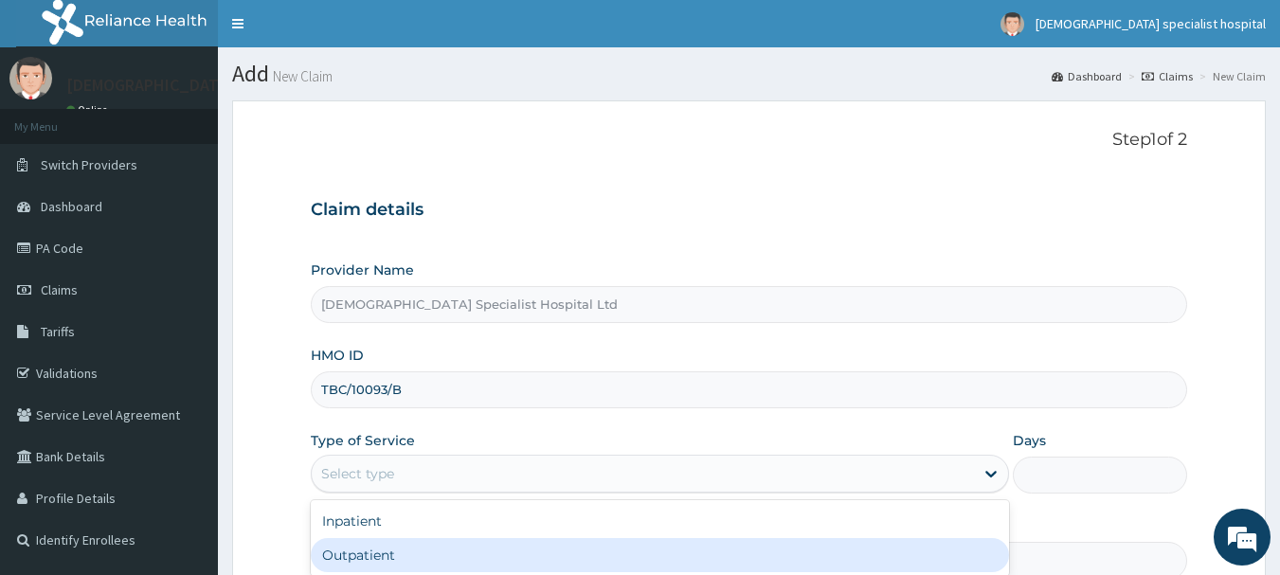
click at [384, 546] on div "Outpatient" at bounding box center [660, 555] width 698 height 34
type input "1"
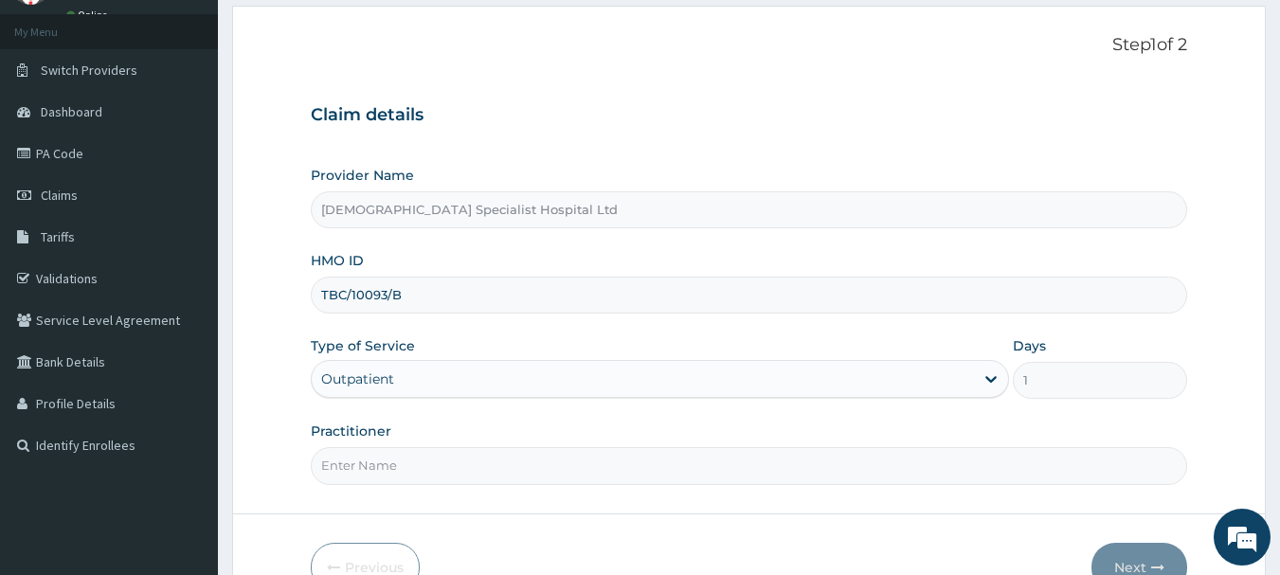
click at [357, 454] on input "Practitioner" at bounding box center [749, 465] width 877 height 37
type input "[PERSON_NAME]"
click at [1121, 564] on button "Next" at bounding box center [1139, 567] width 96 height 49
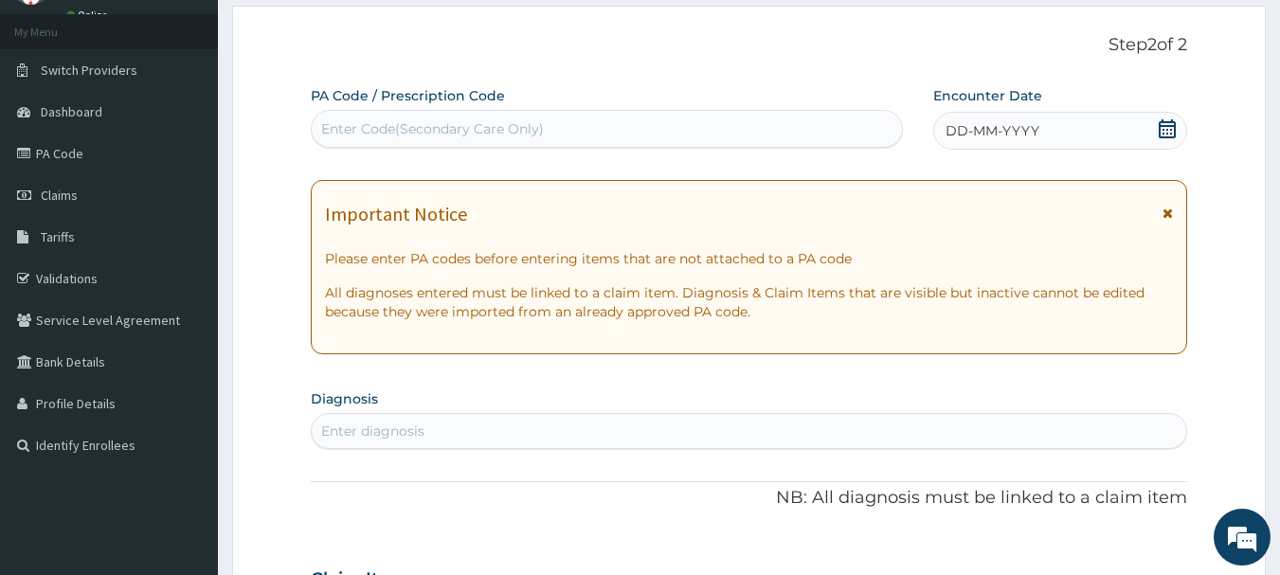
click at [1038, 128] on div "DD-MM-YYYY" at bounding box center [1060, 131] width 254 height 38
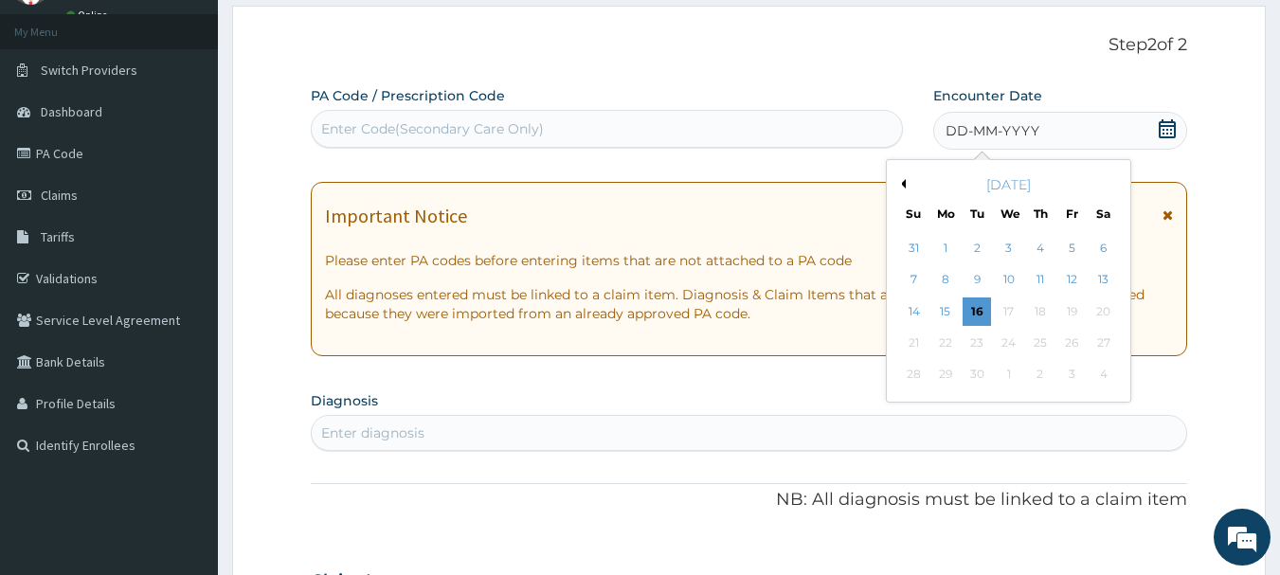
click at [904, 183] on button "Previous Month" at bounding box center [900, 183] width 9 height 9
click at [1103, 310] on div "16" at bounding box center [1103, 311] width 28 height 28
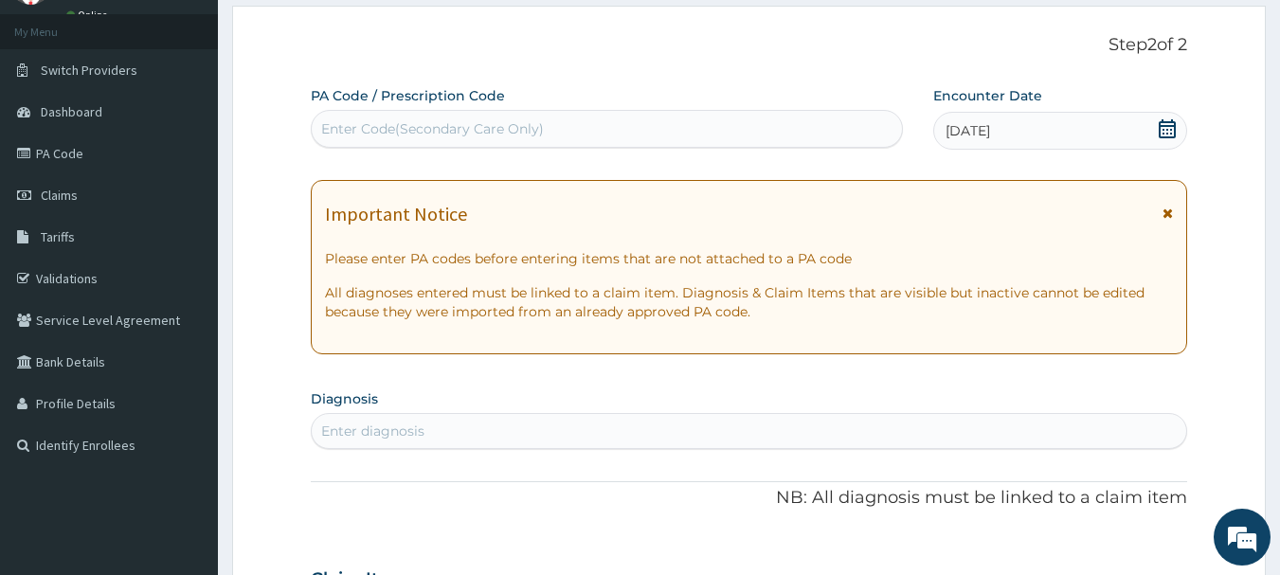
click at [663, 433] on div "Enter diagnosis" at bounding box center [749, 431] width 875 height 30
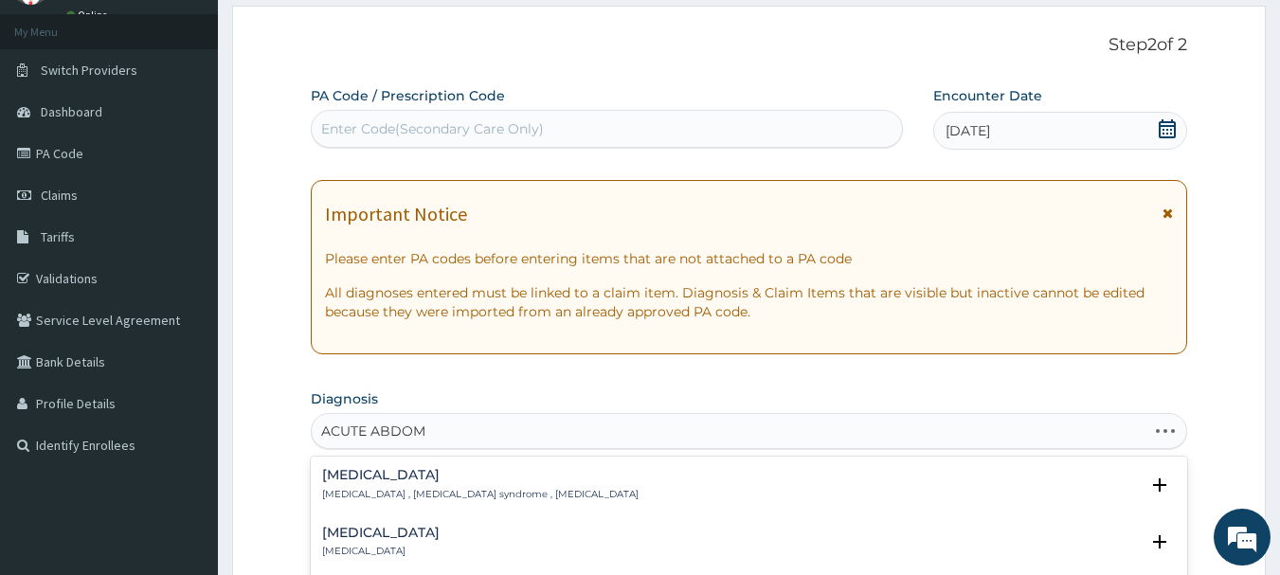
type input "[MEDICAL_DATA]"
click at [389, 500] on p "[MEDICAL_DATA] , [MEDICAL_DATA] syndrome , [MEDICAL_DATA]" at bounding box center [480, 494] width 316 height 13
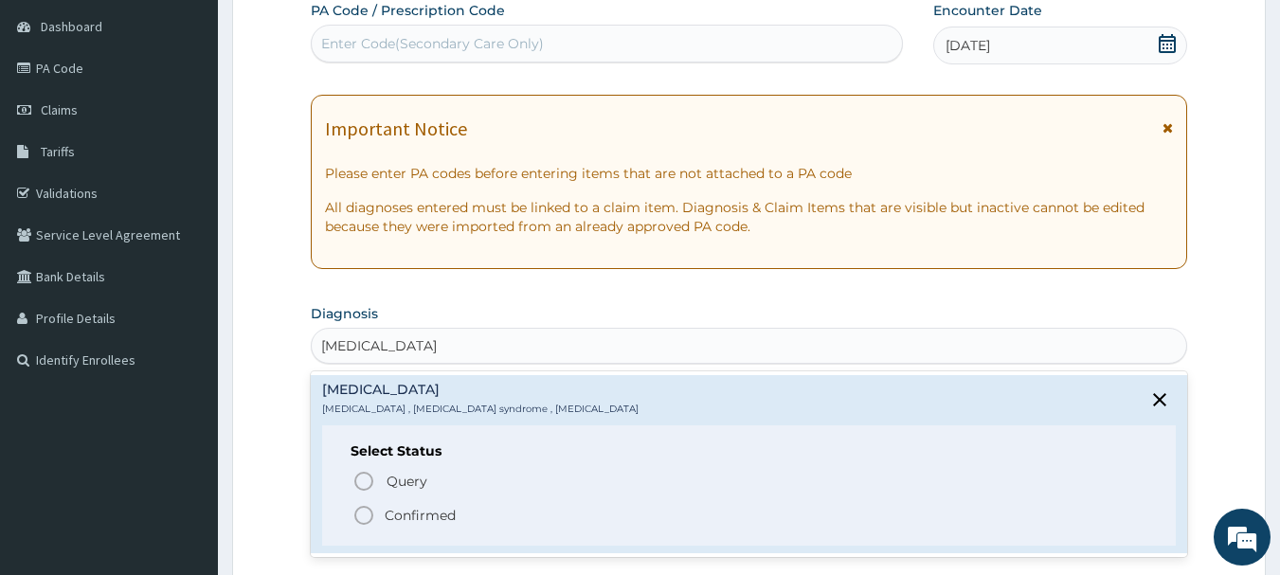
scroll to position [189, 0]
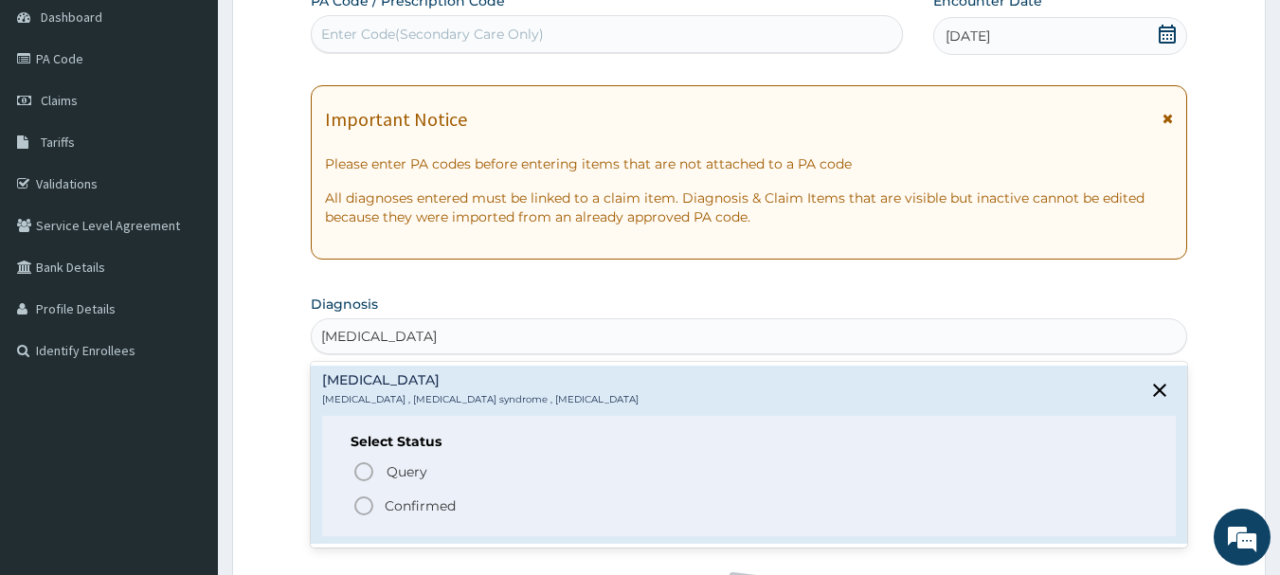
click at [397, 510] on p "Confirmed" at bounding box center [420, 505] width 71 height 19
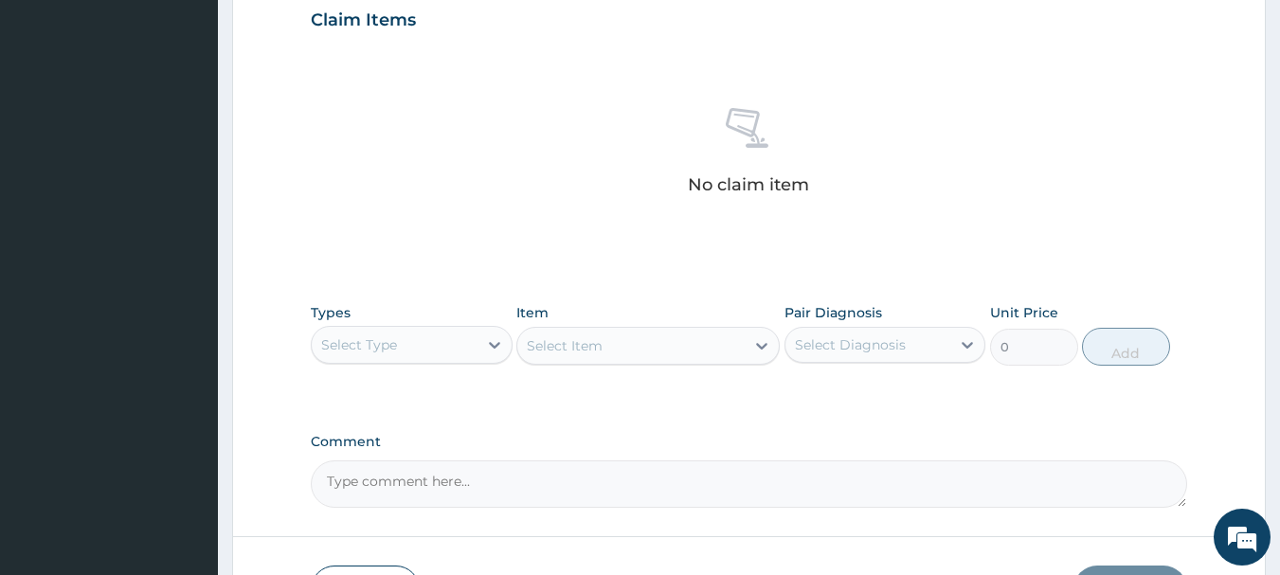
scroll to position [663, 0]
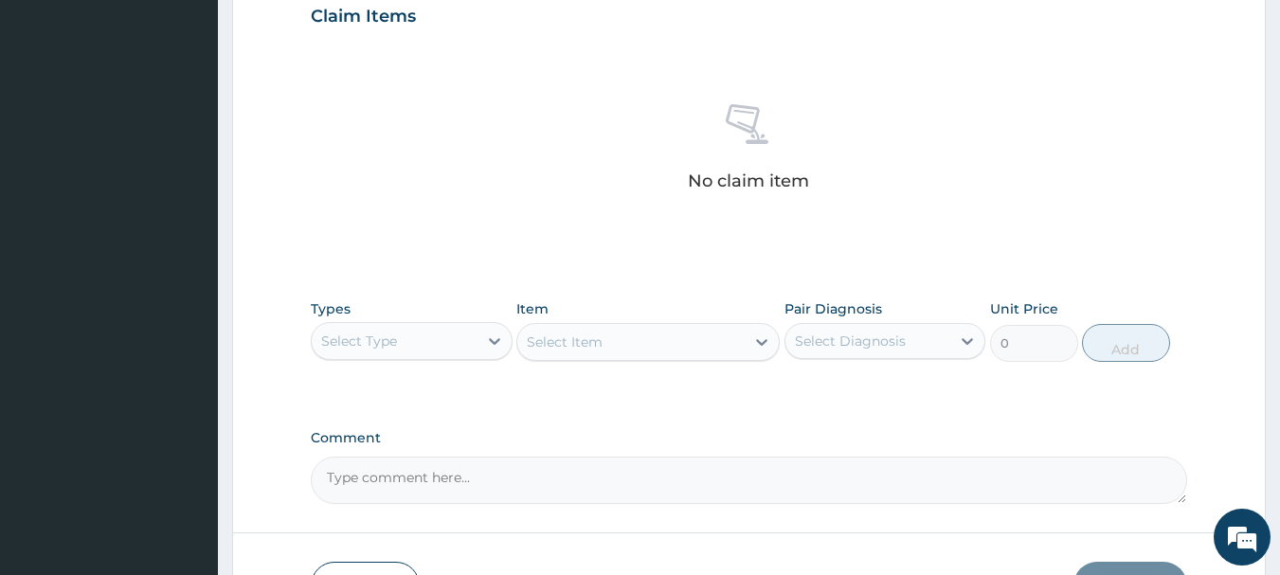
click at [403, 329] on div "Select Type" at bounding box center [395, 341] width 166 height 30
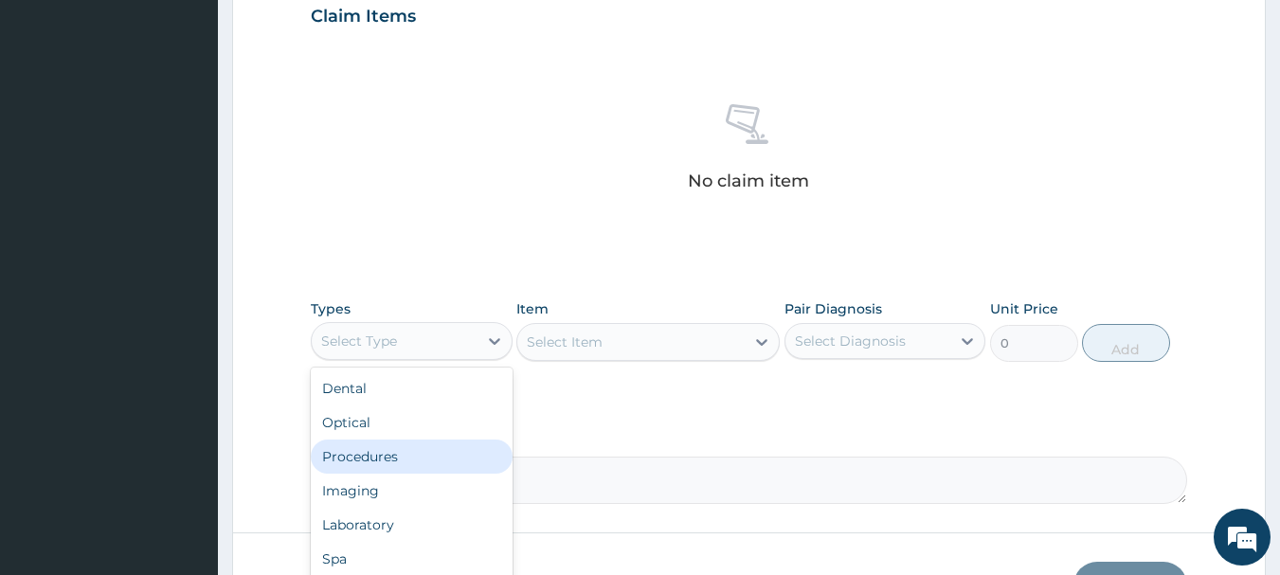
click at [416, 464] on div "Procedures" at bounding box center [412, 457] width 202 height 34
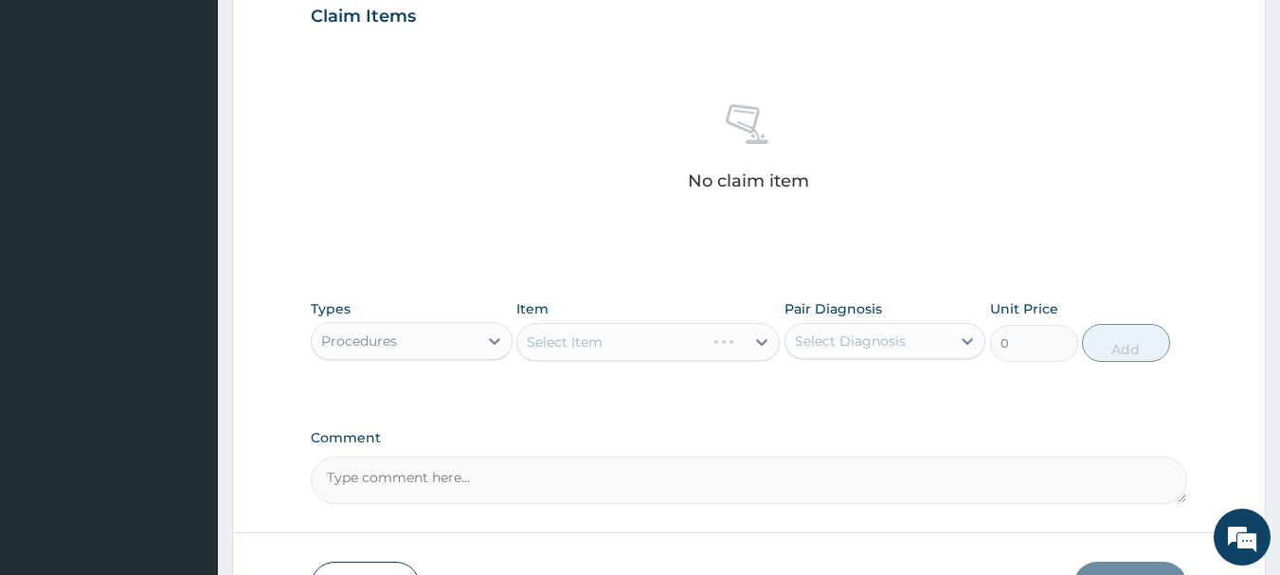
click at [581, 352] on div "Select Item" at bounding box center [647, 342] width 263 height 38
click at [584, 350] on div "Select Item" at bounding box center [565, 341] width 76 height 19
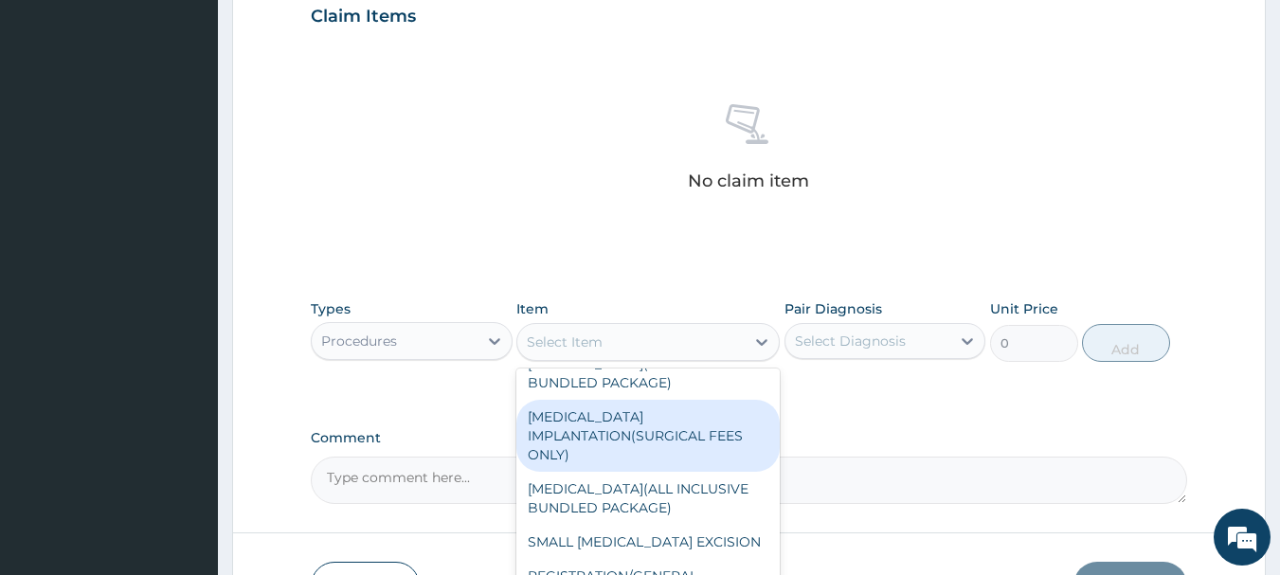
scroll to position [189, 0]
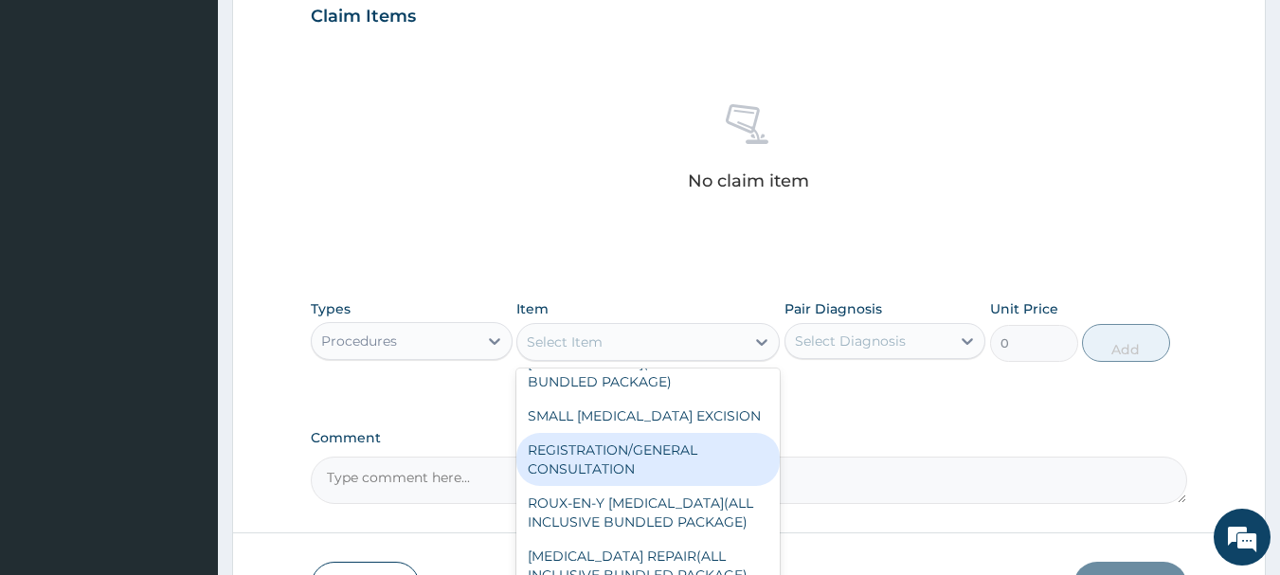
click at [584, 455] on div "REGISTRATION/GENERAL CONSULTATION" at bounding box center [647, 459] width 263 height 53
type input "2000"
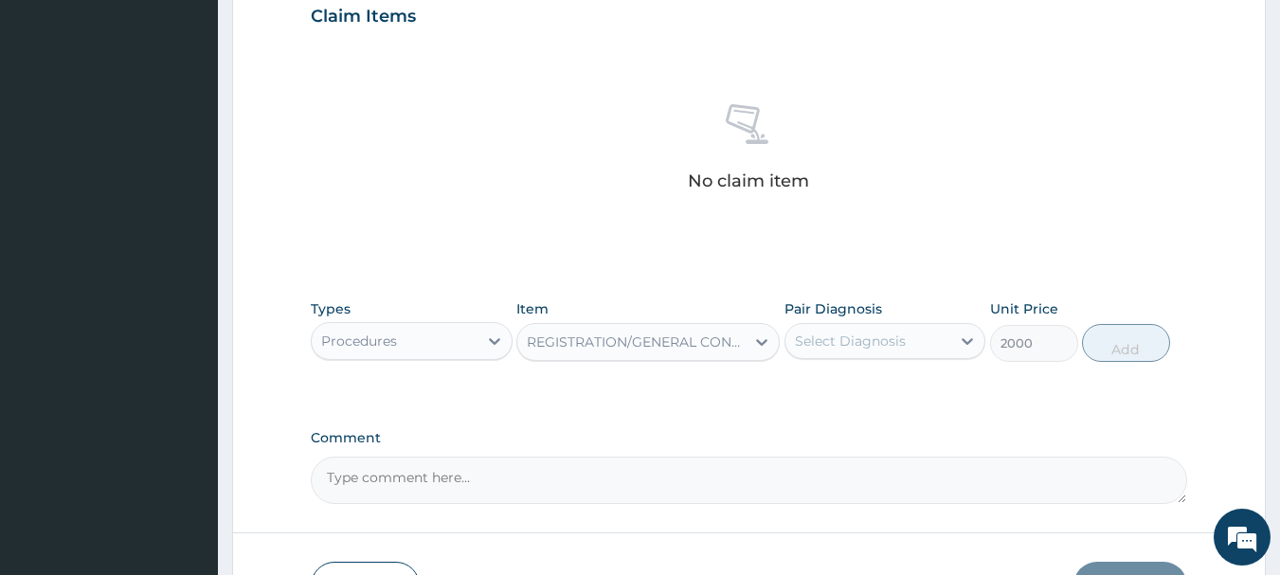
click at [808, 348] on div "Select Diagnosis" at bounding box center [850, 341] width 111 height 19
click at [855, 394] on label "Acute abdomen" at bounding box center [874, 387] width 117 height 19
checkbox input "true"
click at [1119, 335] on button "Add" at bounding box center [1126, 343] width 88 height 38
type input "0"
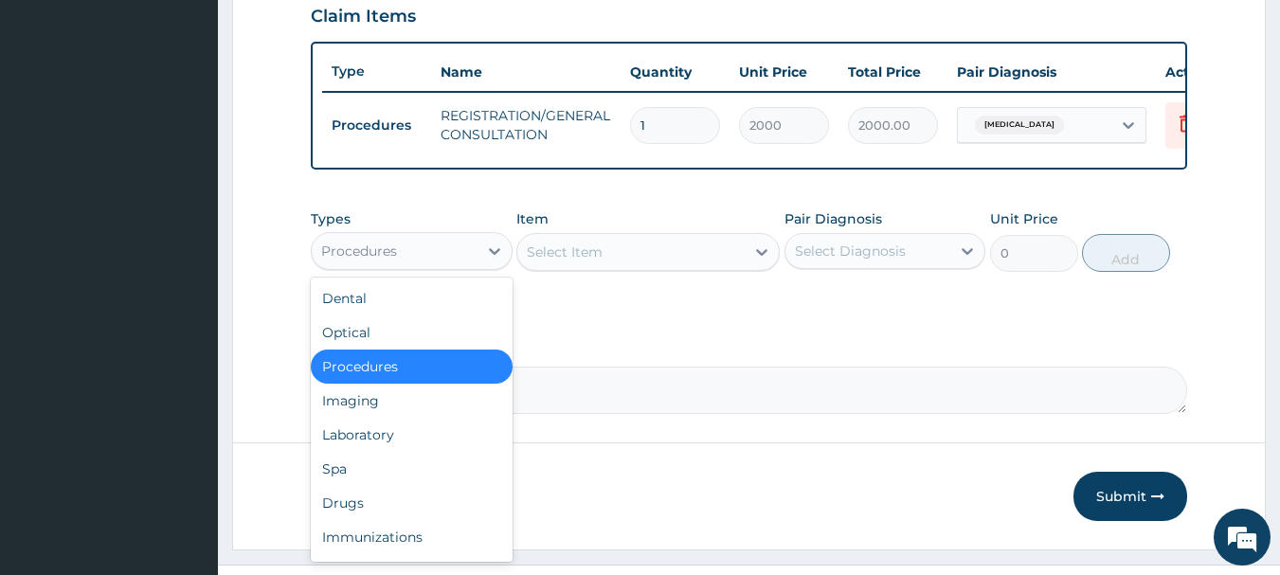
click at [437, 250] on div "Procedures" at bounding box center [395, 251] width 166 height 30
click at [352, 514] on div "Drugs" at bounding box center [412, 503] width 202 height 34
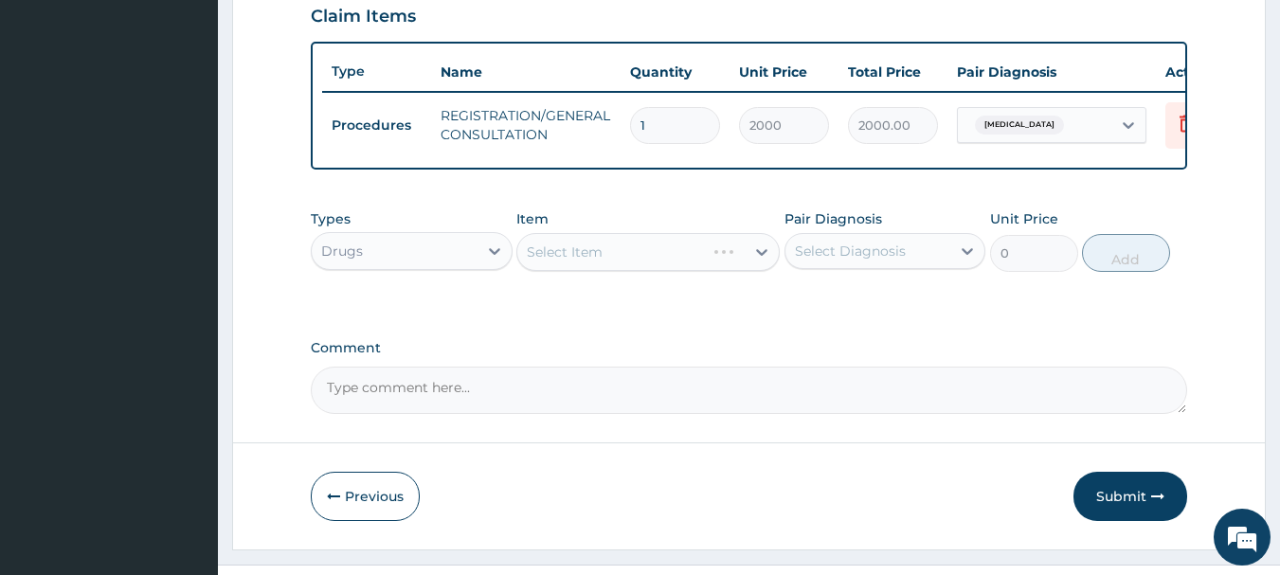
click at [550, 270] on div "Select Item" at bounding box center [647, 252] width 263 height 38
click at [567, 270] on div "Select Item" at bounding box center [647, 252] width 263 height 38
click at [565, 261] on div "Select Item" at bounding box center [565, 252] width 76 height 19
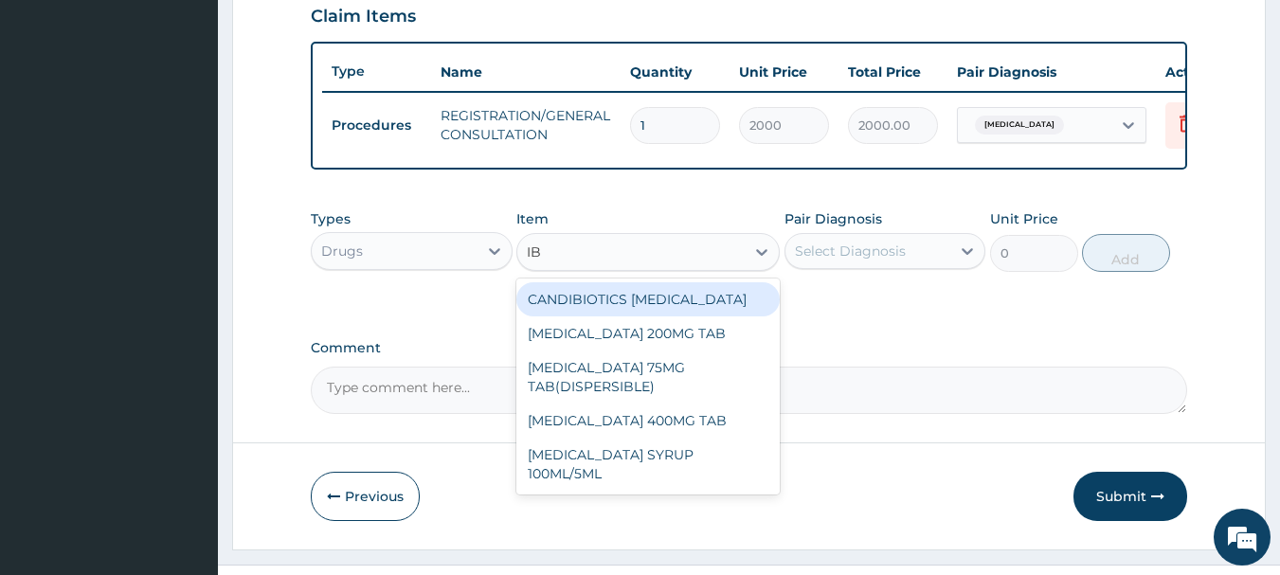
type input "IBU"
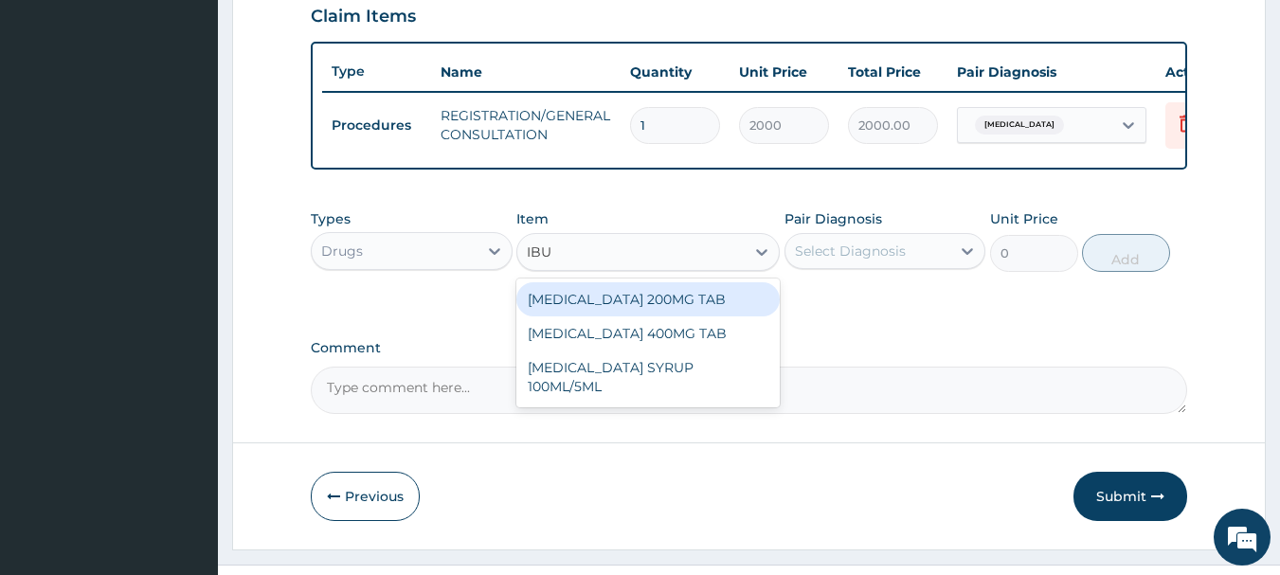
click at [573, 309] on div "IBUPROFEN 200MG TAB" at bounding box center [647, 299] width 263 height 34
type input "30"
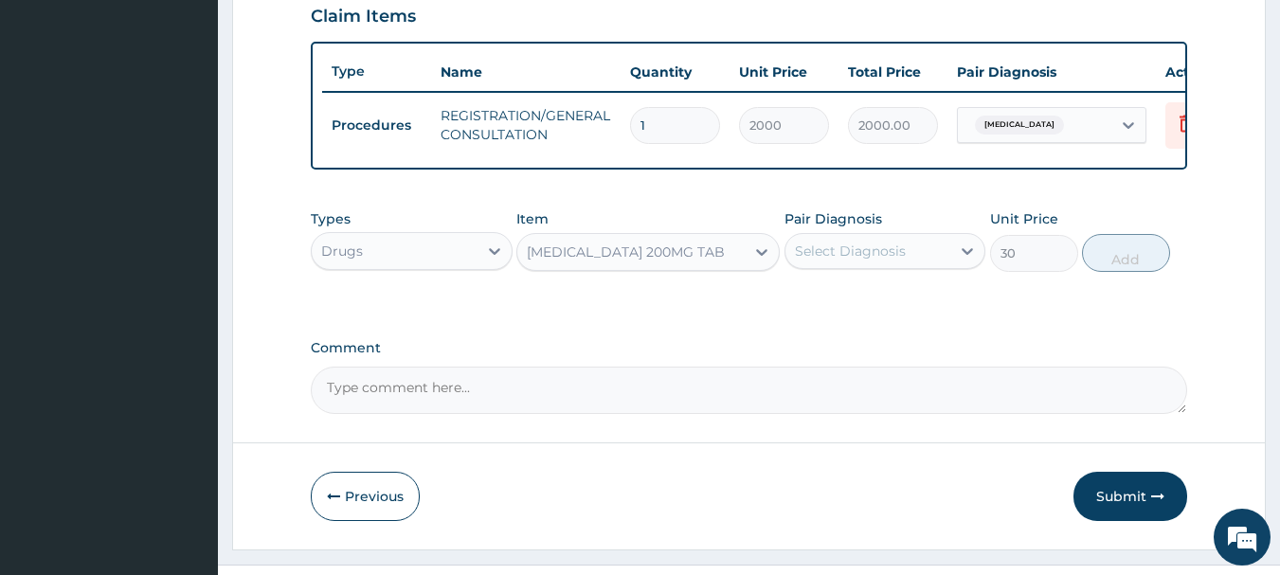
click at [845, 255] on div "Select Diagnosis" at bounding box center [850, 251] width 111 height 19
click at [860, 319] on div "Acute abdomen" at bounding box center [885, 299] width 202 height 39
checkbox input "true"
click at [1126, 259] on button "Add" at bounding box center [1126, 253] width 88 height 38
type input "0"
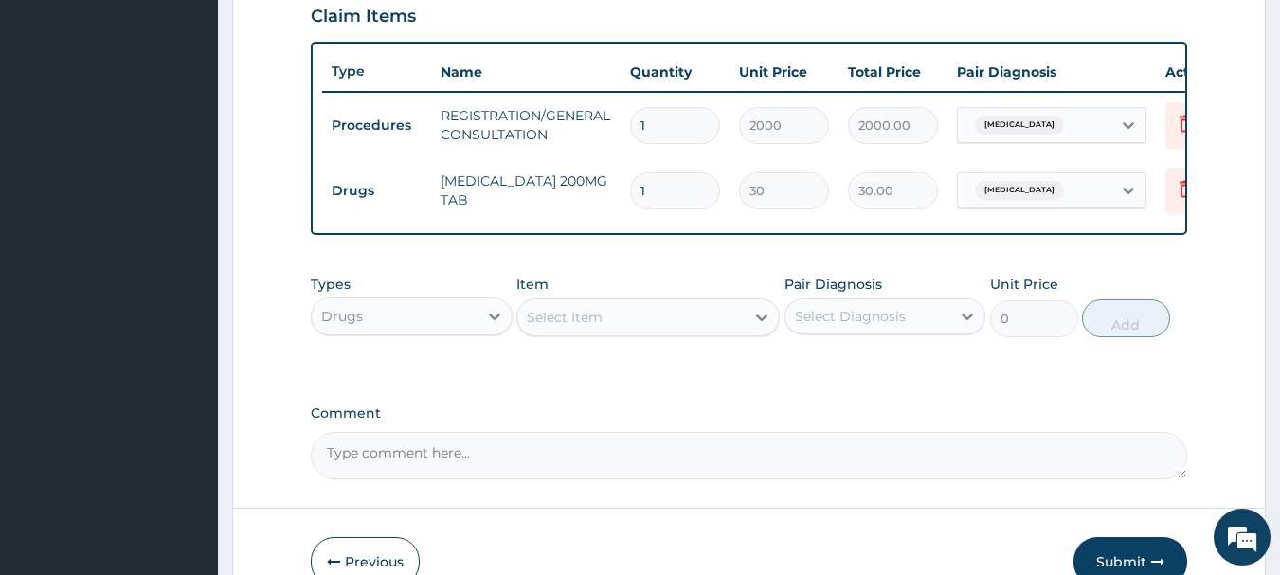
type input "16"
type input "480.00"
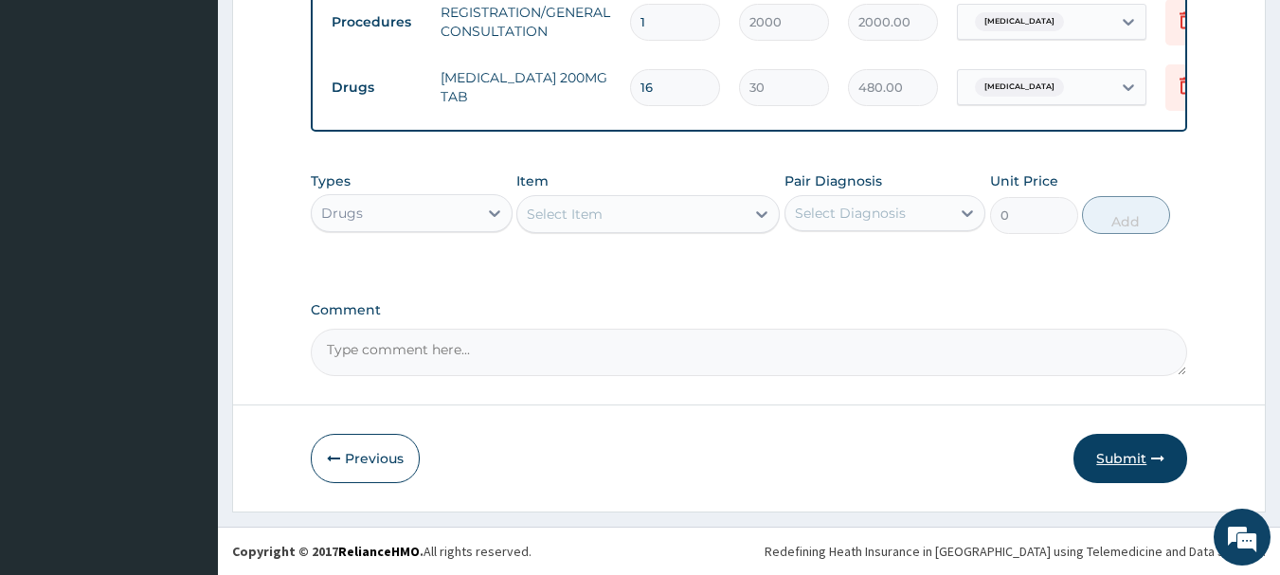
type input "16"
click at [1134, 461] on button "Submit" at bounding box center [1130, 458] width 114 height 49
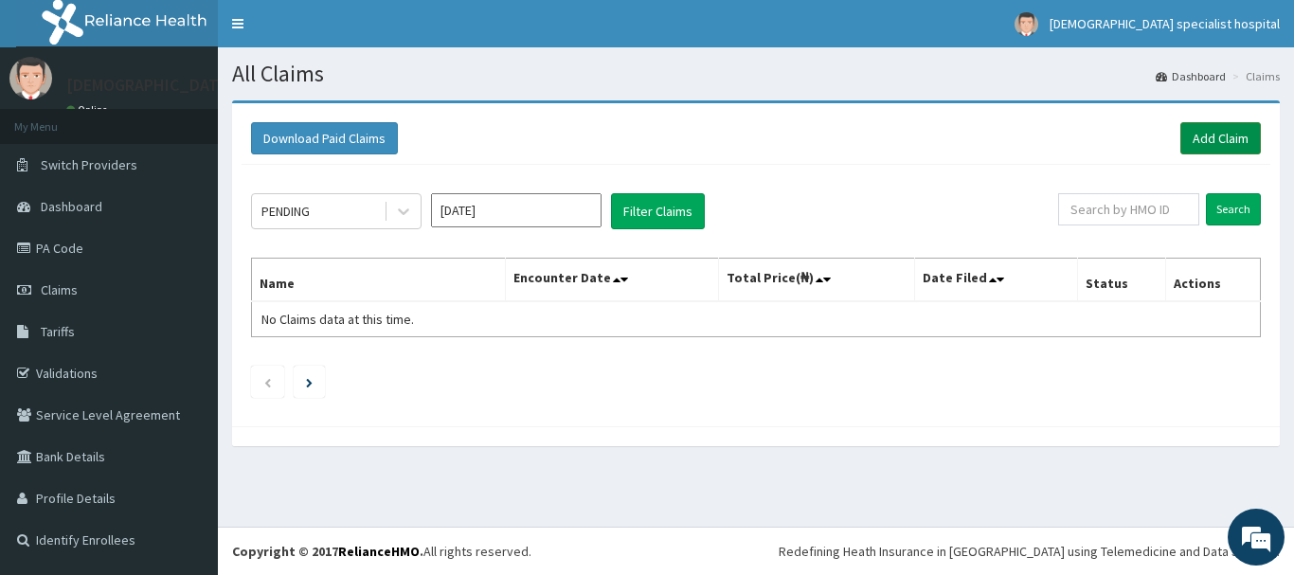
click at [1205, 132] on link "Add Claim" at bounding box center [1220, 138] width 81 height 32
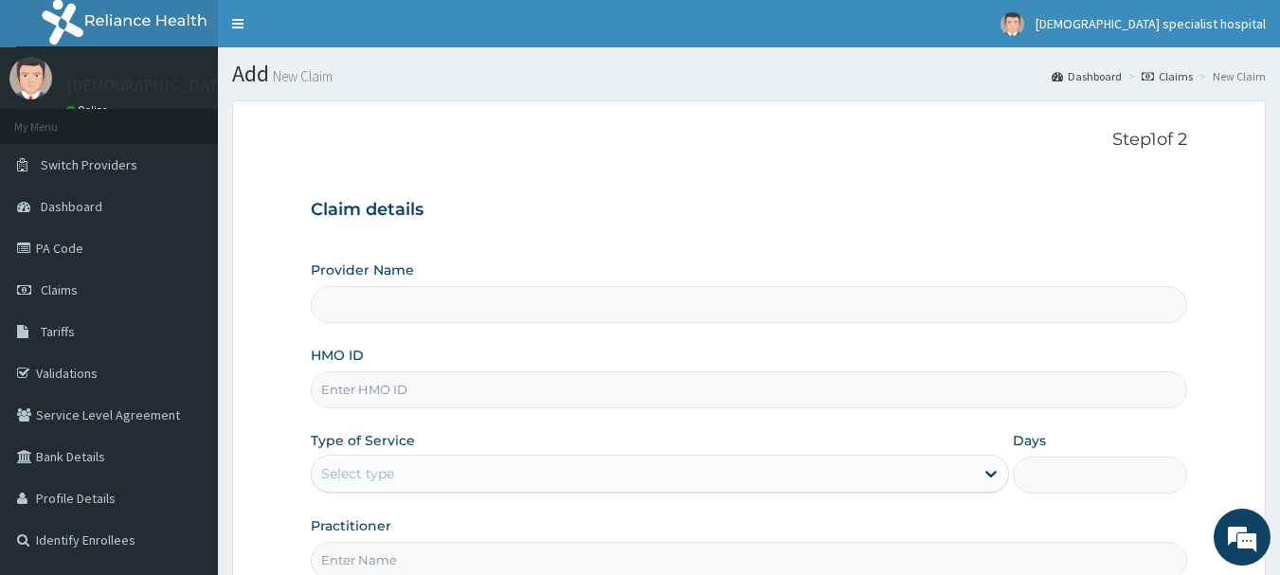
type input "Jefis Specialist Hospital Ltd"
paste input "SLH/10245/A"
type input "SLH/10245/A"
click at [424, 476] on div "Select type" at bounding box center [643, 473] width 662 height 30
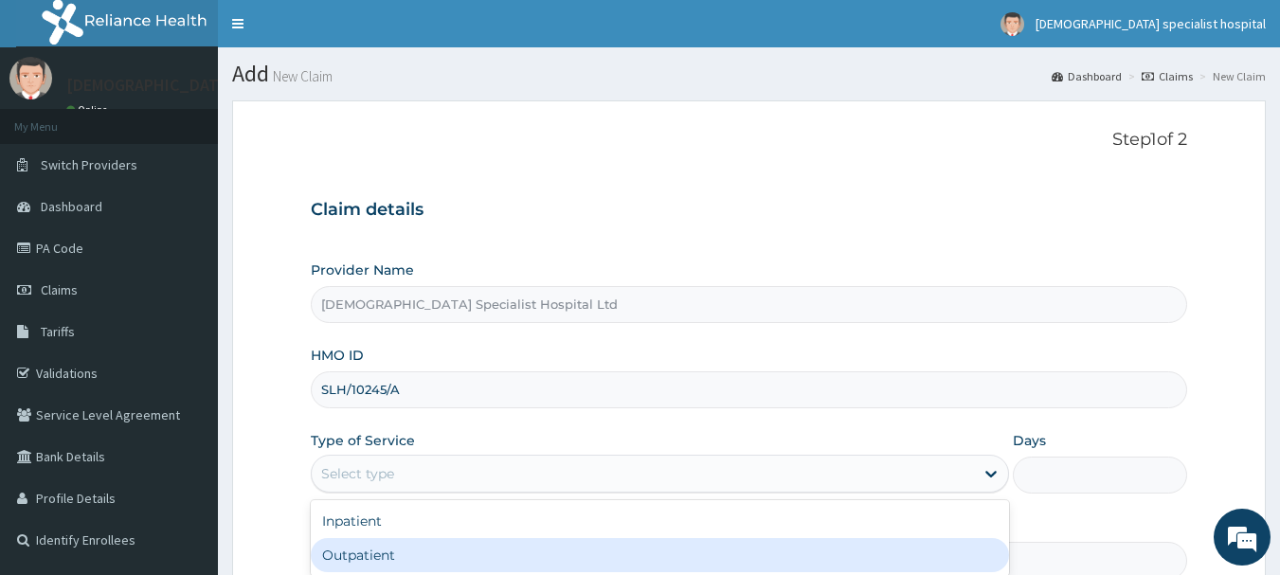
click at [416, 552] on div "Outpatient" at bounding box center [660, 555] width 698 height 34
type input "1"
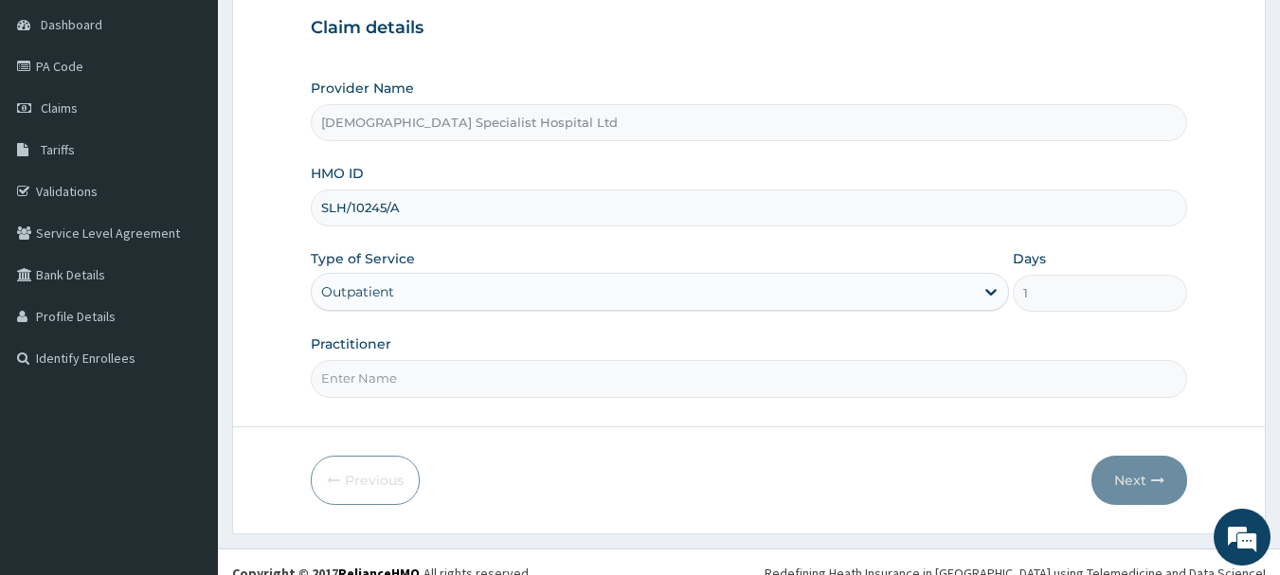
scroll to position [189, 0]
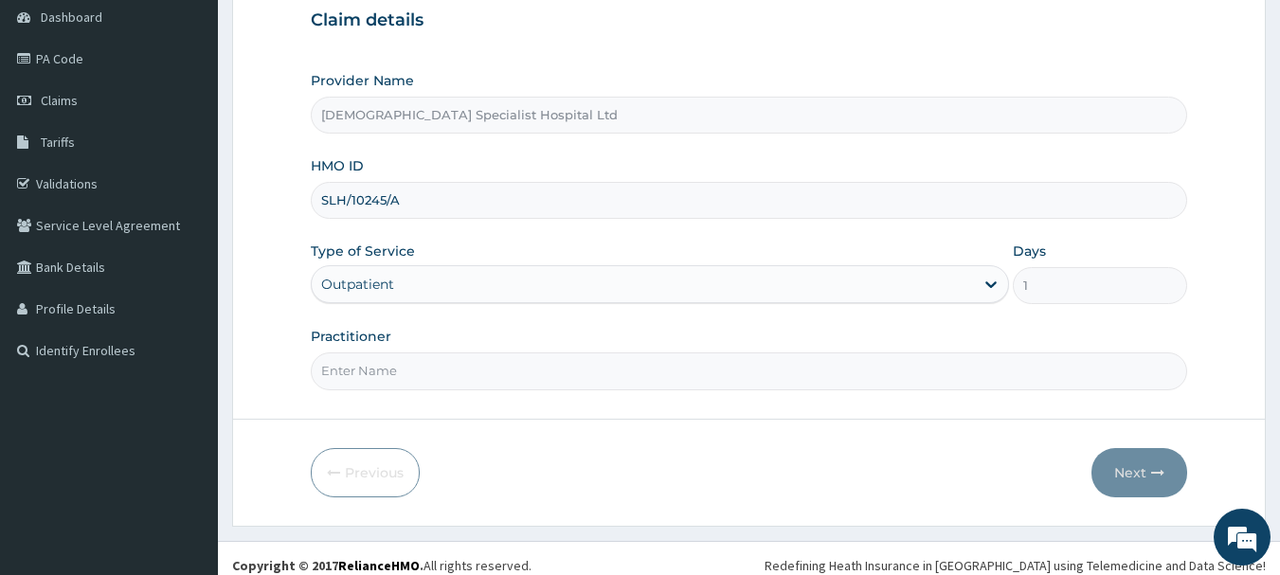
click at [393, 381] on input "Practitioner" at bounding box center [749, 370] width 877 height 37
click at [448, 371] on input "Practitioner" at bounding box center [749, 370] width 877 height 37
type input "DR OJO"
click at [1121, 482] on button "Next" at bounding box center [1139, 472] width 96 height 49
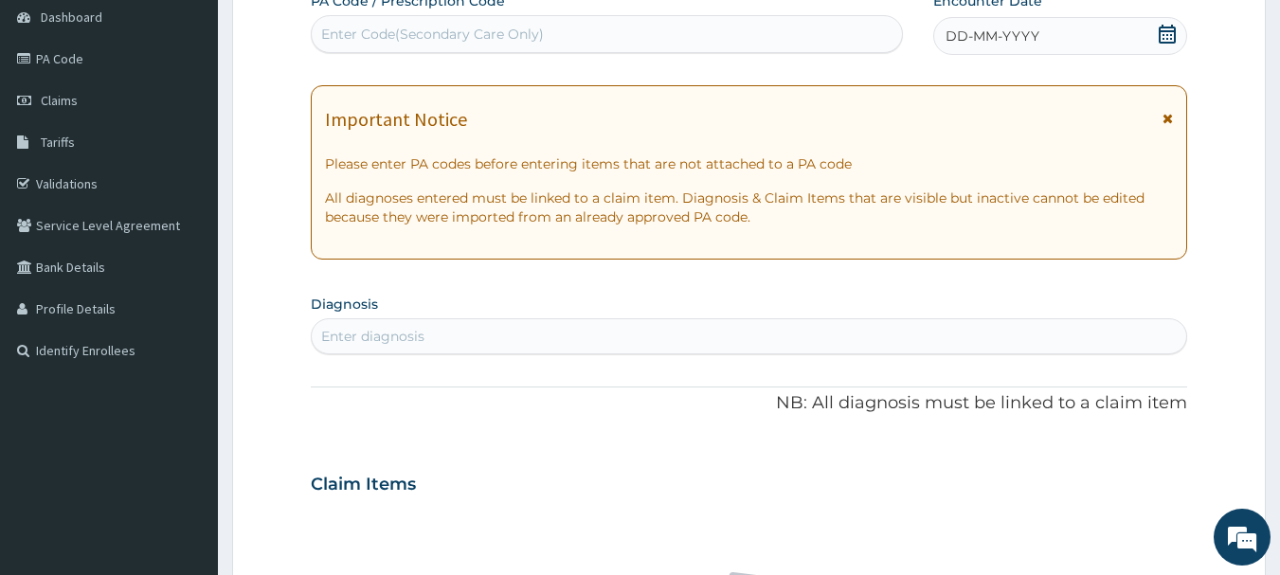
click at [1079, 28] on div "DD-MM-YYYY" at bounding box center [1060, 36] width 254 height 38
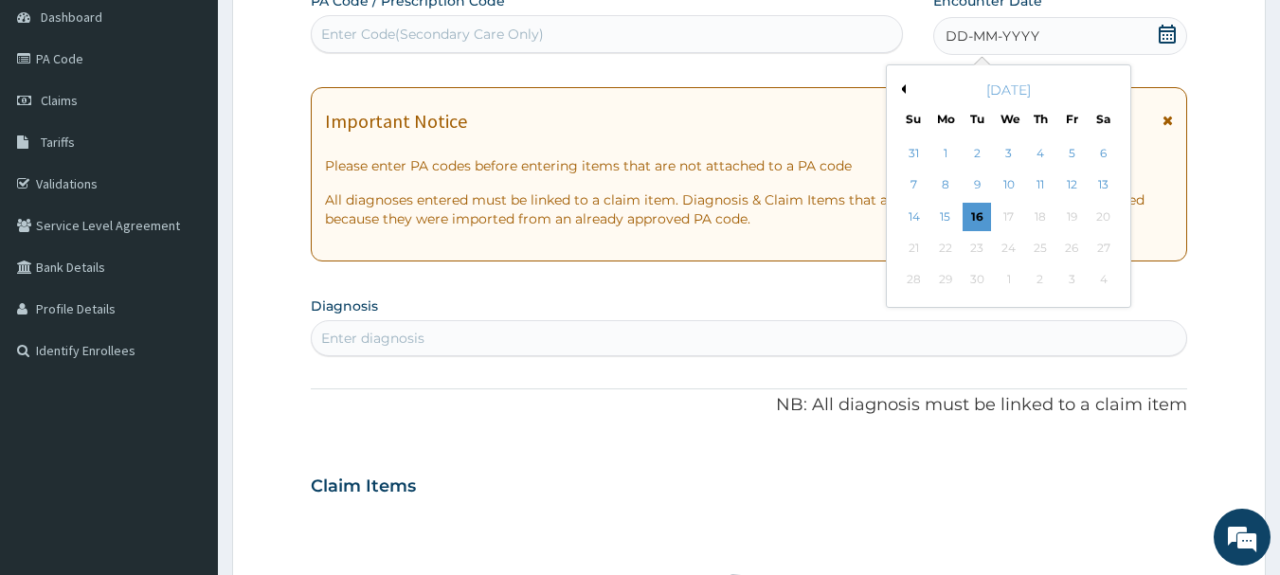
click at [903, 91] on button "Previous Month" at bounding box center [900, 88] width 9 height 9
click at [1105, 219] on div "16" at bounding box center [1103, 217] width 28 height 28
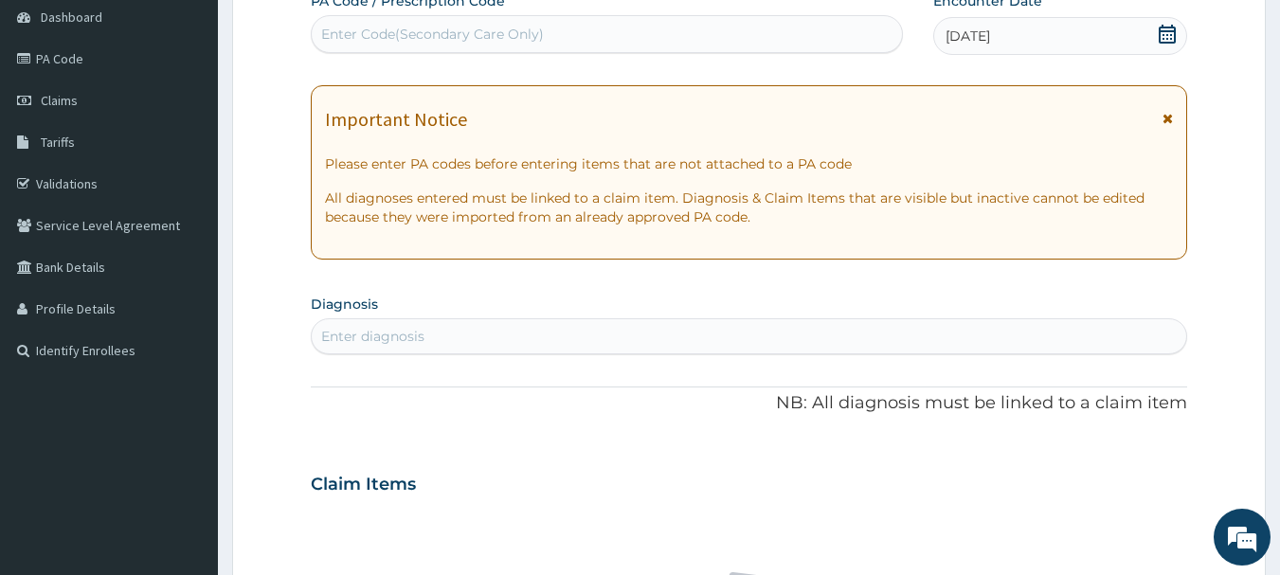
click at [586, 332] on div "Enter diagnosis" at bounding box center [749, 336] width 875 height 30
type input "PEPTIC"
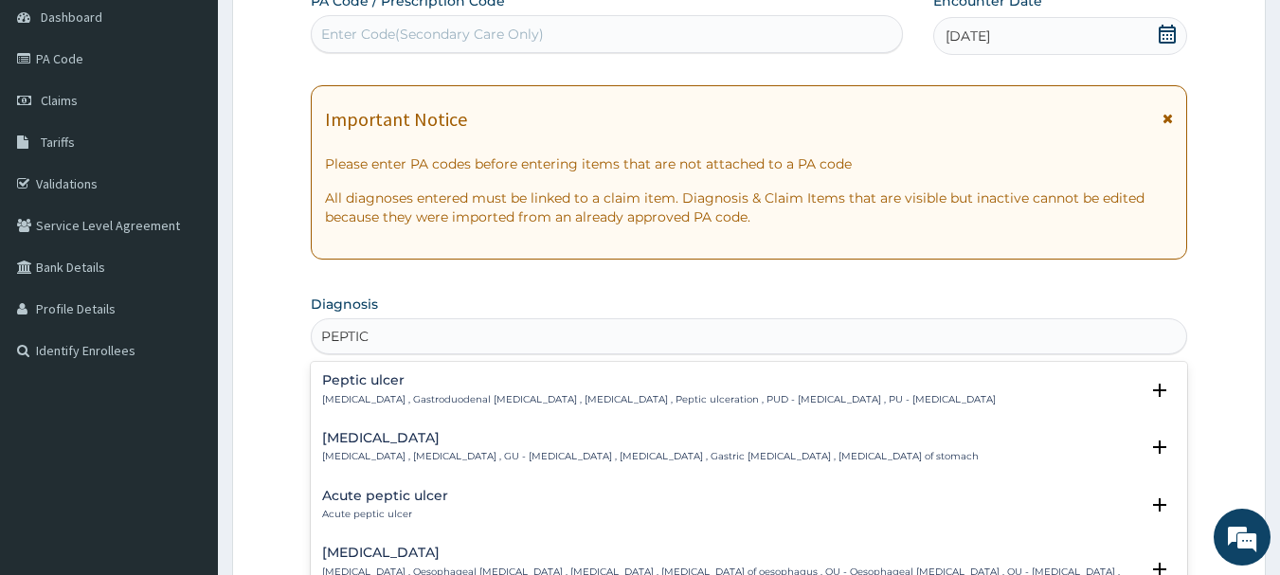
click at [381, 388] on div "Peptic ulcer Peptic ulcer , Gastroduodenal ulcer , Peptic ulcer disease , Pepti…" at bounding box center [659, 389] width 674 height 33
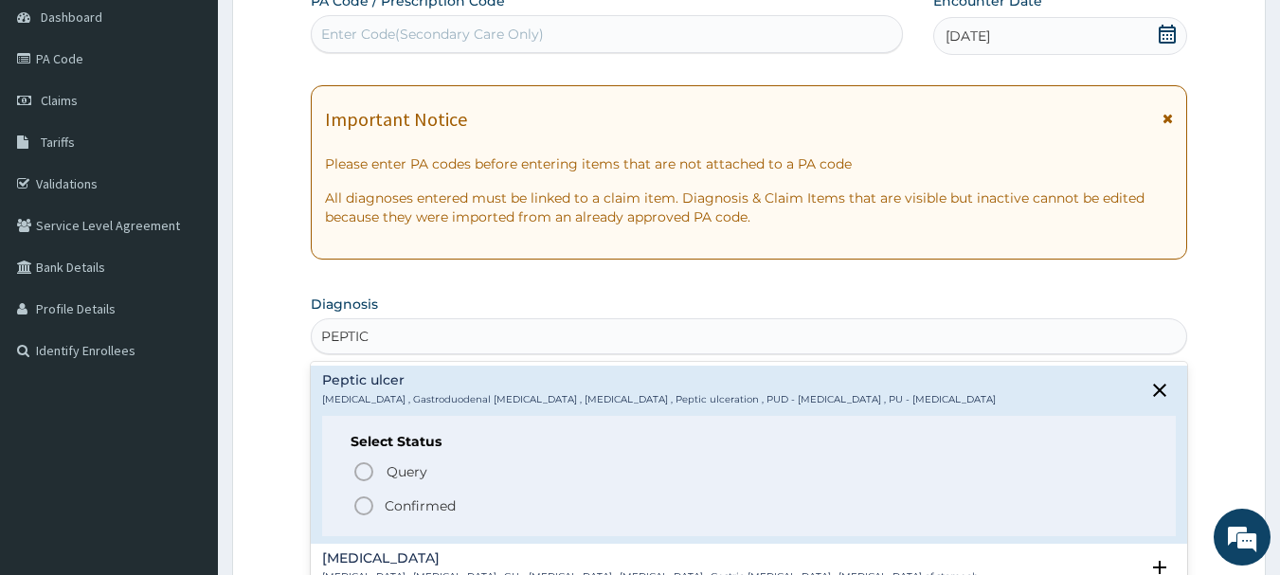
click at [420, 509] on p "Confirmed" at bounding box center [420, 505] width 71 height 19
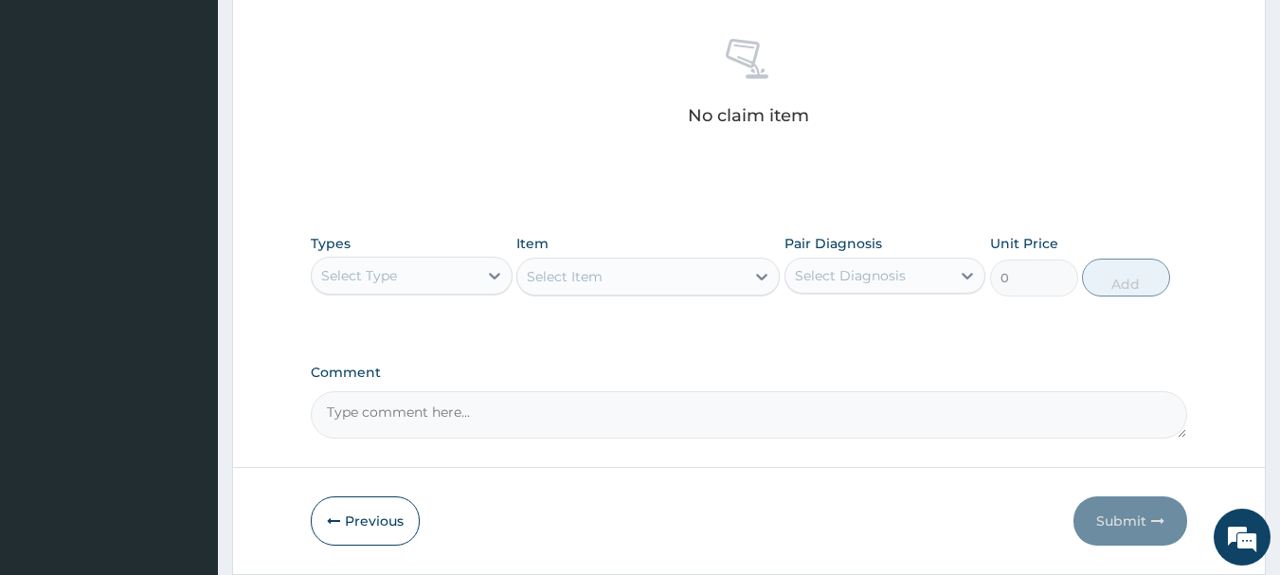
scroll to position [758, 0]
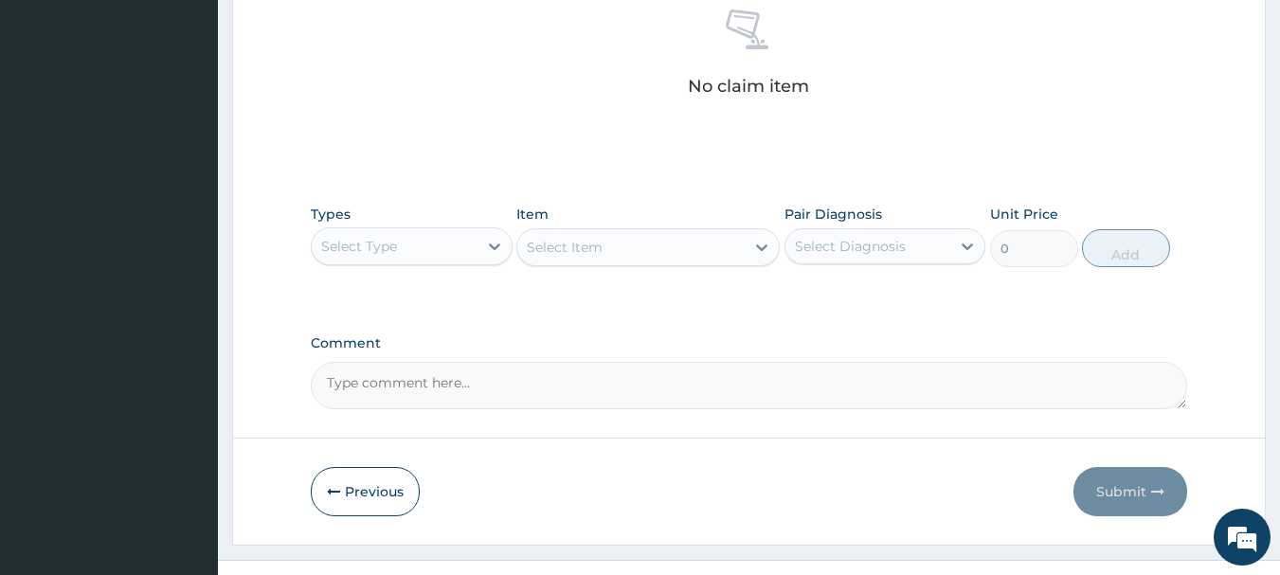
click at [435, 241] on div "Select Type" at bounding box center [395, 246] width 166 height 30
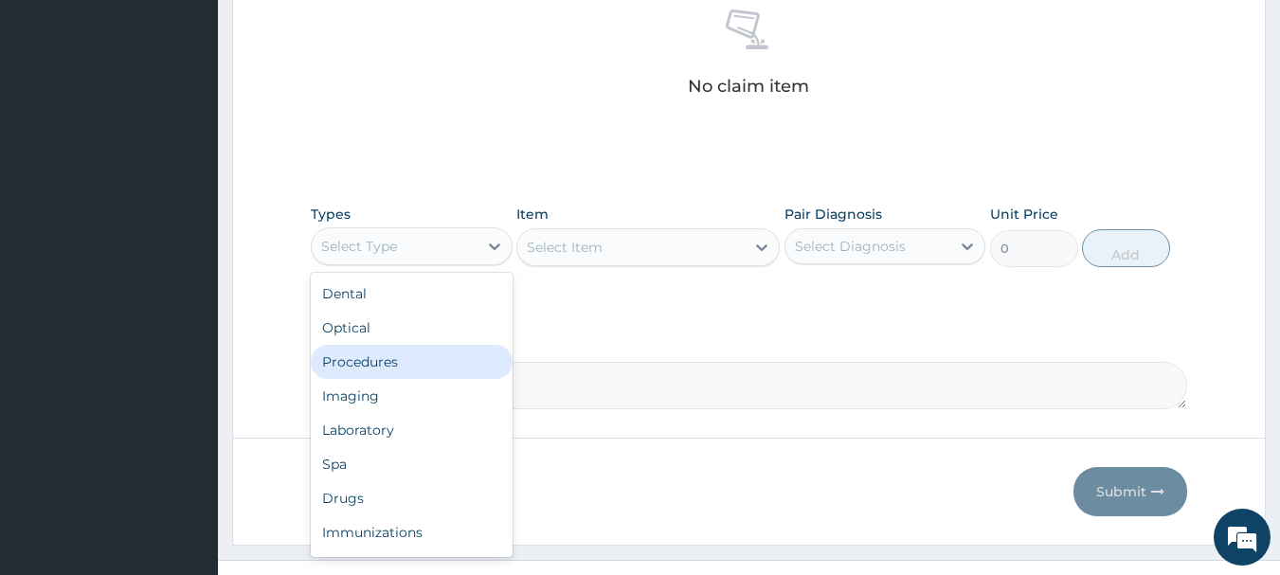
click at [457, 351] on div "Procedures" at bounding box center [412, 362] width 202 height 34
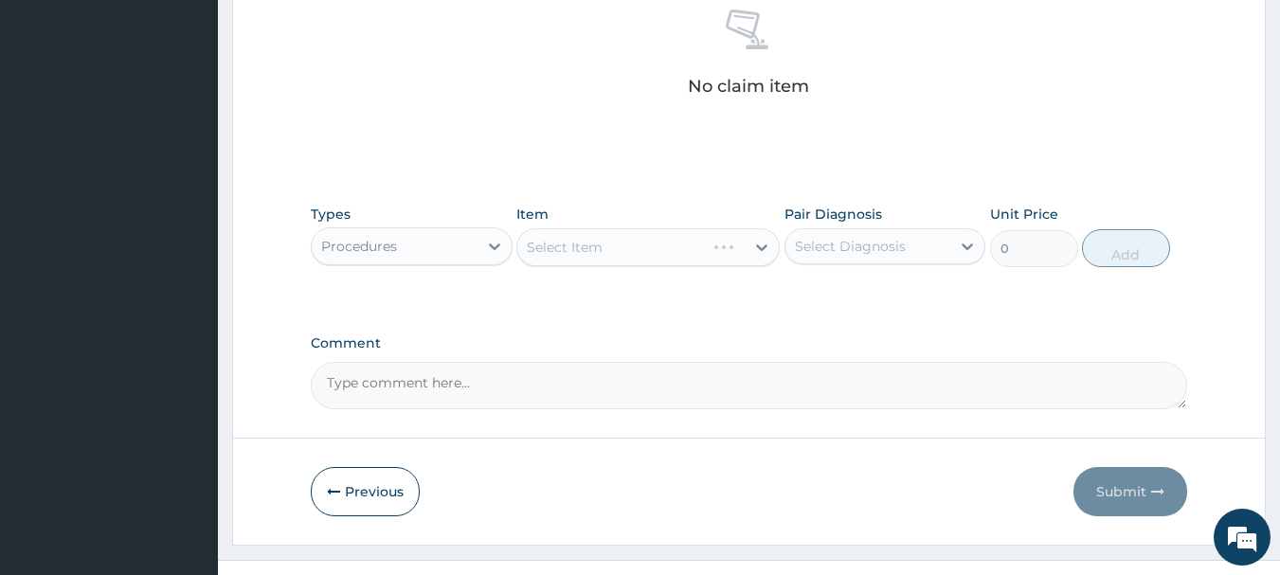
click at [557, 244] on div "Select Item" at bounding box center [647, 247] width 263 height 38
click at [554, 245] on div "Select Item" at bounding box center [647, 247] width 263 height 38
click at [552, 252] on div "Select Item" at bounding box center [565, 247] width 76 height 19
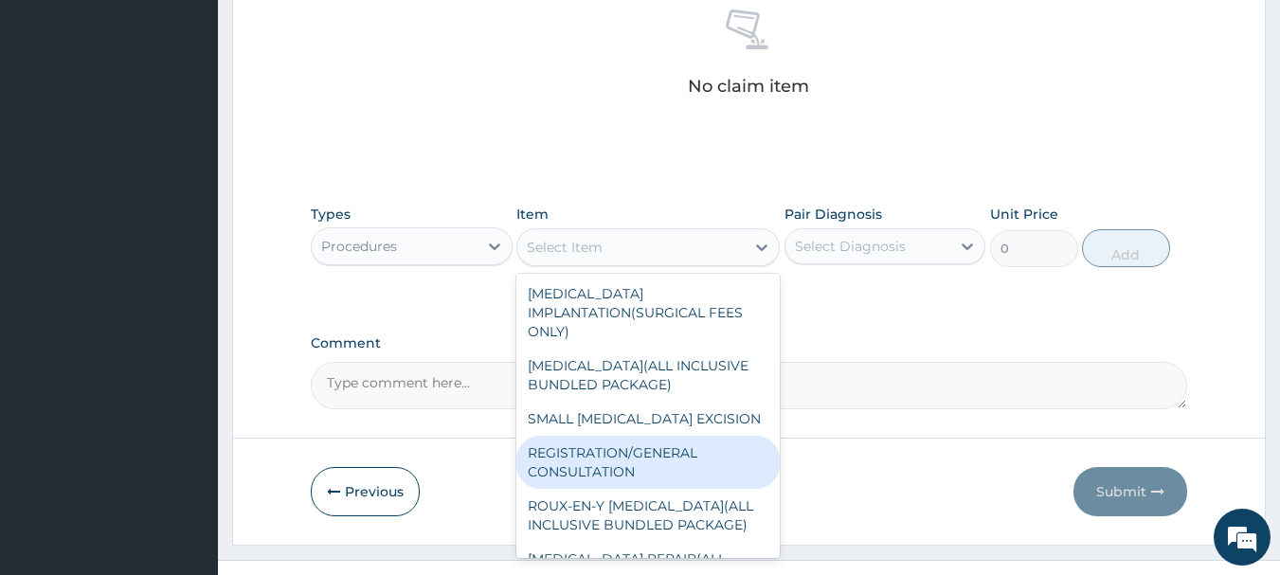
scroll to position [189, 0]
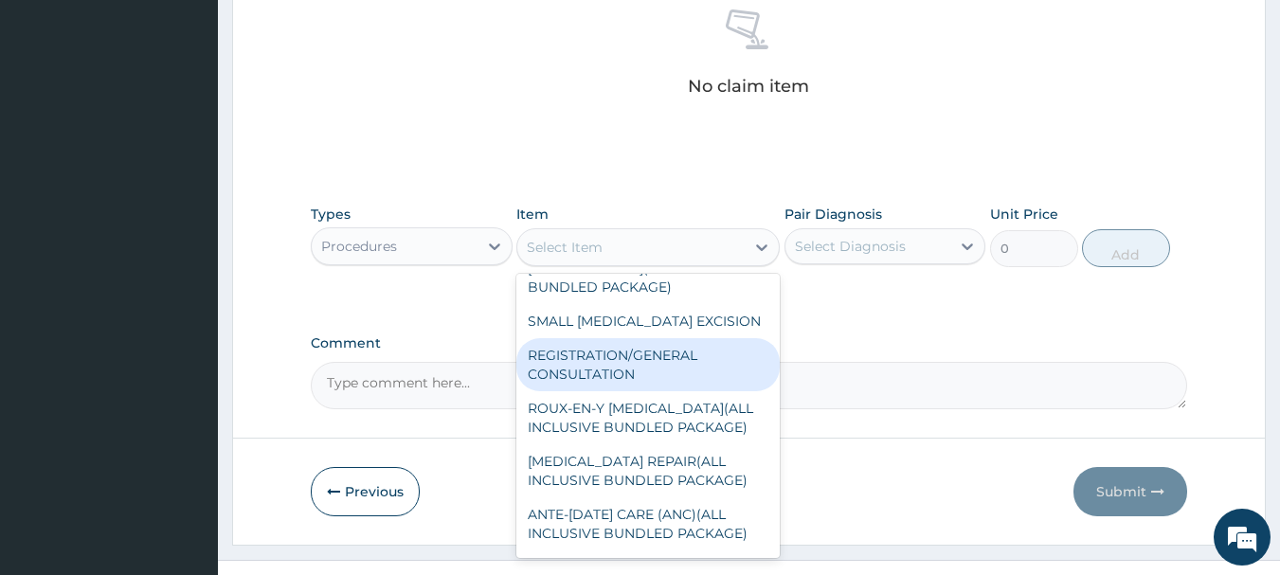
click at [618, 366] on div "REGISTRATION/GENERAL CONSULTATION" at bounding box center [647, 364] width 263 height 53
type input "2000"
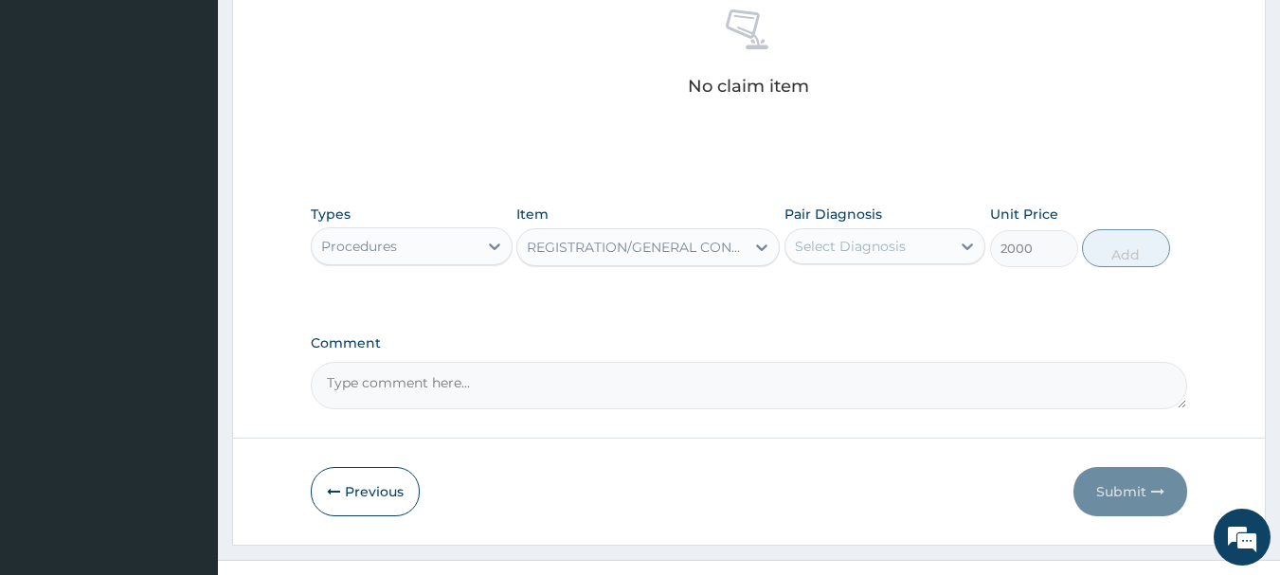
click at [842, 249] on div "Select Diagnosis" at bounding box center [850, 246] width 111 height 19
click at [831, 299] on label "Peptic ulcer" at bounding box center [857, 292] width 82 height 19
checkbox input "true"
click at [1141, 250] on button "Add" at bounding box center [1126, 248] width 88 height 38
type input "0"
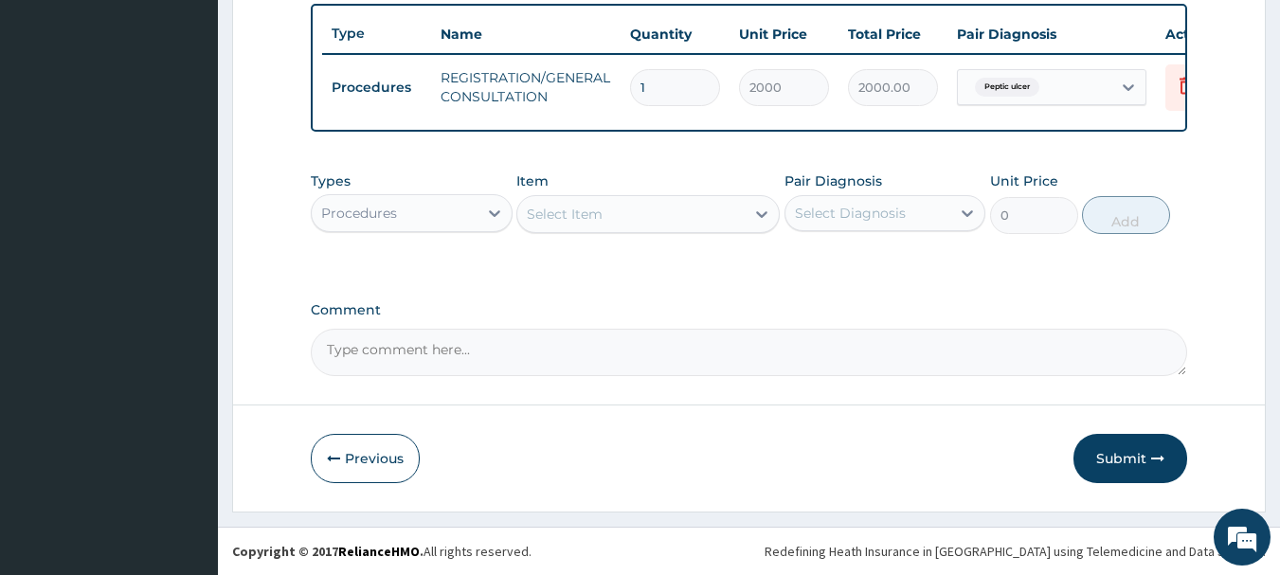
scroll to position [715, 0]
click at [391, 234] on div "Types Procedures Item Select Item Pair Diagnosis Select Diagnosis Unit Price 0 …" at bounding box center [749, 202] width 877 height 81
click at [393, 222] on div "Procedures" at bounding box center [359, 213] width 76 height 19
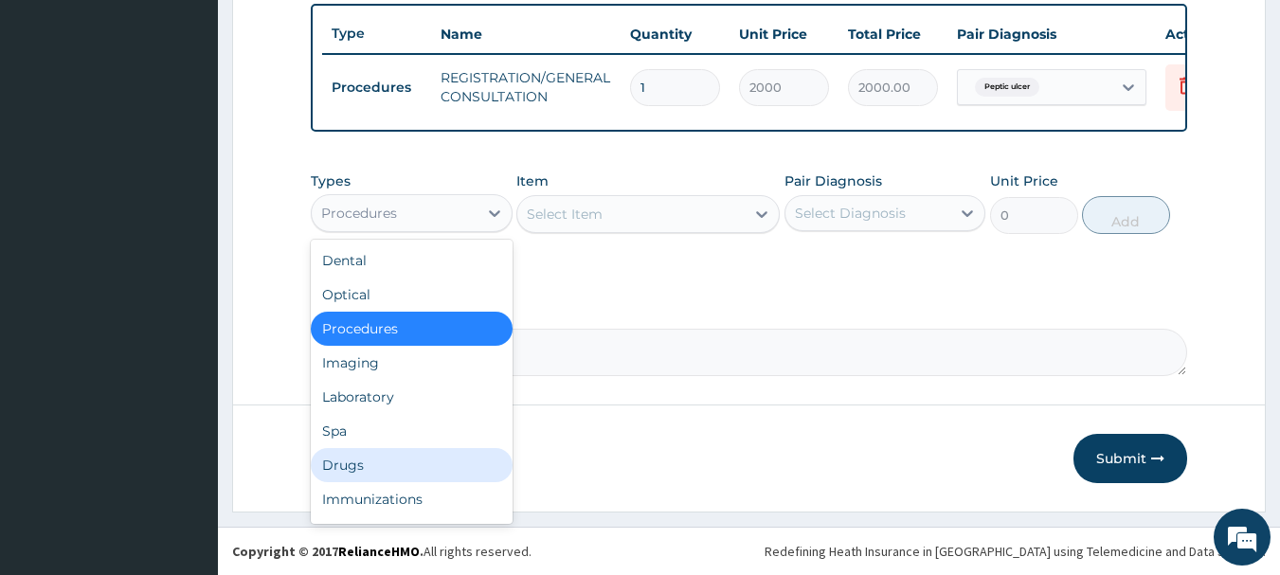
click at [388, 462] on div "Drugs" at bounding box center [412, 465] width 202 height 34
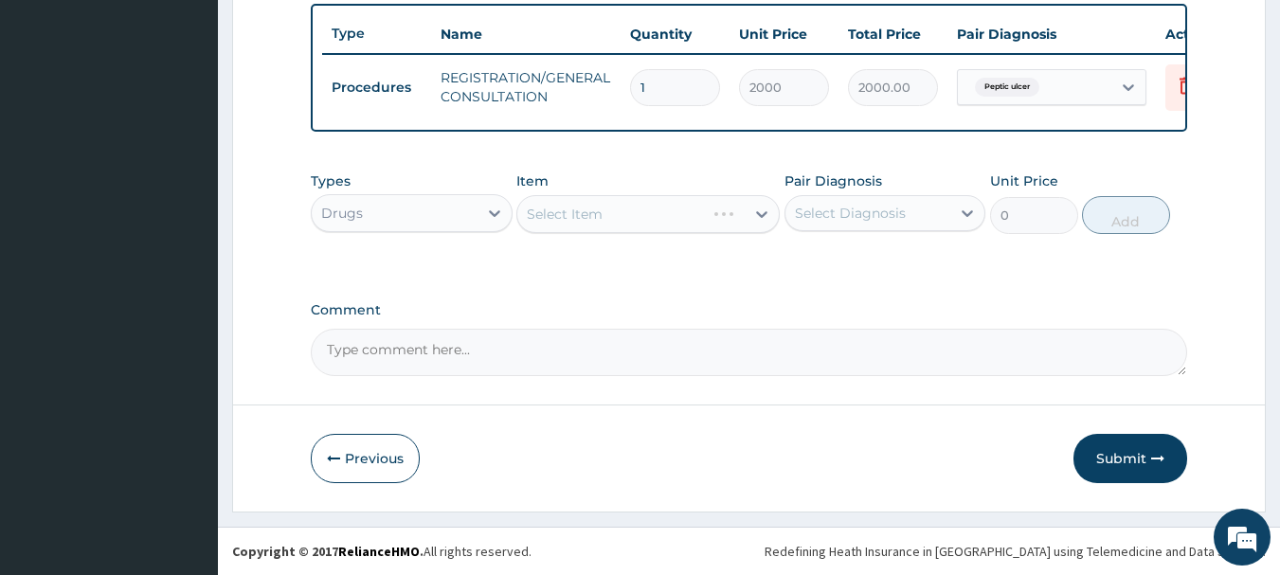
click at [545, 216] on div "Select Item" at bounding box center [647, 214] width 263 height 38
click at [543, 223] on div "Select Item" at bounding box center [647, 214] width 263 height 38
click at [650, 210] on div "Select Item" at bounding box center [630, 214] width 227 height 30
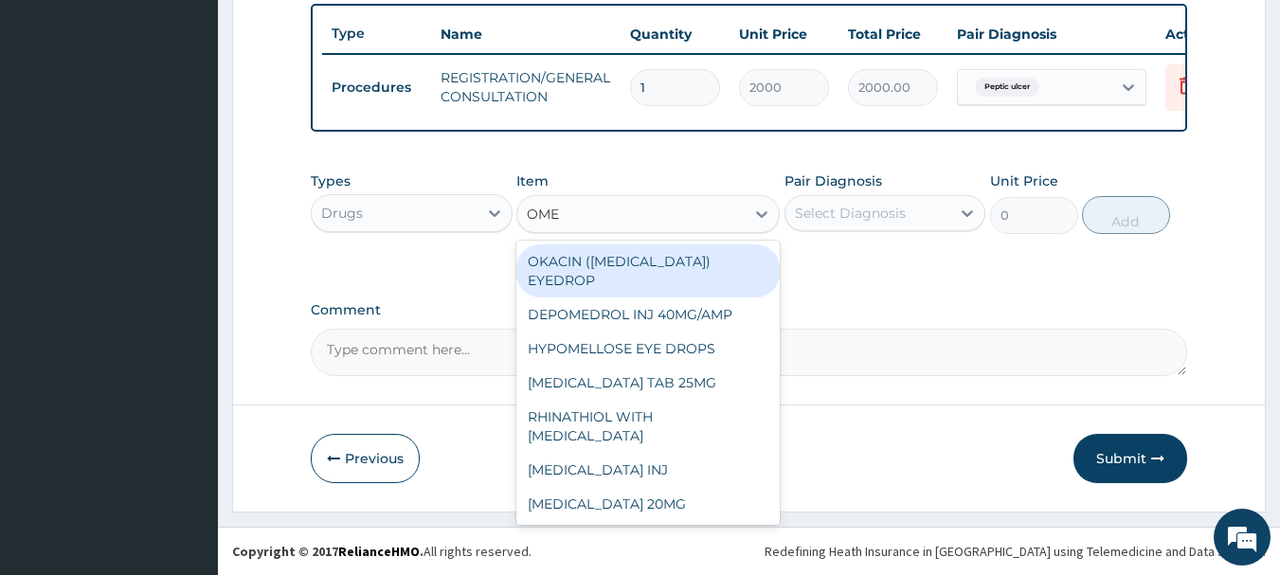
type input "OMEP"
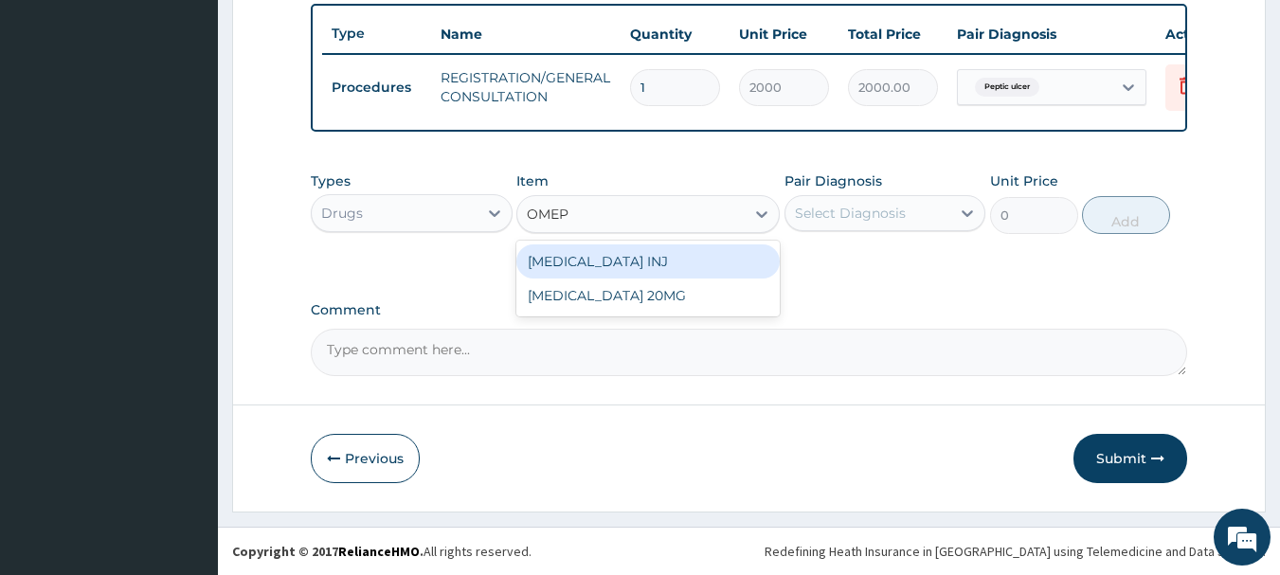
click at [672, 269] on div "OMEPRAZOLE INJ" at bounding box center [647, 261] width 263 height 34
type input "650"
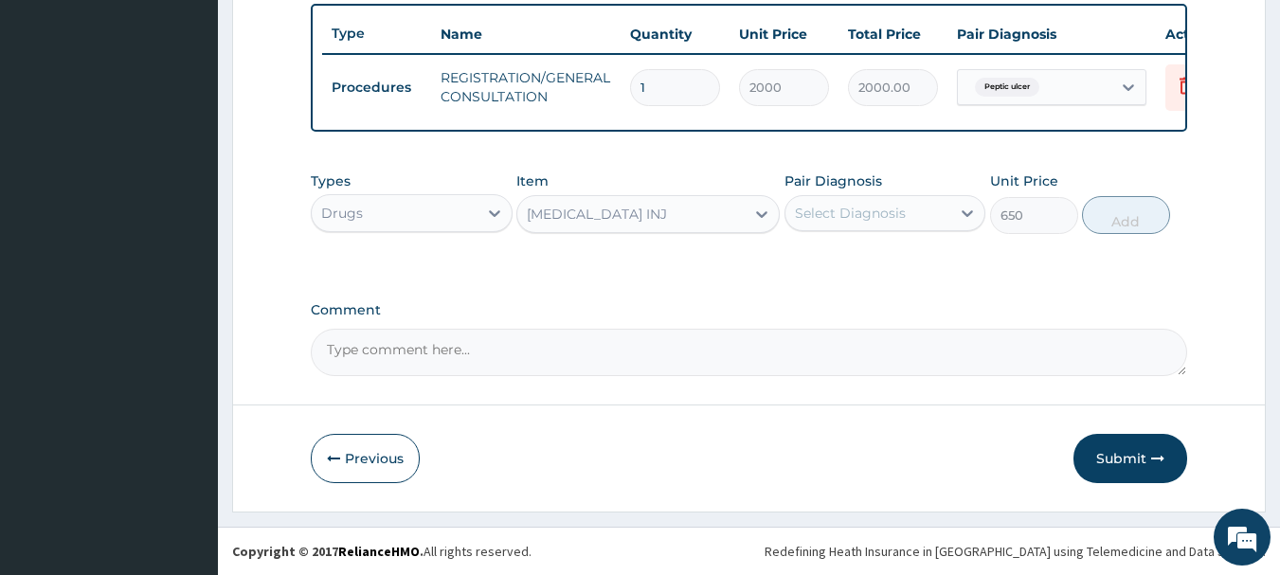
click at [819, 215] on div "Select Diagnosis" at bounding box center [850, 213] width 111 height 19
click at [827, 261] on label "Peptic ulcer" at bounding box center [857, 259] width 82 height 19
checkbox input "true"
click at [1158, 204] on button "Add" at bounding box center [1126, 215] width 88 height 38
type input "0"
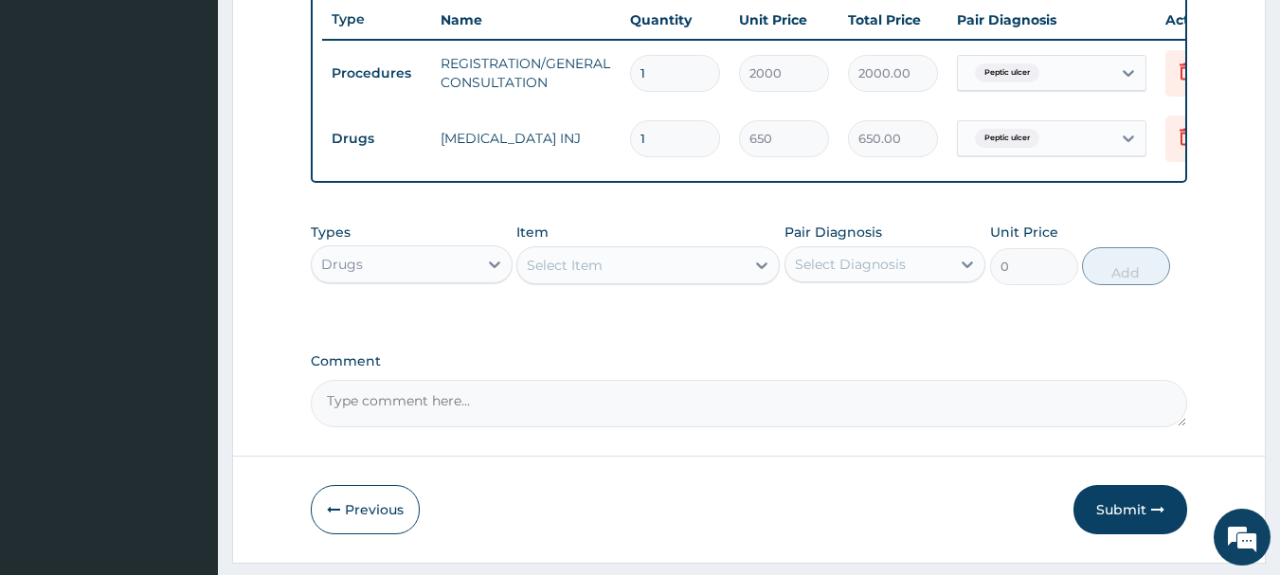
click at [647, 279] on div "Select Item" at bounding box center [630, 265] width 227 height 30
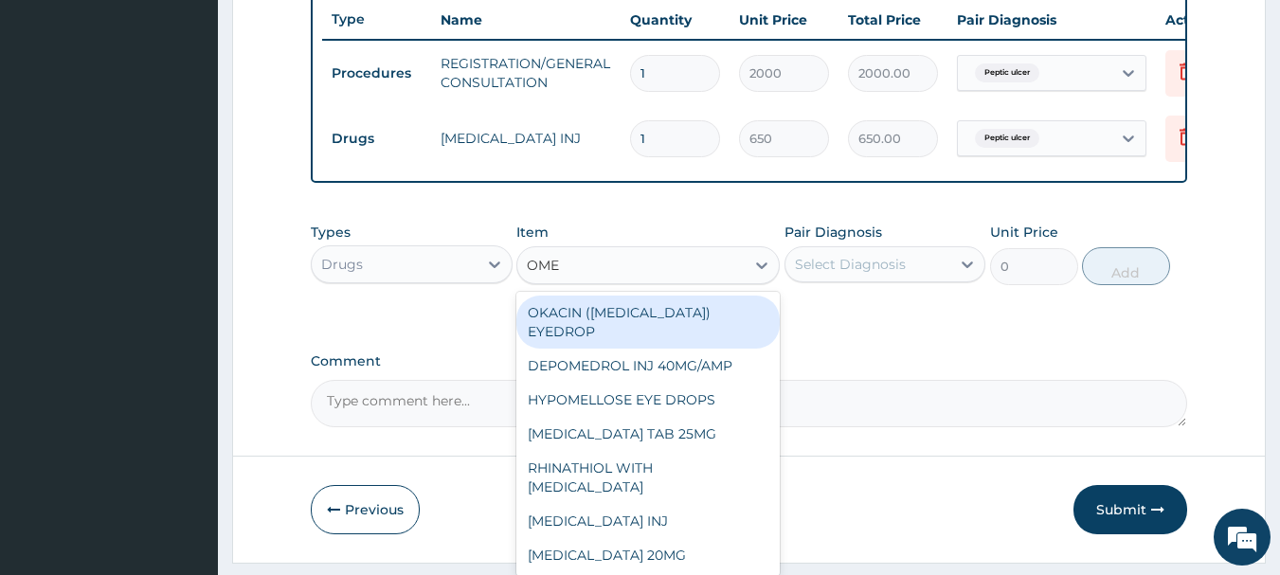
type input "OMEP"
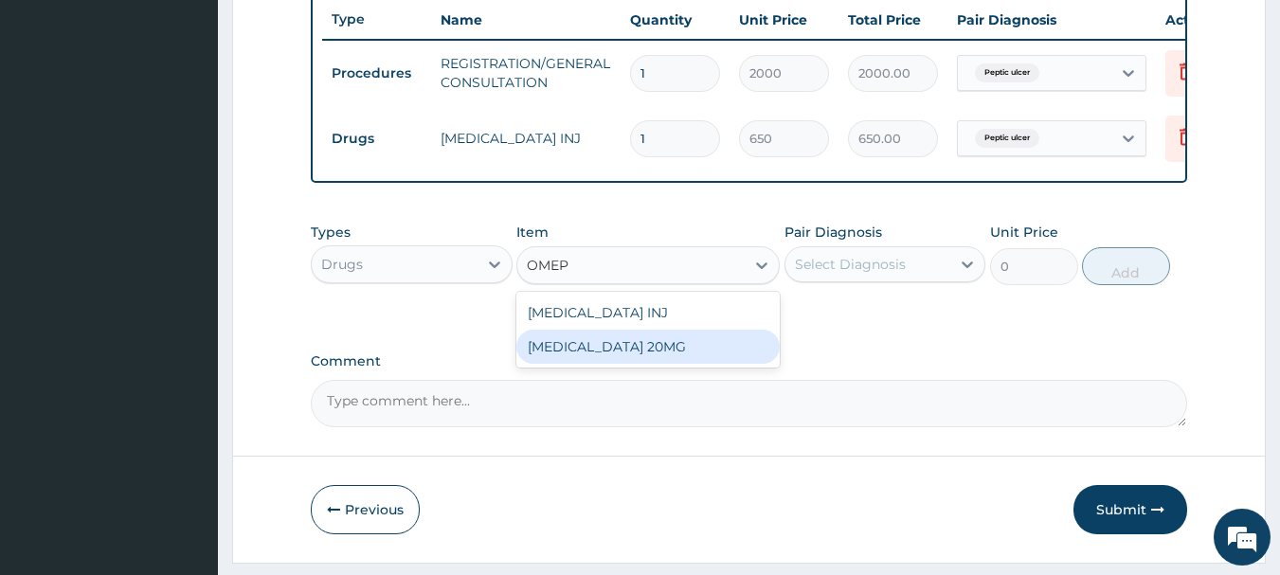
click at [684, 354] on div "OMEPRAZOLE 20MG" at bounding box center [647, 347] width 263 height 34
type input "70"
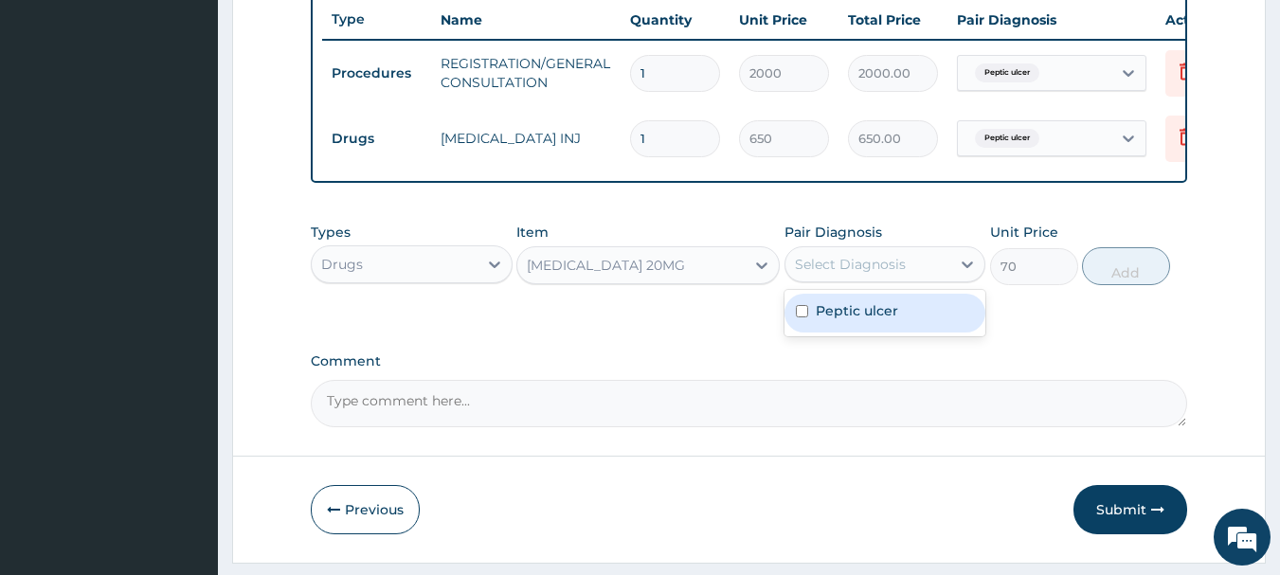
click at [826, 279] on div "Select Diagnosis" at bounding box center [868, 264] width 166 height 30
click at [829, 320] on label "Peptic ulcer" at bounding box center [857, 310] width 82 height 19
checkbox input "true"
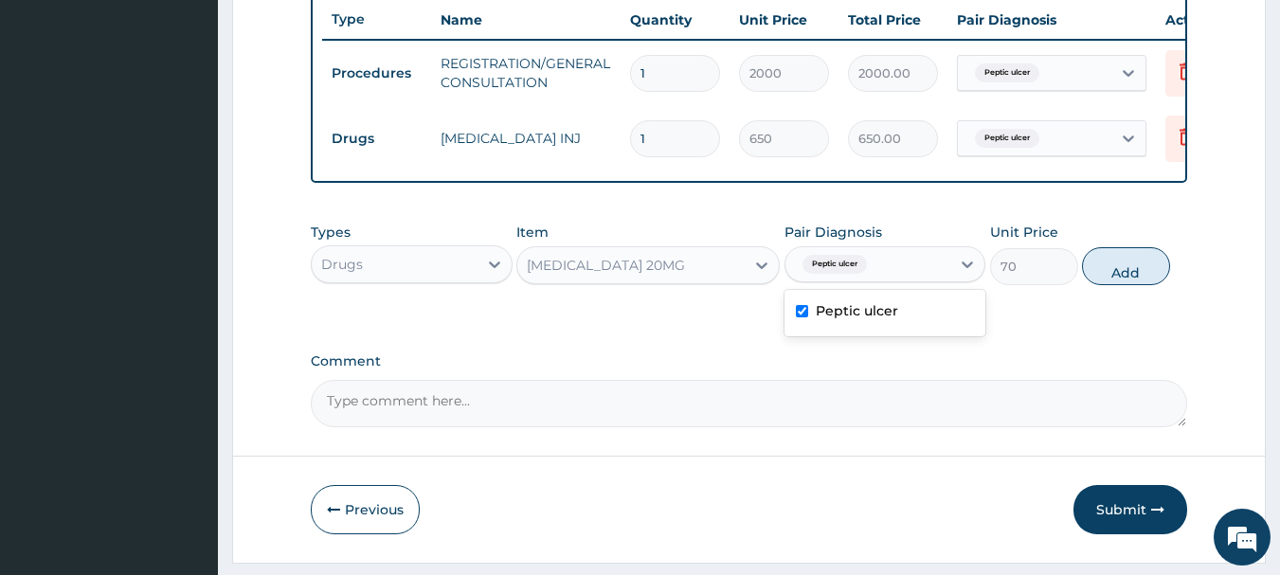
click at [1127, 285] on button "Add" at bounding box center [1126, 266] width 88 height 38
type input "0"
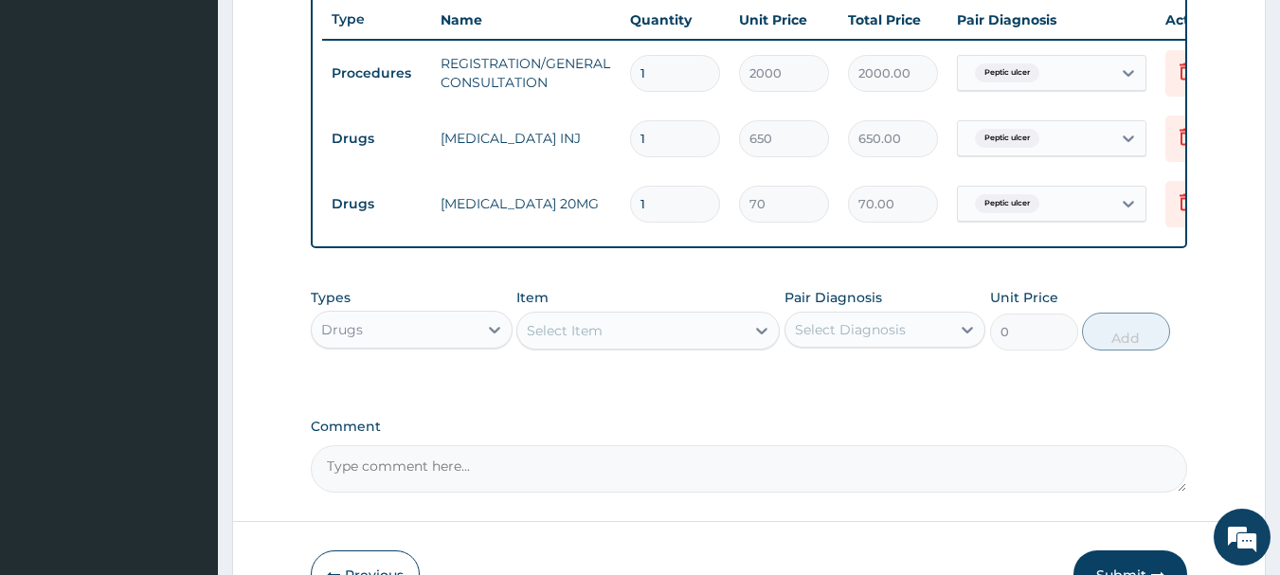
type input "0.00"
type input "2"
type input "140.00"
type input "20"
type input "1400.00"
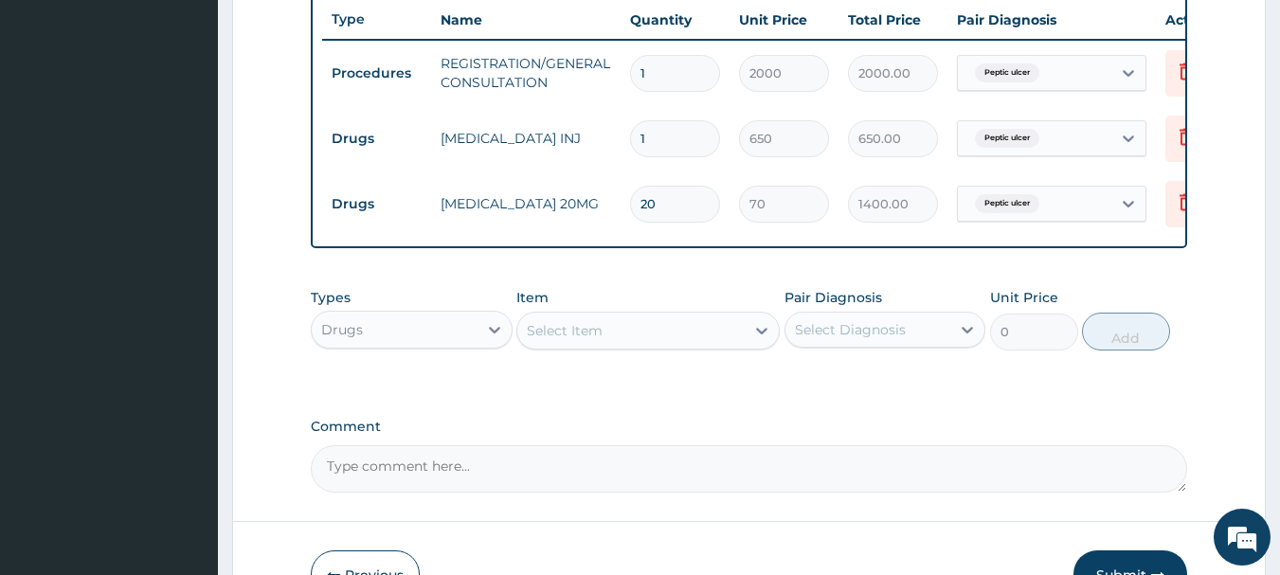
type input "20"
click at [566, 339] on div "Select Item" at bounding box center [565, 330] width 76 height 19
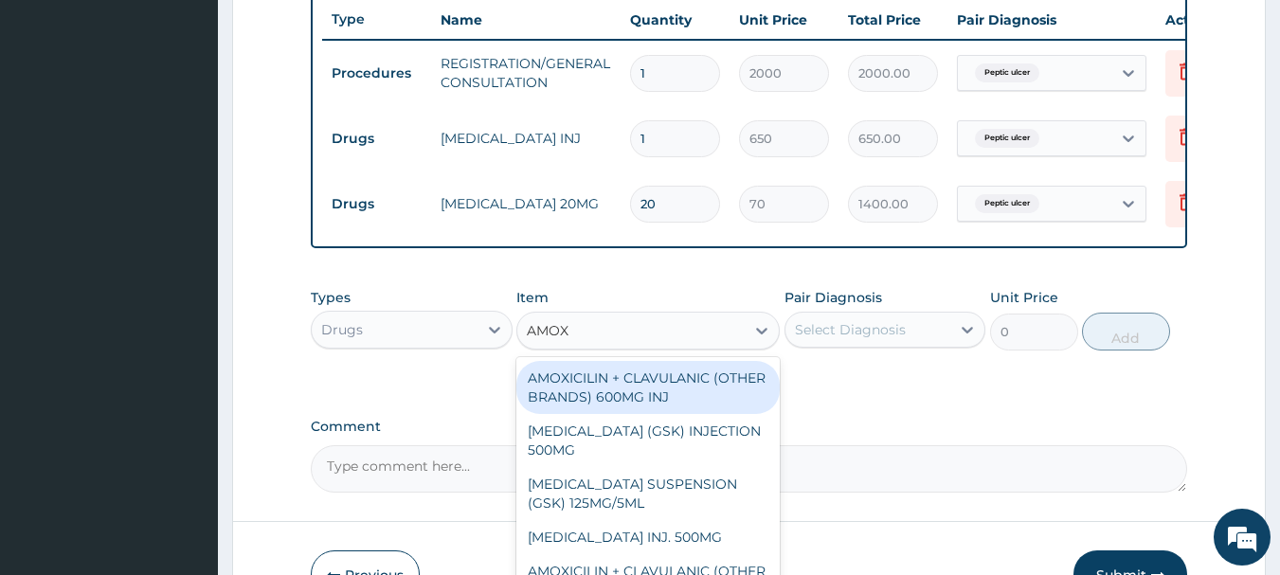
type input "AMOXY"
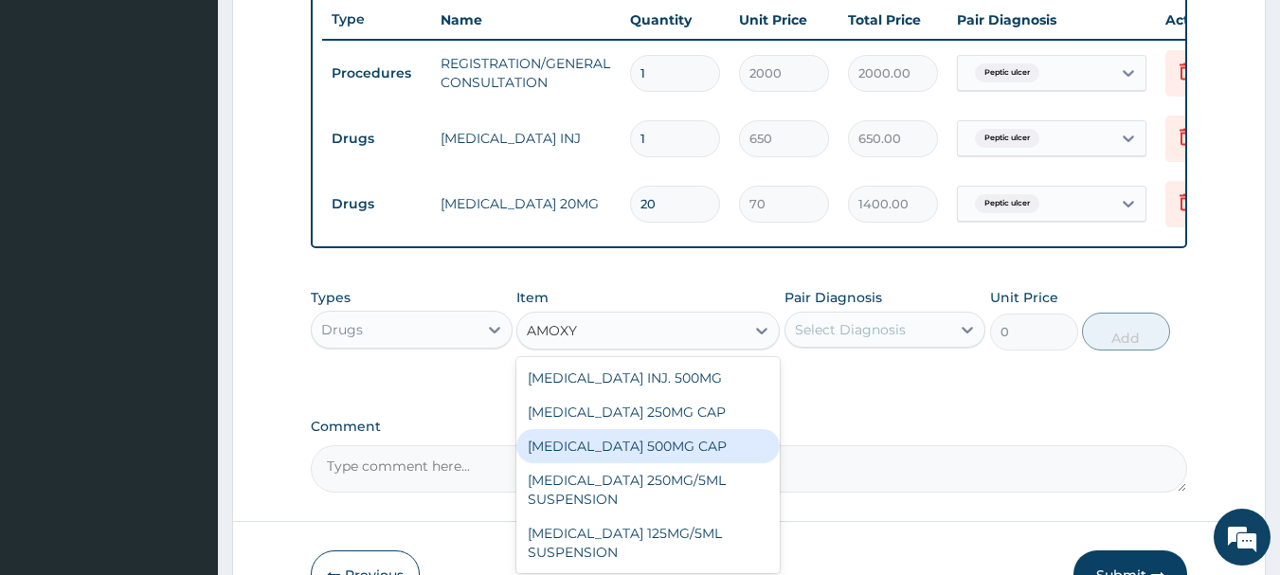
click at [638, 454] on div "AMOXYCILLIN 500MG CAP" at bounding box center [647, 446] width 263 height 34
type input "50"
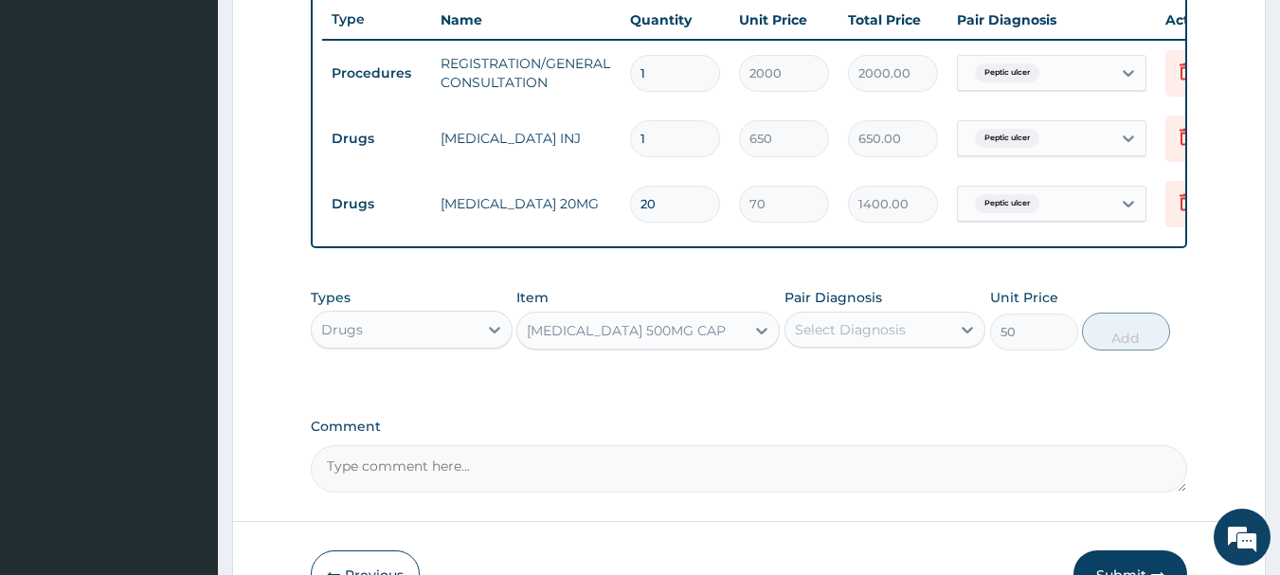
click at [798, 339] on div "Select Diagnosis" at bounding box center [850, 329] width 111 height 19
click at [824, 386] on label "Peptic ulcer" at bounding box center [857, 376] width 82 height 19
checkbox input "true"
click at [1107, 350] on button "Add" at bounding box center [1126, 332] width 88 height 38
type input "0"
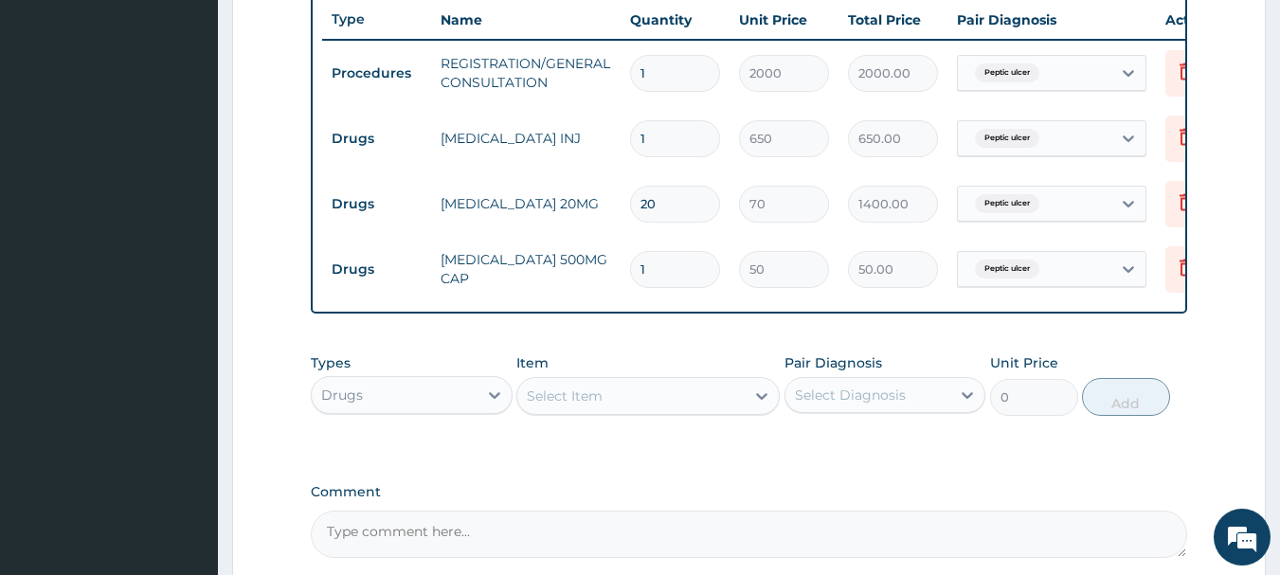
type input "0.00"
type input "2"
type input "100.00"
type input "21"
type input "1050.00"
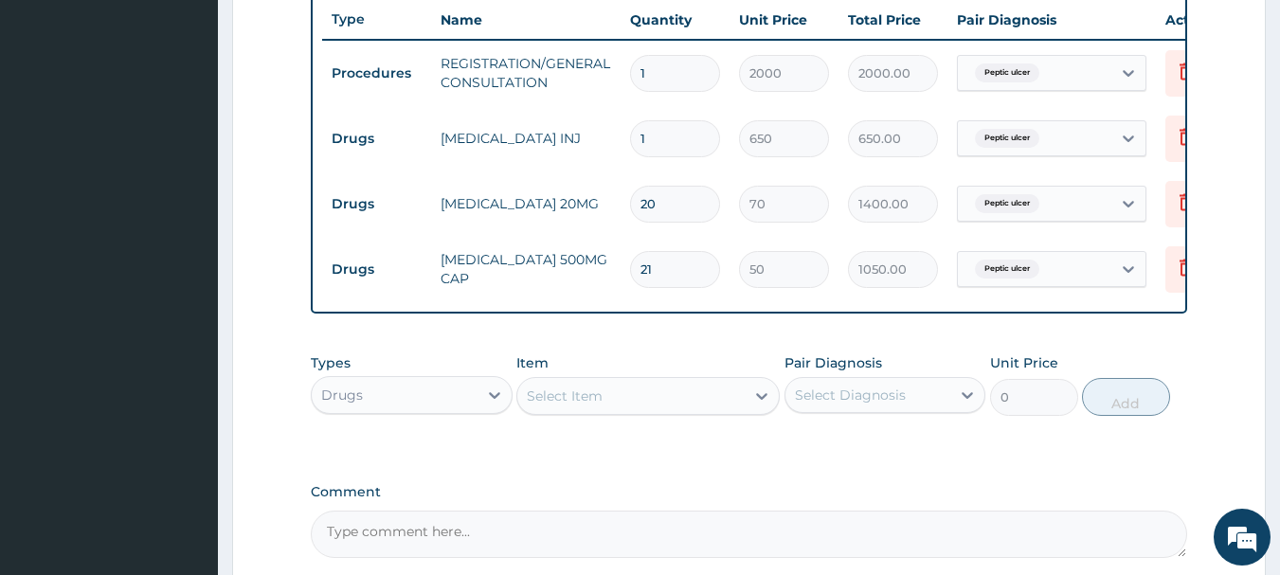
type input "21"
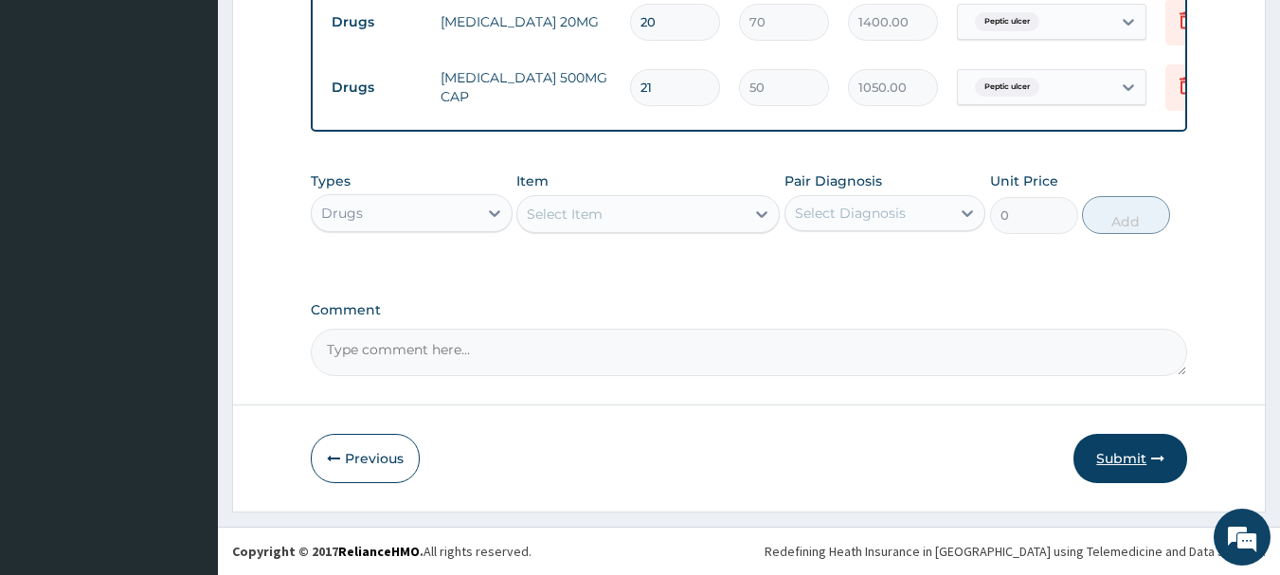
click at [1118, 453] on button "Submit" at bounding box center [1130, 458] width 114 height 49
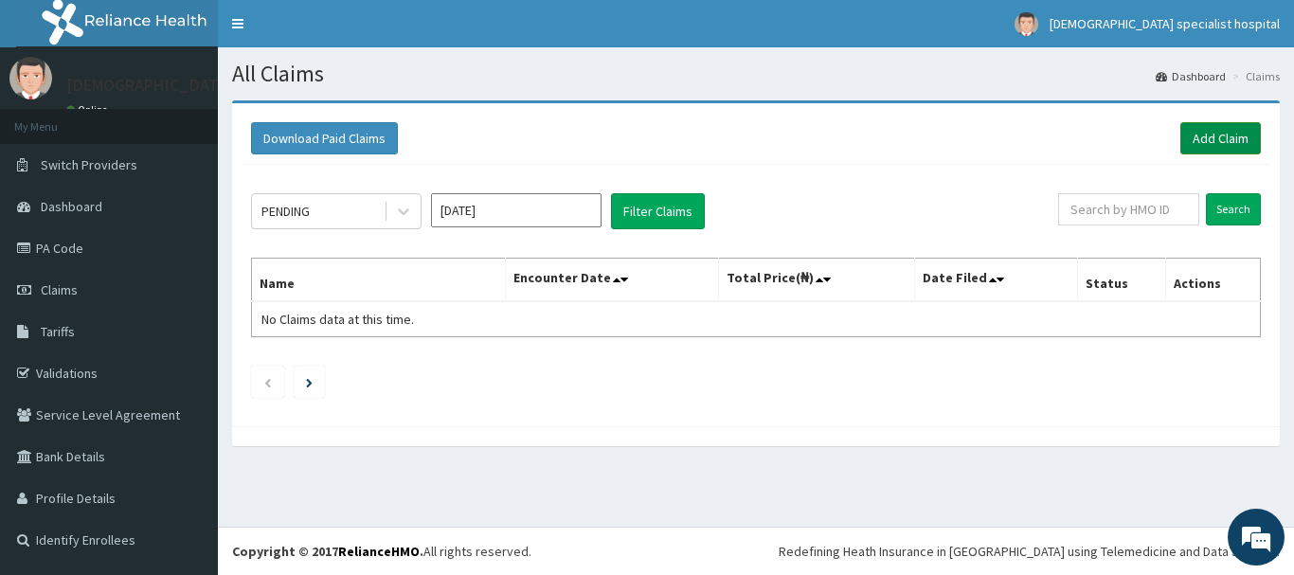
click at [1240, 132] on link "Add Claim" at bounding box center [1220, 138] width 81 height 32
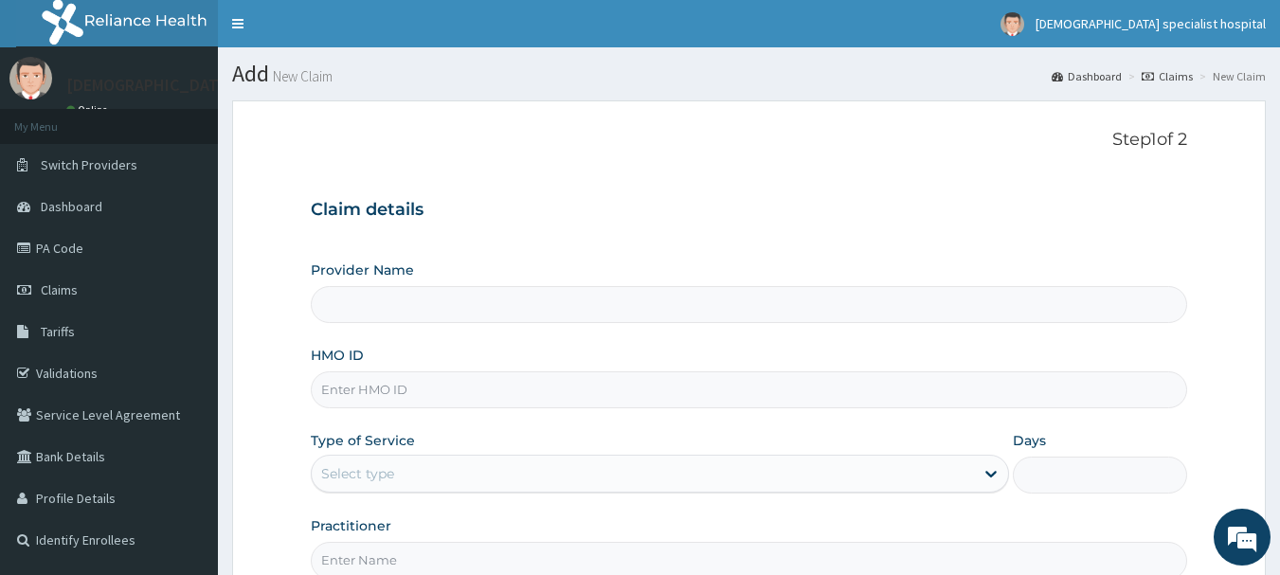
type input "[DEMOGRAPHIC_DATA] Specialist Hospital Ltd"
paste input "FCR/10091/A"
type input "FCR/10091/A"
click at [415, 476] on div "Select type" at bounding box center [643, 473] width 662 height 30
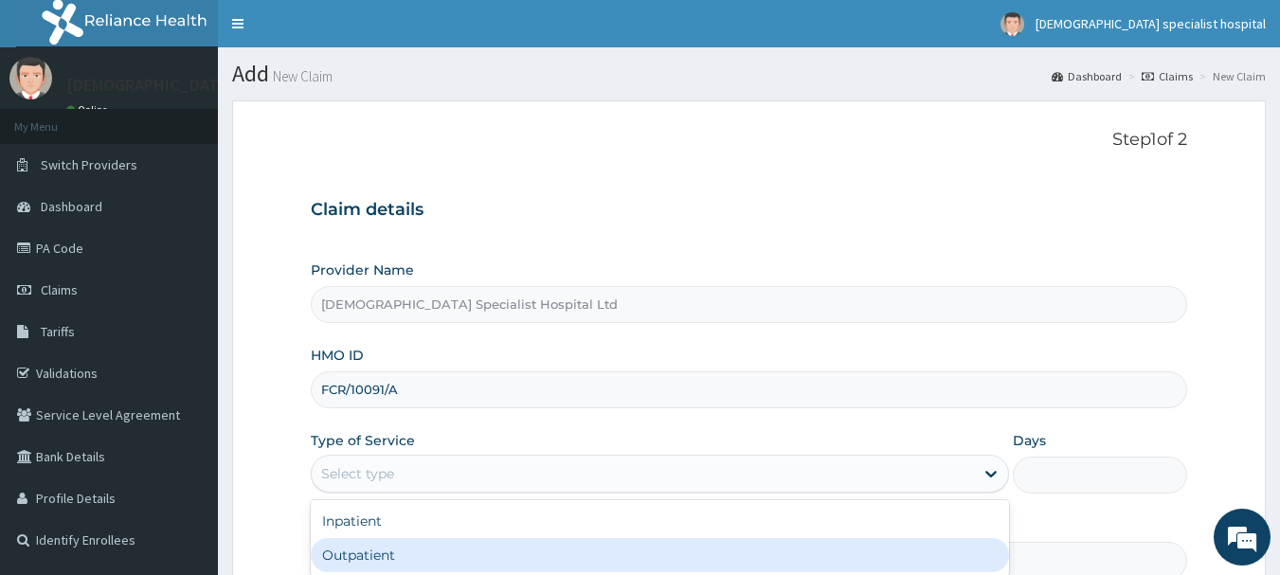
click at [425, 559] on div "Outpatient" at bounding box center [660, 555] width 698 height 34
type input "1"
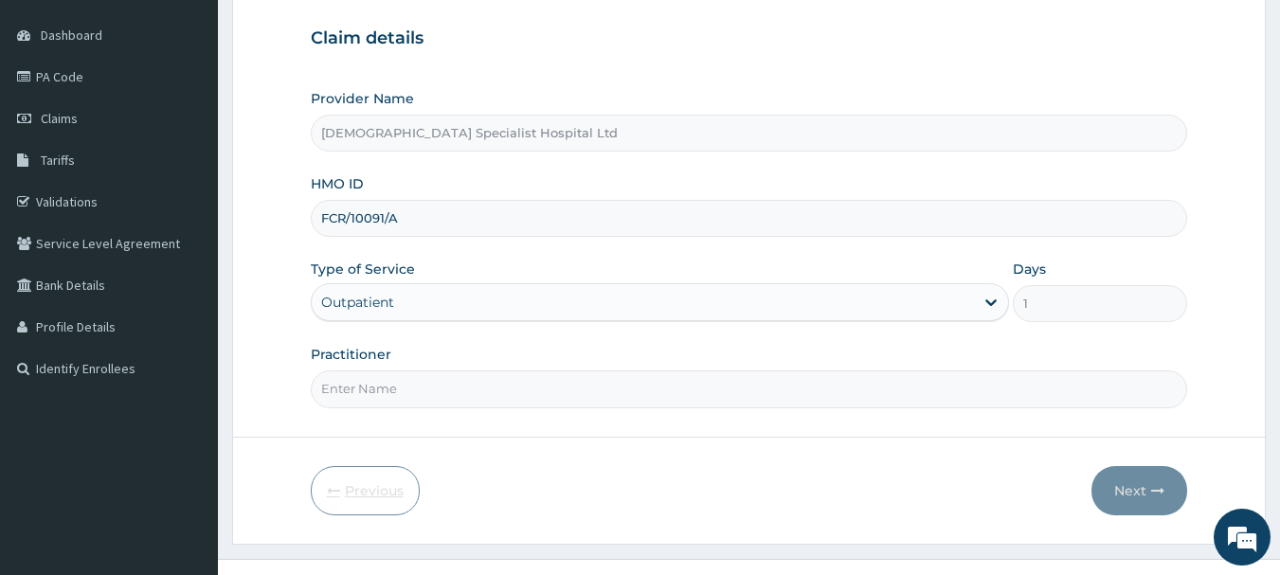
scroll to position [189, 0]
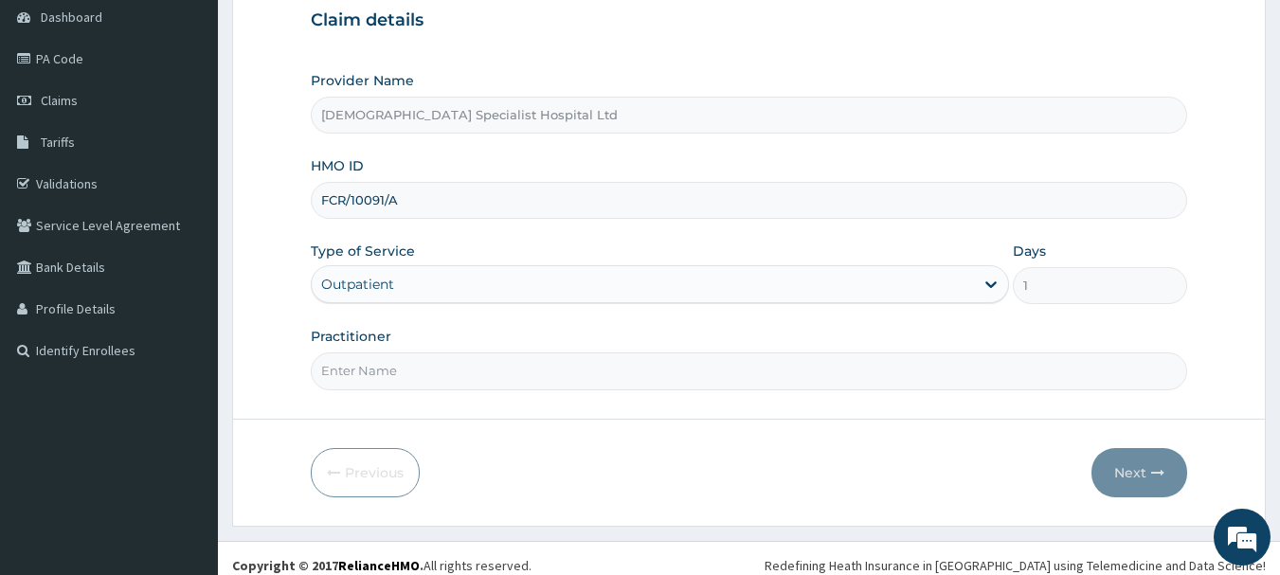
click at [510, 380] on input "Practitioner" at bounding box center [749, 370] width 877 height 37
type input "[PERSON_NAME]"
click at [1148, 471] on button "Next" at bounding box center [1139, 472] width 96 height 49
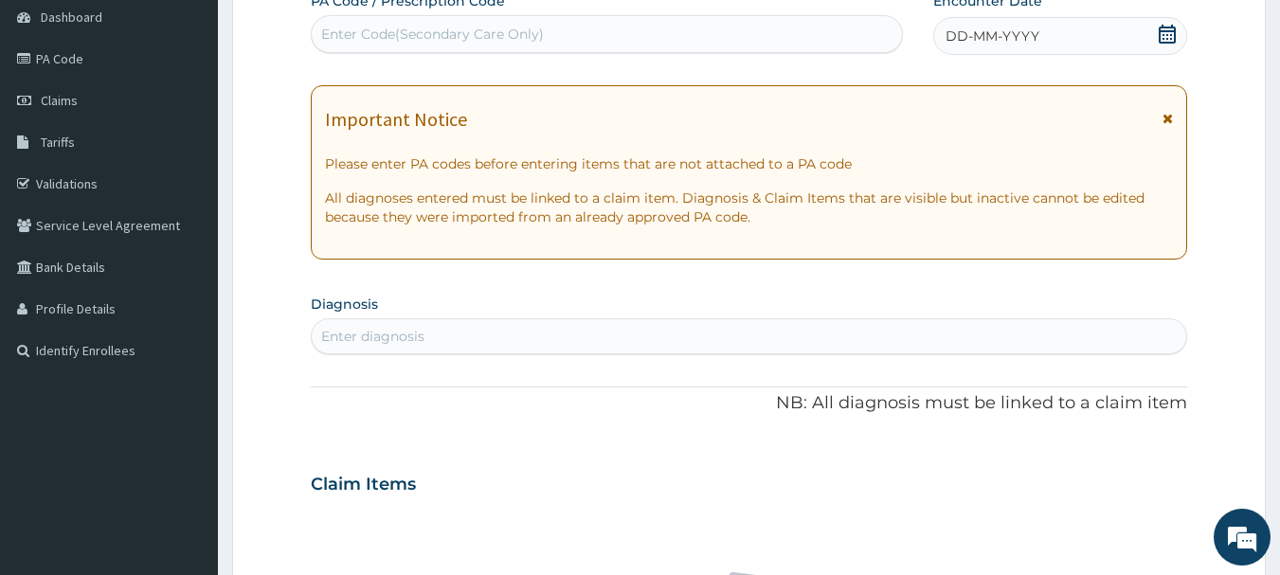
click at [1038, 42] on div "DD-MM-YYYY" at bounding box center [1060, 36] width 254 height 38
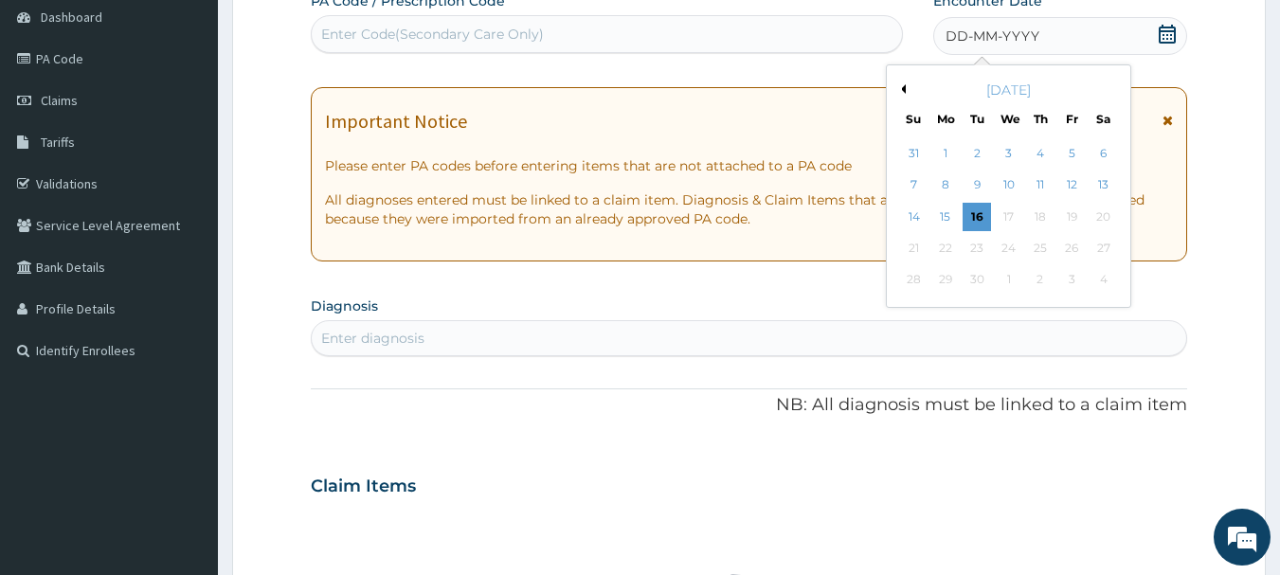
click at [907, 90] on div "[DATE]" at bounding box center [1008, 90] width 228 height 19
click at [904, 87] on button "Previous Month" at bounding box center [900, 88] width 9 height 9
click at [1107, 217] on div "16" at bounding box center [1103, 217] width 28 height 28
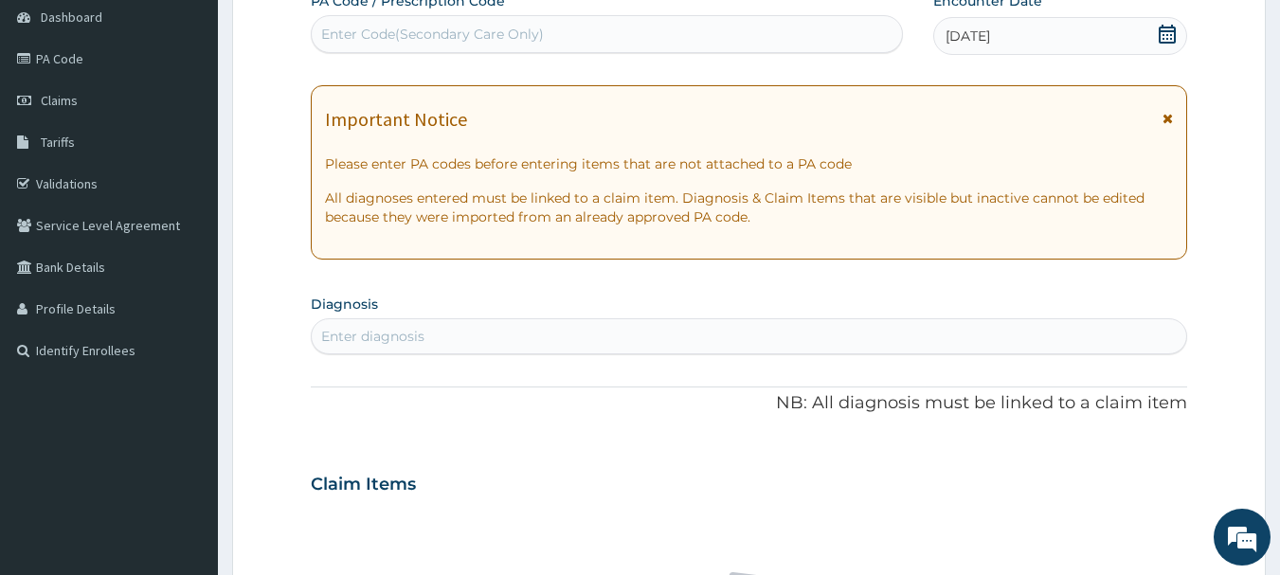
click at [479, 338] on div "Enter diagnosis" at bounding box center [749, 336] width 875 height 30
type input "[MEDICAL_DATA]"
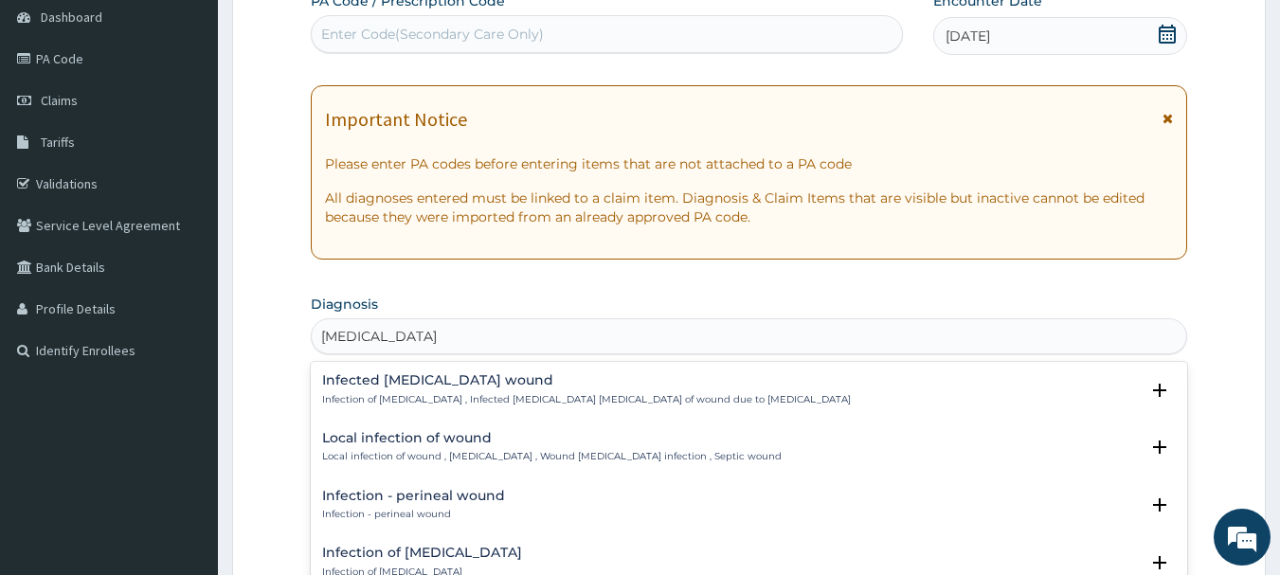
click at [436, 445] on h4 "Local infection of wound" at bounding box center [551, 438] width 459 height 14
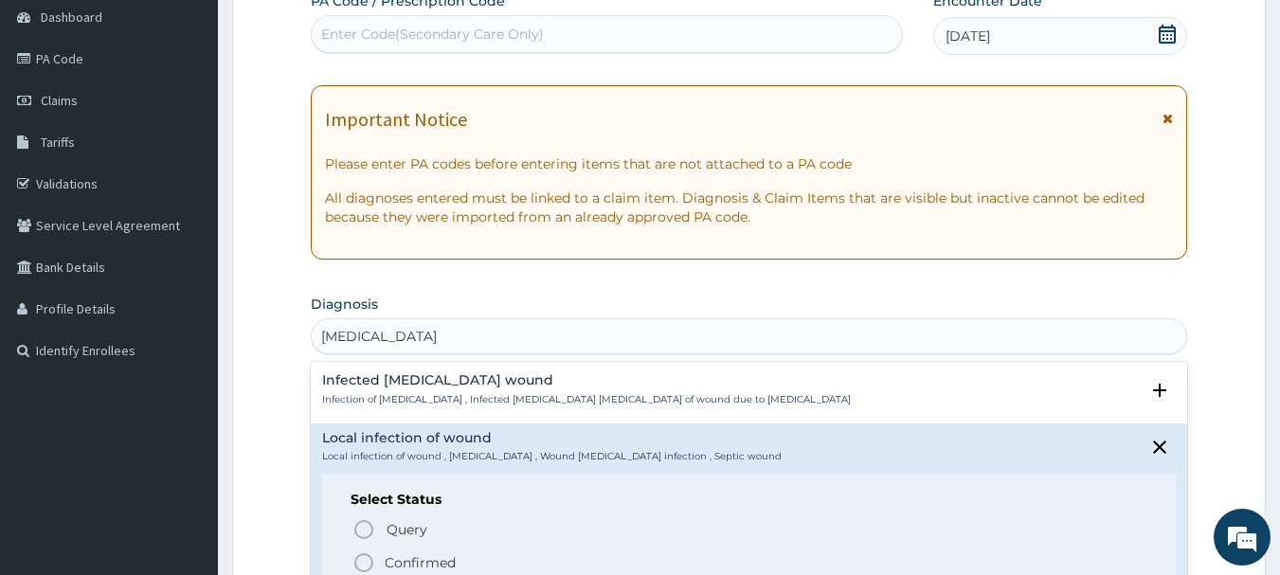
click at [392, 562] on span "Confirmed" at bounding box center [750, 562] width 796 height 23
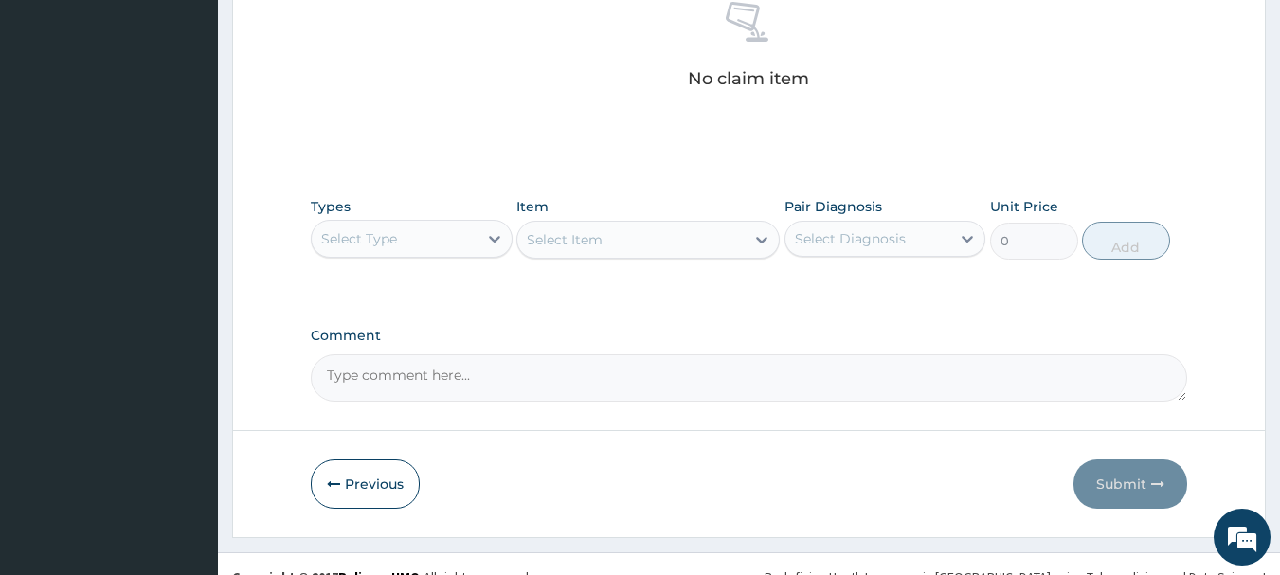
scroll to position [791, 0]
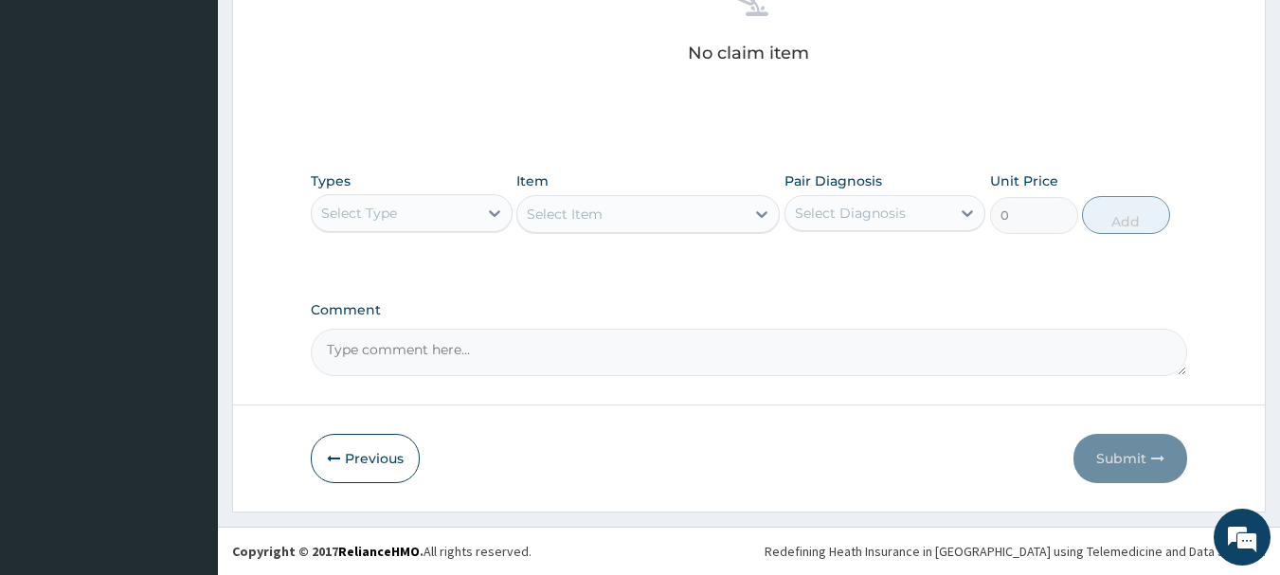
click at [465, 207] on div "Select Type" at bounding box center [395, 213] width 166 height 30
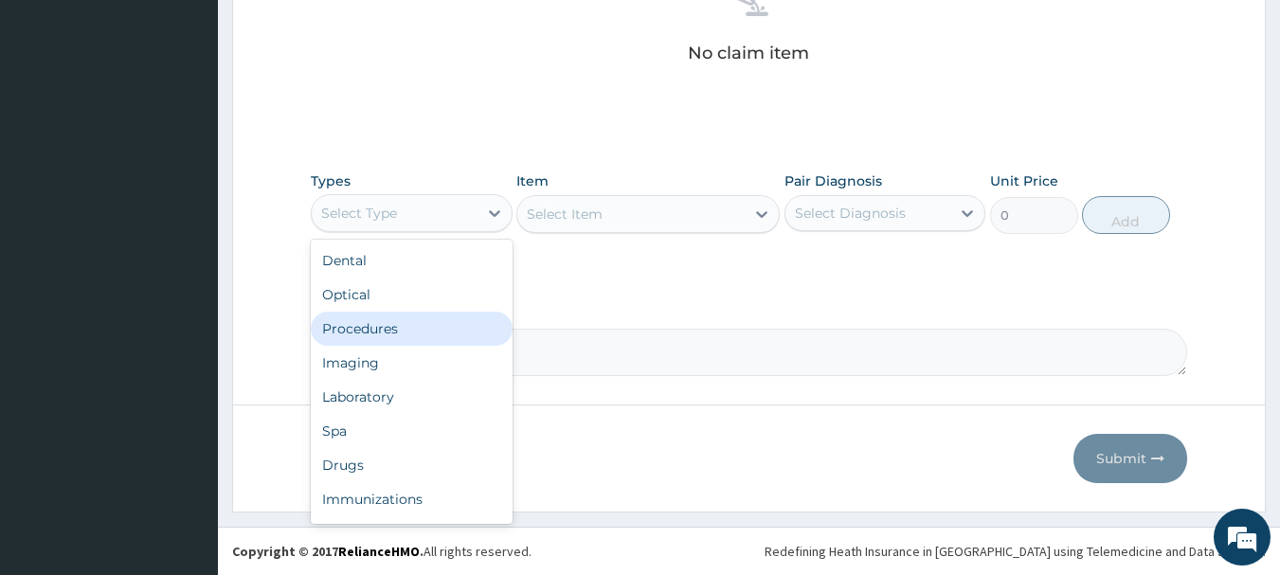
click at [445, 334] on div "Procedures" at bounding box center [412, 329] width 202 height 34
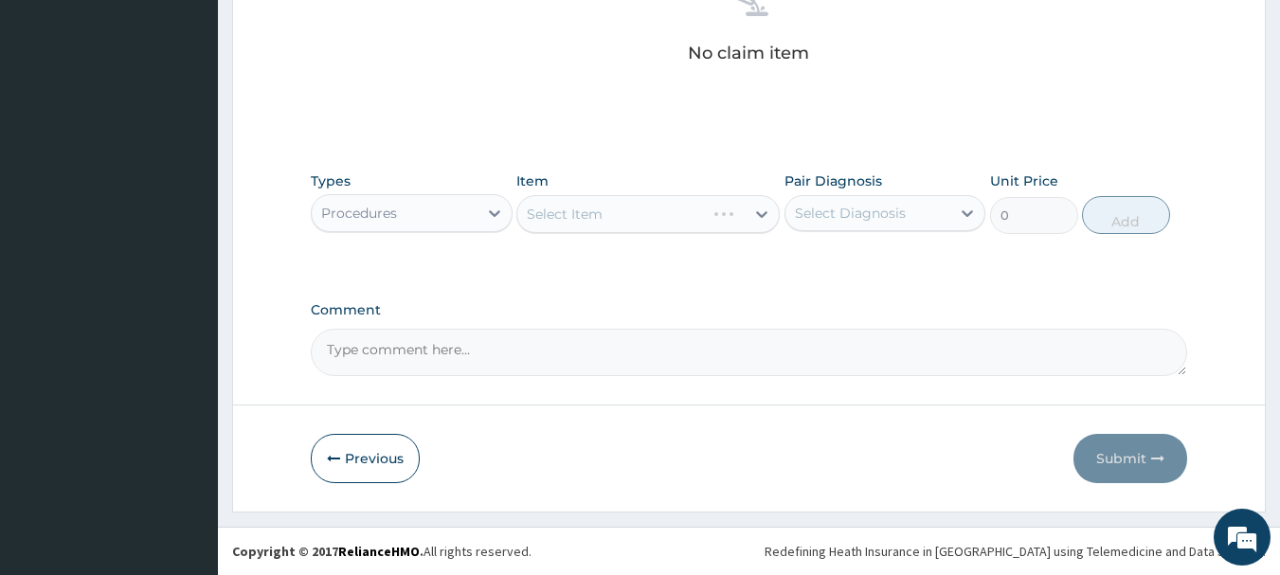
click at [554, 218] on div "Select Item" at bounding box center [647, 214] width 263 height 38
click at [640, 199] on div "Select Item" at bounding box center [630, 214] width 227 height 30
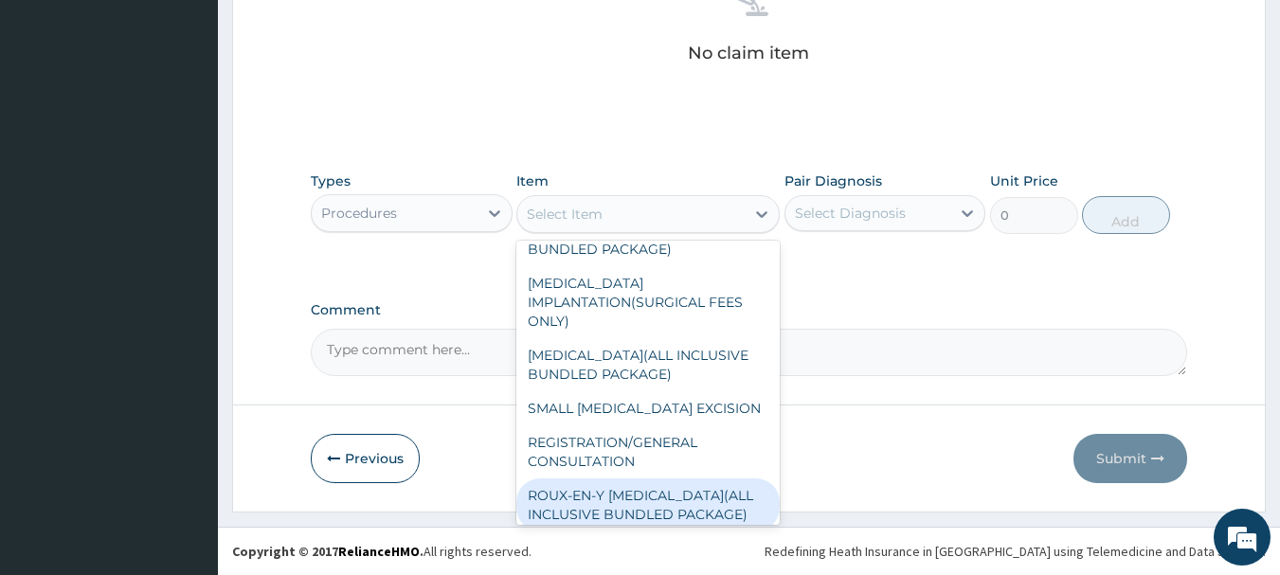
scroll to position [95, 0]
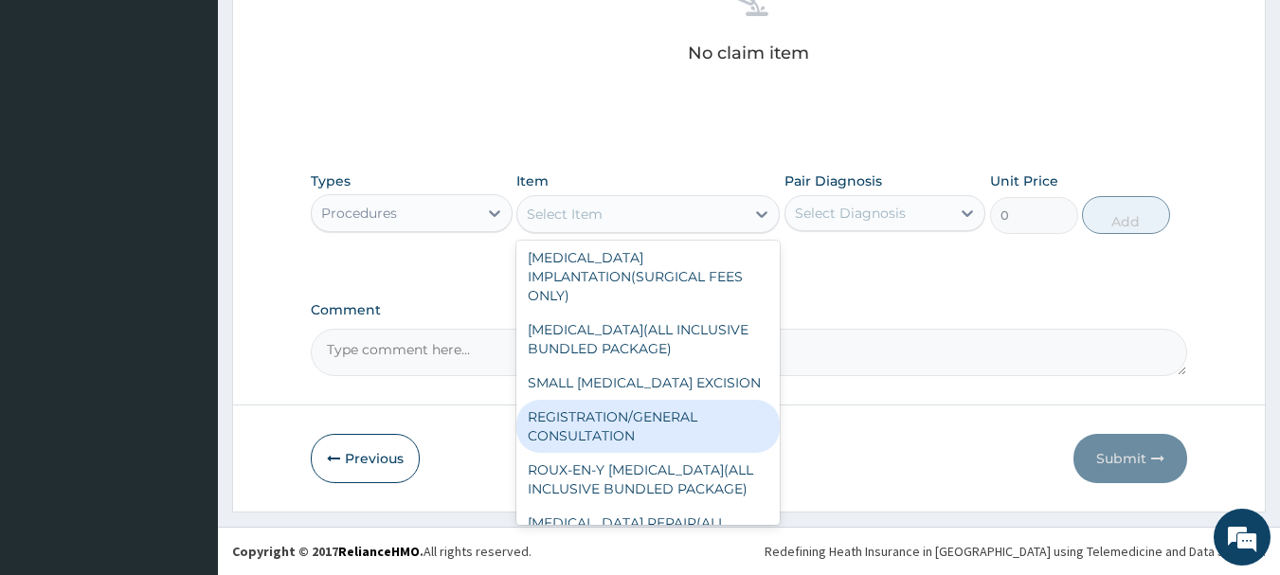
click at [657, 435] on div "REGISTRATION/GENERAL CONSULTATION" at bounding box center [647, 426] width 263 height 53
type input "2000"
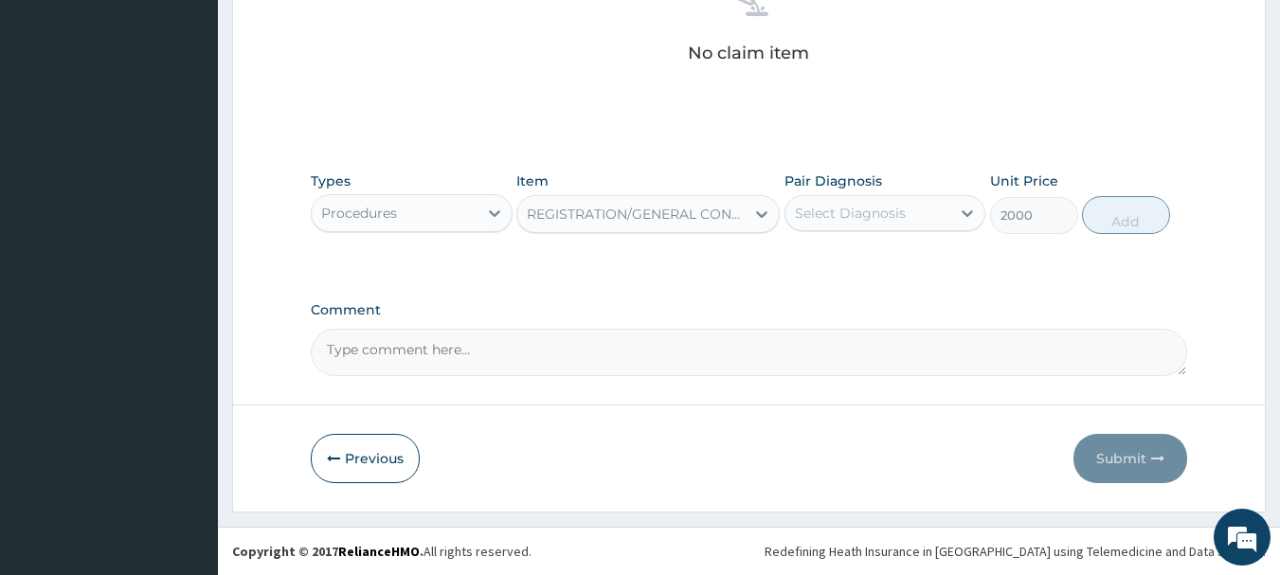
click at [905, 221] on div "Select Diagnosis" at bounding box center [868, 213] width 166 height 30
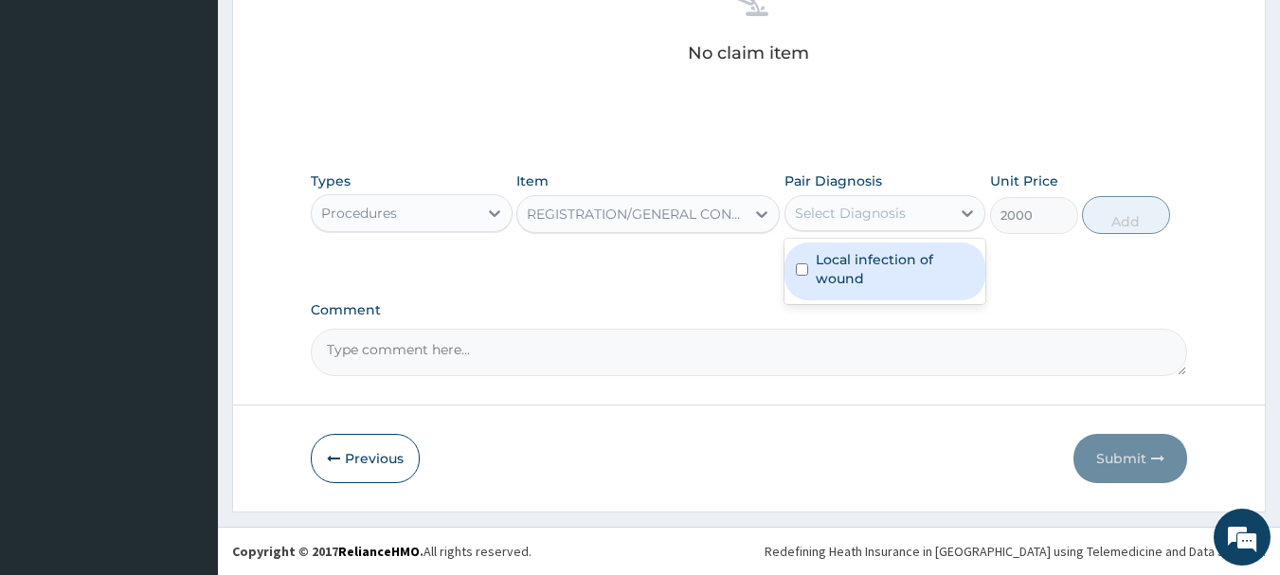
click at [912, 276] on label "Local infection of wound" at bounding box center [895, 269] width 159 height 38
checkbox input "true"
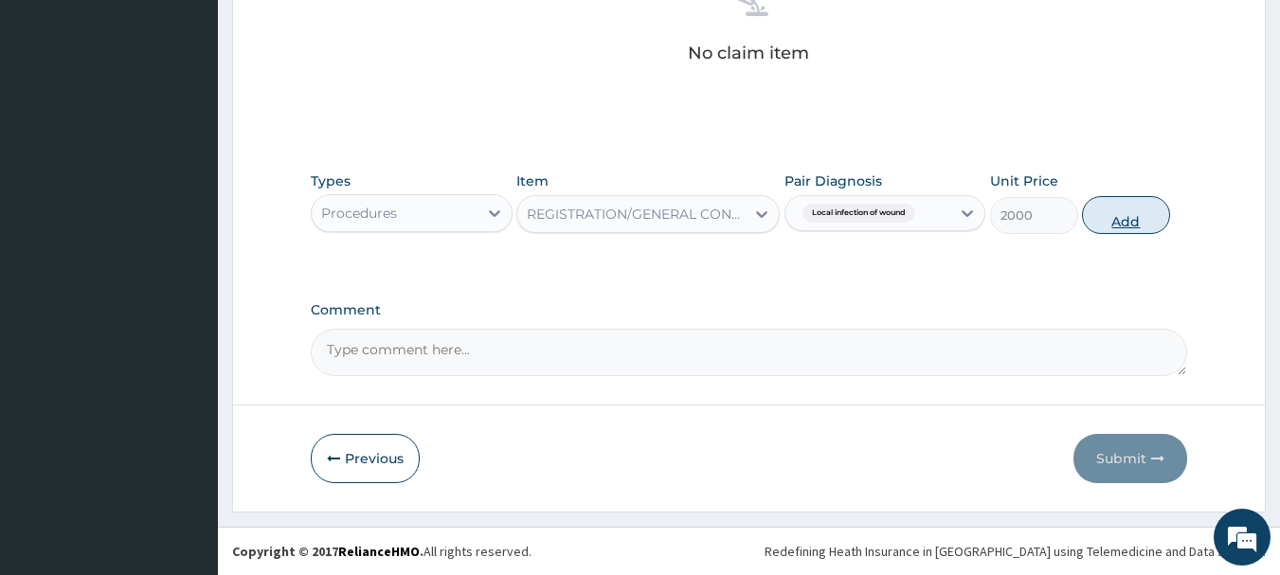
click at [1153, 207] on button "Add" at bounding box center [1126, 215] width 88 height 38
type input "0"
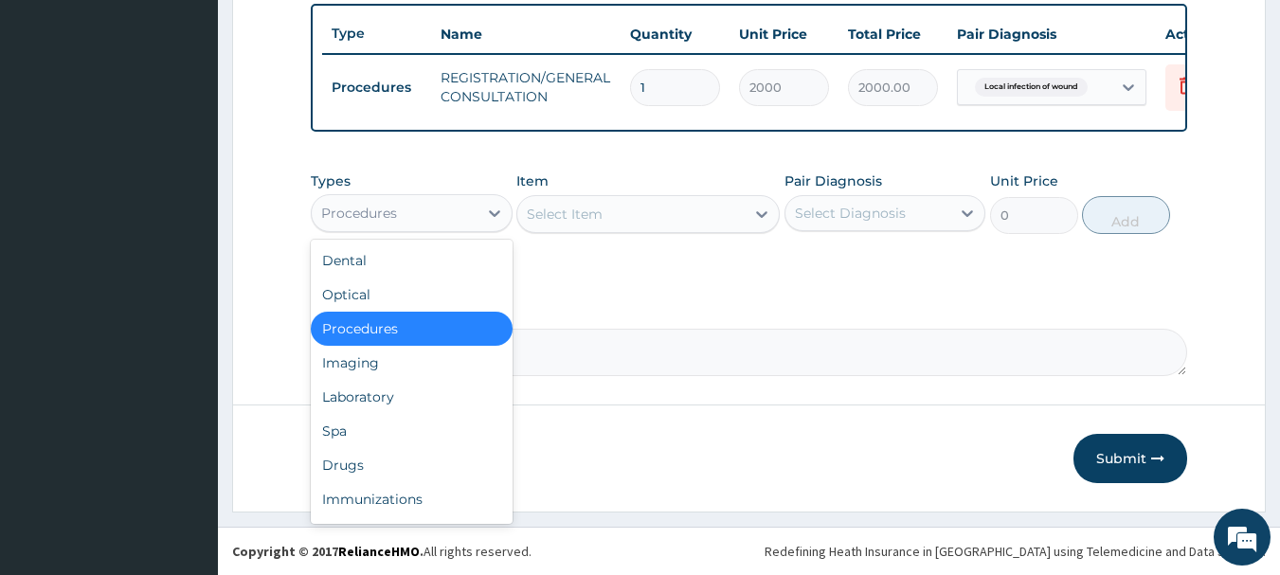
click at [474, 218] on div "Procedures" at bounding box center [395, 213] width 166 height 30
click at [389, 475] on div "Drugs" at bounding box center [412, 465] width 202 height 34
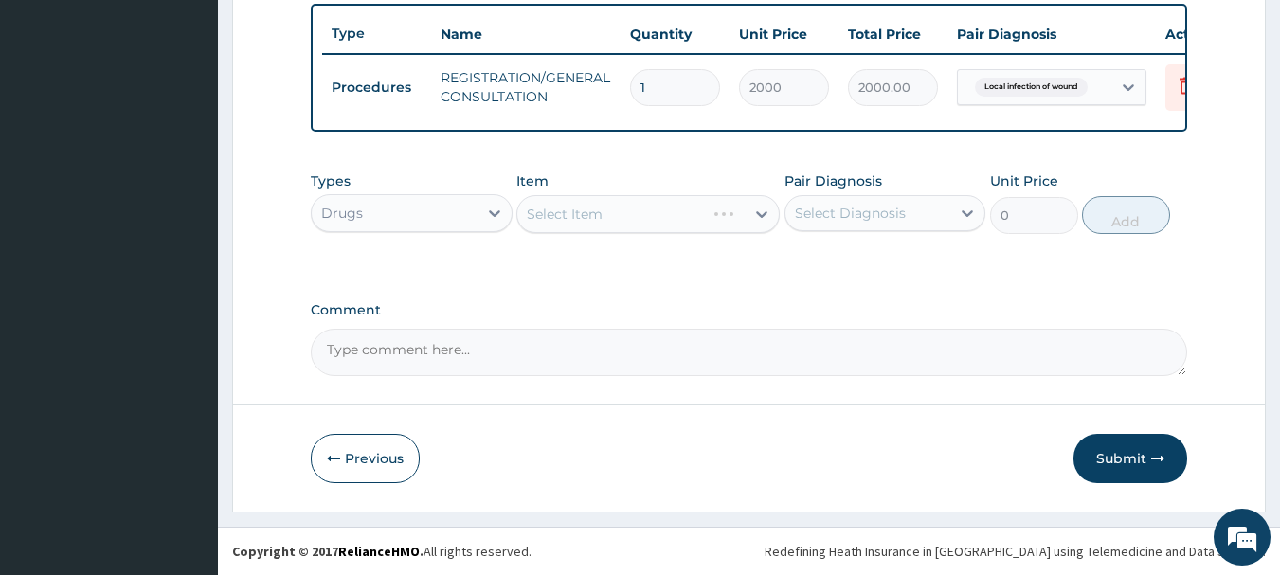
click at [539, 204] on div "Select Item" at bounding box center [647, 214] width 263 height 38
click at [537, 219] on div "Select Item" at bounding box center [647, 214] width 263 height 38
click at [537, 219] on div "Select Item" at bounding box center [565, 214] width 76 height 19
click at [552, 217] on div "Select Item" at bounding box center [565, 214] width 76 height 19
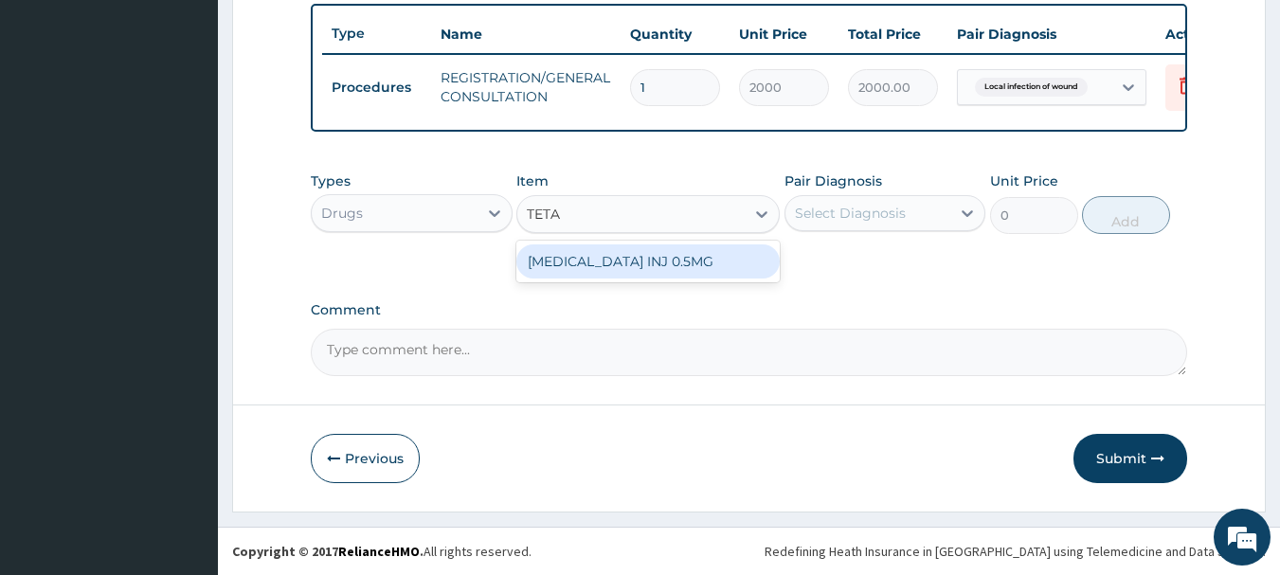
type input "TETAN"
click at [686, 262] on div "[MEDICAL_DATA] INJ 0.5MG" at bounding box center [647, 261] width 263 height 34
type input "500"
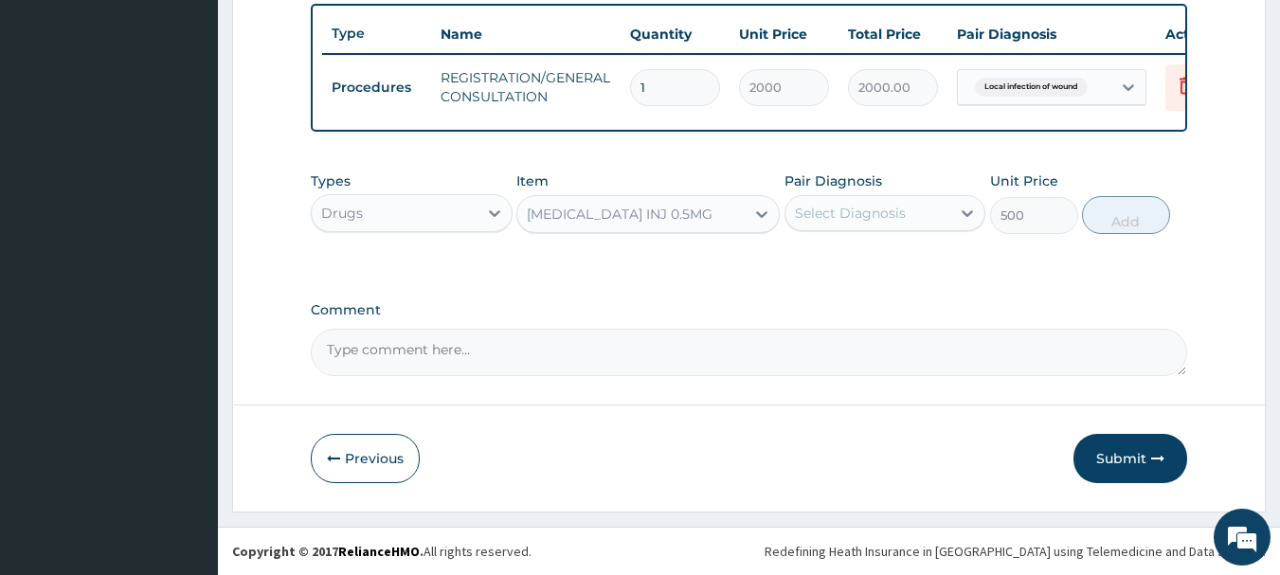
click at [871, 204] on div "Select Diagnosis" at bounding box center [850, 213] width 111 height 19
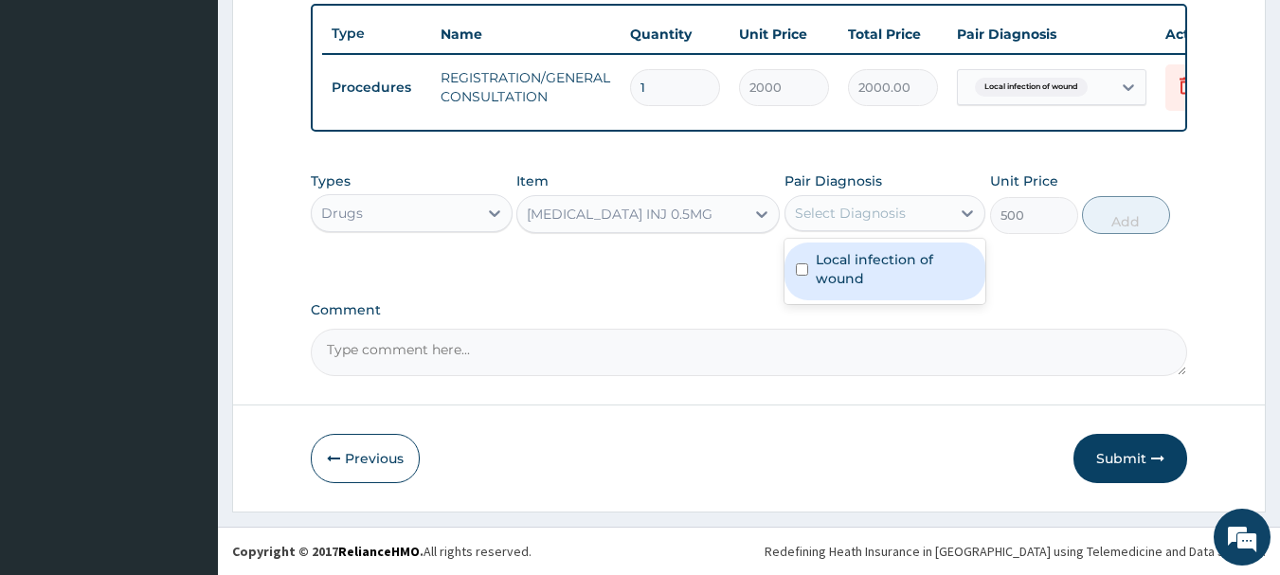
click at [854, 272] on label "Local infection of wound" at bounding box center [895, 269] width 159 height 38
checkbox input "true"
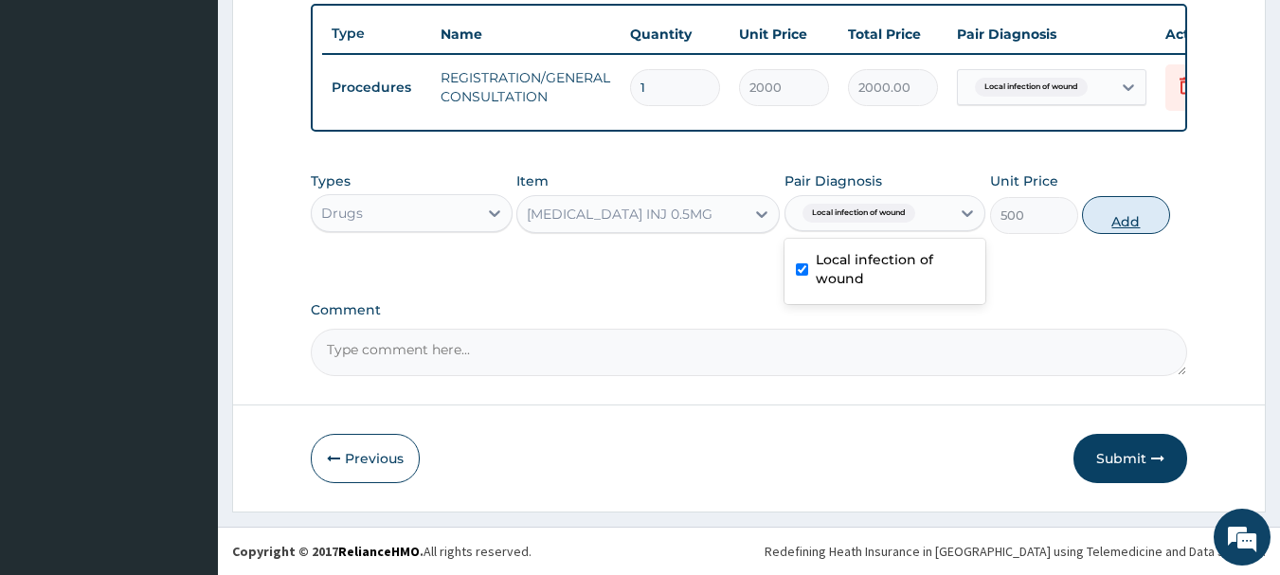
click at [1138, 216] on button "Add" at bounding box center [1126, 215] width 88 height 38
type input "0"
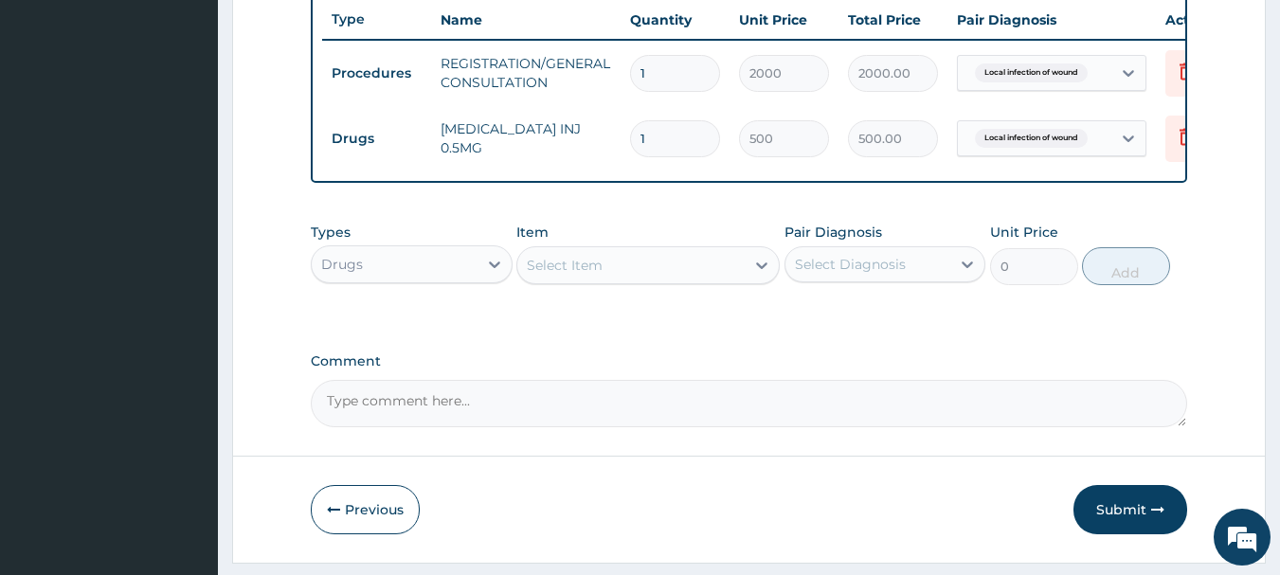
click at [655, 280] on div "Select Item" at bounding box center [630, 265] width 227 height 30
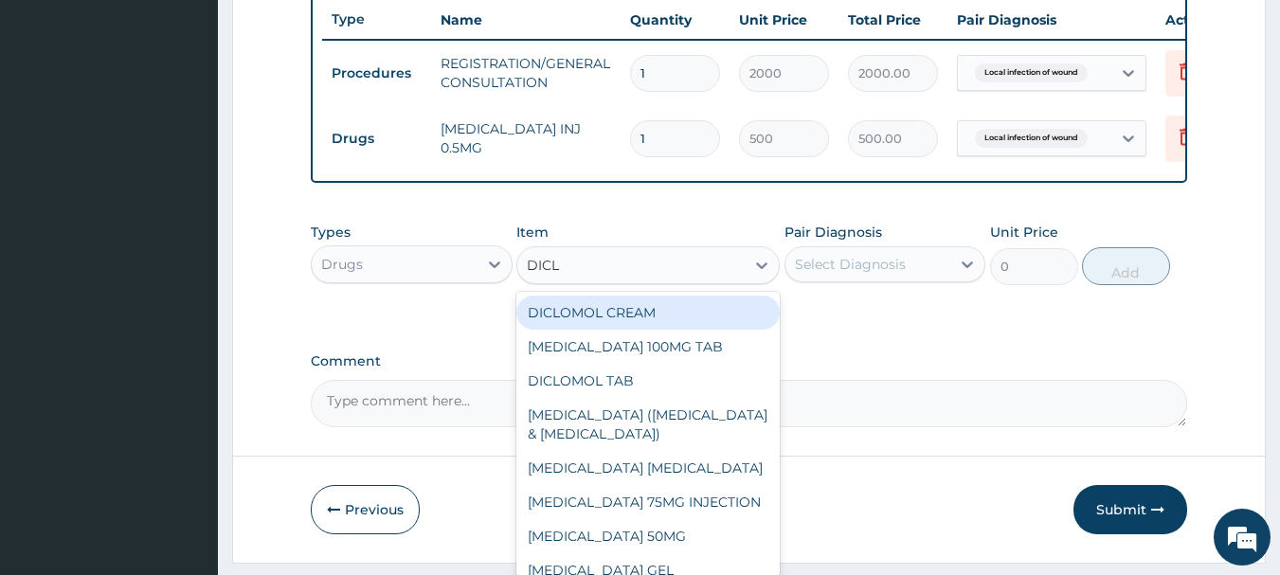
type input "DICLO"
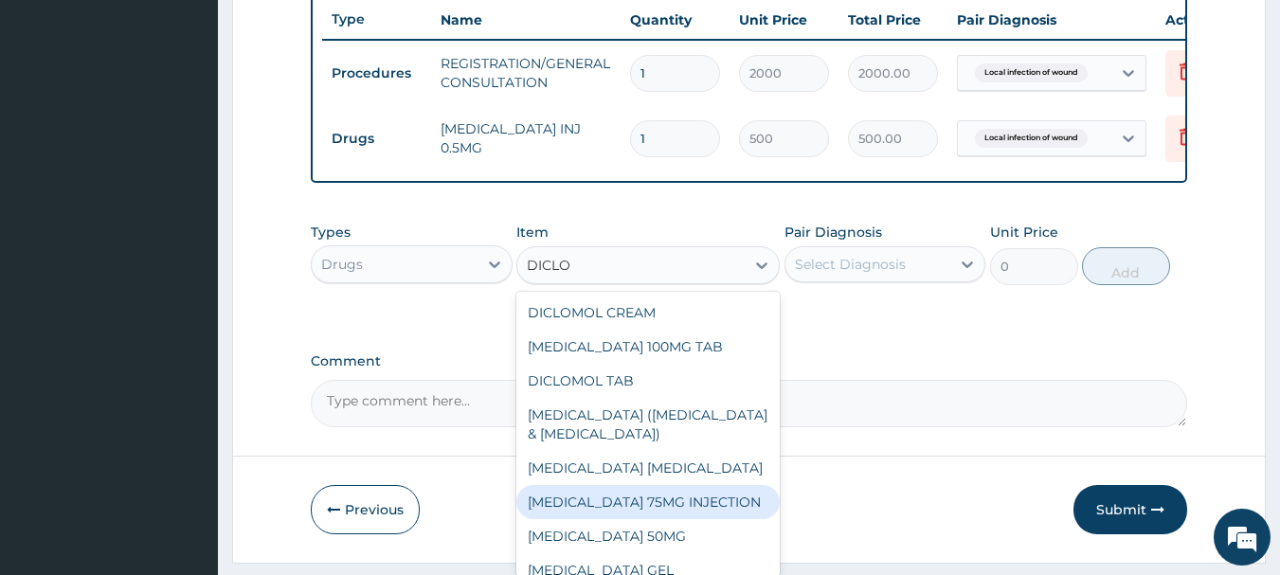
click at [675, 519] on div "DICLOFENAC 75MG INJECTION" at bounding box center [647, 502] width 263 height 34
type input "300"
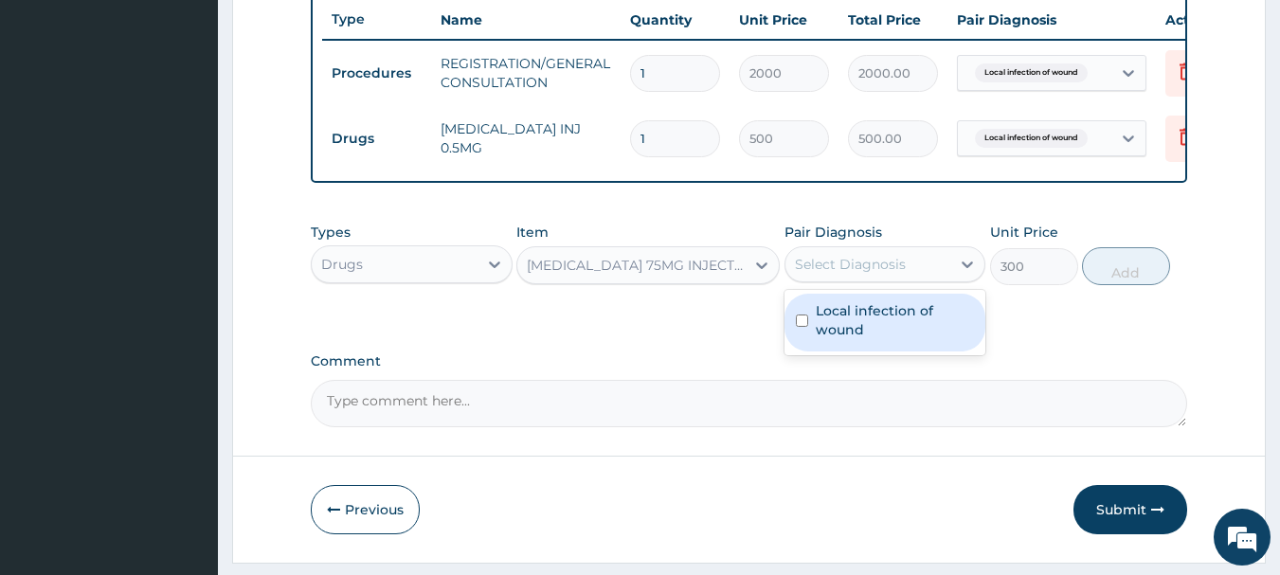
click at [903, 282] on div "Select Diagnosis" at bounding box center [885, 264] width 202 height 36
click at [906, 331] on label "Local infection of wound" at bounding box center [895, 320] width 159 height 38
checkbox input "true"
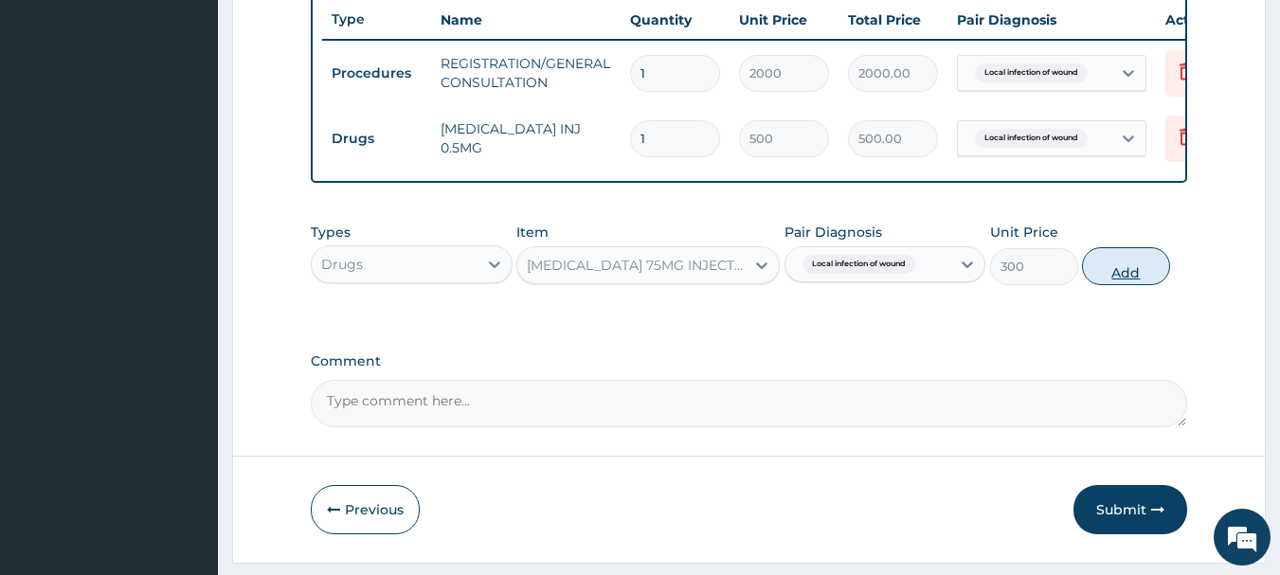
click at [1143, 279] on button "Add" at bounding box center [1126, 266] width 88 height 38
type input "0"
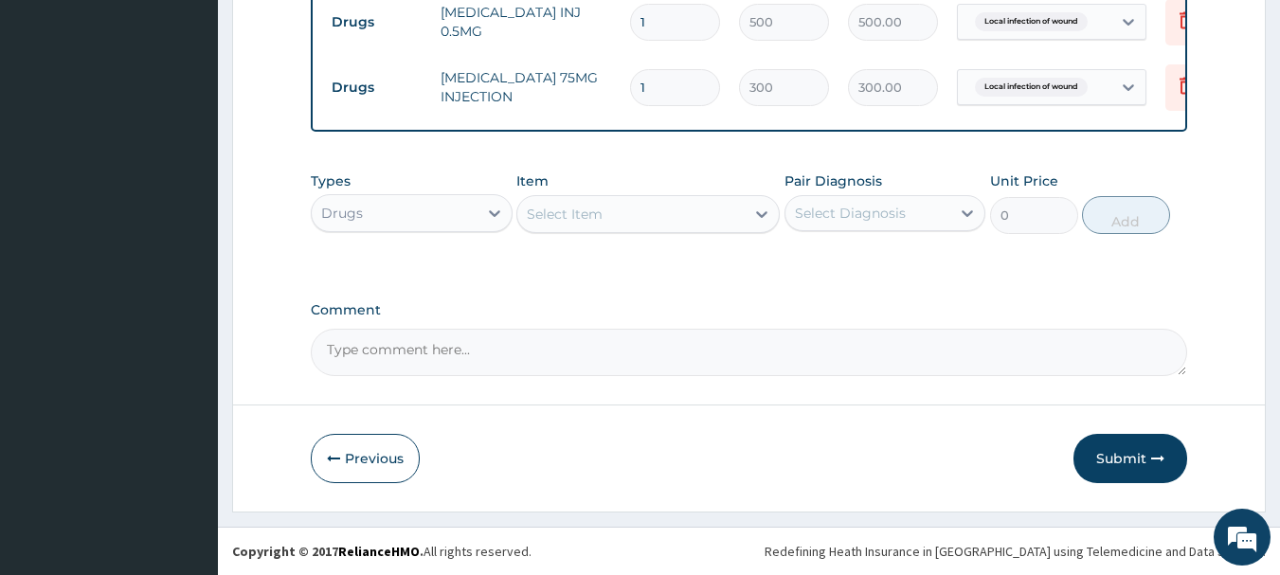
scroll to position [846, 0]
click at [679, 226] on div "Select Item" at bounding box center [630, 214] width 227 height 30
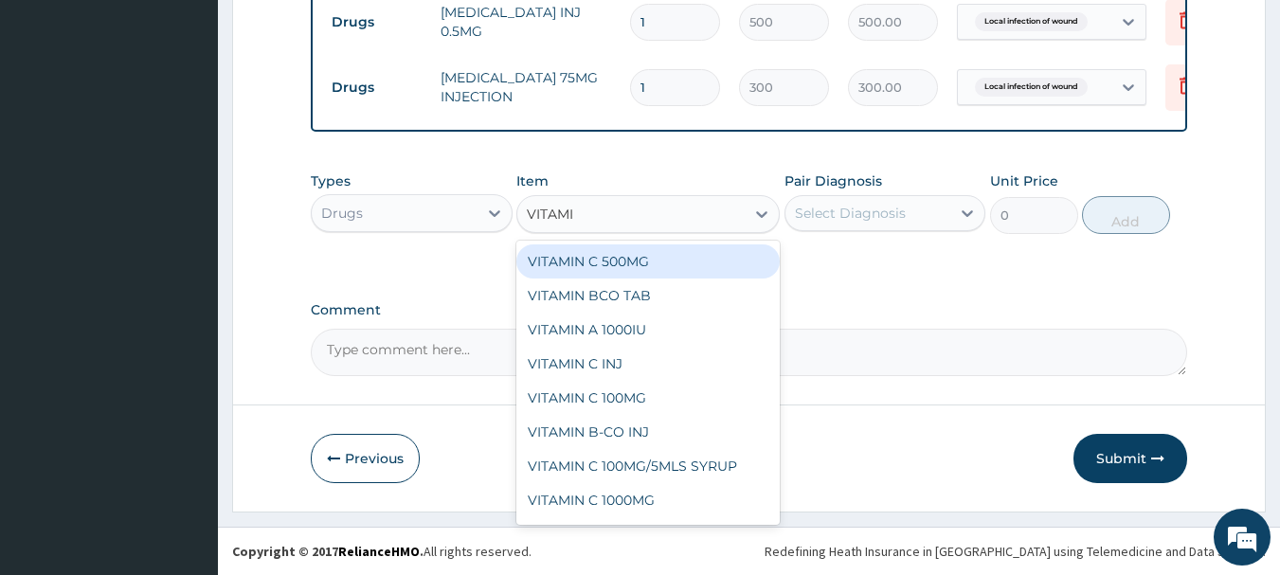
type input "VITAMIN"
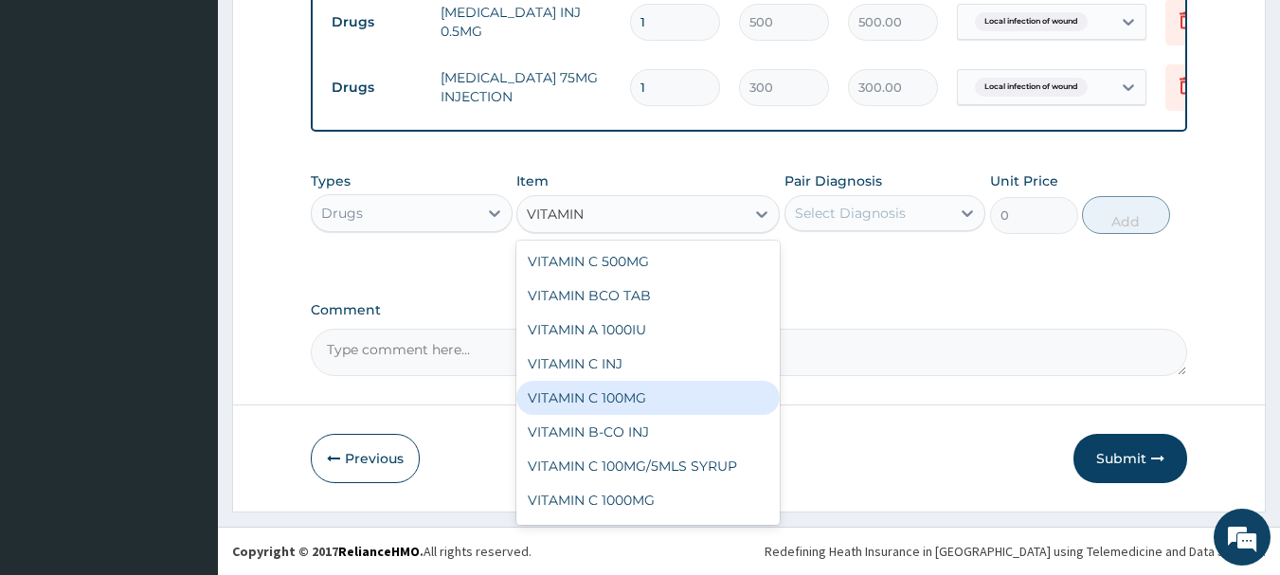
click at [567, 405] on div "VITAMIN C 100MG" at bounding box center [647, 398] width 263 height 34
type input "12"
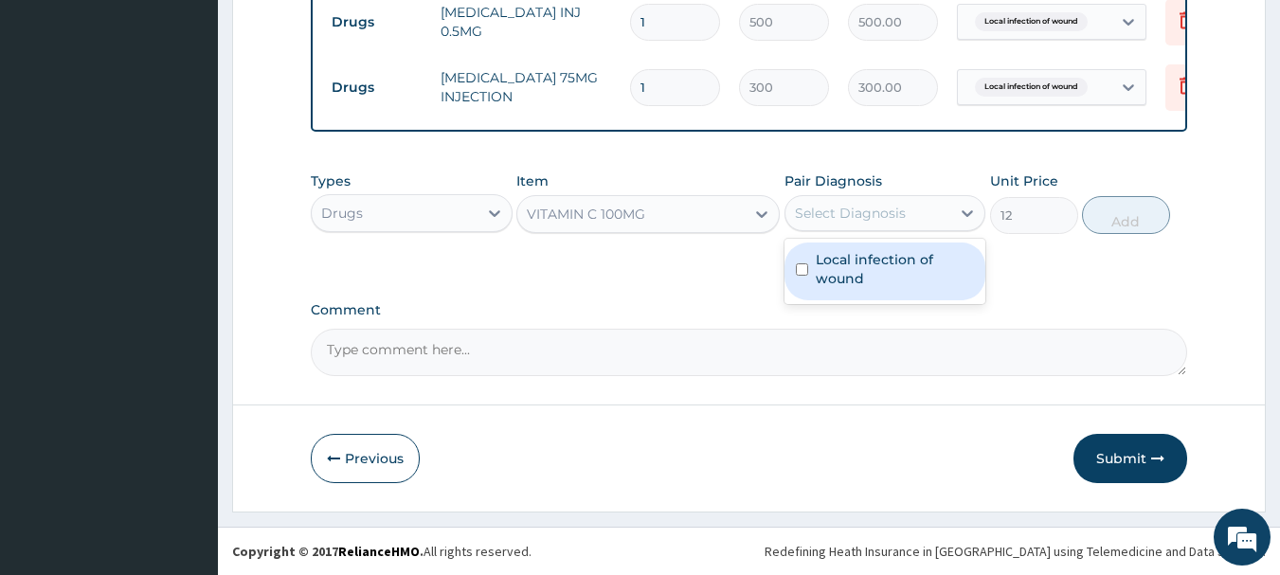
click at [807, 206] on div "Select Diagnosis" at bounding box center [850, 213] width 111 height 19
click at [939, 253] on label "Local infection of wound" at bounding box center [895, 269] width 159 height 38
checkbox input "true"
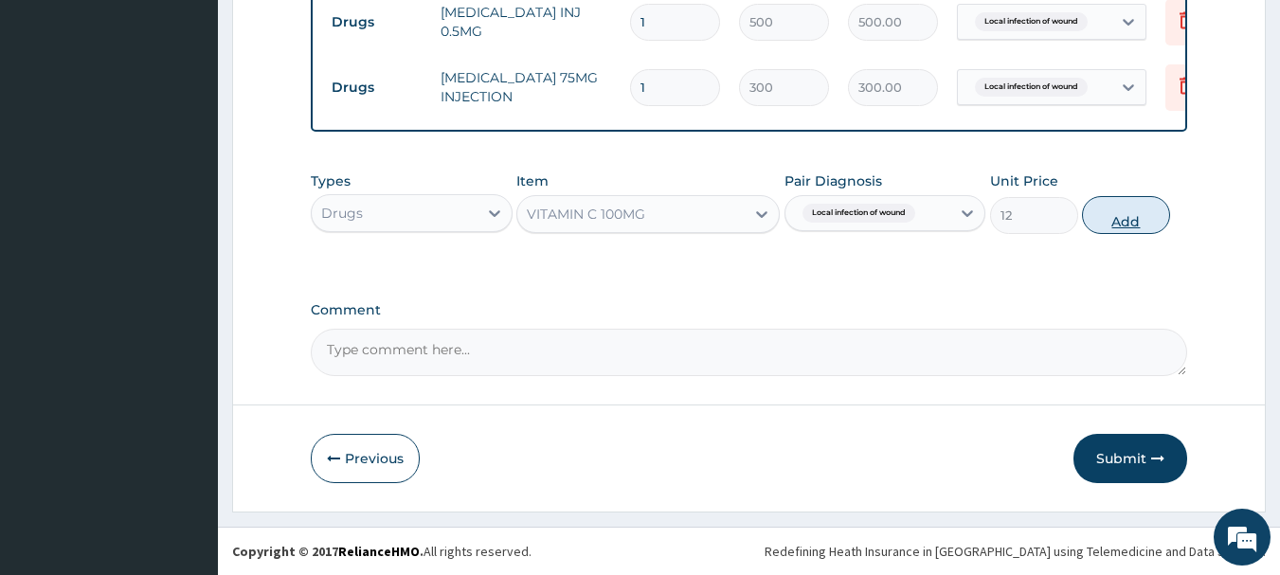
click at [1115, 209] on button "Add" at bounding box center [1126, 215] width 88 height 38
type input "0"
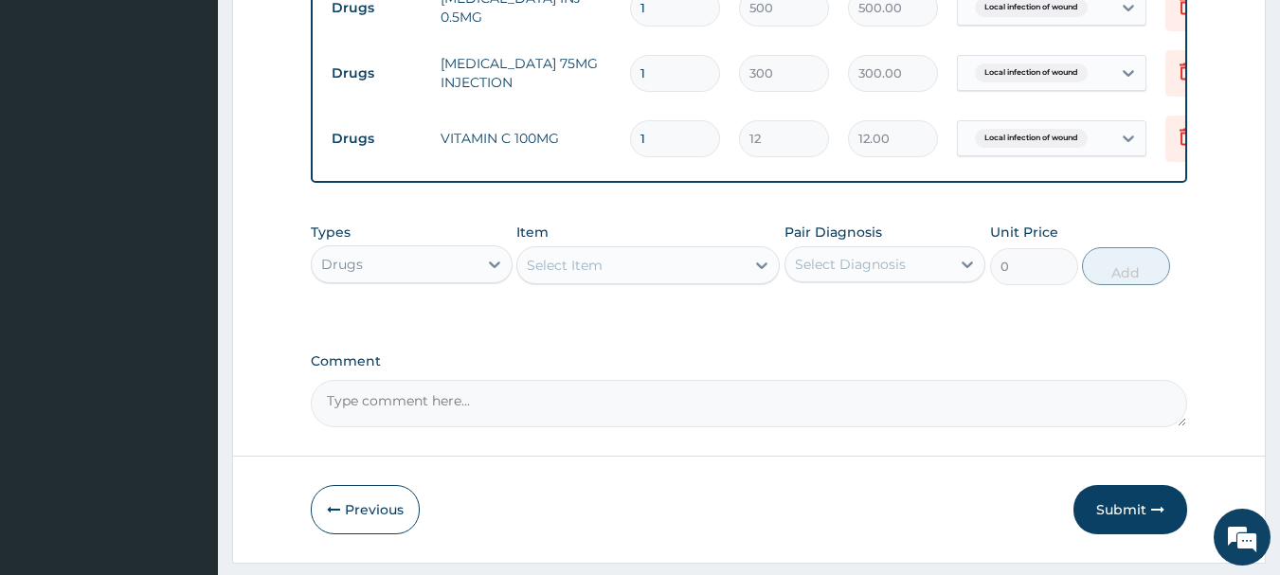
type input "21"
type input "252.00"
type input "21"
click at [554, 272] on div "Select Item" at bounding box center [565, 265] width 76 height 19
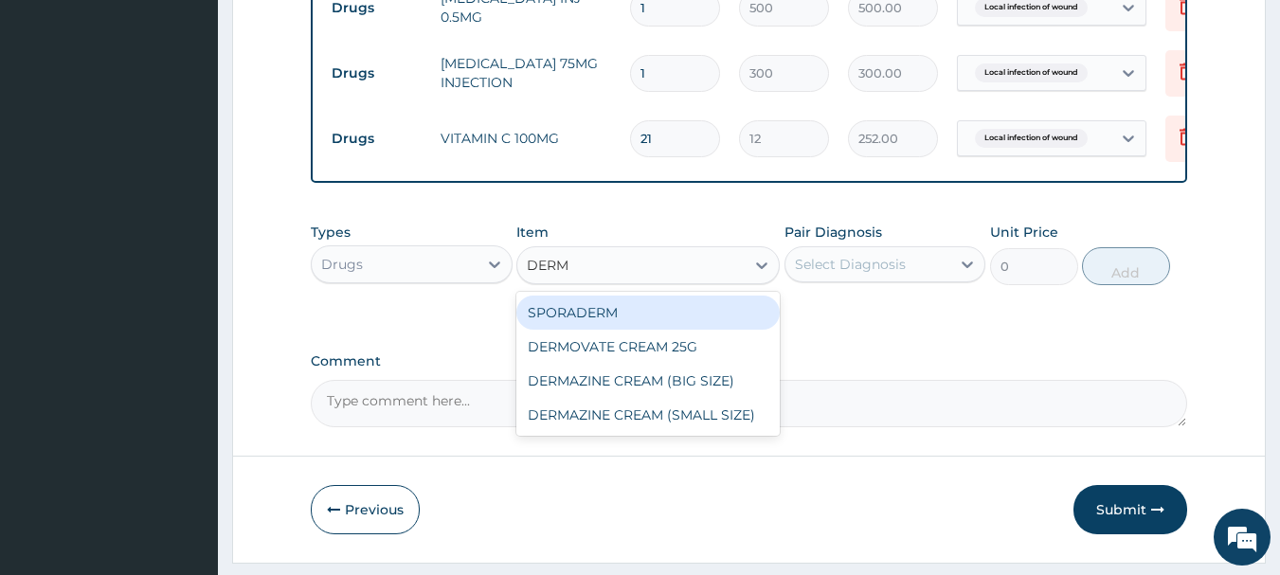
type input "DERMA"
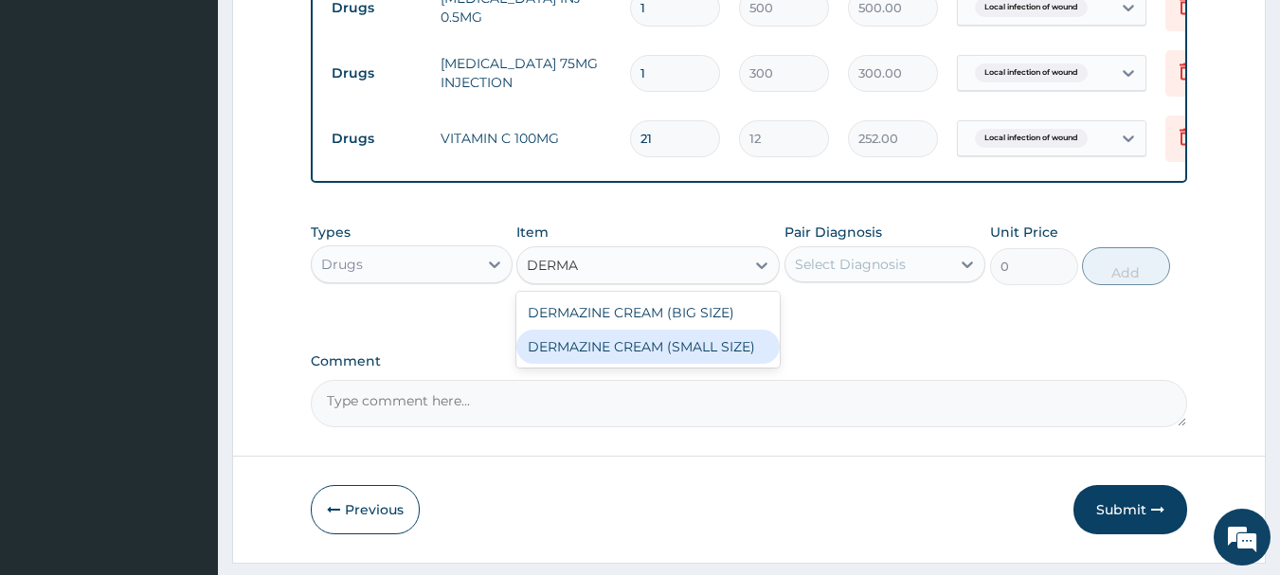
drag, startPoint x: 582, startPoint y: 358, endPoint x: 593, endPoint y: 361, distance: 11.7
click at [582, 359] on div "DERMAZINE CREAM (SMALL SIZE)" at bounding box center [647, 347] width 263 height 34
type input "900"
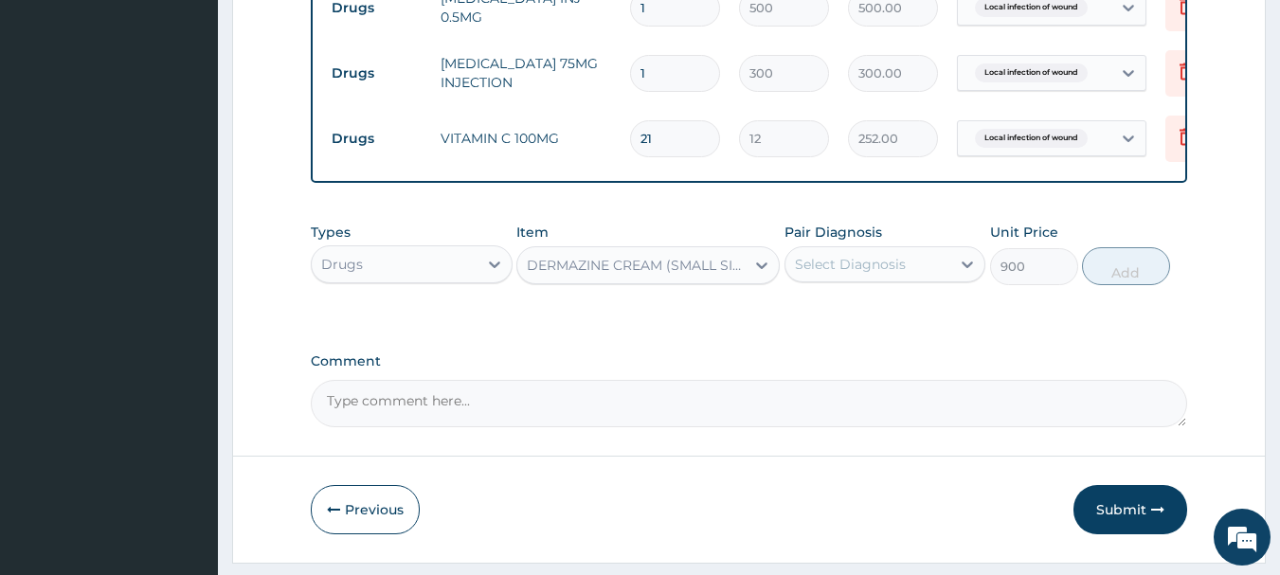
click at [861, 274] on div "Select Diagnosis" at bounding box center [850, 264] width 111 height 19
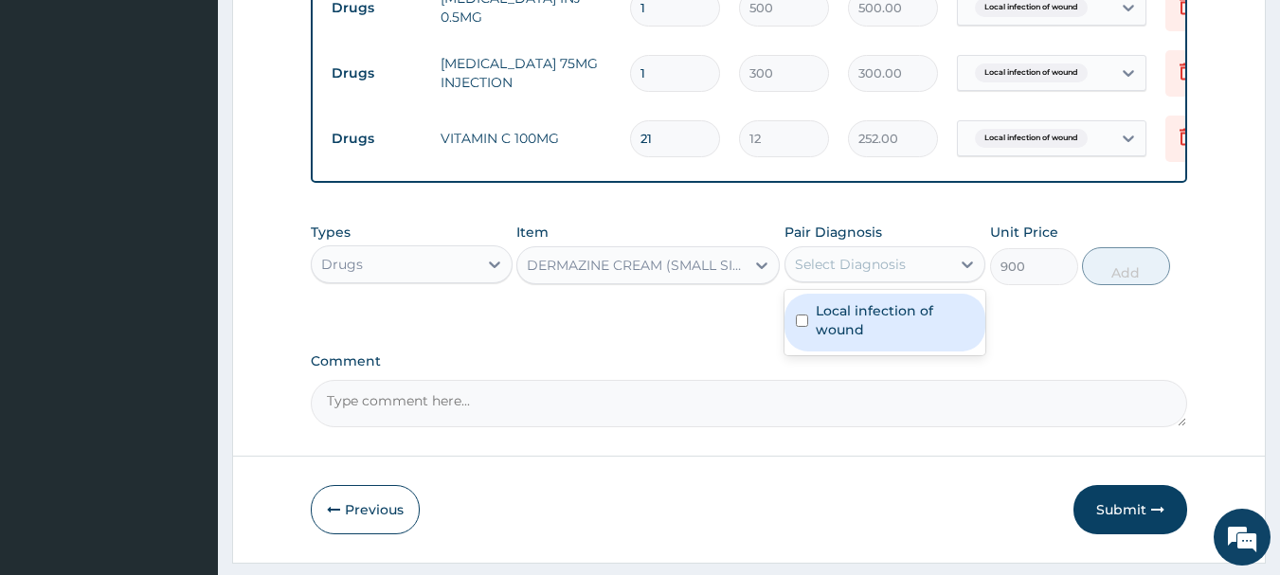
click at [875, 332] on label "Local infection of wound" at bounding box center [895, 320] width 159 height 38
checkbox input "true"
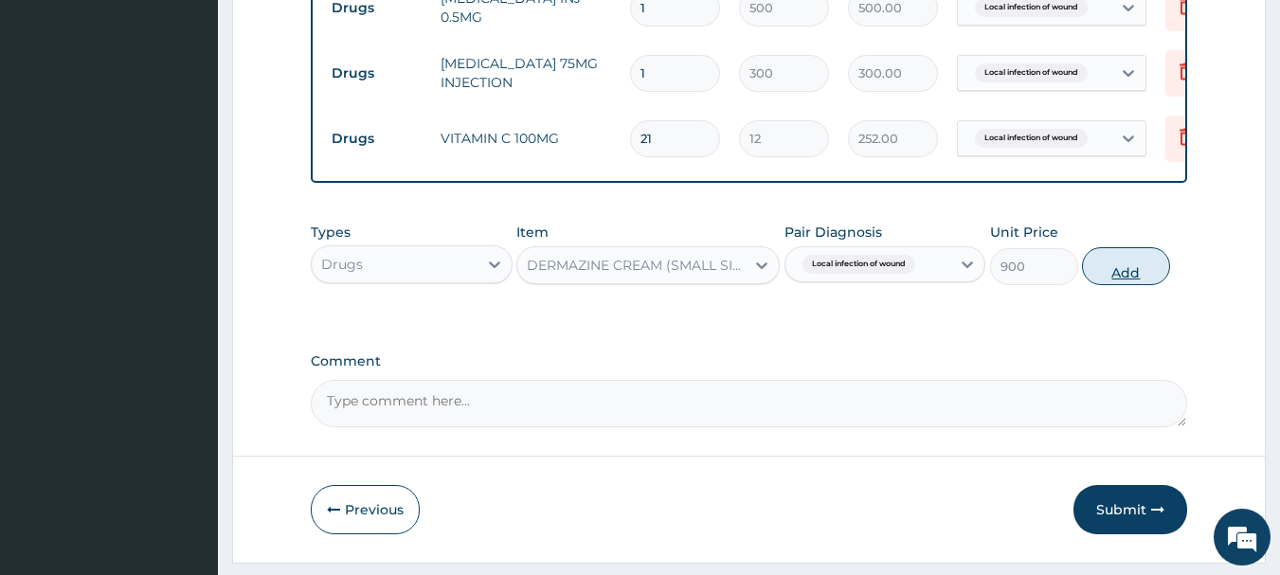
click at [1157, 280] on button "Add" at bounding box center [1126, 266] width 88 height 38
type input "0"
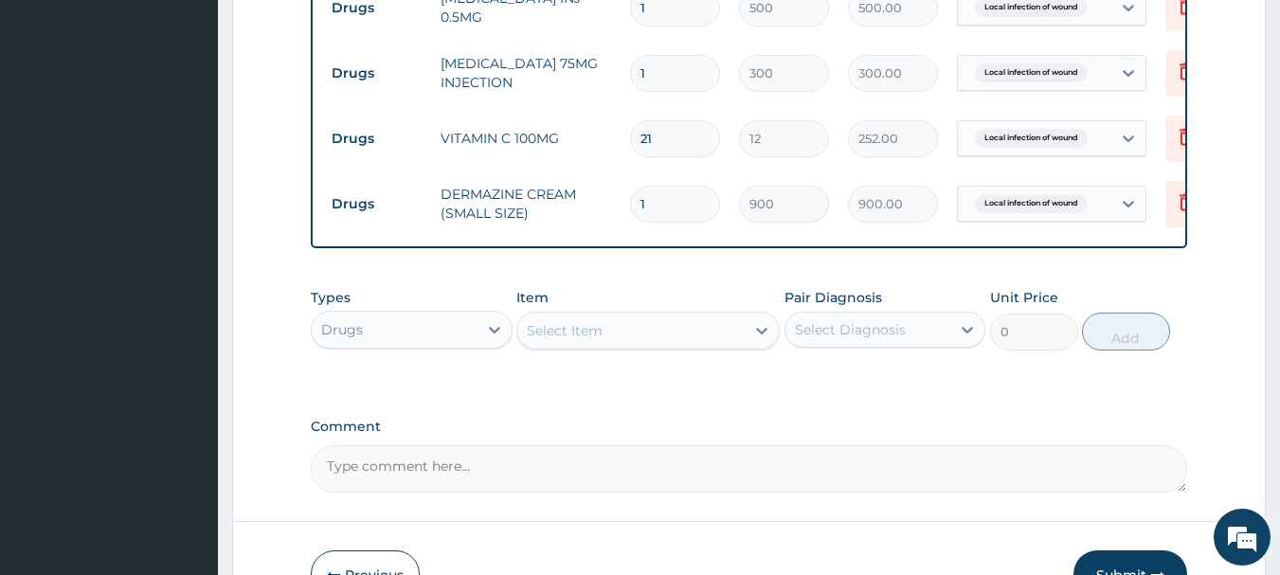
click at [605, 346] on div "Select Item" at bounding box center [630, 330] width 227 height 30
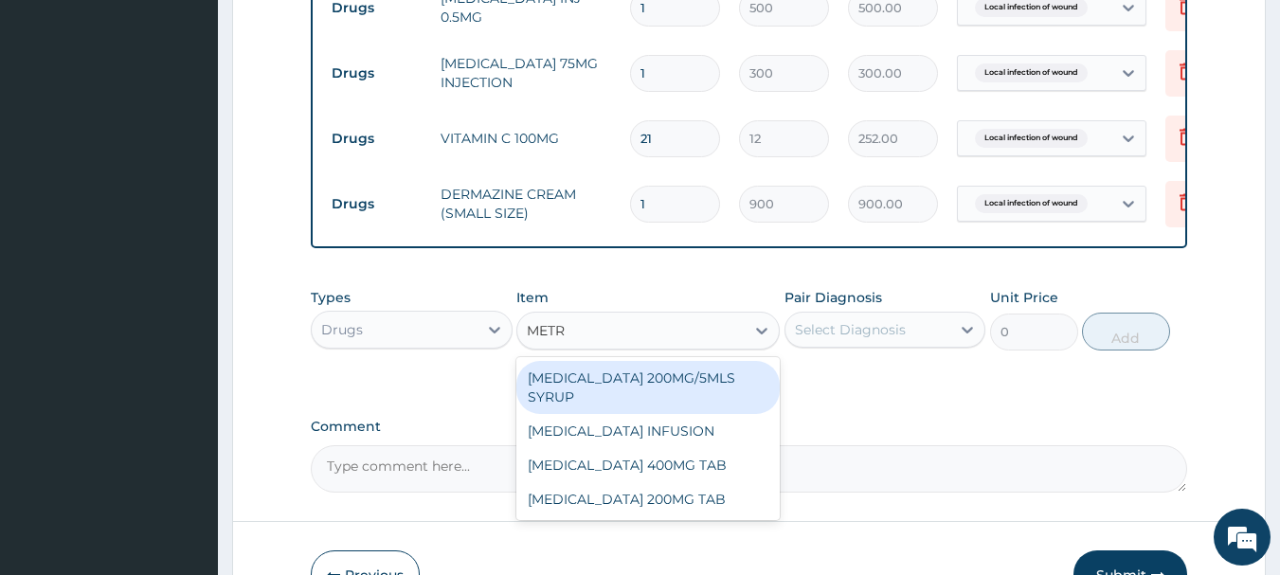
type input "METRO"
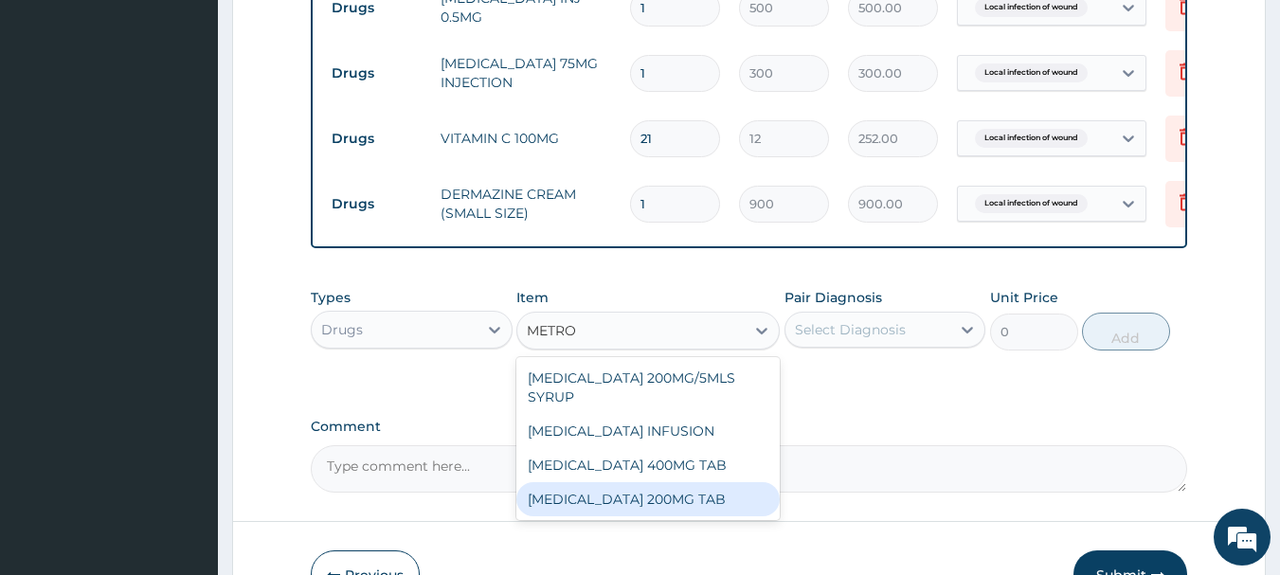
click at [628, 516] on div "METRONIDAZOLE 200MG TAB" at bounding box center [647, 499] width 263 height 34
type input "20"
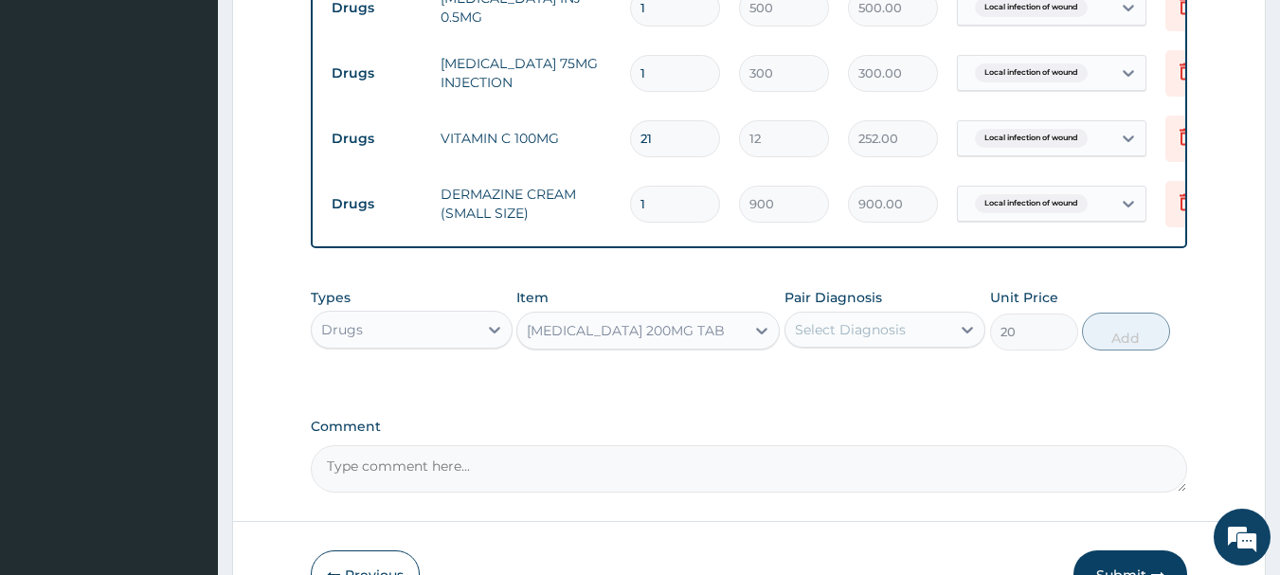
click at [854, 331] on div "Select Diagnosis" at bounding box center [868, 329] width 166 height 30
click at [923, 345] on div "Select Diagnosis" at bounding box center [868, 329] width 166 height 30
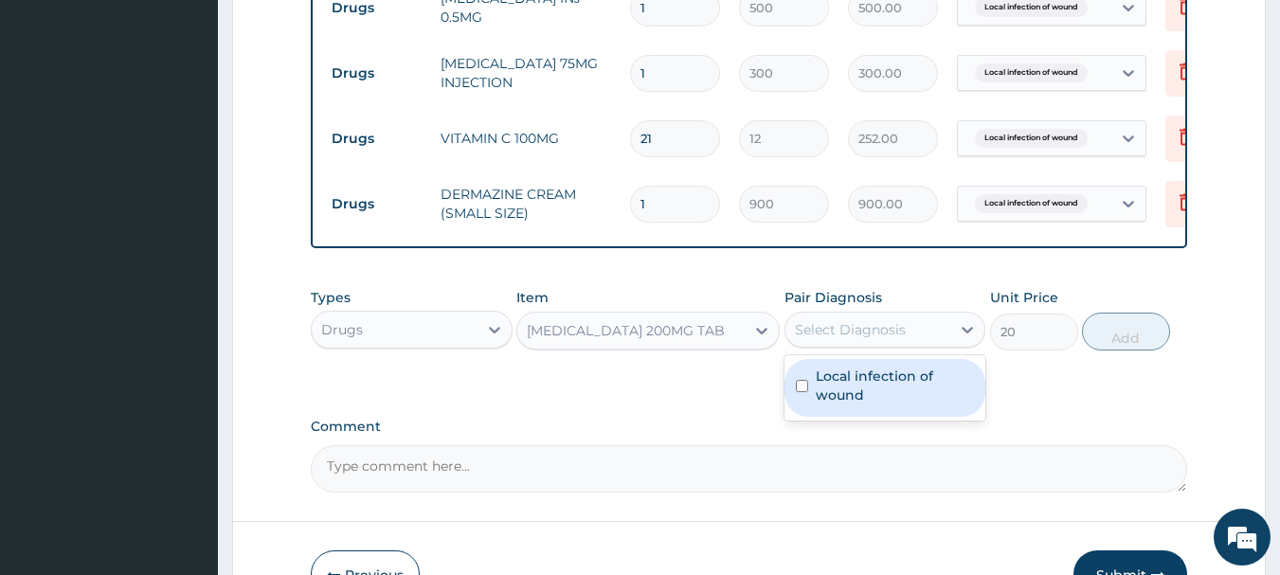
click at [917, 404] on label "Local infection of wound" at bounding box center [895, 386] width 159 height 38
checkbox input "true"
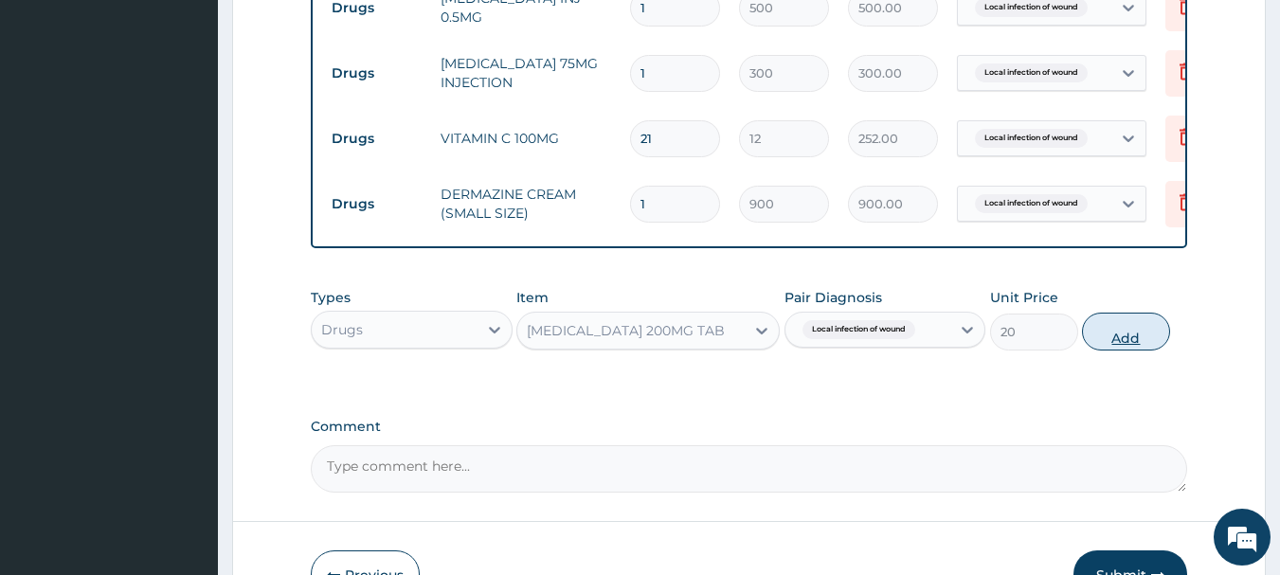
click at [1147, 350] on button "Add" at bounding box center [1126, 332] width 88 height 38
type input "0"
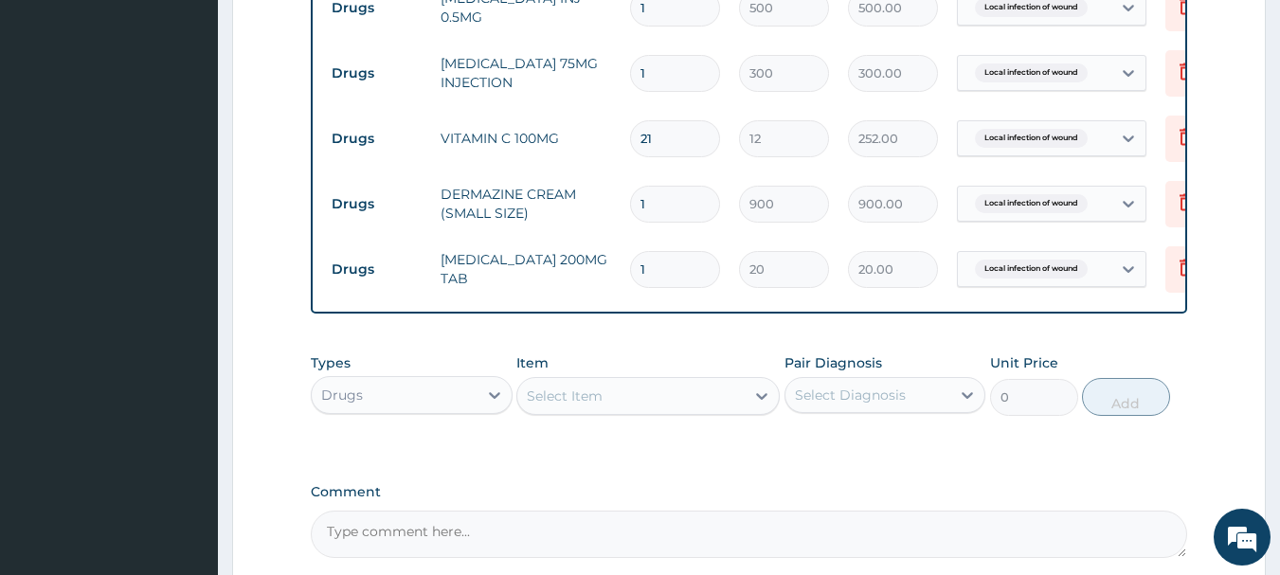
type input "0.00"
type input "3"
type input "60.00"
type input "30"
type input "600.00"
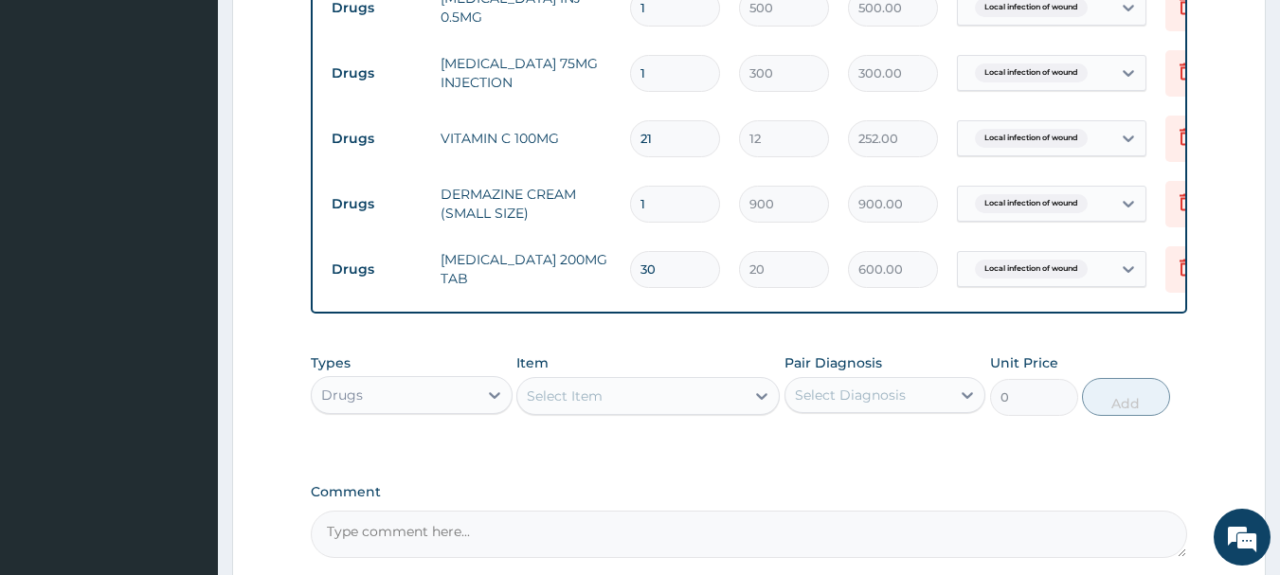
type input "30"
click at [545, 405] on div "Select Item" at bounding box center [565, 395] width 76 height 19
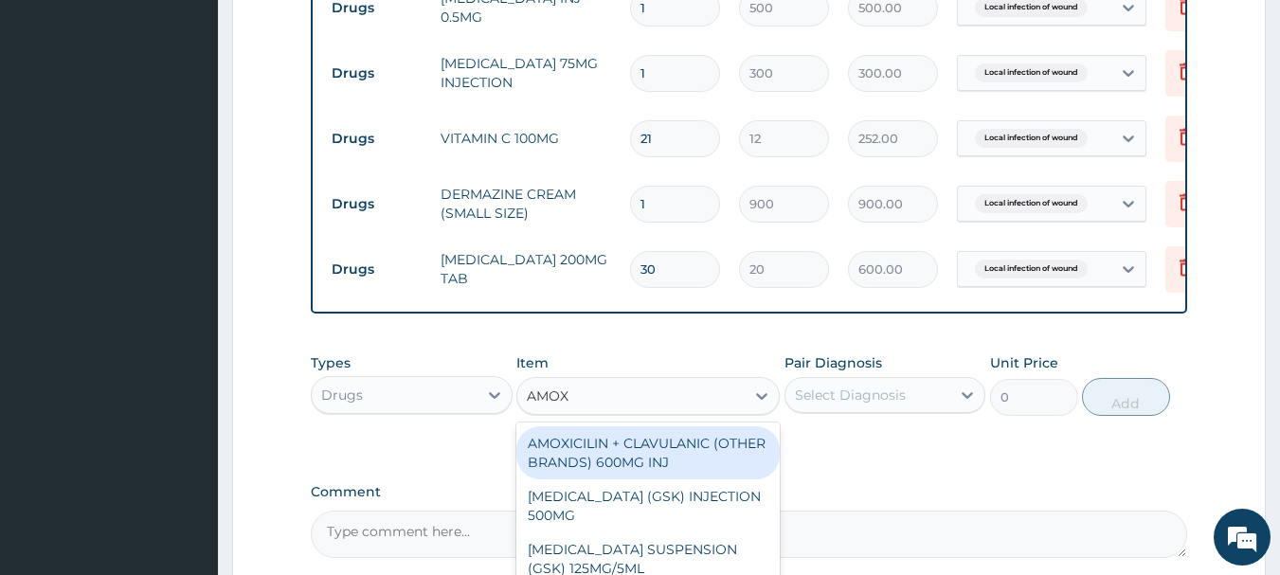
type input "AMOXY"
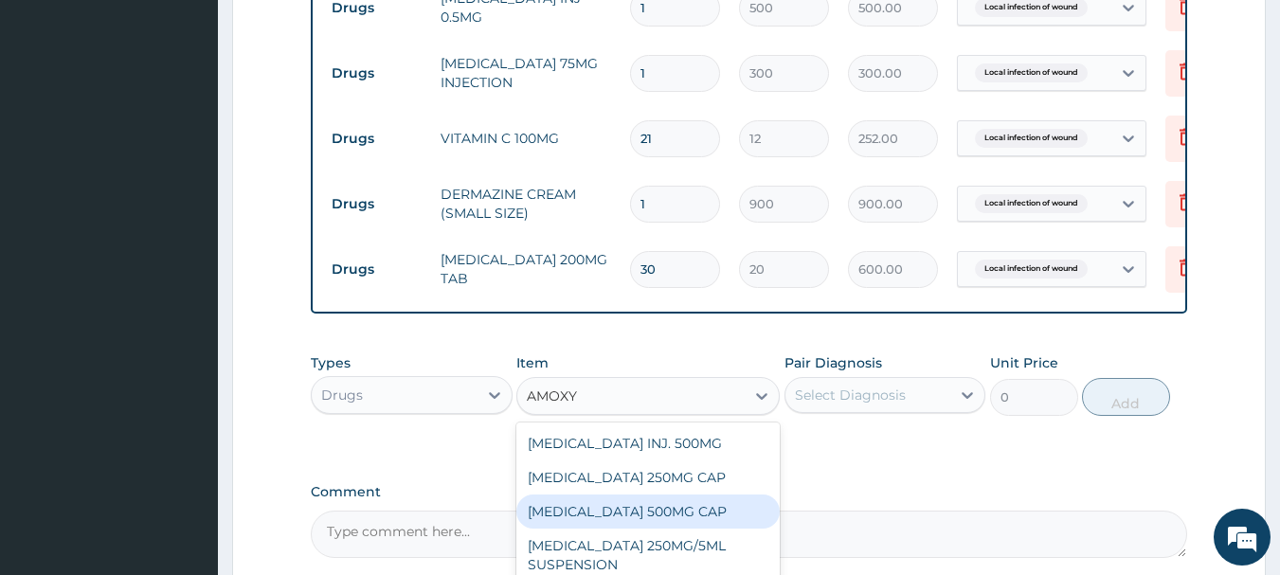
click at [604, 524] on div "AMOXYCILLIN 500MG CAP" at bounding box center [647, 511] width 263 height 34
type input "50"
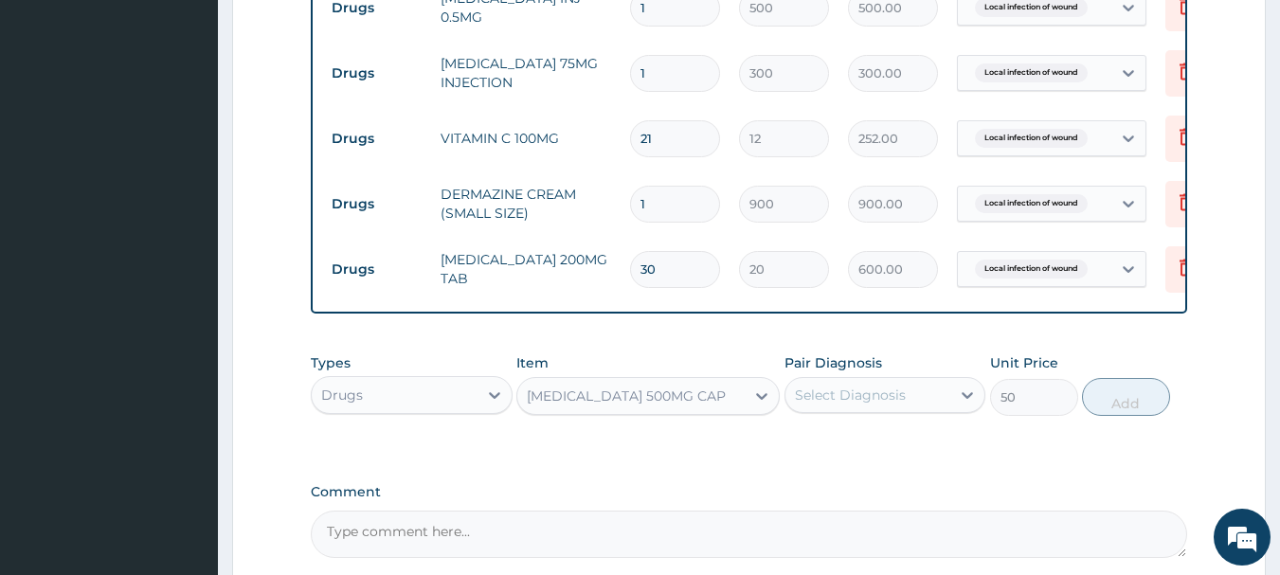
click at [811, 404] on div "Select Diagnosis" at bounding box center [850, 395] width 111 height 19
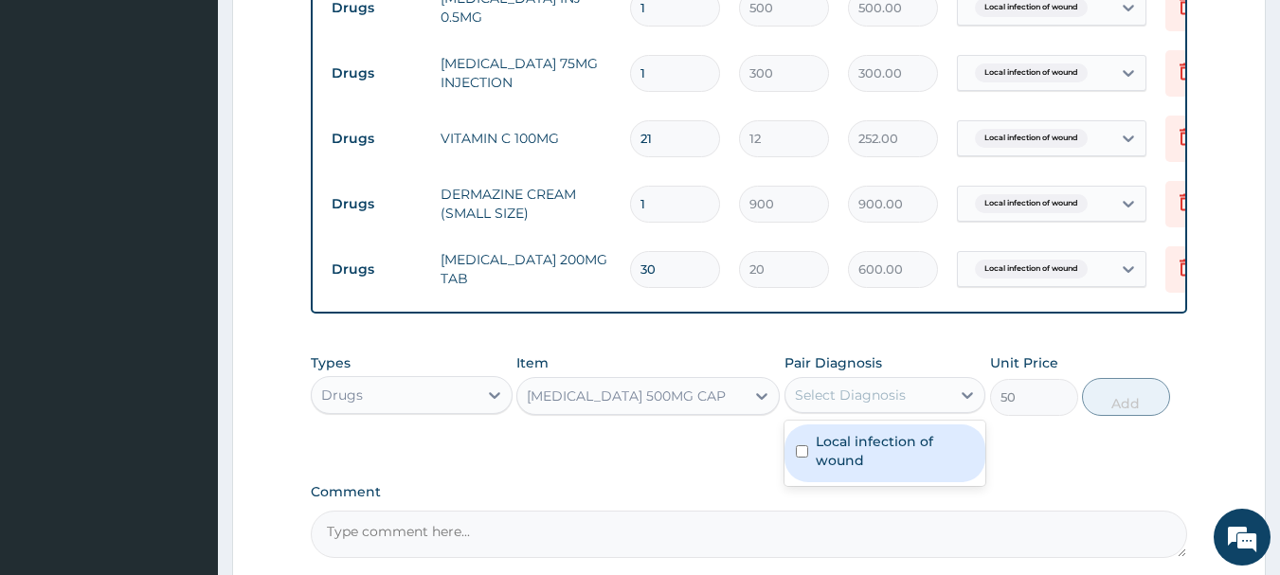
click at [867, 470] on label "Local infection of wound" at bounding box center [895, 451] width 159 height 38
checkbox input "true"
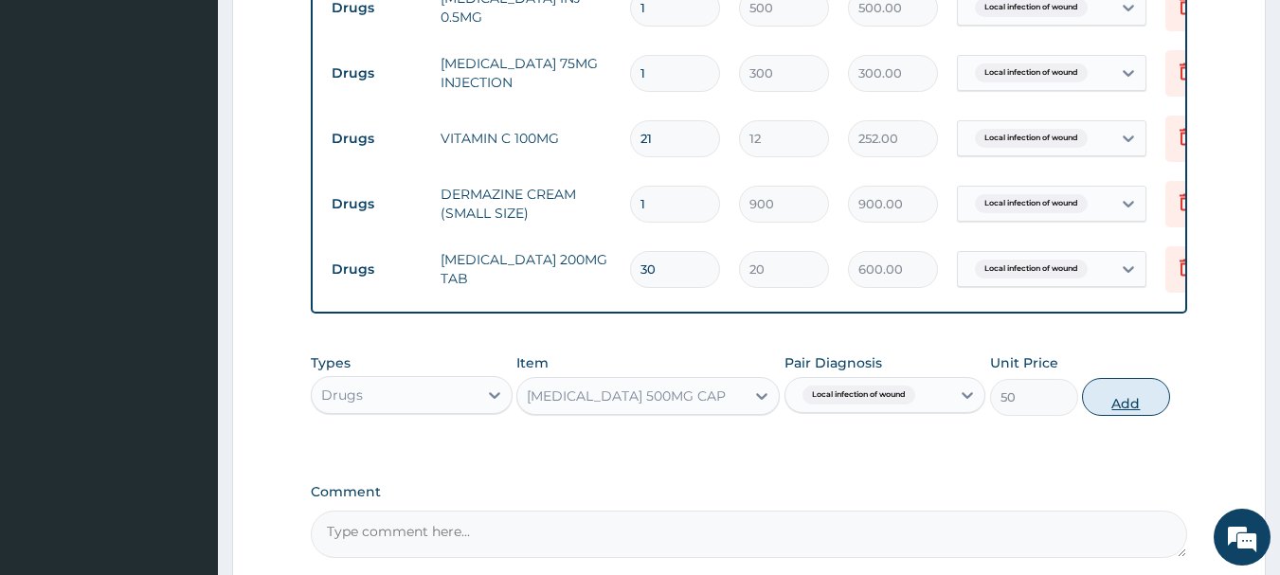
click at [1130, 409] on button "Add" at bounding box center [1126, 397] width 88 height 38
type input "0"
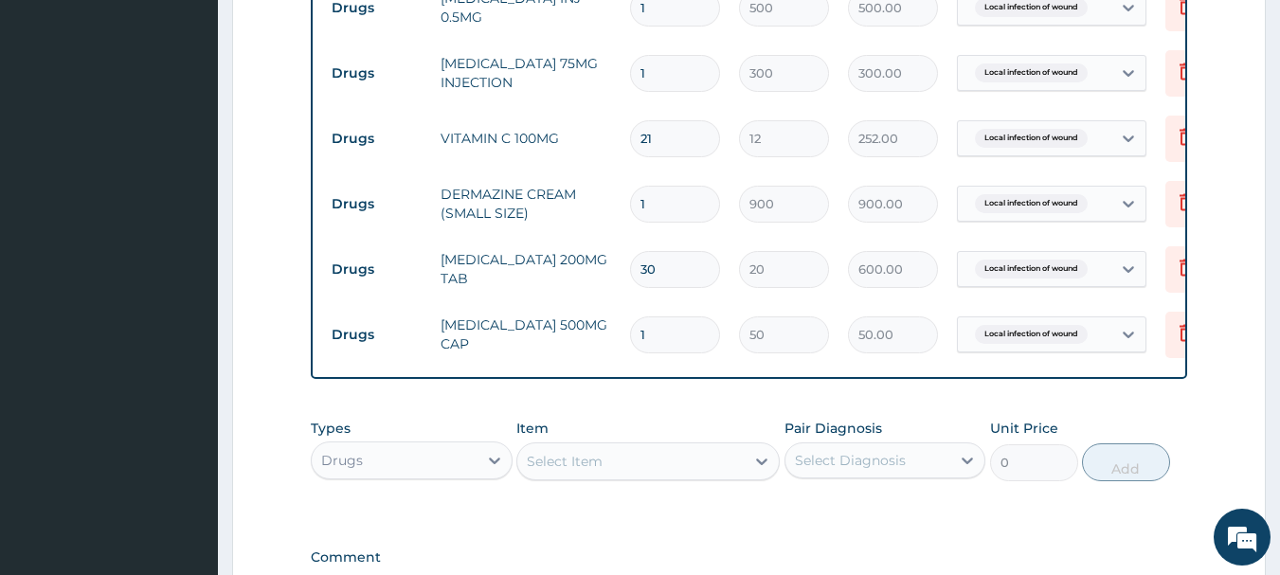
click at [578, 471] on div "Select Item" at bounding box center [565, 461] width 76 height 19
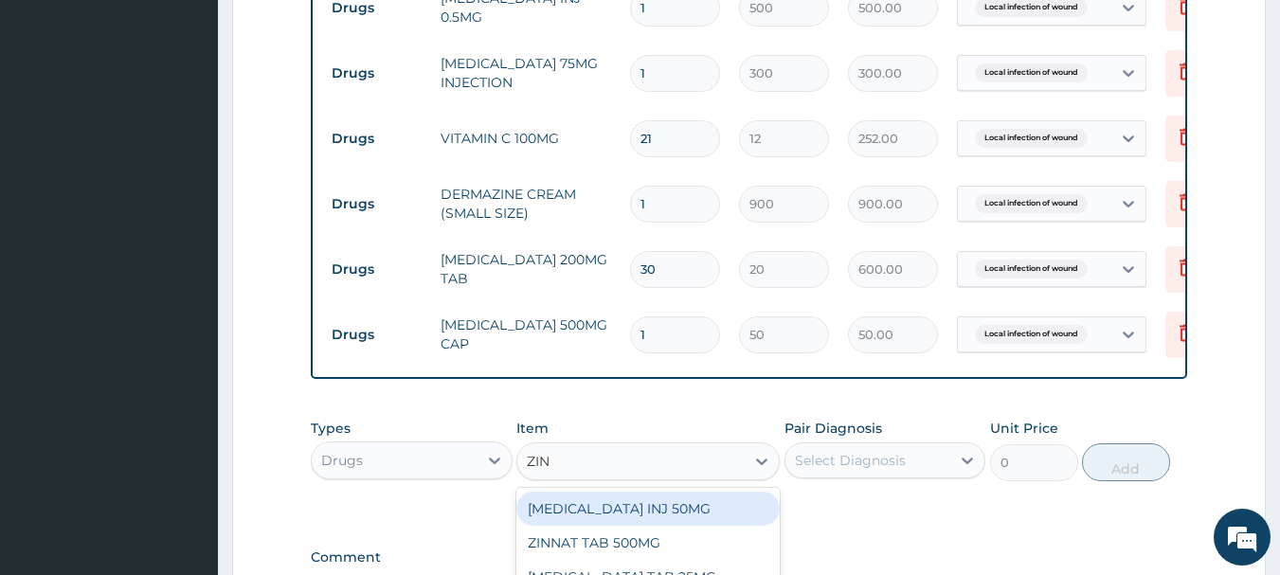
type input "ZINC"
click at [650, 517] on div "IVYZINC" at bounding box center [647, 509] width 263 height 34
type input "780"
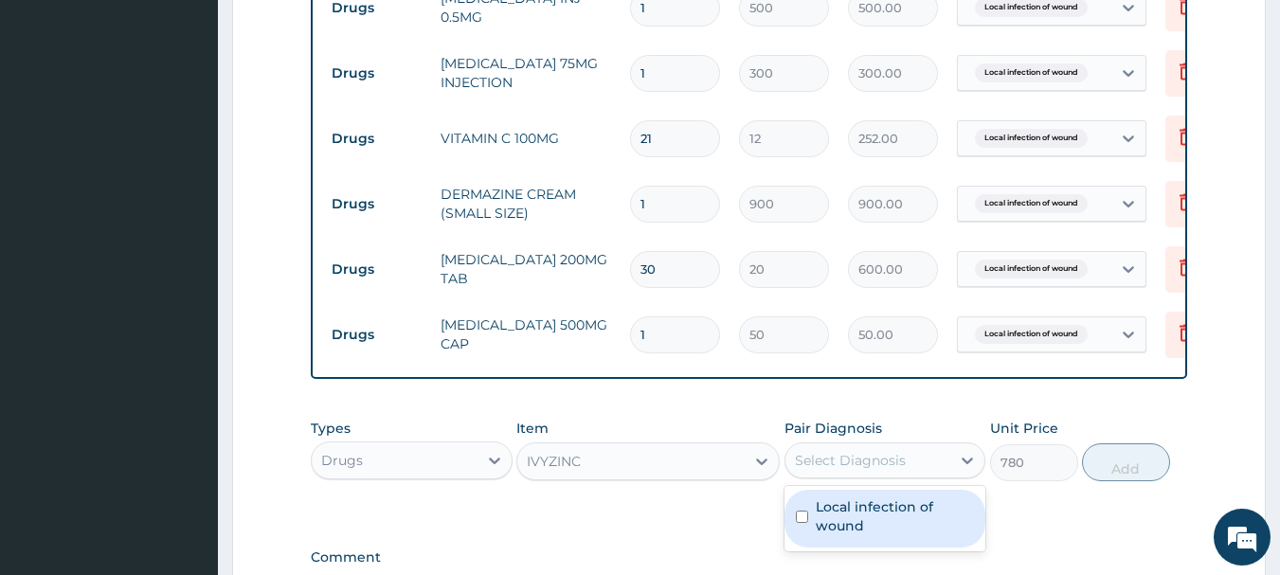
click at [823, 470] on div "Select Diagnosis" at bounding box center [850, 460] width 111 height 19
click at [845, 523] on label "Local infection of wound" at bounding box center [895, 516] width 159 height 38
checkbox input "true"
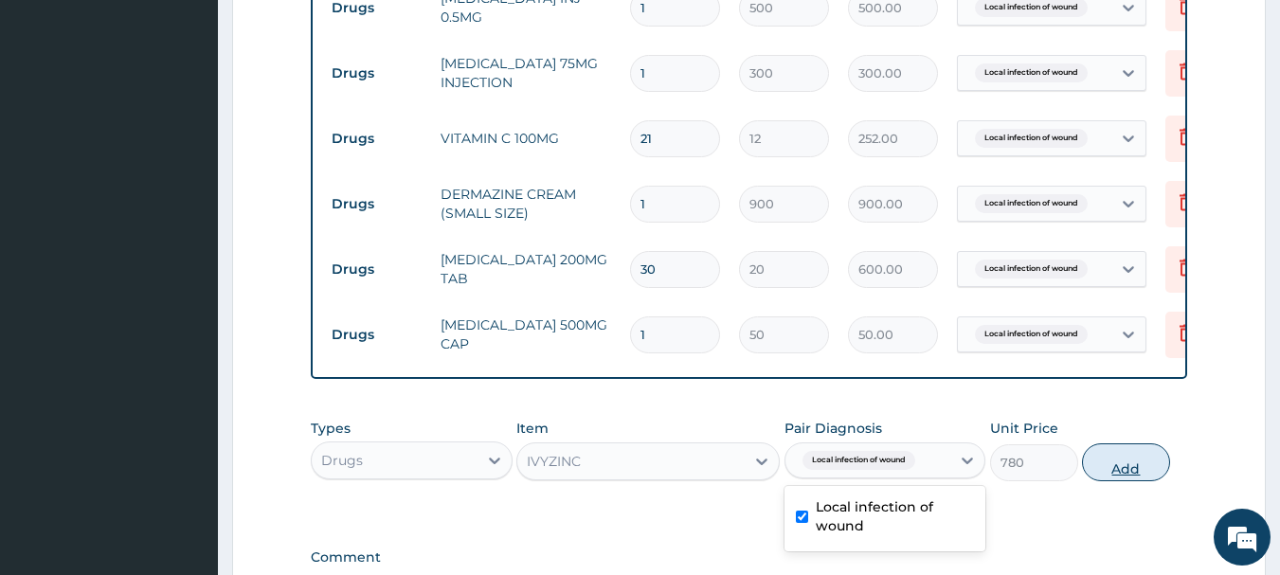
click at [1123, 481] on button "Add" at bounding box center [1126, 462] width 88 height 38
type input "0"
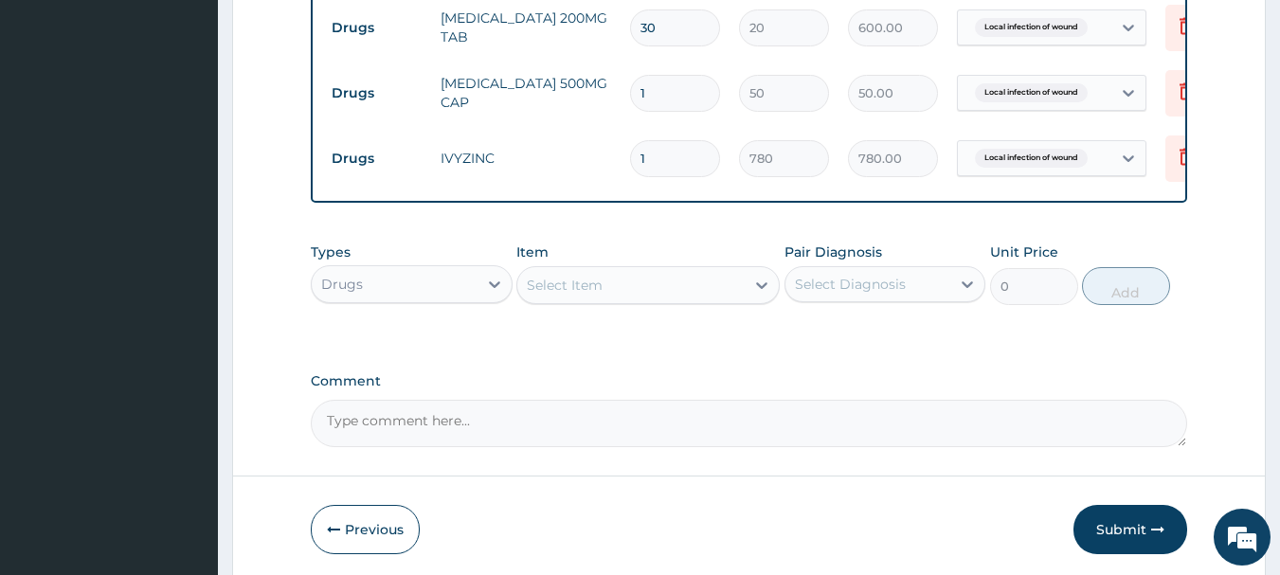
scroll to position [1097, 0]
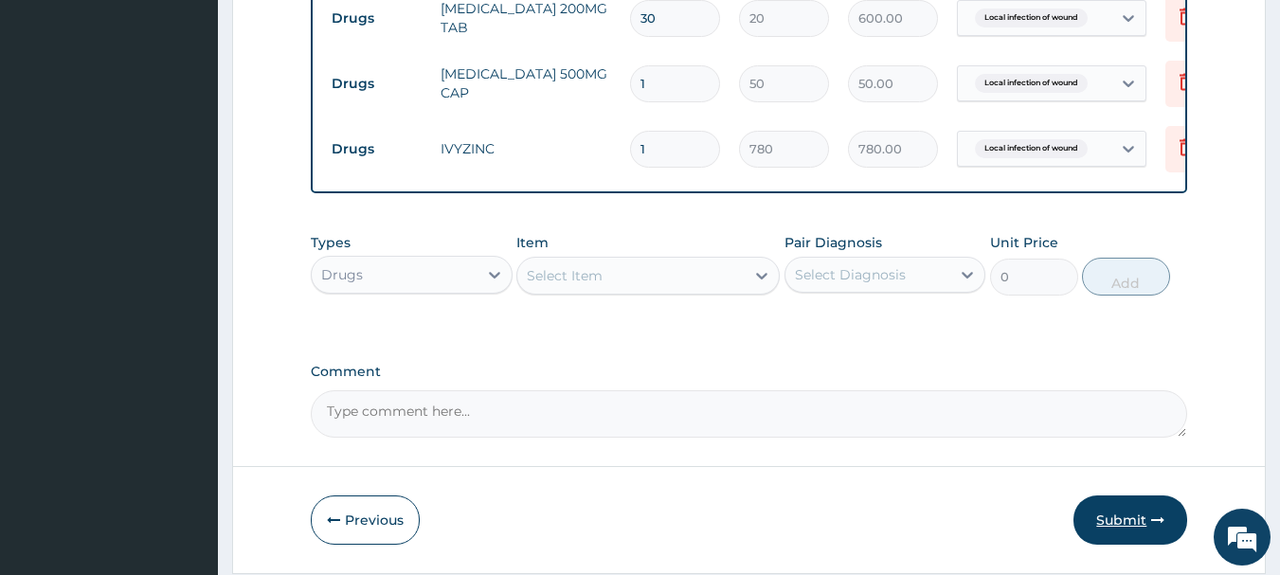
click at [1109, 527] on button "Submit" at bounding box center [1130, 519] width 114 height 49
